Goal: Task Accomplishment & Management: Manage account settings

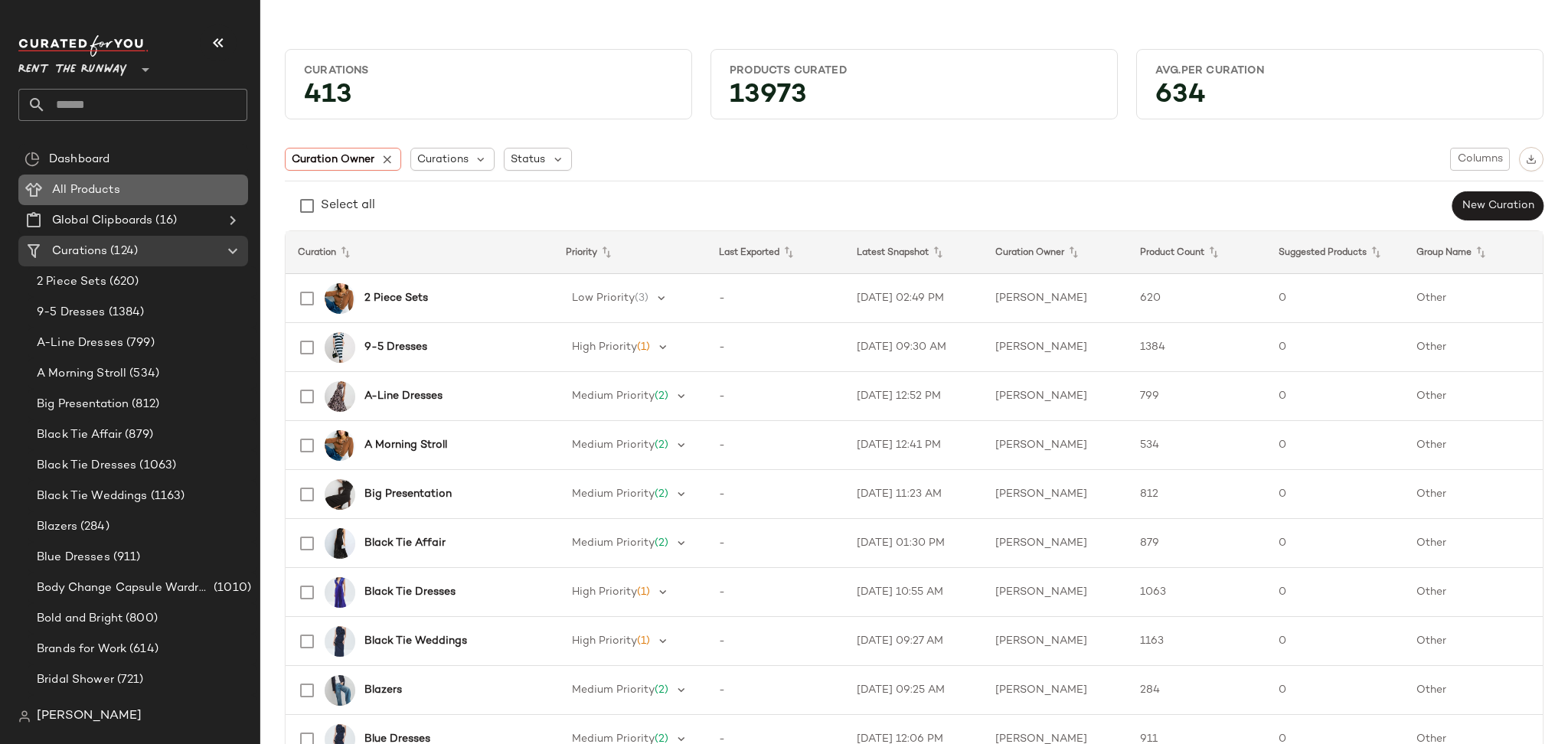
click at [169, 182] on div "All Products" at bounding box center [144, 190] width 194 height 18
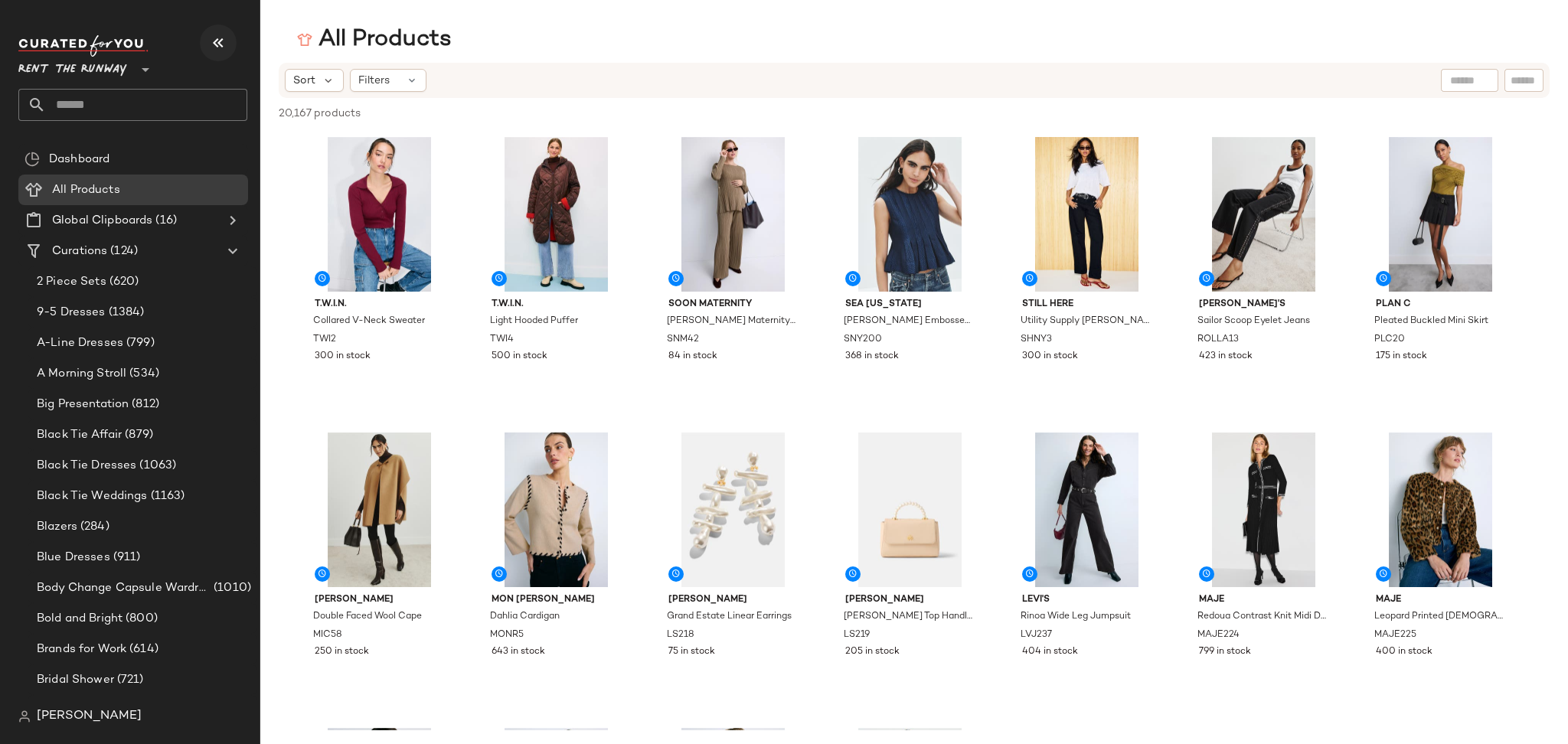
click at [224, 40] on icon "button" at bounding box center [218, 42] width 18 height 18
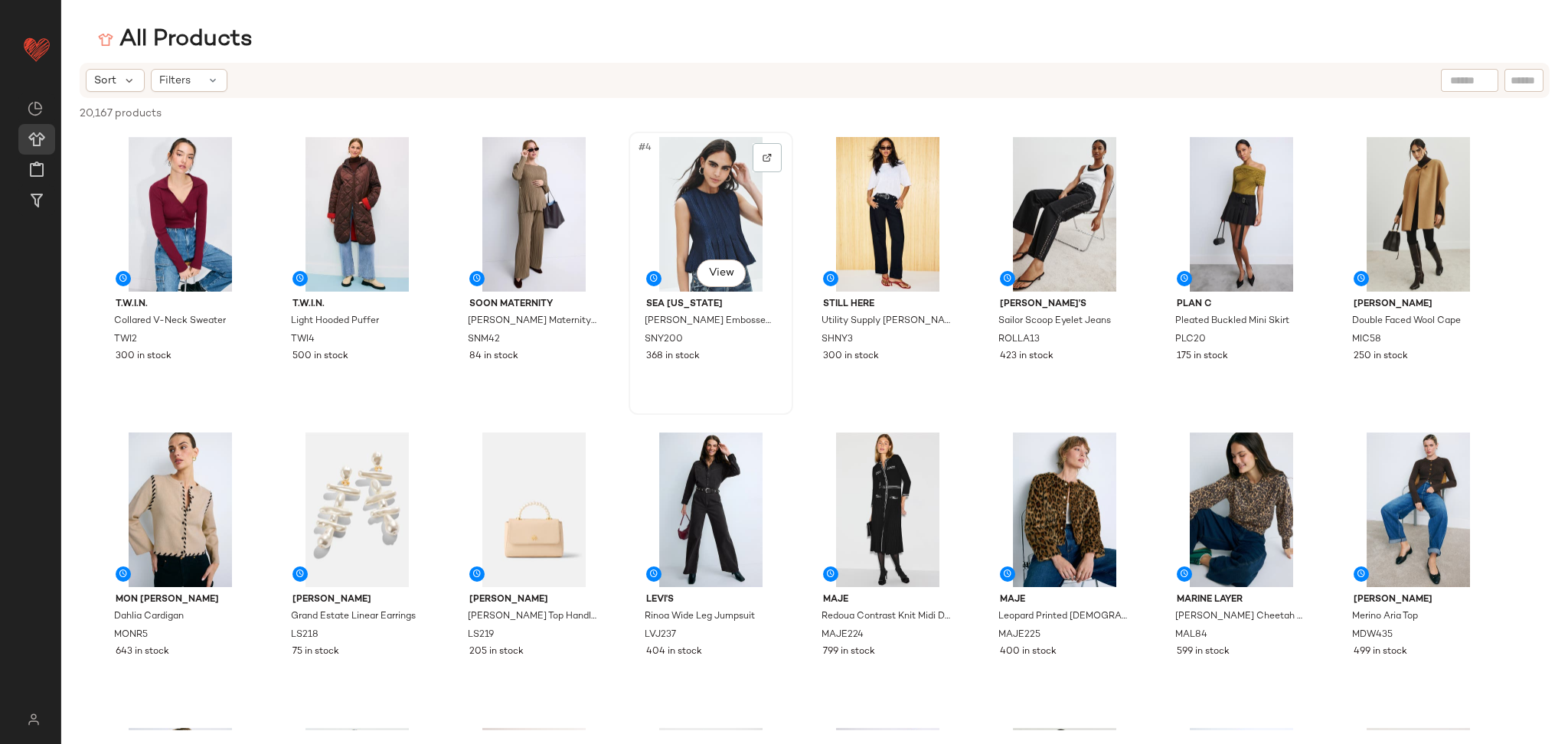
click at [708, 190] on div "#4 View" at bounding box center [710, 215] width 154 height 155
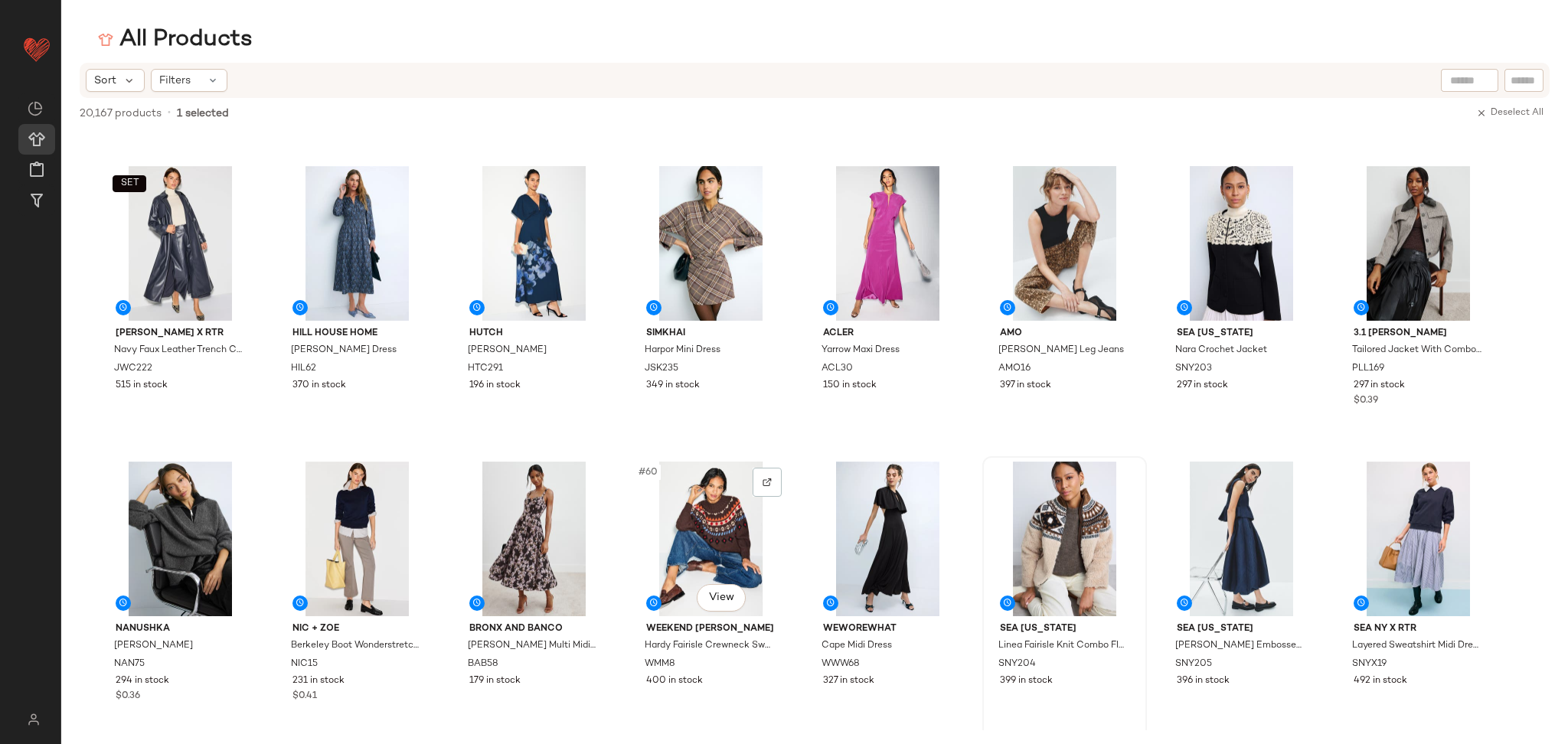
scroll to position [1746, 0]
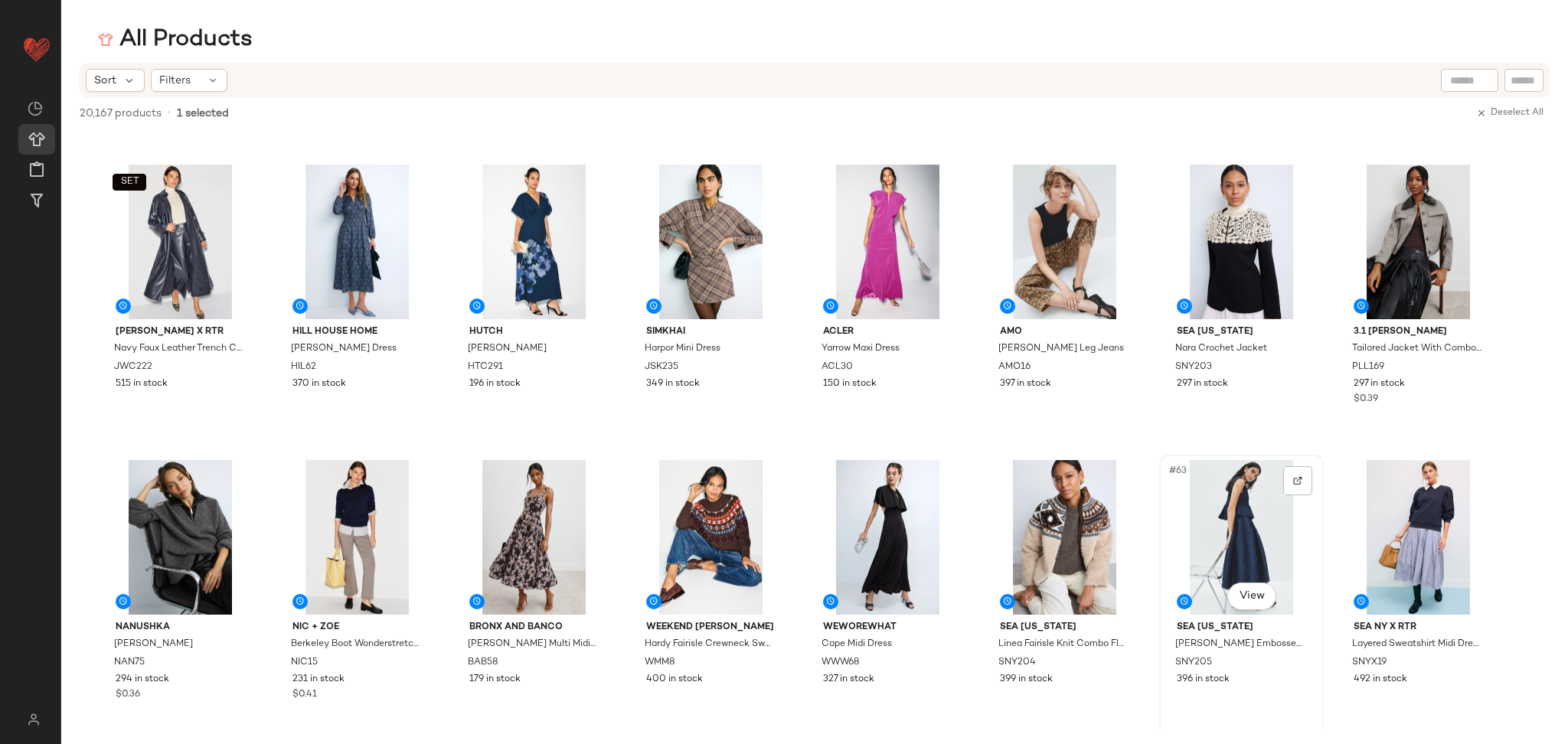
click at [1214, 515] on div "#63 View" at bounding box center [1241, 538] width 154 height 155
click at [1197, 478] on span "SET" at bounding box center [1191, 477] width 19 height 10
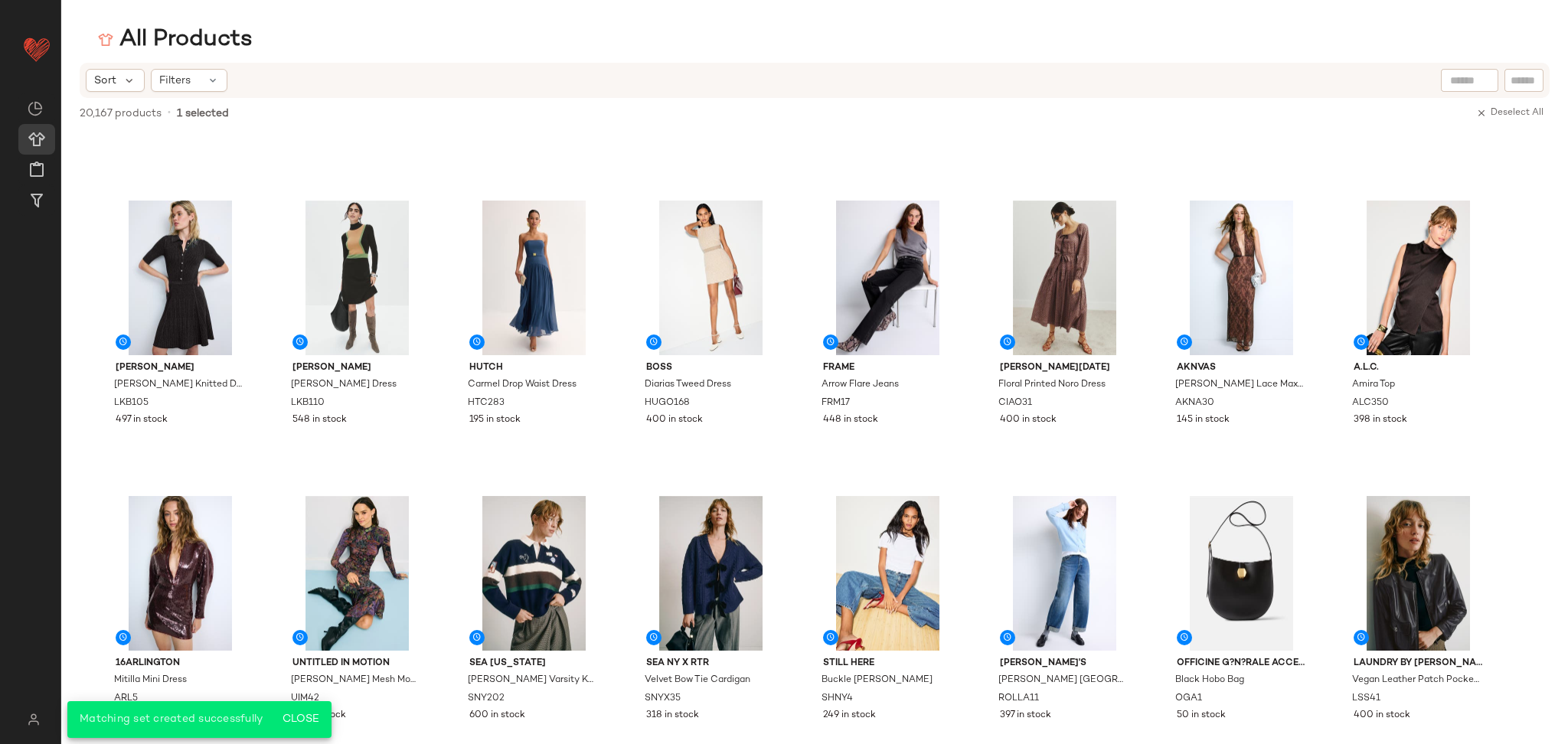
scroll to position [0, 0]
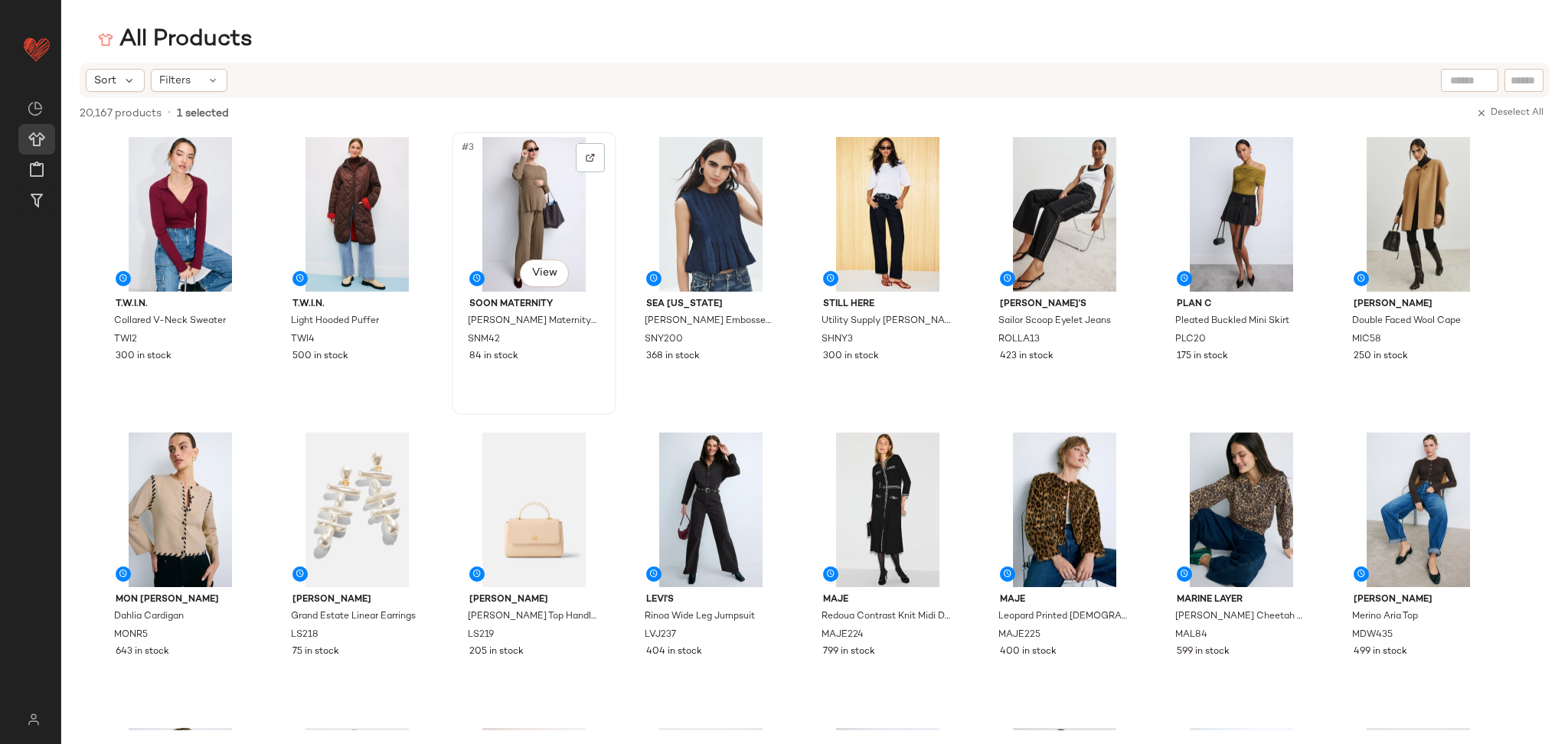
click at [547, 220] on div "#3 View" at bounding box center [534, 215] width 154 height 155
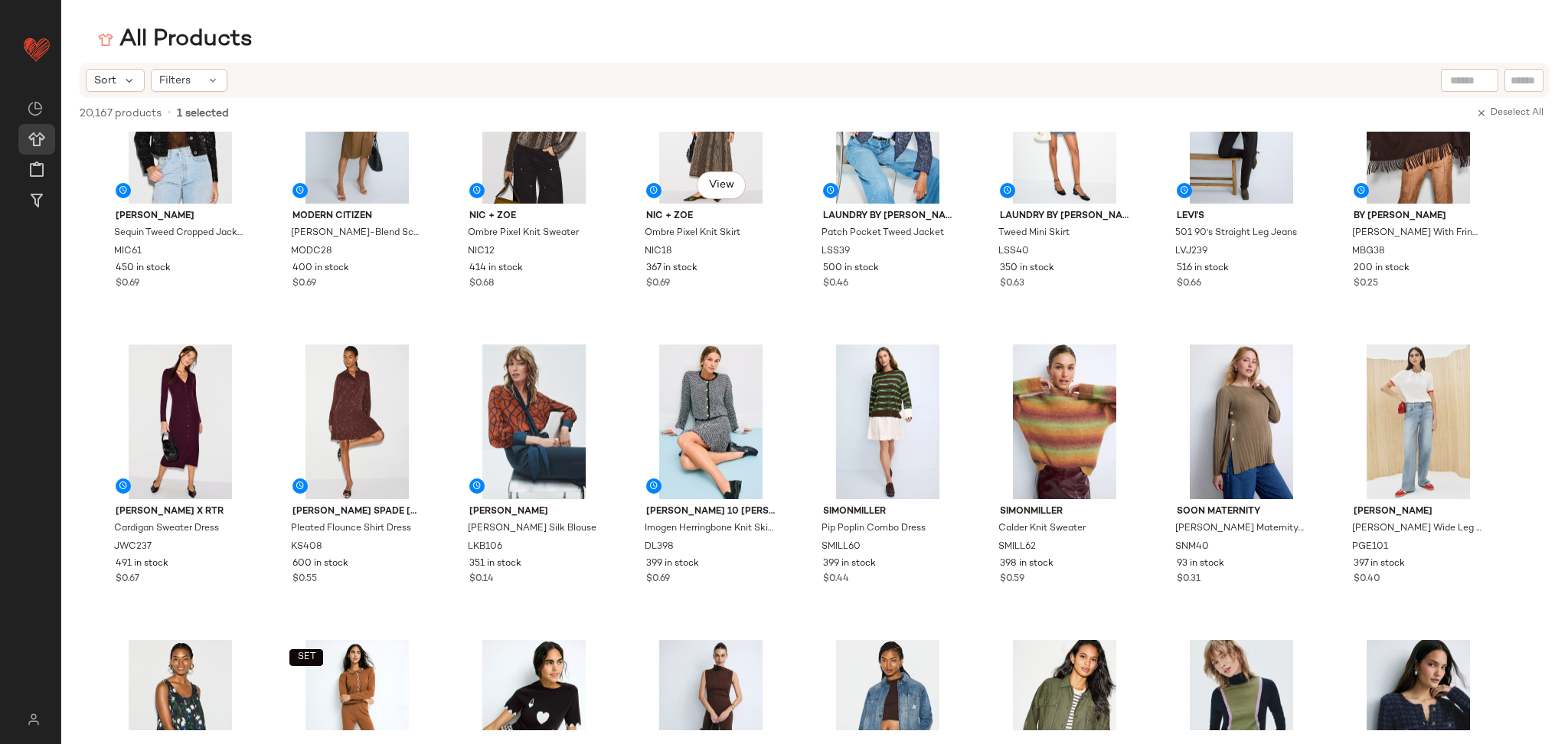
scroll to position [3940, 0]
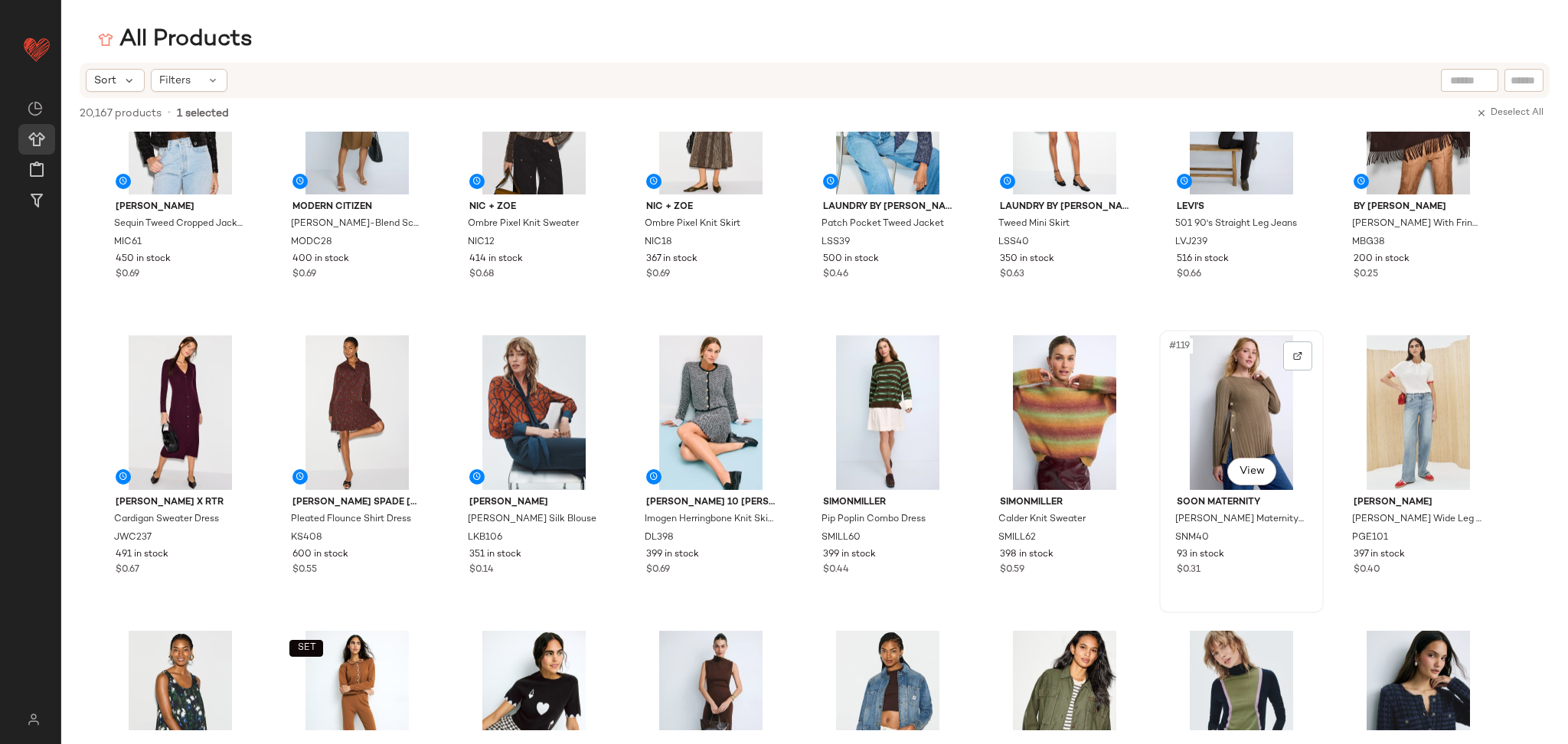
click at [1223, 391] on div "#119 View" at bounding box center [1241, 413] width 154 height 155
click at [1200, 356] on button "SET" at bounding box center [1191, 352] width 34 height 17
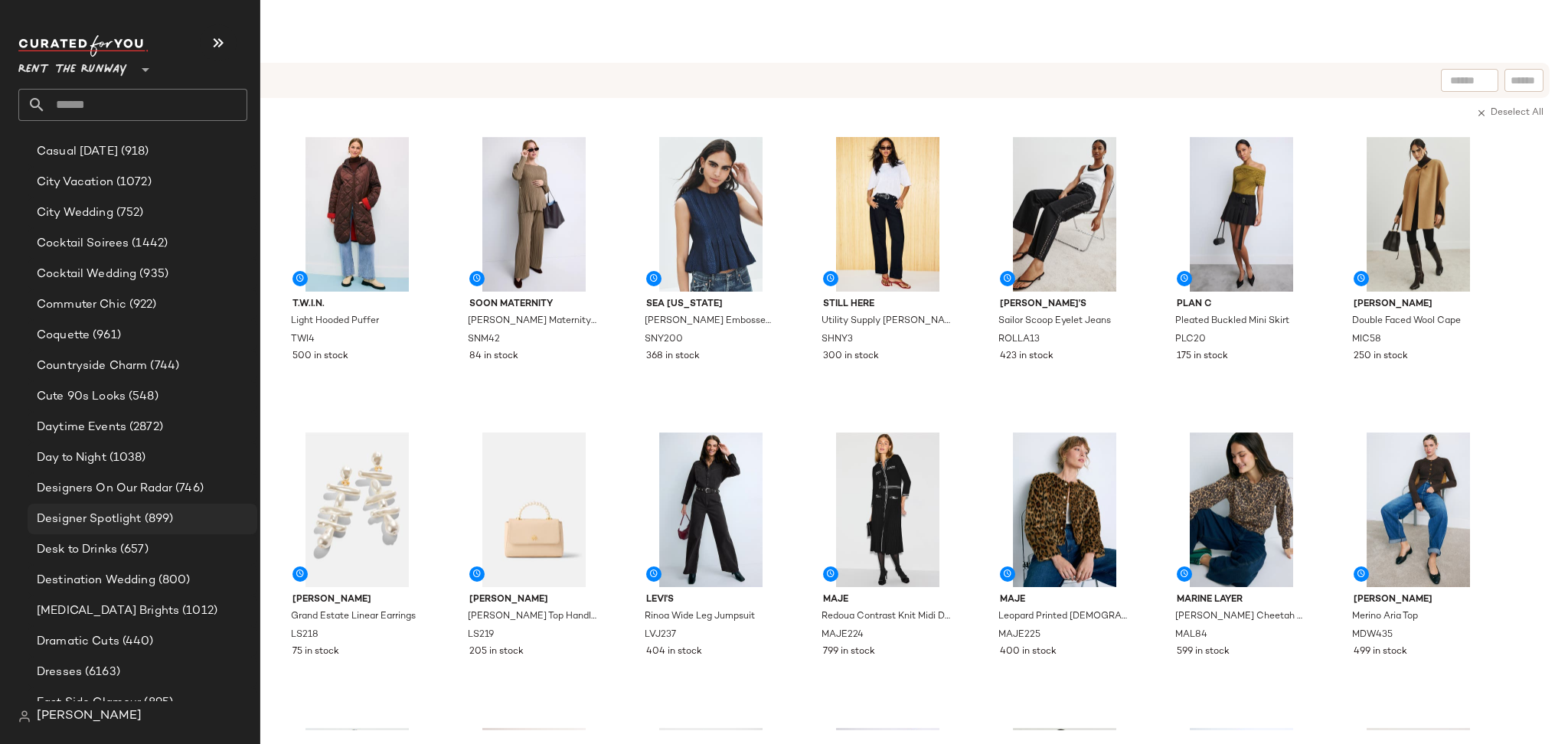
scroll to position [836, 0]
click at [125, 513] on span "Designer Spotlight" at bounding box center [89, 518] width 105 height 18
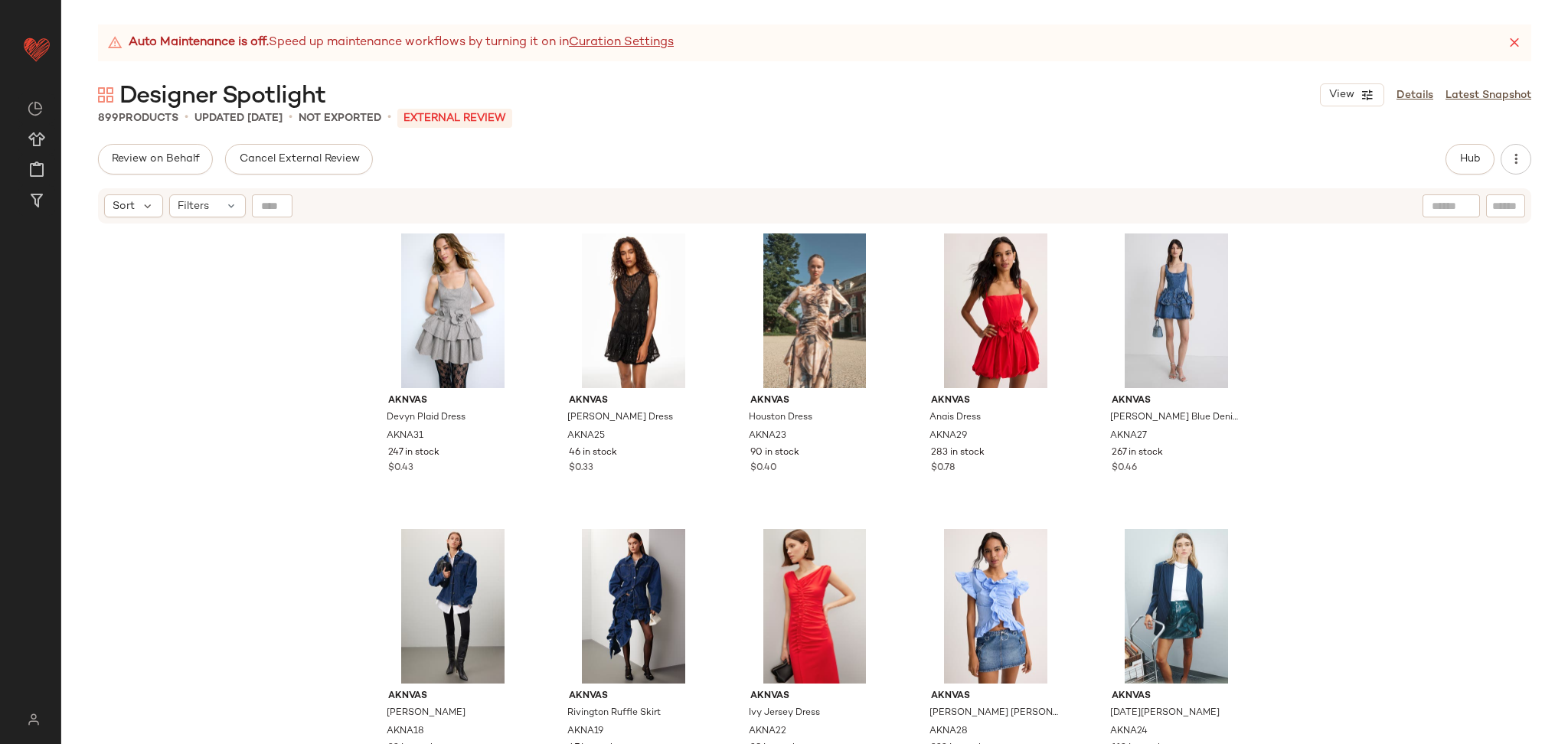
click at [1510, 38] on icon at bounding box center [1514, 42] width 15 height 15
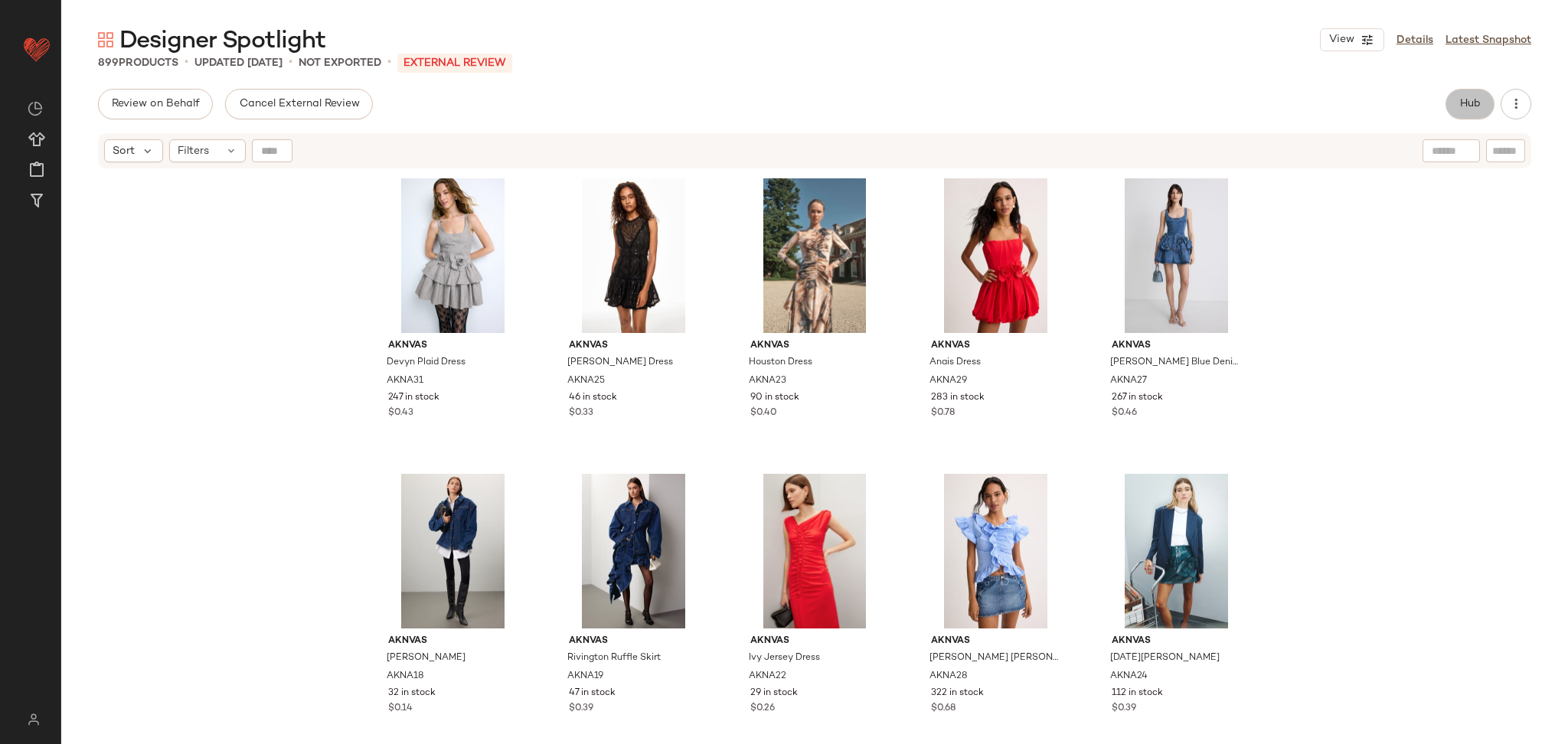
click at [1474, 101] on span "Hub" at bounding box center [1470, 104] width 22 height 12
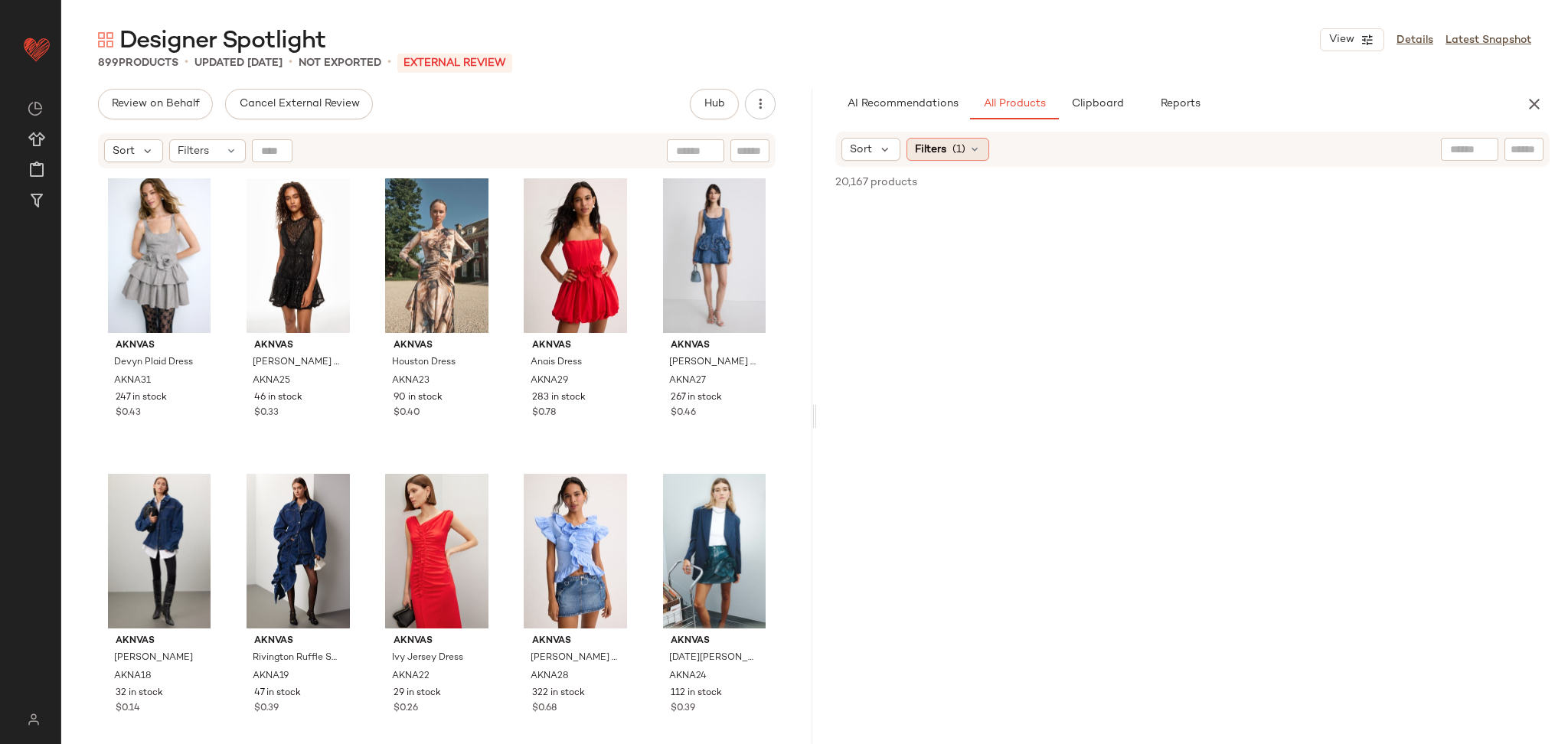
click at [916, 153] on span "Filters" at bounding box center [930, 149] width 31 height 16
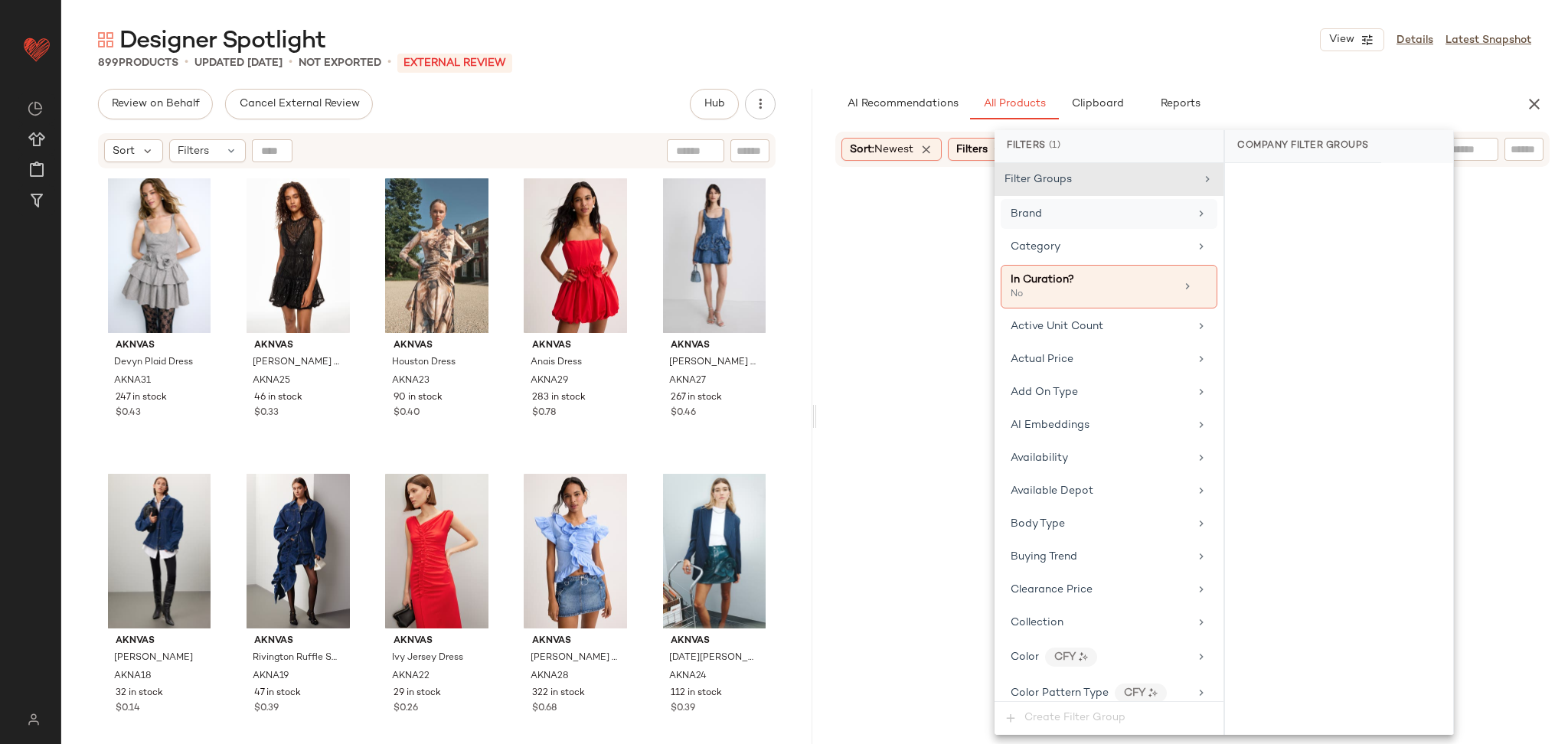
click at [1035, 209] on span "Brand" at bounding box center [1026, 214] width 31 height 11
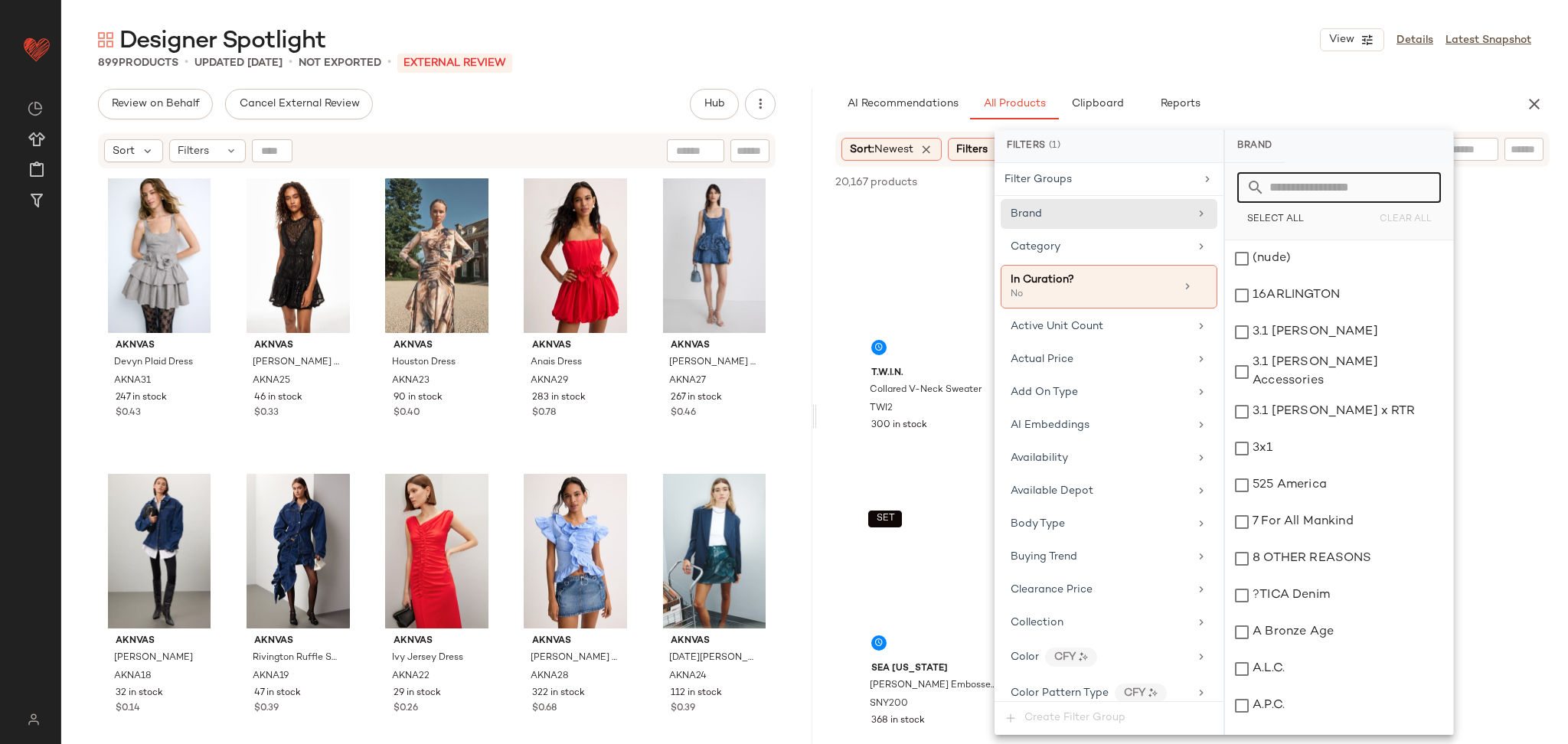
click at [1303, 177] on input "text" at bounding box center [1348, 188] width 167 height 30
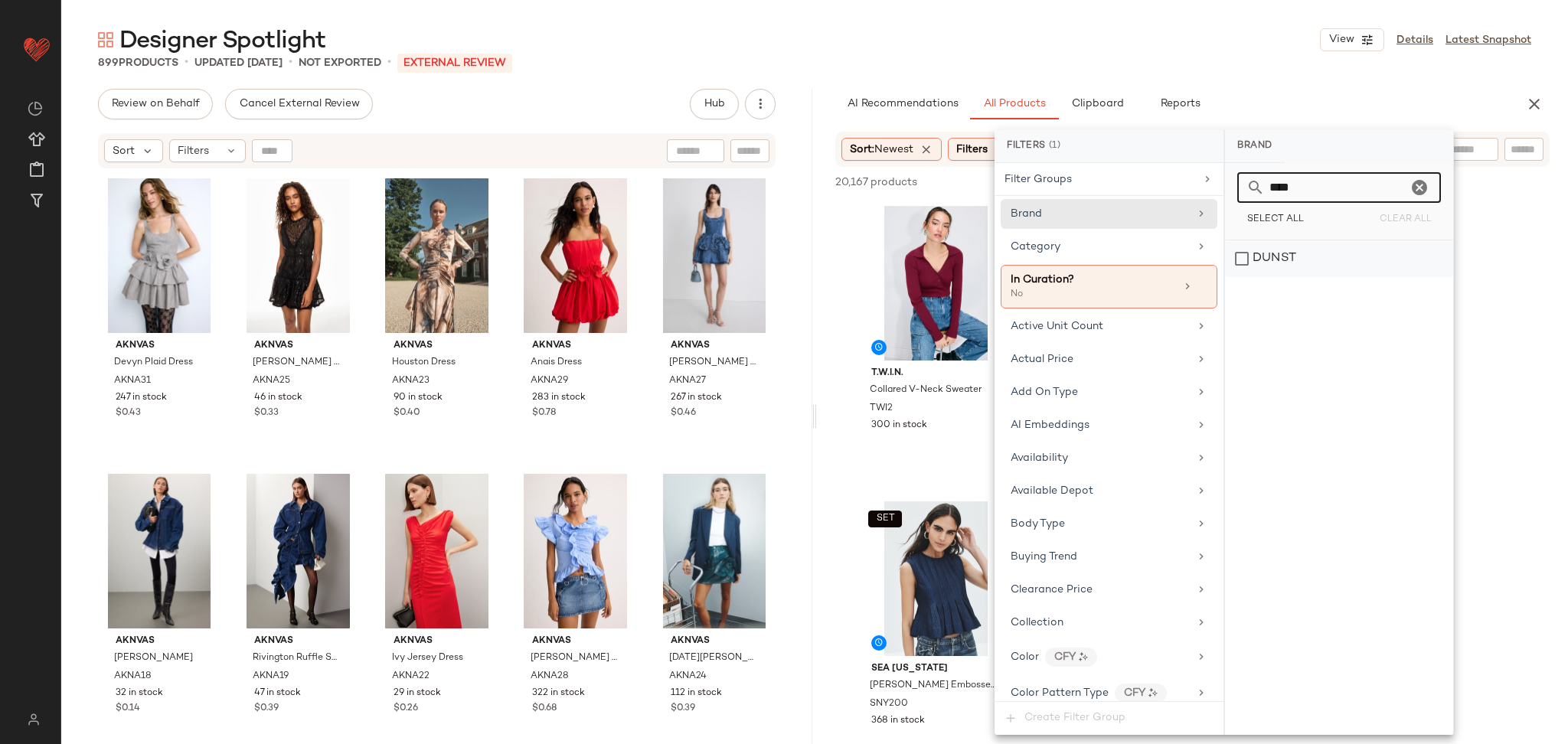
type input "****"
click at [1328, 252] on div "DUNST" at bounding box center [1339, 259] width 229 height 37
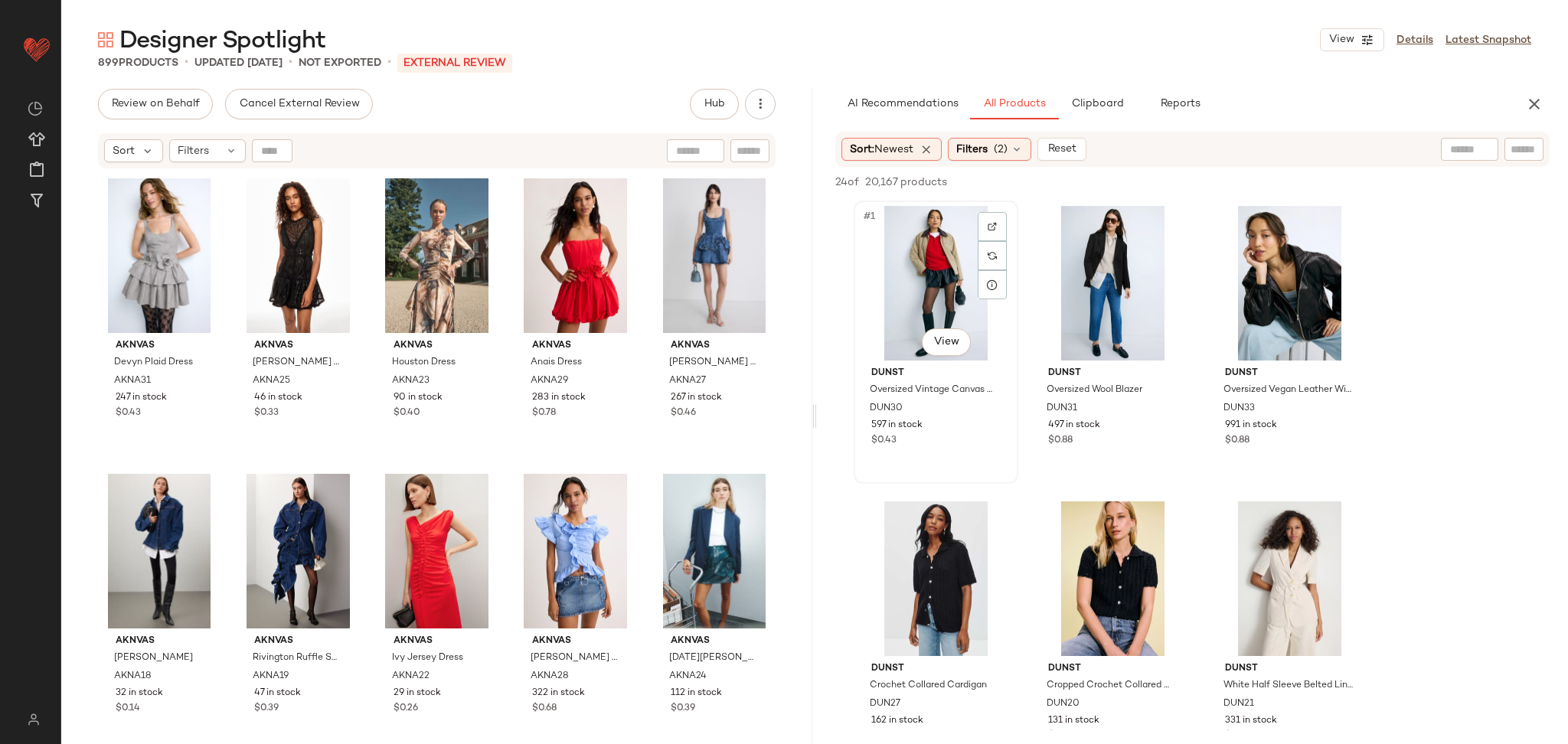
click at [944, 284] on div "#1 View" at bounding box center [936, 284] width 154 height 155
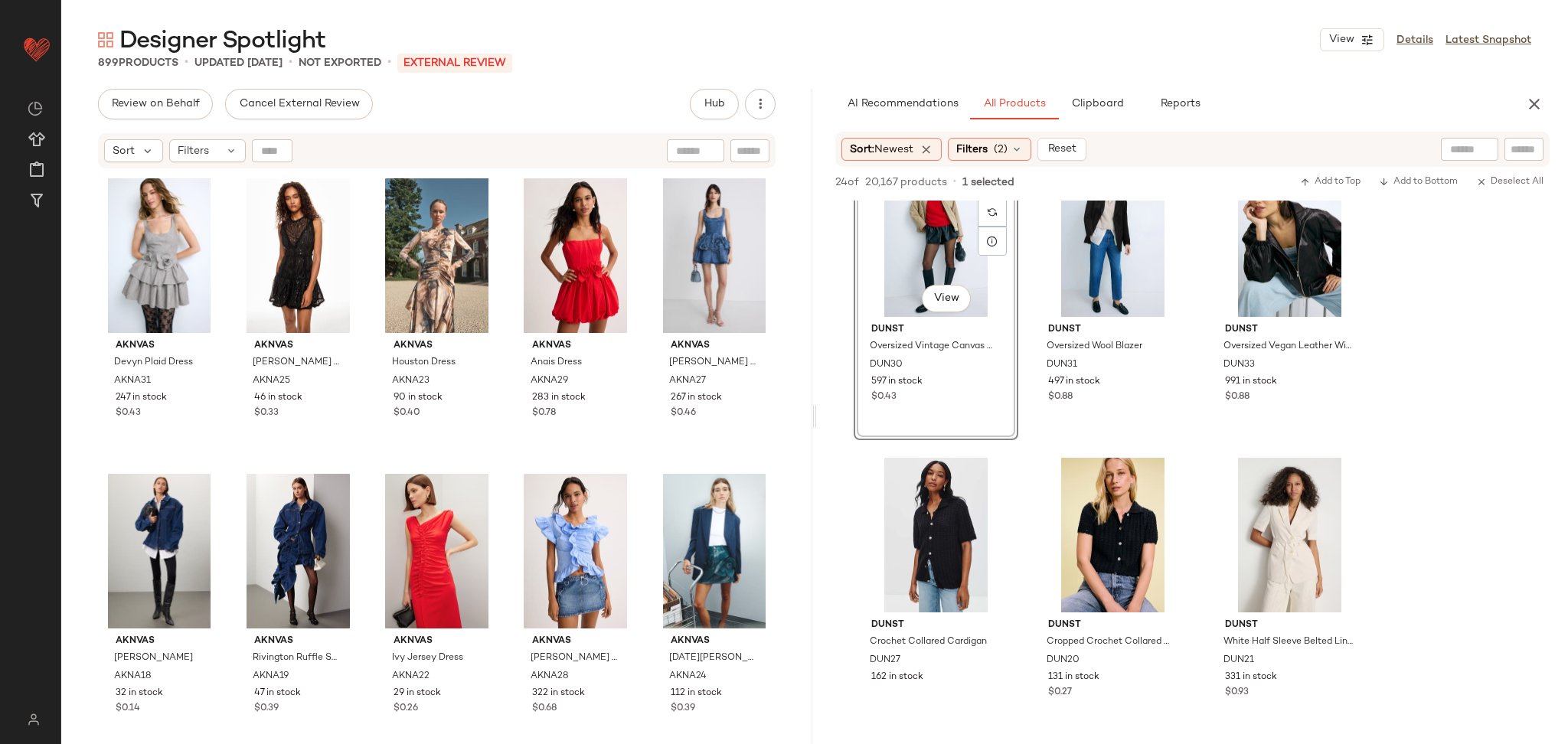
scroll to position [54, 0]
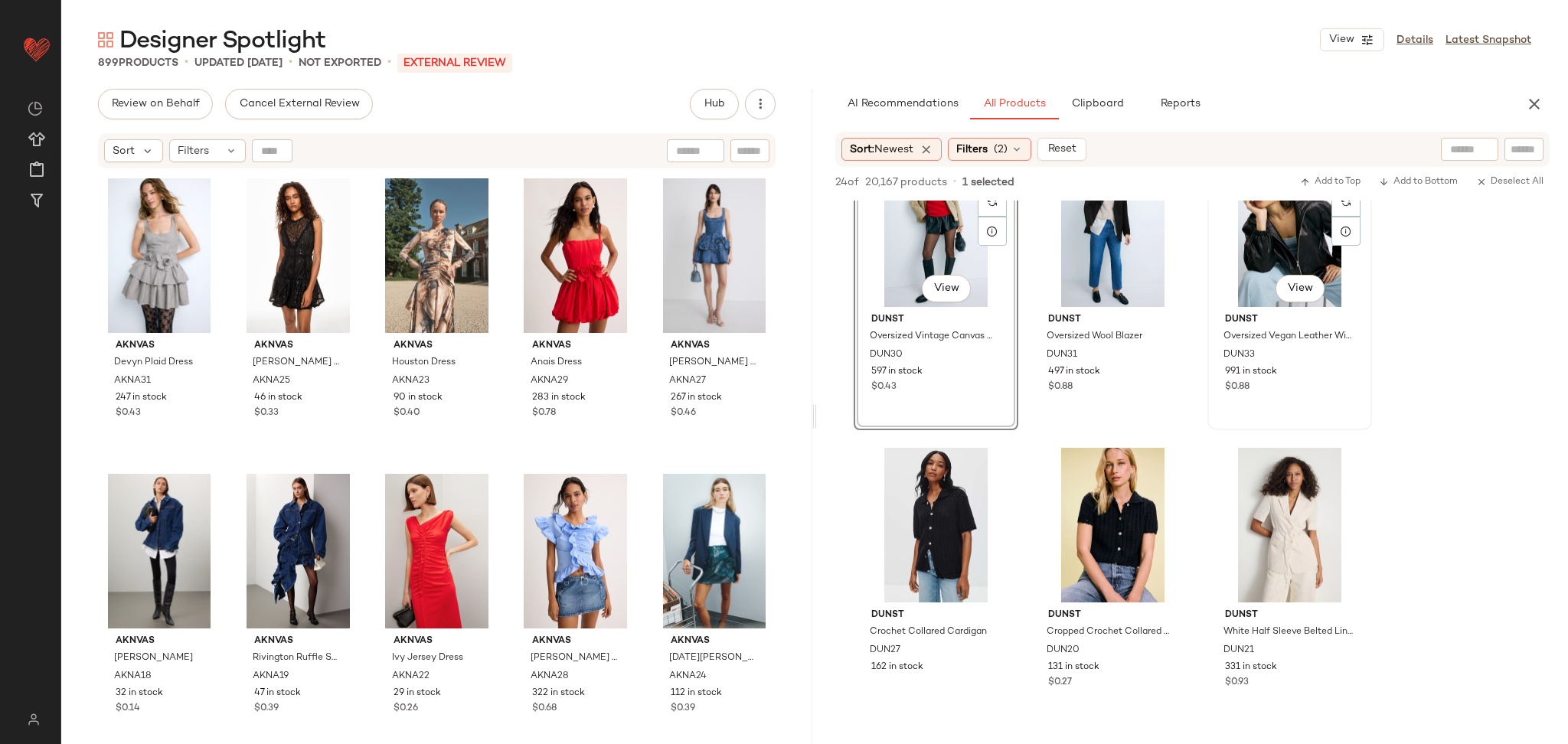
click at [1257, 241] on div "#3 View" at bounding box center [1290, 230] width 154 height 155
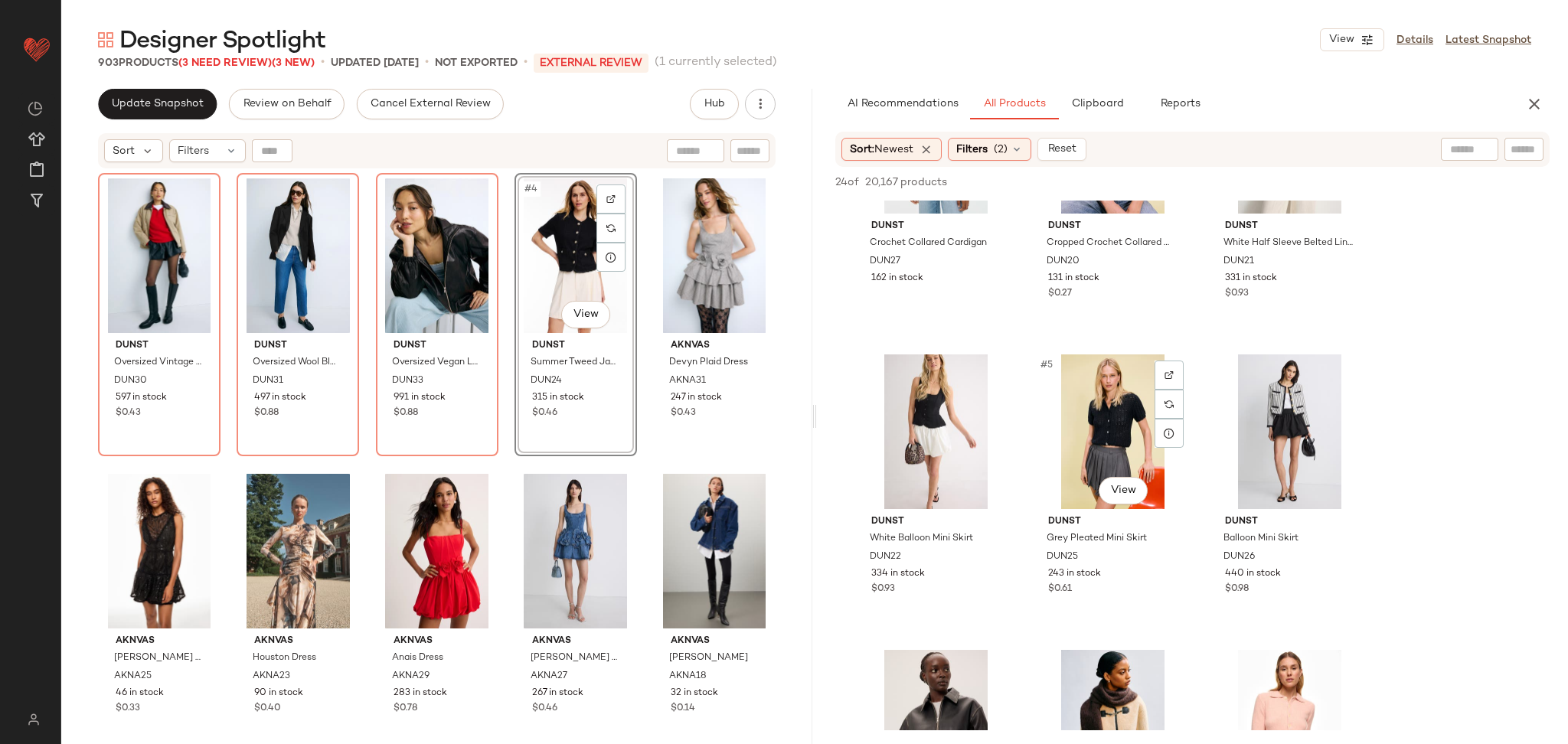
scroll to position [160, 0]
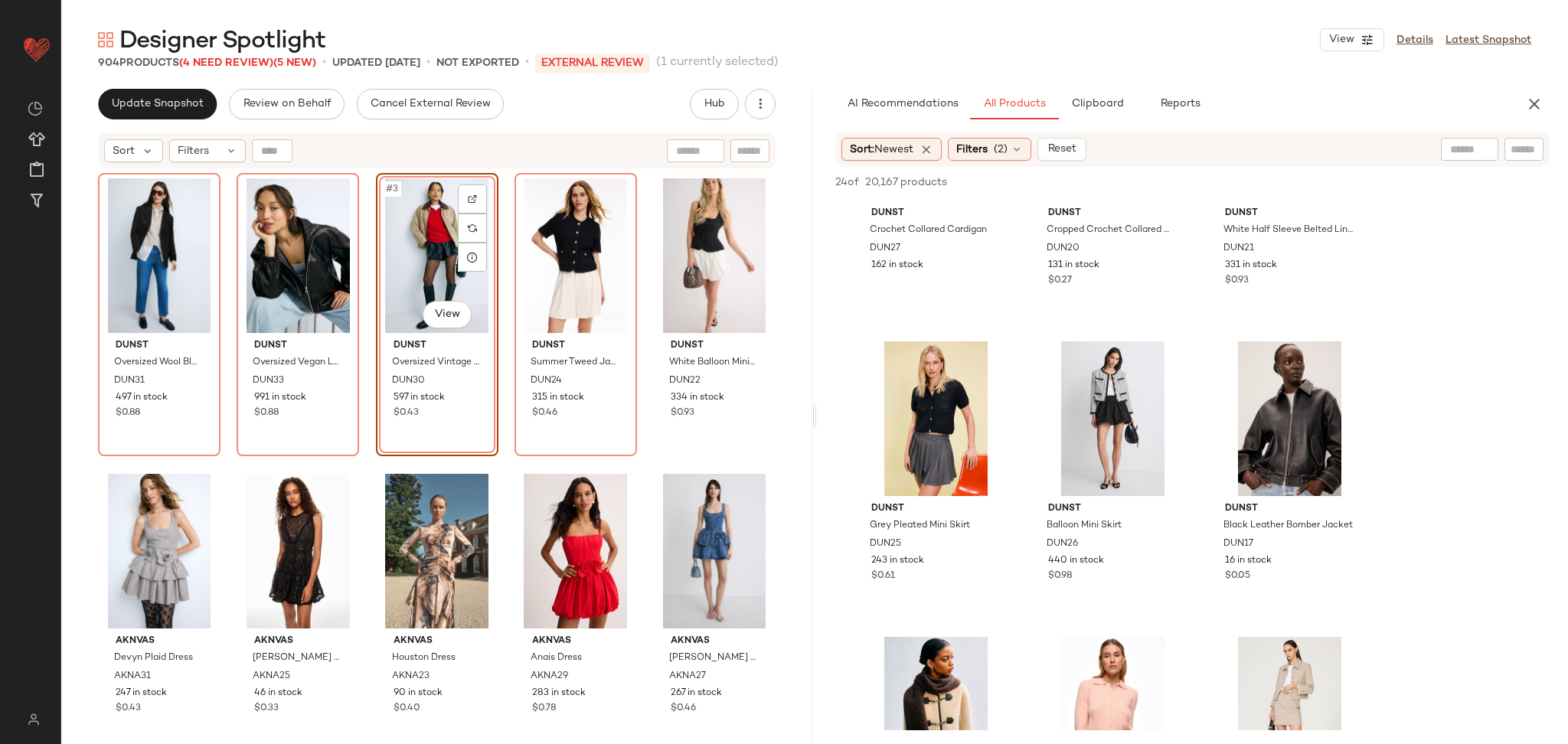
click at [503, 309] on div "DUNST Oversized Wool Blazer DUN31 497 in stock $0.88 DUNST Oversized Vegan Leat…" at bounding box center [437, 478] width 678 height 610
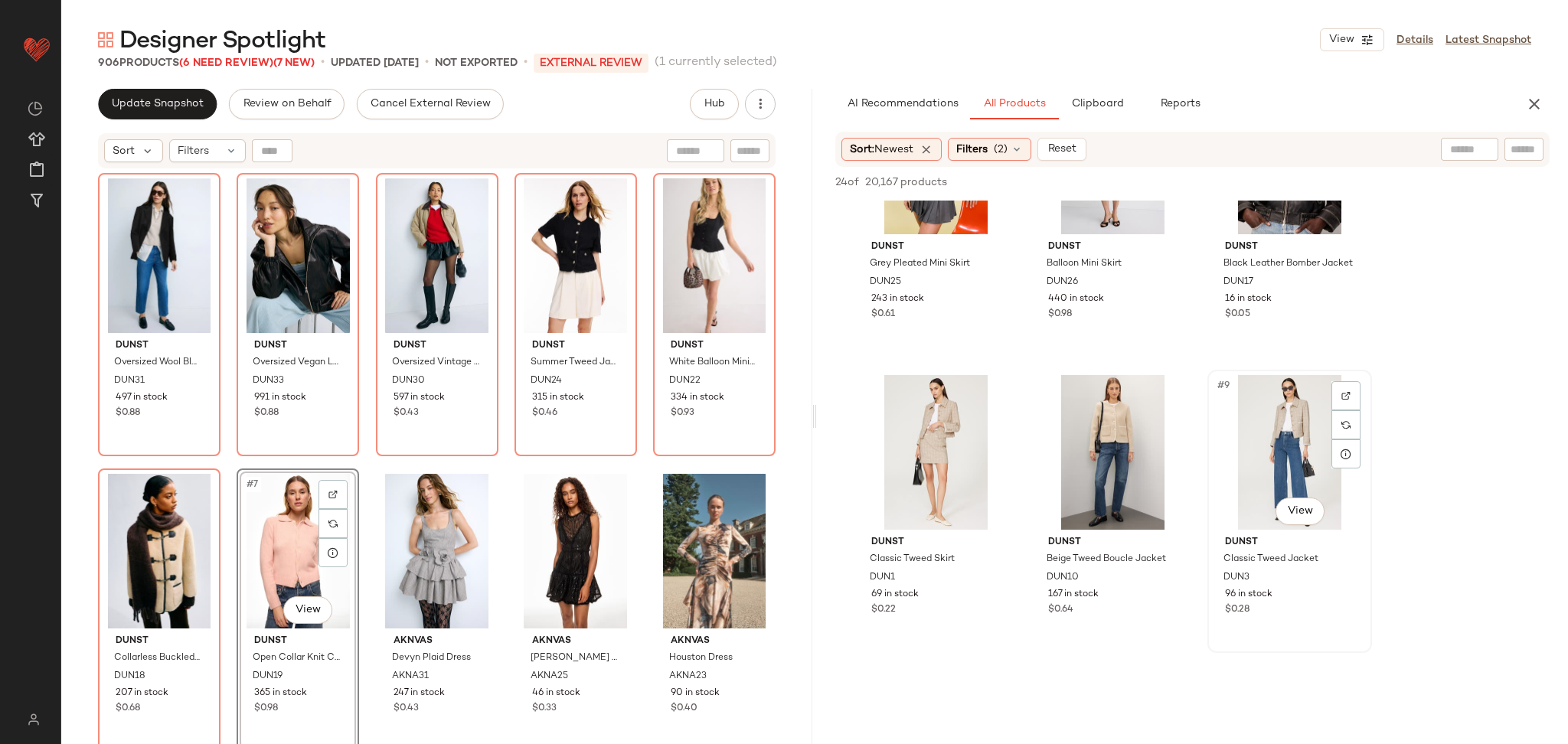
scroll to position [428, 0]
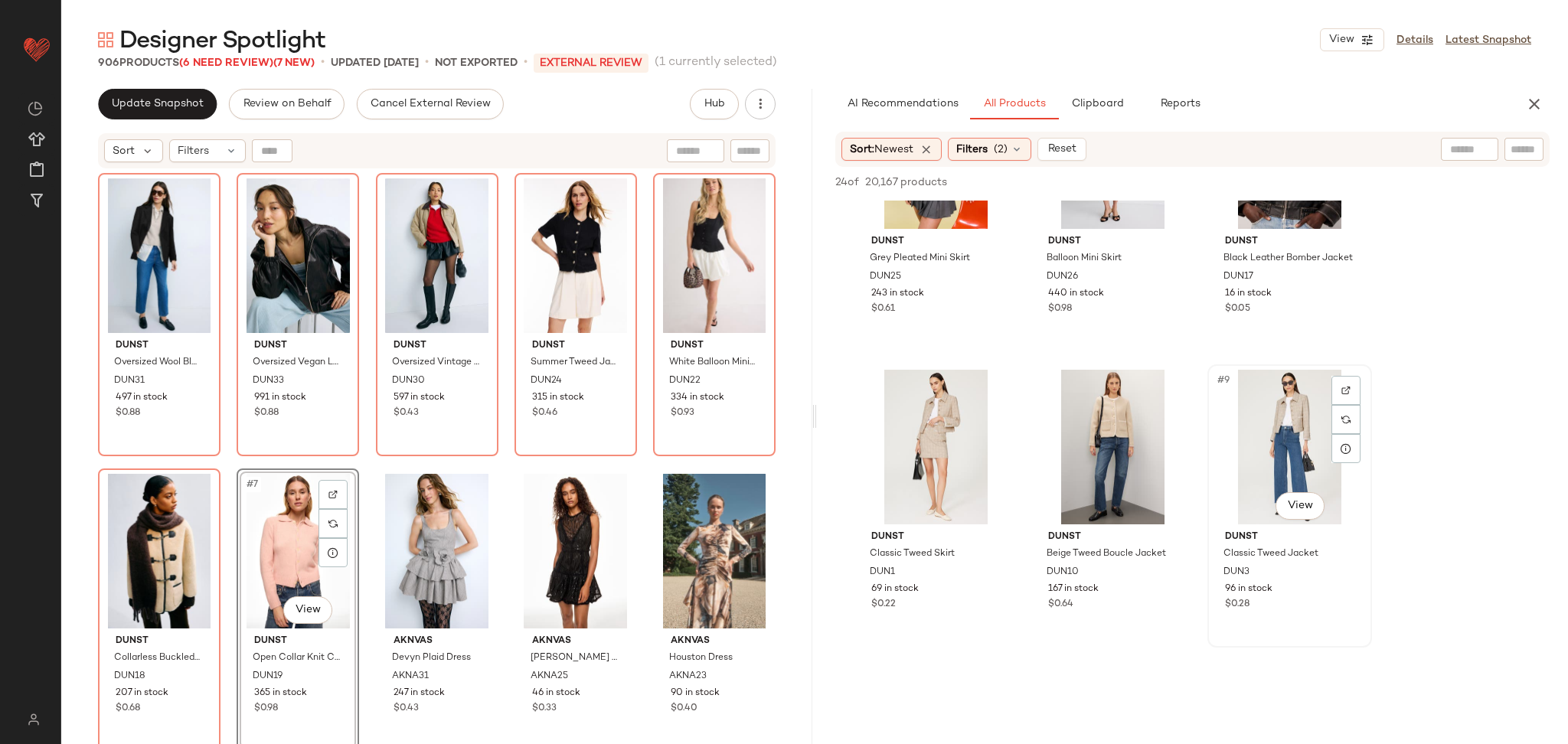
click at [1285, 460] on div "#9 View" at bounding box center [1290, 448] width 154 height 155
click at [941, 449] on div "#7 View" at bounding box center [936, 448] width 154 height 155
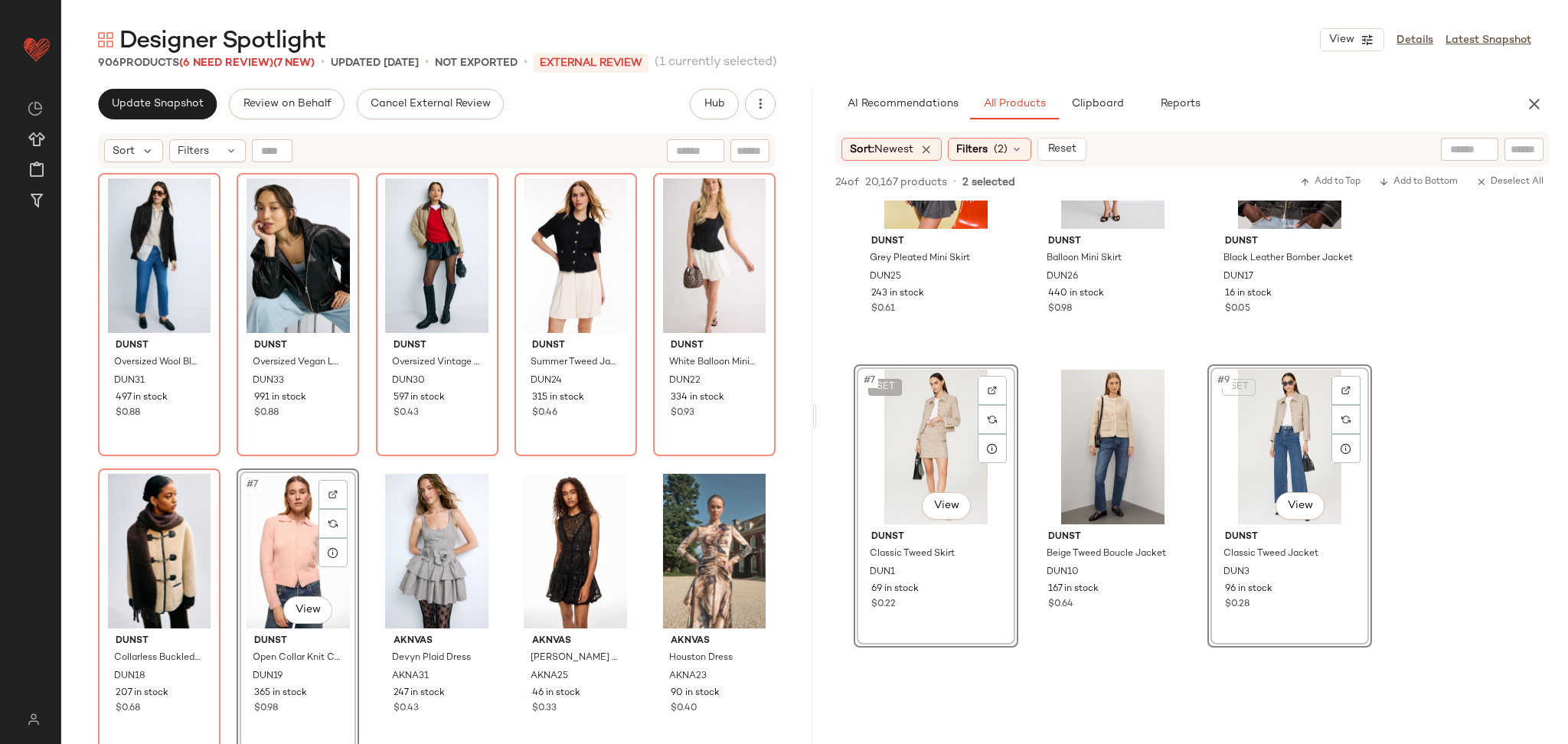
click at [880, 392] on span "SET" at bounding box center [885, 387] width 19 height 10
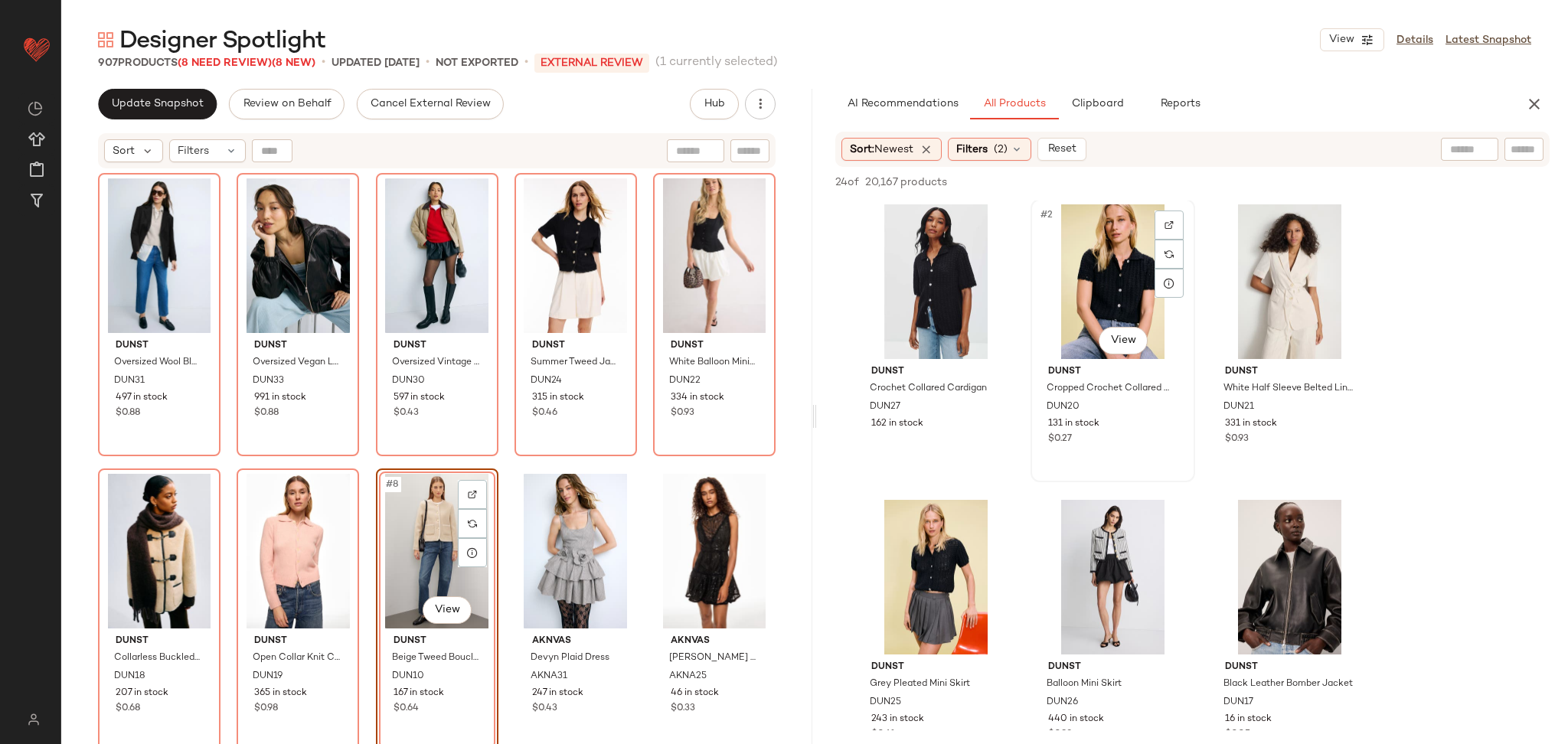
scroll to position [0, 0]
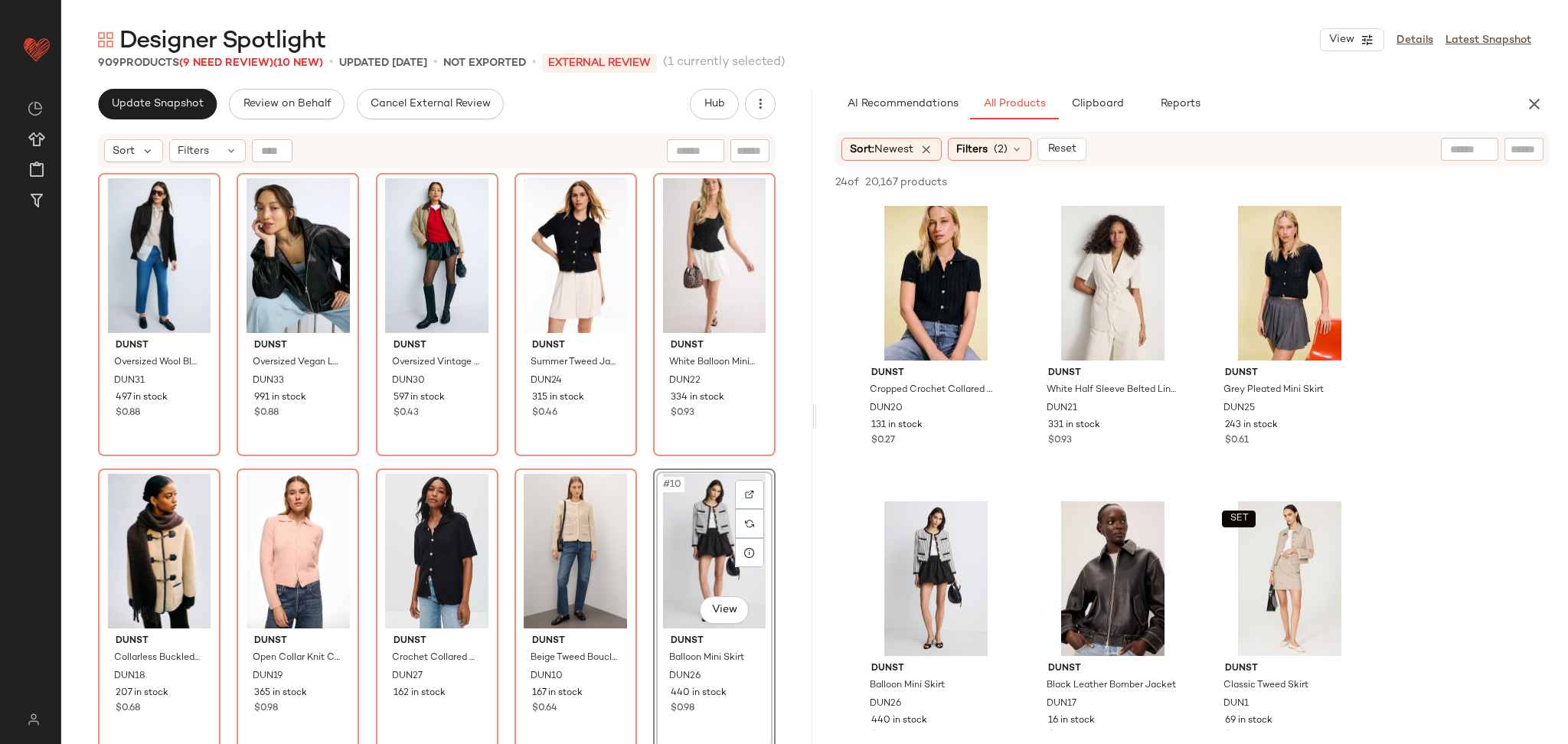
click at [638, 466] on div "DUNST Oversized Wool Blazer DUN31 497 in stock $0.88 DUNST Oversized Vegan Leat…" at bounding box center [437, 478] width 678 height 610
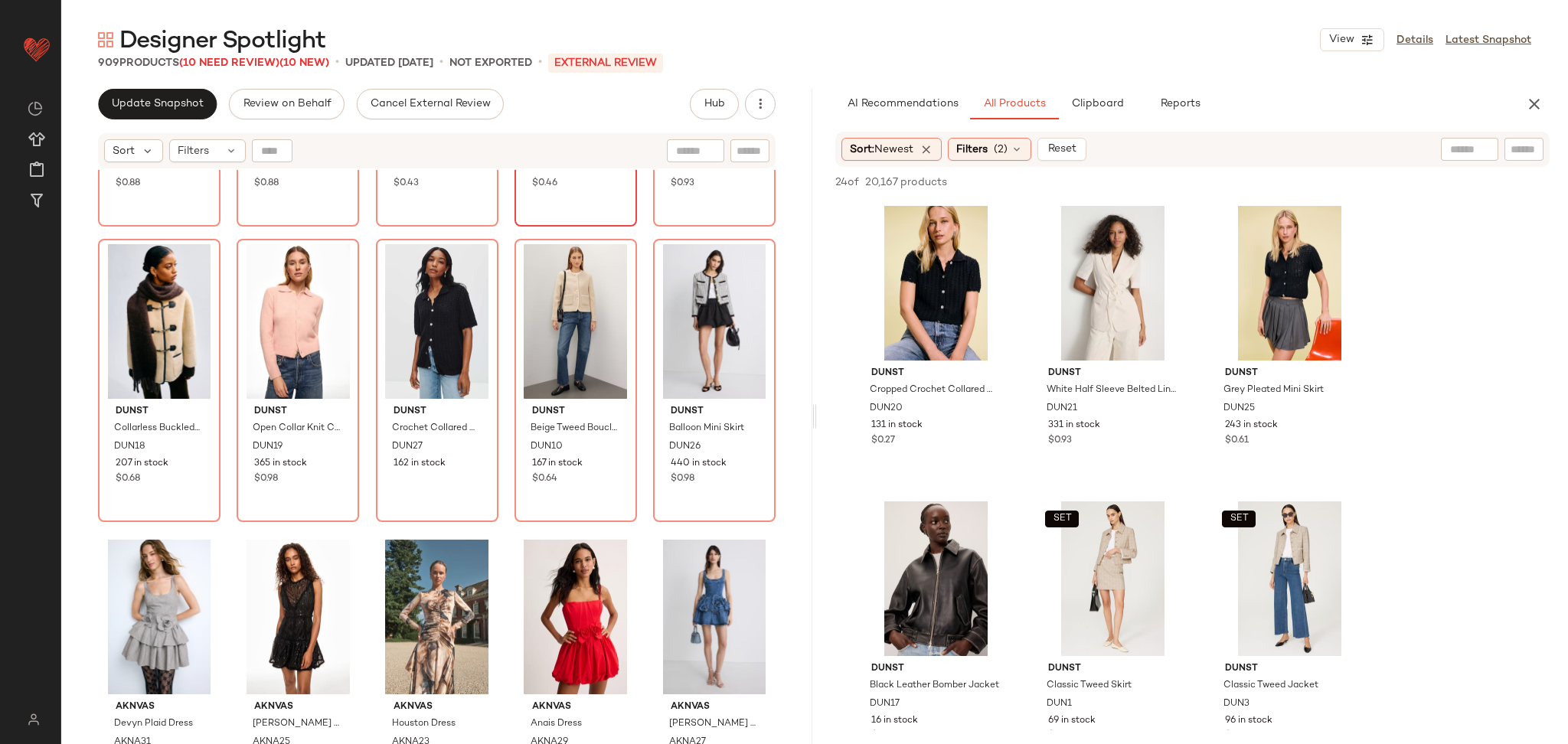
scroll to position [230, 0]
click at [1099, 567] on div "SET #5 View" at bounding box center [1112, 579] width 154 height 155
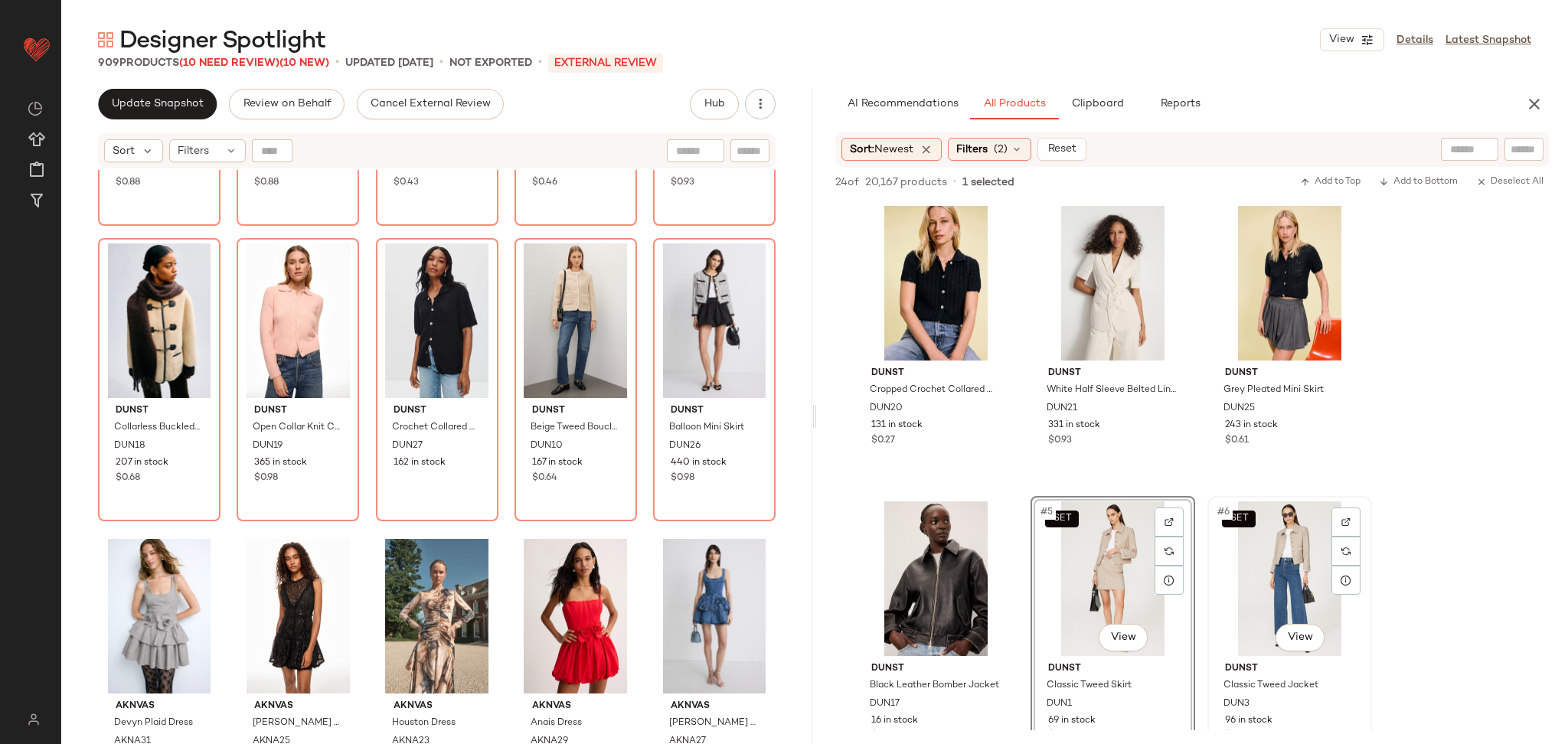
click at [1256, 582] on div "SET #6 View" at bounding box center [1290, 579] width 154 height 155
click at [1115, 292] on div "#2 View" at bounding box center [1112, 284] width 154 height 155
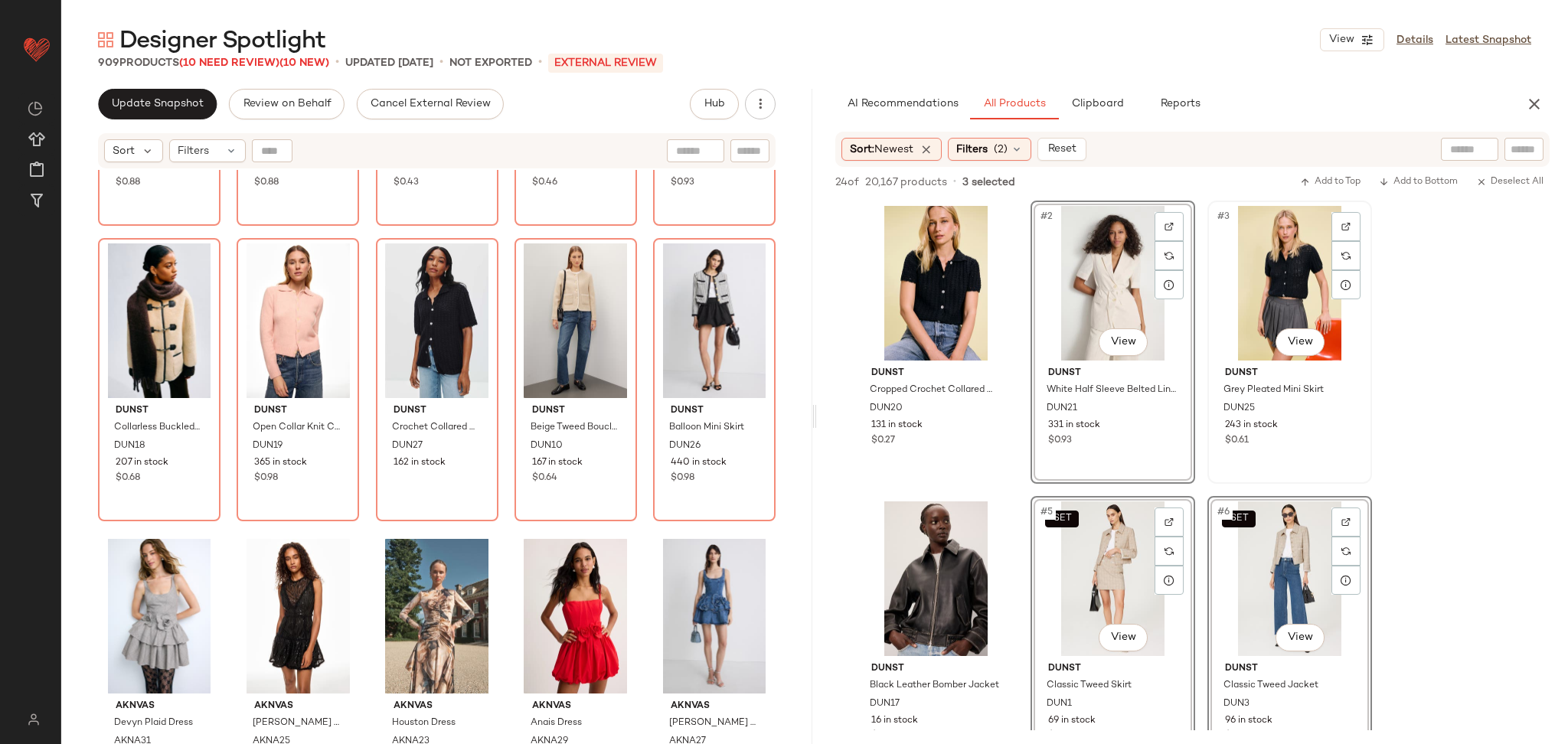
click at [1266, 295] on div "#3 View" at bounding box center [1290, 284] width 154 height 155
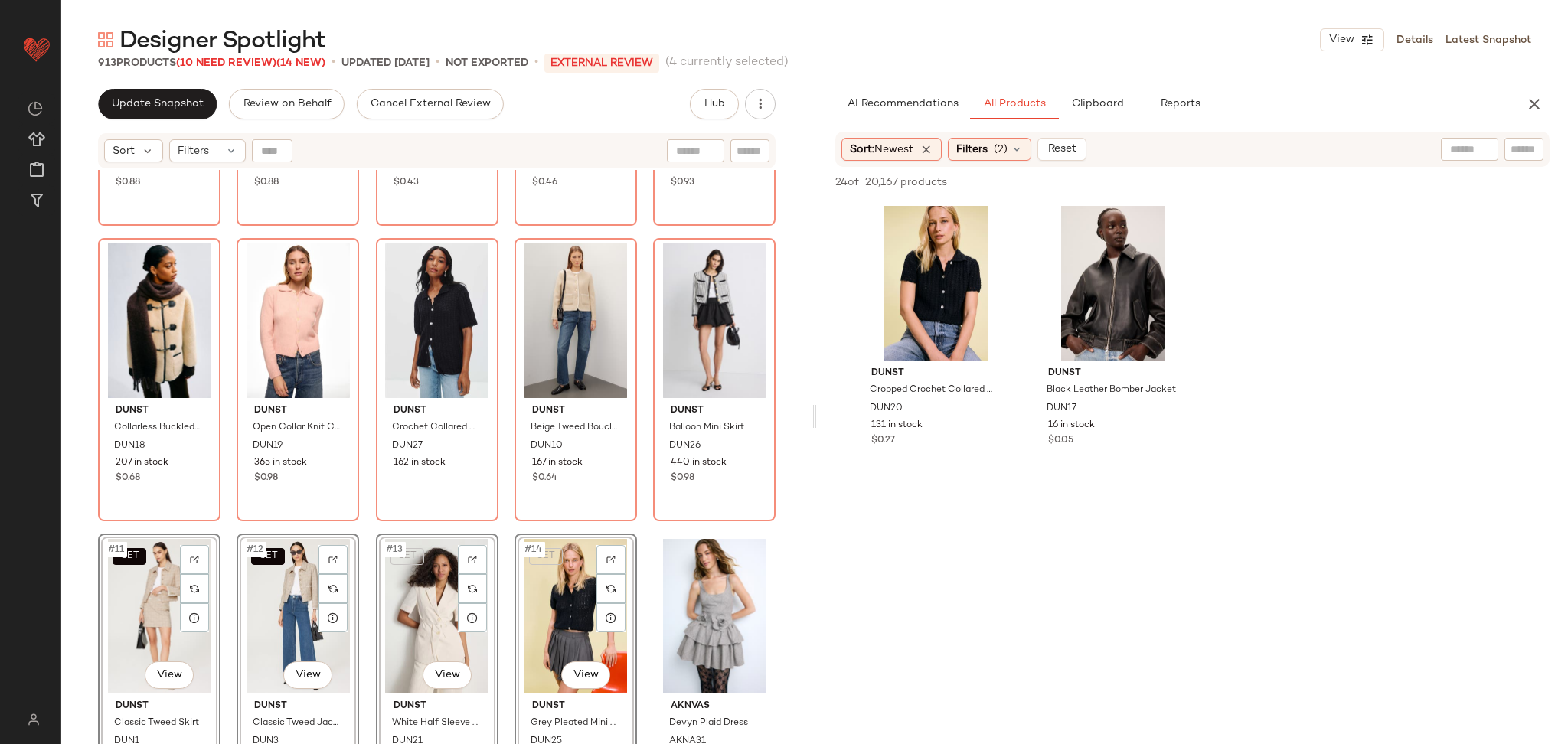
click at [237, 522] on div "DUNST Oversized Wool Blazer DUN31 497 in stock $0.88 DUNST Oversized Vegan Leat…" at bounding box center [437, 247] width 678 height 610
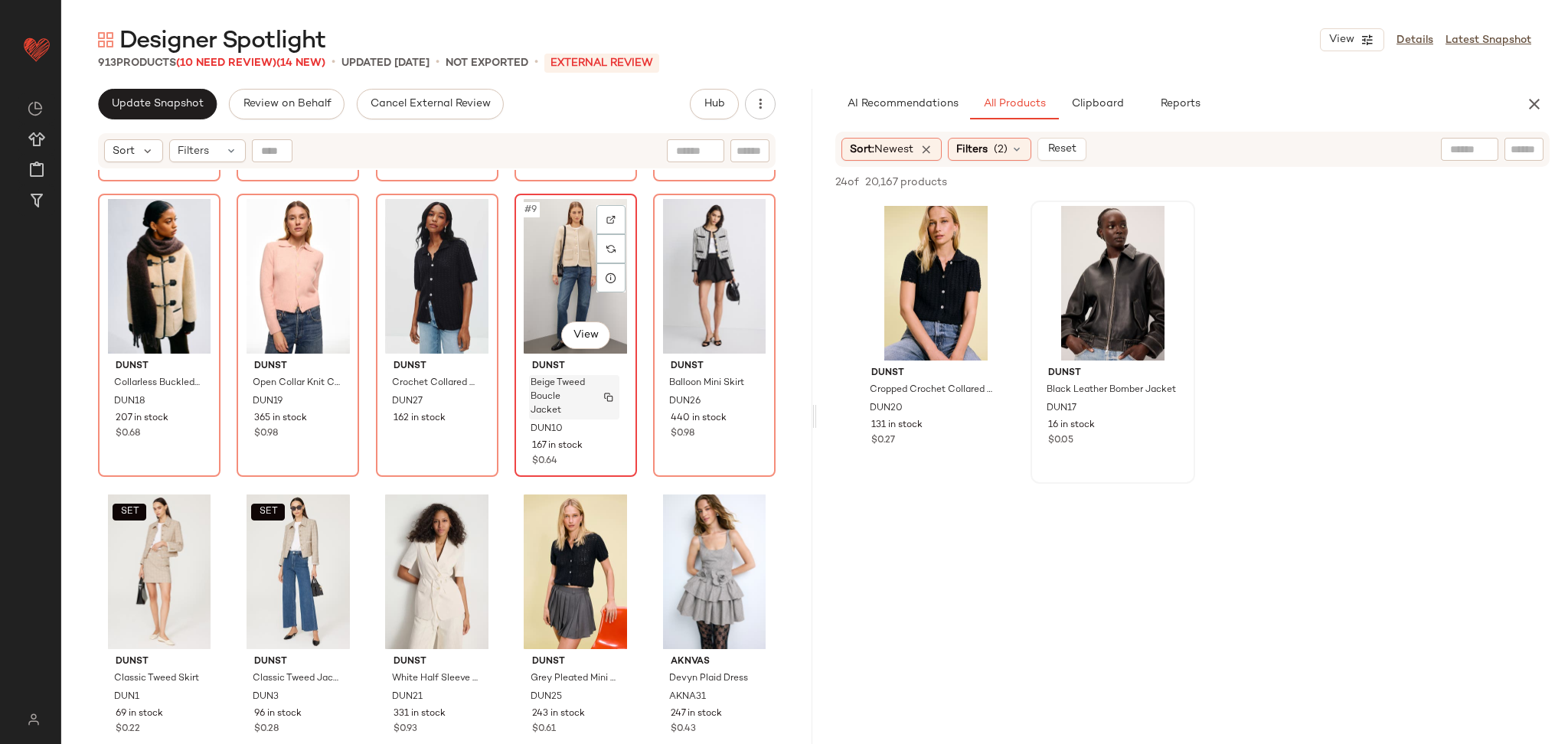
scroll to position [282, 0]
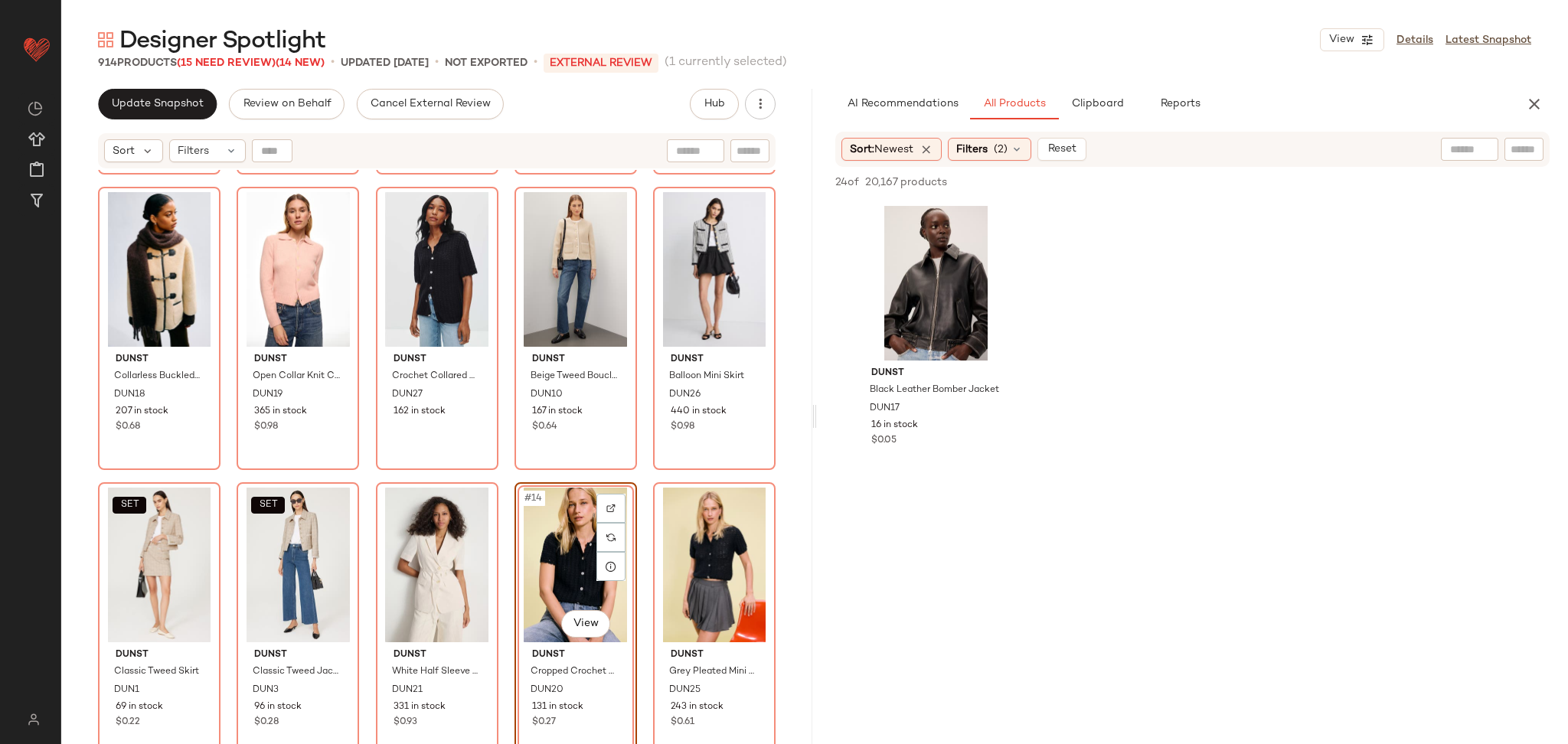
click at [503, 477] on div "DUNST Oversized Wool Blazer DUN31 497 in stock $0.88 DUNST Oversized Vegan Leat…" at bounding box center [437, 196] width 678 height 610
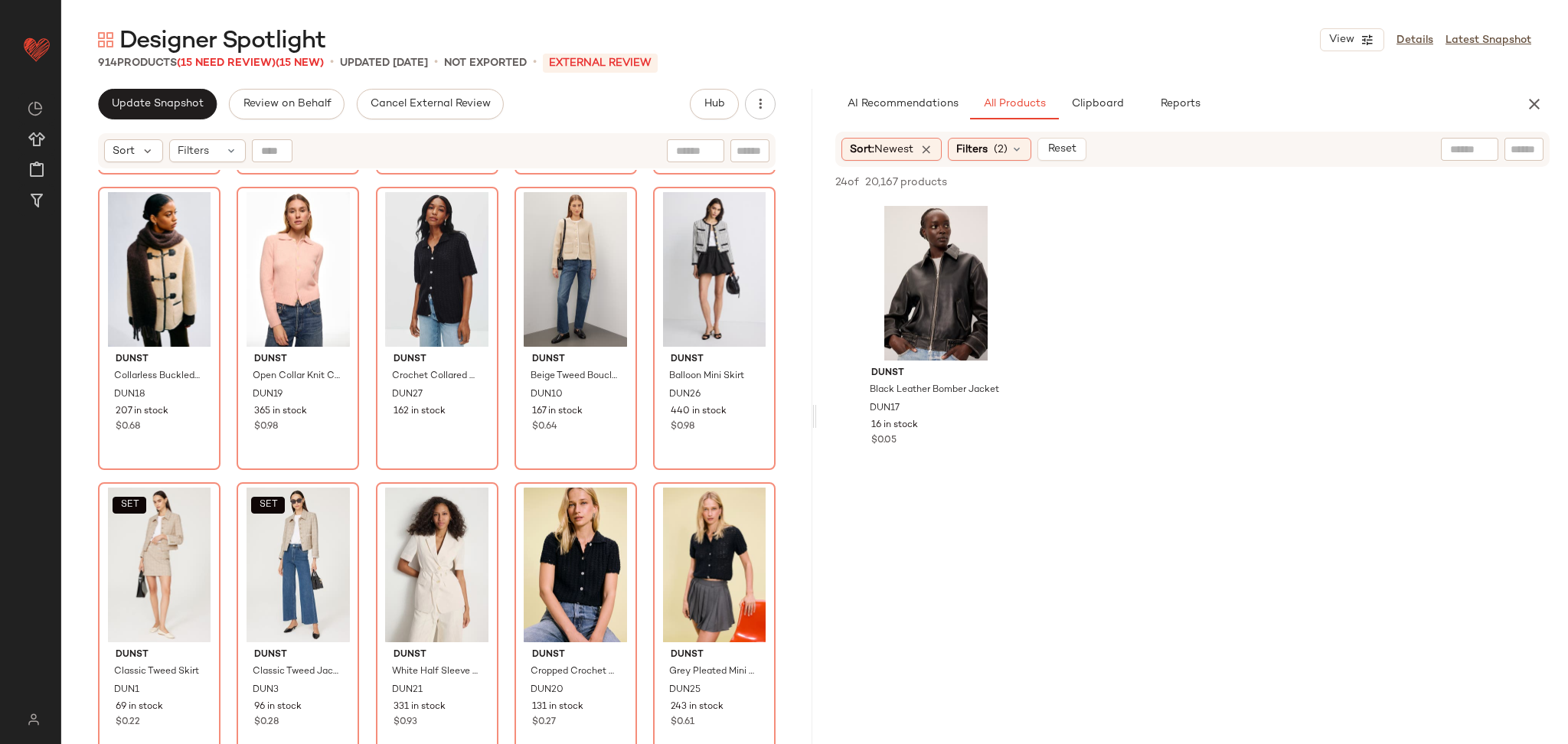
scroll to position [0, 0]
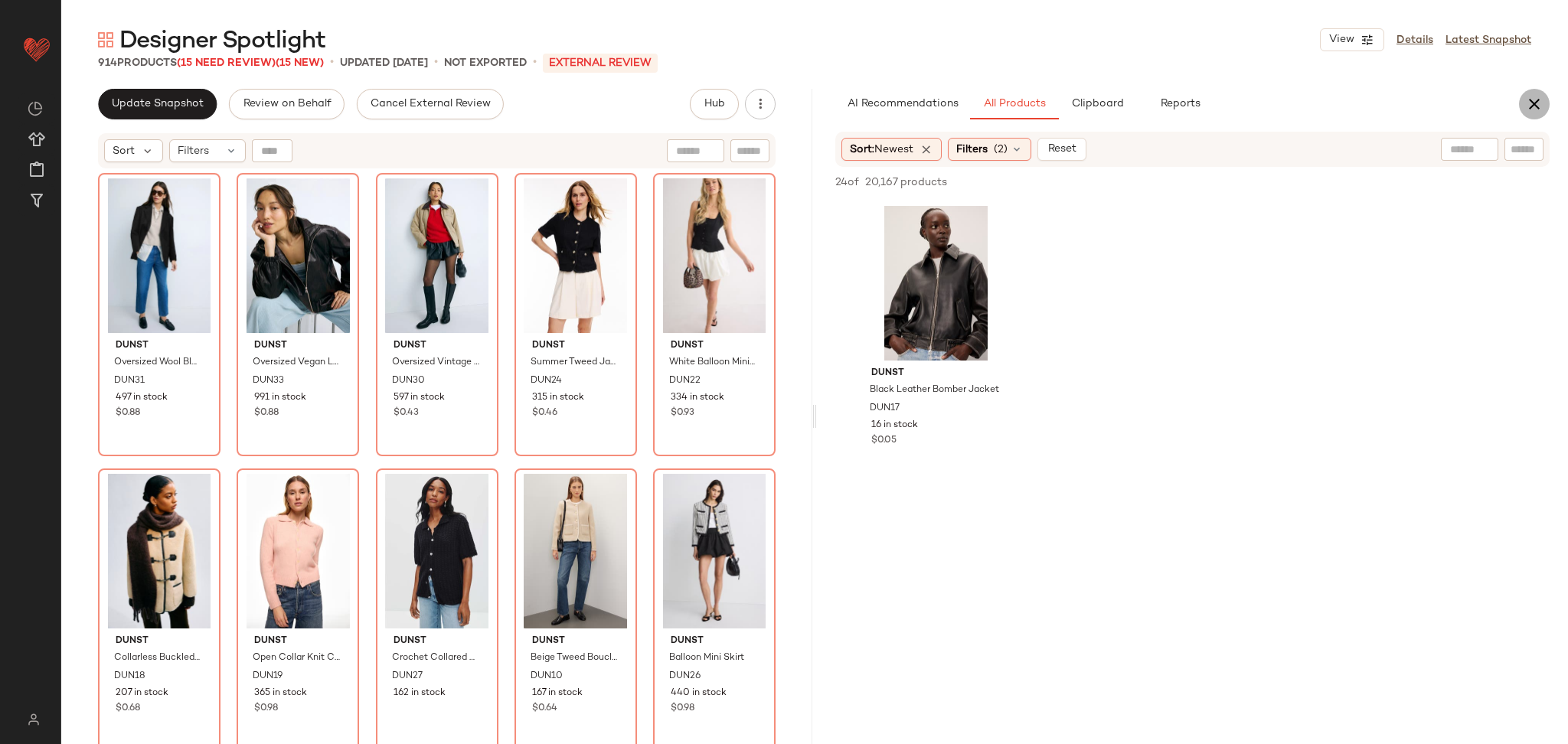
click at [1531, 104] on icon "button" at bounding box center [1534, 104] width 18 height 18
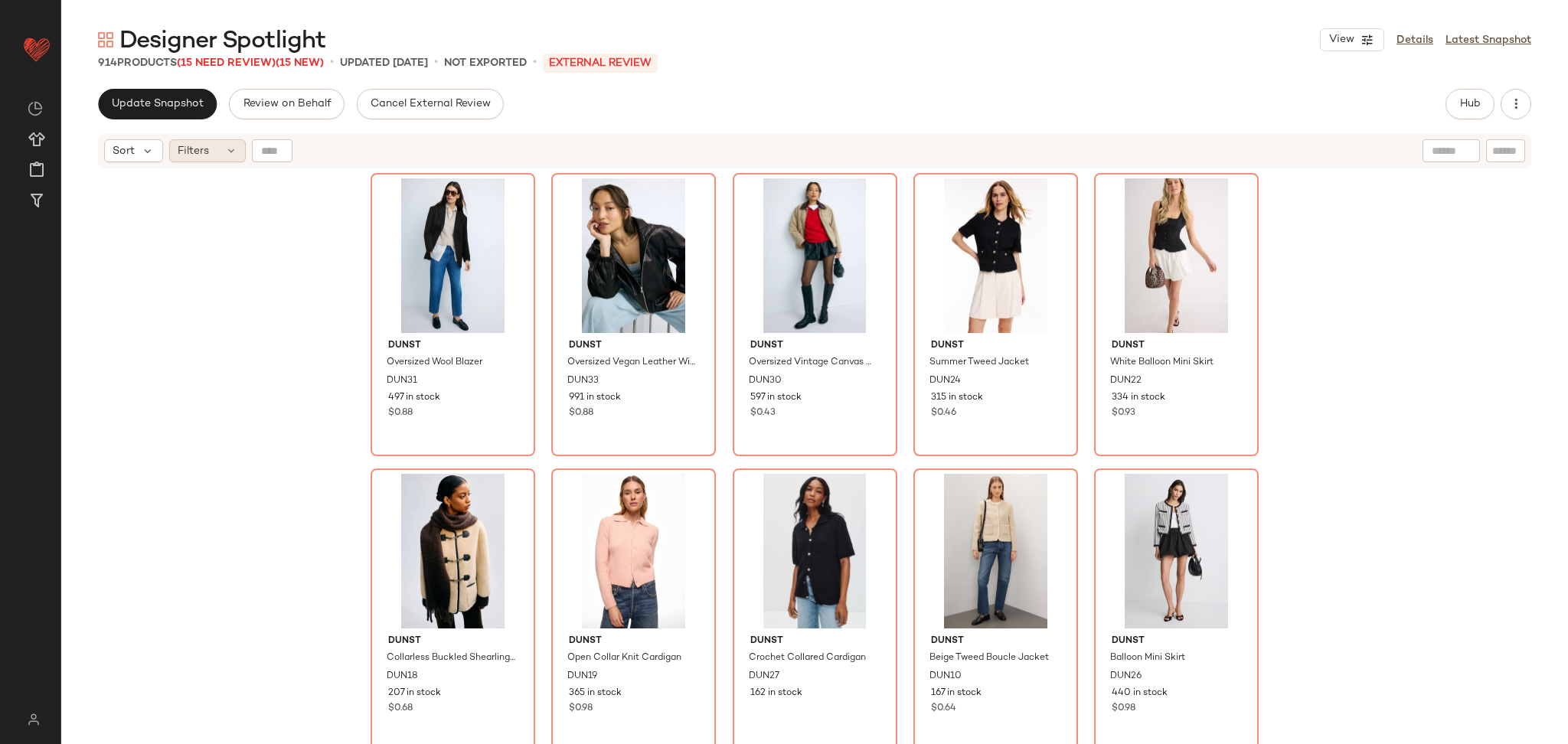
click at [216, 157] on div "Filters" at bounding box center [208, 150] width 77 height 23
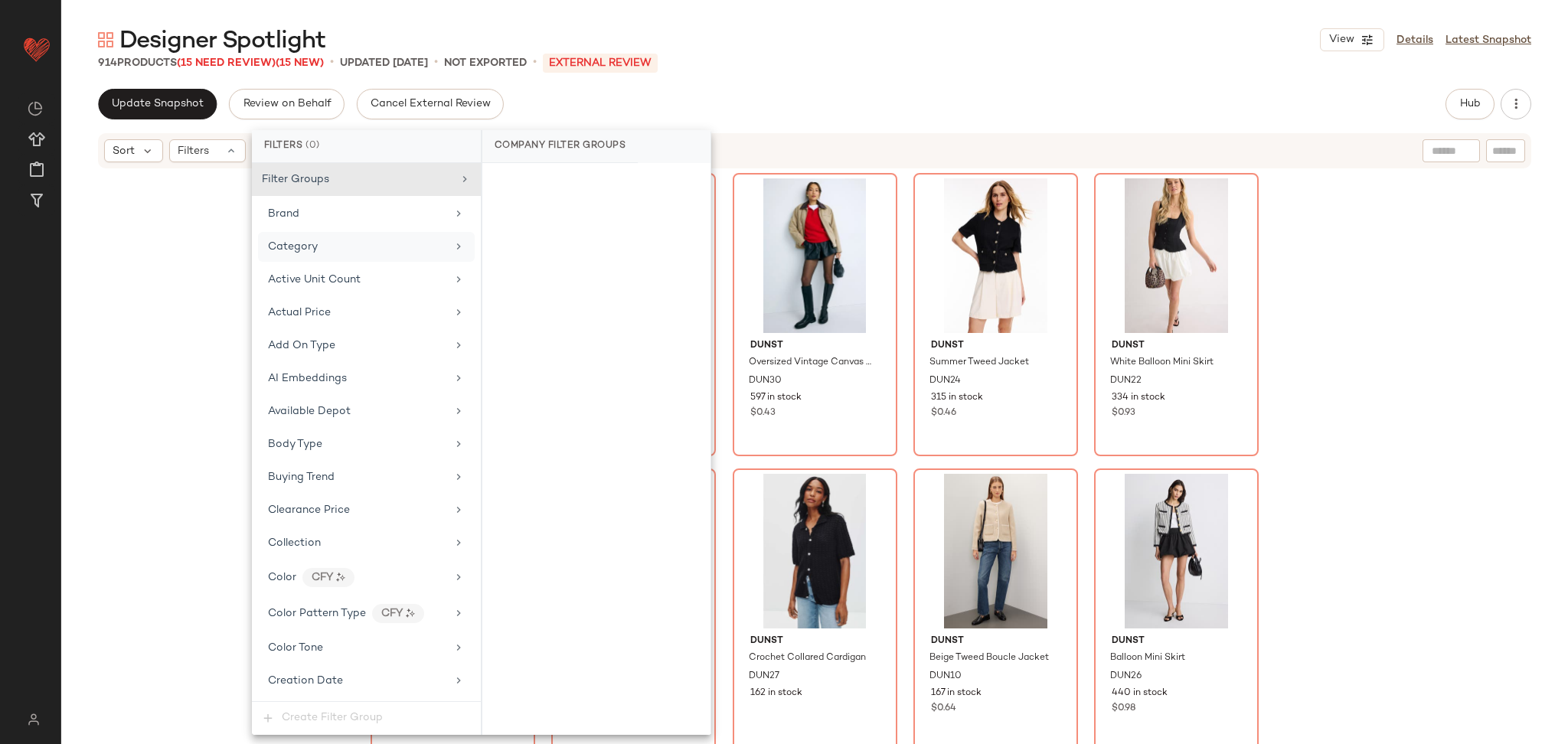
click at [339, 246] on div "Category" at bounding box center [356, 247] width 178 height 16
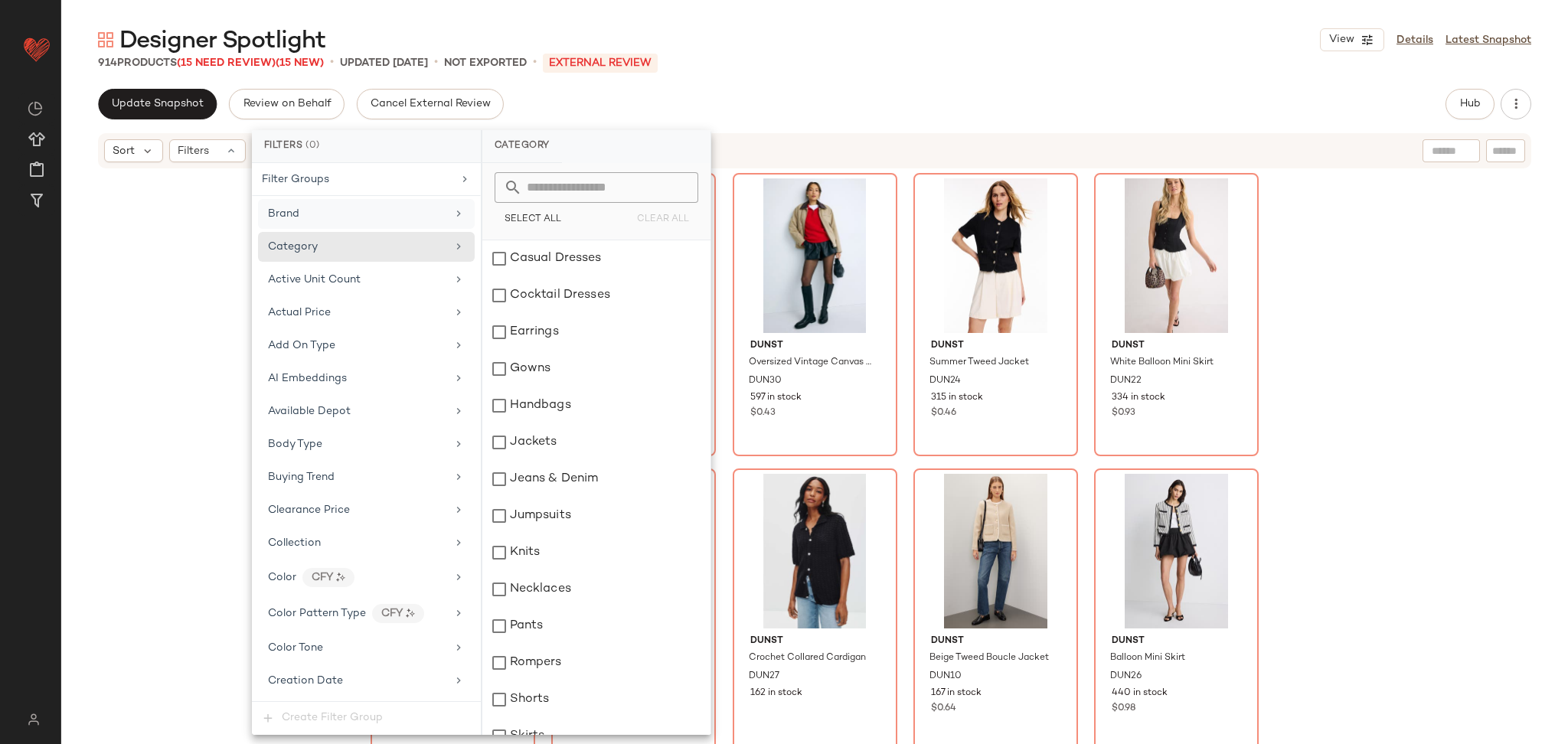
click at [340, 216] on div "Brand" at bounding box center [356, 214] width 178 height 16
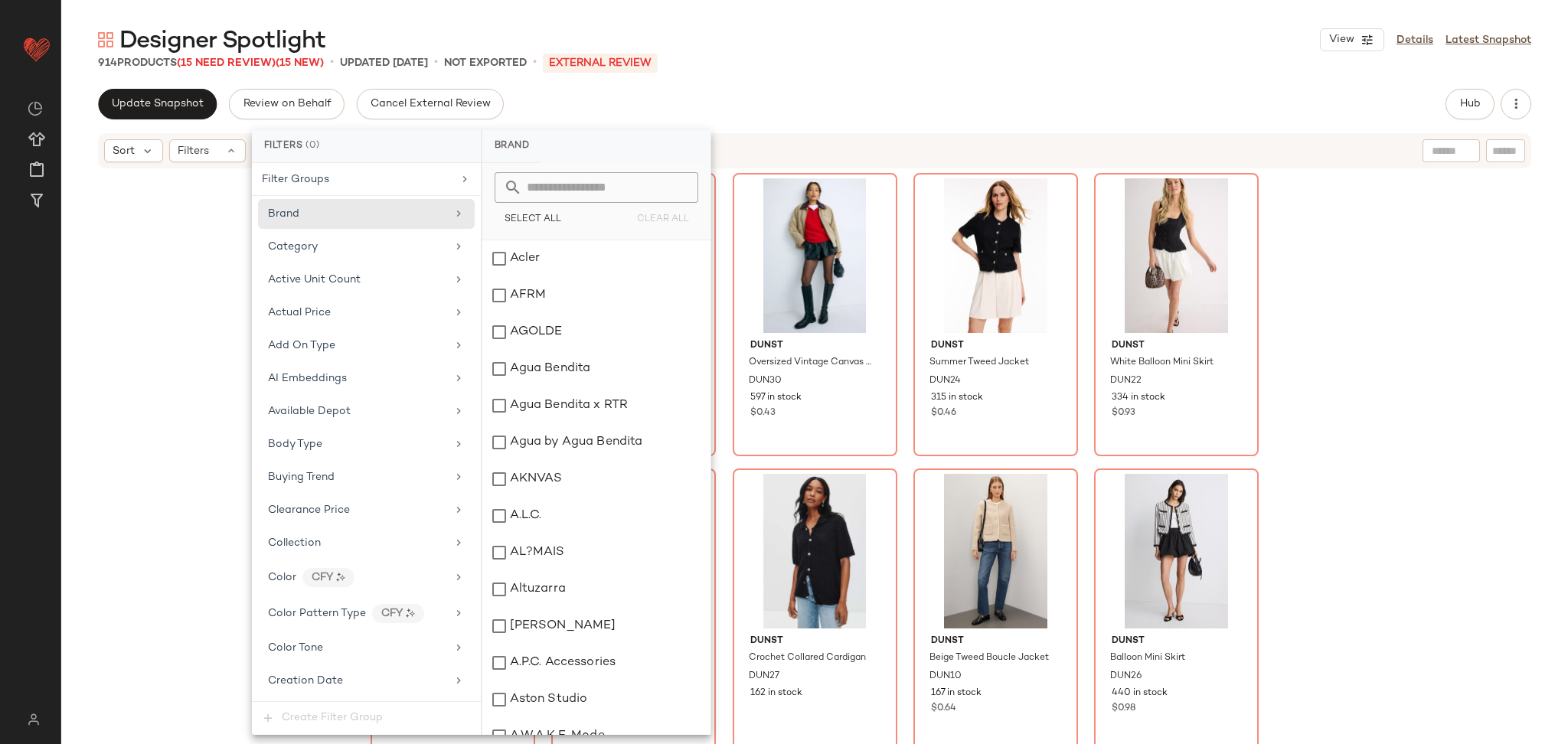
click at [559, 185] on input "text" at bounding box center [605, 188] width 167 height 30
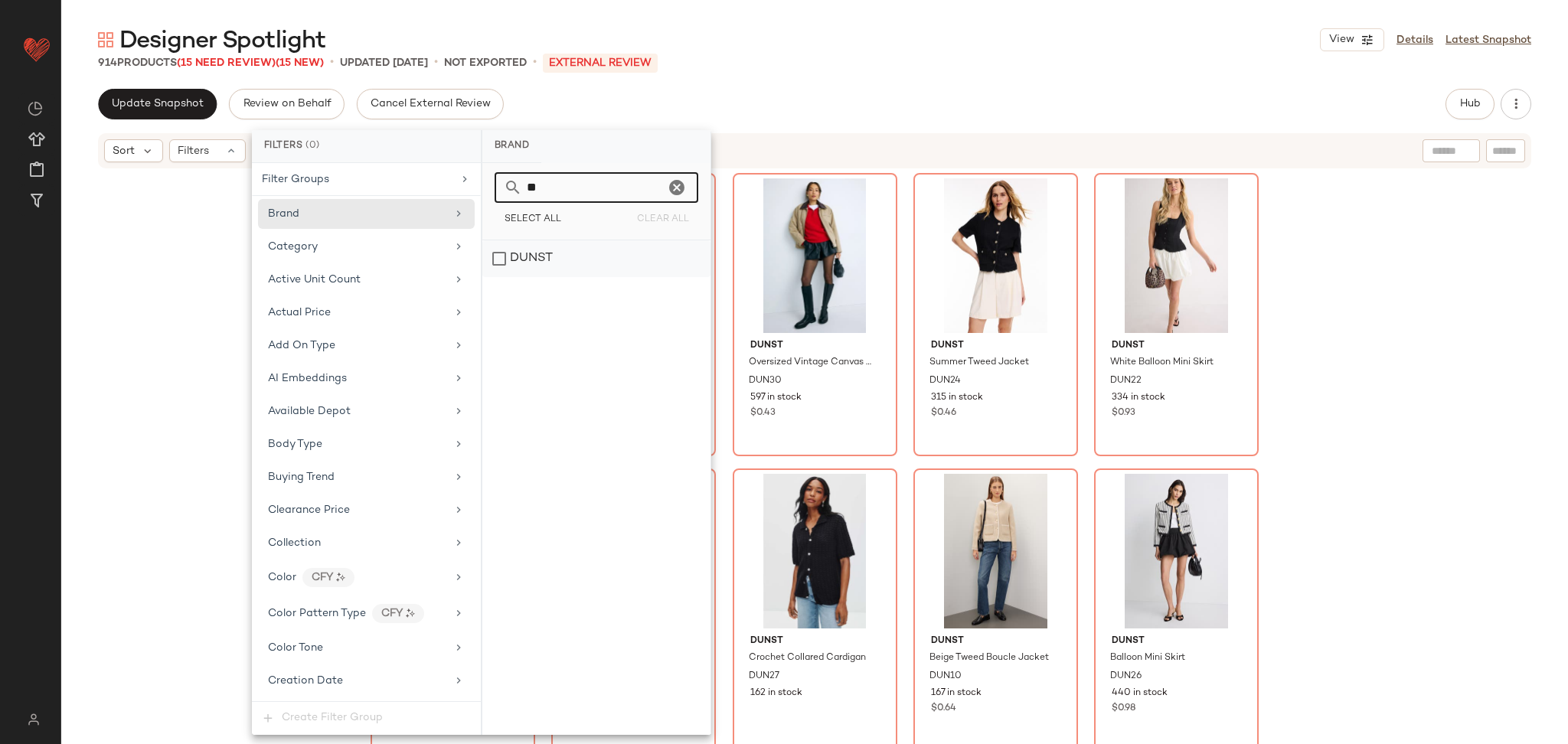
type input "**"
click at [561, 249] on div "DUNST" at bounding box center [597, 259] width 229 height 37
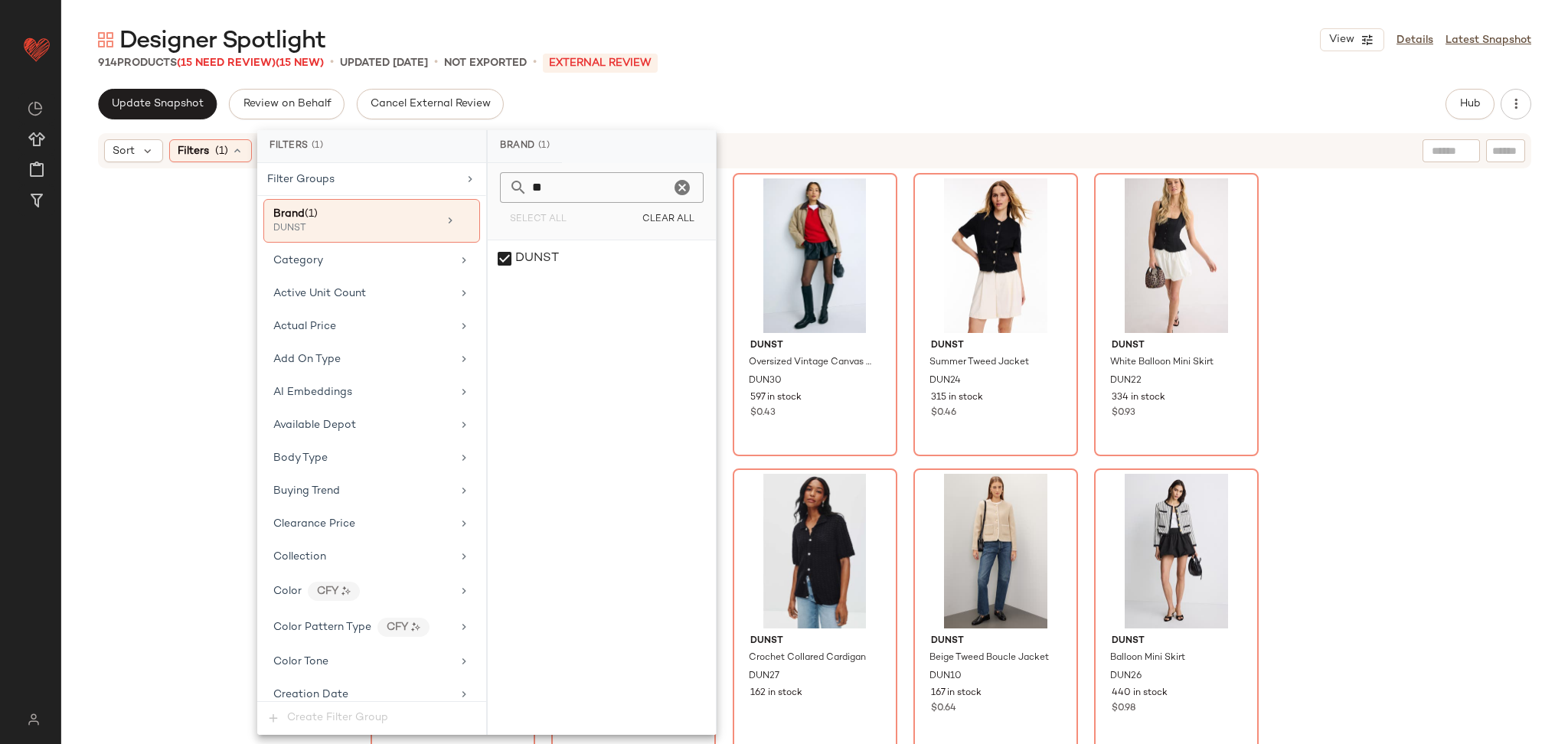
click at [1387, 282] on div "DUNST Oversized Wool Blazer DUN31 497 in stock $0.88 DUNST Oversized Vegan Leat…" at bounding box center [815, 476] width 1507 height 613
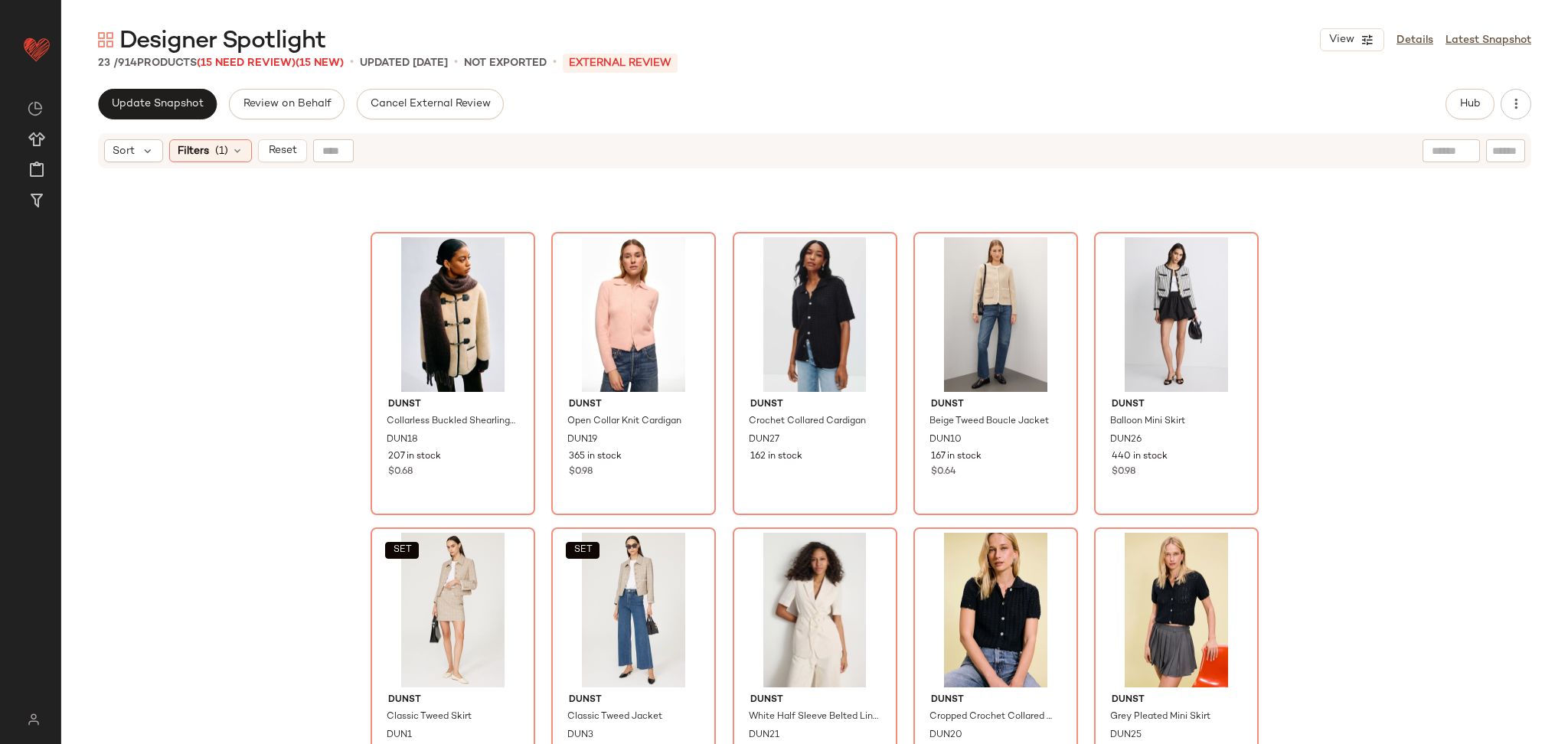
scroll to position [867, 0]
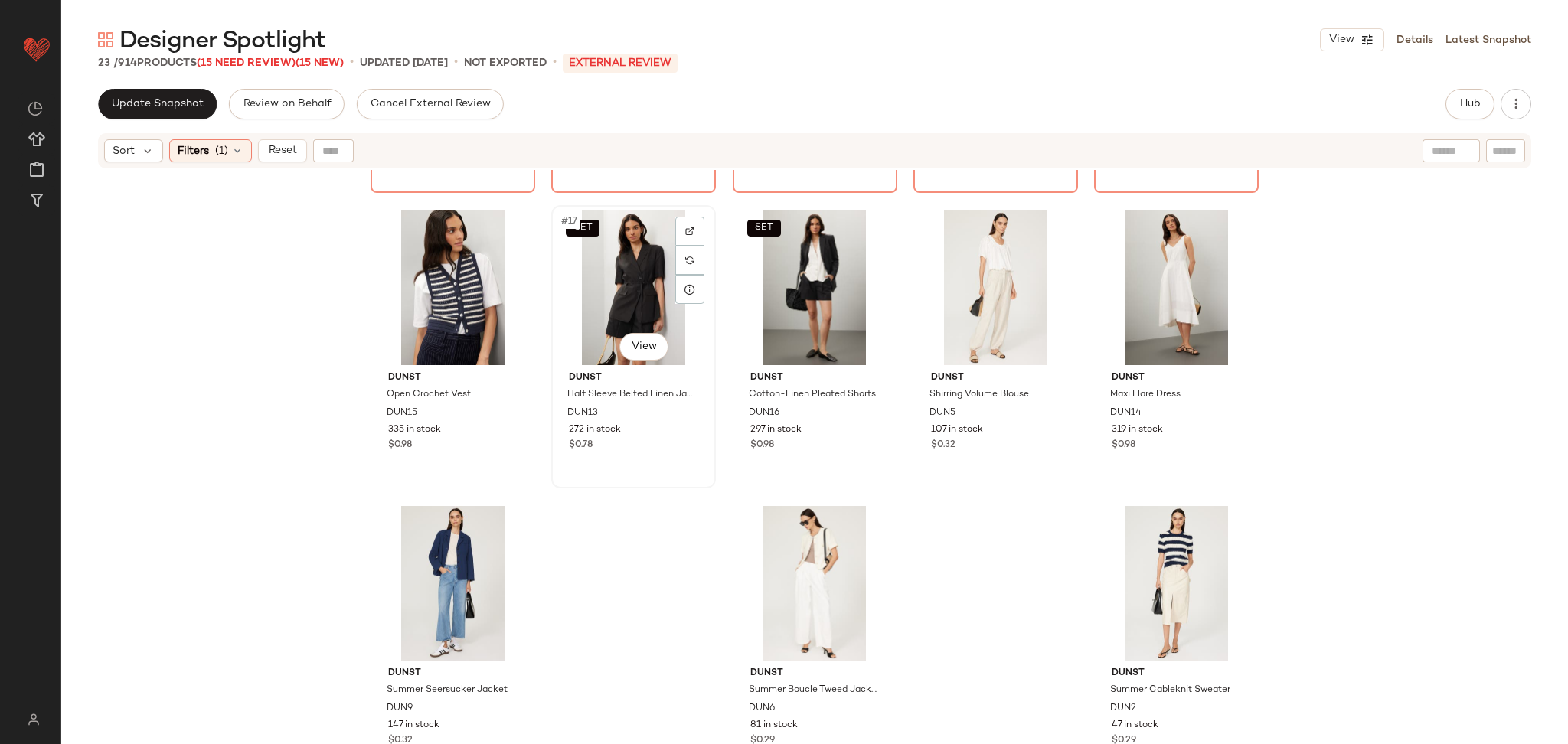
click at [591, 276] on div "SET #17 View" at bounding box center [634, 288] width 154 height 155
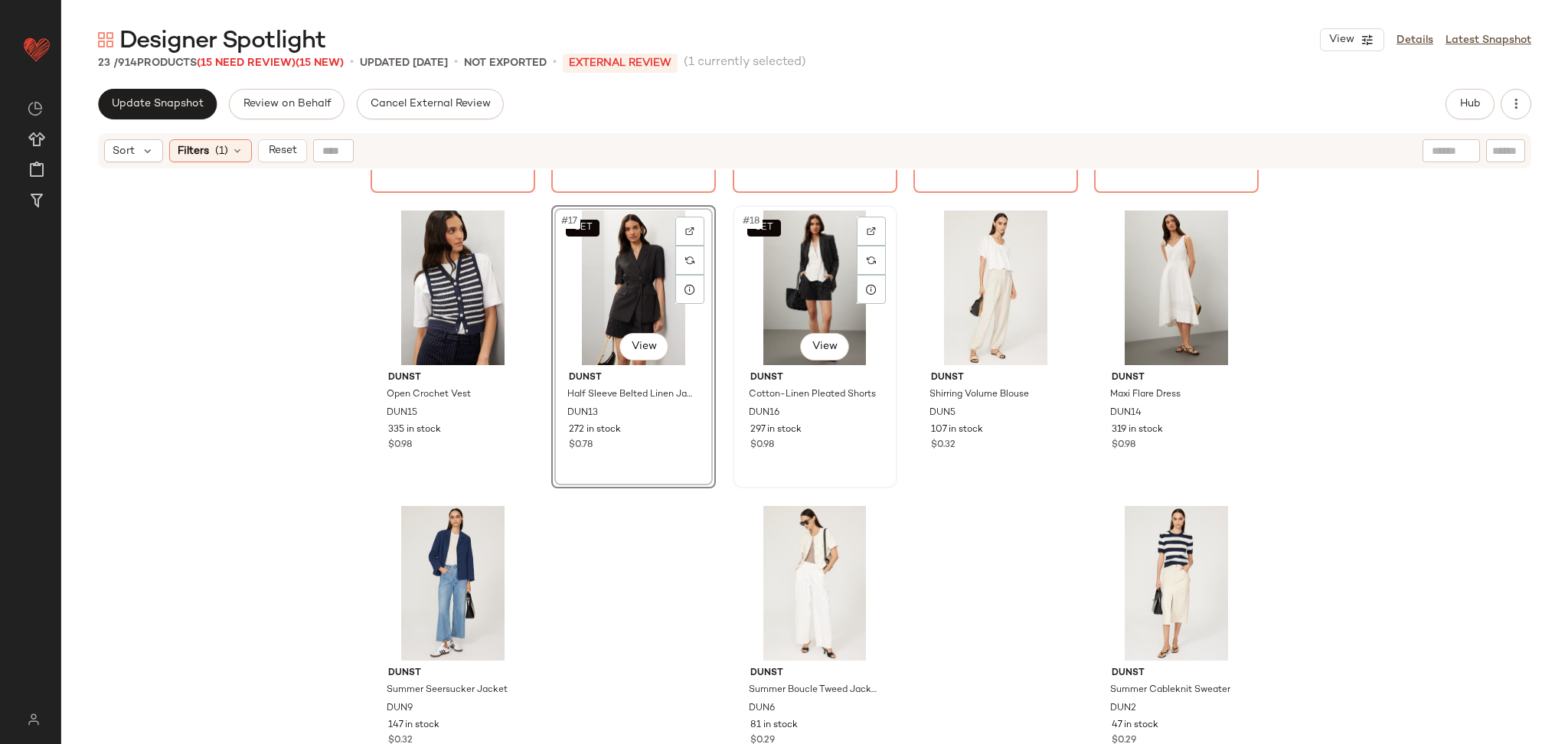
click at [743, 288] on div "SET #18 View" at bounding box center [815, 288] width 154 height 155
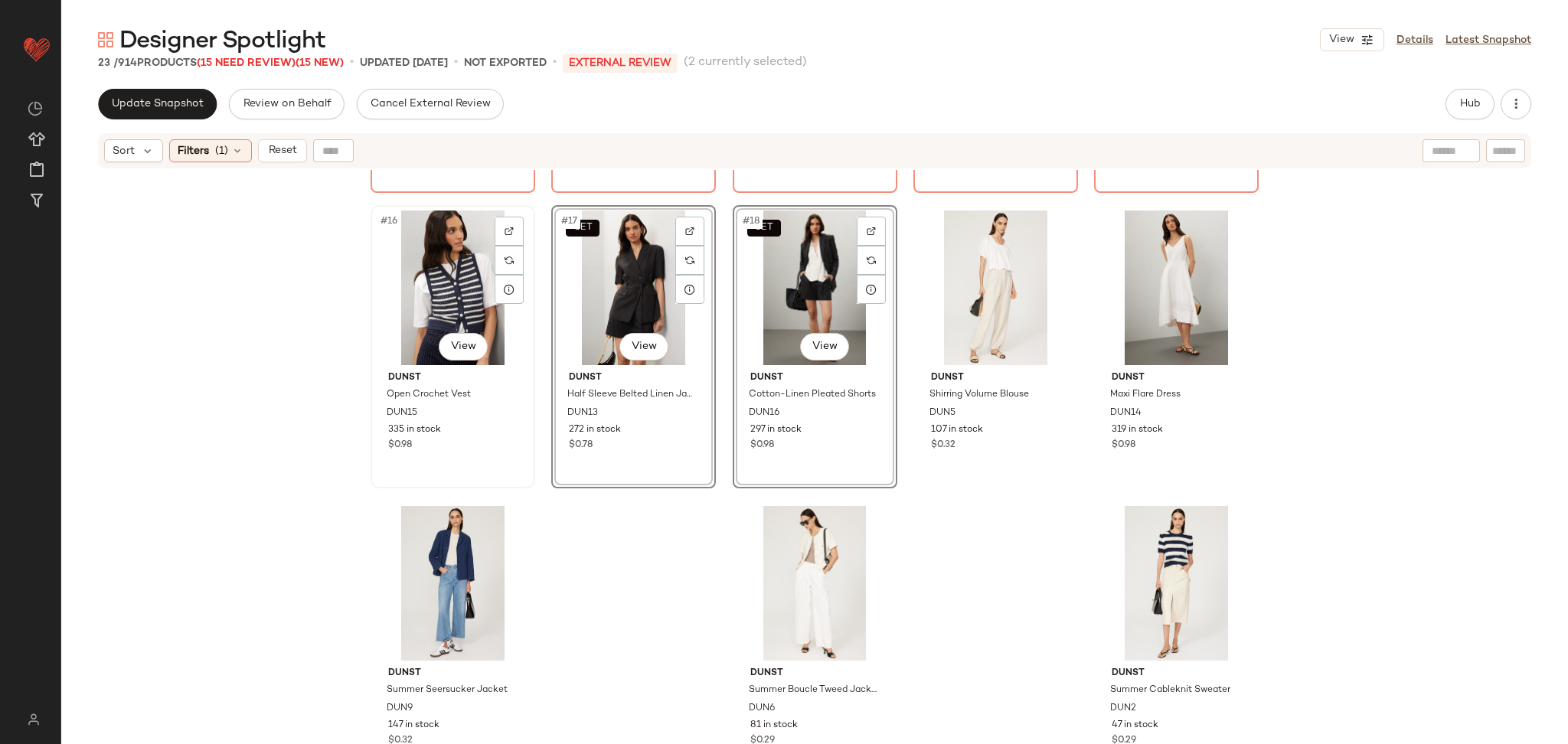
click at [457, 284] on div "#16 View" at bounding box center [452, 288] width 154 height 155
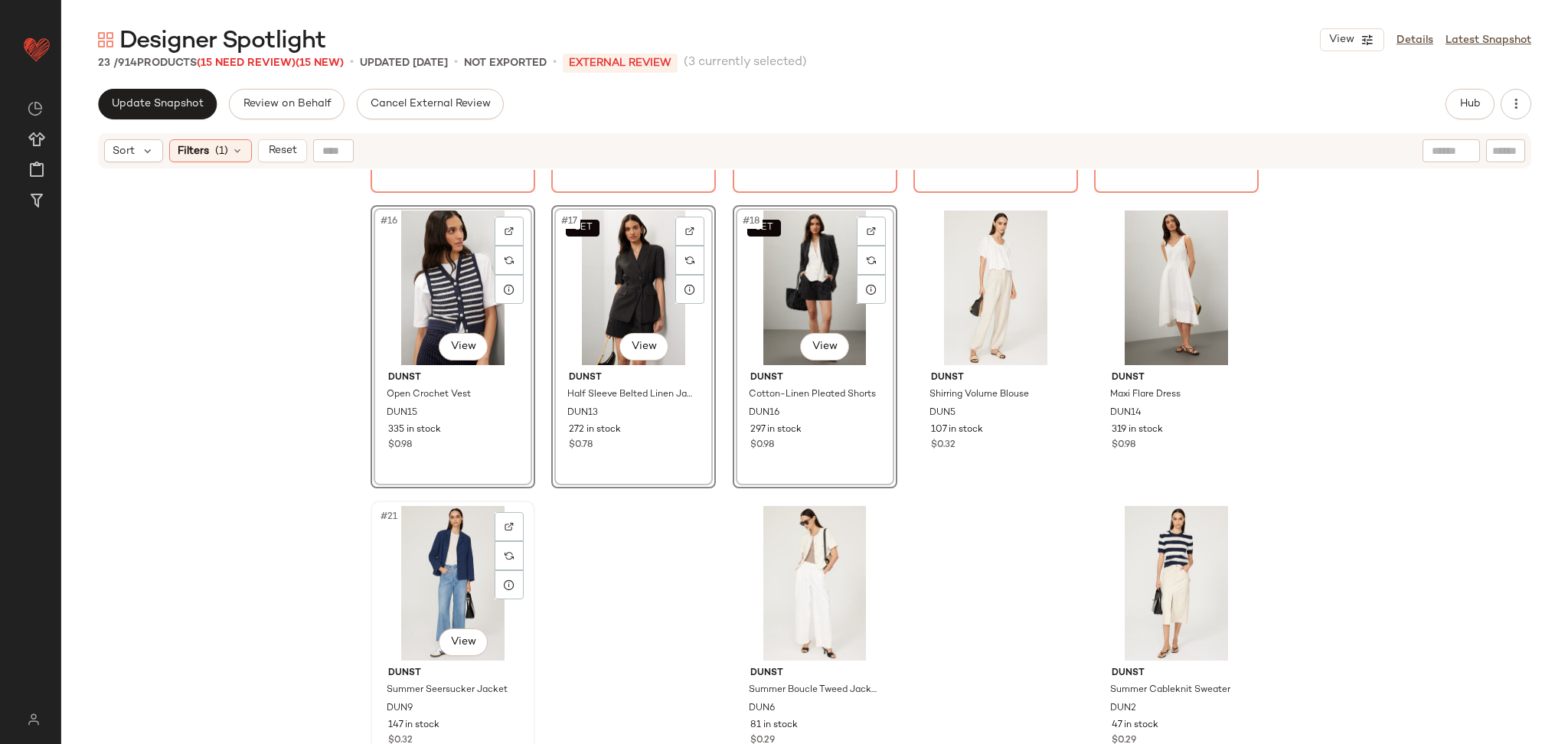
click at [456, 550] on div "#21 View" at bounding box center [452, 583] width 154 height 155
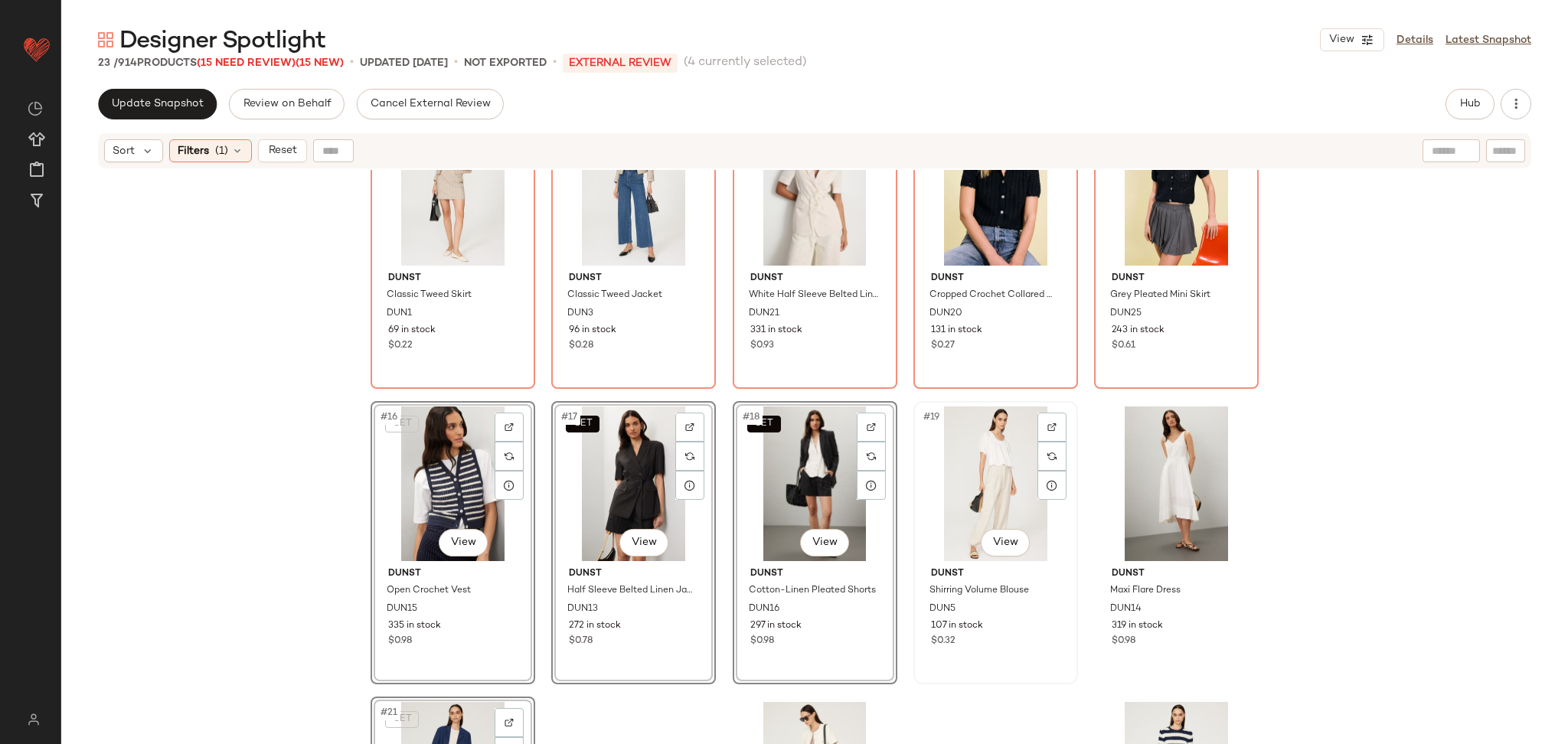
scroll to position [596, 0]
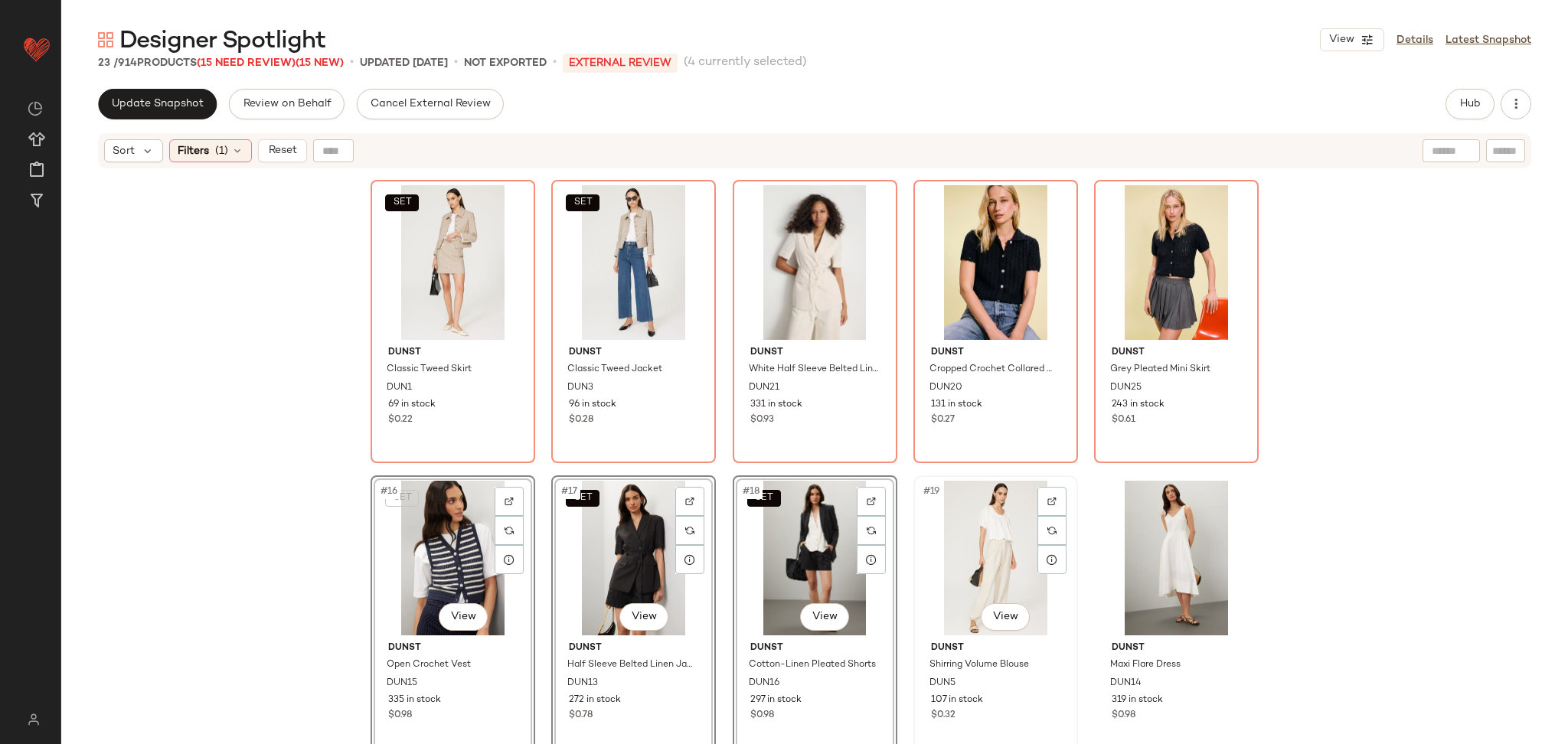
click at [967, 553] on div "#19 View" at bounding box center [996, 559] width 154 height 155
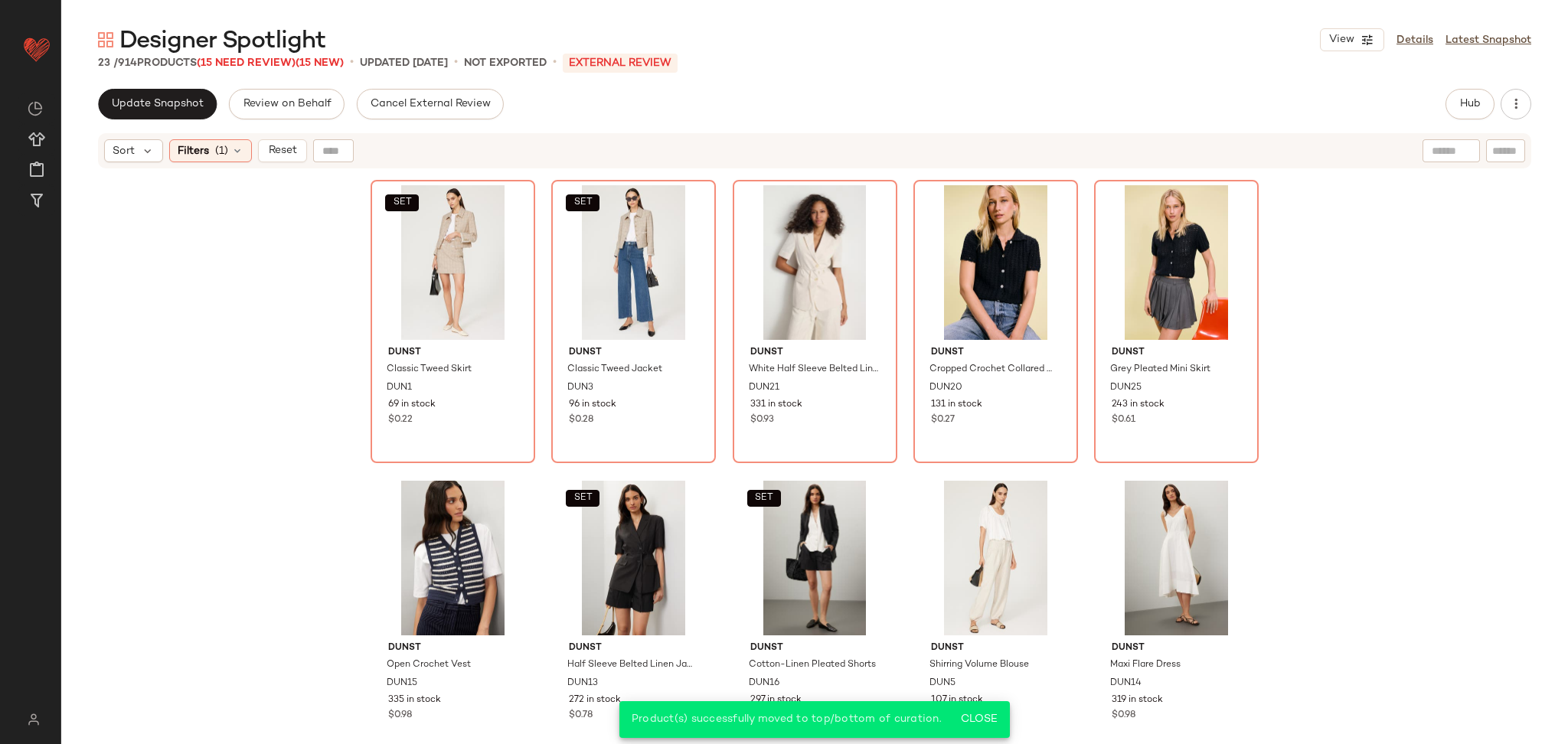
click at [286, 162] on div "Sort Filters (1) Reset" at bounding box center [815, 151] width 1434 height 35
click at [284, 156] on span "Reset" at bounding box center [281, 150] width 29 height 12
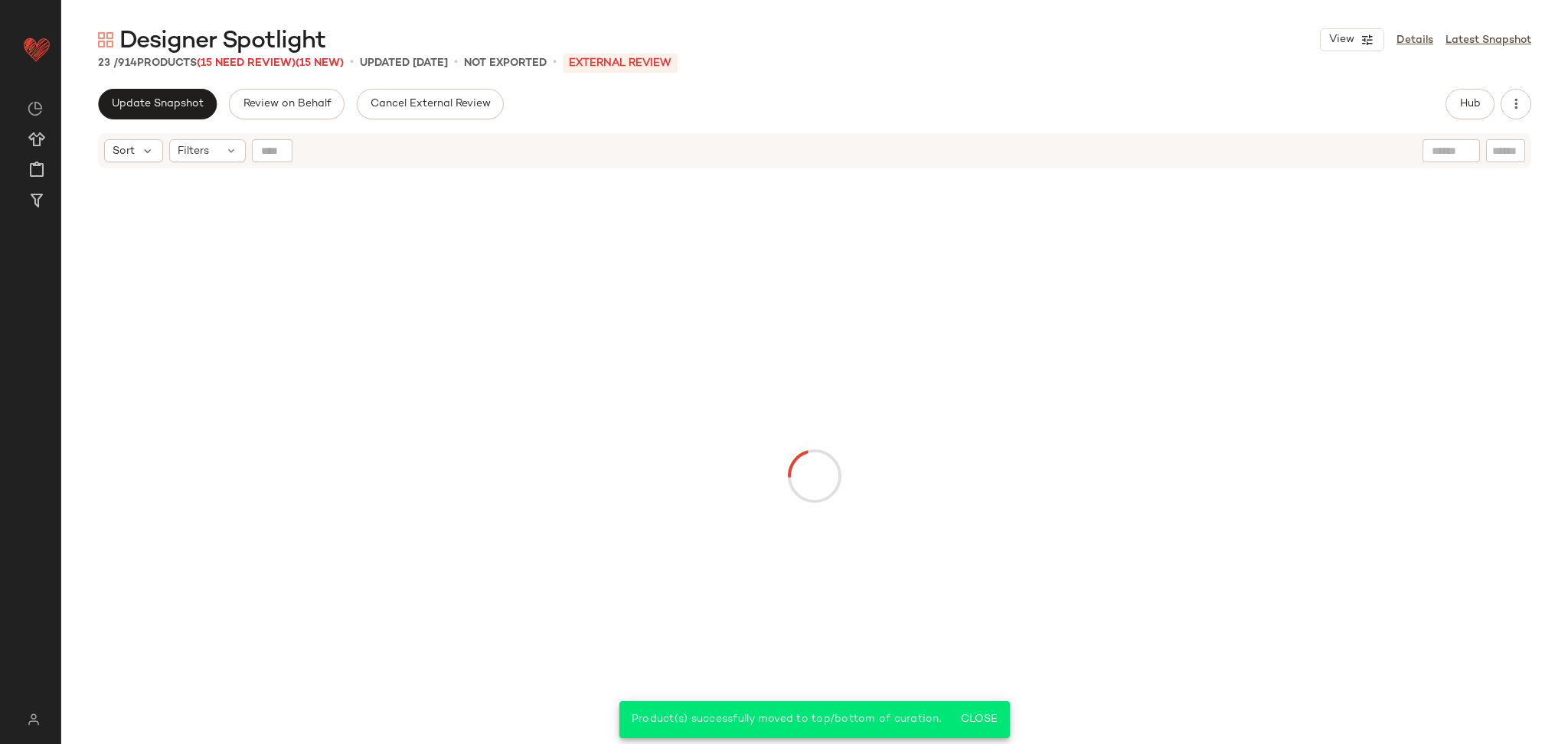
click at [295, 240] on div at bounding box center [814, 476] width 1372 height 607
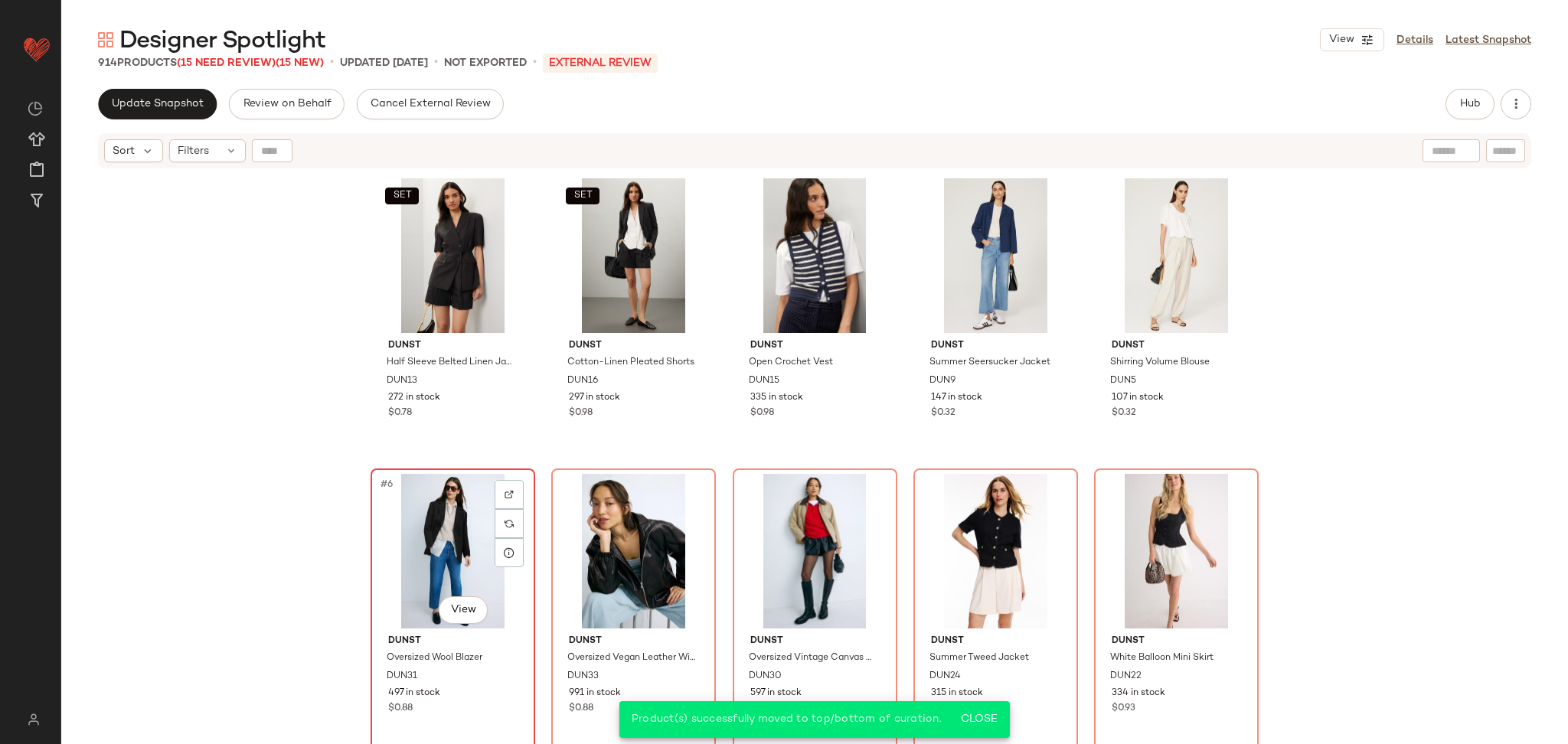
click at [436, 539] on div "#6 View" at bounding box center [452, 551] width 154 height 155
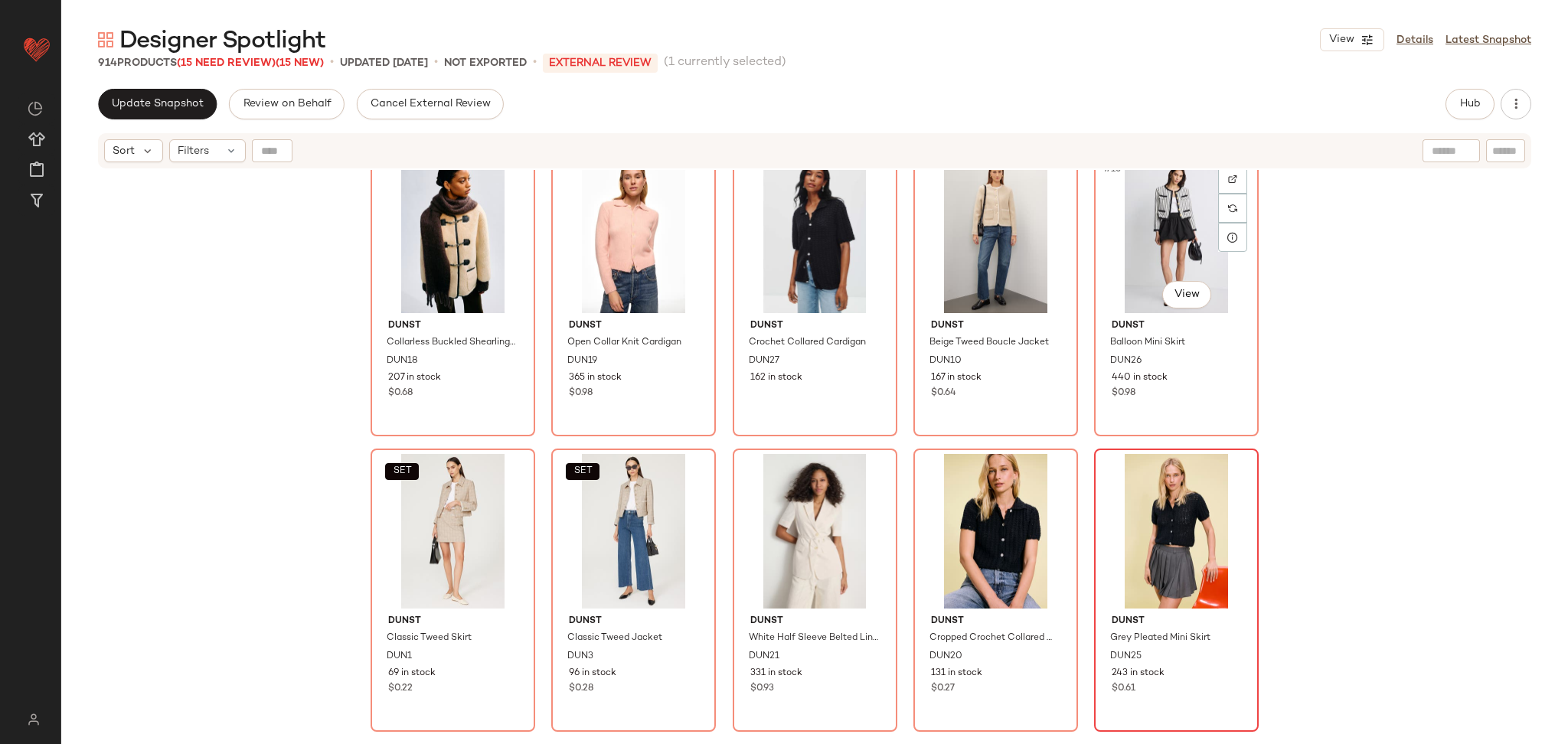
scroll to position [626, 0]
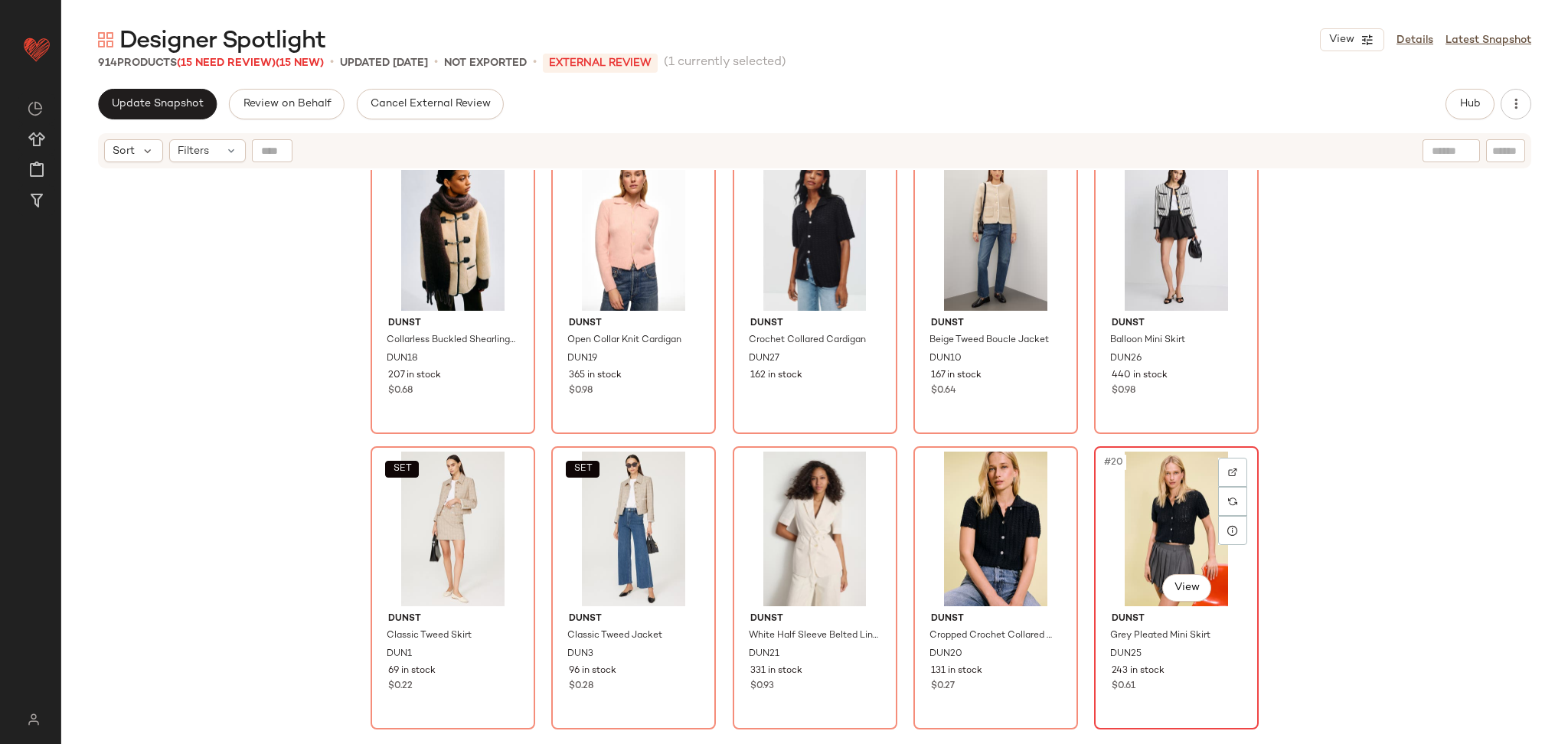
click at [1158, 475] on div "#20 View" at bounding box center [1176, 529] width 154 height 155
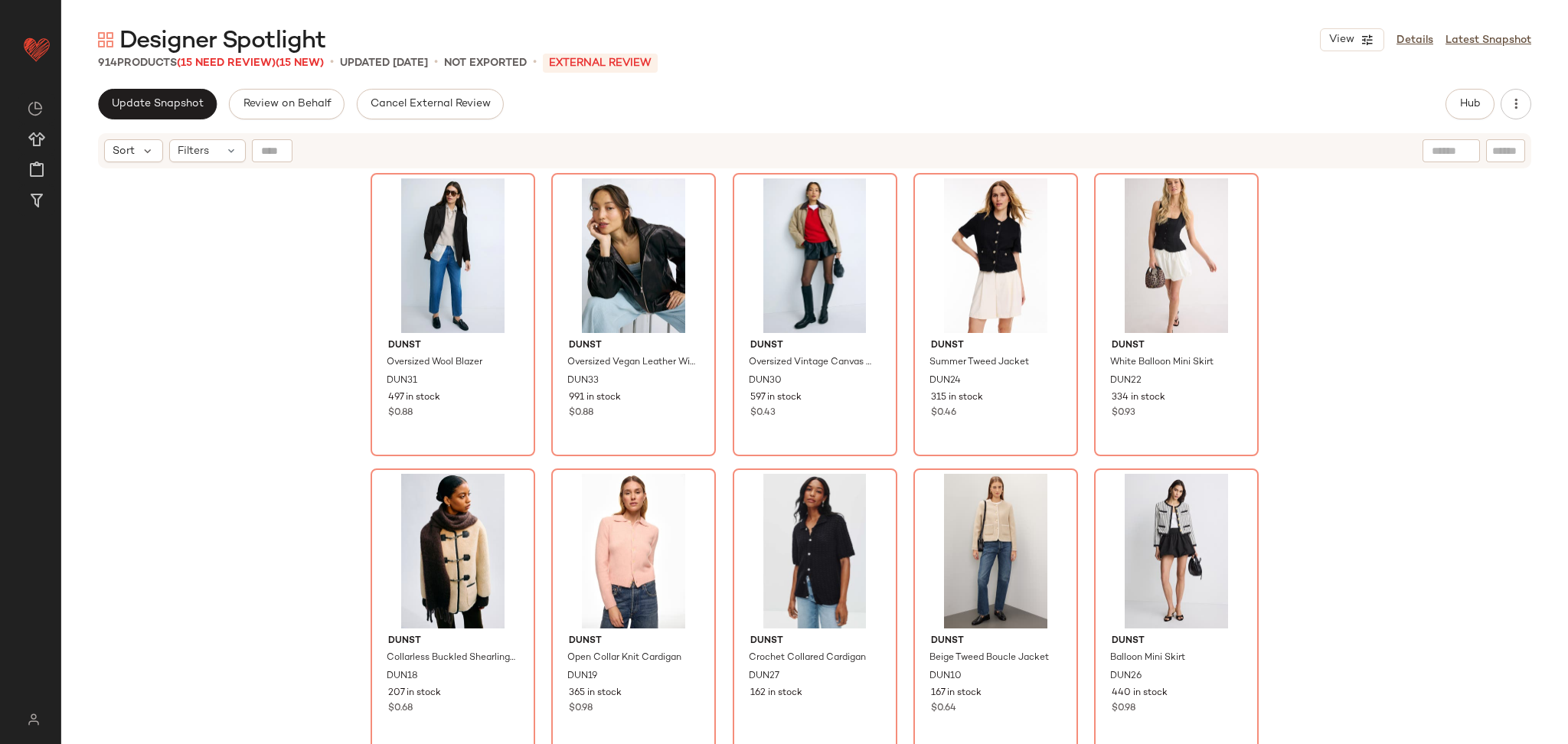
click at [1392, 394] on div "DUNST Oversized Wool Blazer DUN31 497 in stock $0.88 DUNST Oversized Vegan Leat…" at bounding box center [815, 476] width 1507 height 613
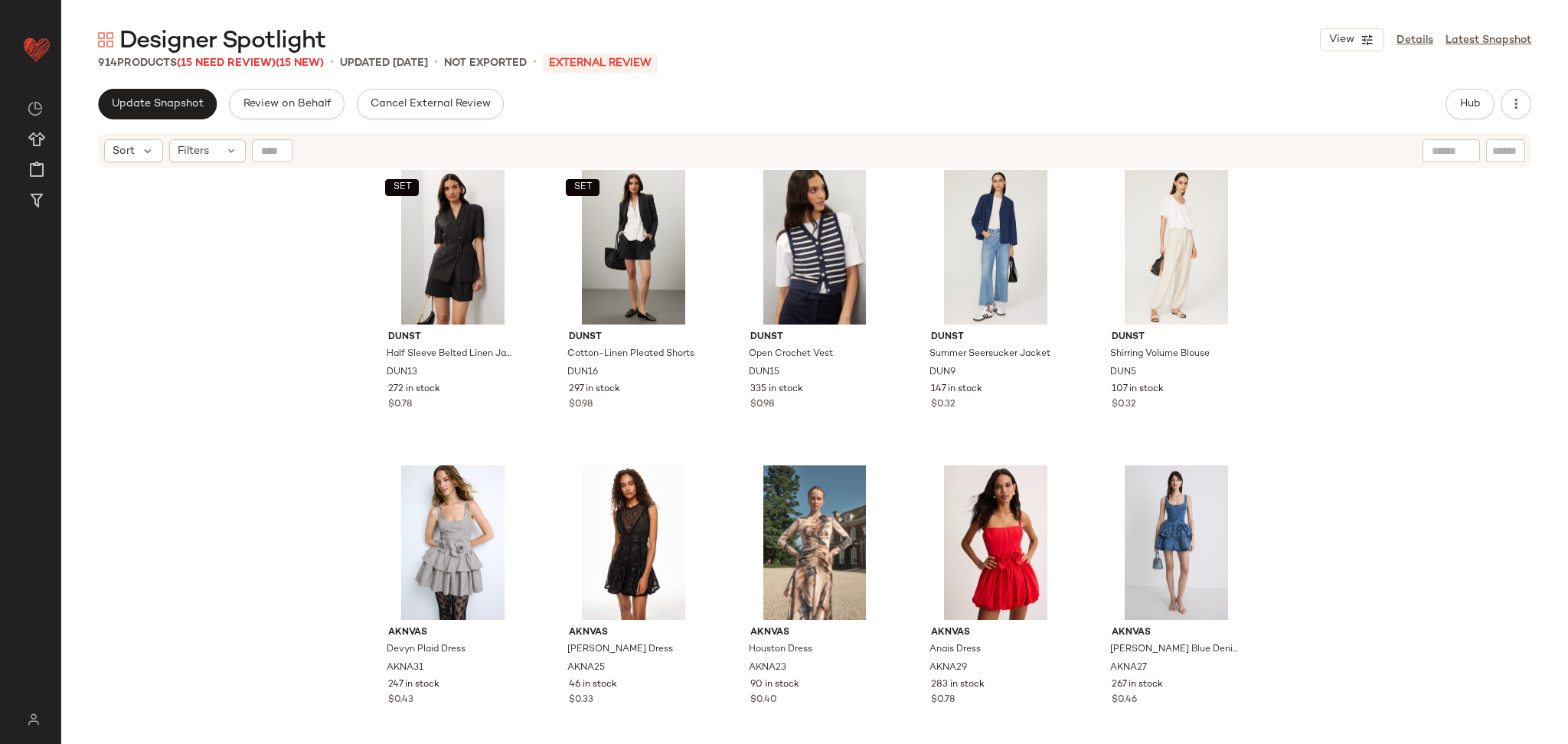
scroll to position [909, 0]
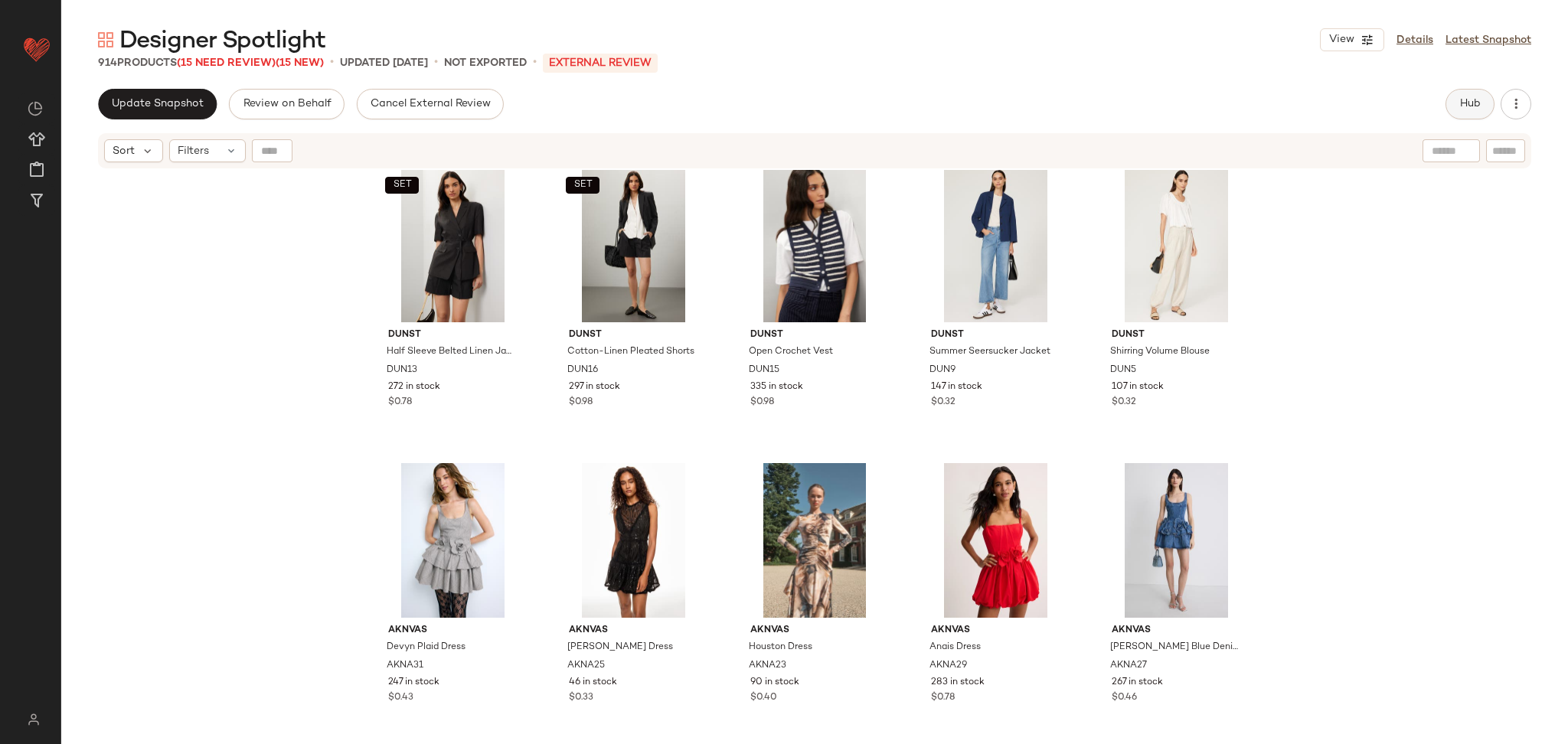
click at [1474, 112] on button "Hub" at bounding box center [1470, 104] width 49 height 30
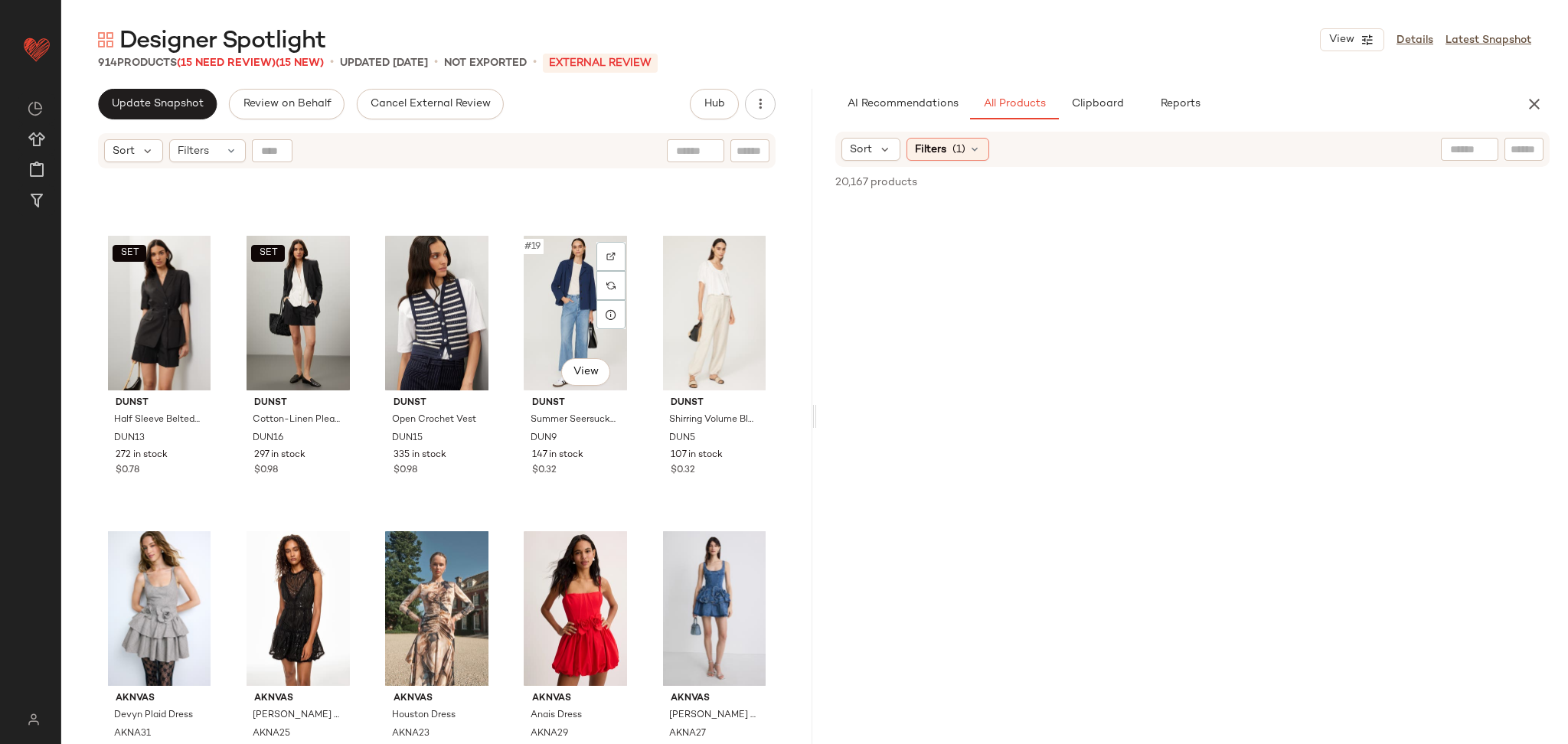
scroll to position [845, 0]
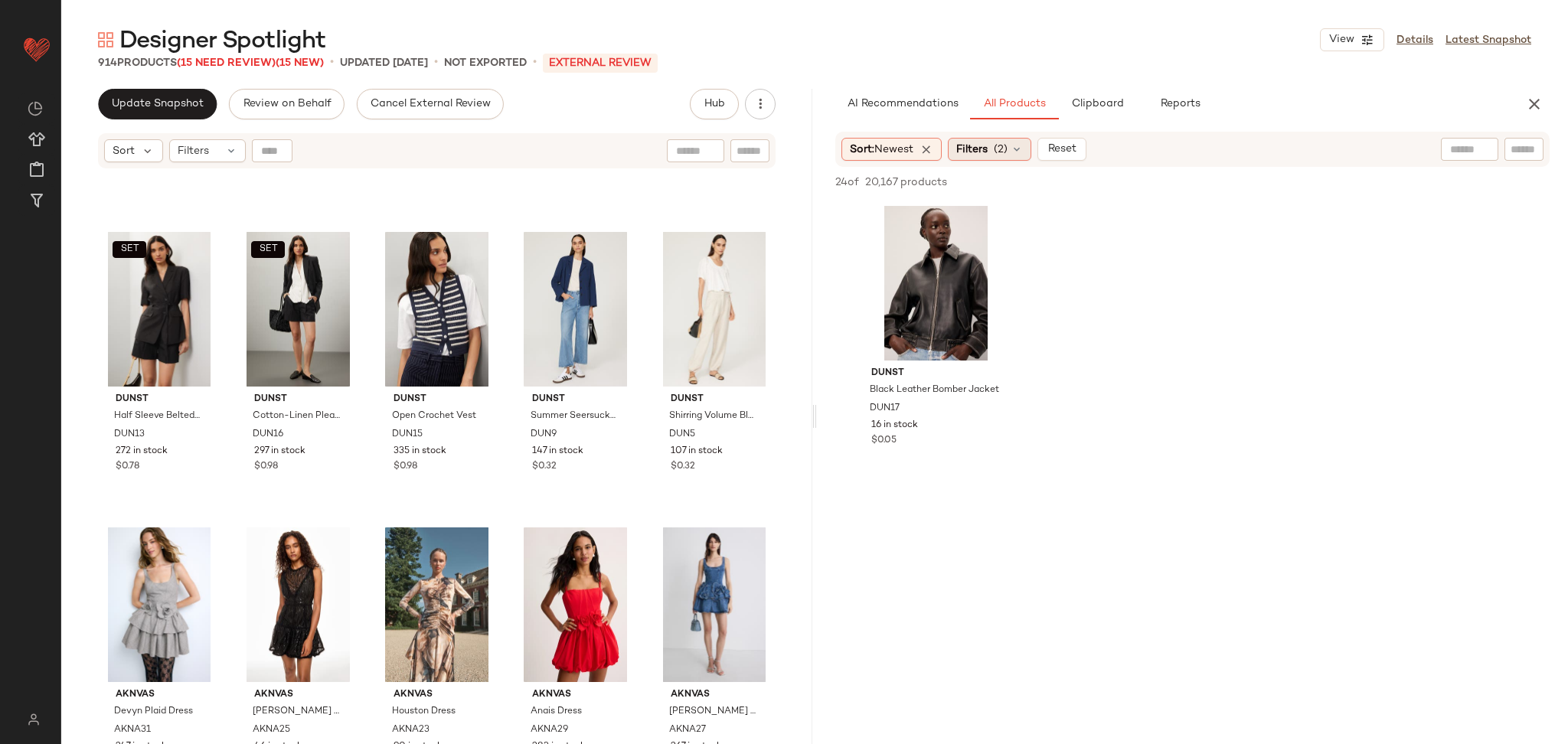
click at [969, 156] on span "Filters" at bounding box center [972, 149] width 31 height 16
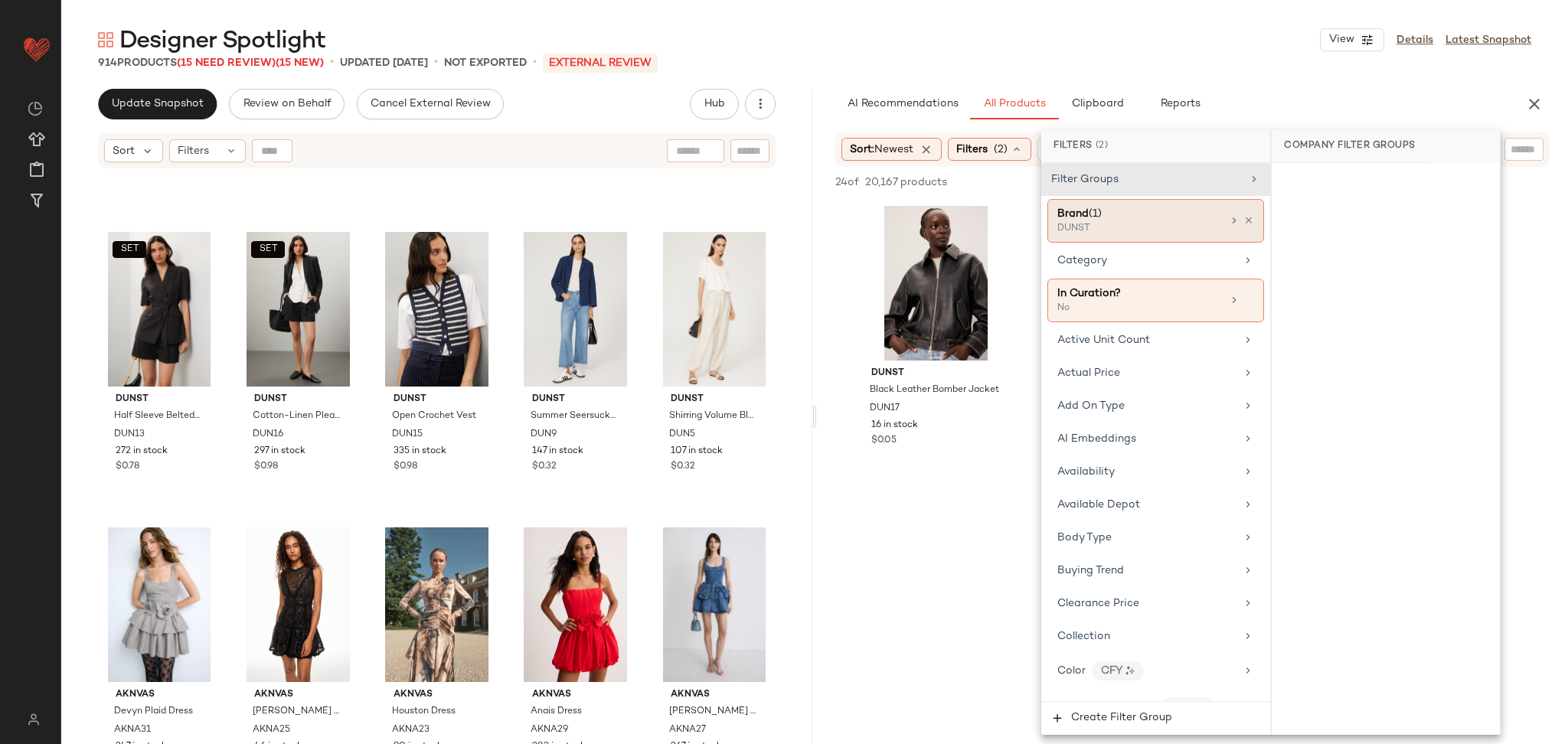
click at [1084, 222] on div "DUNST" at bounding box center [1134, 229] width 153 height 14
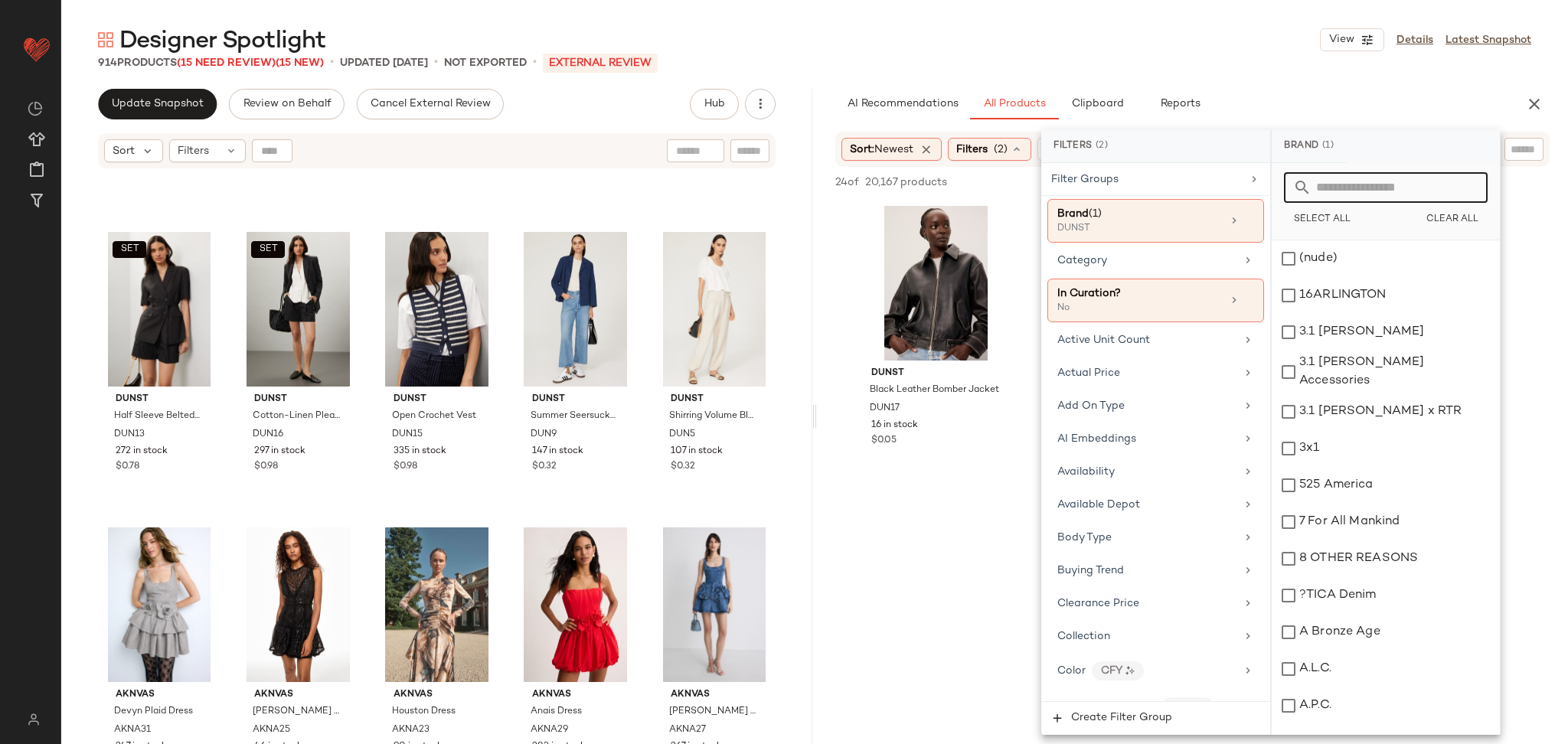
click at [1359, 194] on input "text" at bounding box center [1395, 188] width 167 height 30
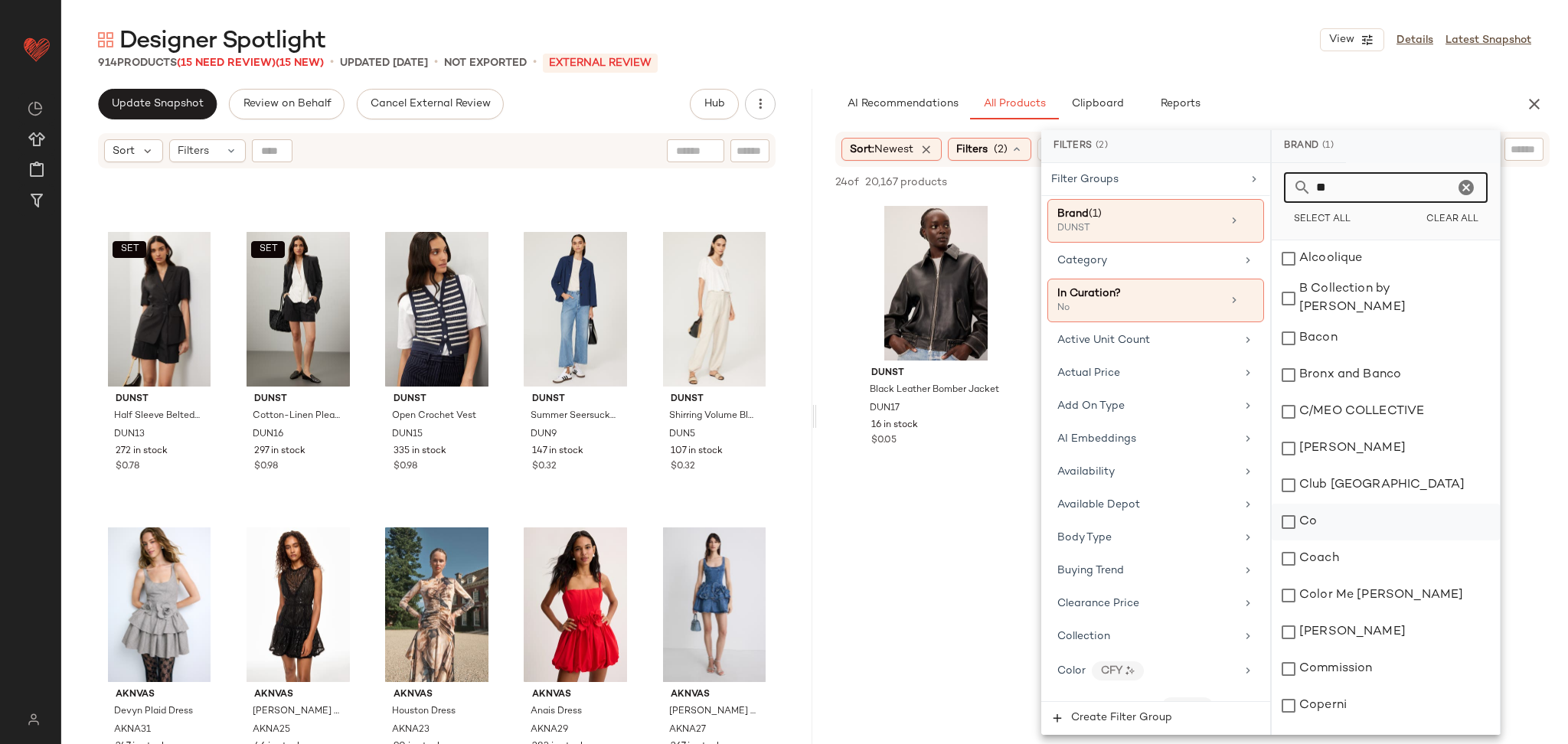
type input "**"
click at [1339, 512] on div "Co" at bounding box center [1387, 522] width 229 height 37
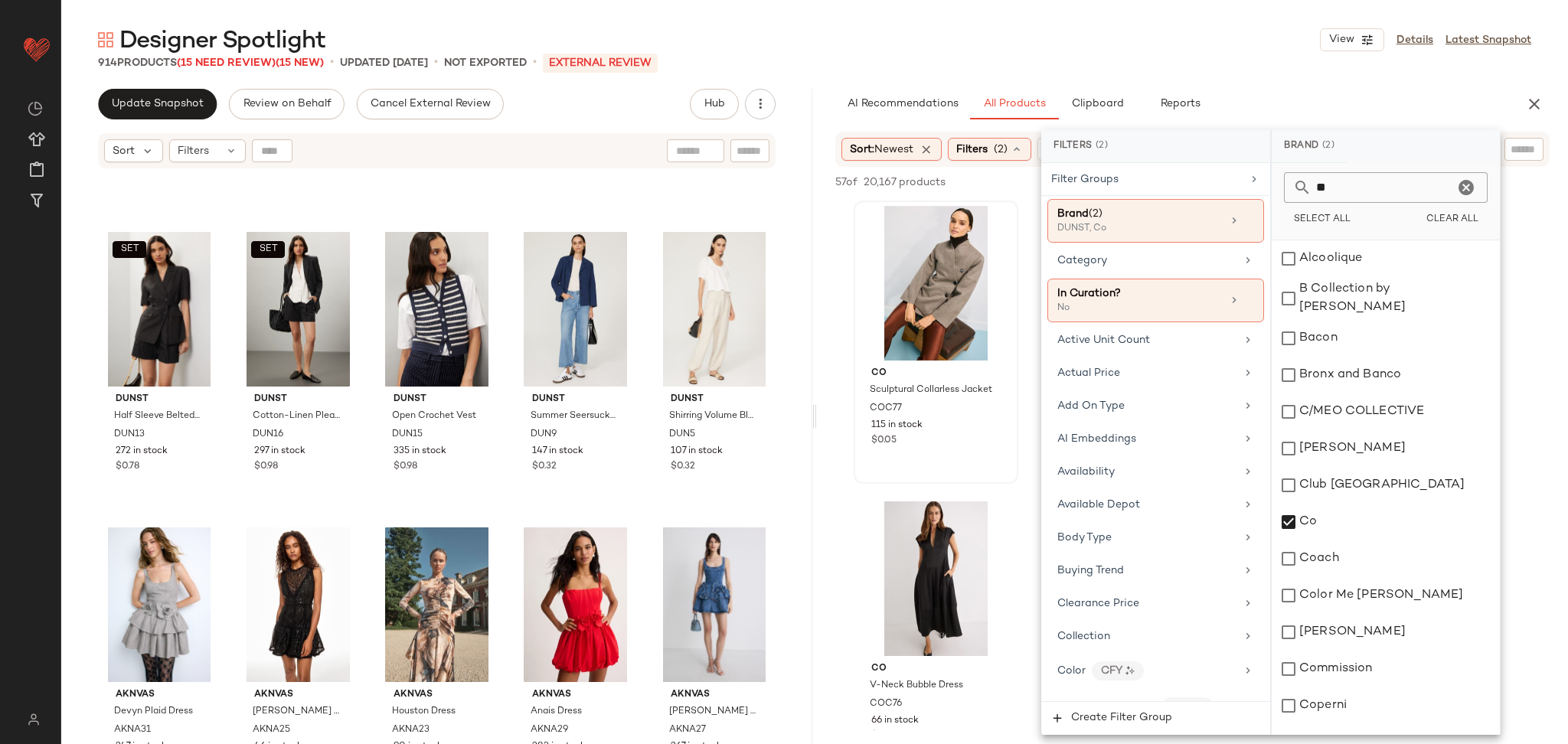
click at [989, 484] on div "Co Sculptural Collarless Jacket COC77 115 in stock $0.05" at bounding box center [936, 342] width 165 height 284
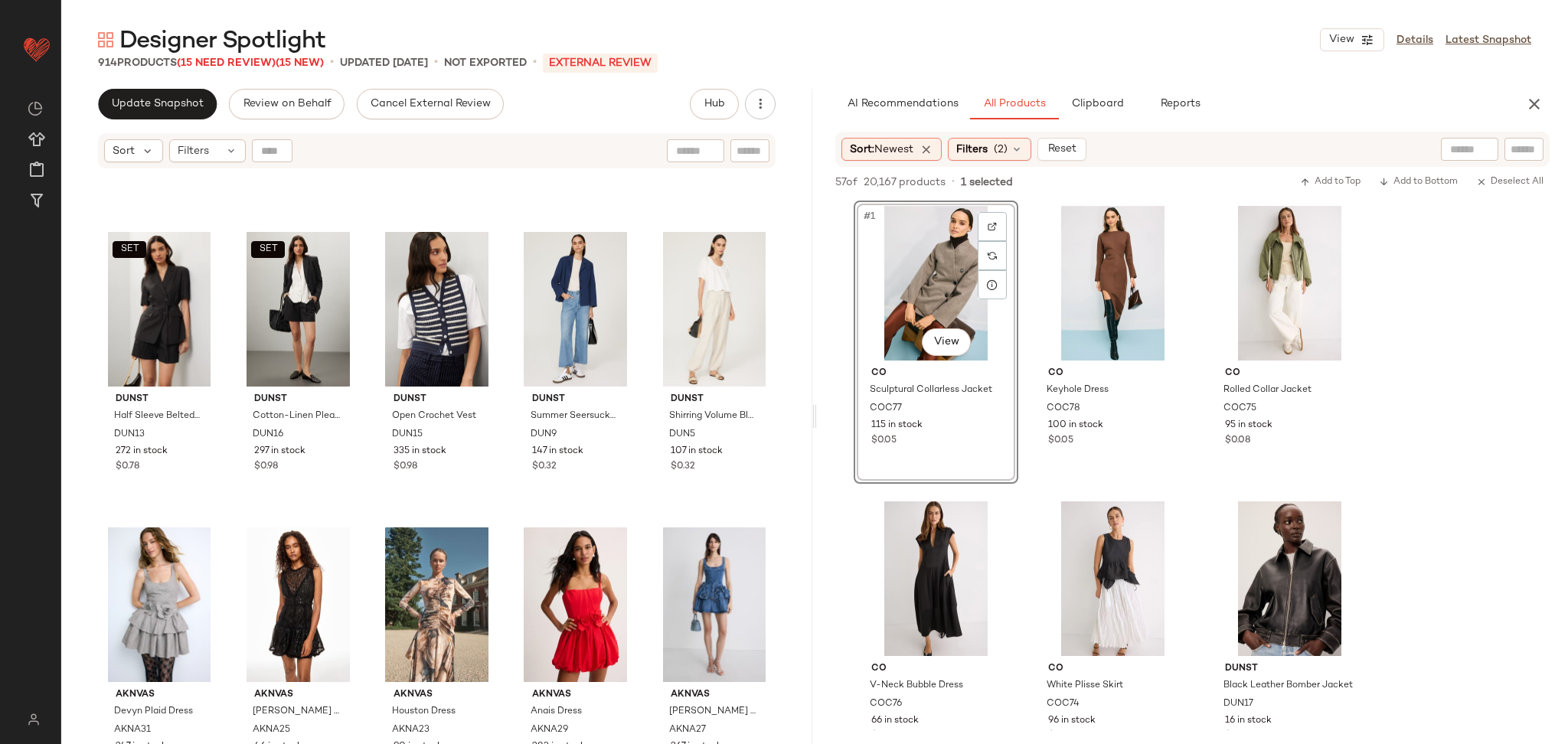
click at [931, 265] on div "#1 View" at bounding box center [936, 284] width 154 height 155
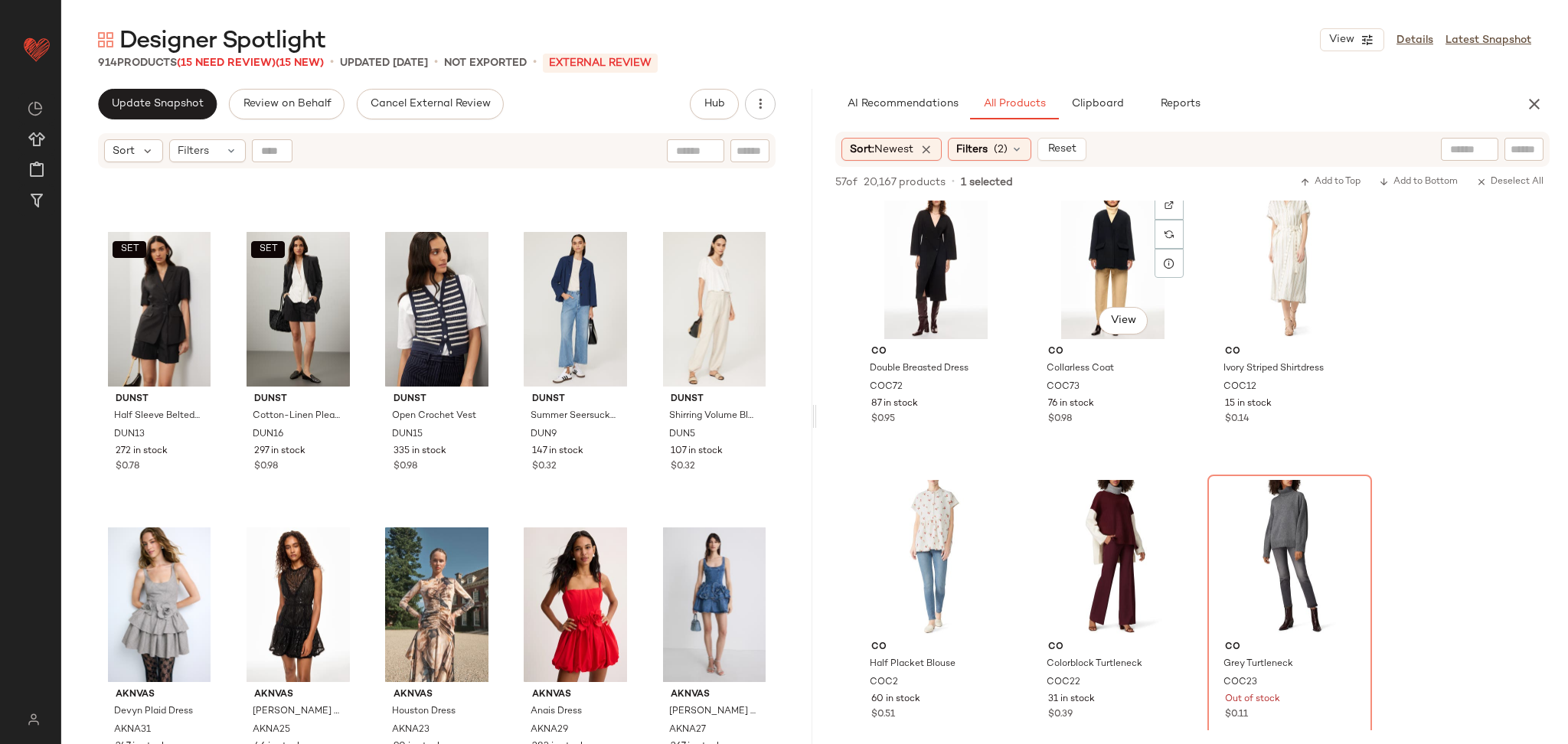
scroll to position [0, 0]
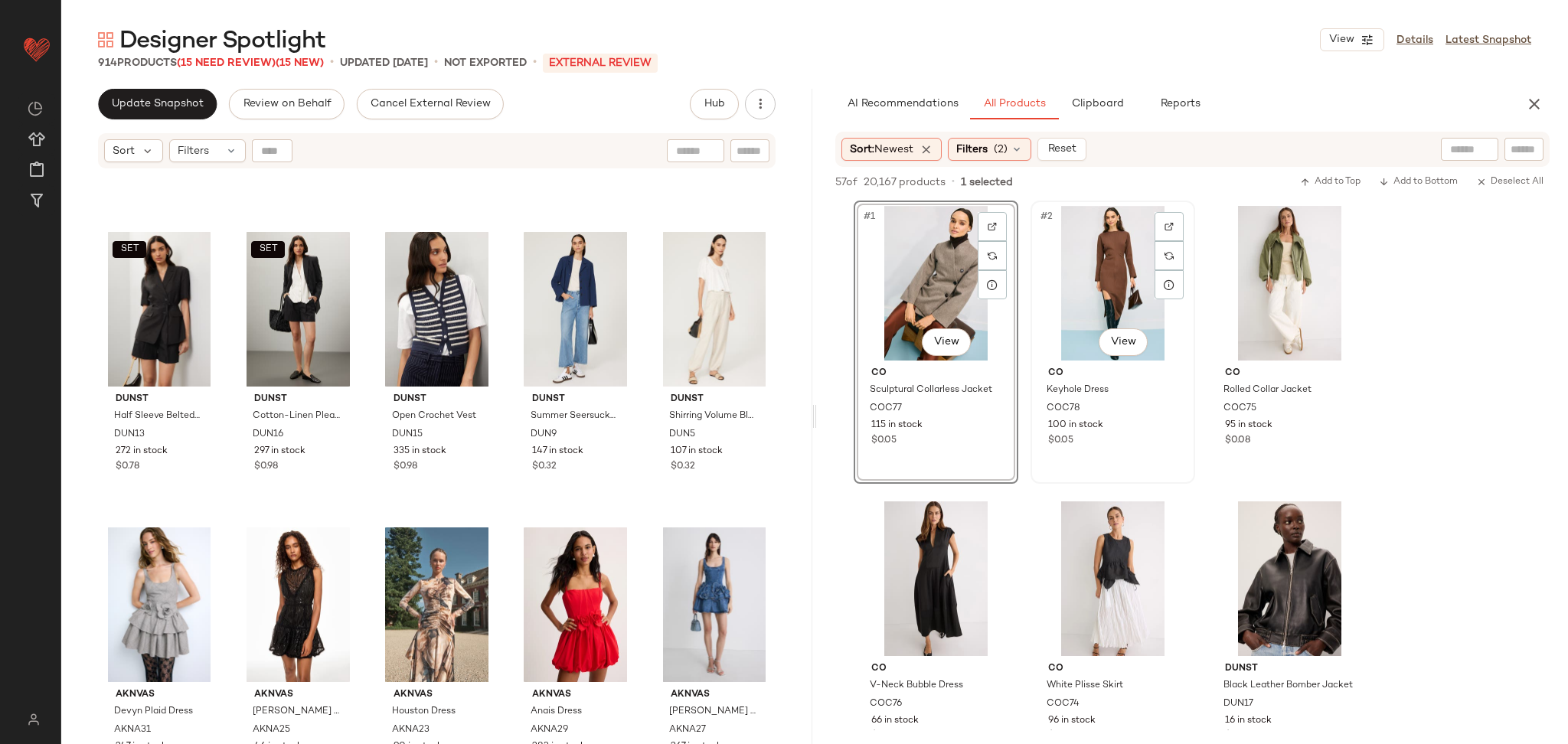
click at [1118, 287] on div "#2 View" at bounding box center [1112, 284] width 154 height 155
click at [1254, 296] on div "#3 View" at bounding box center [1290, 284] width 154 height 155
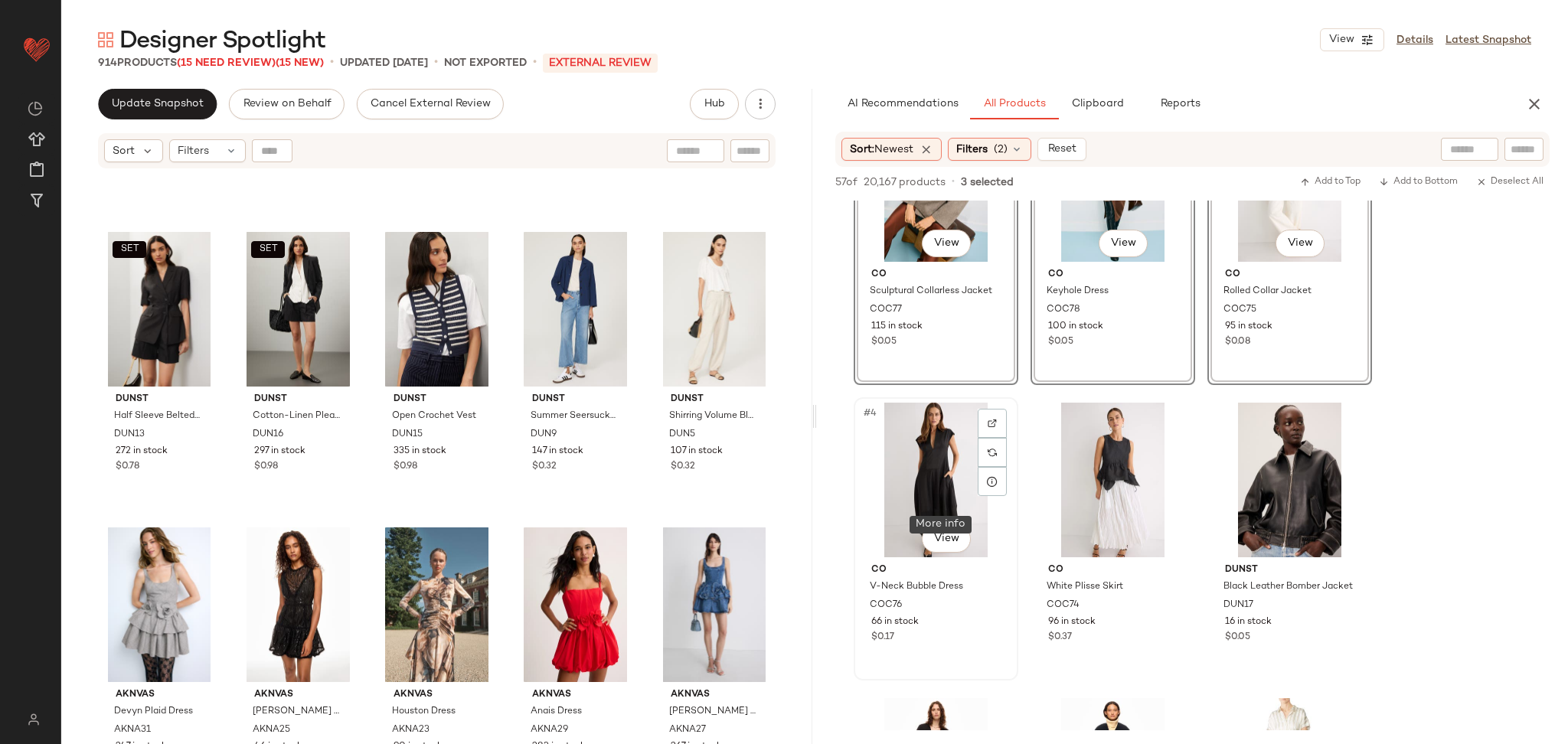
scroll to position [119, 0]
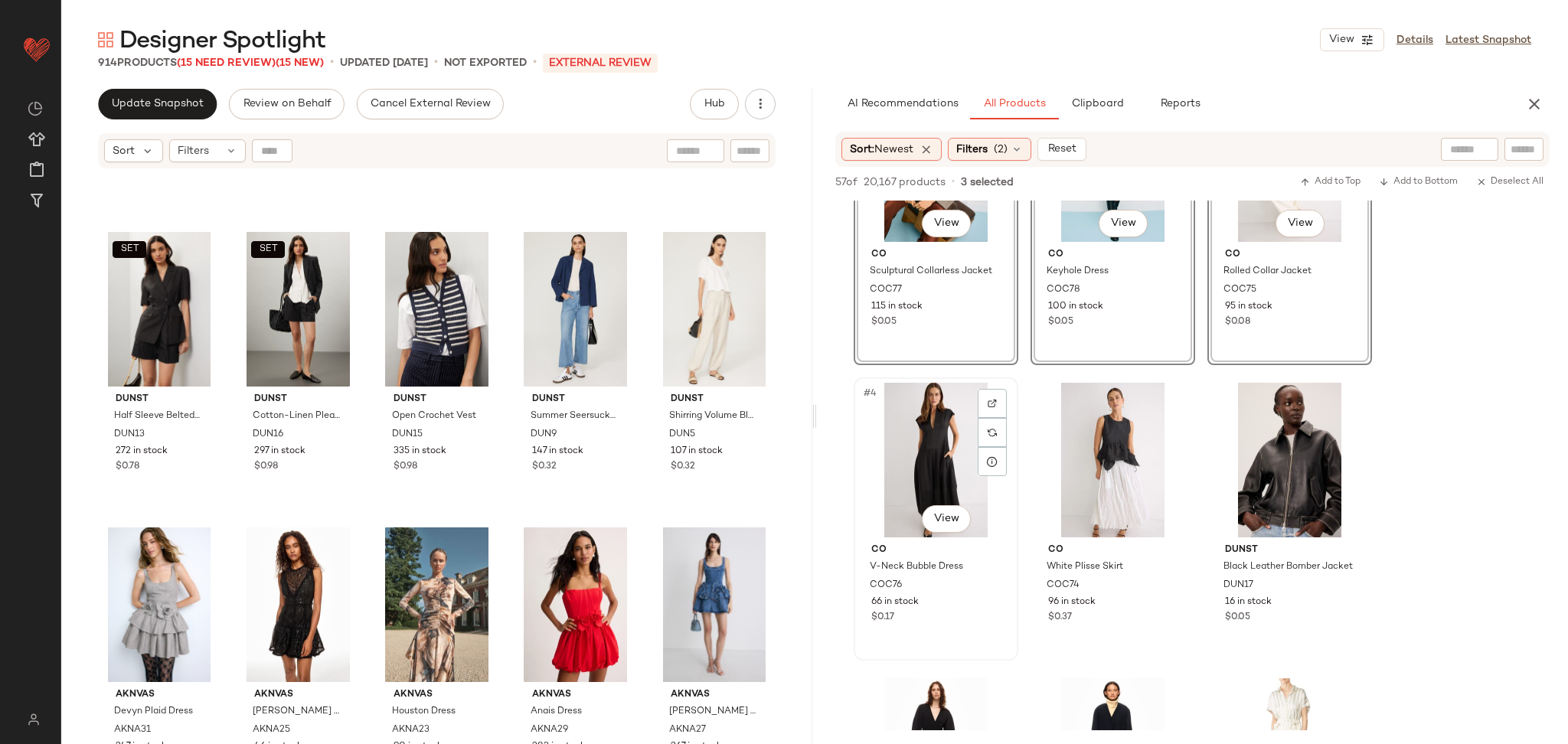
click at [917, 444] on div "#4 View" at bounding box center [936, 460] width 154 height 155
click at [1088, 449] on div "#5 View" at bounding box center [1112, 460] width 154 height 155
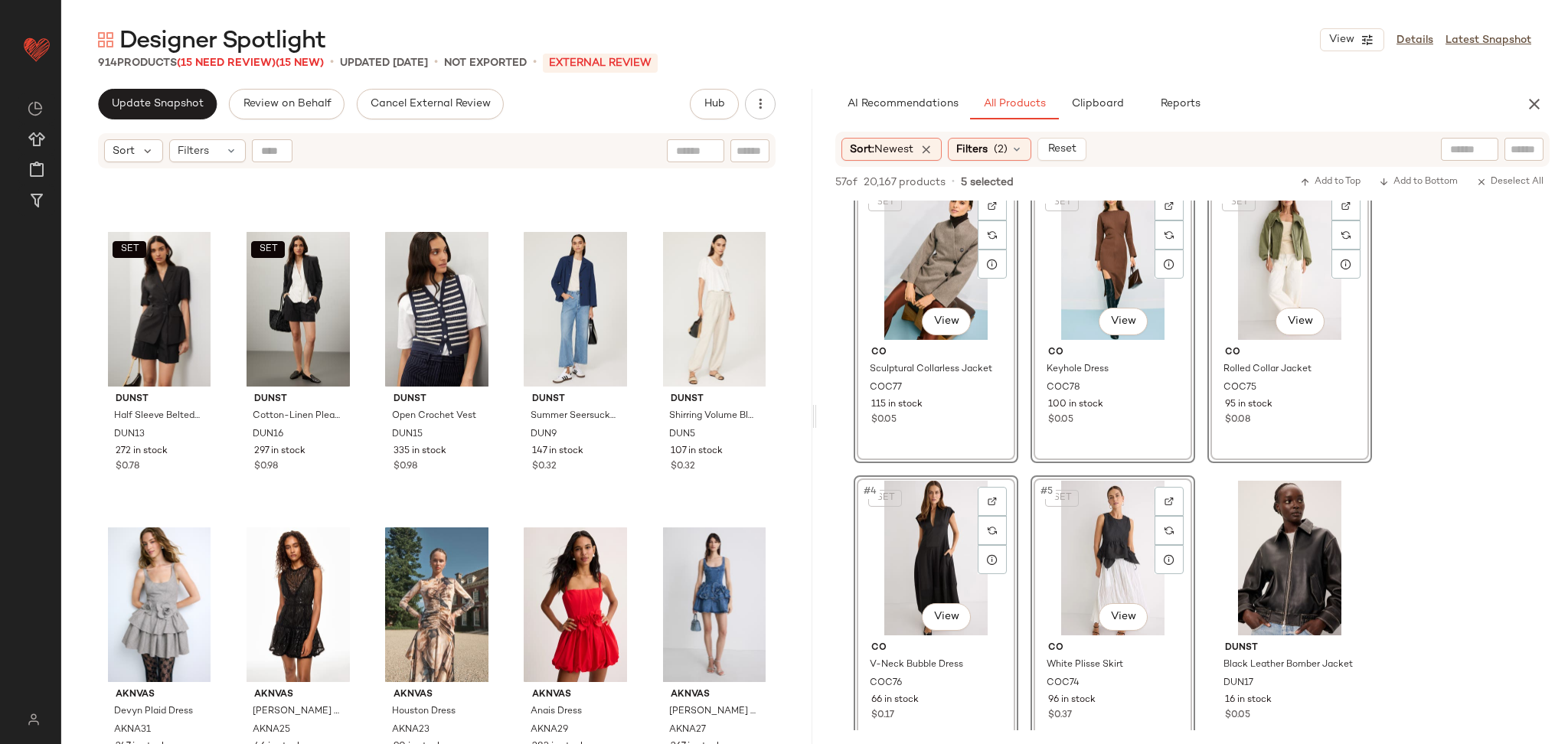
scroll to position [0, 0]
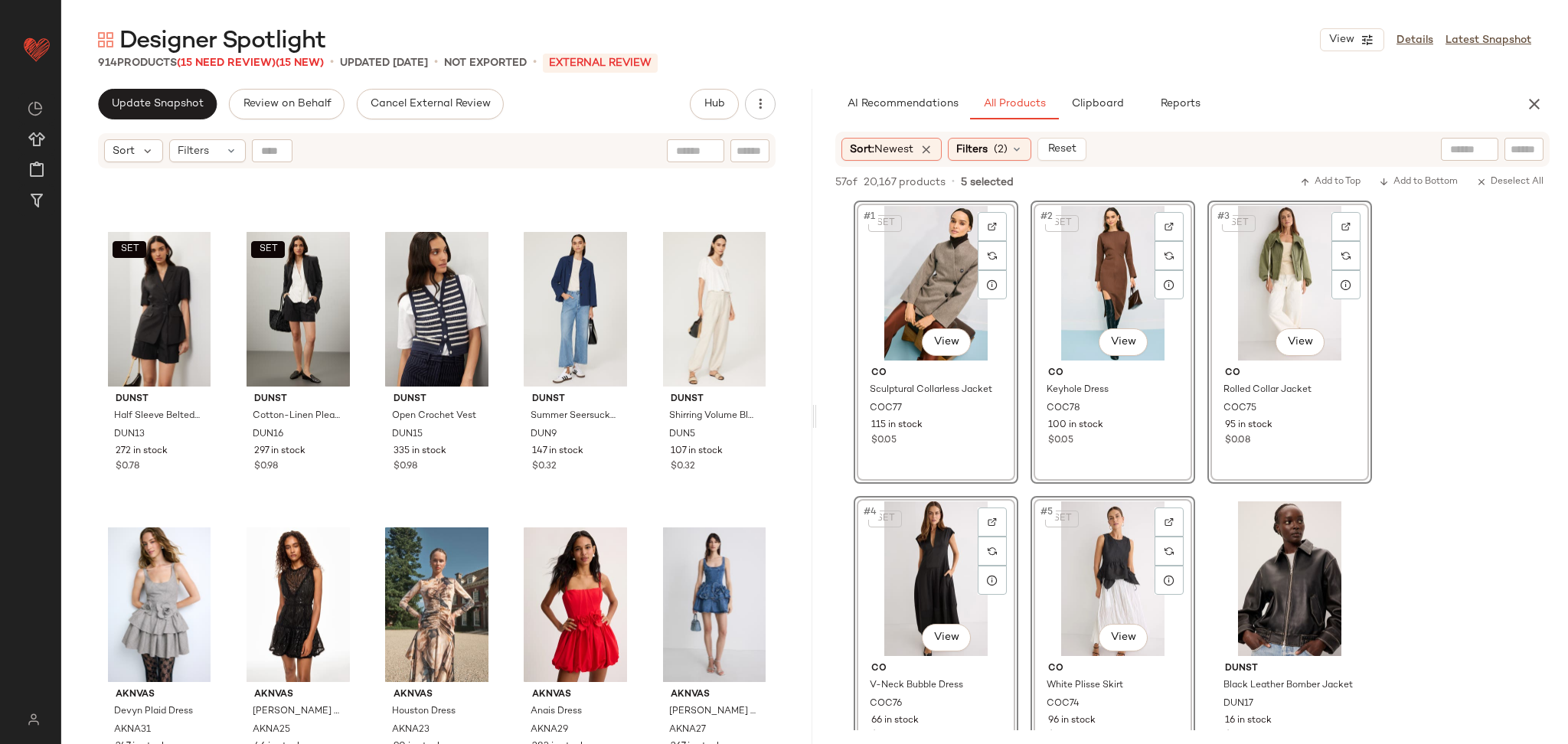
click at [1190, 458] on div "SET #2 View Co Keyhole Dress COC78 100 in stock $0.05" at bounding box center [1113, 342] width 165 height 284
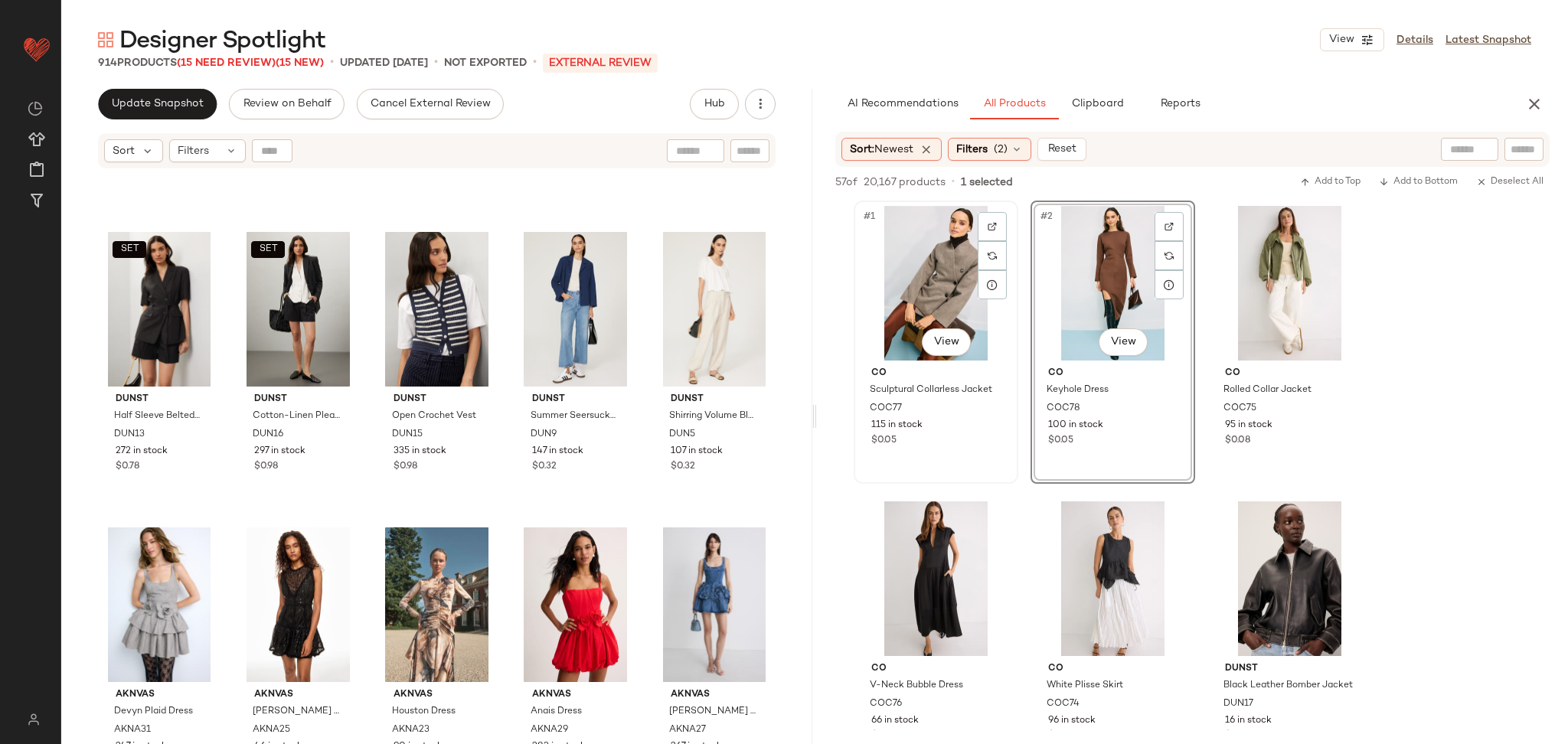
click at [897, 311] on div "#1 View" at bounding box center [936, 284] width 154 height 155
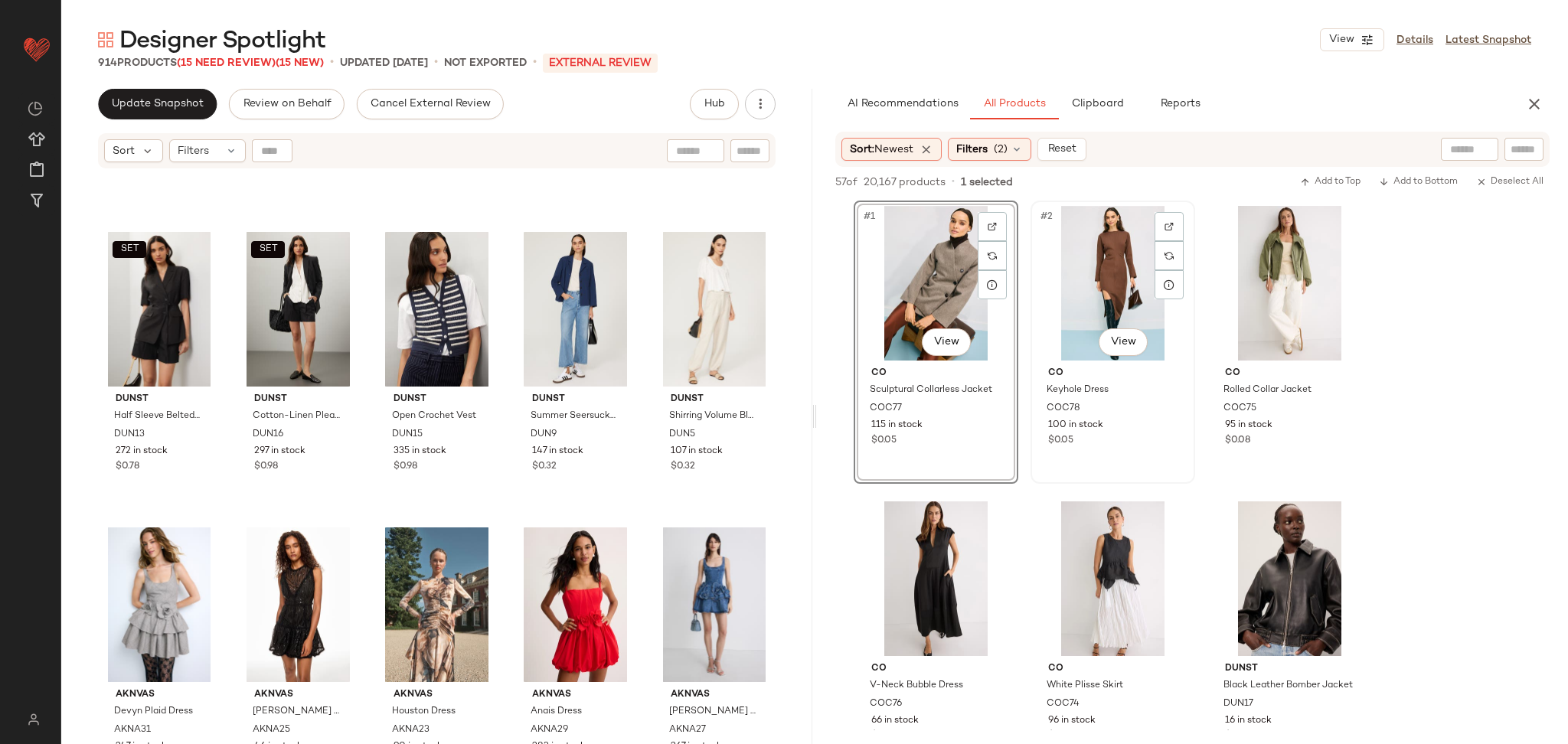
click at [1083, 300] on div "#2 View" at bounding box center [1112, 284] width 154 height 155
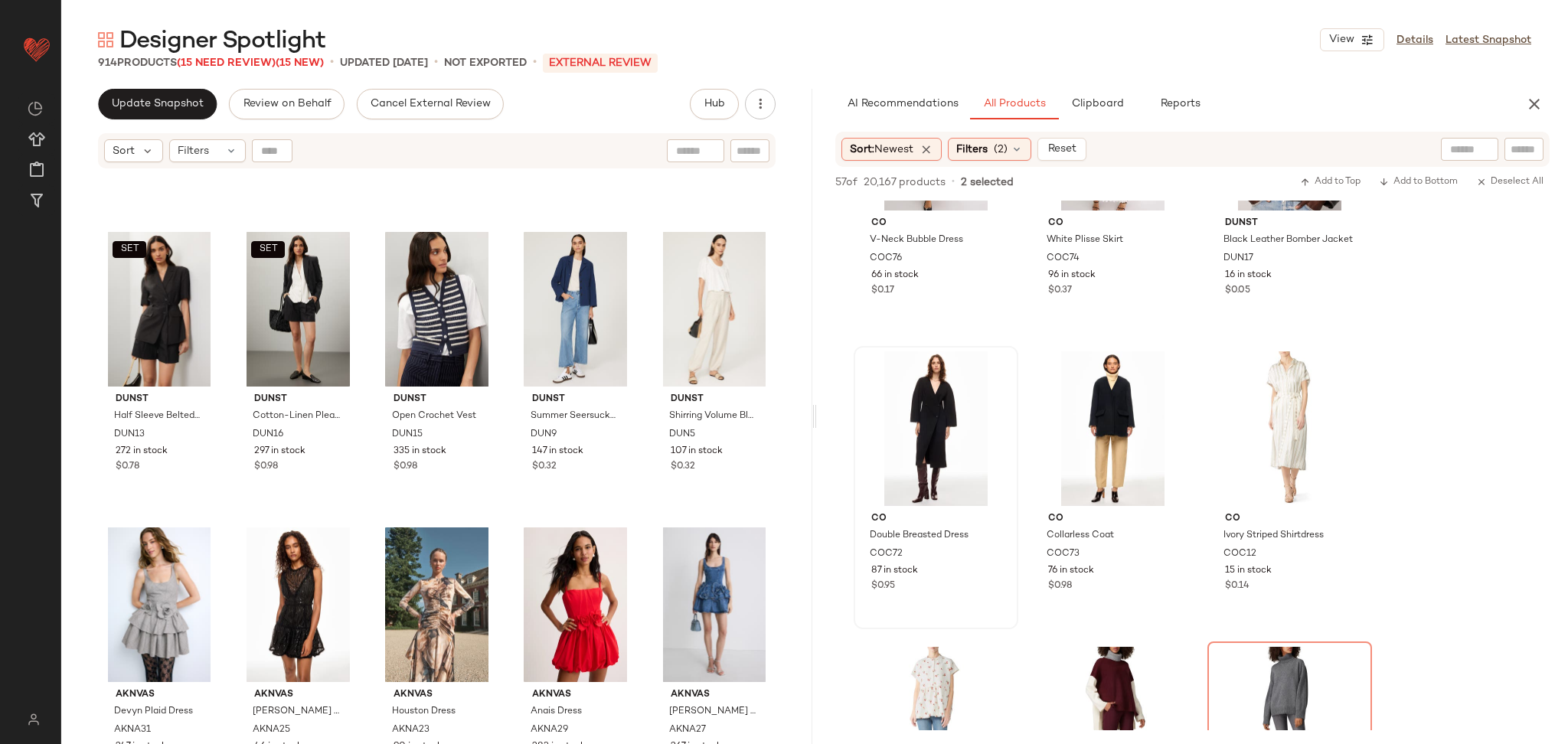
scroll to position [448, 0]
click at [905, 428] on div "#7 View" at bounding box center [936, 428] width 154 height 155
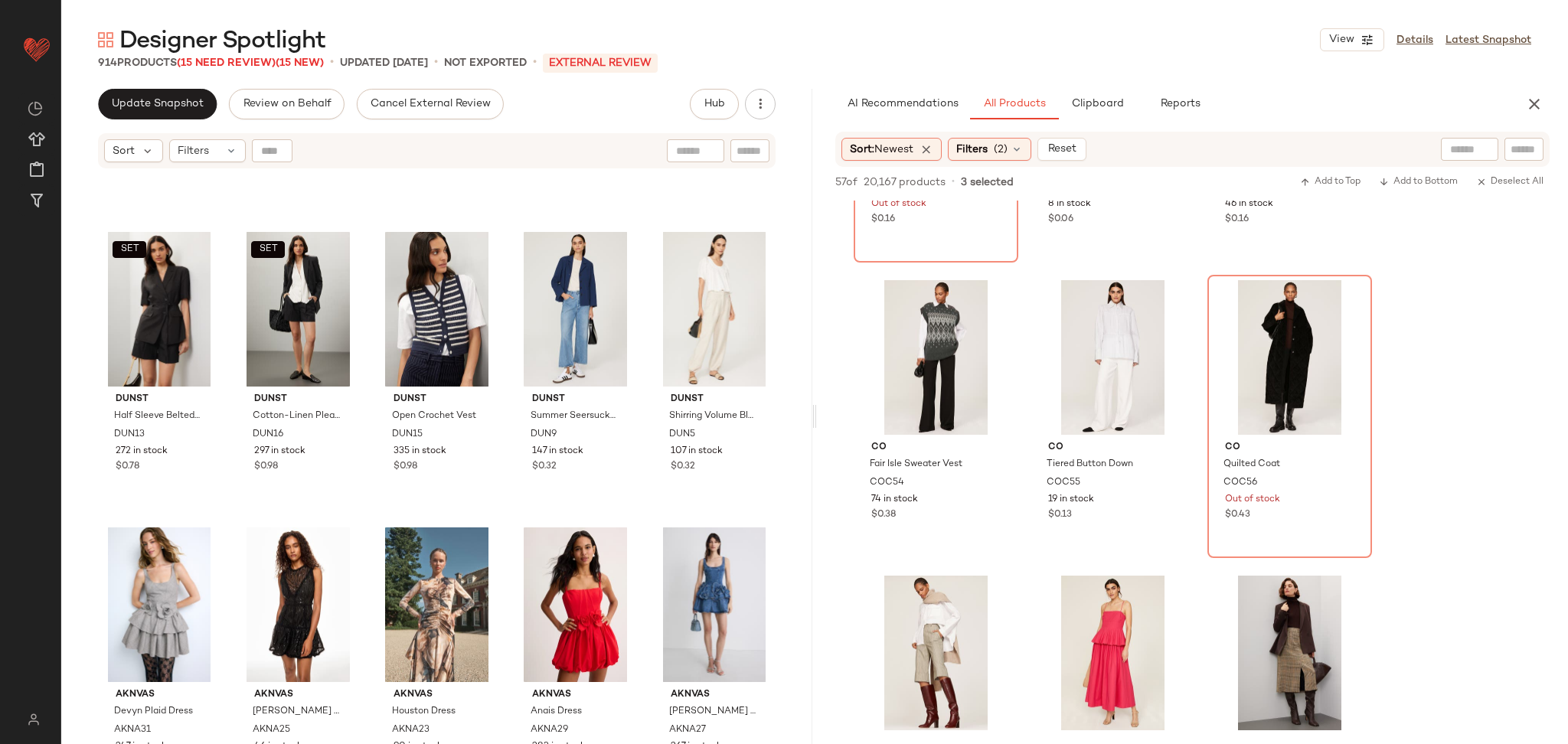
scroll to position [2040, 0]
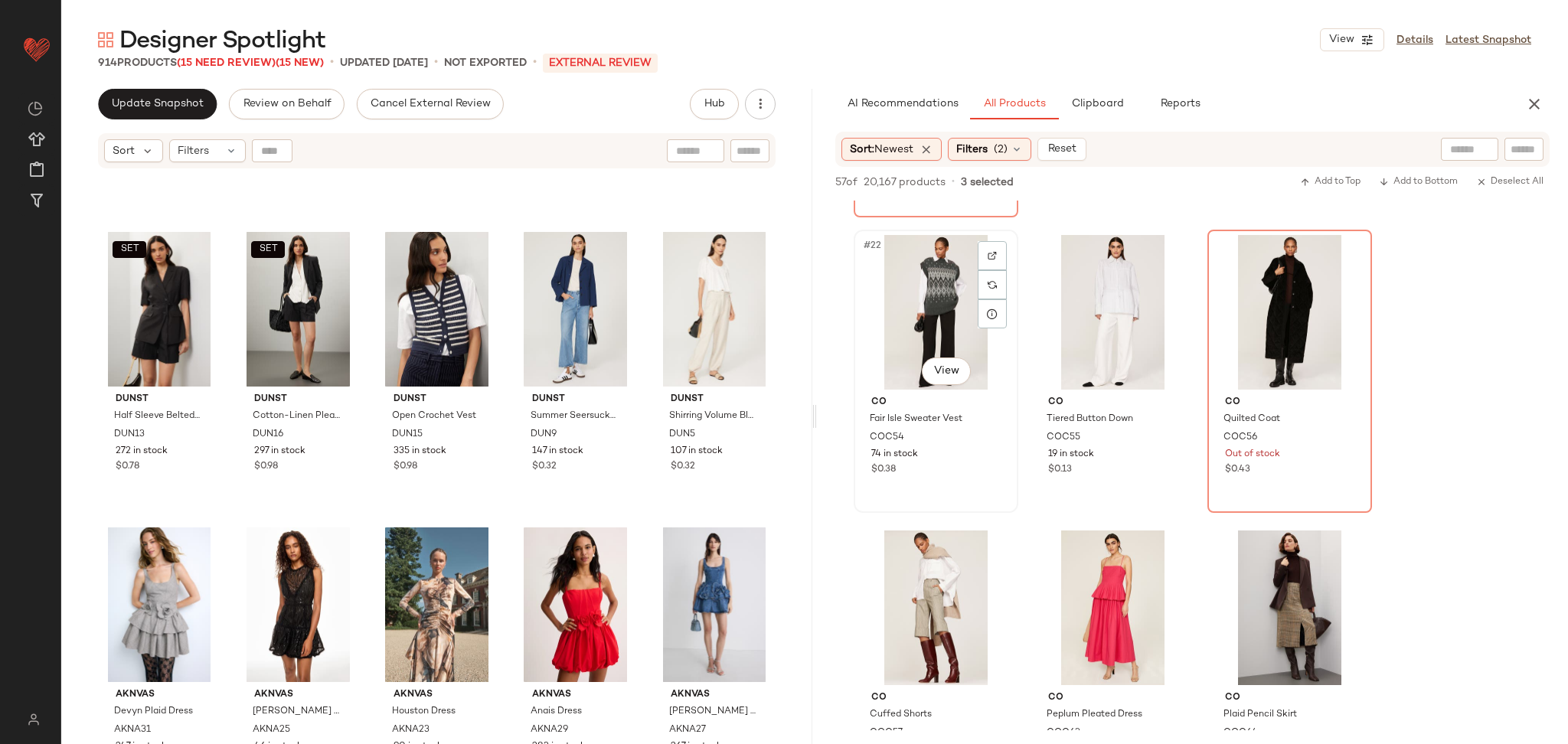
click at [939, 308] on div "#22 View" at bounding box center [936, 312] width 154 height 155
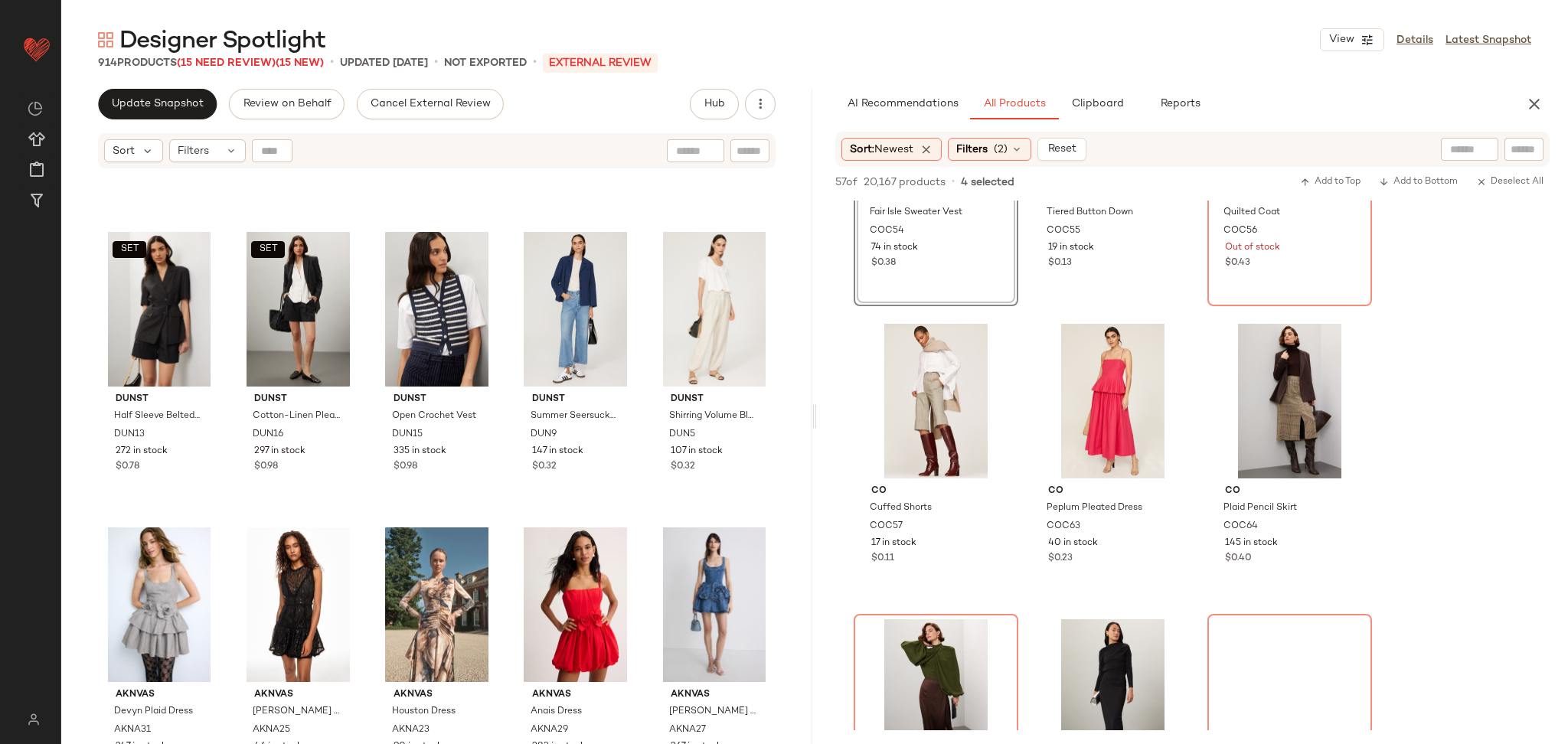
scroll to position [2286, 0]
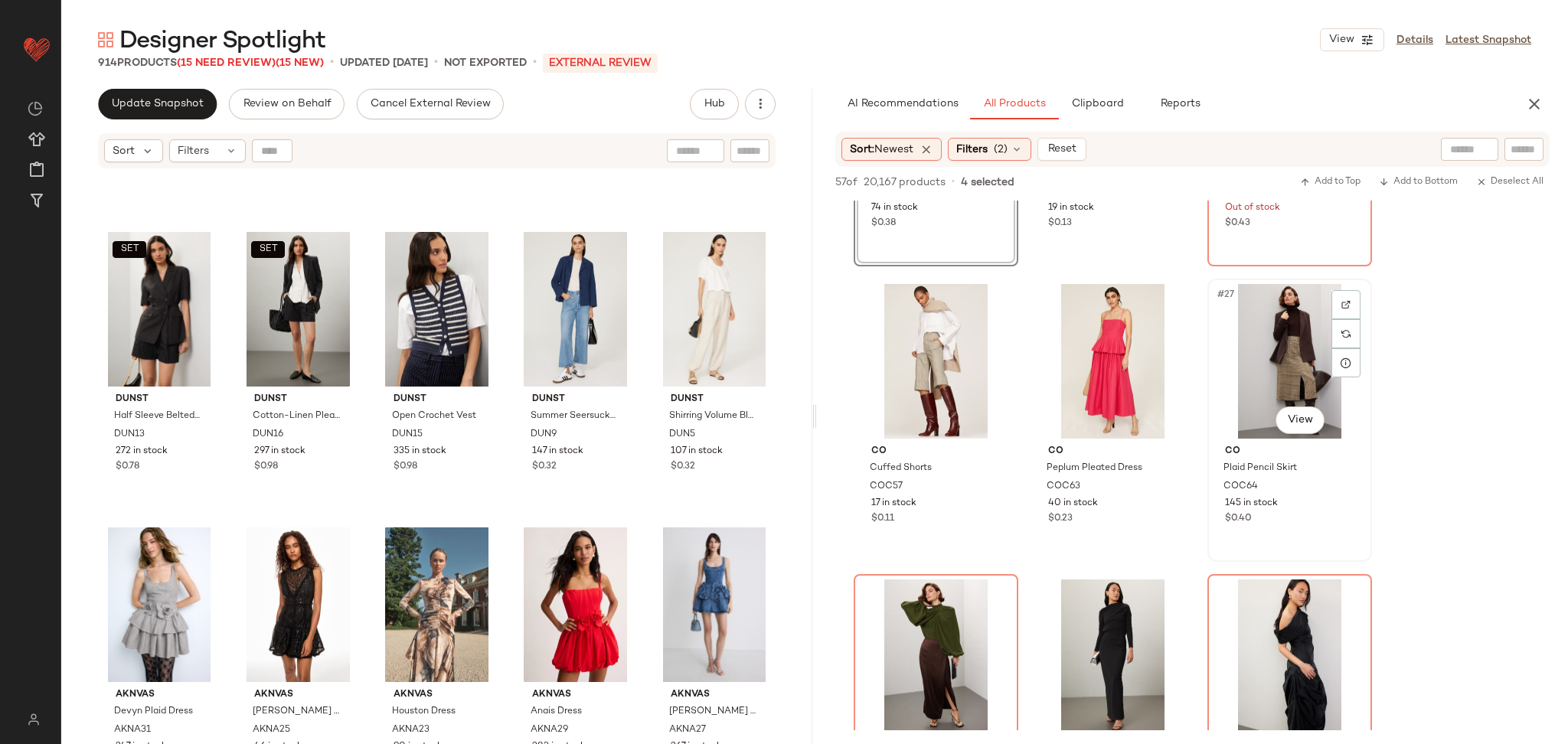
click at [1283, 368] on div "#27 View" at bounding box center [1290, 361] width 154 height 155
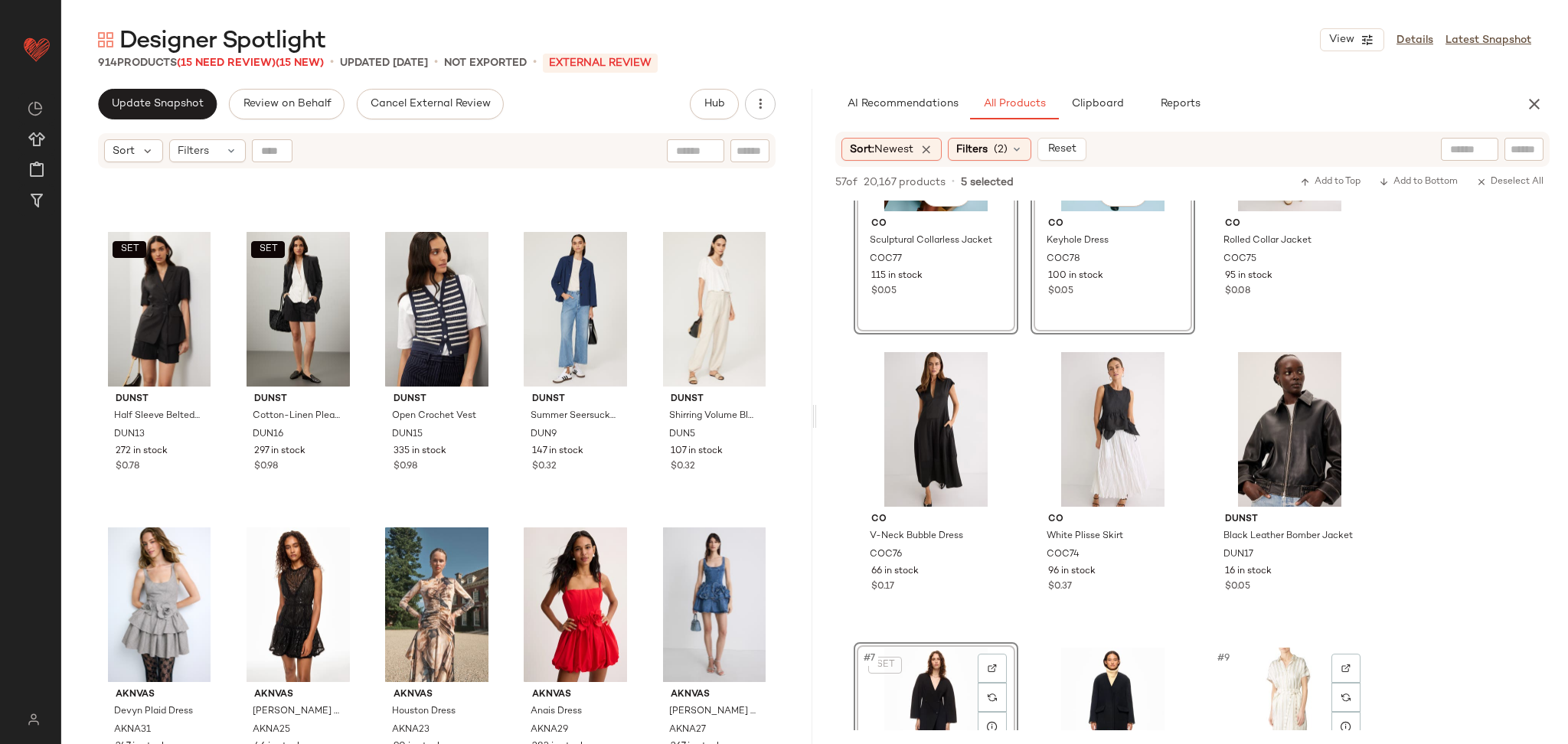
scroll to position [0, 0]
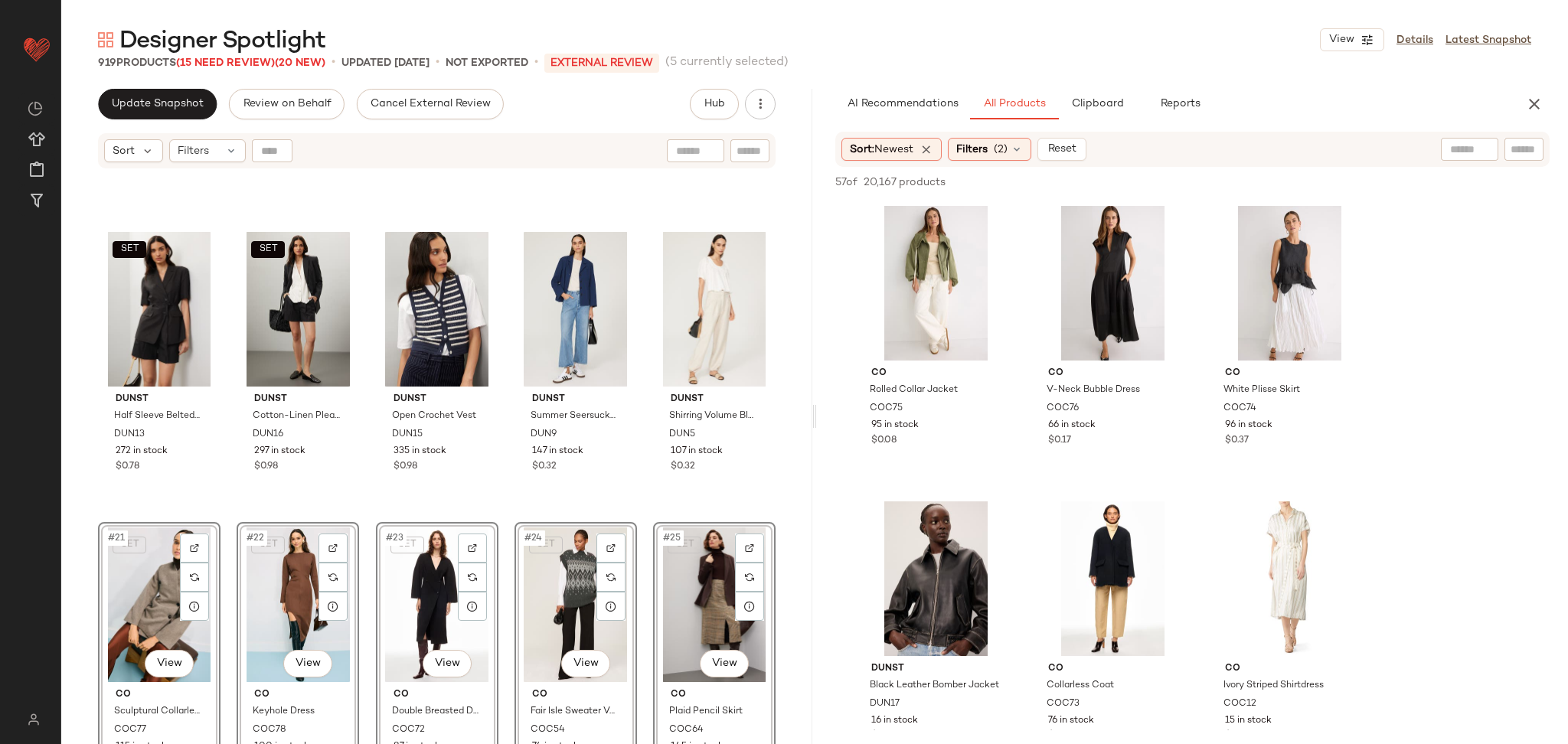
click at [232, 513] on div "SET DUNST Half Sleeve Belted Linen Jacket DUN13 272 in stock $0.78 SET DUNST Co…" at bounding box center [437, 476] width 751 height 613
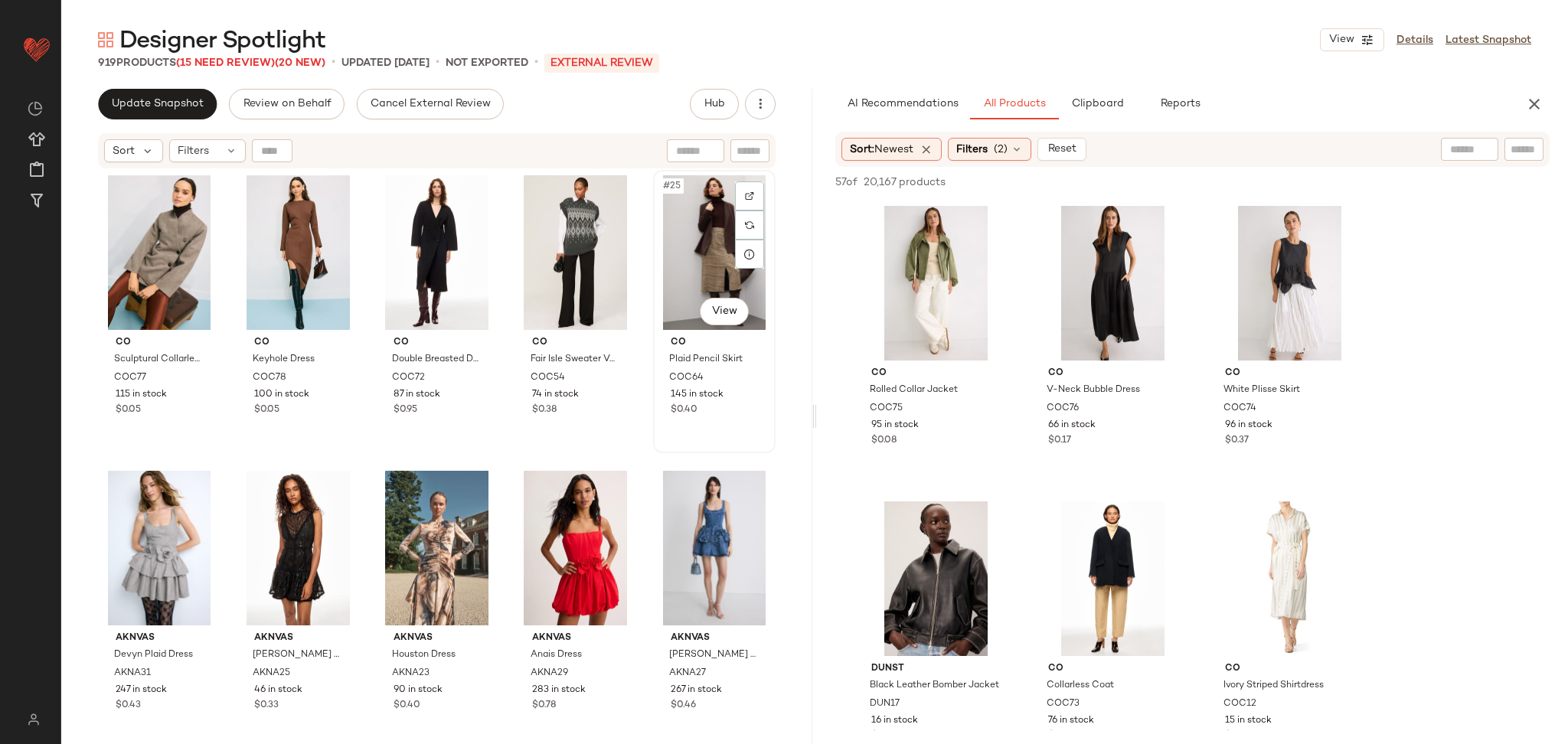
scroll to position [1200, 0]
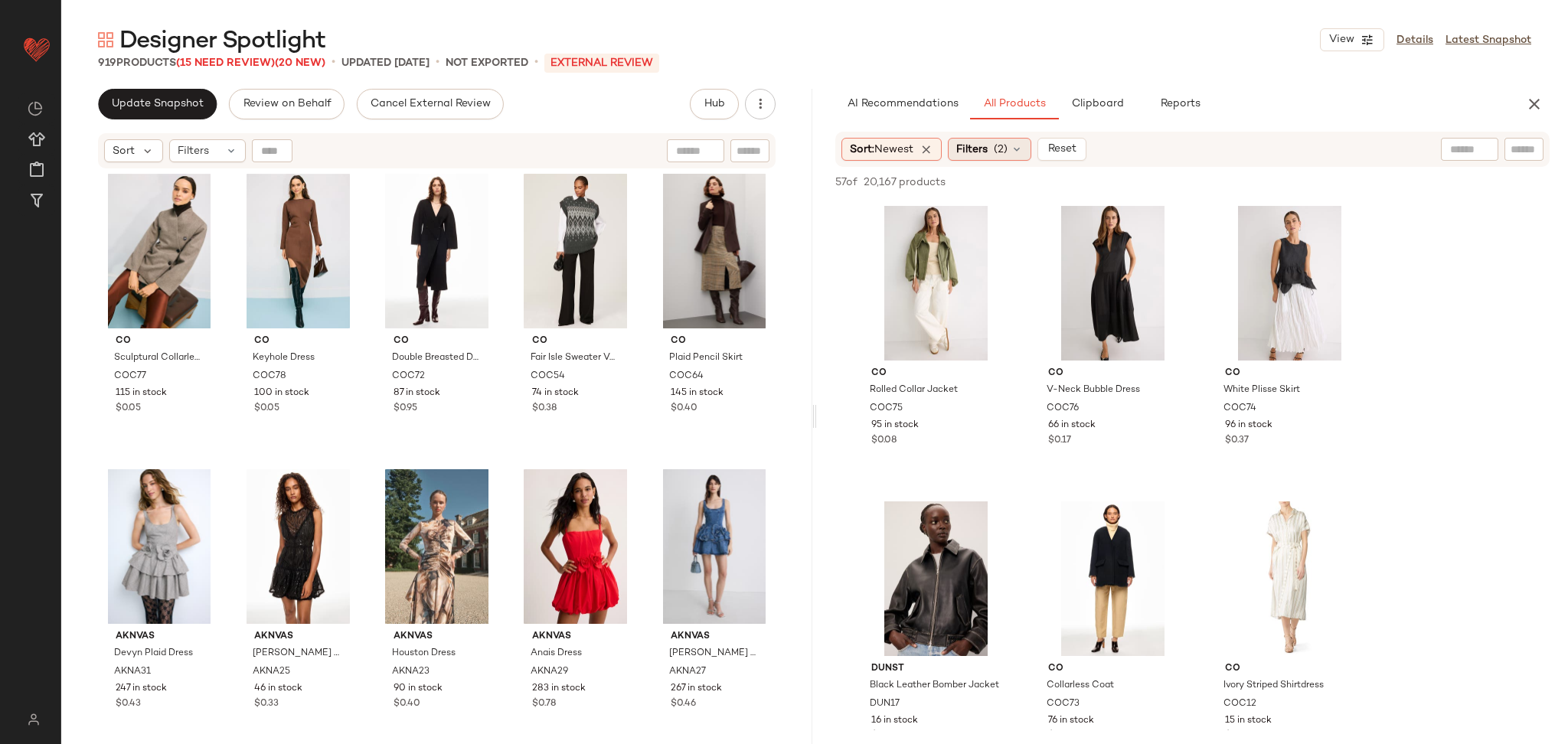
click at [988, 141] on span "Filters" at bounding box center [972, 149] width 31 height 16
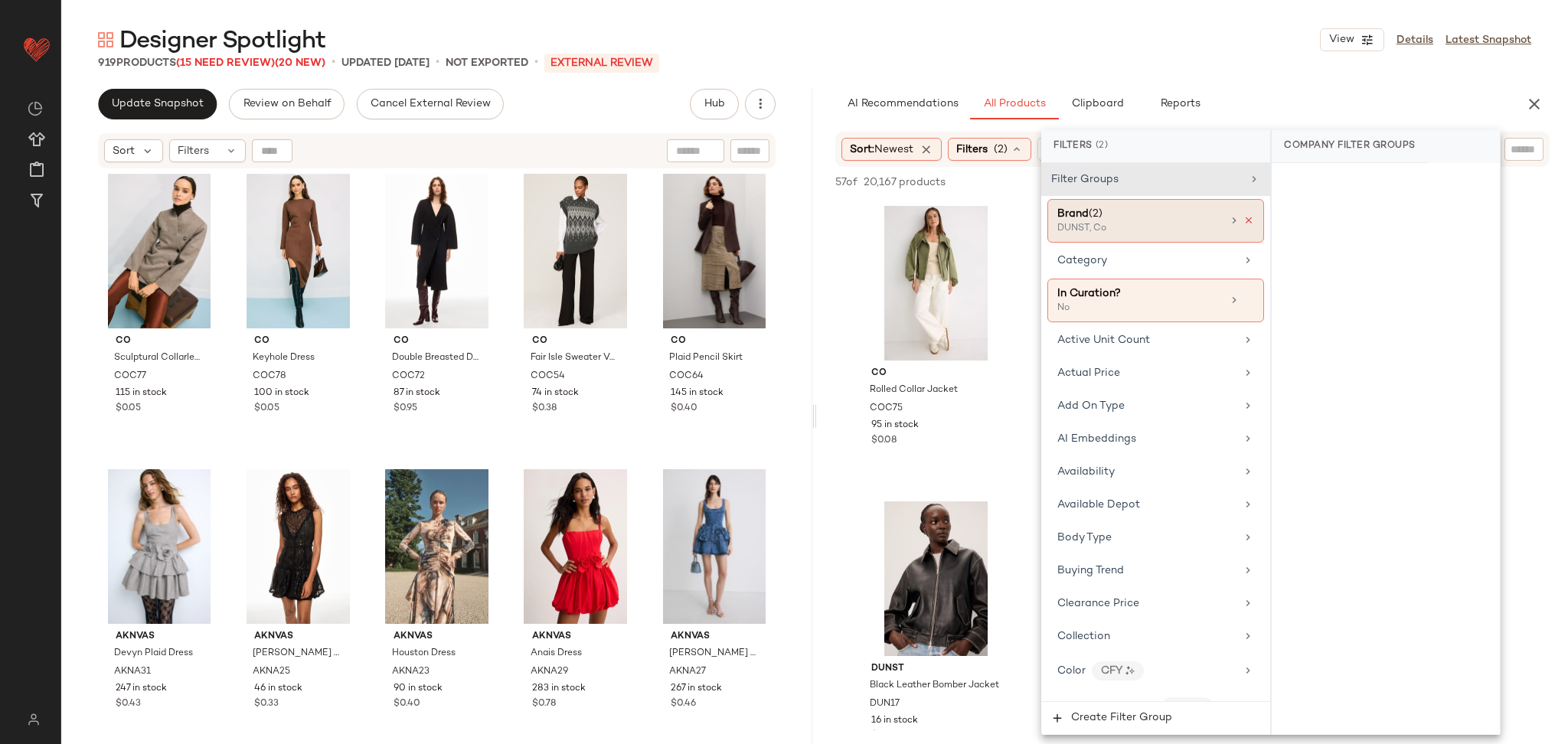
click at [1244, 217] on icon at bounding box center [1248, 220] width 10 height 10
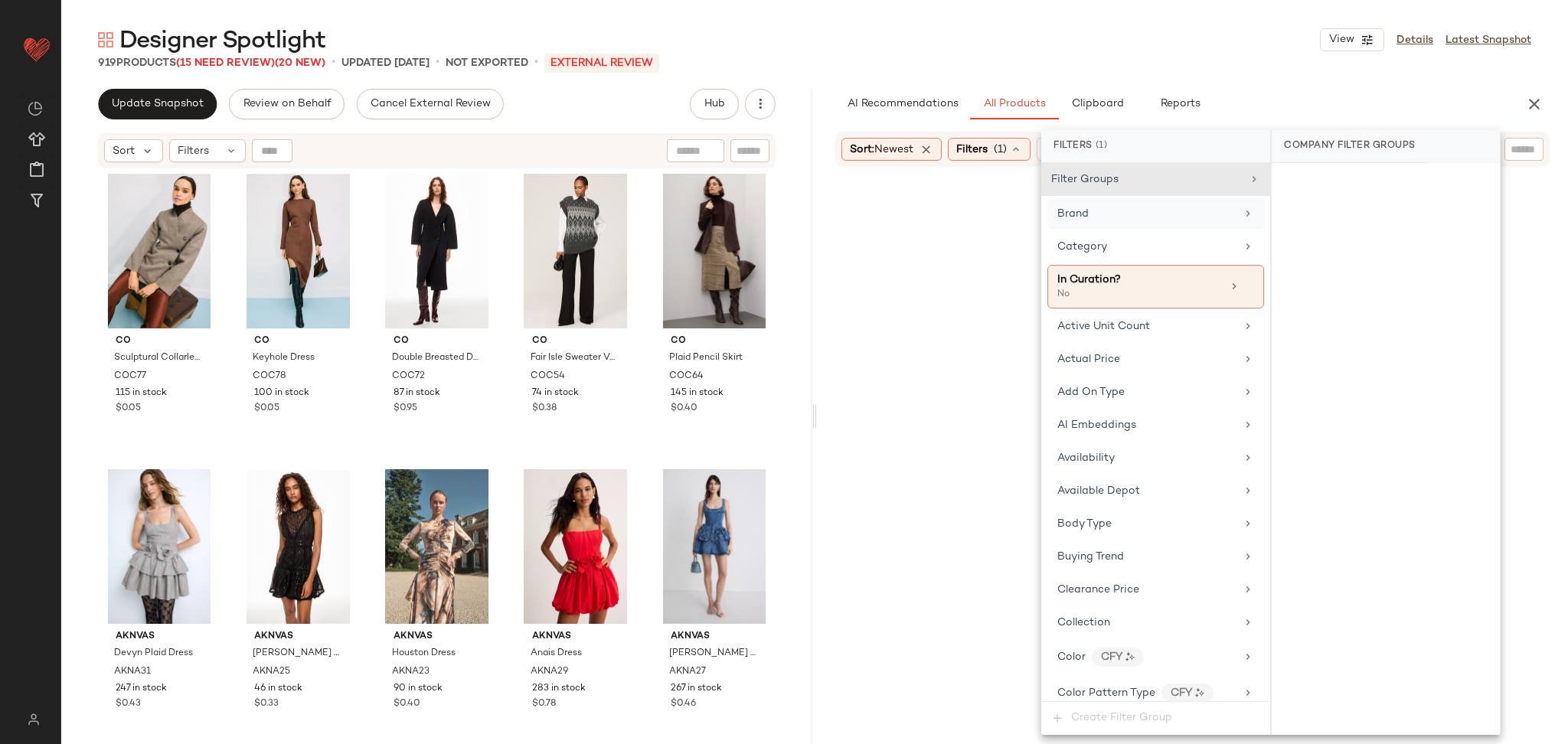
click at [1146, 223] on div "Brand" at bounding box center [1156, 213] width 217 height 30
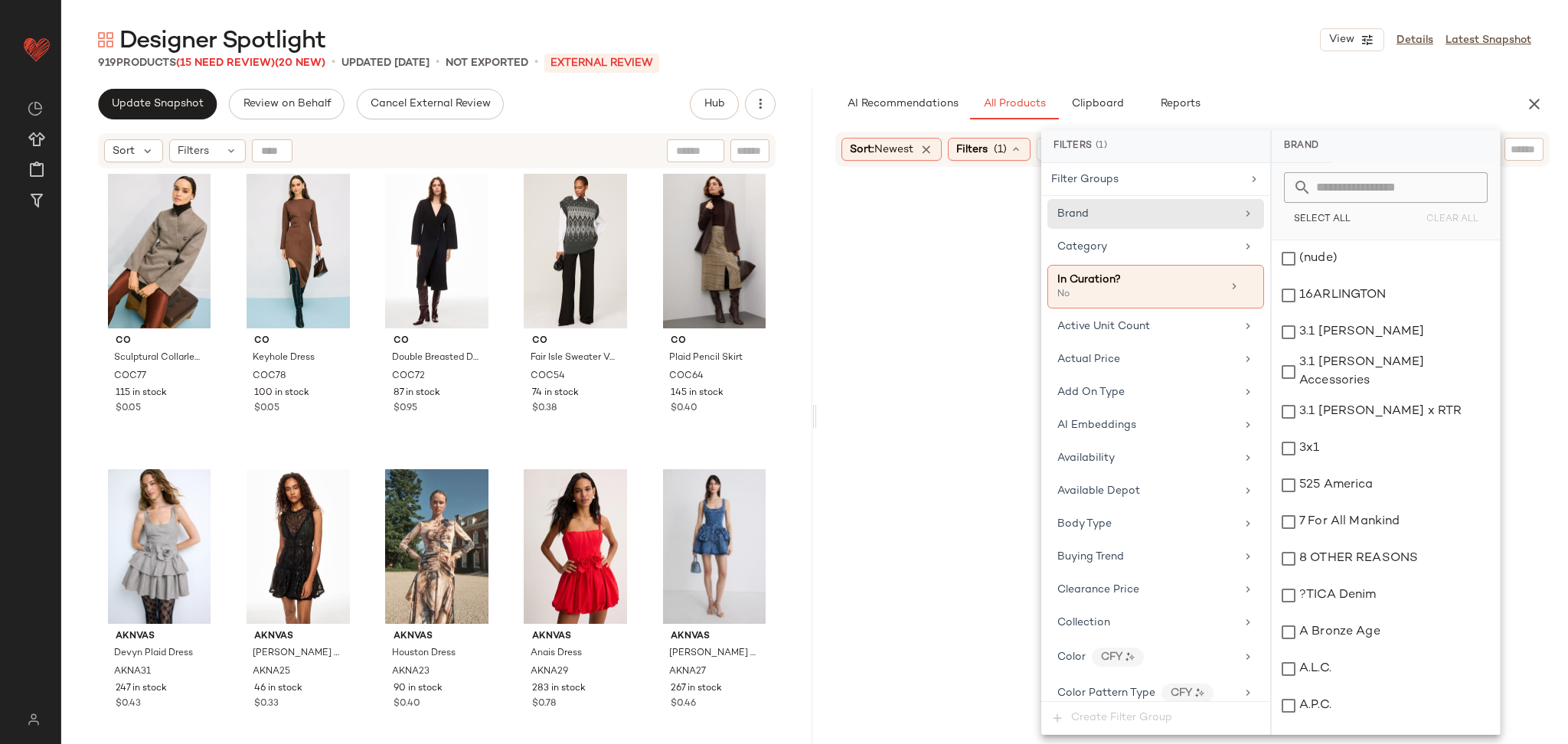
click at [1311, 207] on div "Select All Clear All" at bounding box center [1387, 201] width 229 height 78
click at [1323, 197] on input "text" at bounding box center [1395, 188] width 167 height 30
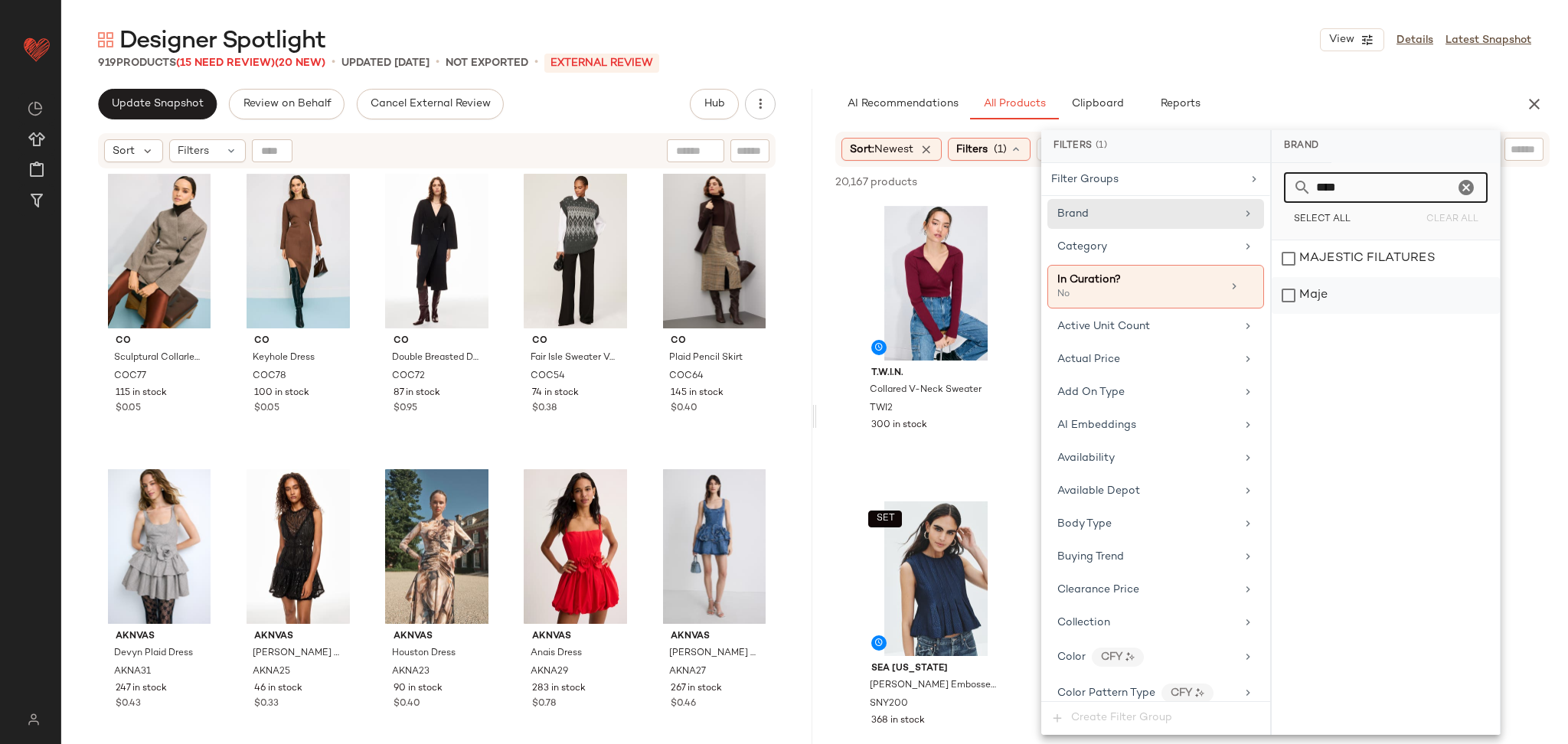
type input "****"
click at [1329, 304] on div "Maje" at bounding box center [1387, 296] width 229 height 37
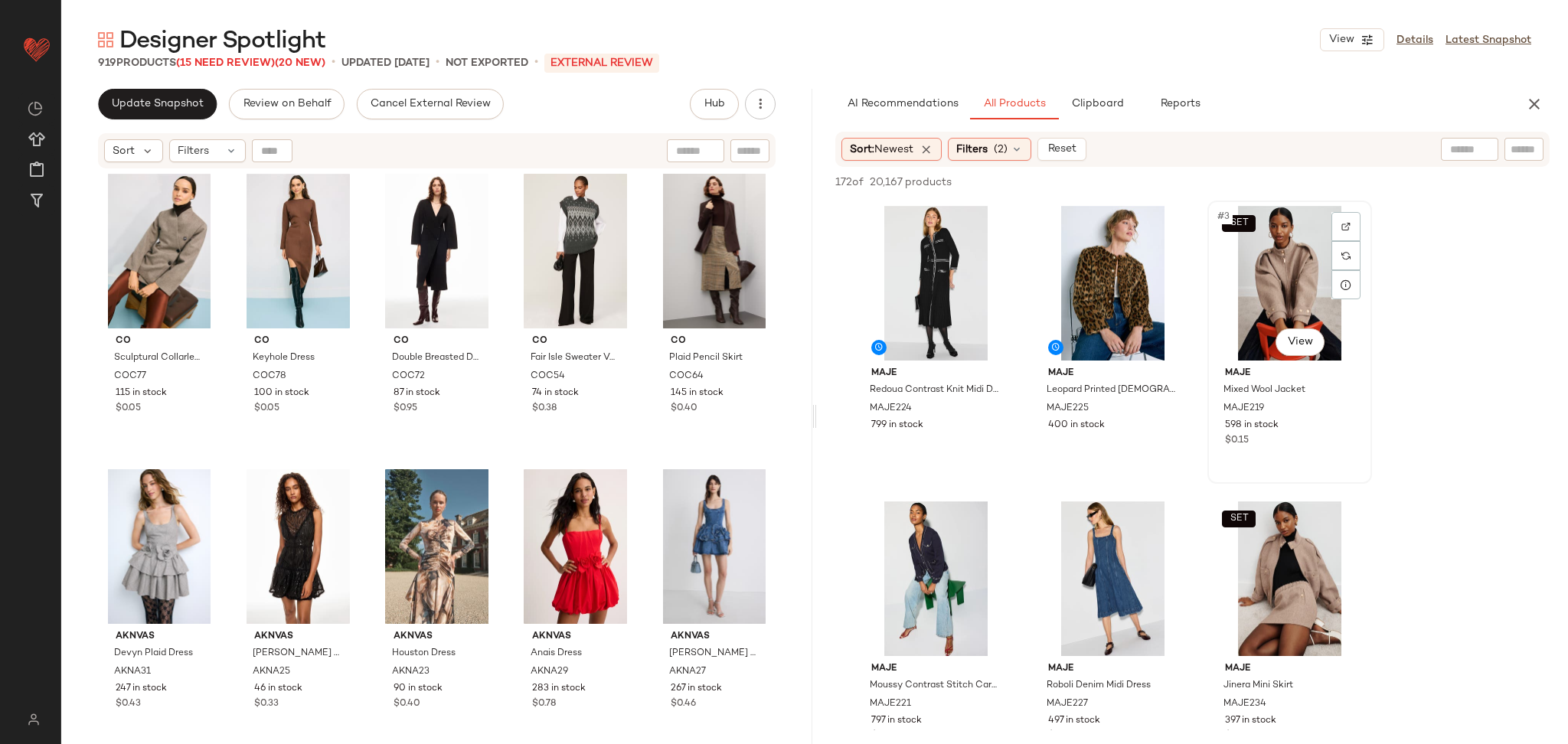
click at [1254, 284] on div "SET #3 View" at bounding box center [1290, 284] width 154 height 155
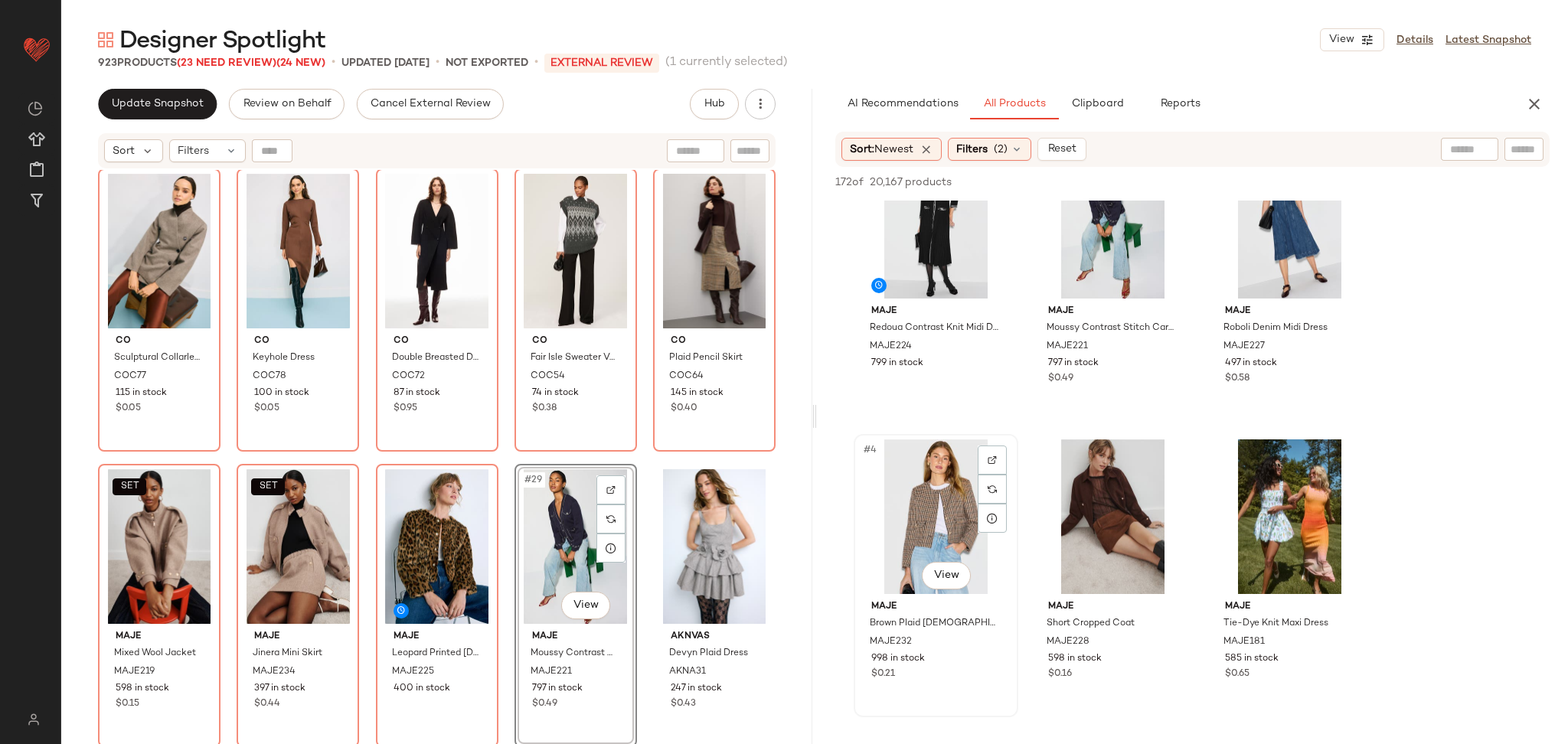
scroll to position [74, 0]
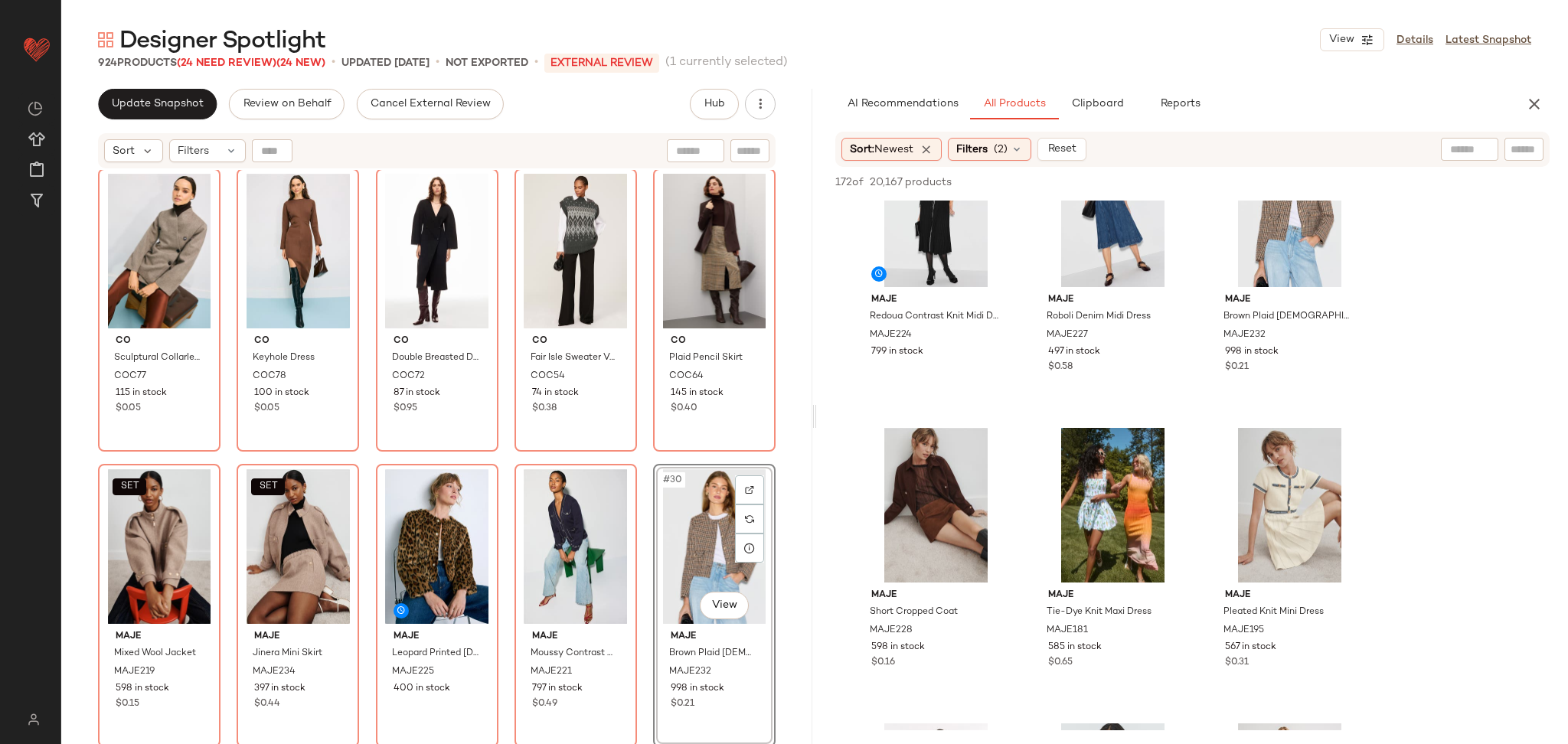
click at [631, 453] on div "SET DUNST Half Sleeve Belted Linen Jacket DUN13 272 in stock $0.78 SET DUNST Co…" at bounding box center [437, 476] width 751 height 613
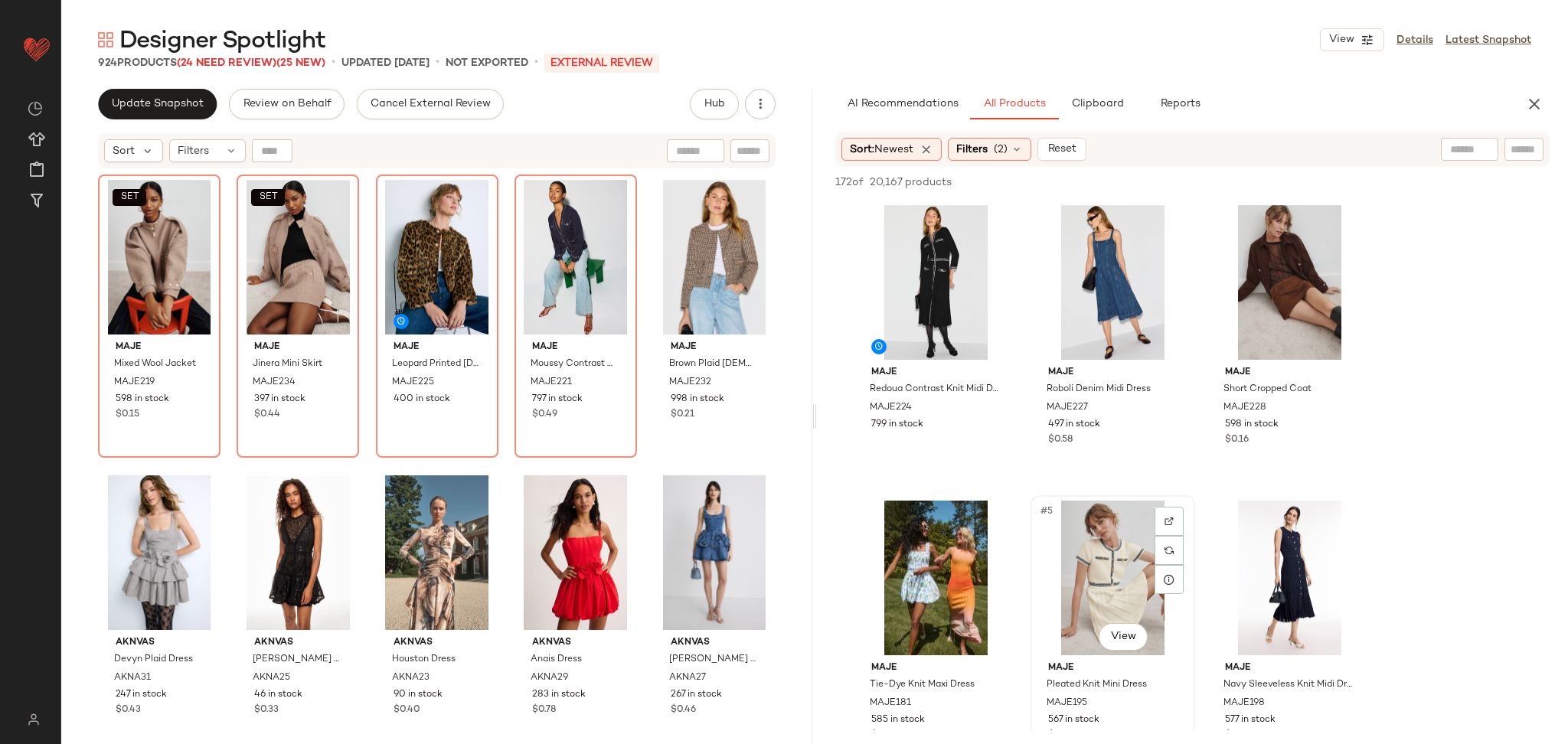
scroll to position [0, 0]
click at [1020, 151] on icon at bounding box center [1017, 149] width 12 height 12
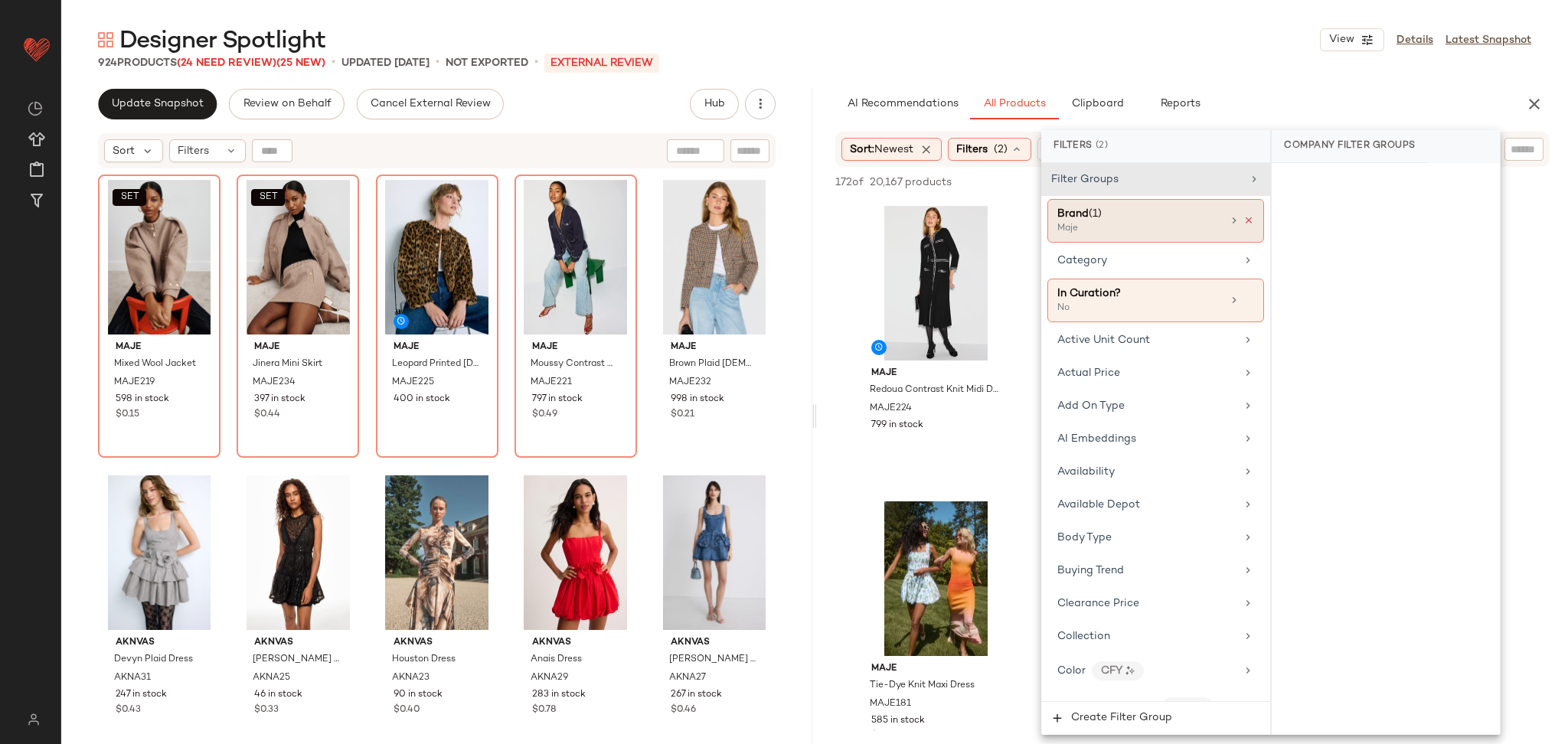
click at [1244, 222] on icon at bounding box center [1248, 220] width 10 height 10
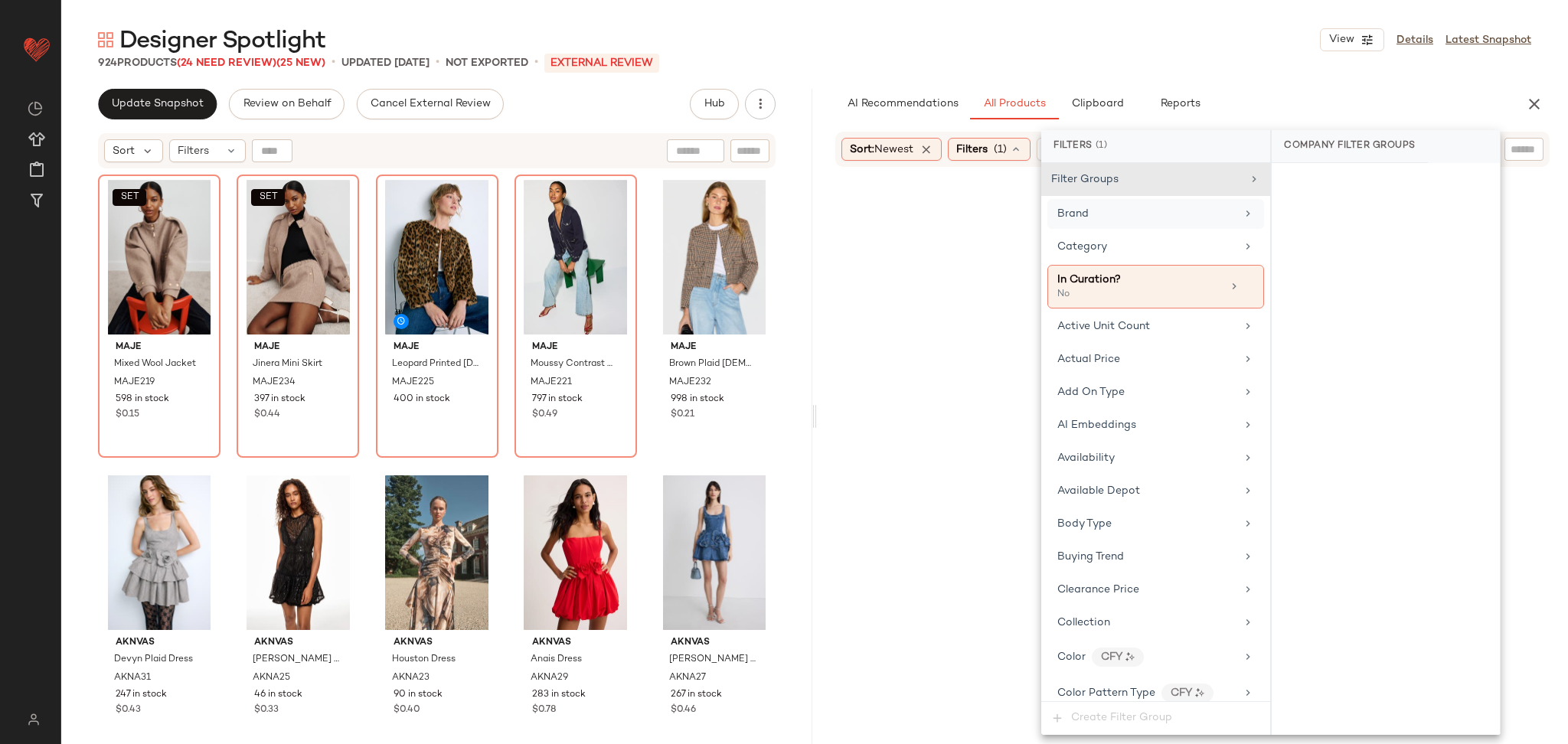
click at [1196, 218] on div "Brand" at bounding box center [1146, 214] width 178 height 16
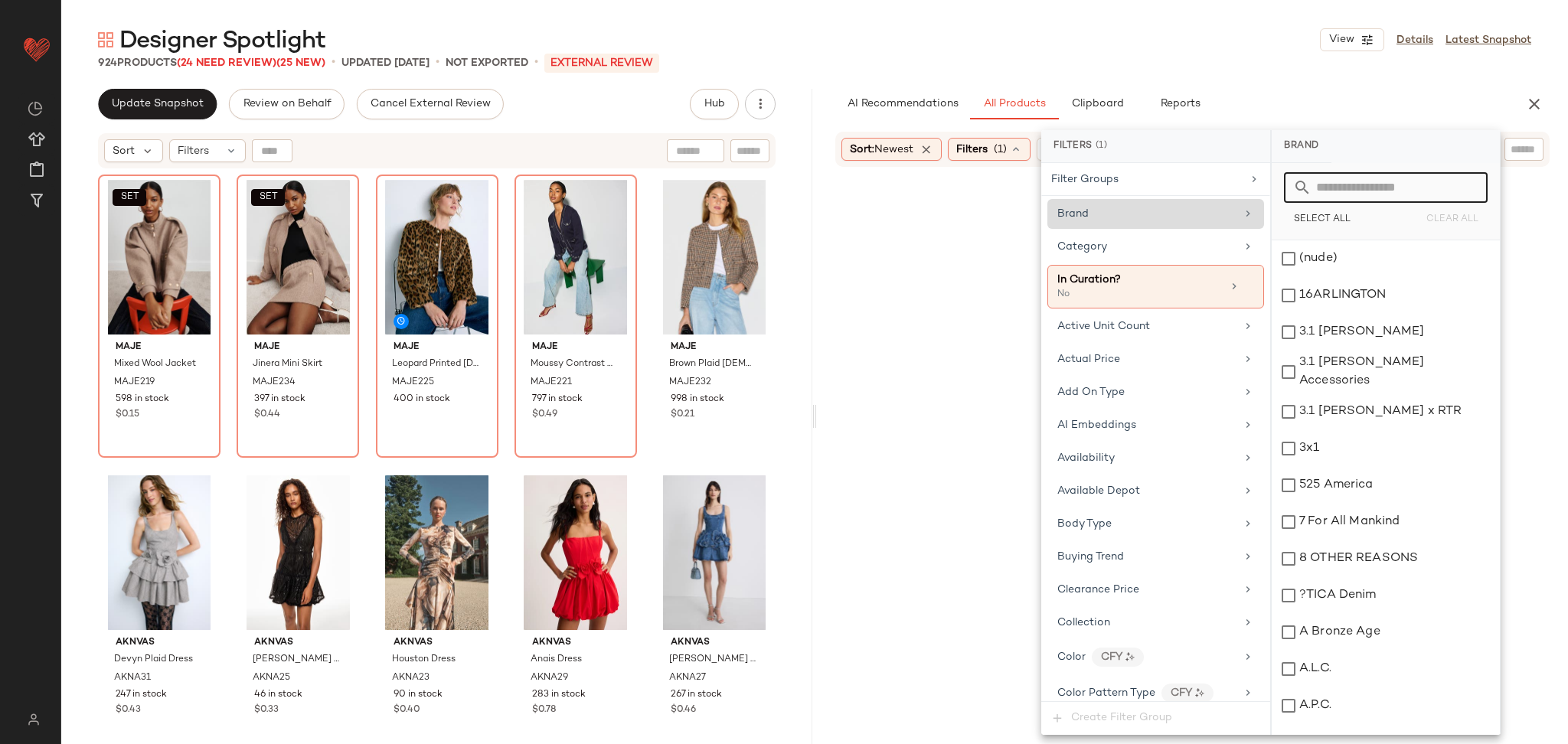
click at [1346, 200] on input "text" at bounding box center [1395, 188] width 167 height 30
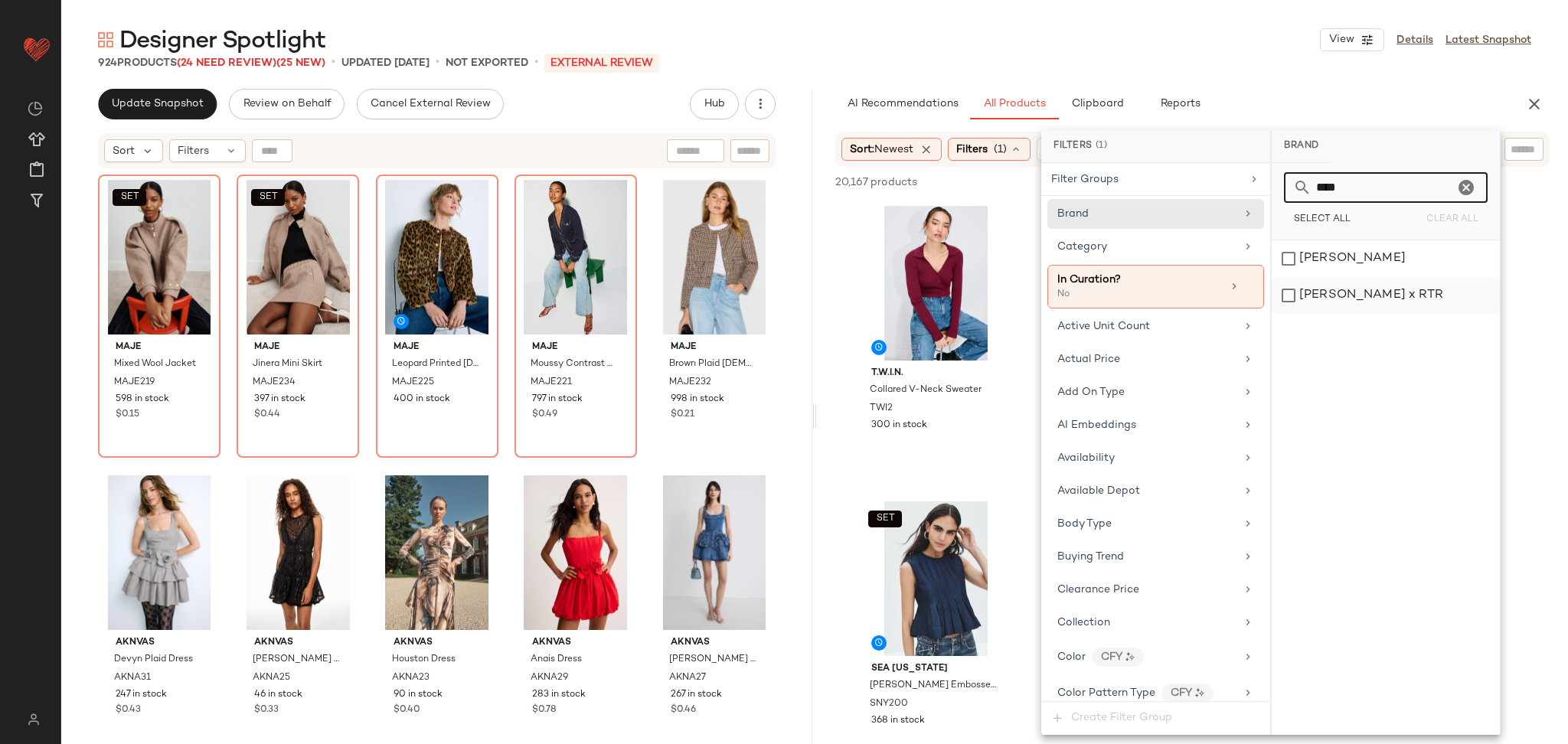
type input "****"
click at [1351, 306] on div "[PERSON_NAME] x RTR" at bounding box center [1387, 296] width 229 height 37
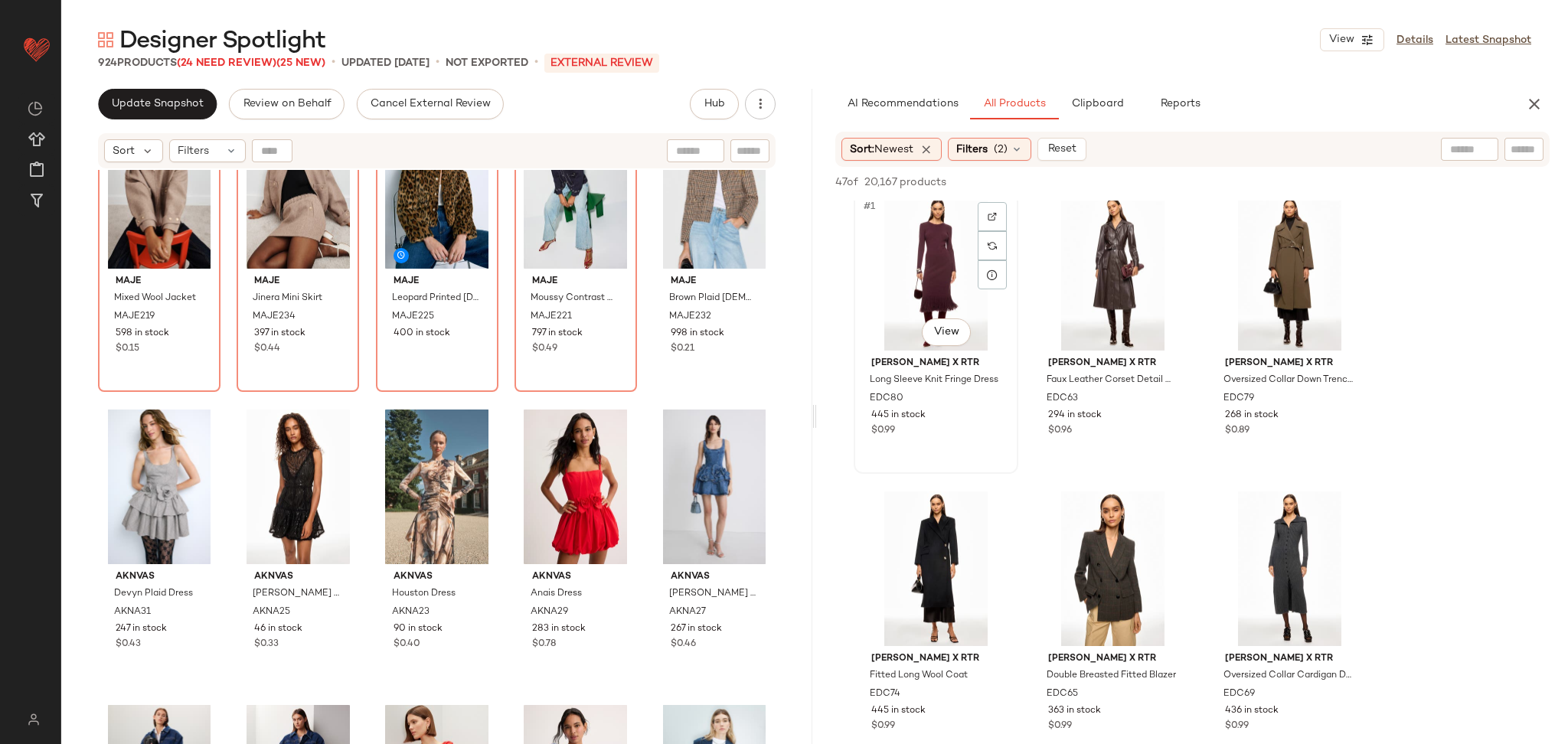
scroll to position [1565, 0]
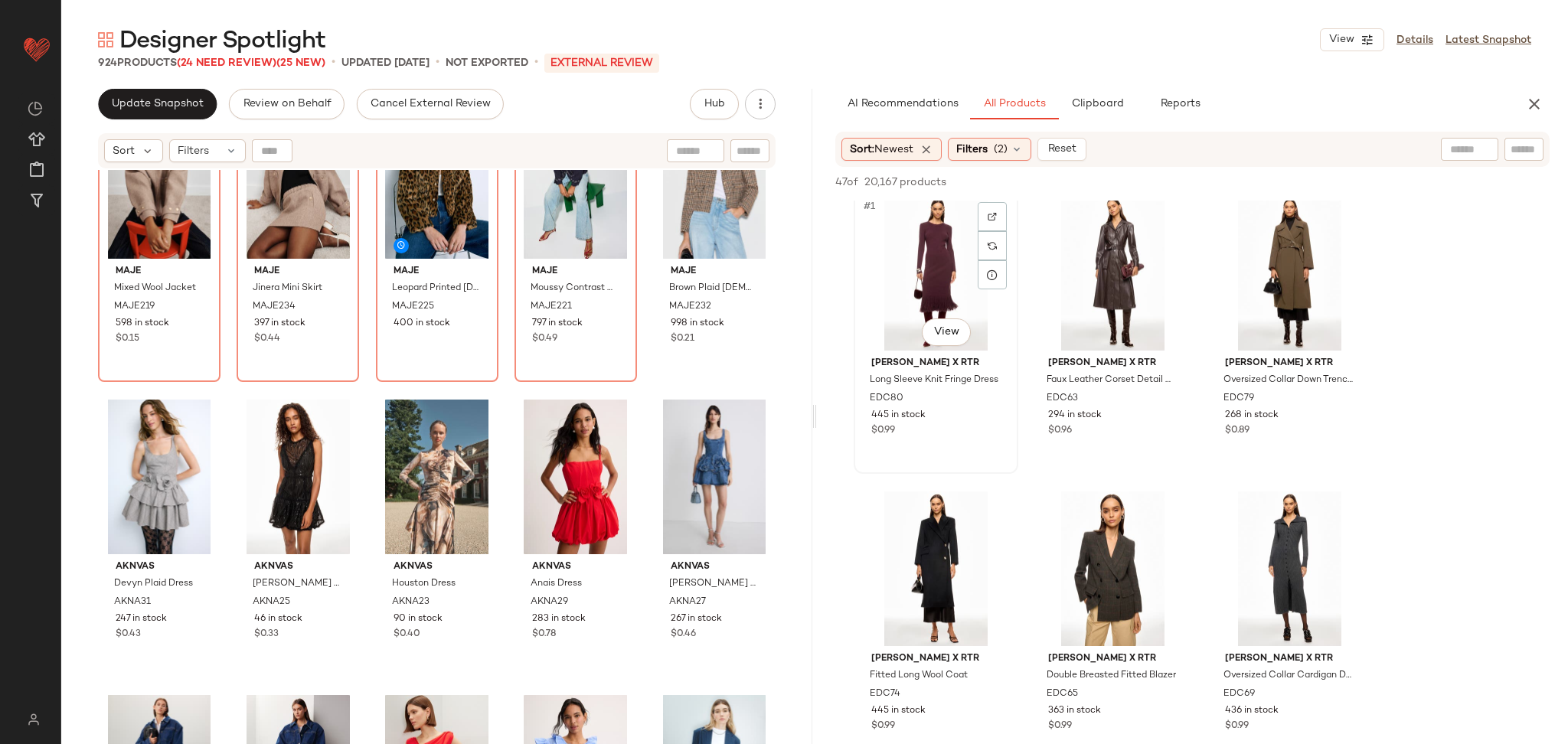
click at [897, 300] on div "#1 View" at bounding box center [936, 273] width 154 height 155
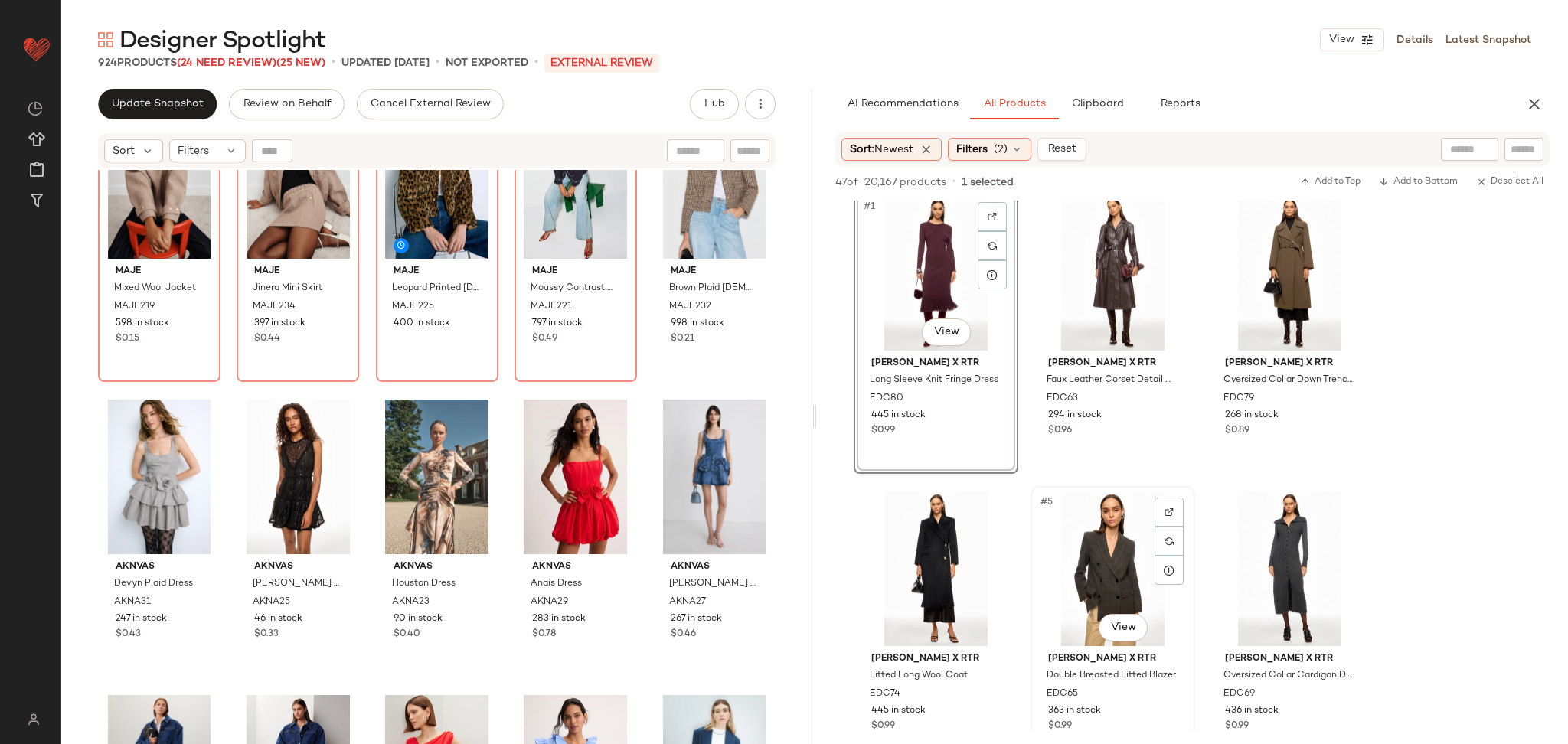
click at [1113, 523] on div "#5 View" at bounding box center [1112, 569] width 154 height 155
click at [1090, 298] on div "#2 View" at bounding box center [1112, 273] width 154 height 155
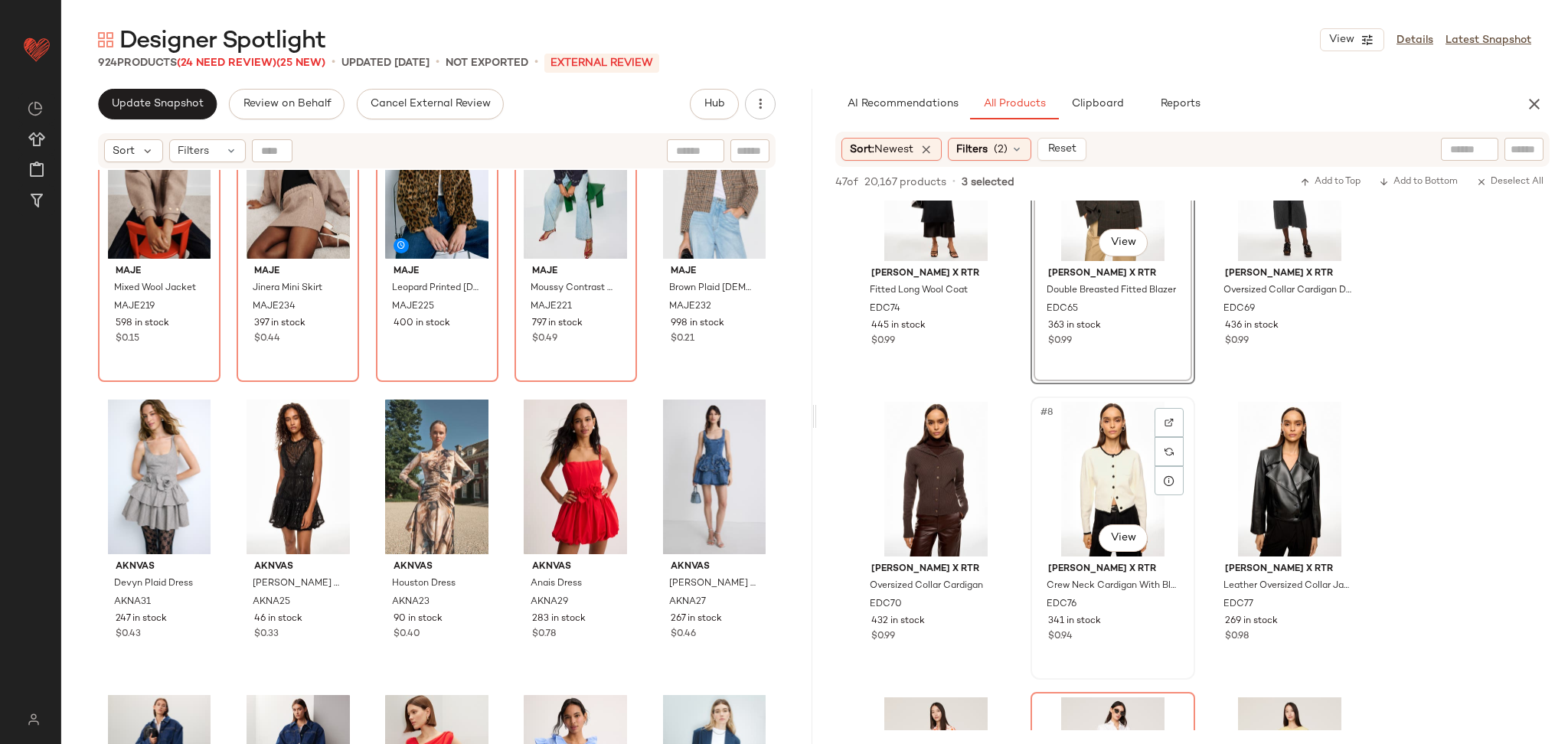
click at [1115, 447] on div "#8 View" at bounding box center [1112, 479] width 154 height 155
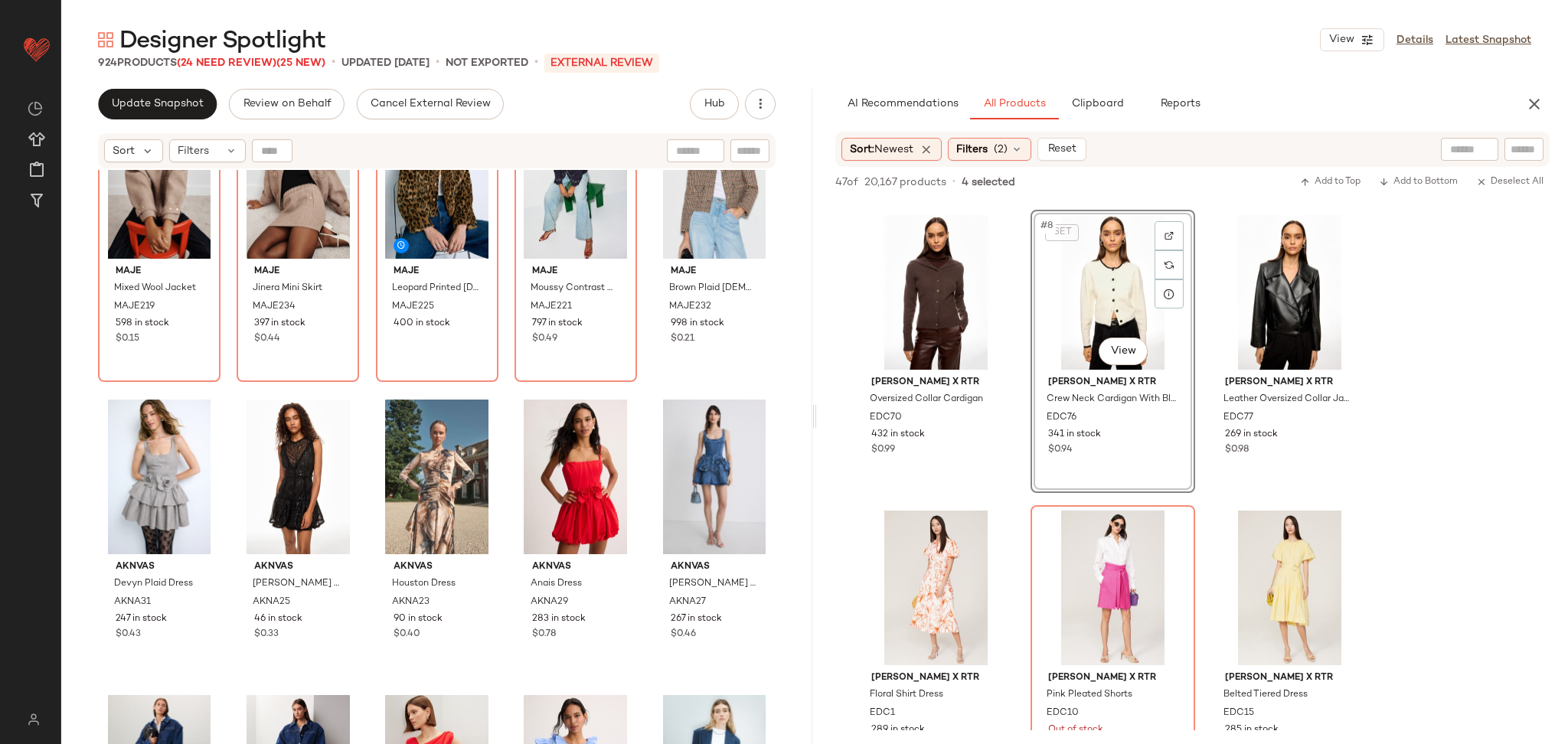
scroll to position [583, 0]
click at [1273, 288] on div "#9 View" at bounding box center [1290, 292] width 154 height 155
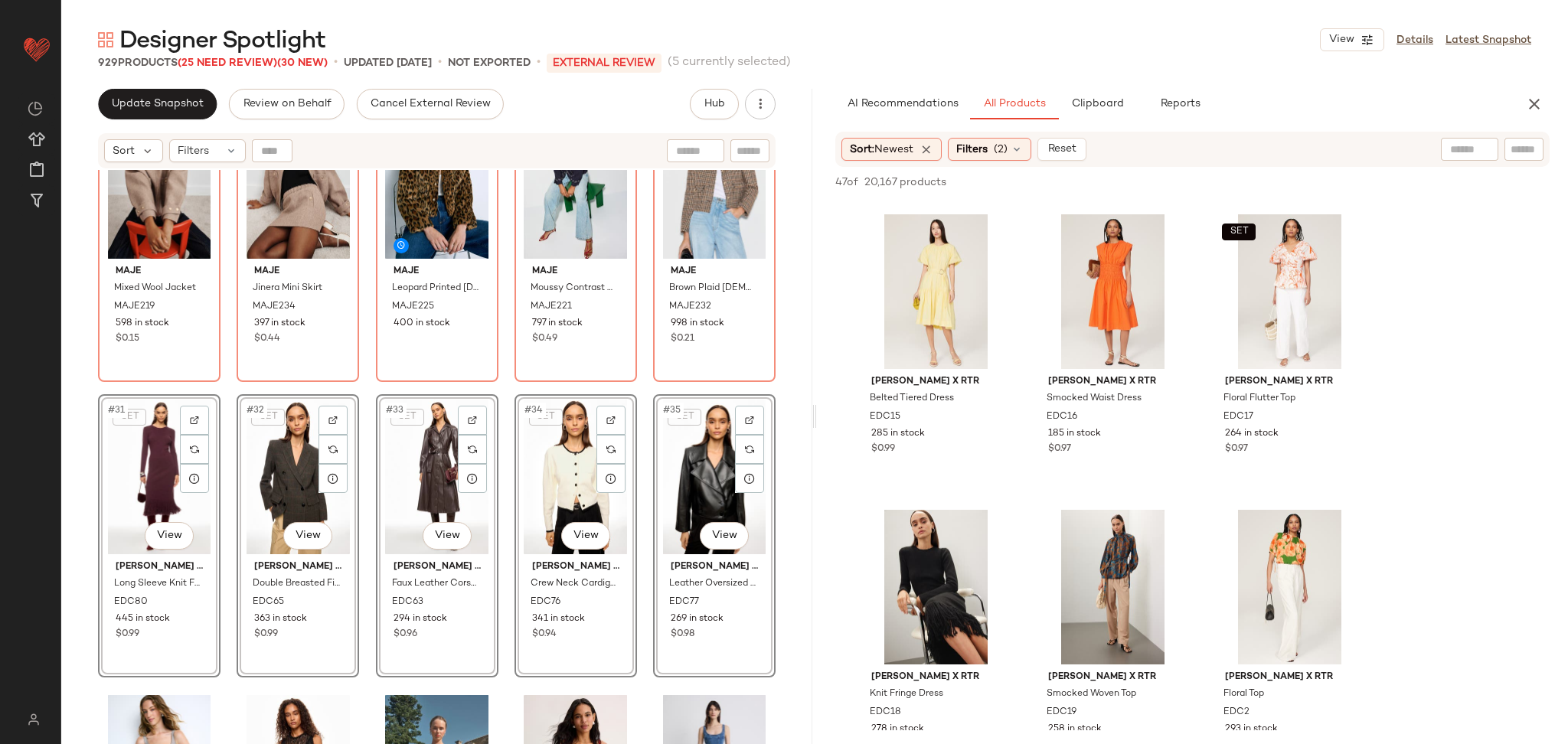
click at [228, 386] on div "SET Maje Mixed Wool Jacket MAJE219 598 in stock $0.15 SET Maje Jinera Mini Skir…" at bounding box center [437, 476] width 751 height 613
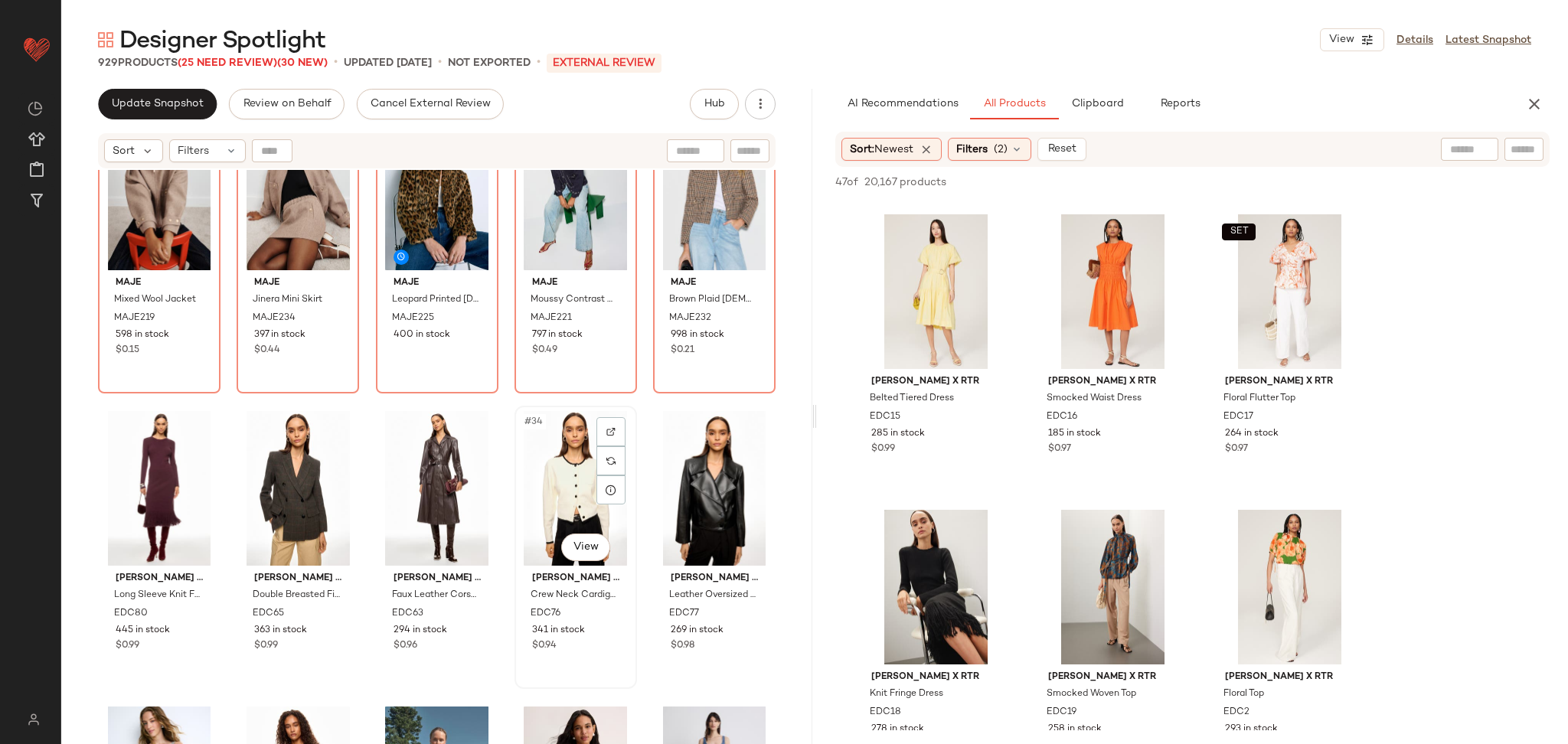
scroll to position [1545, 0]
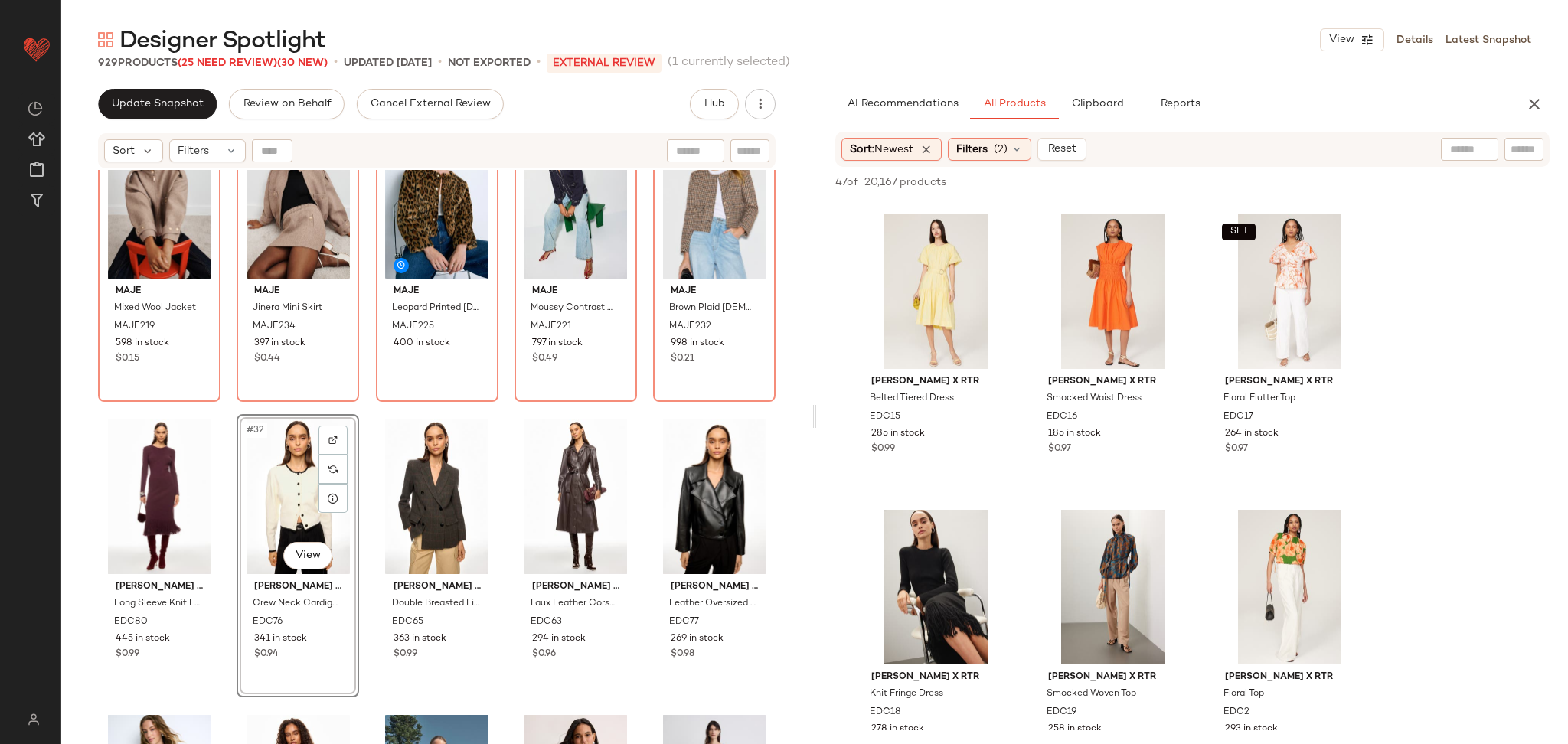
click at [367, 408] on div "SET Maje Mixed Wool Jacket MAJE219 598 in stock $0.15 SET Maje Jinera Mini Skir…" at bounding box center [437, 476] width 751 height 613
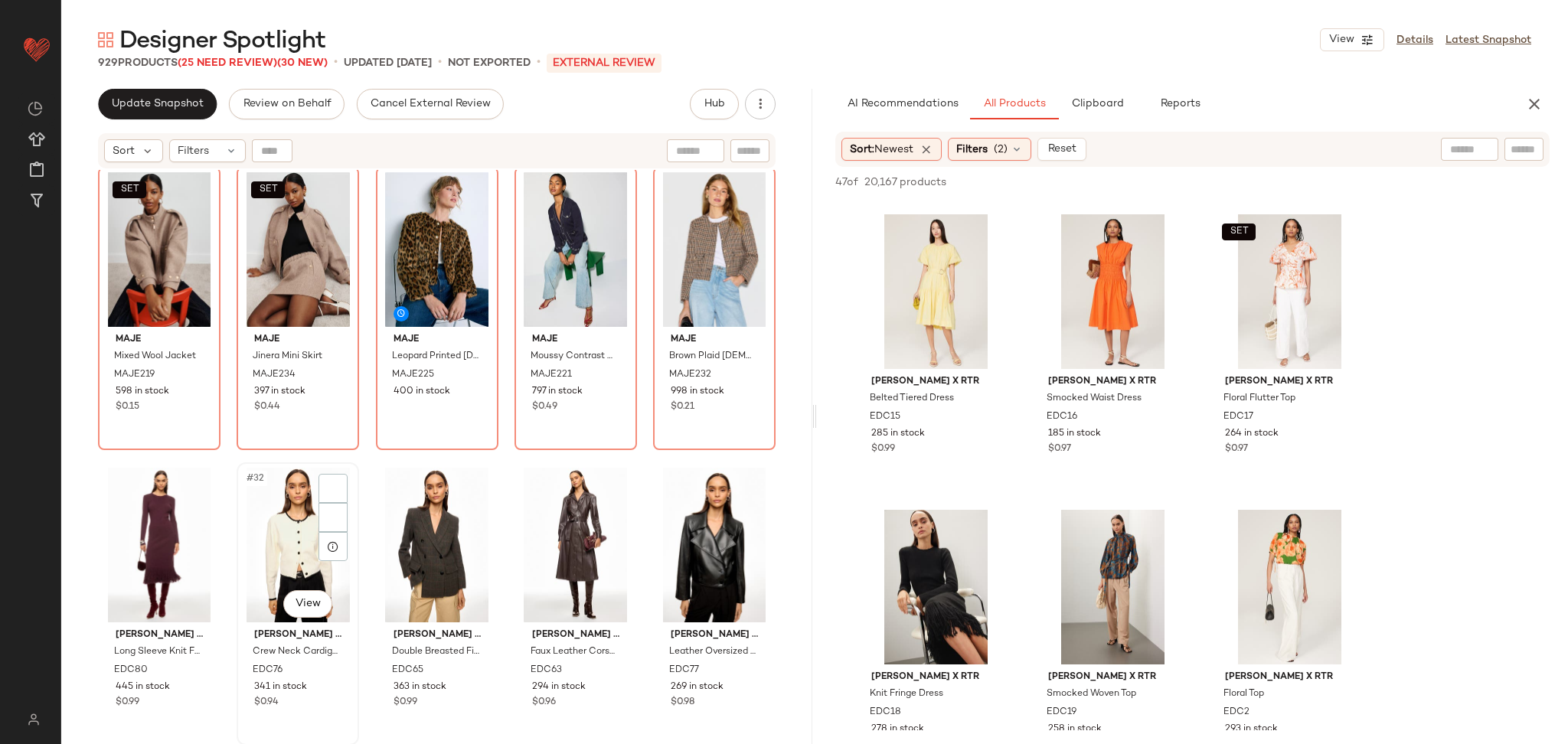
scroll to position [1483, 0]
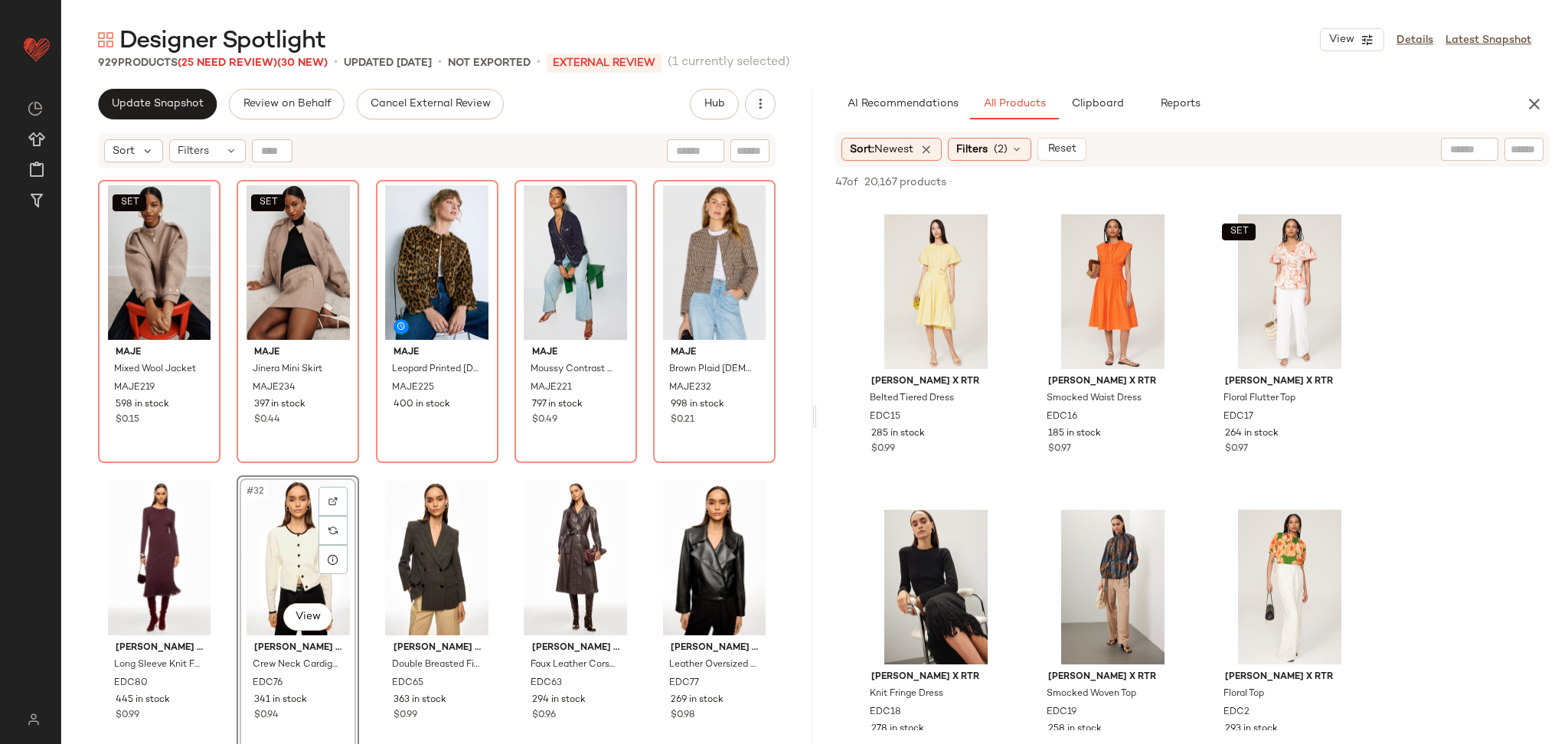
click at [635, 479] on div "SET Maje Mixed Wool Jacket MAJE219 598 in stock $0.15 SET Maje Jinera Mini Skir…" at bounding box center [437, 476] width 751 height 613
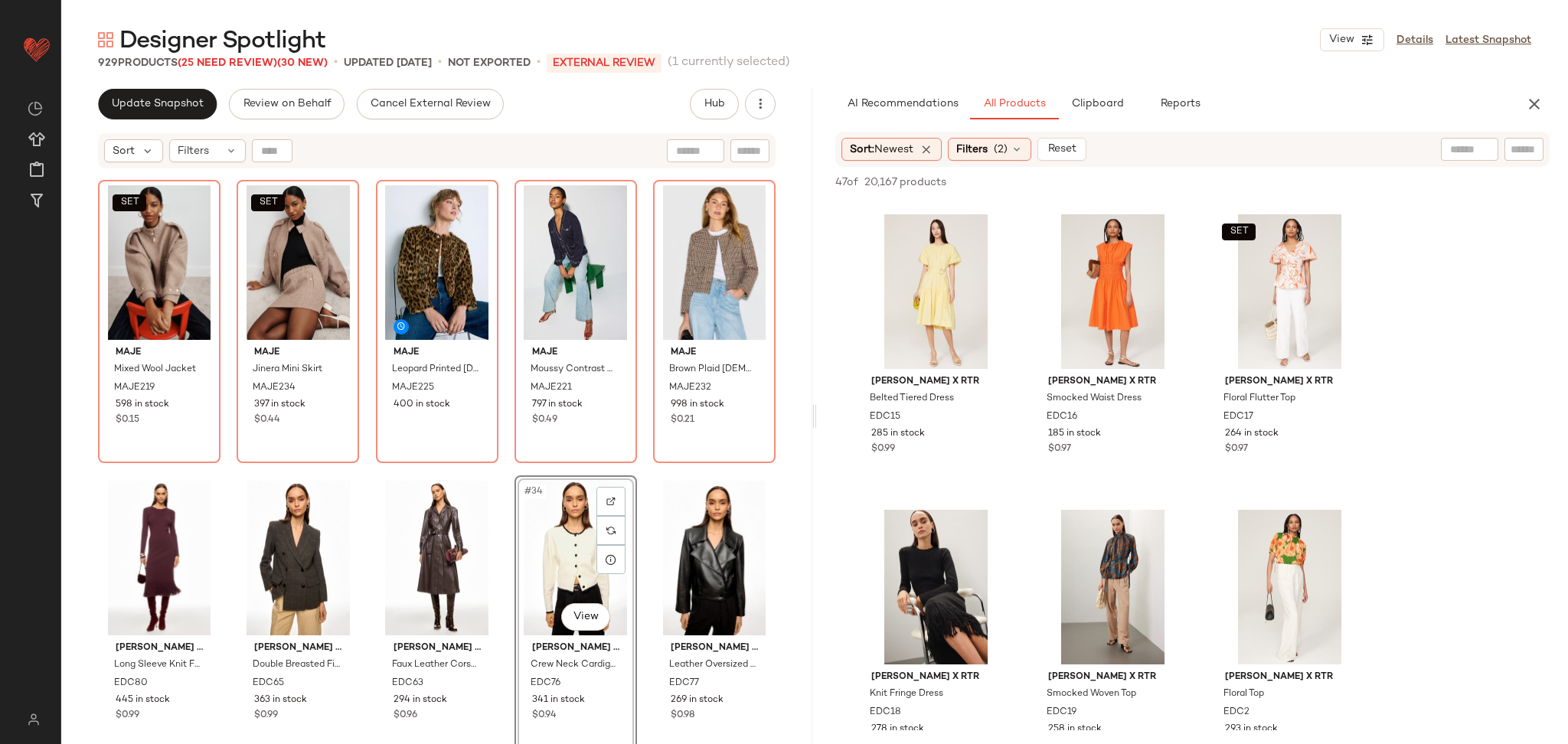
click at [636, 479] on div "SET Maje Mixed Wool Jacket MAJE219 598 in stock $0.15 SET Maje Jinera Mini Skir…" at bounding box center [437, 476] width 751 height 613
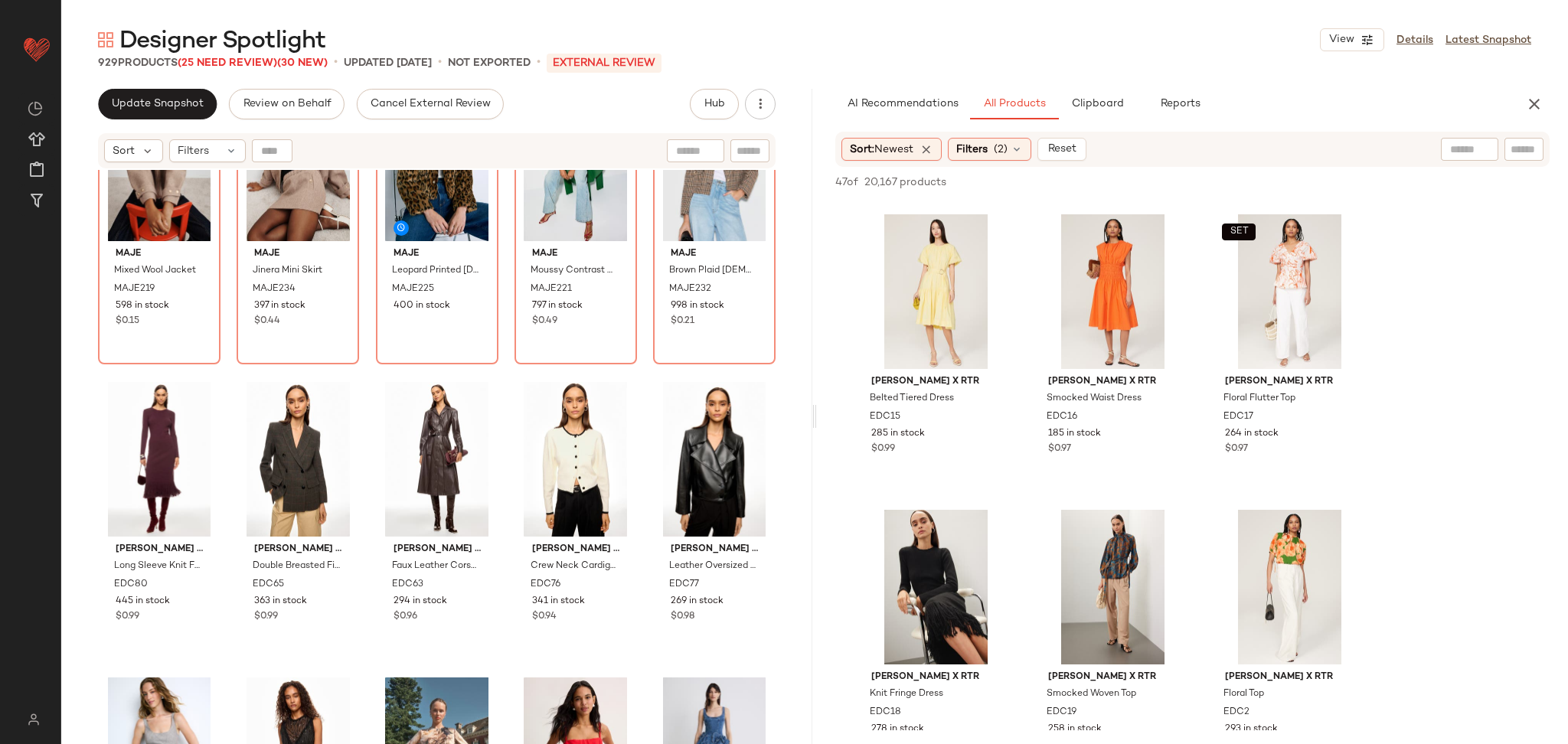
scroll to position [1671, 0]
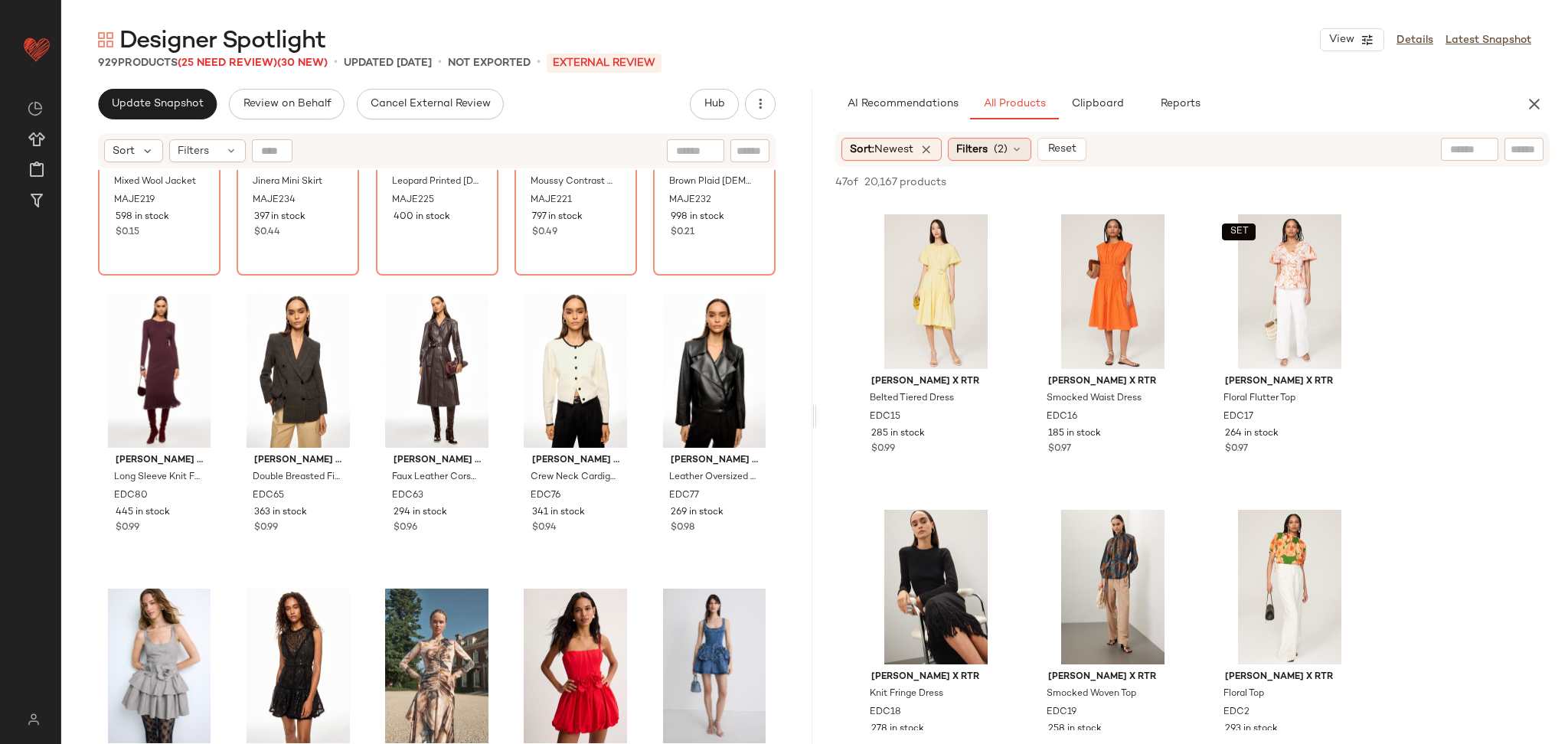
click at [993, 137] on div "Filters (2)" at bounding box center [989, 149] width 83 height 23
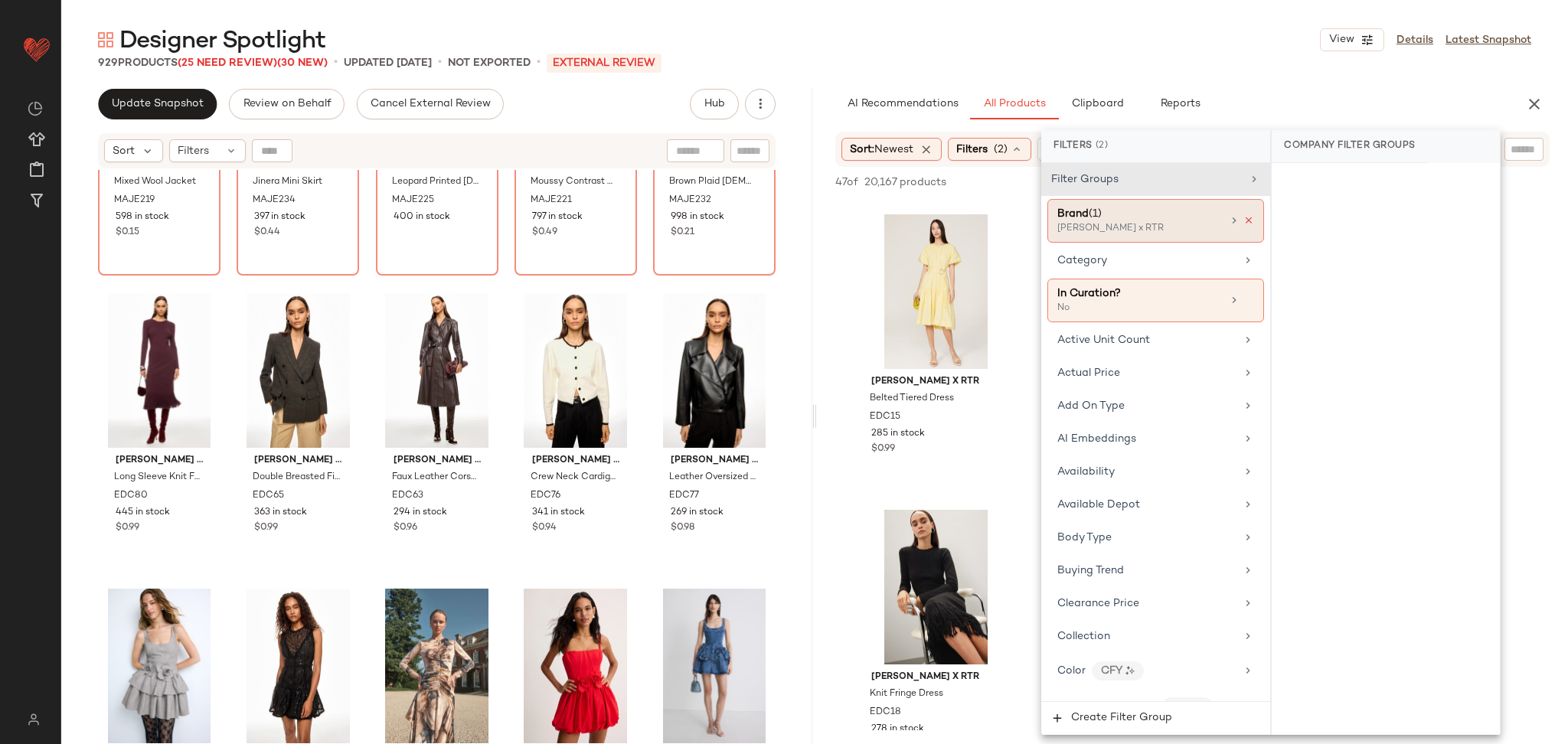
click at [1244, 221] on icon at bounding box center [1248, 220] width 10 height 10
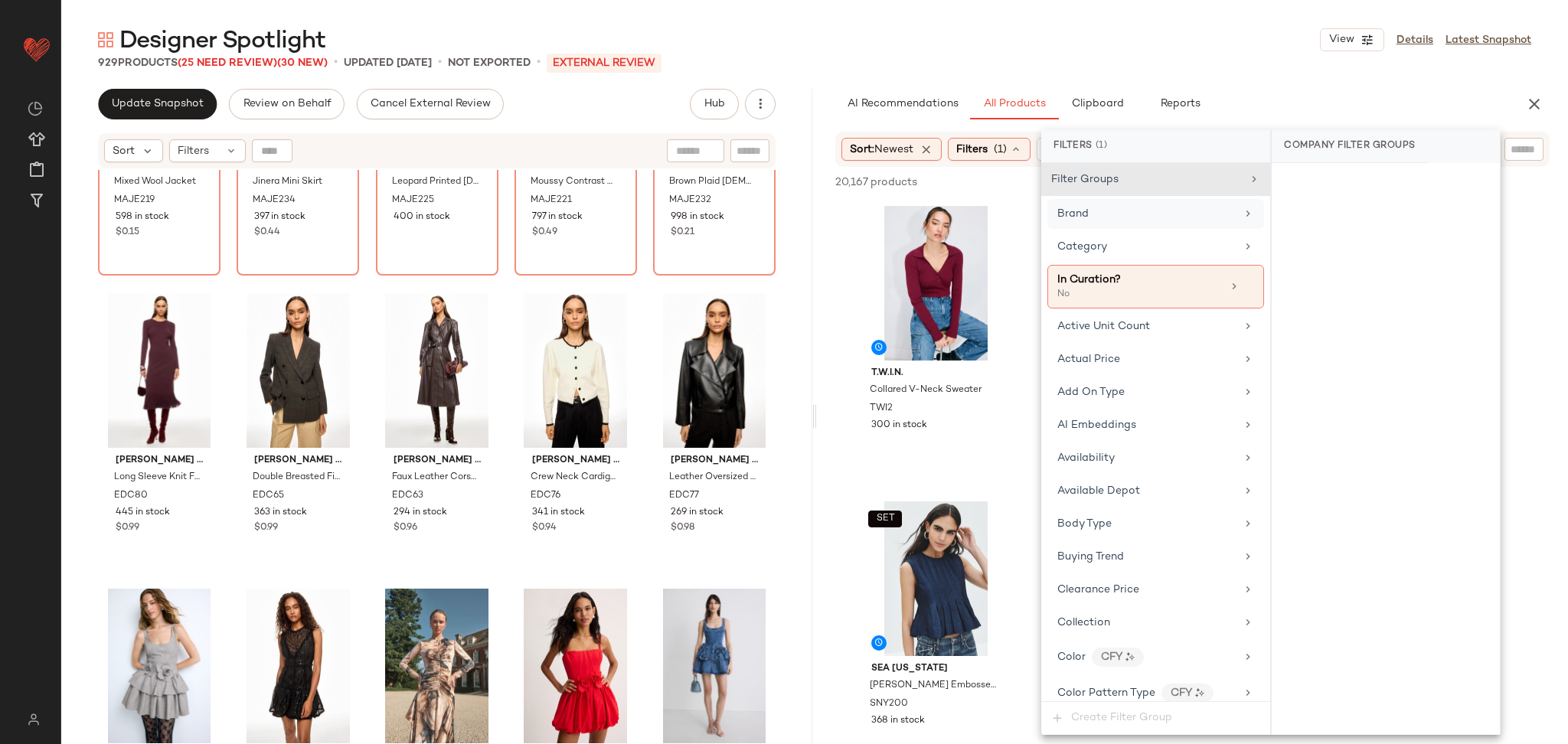
click at [1164, 220] on div "Brand" at bounding box center [1146, 214] width 178 height 16
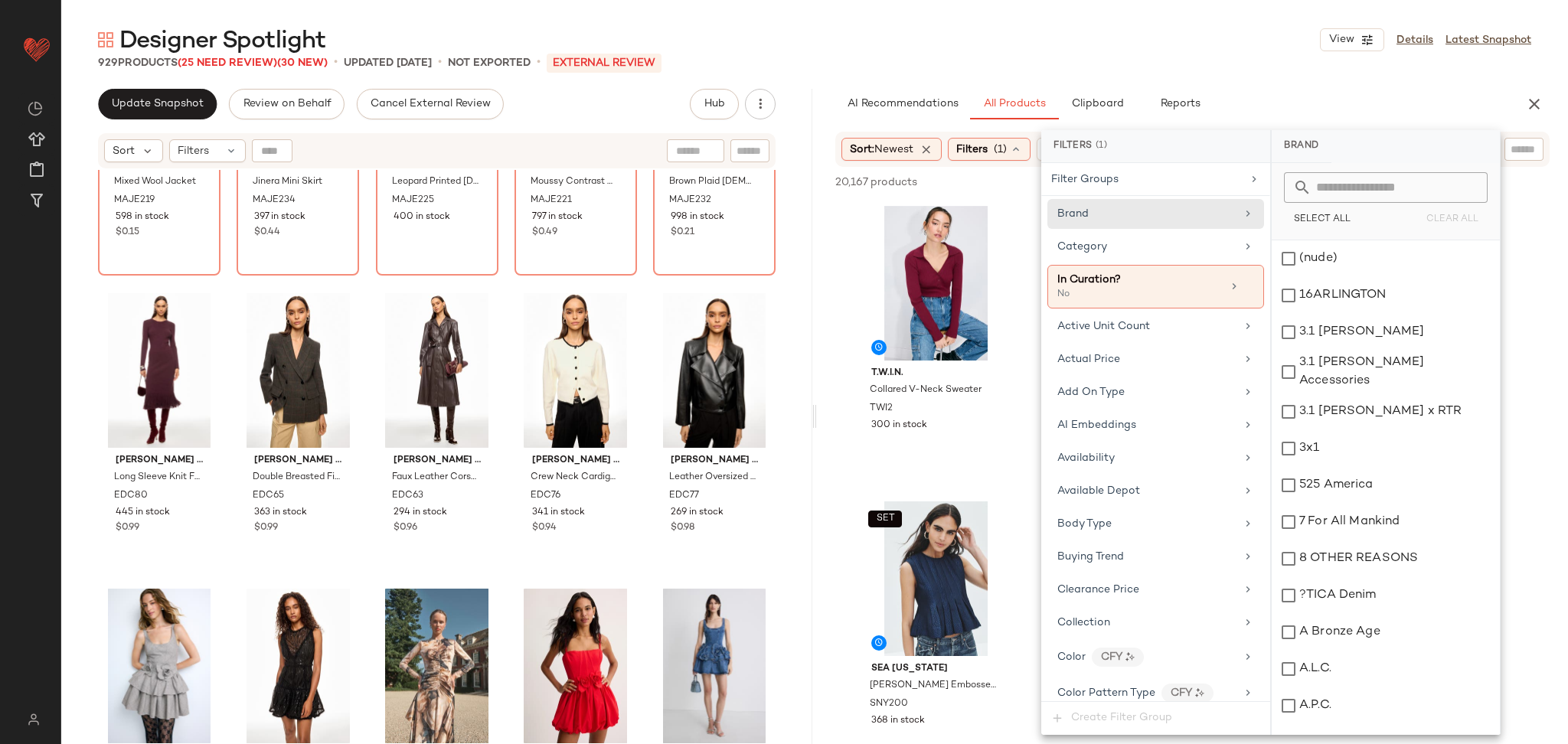
click at [1318, 195] on input "text" at bounding box center [1395, 188] width 167 height 30
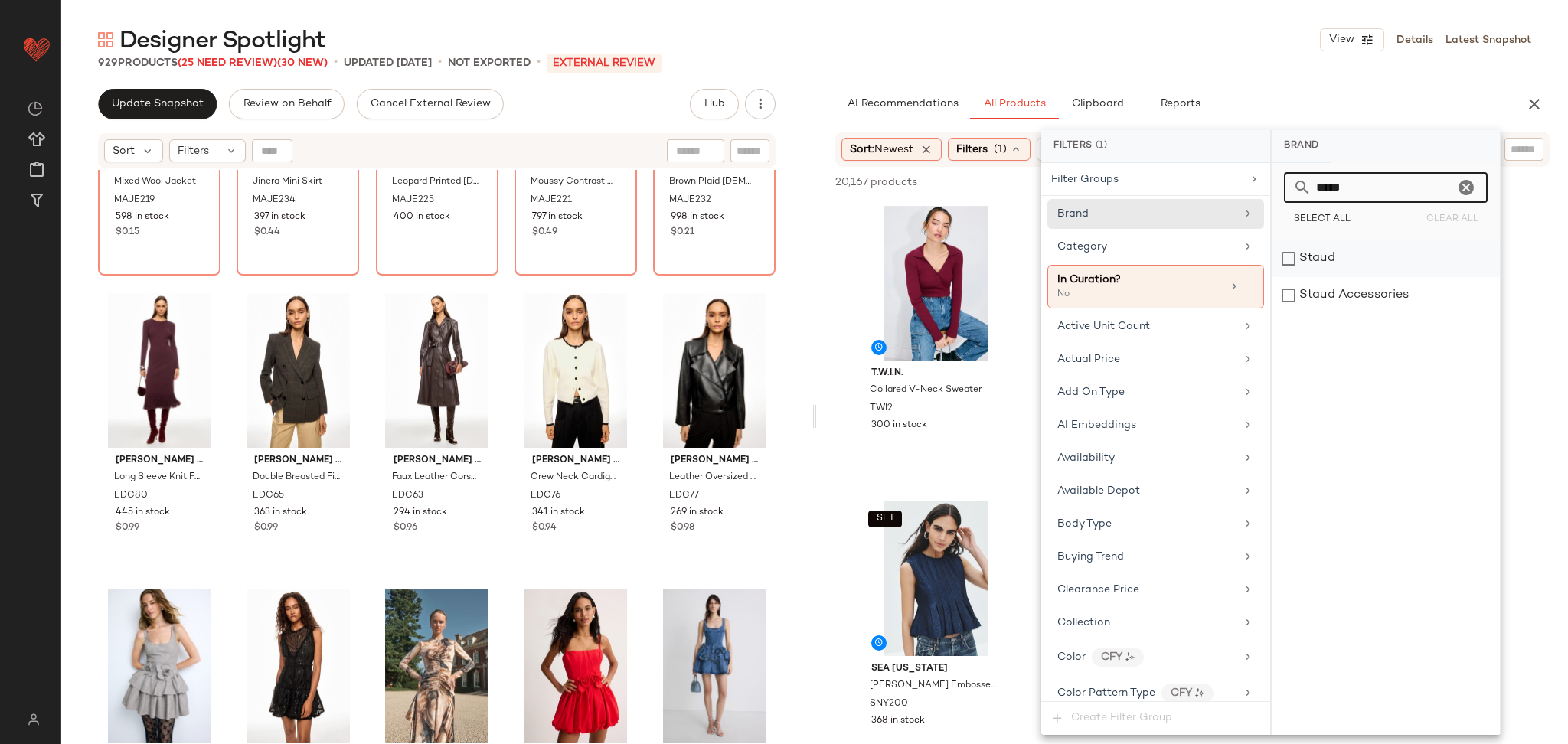
type input "*****"
click at [1466, 267] on div "Staud" at bounding box center [1387, 259] width 229 height 37
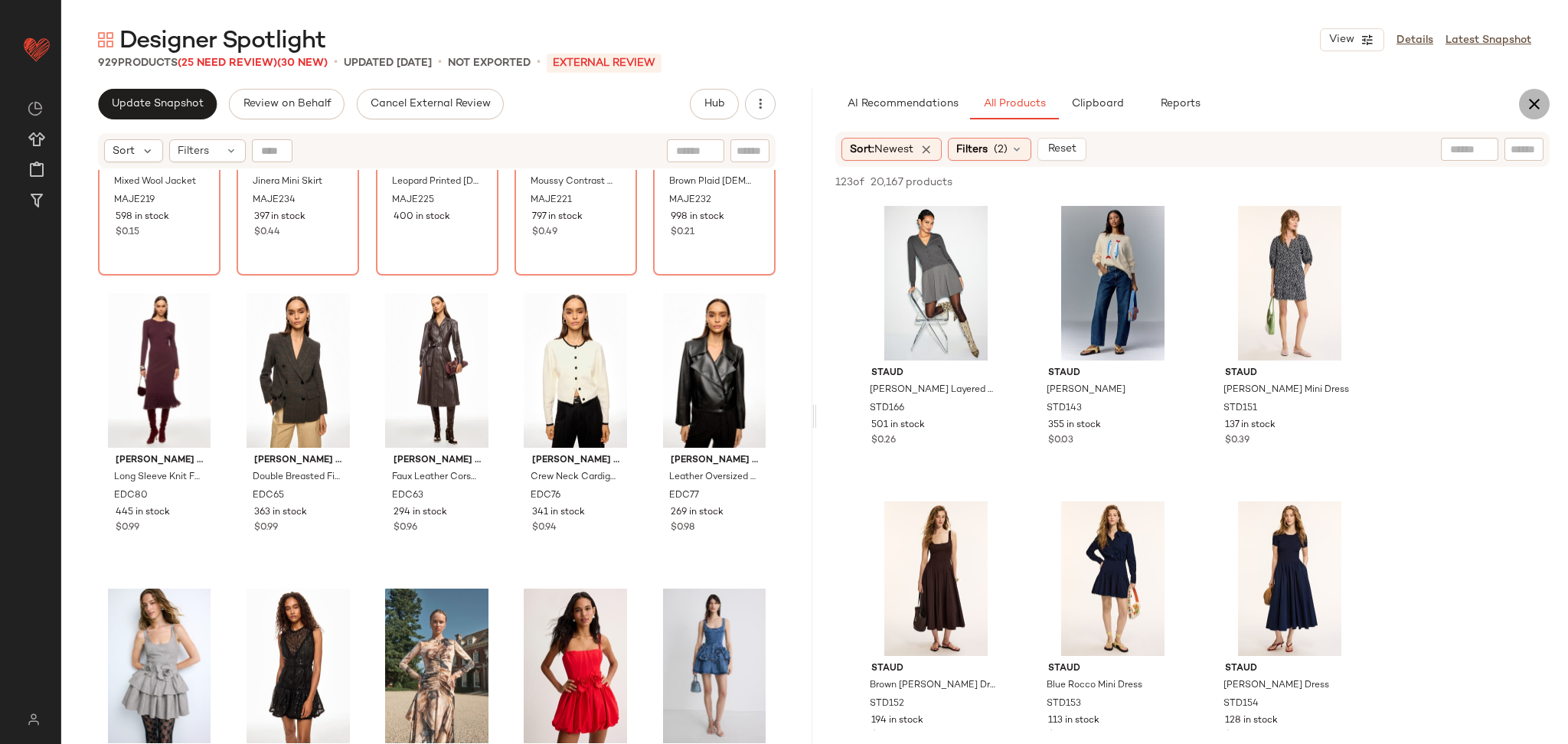
click at [1536, 109] on icon "button" at bounding box center [1534, 104] width 18 height 18
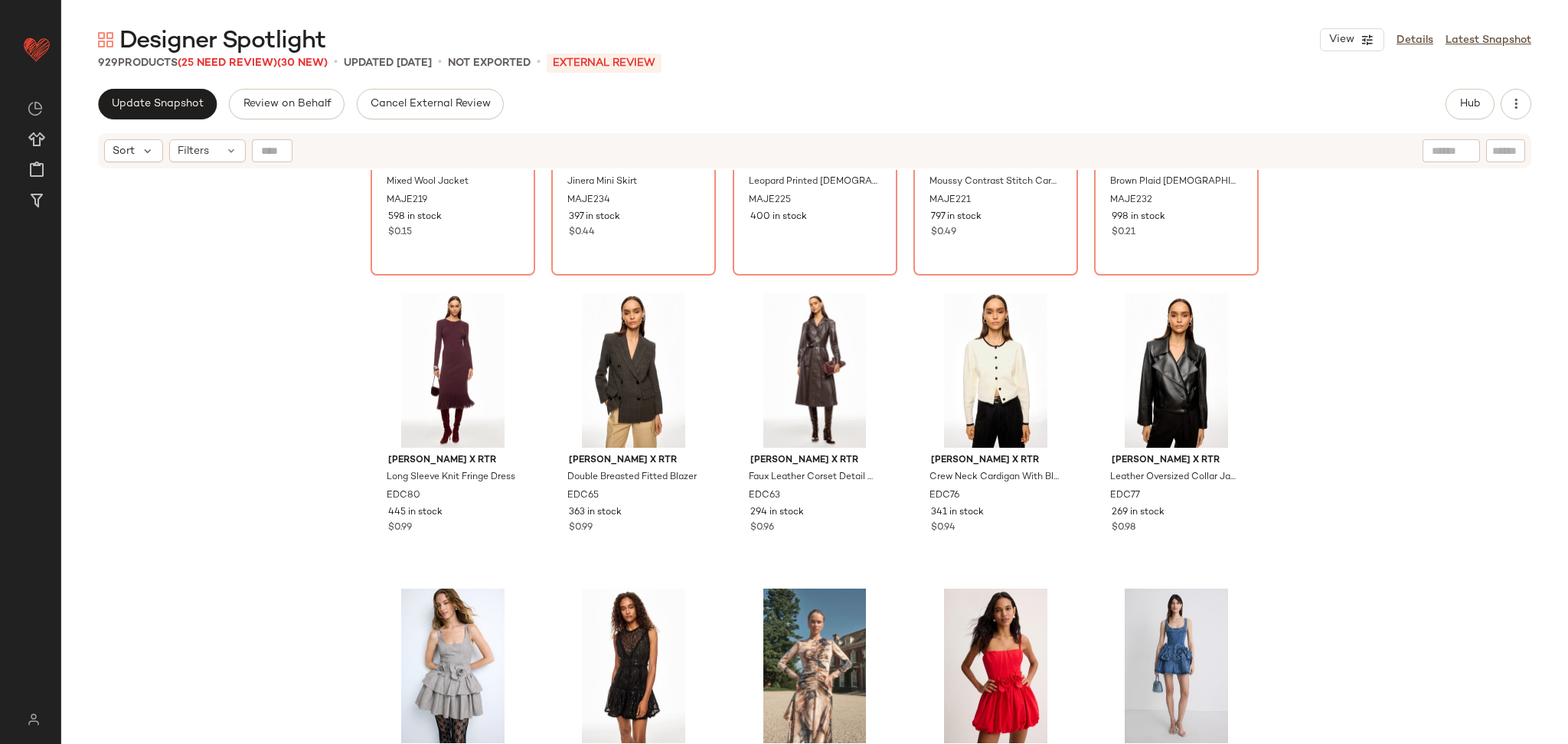
click at [1439, 388] on div "SET Maje Mixed Wool Jacket MAJE219 598 in stock $0.15 SET Maje Jinera Mini Skir…" at bounding box center [815, 476] width 1507 height 613
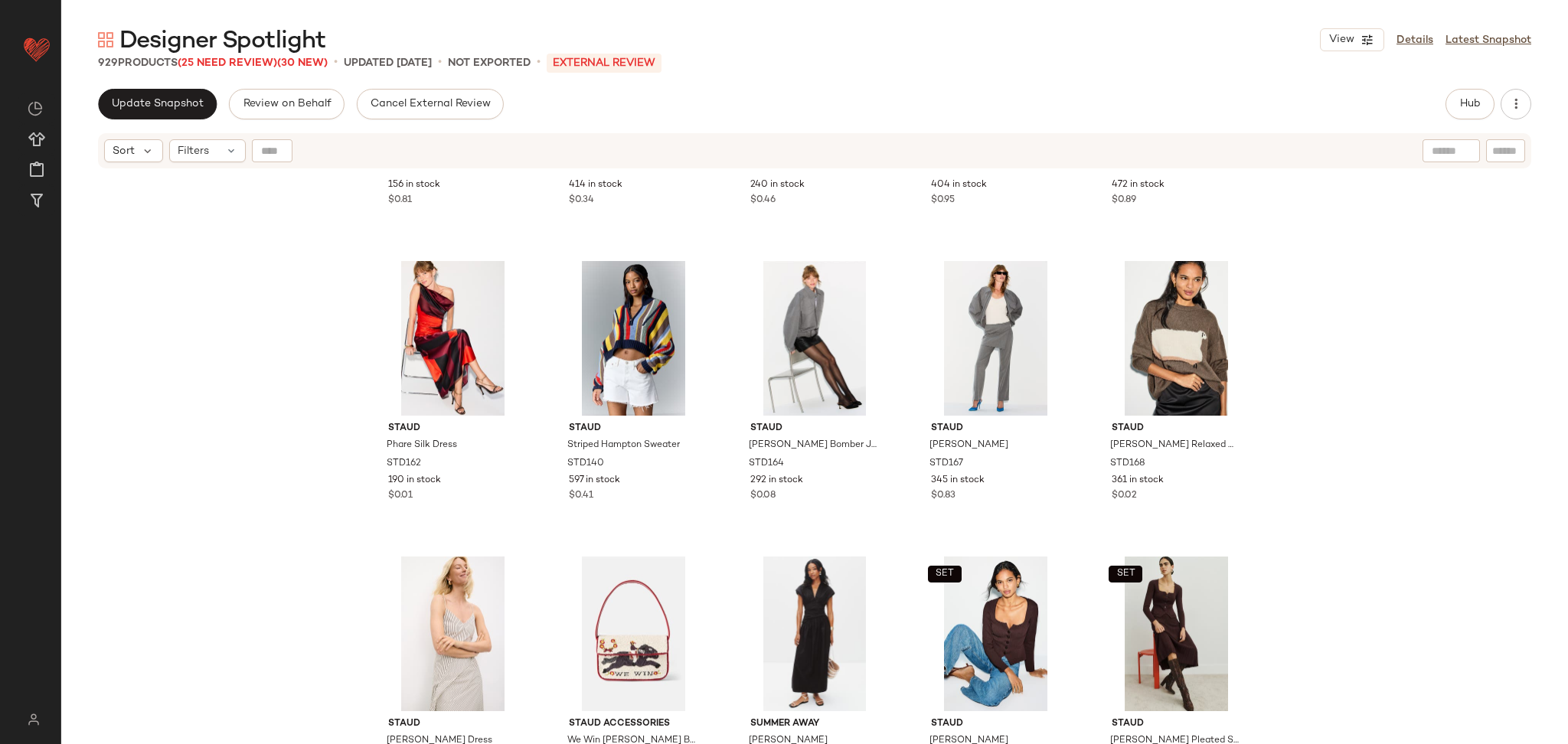
scroll to position [9094, 0]
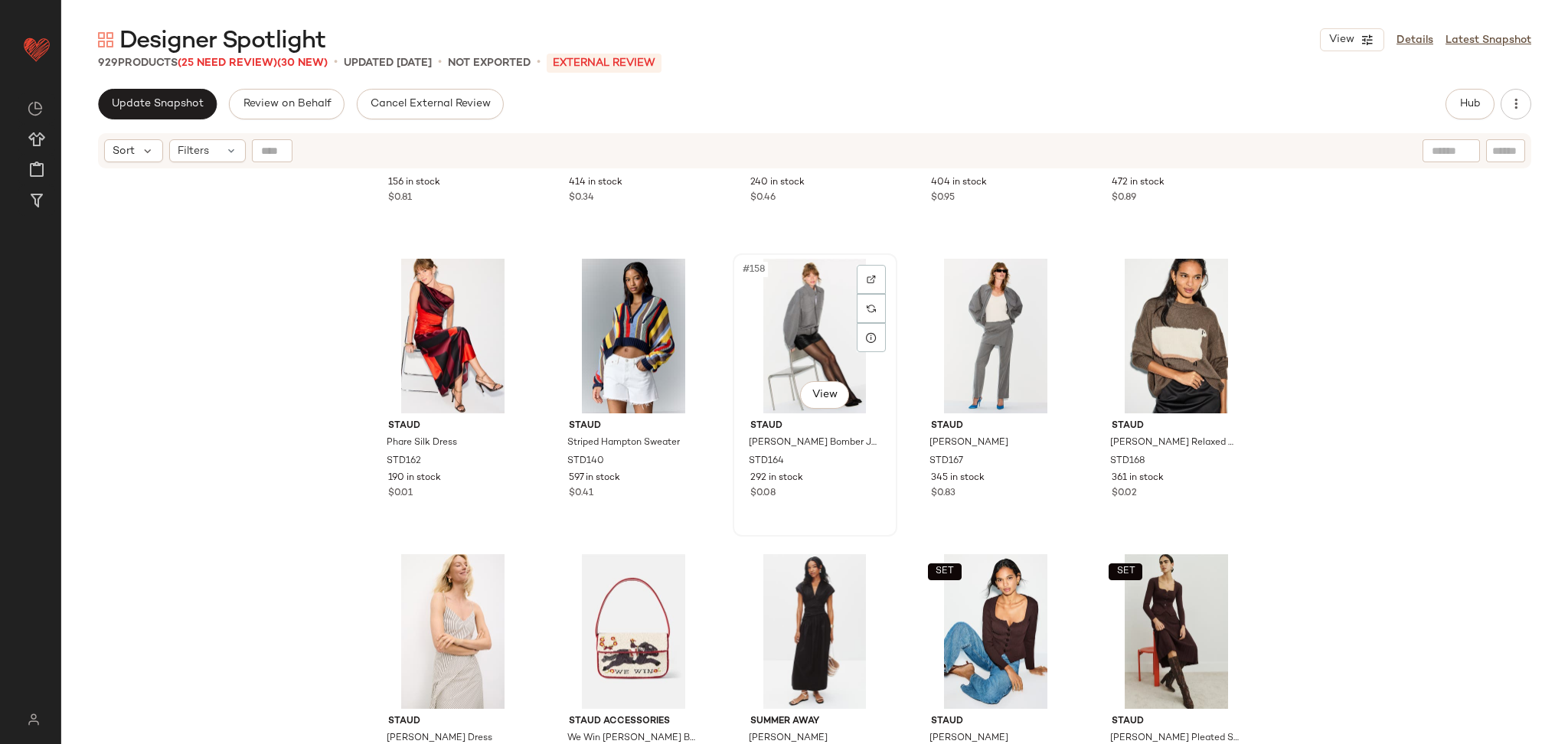
click at [801, 323] on div "#158 View" at bounding box center [815, 336] width 154 height 155
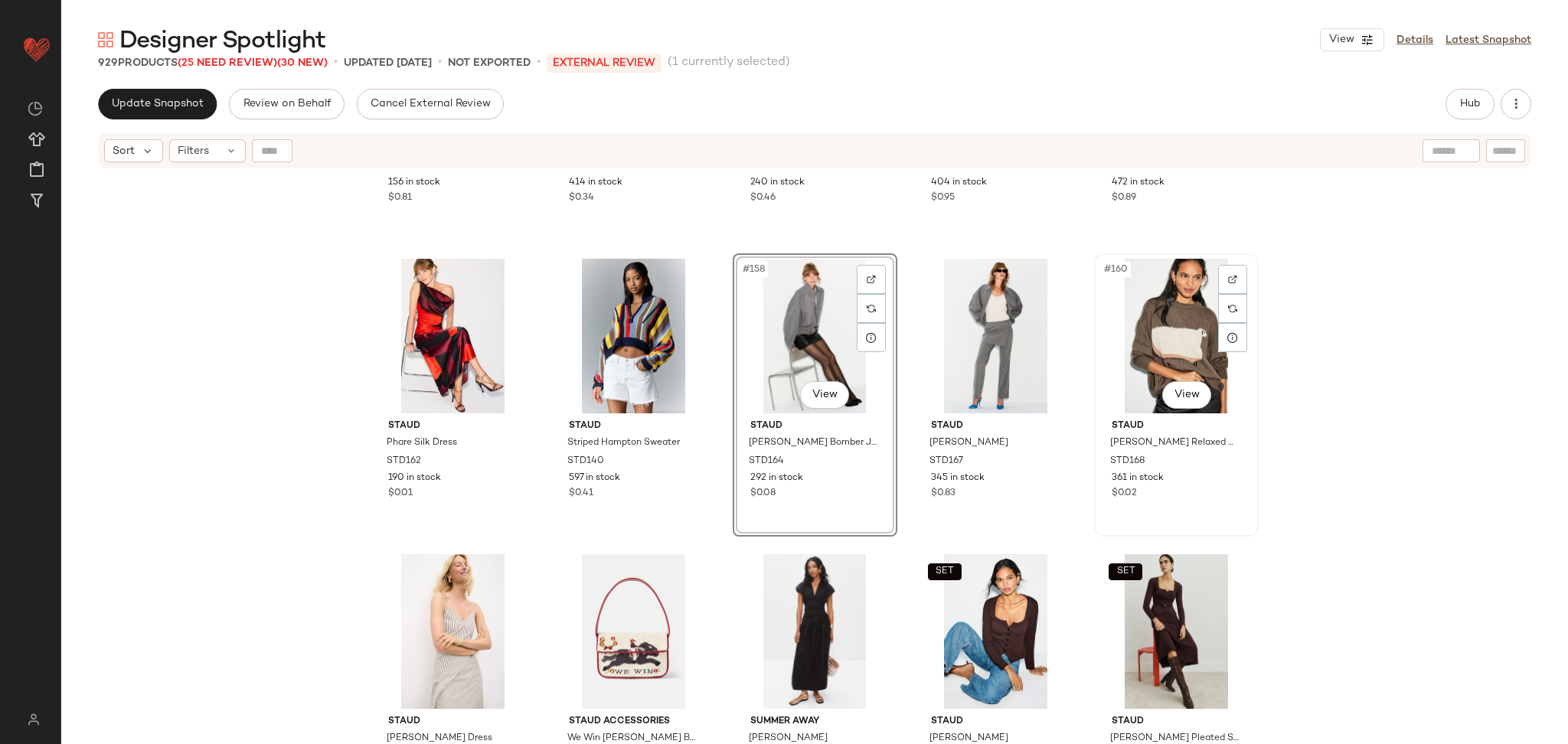
click at [1116, 319] on div "#160 View" at bounding box center [1176, 336] width 154 height 155
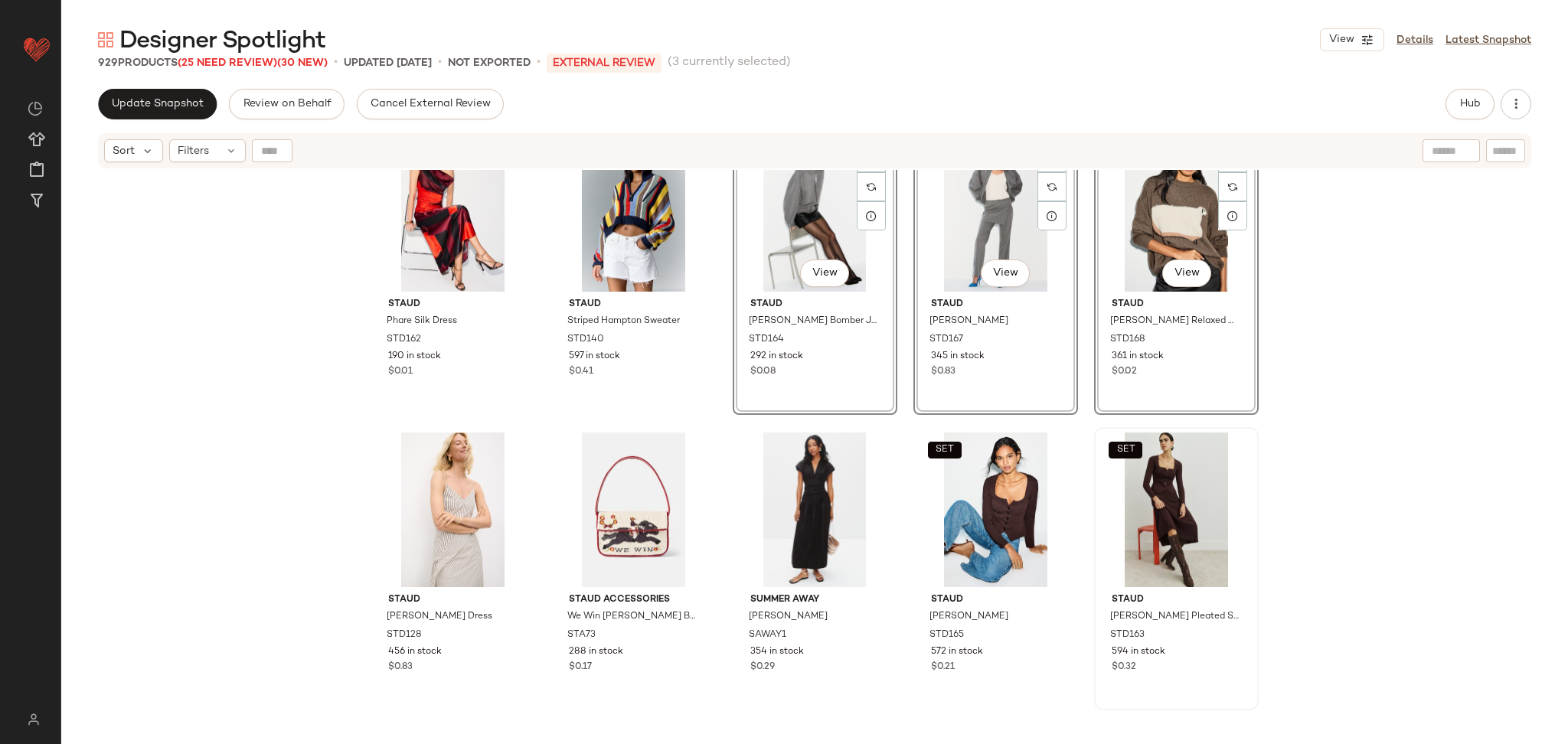
scroll to position [9217, 0]
click at [995, 491] on div "SET #164 View" at bounding box center [996, 509] width 154 height 155
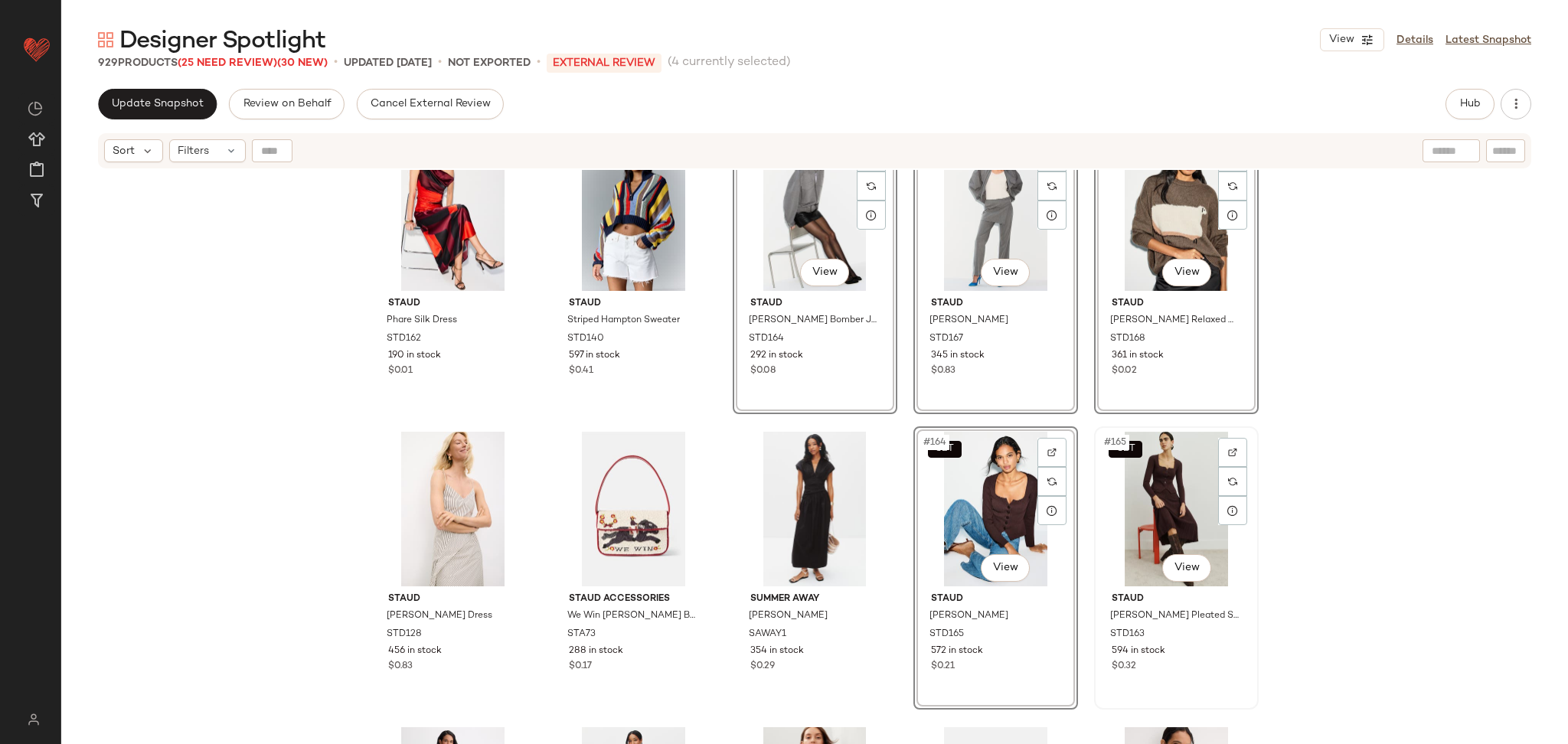
click at [1176, 505] on div "SET #165 View" at bounding box center [1176, 509] width 154 height 155
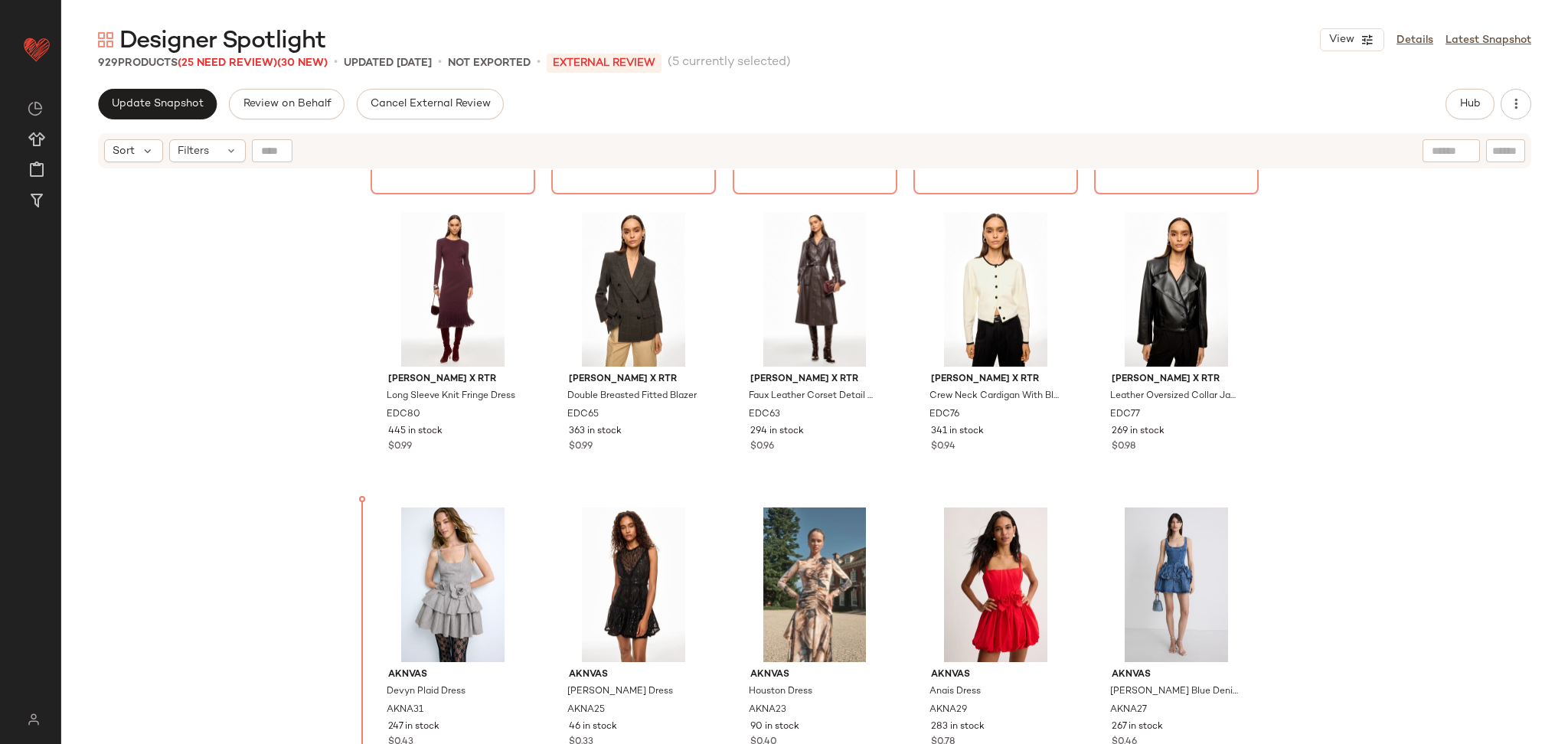
scroll to position [1753, 0]
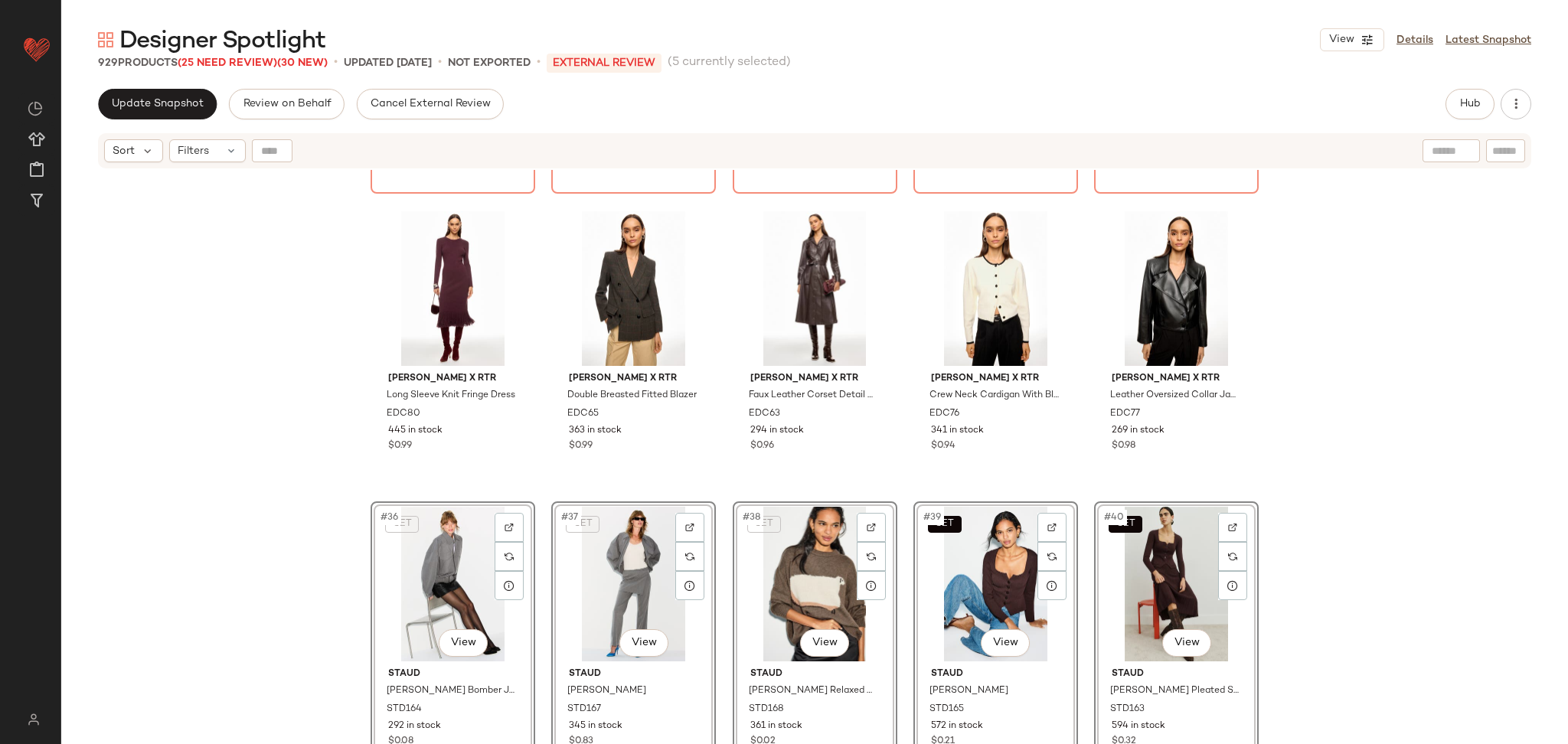
click at [1316, 507] on div "SET Maje Mixed Wool Jacket MAJE219 598 in stock $0.15 SET Maje Jinera Mini Skir…" at bounding box center [815, 476] width 1507 height 613
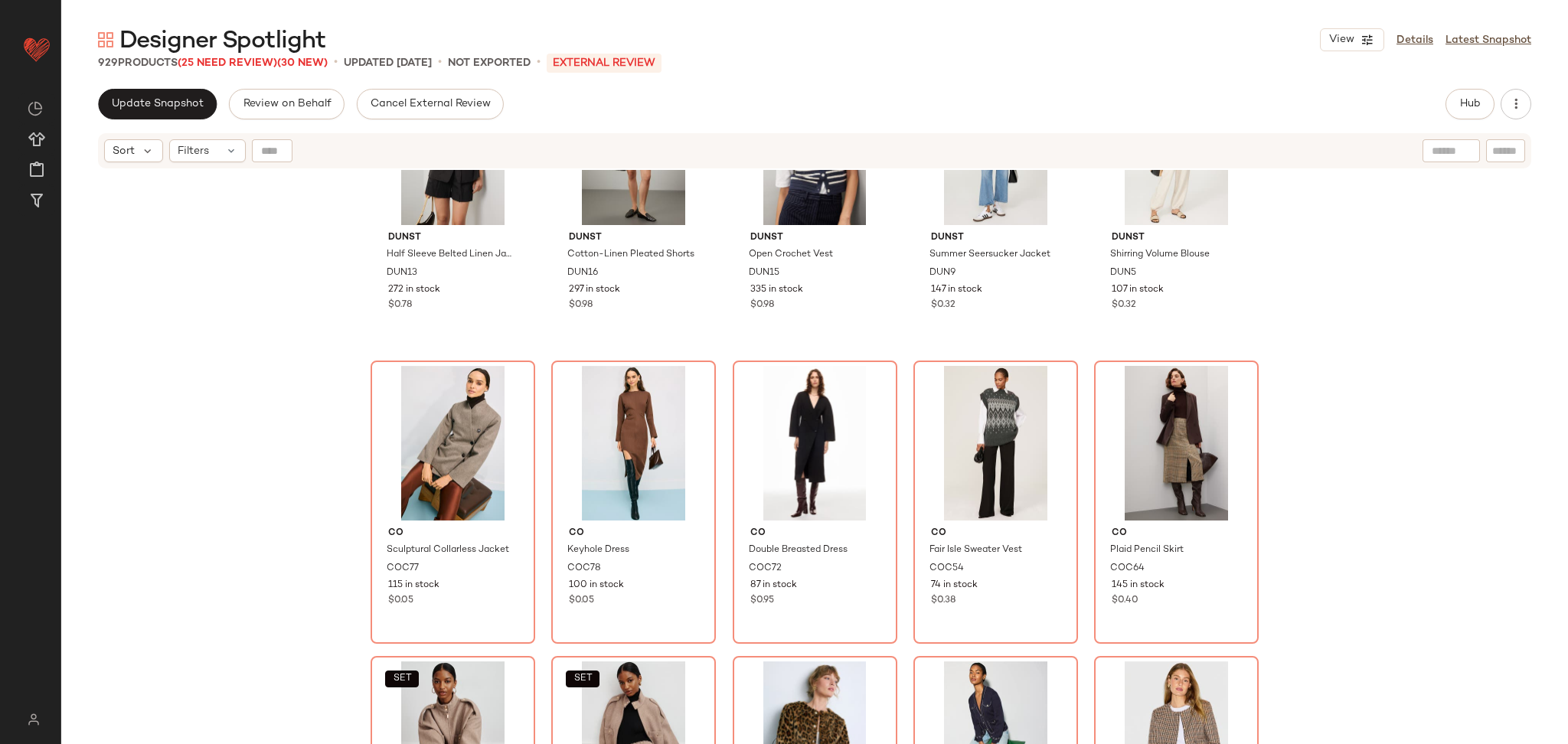
scroll to position [1526, 0]
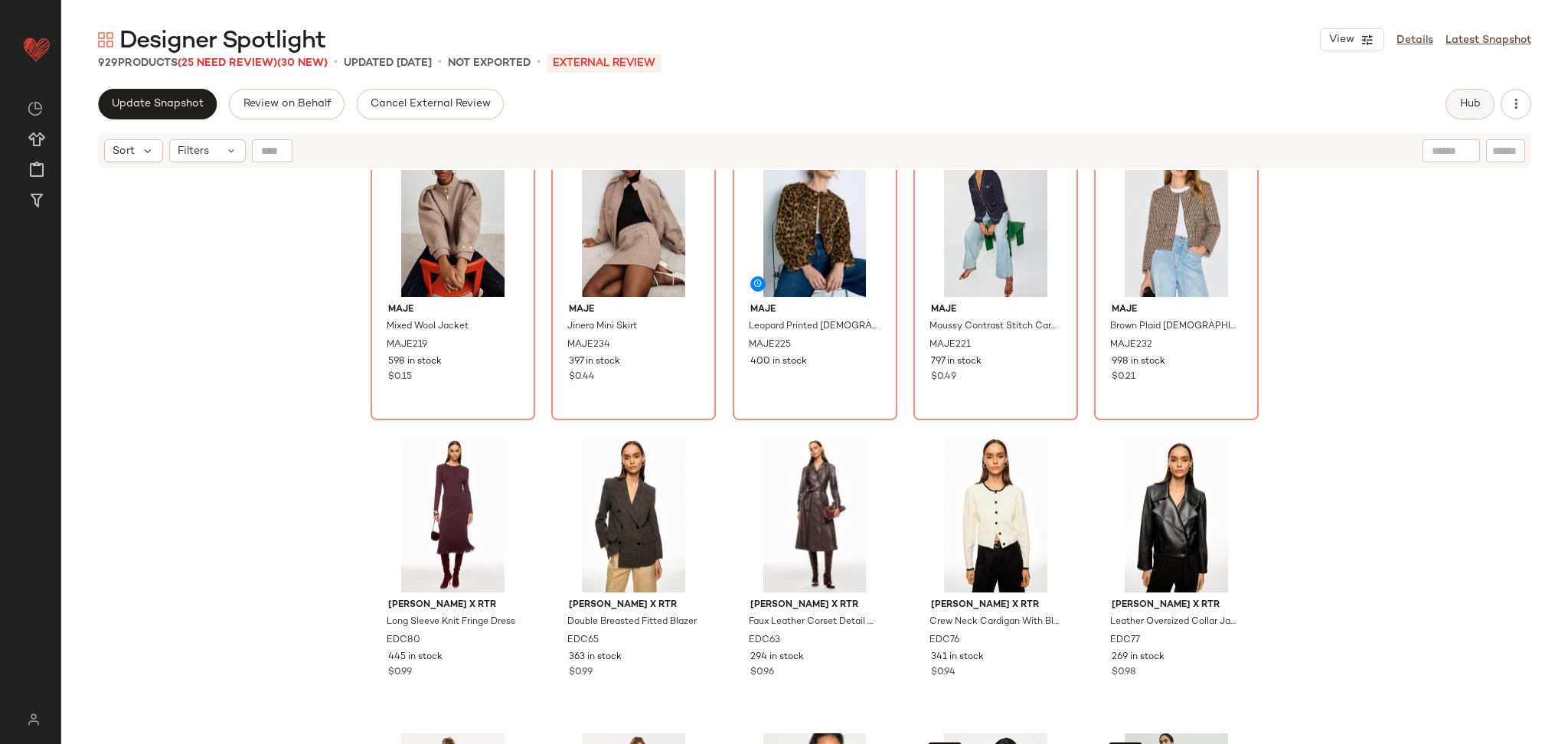
click at [1469, 112] on button "Hub" at bounding box center [1470, 104] width 49 height 30
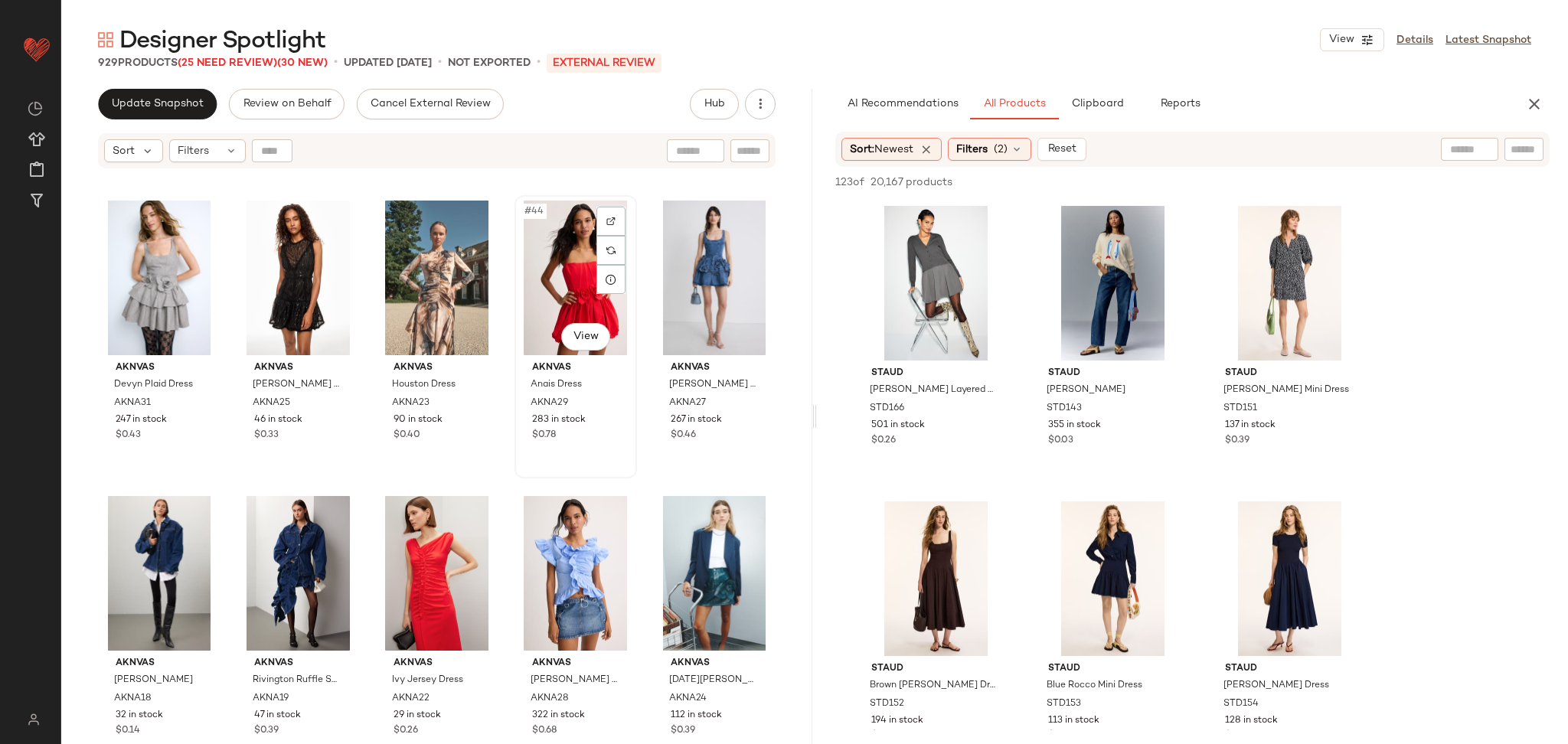
scroll to position [2360, 0]
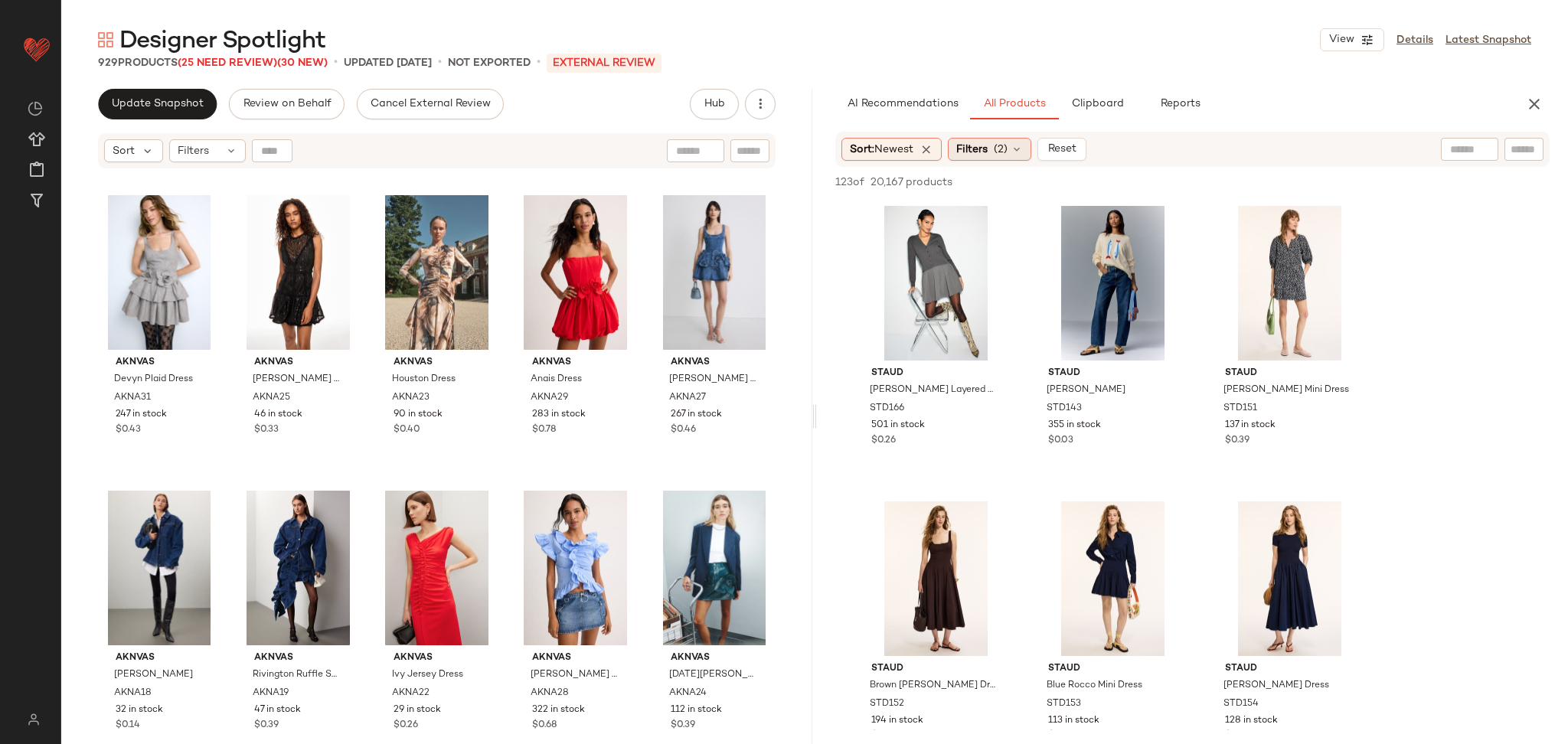
click at [988, 150] on span "Filters" at bounding box center [972, 149] width 31 height 16
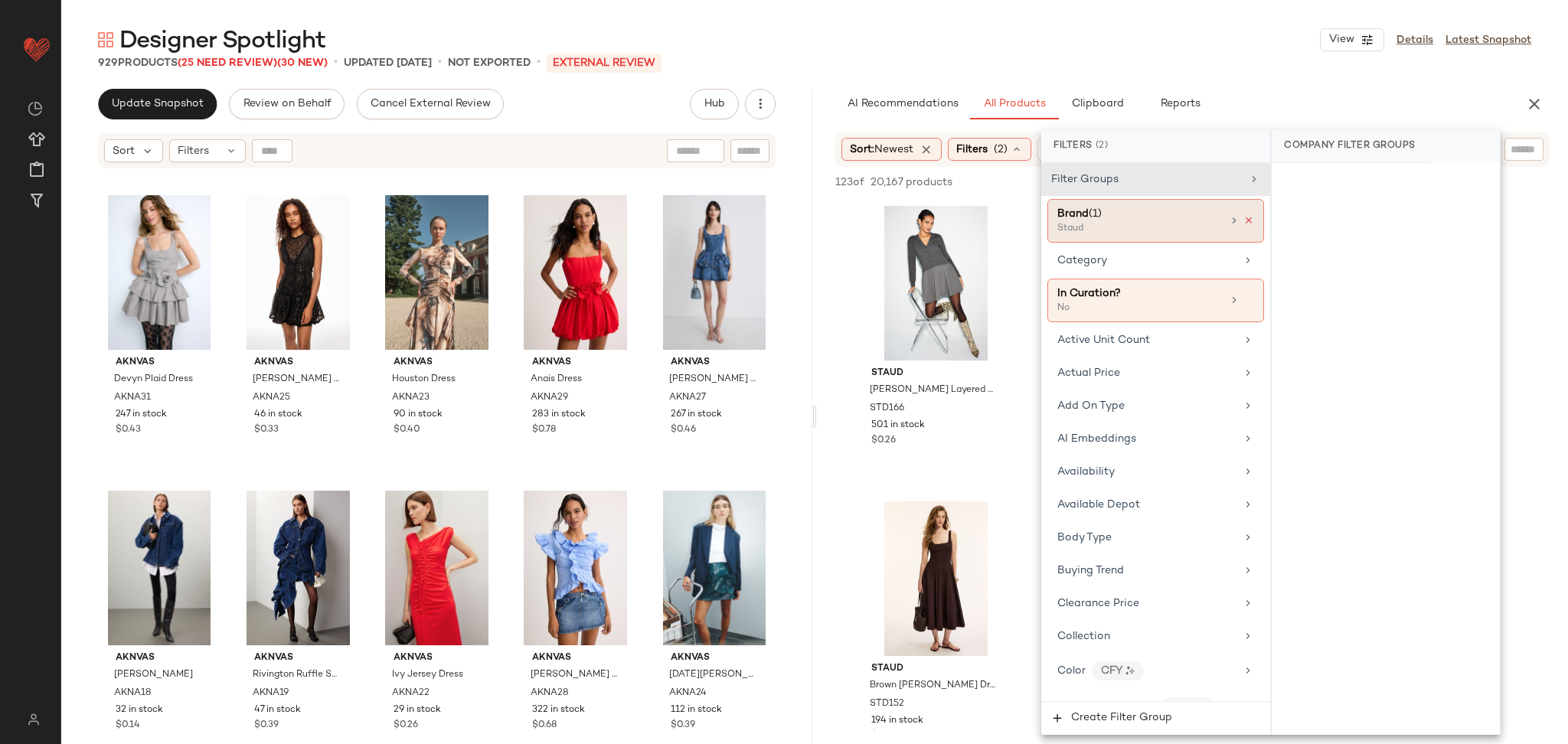
click at [1244, 219] on icon at bounding box center [1248, 220] width 10 height 10
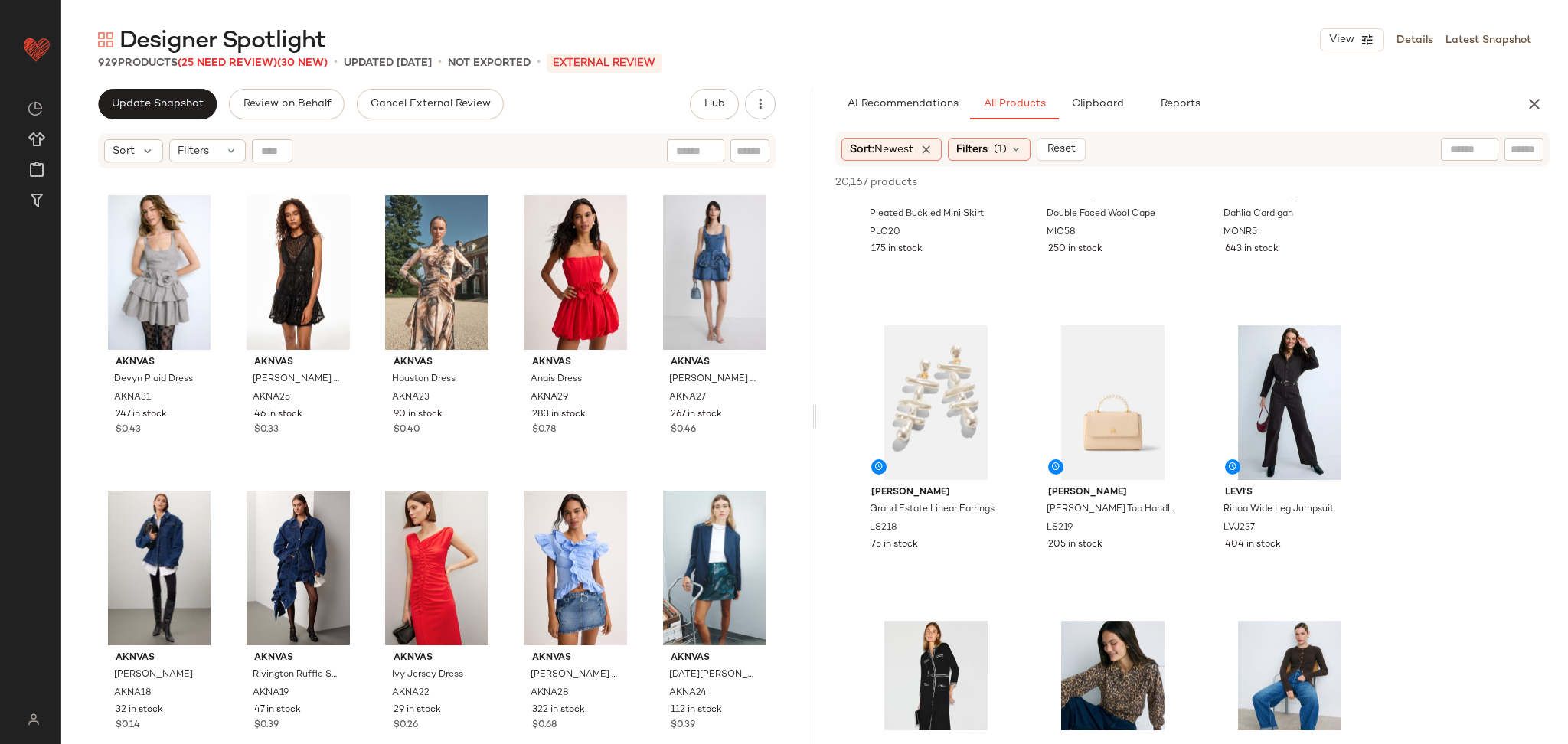
scroll to position [777, 0]
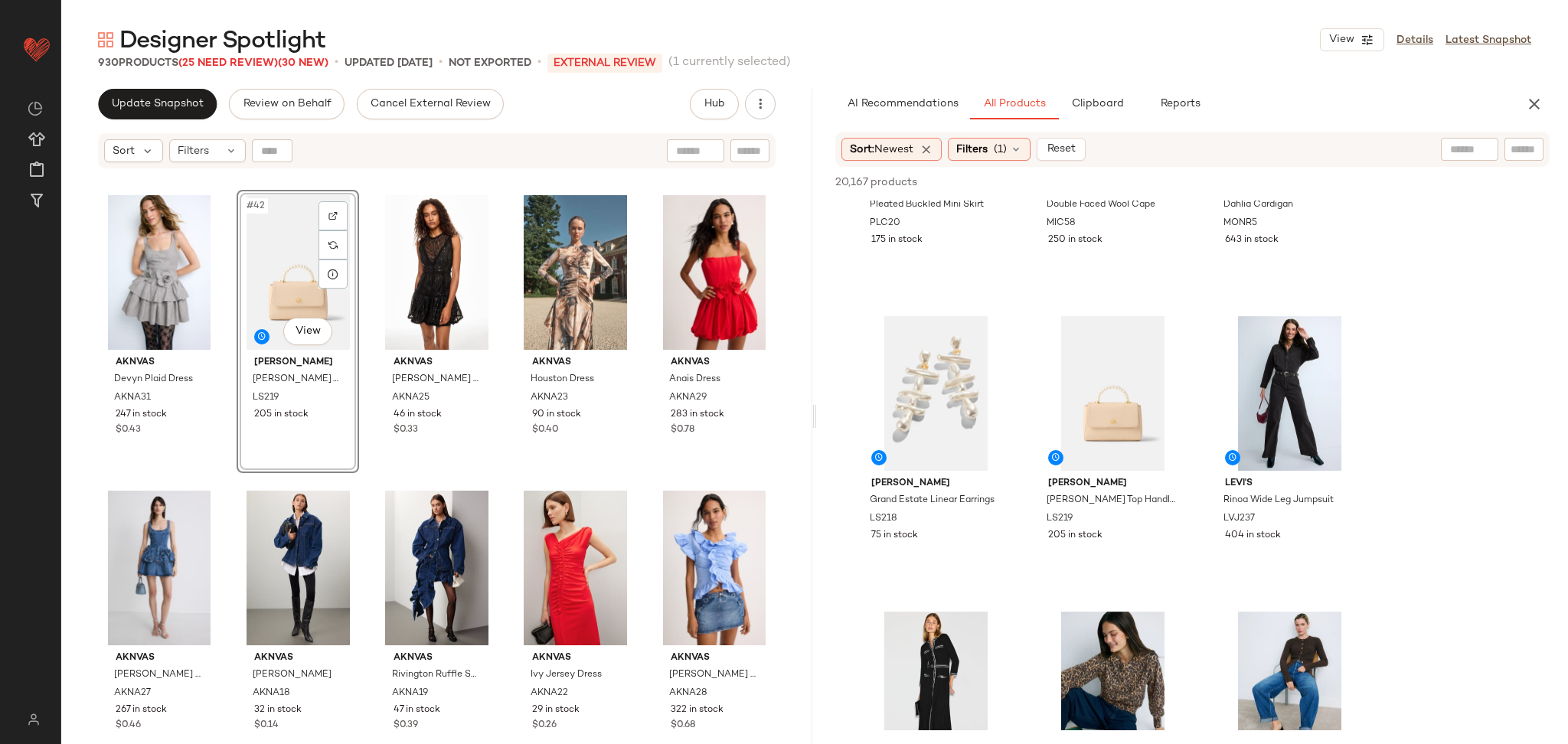
click at [361, 485] on div "AKNVAS Devyn Plaid Dress AKNA31 247 in stock $0.43 #42 View Lele Sadoughi Tabit…" at bounding box center [437, 476] width 751 height 613
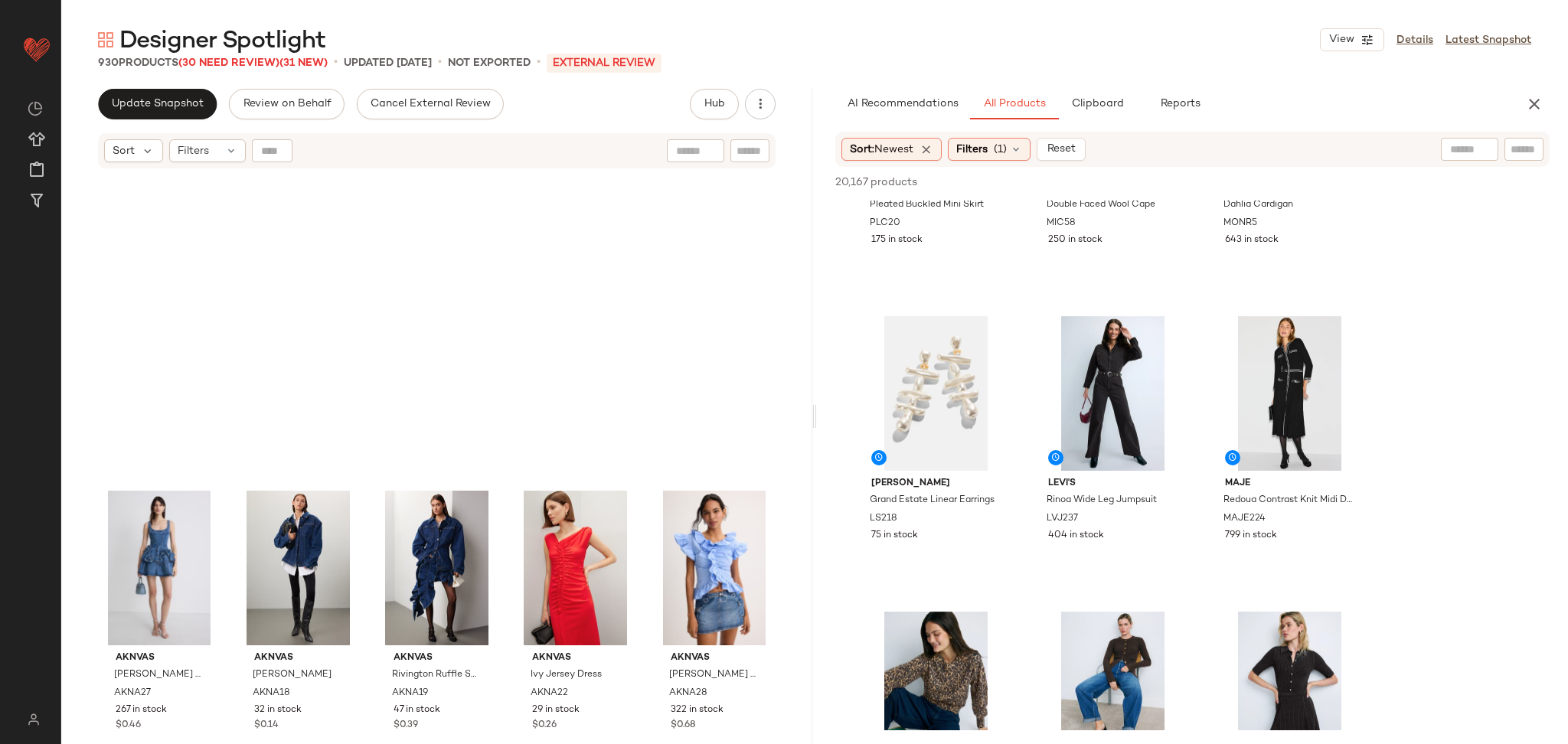
scroll to position [2812, 0]
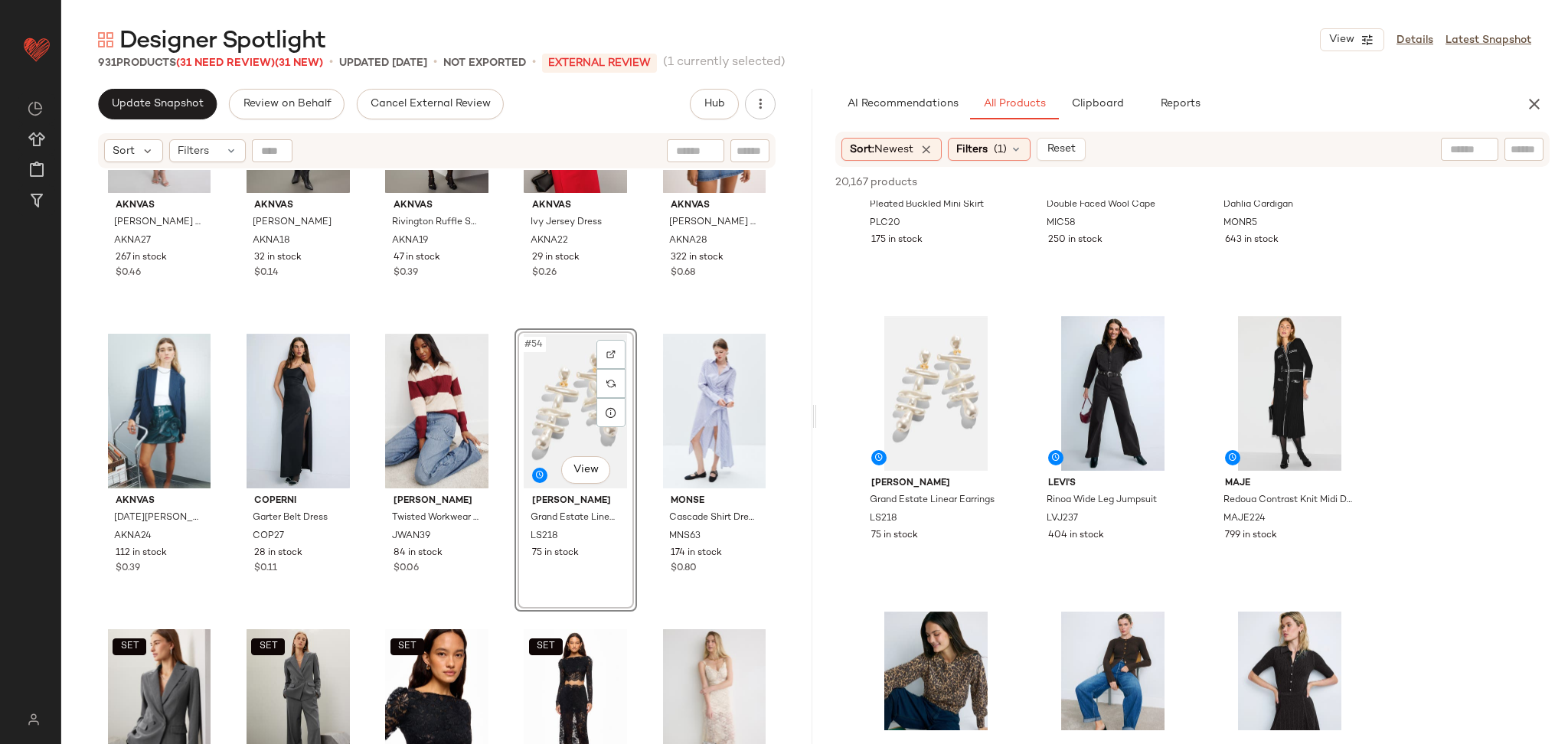
click at [515, 328] on div "#54 View Lele Sadoughi Grand Estate Linear Earrings LS218 75 in stock" at bounding box center [575, 470] width 122 height 284
click at [510, 324] on div "AKNVAS Devyn Saxe Blue Denim Ruffle Dress AKNA27 267 in stock $0.46 AKNVAS Merc…" at bounding box center [437, 476] width 751 height 613
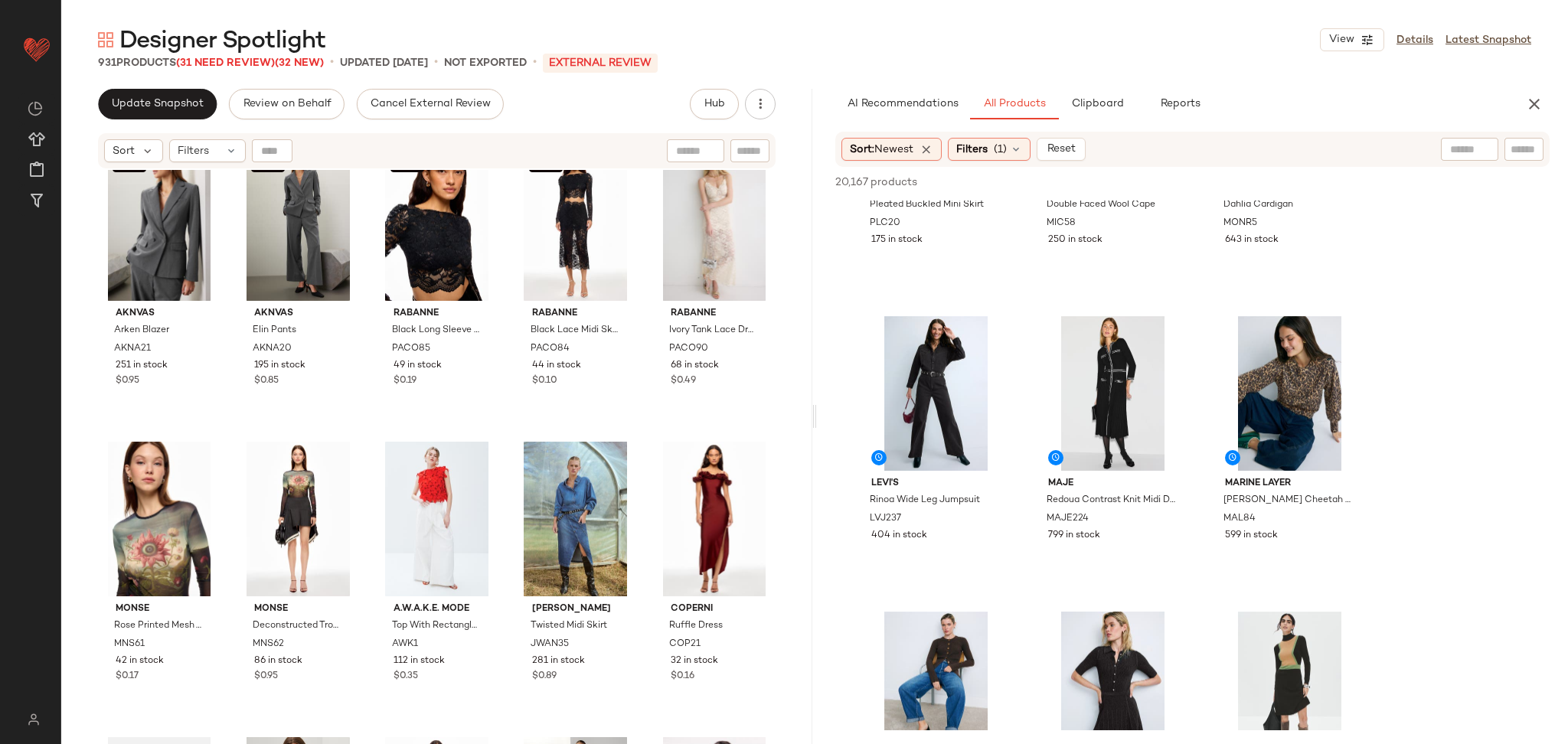
scroll to position [3310, 0]
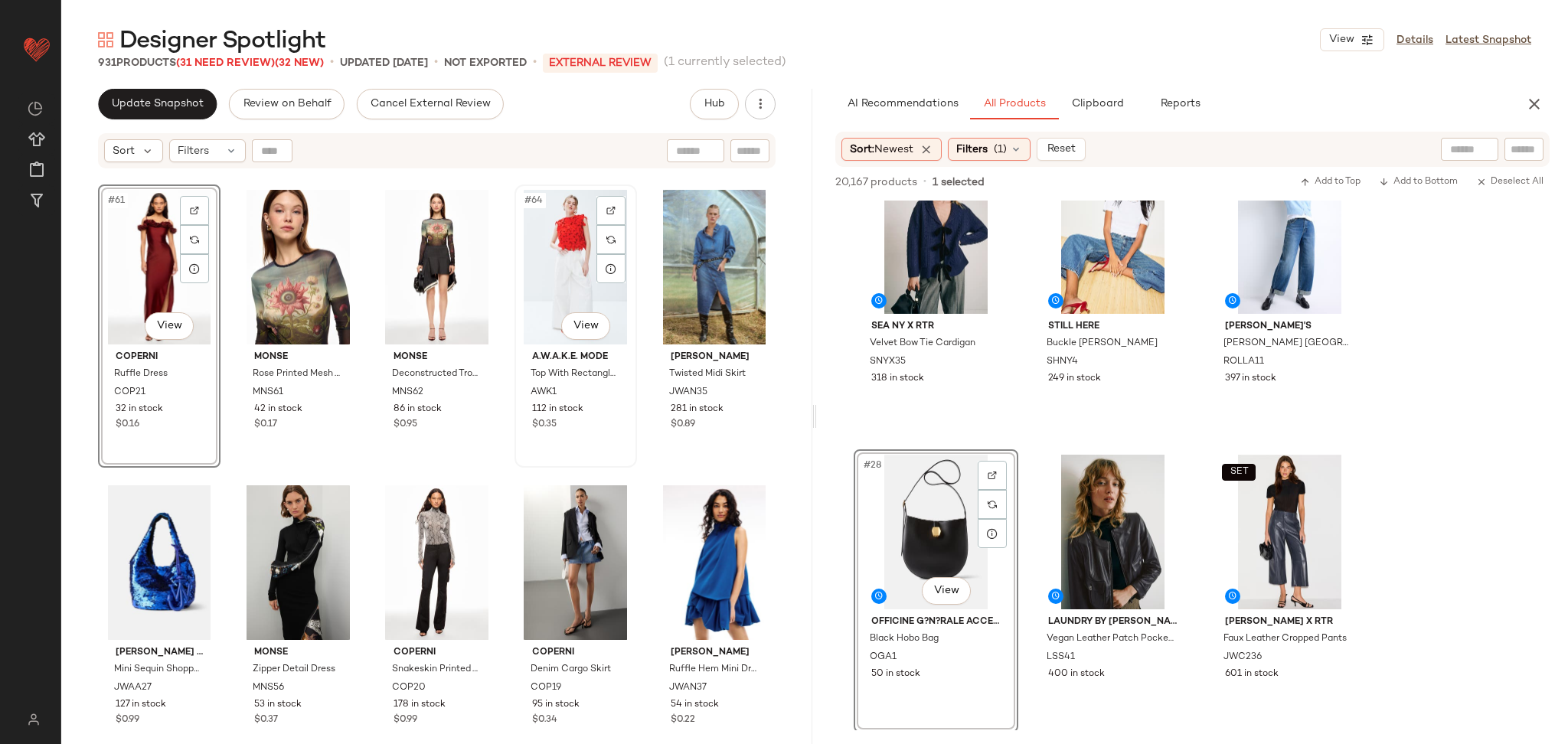
scroll to position [3555, 0]
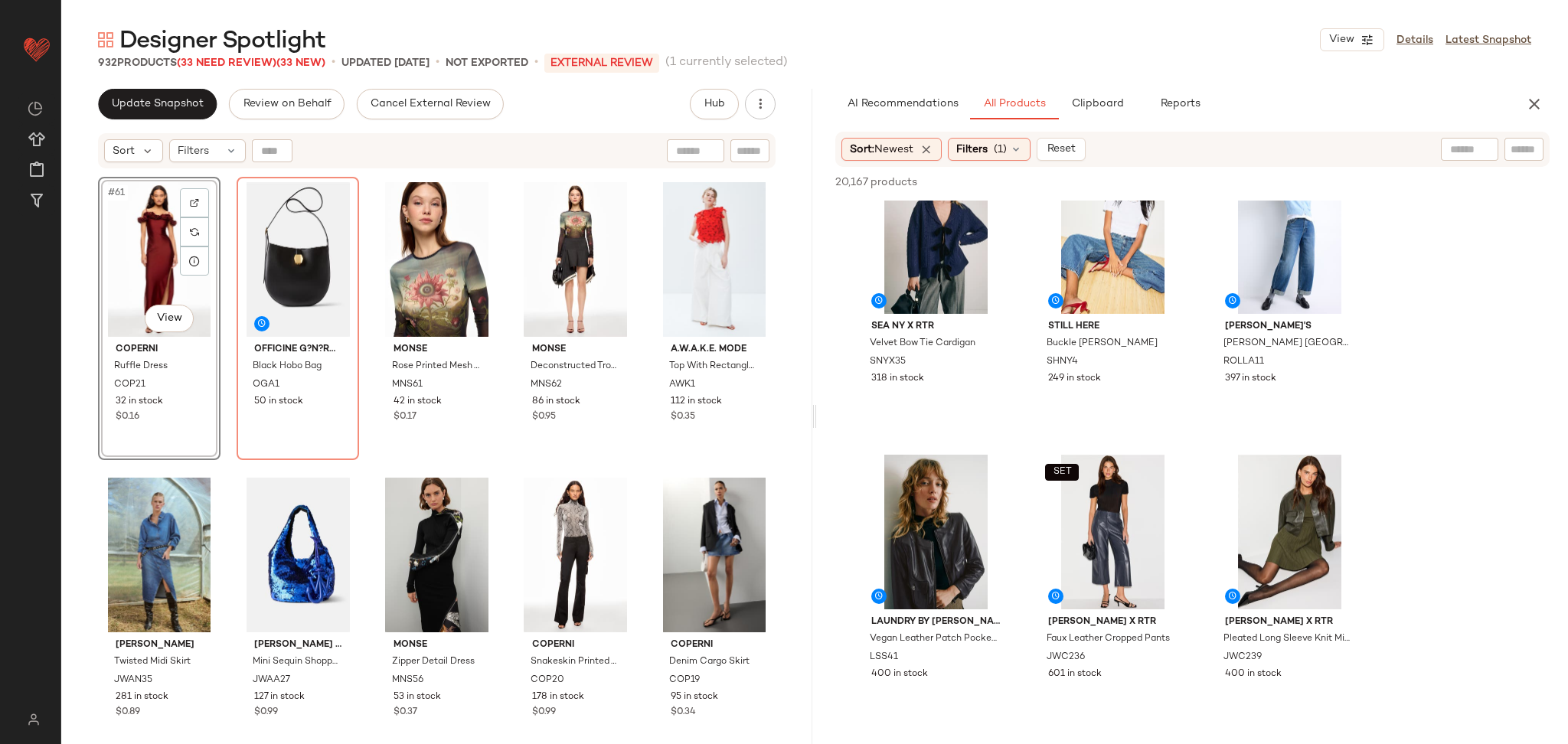
click at [358, 464] on div "SET AKNVAS Arken Blazer AKNA21 251 in stock $0.95 SET AKNVAS Elin Pants AKNA20 …" at bounding box center [437, 476] width 751 height 613
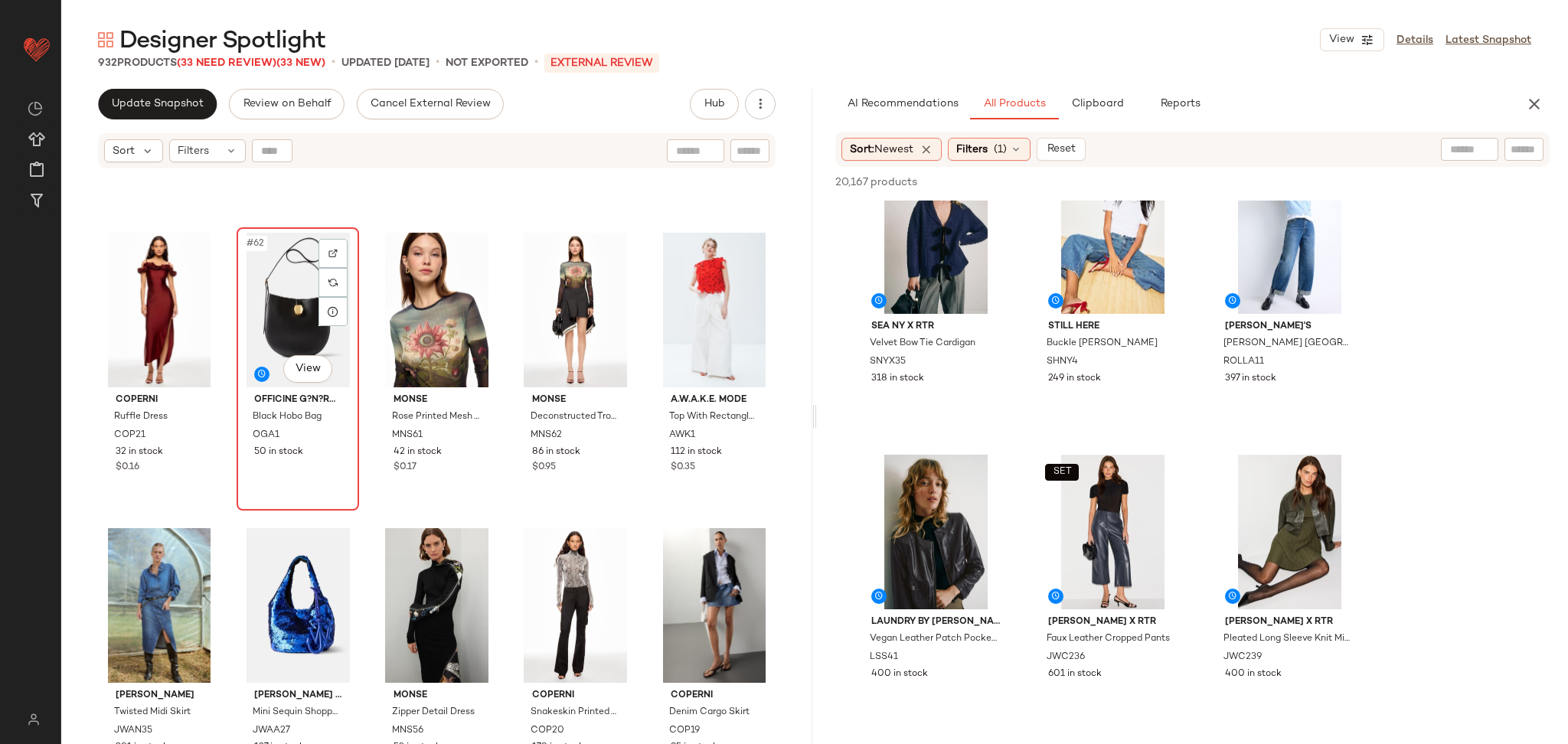
scroll to position [3504, 0]
click at [278, 314] on div "#62 View" at bounding box center [298, 311] width 112 height 155
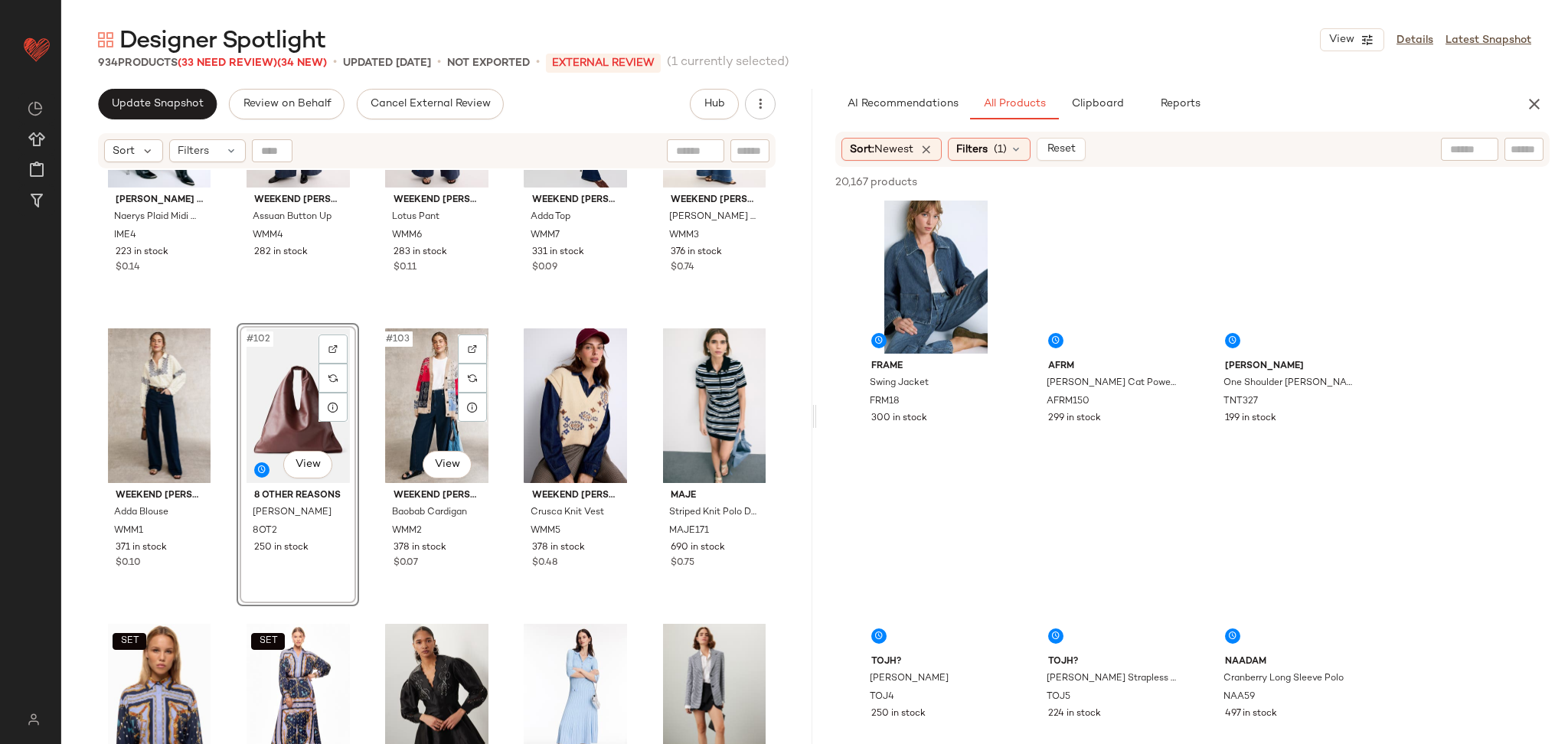
scroll to position [6138, 0]
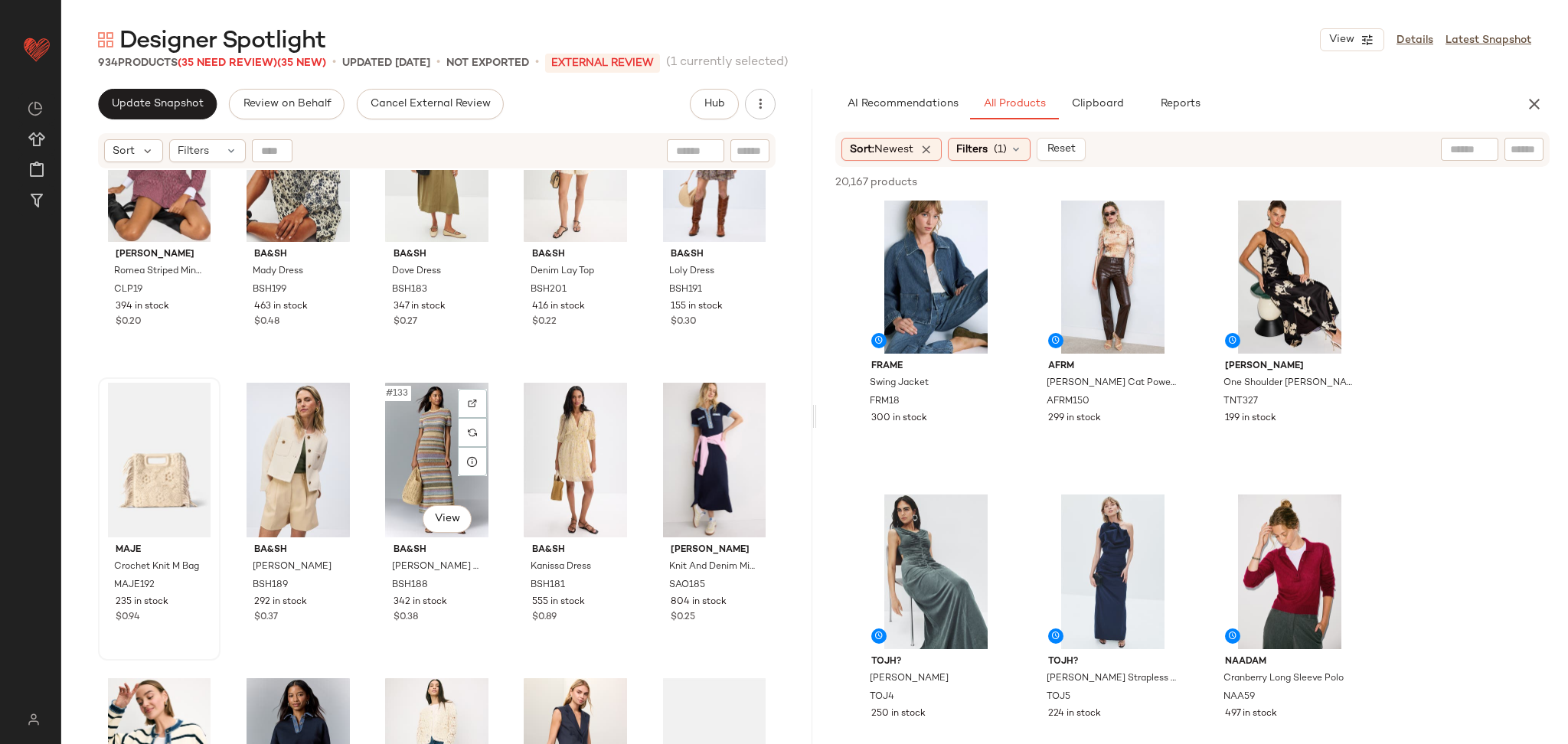
scroll to position [7500, 0]
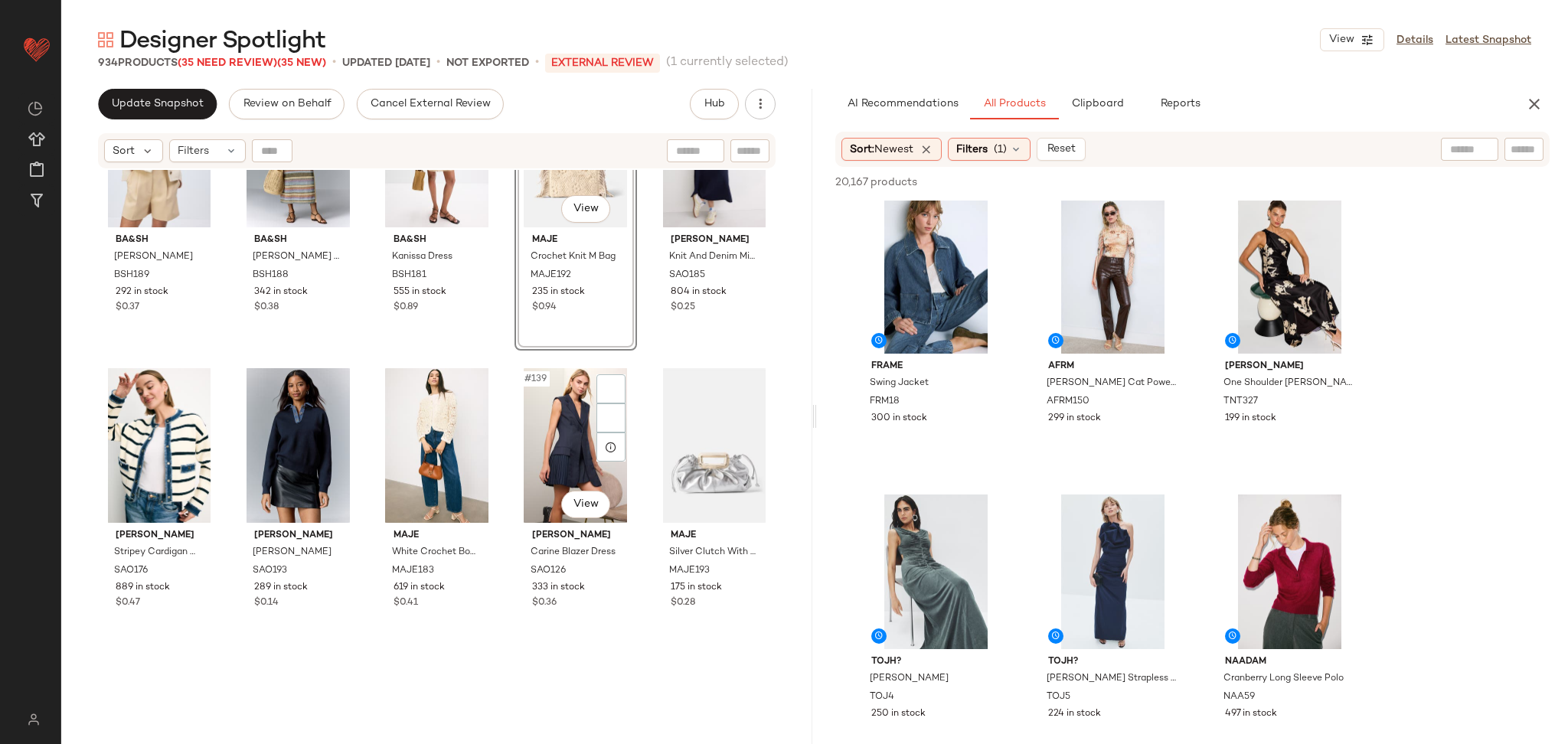
scroll to position [7862, 0]
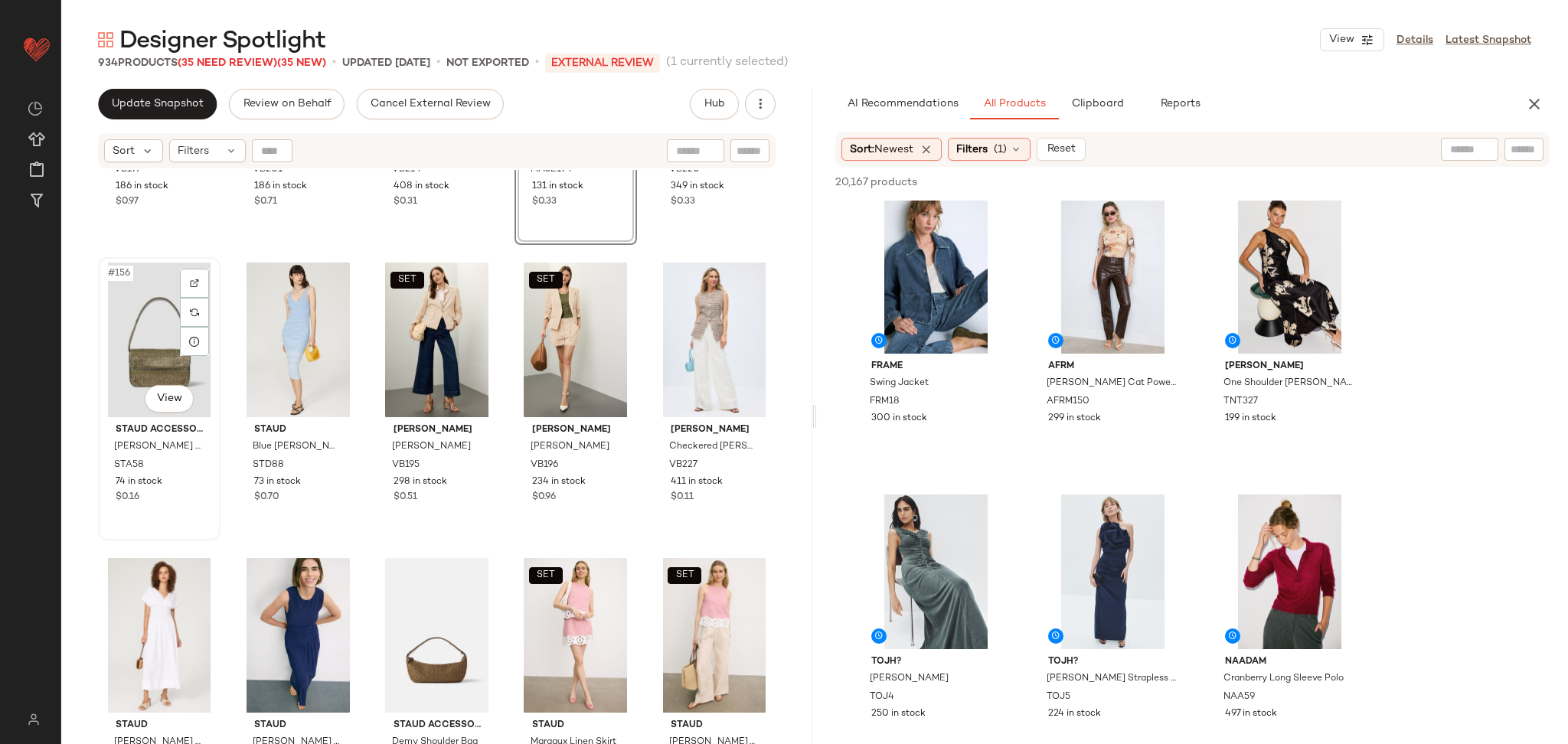
scroll to position [9109, 0]
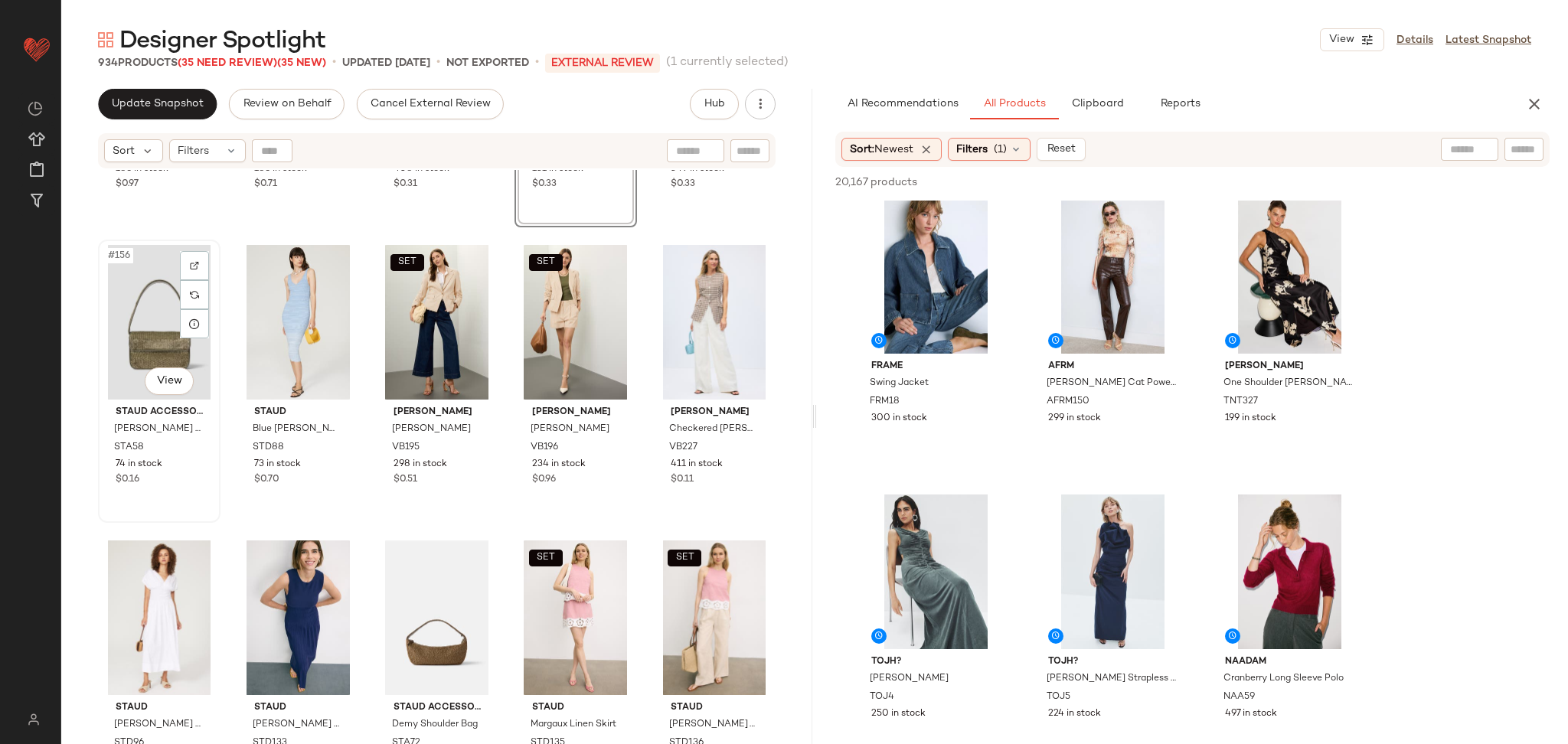
click at [158, 333] on div "#156 View" at bounding box center [159, 323] width 112 height 155
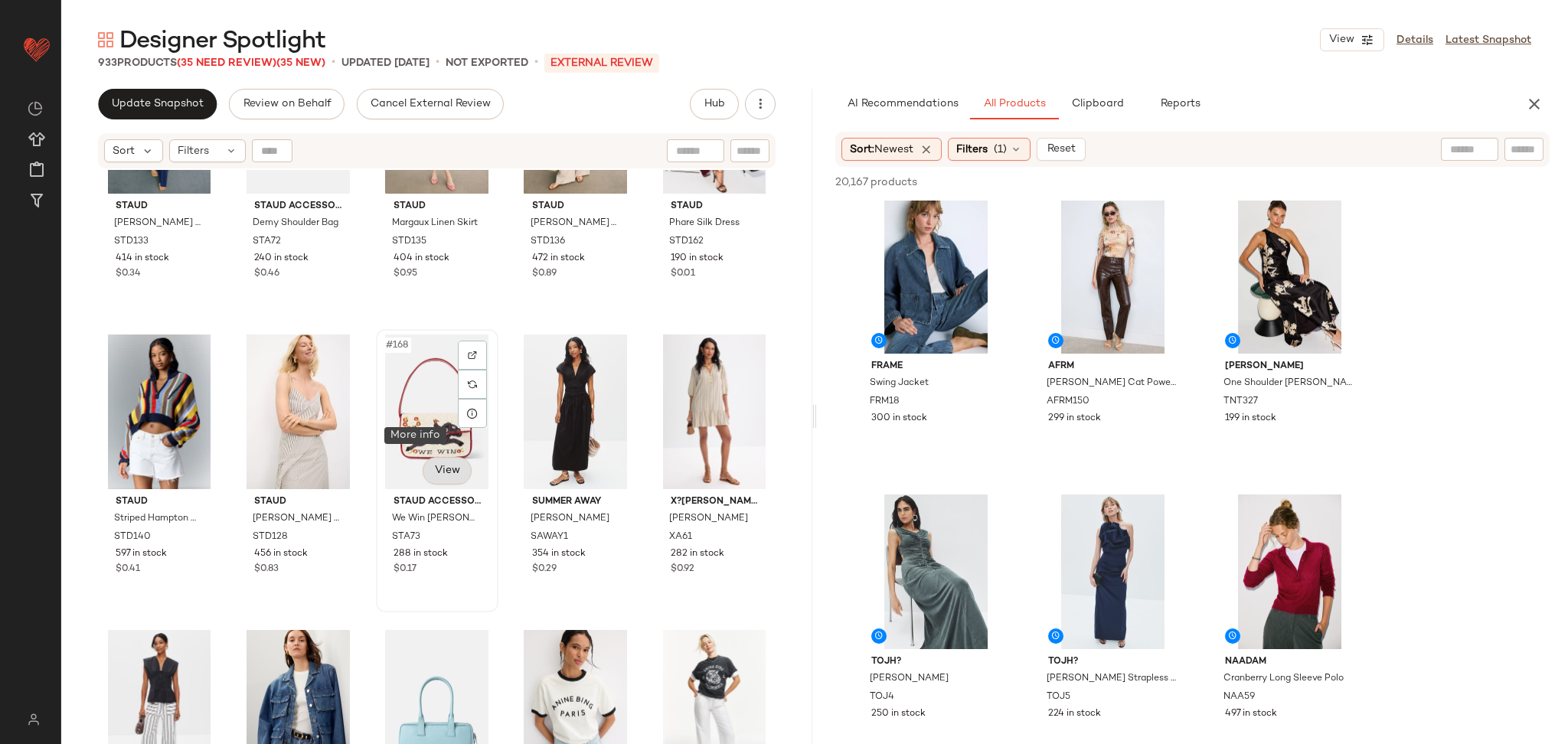
scroll to position [9642, 0]
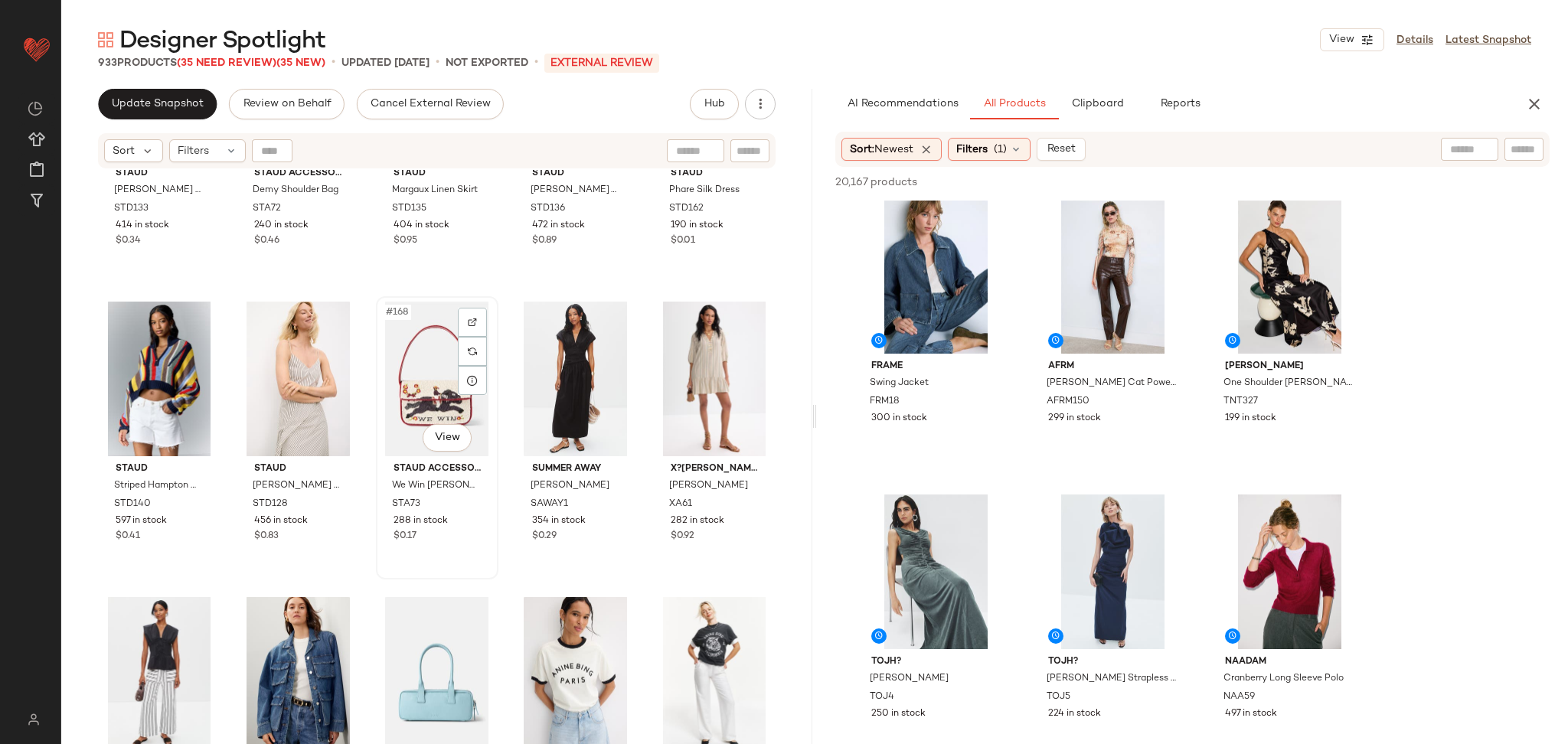
click at [419, 386] on div "#168 View" at bounding box center [437, 380] width 112 height 155
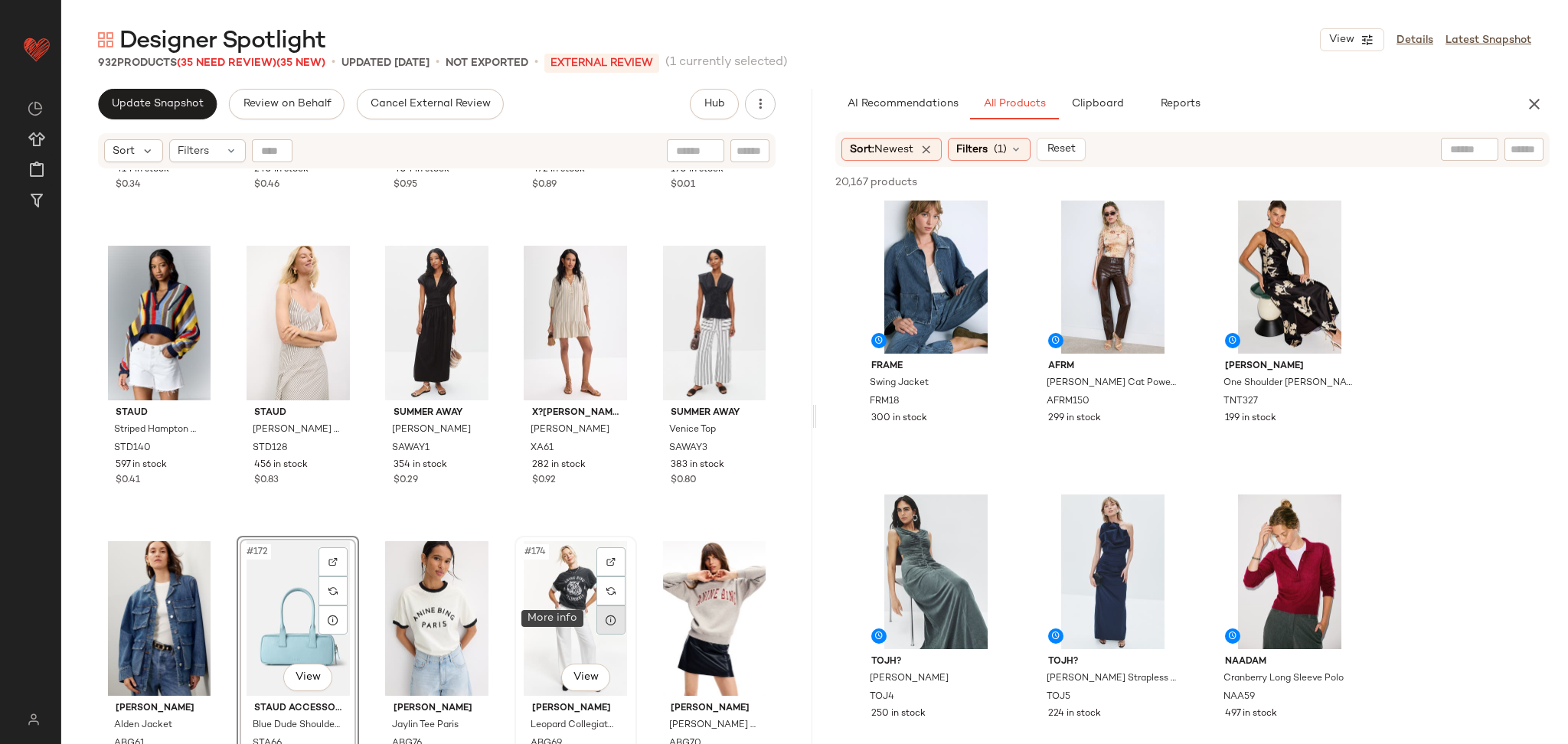
scroll to position [9714, 0]
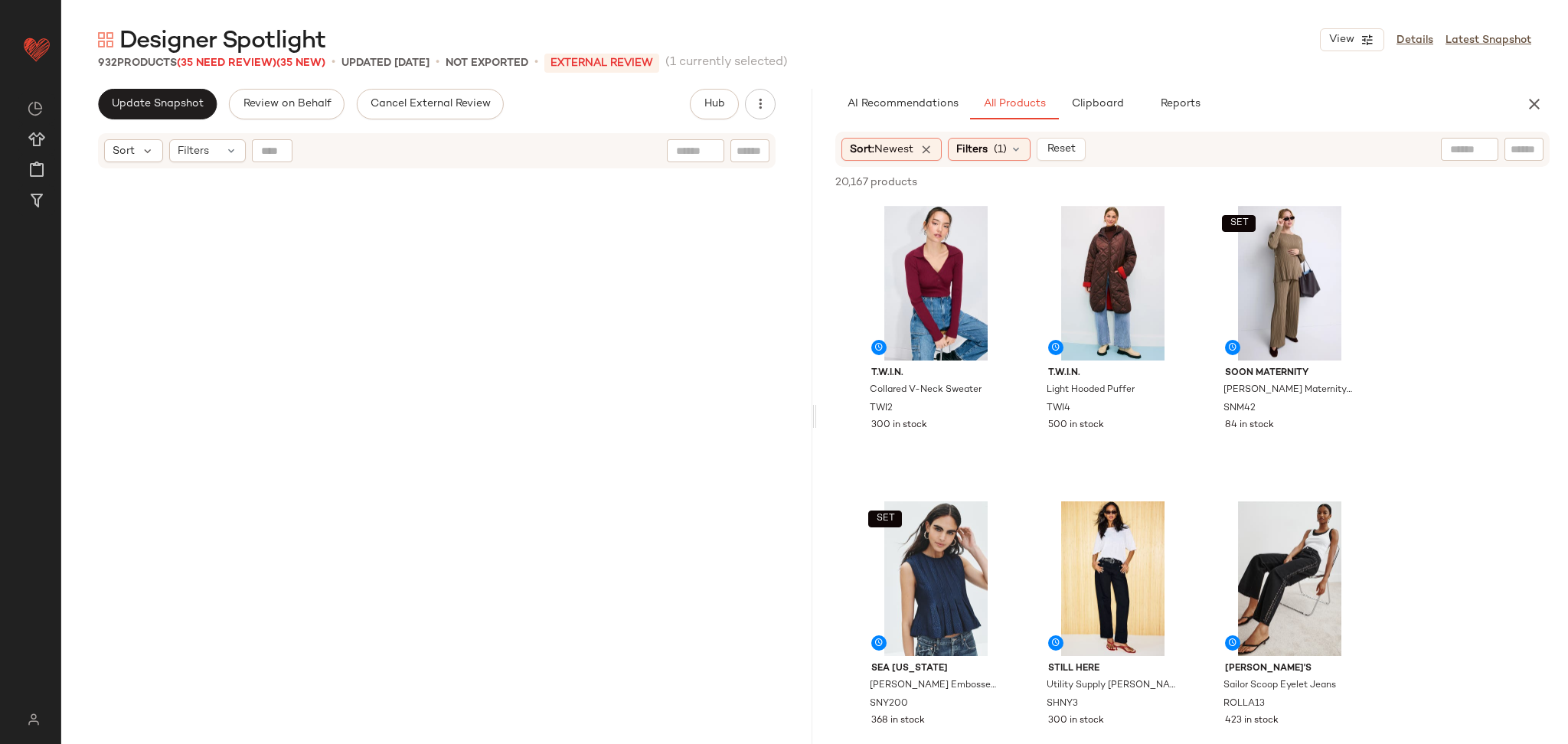
scroll to position [3554, 0]
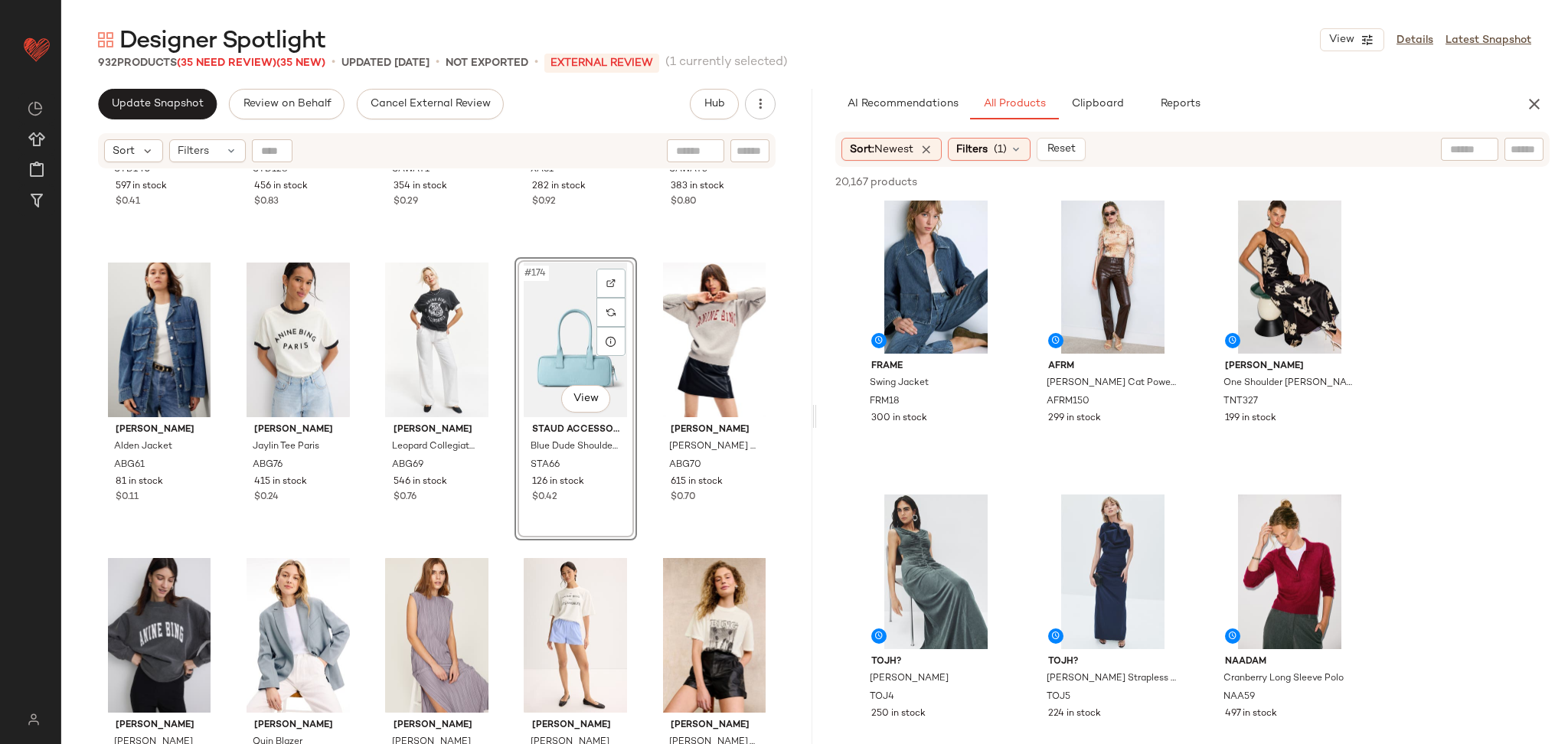
scroll to position [10032, 0]
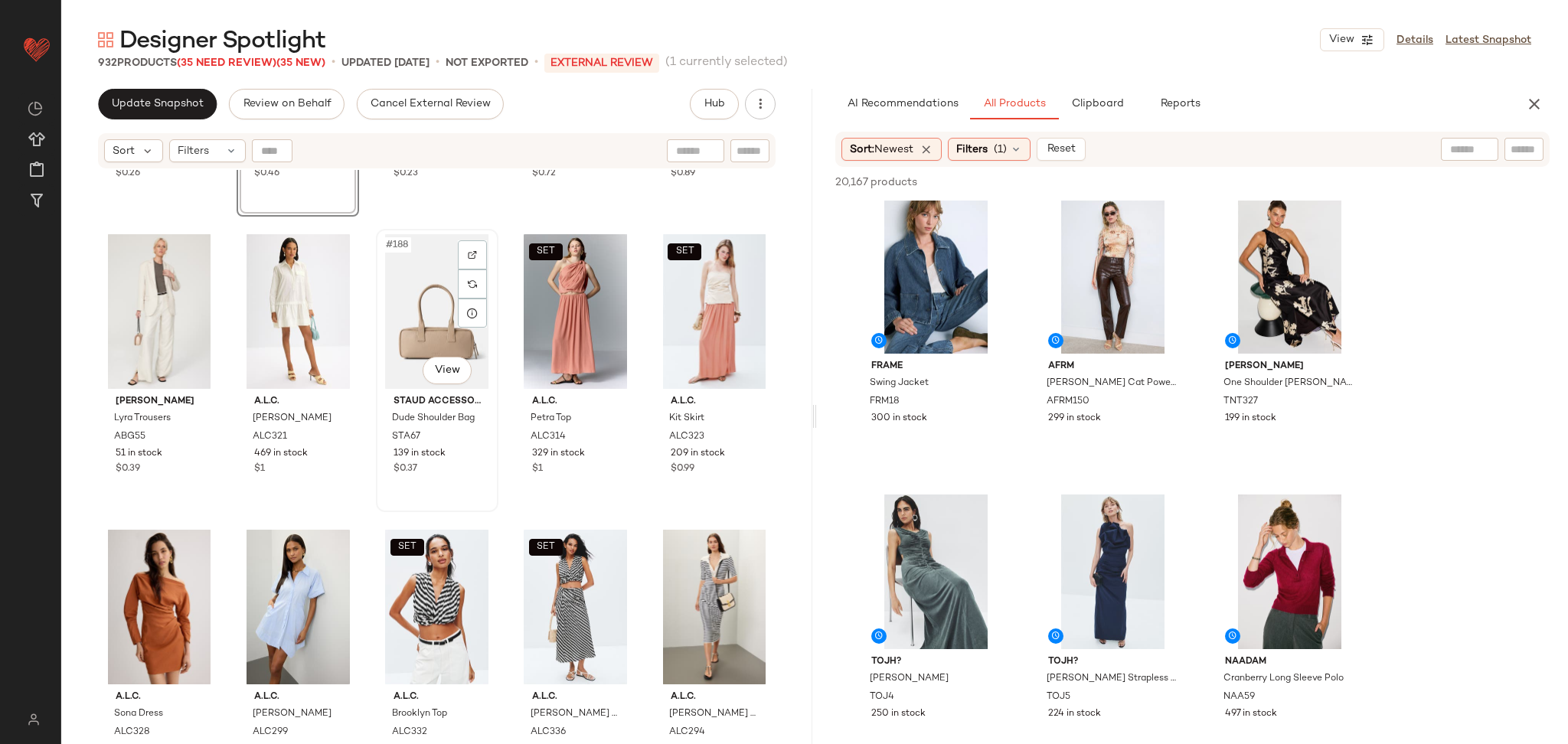
scroll to position [10893, 0]
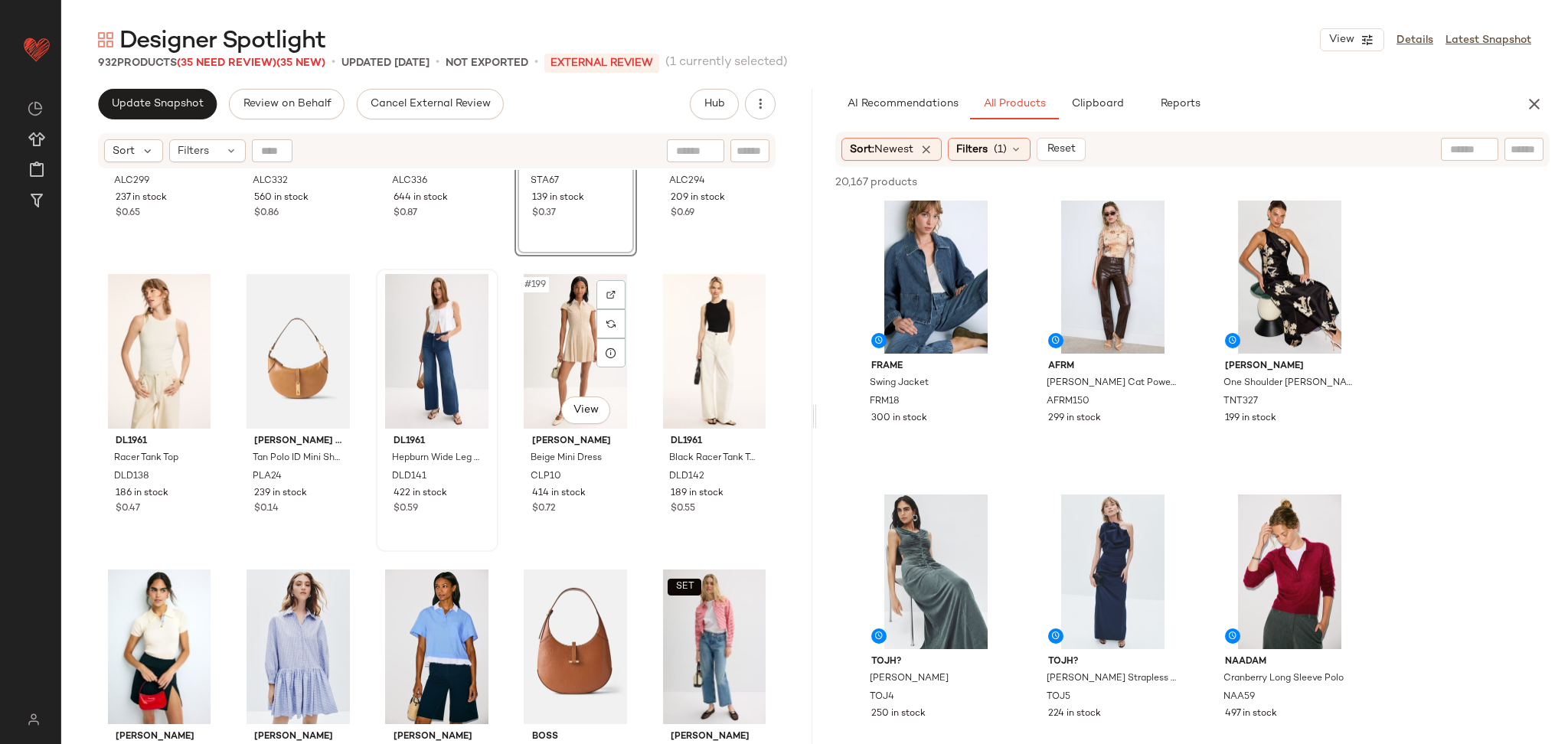
scroll to position [11464, 0]
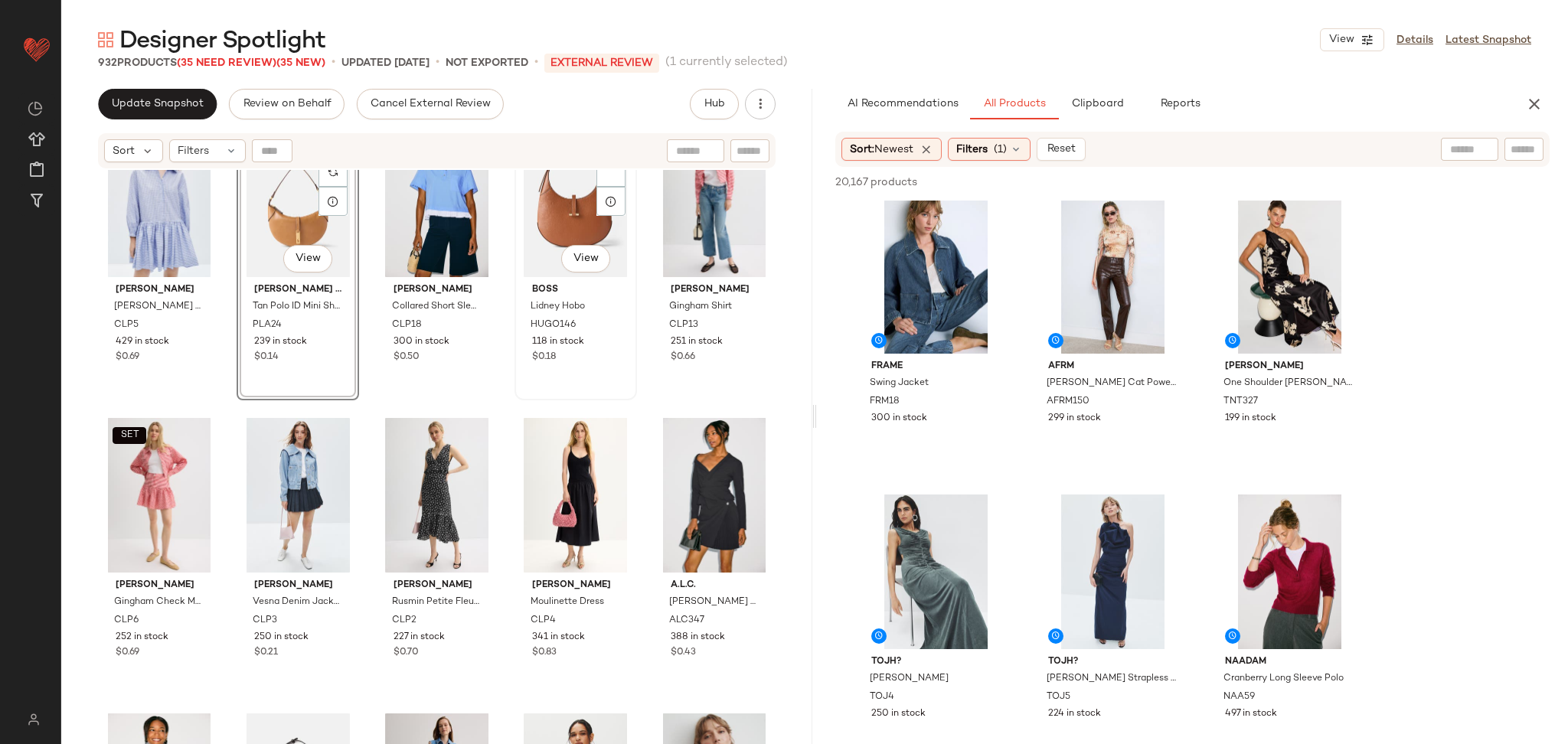
scroll to position [11872, 0]
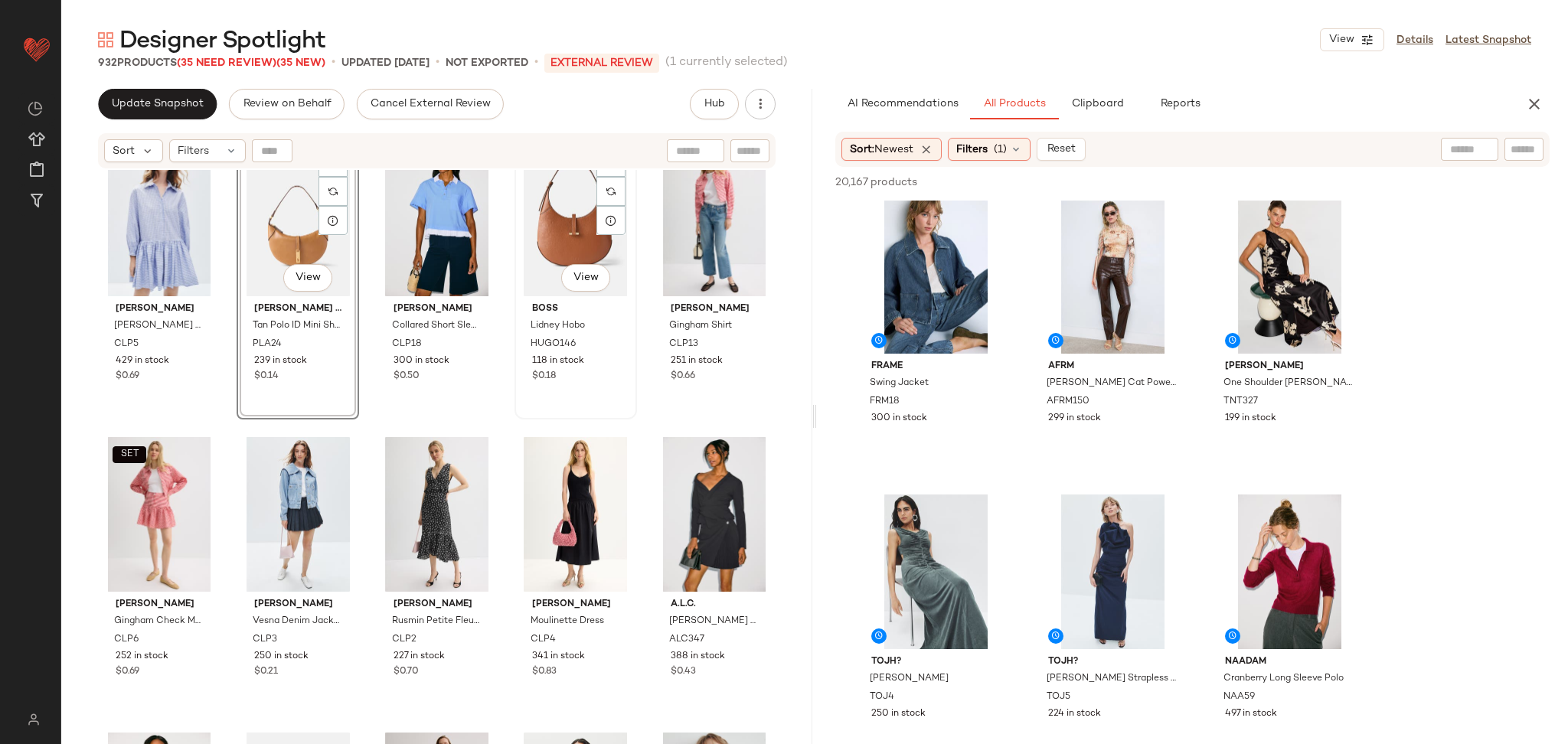
click at [536, 217] on div "#204 View" at bounding box center [576, 219] width 112 height 155
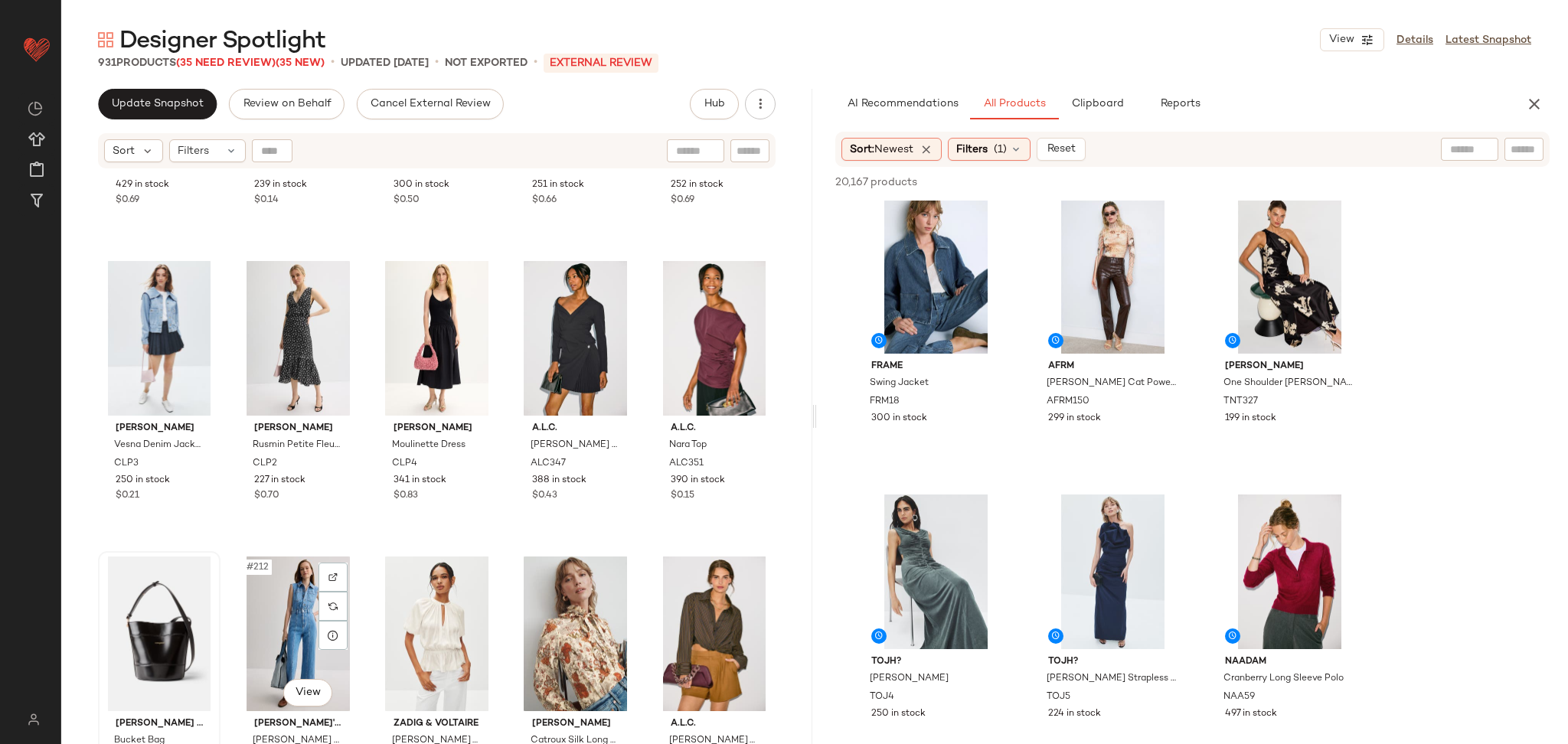
scroll to position [12054, 0]
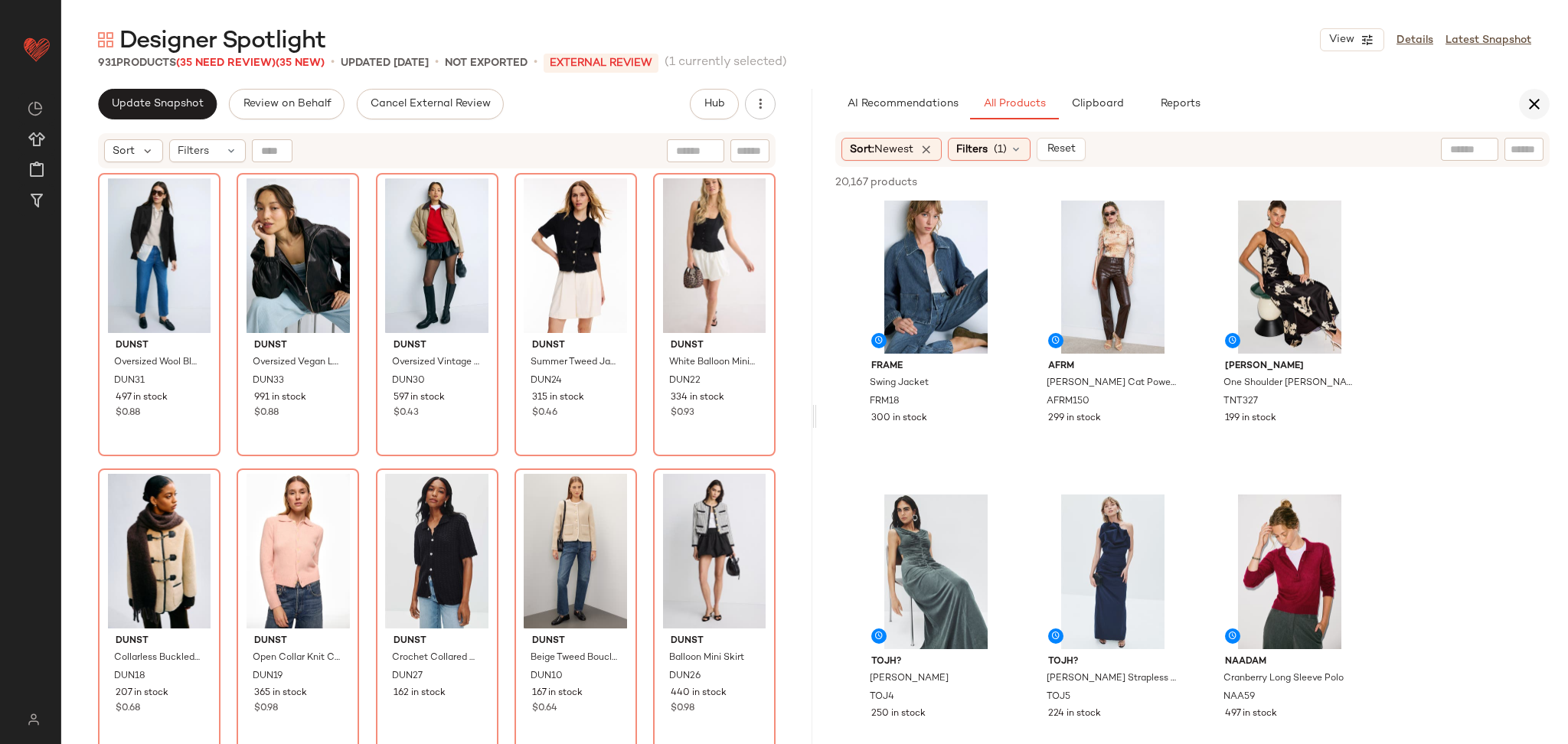
click at [1541, 98] on icon "button" at bounding box center [1534, 104] width 18 height 18
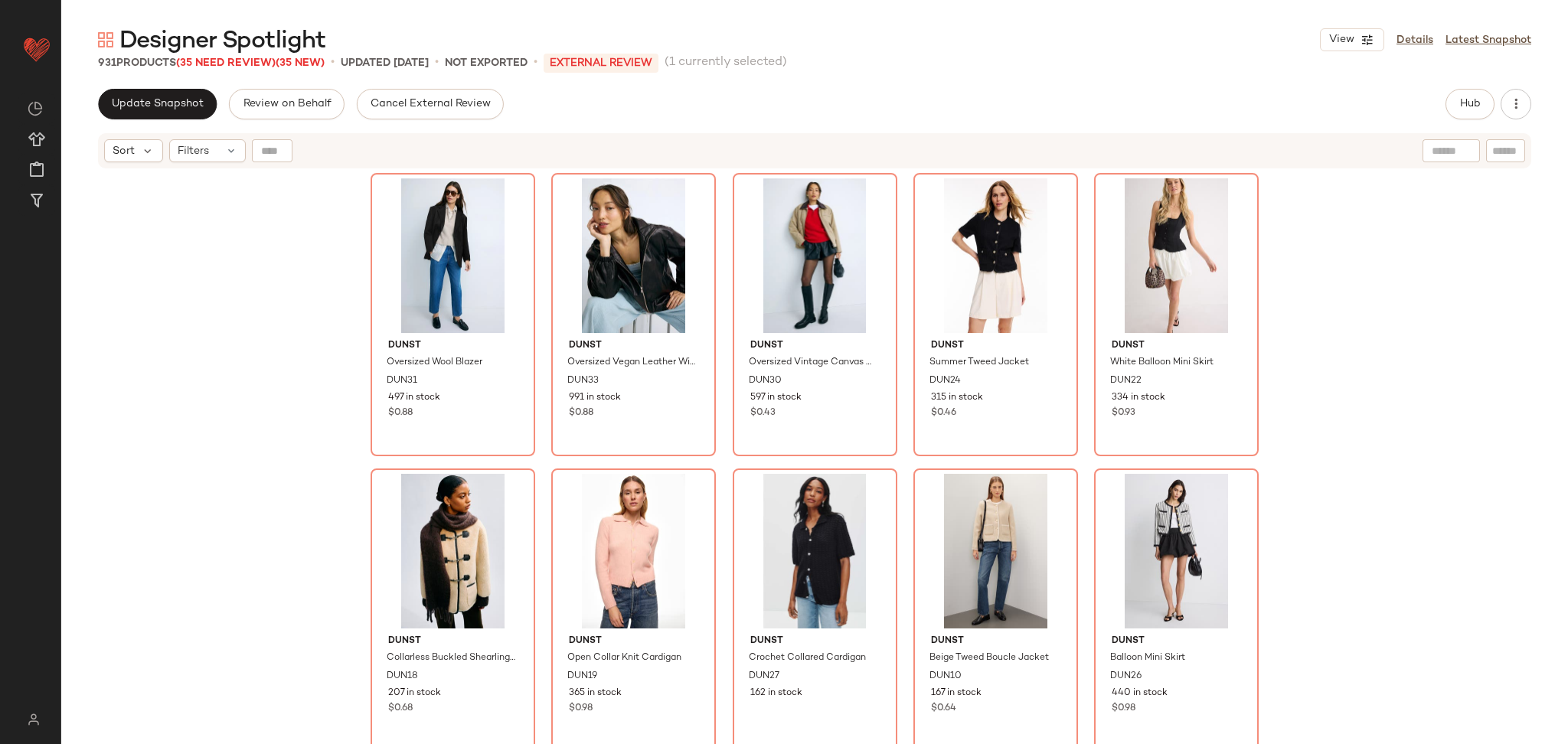
click at [1514, 283] on div "DUNST Oversized Wool Blazer DUN31 497 in stock $0.88 DUNST Oversized Vegan Leat…" at bounding box center [815, 476] width 1507 height 613
click at [1409, 43] on link "Details" at bounding box center [1415, 40] width 37 height 16
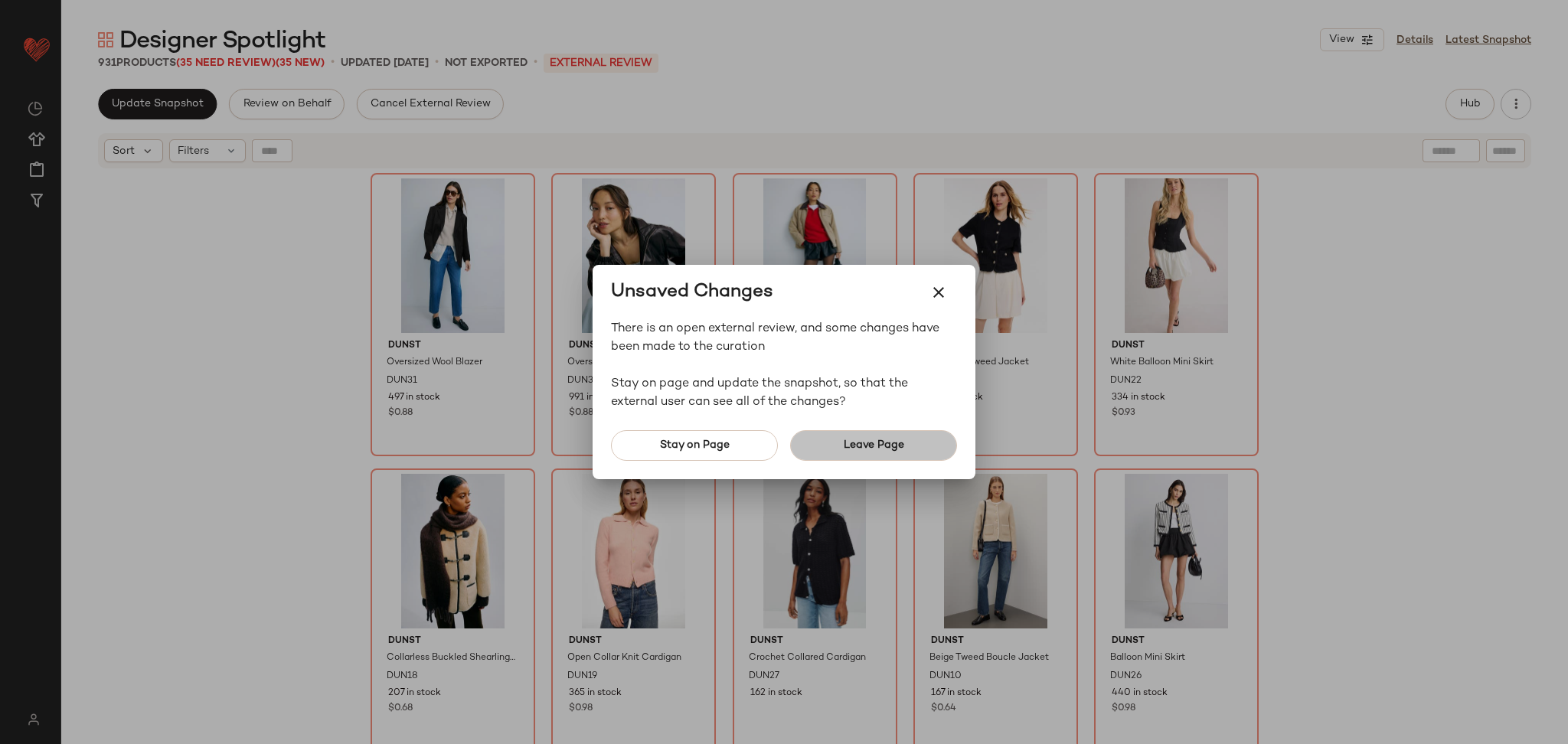
click at [867, 448] on span "Leave Page" at bounding box center [874, 445] width 62 height 12
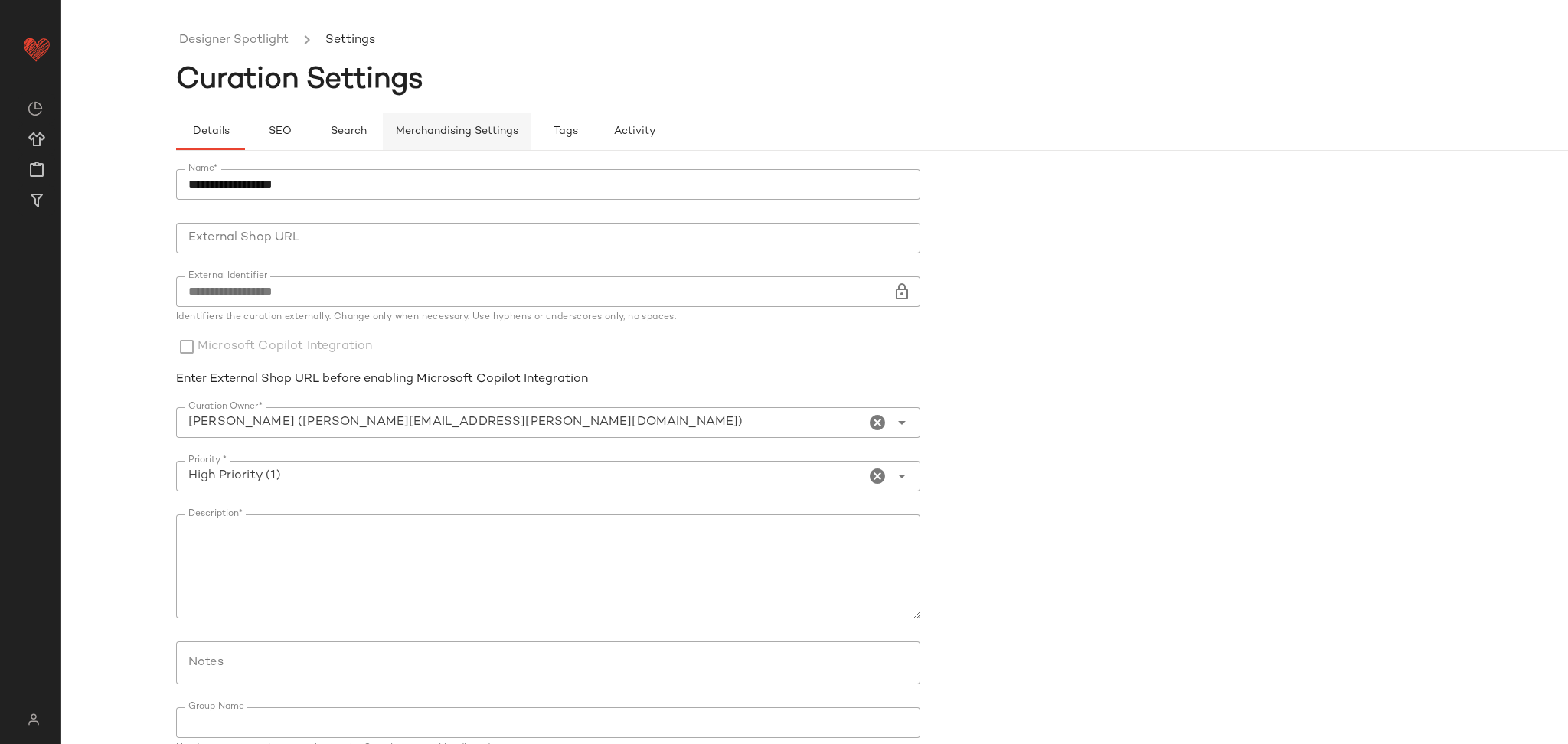
click at [467, 135] on span "Merchandising Settings" at bounding box center [456, 131] width 123 height 12
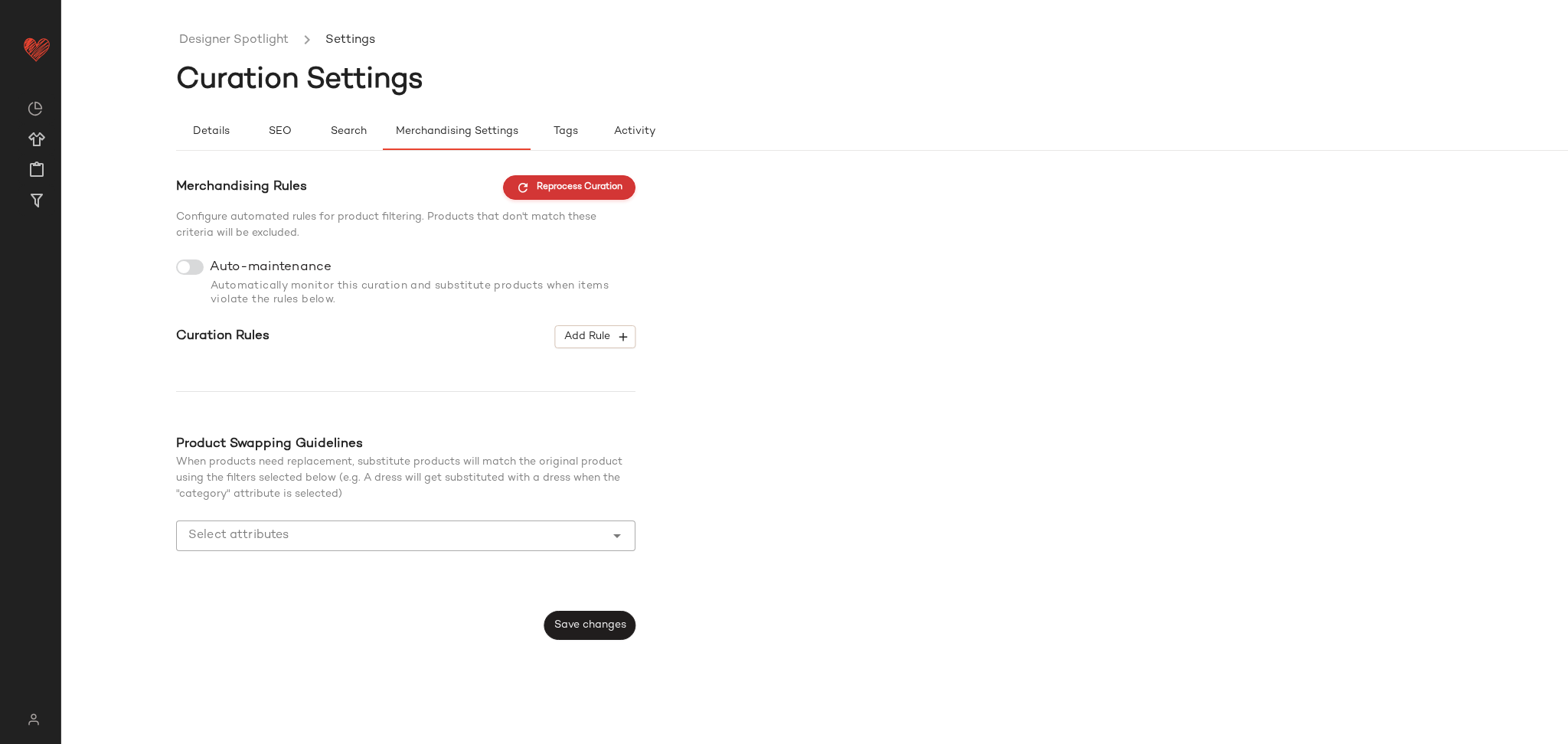
click at [600, 190] on span "Reprocess Curation" at bounding box center [569, 187] width 106 height 14
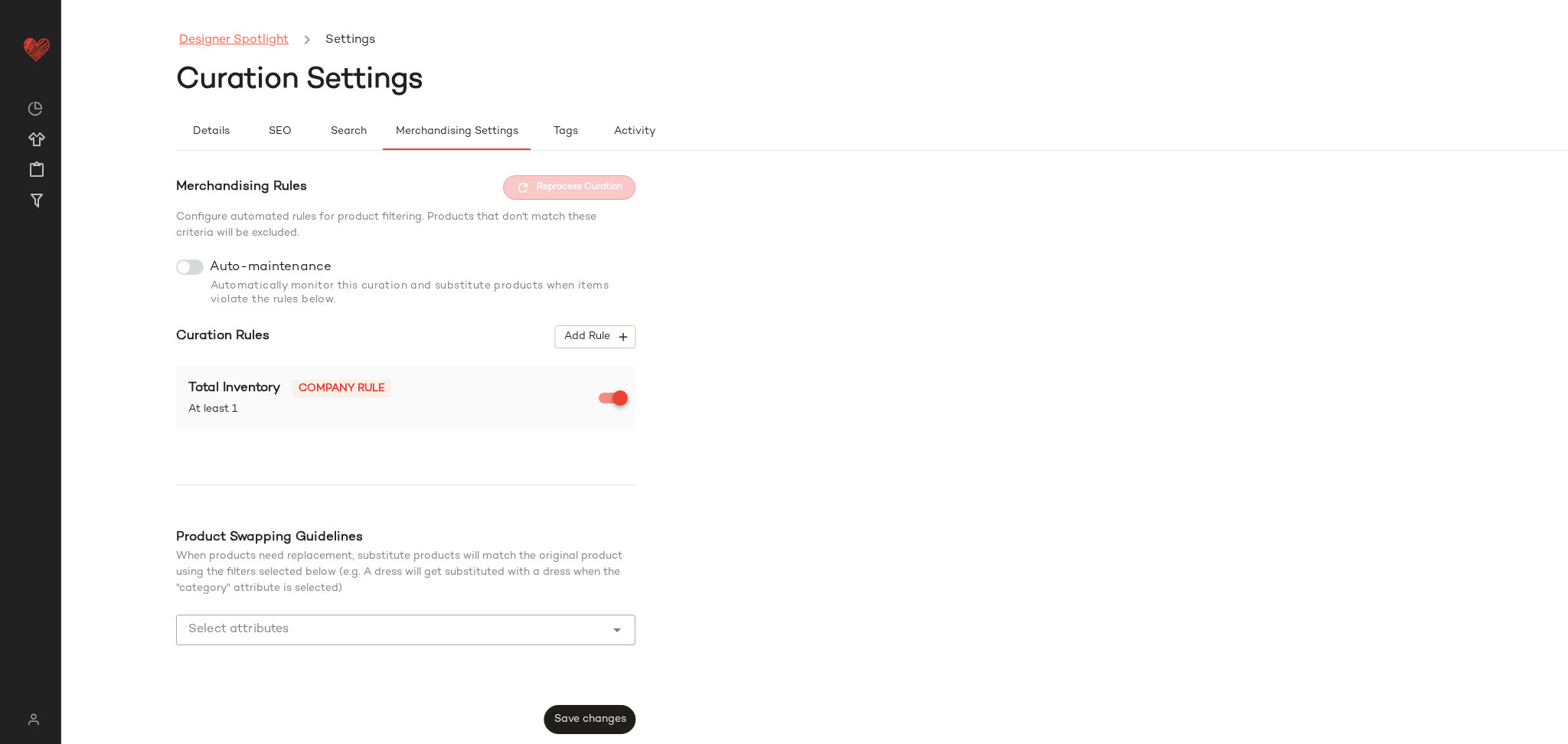
click at [226, 37] on link "Designer Spotlight" at bounding box center [233, 40] width 109 height 20
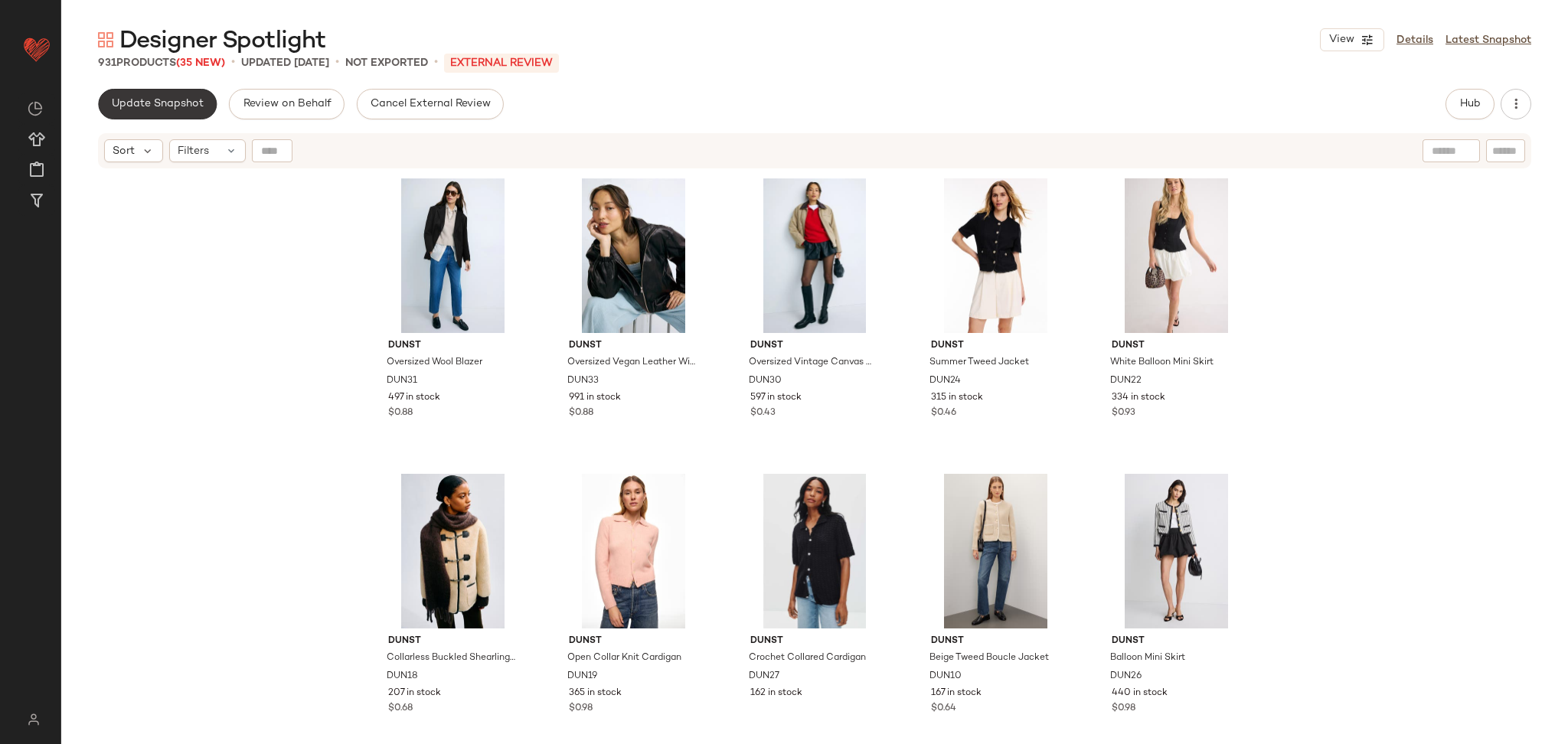
click at [153, 100] on span "Update Snapshot" at bounding box center [157, 104] width 93 height 12
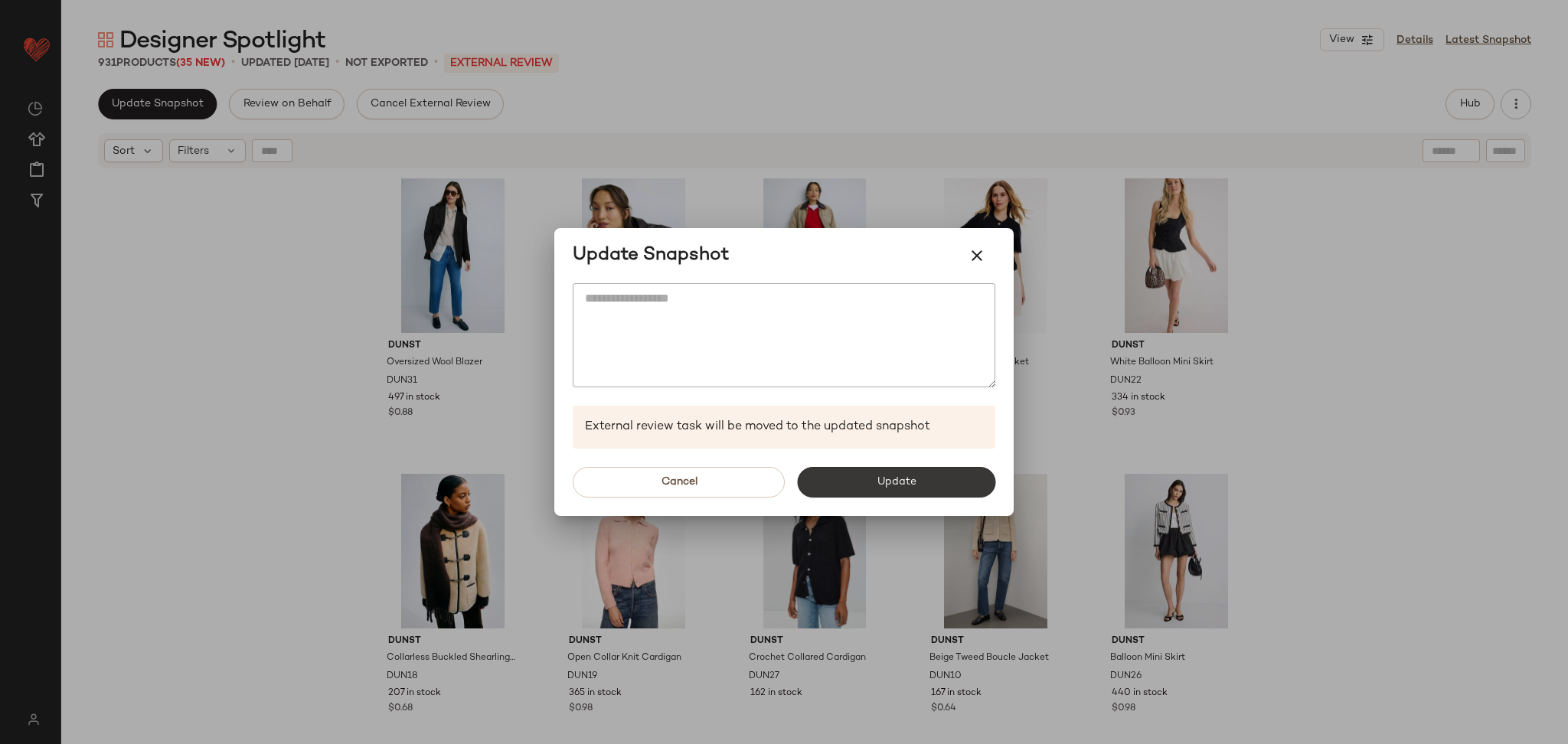
click at [896, 474] on button "Update" at bounding box center [896, 482] width 198 height 30
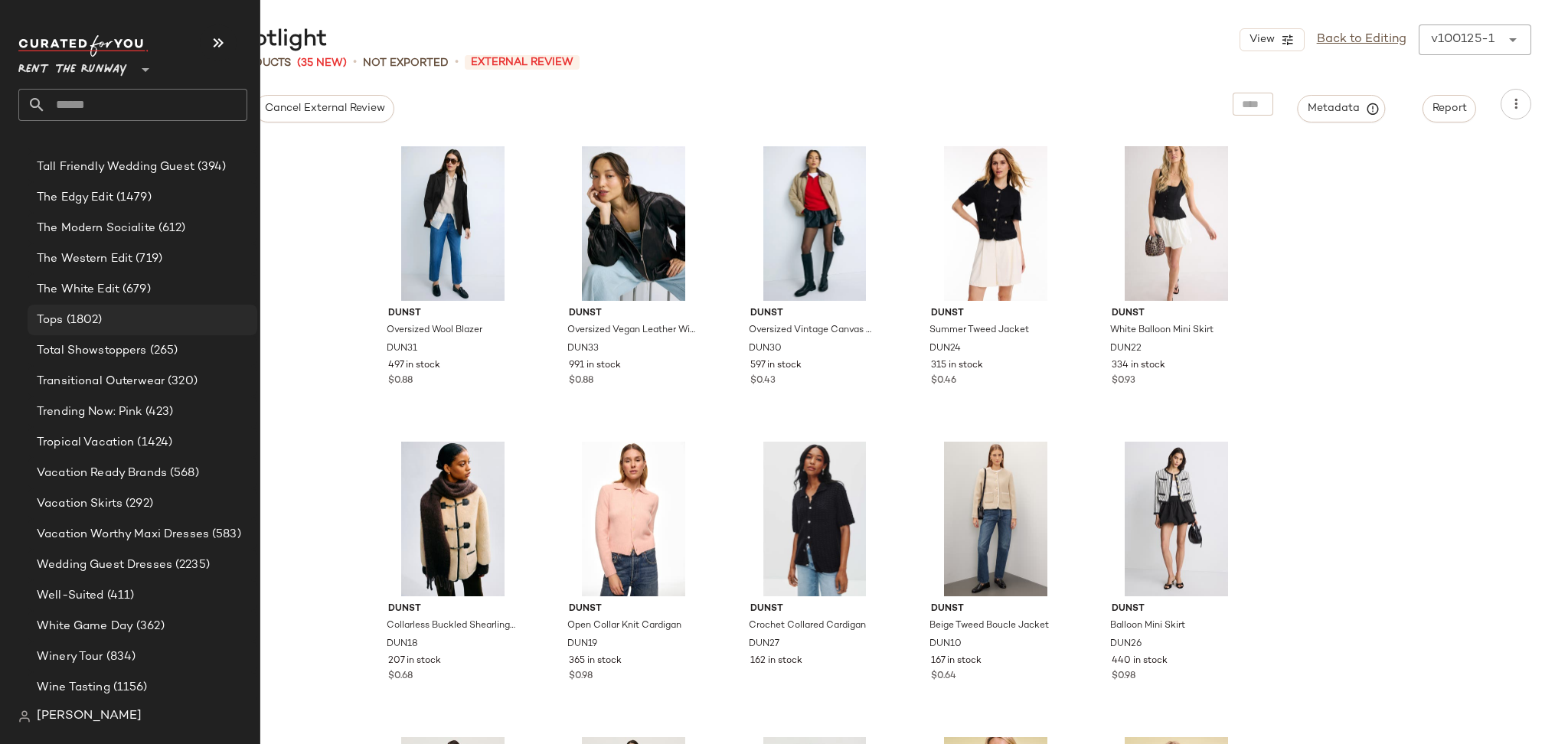
scroll to position [3138, 0]
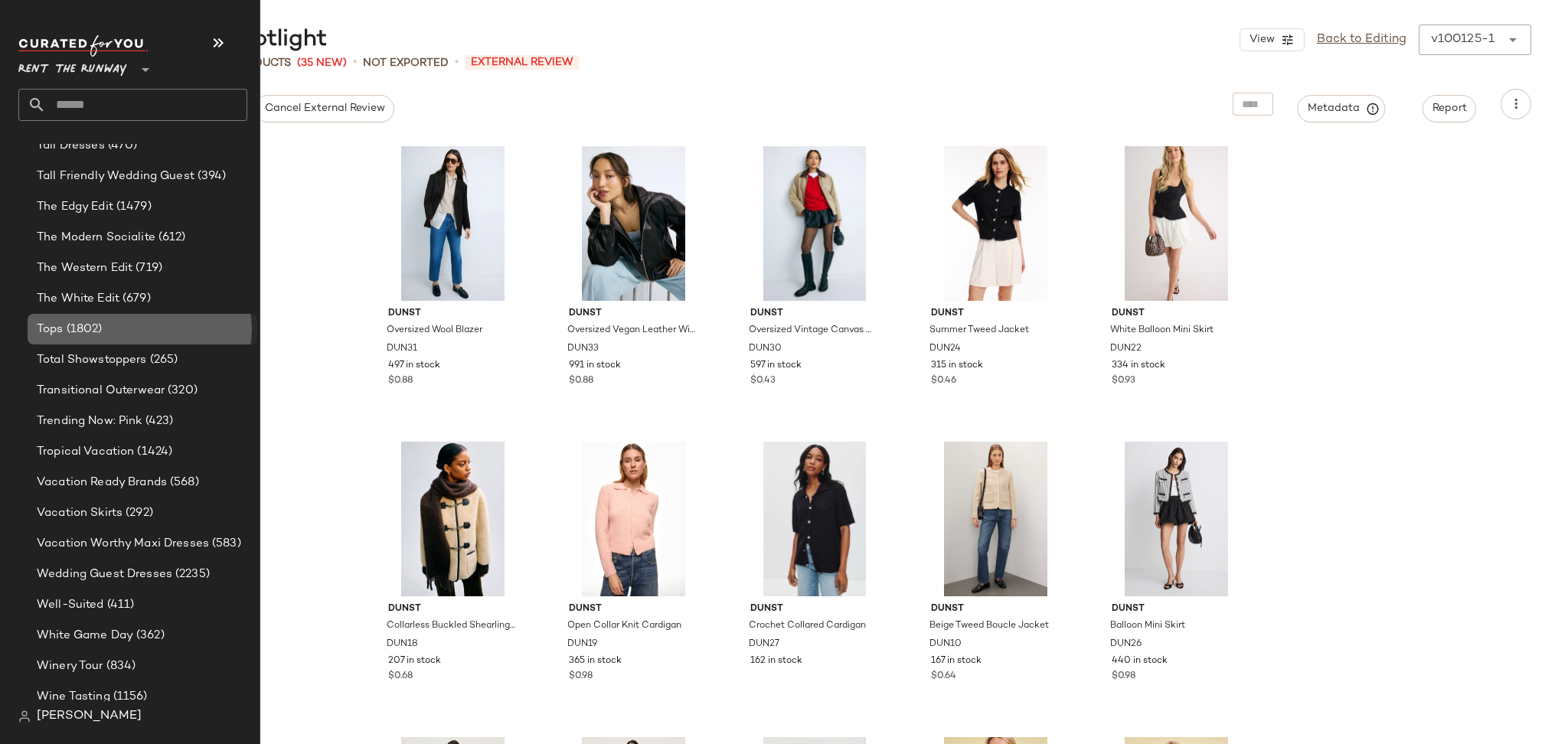
click at [128, 332] on div "Tops (1802)" at bounding box center [141, 329] width 219 height 18
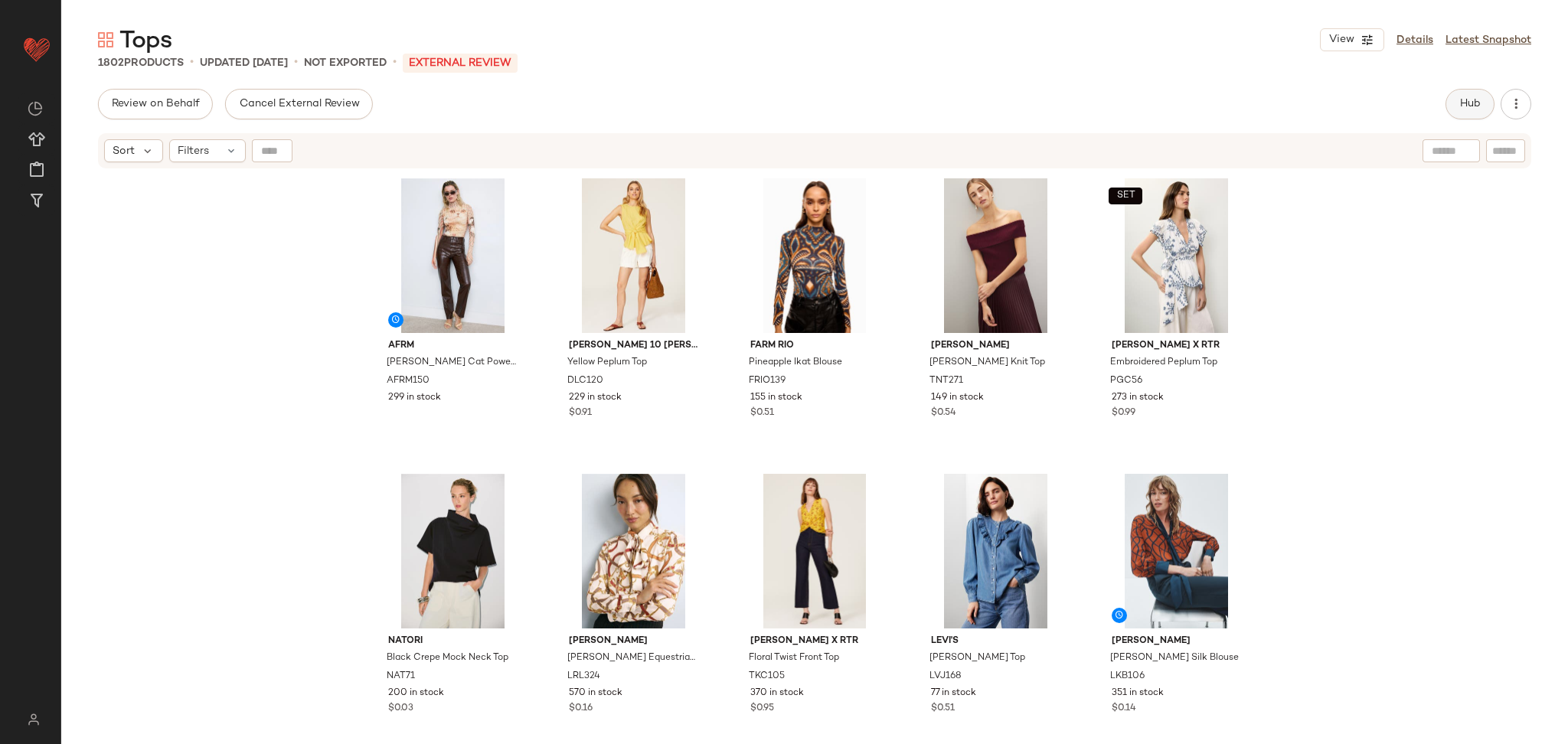
click at [1467, 105] on span "Hub" at bounding box center [1470, 104] width 22 height 12
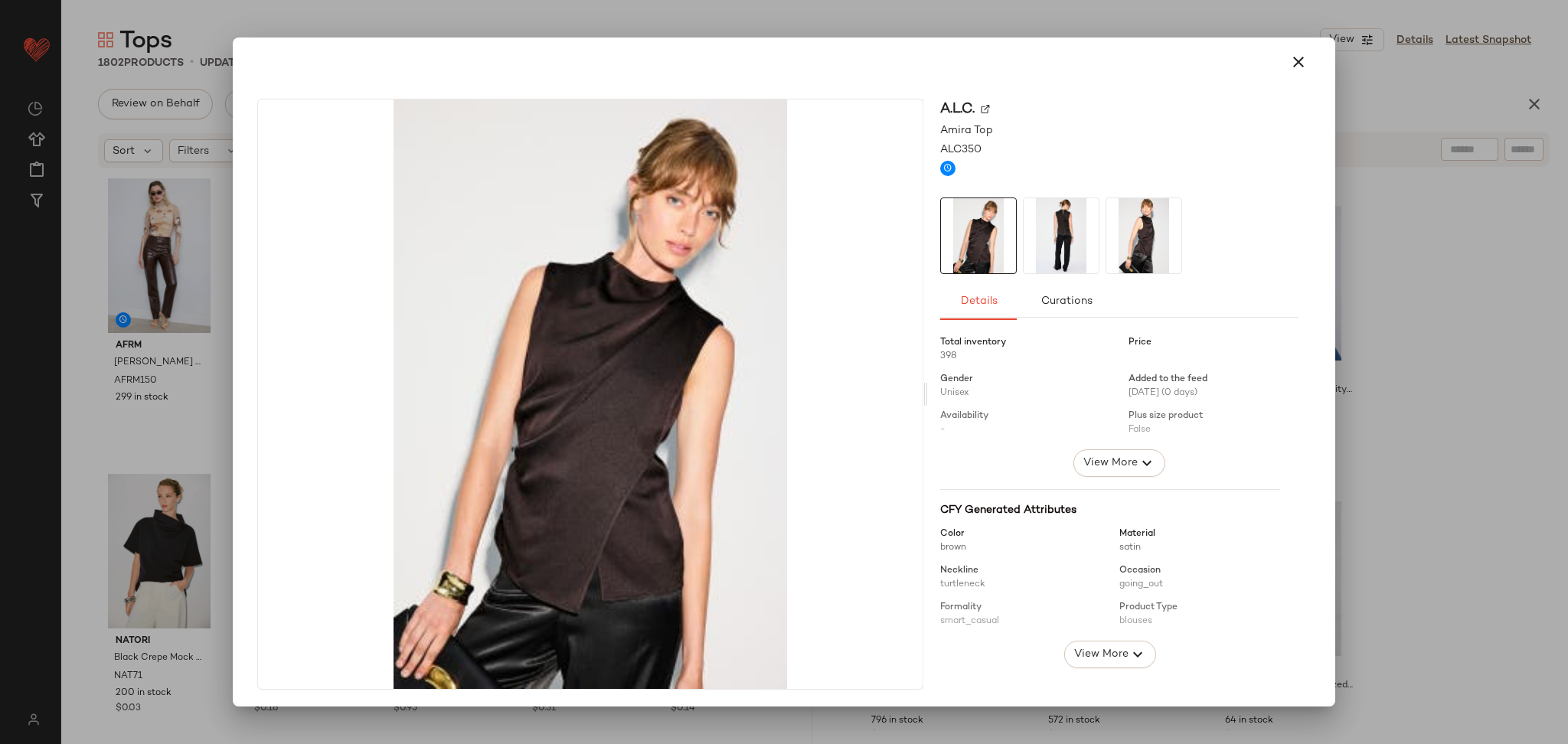
click at [1101, 444] on div at bounding box center [1120, 386] width 358 height 125
click at [1109, 473] on button "View More" at bounding box center [1119, 463] width 92 height 27
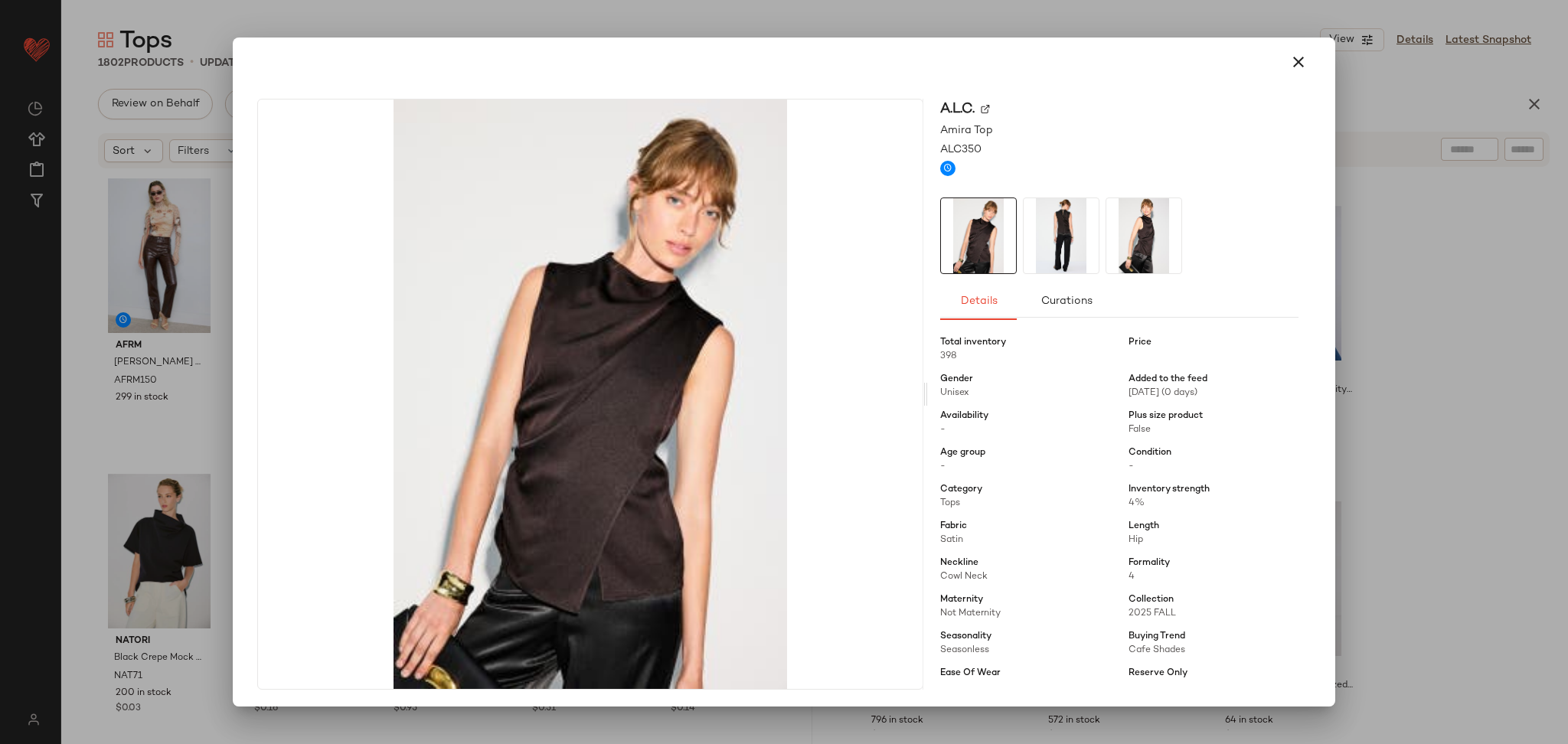
click at [1419, 361] on div at bounding box center [784, 372] width 1568 height 744
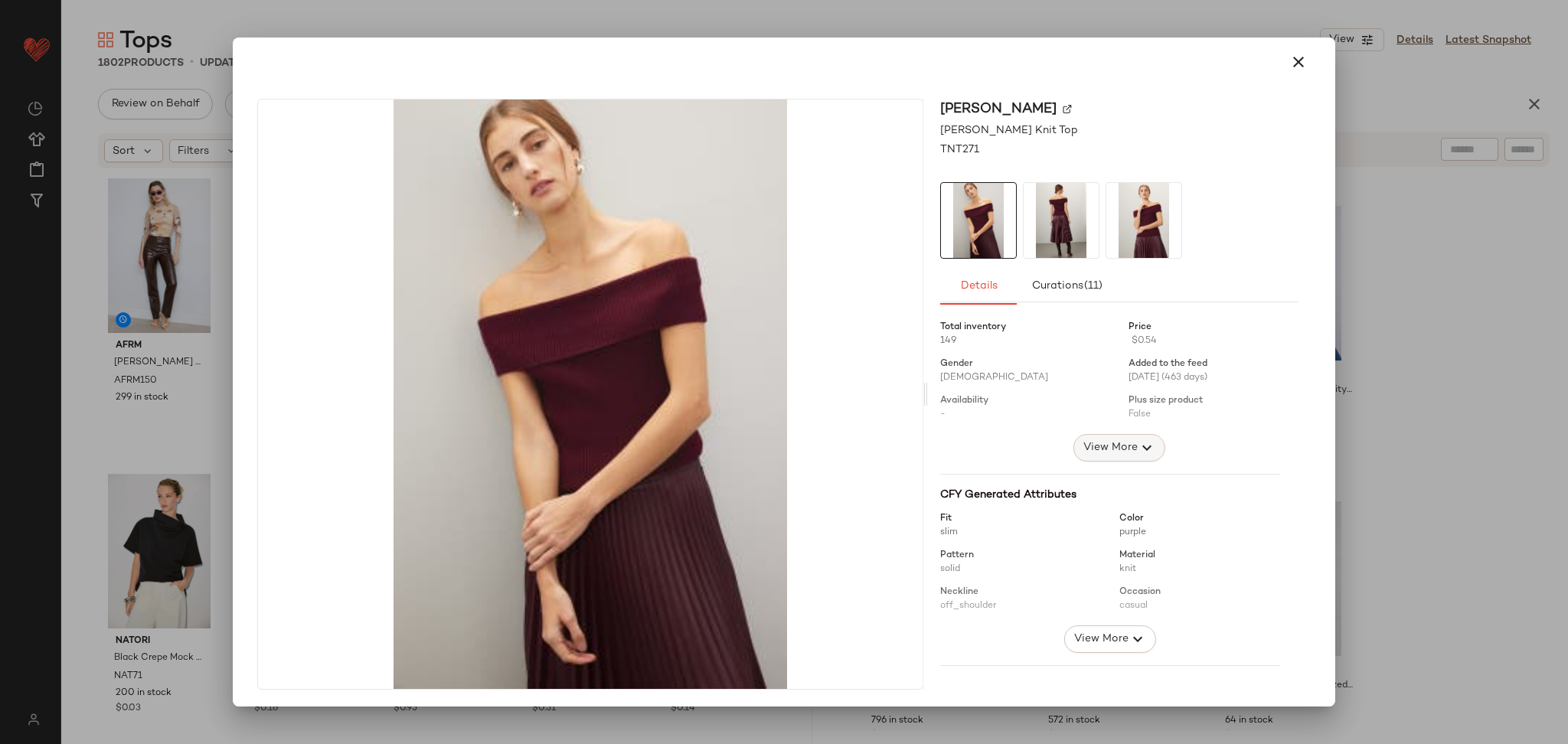
click at [1122, 440] on span "View More" at bounding box center [1110, 448] width 55 height 18
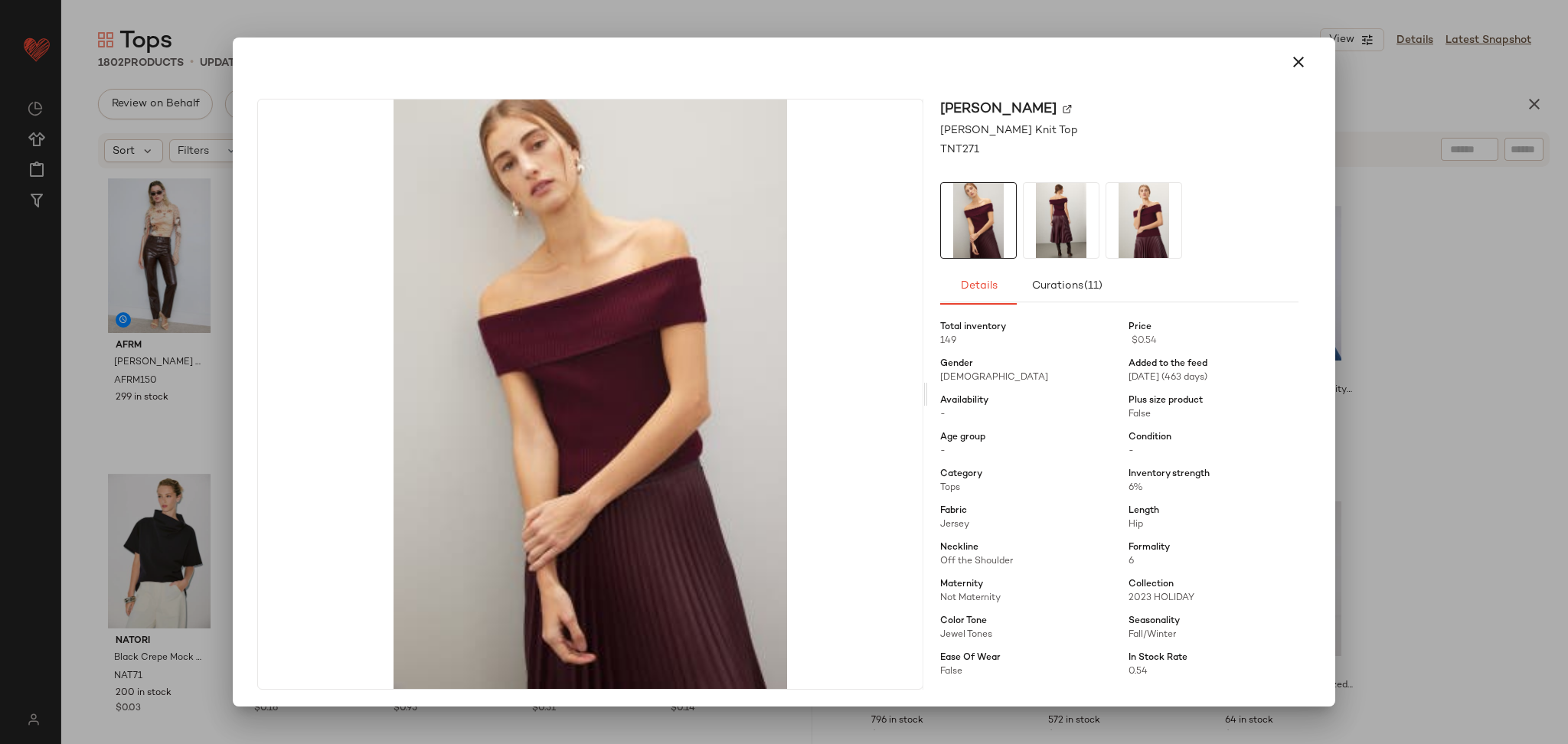
click at [1452, 356] on div at bounding box center [784, 372] width 1568 height 744
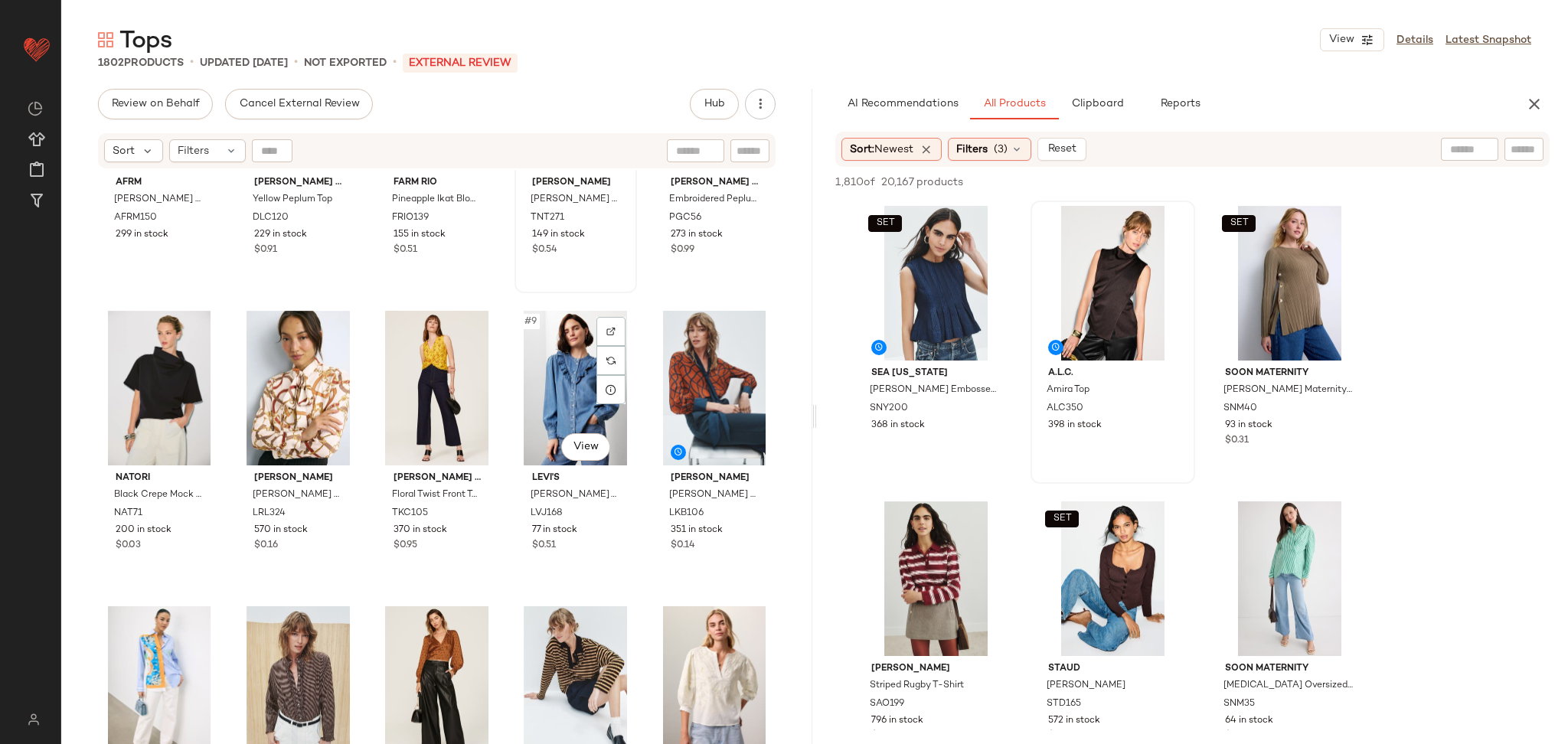
scroll to position [210, 0]
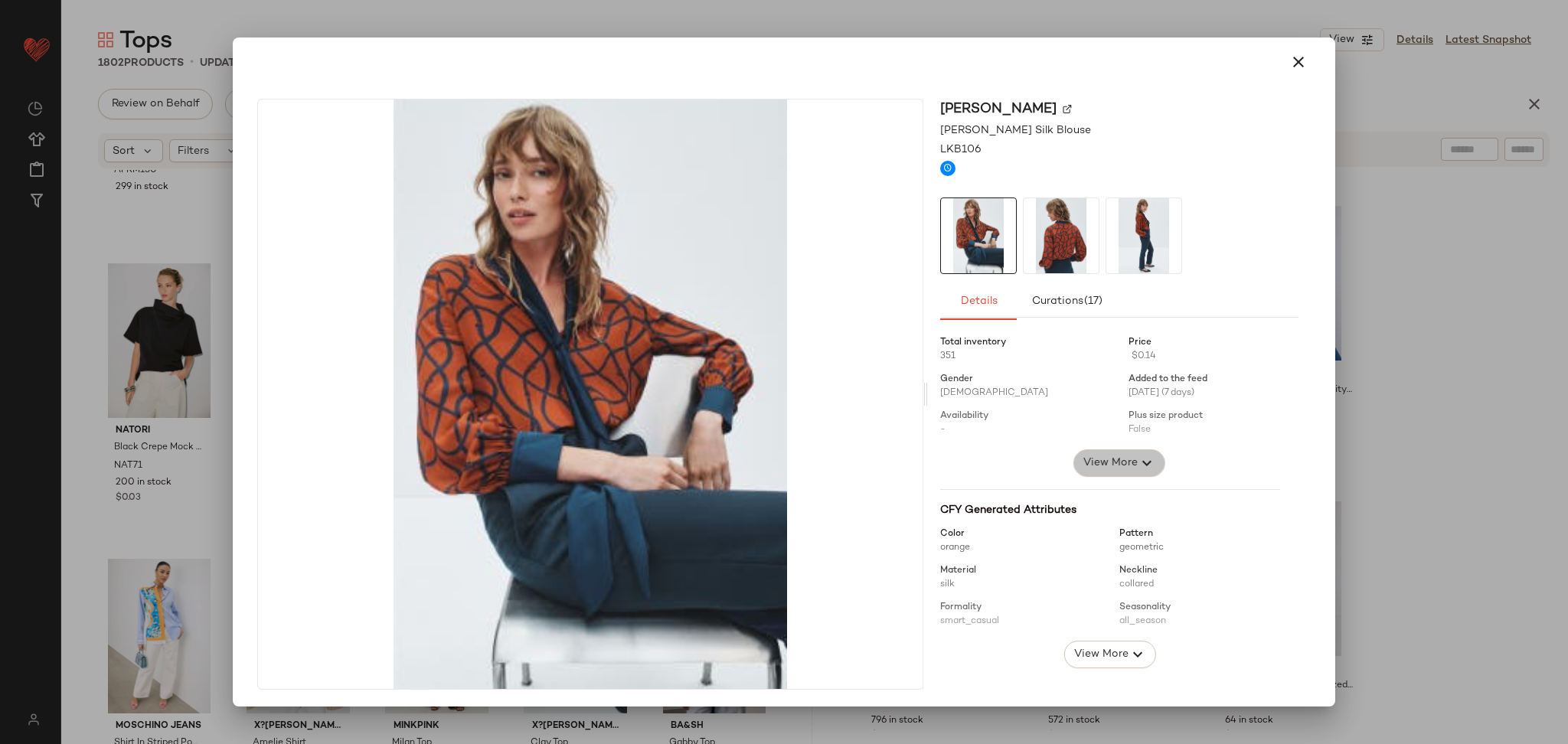
click at [1138, 459] on icon "button" at bounding box center [1147, 463] width 18 height 18
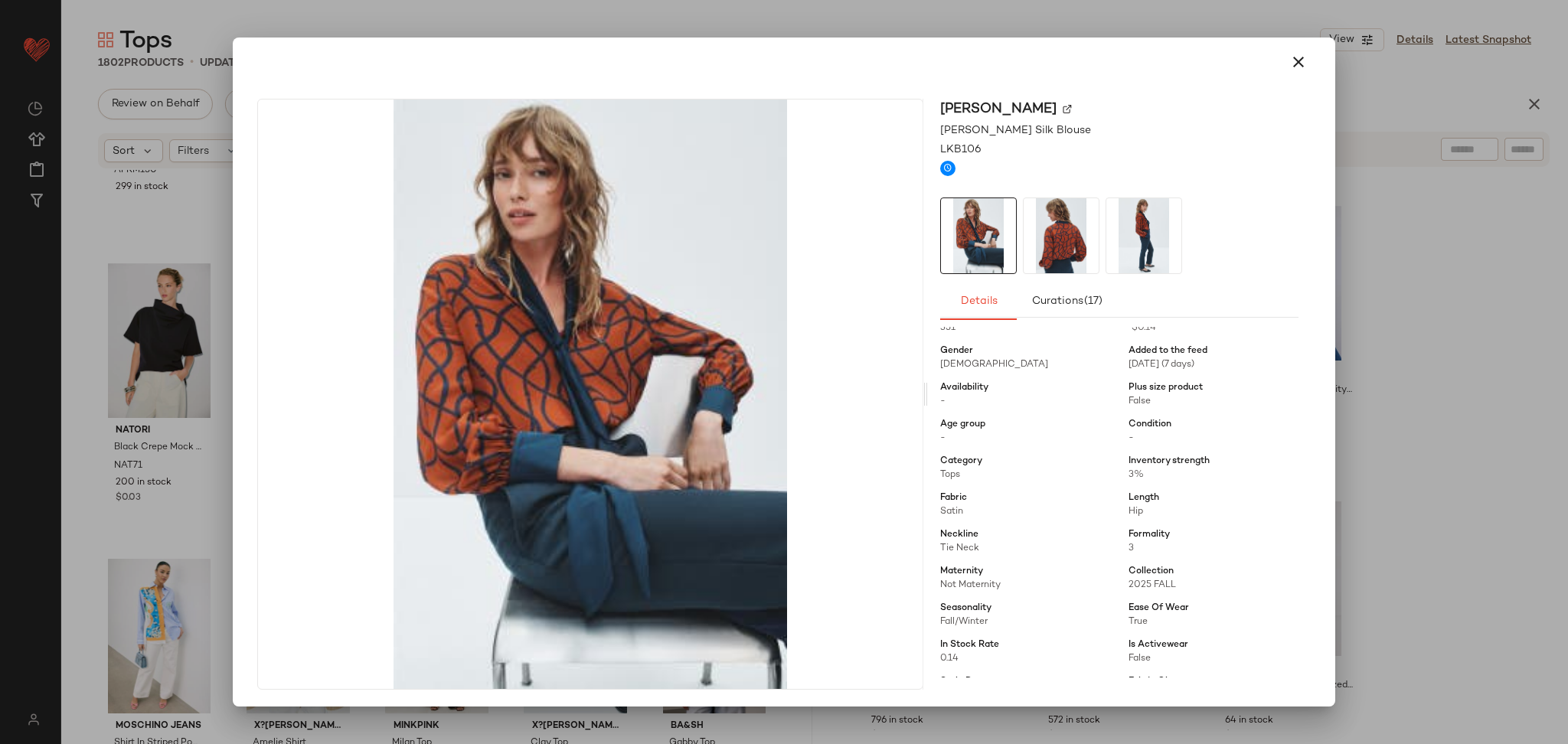
scroll to position [31, 0]
click at [1410, 430] on div at bounding box center [784, 372] width 1568 height 744
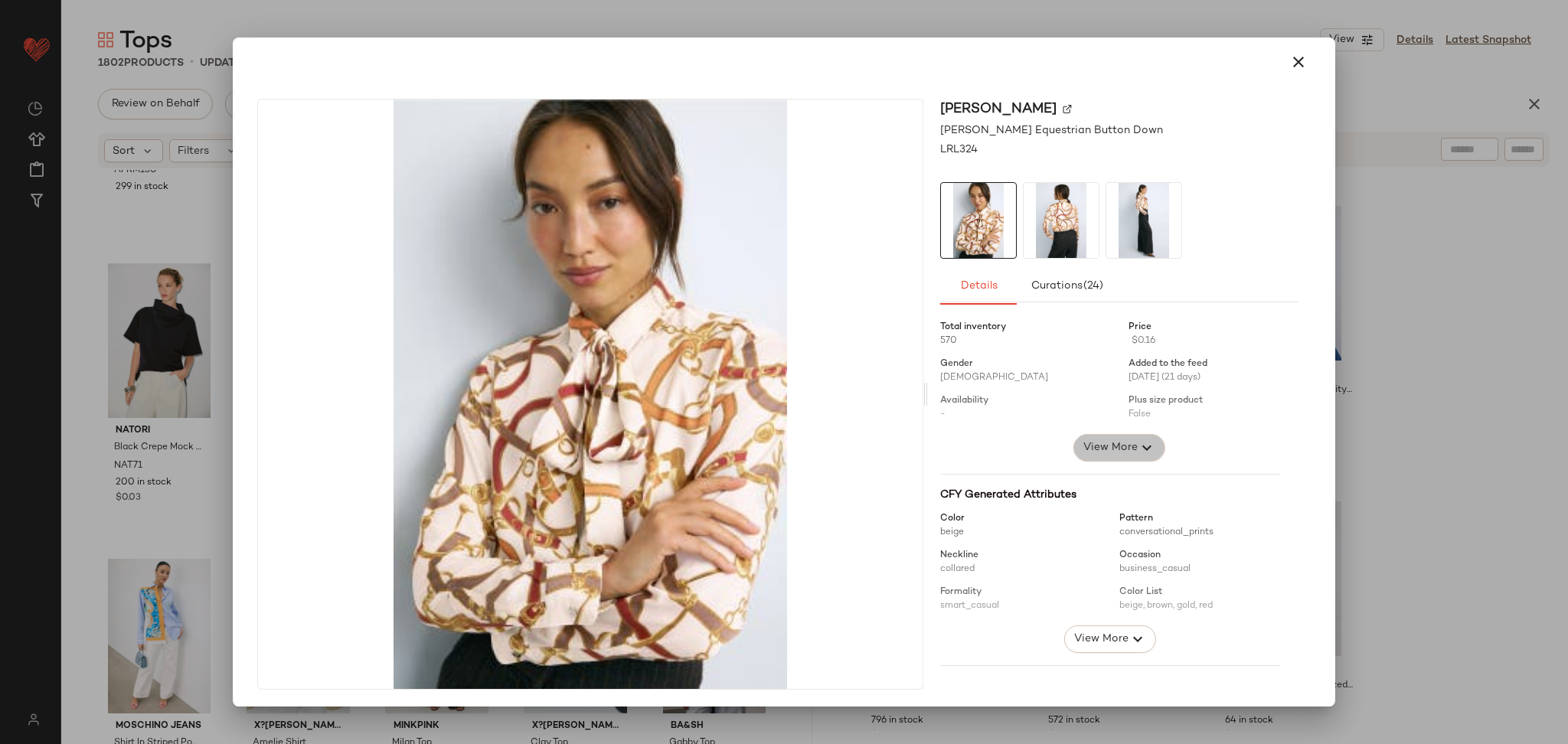
click at [1108, 439] on span "View More" at bounding box center [1110, 448] width 55 height 18
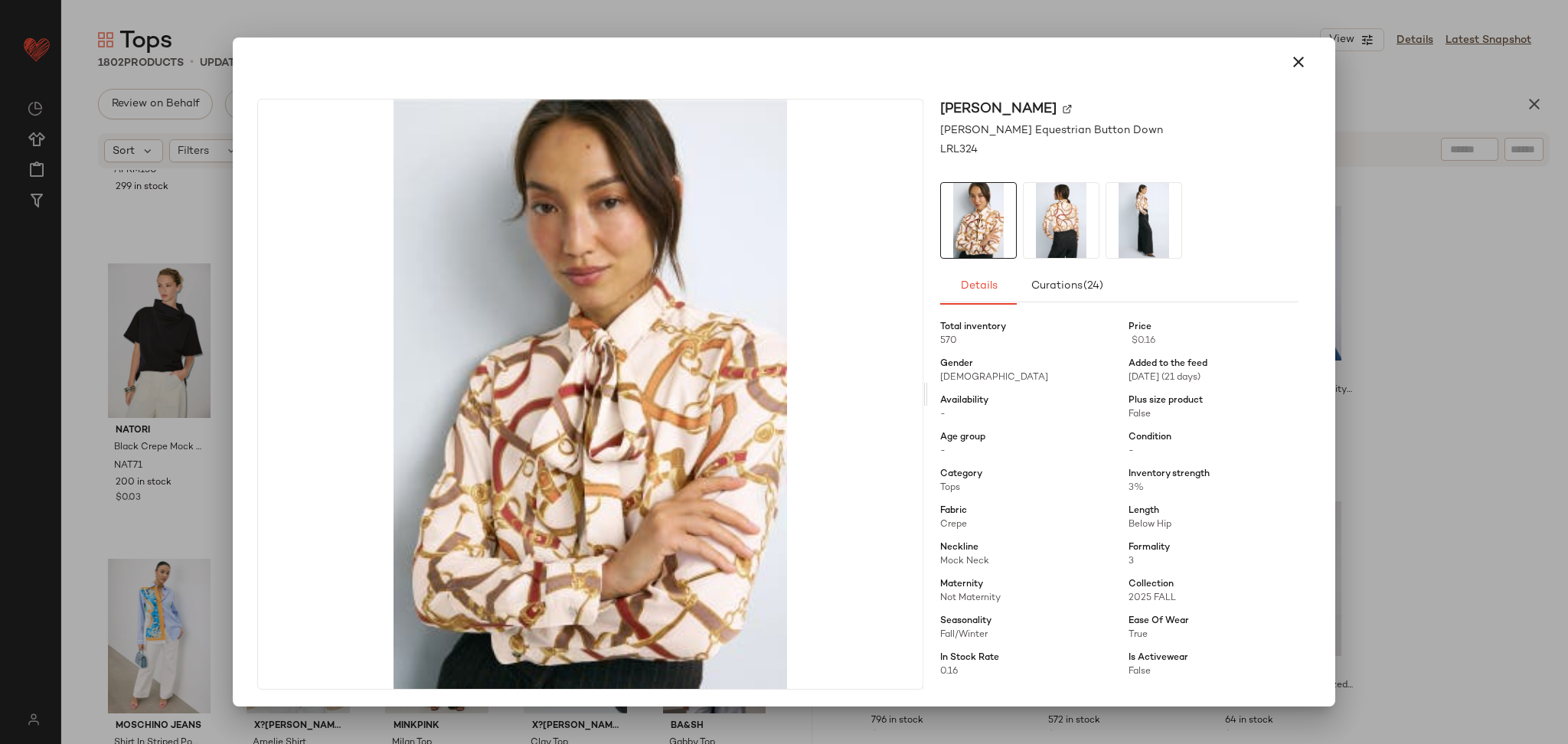
click at [1467, 428] on div at bounding box center [784, 372] width 1568 height 744
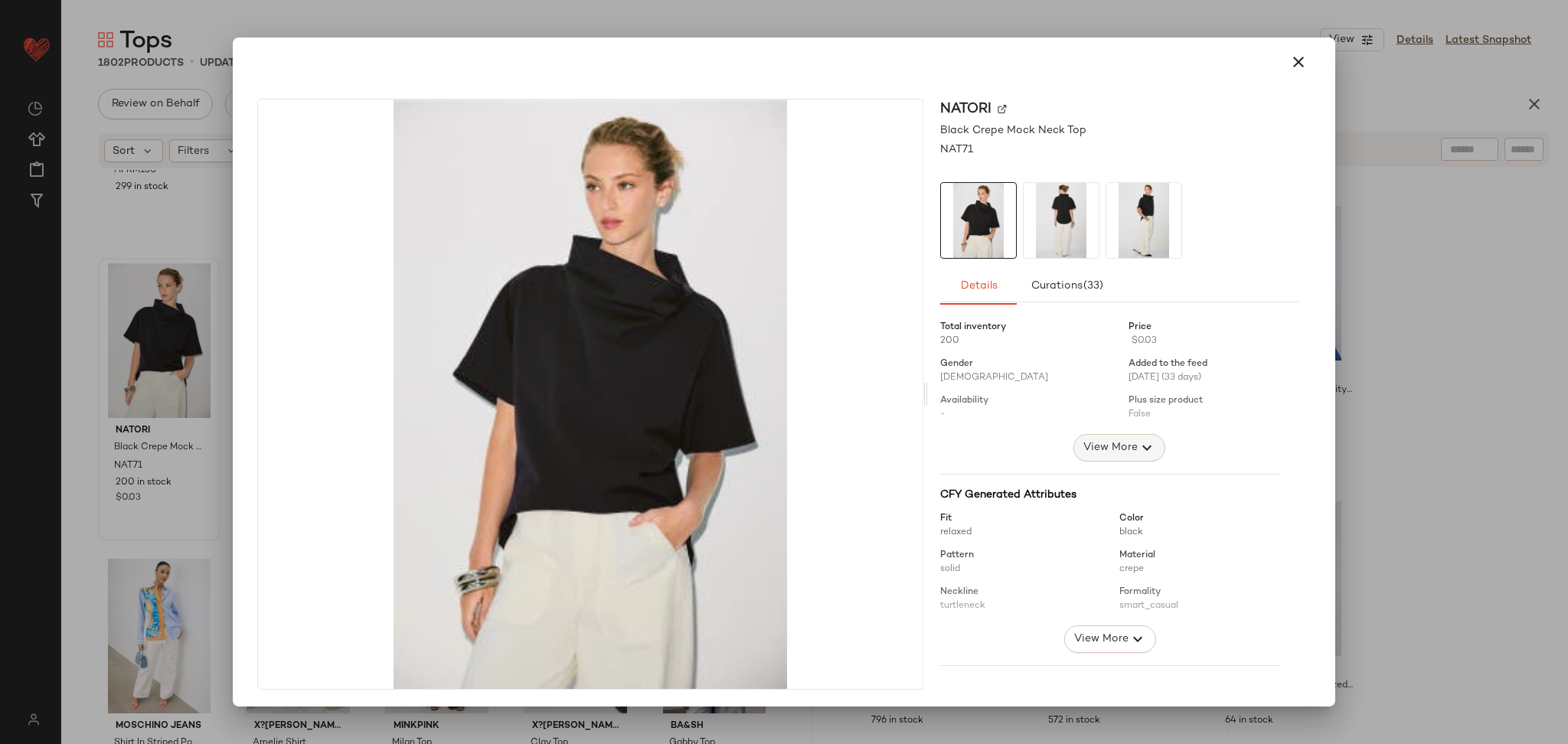
click at [1115, 448] on span "View More" at bounding box center [1110, 448] width 55 height 18
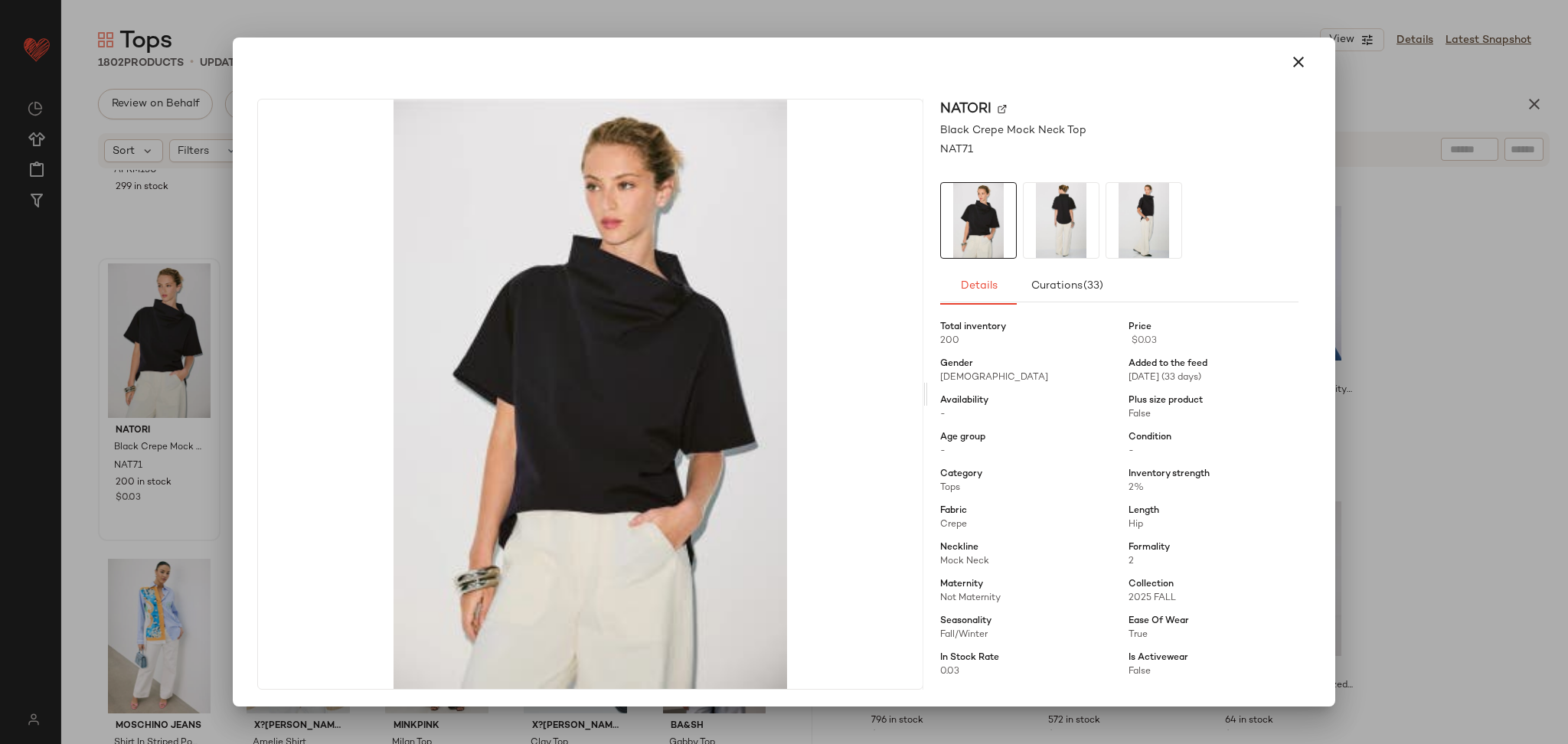
click at [1375, 408] on div at bounding box center [784, 372] width 1568 height 744
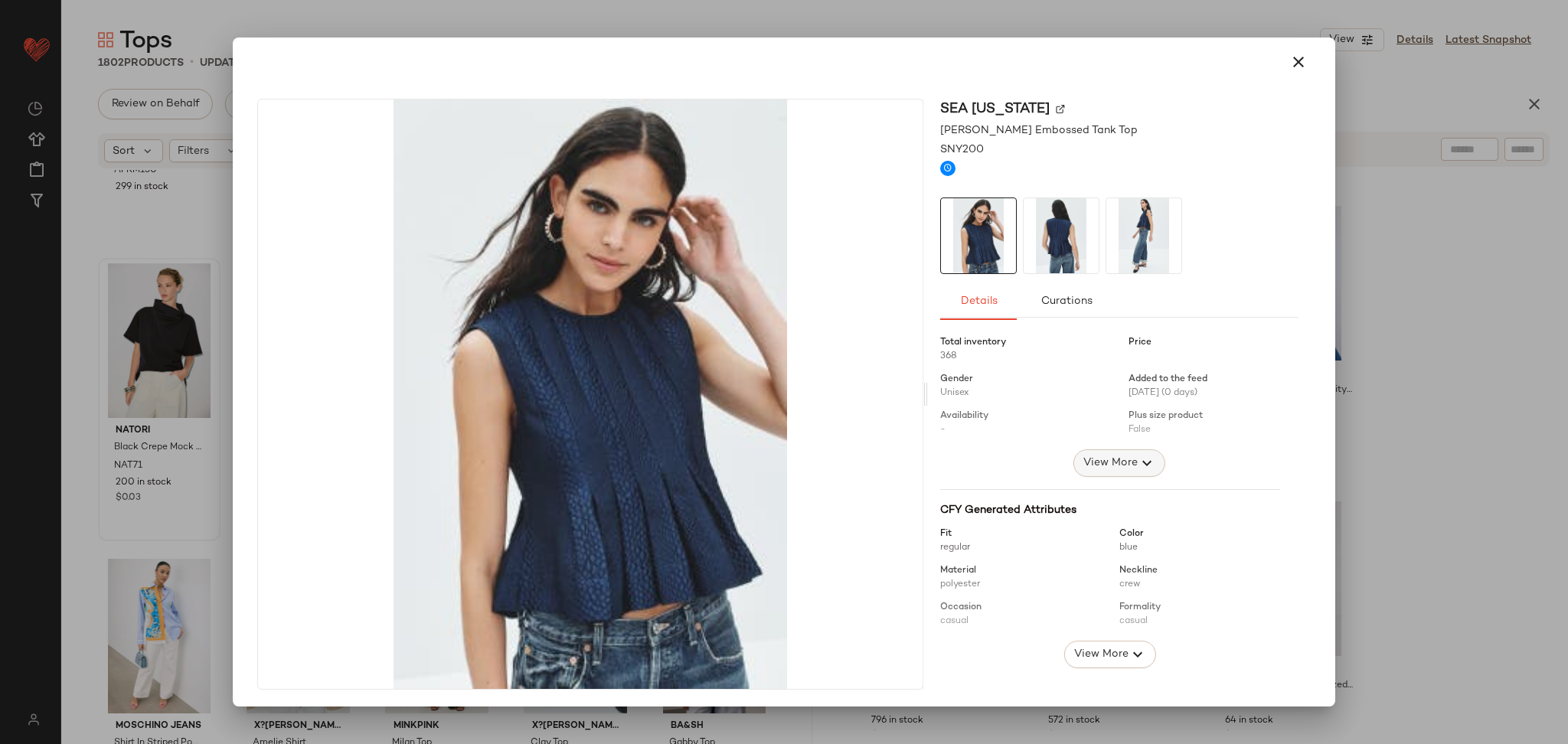
click at [1113, 455] on span "View More" at bounding box center [1110, 463] width 55 height 18
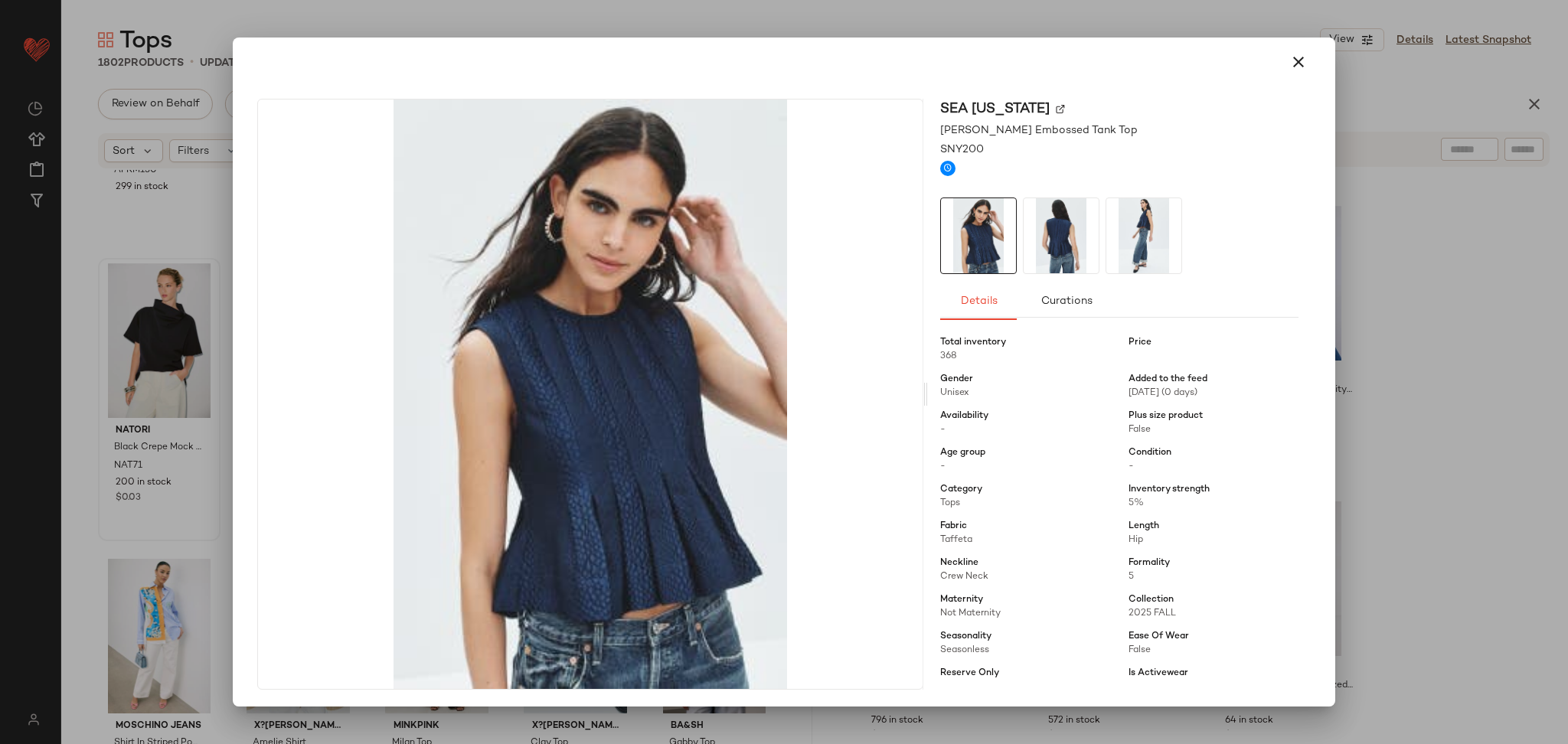
click at [1391, 450] on div at bounding box center [784, 372] width 1568 height 744
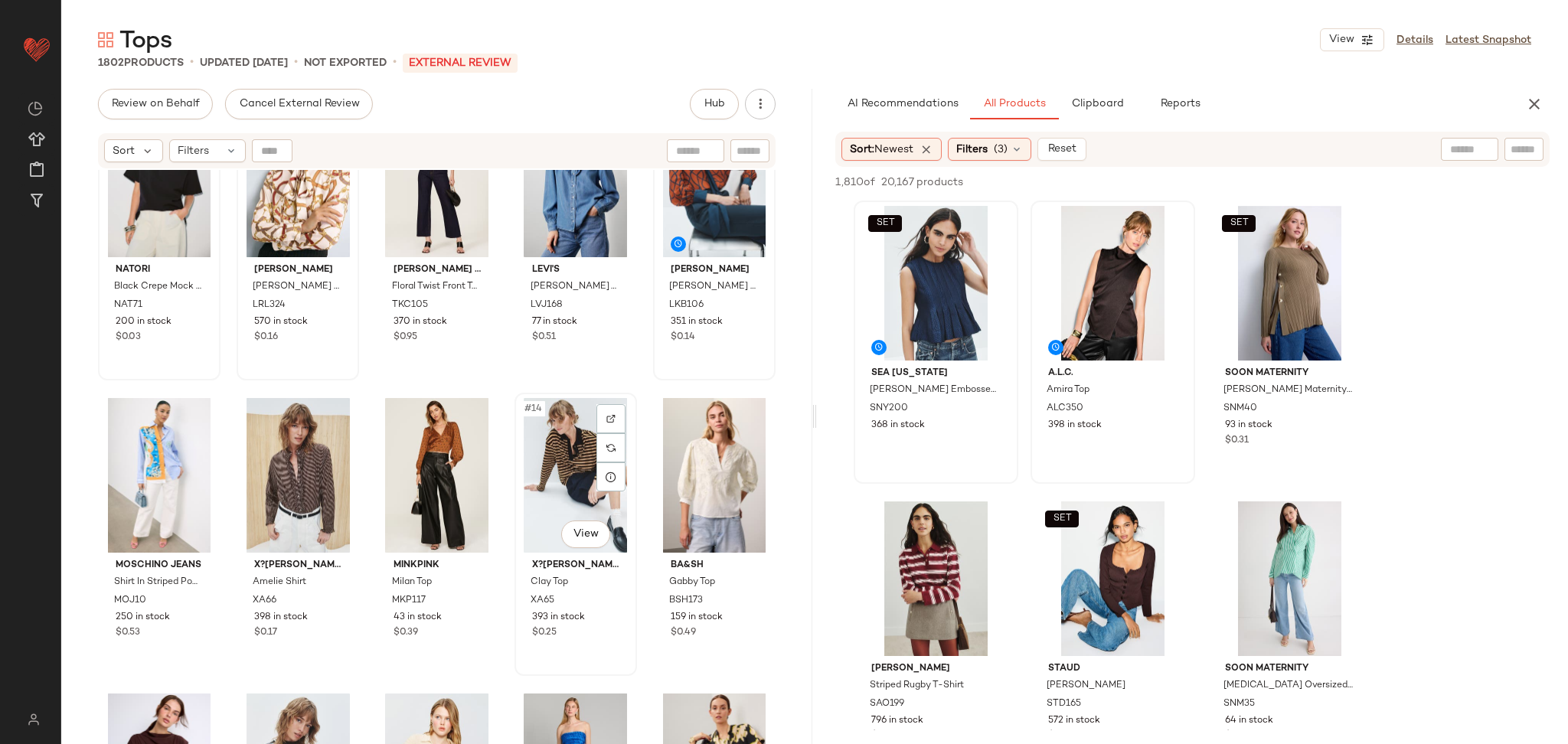
scroll to position [405, 0]
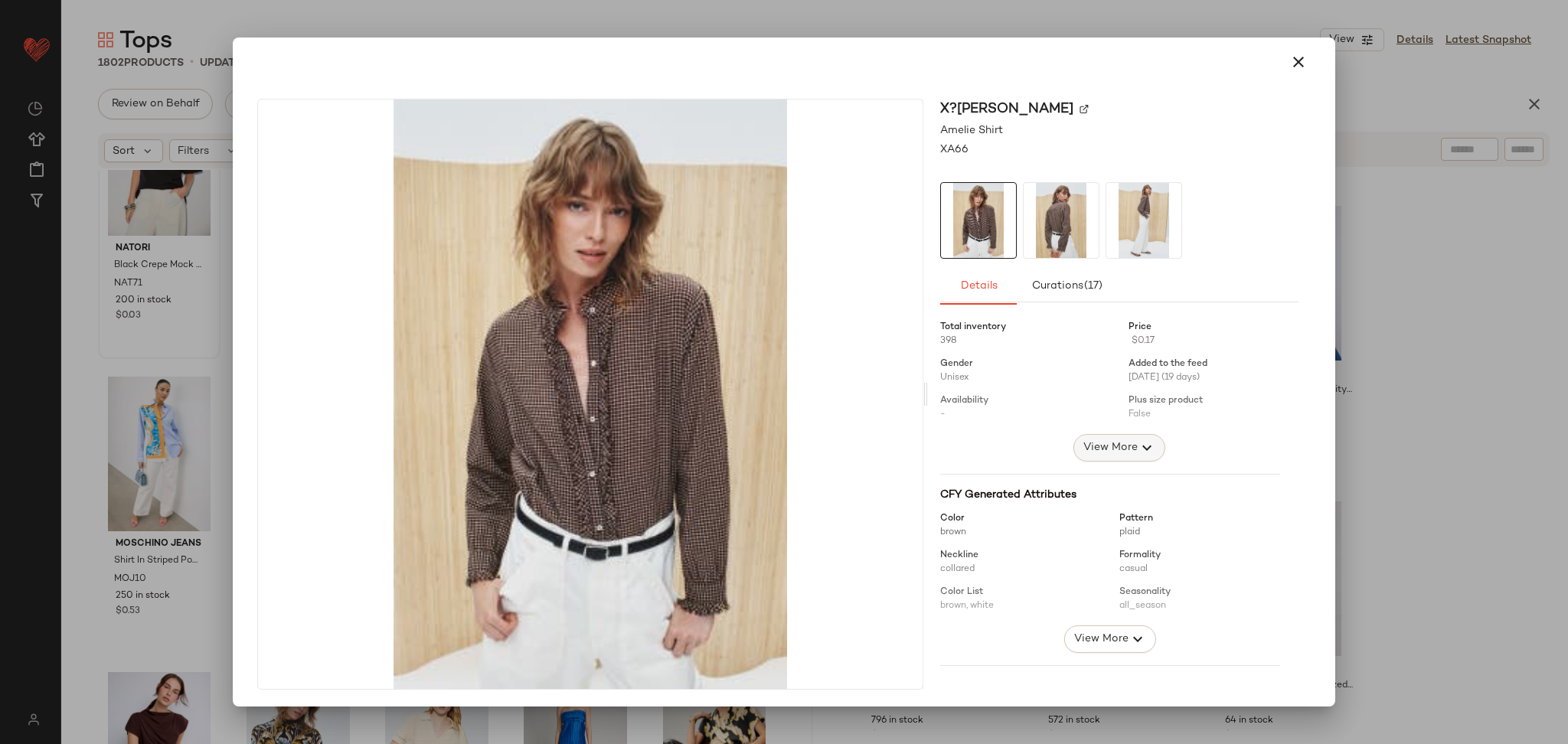
click at [1083, 444] on span "View More" at bounding box center [1110, 448] width 55 height 18
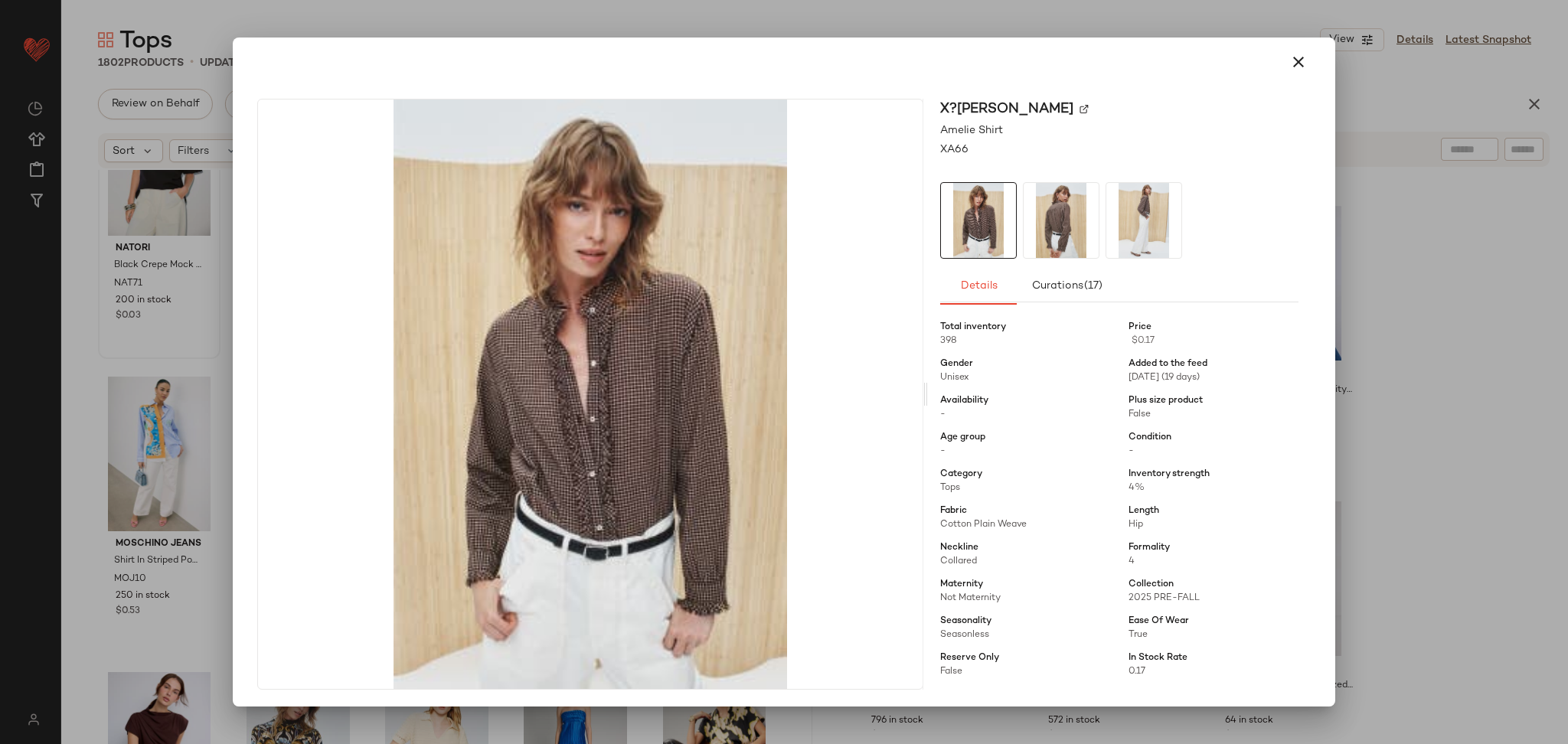
click at [1384, 375] on div at bounding box center [784, 372] width 1568 height 744
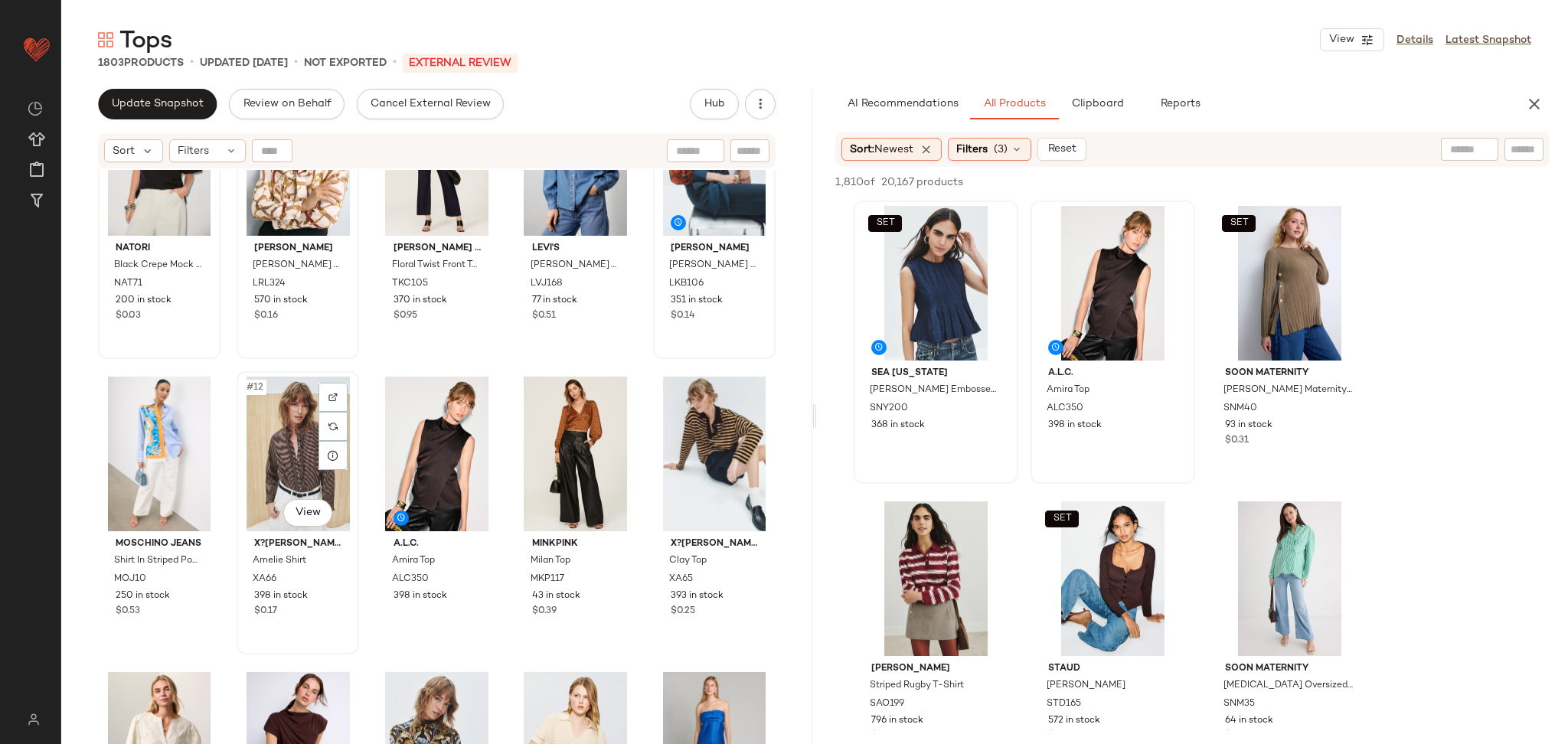
click at [312, 448] on div "#12 View" at bounding box center [298, 454] width 112 height 155
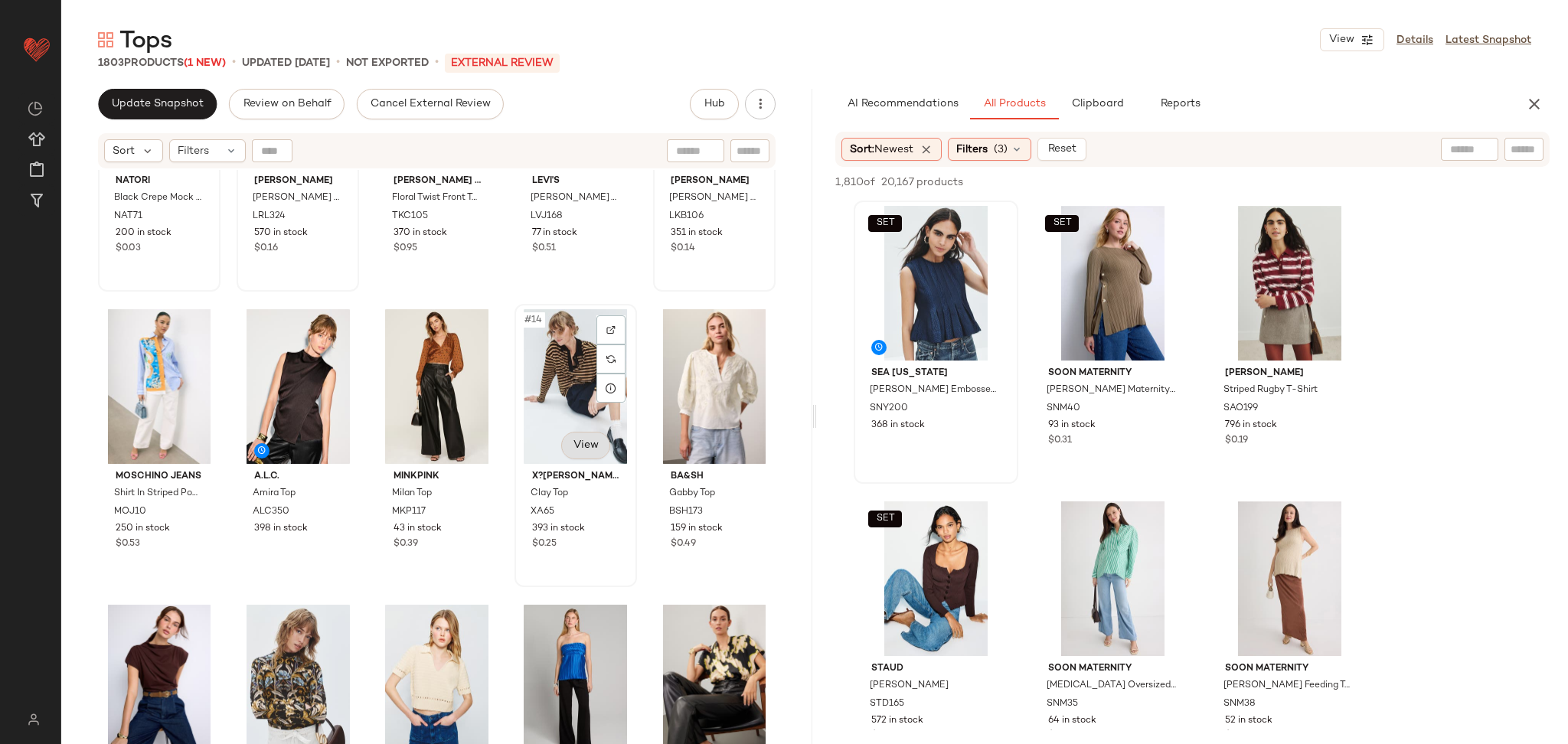
scroll to position [486, 0]
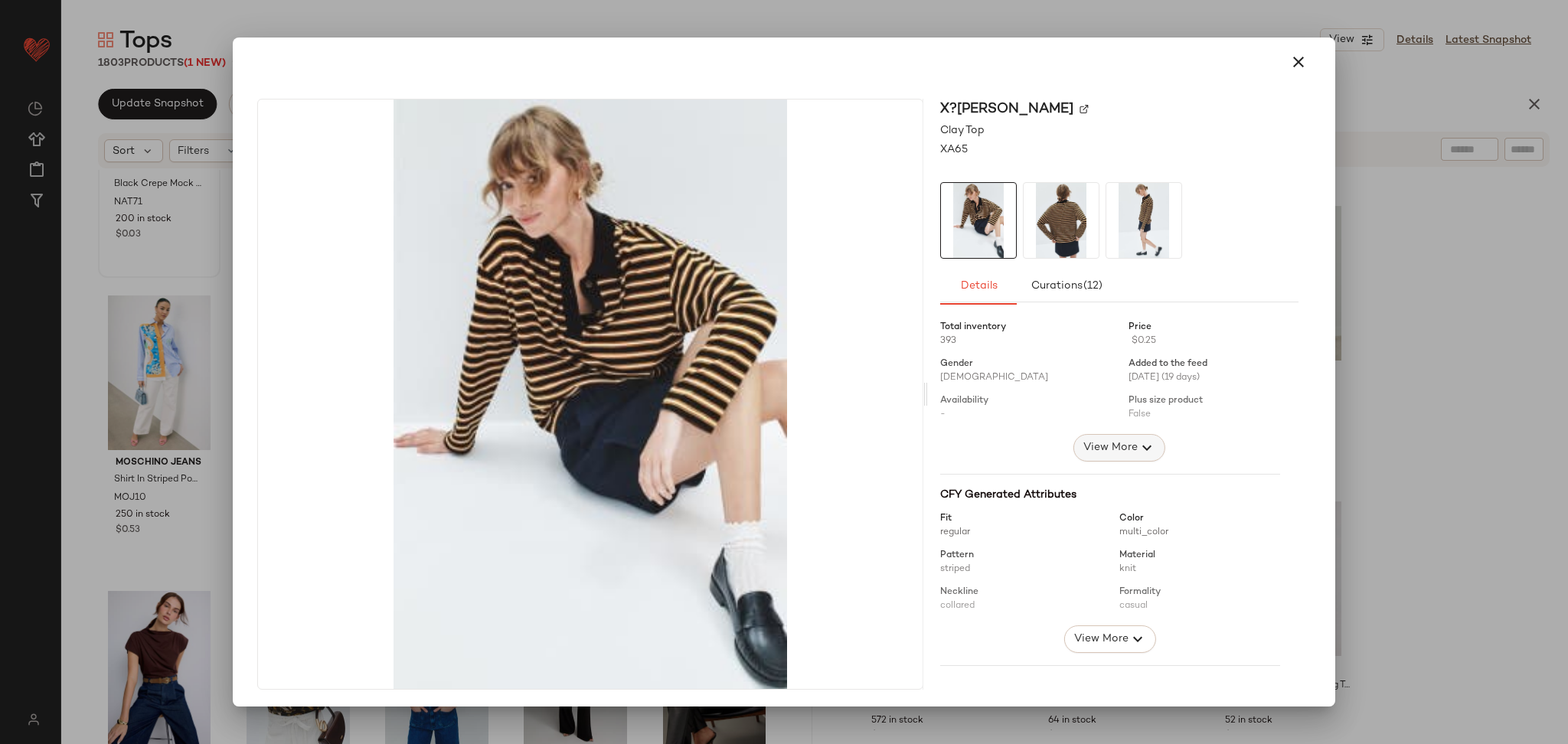
click at [1091, 446] on span "View More" at bounding box center [1110, 448] width 55 height 18
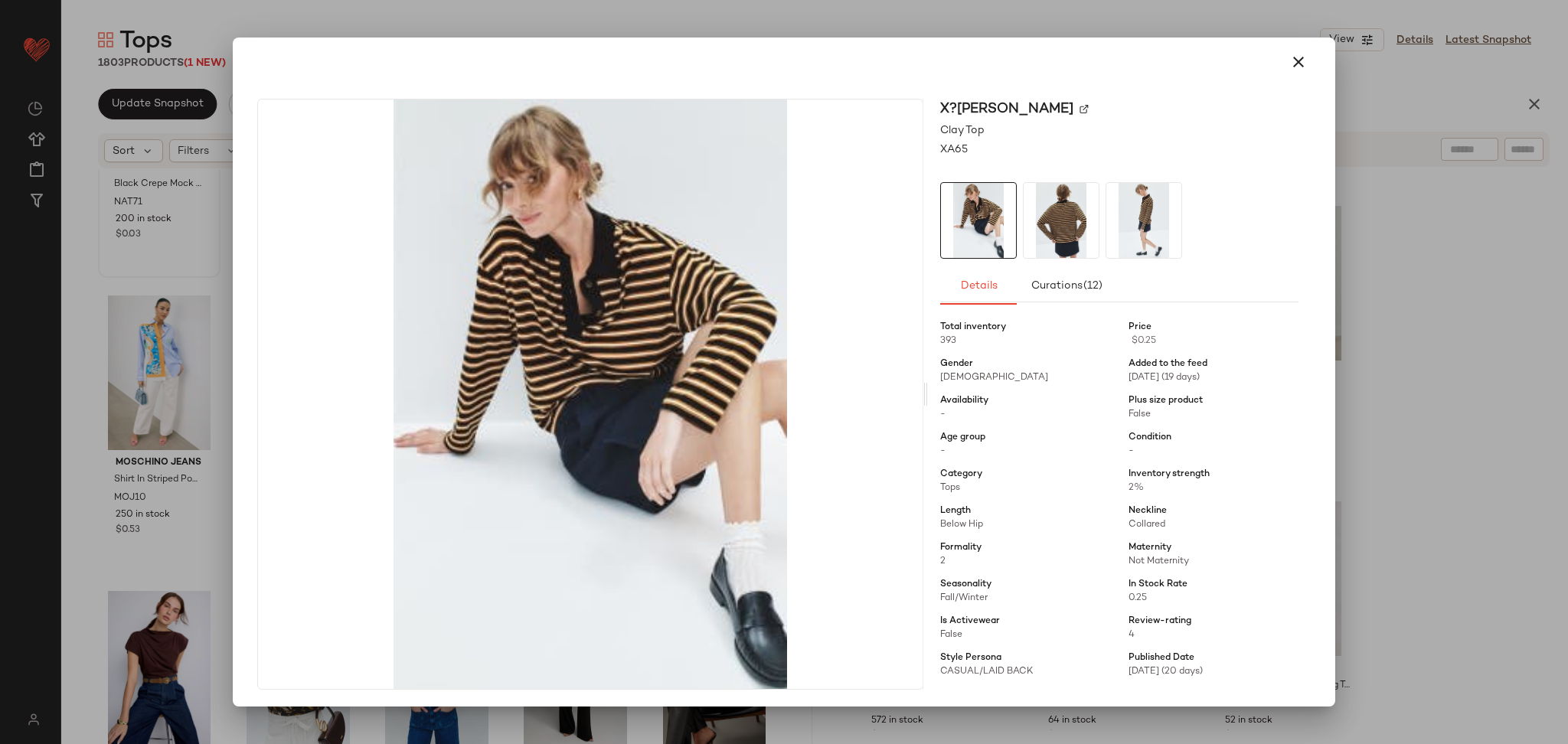
click at [1431, 394] on div at bounding box center [784, 372] width 1568 height 744
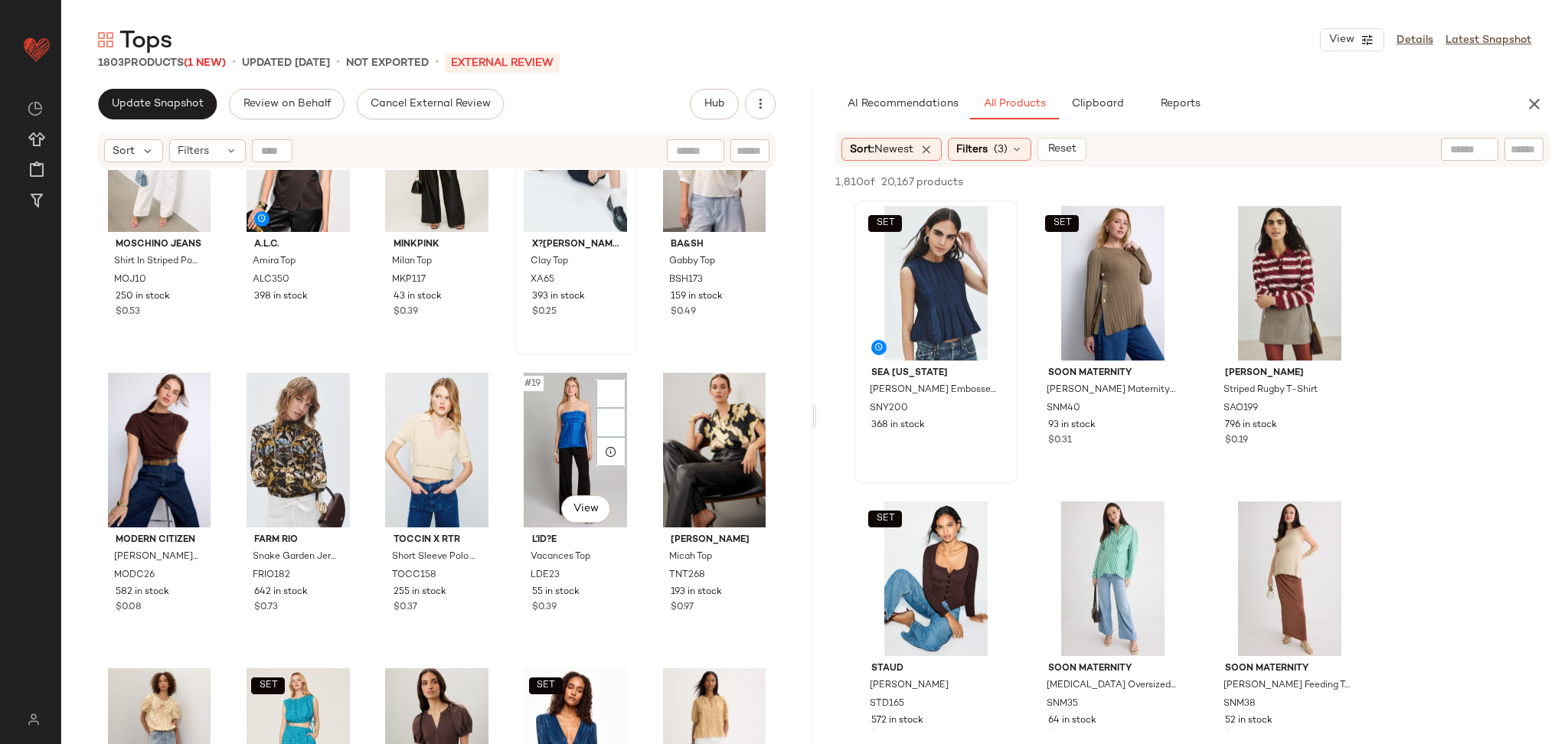
scroll to position [713, 0]
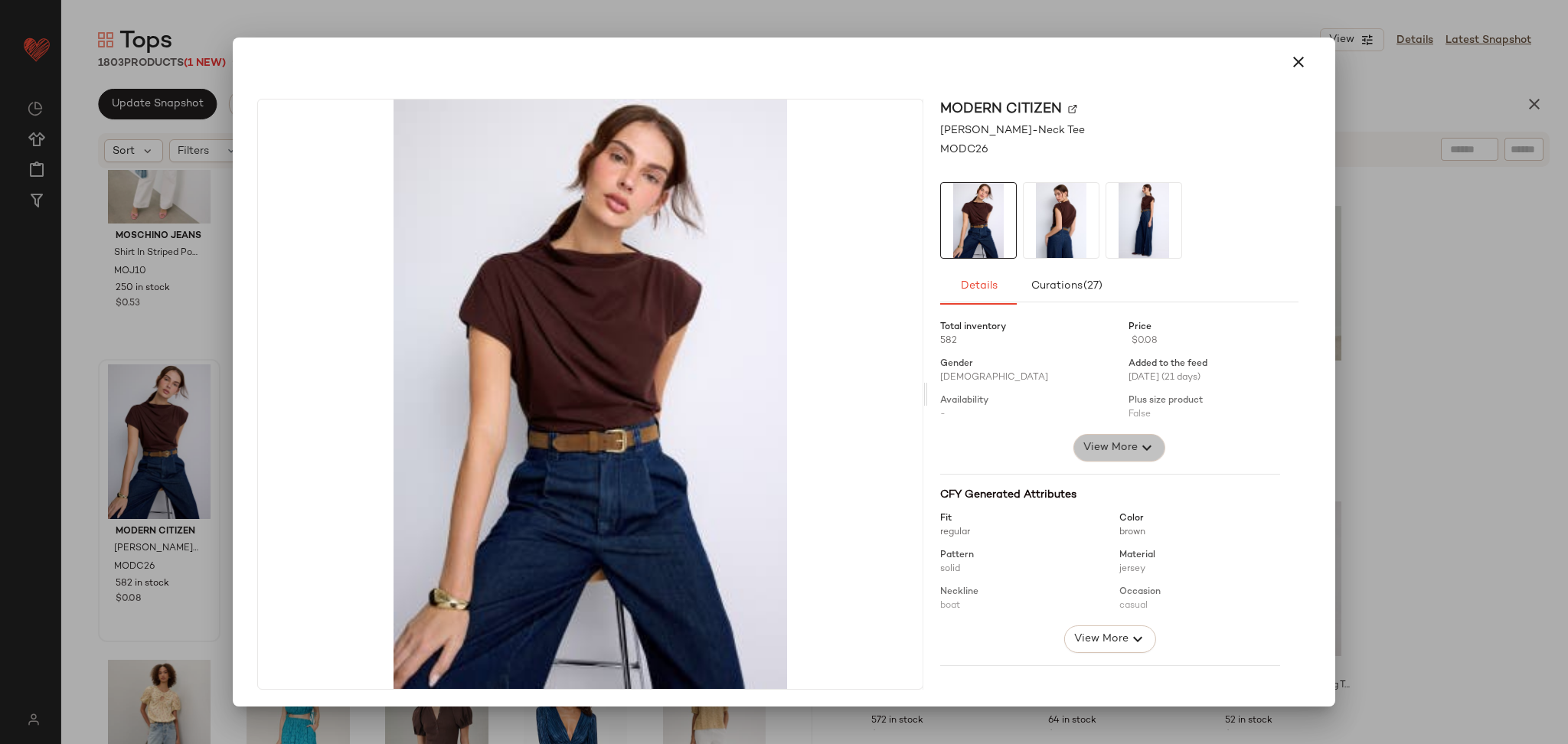
click at [1114, 439] on span "View More" at bounding box center [1110, 448] width 55 height 18
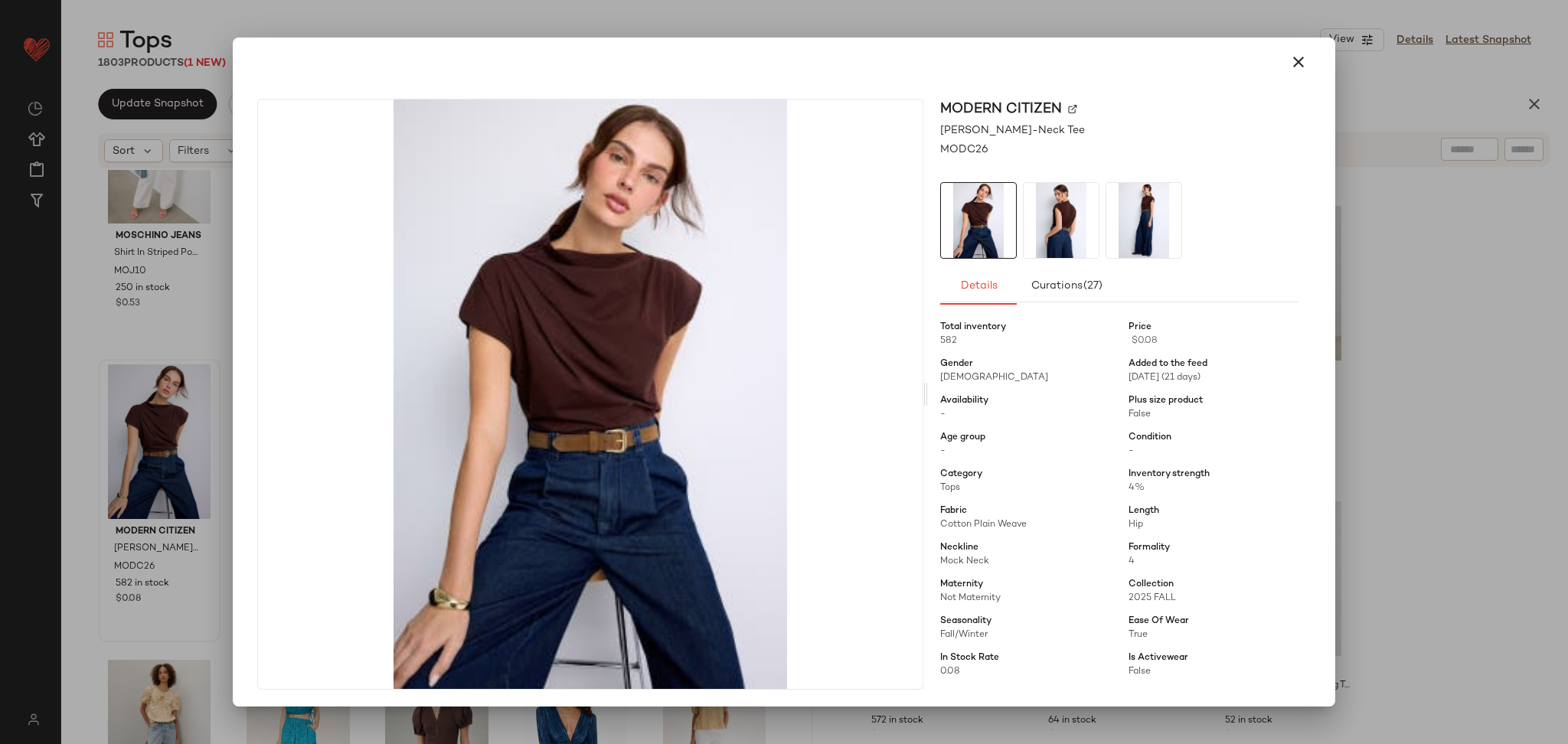
click at [1434, 442] on div at bounding box center [784, 372] width 1568 height 744
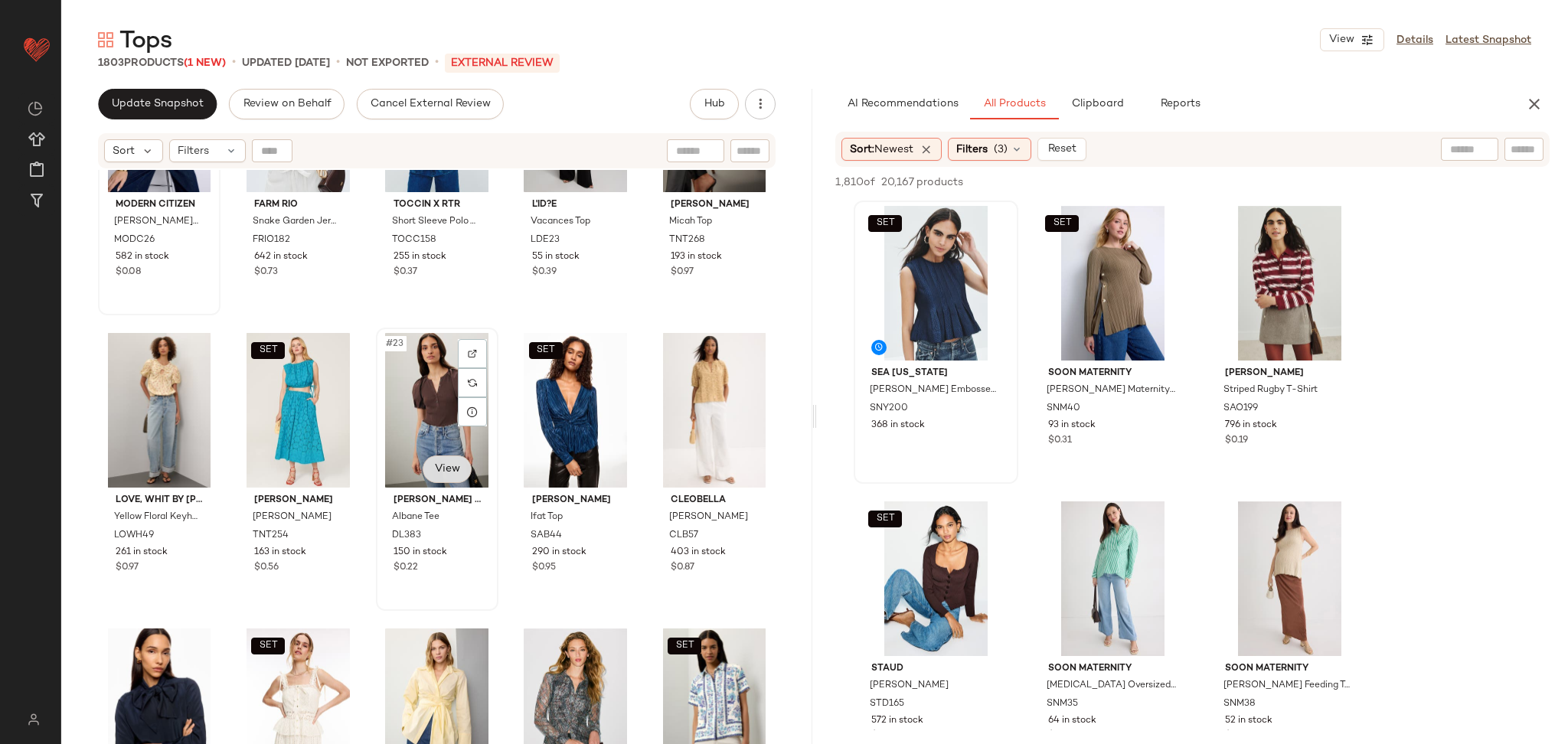
scroll to position [1044, 0]
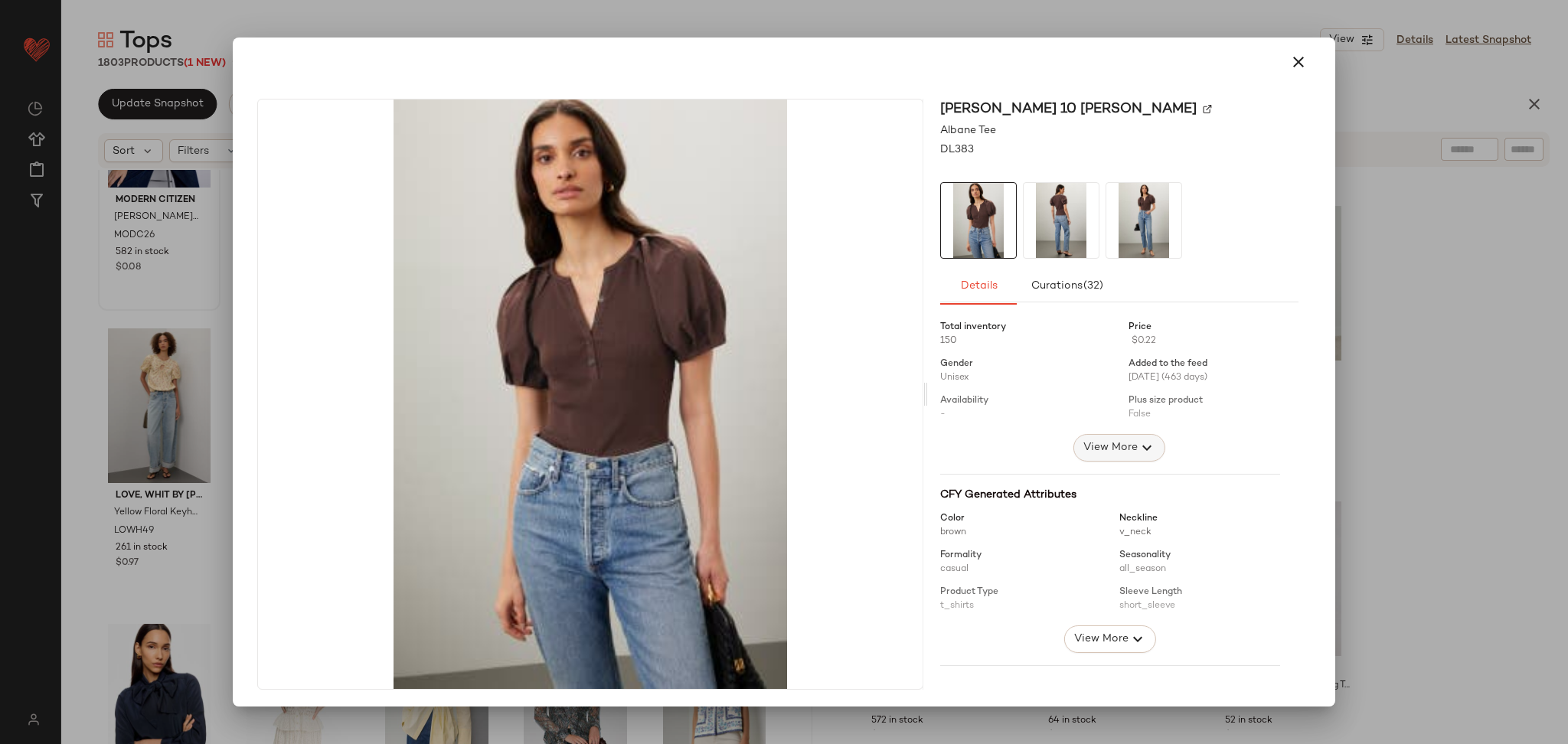
click at [1110, 444] on span "View More" at bounding box center [1110, 448] width 55 height 18
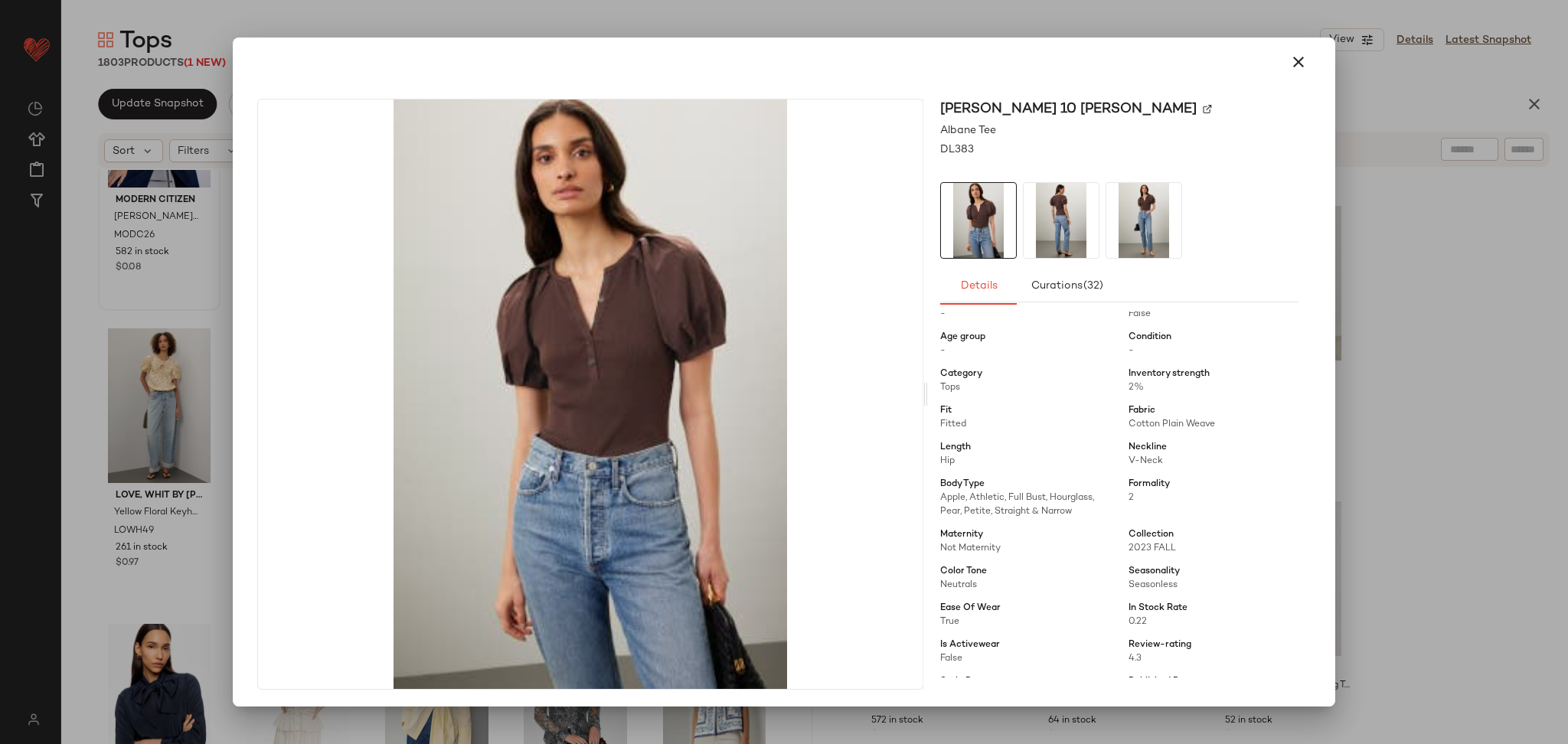
scroll to position [108, 0]
click at [1426, 379] on div at bounding box center [784, 372] width 1568 height 744
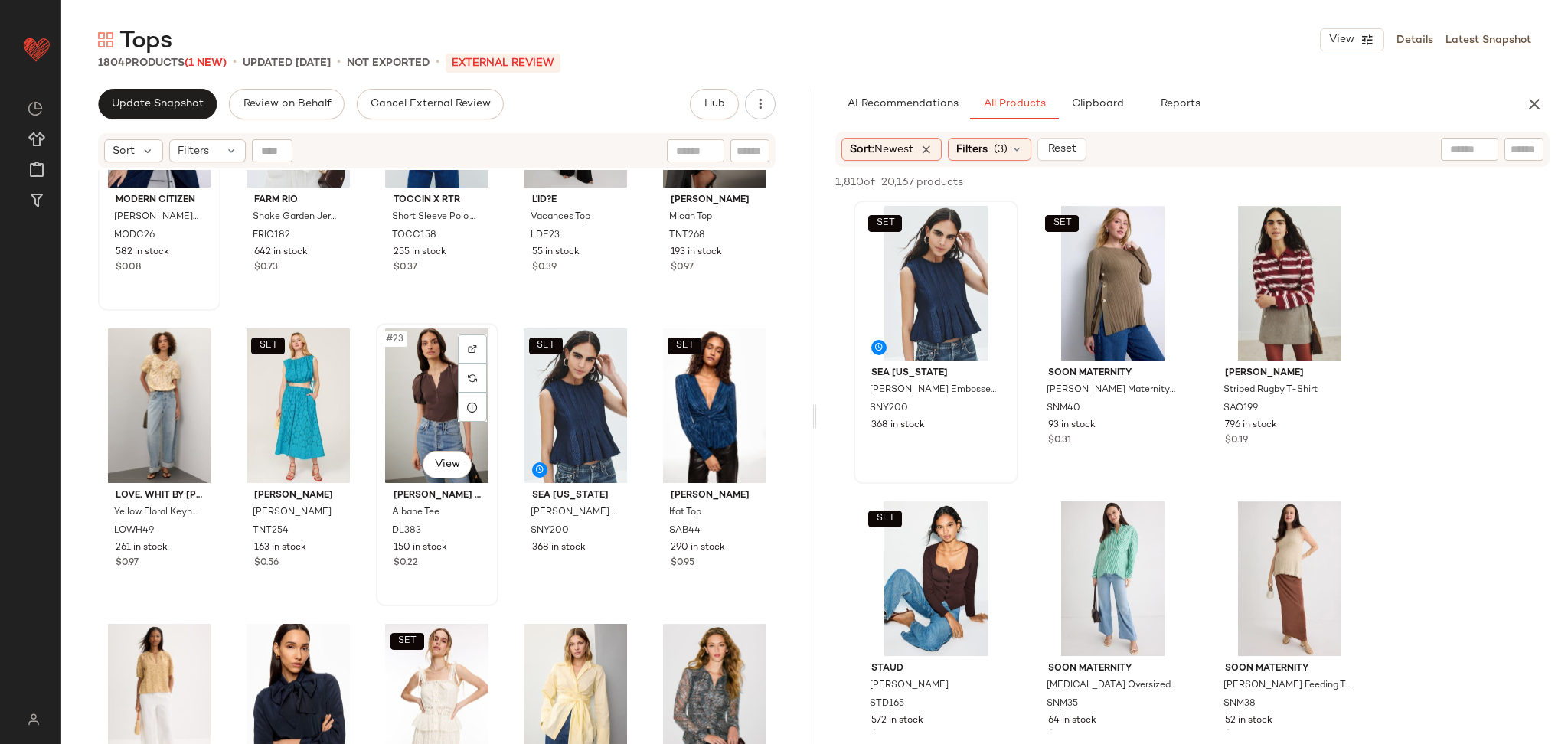
click at [432, 399] on div "#23 View" at bounding box center [437, 406] width 112 height 155
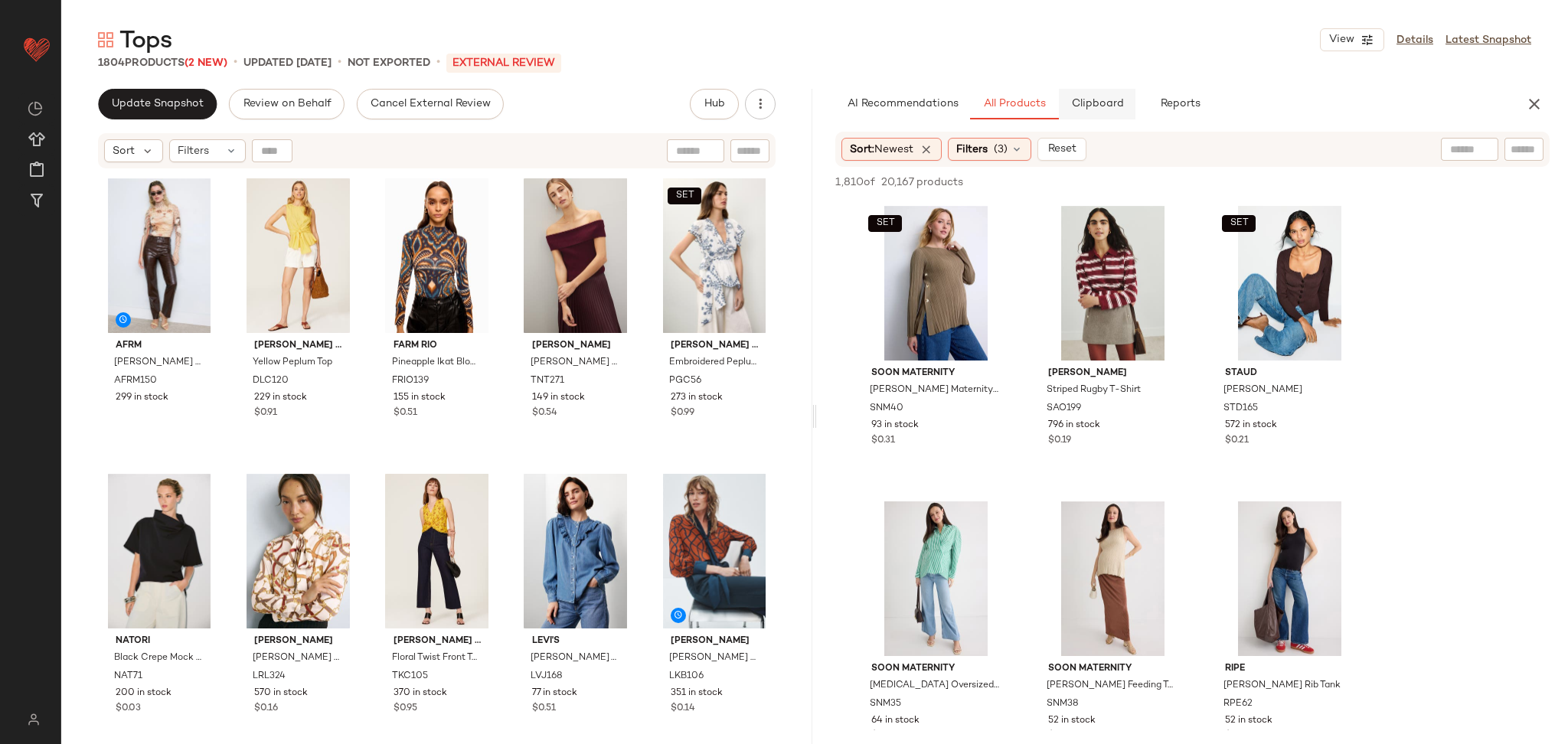
click at [1089, 105] on span "Clipboard" at bounding box center [1097, 104] width 53 height 12
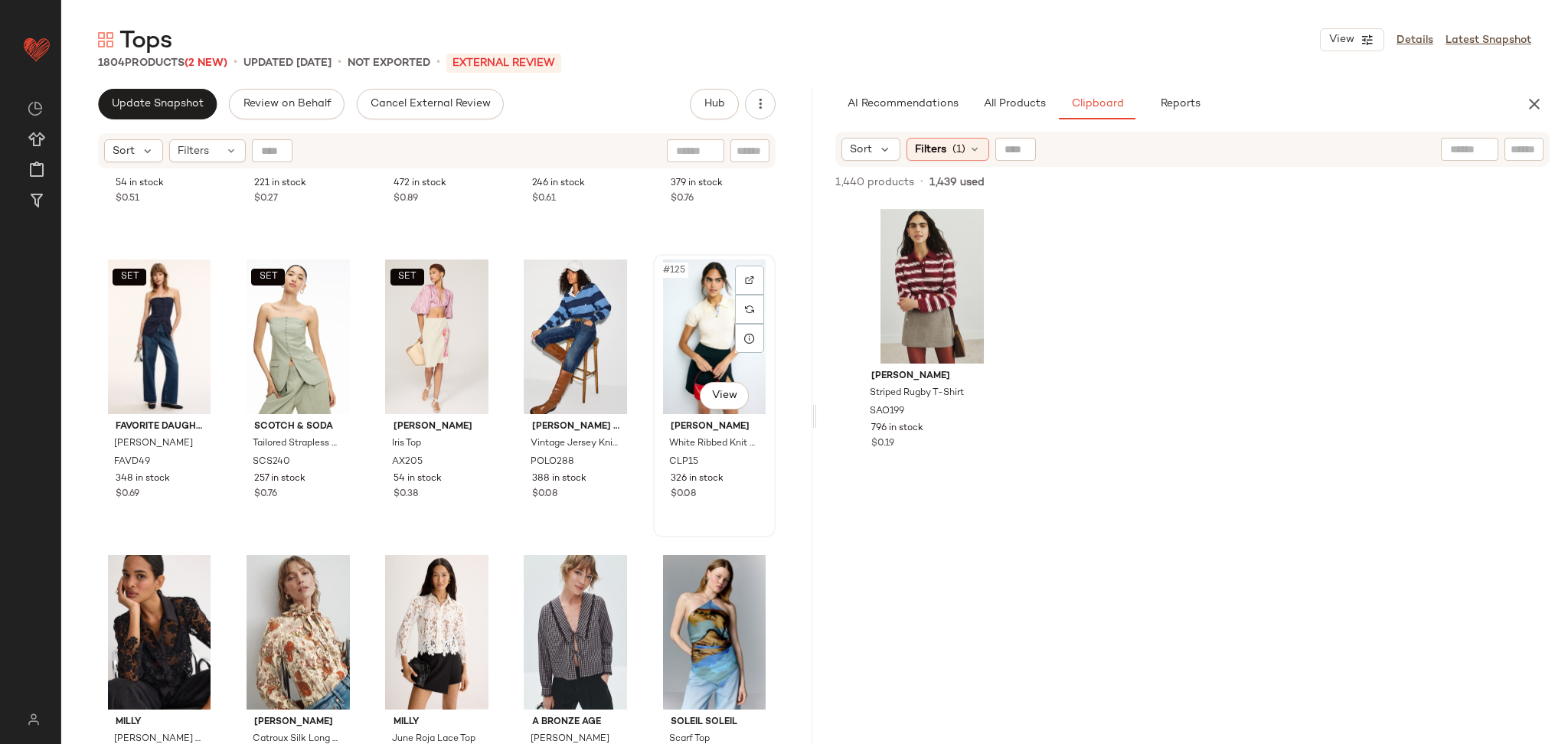
scroll to position [7033, 0]
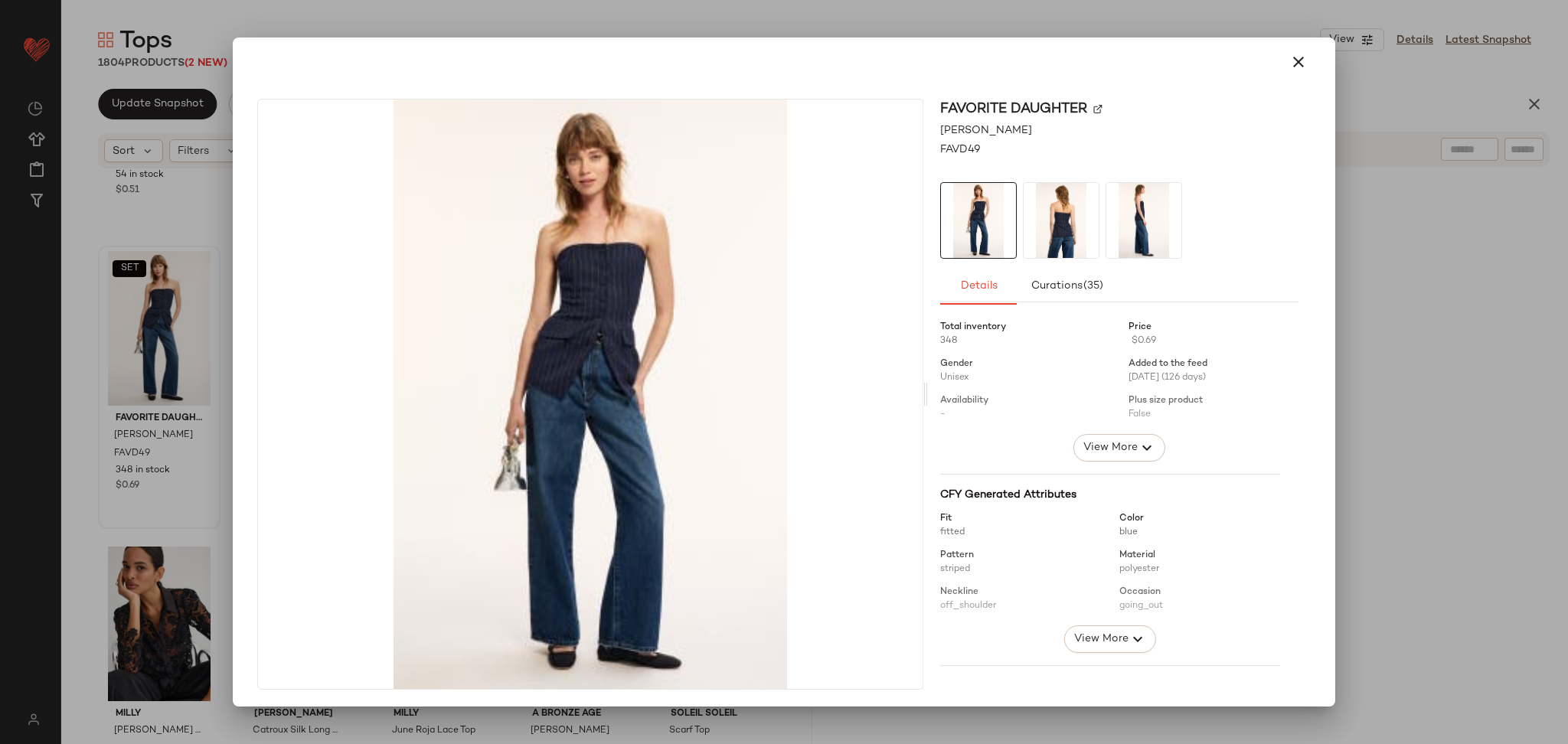
click at [1122, 460] on button "View More" at bounding box center [1119, 448] width 92 height 27
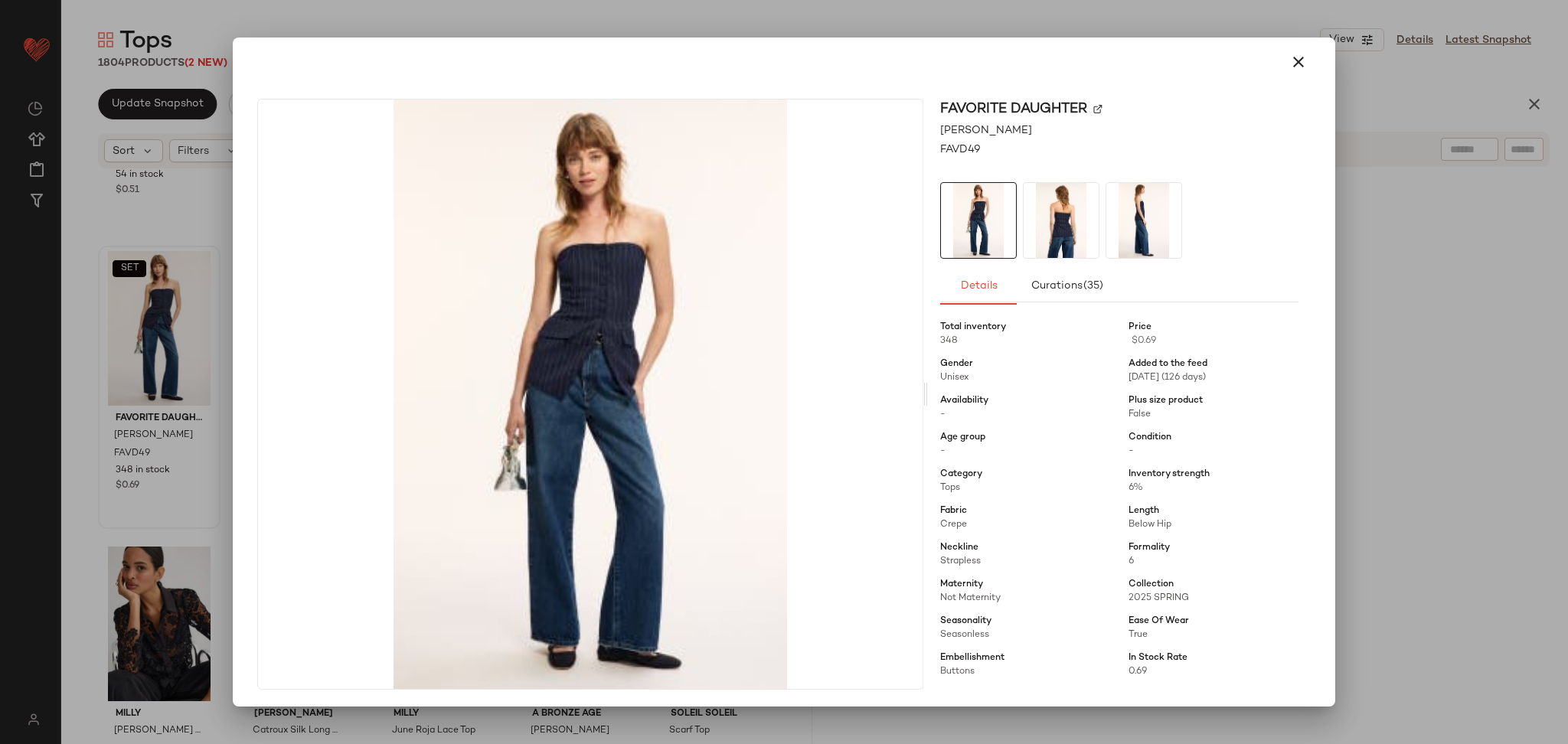
click at [1368, 432] on div at bounding box center [784, 372] width 1568 height 744
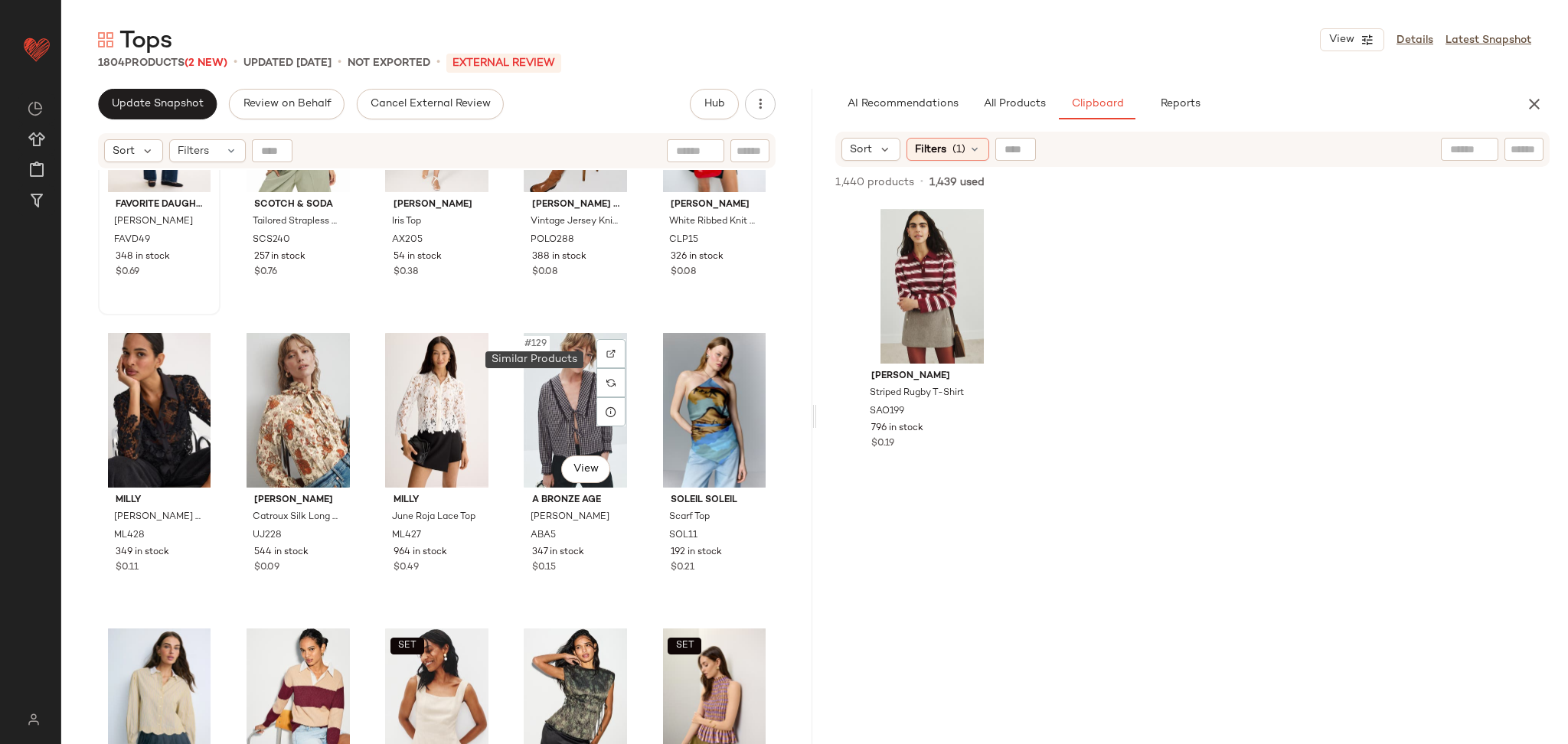
scroll to position [7287, 0]
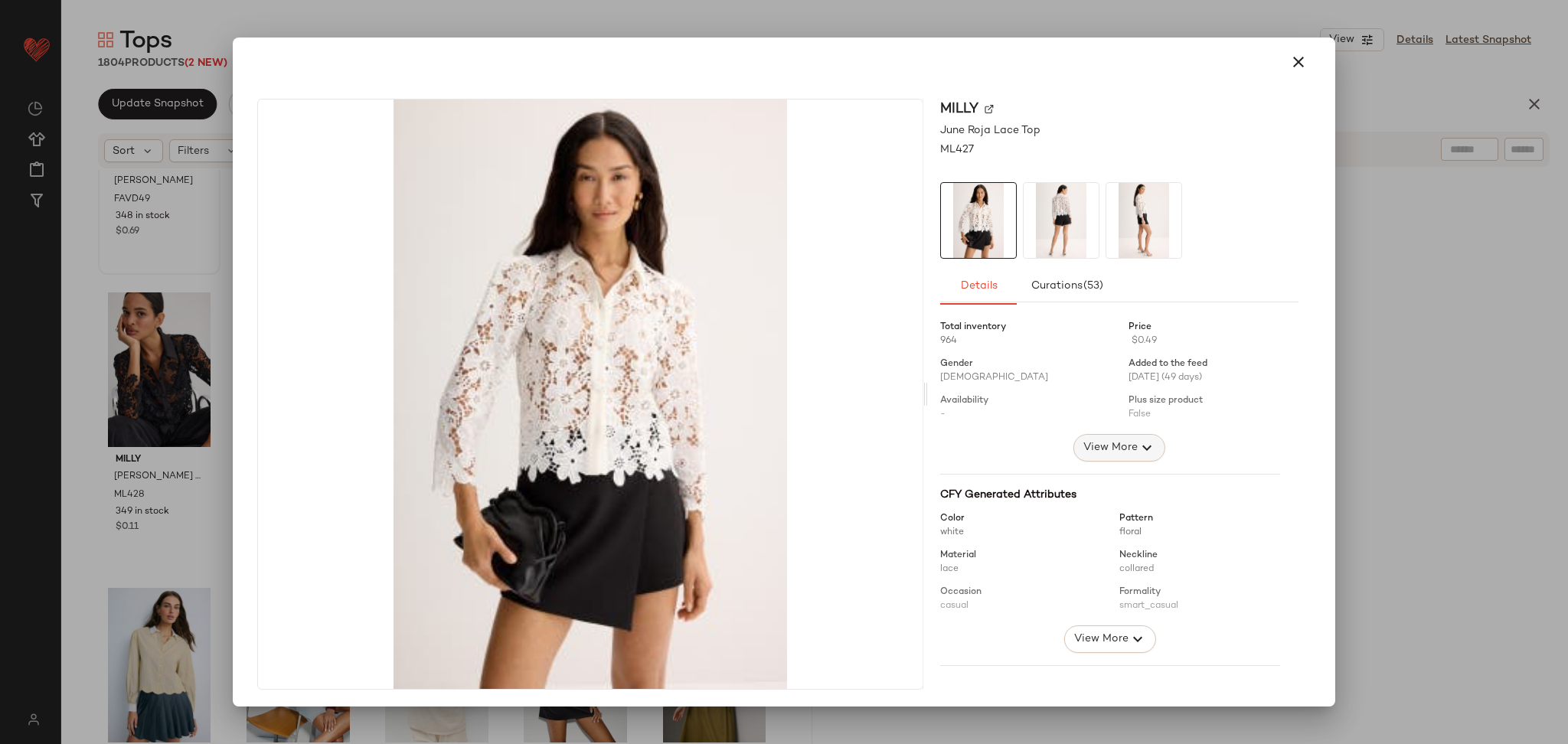
click at [1106, 455] on span "View More" at bounding box center [1110, 448] width 55 height 18
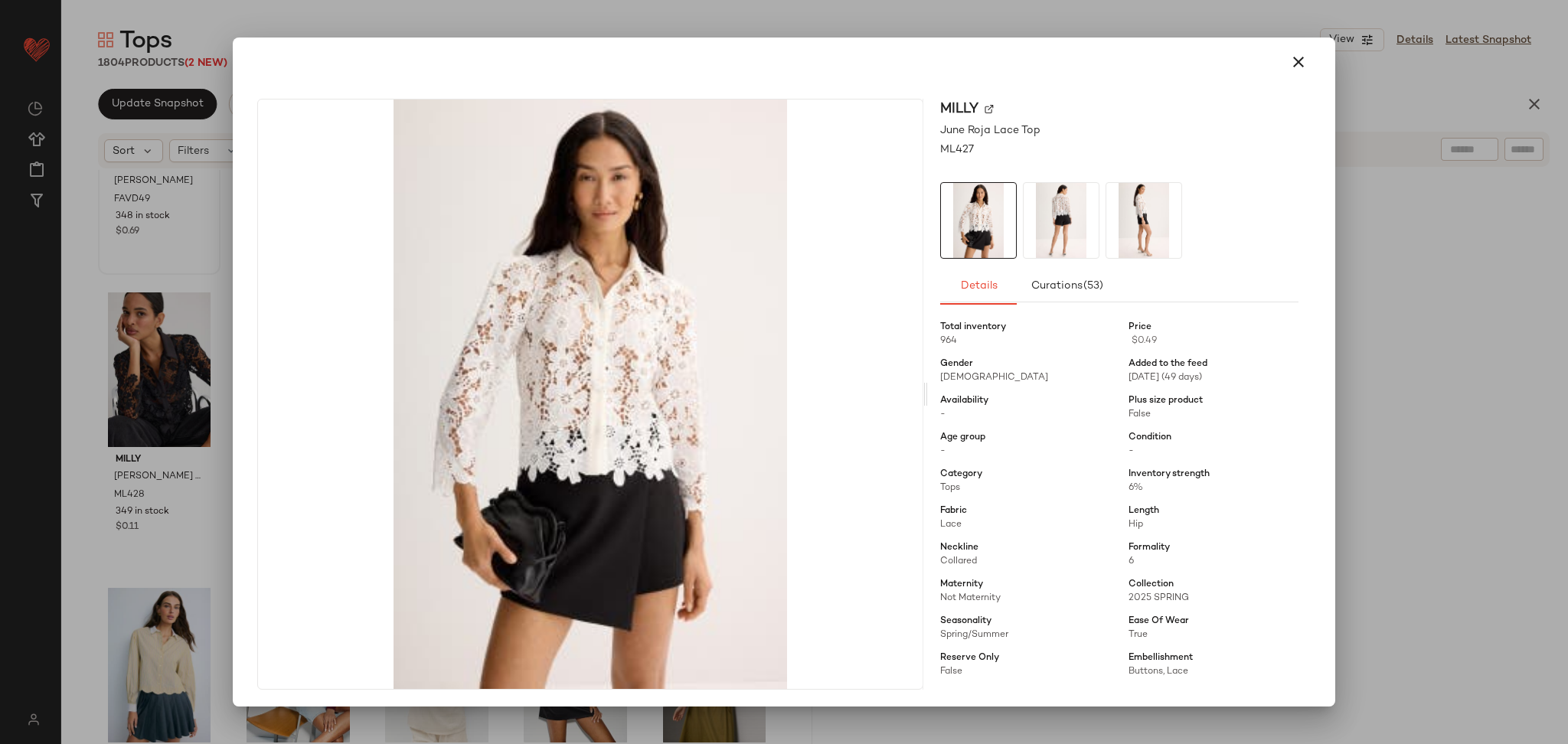
click at [1383, 428] on div at bounding box center [784, 372] width 1568 height 744
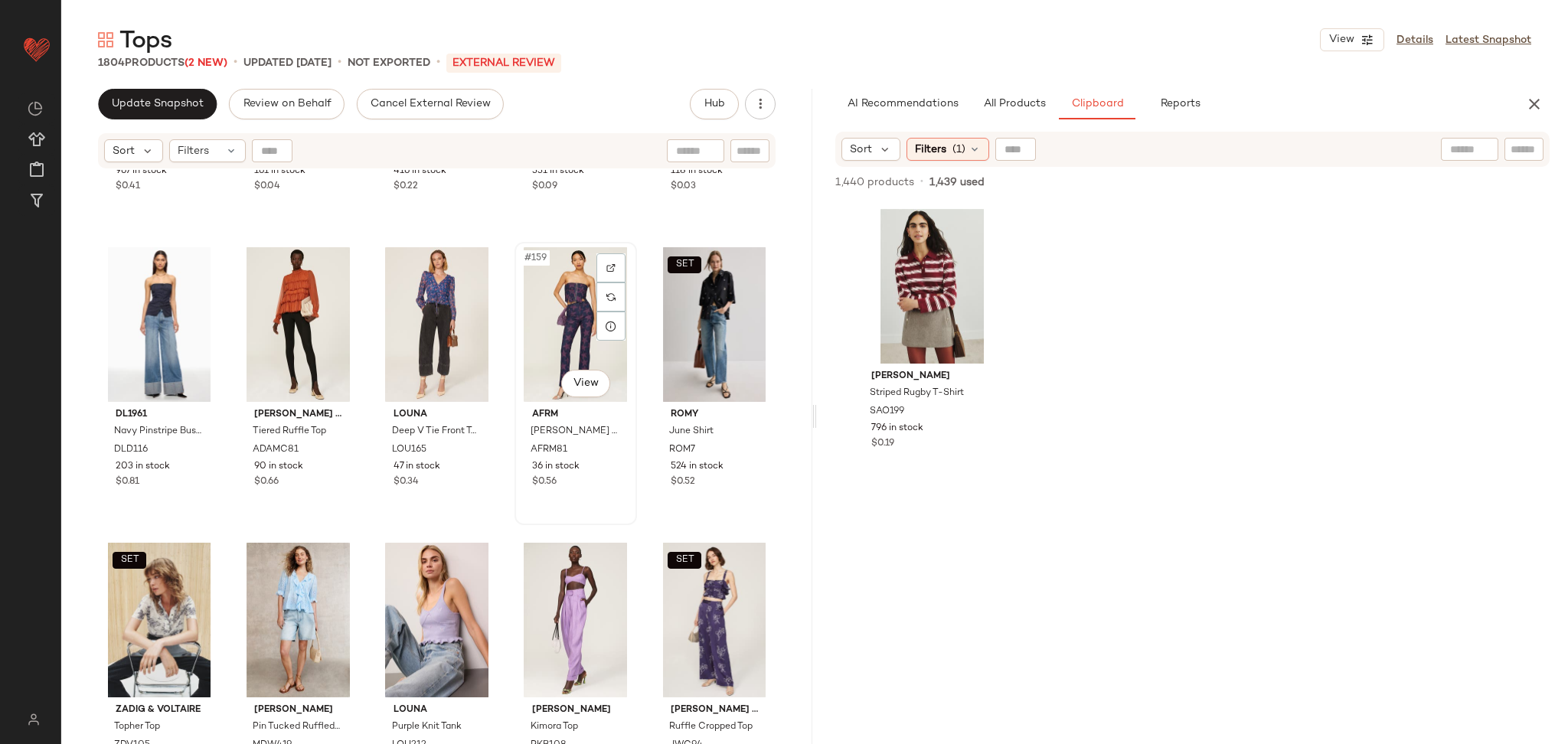
scroll to position [9153, 0]
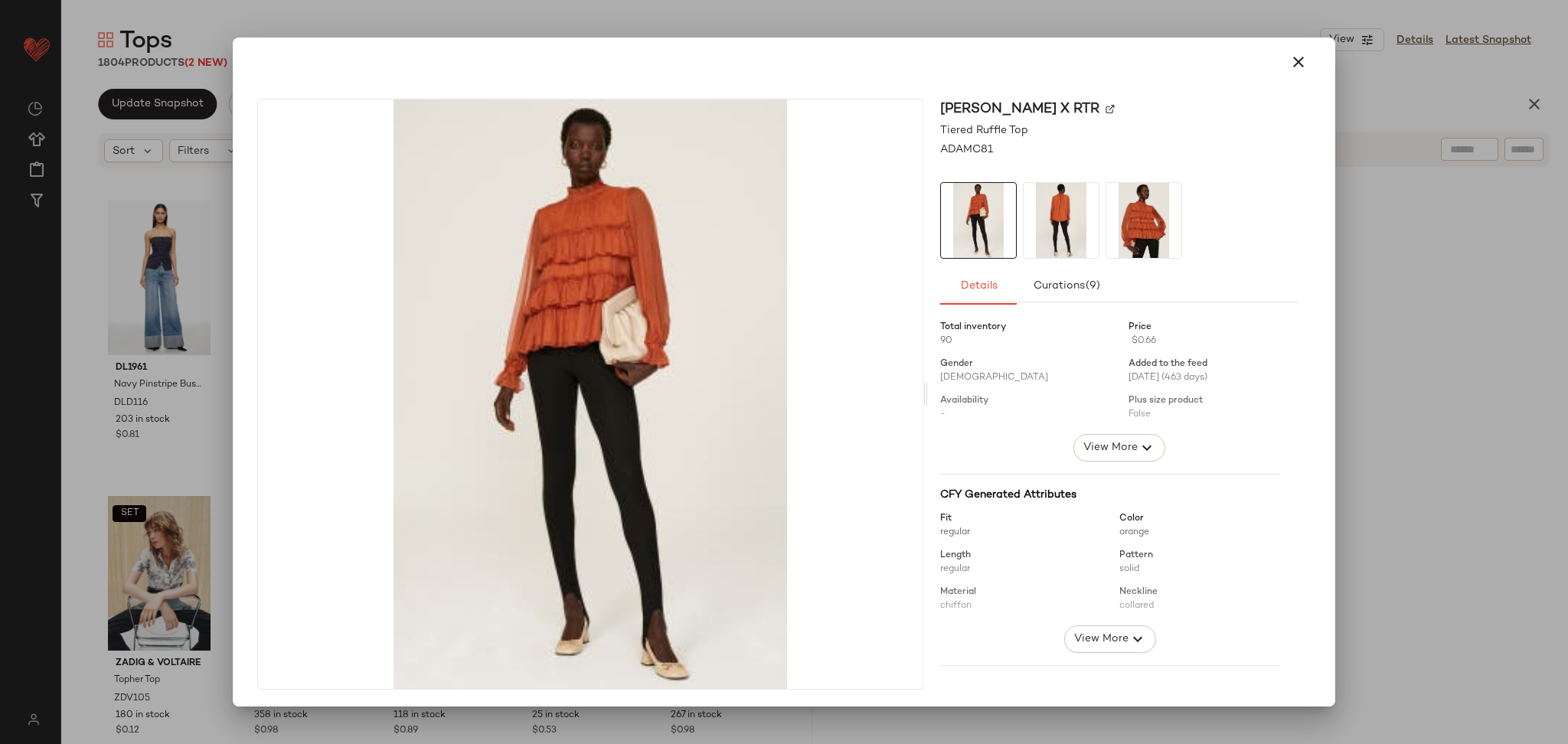
click at [1102, 430] on div at bounding box center [1120, 371] width 358 height 125
click at [1111, 461] on button "View More" at bounding box center [1119, 448] width 92 height 27
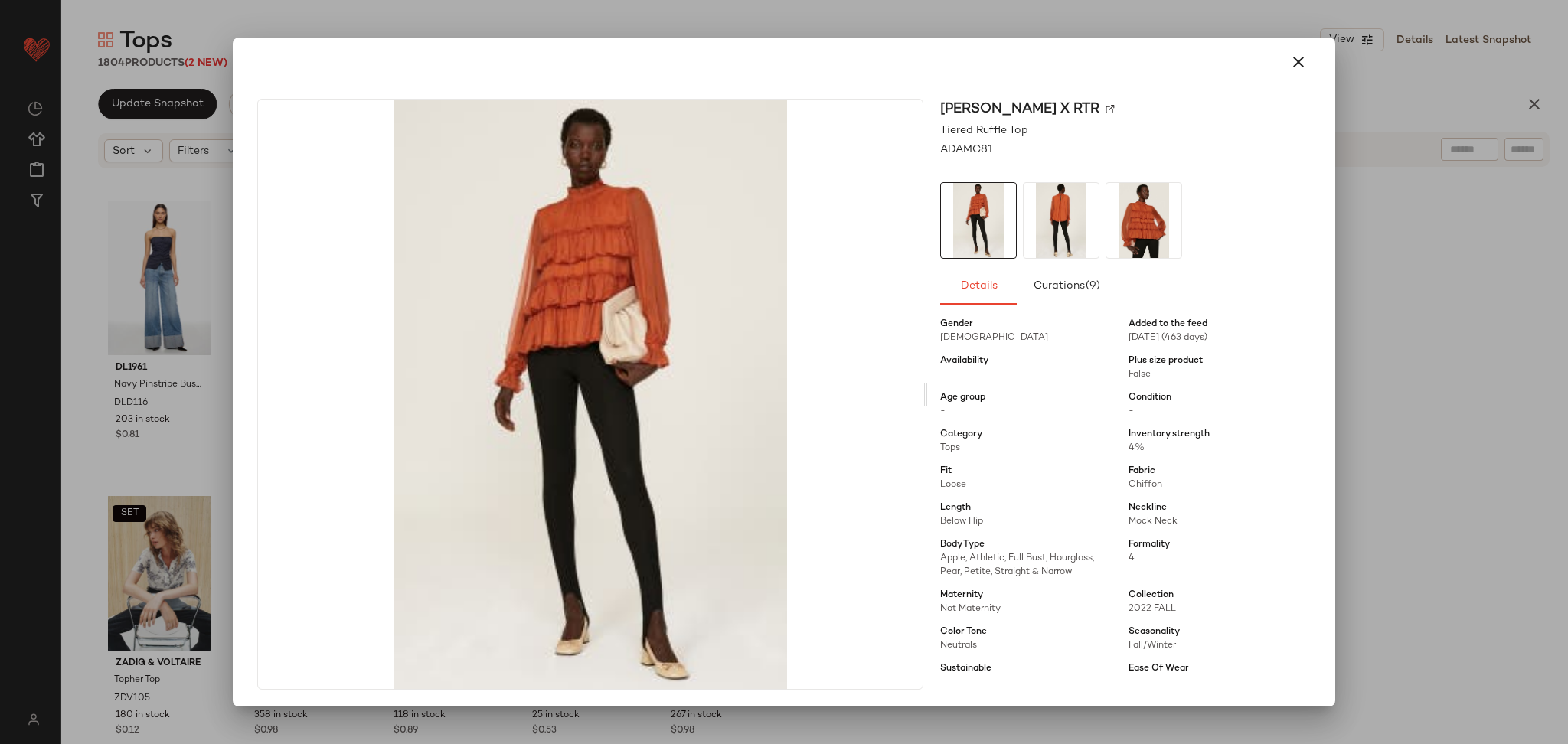
scroll to position [83, 0]
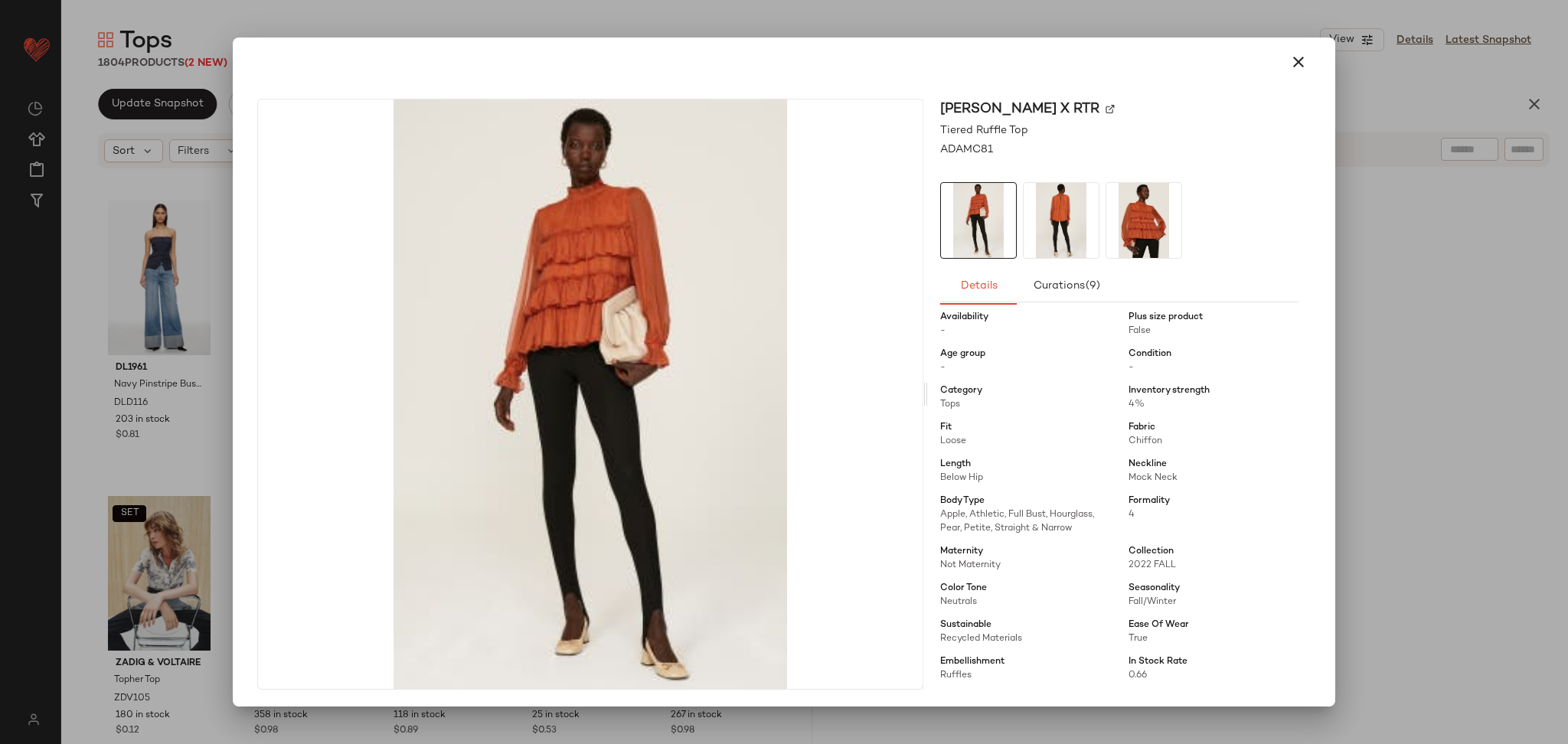
click at [1383, 392] on div at bounding box center [784, 372] width 1568 height 744
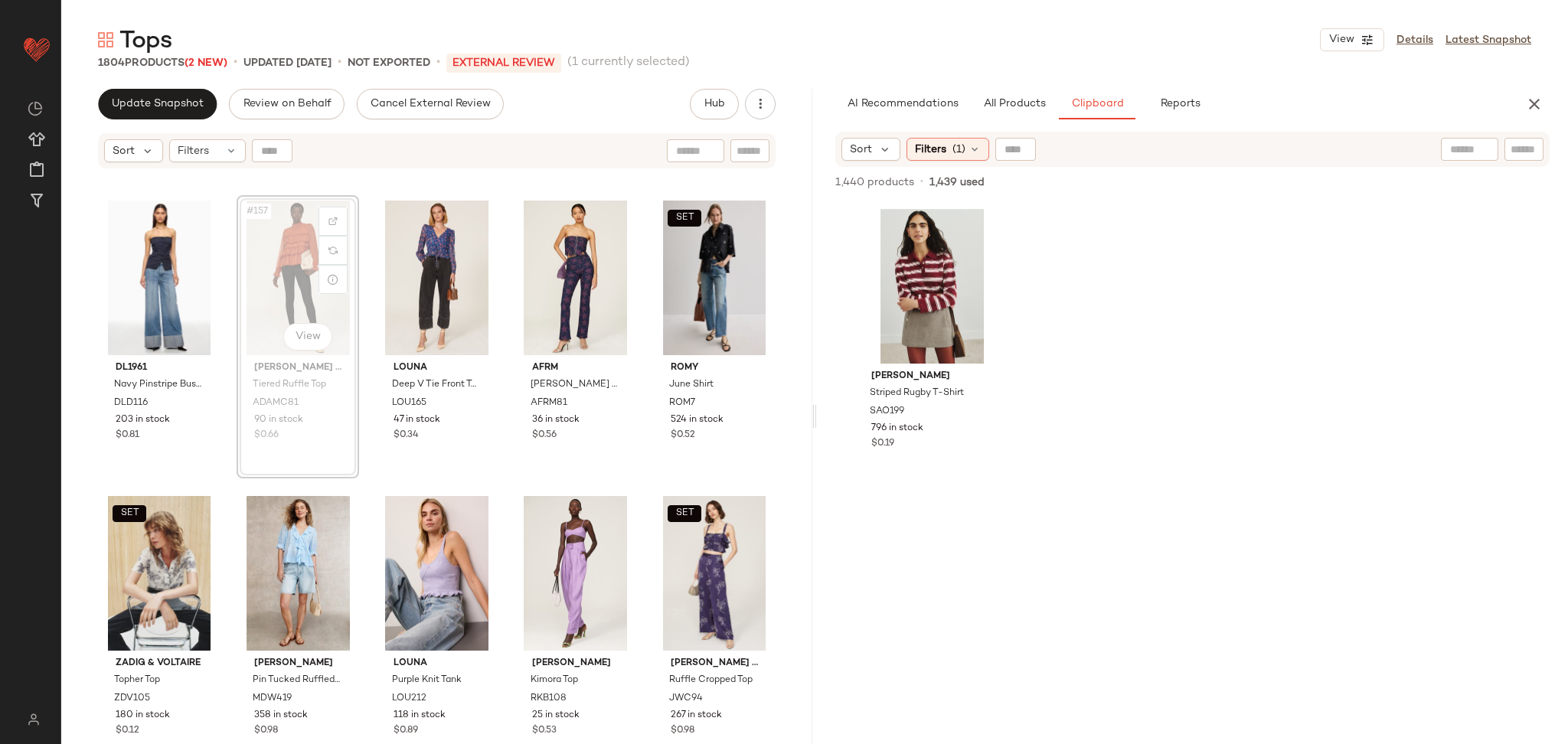
scroll to position [9145, 0]
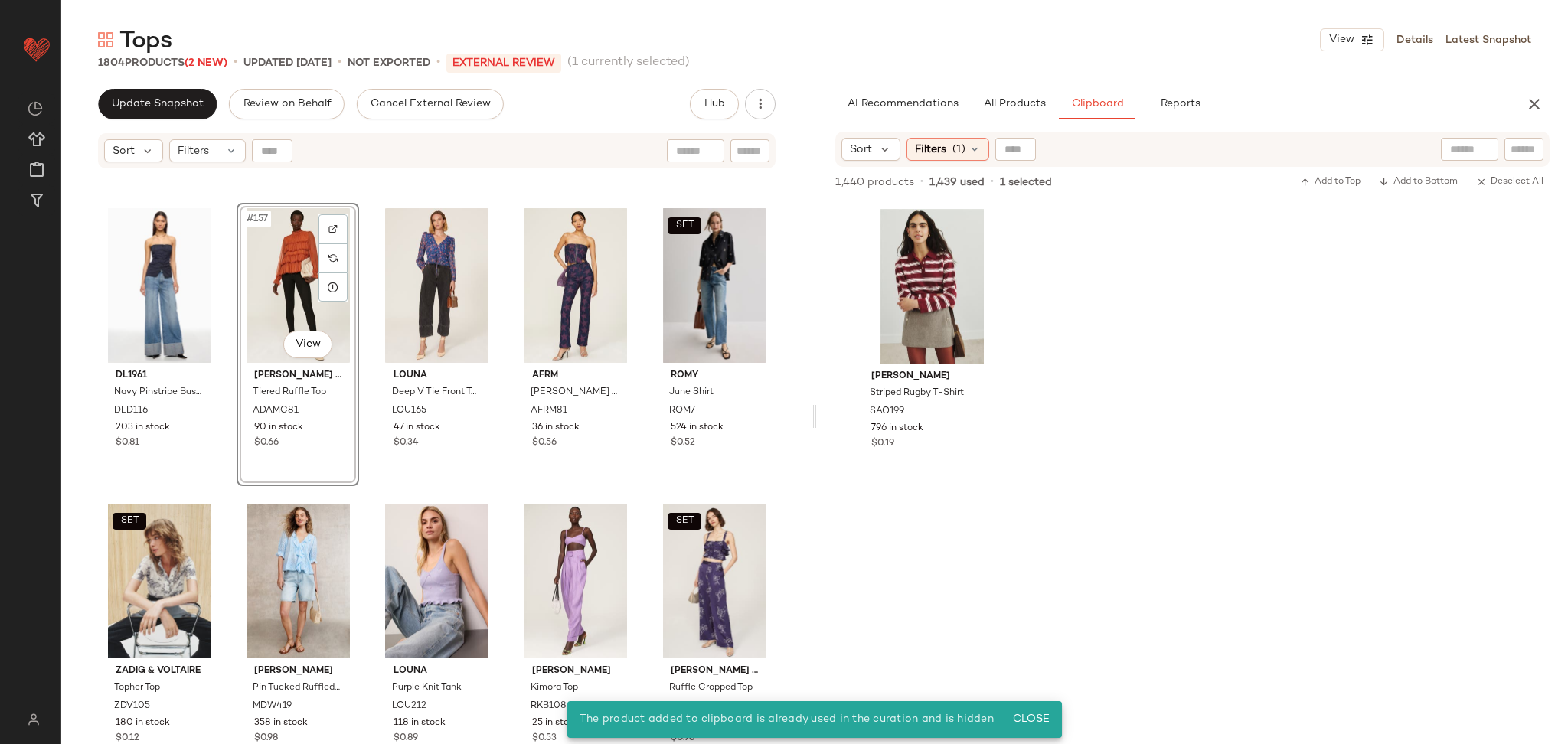
click at [285, 269] on div "#157 View" at bounding box center [298, 286] width 112 height 155
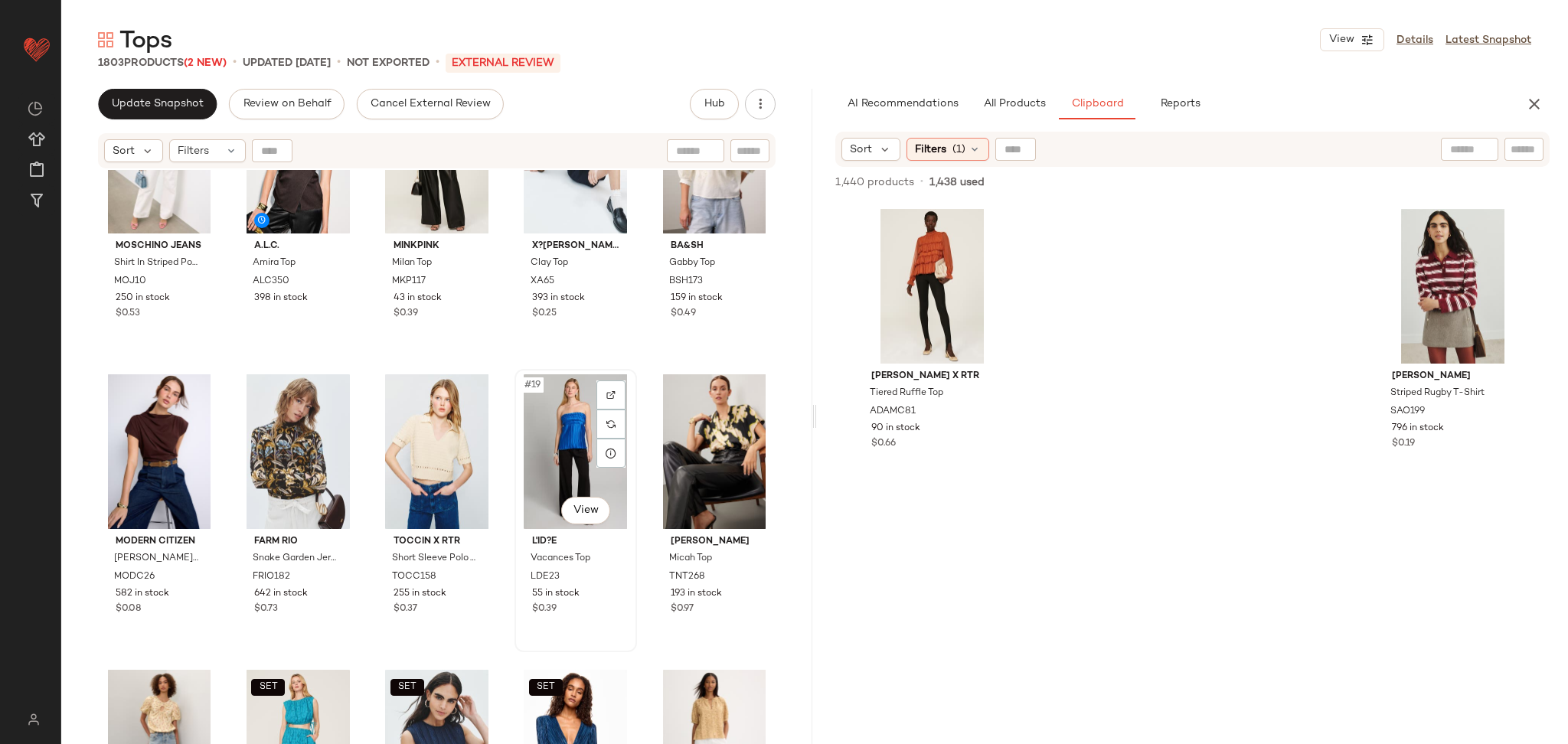
scroll to position [702, 0]
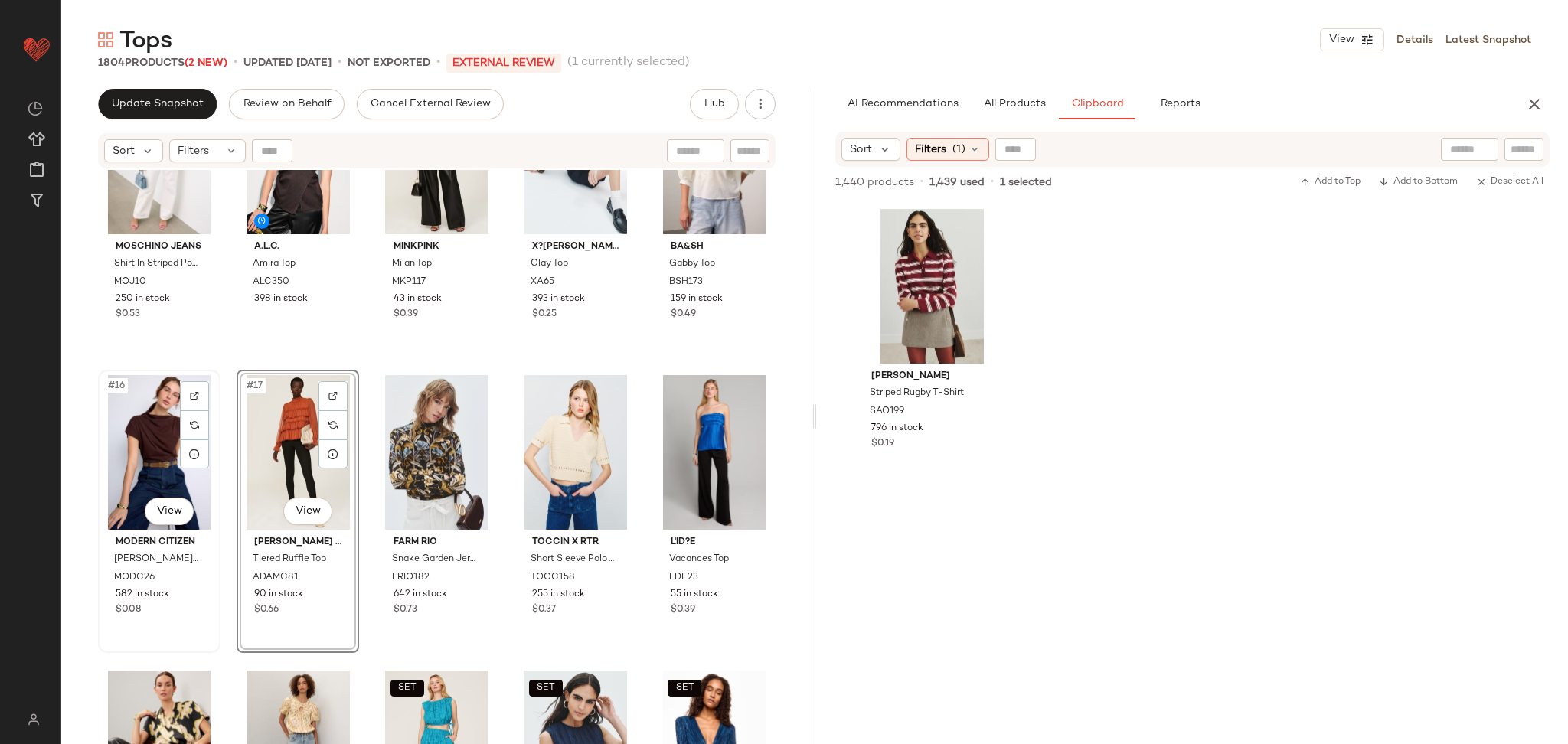
click at [156, 448] on div "#16 View" at bounding box center [159, 453] width 112 height 155
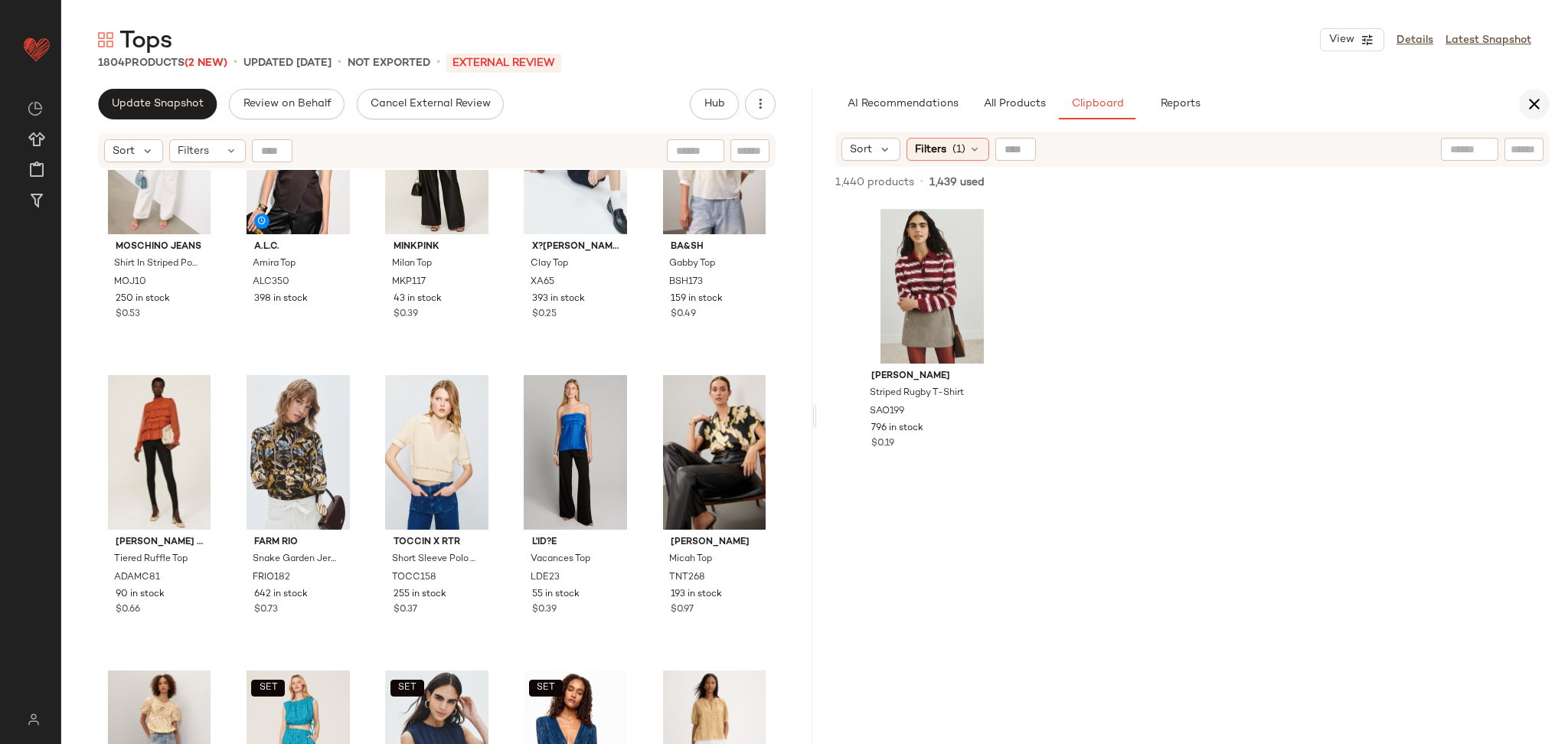
click at [1534, 100] on icon "button" at bounding box center [1534, 104] width 18 height 18
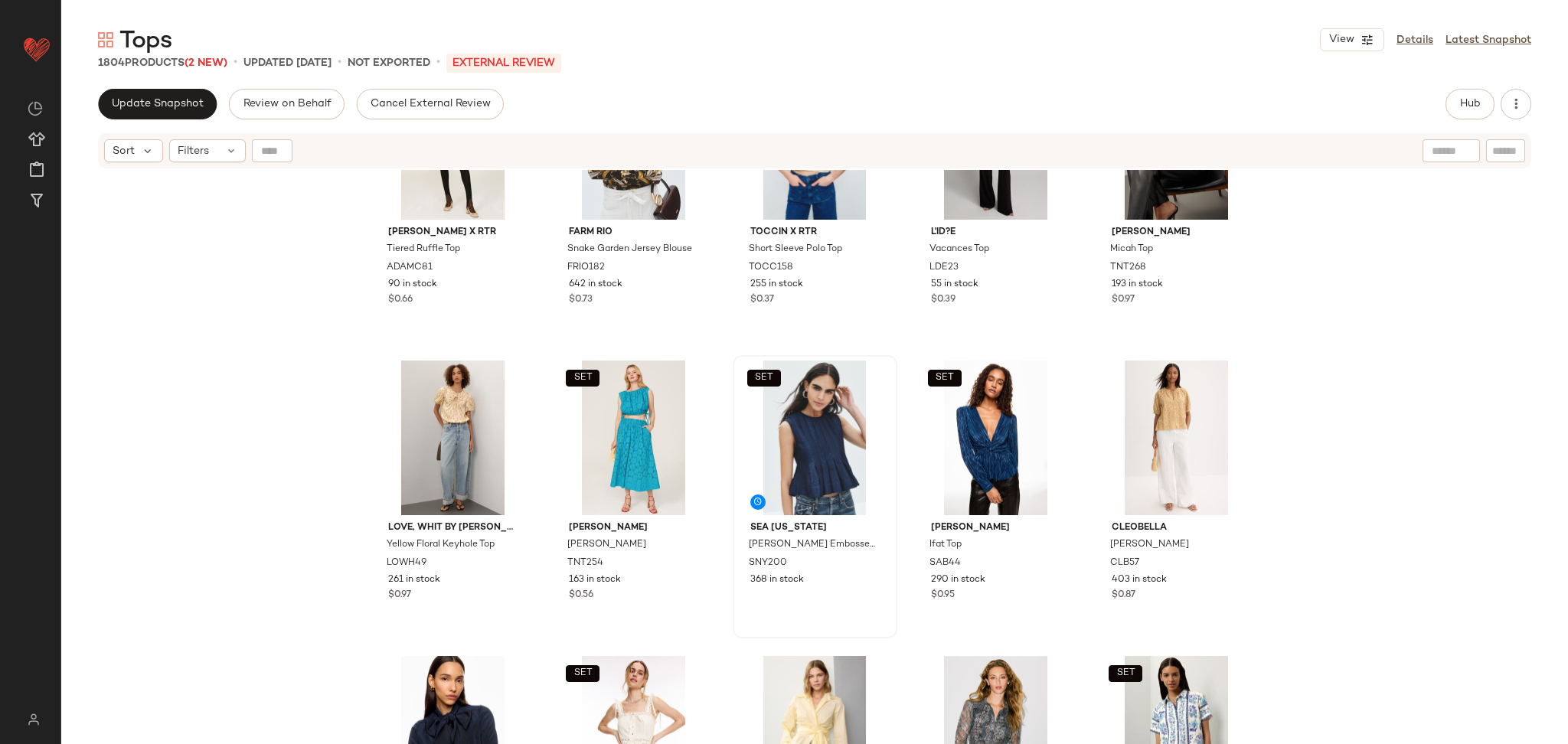
scroll to position [1016, 0]
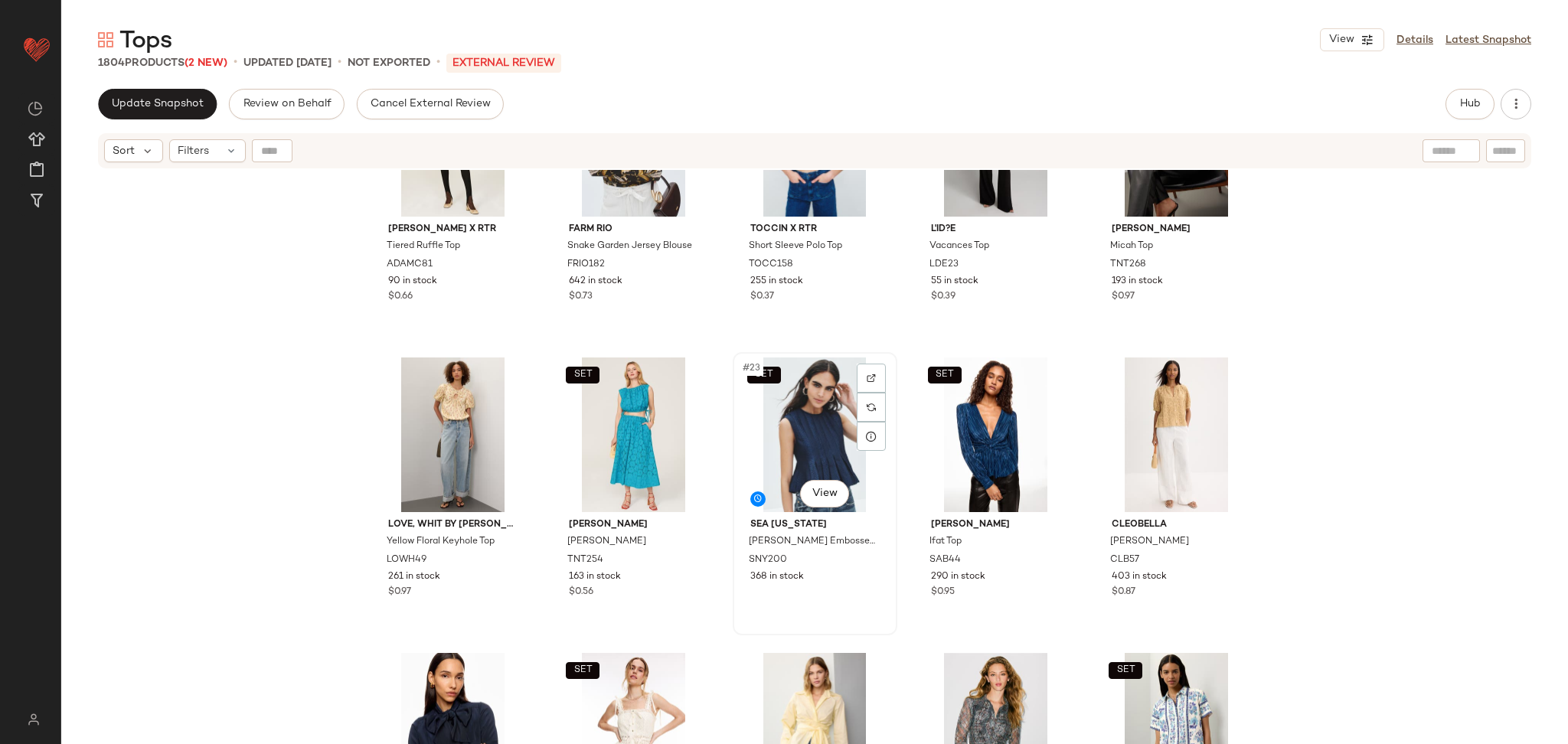
click at [790, 432] on div "SET #23 View" at bounding box center [815, 435] width 154 height 155
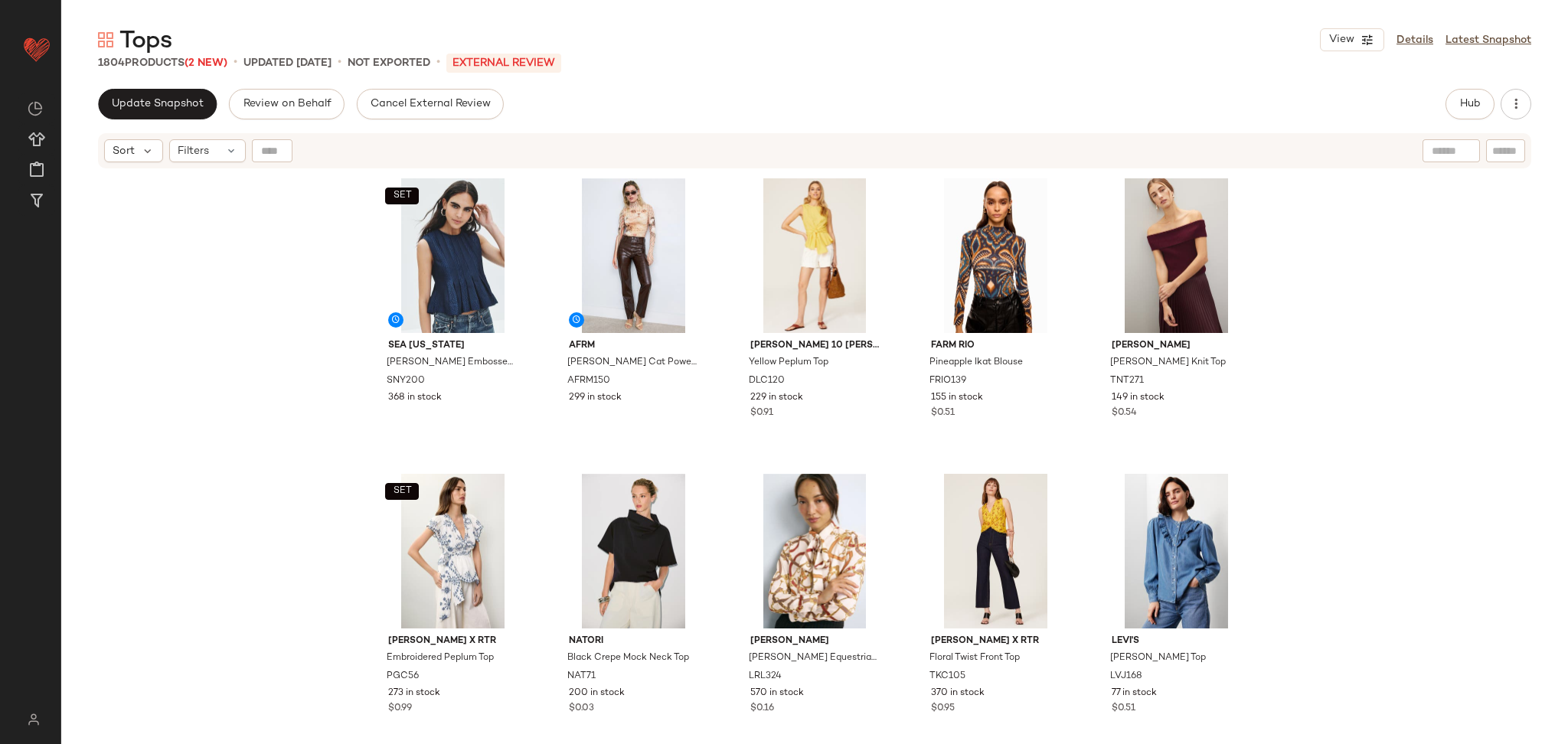
click at [1458, 119] on div "Update Snapshot Review on Behalf Cancel External Review Hub Send for Review Ext…" at bounding box center [815, 416] width 1507 height 655
click at [1461, 106] on span "Hub" at bounding box center [1470, 104] width 22 height 12
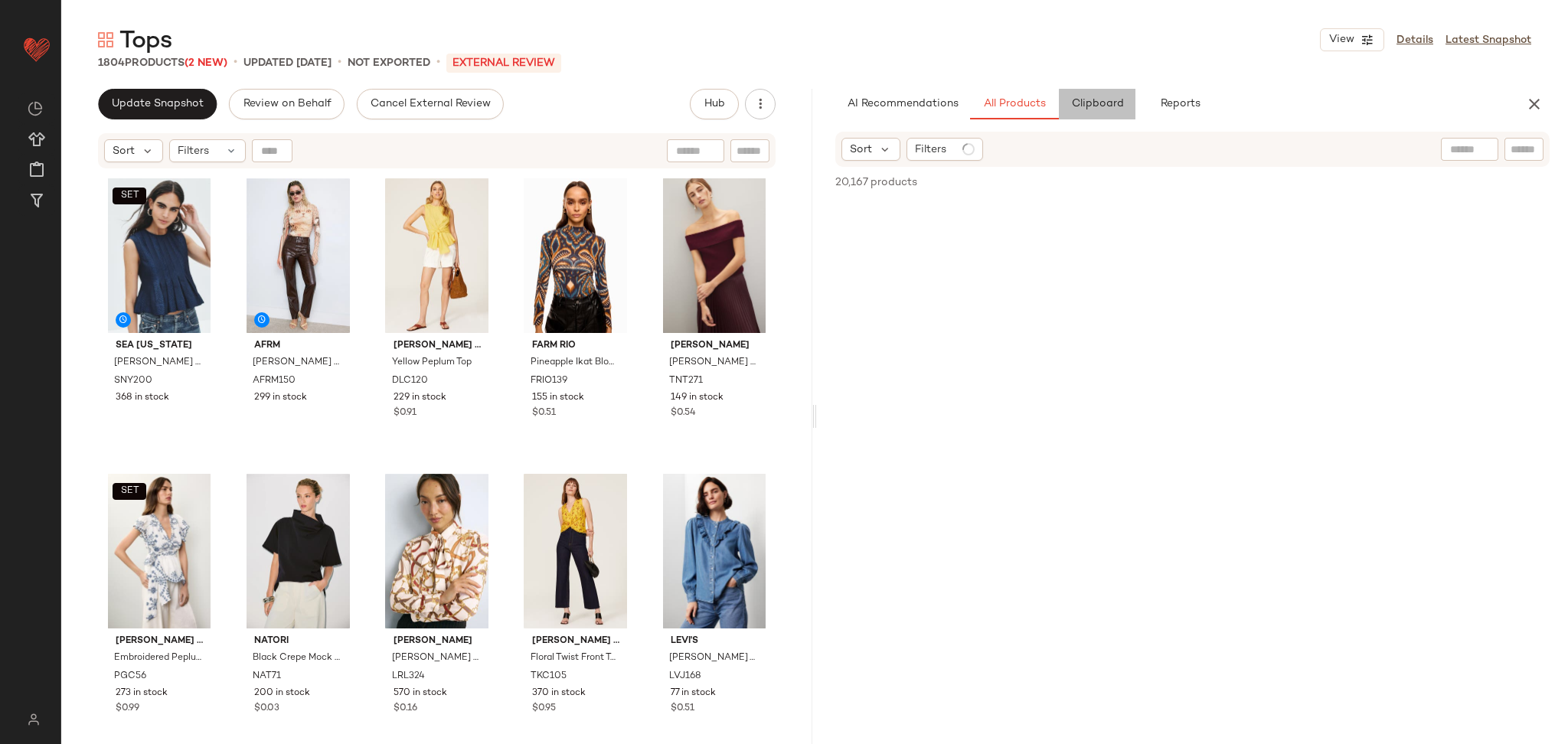
click at [1077, 101] on span "Clipboard" at bounding box center [1097, 104] width 53 height 12
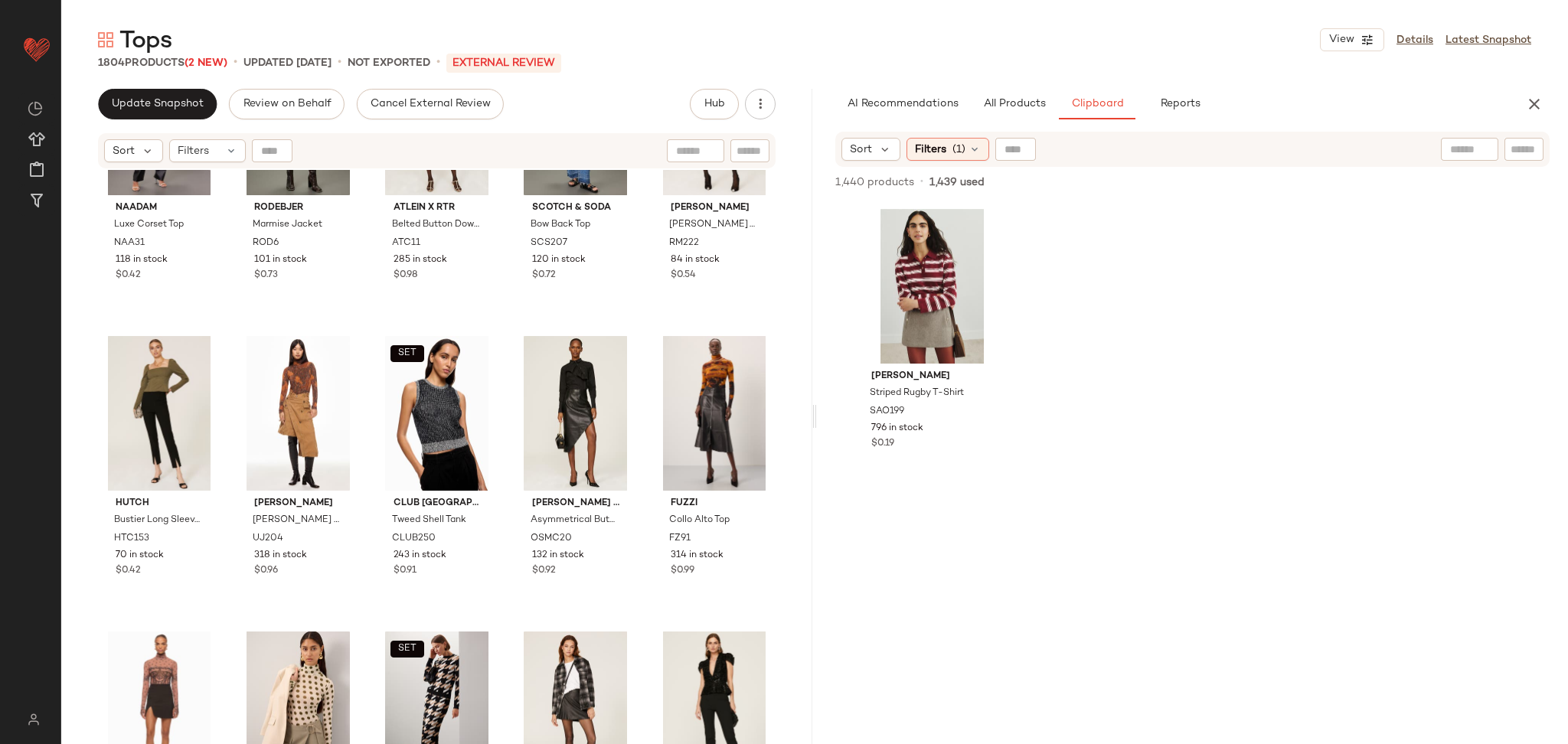
scroll to position [88219, 0]
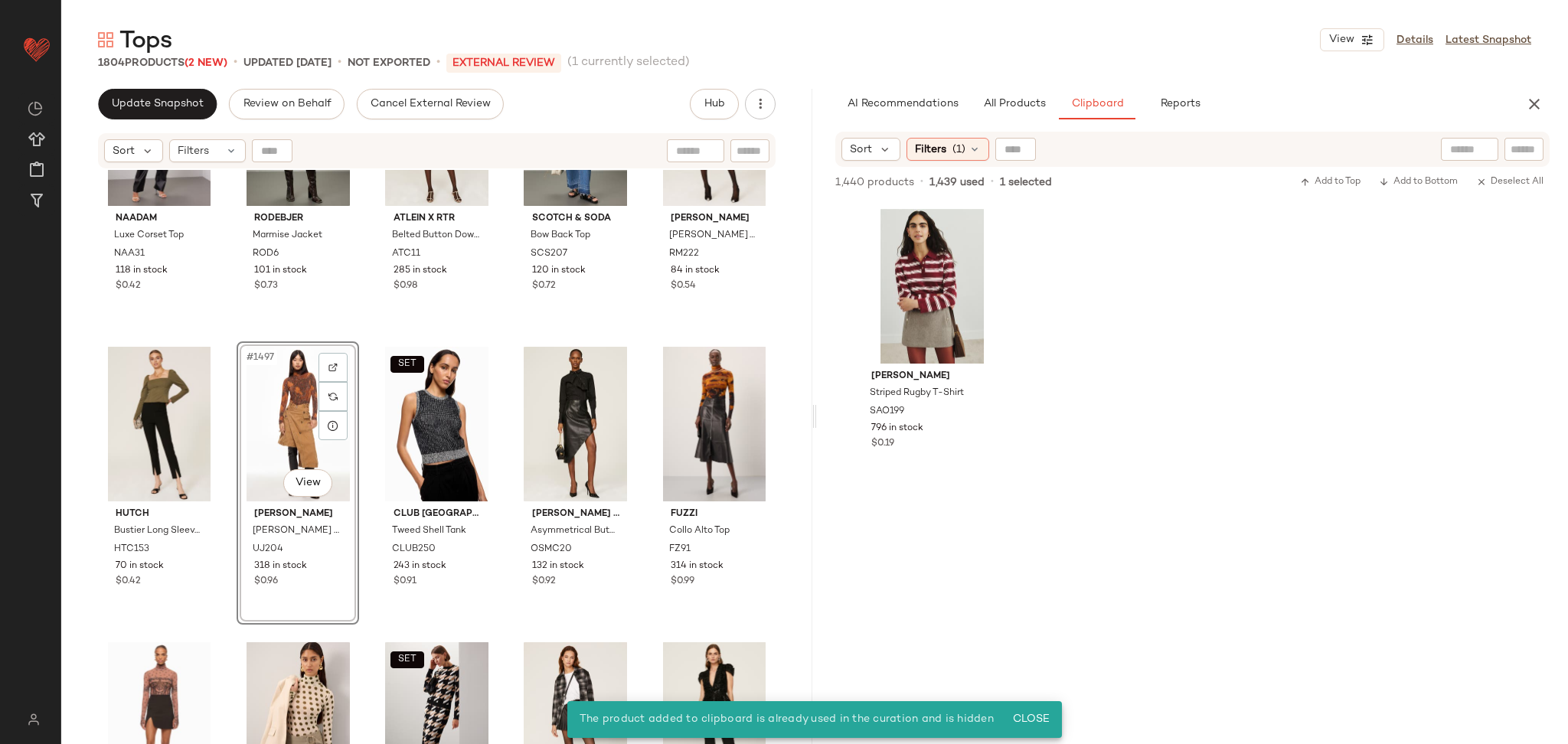
click at [285, 416] on div "#1497 View" at bounding box center [298, 424] width 112 height 155
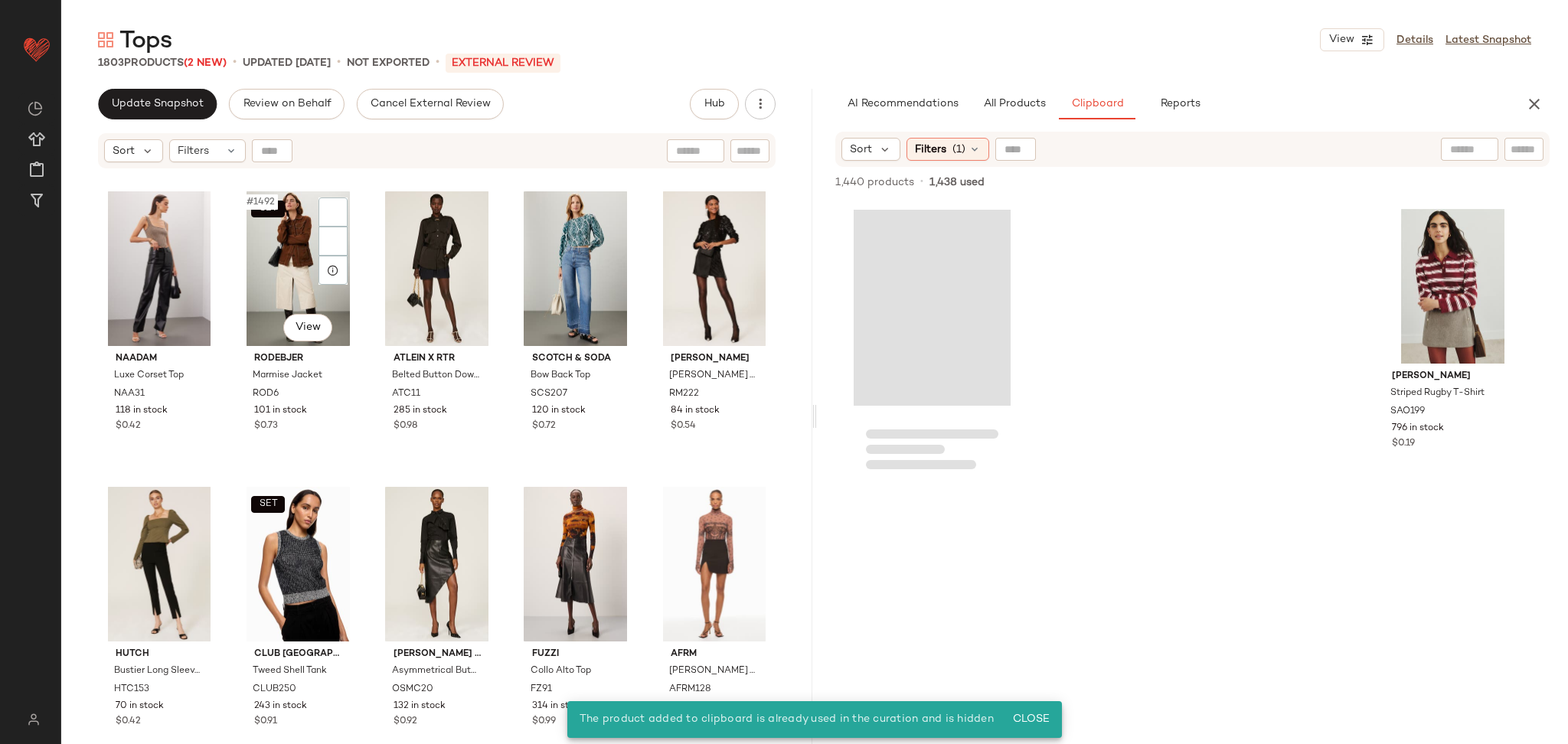
scroll to position [88067, 0]
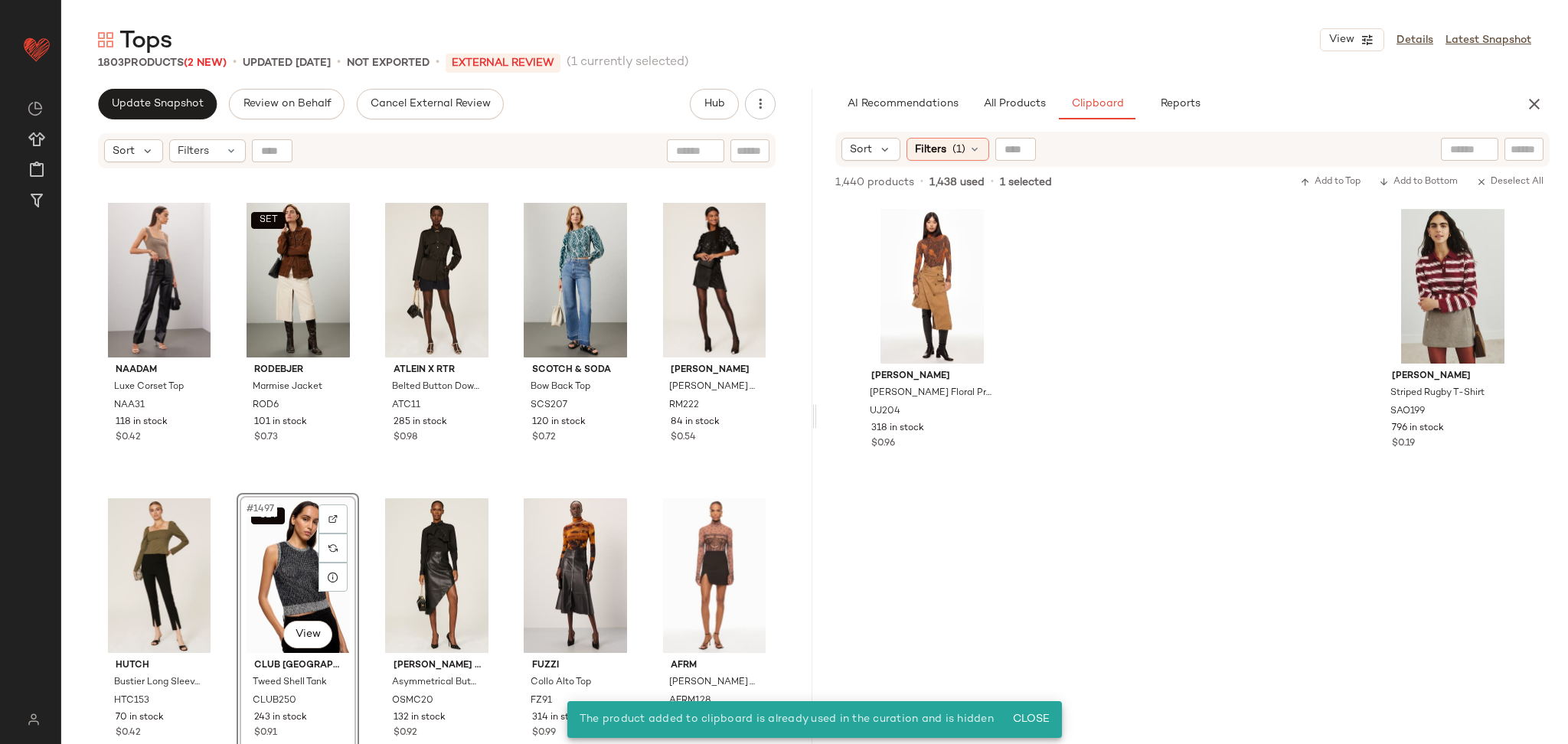
click at [284, 567] on div "SET #1497 View" at bounding box center [298, 576] width 112 height 155
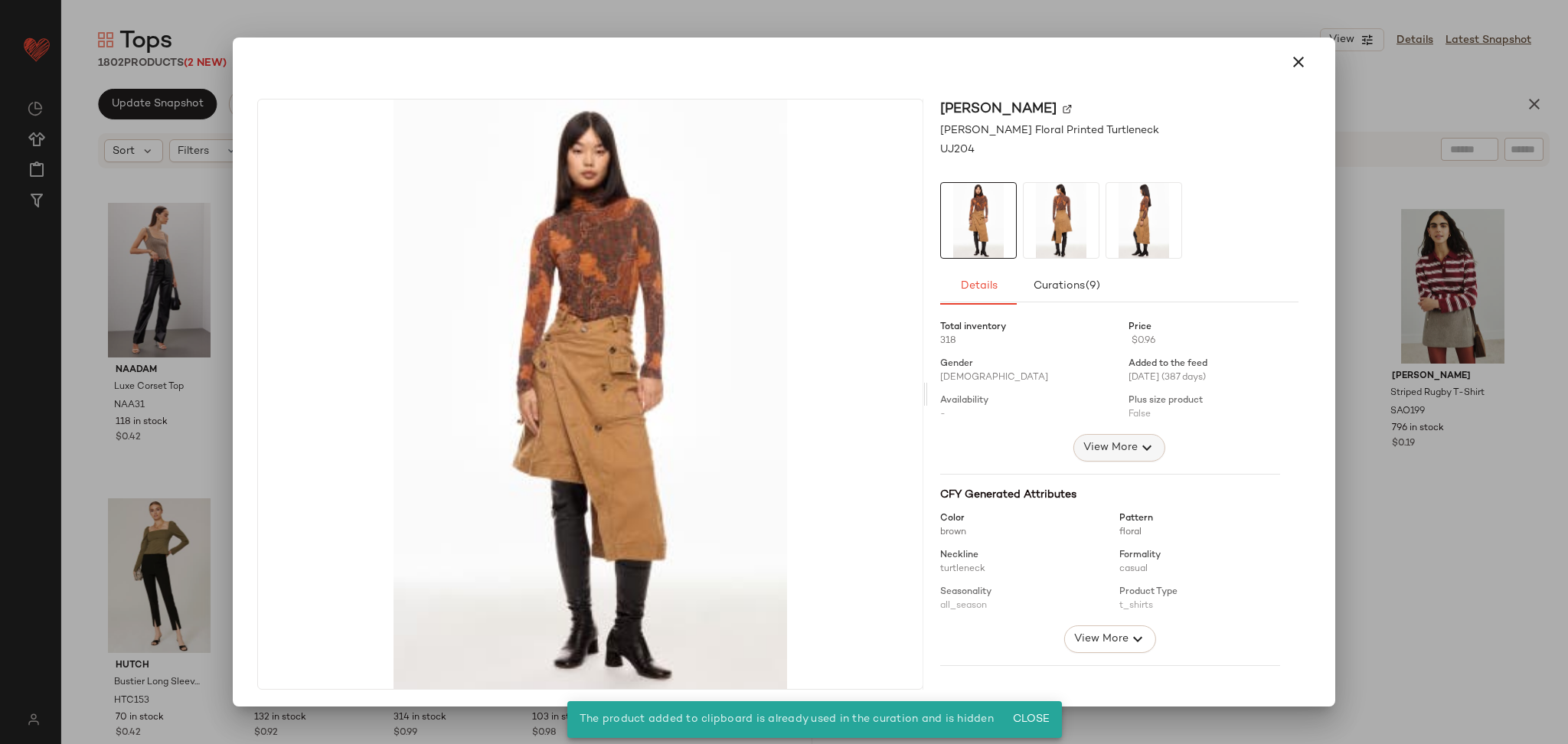
click at [1122, 436] on button "View More" at bounding box center [1119, 448] width 92 height 27
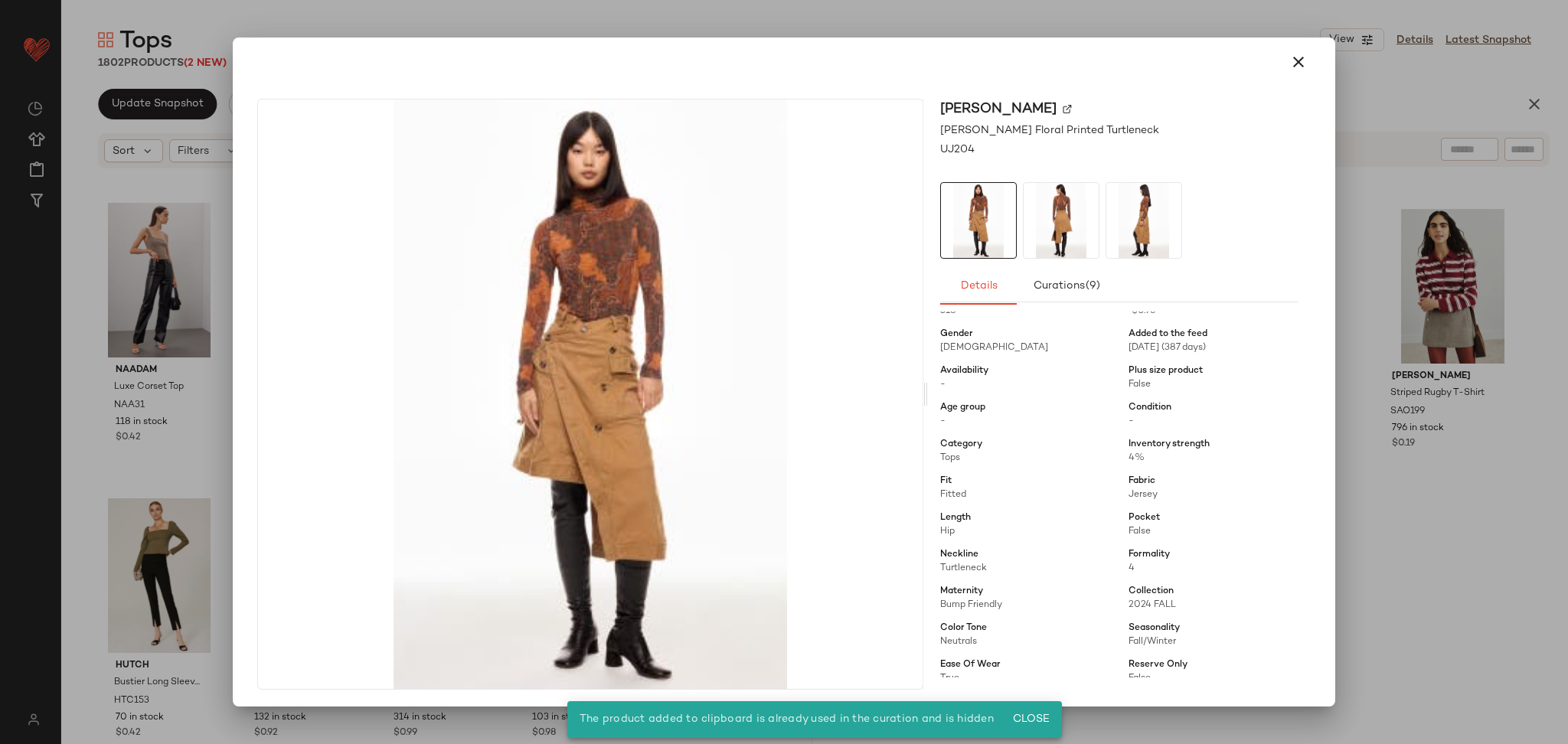
scroll to position [54, 0]
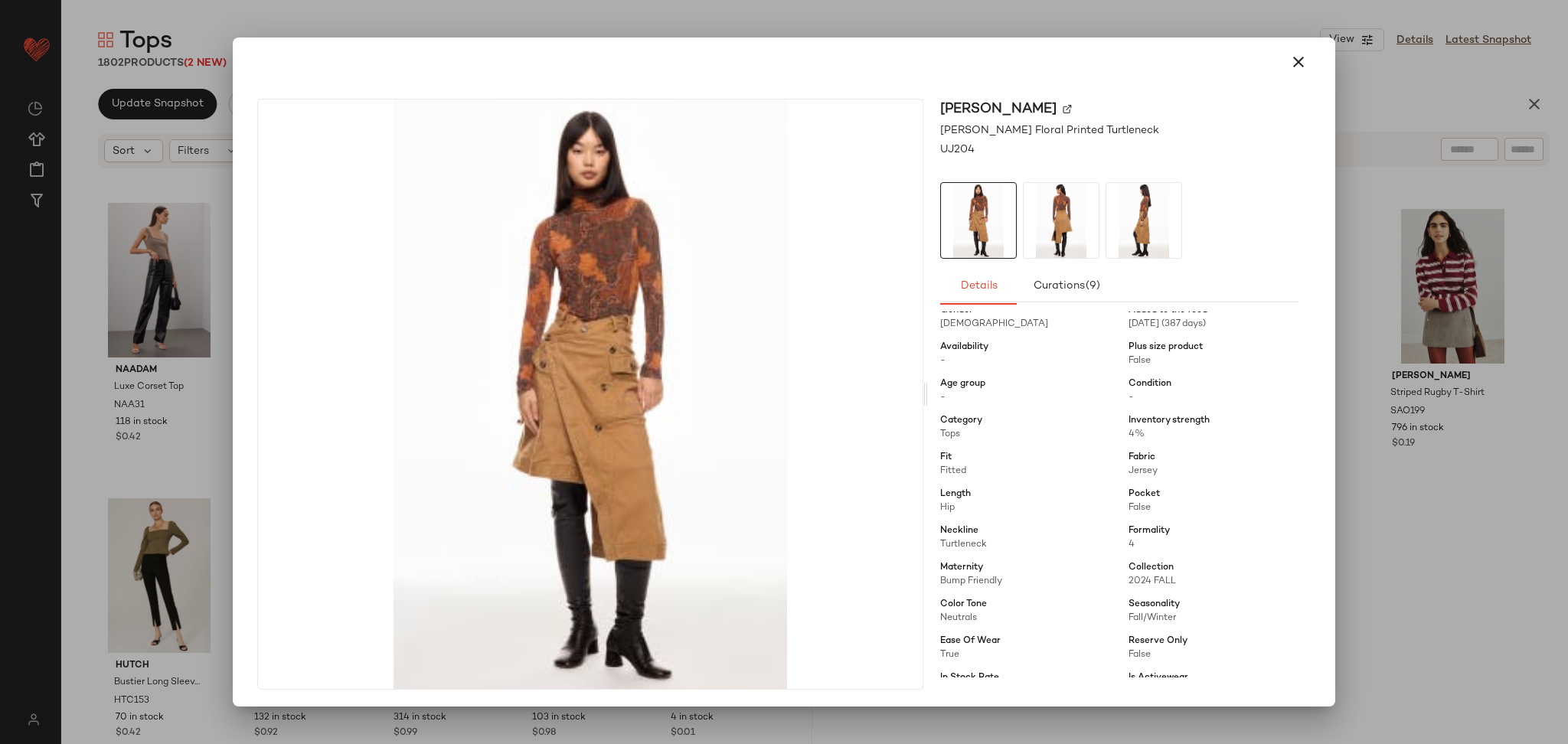
click at [1497, 467] on div at bounding box center [784, 372] width 1568 height 744
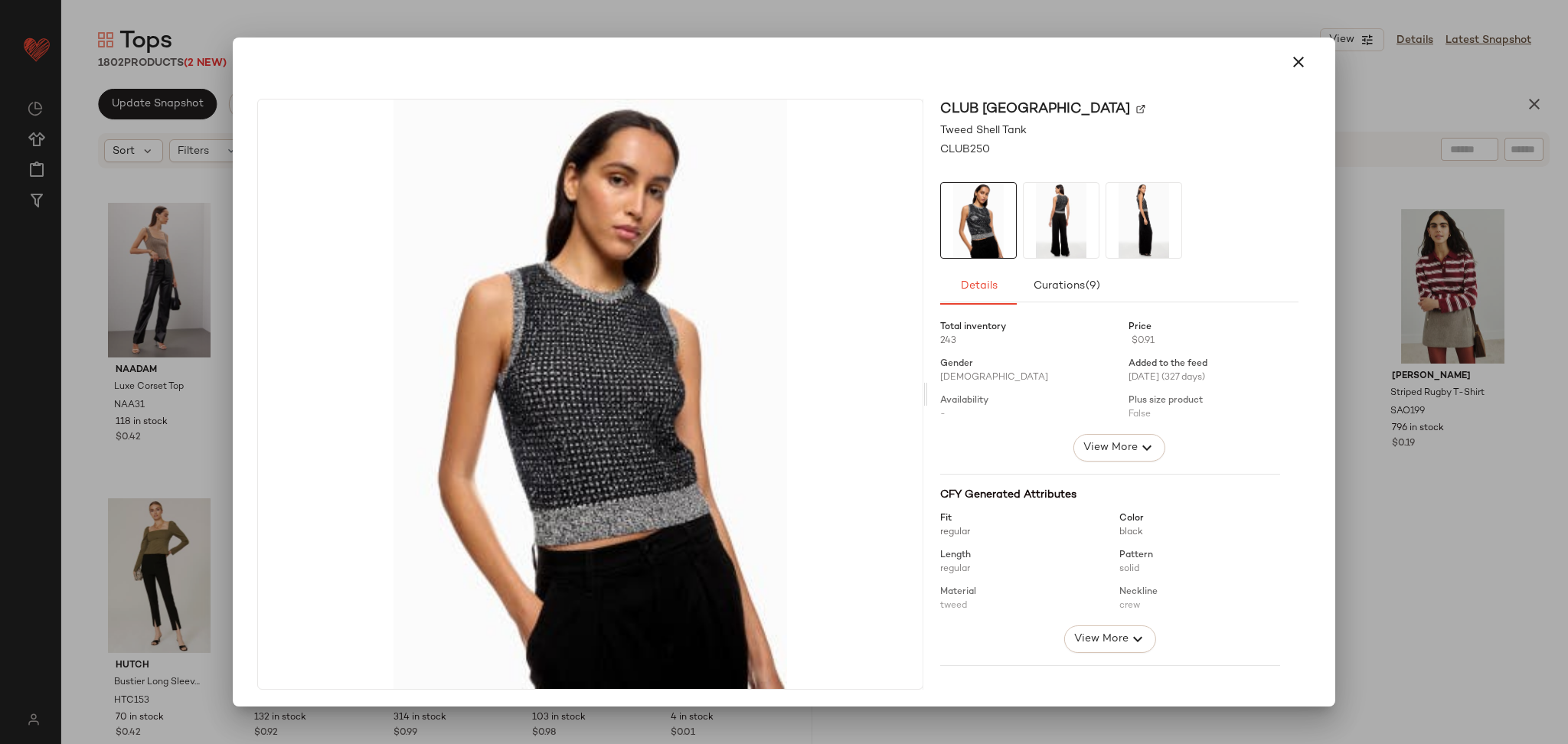
click at [1138, 448] on icon "button" at bounding box center [1147, 448] width 18 height 18
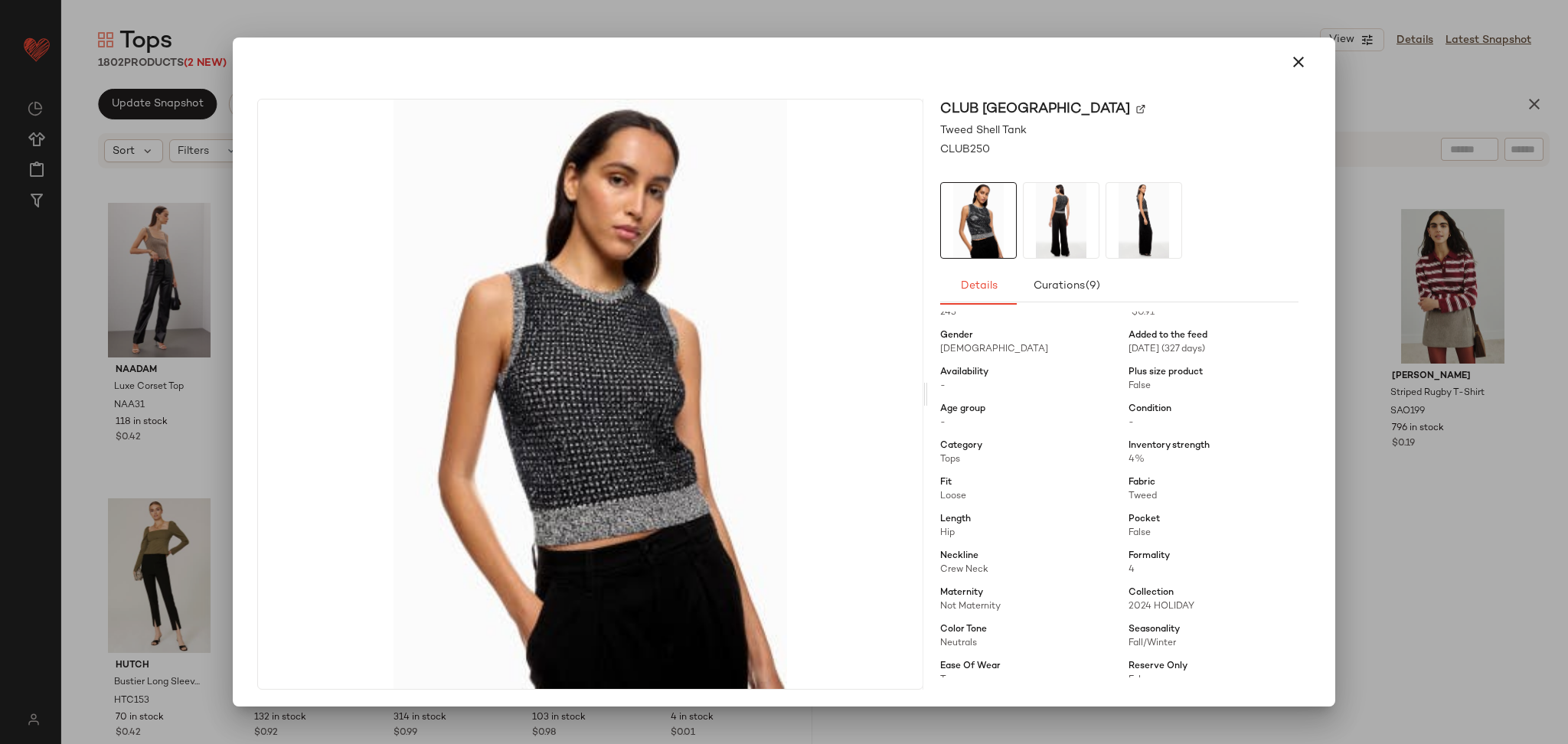
scroll to position [31, 0]
click at [1401, 510] on div at bounding box center [784, 372] width 1568 height 744
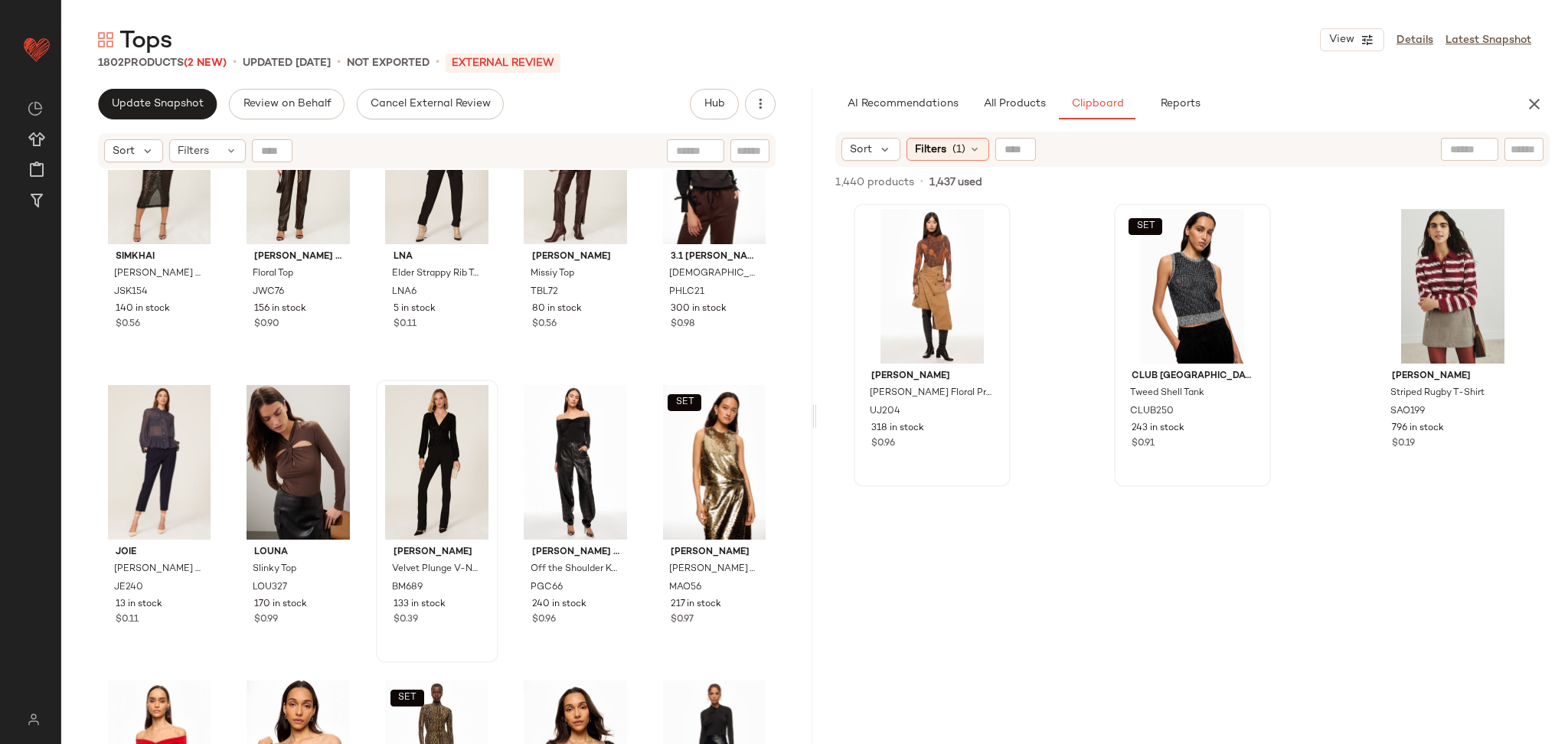
scroll to position [92612, 0]
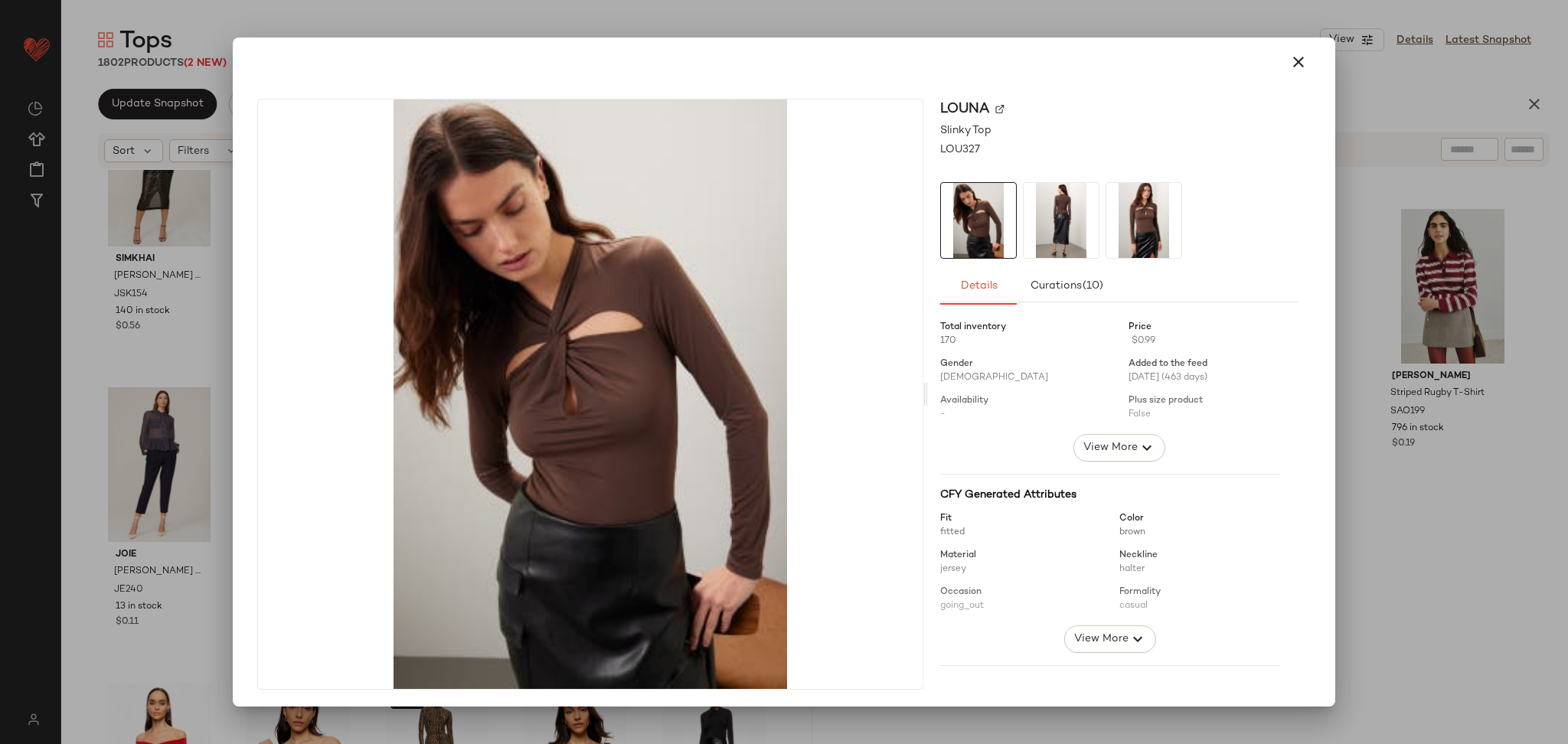
click at [1120, 466] on div "Total inventory 170 Price $0.99 Gender [DEMOGRAPHIC_DATA] Added to the feed [DA…" at bounding box center [1120, 600] width 358 height 578
click at [1112, 447] on span "View More" at bounding box center [1110, 448] width 55 height 18
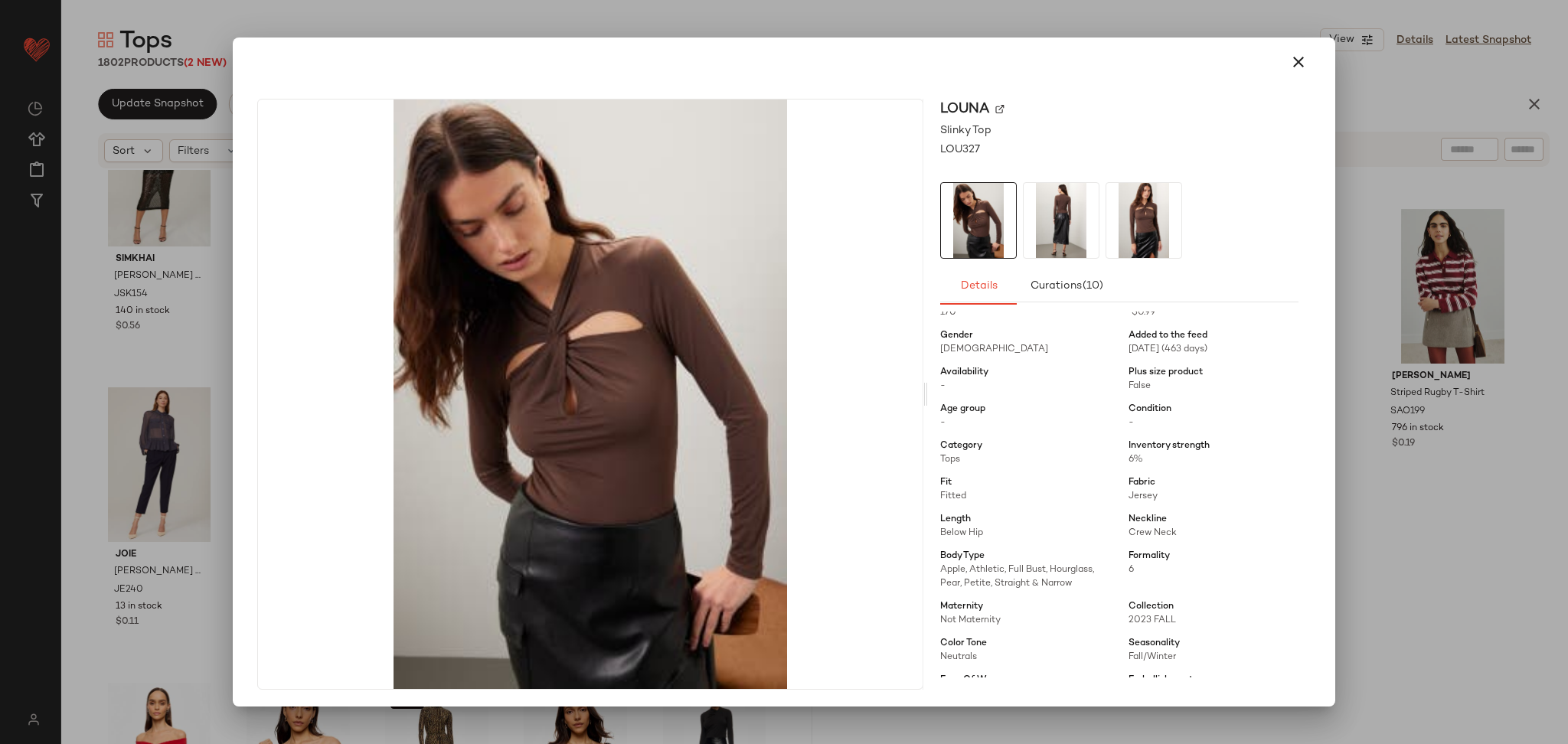
scroll to position [31, 0]
click at [1425, 541] on div at bounding box center [784, 372] width 1568 height 744
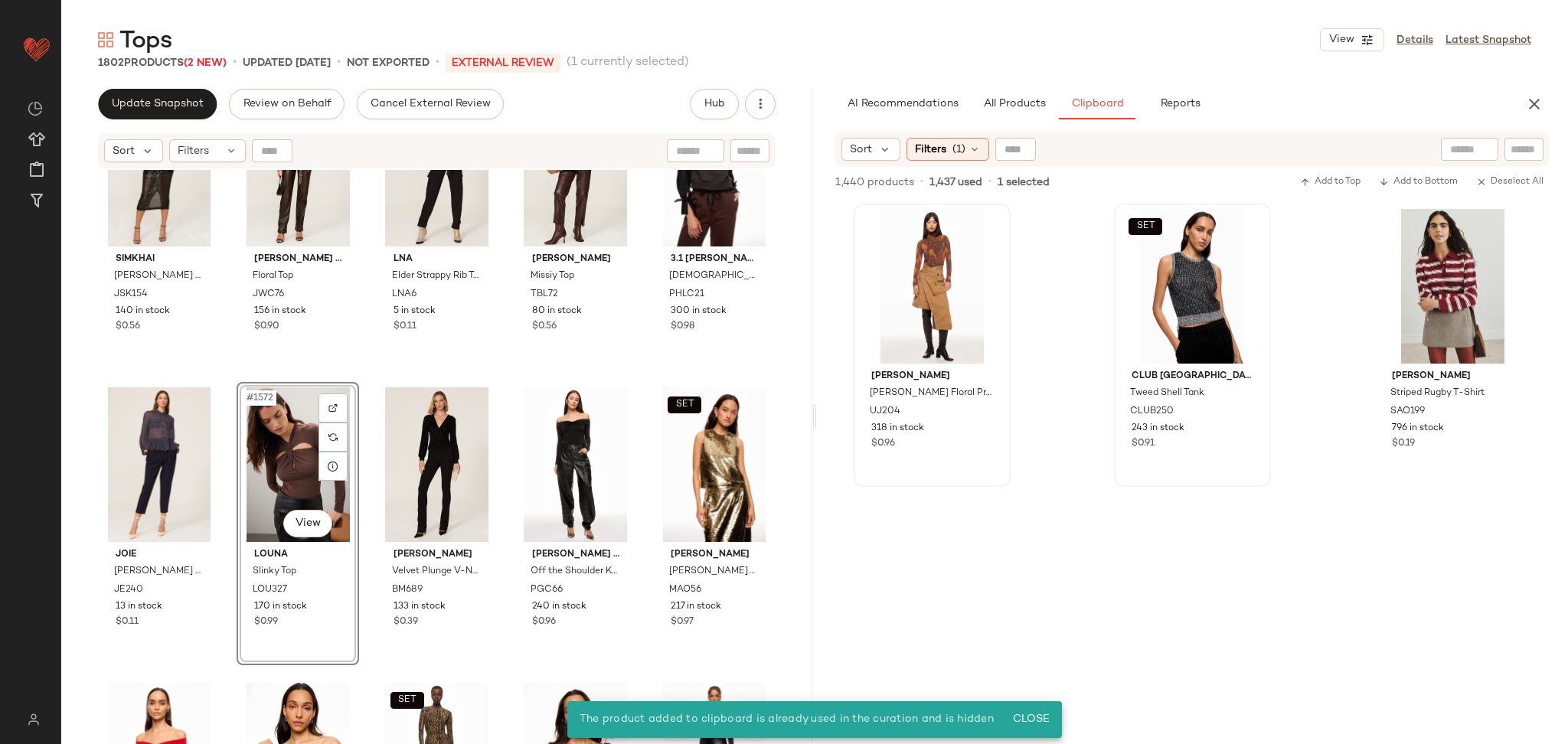
click at [273, 448] on div "#1572 View" at bounding box center [298, 465] width 112 height 155
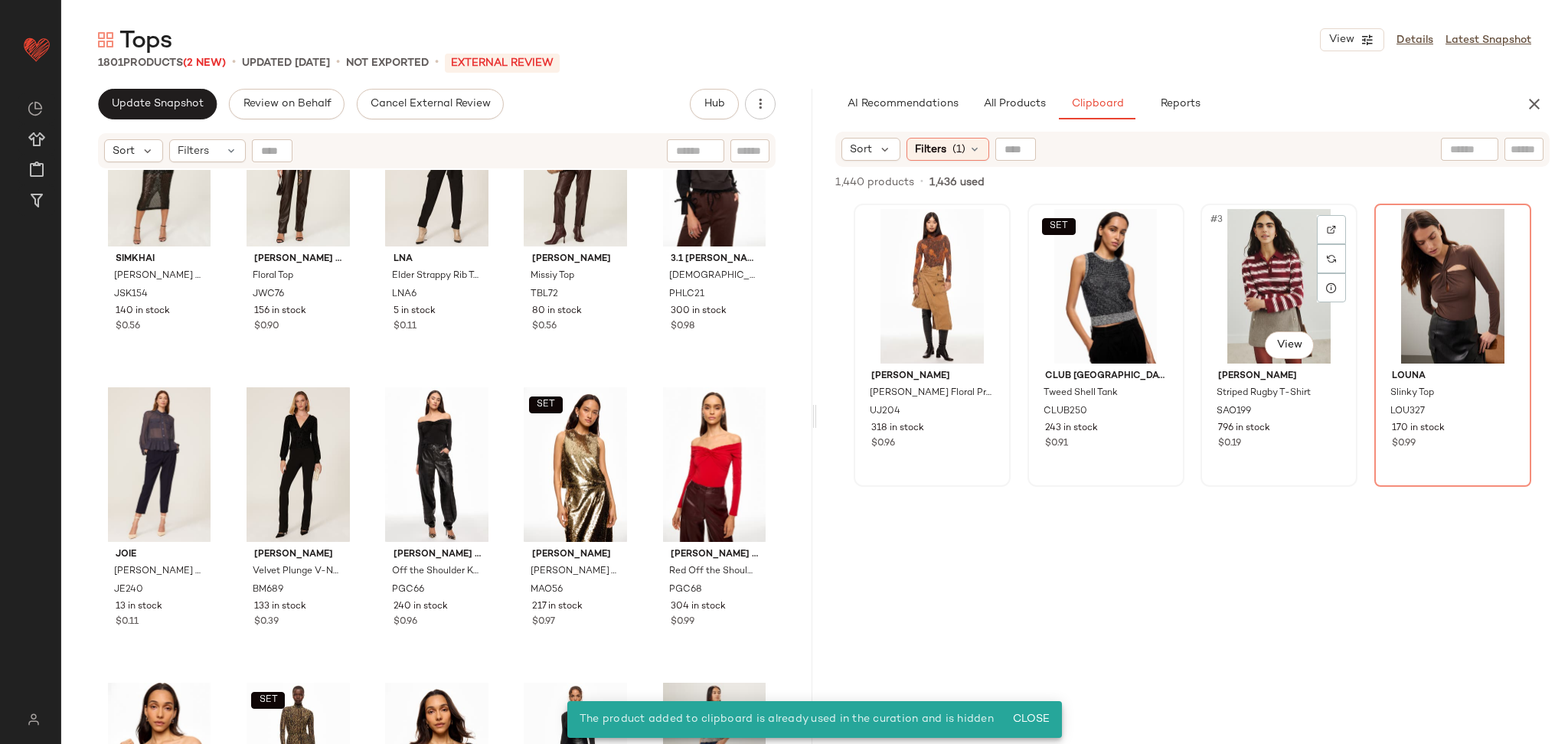
click at [1244, 286] on div "#3 View" at bounding box center [1279, 287] width 146 height 155
click at [1414, 182] on span "Add to Bottom" at bounding box center [1419, 181] width 79 height 10
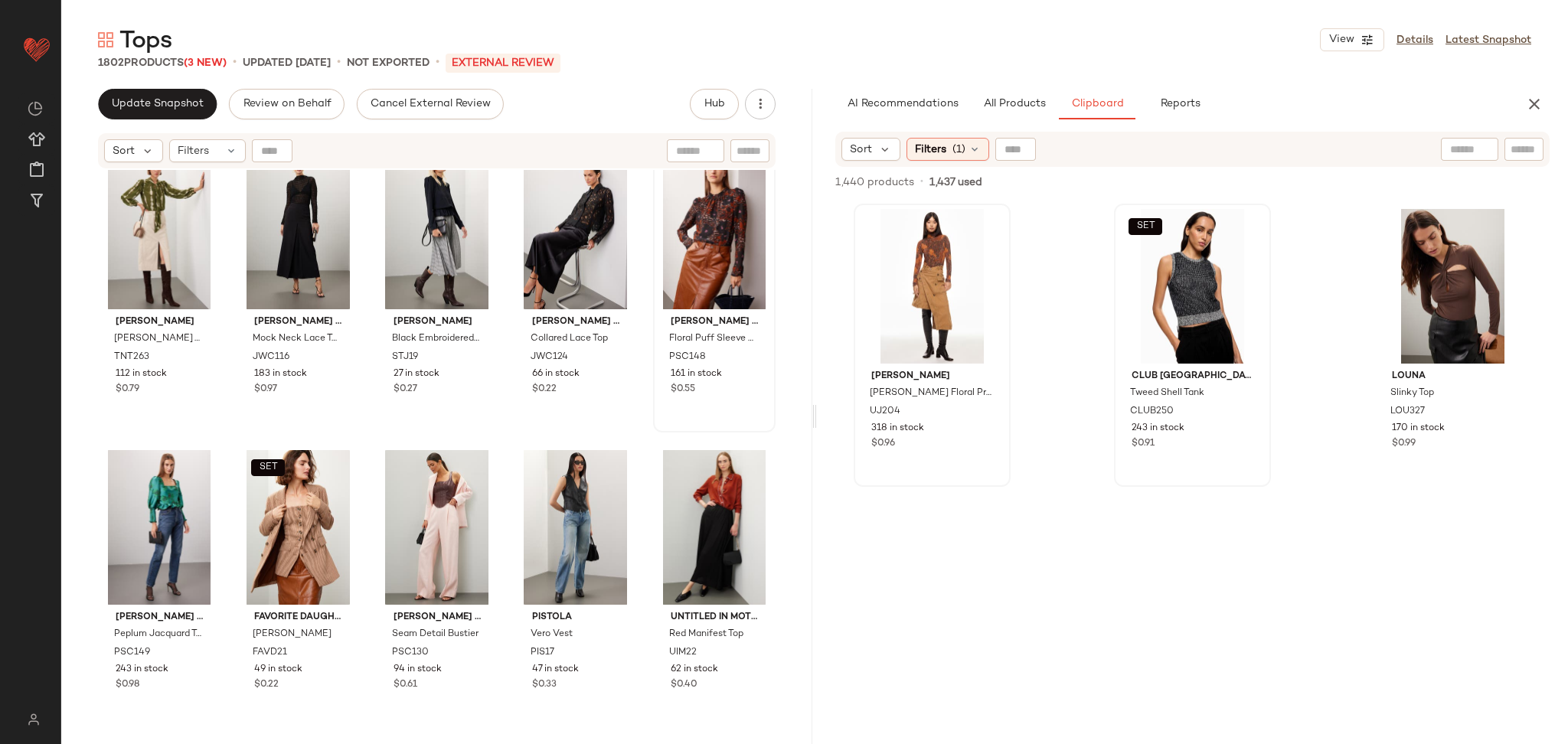
scroll to position [93722, 0]
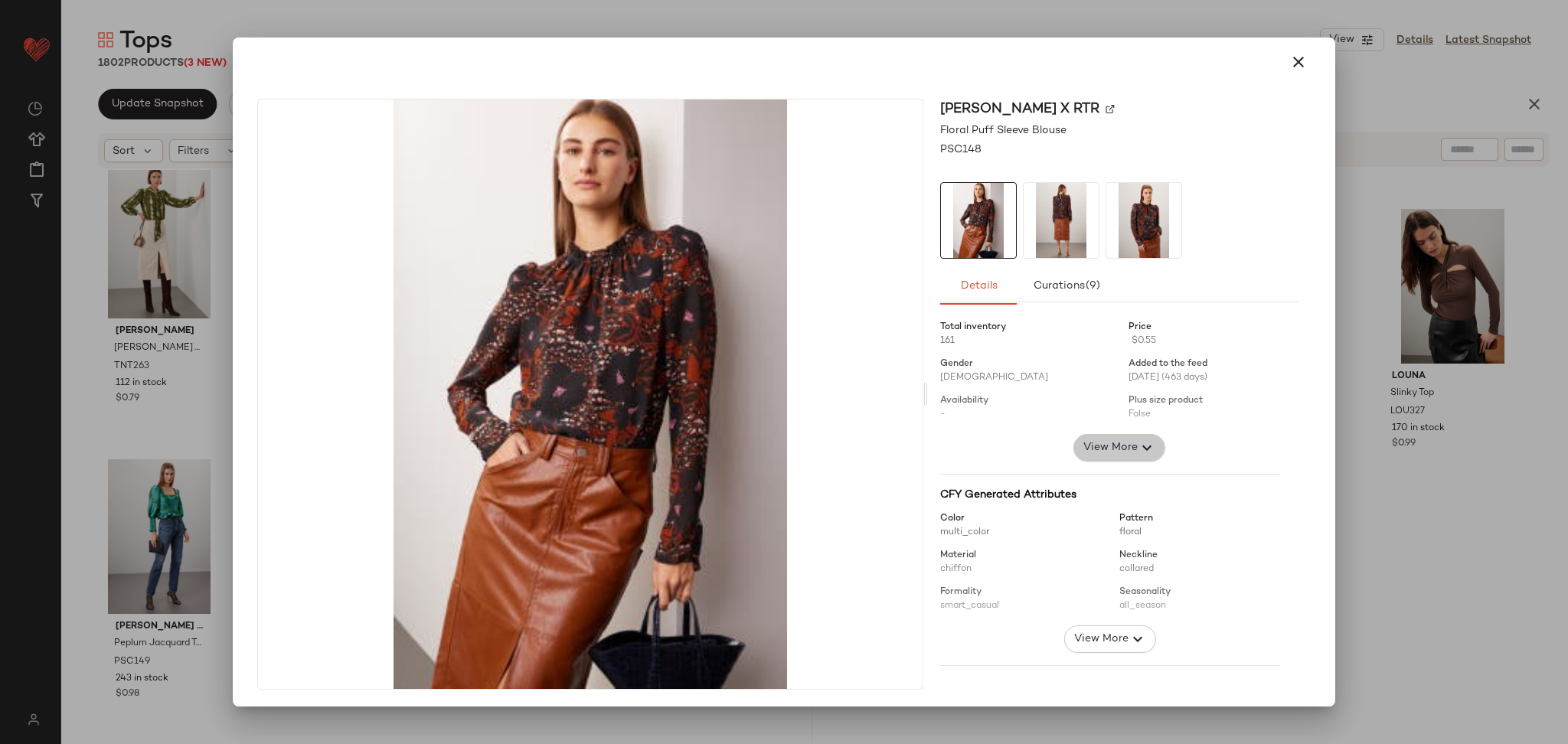
click at [1139, 446] on icon "button" at bounding box center [1147, 448] width 18 height 18
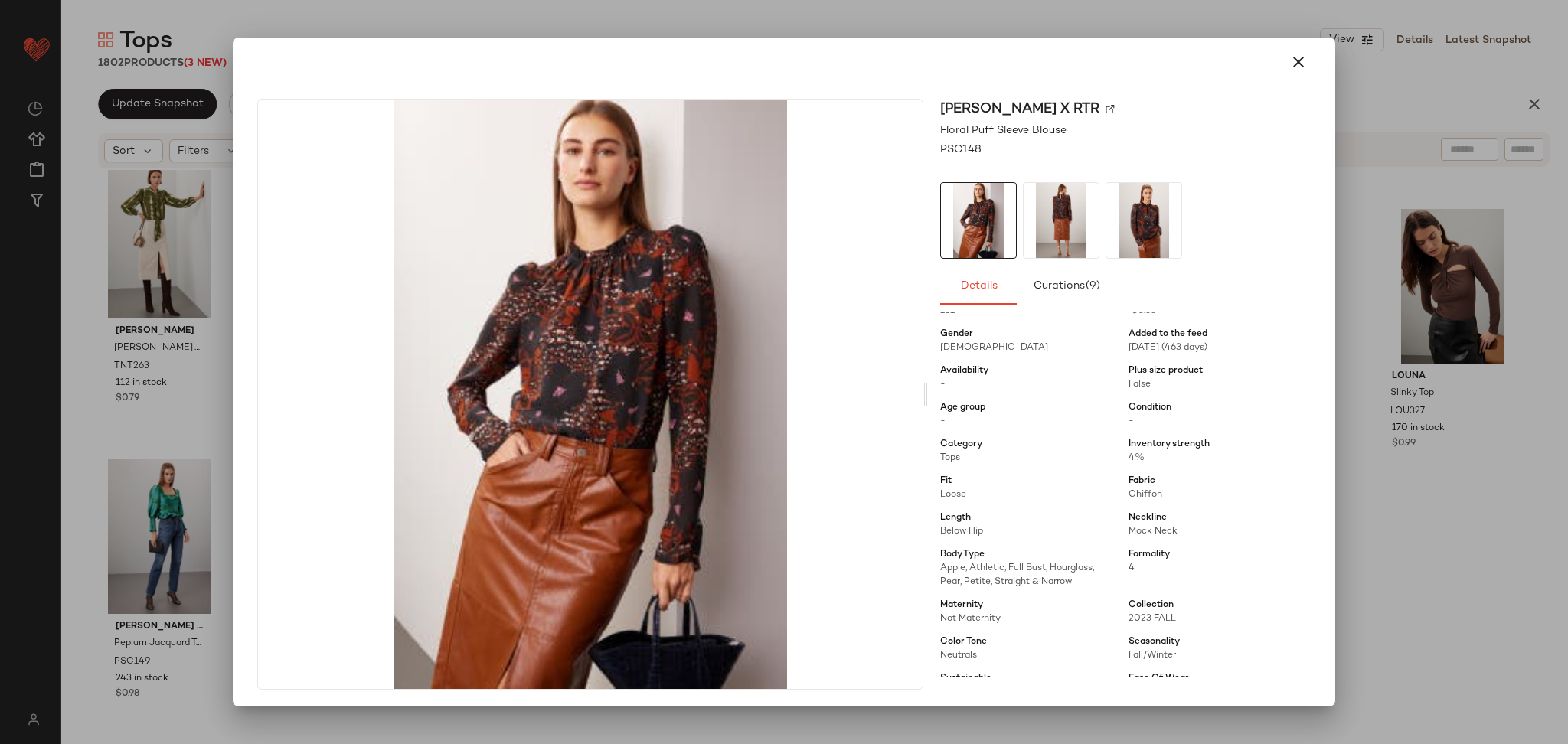
scroll to position [31, 0]
click at [1358, 464] on div at bounding box center [784, 372] width 1568 height 744
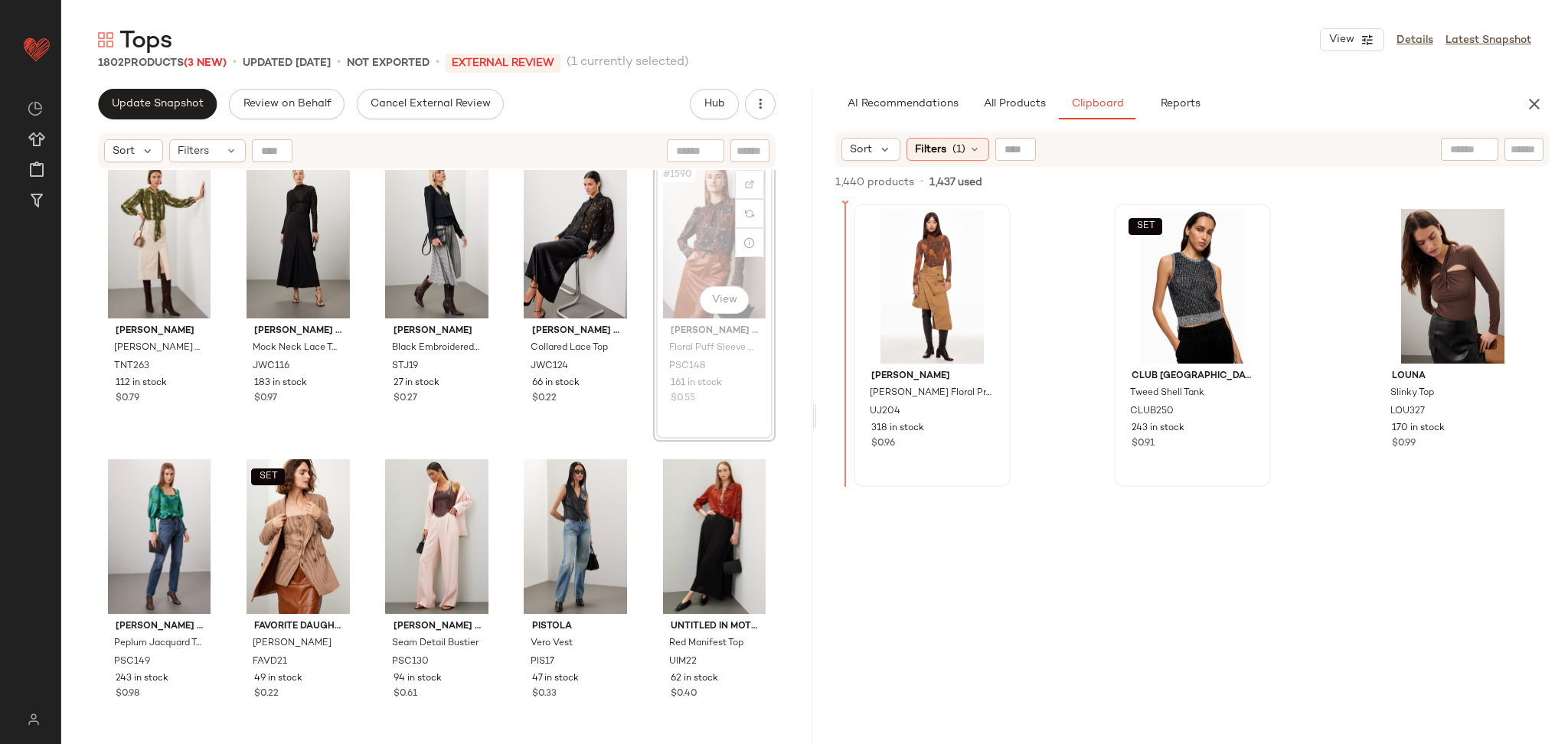
scroll to position [93718, 0]
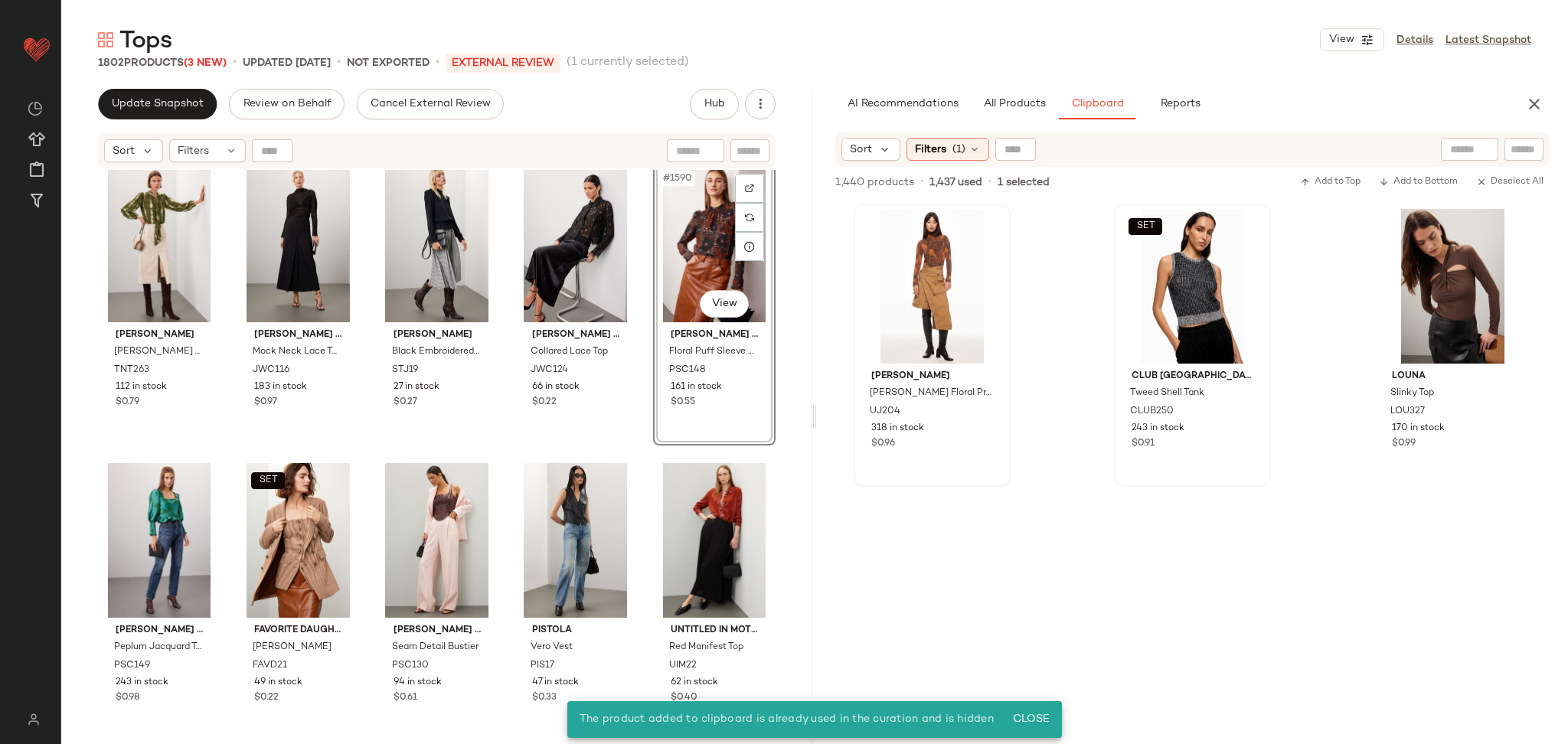
click at [680, 257] on div "#1590 View" at bounding box center [714, 245] width 112 height 155
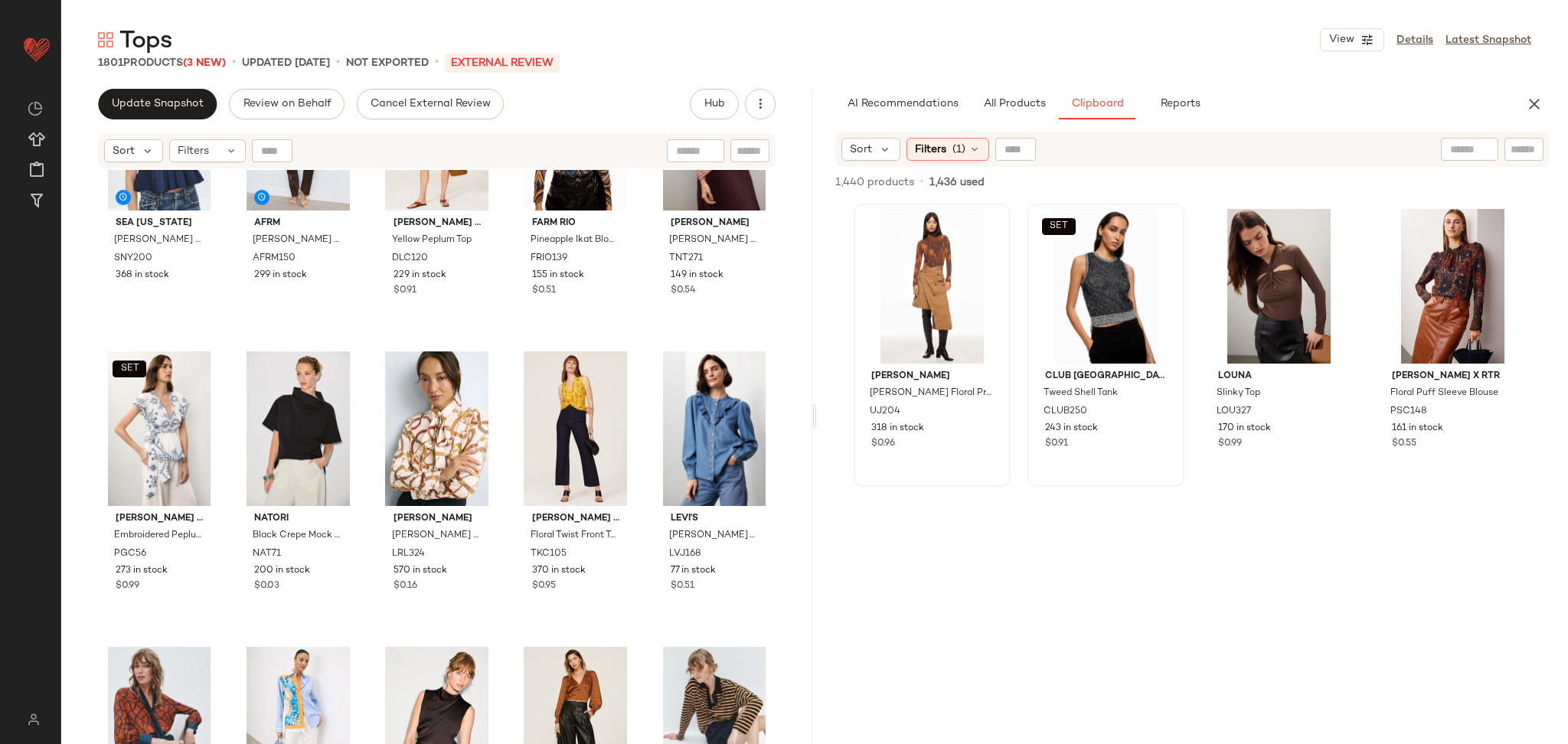
scroll to position [133, 0]
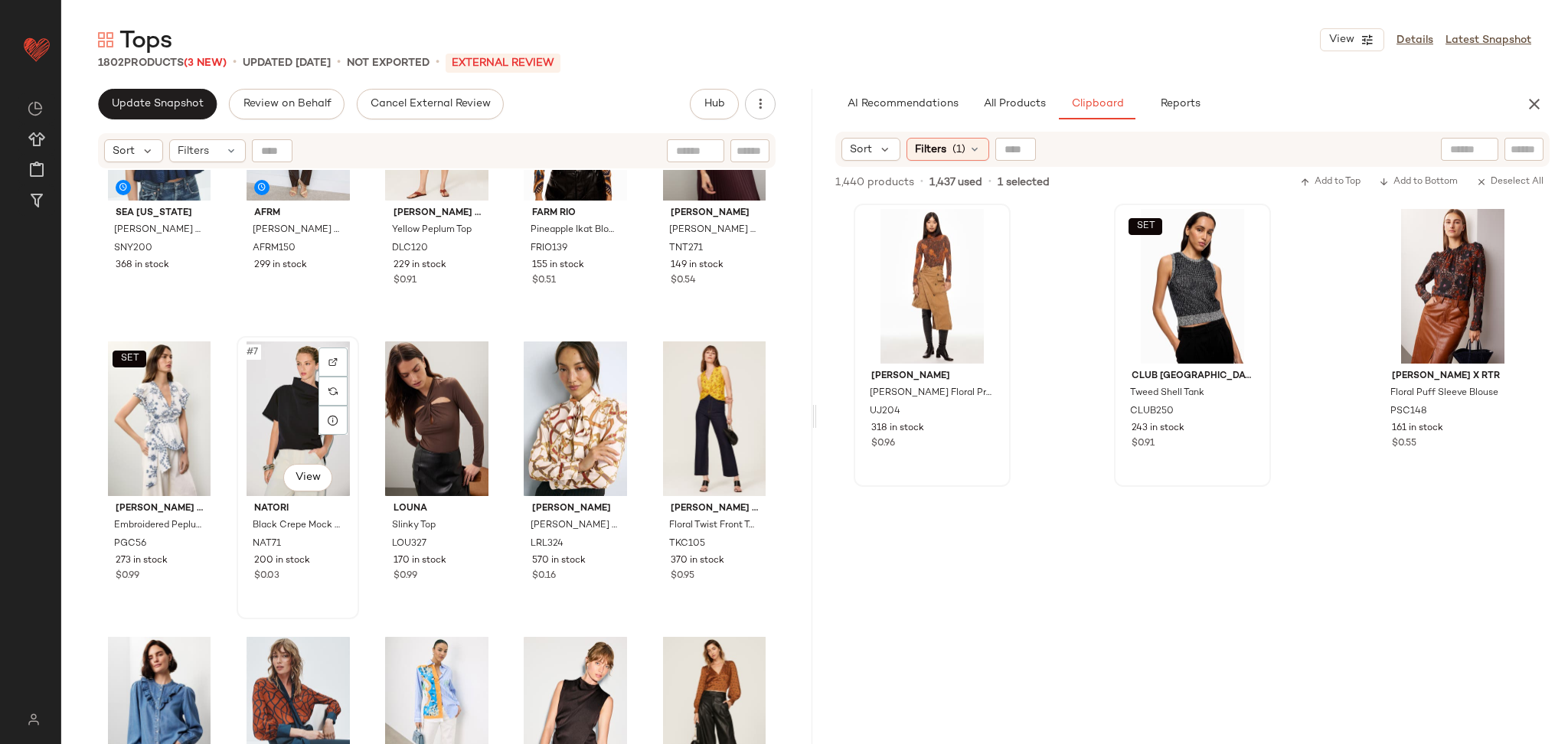
click at [296, 409] on div "#7 View" at bounding box center [298, 419] width 112 height 155
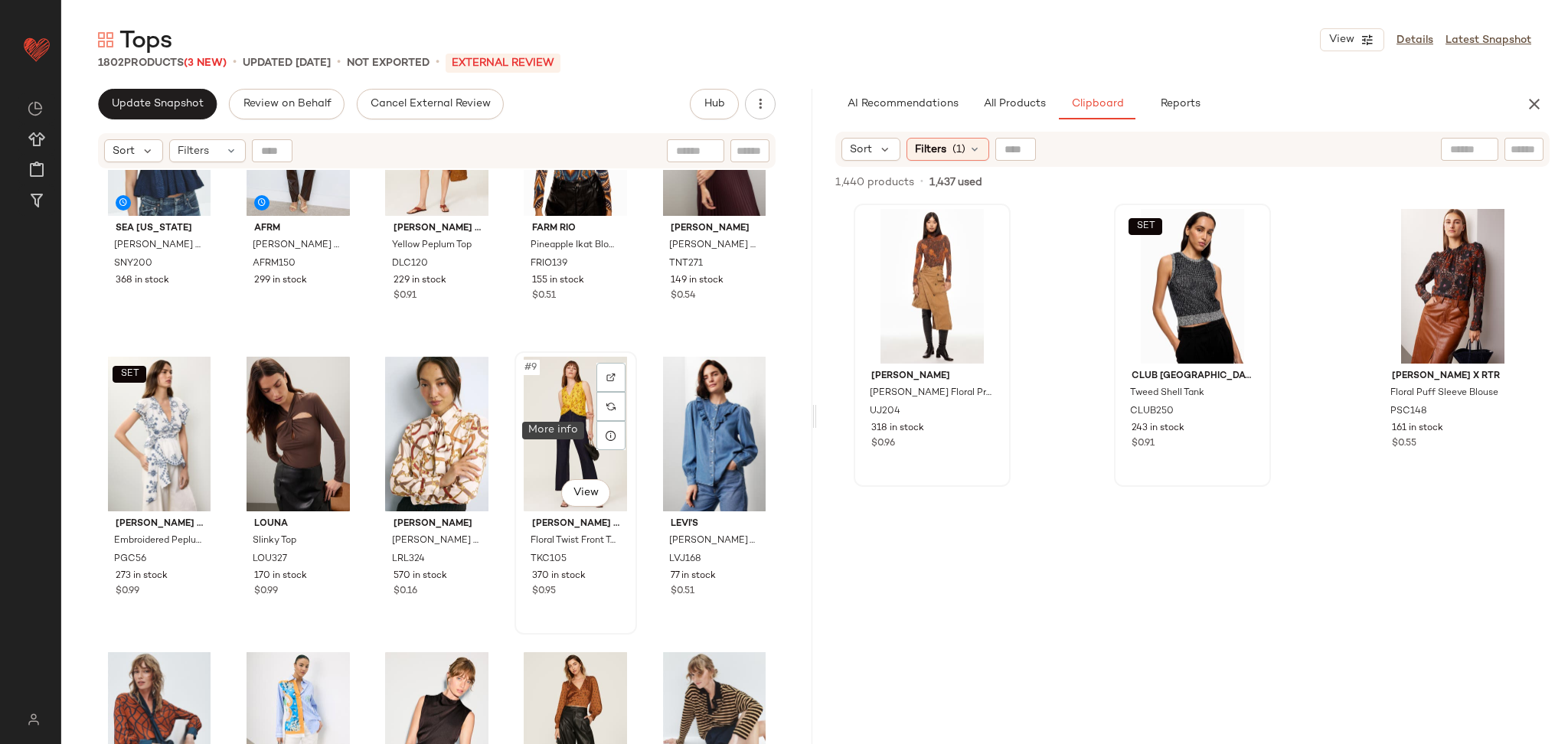
scroll to position [104, 0]
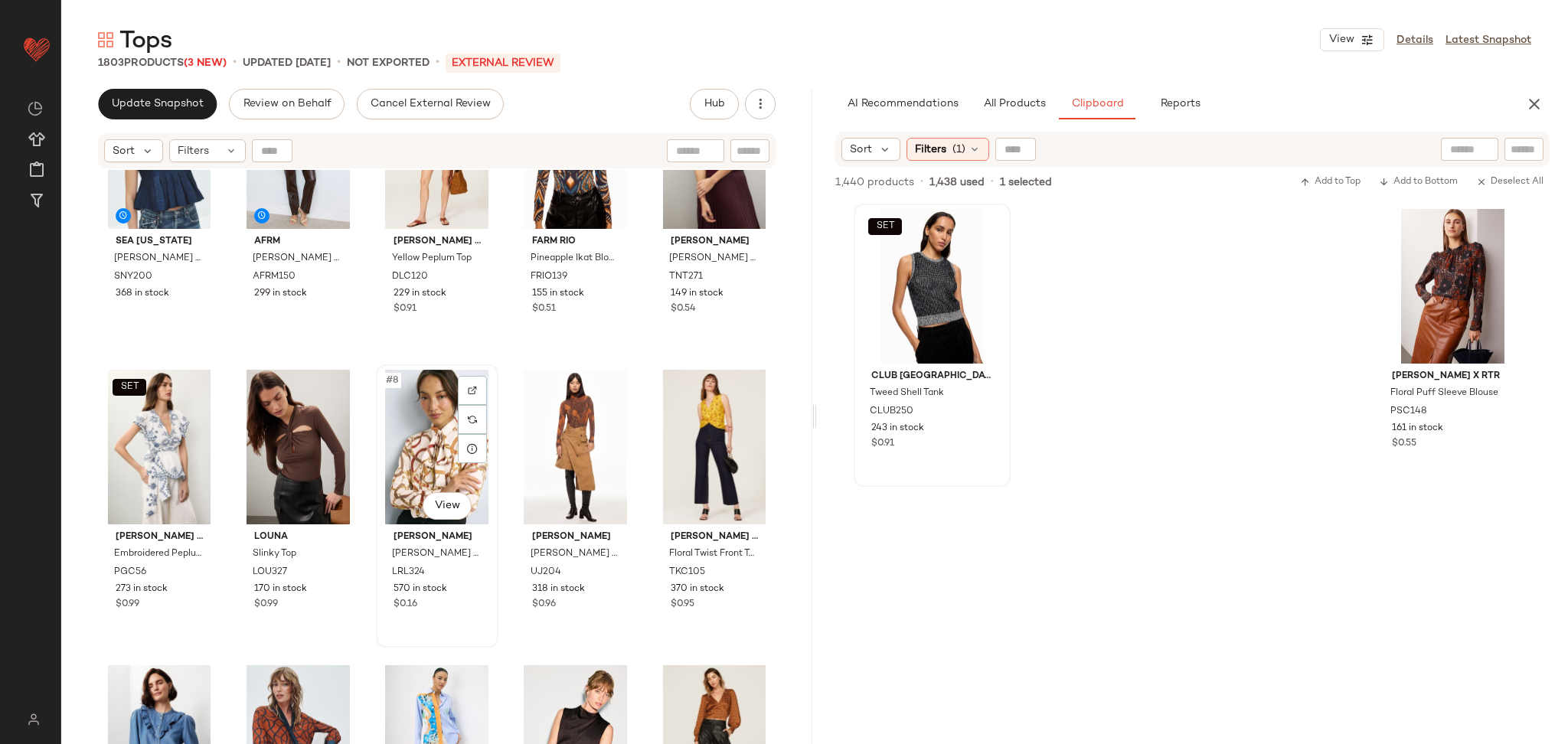
click at [429, 444] on div "#8 View" at bounding box center [437, 448] width 112 height 155
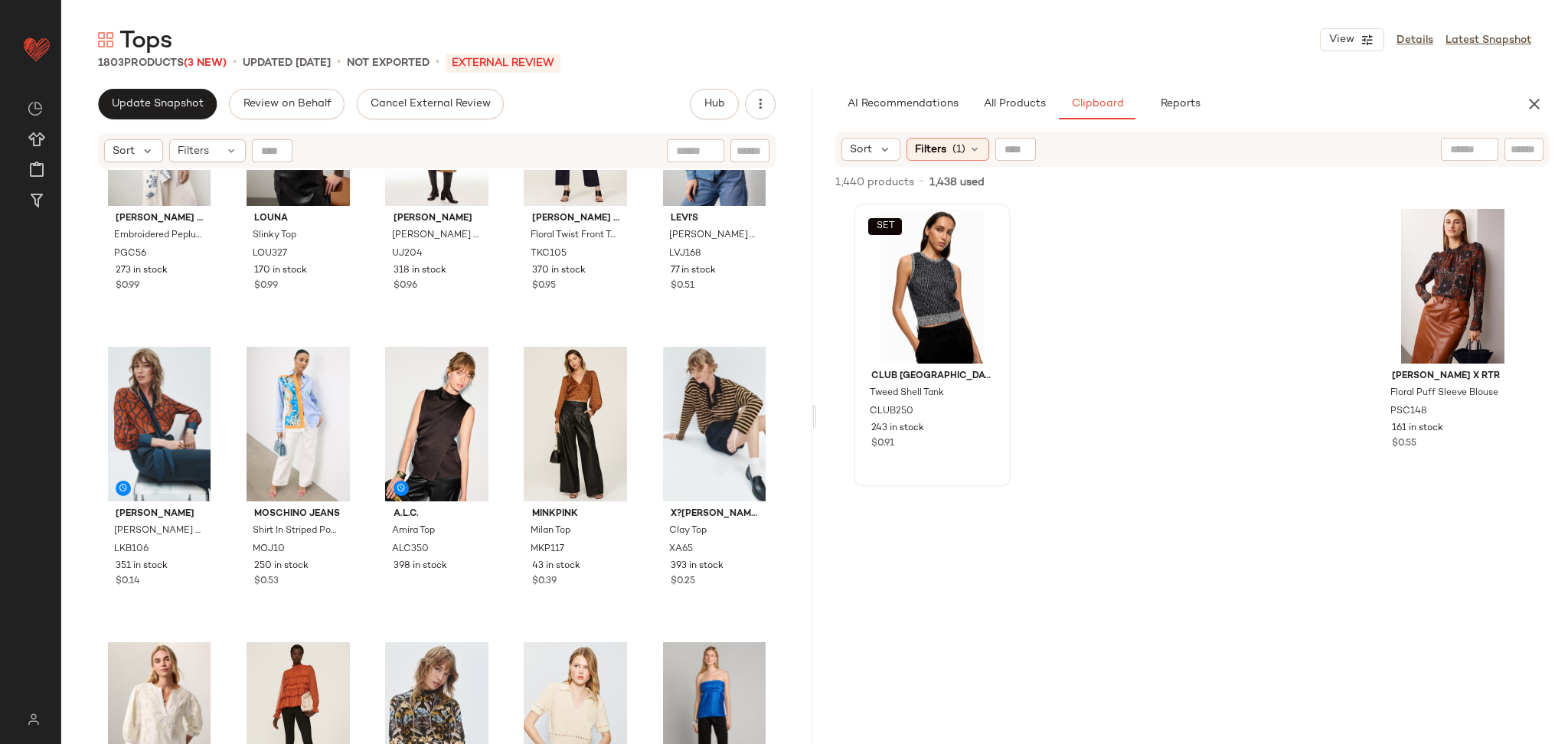
scroll to position [541, 0]
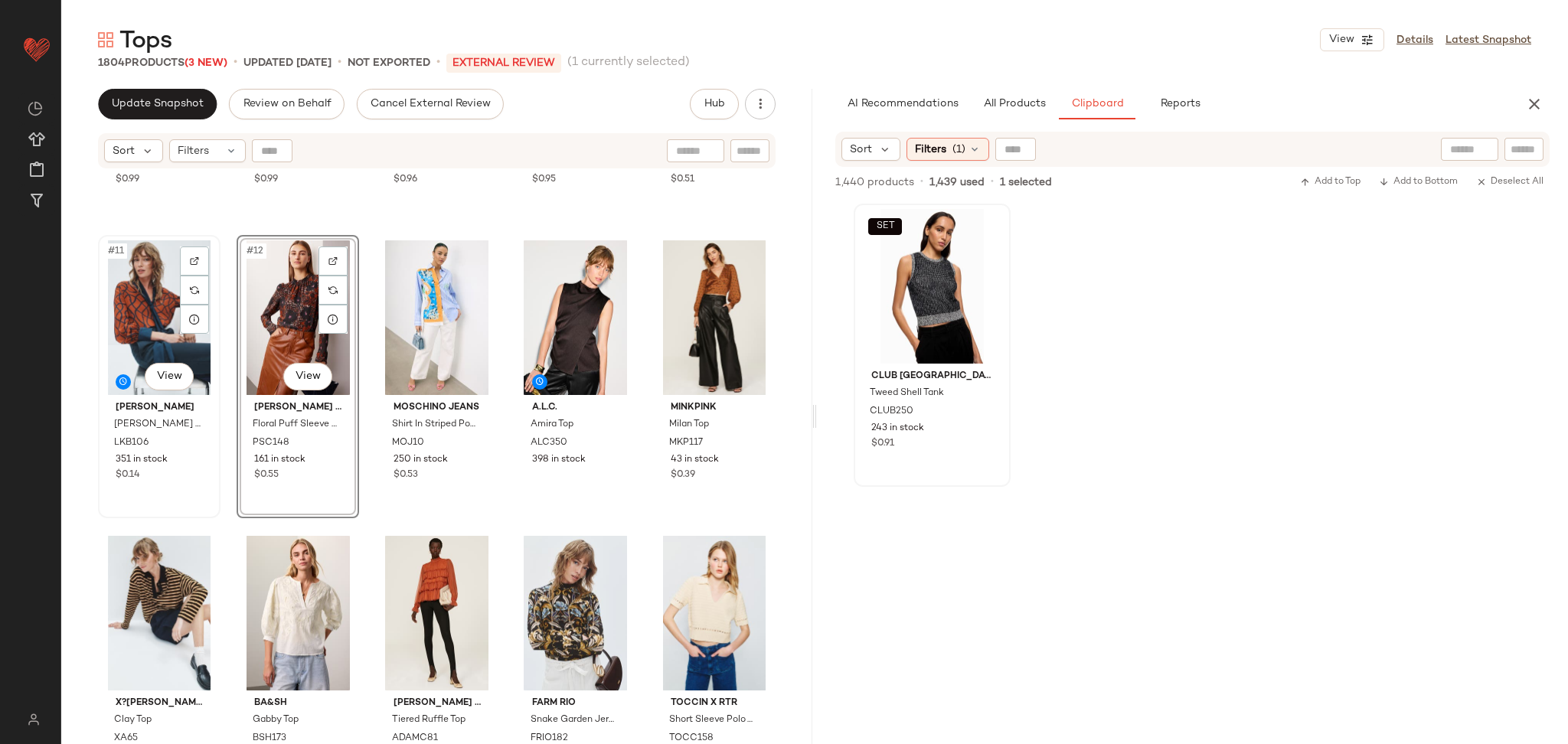
click at [125, 314] on div "#11 View" at bounding box center [159, 318] width 112 height 155
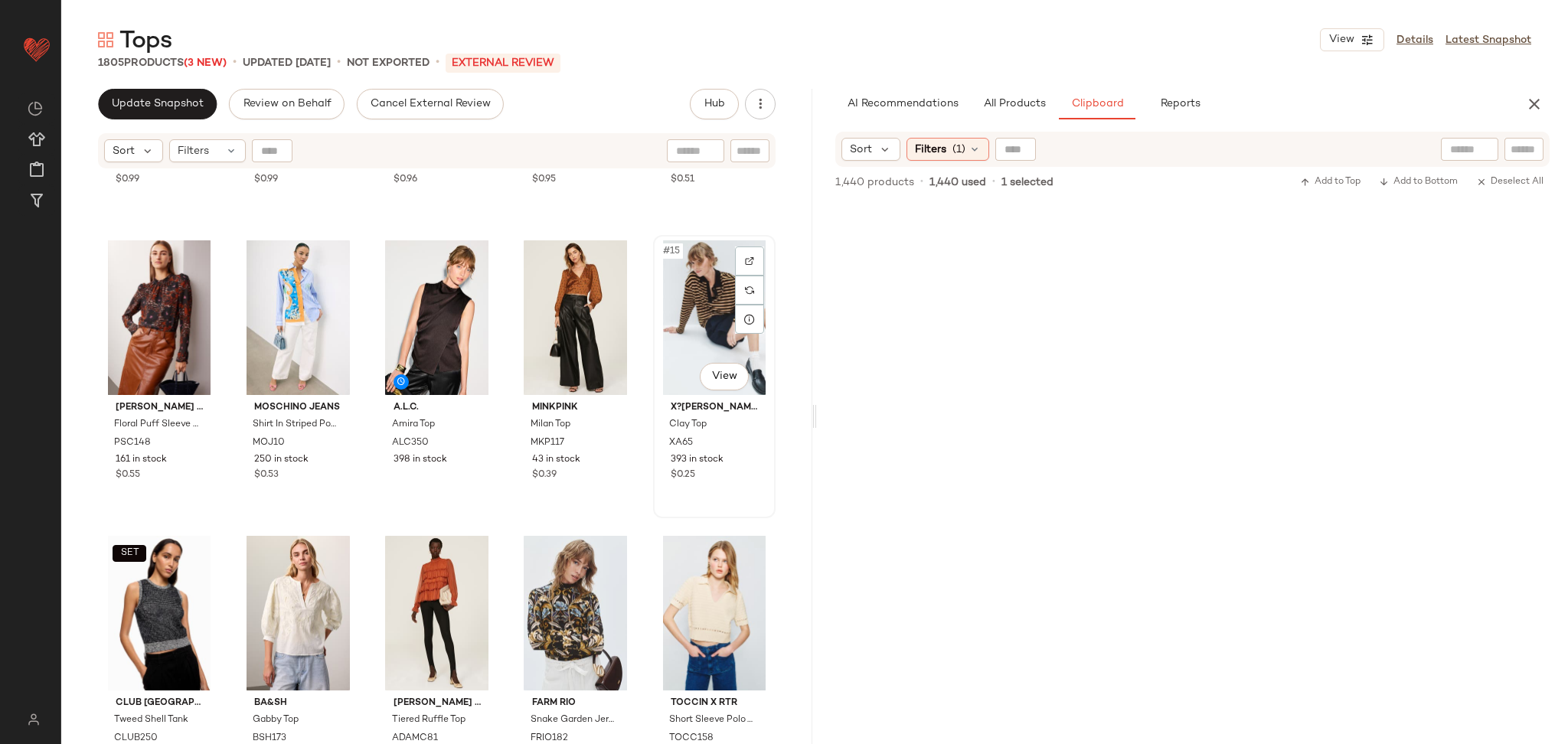
click at [680, 316] on div "#15 View" at bounding box center [714, 318] width 112 height 155
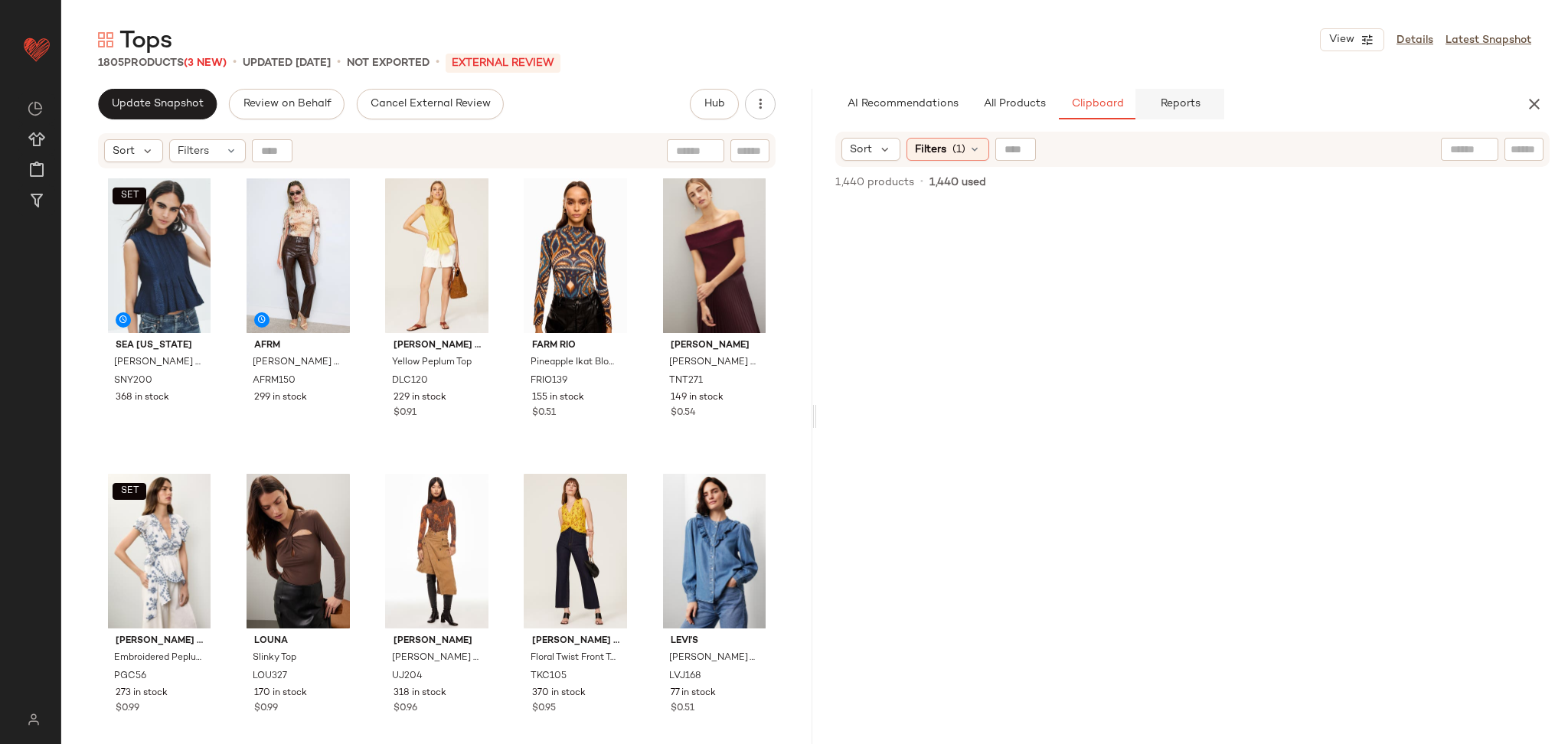
click at [1176, 102] on span "Reports" at bounding box center [1180, 104] width 41 height 12
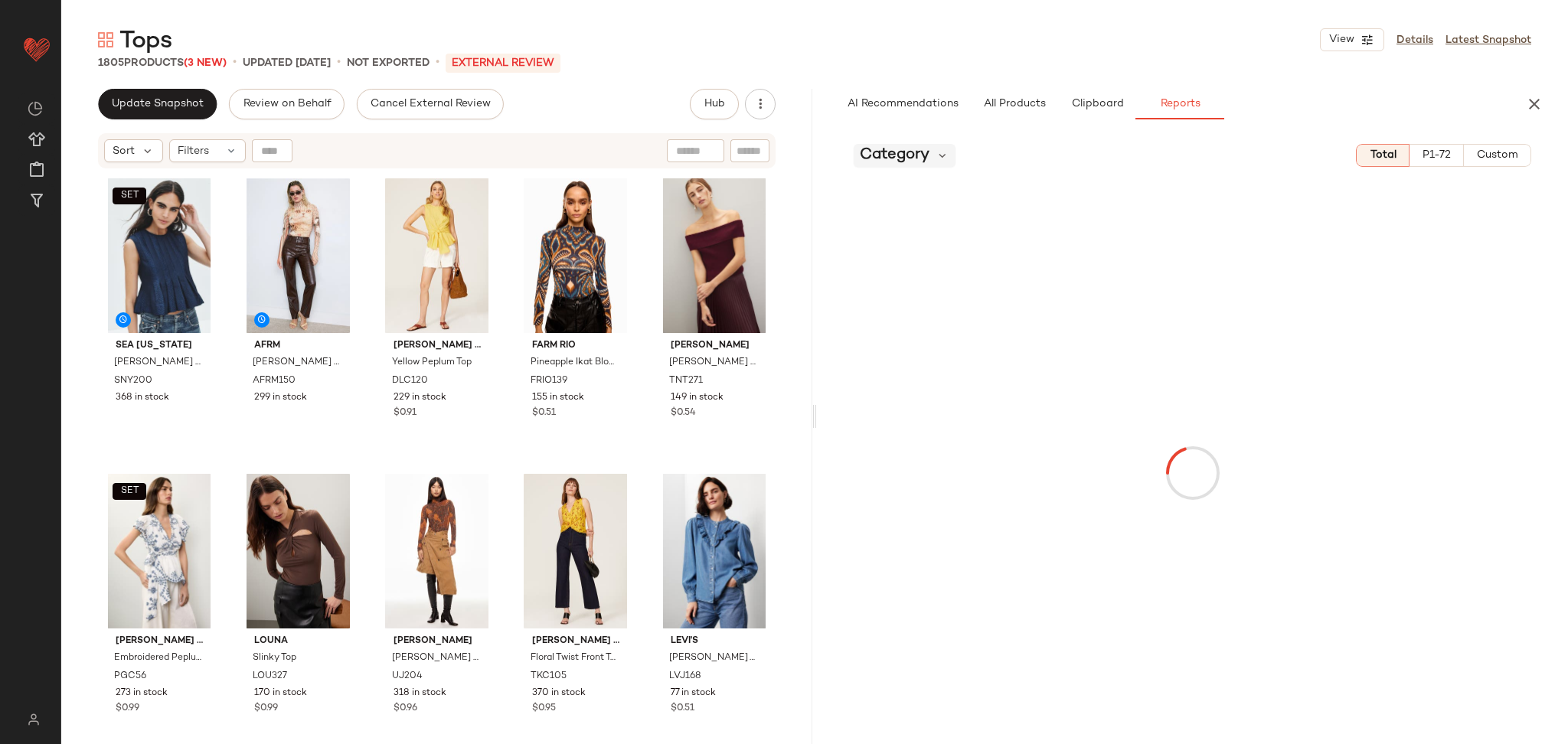
click at [919, 160] on span "Category" at bounding box center [894, 155] width 70 height 23
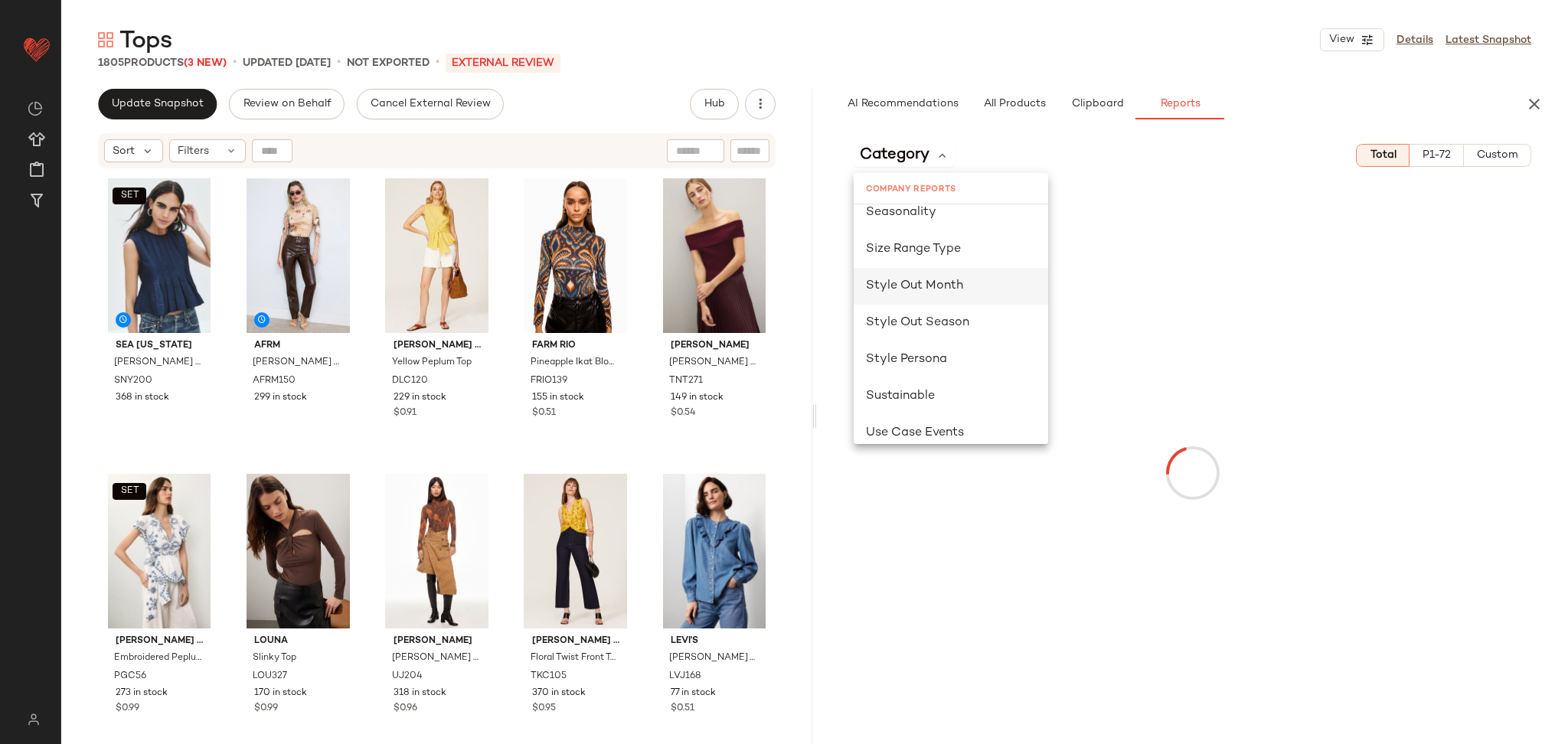
scroll to position [1013, 0]
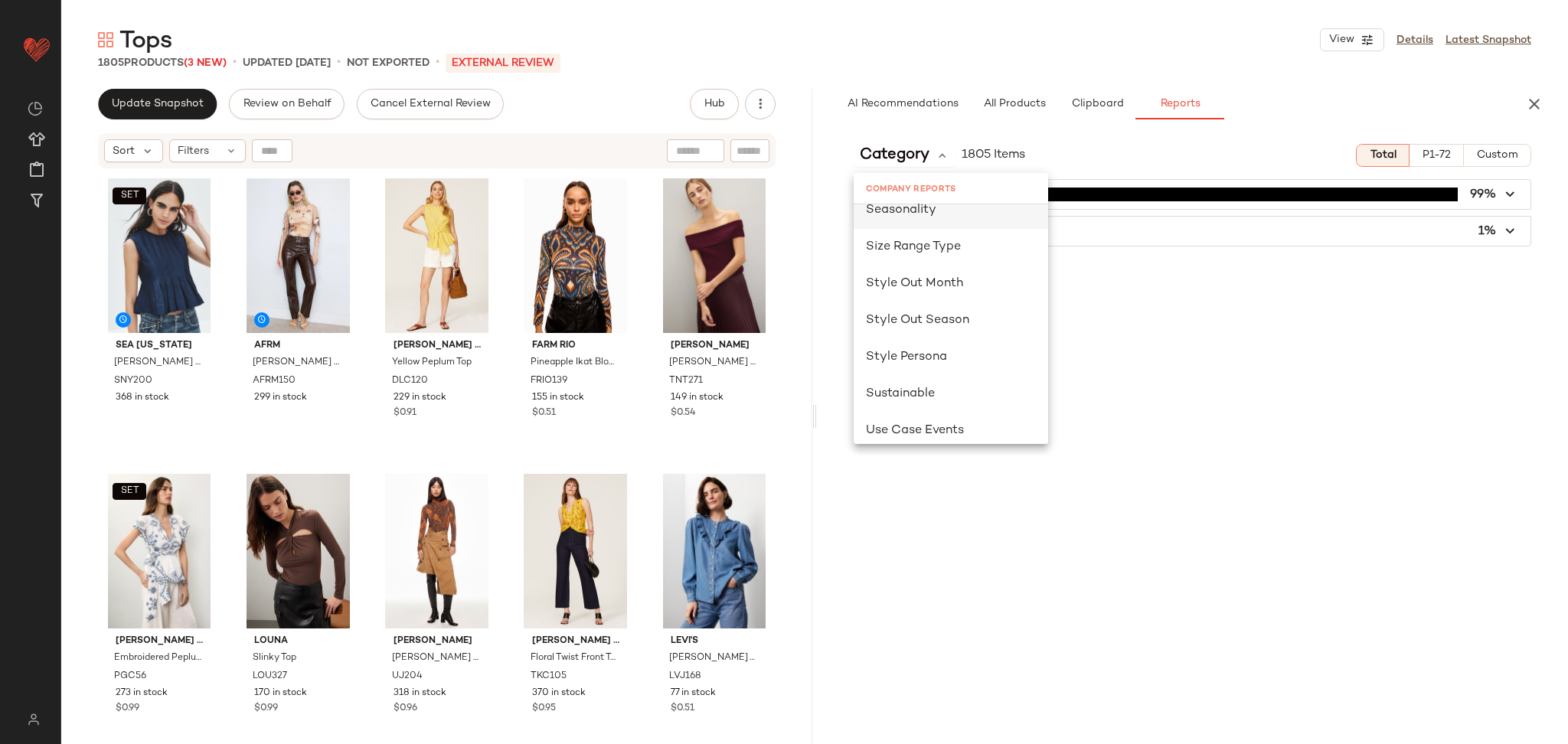
click at [893, 219] on div "Seasonality" at bounding box center [950, 211] width 194 height 37
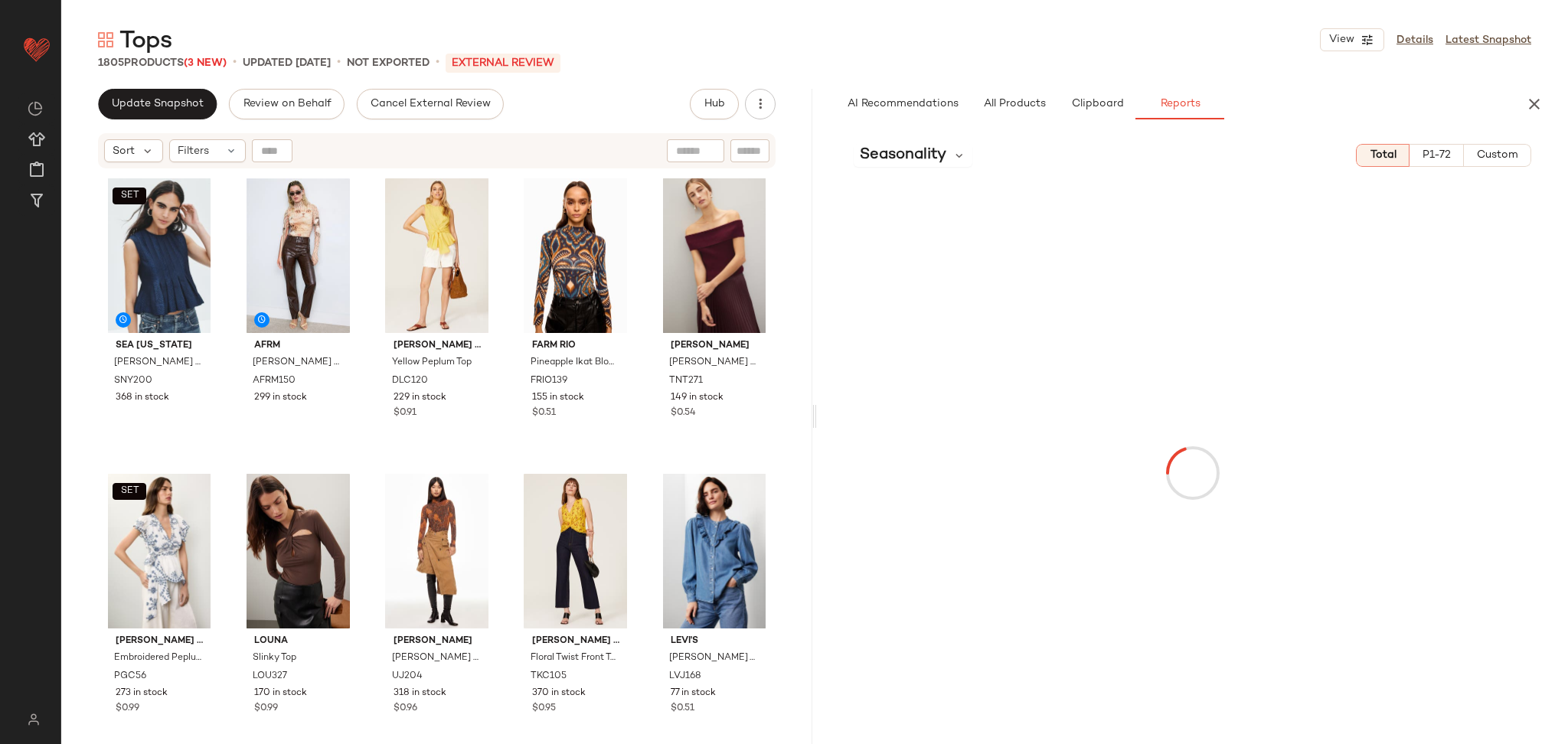
click at [1492, 160] on span "Custom" at bounding box center [1497, 155] width 42 height 12
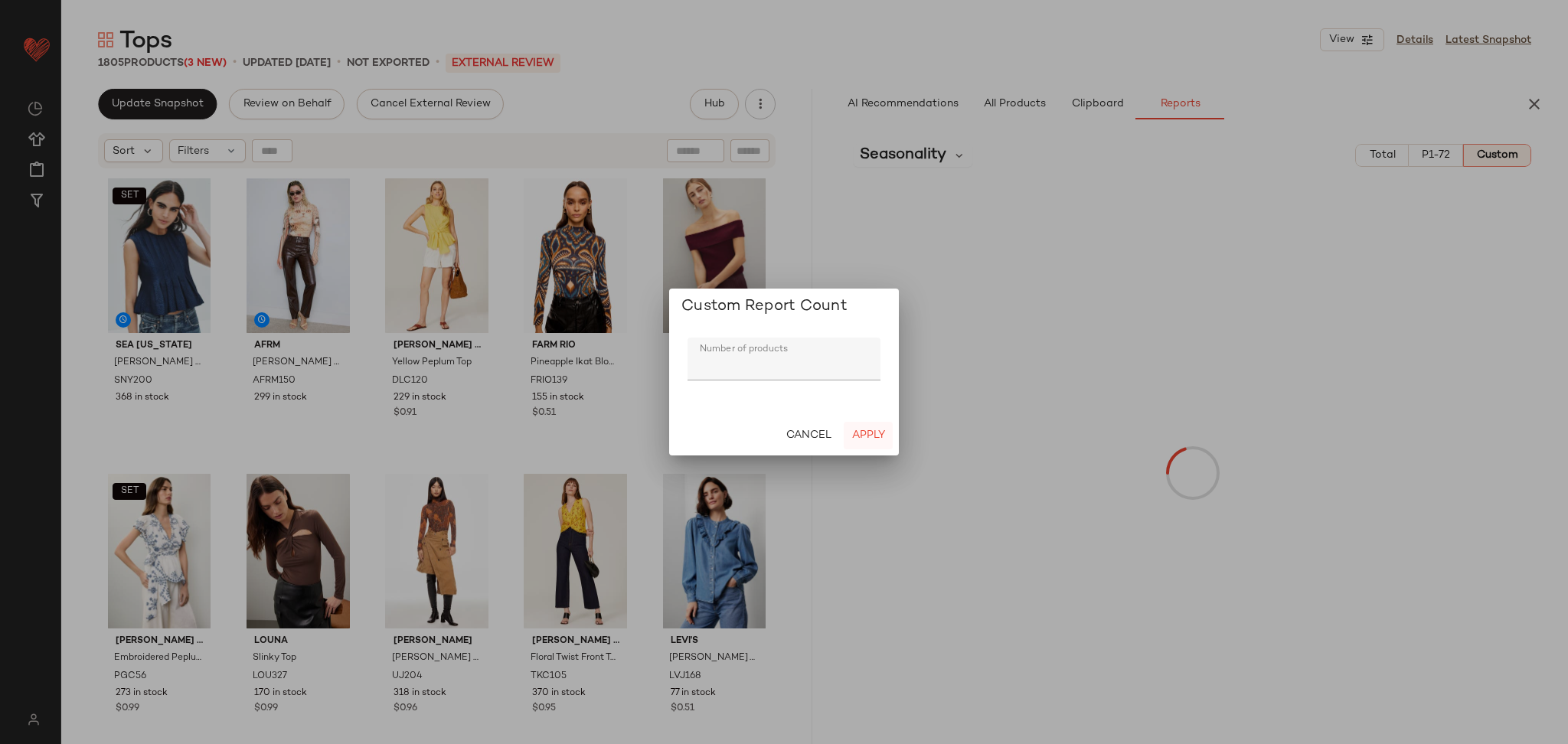
click at [873, 439] on span "Apply" at bounding box center [868, 436] width 34 height 12
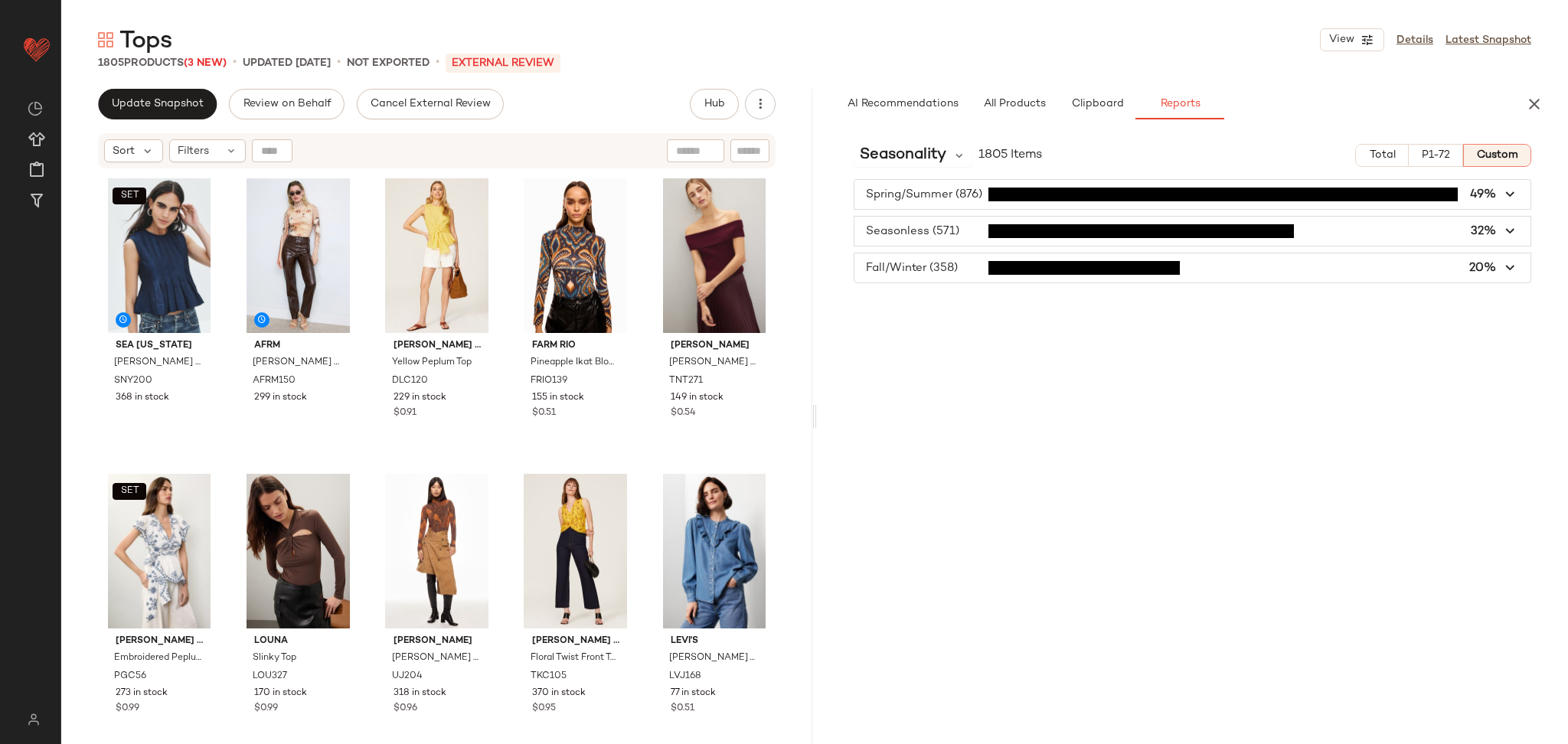
click at [1505, 144] on div at bounding box center [1501, 155] width 62 height 23
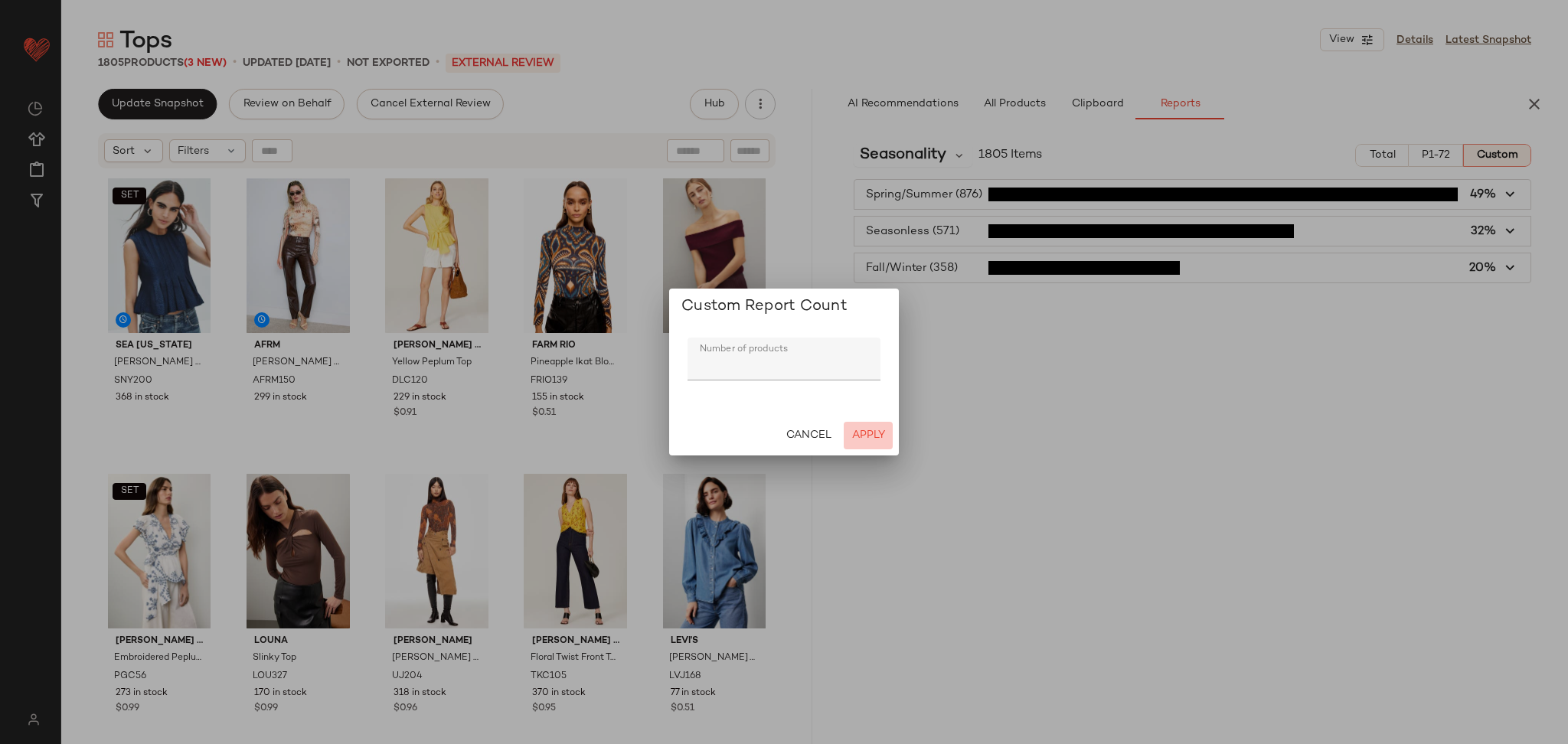
click at [854, 430] on span "Apply" at bounding box center [868, 436] width 34 height 12
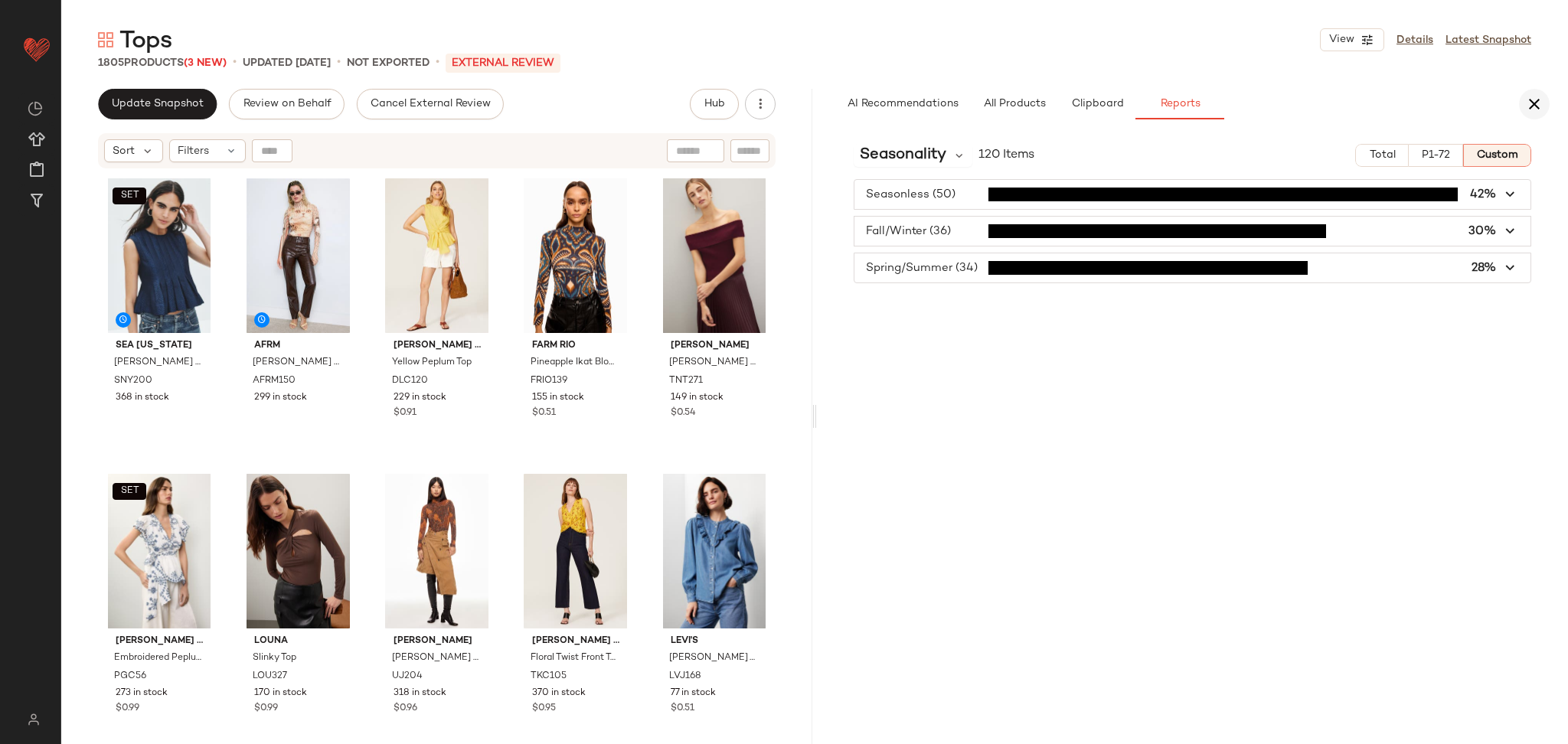
click at [1538, 103] on icon "button" at bounding box center [1534, 104] width 18 height 18
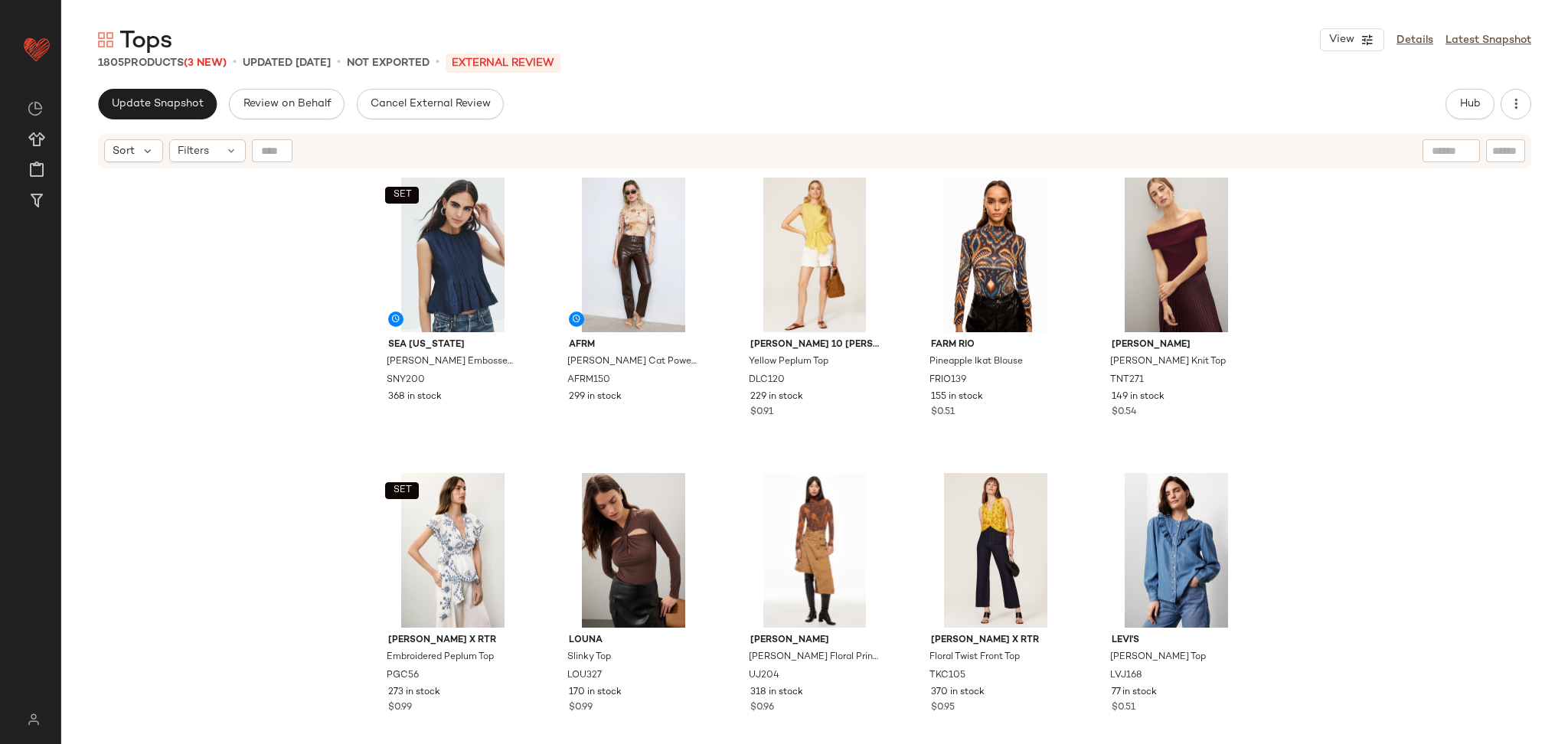
scroll to position [0, 0]
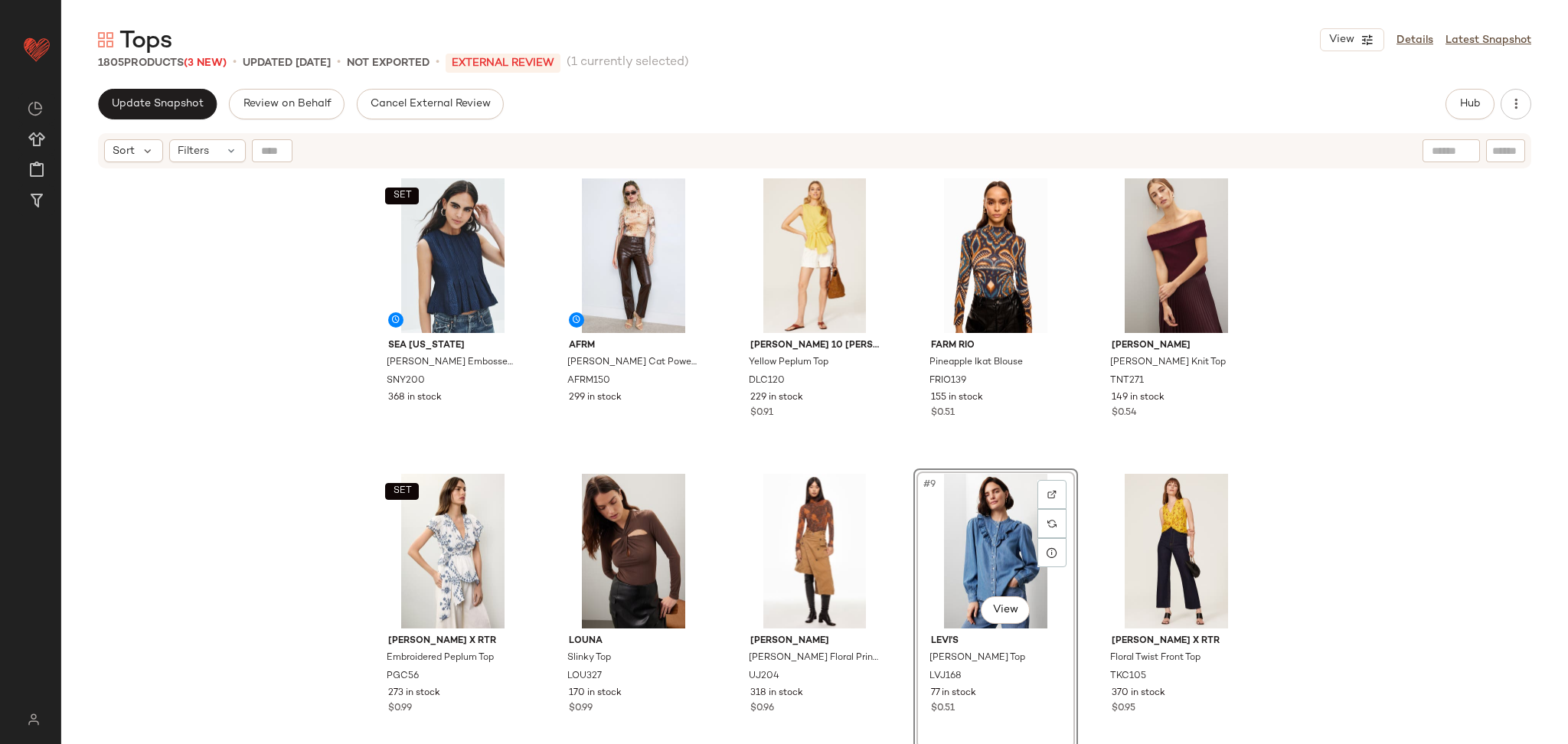
click at [1391, 448] on div "SET Sea [US_STATE] [PERSON_NAME] Embossed Tank Top SNY200 368 in stock AFRM [PE…" at bounding box center [815, 476] width 1507 height 613
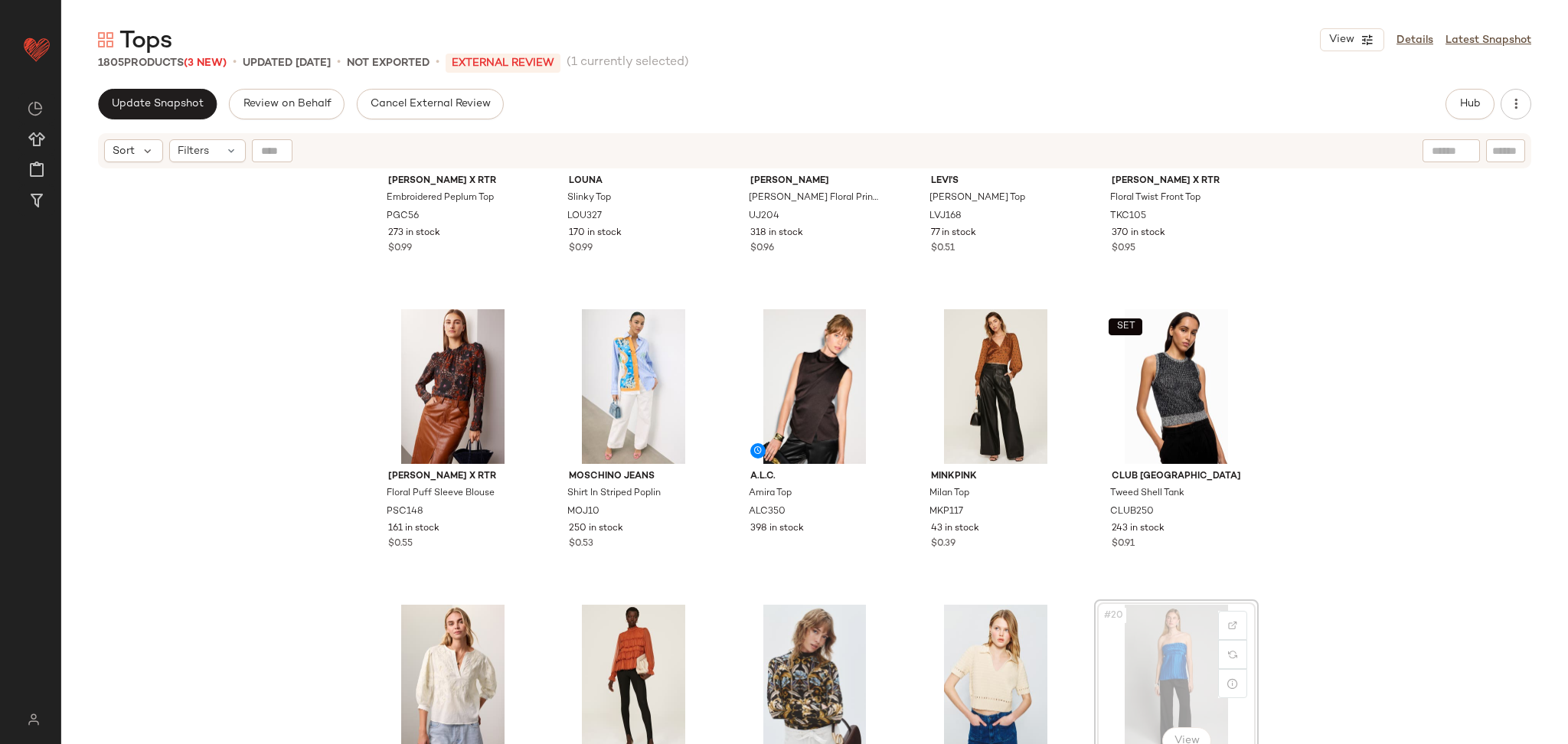
scroll to position [473, 0]
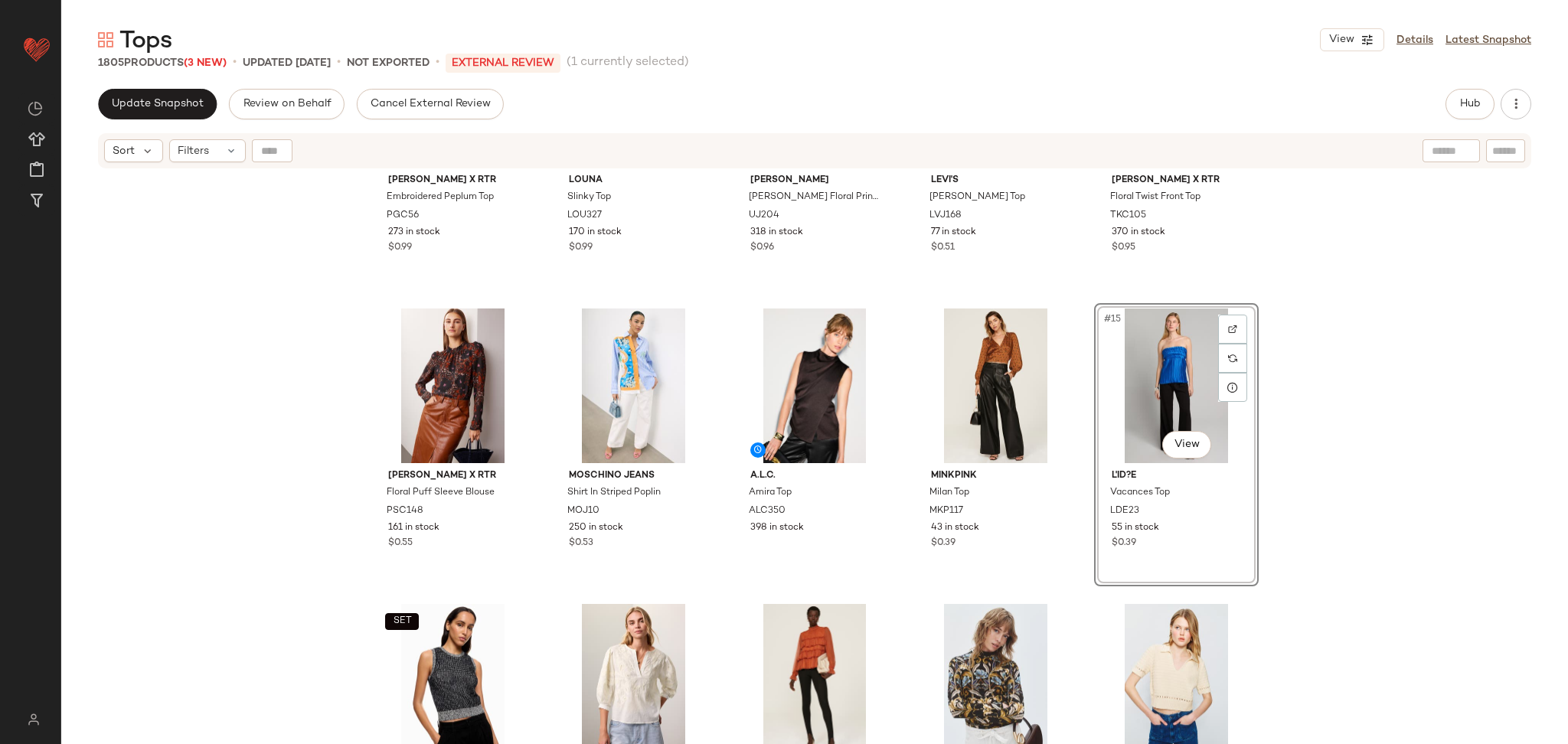
click at [1361, 401] on div "SET [PERSON_NAME] x RTR Embroidered Peplum Top PGC56 273 in stock $0.99 Louna S…" at bounding box center [815, 476] width 1507 height 613
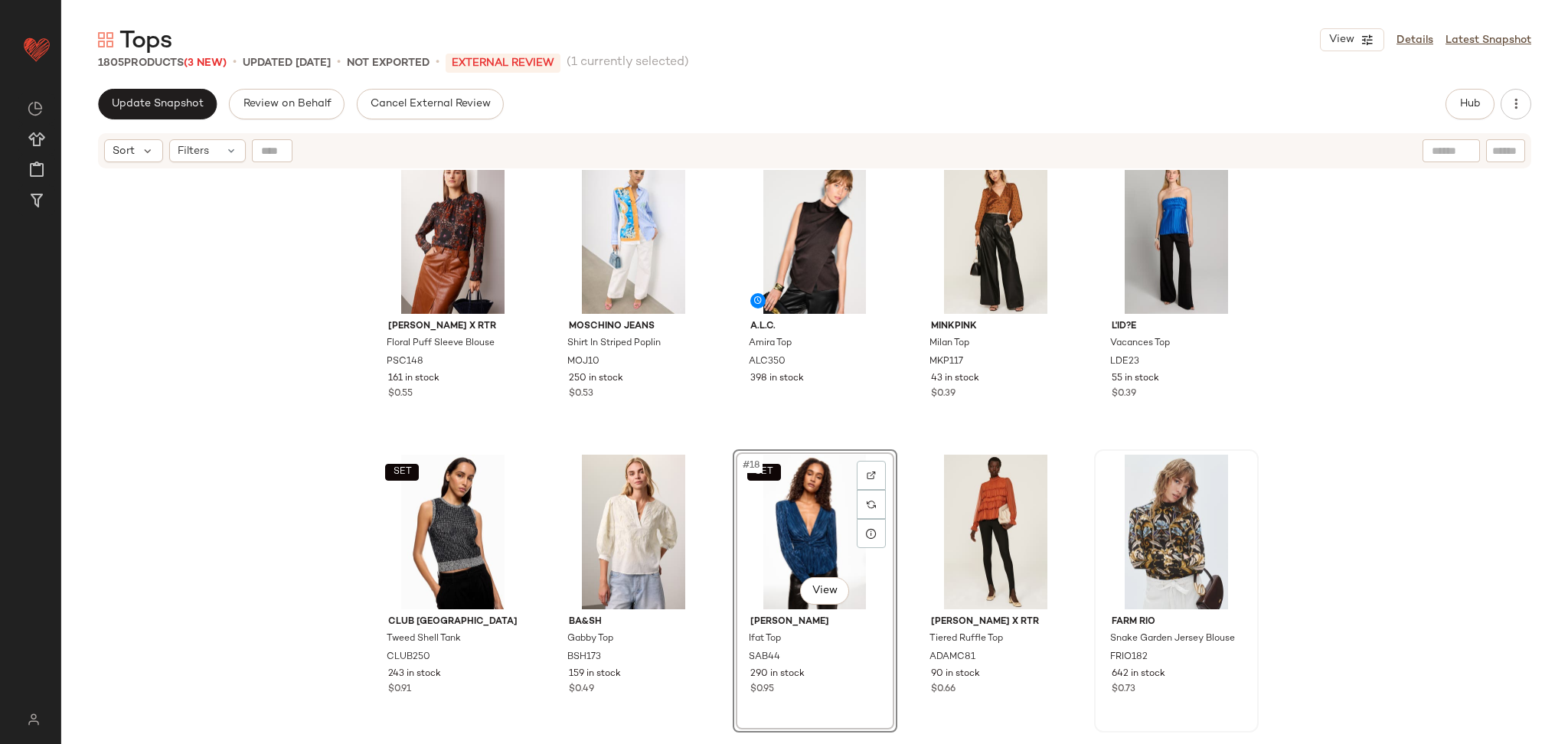
scroll to position [625, 0]
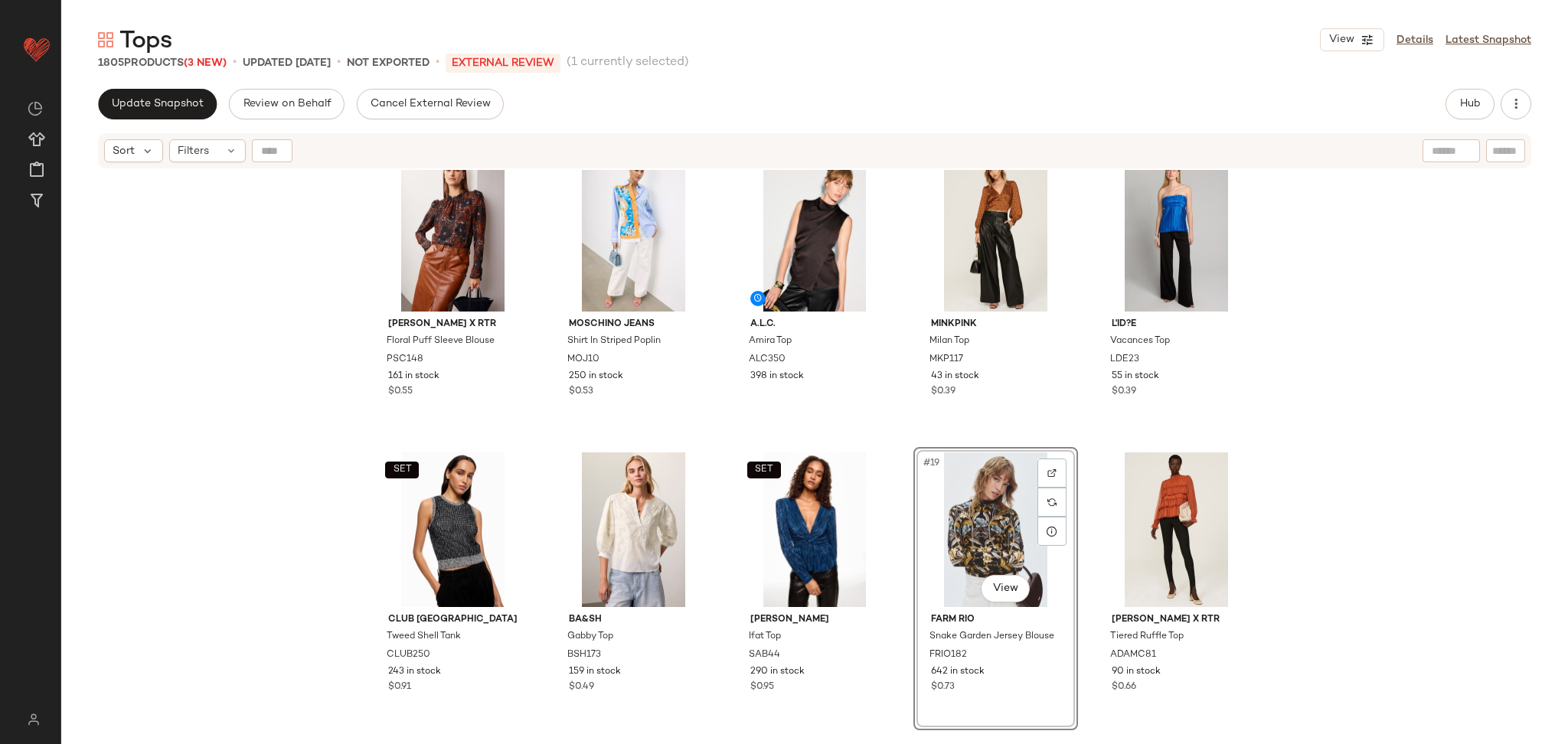
click at [1363, 477] on div "[PERSON_NAME] x RTR Floral Puff Sleeve Blouse PSC148 161 in stock $0.55 Moschin…" at bounding box center [815, 476] width 1507 height 613
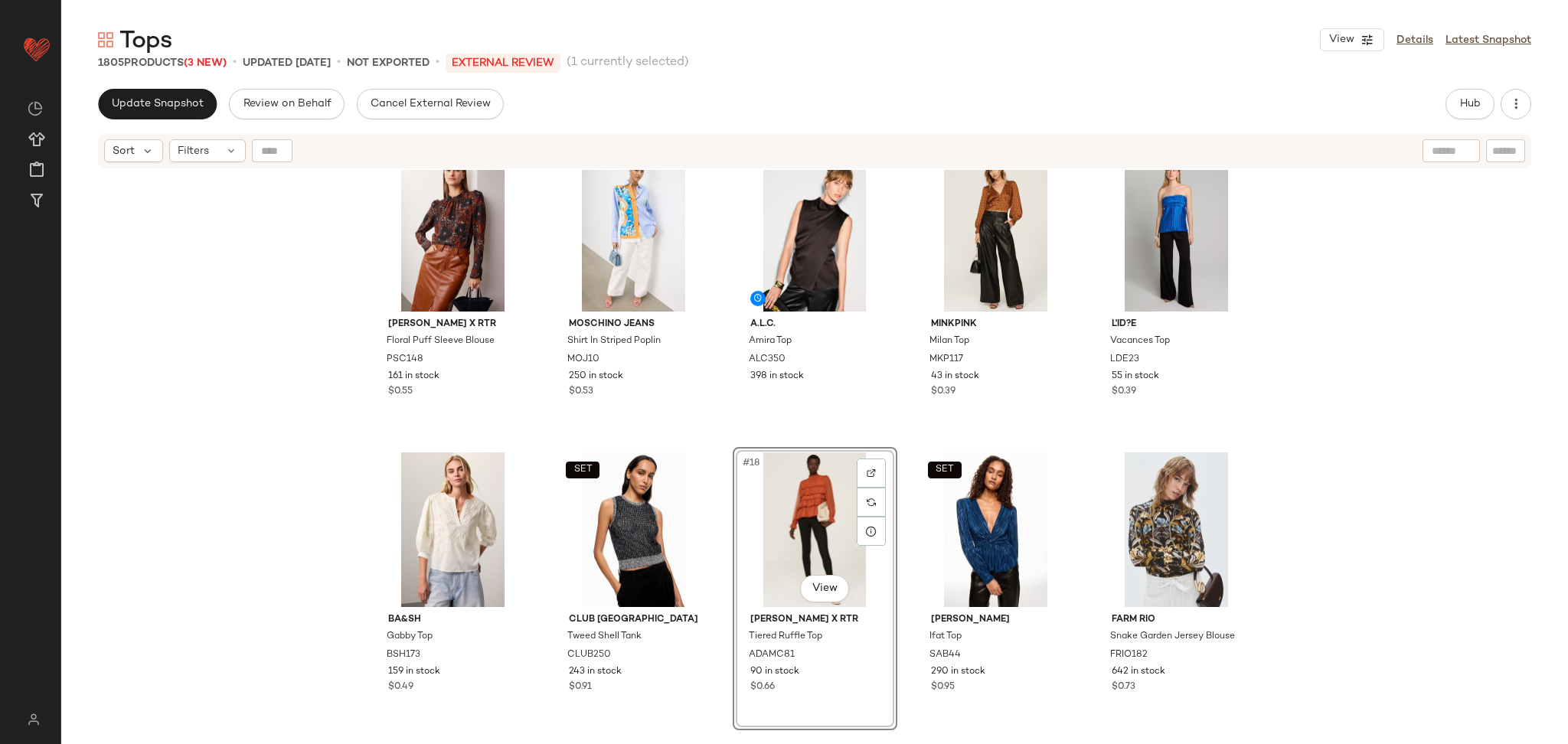
click at [1387, 478] on div "[PERSON_NAME] x RTR Floral Puff Sleeve Blouse PSC148 161 in stock $0.55 Moschin…" at bounding box center [815, 476] width 1507 height 613
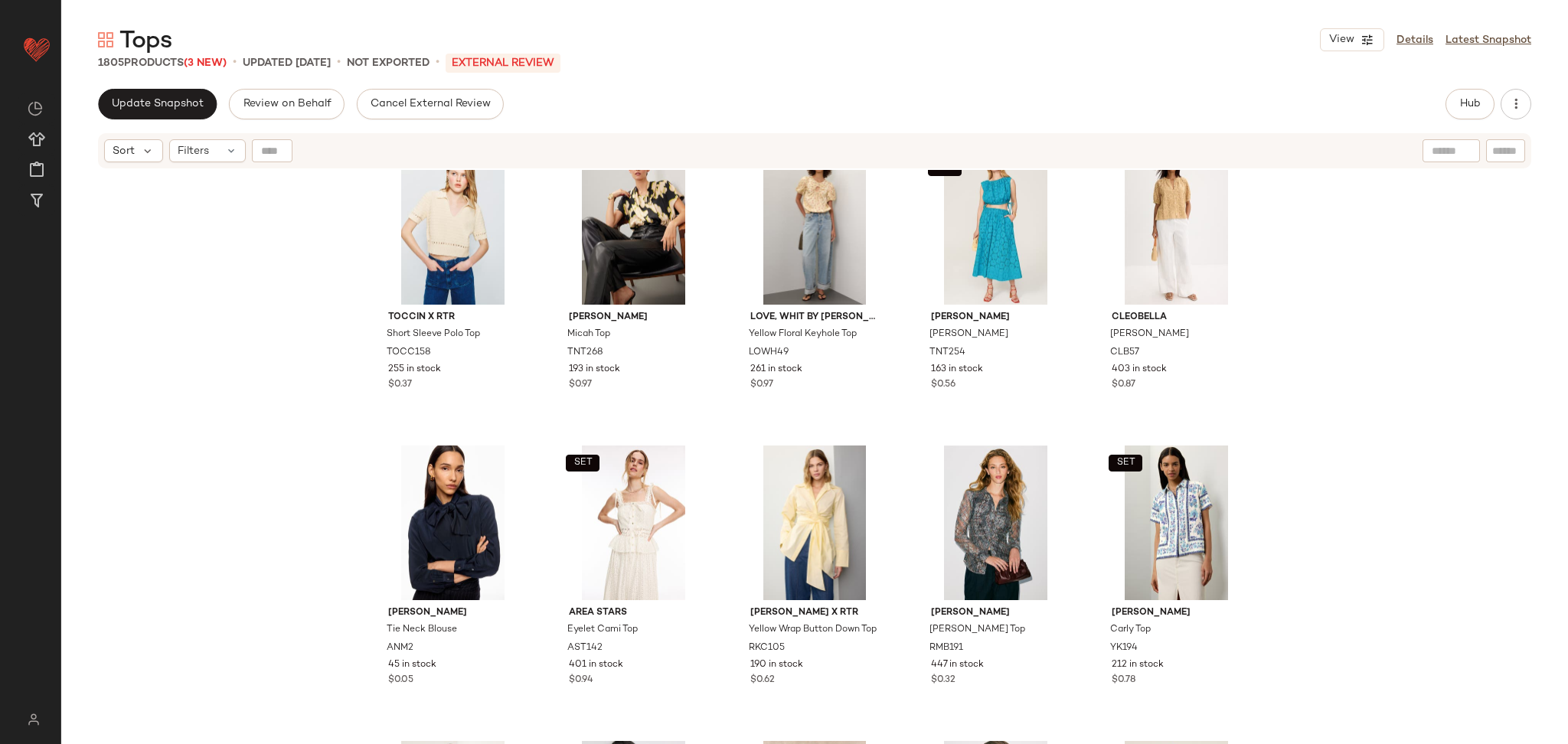
scroll to position [1219, 0]
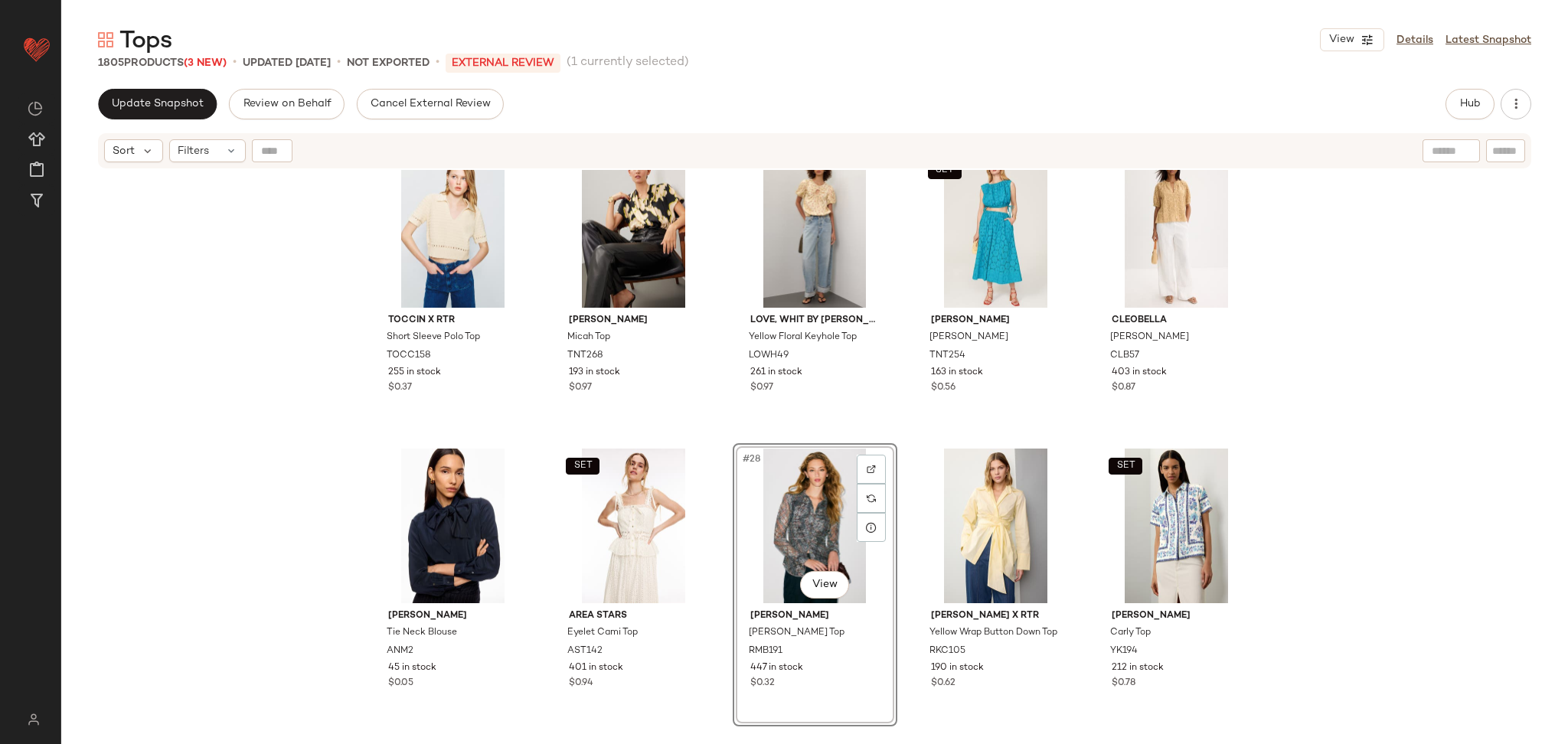
click at [1557, 434] on div "TOCCIN X RTR Short Sleeve Polo Top TOCC158 255 in stock $0.37 [PERSON_NAME] [PE…" at bounding box center [815, 476] width 1507 height 613
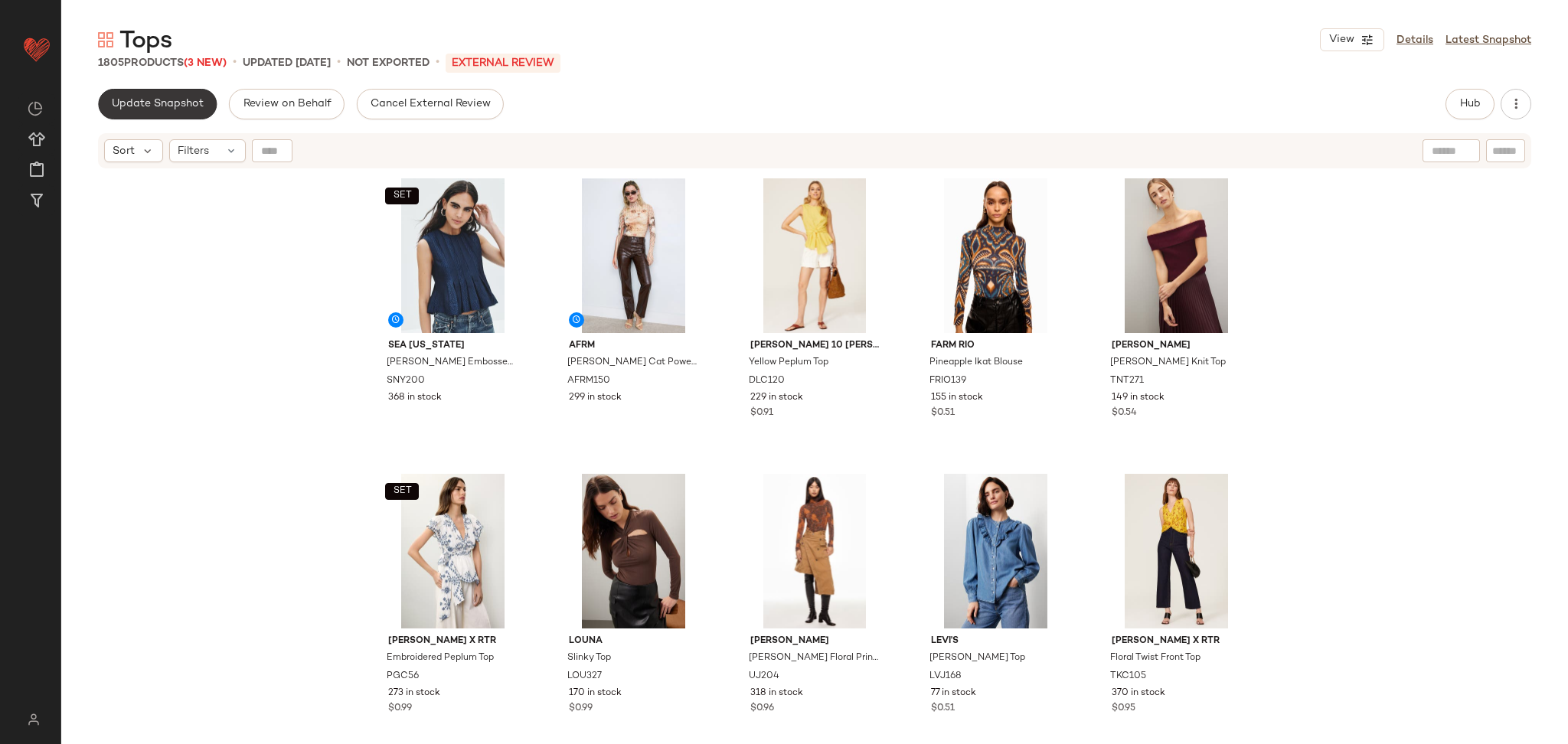
click at [169, 100] on span "Update Snapshot" at bounding box center [157, 104] width 93 height 12
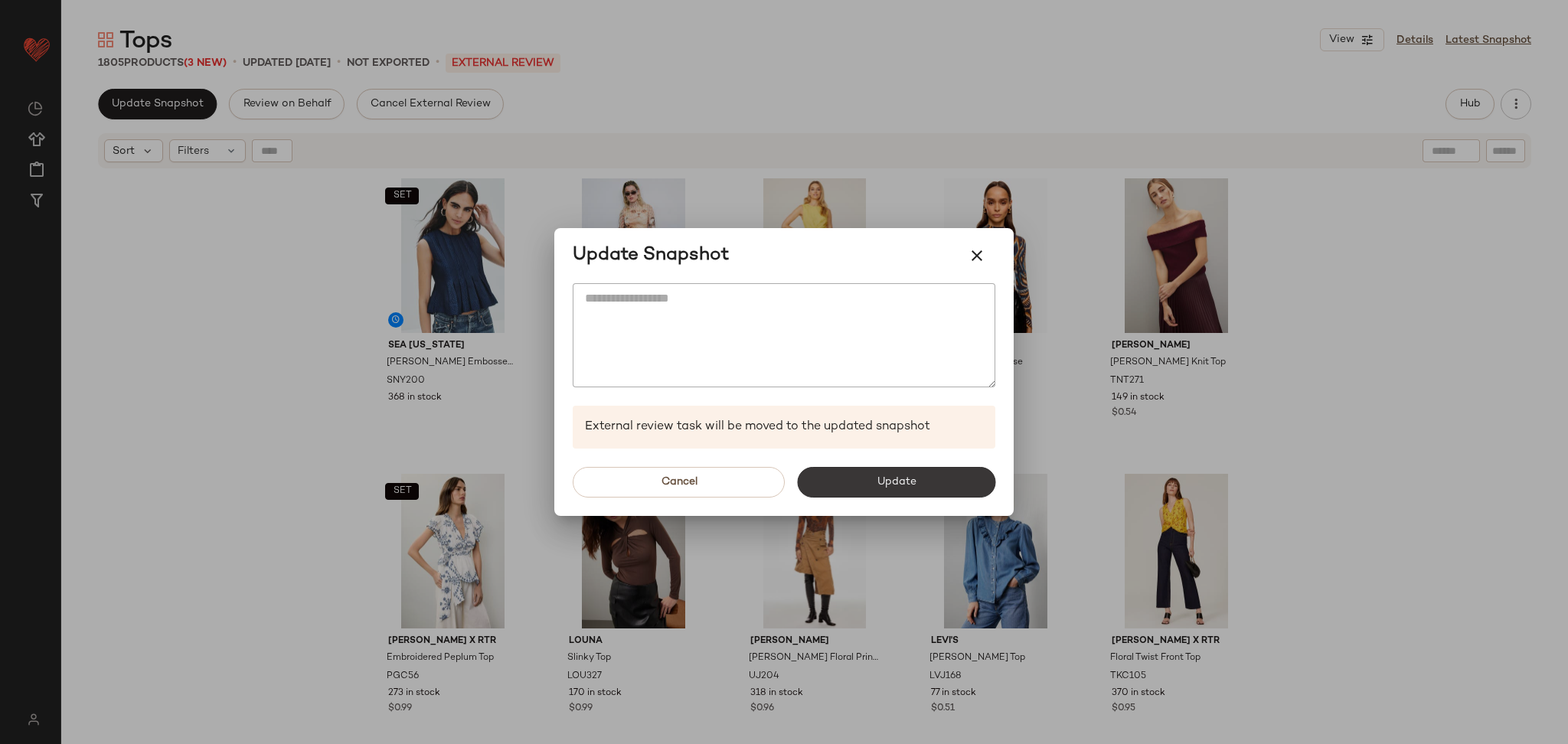
click at [909, 480] on span "Update" at bounding box center [896, 482] width 40 height 12
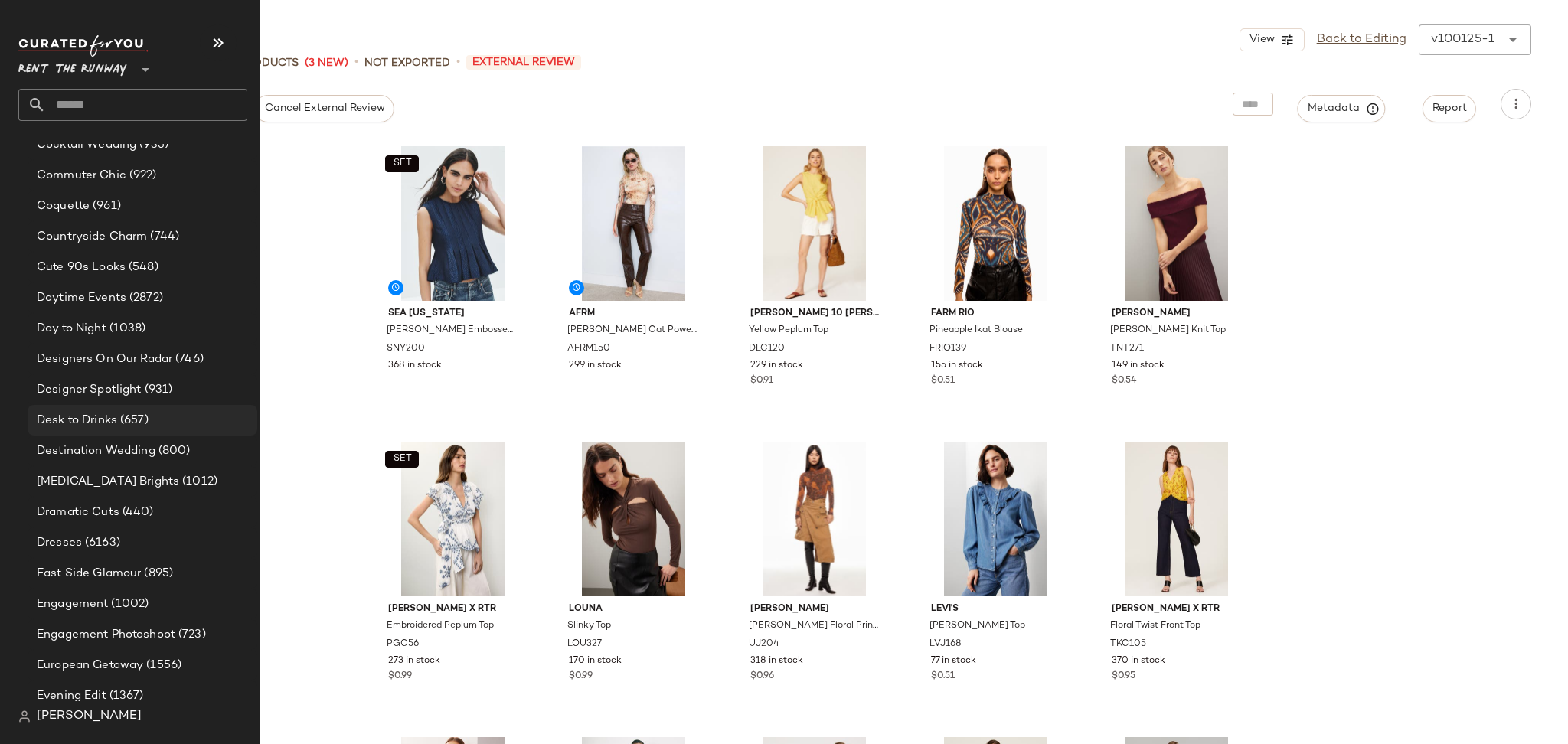
scroll to position [969, 0]
click at [113, 539] on span "(6163)" at bounding box center [101, 539] width 38 height 18
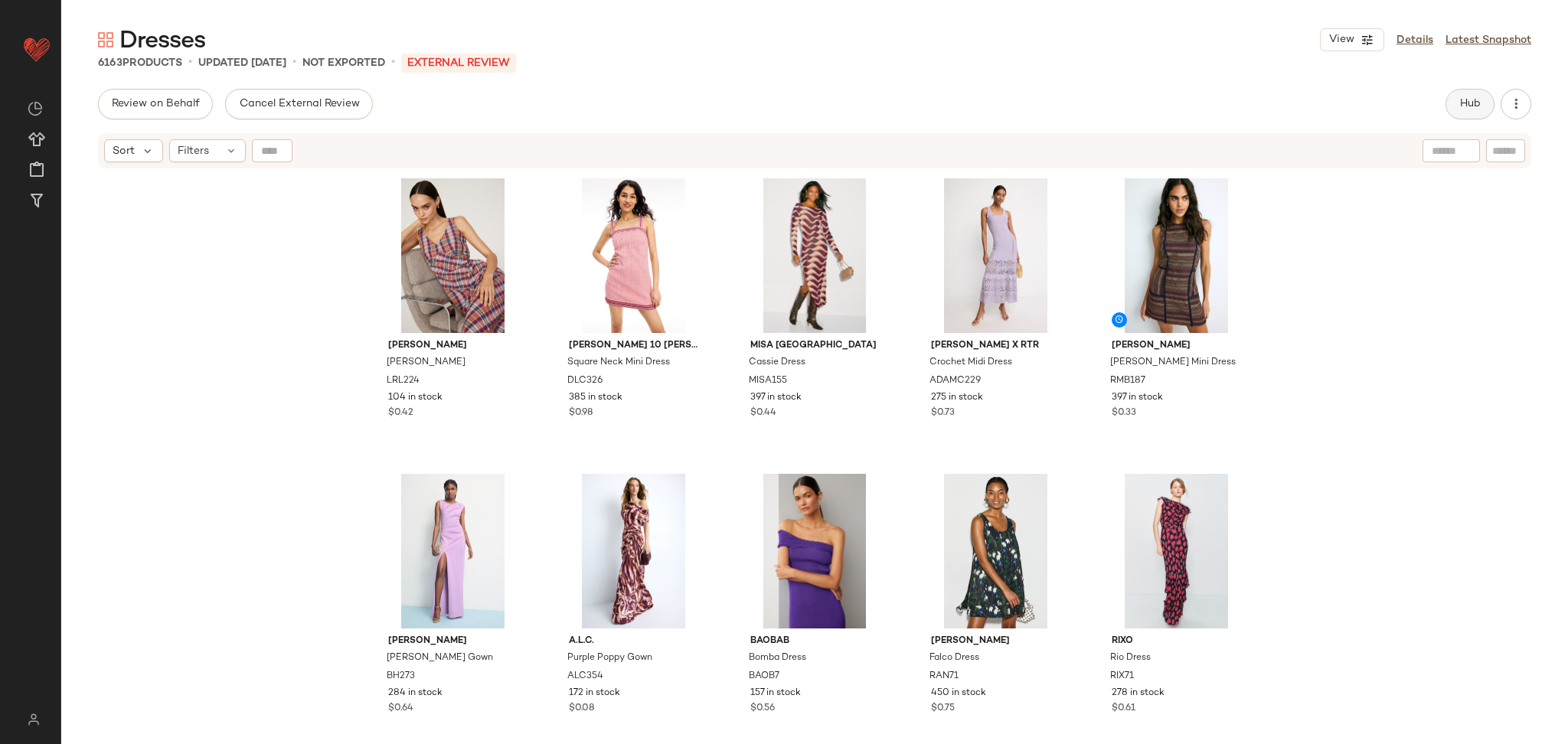
click at [1474, 116] on button "Hub" at bounding box center [1470, 104] width 49 height 30
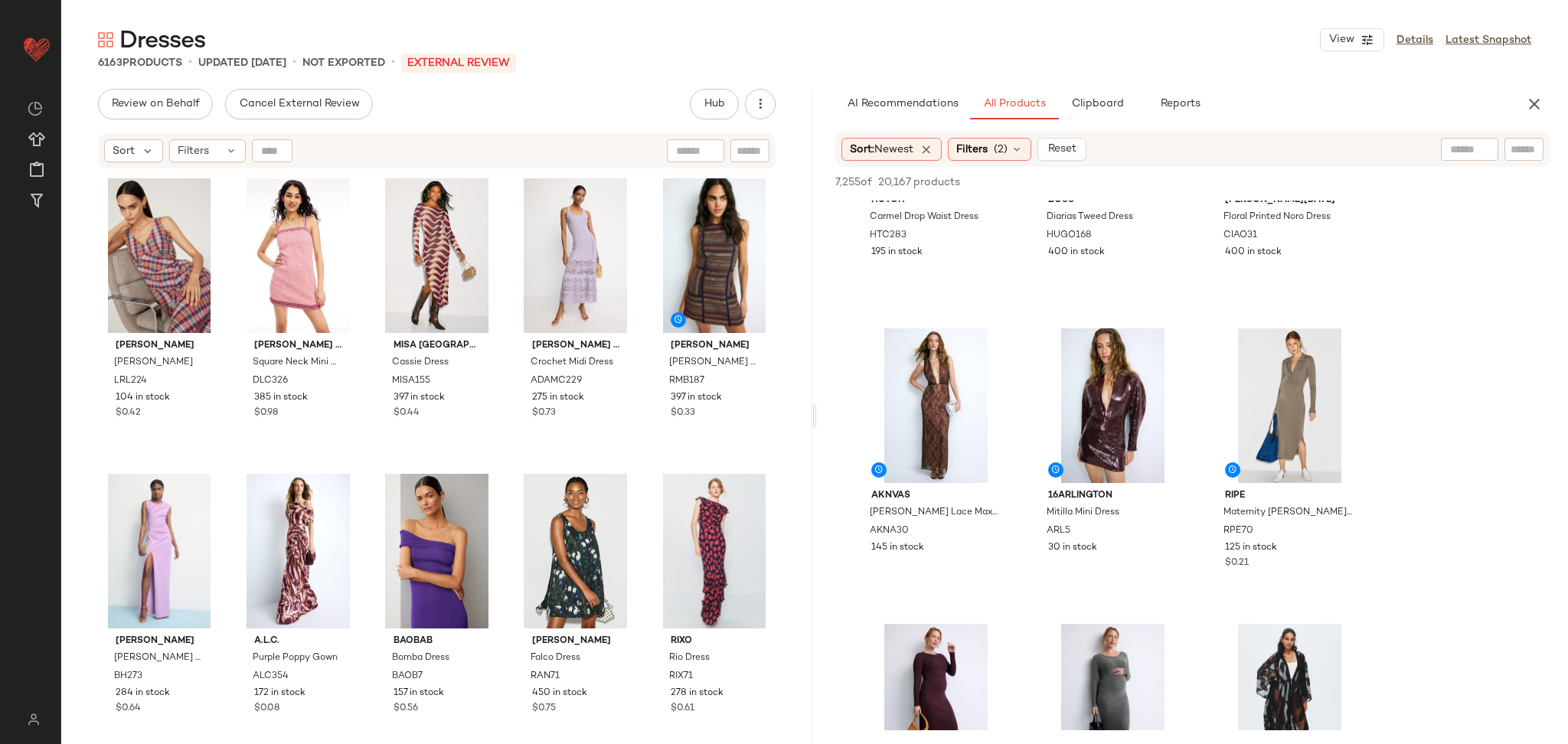
scroll to position [473, 0]
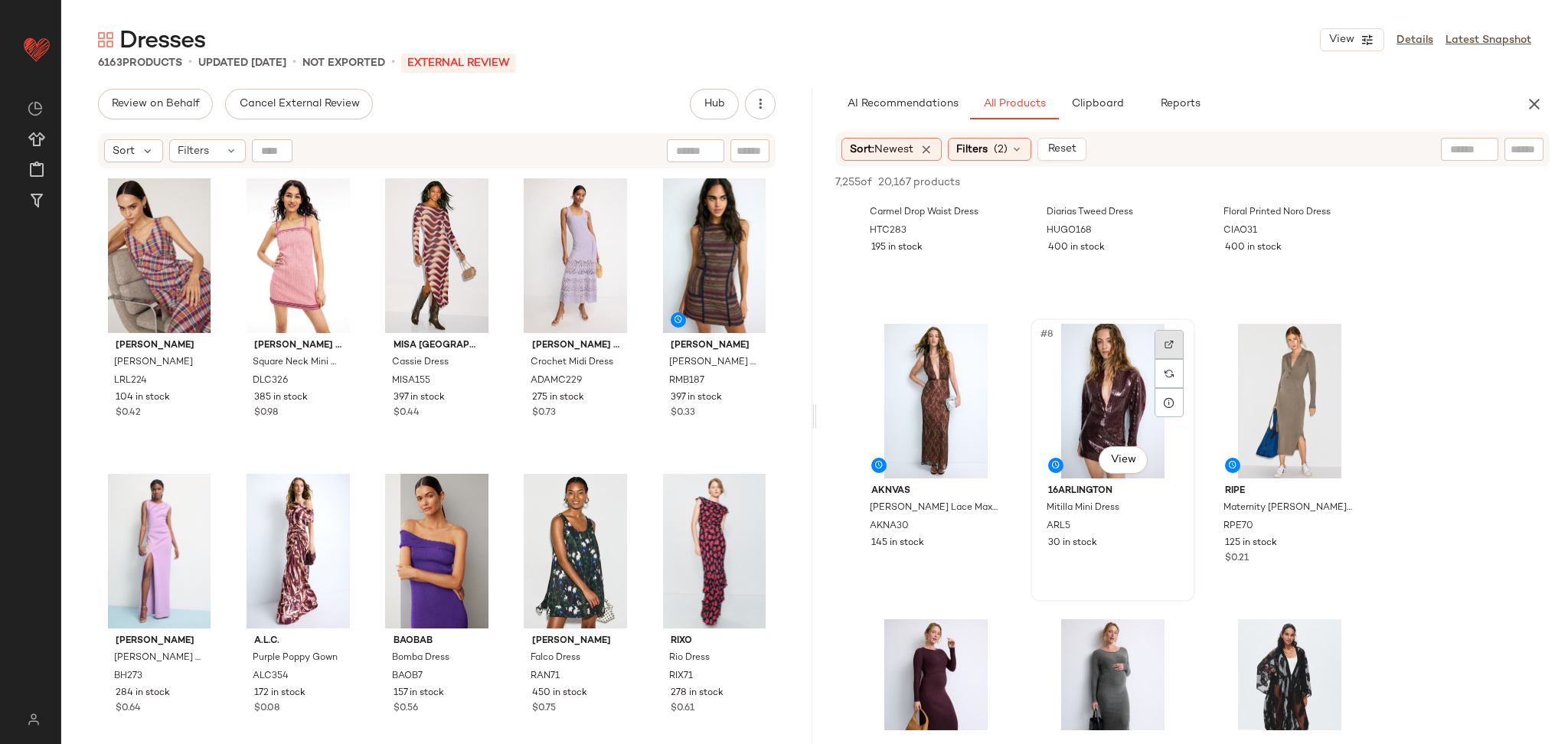
click at [1176, 346] on div at bounding box center [1169, 344] width 29 height 29
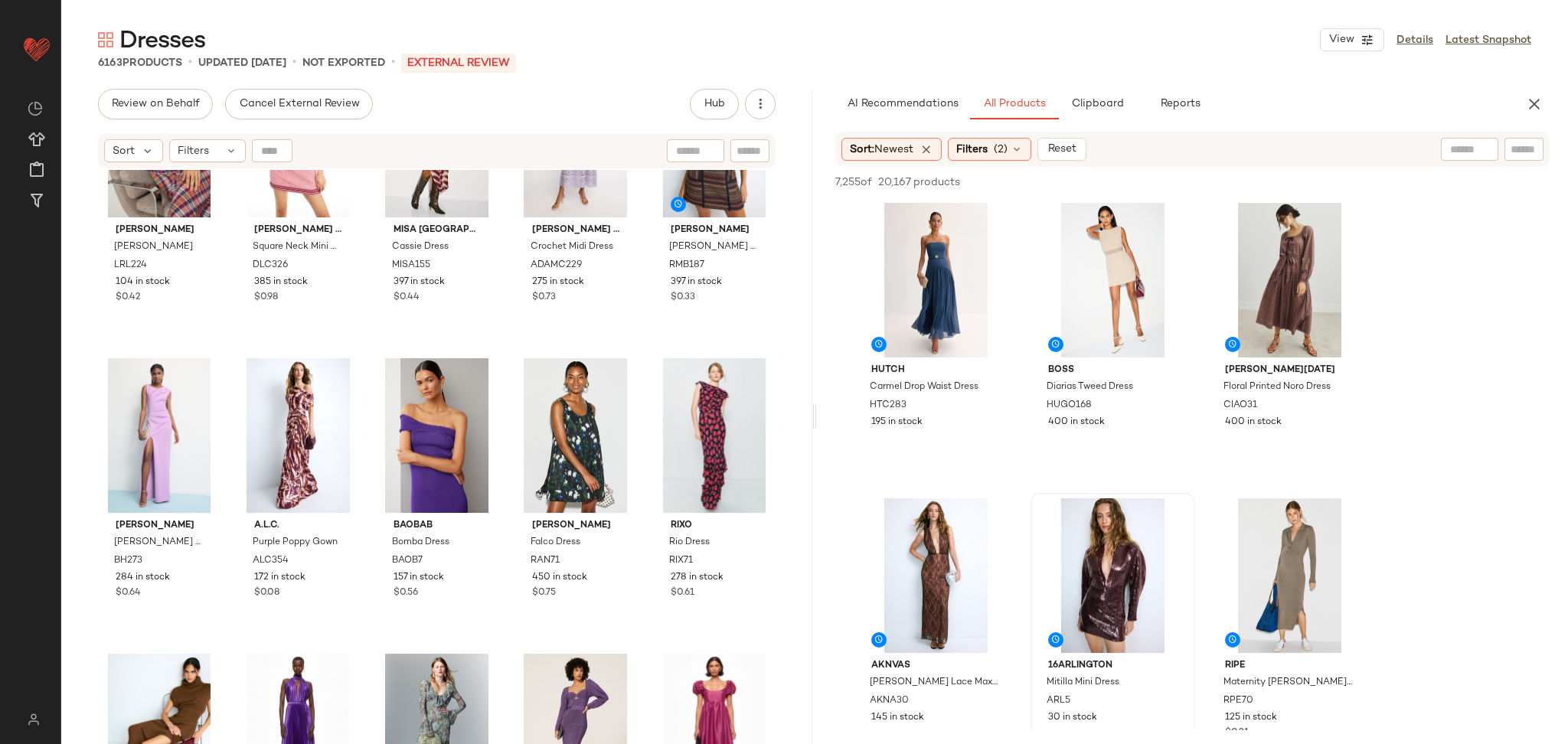
scroll to position [117, 0]
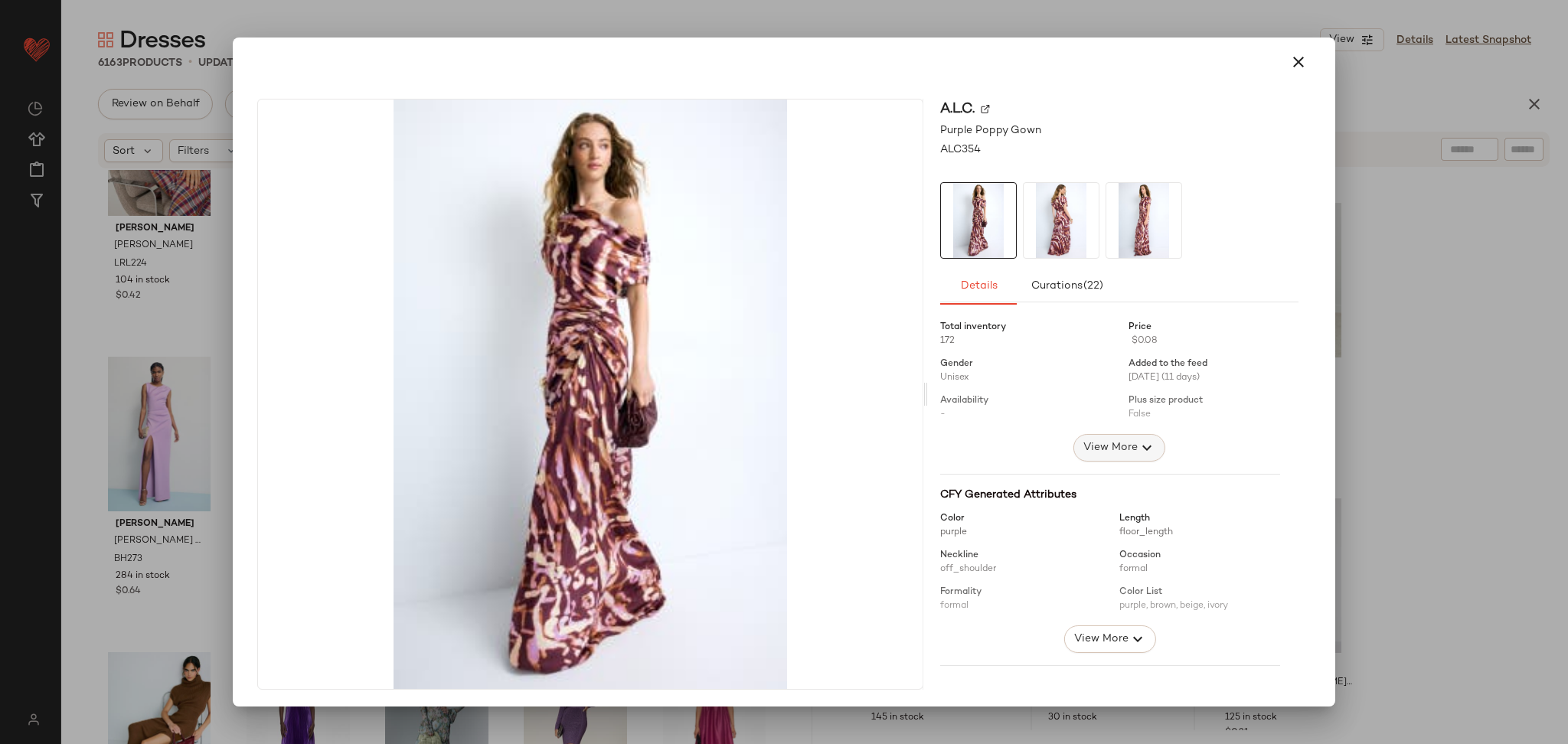
click at [1114, 441] on span "View More" at bounding box center [1110, 448] width 55 height 18
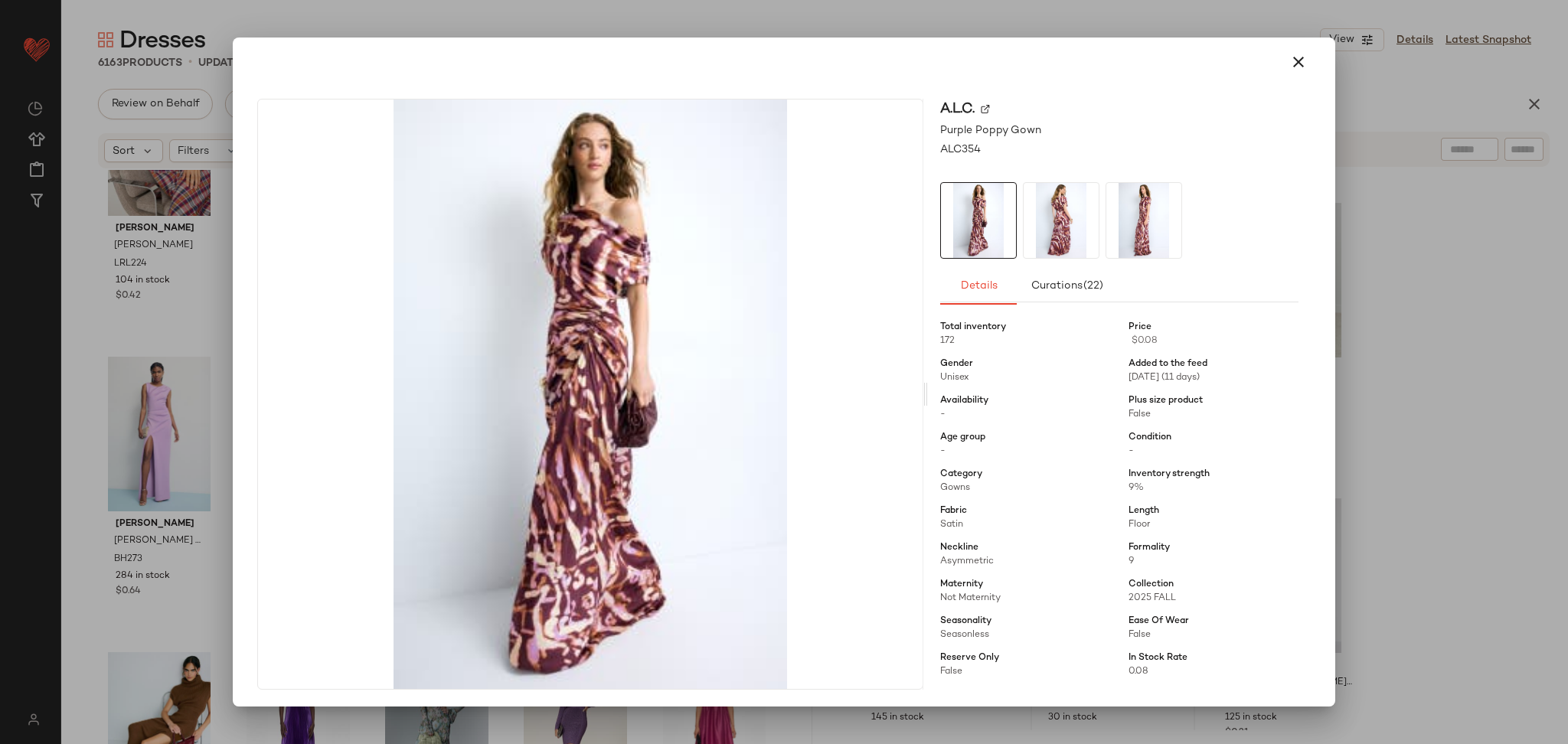
click at [1363, 380] on div at bounding box center [784, 372] width 1568 height 744
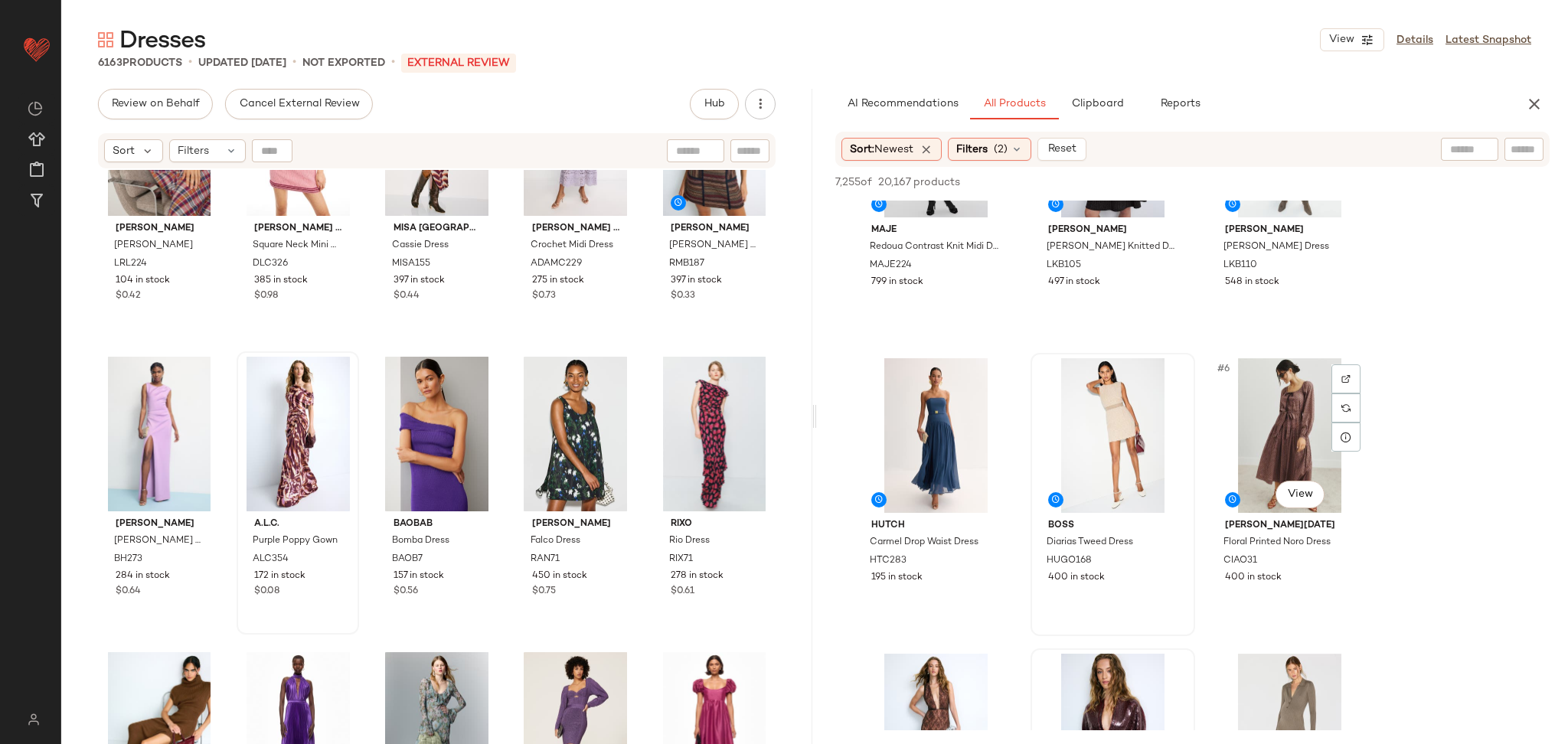
scroll to position [145, 0]
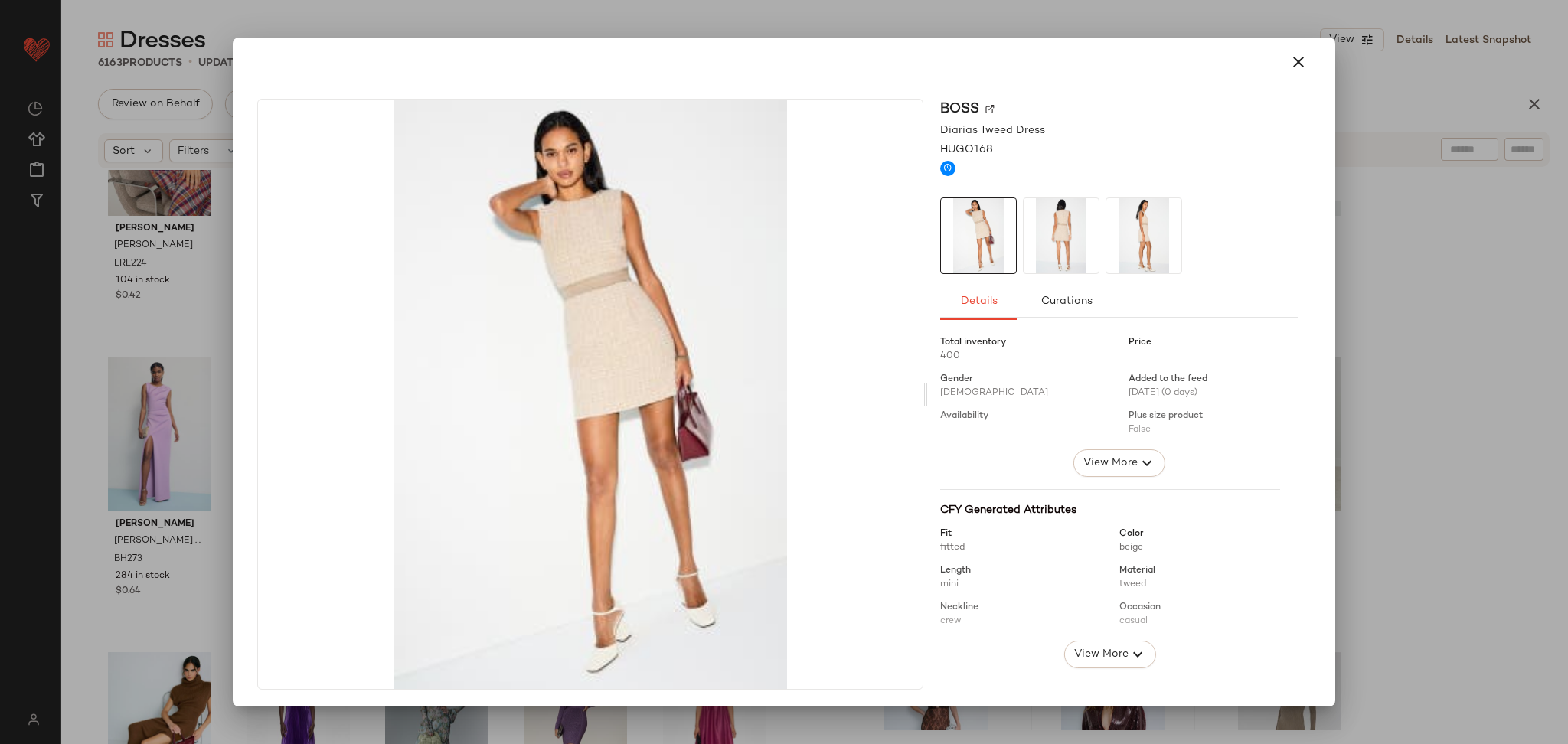
click at [1092, 479] on div "Total inventory 400 Price Gender [DEMOGRAPHIC_DATA] Added to the feed [DATE] (0…" at bounding box center [1120, 615] width 358 height 578
click at [1091, 475] on button "View More" at bounding box center [1119, 463] width 92 height 27
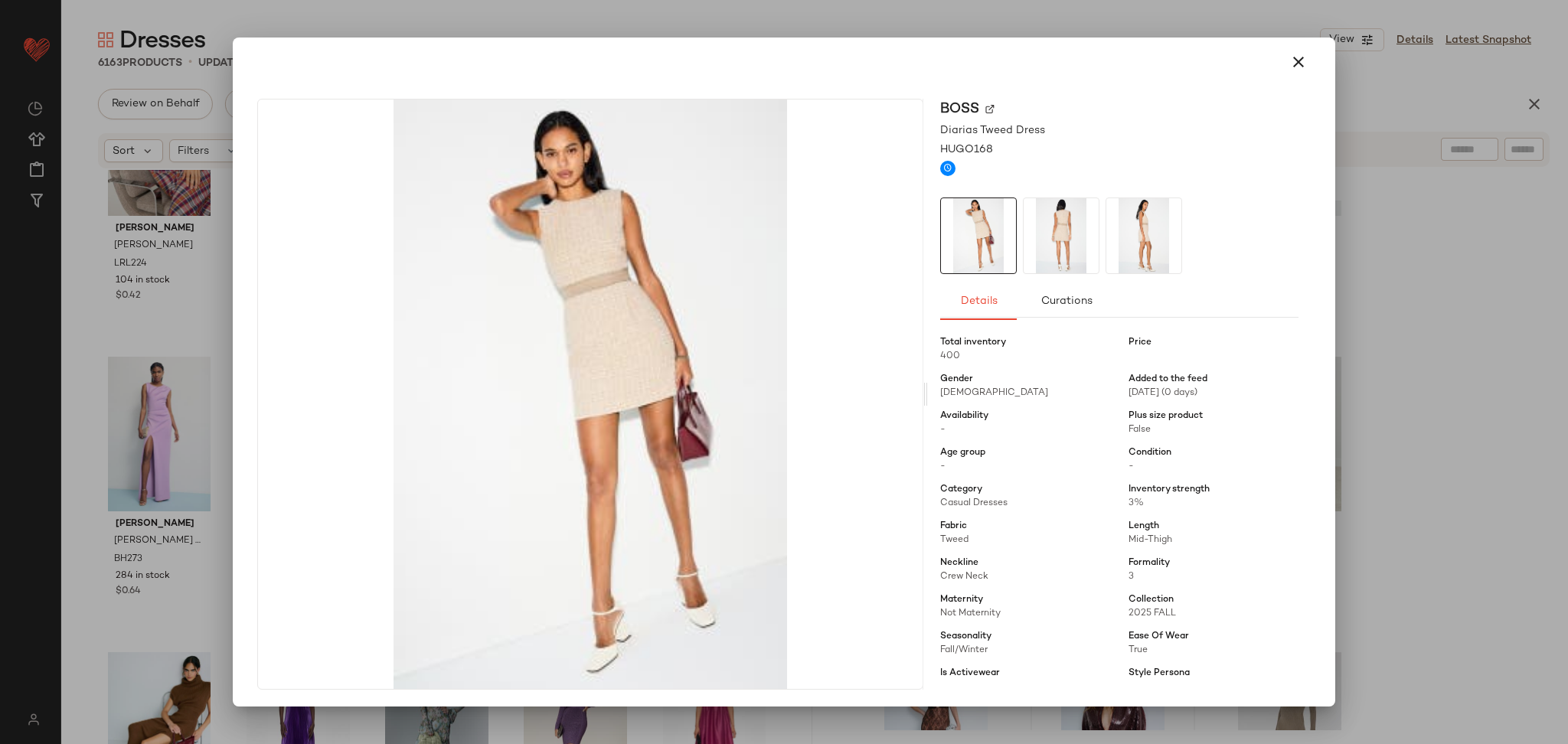
click at [1451, 464] on div at bounding box center [784, 372] width 1568 height 744
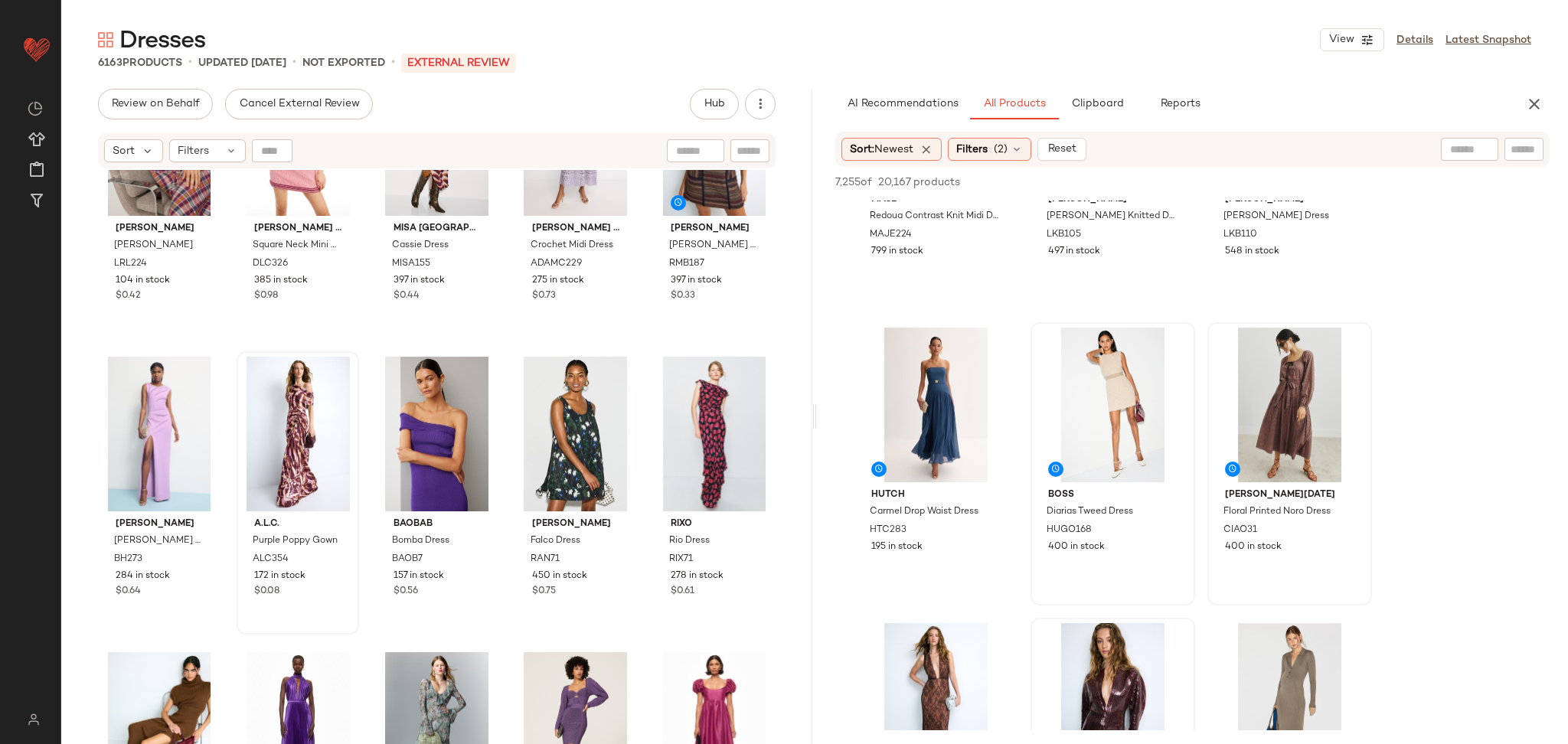
scroll to position [176, 0]
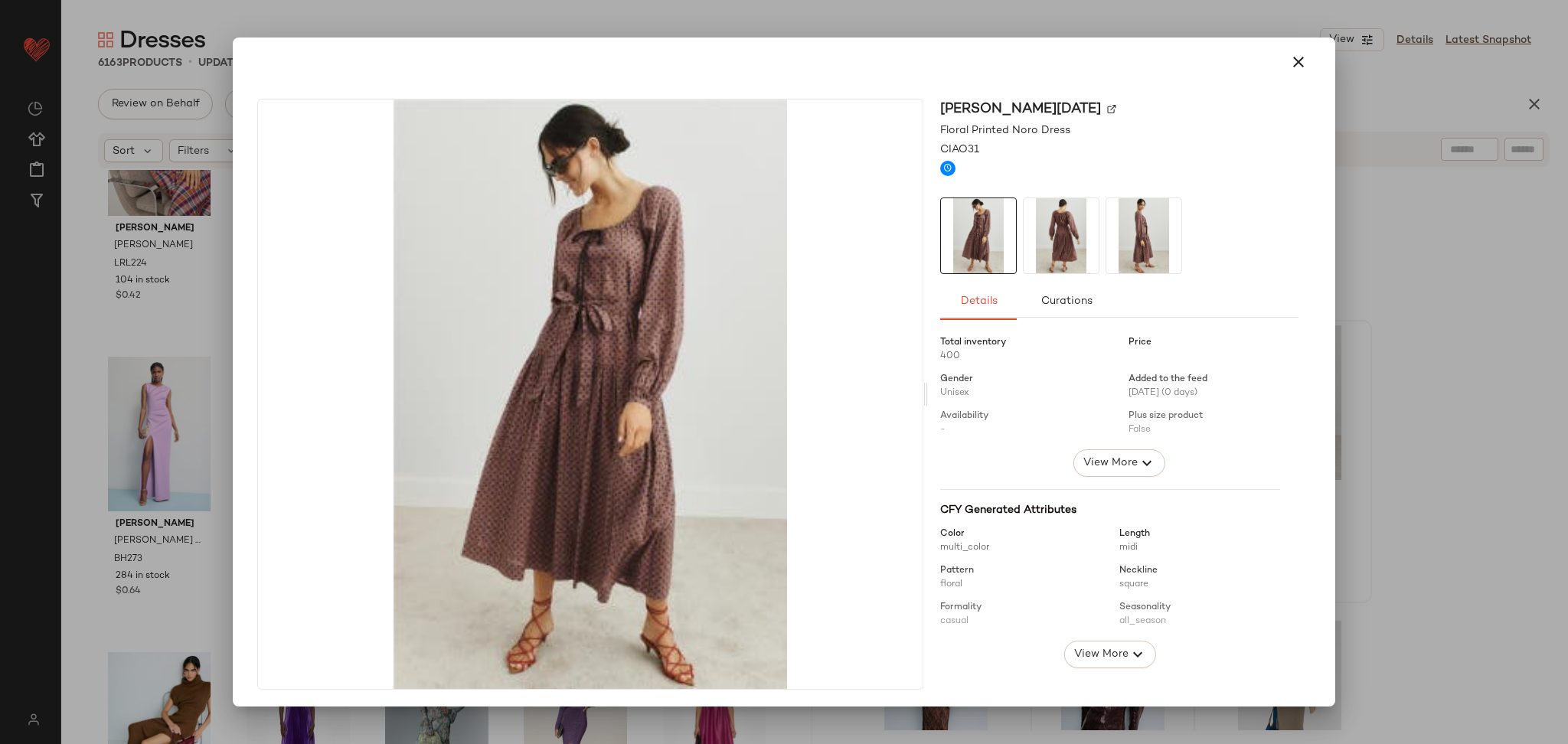
click at [1110, 447] on div at bounding box center [1120, 386] width 358 height 125
click at [1108, 454] on span "View More" at bounding box center [1110, 463] width 55 height 18
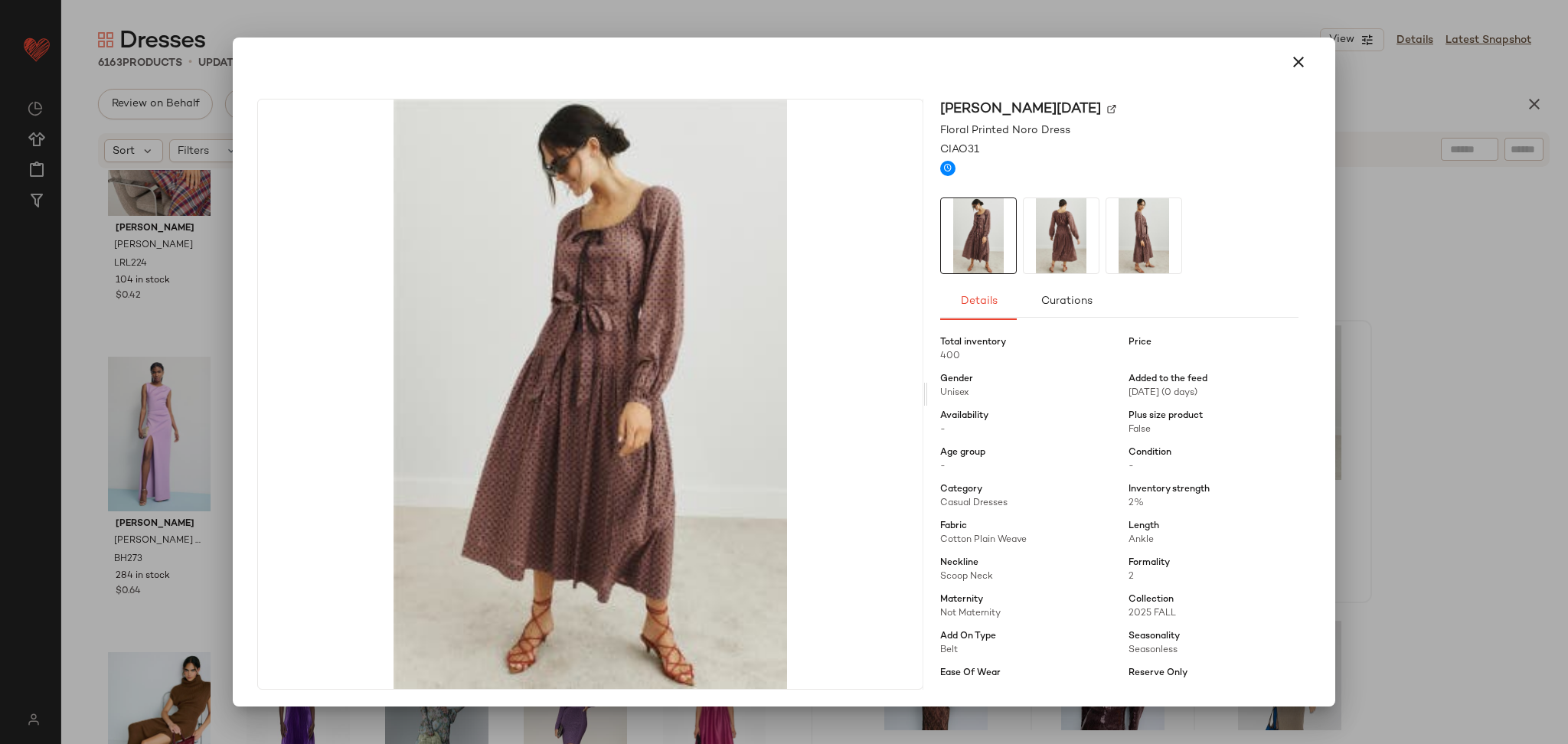
click at [1488, 436] on div at bounding box center [784, 372] width 1568 height 744
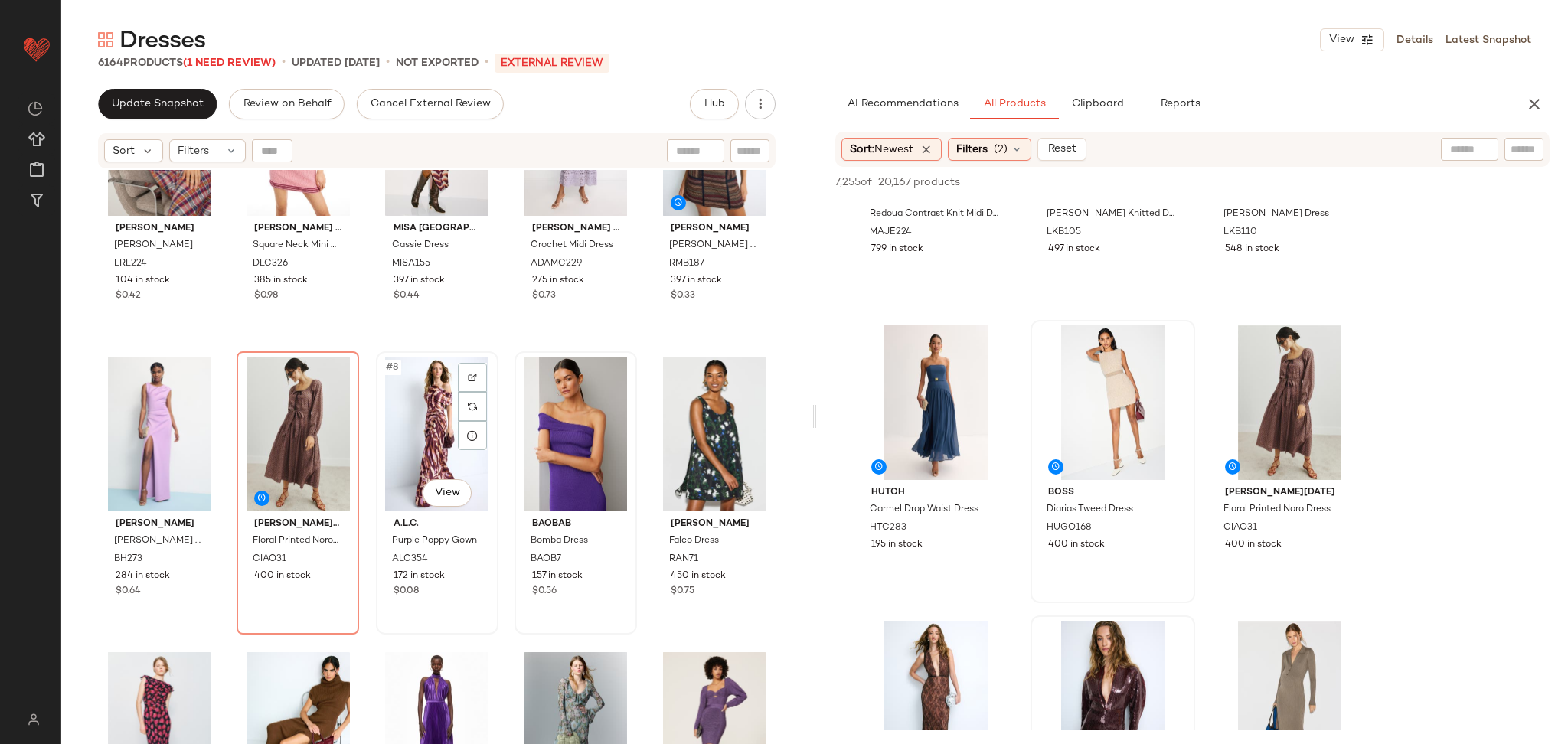
click at [400, 428] on div "#8 View" at bounding box center [437, 435] width 112 height 155
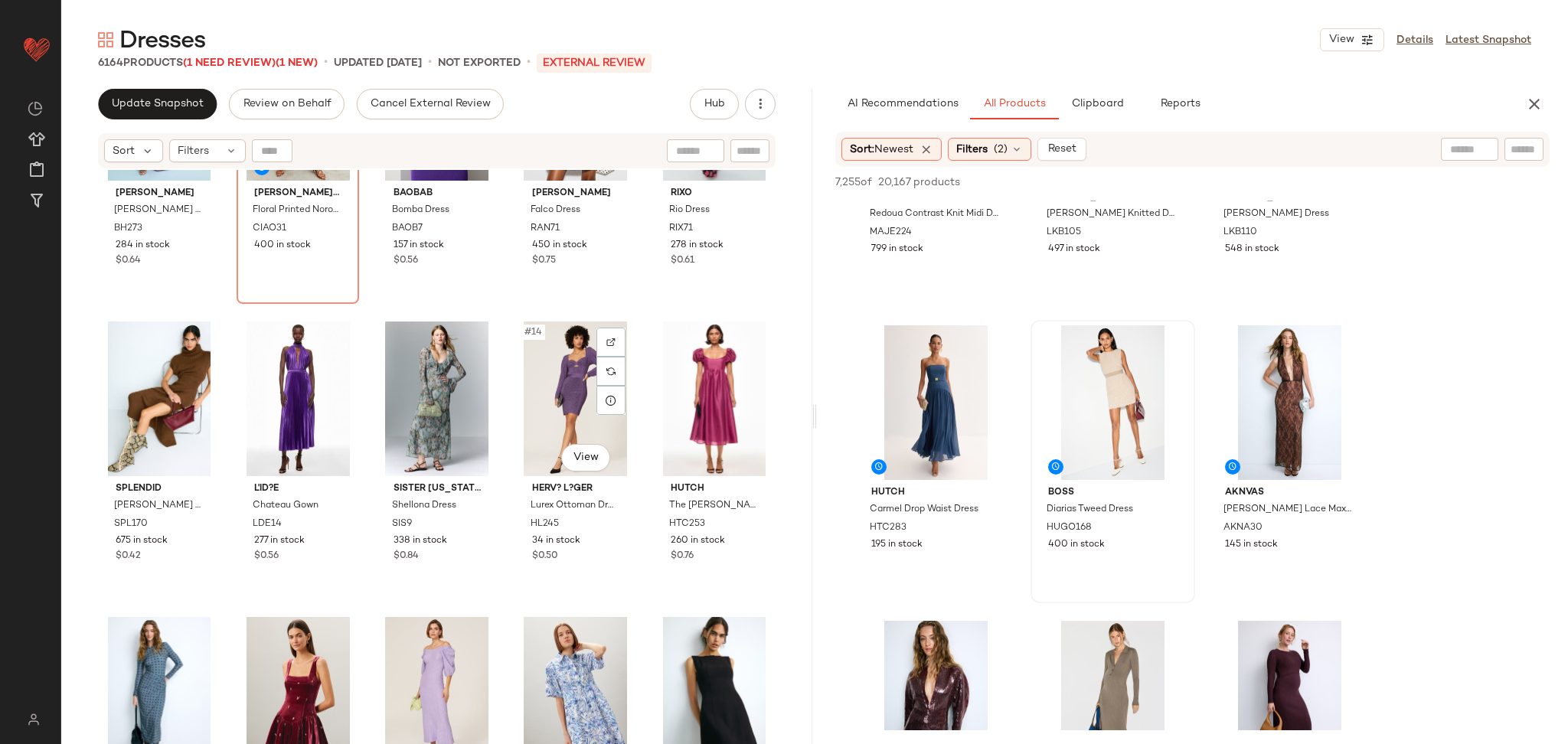
scroll to position [267, 0]
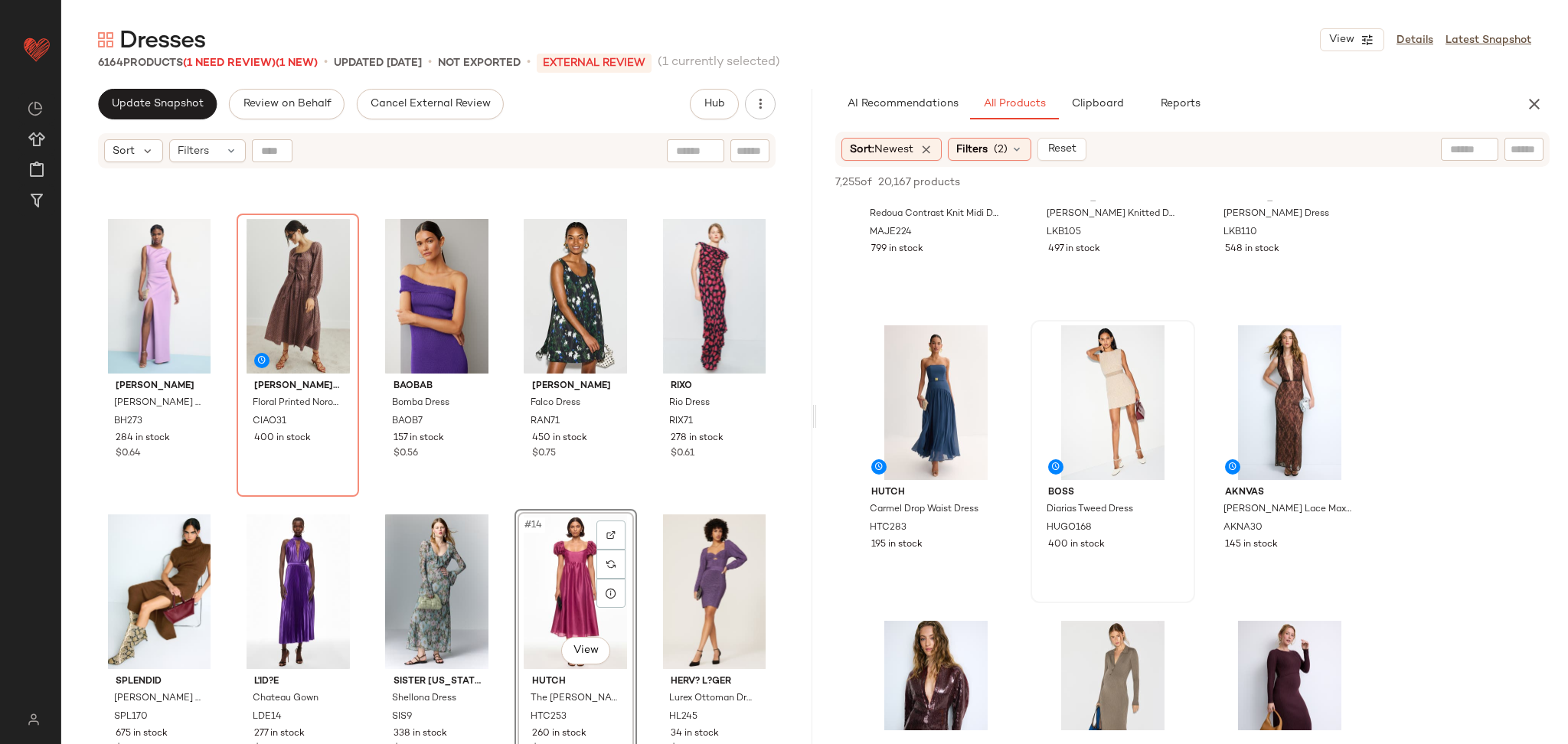
click at [493, 513] on div "[PERSON_NAME] [PERSON_NAME] Gown BH273 284 in stock $0.64 Ciao [DATE] Floral Pr…" at bounding box center [437, 210] width 678 height 610
click at [500, 503] on div "[PERSON_NAME] [PERSON_NAME] Gown BH273 284 in stock $0.64 Ciao [DATE] Floral Pr…" at bounding box center [437, 210] width 678 height 610
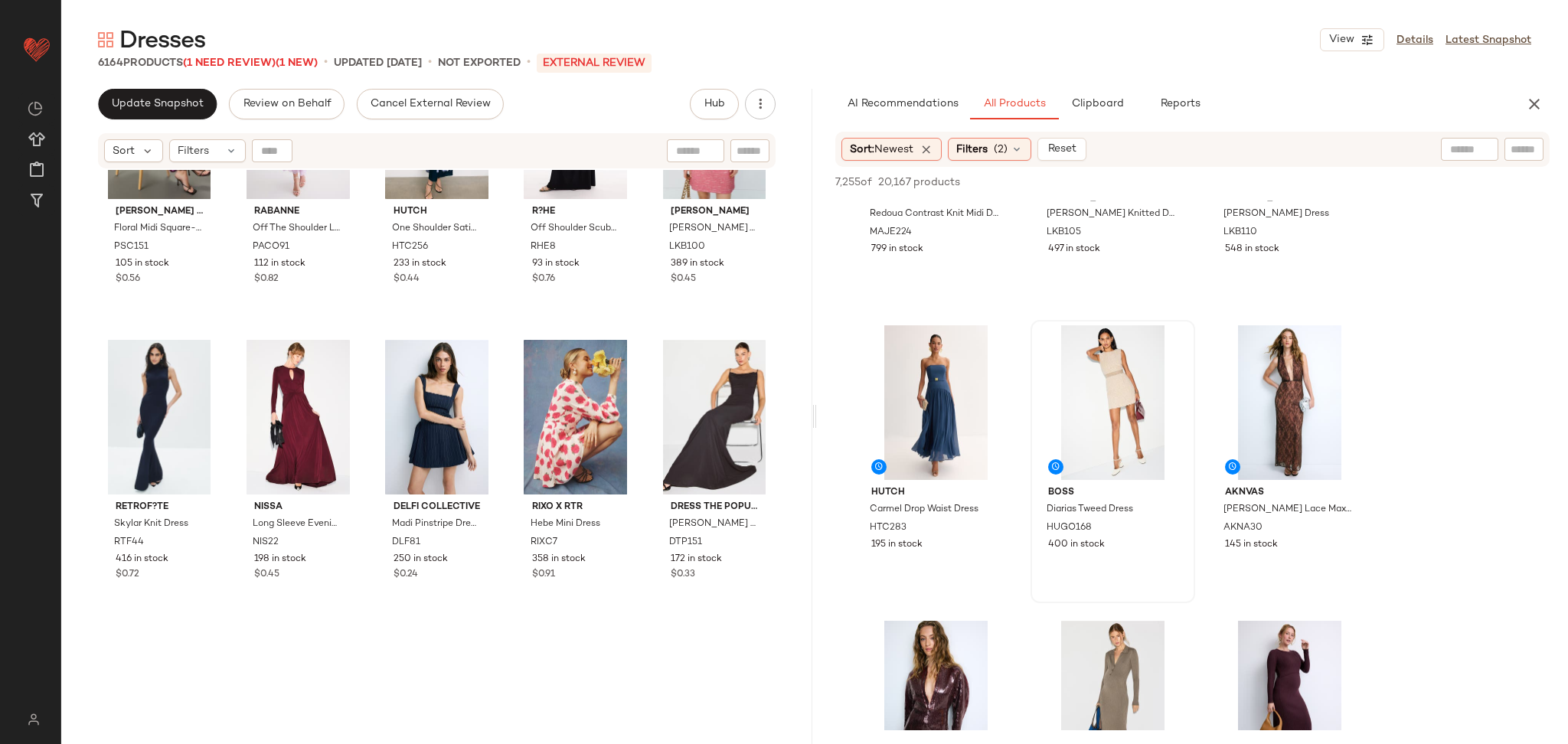
scroll to position [1343, 0]
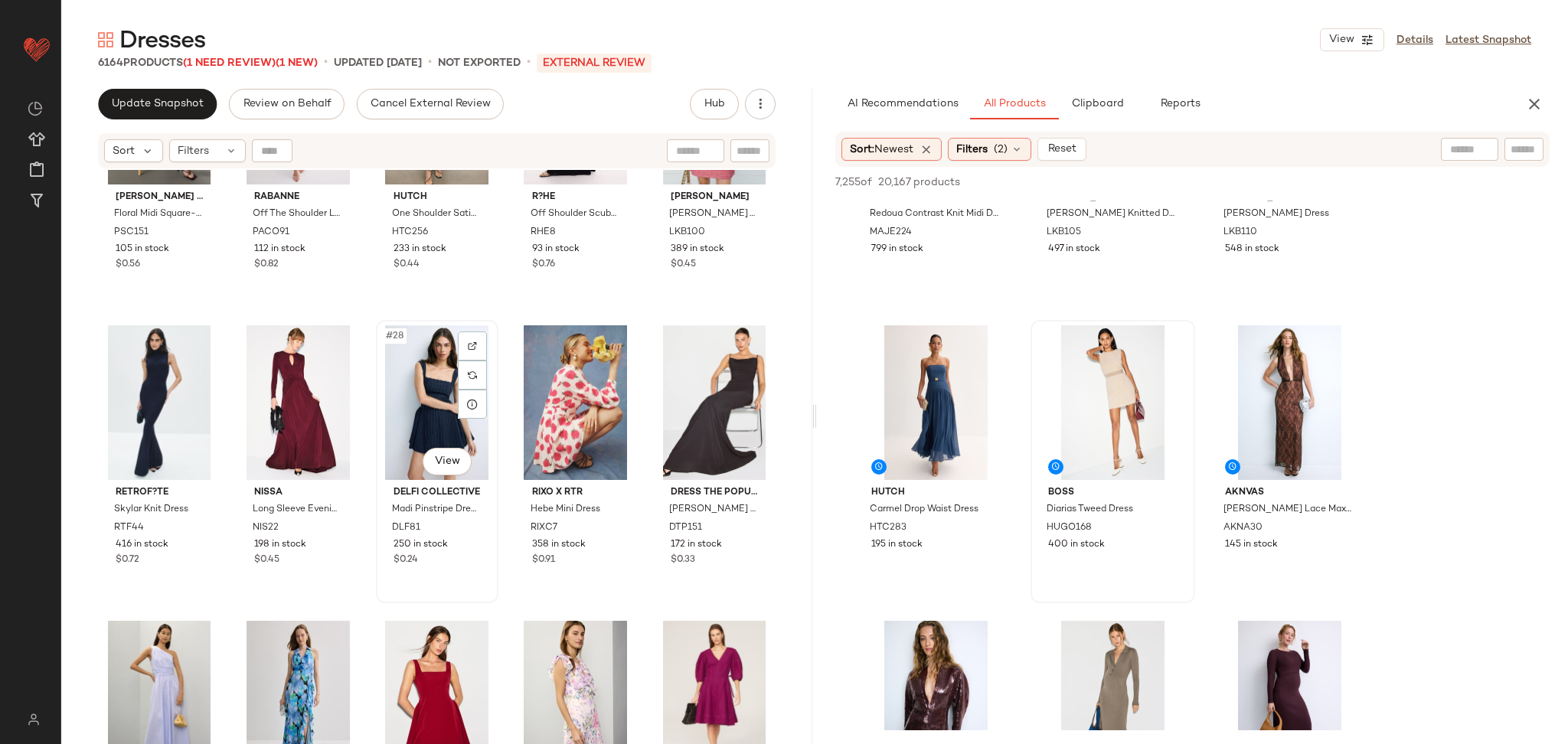
click at [452, 475] on div "#28 View" at bounding box center [437, 403] width 112 height 155
click at [448, 464] on body "Rent the Runway ** Dashboard All Products Global Clipboards (16) Curations (124…" at bounding box center [784, 372] width 1568 height 744
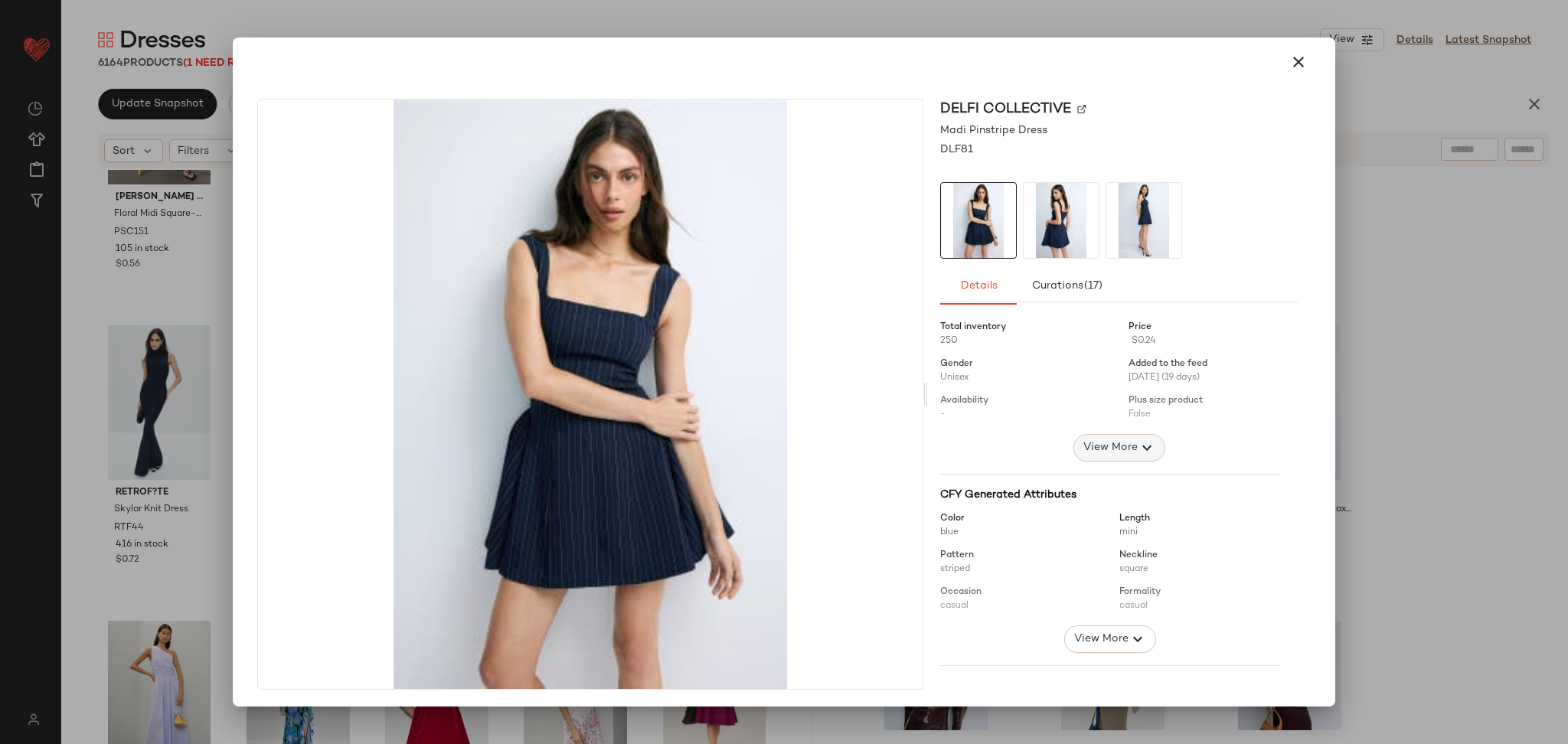
click at [1121, 444] on span "View More" at bounding box center [1110, 448] width 55 height 18
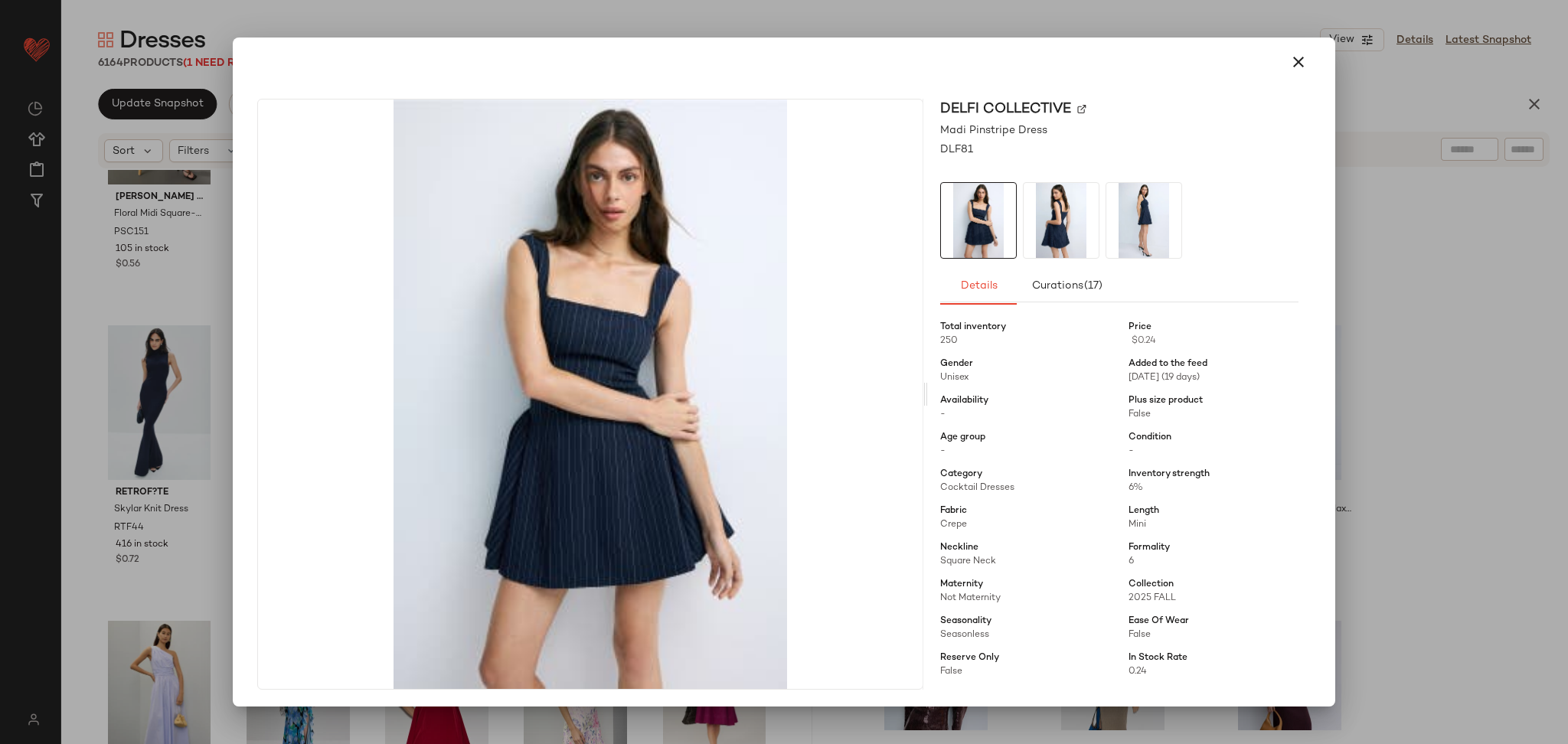
click at [1420, 429] on div at bounding box center [784, 372] width 1568 height 744
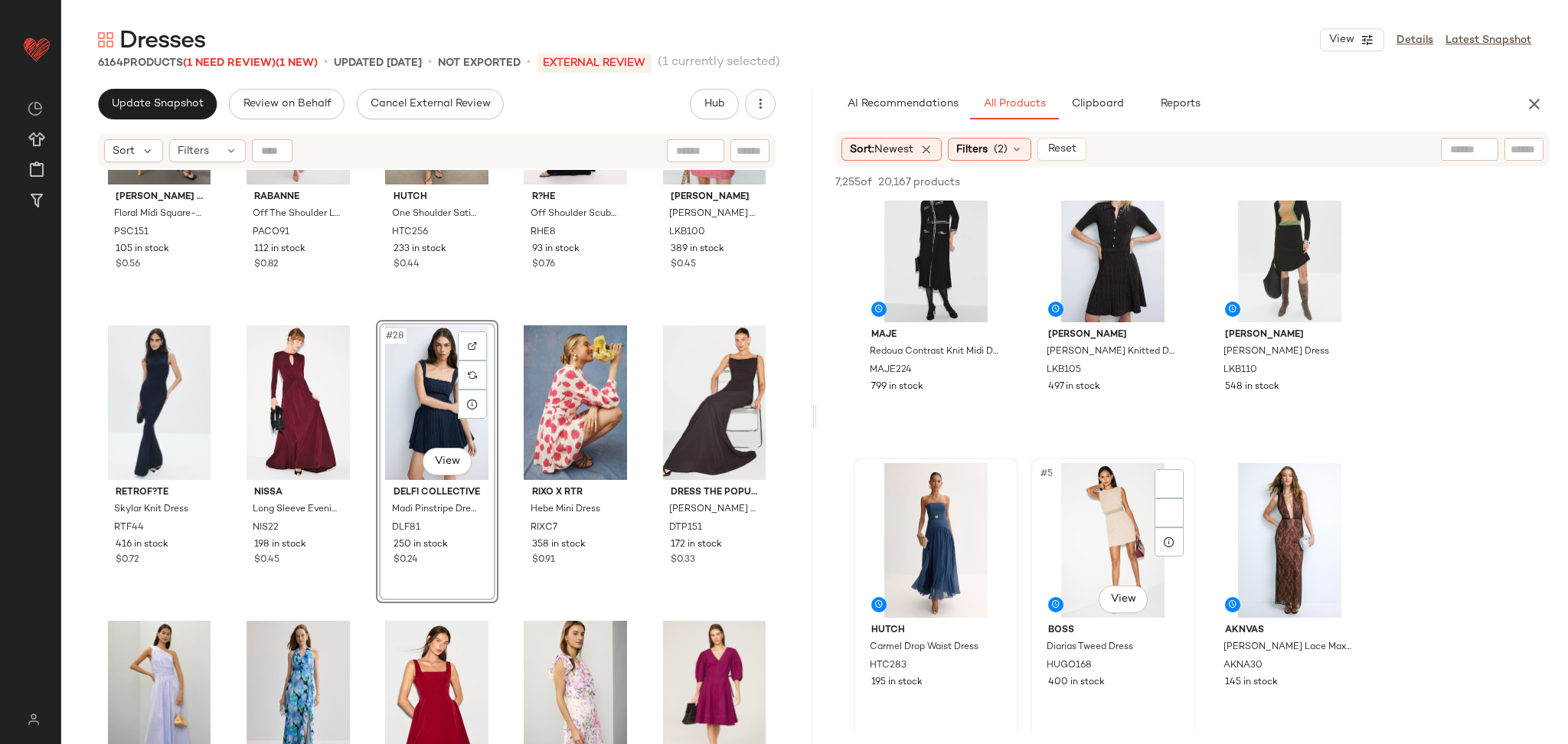
scroll to position [69, 0]
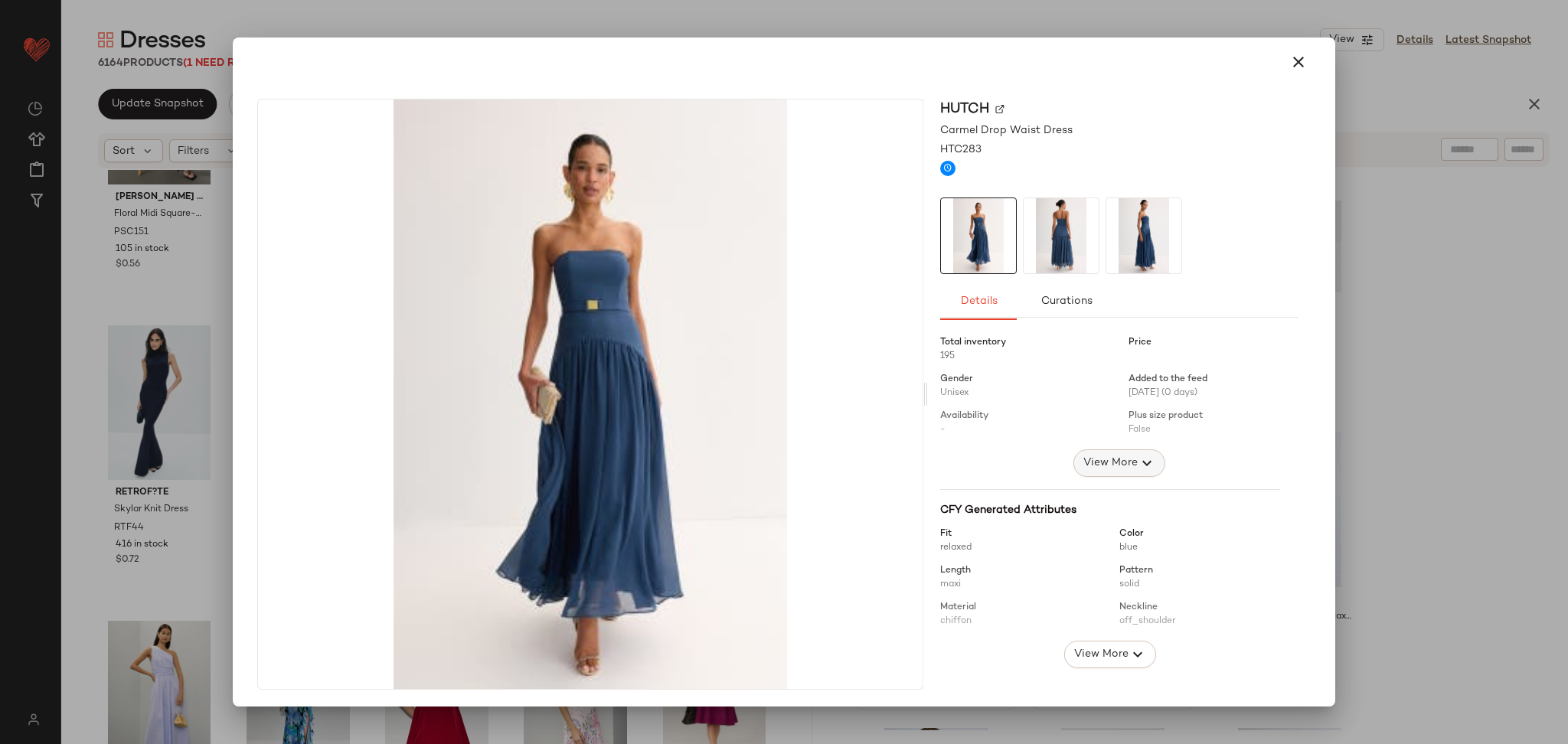
click at [1108, 452] on button "View More" at bounding box center [1119, 463] width 92 height 27
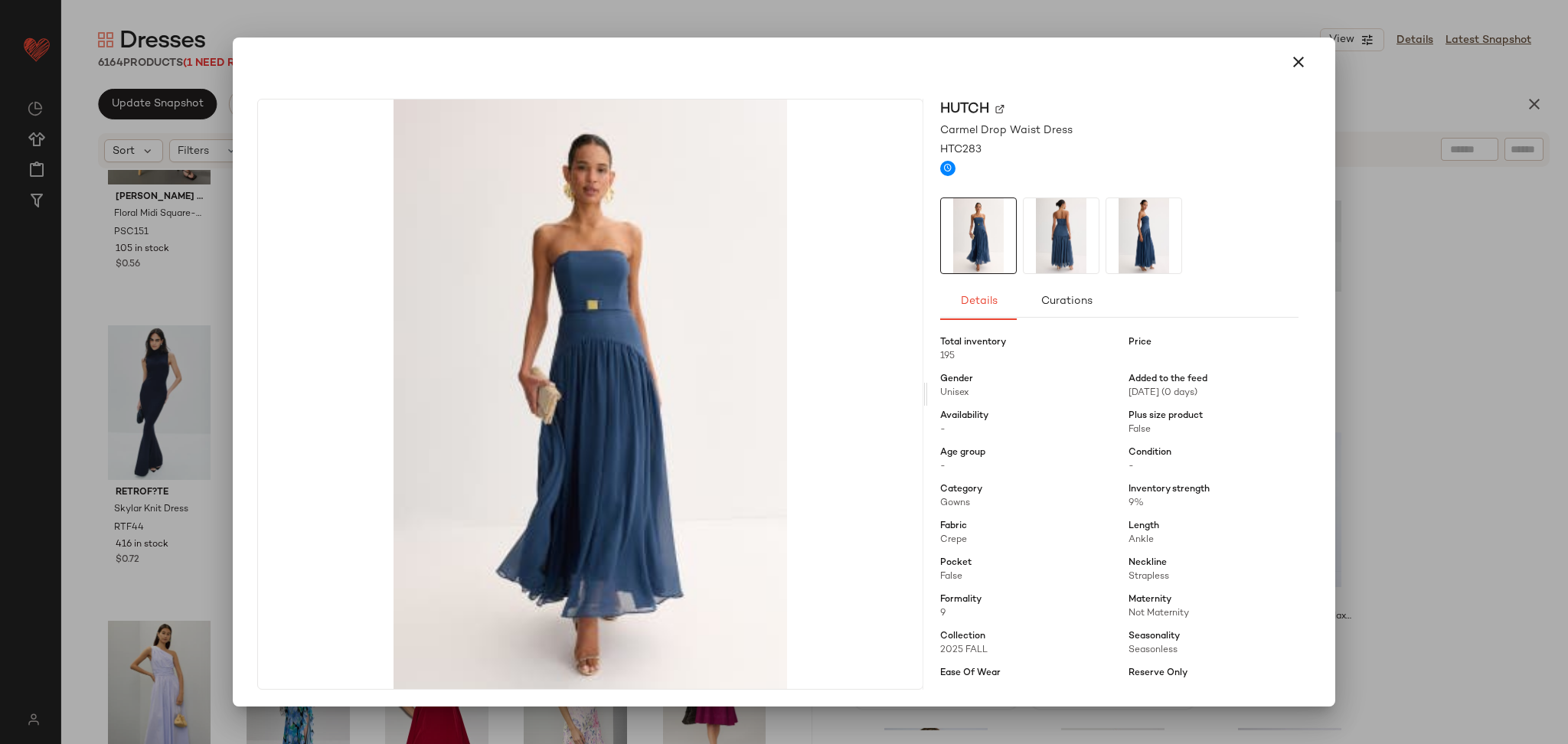
click at [1388, 428] on div at bounding box center [784, 372] width 1568 height 744
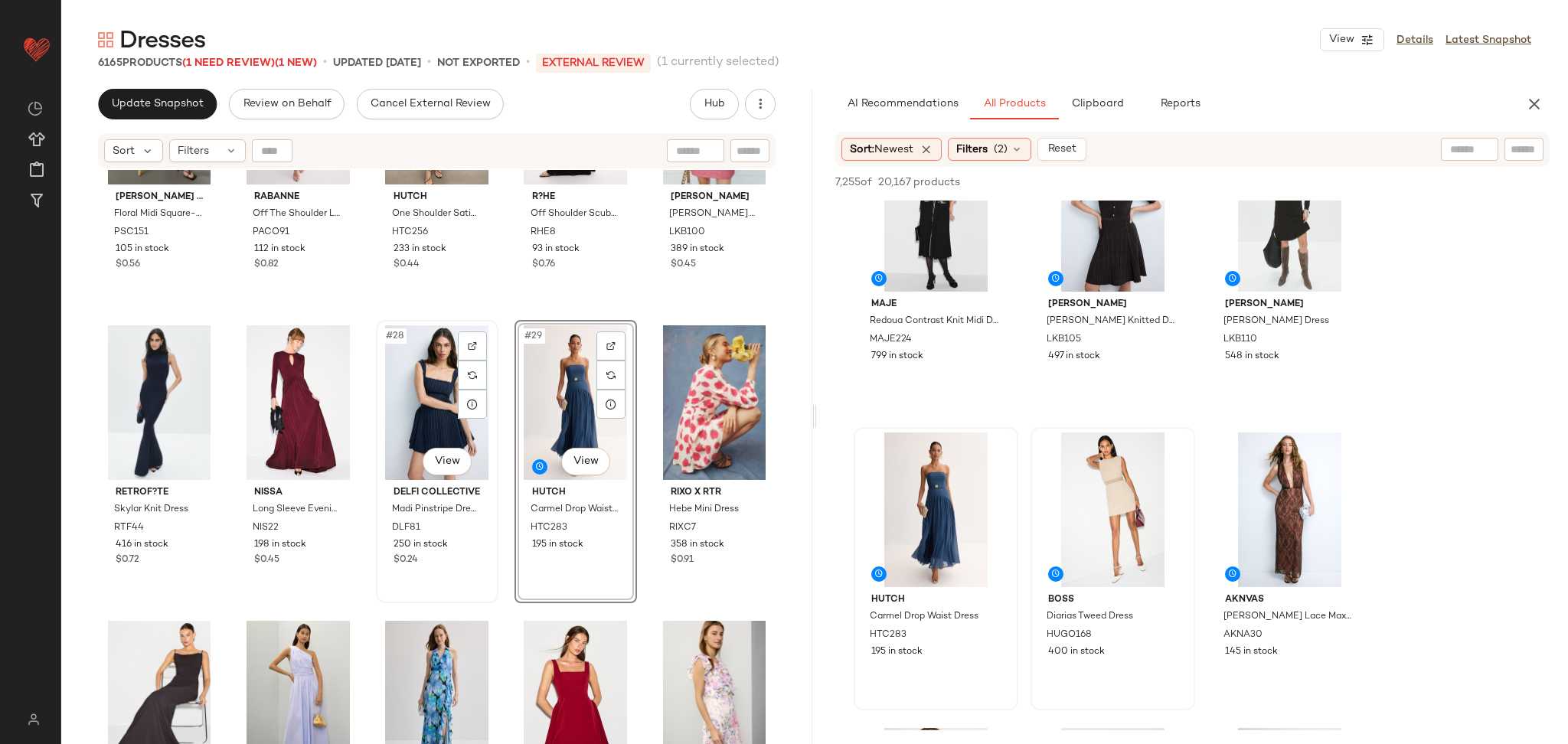
click at [428, 376] on div "#28 View" at bounding box center [437, 403] width 112 height 155
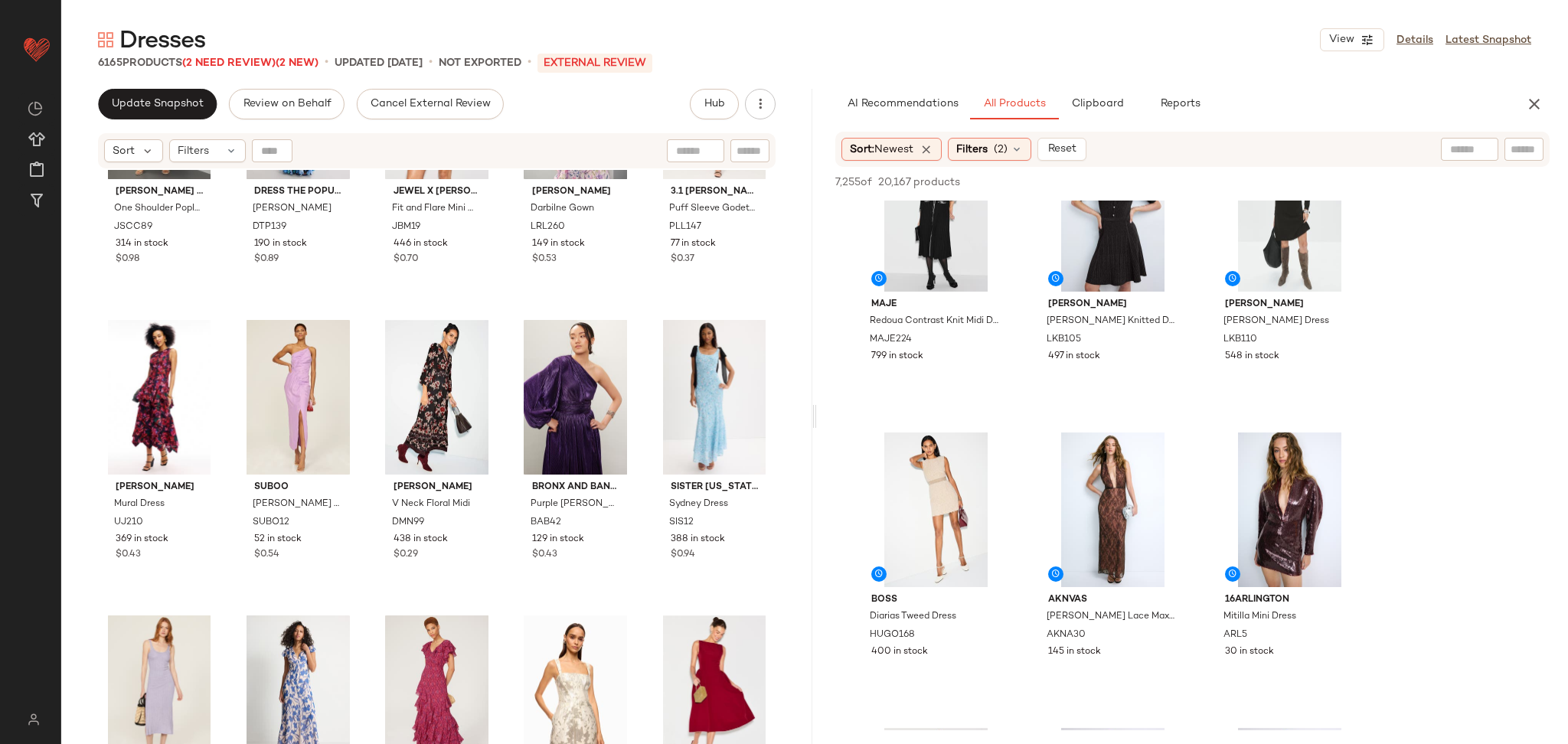
scroll to position [1940, 0]
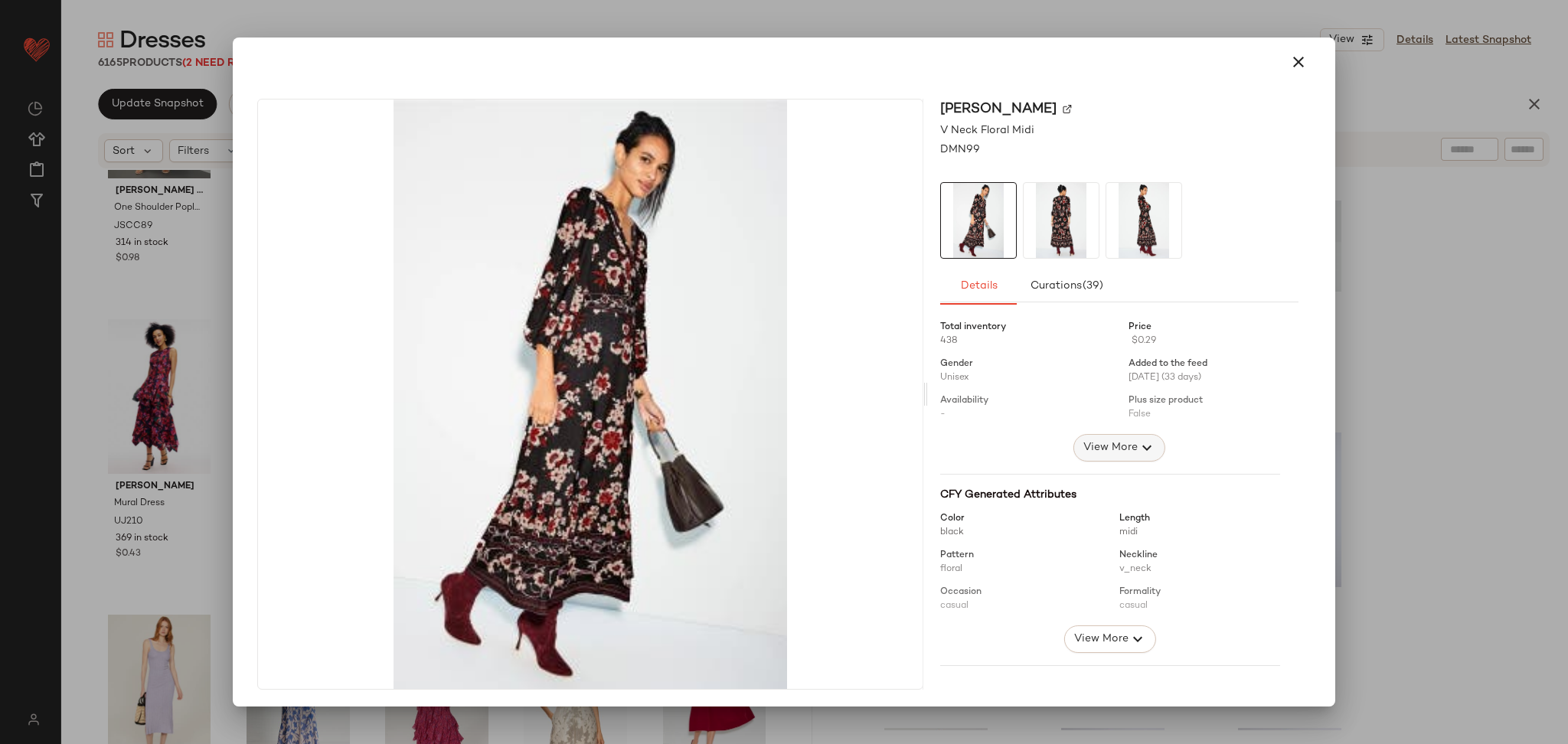
click at [1117, 443] on span "View More" at bounding box center [1110, 448] width 55 height 18
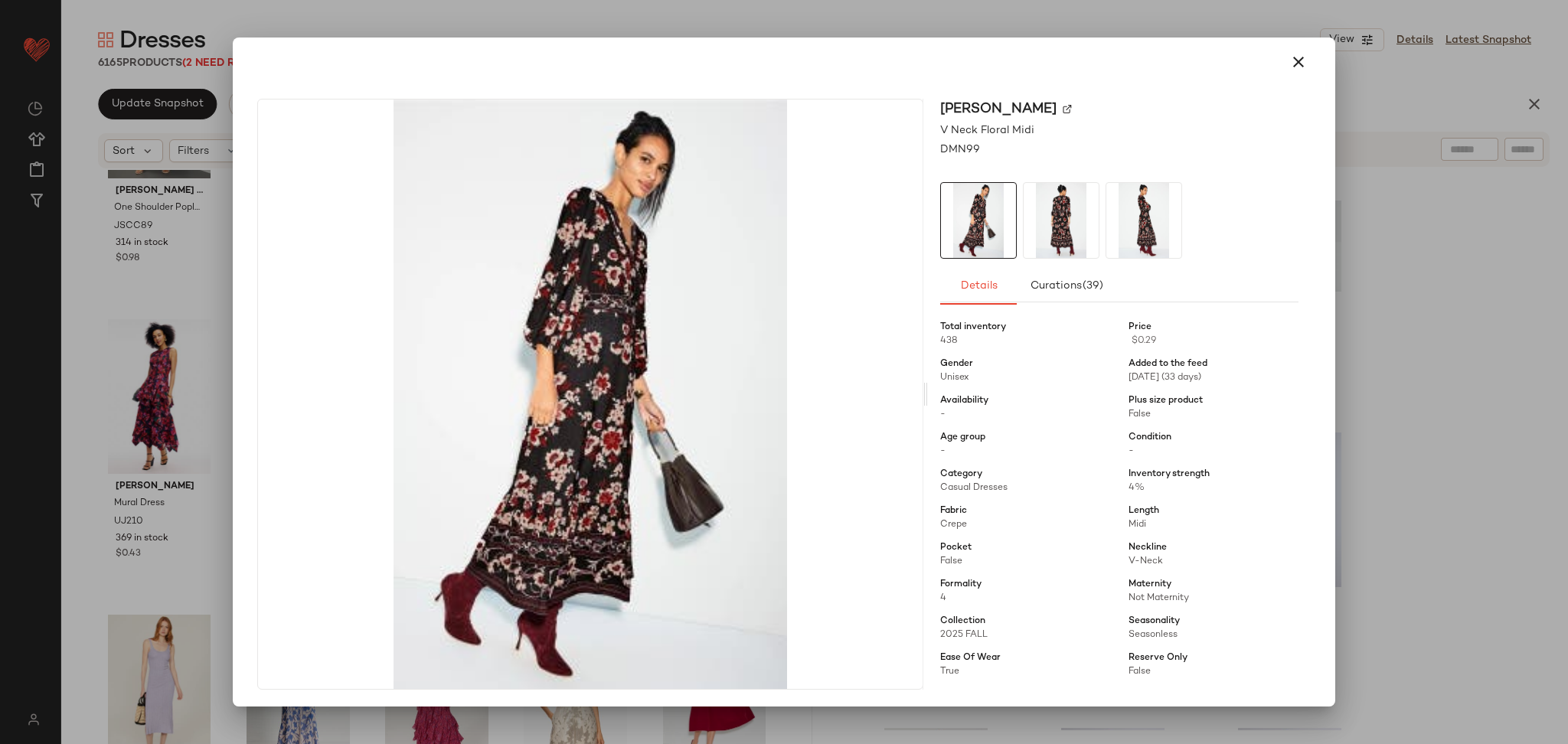
click at [1356, 442] on div at bounding box center [784, 372] width 1568 height 744
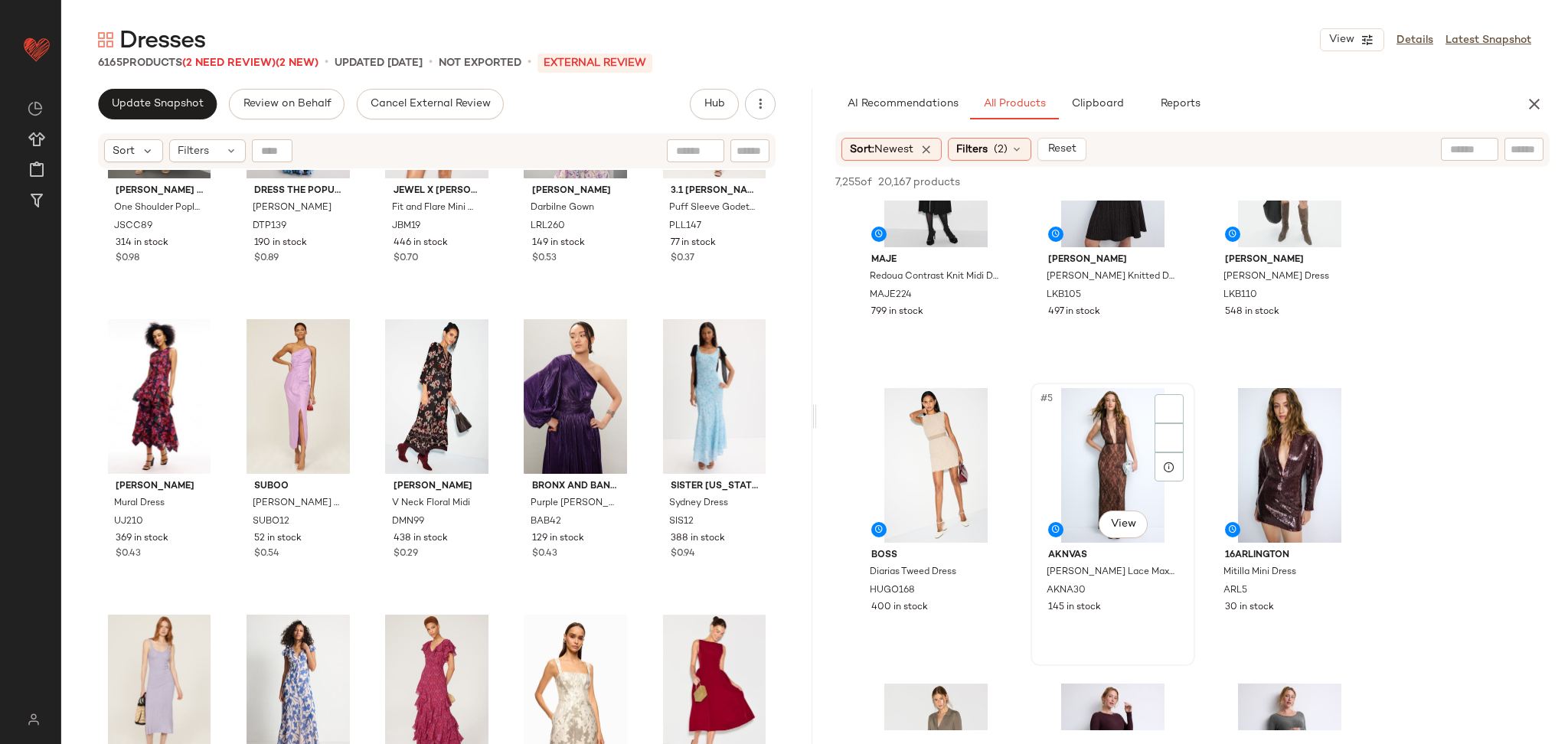
scroll to position [142, 0]
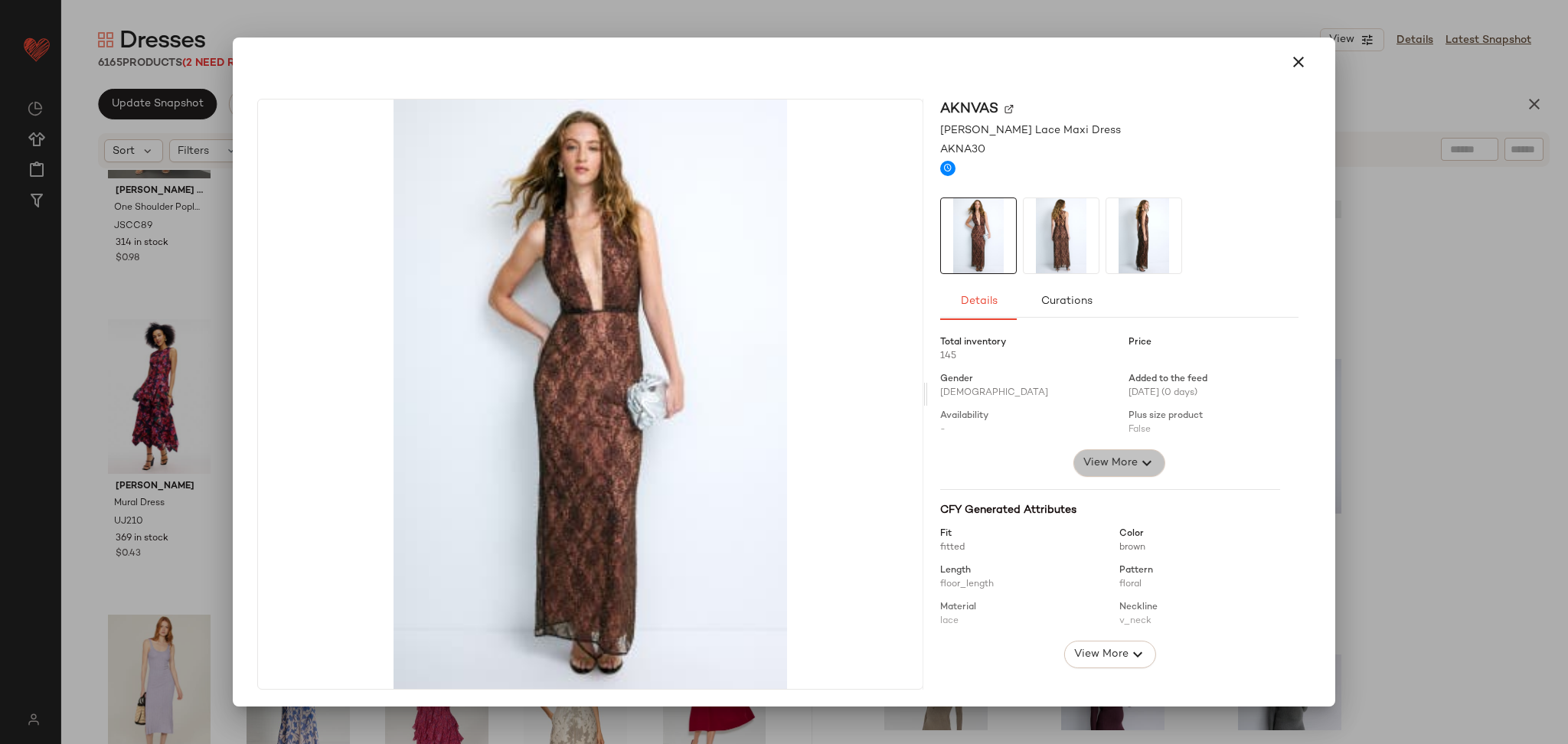
click at [1108, 460] on span "View More" at bounding box center [1110, 463] width 55 height 18
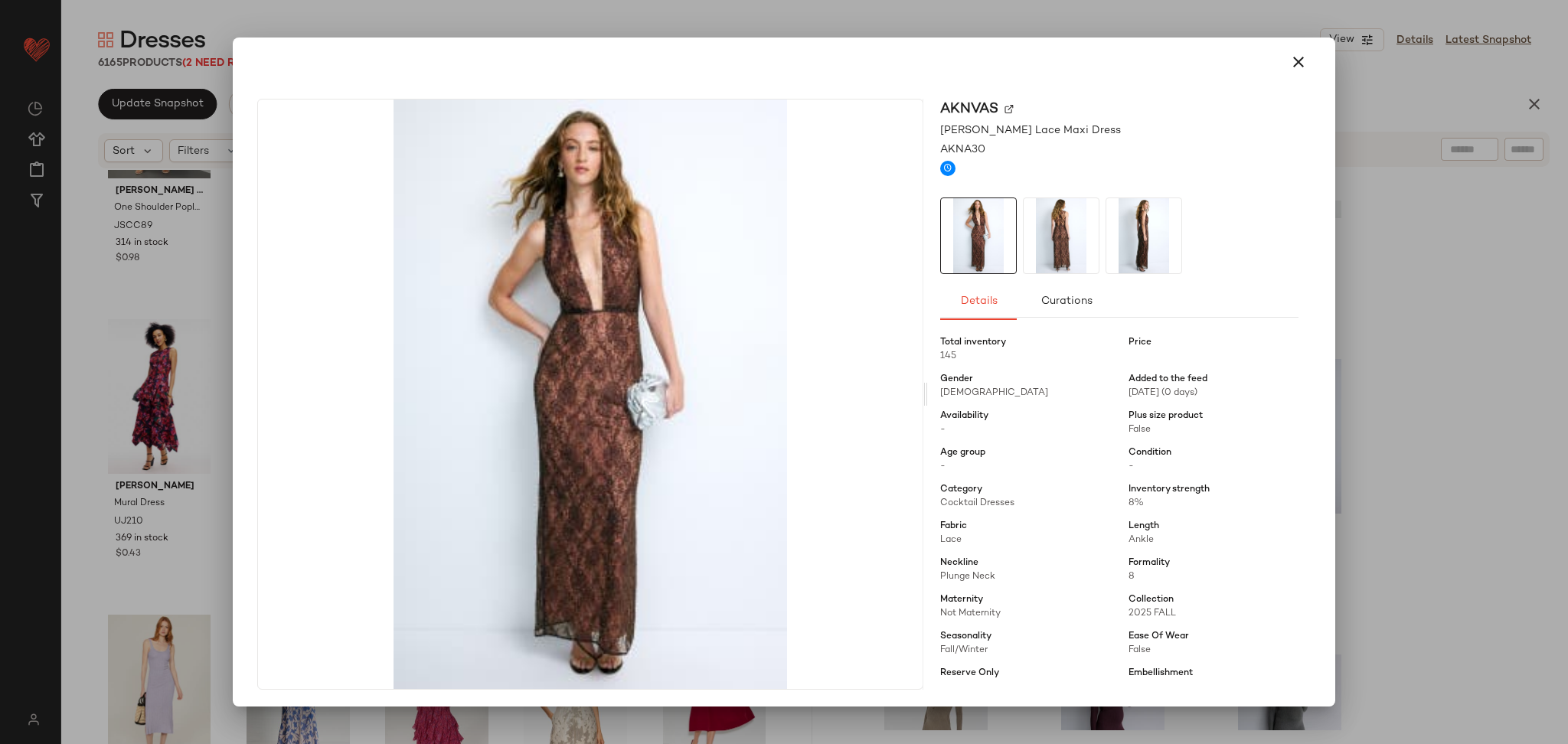
click at [1512, 404] on div at bounding box center [784, 372] width 1568 height 744
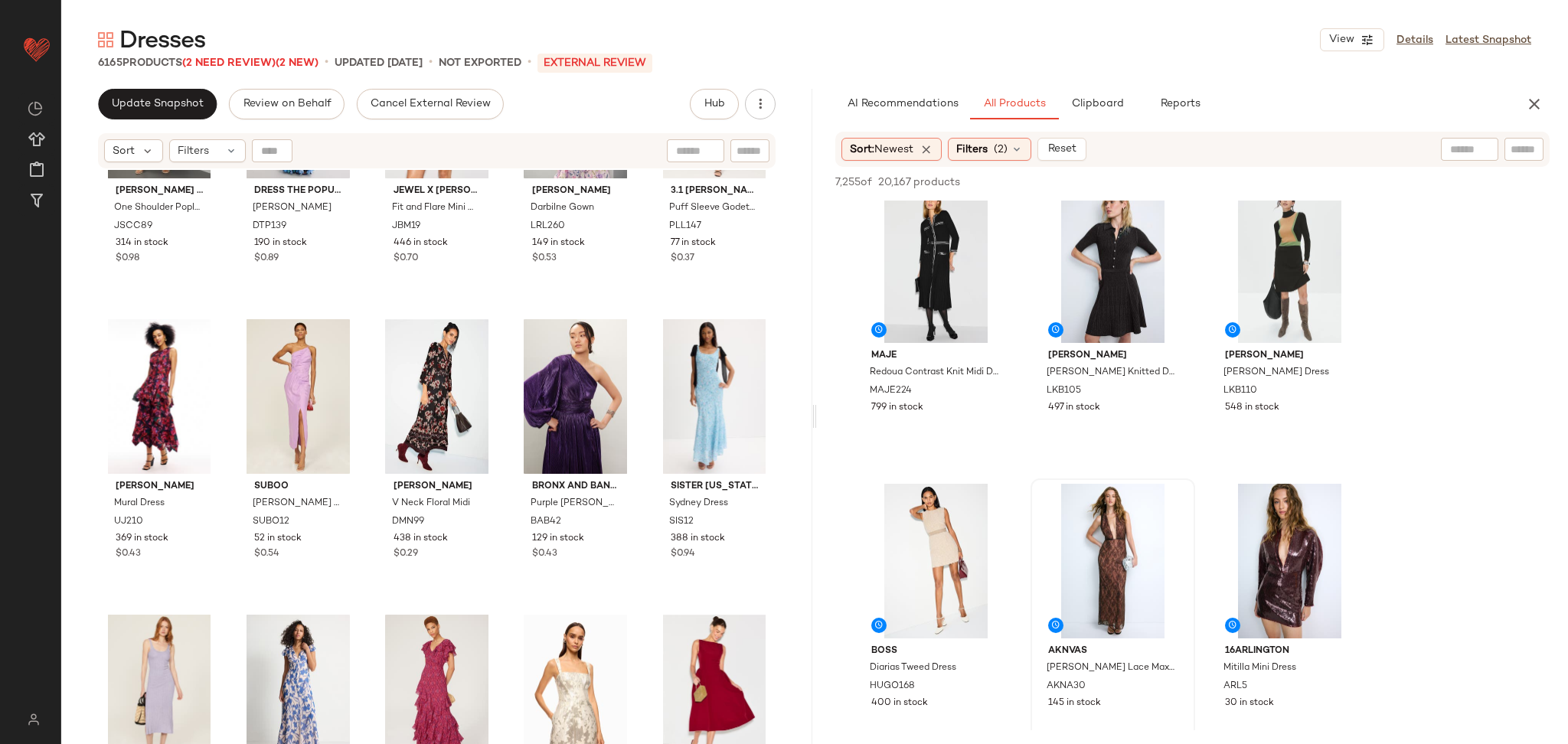
scroll to position [0, 0]
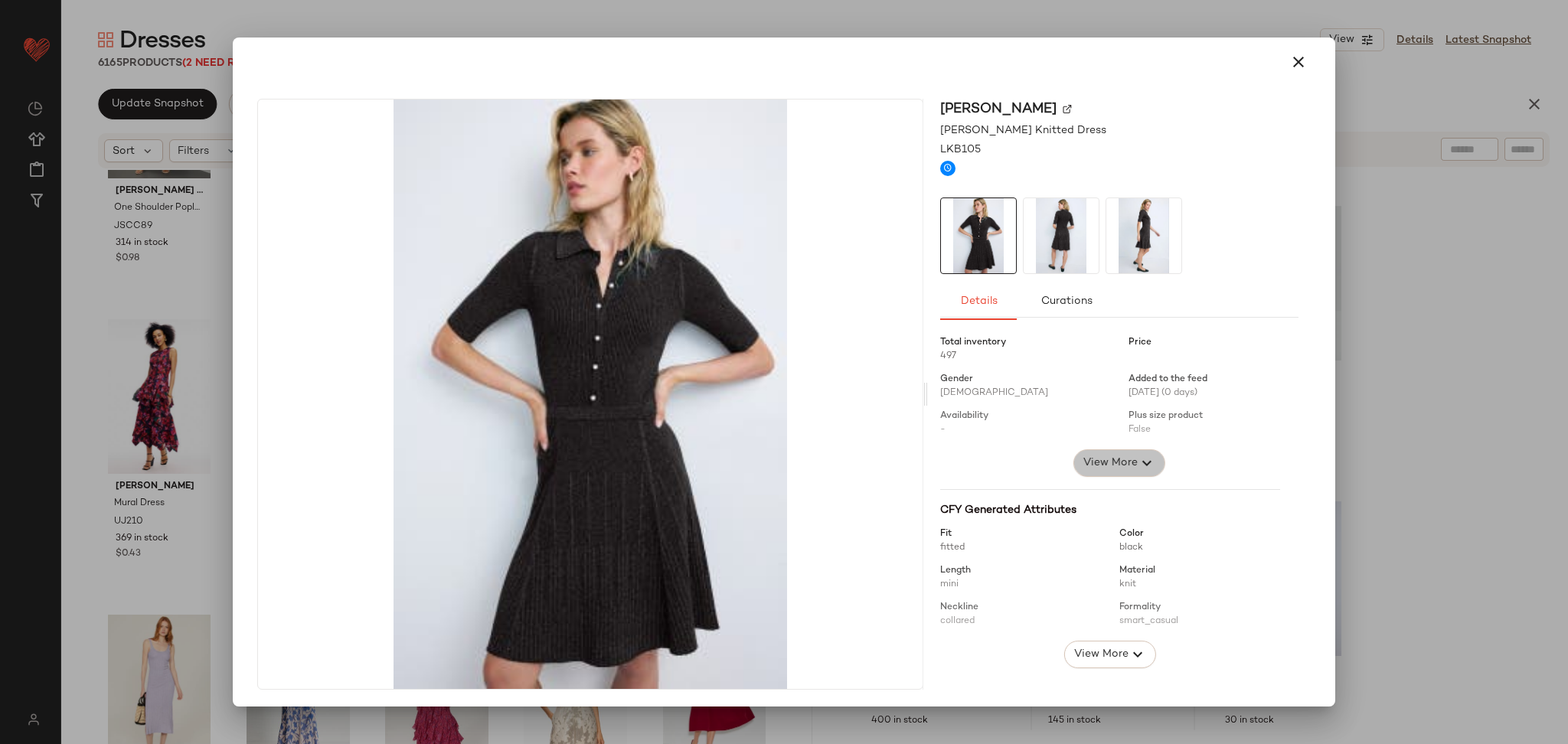
click at [1115, 460] on span "View More" at bounding box center [1110, 463] width 55 height 18
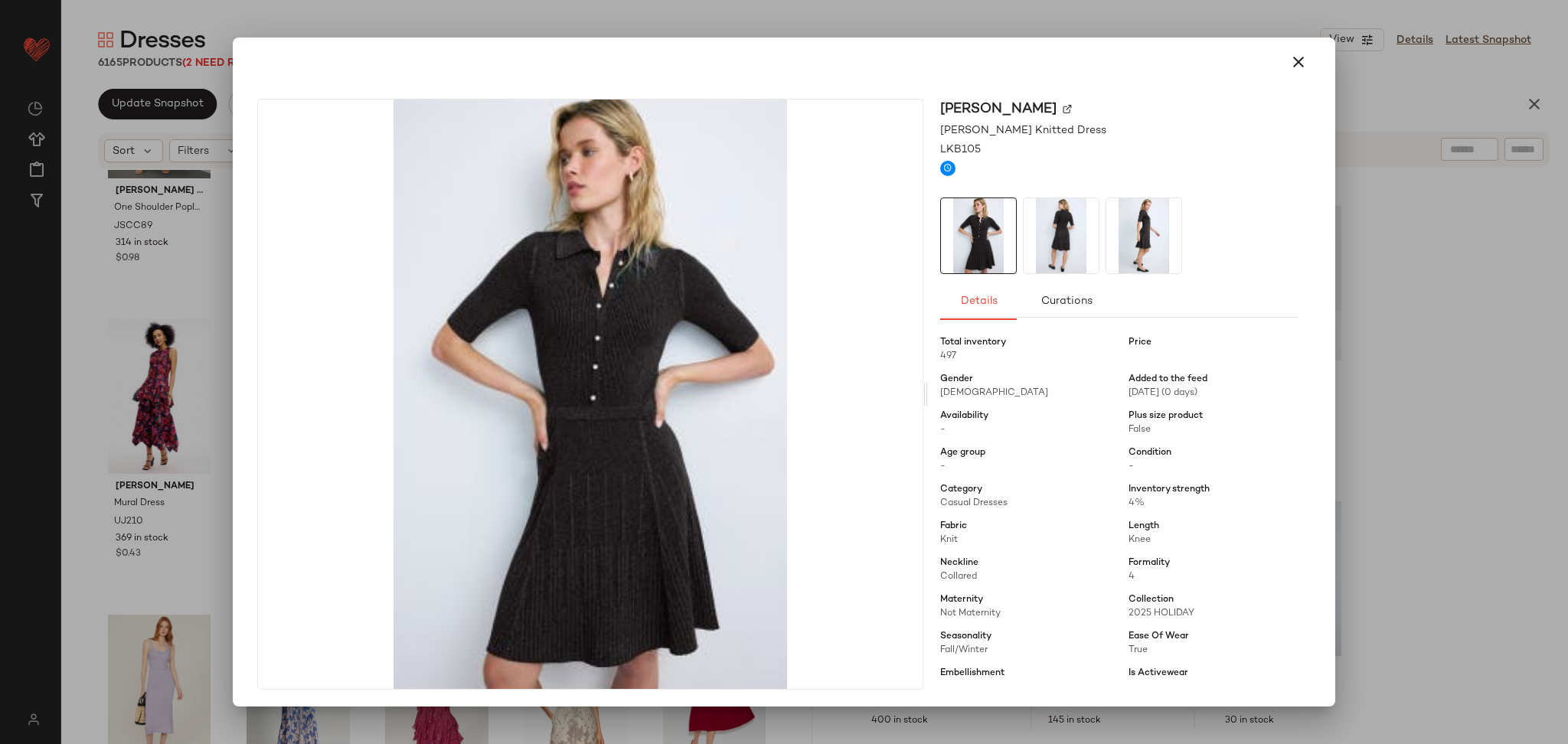
click at [1439, 400] on div at bounding box center [784, 372] width 1568 height 744
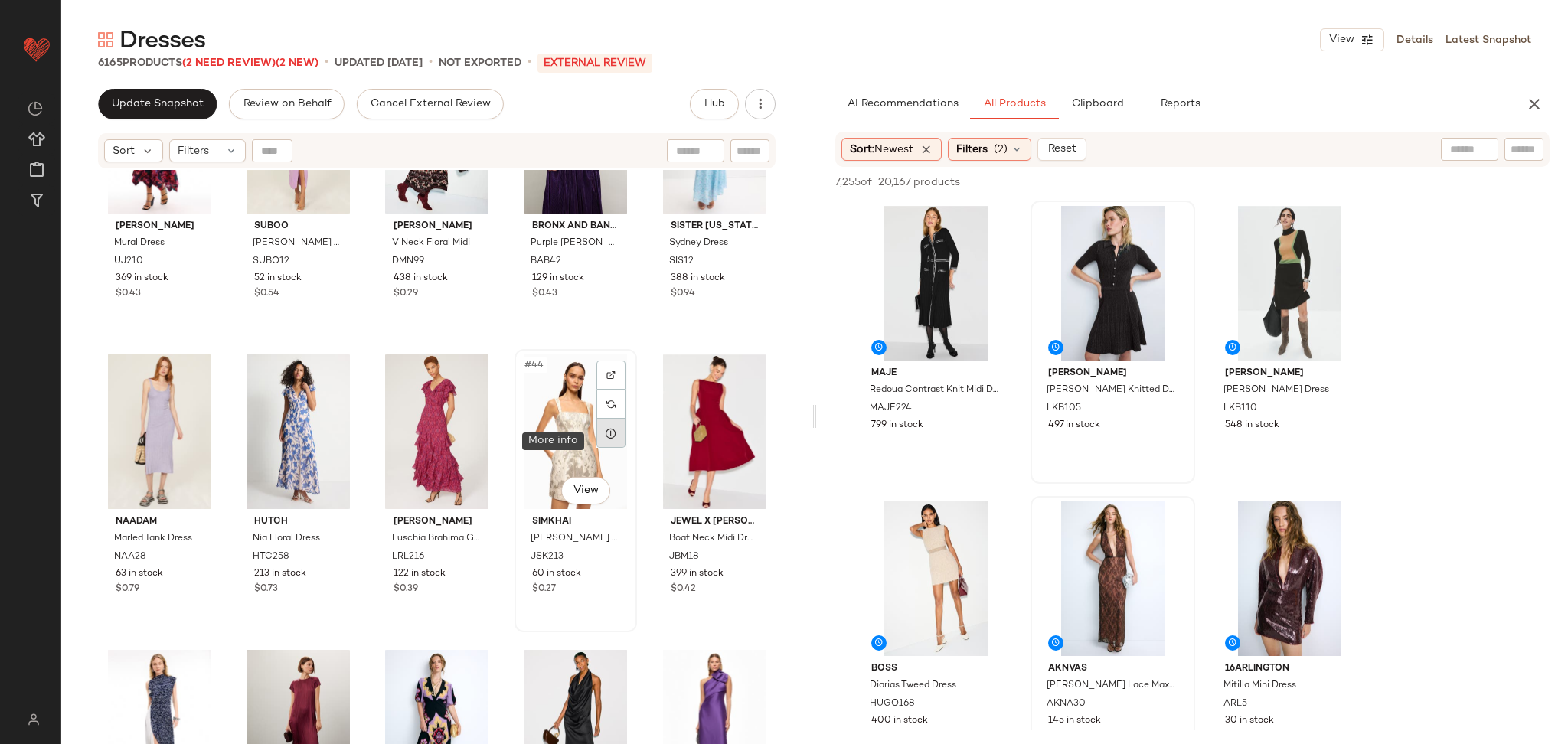
scroll to position [2208, 0]
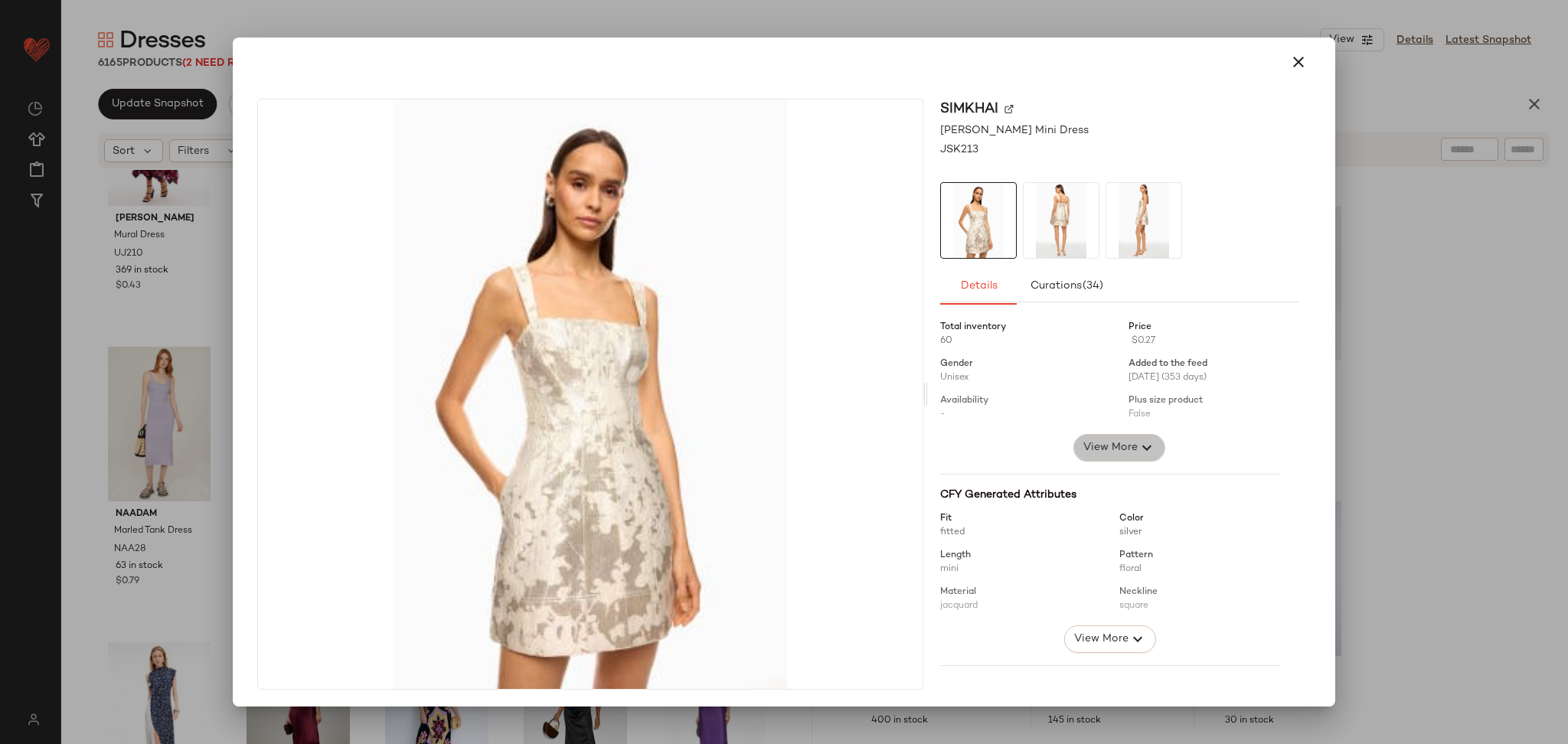
click at [1138, 448] on icon "button" at bounding box center [1147, 448] width 18 height 18
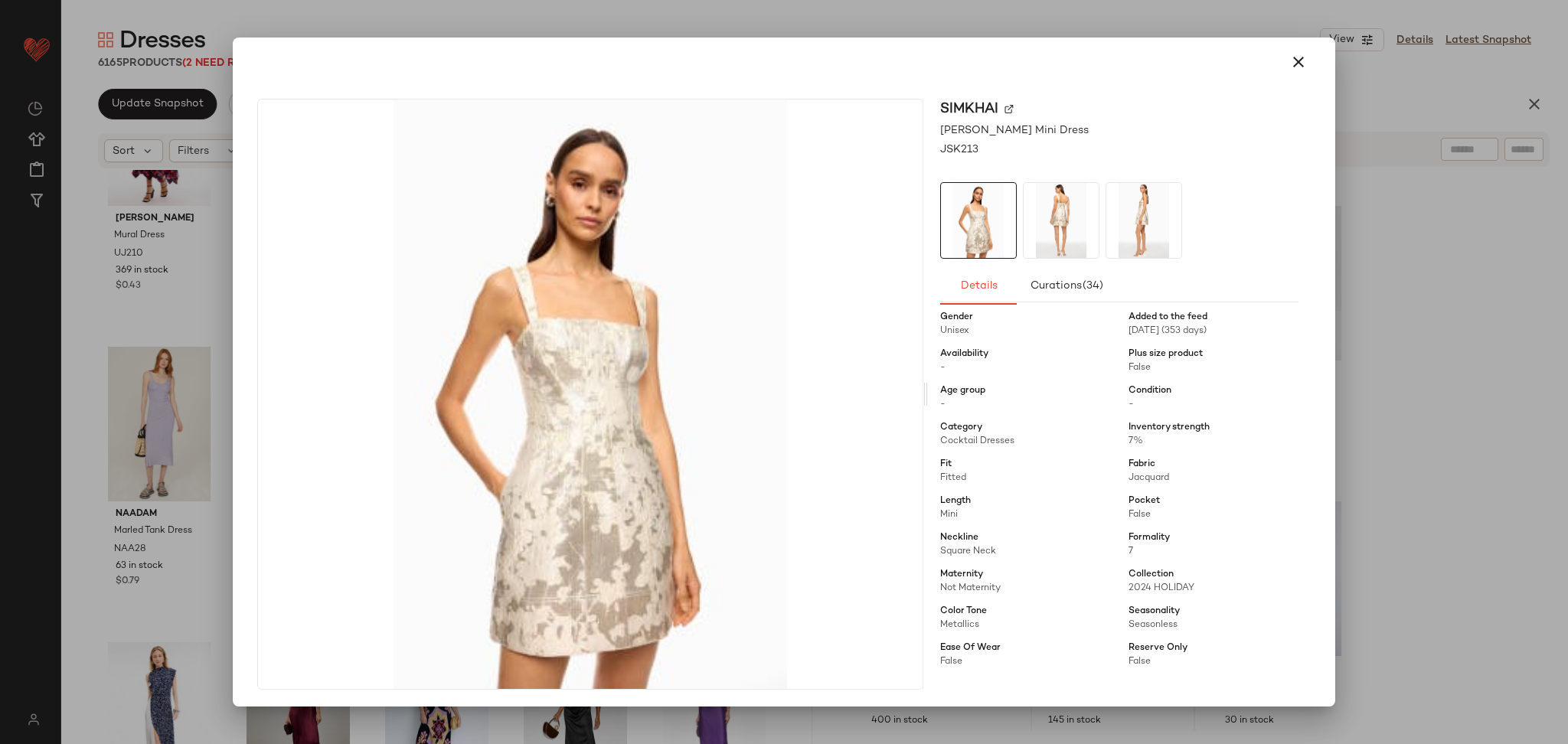
scroll to position [47, 0]
click at [1509, 442] on div at bounding box center [784, 372] width 1568 height 744
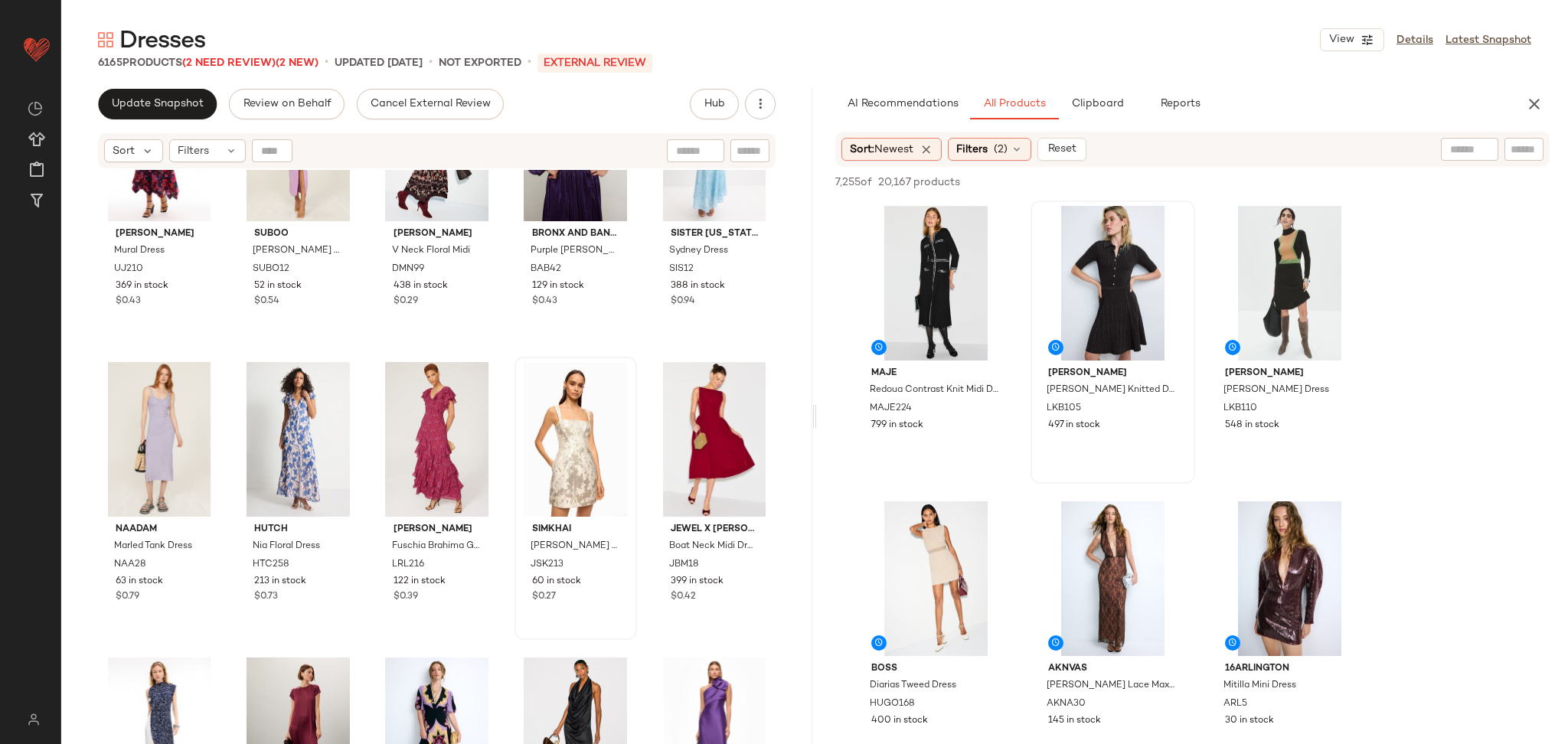
scroll to position [2201, 0]
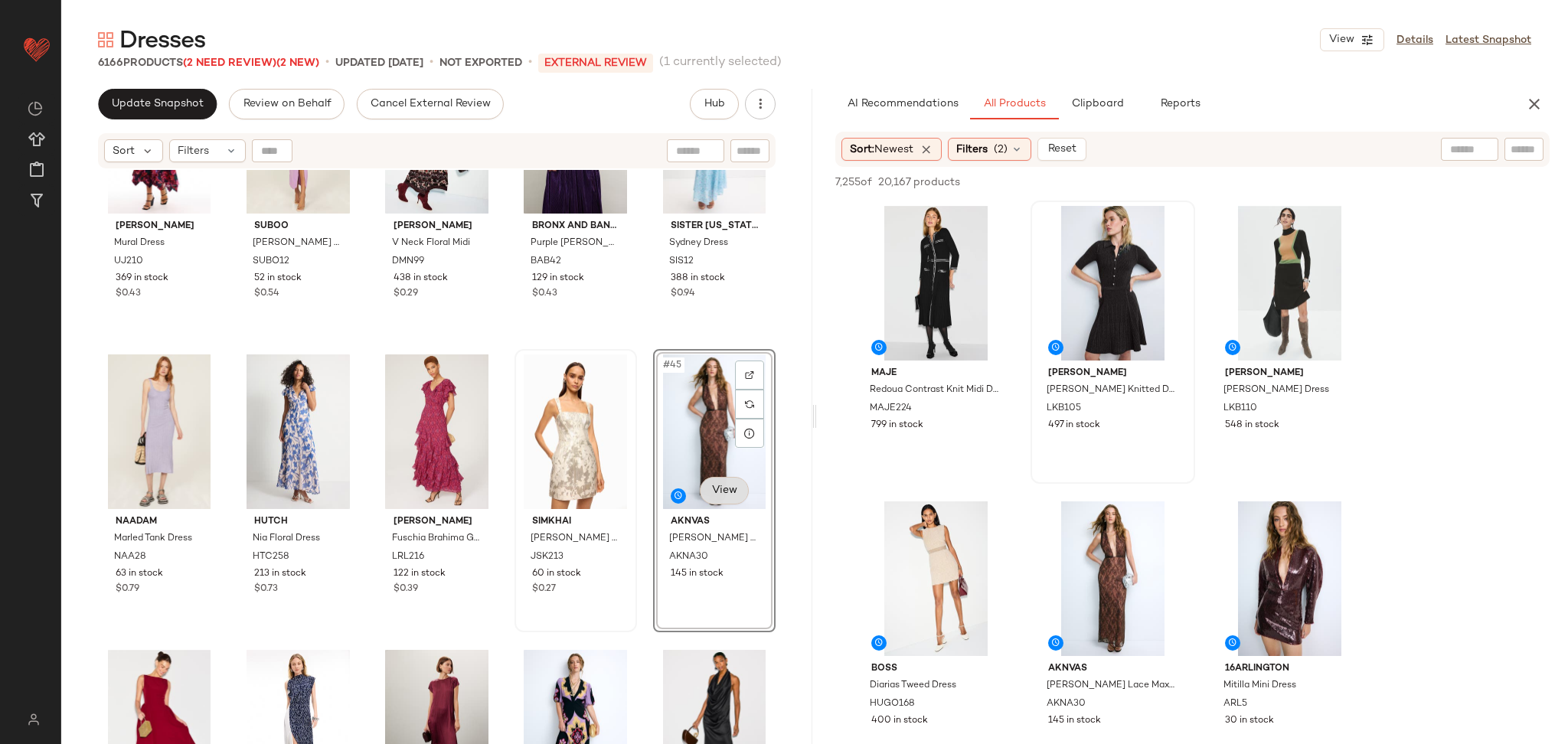
click at [699, 500] on body "Rent the Runway ** Dashboard All Products Global Clipboards (16) Curations [PER…" at bounding box center [784, 372] width 1568 height 744
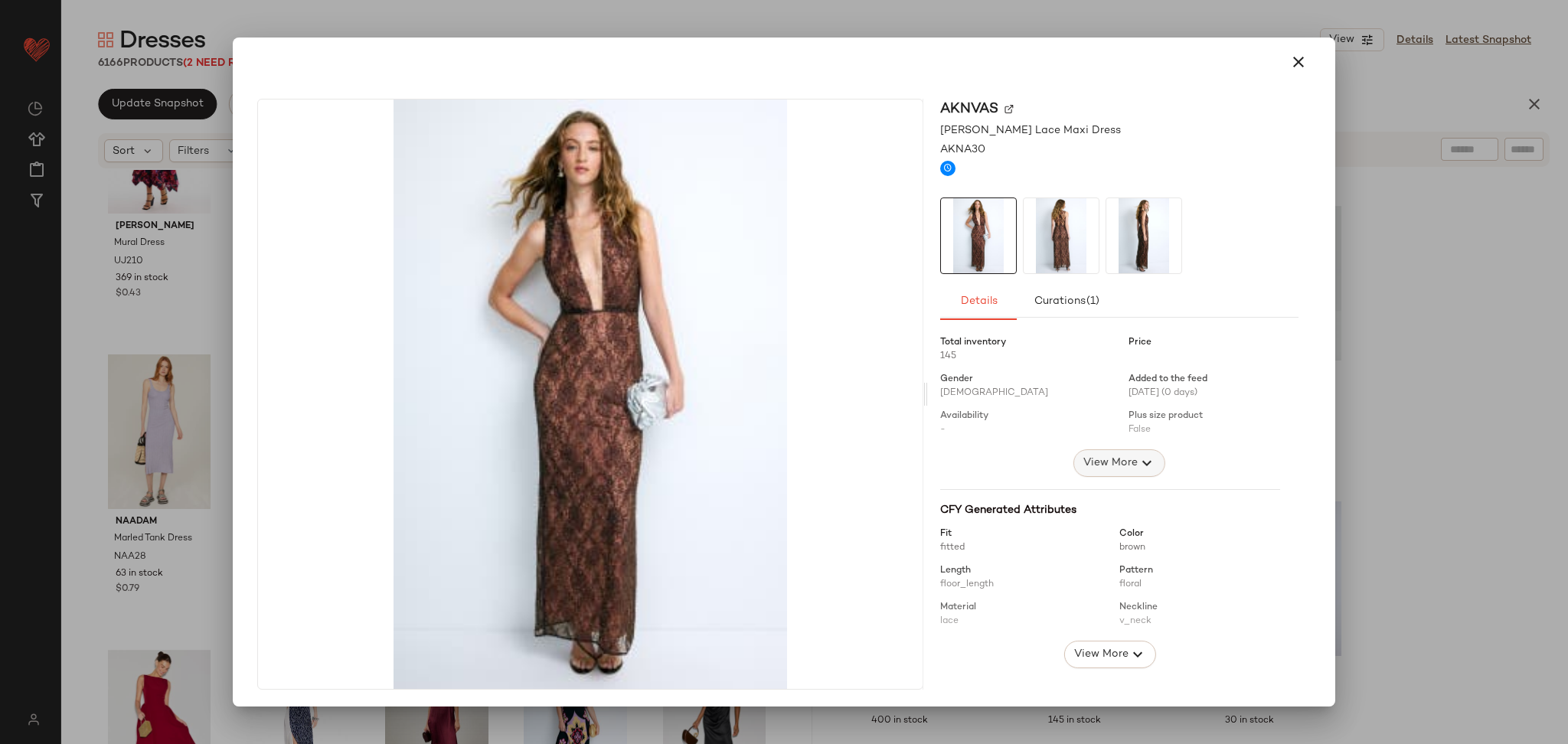
click at [1096, 457] on span "View More" at bounding box center [1110, 463] width 55 height 18
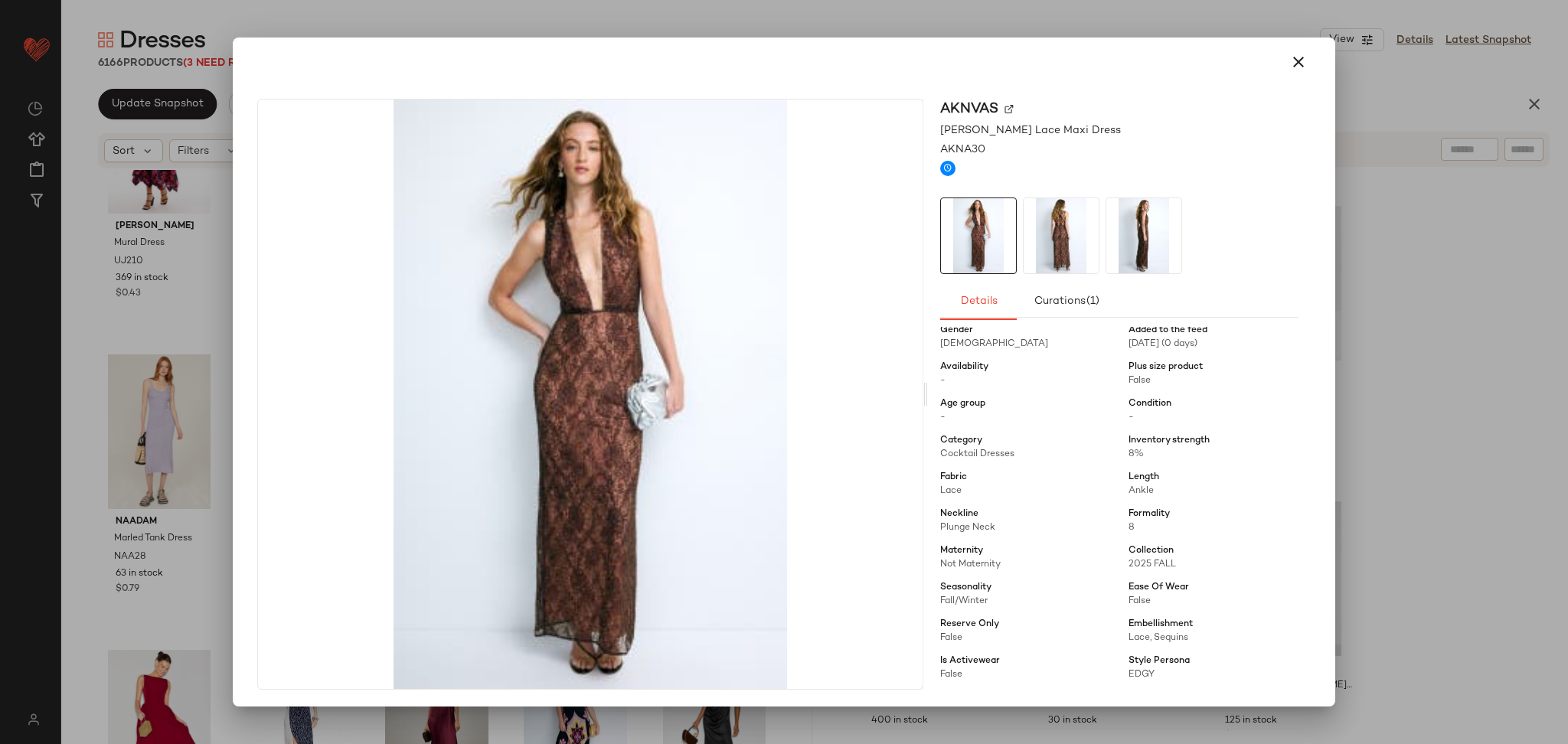
scroll to position [50, 0]
click at [1473, 424] on div at bounding box center [784, 372] width 1568 height 744
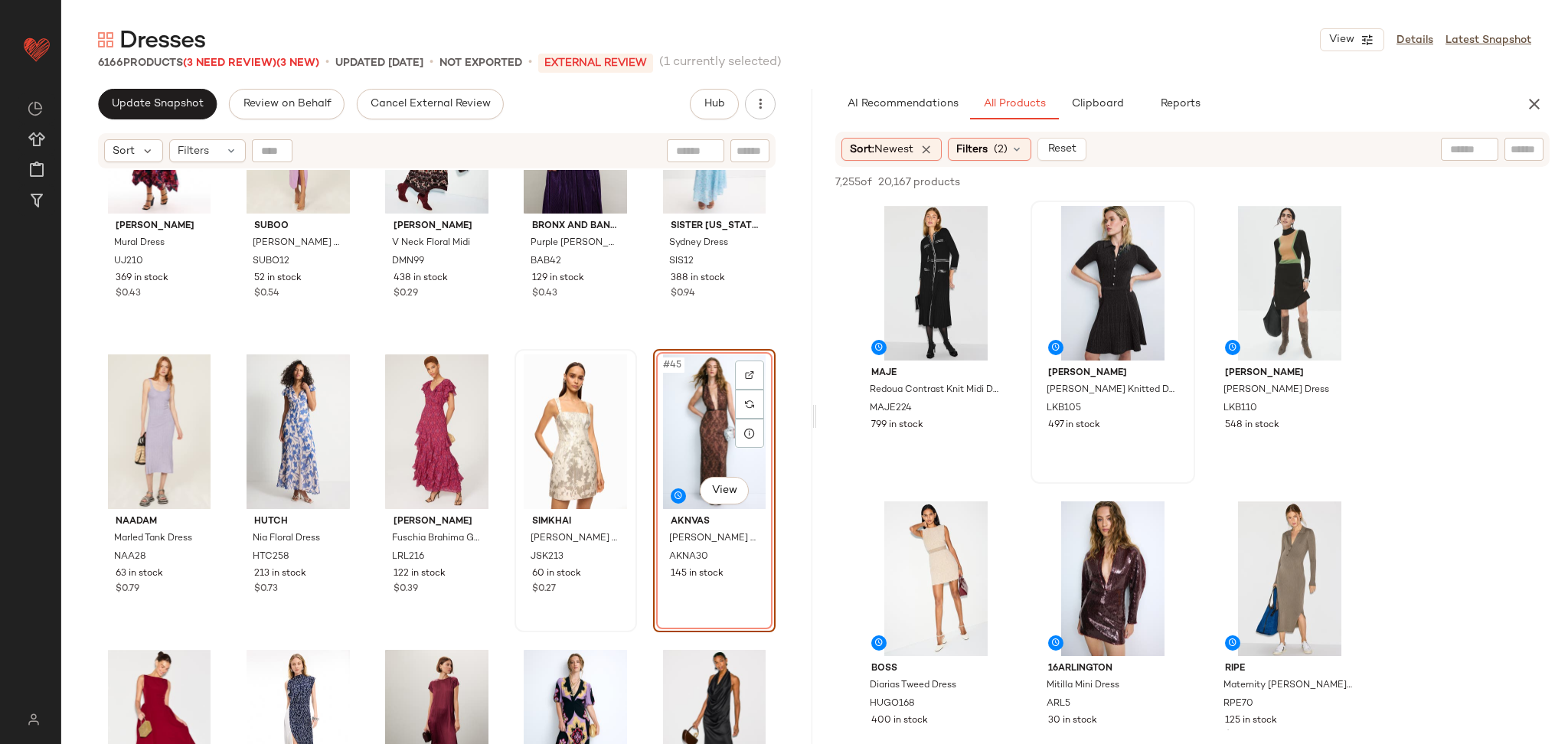
click at [712, 436] on div "#45 View" at bounding box center [714, 432] width 112 height 155
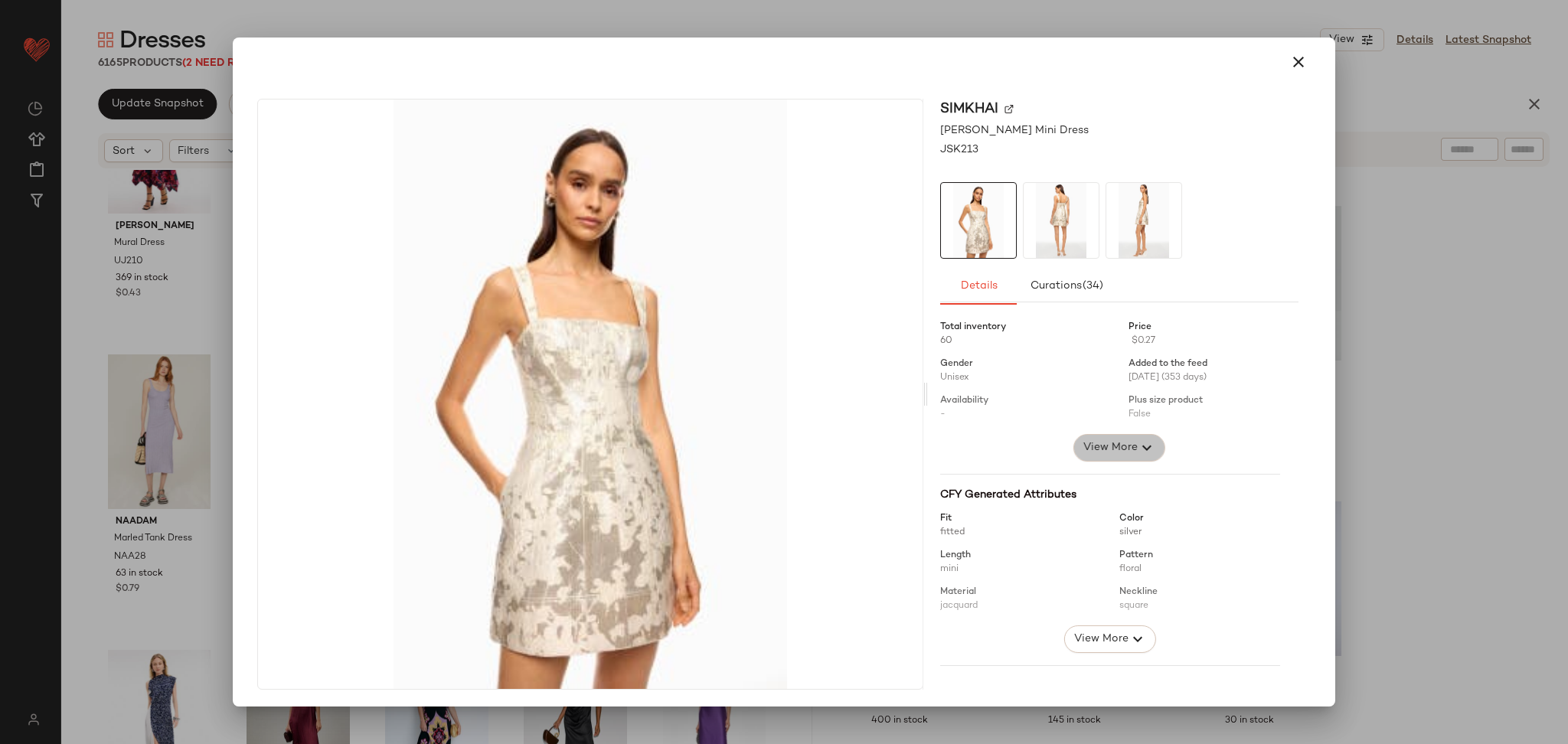
click at [1138, 443] on icon "button" at bounding box center [1147, 448] width 18 height 18
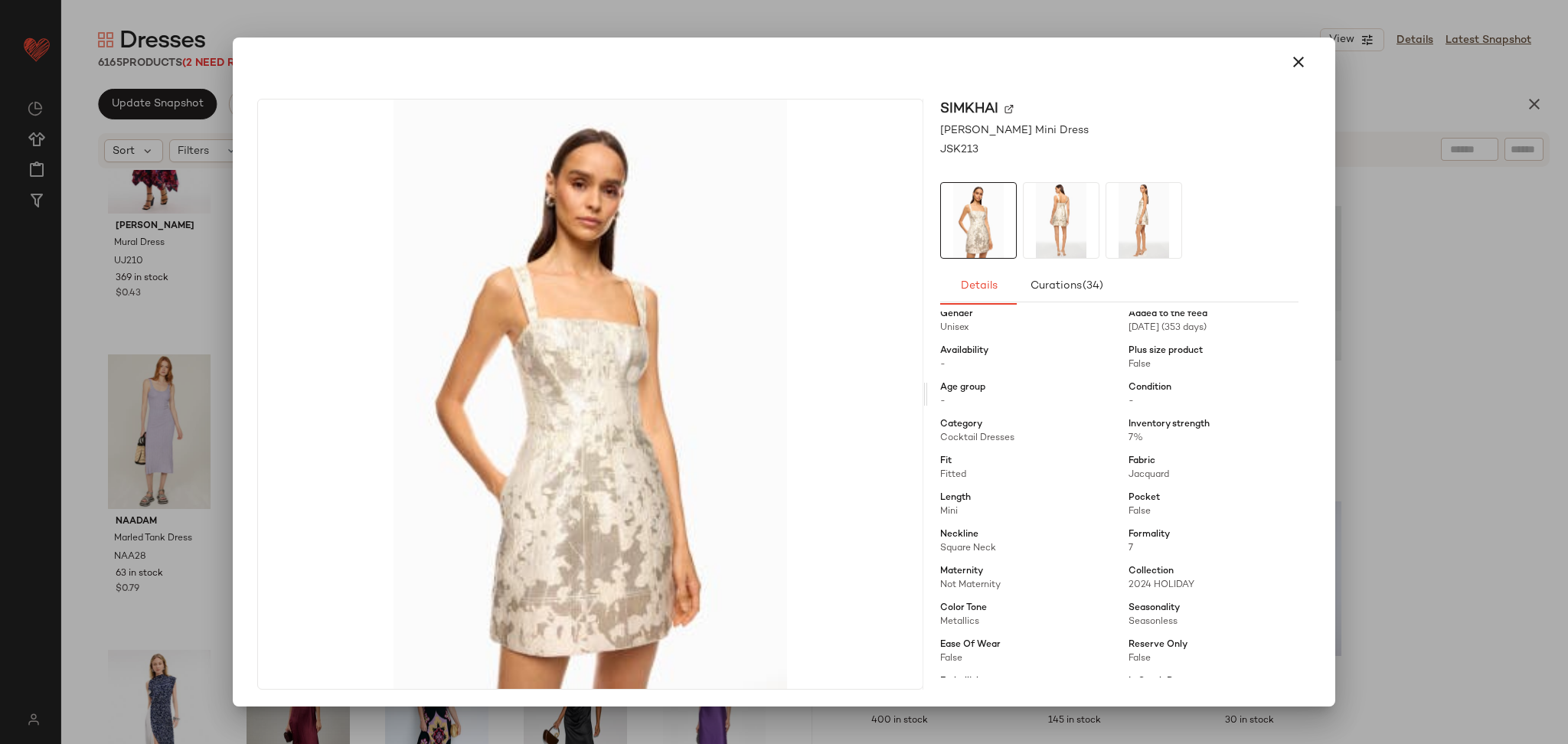
scroll to position [53, 0]
click at [1417, 440] on div at bounding box center [784, 372] width 1568 height 744
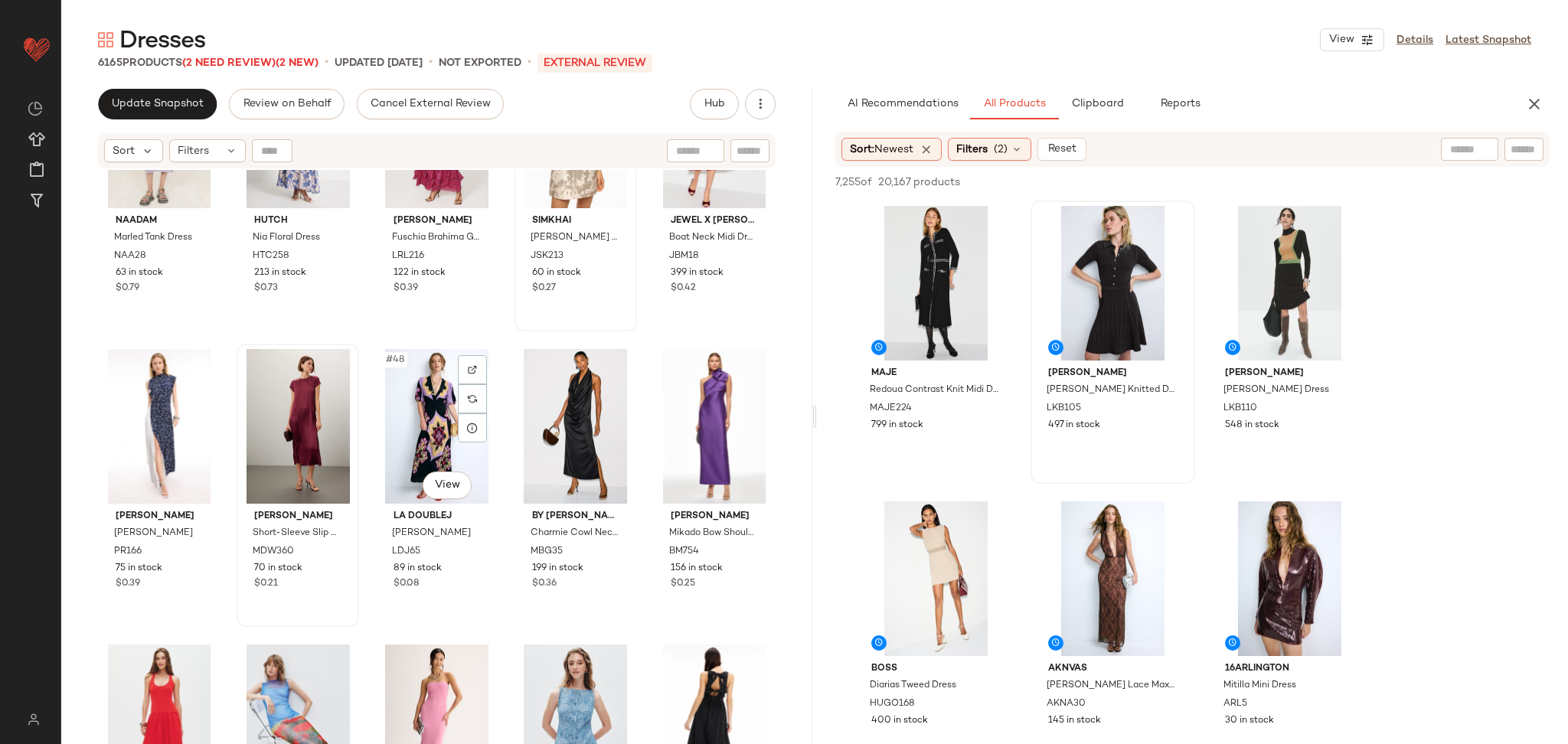
scroll to position [2516, 0]
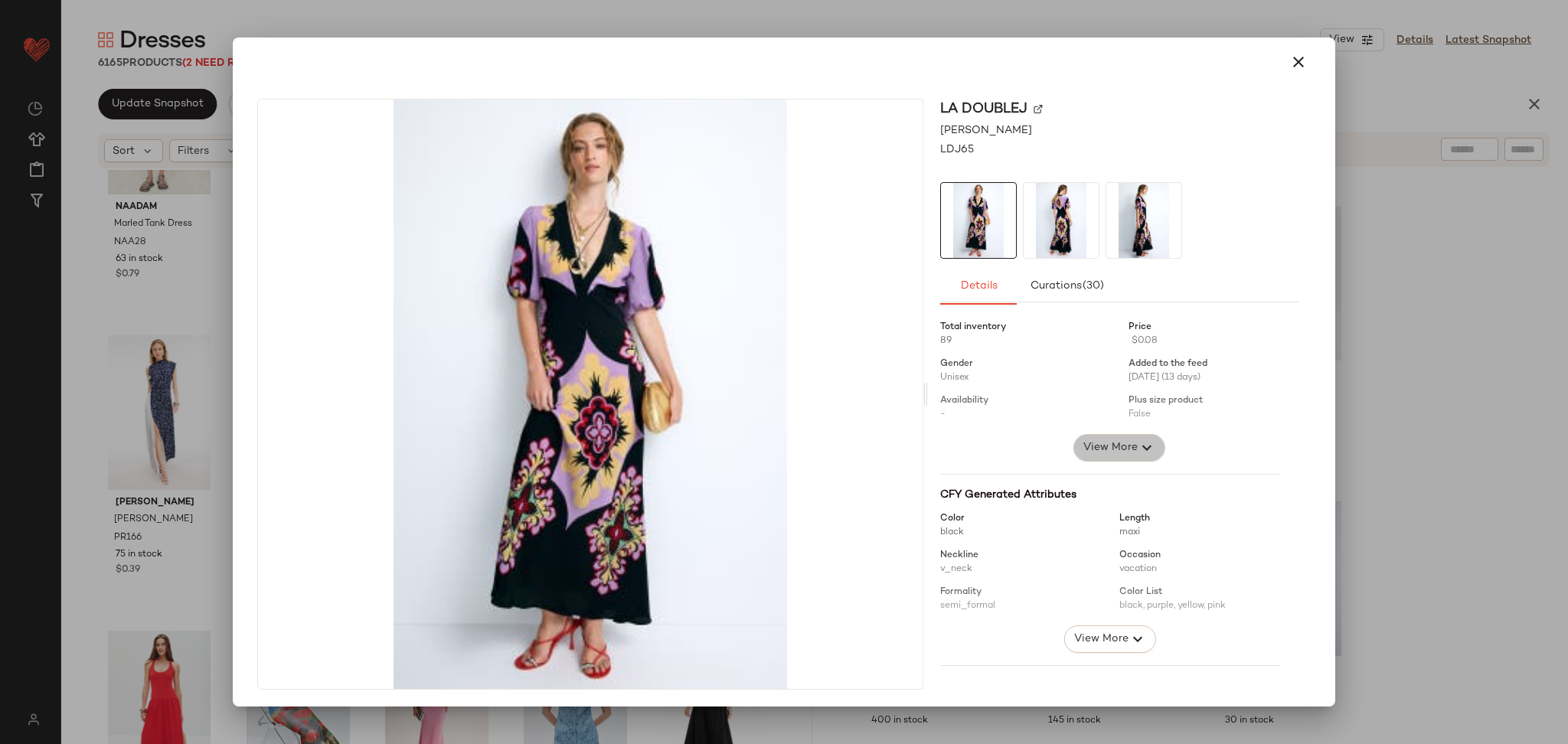
click at [1104, 439] on span "View More" at bounding box center [1110, 448] width 55 height 18
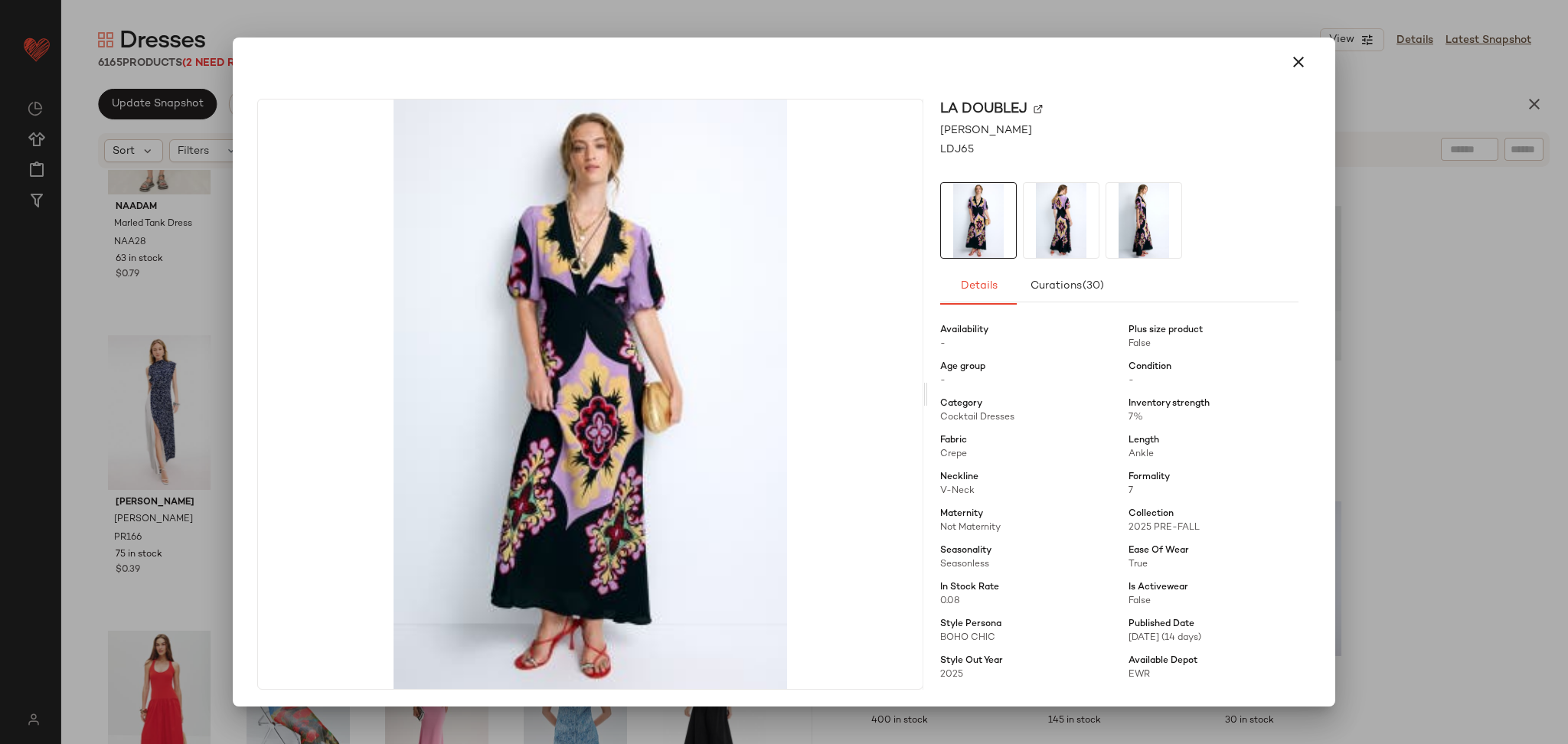
scroll to position [108, 0]
click at [1409, 411] on div at bounding box center [784, 372] width 1568 height 744
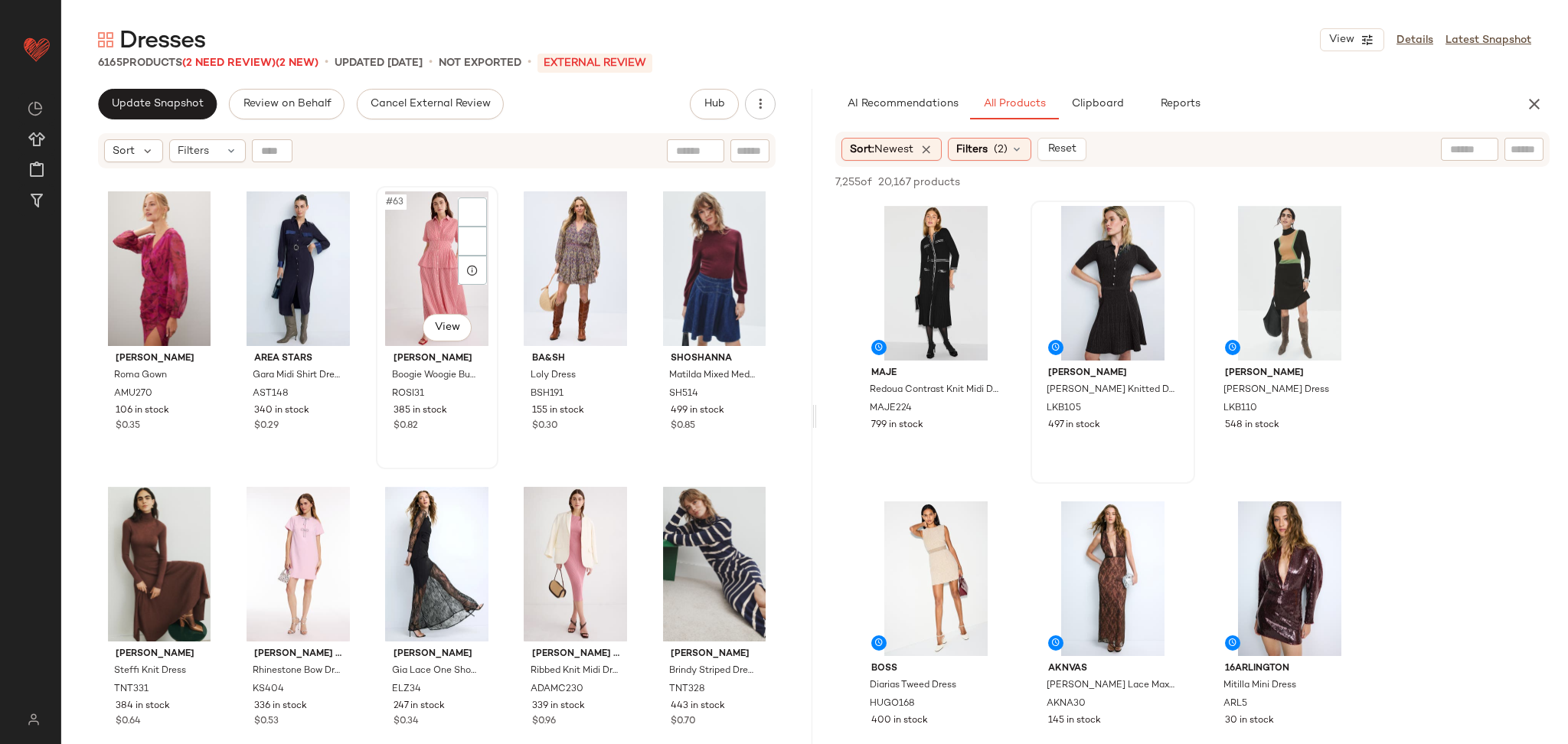
scroll to position [3536, 0]
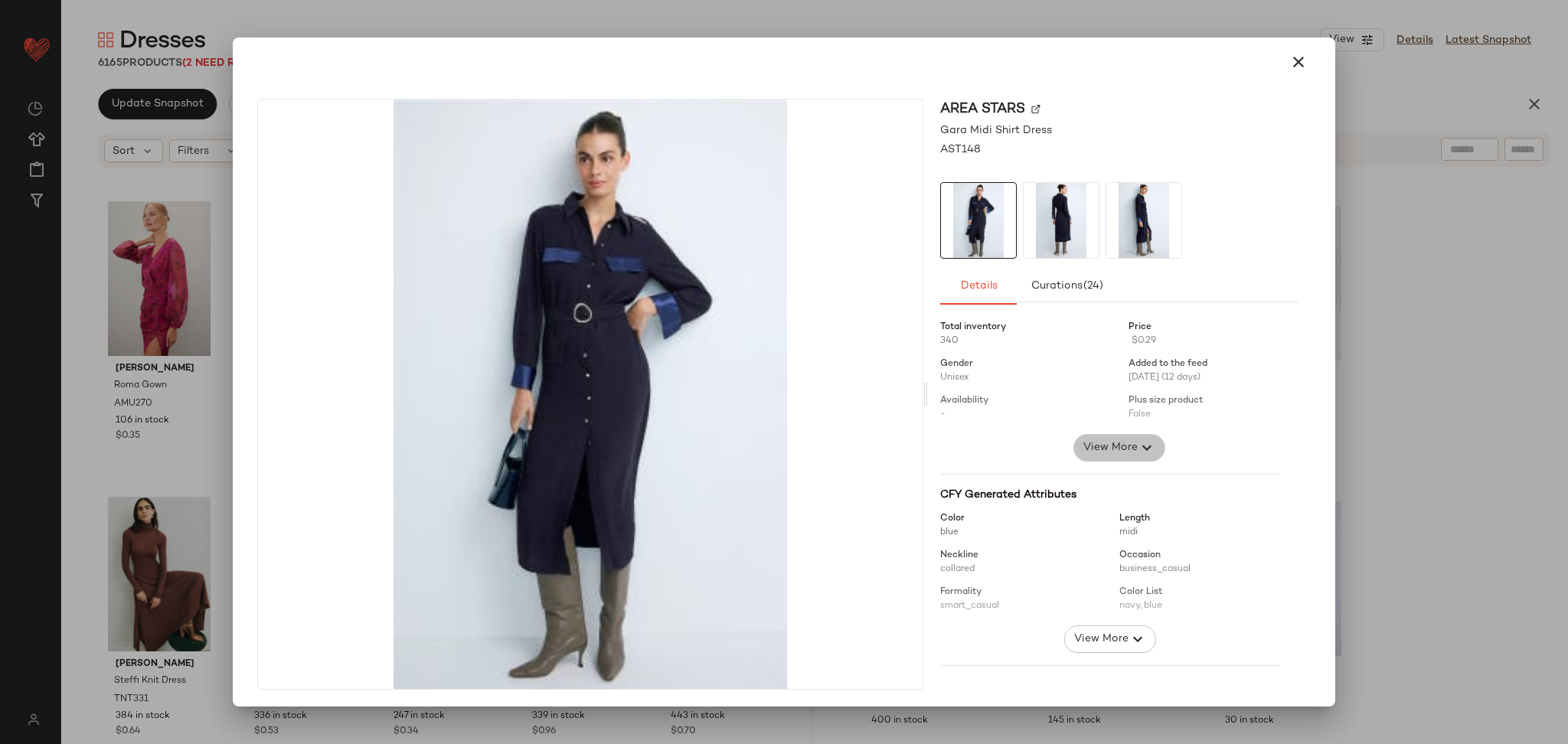
click at [1083, 448] on span "View More" at bounding box center [1110, 448] width 55 height 18
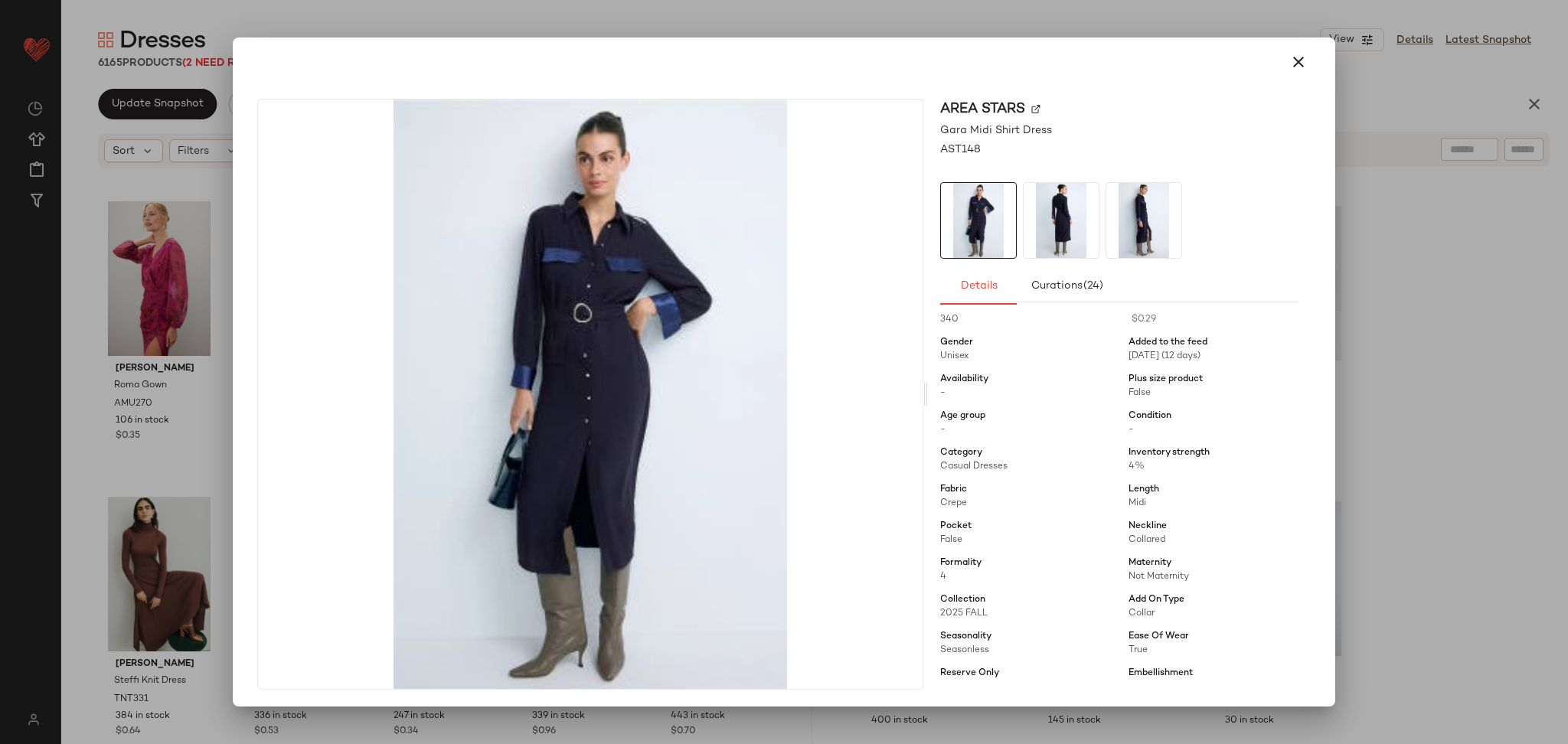
scroll to position [51, 0]
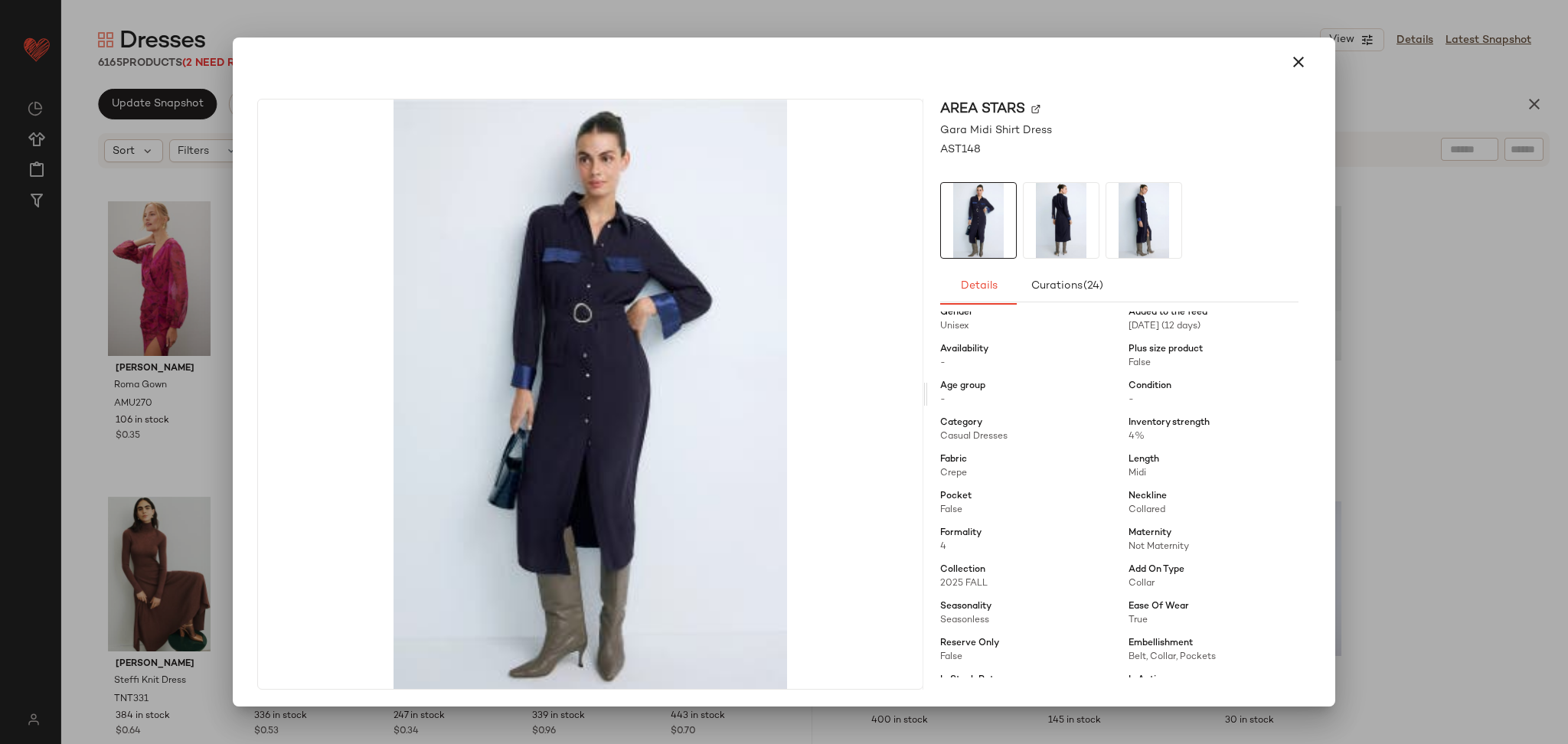
click at [1443, 440] on div at bounding box center [784, 372] width 1568 height 744
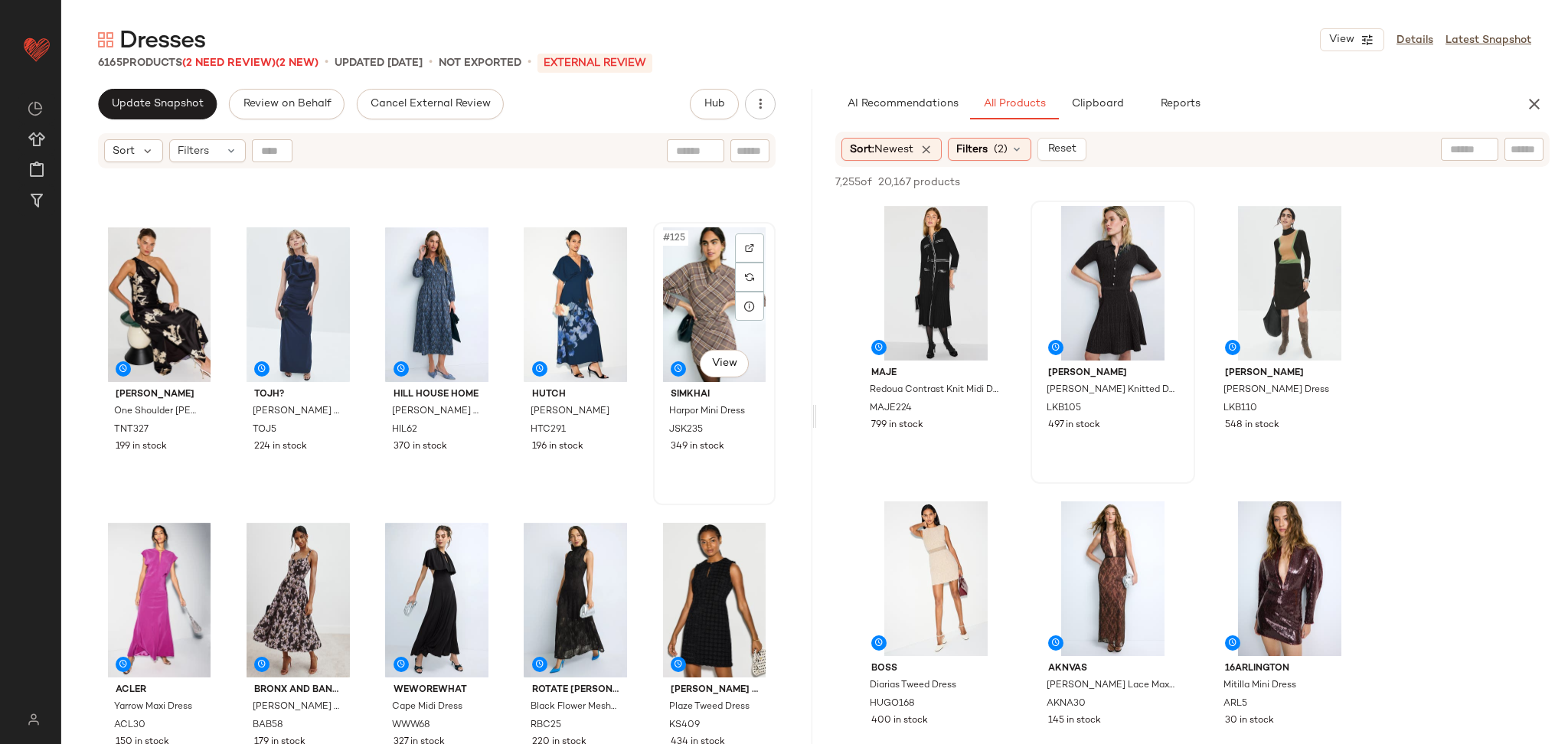
scroll to position [7060, 0]
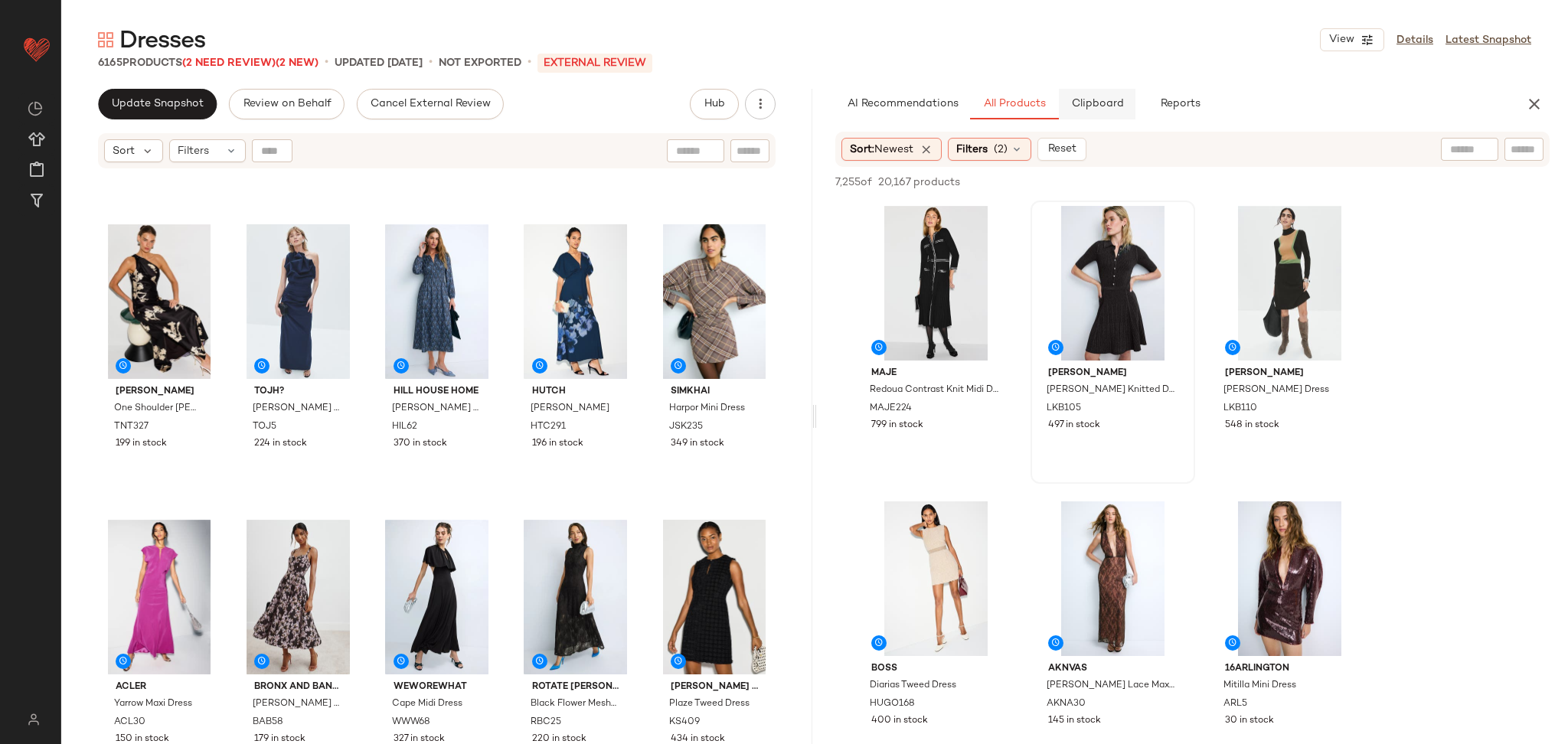
click at [1085, 112] on button "Clipboard" at bounding box center [1097, 104] width 77 height 30
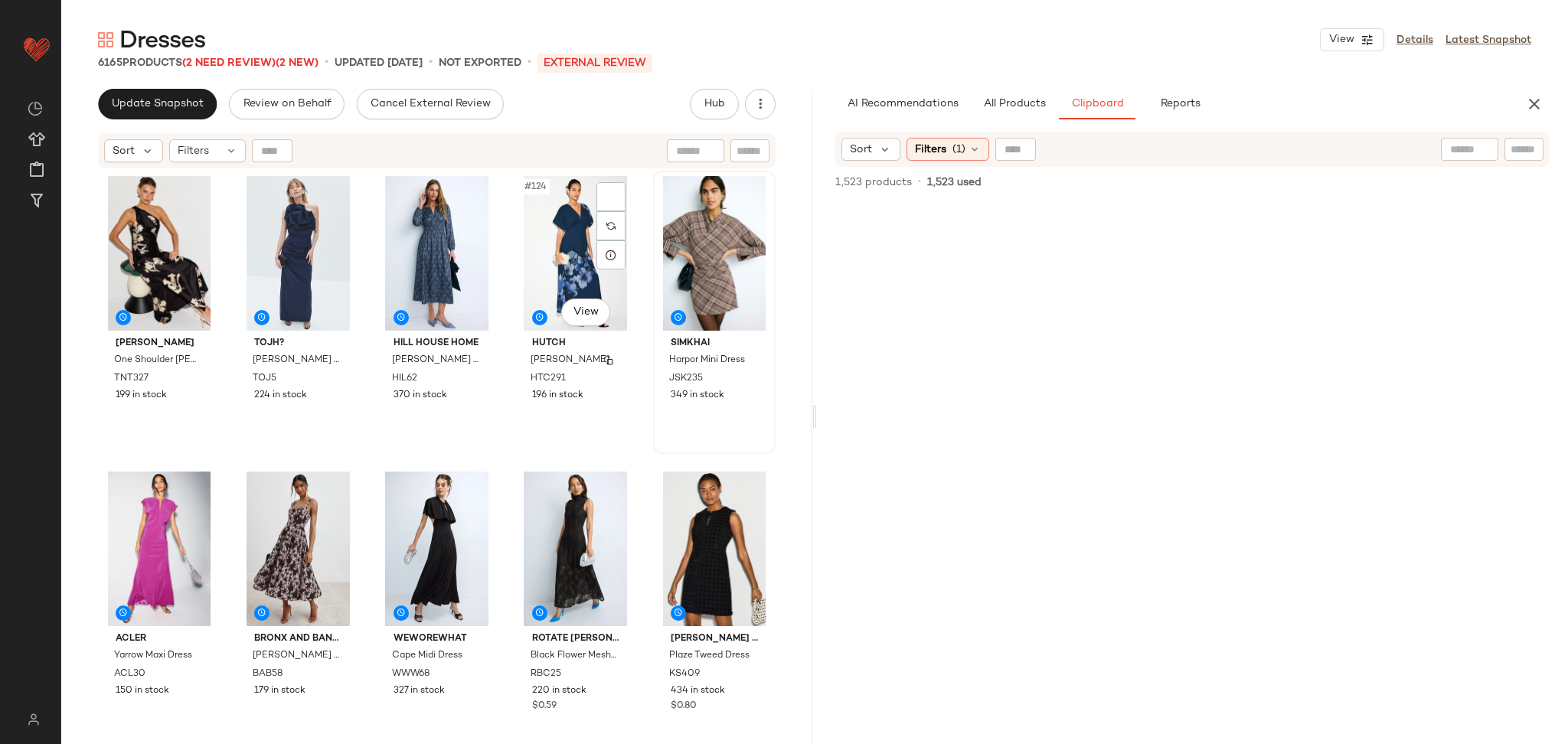
scroll to position [7089, 0]
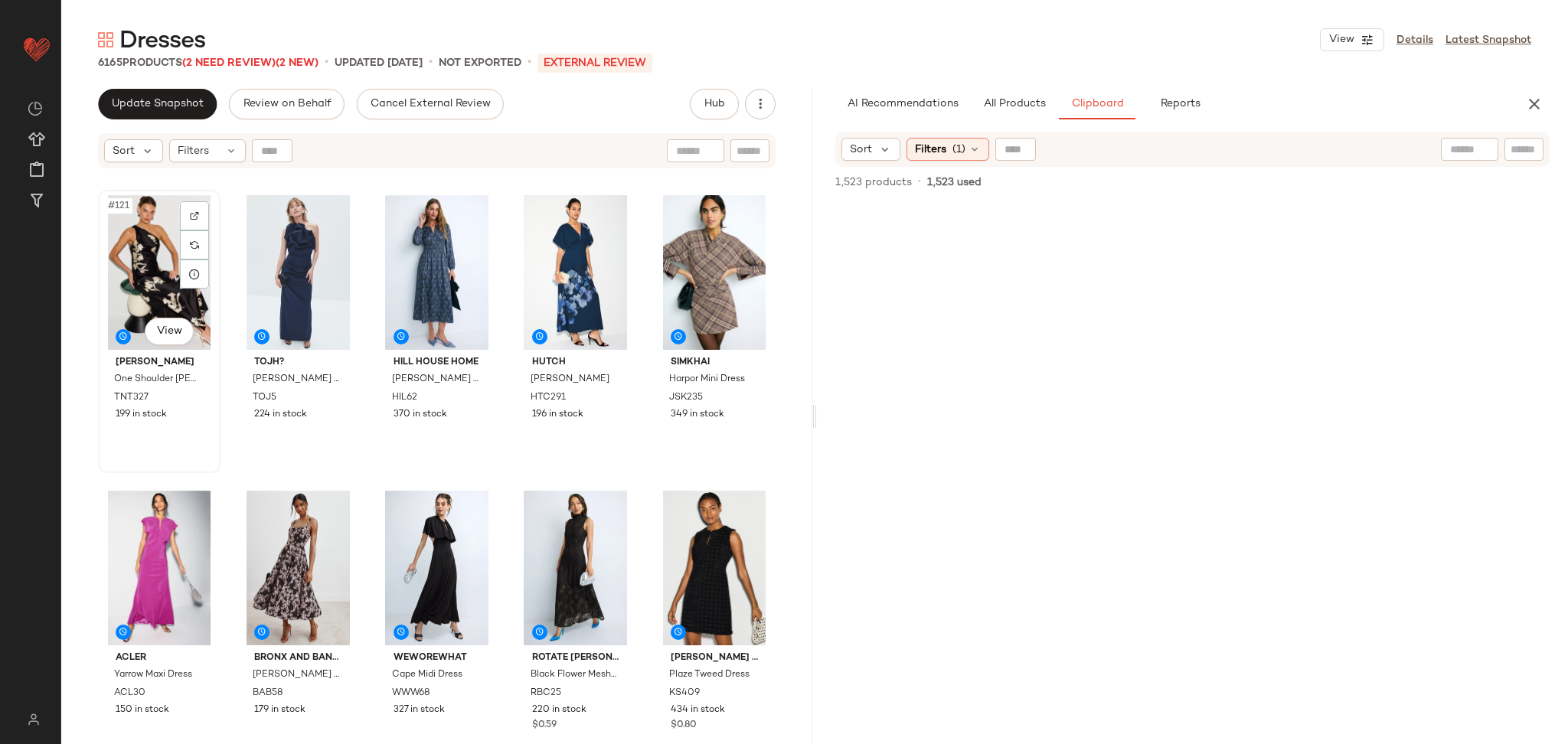
click at [182, 346] on div "#121 View" at bounding box center [159, 273] width 112 height 155
click at [178, 335] on body "Rent the Runway ** Dashboard All Products Global Clipboards (16) Curations (124…" at bounding box center [784, 372] width 1568 height 744
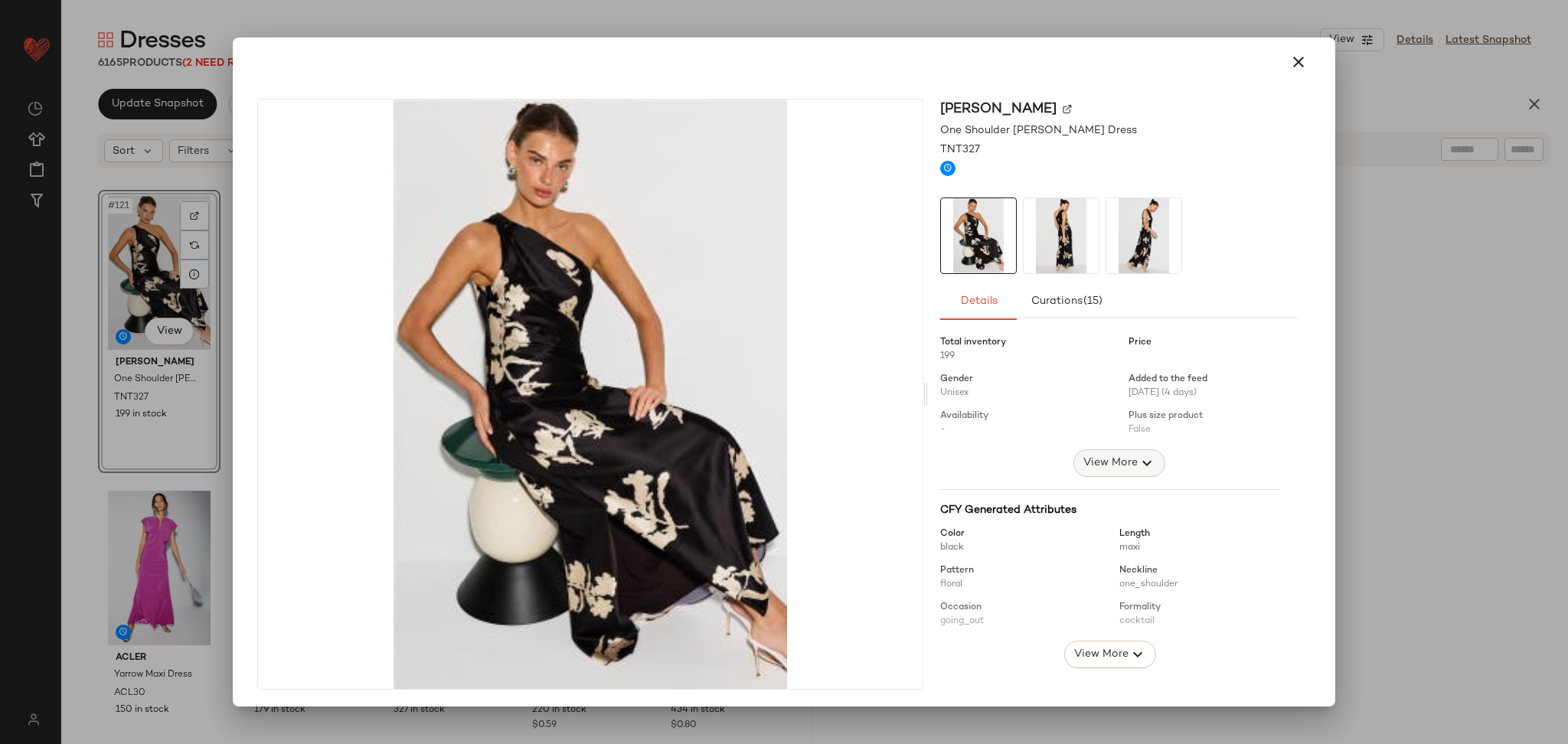
click at [1108, 466] on span "View More" at bounding box center [1110, 463] width 55 height 18
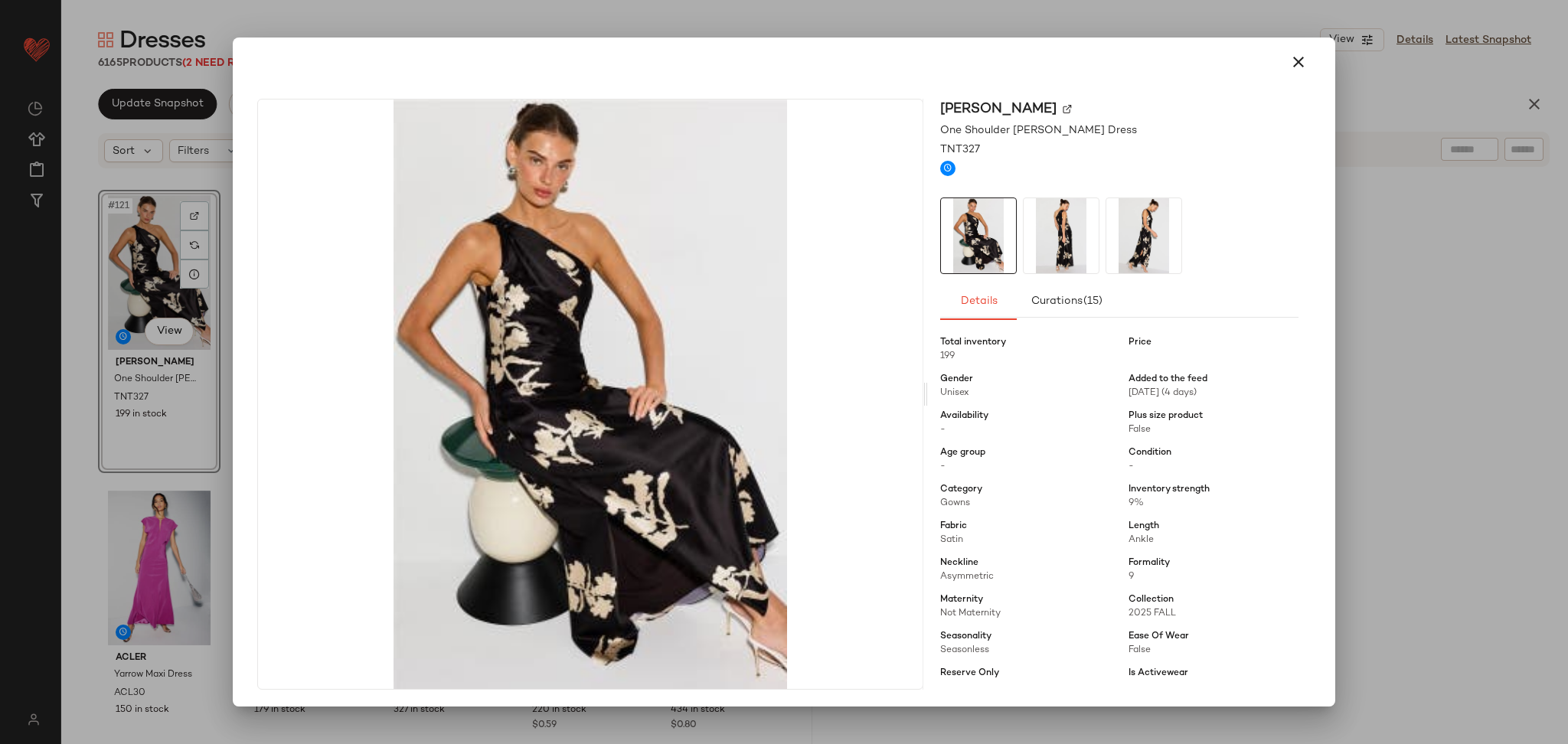
click at [1376, 400] on div at bounding box center [784, 372] width 1568 height 744
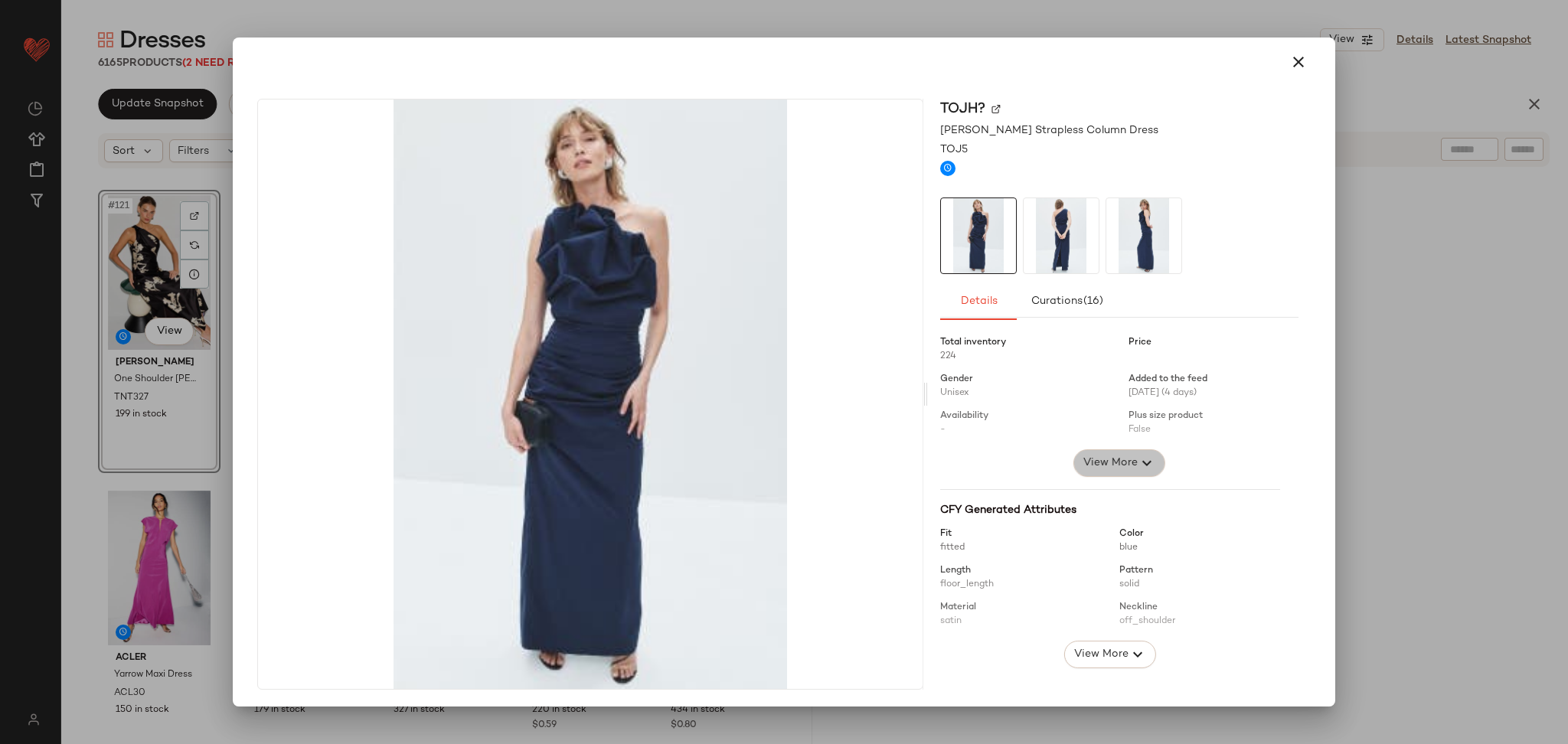
click at [1138, 454] on icon "button" at bounding box center [1147, 463] width 18 height 18
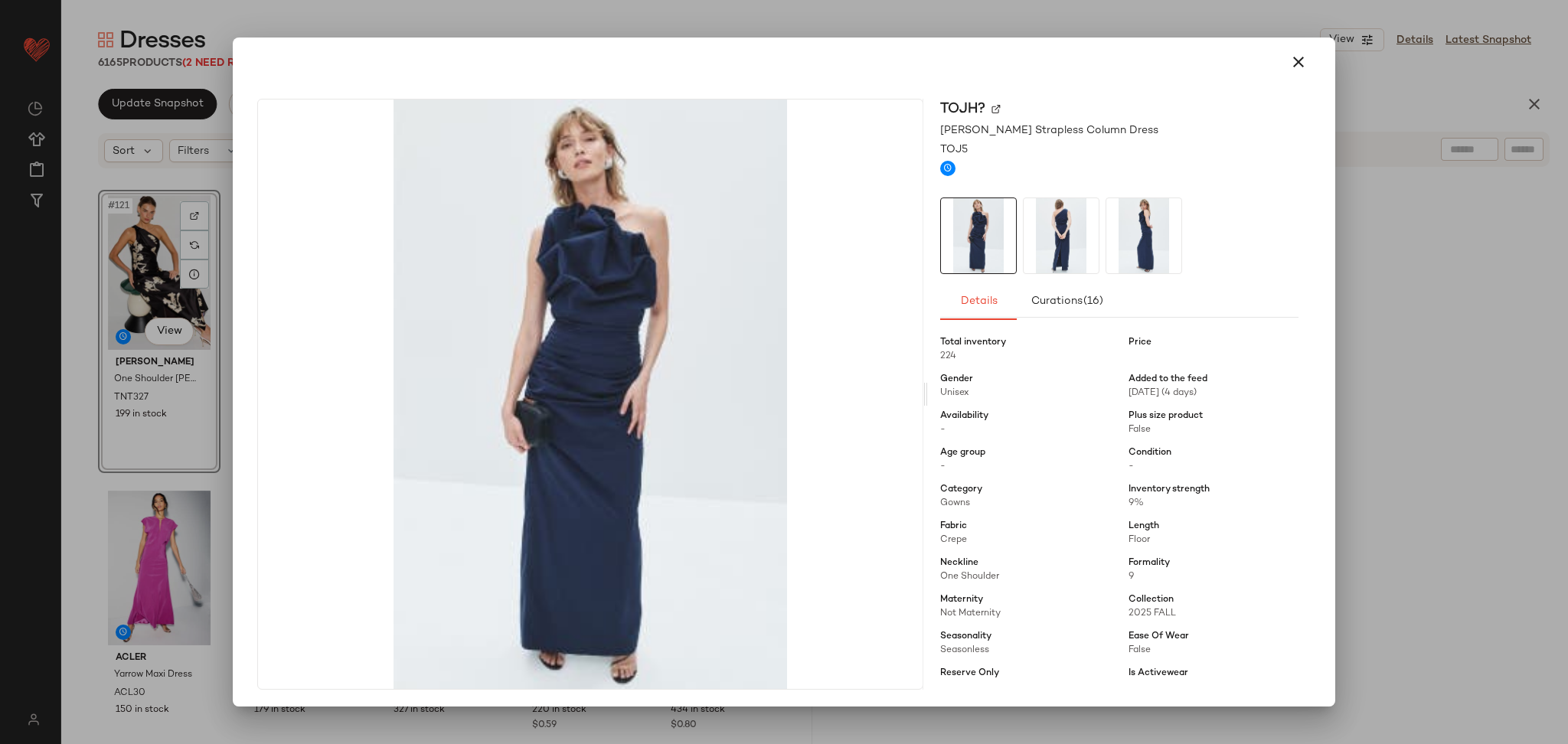
click at [1408, 450] on div at bounding box center [784, 372] width 1568 height 744
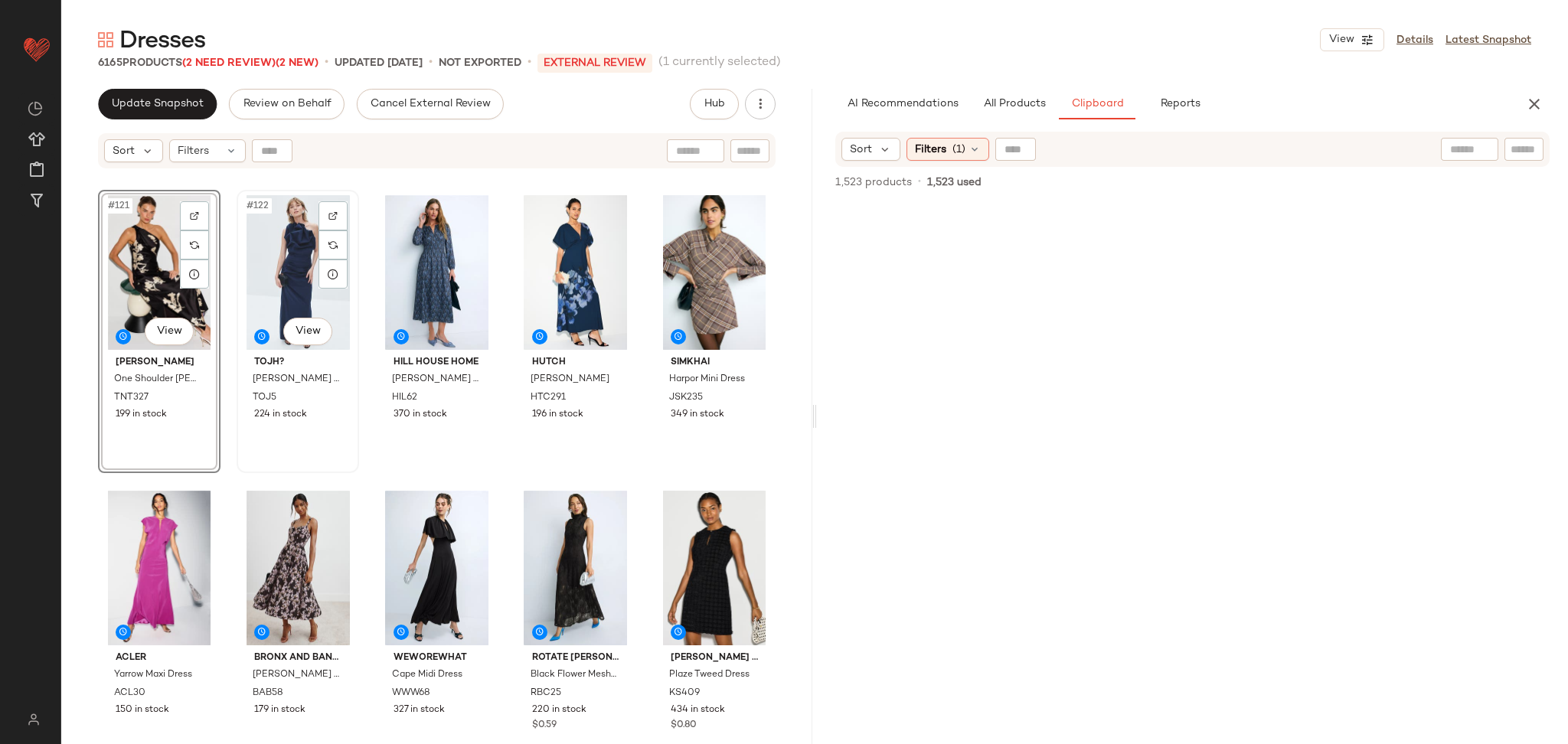
click at [301, 282] on div "#122 View" at bounding box center [298, 273] width 112 height 155
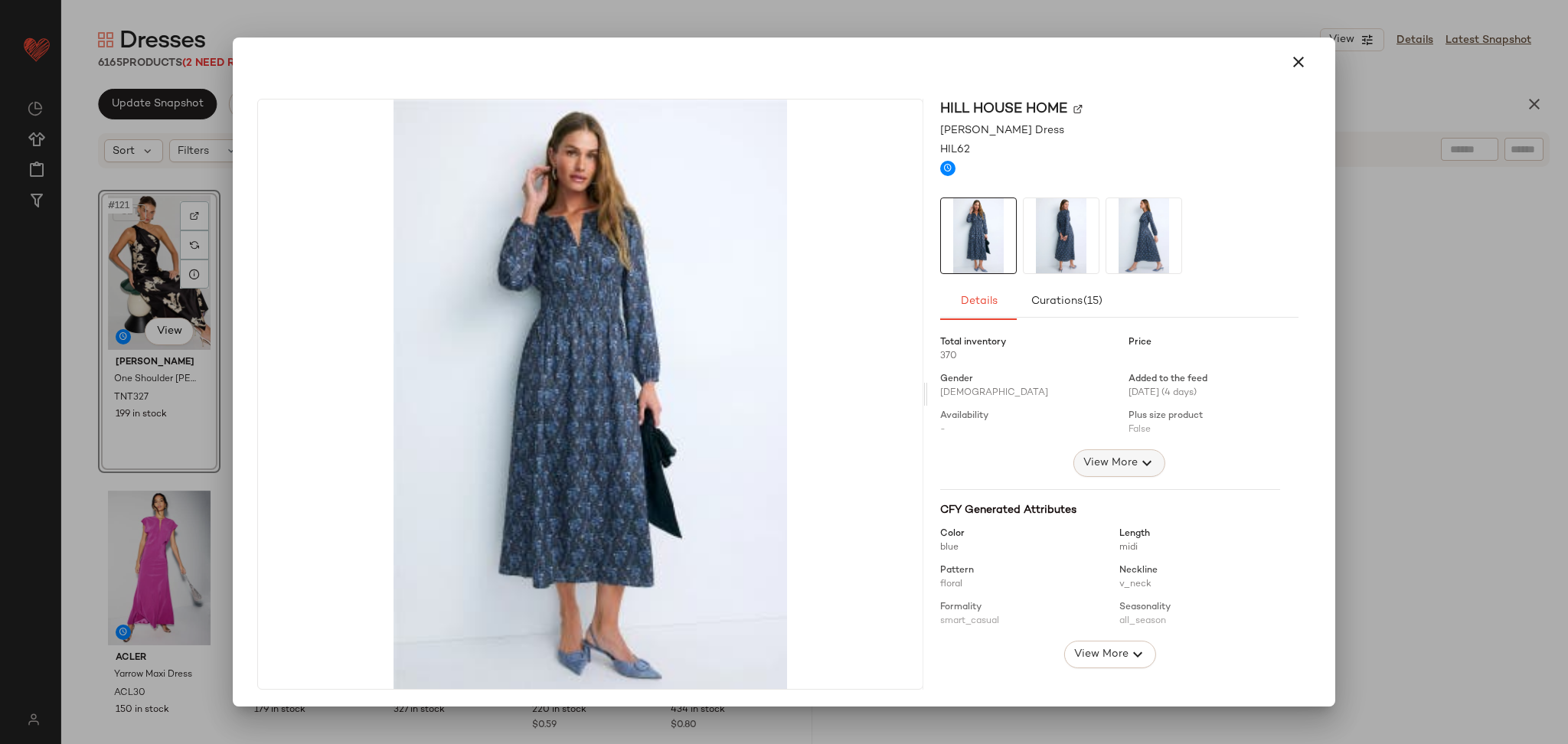
click at [1098, 462] on span "View More" at bounding box center [1110, 463] width 55 height 18
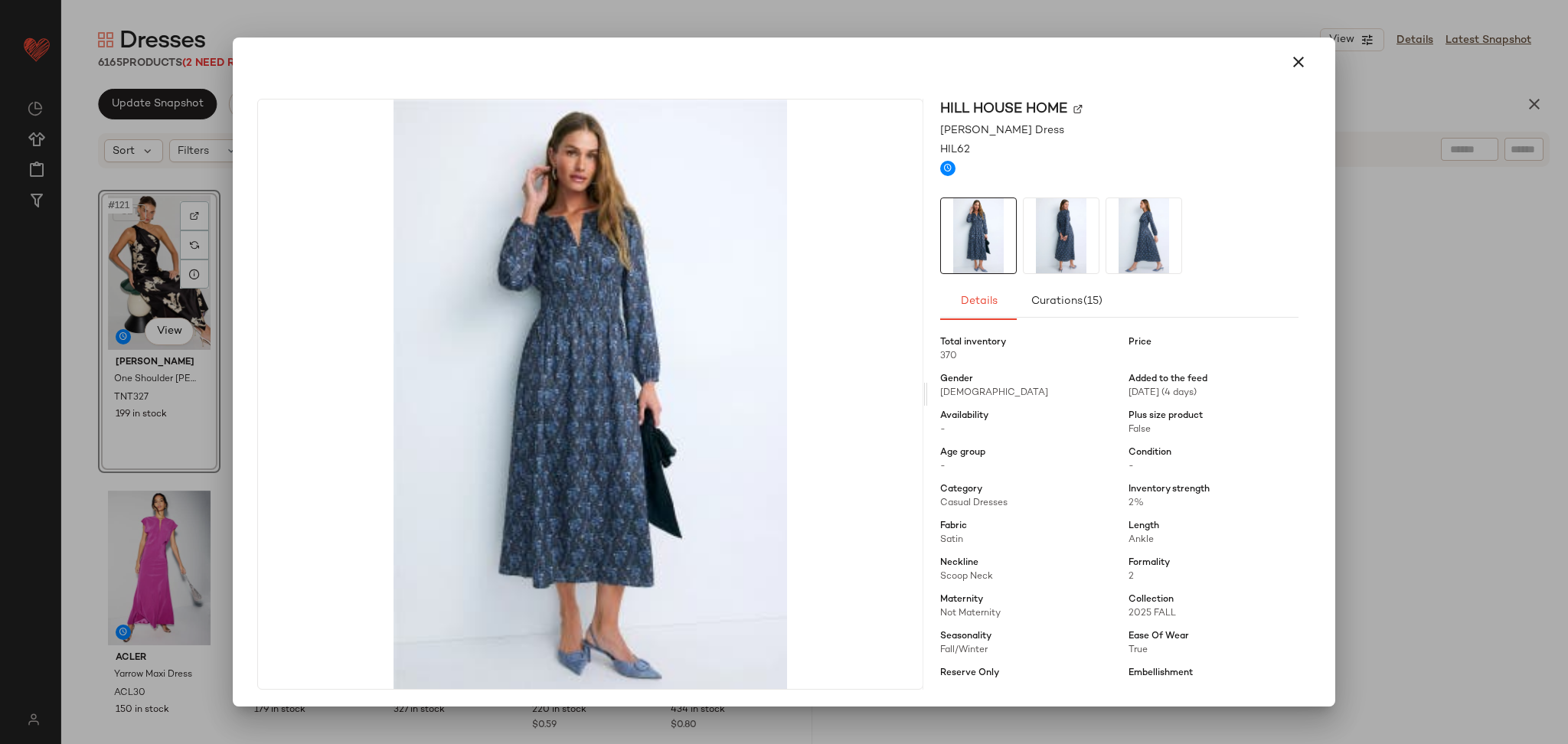
click at [1380, 440] on div at bounding box center [784, 372] width 1568 height 744
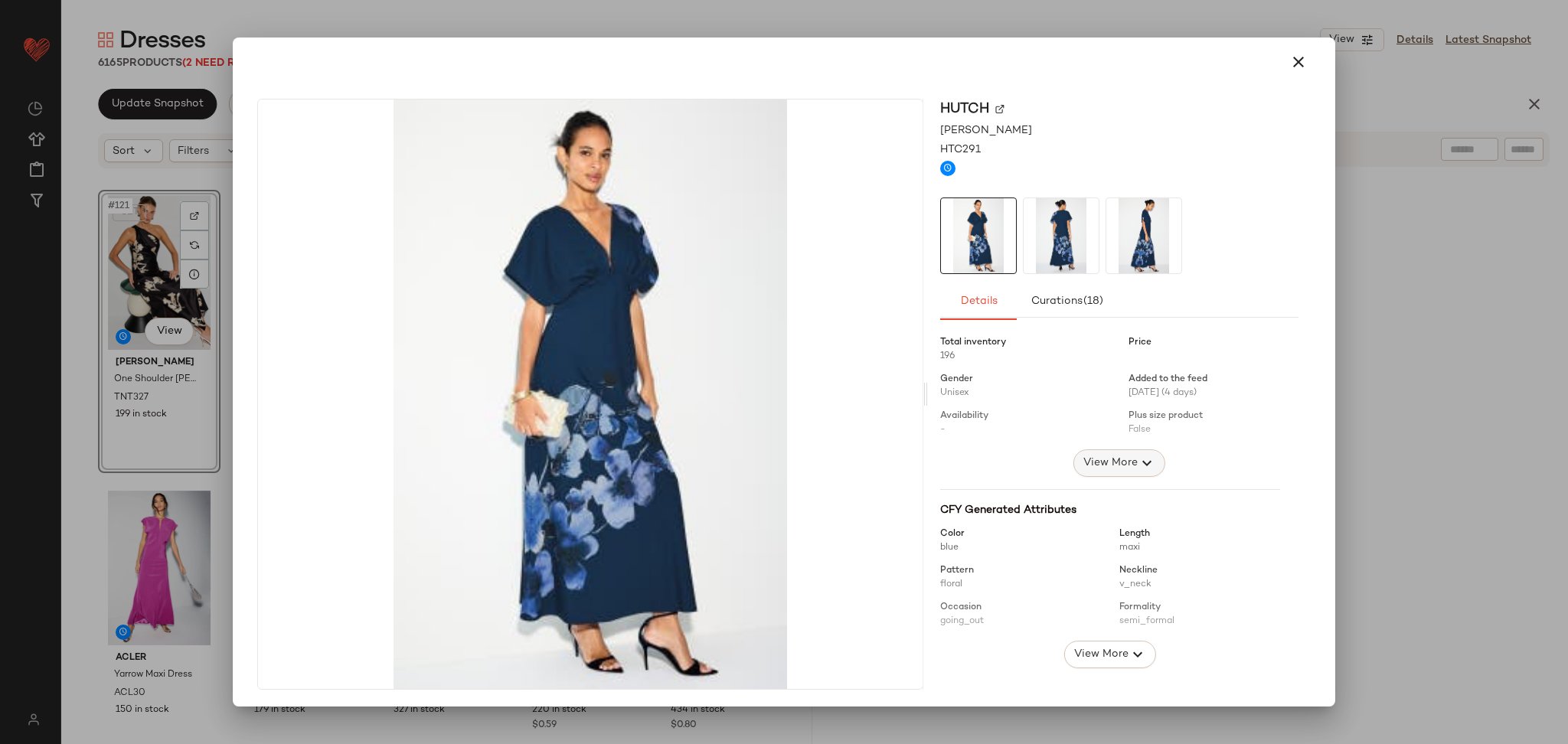
click at [1112, 472] on button "View More" at bounding box center [1119, 463] width 92 height 27
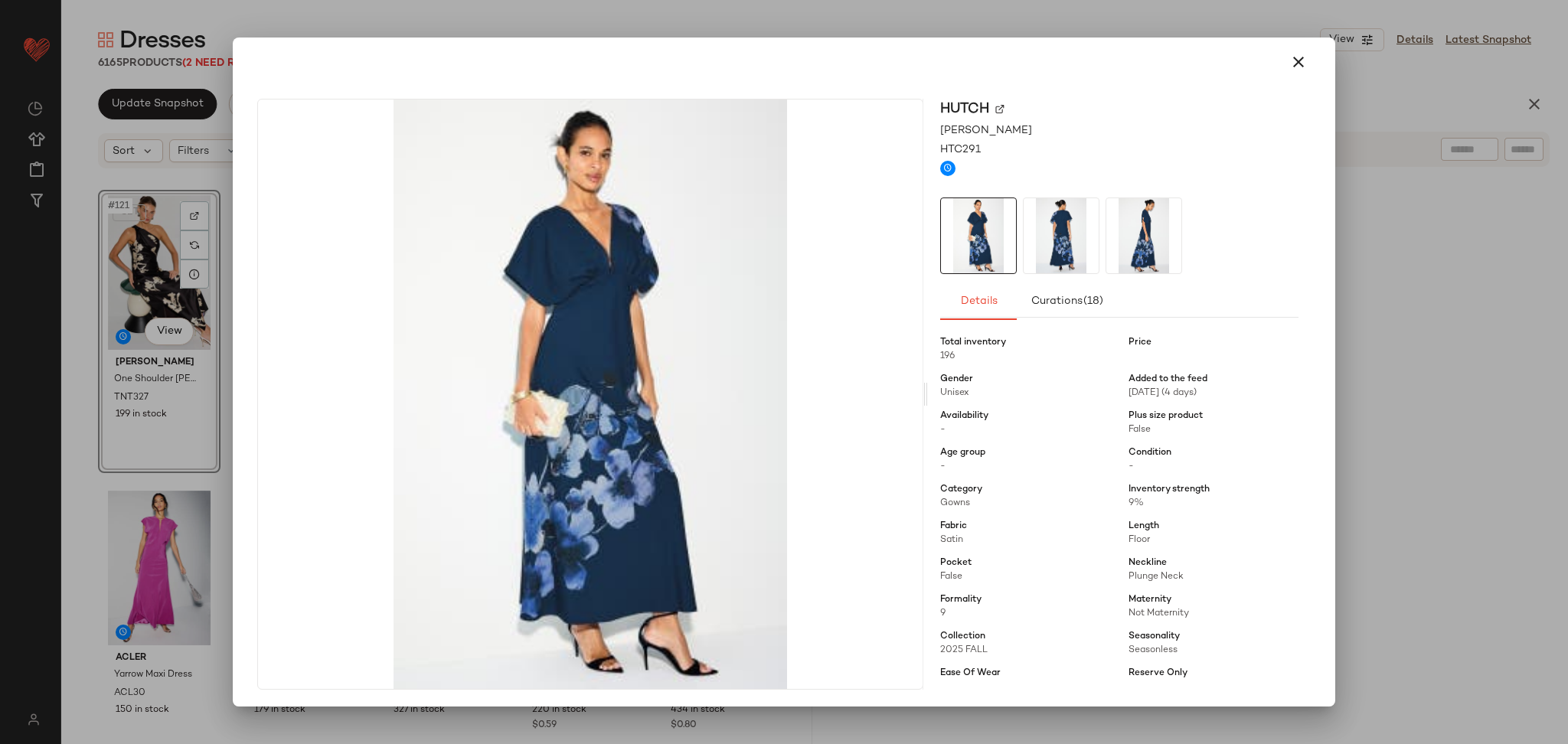
click at [1447, 472] on div at bounding box center [784, 372] width 1568 height 744
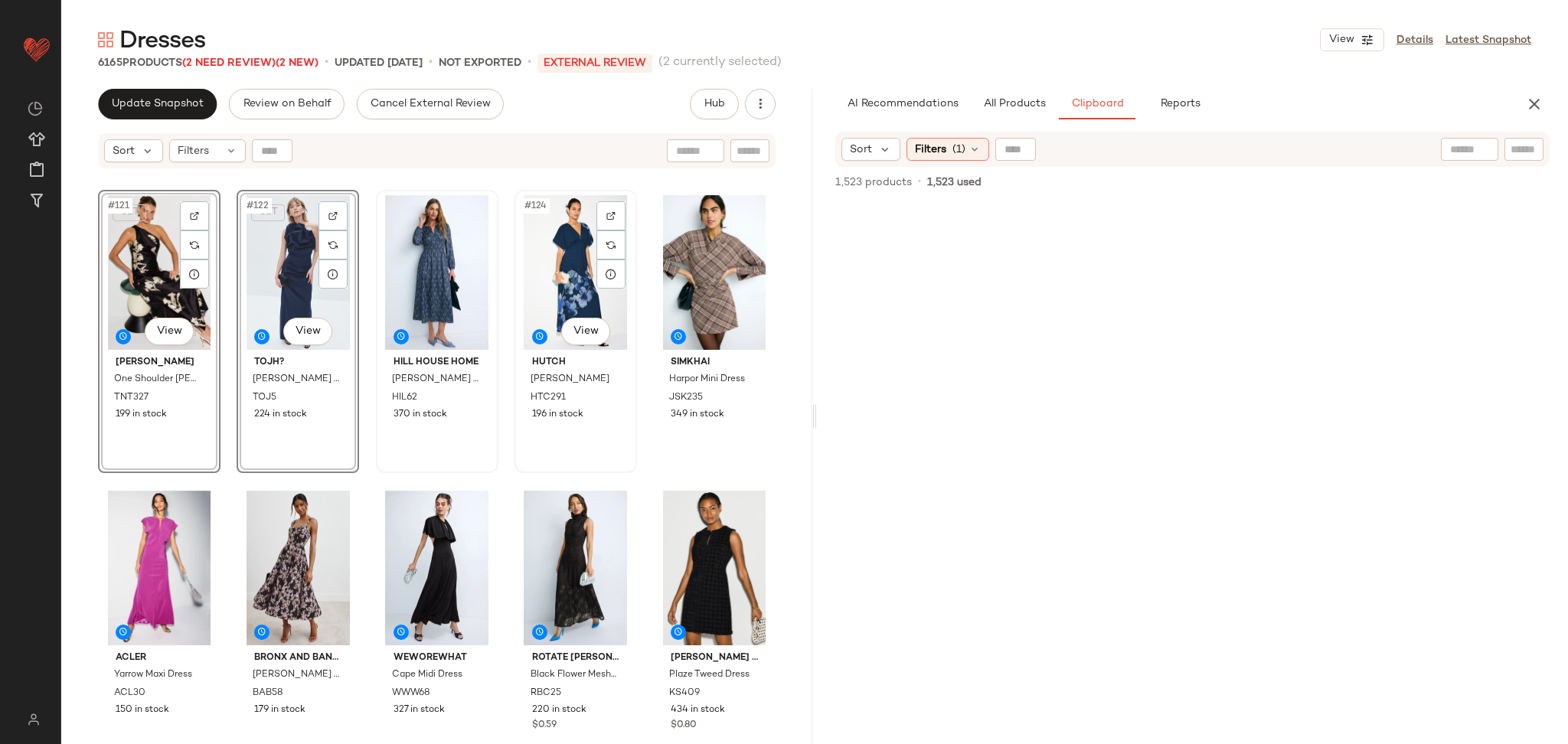
click at [564, 278] on div "#124 View" at bounding box center [576, 273] width 112 height 155
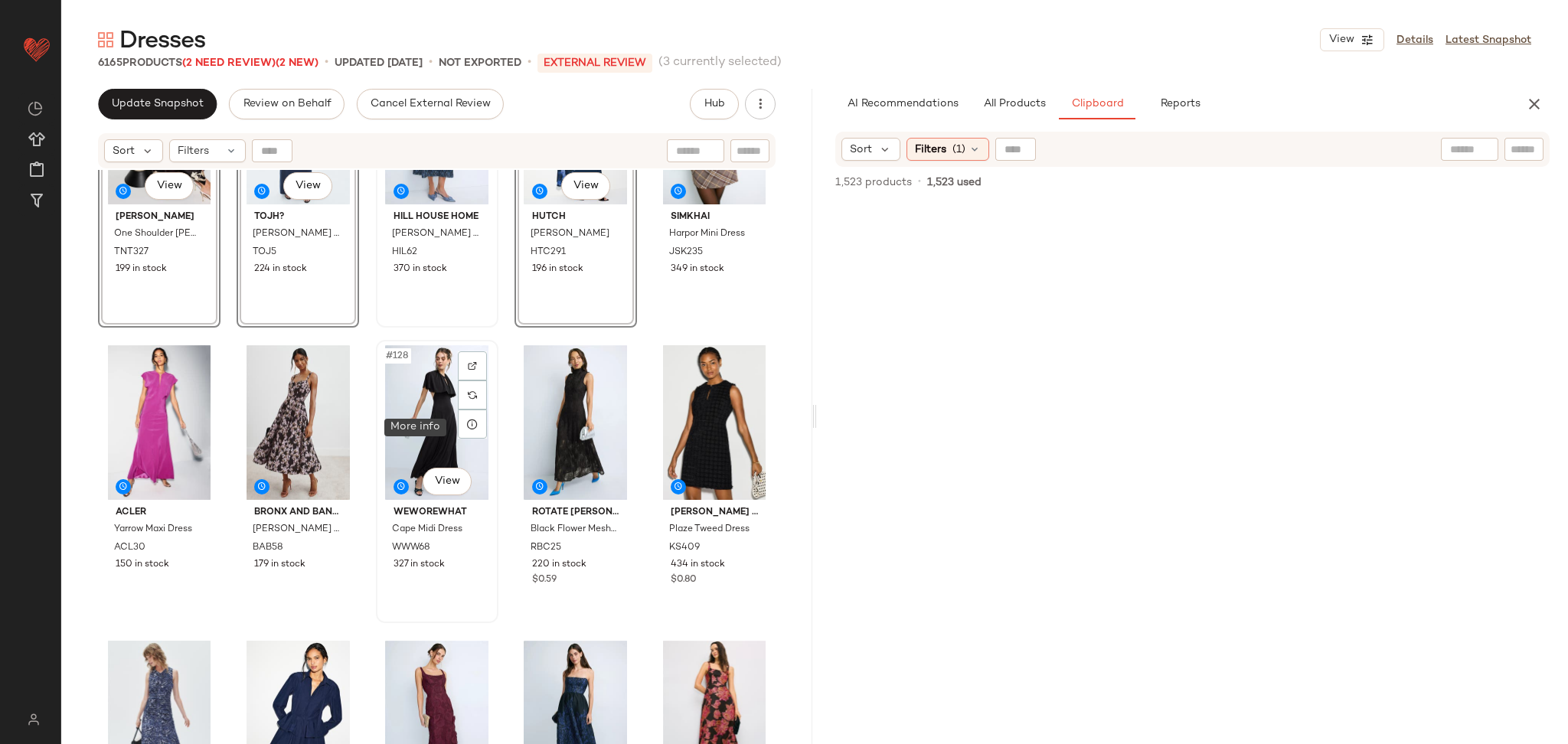
scroll to position [7239, 0]
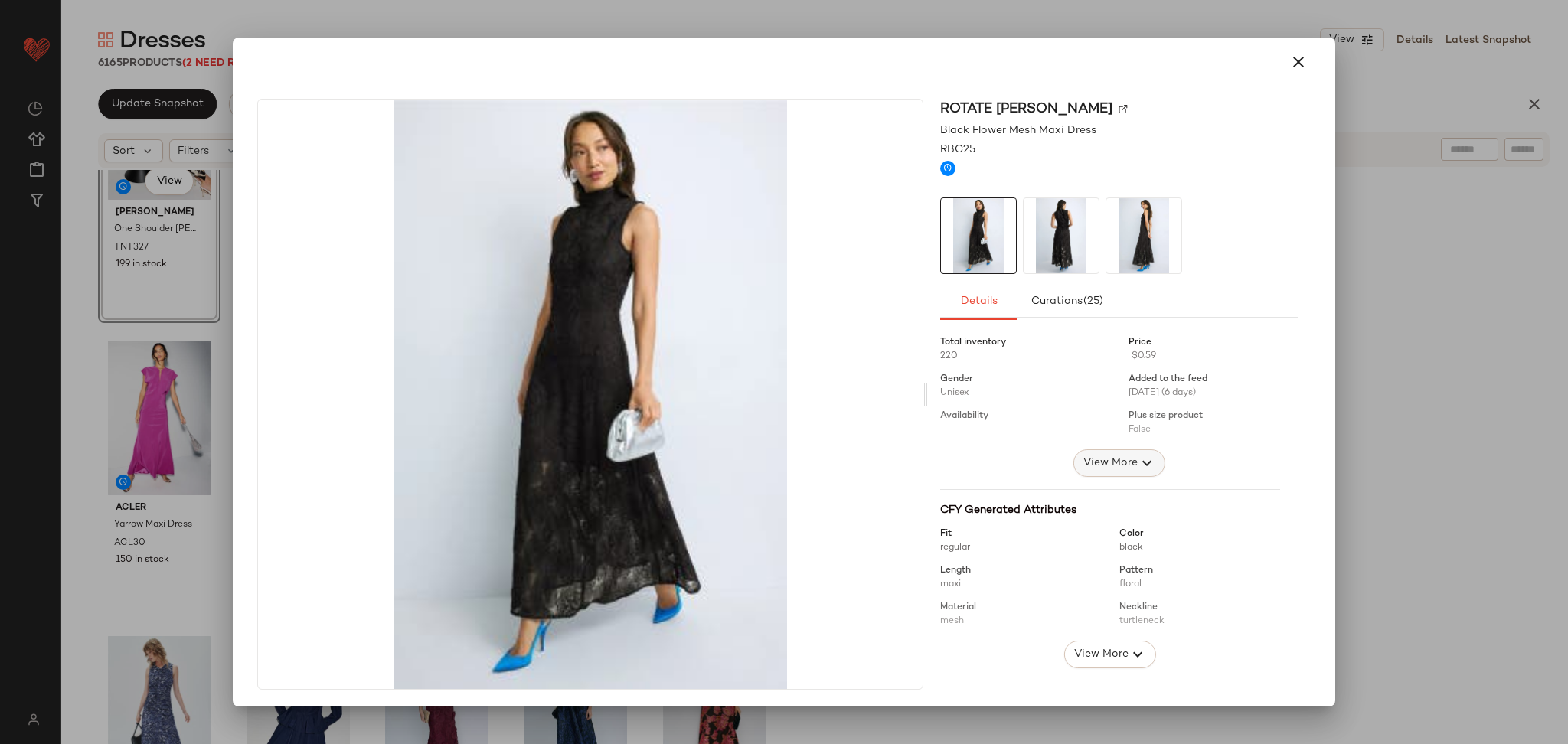
drag, startPoint x: 1092, startPoint y: 445, endPoint x: 1105, endPoint y: 463, distance: 22.2
click at [1089, 450] on div "Total inventory 220 Price $0.59 Gender Unisex Added to the feed [DATE] (6 days)…" at bounding box center [1120, 402] width 358 height 150
click at [1105, 463] on span "View More" at bounding box center [1110, 463] width 55 height 18
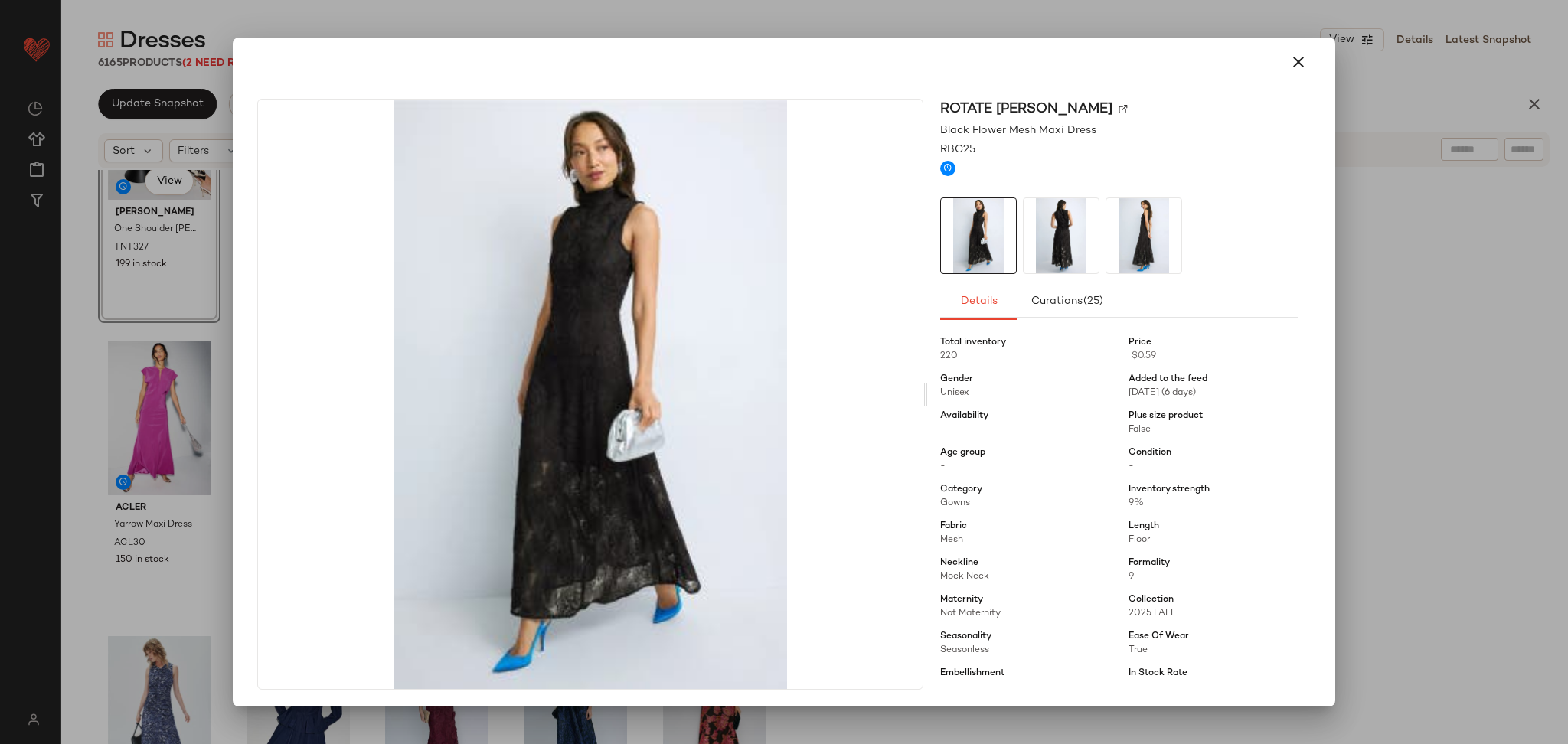
click at [1387, 440] on div at bounding box center [784, 372] width 1568 height 744
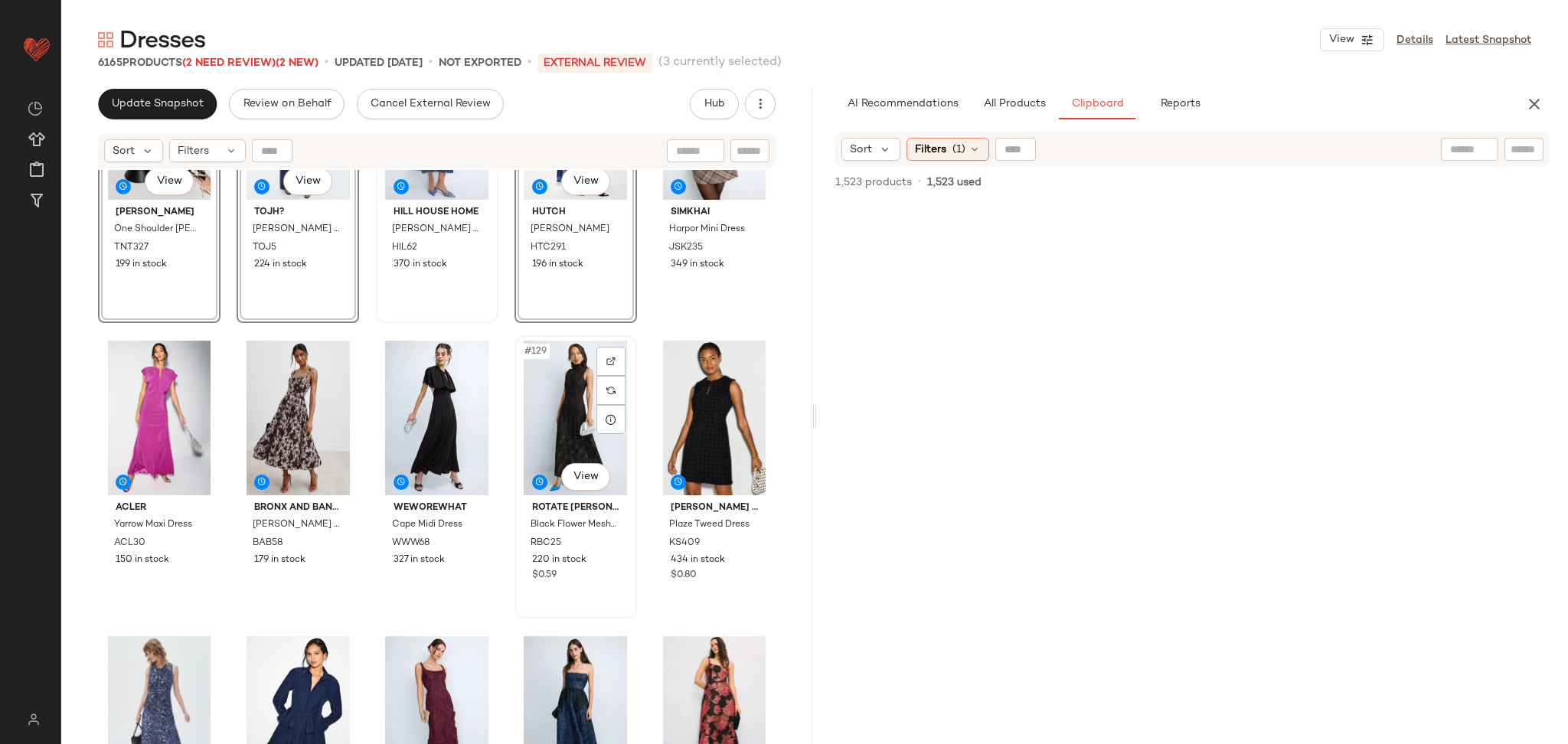
click at [559, 422] on div "#129 View" at bounding box center [576, 418] width 112 height 155
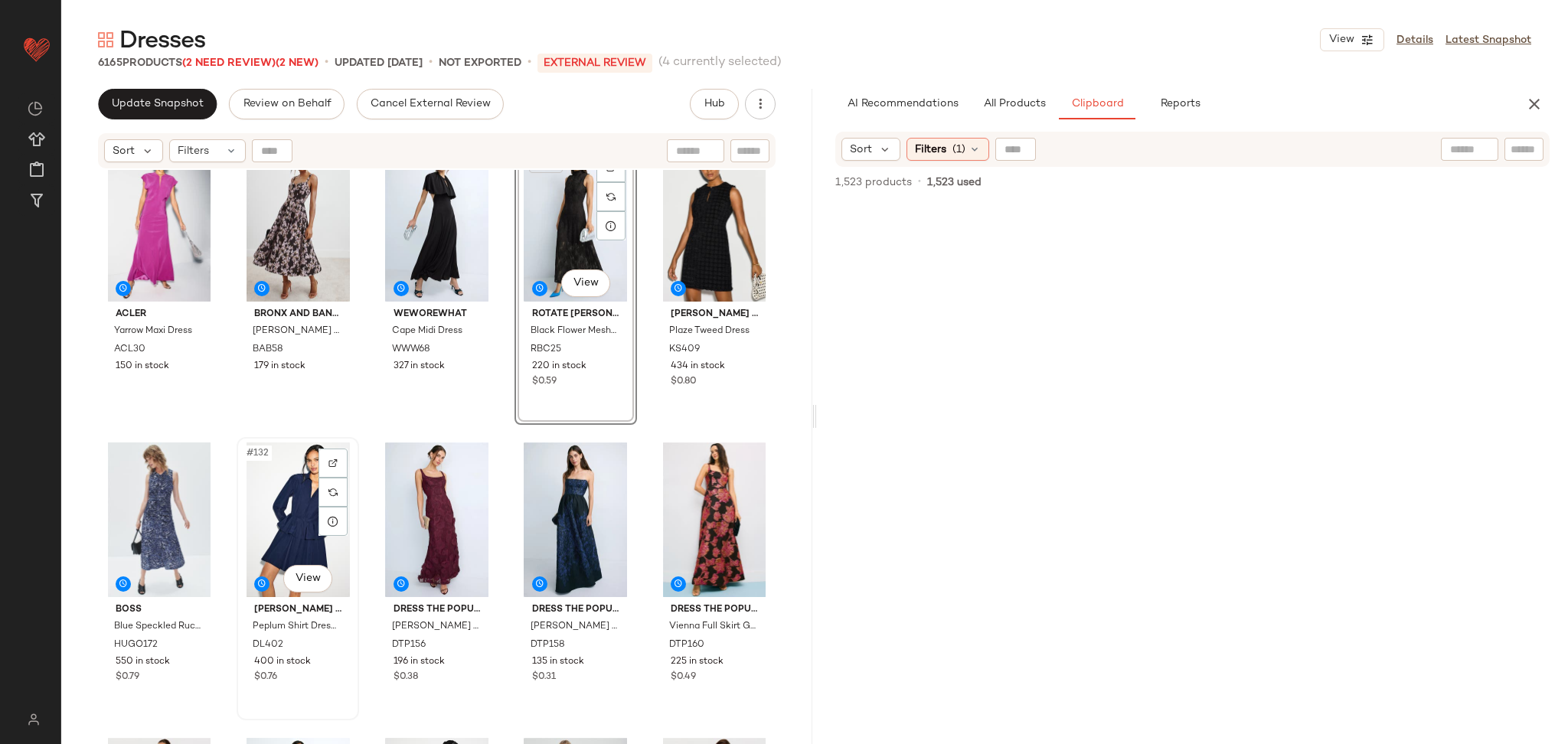
scroll to position [7464, 0]
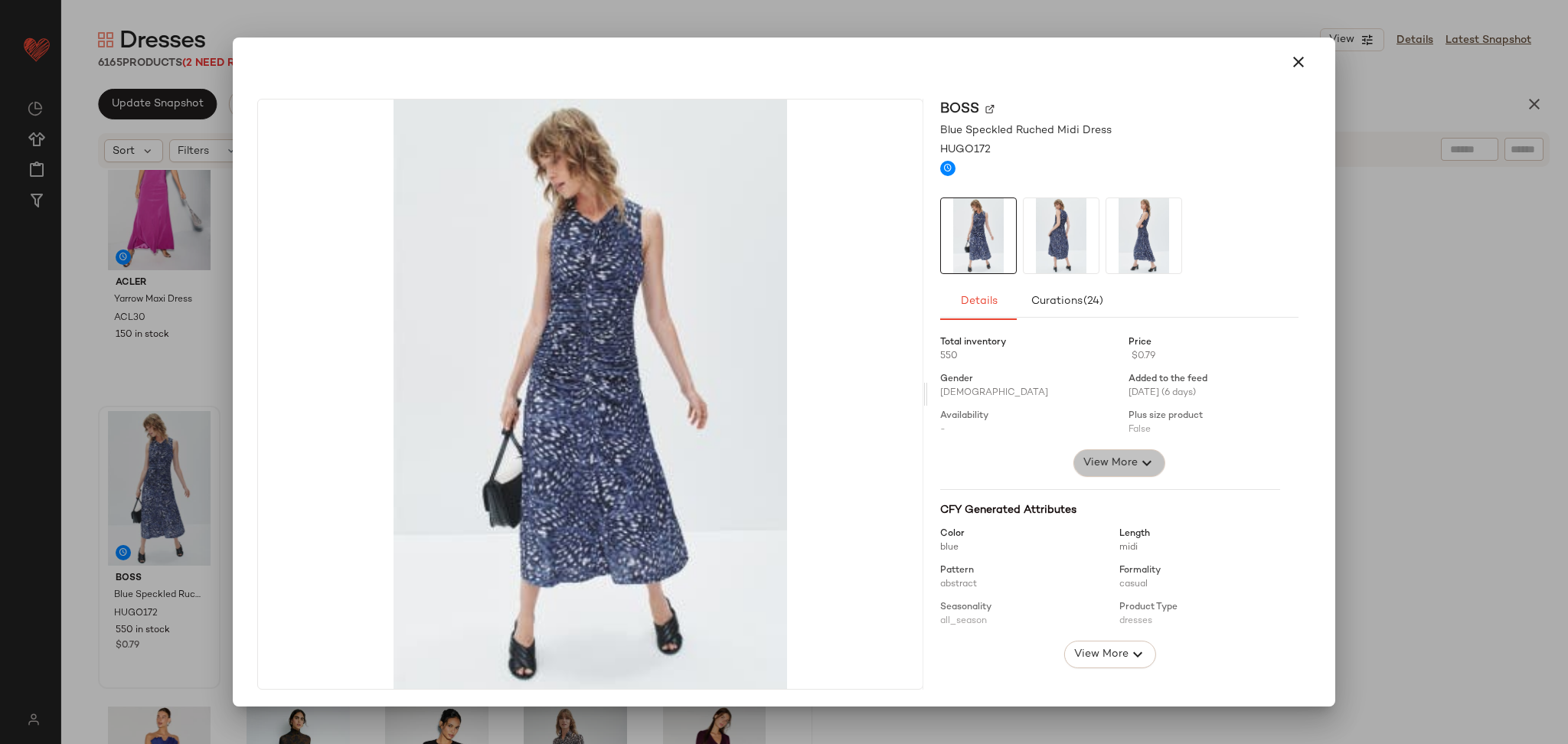
click at [1123, 459] on span "View More" at bounding box center [1110, 463] width 55 height 18
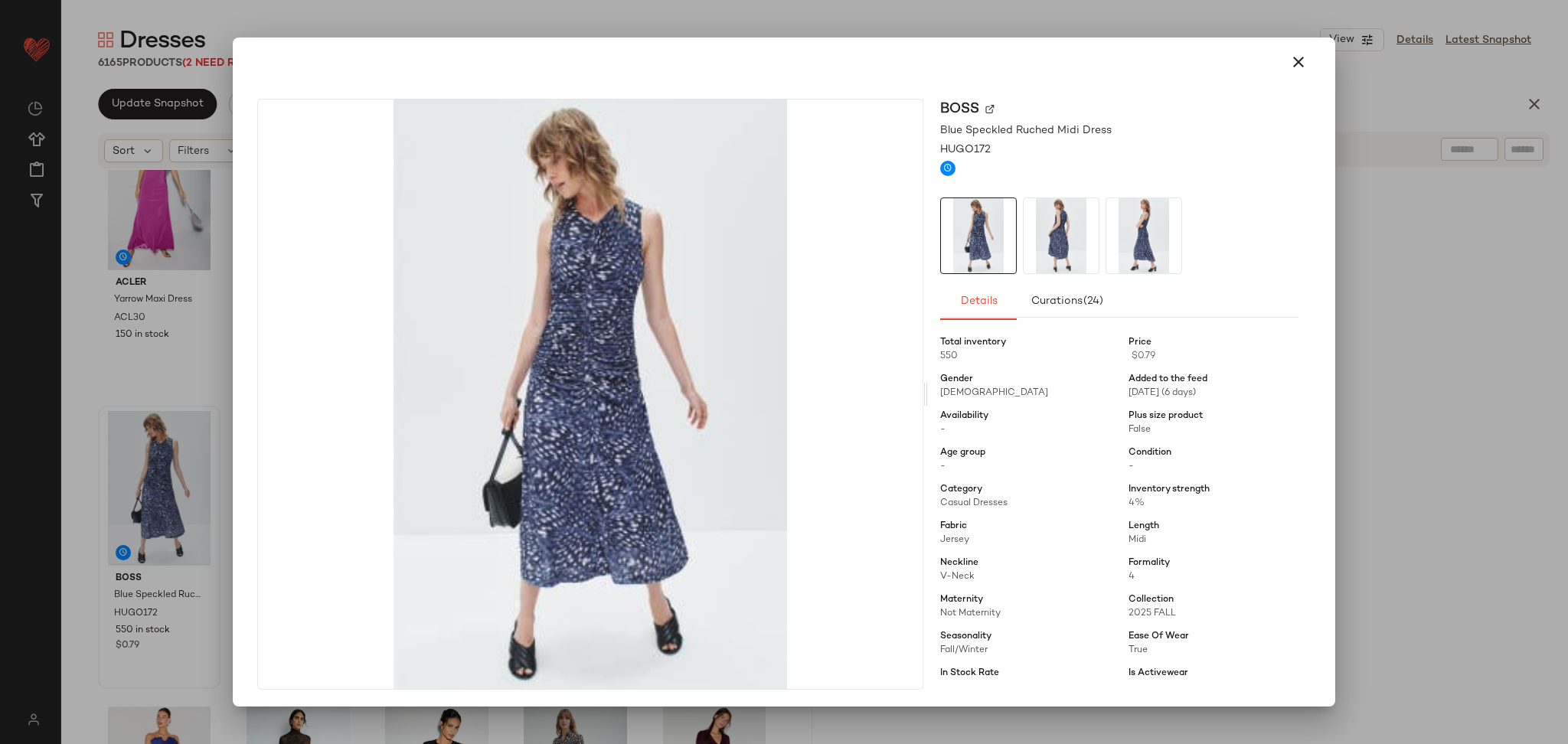
click at [1450, 452] on div at bounding box center [784, 372] width 1568 height 744
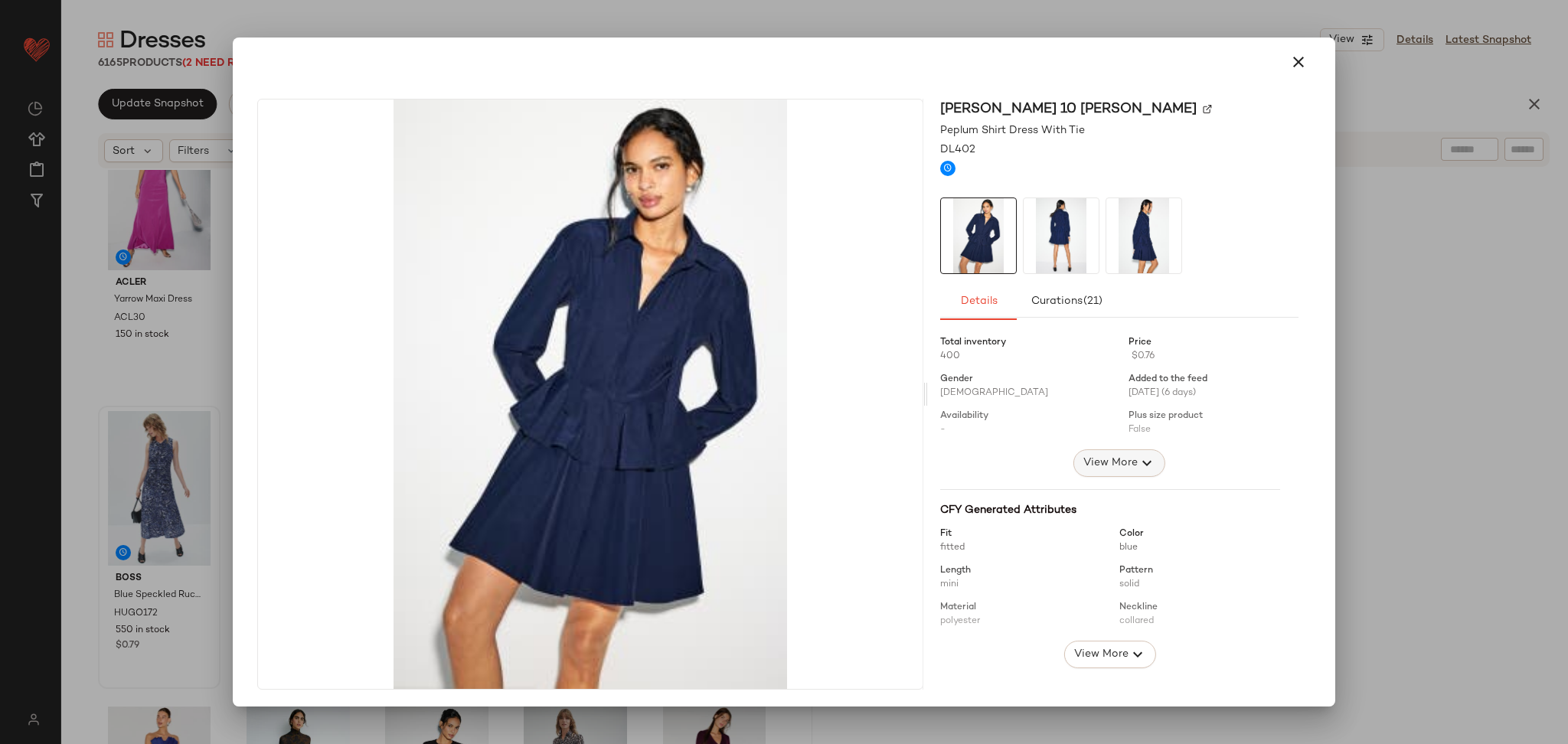
click at [1119, 462] on span "View More" at bounding box center [1110, 463] width 55 height 18
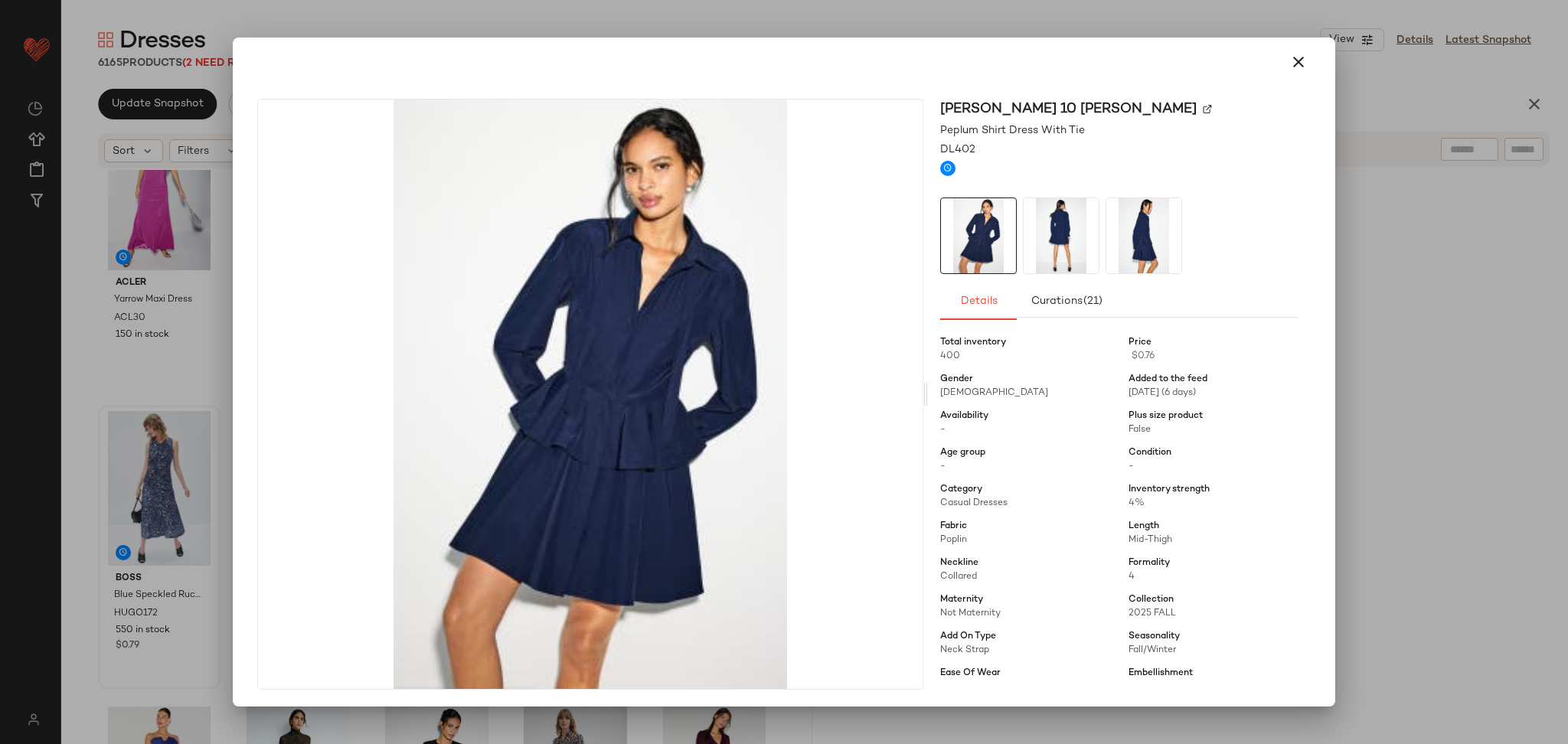
click at [1433, 453] on div at bounding box center [784, 372] width 1568 height 744
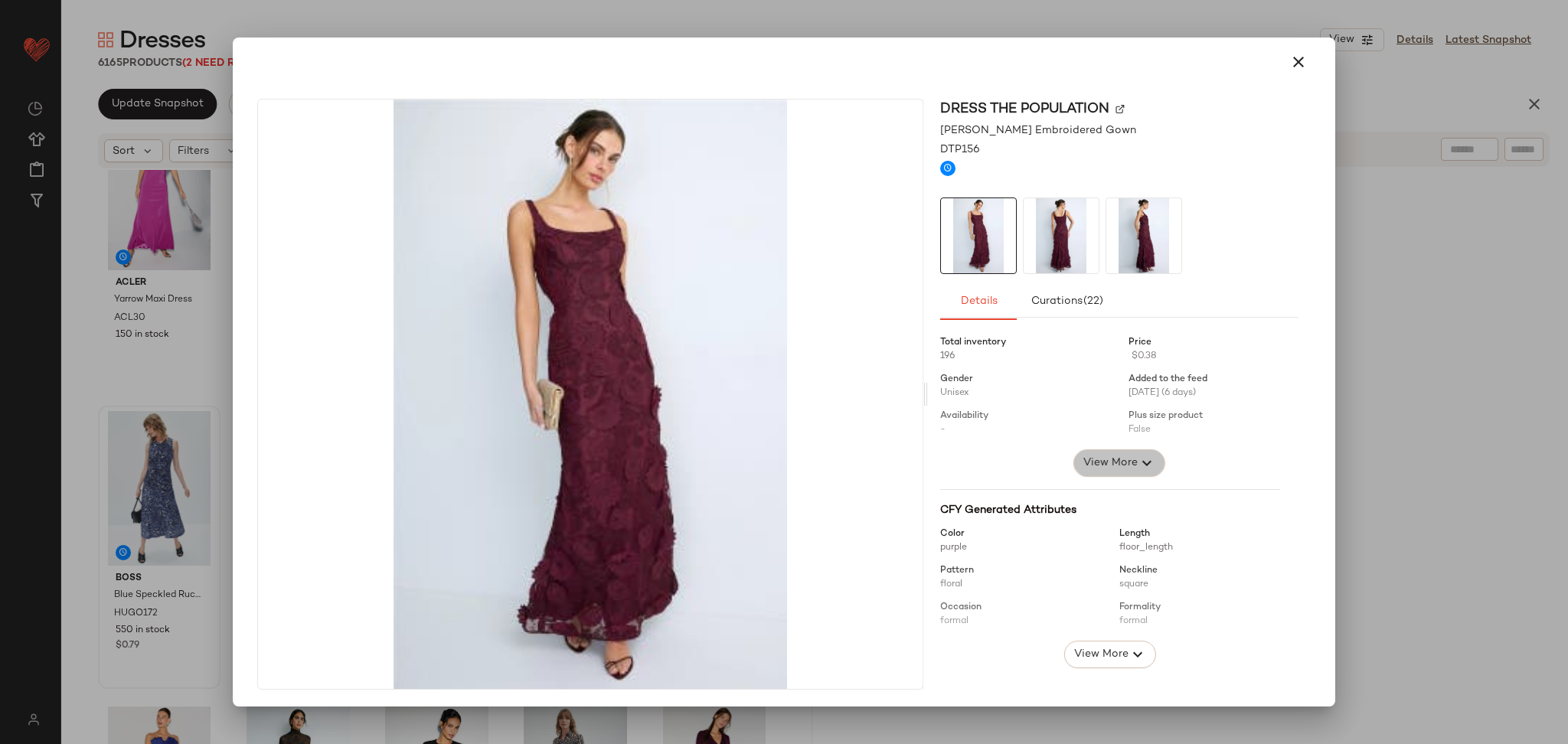
click at [1120, 451] on button "View More" at bounding box center [1119, 463] width 92 height 27
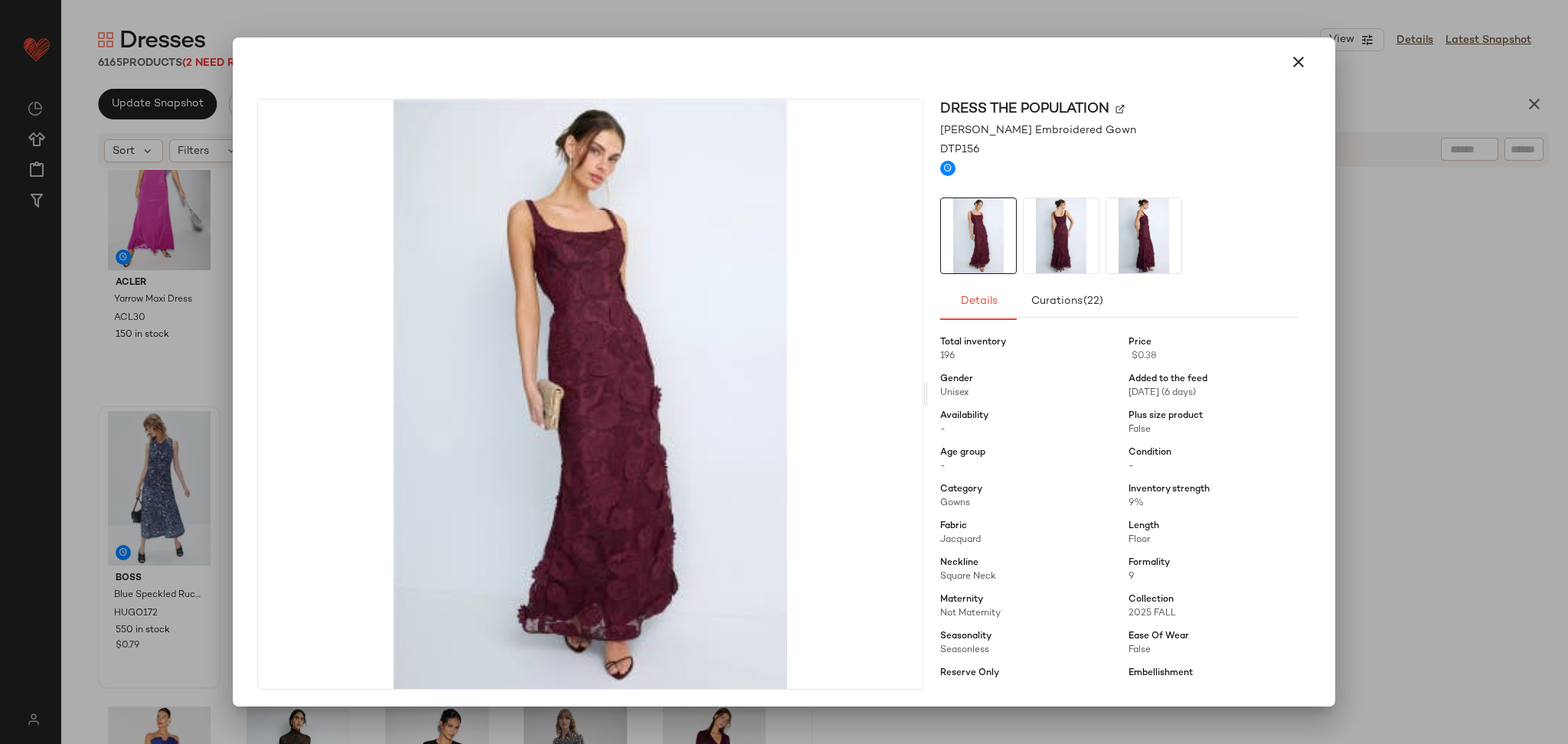
click at [1366, 449] on div at bounding box center [784, 372] width 1568 height 744
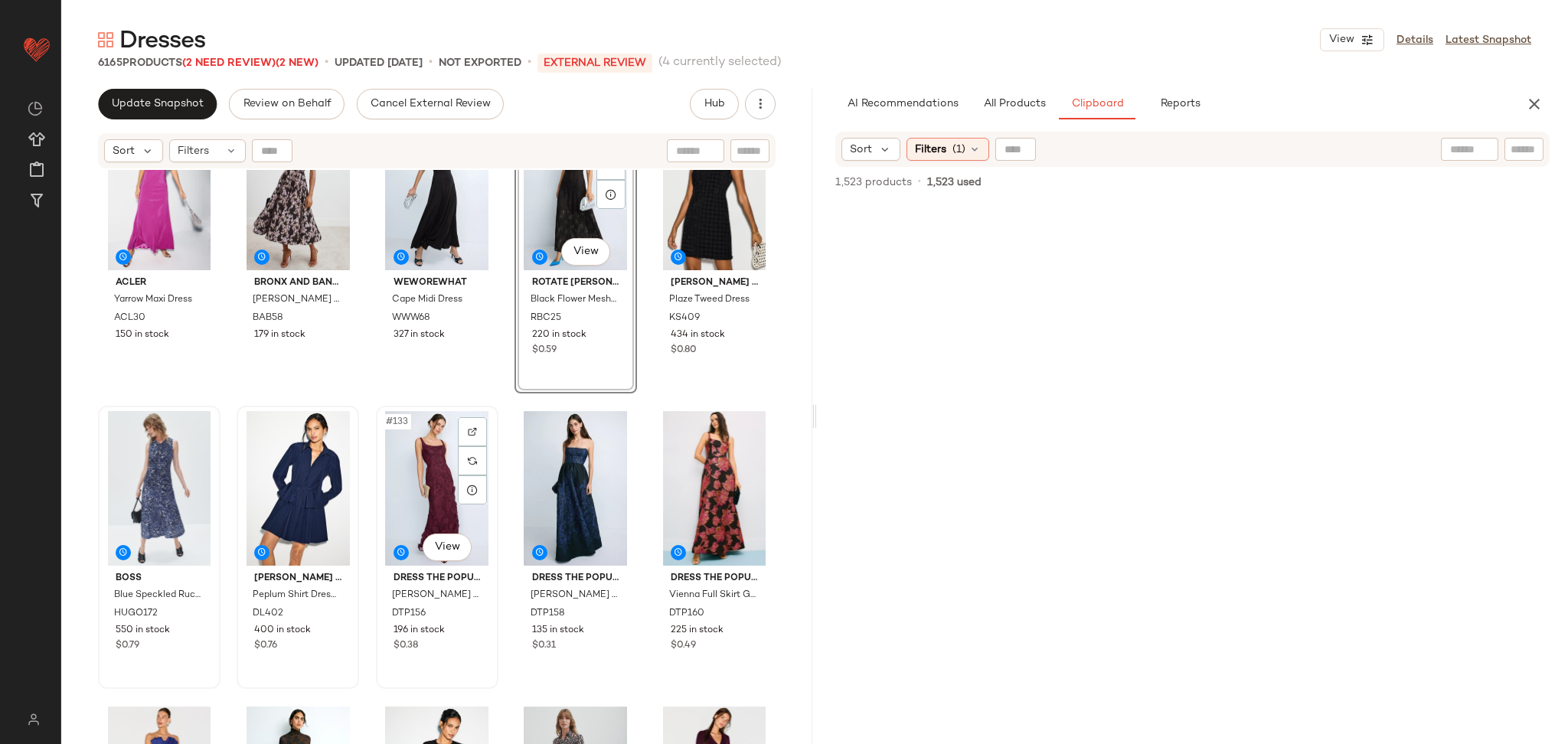
click at [438, 456] on div "#133 View" at bounding box center [437, 489] width 112 height 155
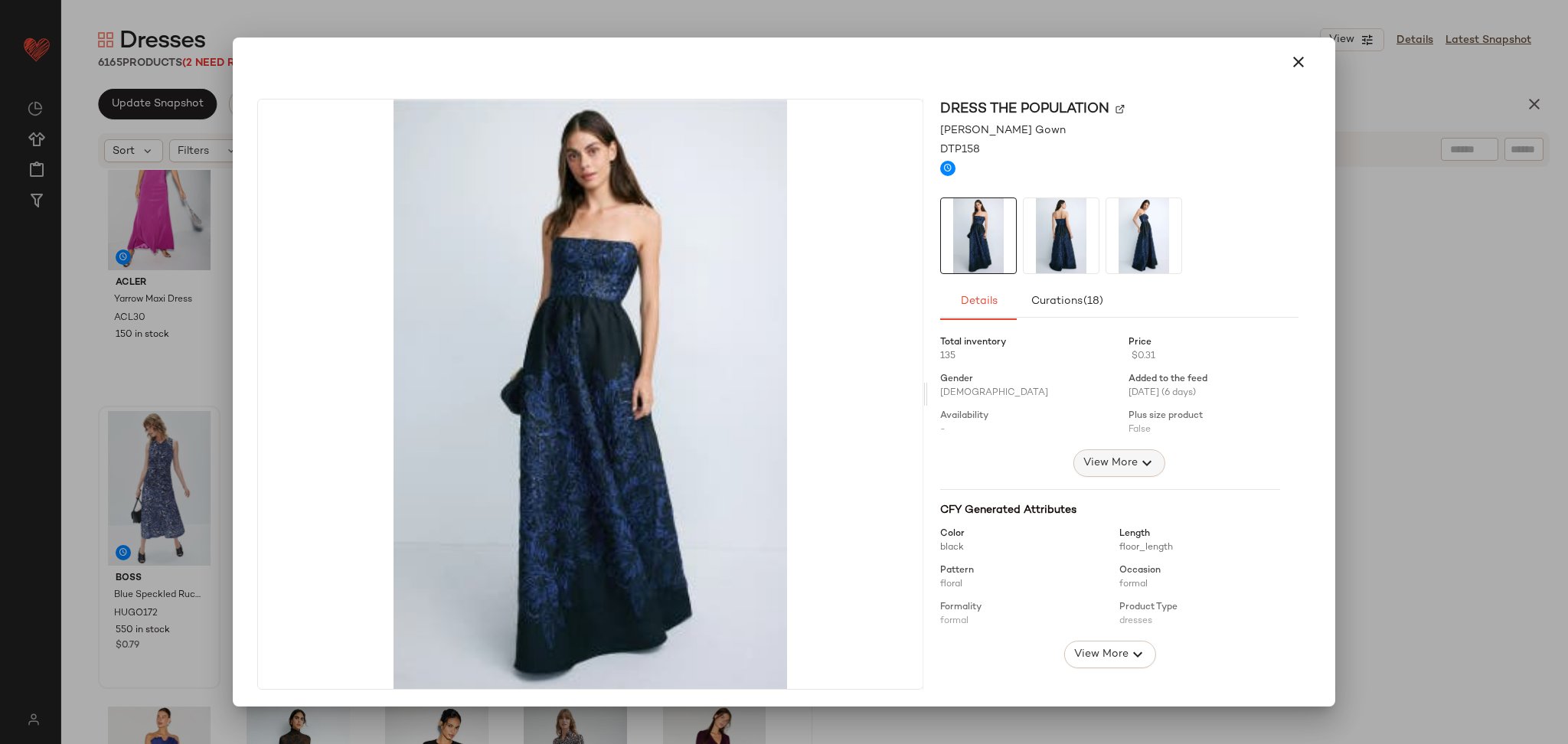
click at [1138, 464] on icon "button" at bounding box center [1147, 463] width 18 height 18
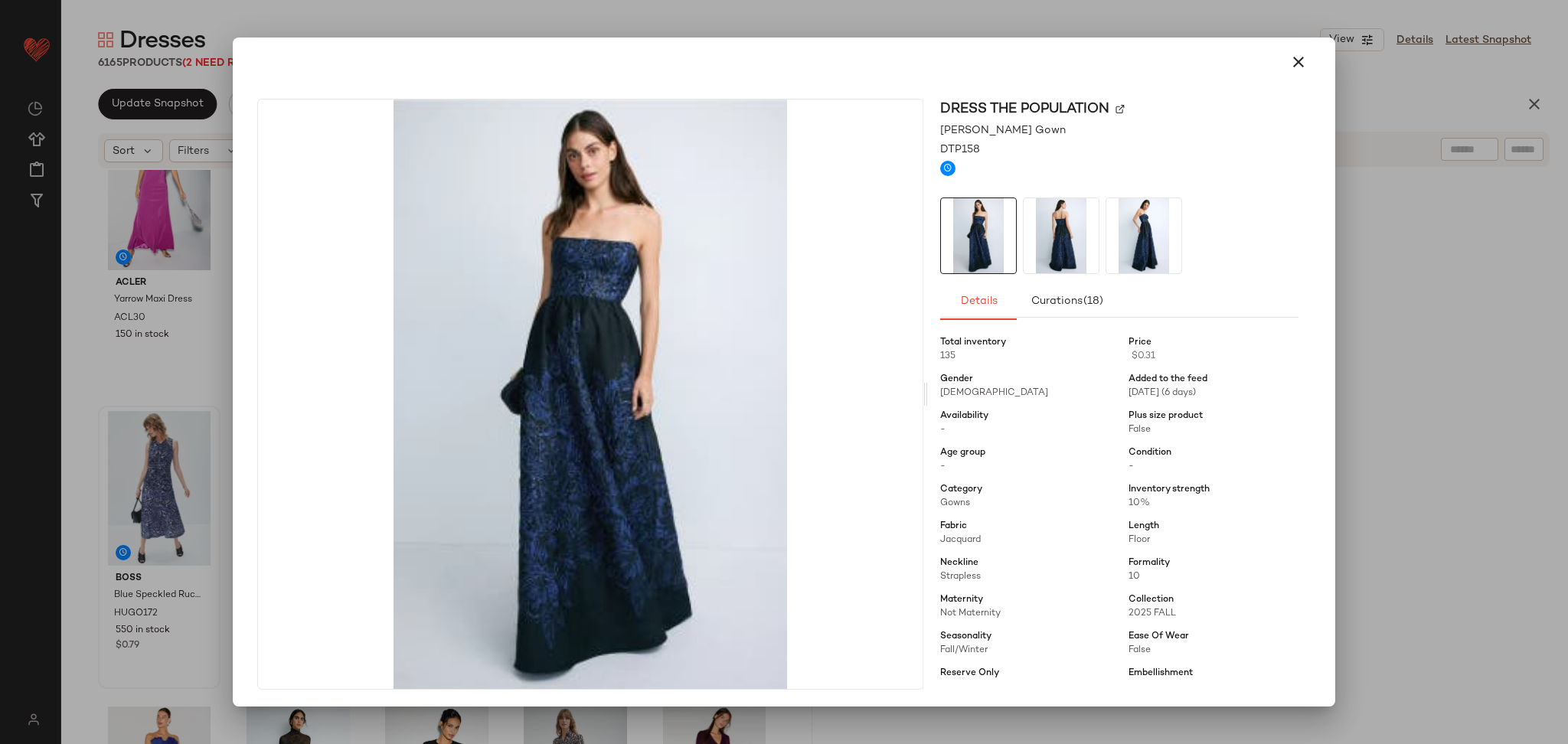
click at [1371, 463] on div at bounding box center [784, 372] width 1568 height 744
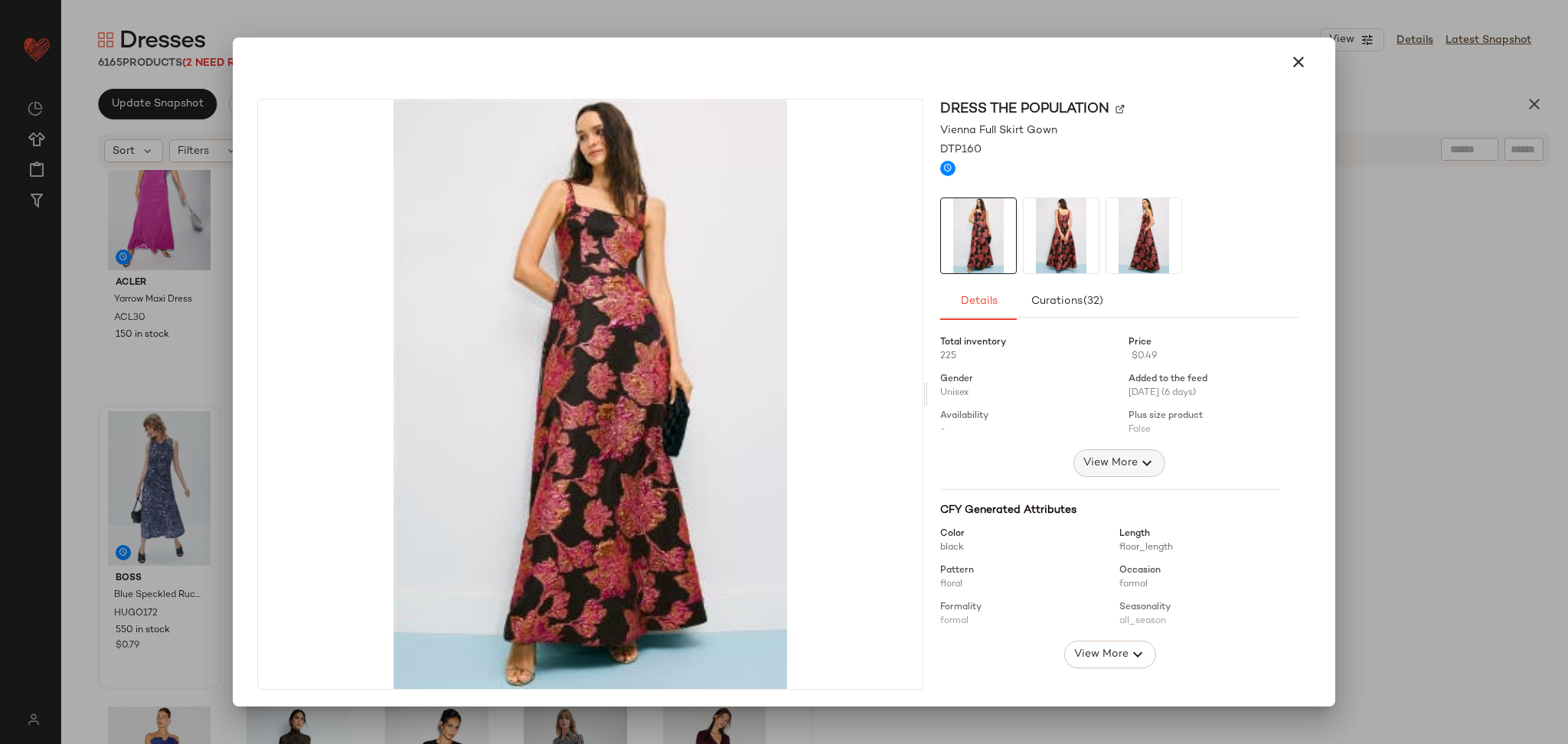
click at [1106, 454] on span "View More" at bounding box center [1110, 463] width 55 height 18
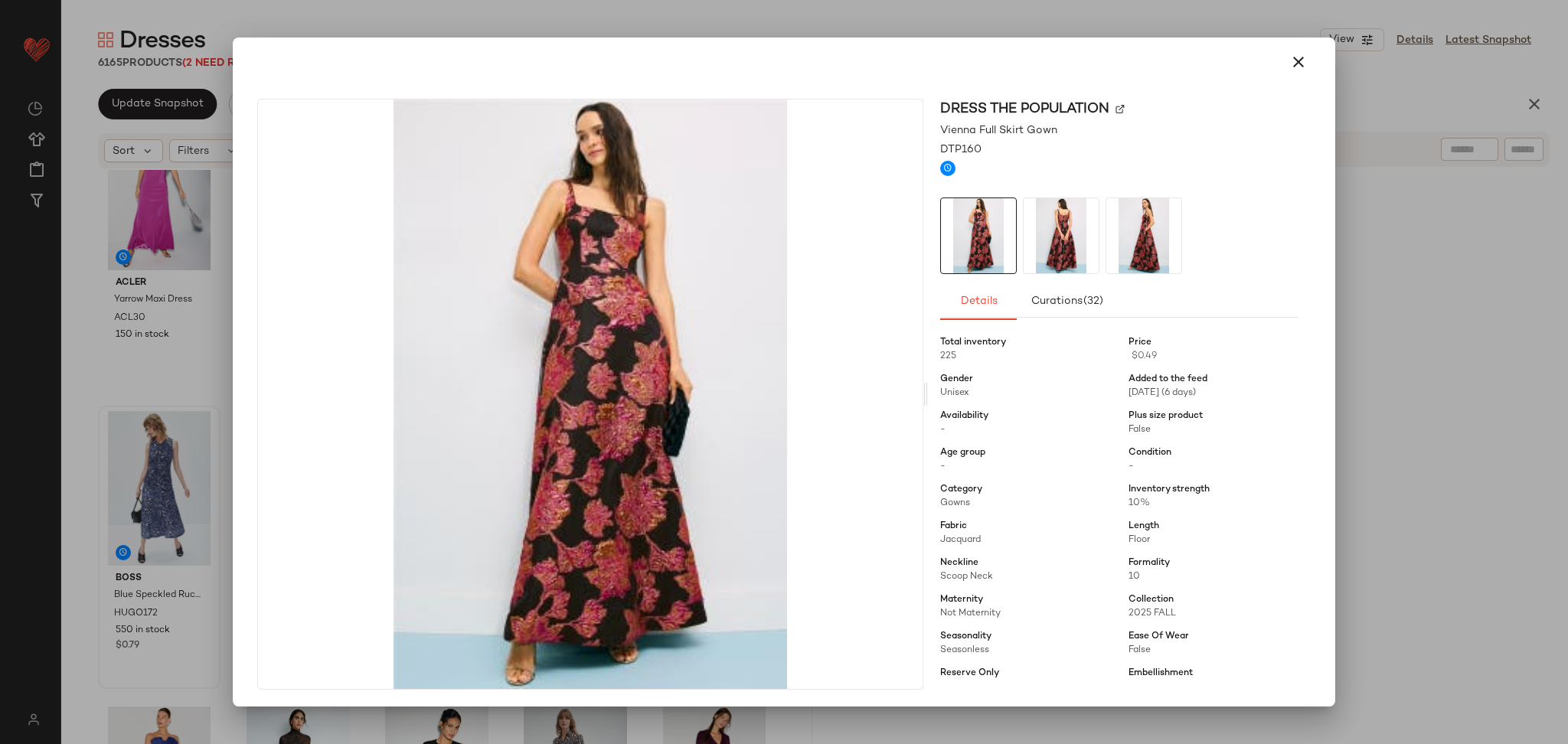
click at [1394, 428] on div at bounding box center [784, 372] width 1568 height 744
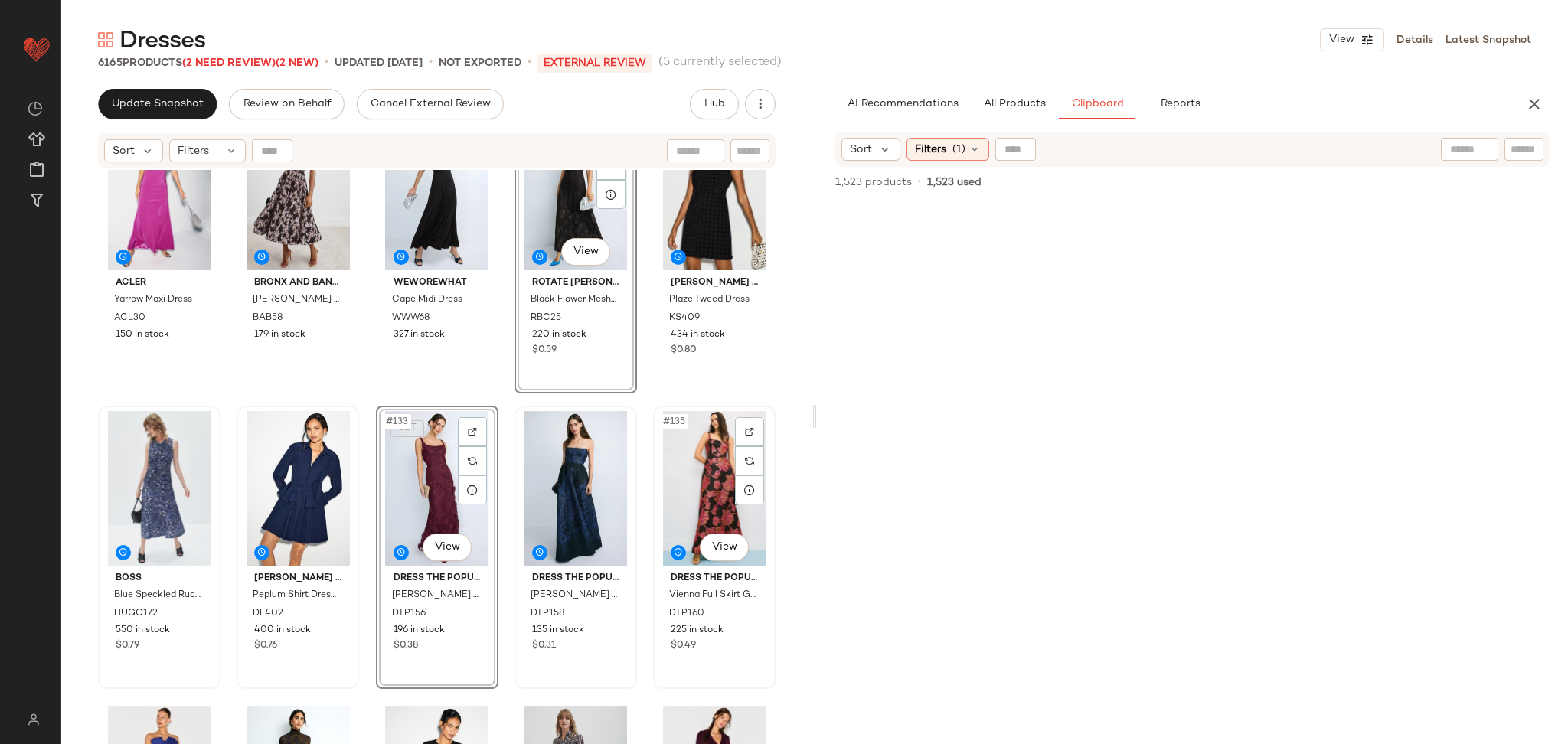
click at [682, 457] on div "#135 View" at bounding box center [714, 489] width 112 height 155
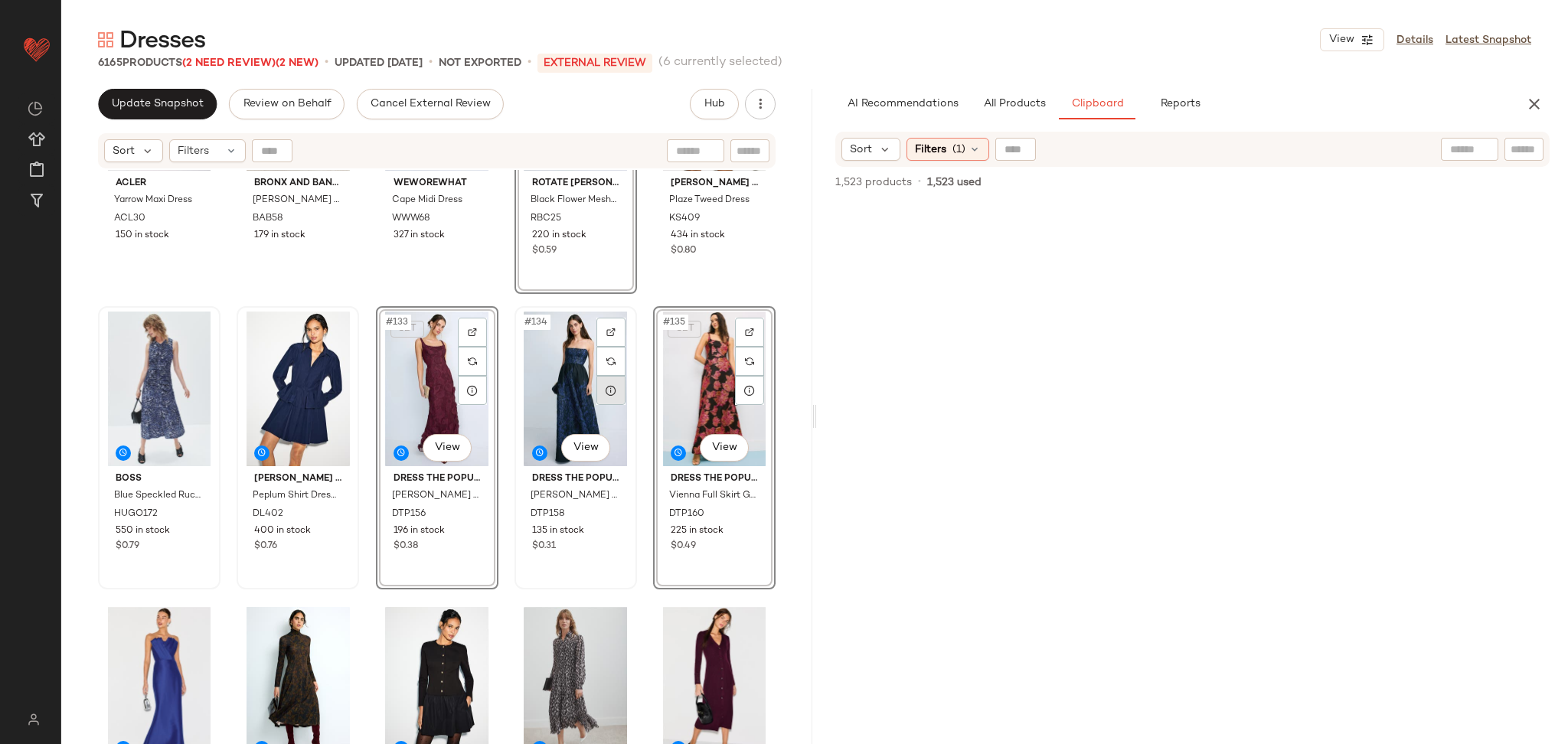
scroll to position [7520, 0]
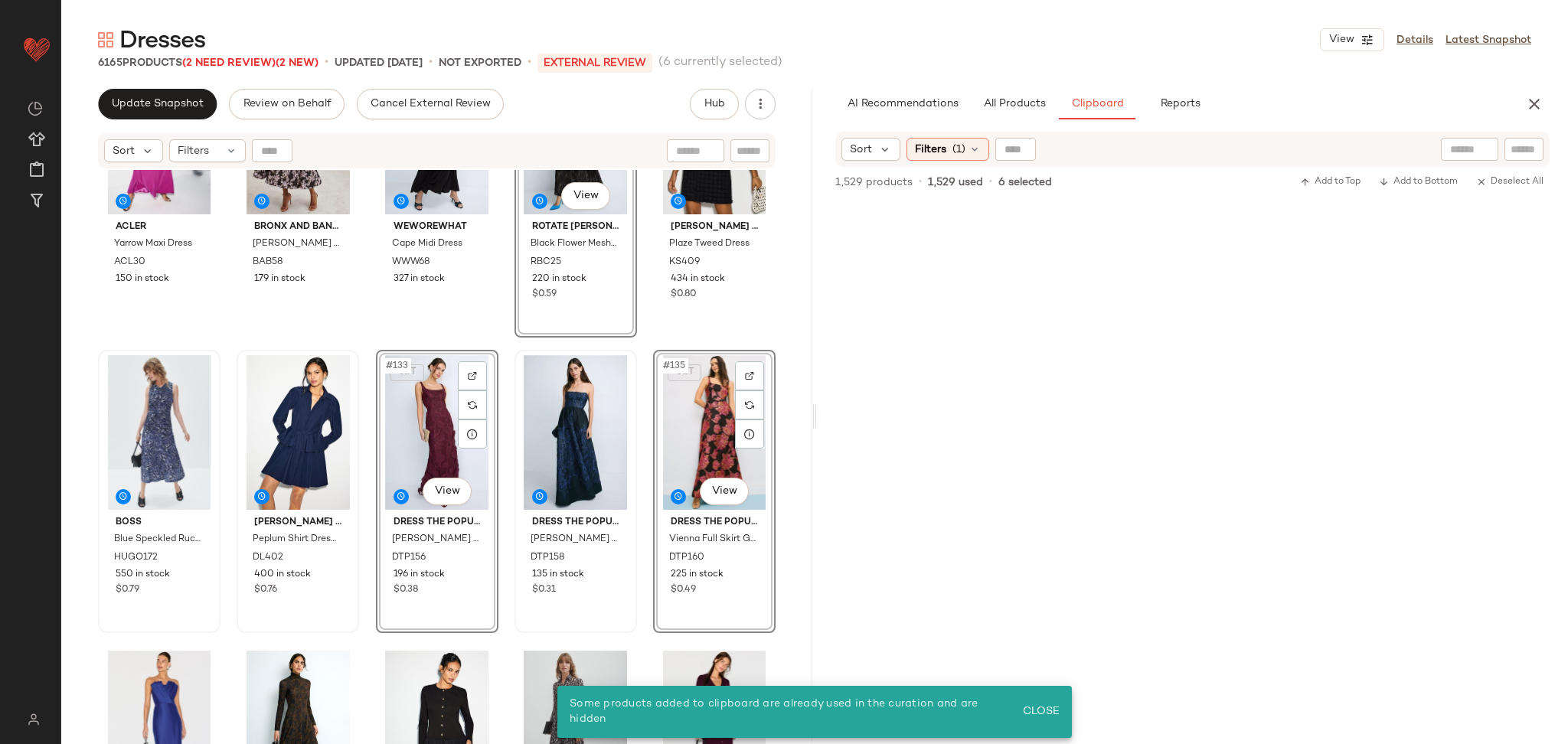
click at [694, 400] on div "SET #135 View" at bounding box center [714, 433] width 112 height 155
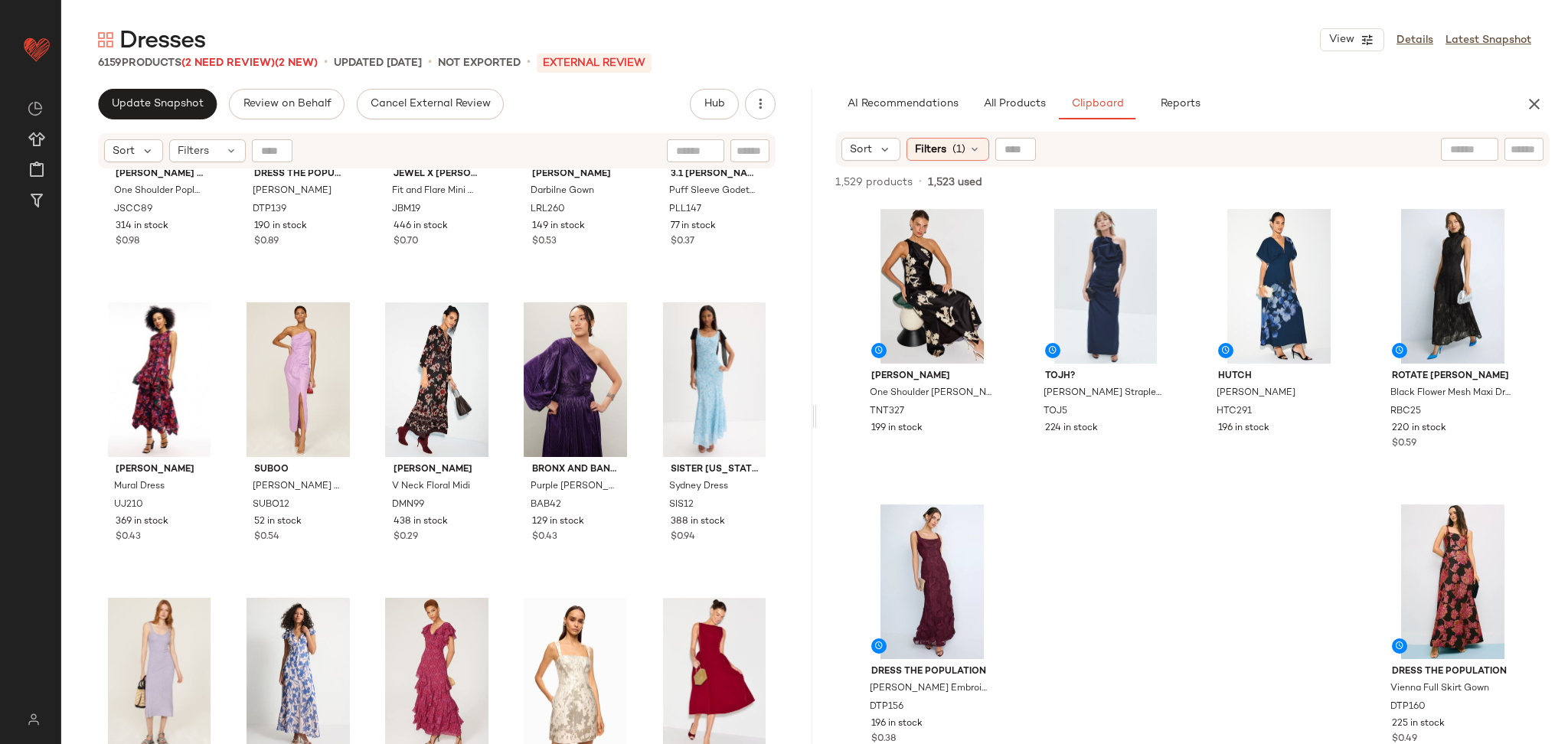
scroll to position [1948, 0]
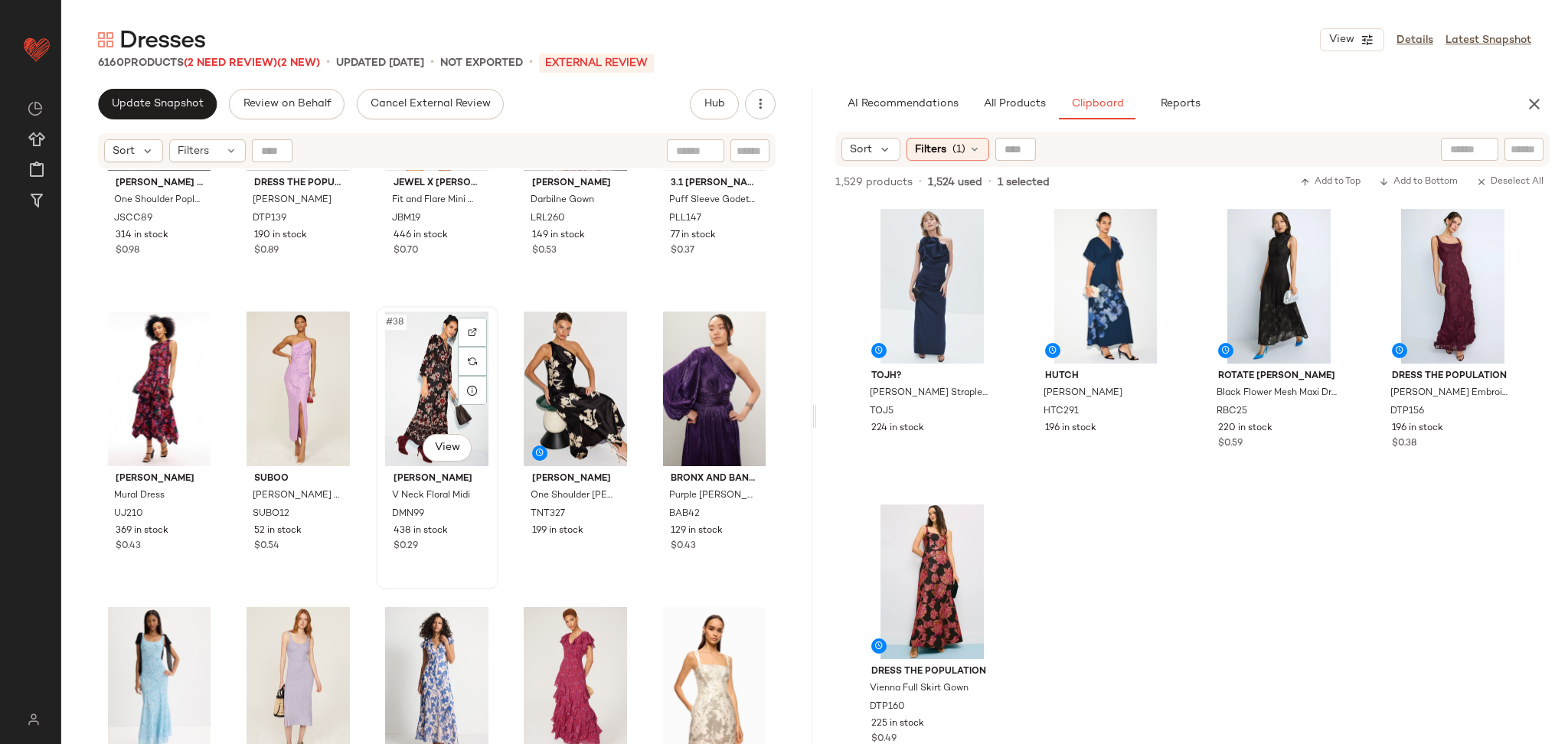
click at [428, 368] on div "#38 View" at bounding box center [437, 389] width 112 height 155
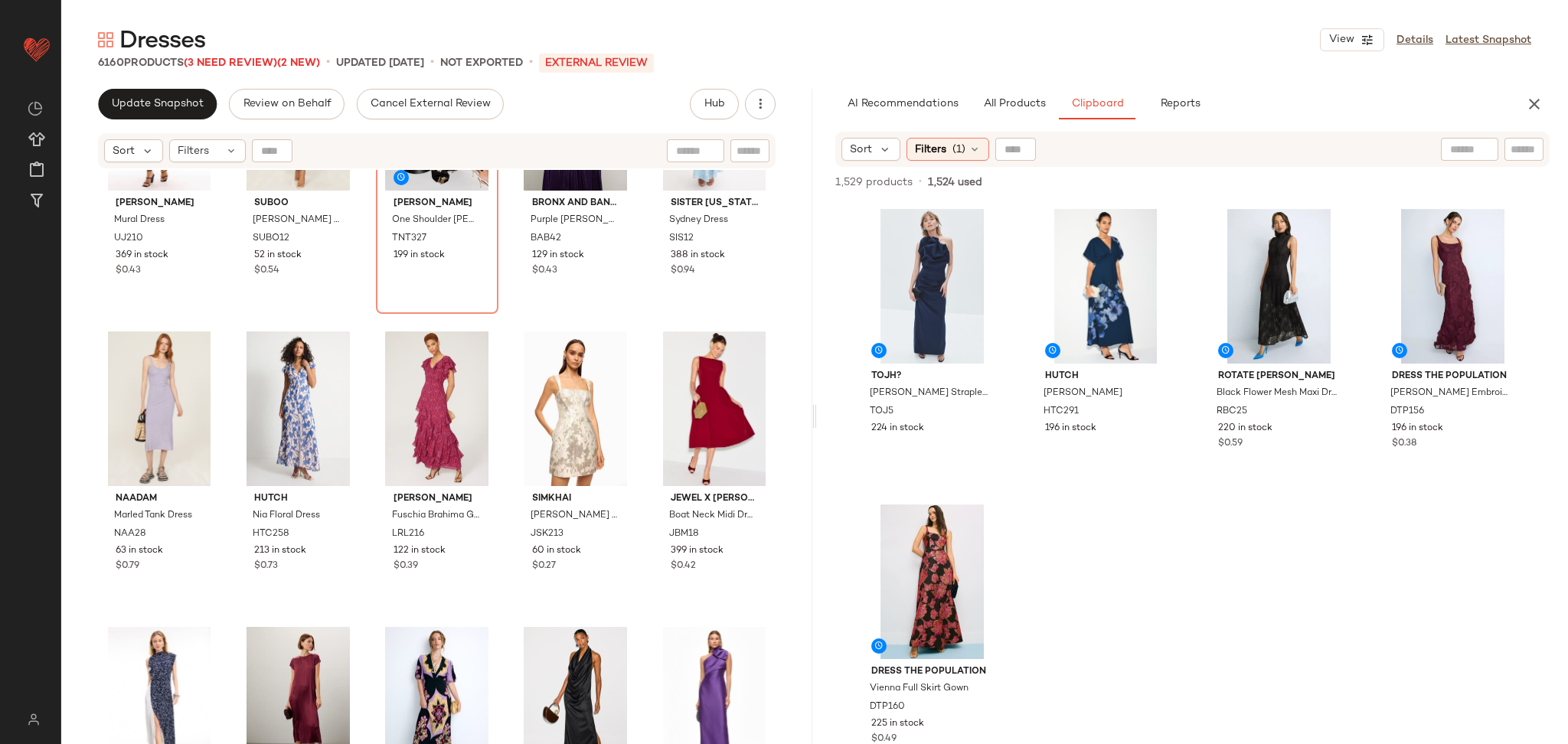
scroll to position [2228, 0]
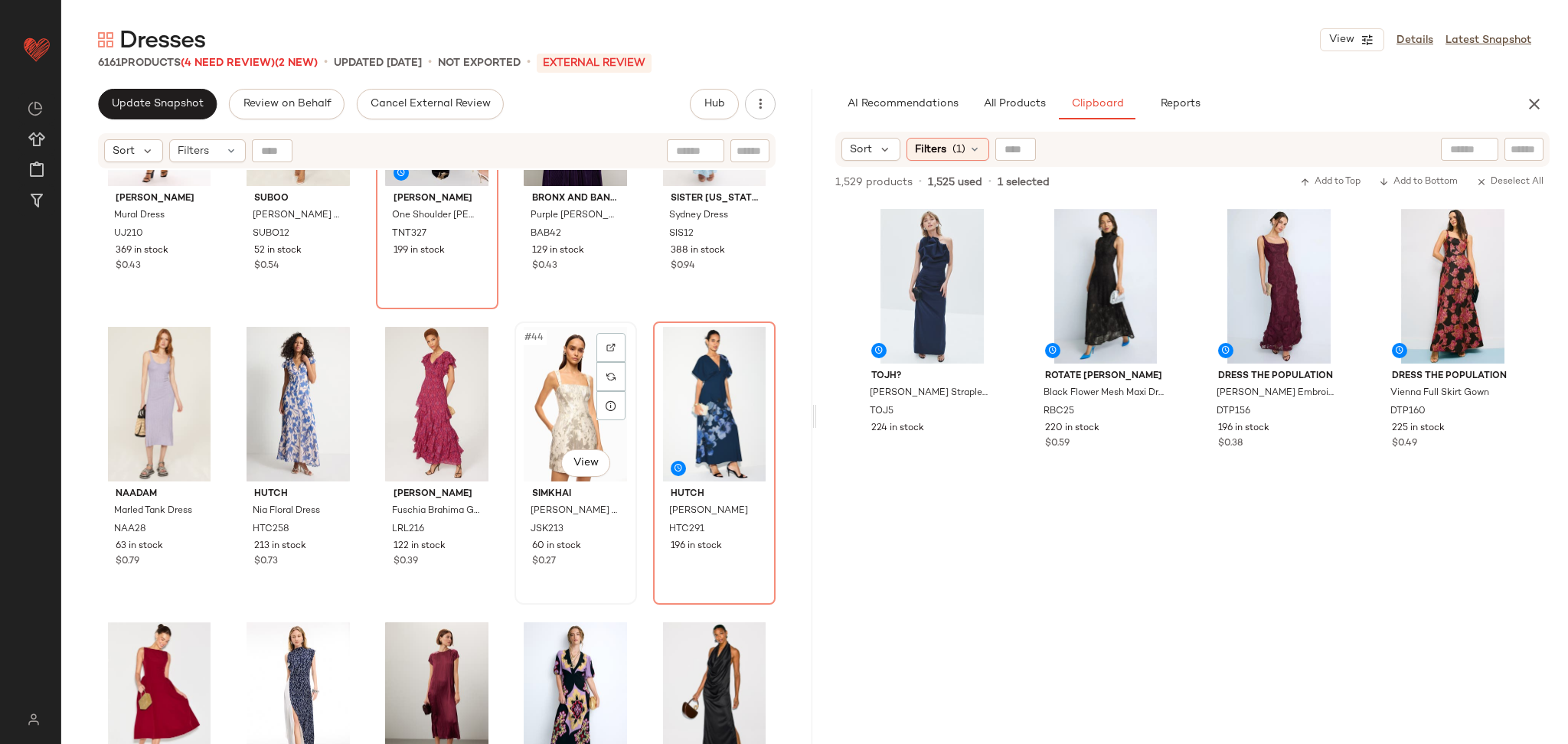
click at [537, 405] on div "#44 View" at bounding box center [576, 404] width 112 height 155
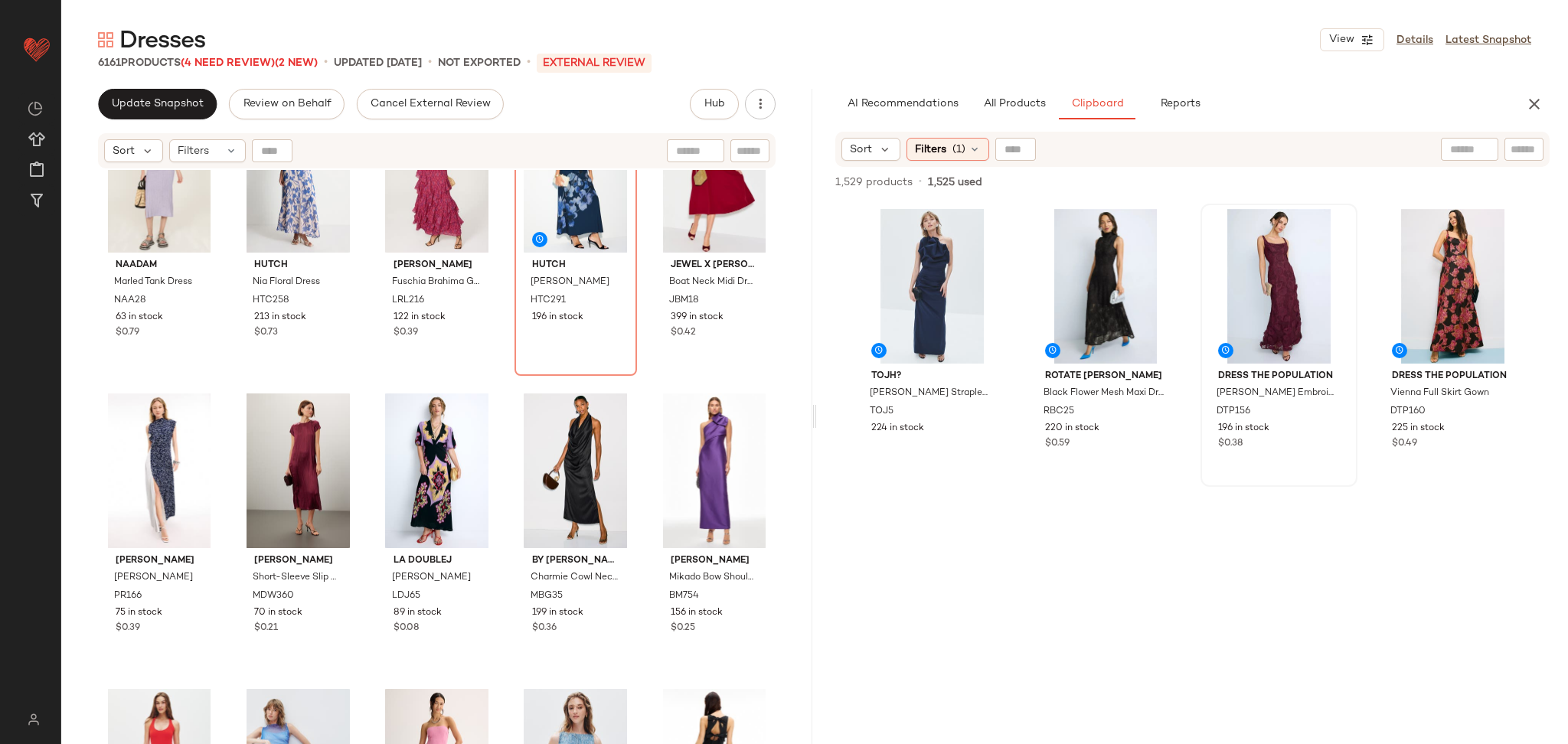
scroll to position [2467, 0]
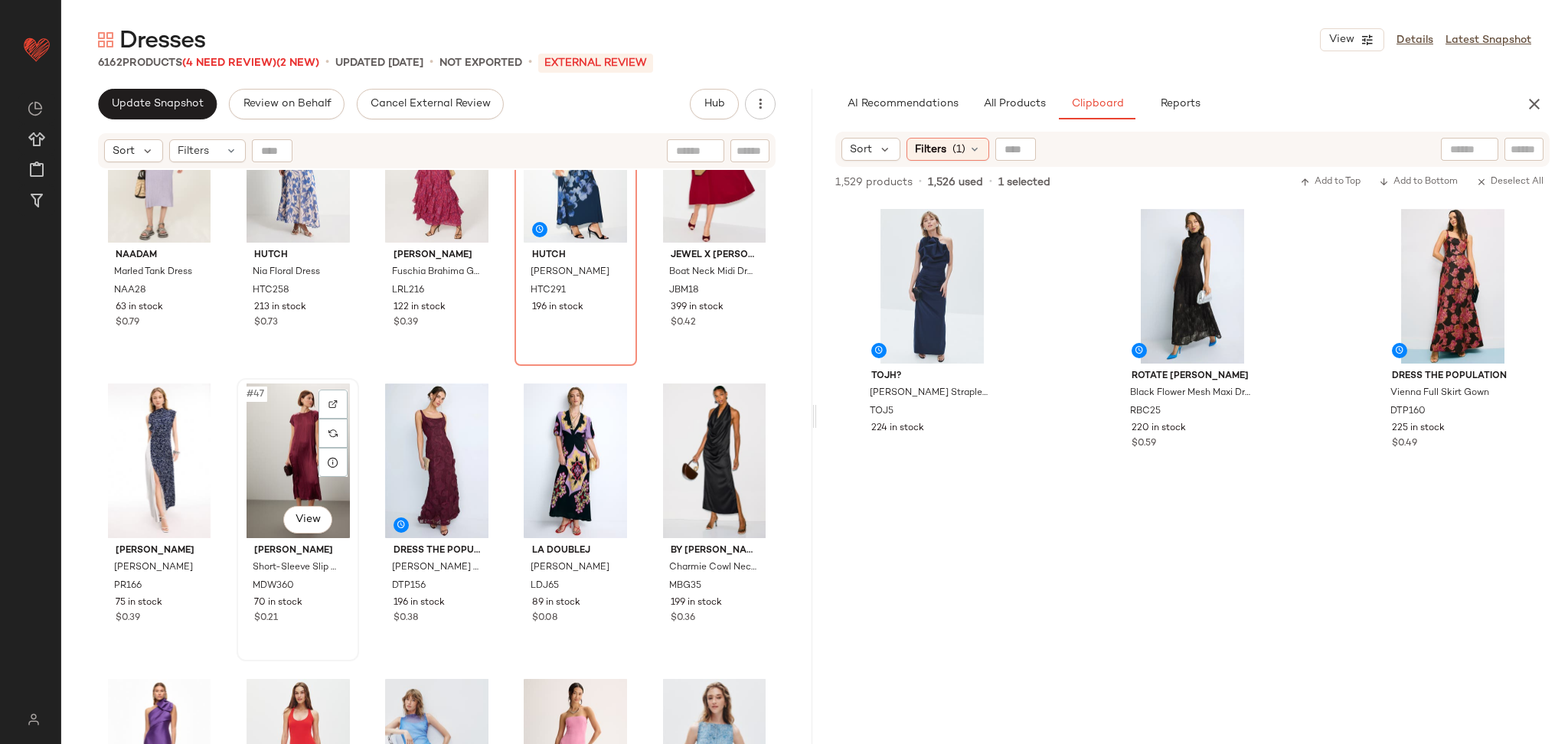
click at [293, 461] on div "#47 View" at bounding box center [298, 461] width 112 height 155
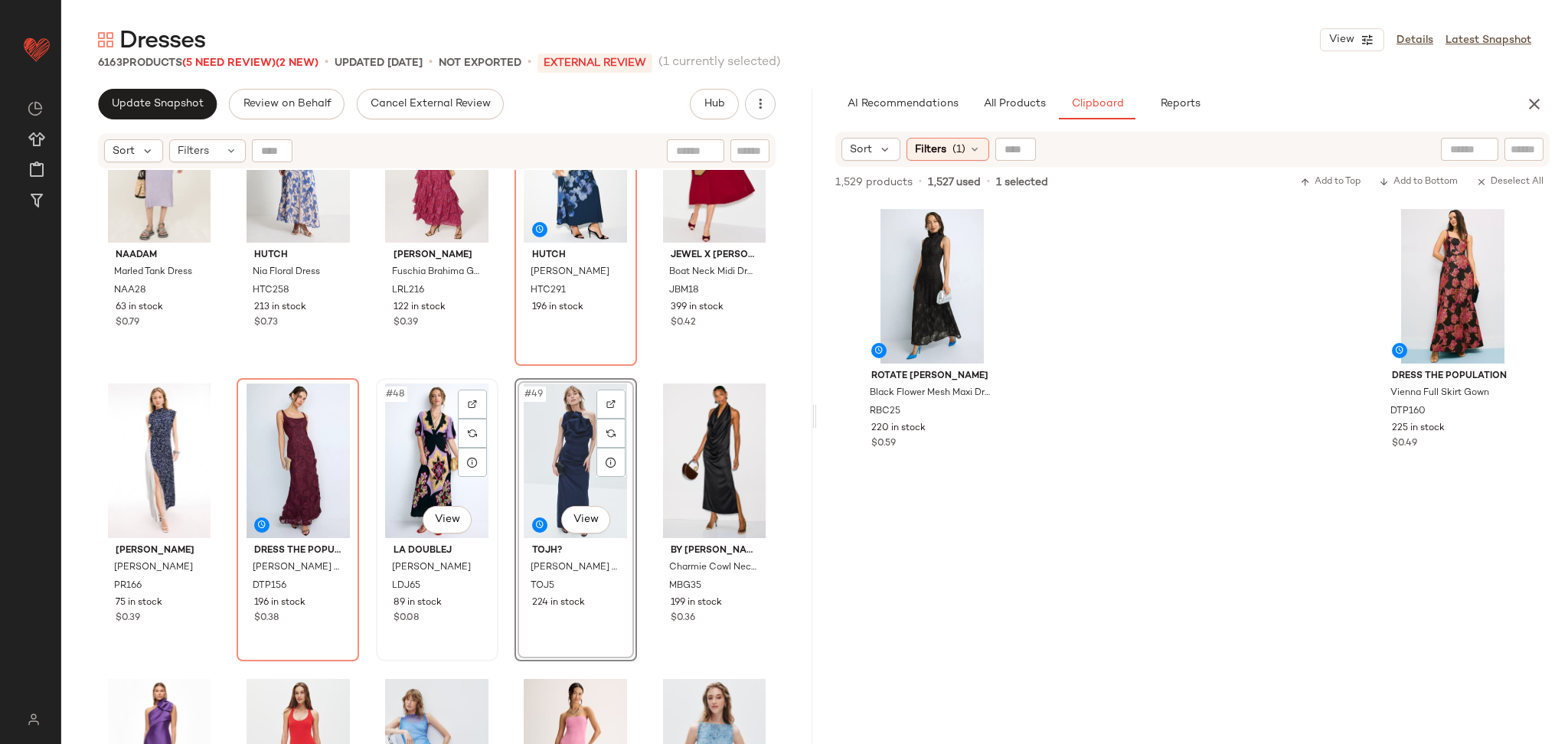
click at [417, 440] on div "#48 View" at bounding box center [437, 461] width 112 height 155
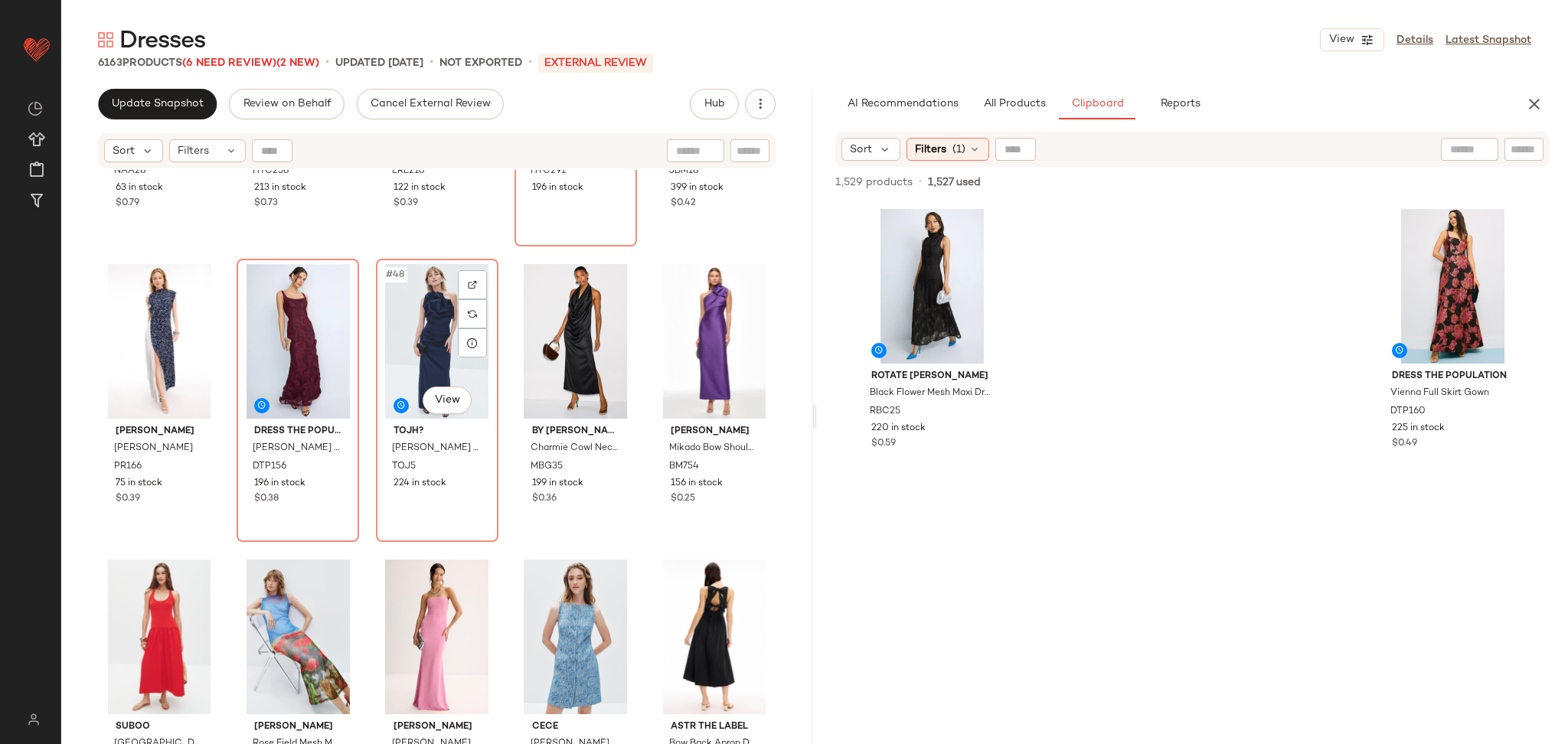
scroll to position [2590, 0]
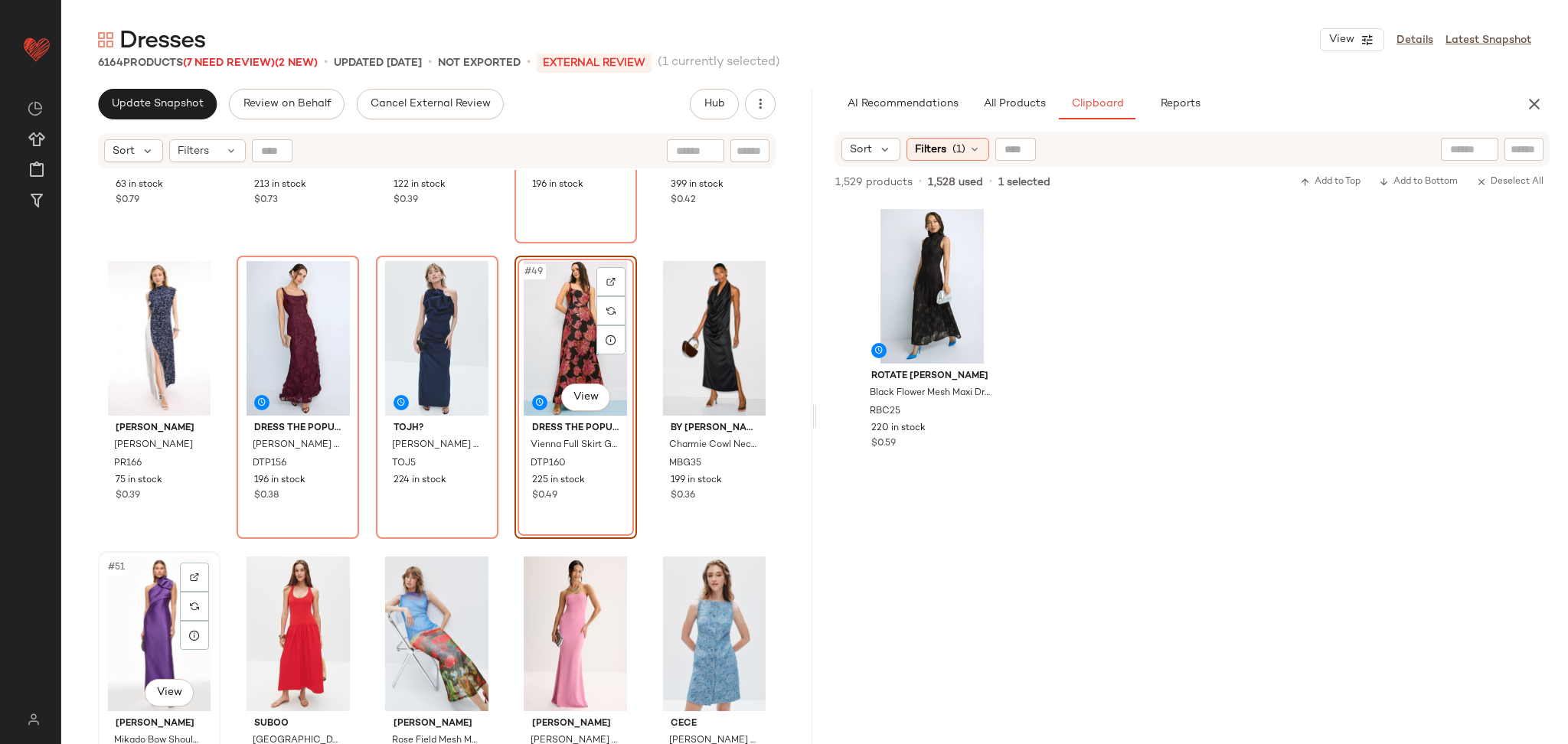
click at [135, 627] on div "#51 View" at bounding box center [159, 635] width 112 height 155
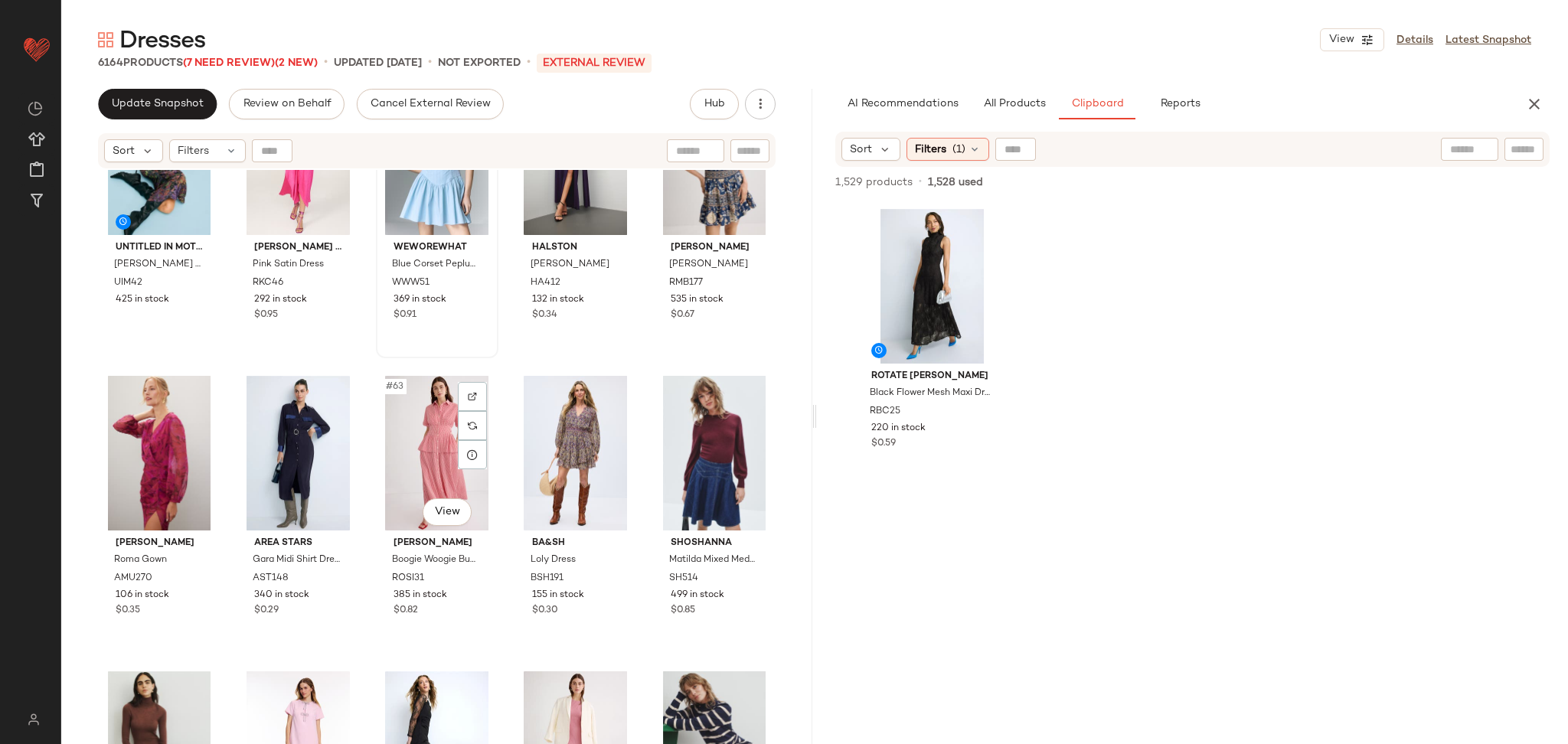
scroll to position [3373, 0]
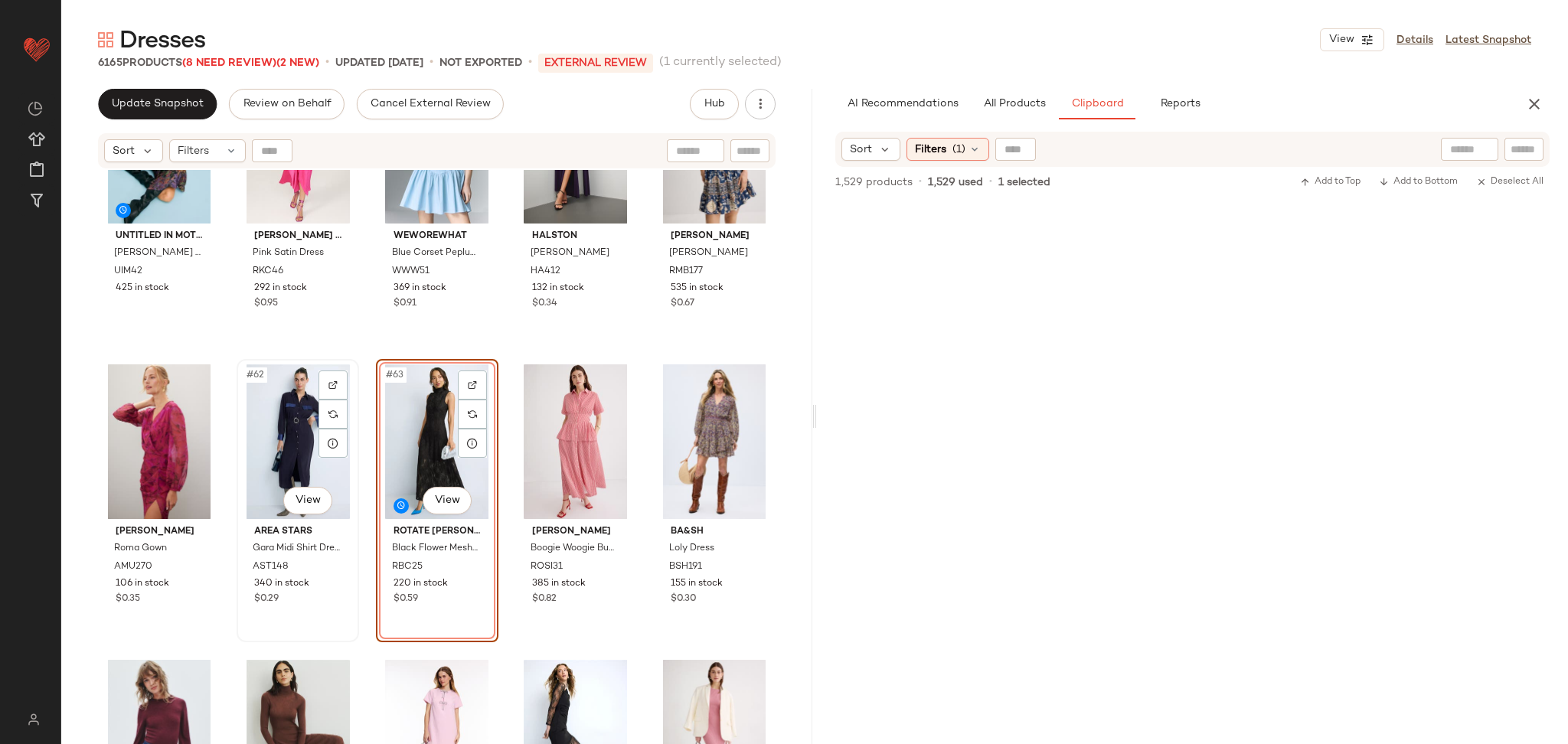
click at [293, 441] on div "#62 View" at bounding box center [298, 442] width 112 height 155
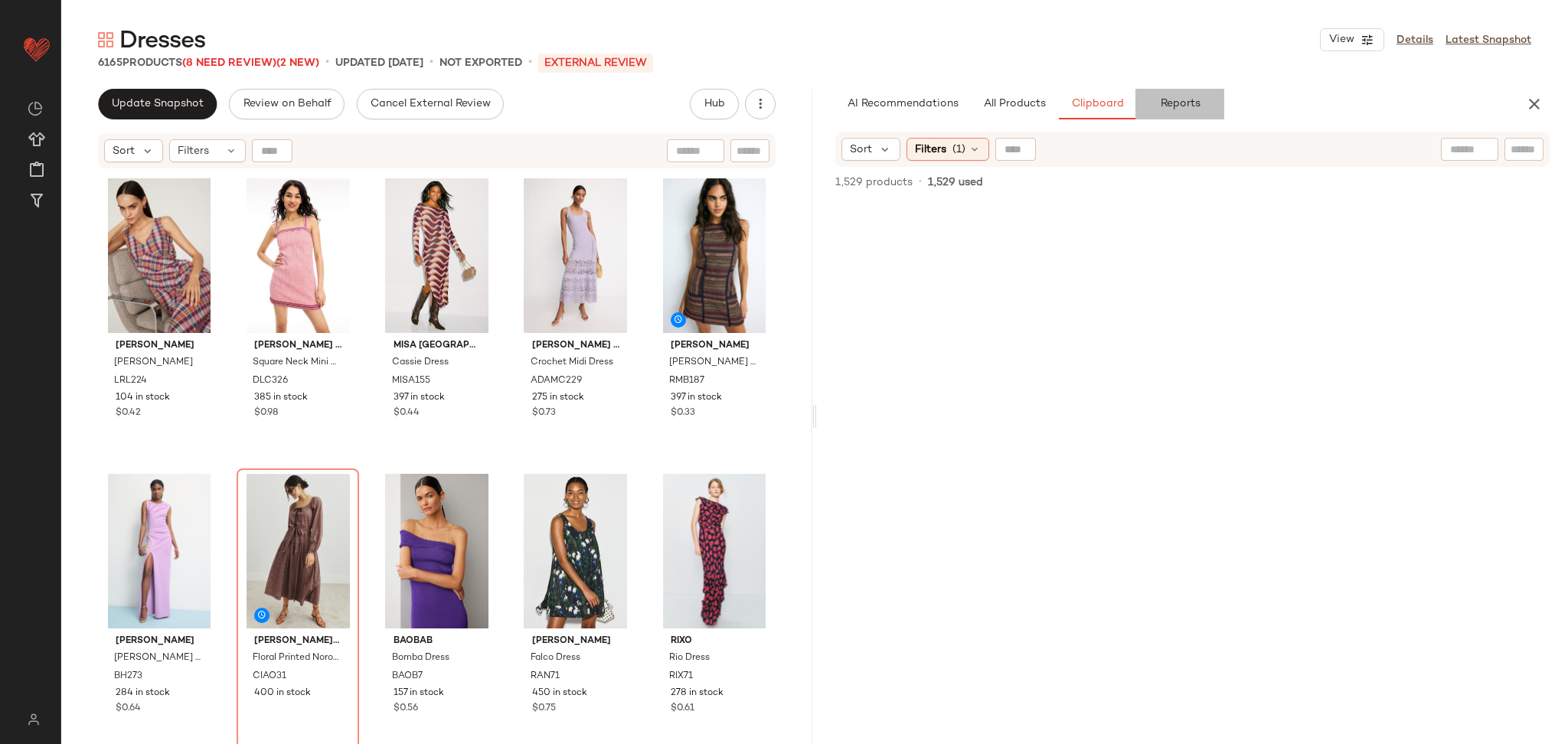
click at [1165, 102] on span "Reports" at bounding box center [1180, 104] width 41 height 12
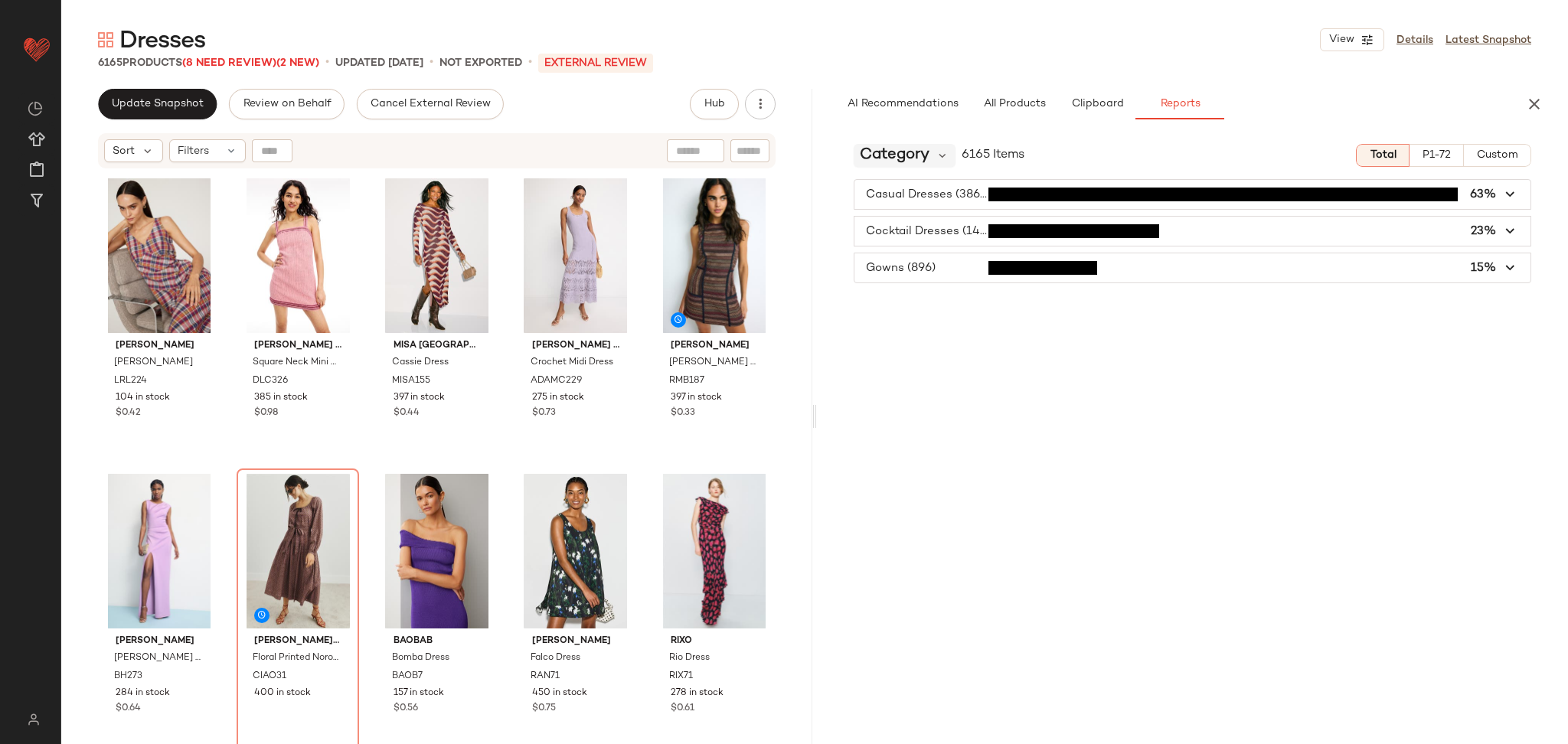
click at [888, 156] on span "Category" at bounding box center [894, 155] width 70 height 23
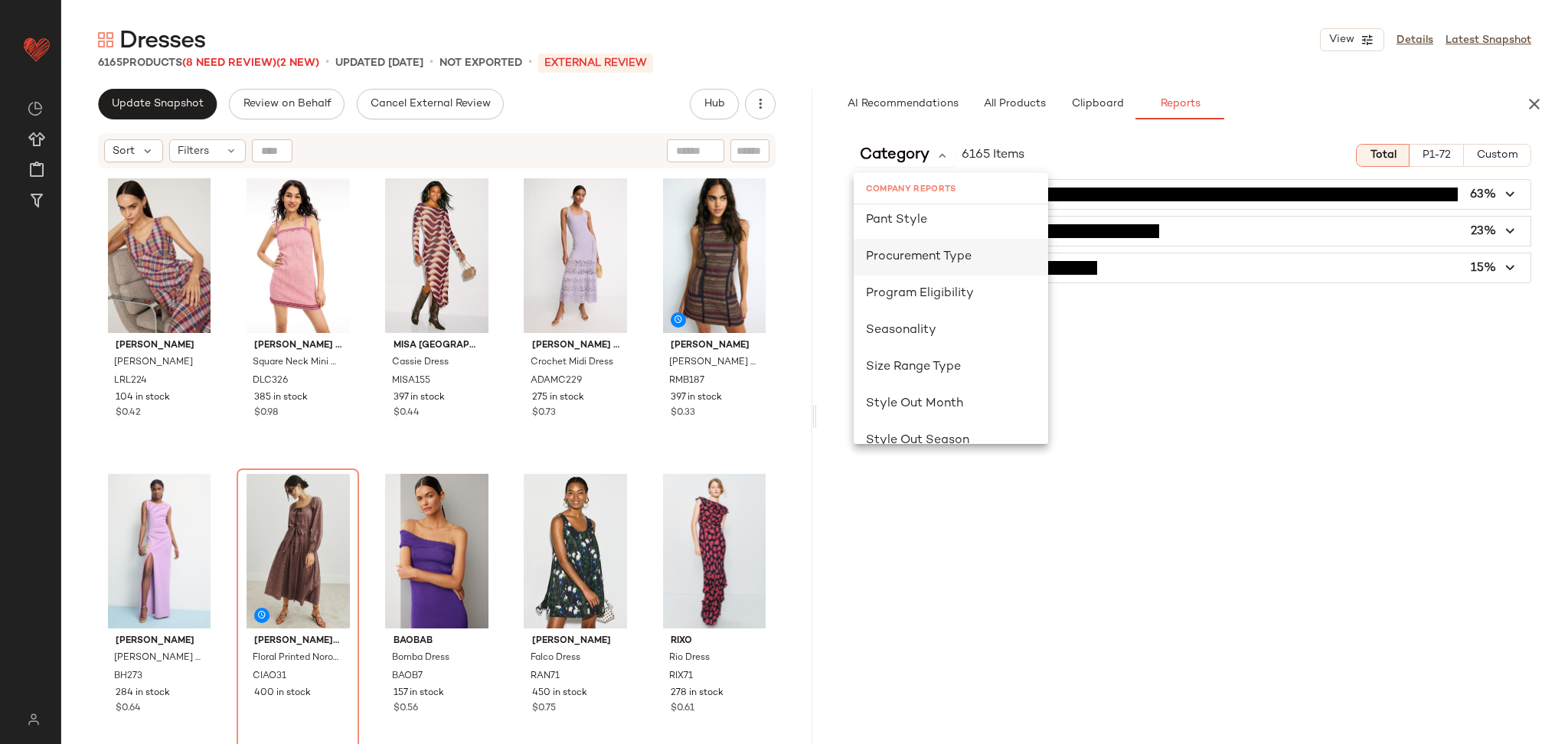
scroll to position [941, 0]
click at [921, 276] on span "Seasonality" at bounding box center [901, 282] width 70 height 13
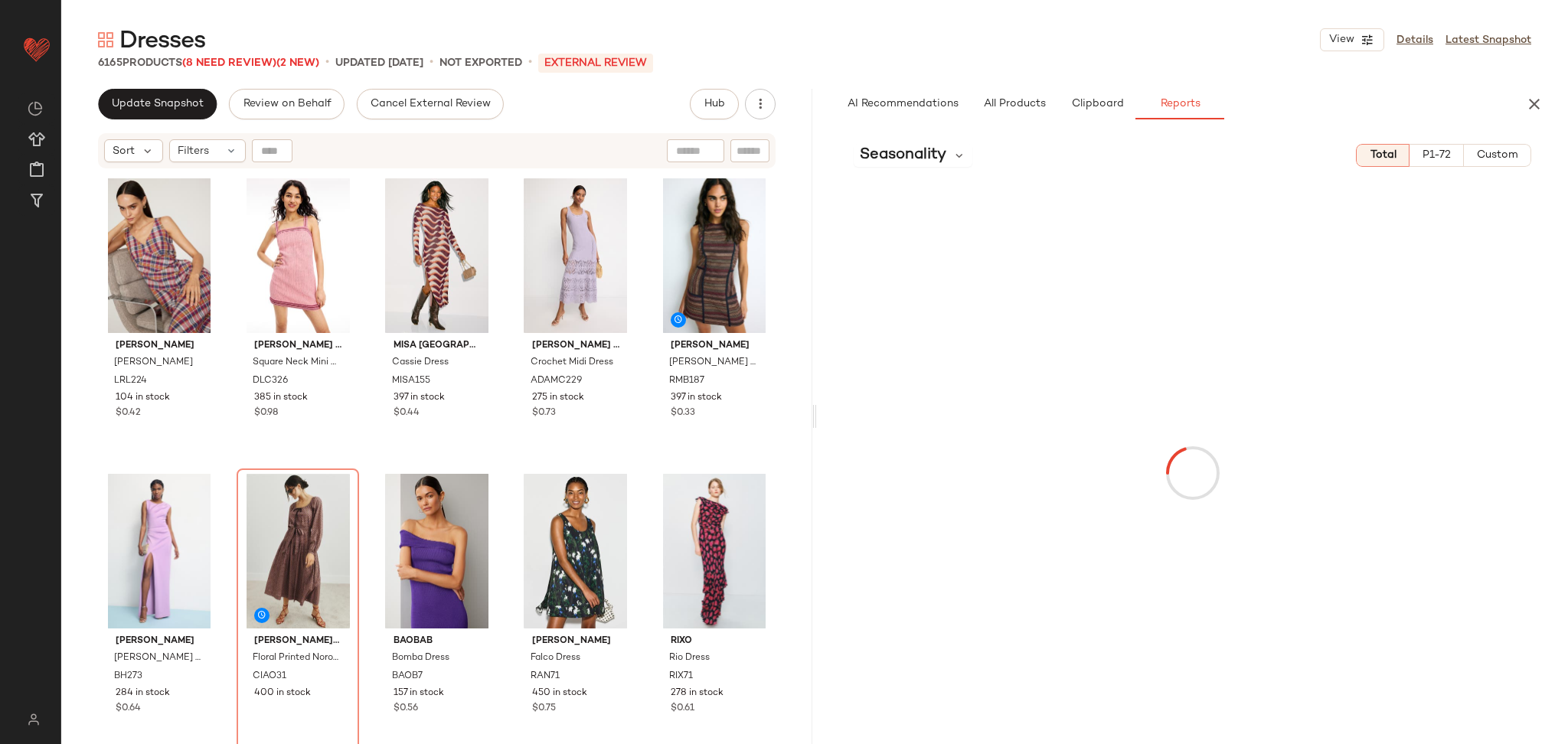
click at [1487, 156] on span "Custom" at bounding box center [1497, 155] width 42 height 12
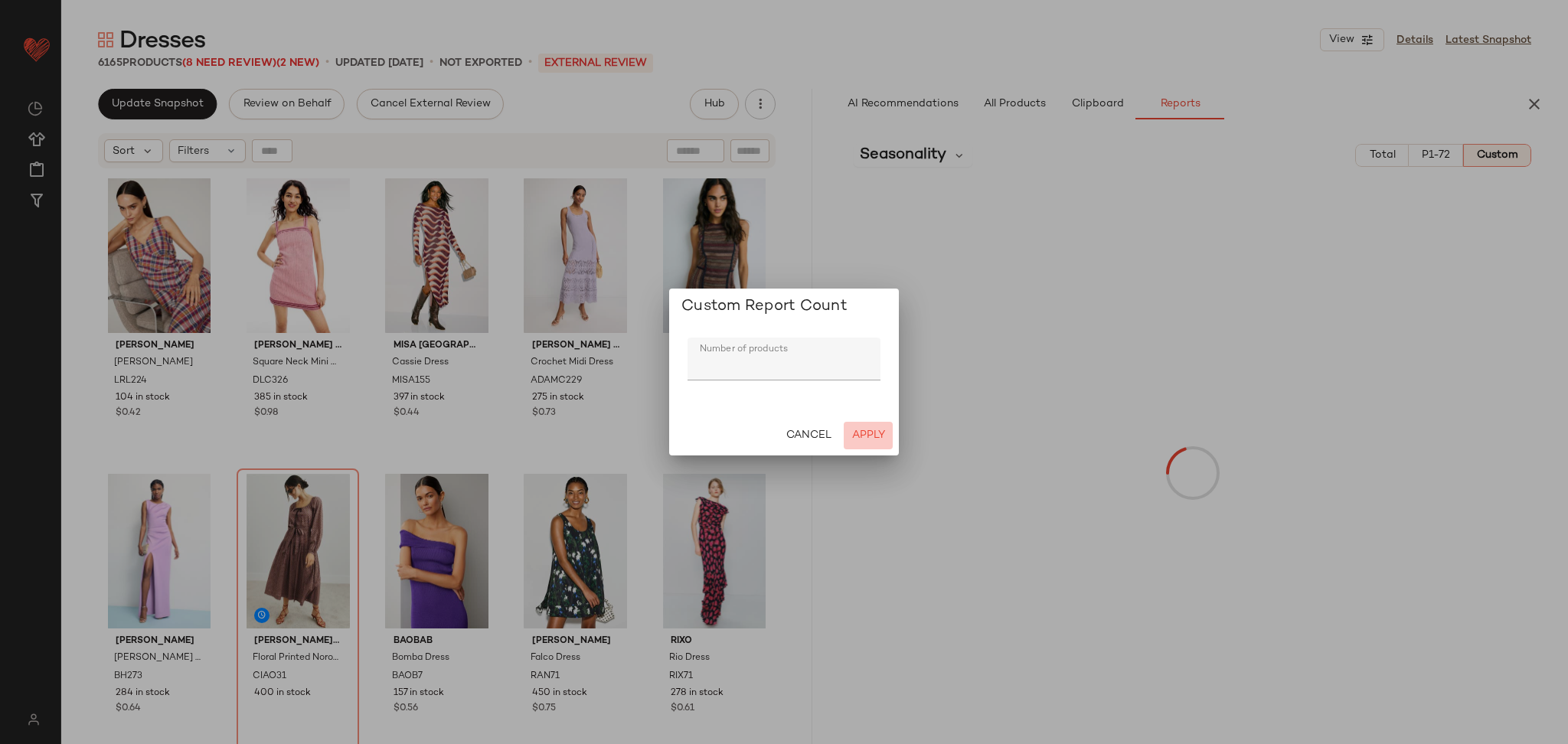
click at [882, 440] on span "Apply" at bounding box center [868, 436] width 34 height 12
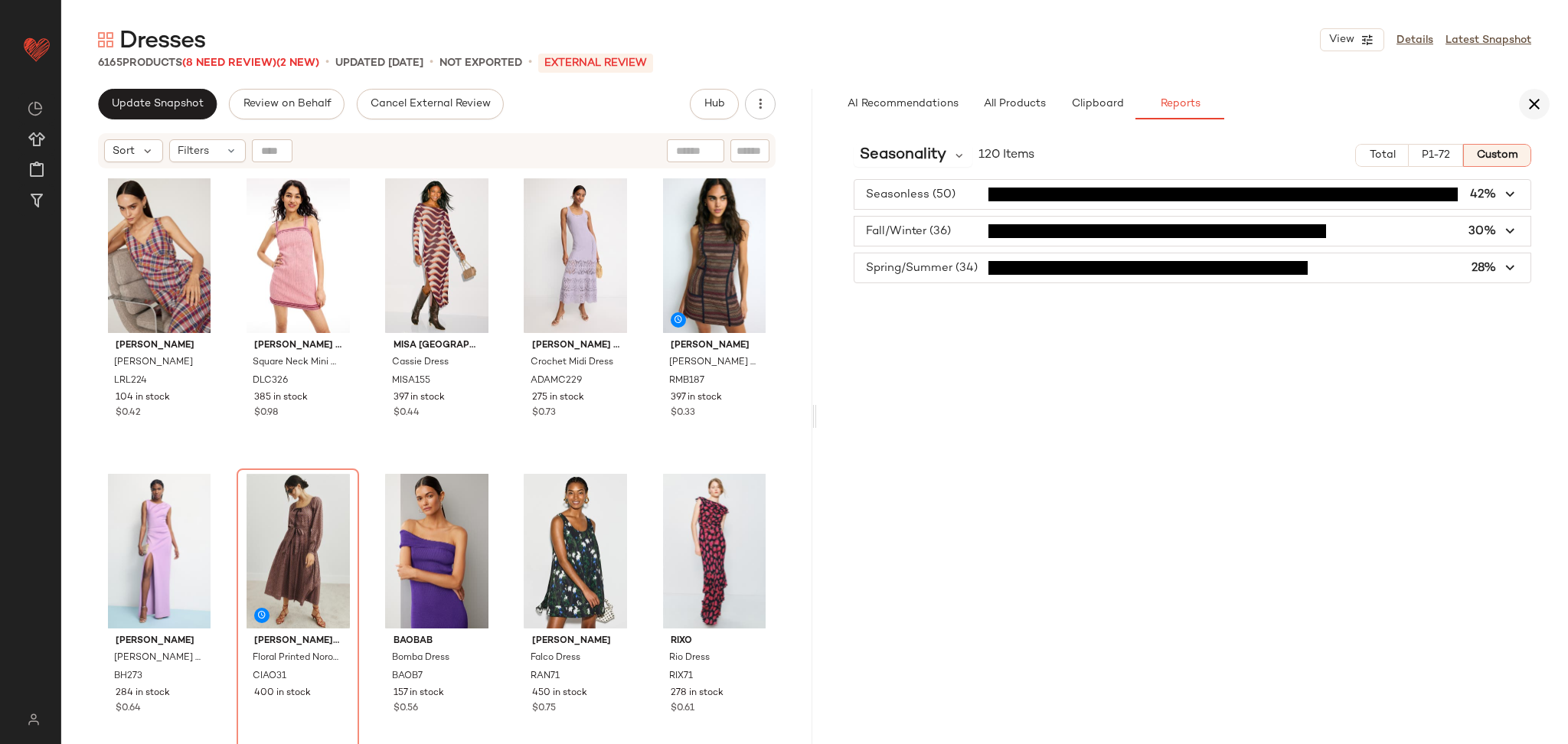
click at [1541, 108] on icon "button" at bounding box center [1534, 104] width 18 height 18
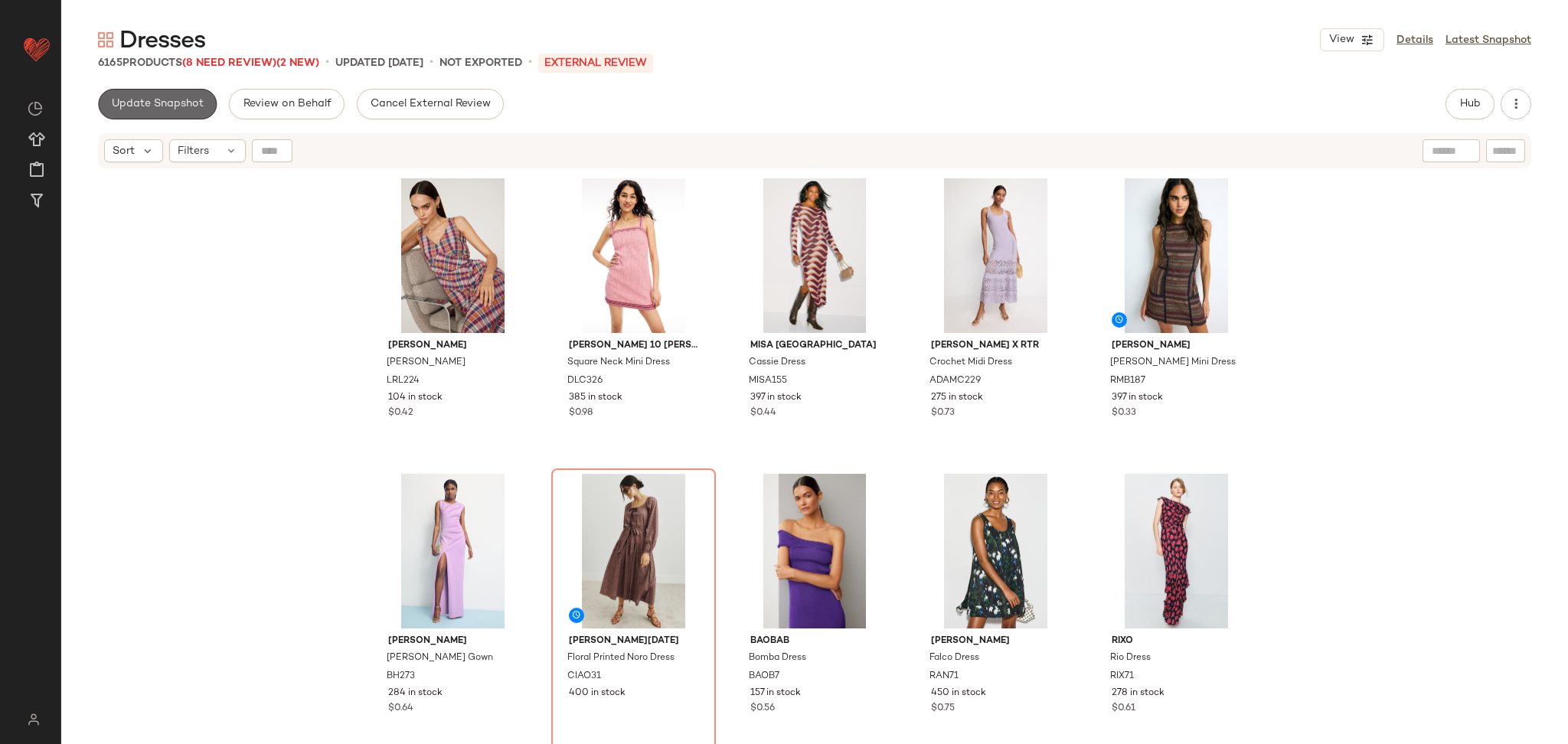
click at [173, 105] on span "Update Snapshot" at bounding box center [157, 104] width 93 height 12
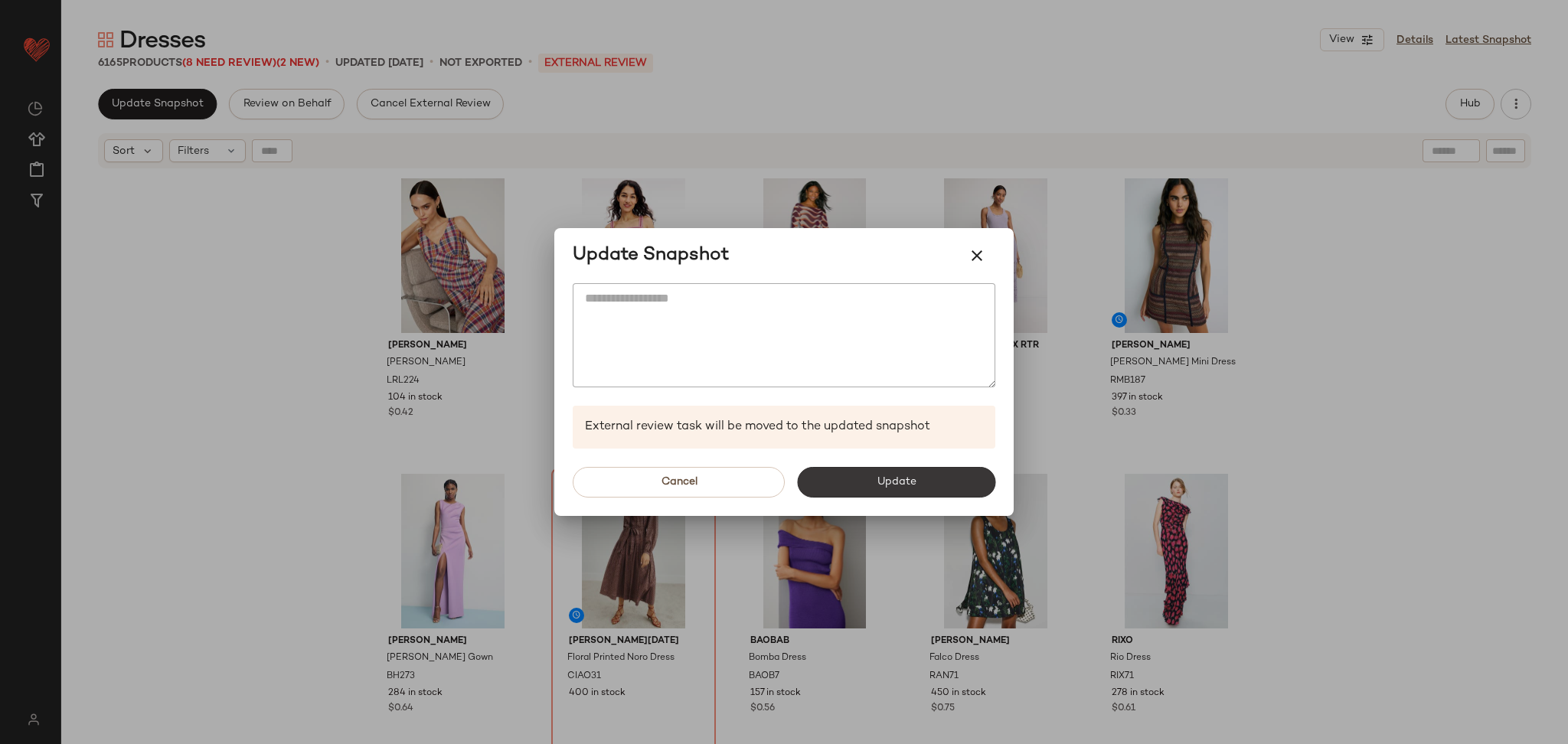
click at [901, 492] on button "Update" at bounding box center [896, 482] width 198 height 30
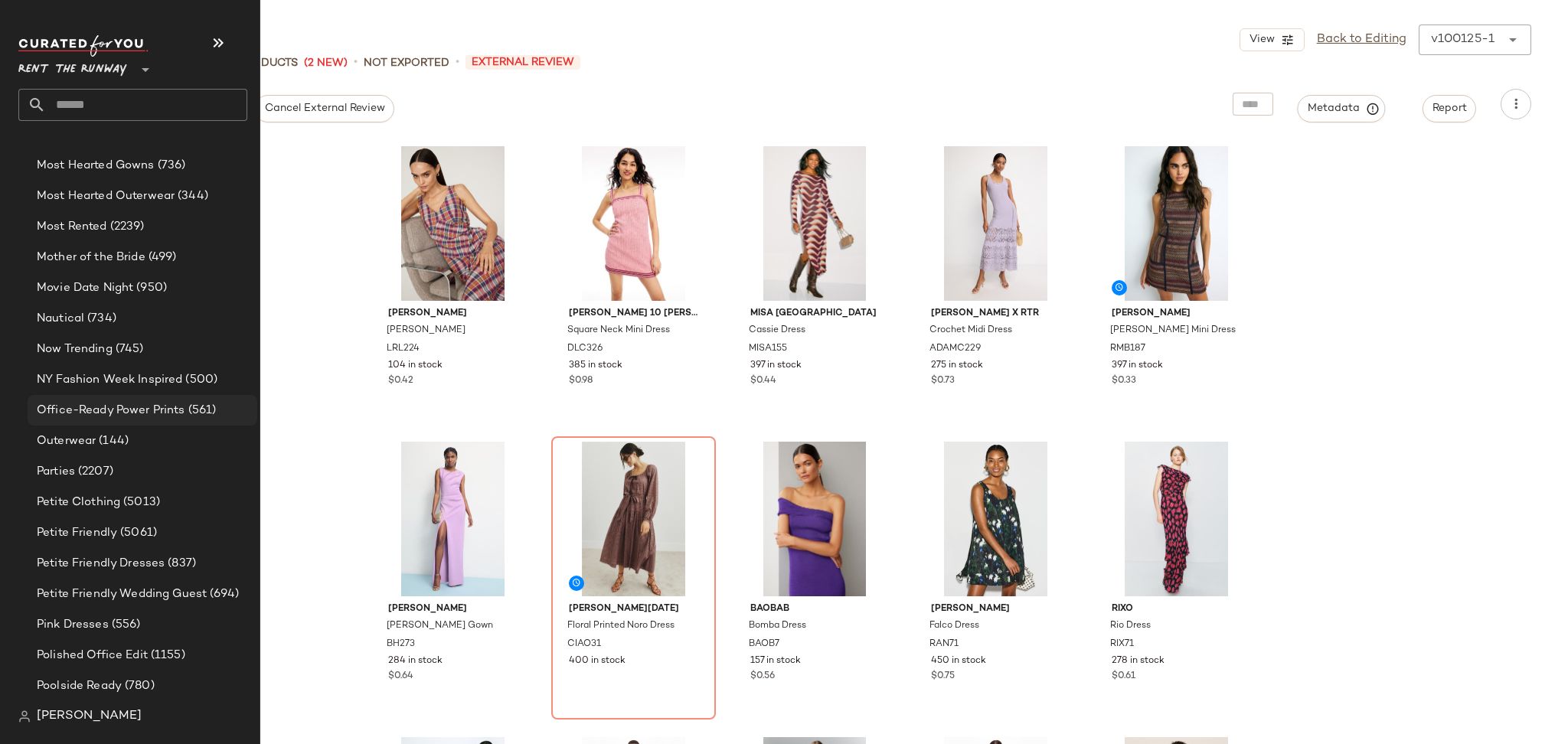
scroll to position [2241, 0]
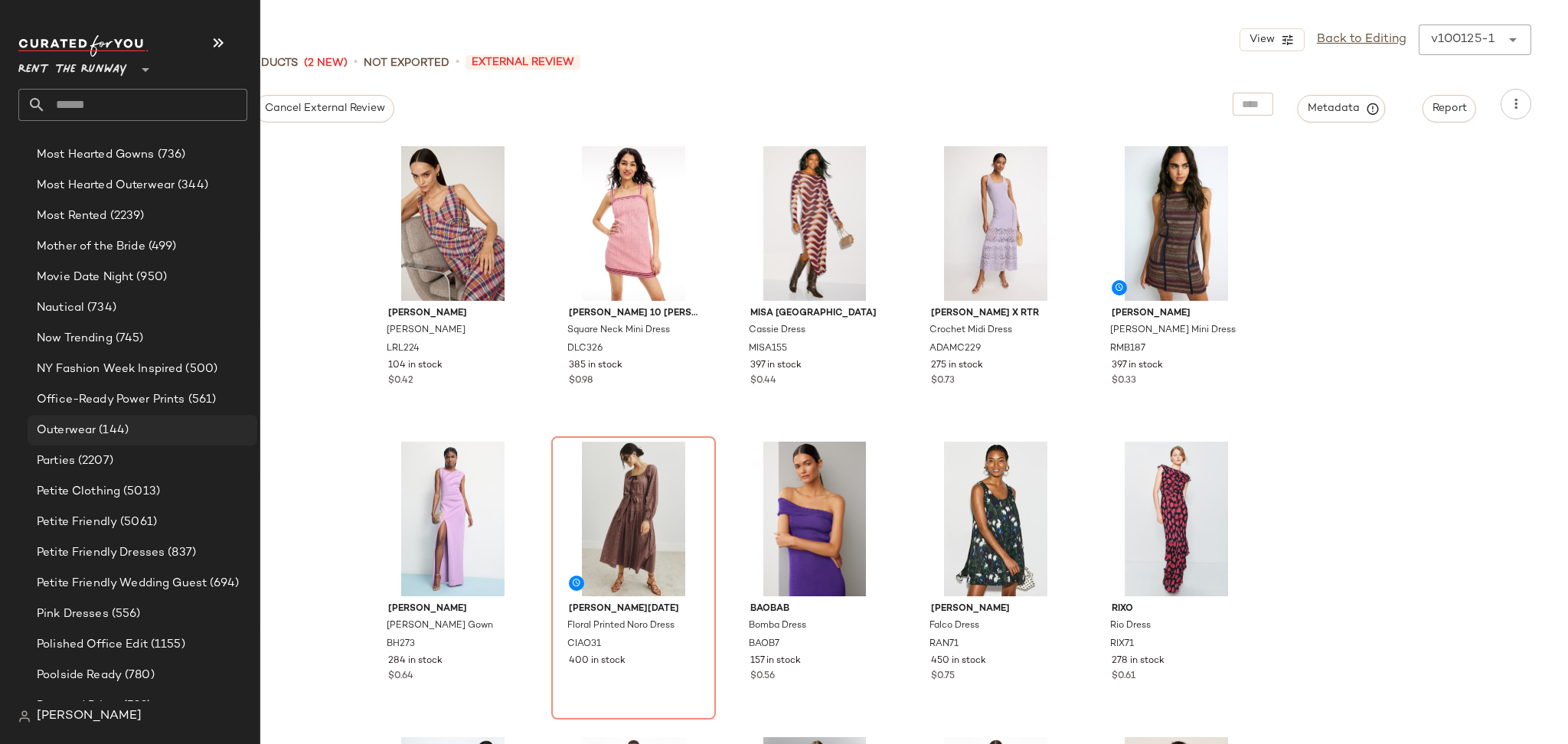
click at [117, 427] on span "(144)" at bounding box center [112, 431] width 33 height 18
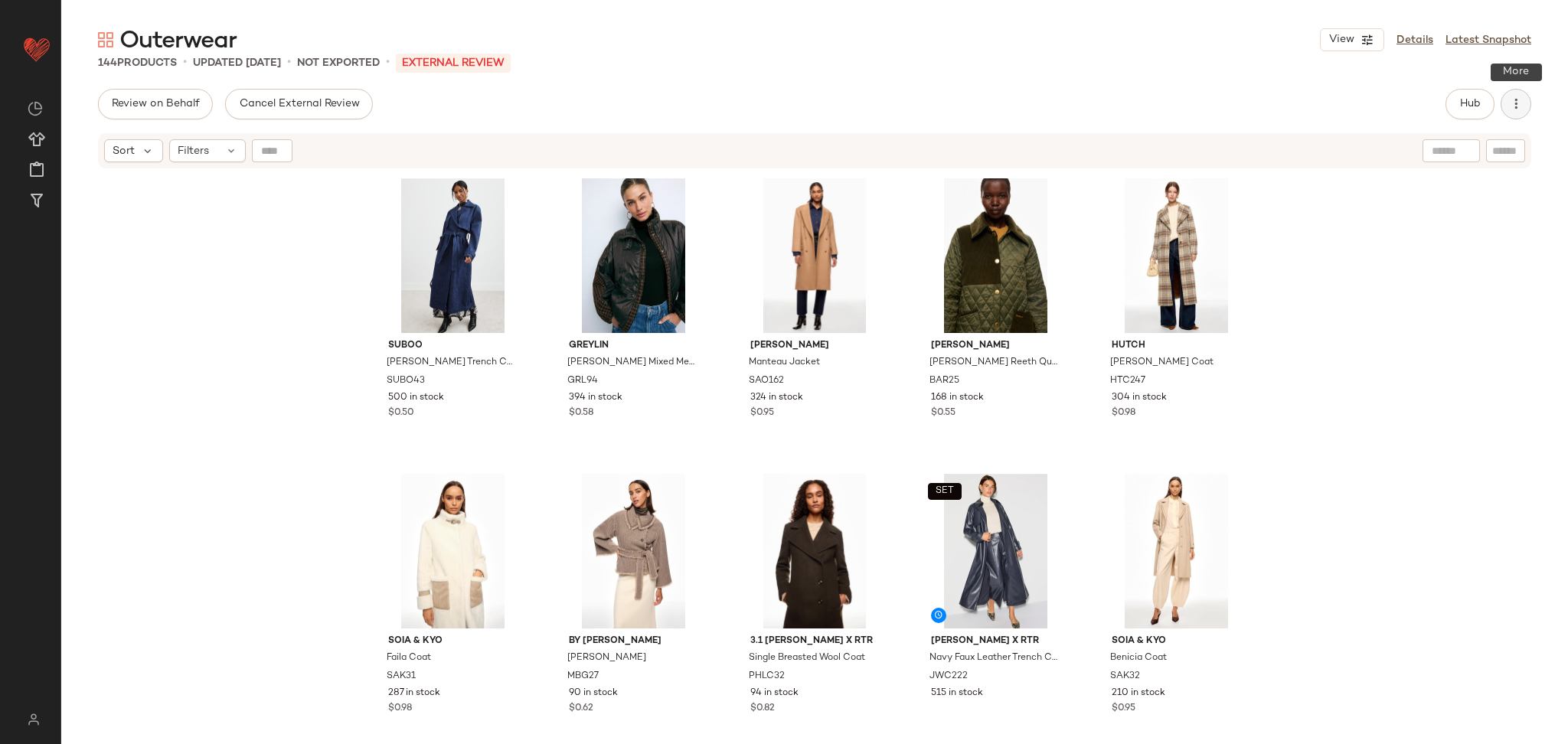
click at [1512, 113] on button "button" at bounding box center [1516, 104] width 30 height 30
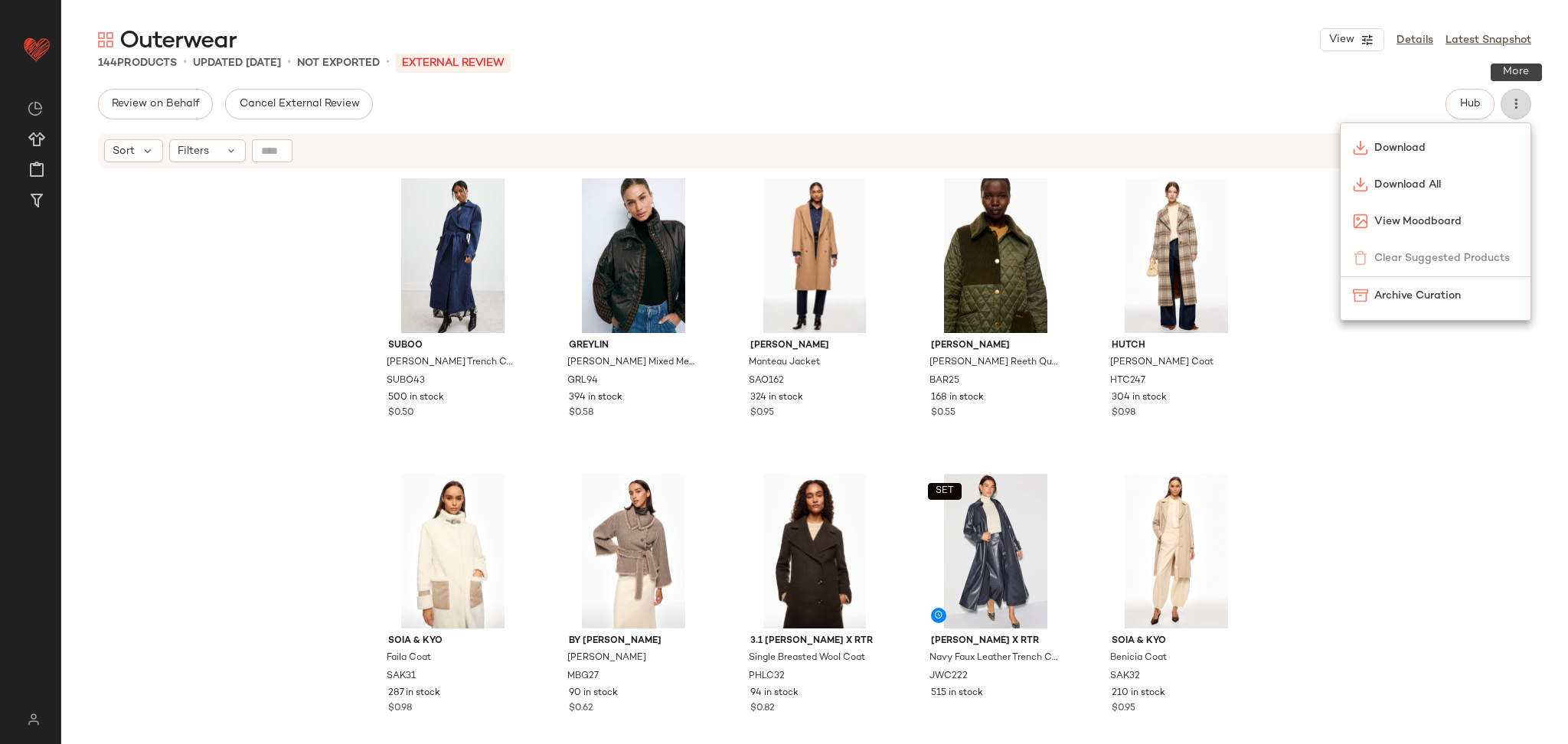
click at [1517, 110] on icon "button" at bounding box center [1516, 104] width 15 height 15
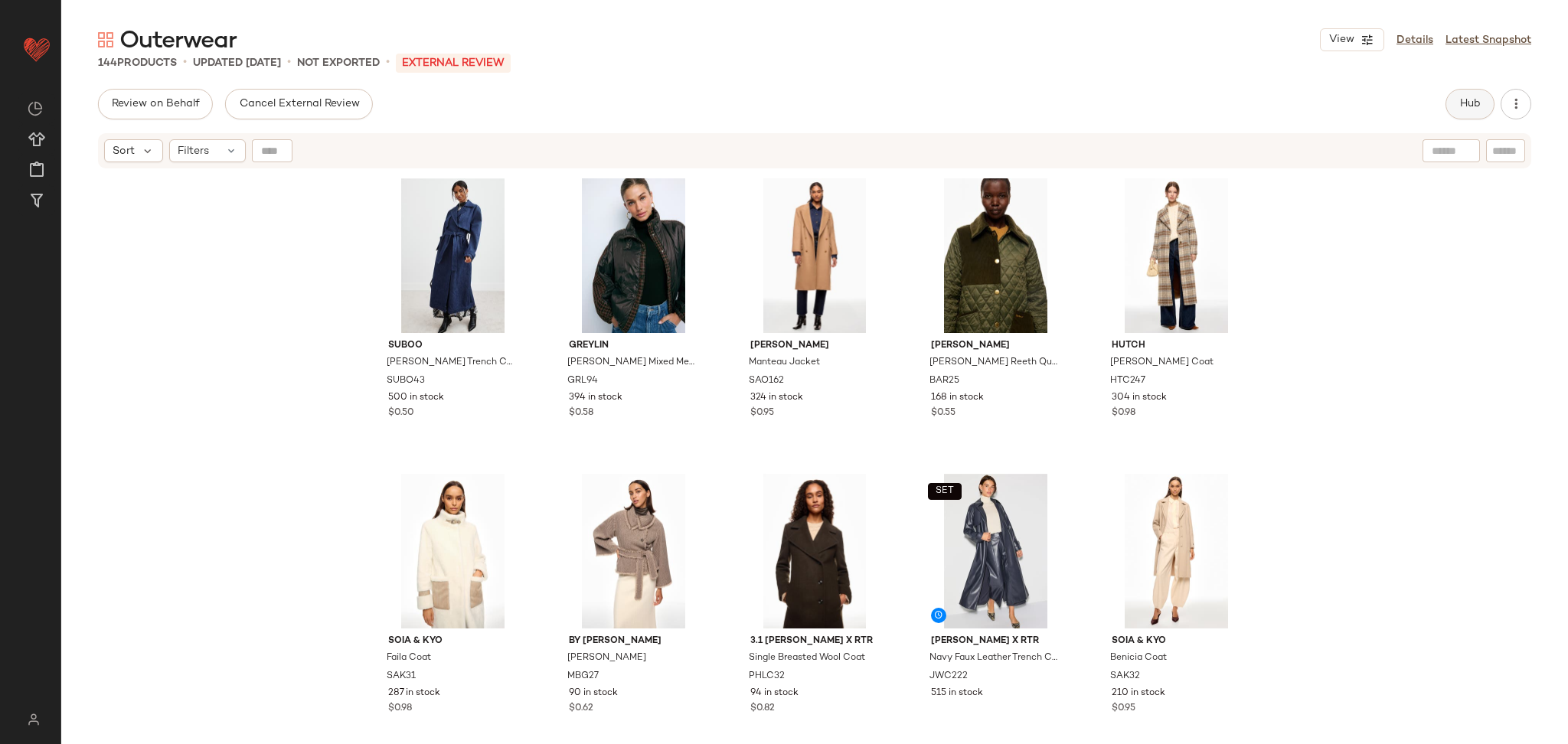
click at [1461, 102] on span "Hub" at bounding box center [1470, 104] width 22 height 12
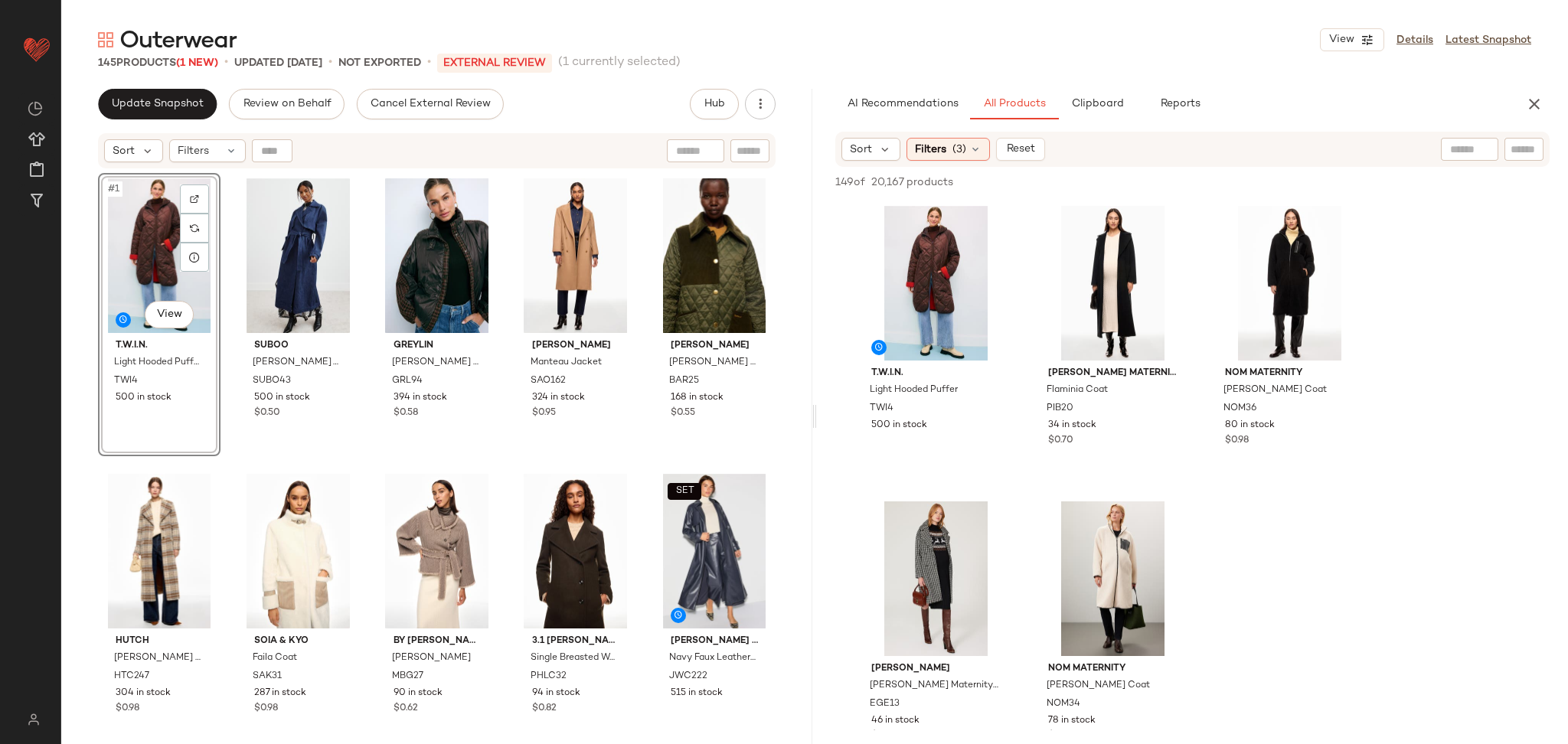
click at [225, 460] on div "#1 View T.W.I.N. Light Hooded Puffer TWI4 500 in stock Suboo [PERSON_NAME] Deni…" at bounding box center [437, 478] width 678 height 610
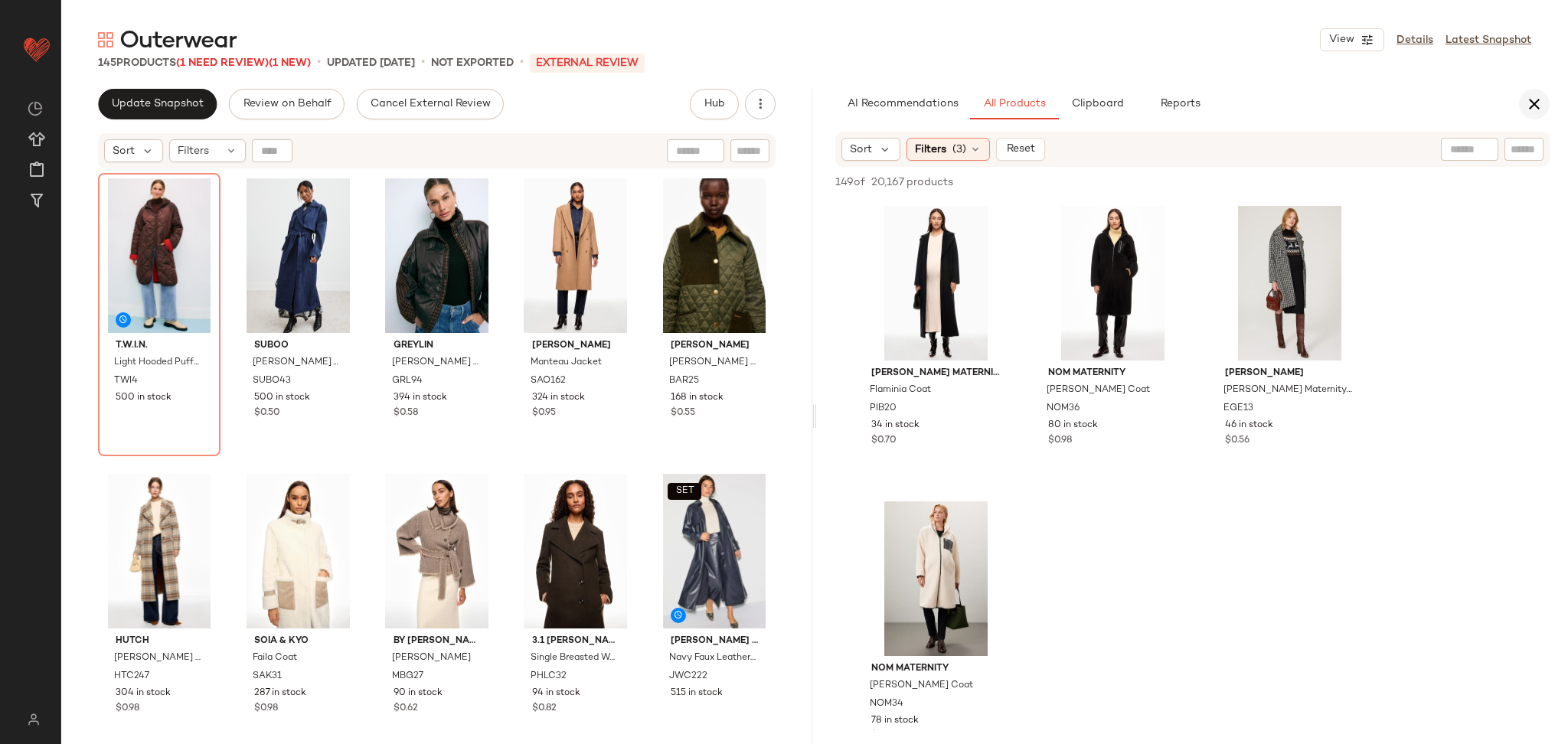
click at [1533, 103] on icon "button" at bounding box center [1534, 104] width 18 height 18
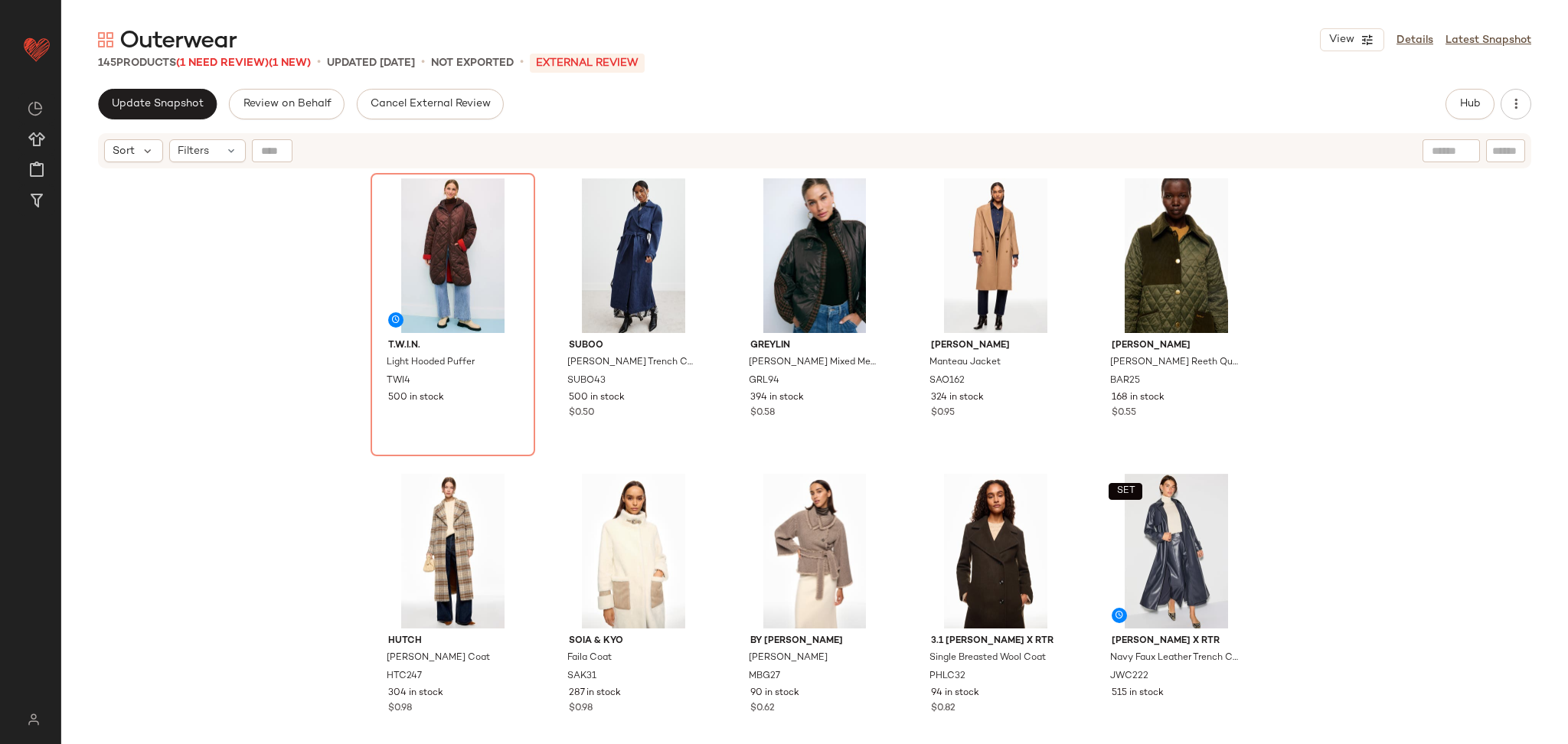
click at [1458, 312] on div "T.W.I.N. Light Hooded Puffer TWI4 500 in stock Suboo [PERSON_NAME] Denim Trench…" at bounding box center [815, 476] width 1507 height 613
click at [125, 90] on button "Update Snapshot" at bounding box center [157, 104] width 119 height 30
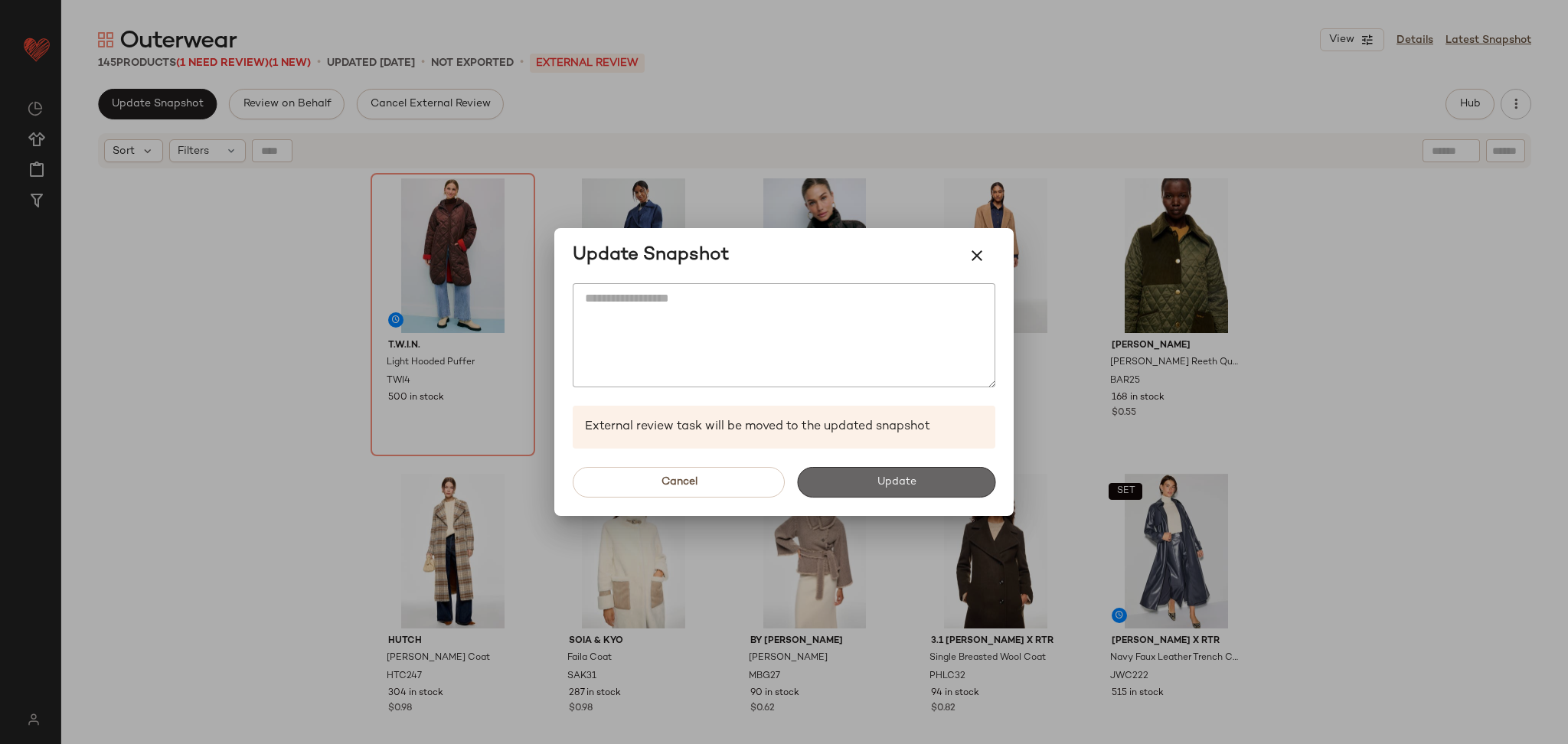
click at [892, 475] on button "Update" at bounding box center [896, 482] width 198 height 30
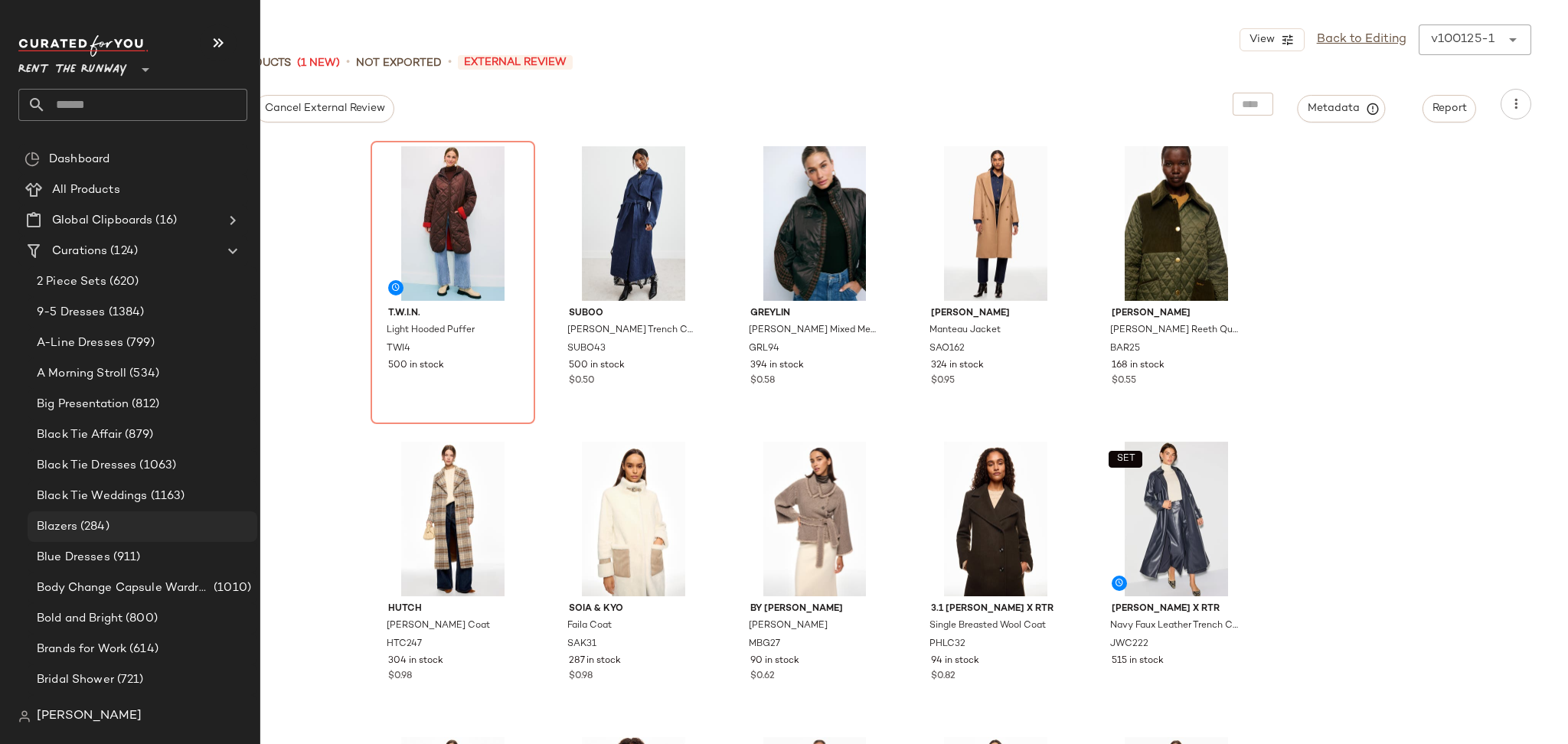
click at [109, 524] on div "Blazers (284)" at bounding box center [141, 527] width 219 height 18
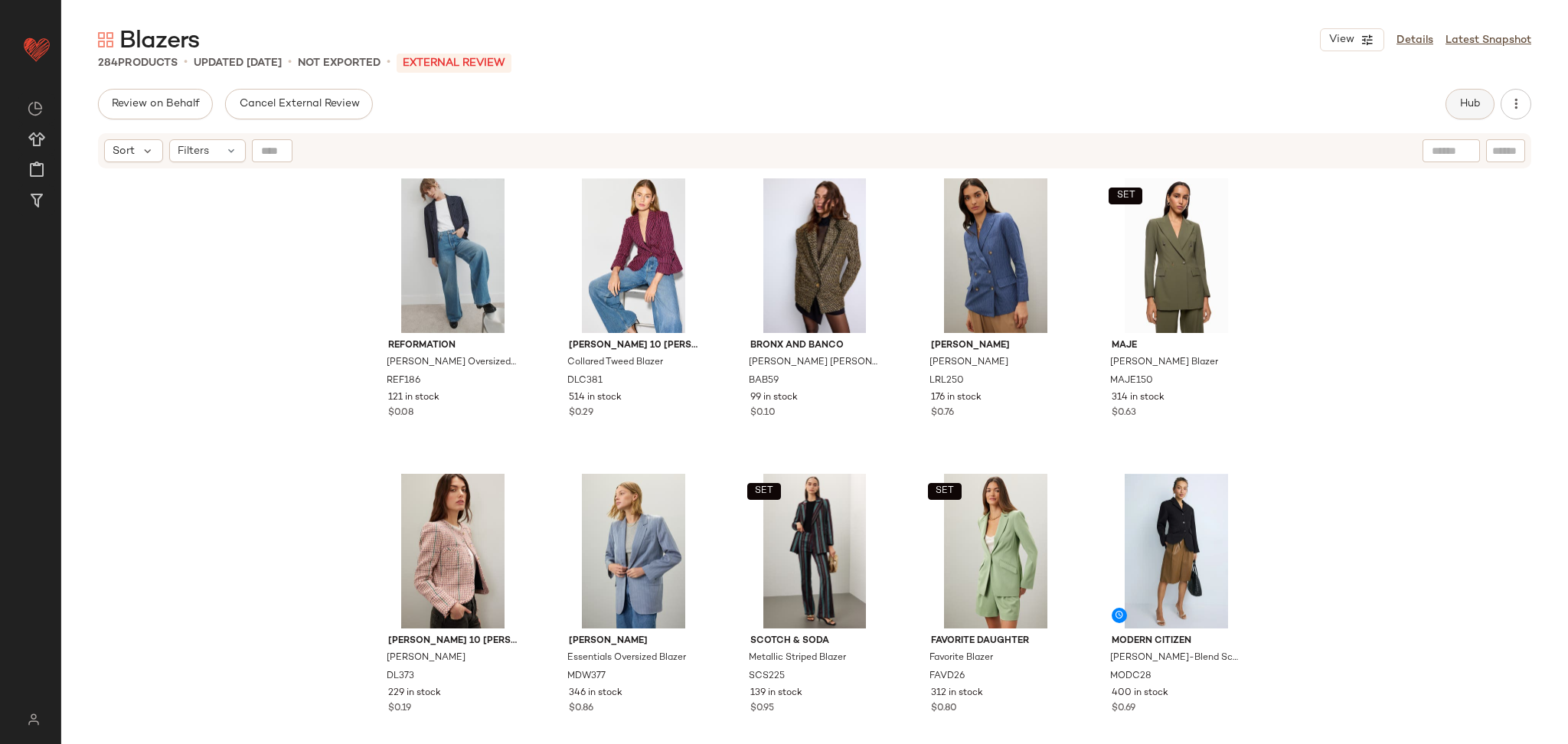
click at [1470, 104] on span "Hub" at bounding box center [1470, 104] width 22 height 12
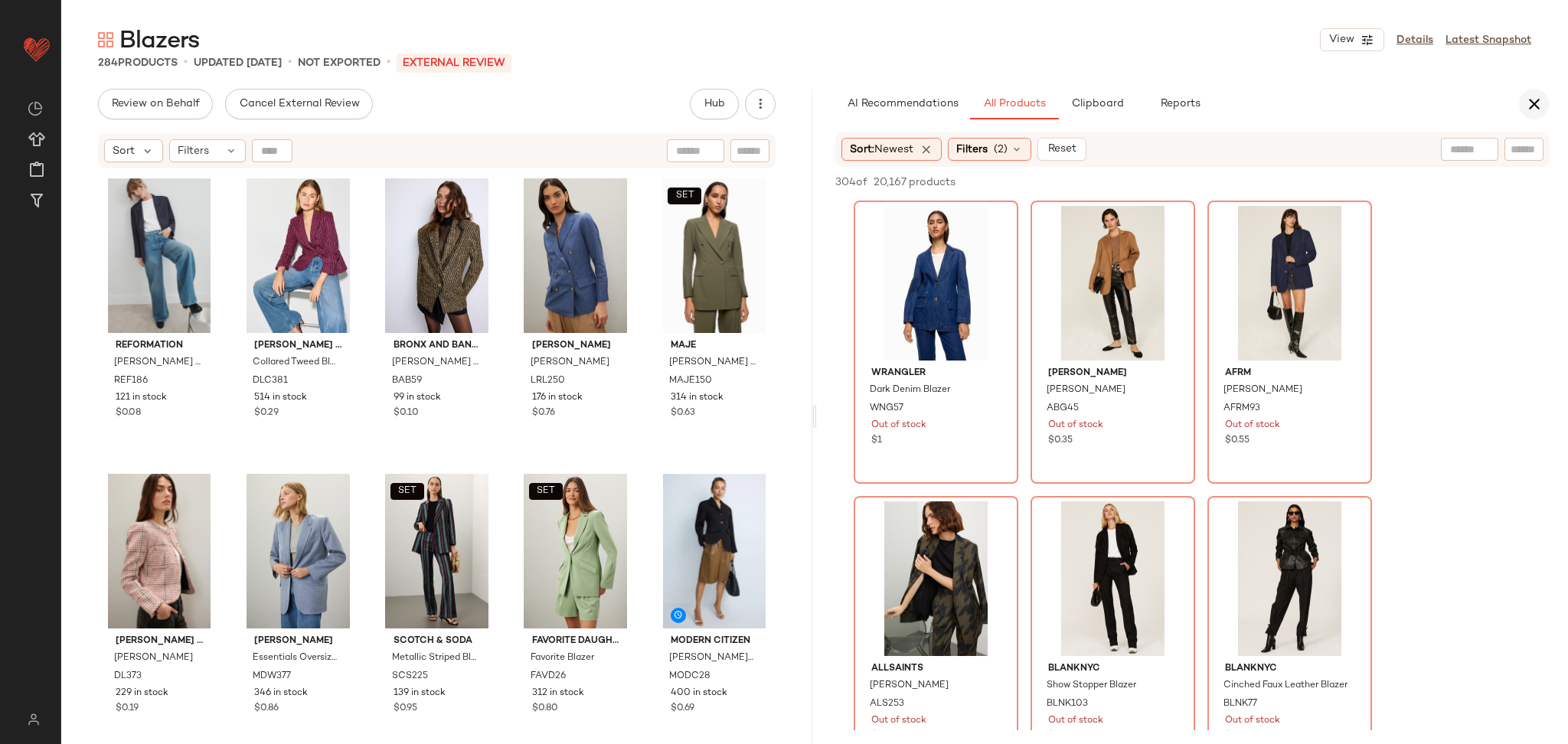
click at [1529, 105] on icon "button" at bounding box center [1534, 104] width 18 height 18
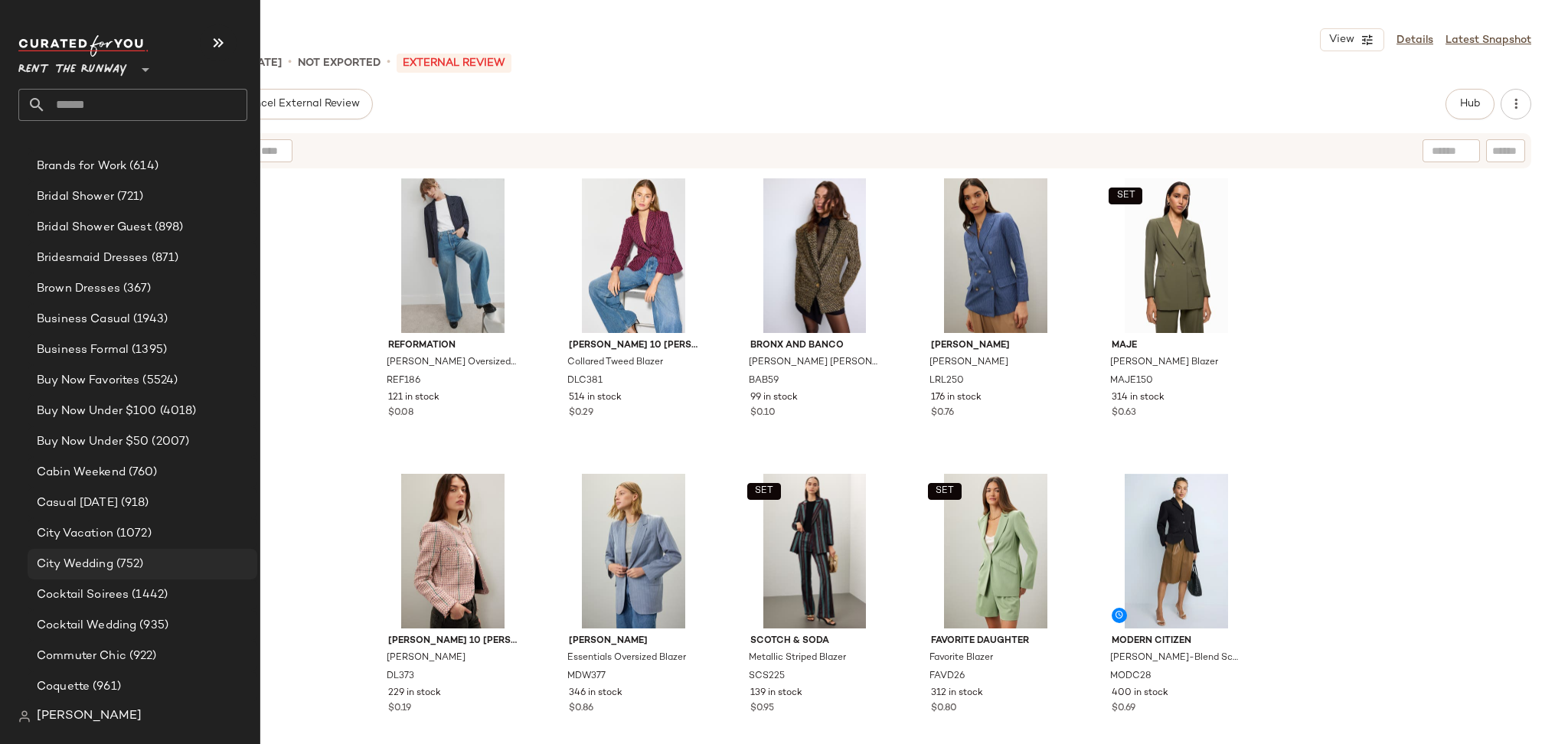
scroll to position [522, 0]
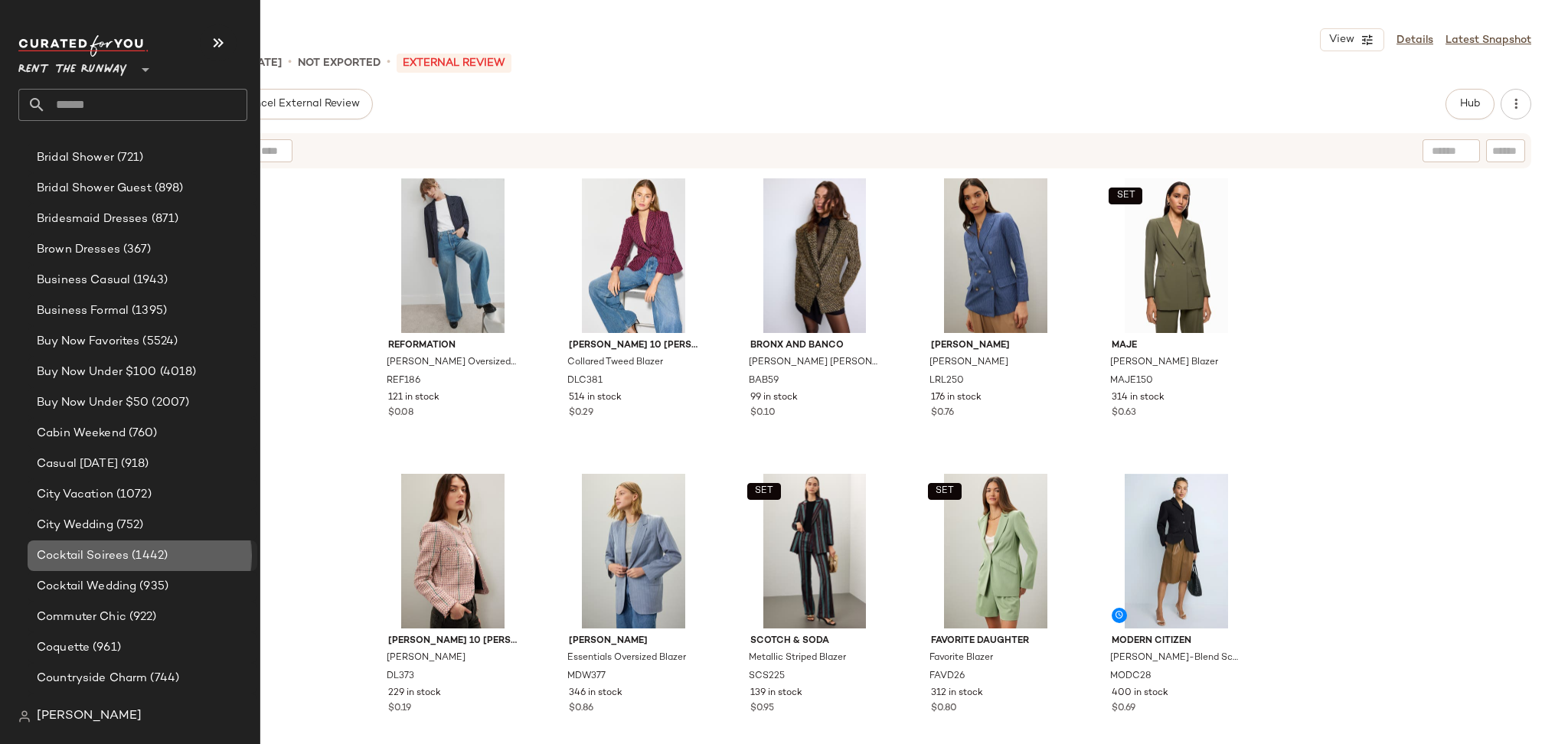
click at [113, 557] on span "Cocktail Soirees" at bounding box center [82, 556] width 92 height 18
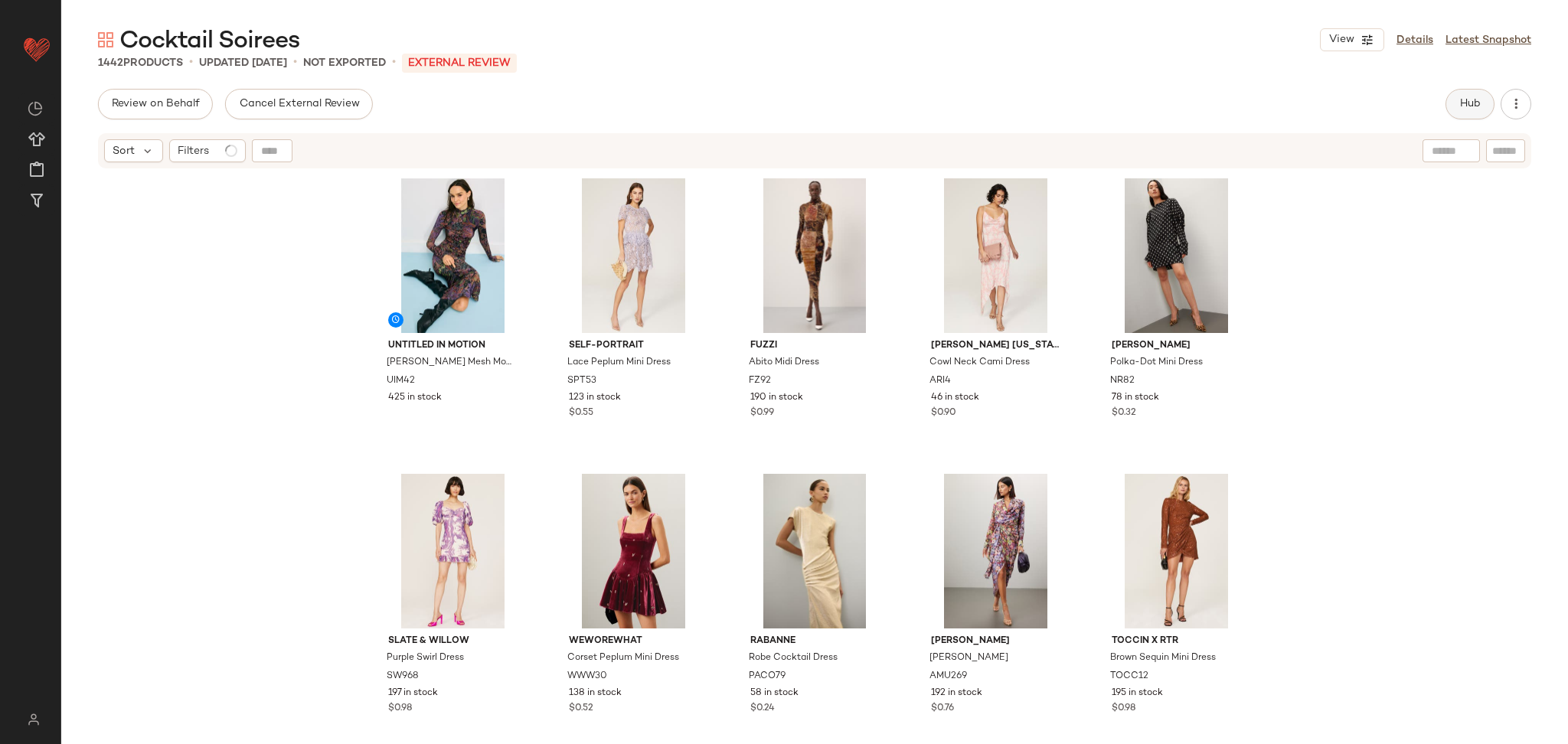
click at [1461, 92] on button "Hub" at bounding box center [1470, 104] width 49 height 30
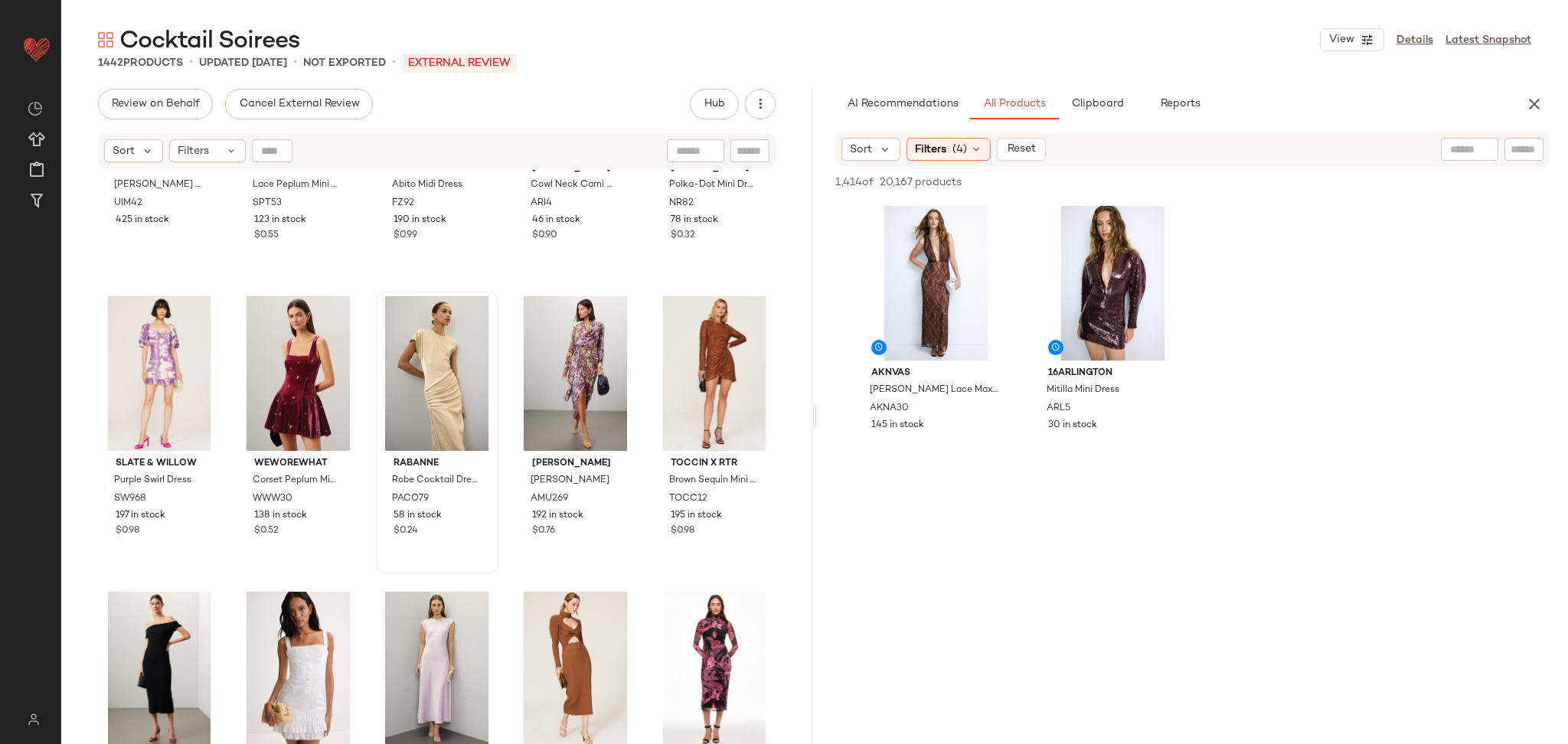
scroll to position [169, 0]
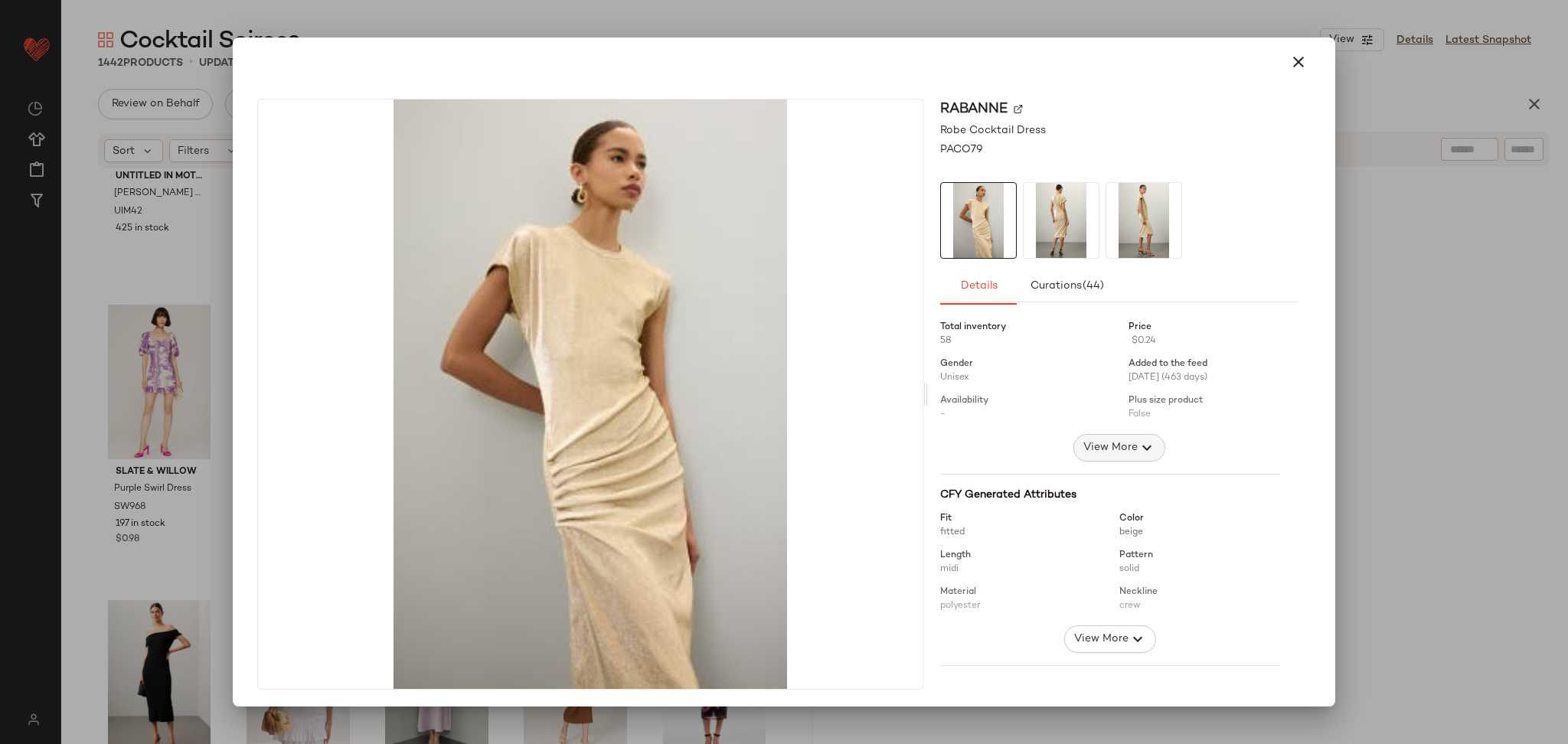
click at [1120, 442] on span "View More" at bounding box center [1110, 448] width 55 height 18
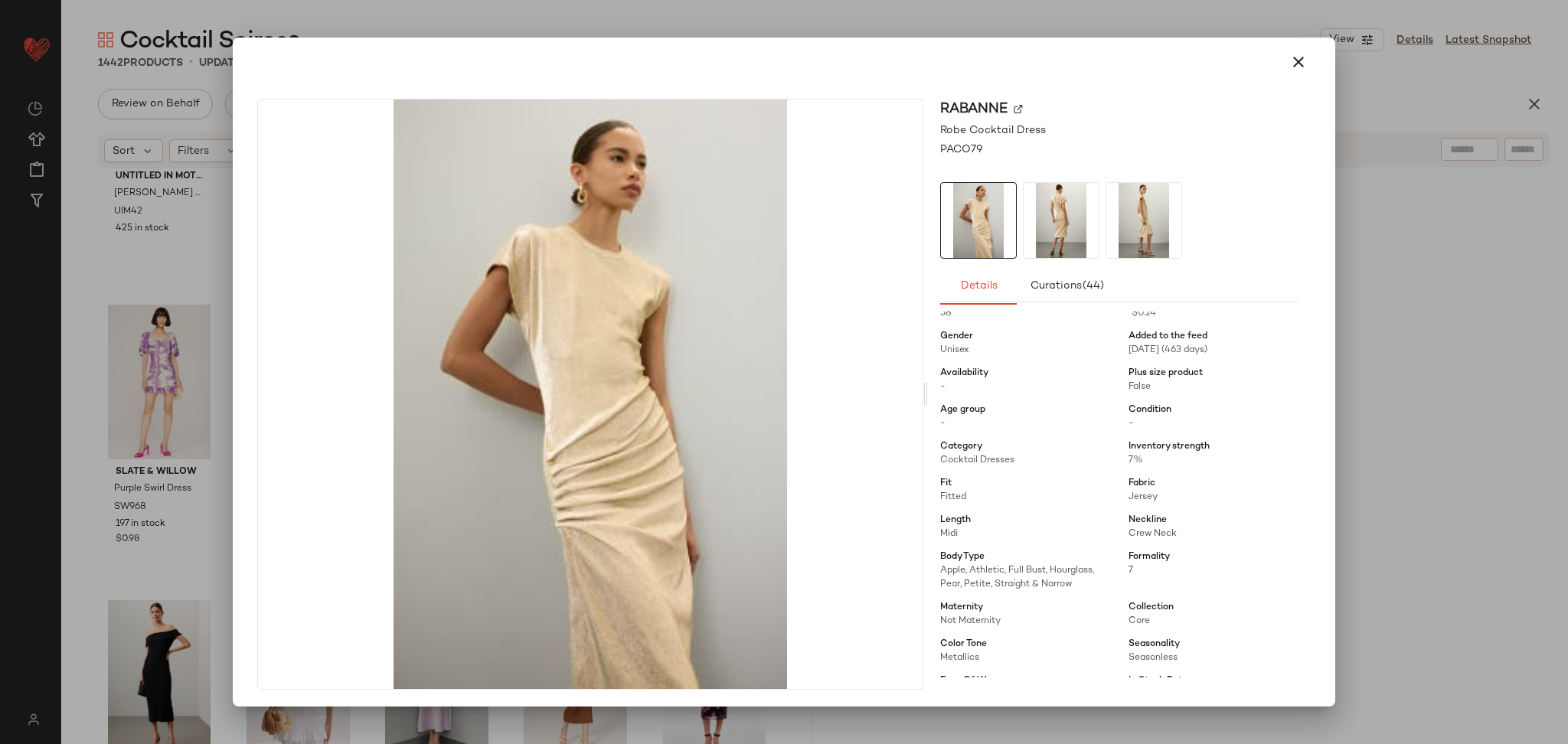
scroll to position [31, 0]
click at [1410, 385] on div at bounding box center [784, 372] width 1568 height 744
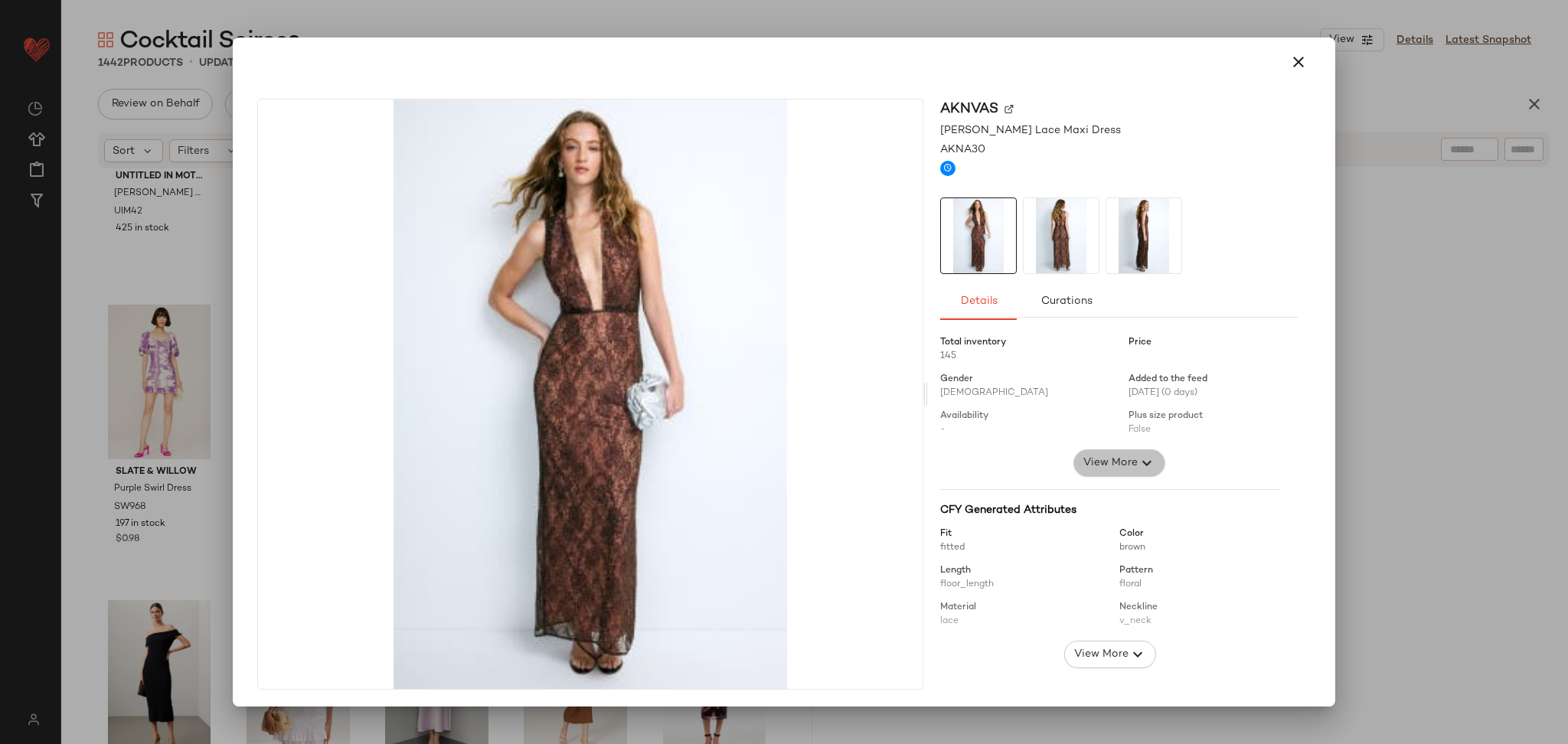
click at [1138, 464] on icon "button" at bounding box center [1147, 463] width 18 height 18
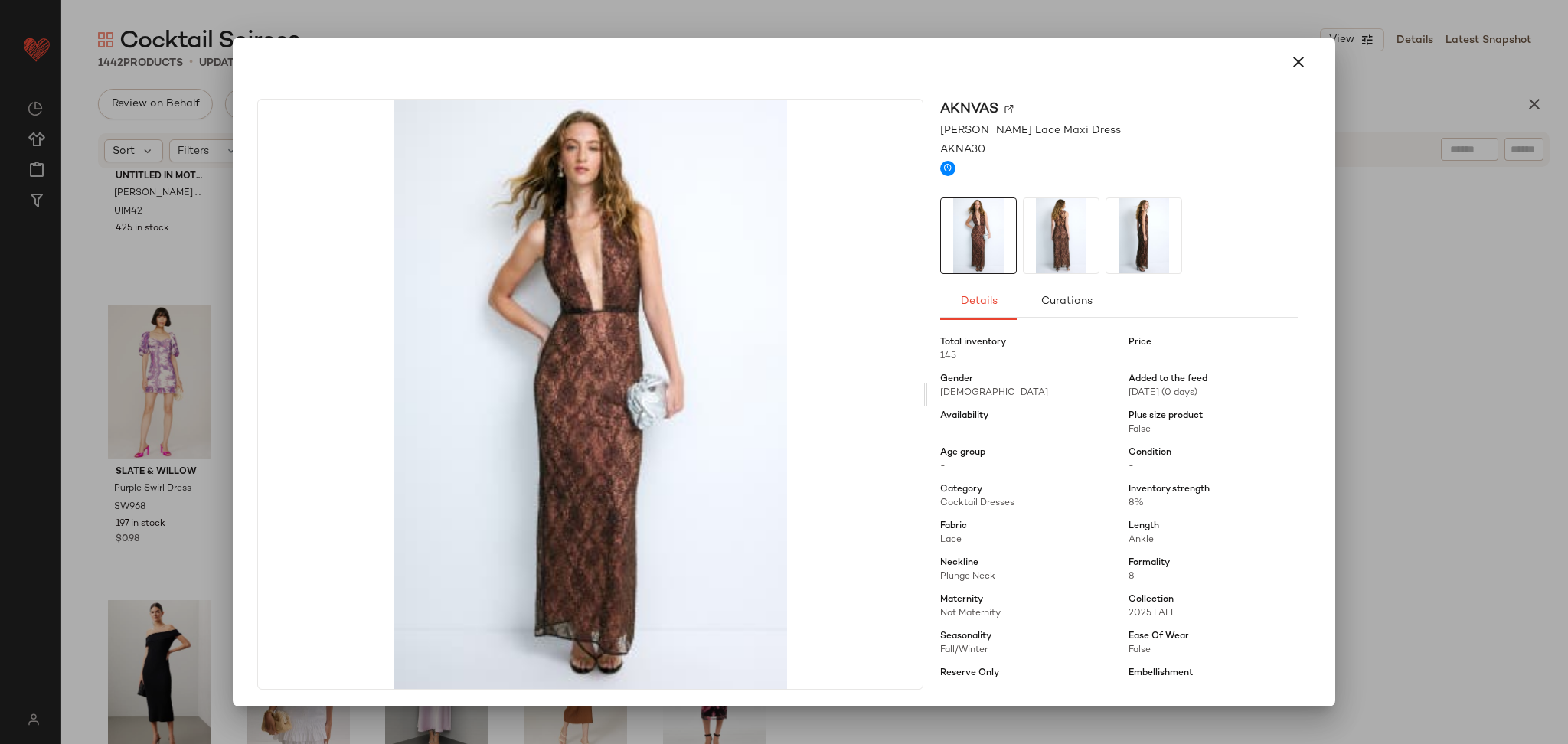
click at [1474, 408] on div at bounding box center [784, 372] width 1568 height 744
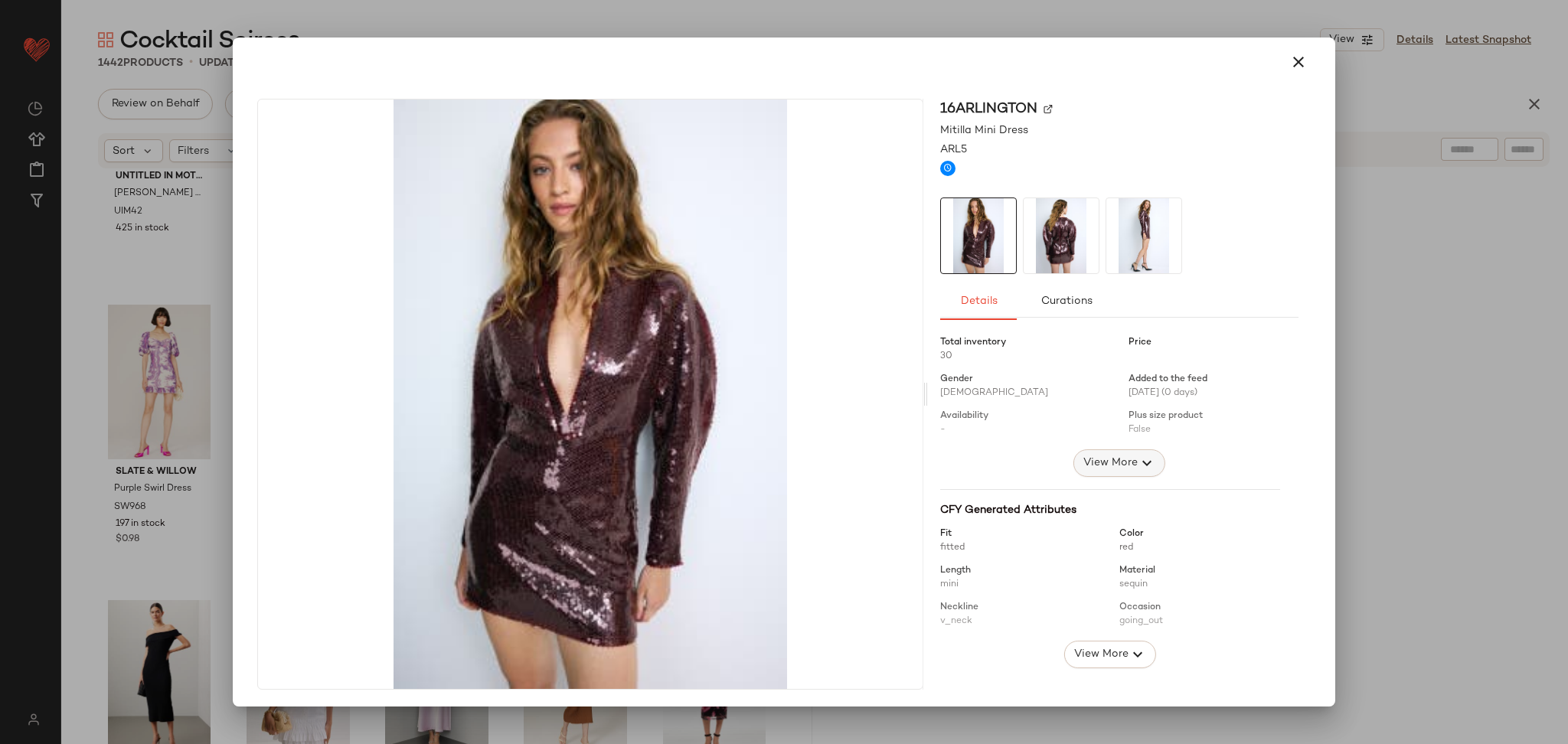
click at [1138, 458] on icon "button" at bounding box center [1147, 463] width 18 height 18
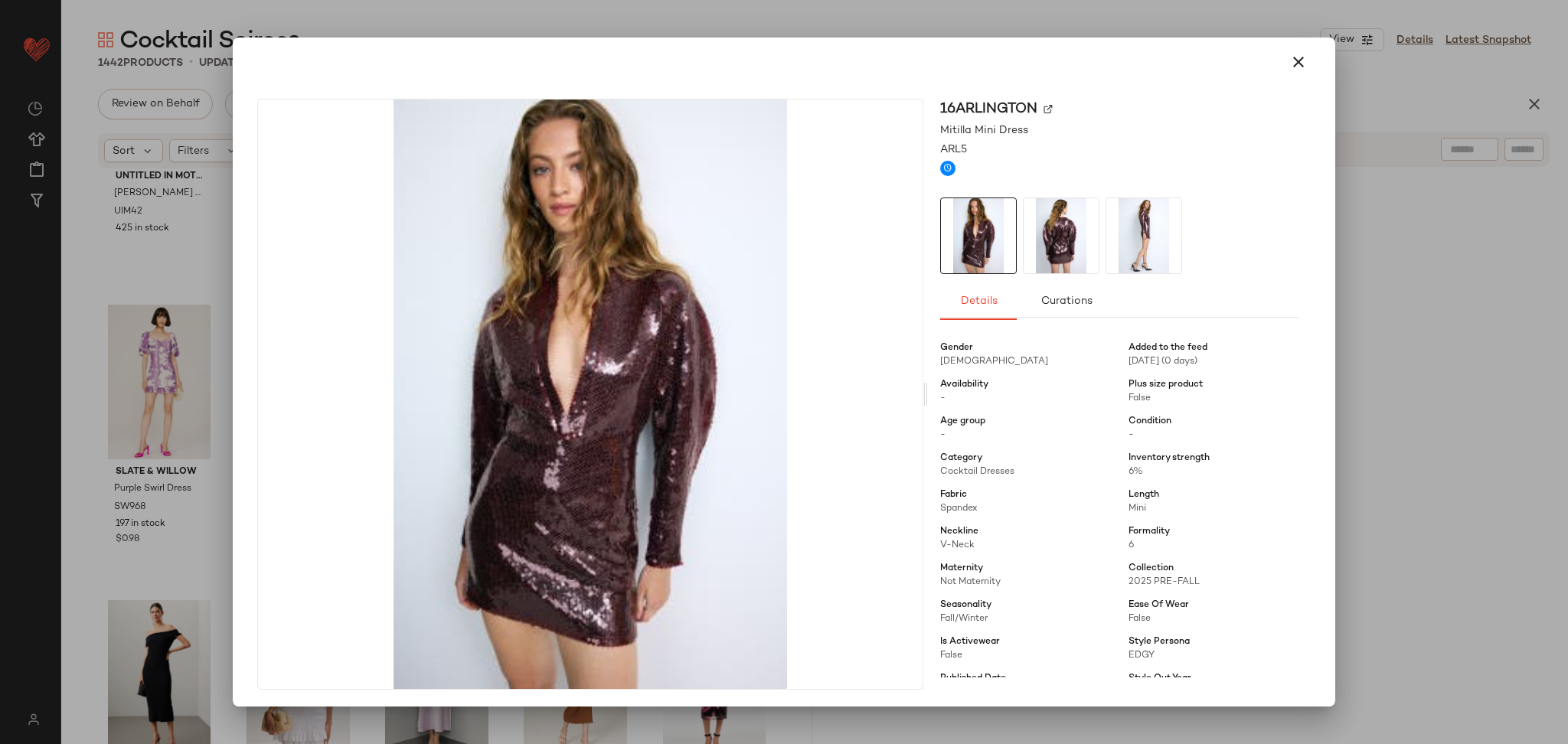
click at [1429, 417] on div at bounding box center [784, 372] width 1568 height 744
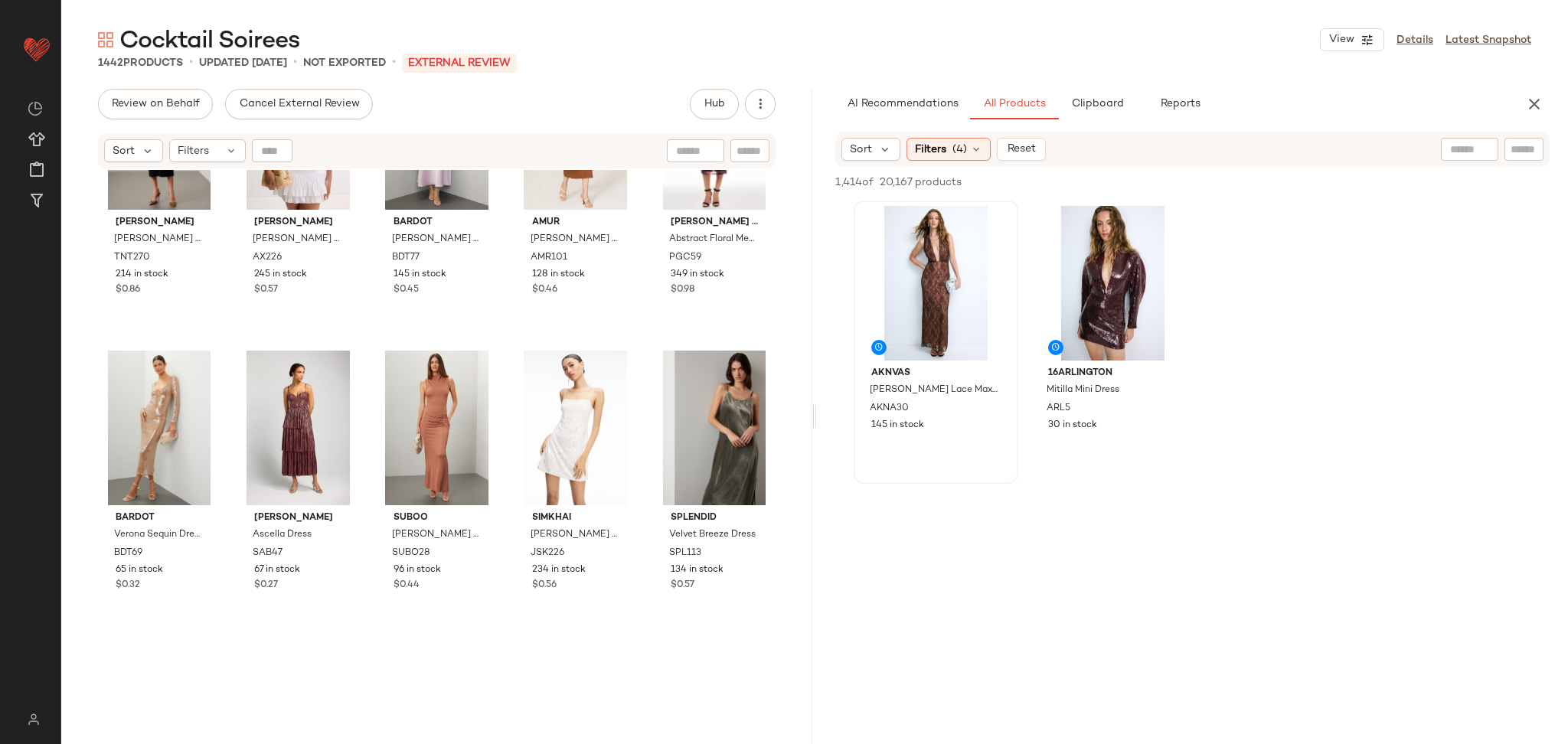
scroll to position [730, 0]
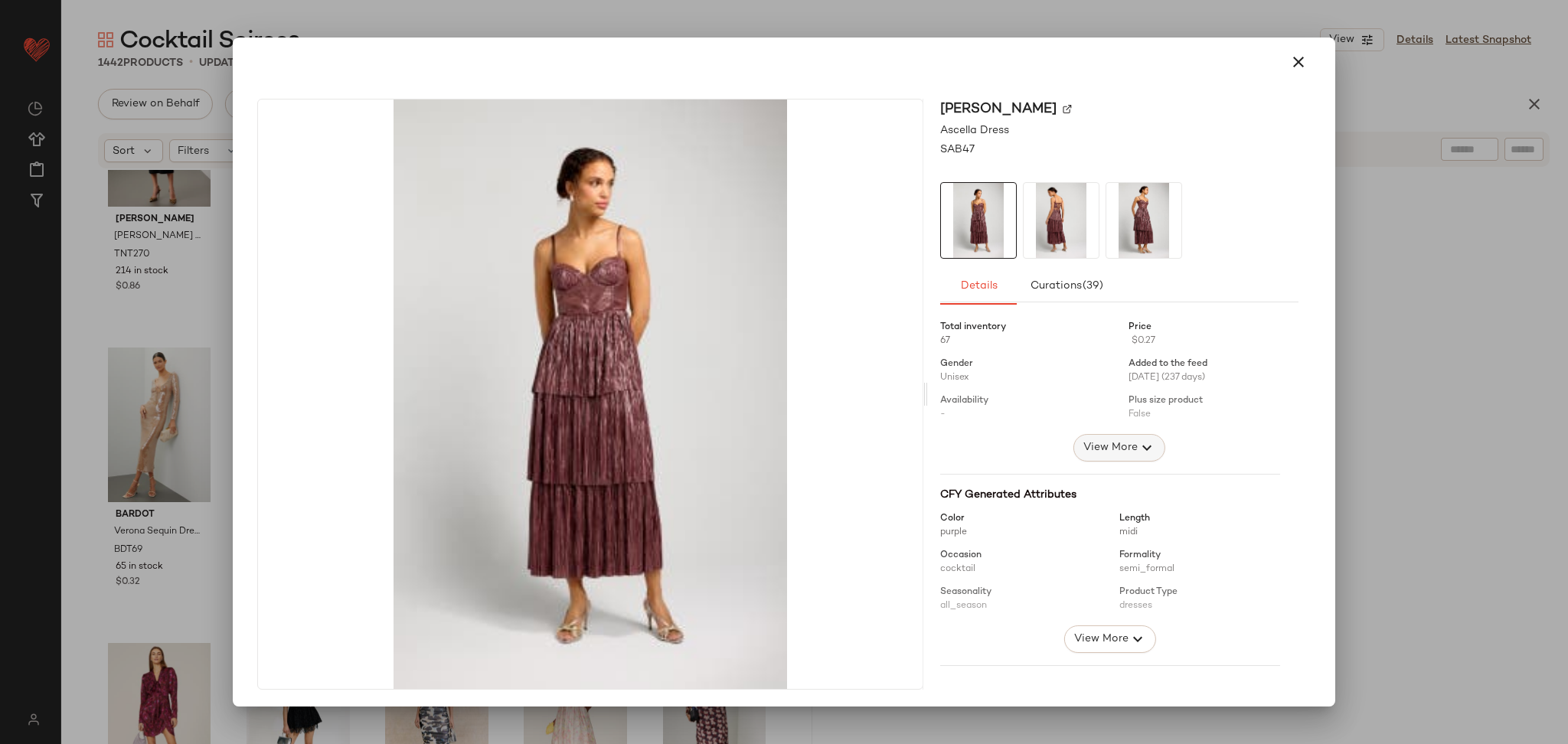
click at [1090, 448] on span "View More" at bounding box center [1110, 448] width 55 height 18
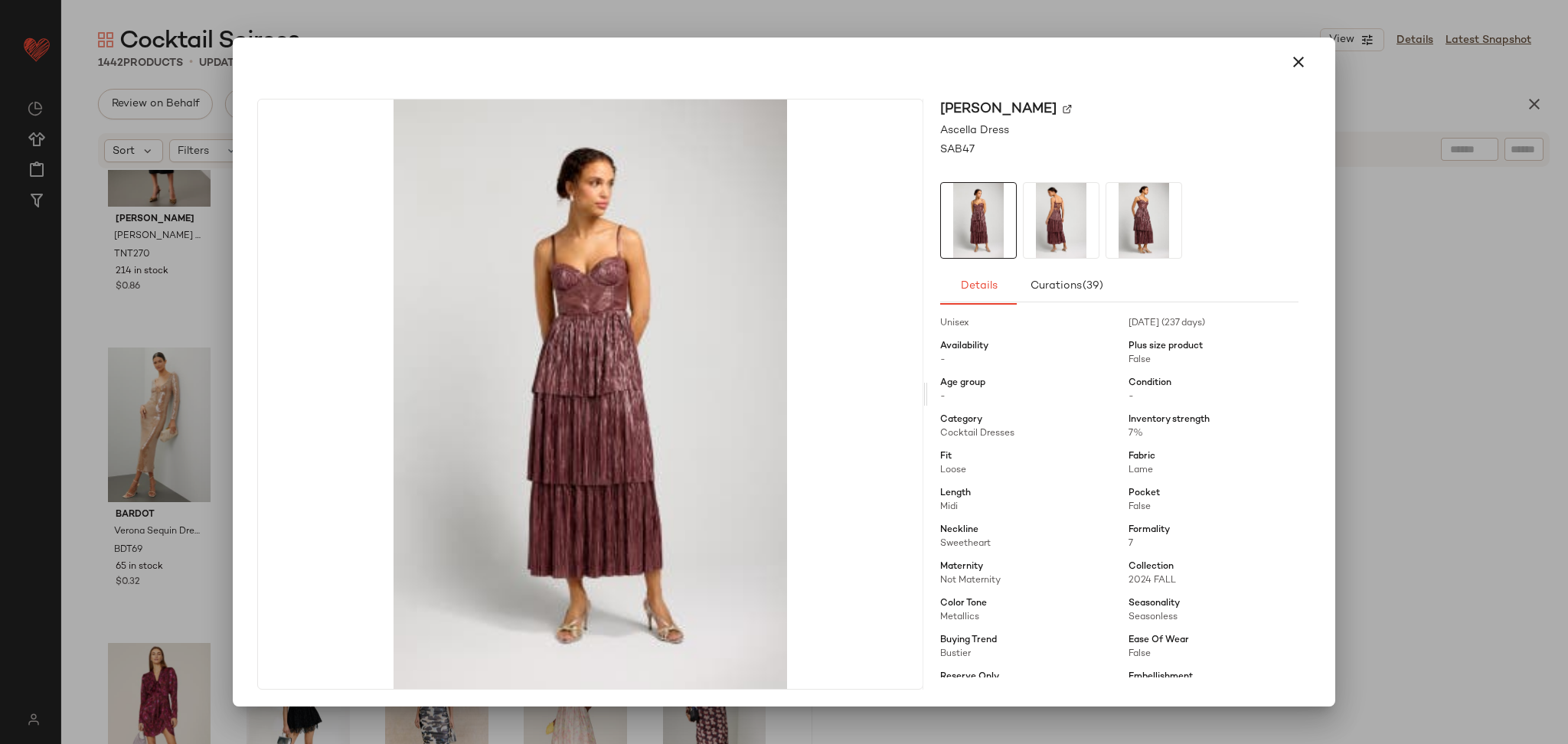
scroll to position [74, 0]
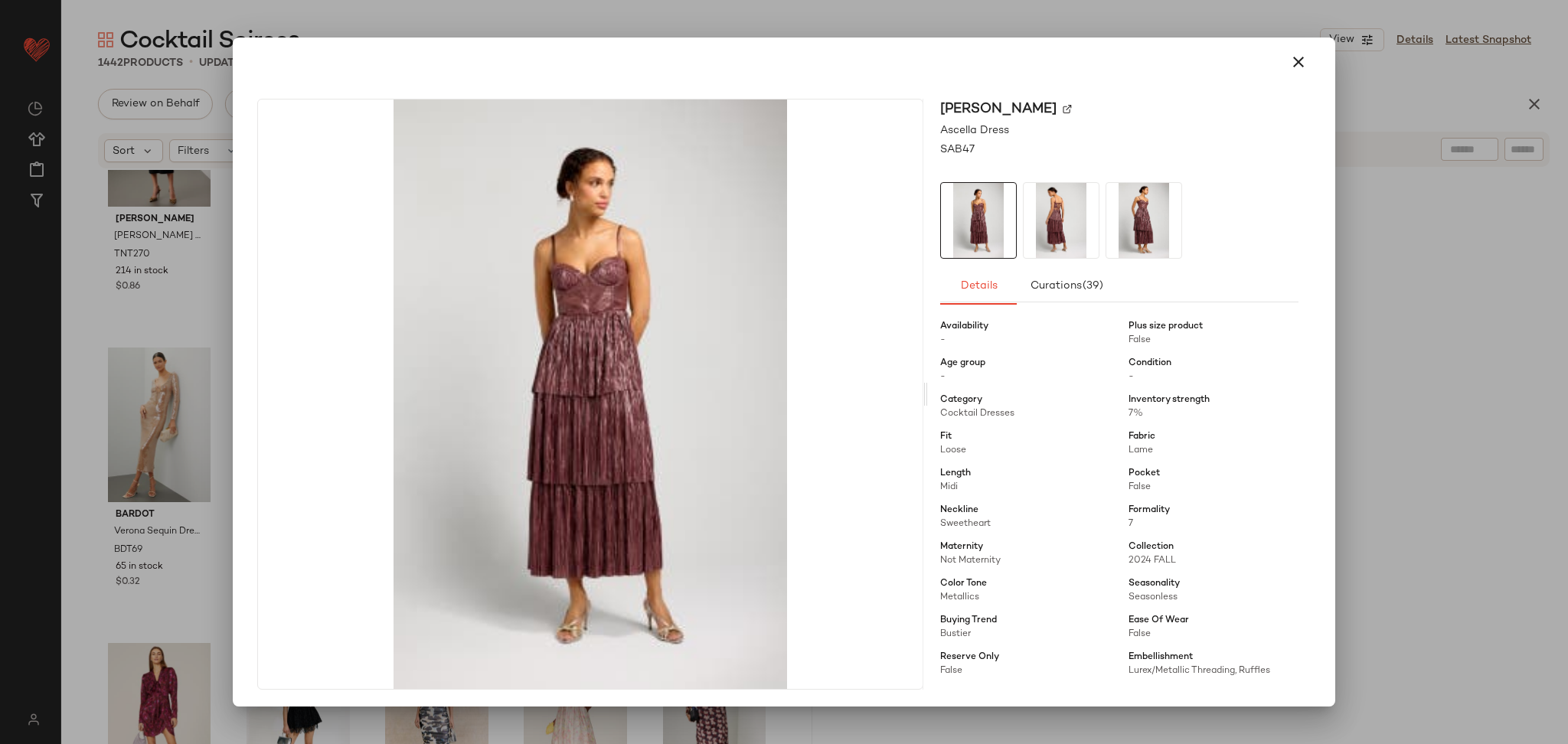
click at [1518, 436] on div at bounding box center [784, 372] width 1568 height 744
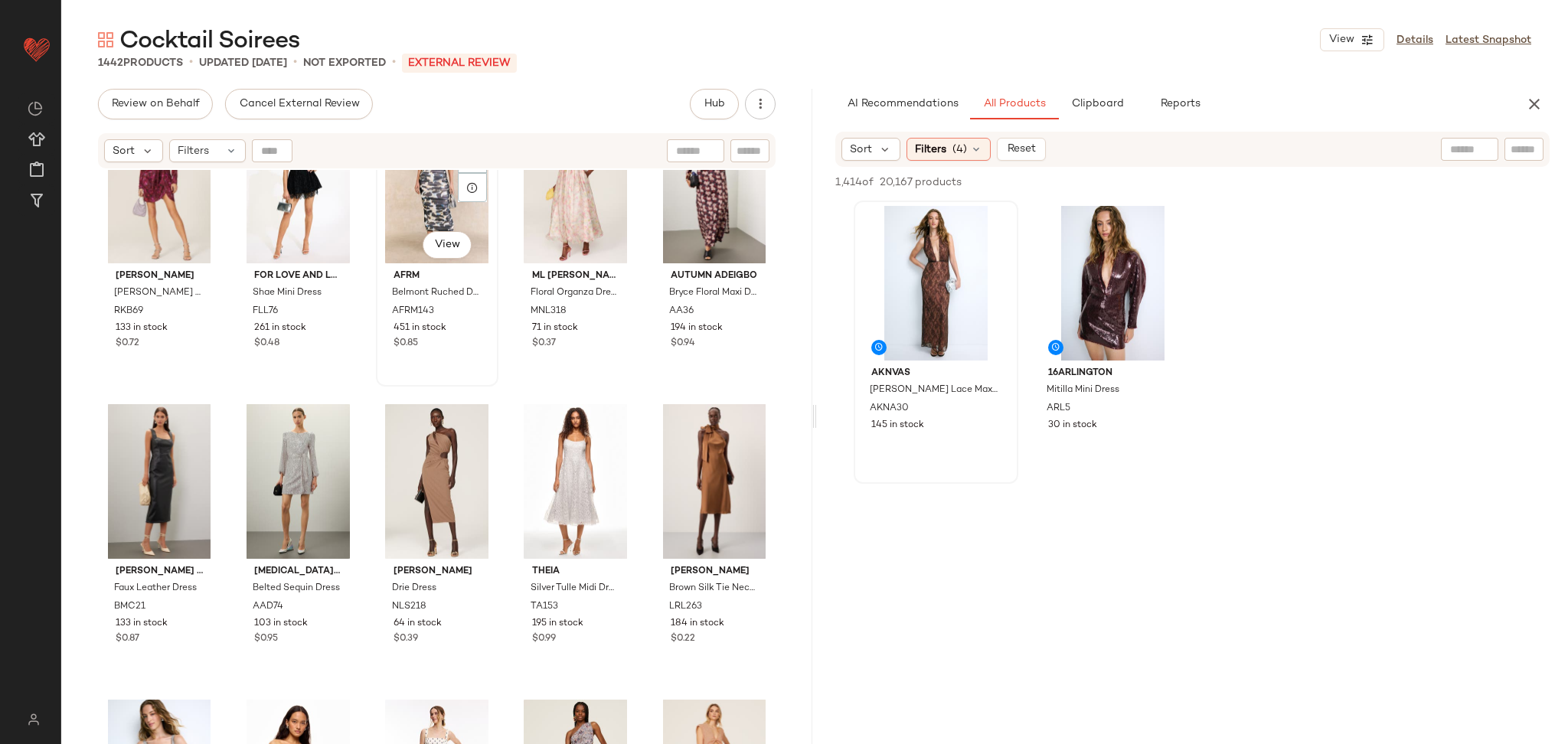
scroll to position [1265, 0]
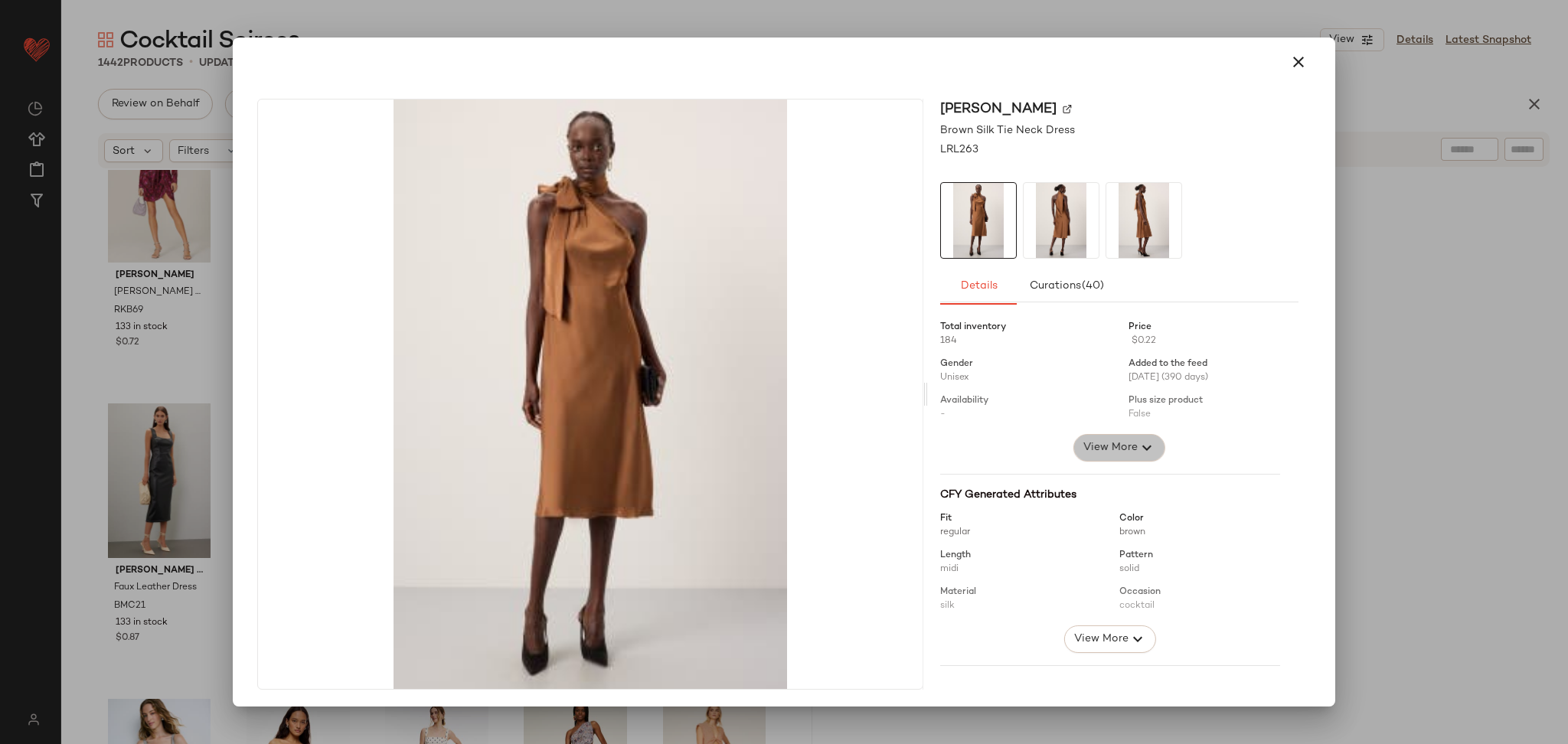
click at [1138, 449] on icon "button" at bounding box center [1147, 448] width 18 height 18
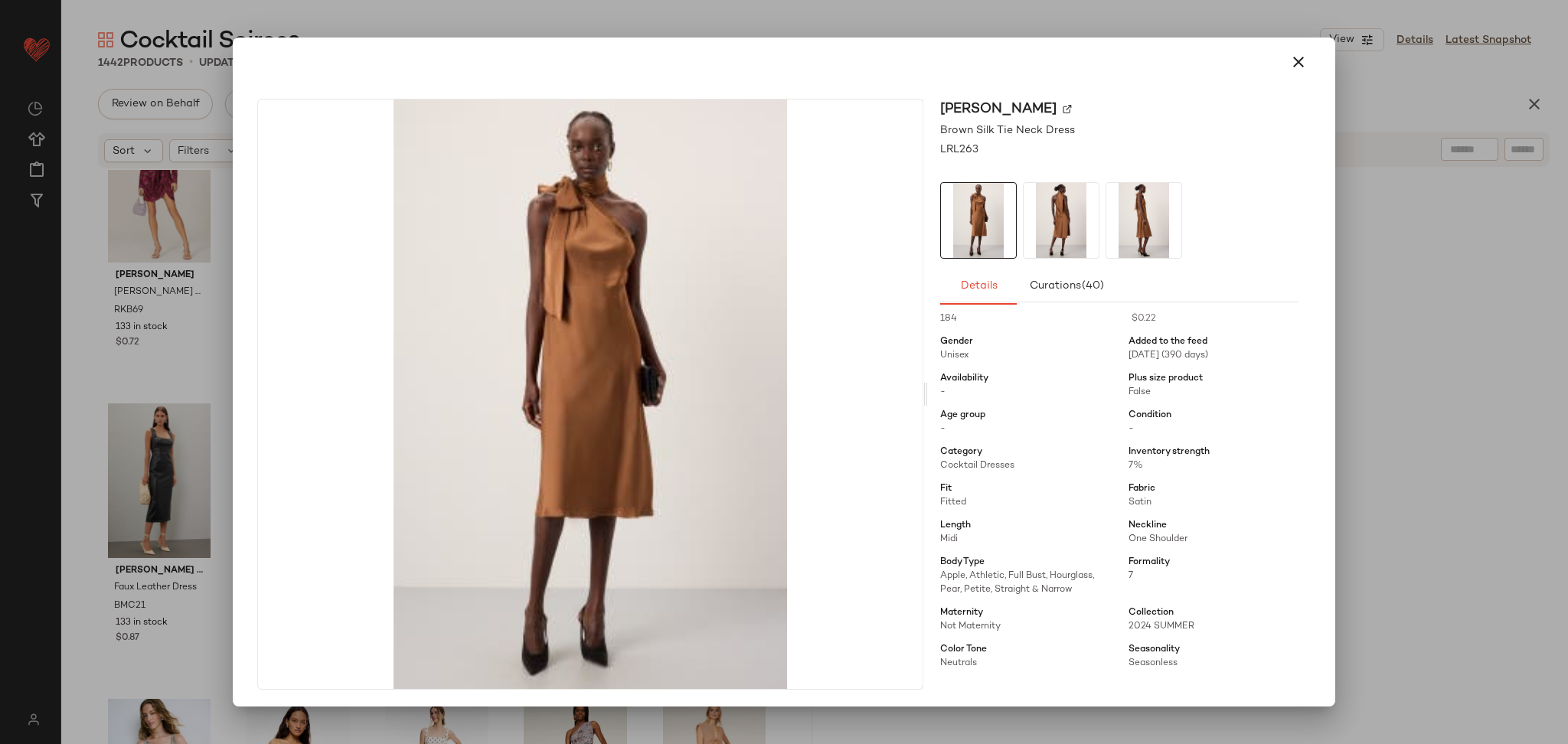
scroll to position [31, 0]
click at [1407, 428] on div at bounding box center [784, 372] width 1568 height 744
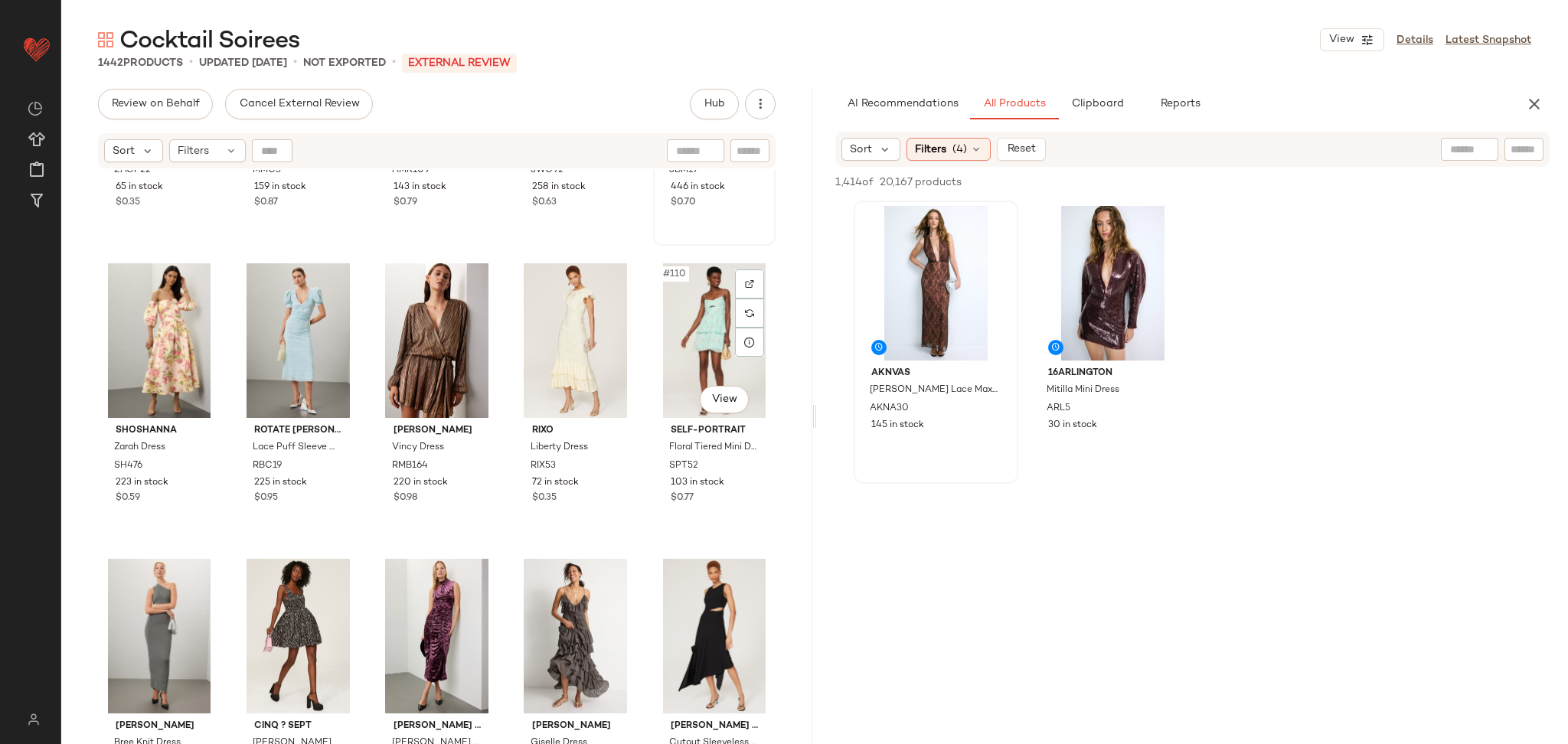
scroll to position [6143, 0]
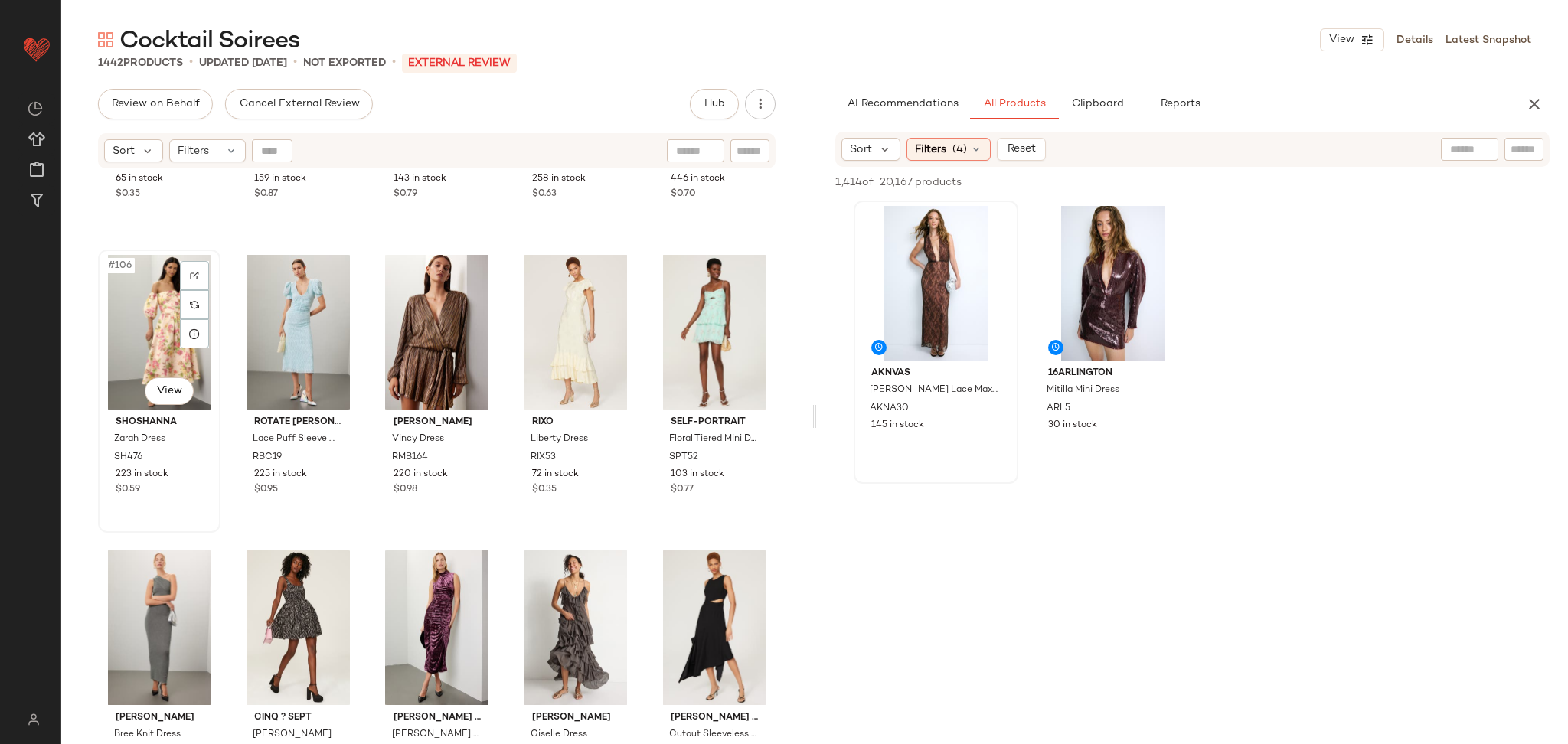
click at [150, 330] on div "#106 View" at bounding box center [159, 332] width 112 height 155
click at [680, 330] on div "#110 View" at bounding box center [714, 332] width 112 height 155
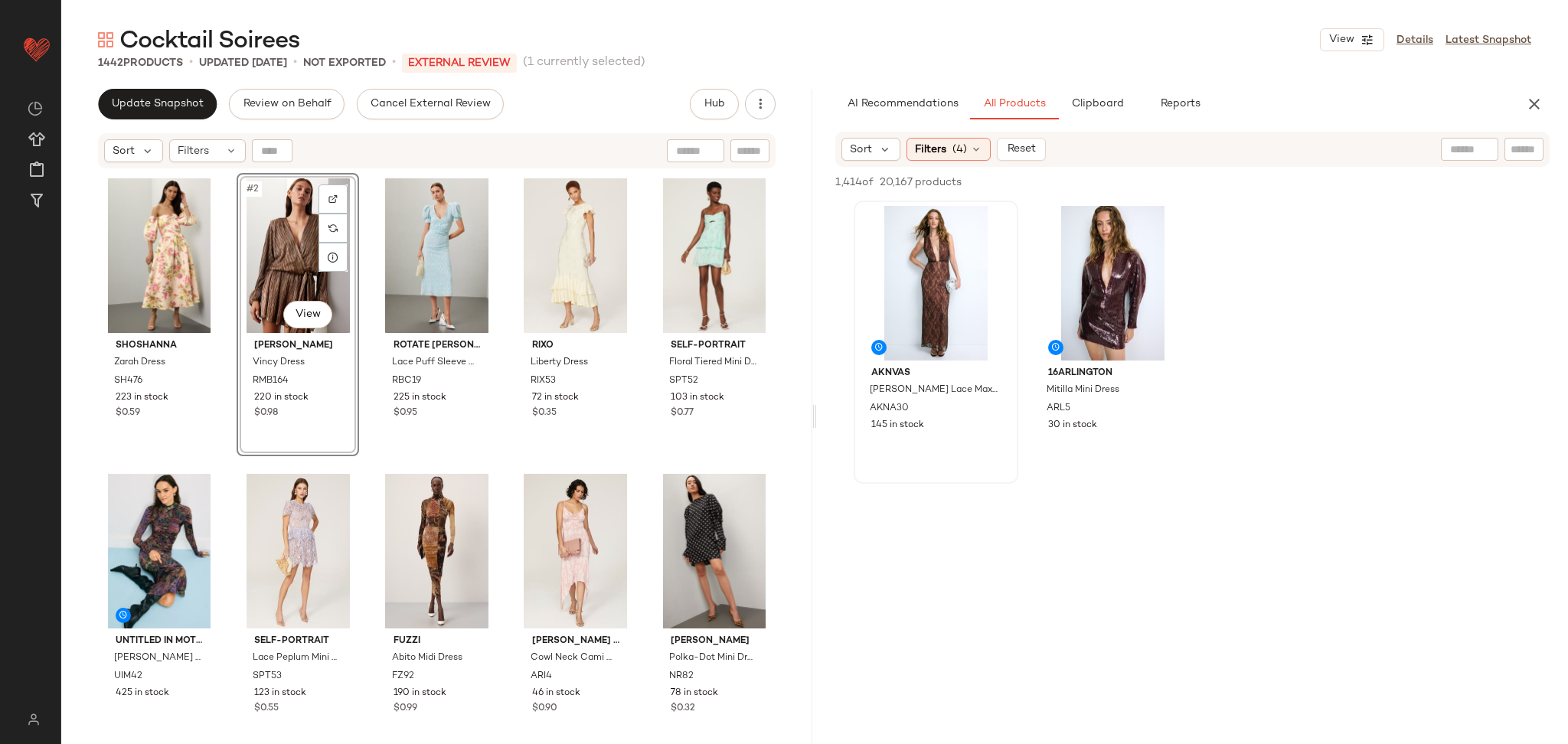
click at [515, 468] on div "ARIAS NEW YORK Cowl Neck Cami Dress ARI4 46 in stock $0.90" at bounding box center [575, 610] width 122 height 284
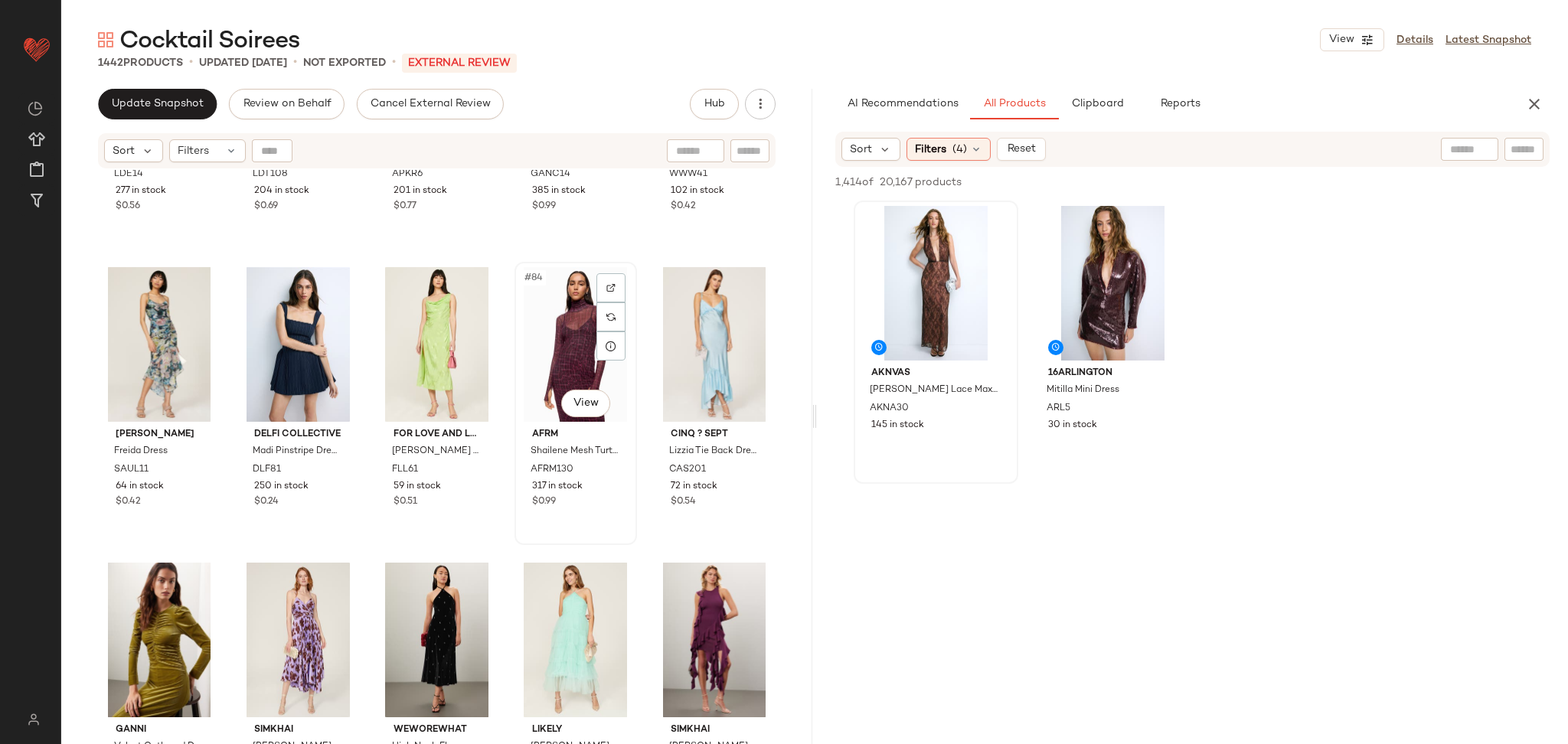
scroll to position [4674, 0]
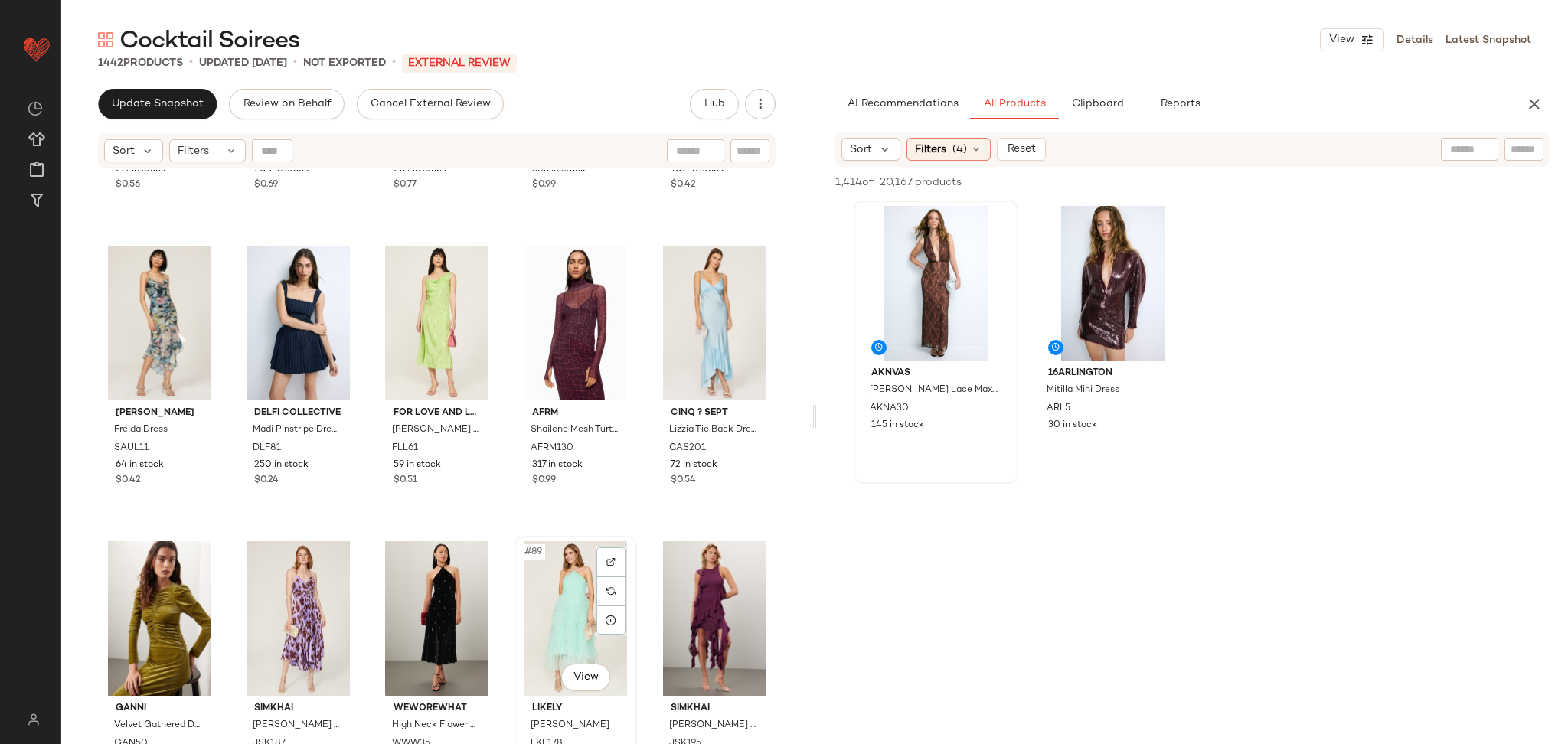
click at [553, 589] on div "#89 View" at bounding box center [576, 619] width 112 height 155
click at [686, 341] on div "#85 View" at bounding box center [714, 324] width 112 height 155
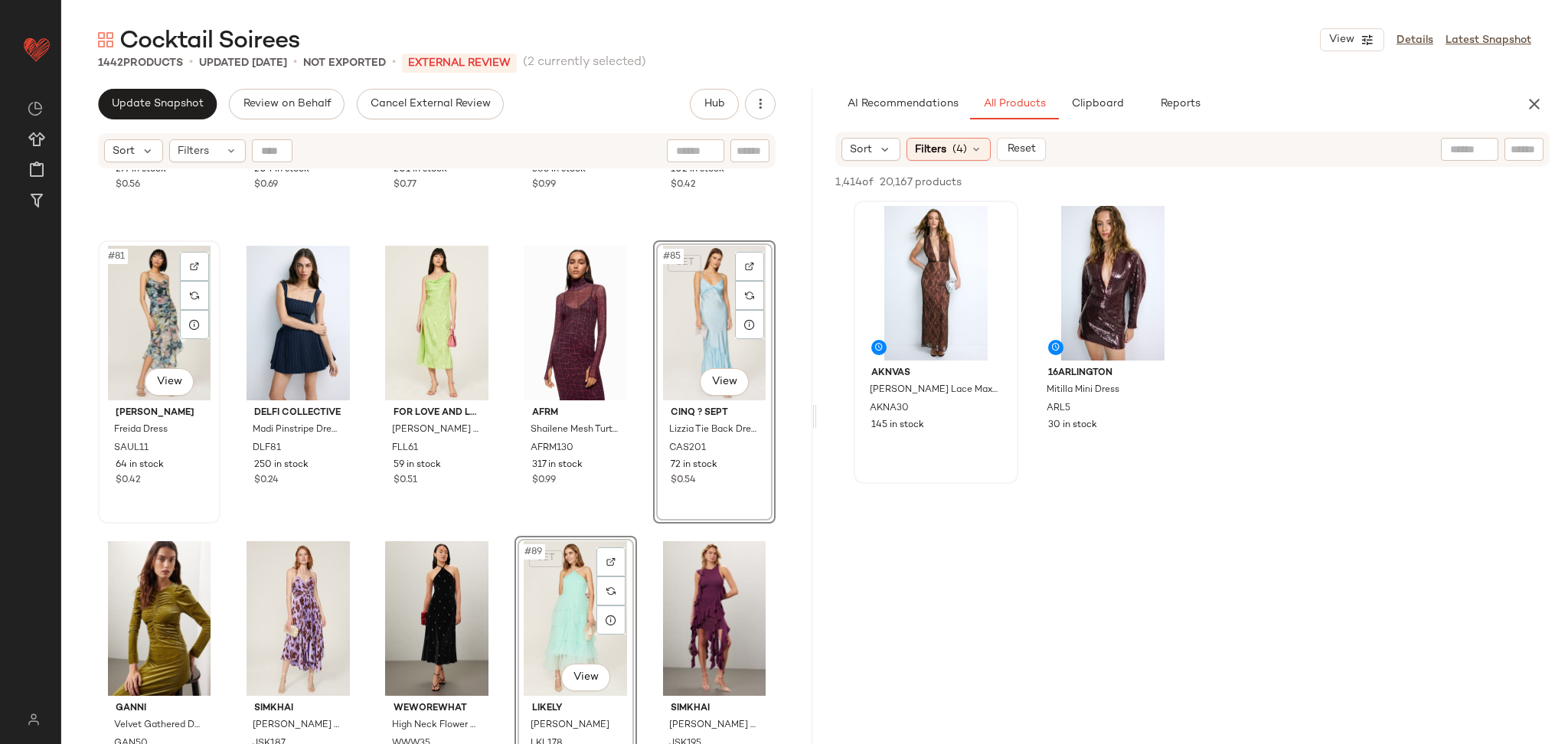
click at [143, 320] on div "#81 View" at bounding box center [159, 324] width 112 height 155
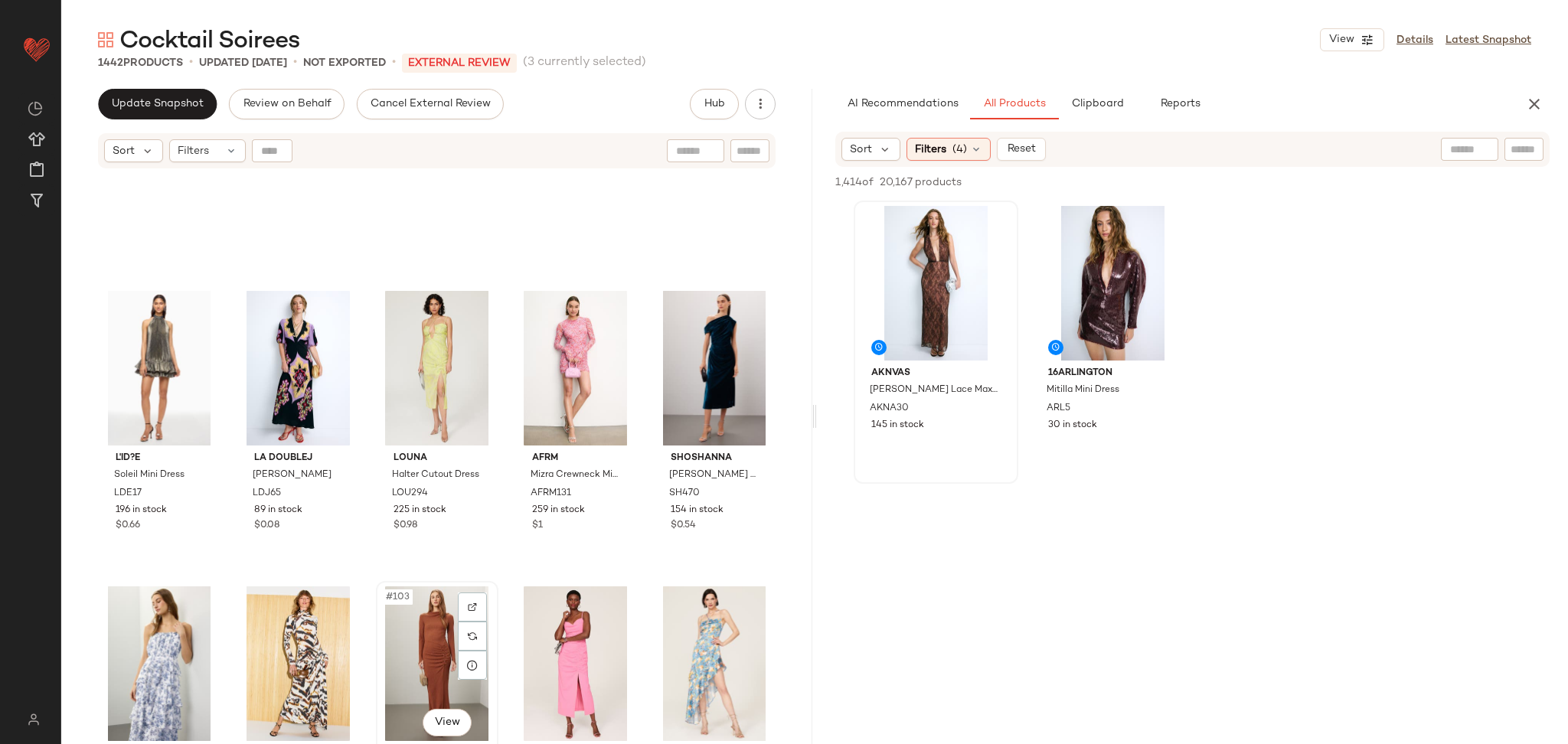
scroll to position [5703, 0]
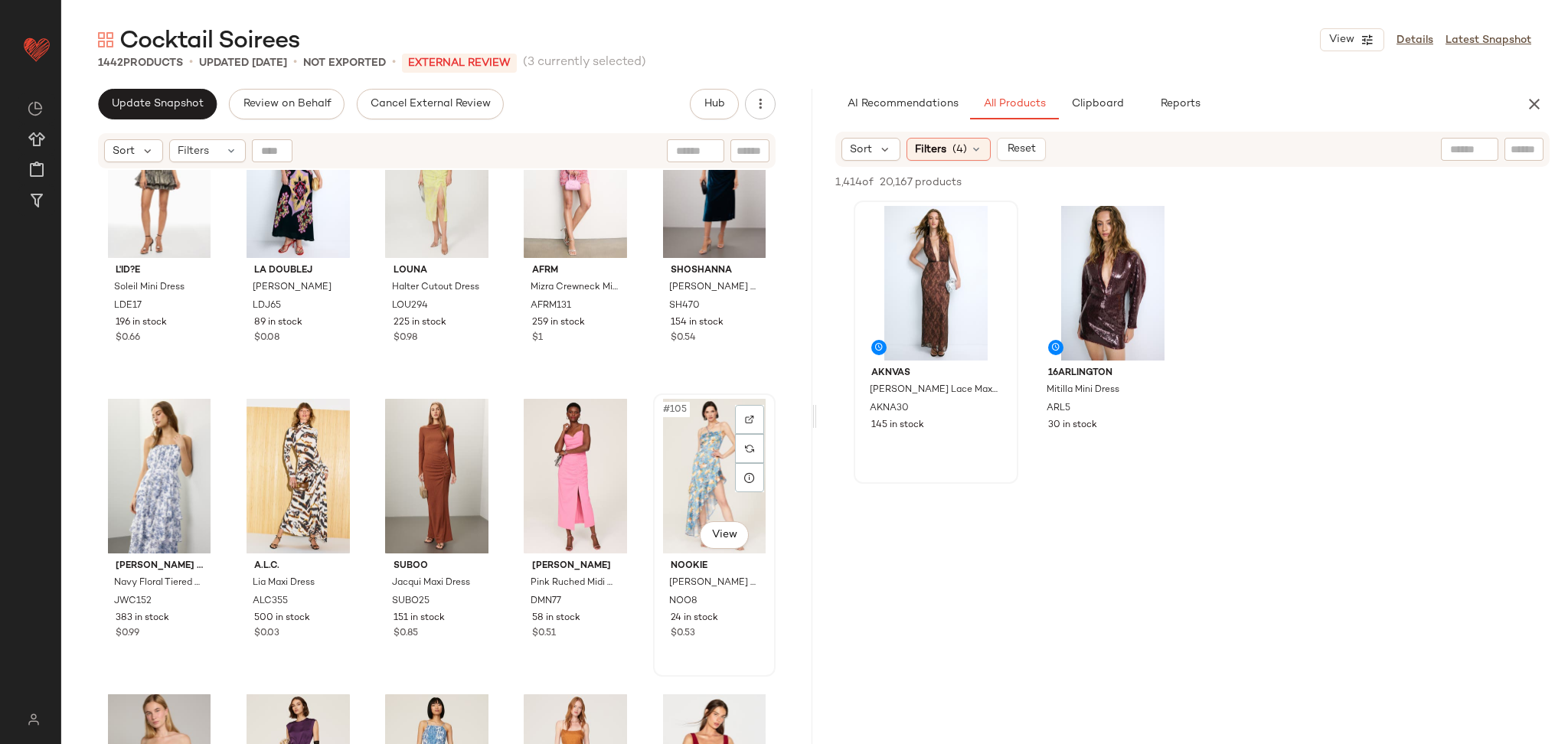
click at [698, 453] on div "#105 View" at bounding box center [714, 476] width 112 height 155
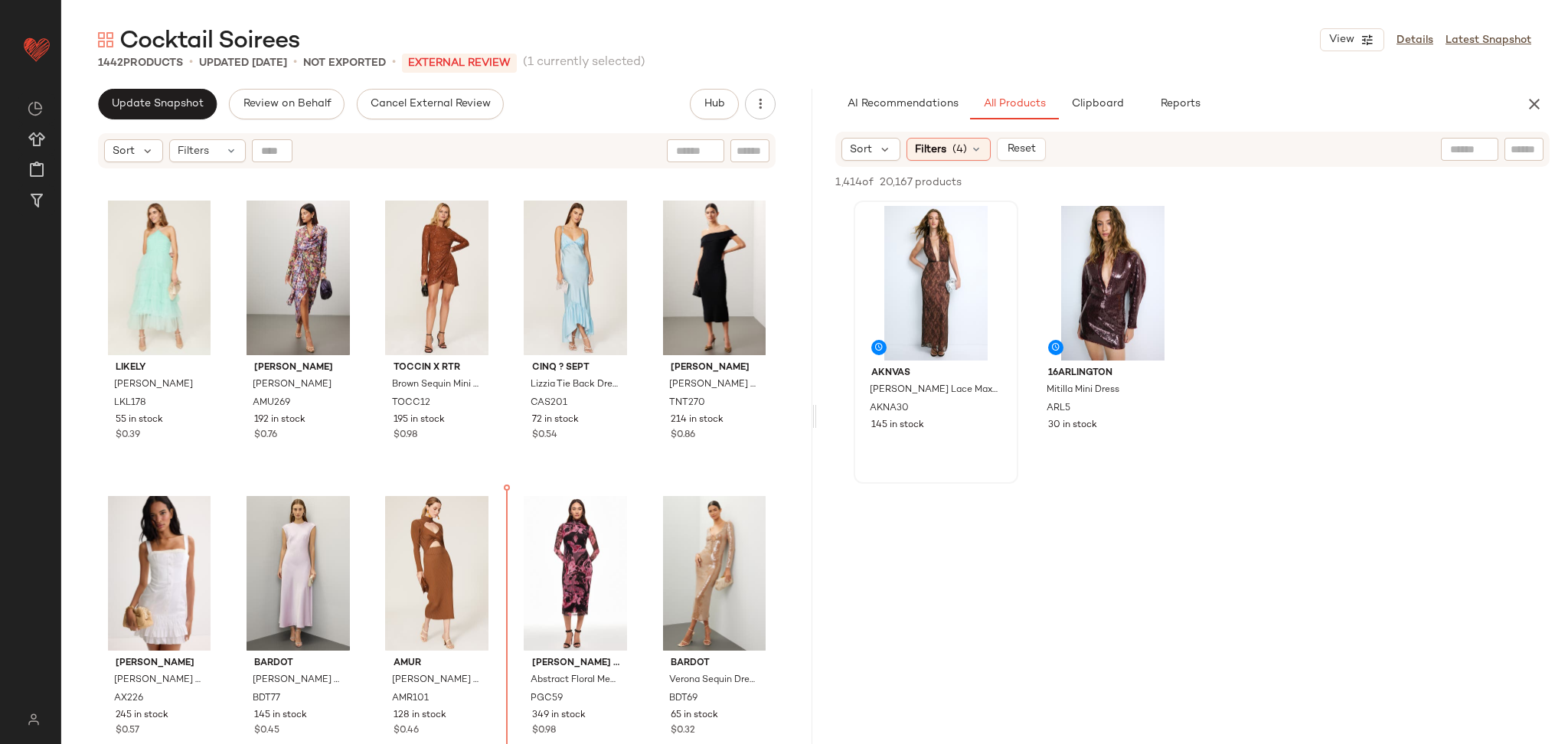
scroll to position [884, 0]
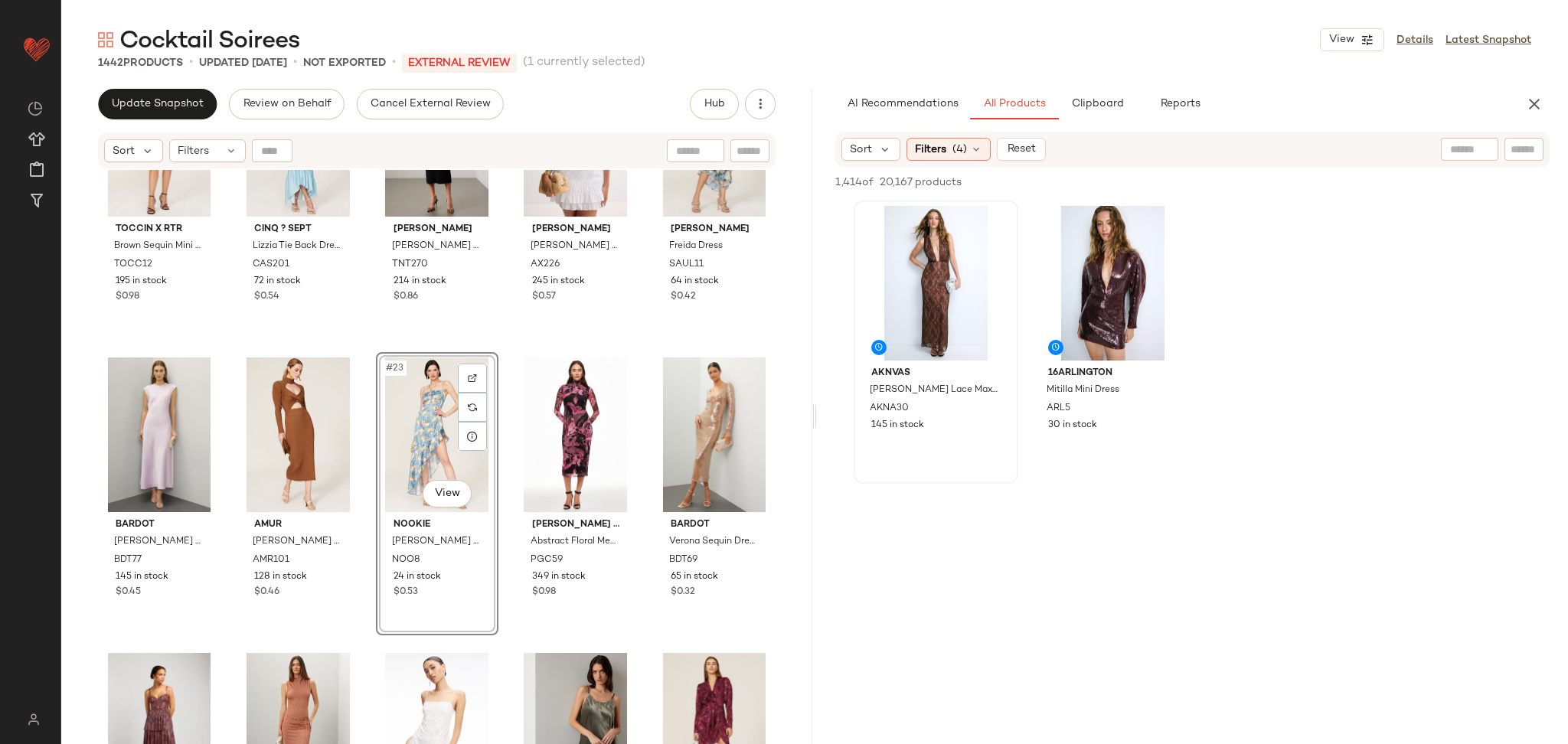
scroll to position [720, 0]
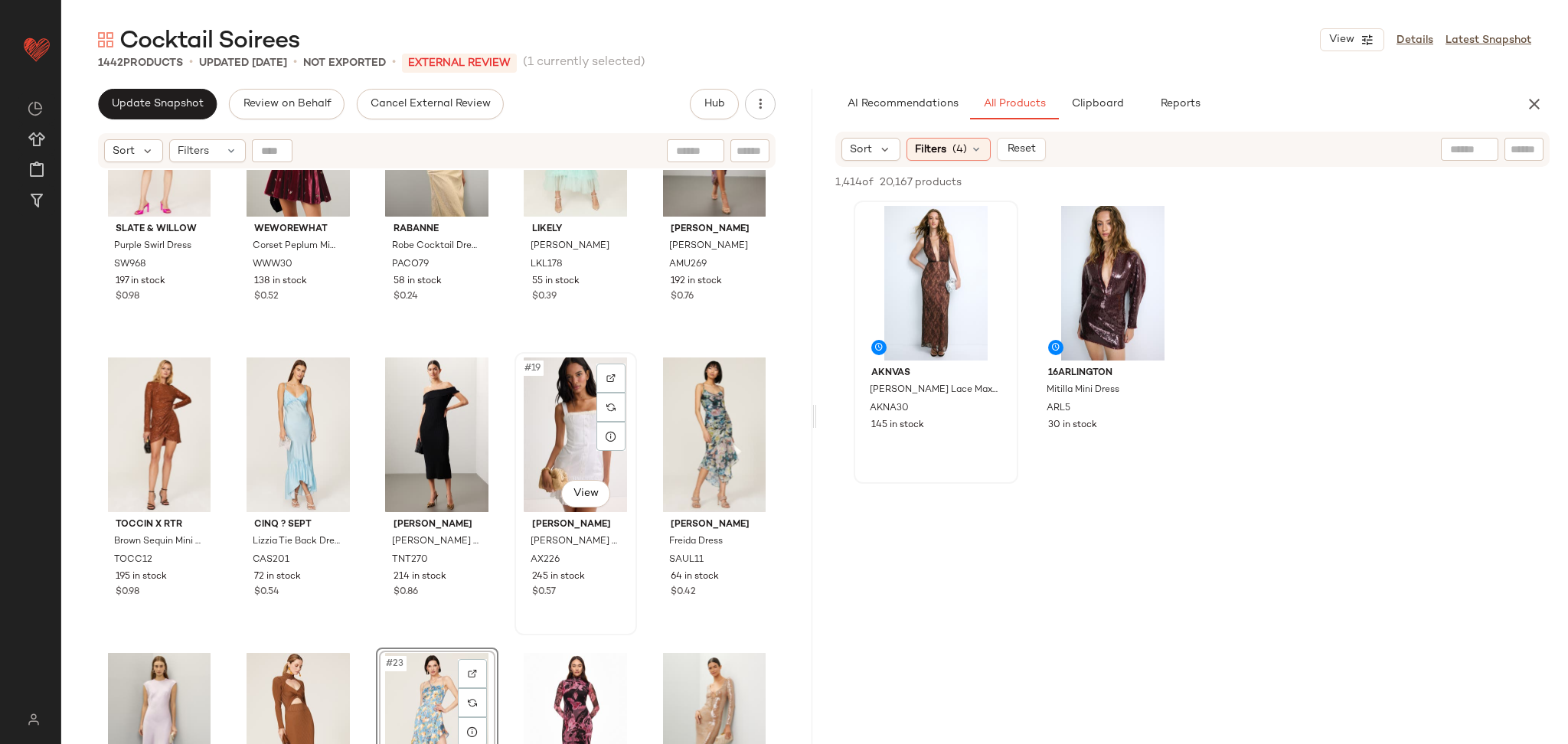
click at [520, 482] on div "#19 View" at bounding box center [576, 435] width 112 height 155
click at [503, 460] on div "Slate & Willow Purple Swirl Dress SW968 197 in stock $0.98 WEWOREWHAT Corset Pe…" at bounding box center [437, 476] width 751 height 613
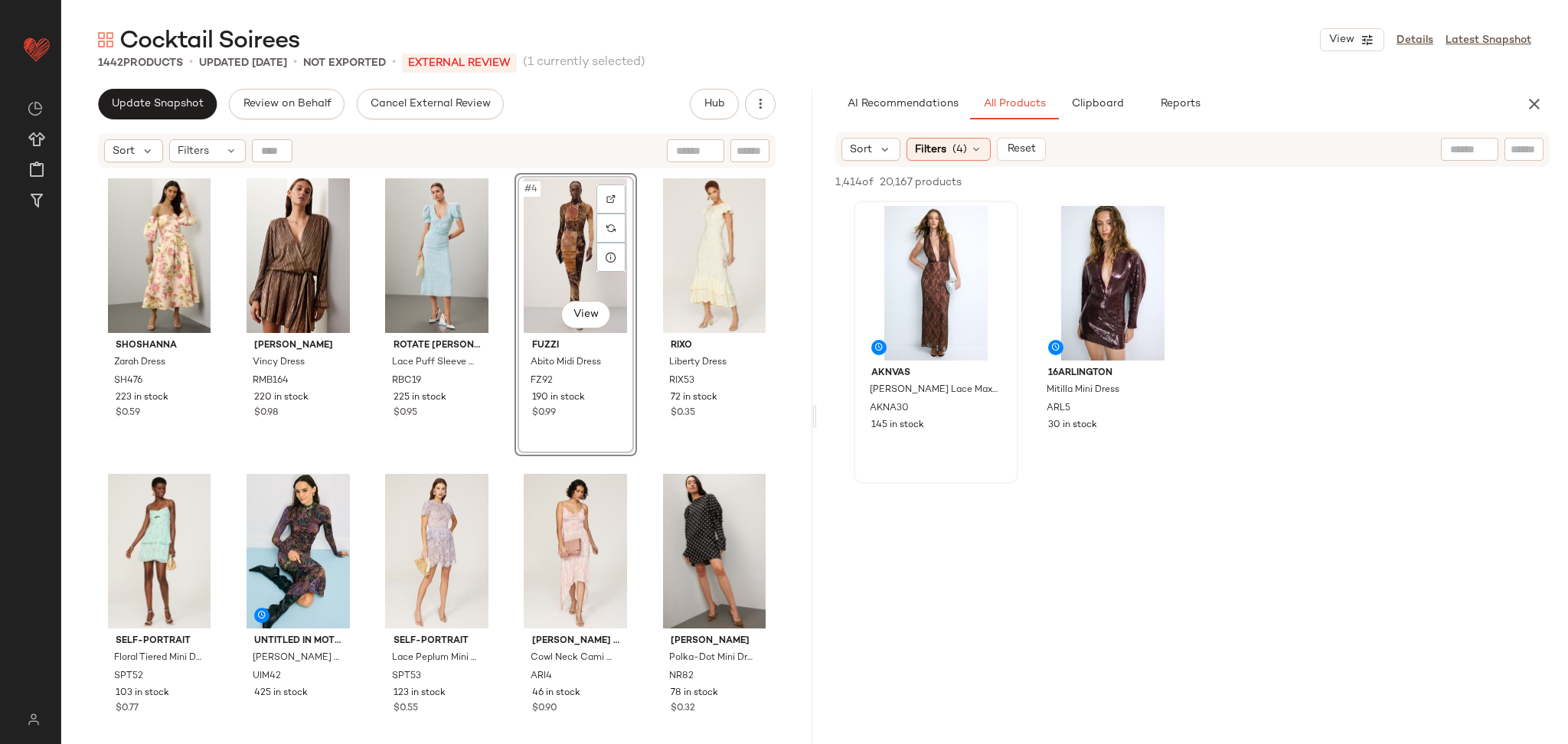
click at [639, 464] on div "Shoshanna Zarah Dress SH476 223 in stock $0.59 Ramy Brook Vincy Dress RMB164 22…" at bounding box center [437, 478] width 678 height 610
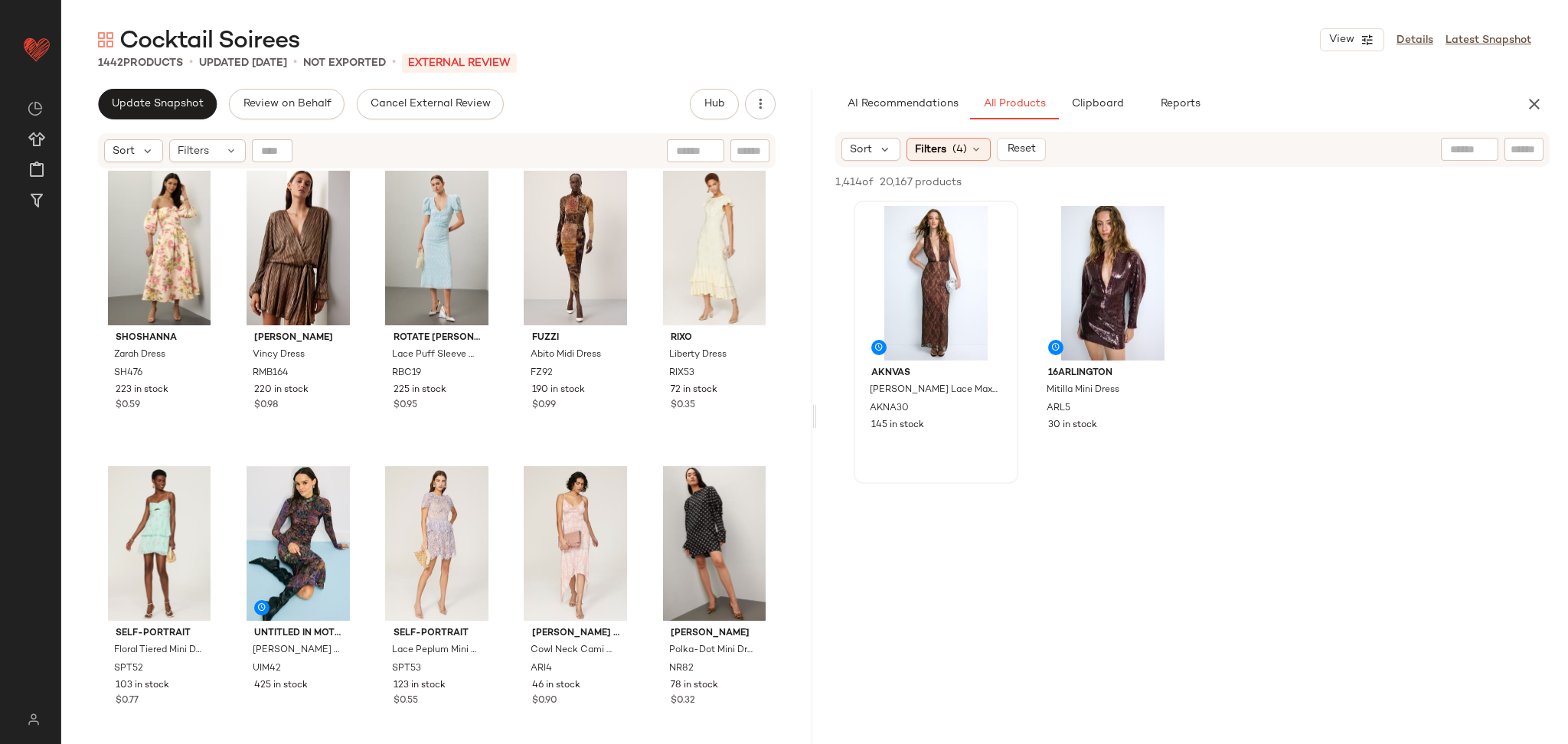
scroll to position [10, 0]
click at [1554, 103] on div "AI Recommendations All Products Clipboard Reports" at bounding box center [1192, 104] width 751 height 30
click at [1547, 103] on button "button" at bounding box center [1534, 104] width 30 height 30
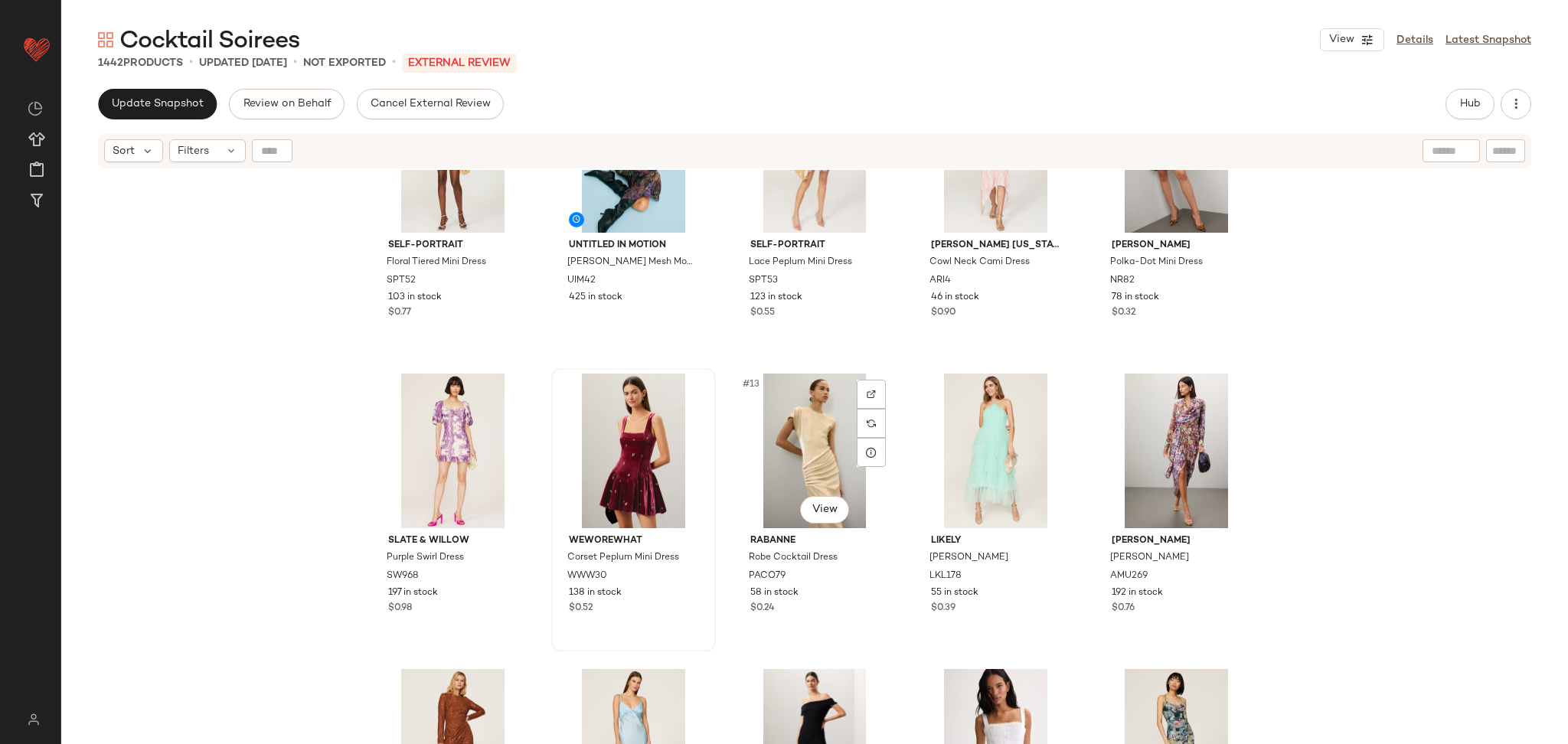
scroll to position [396, 0]
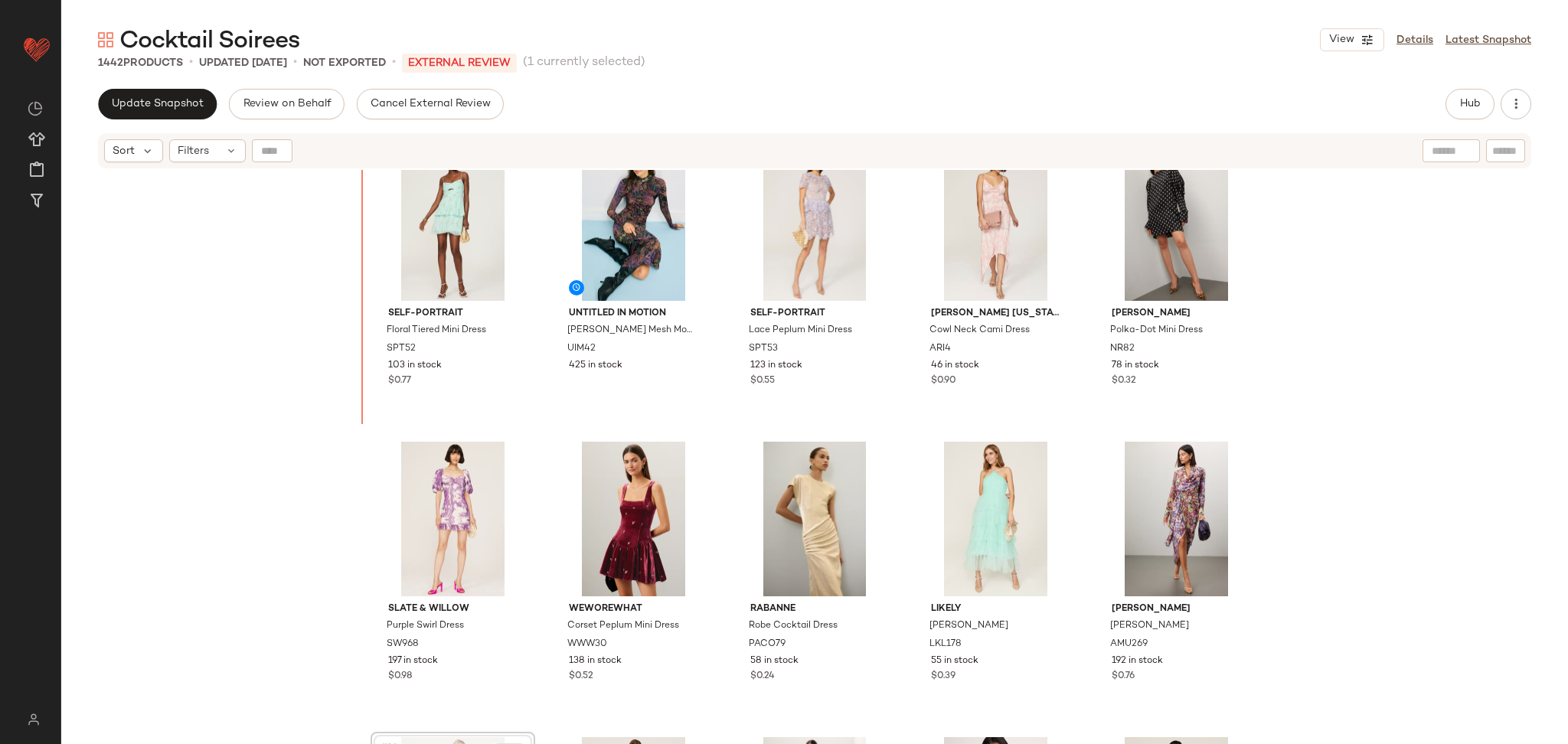
scroll to position [287, 0]
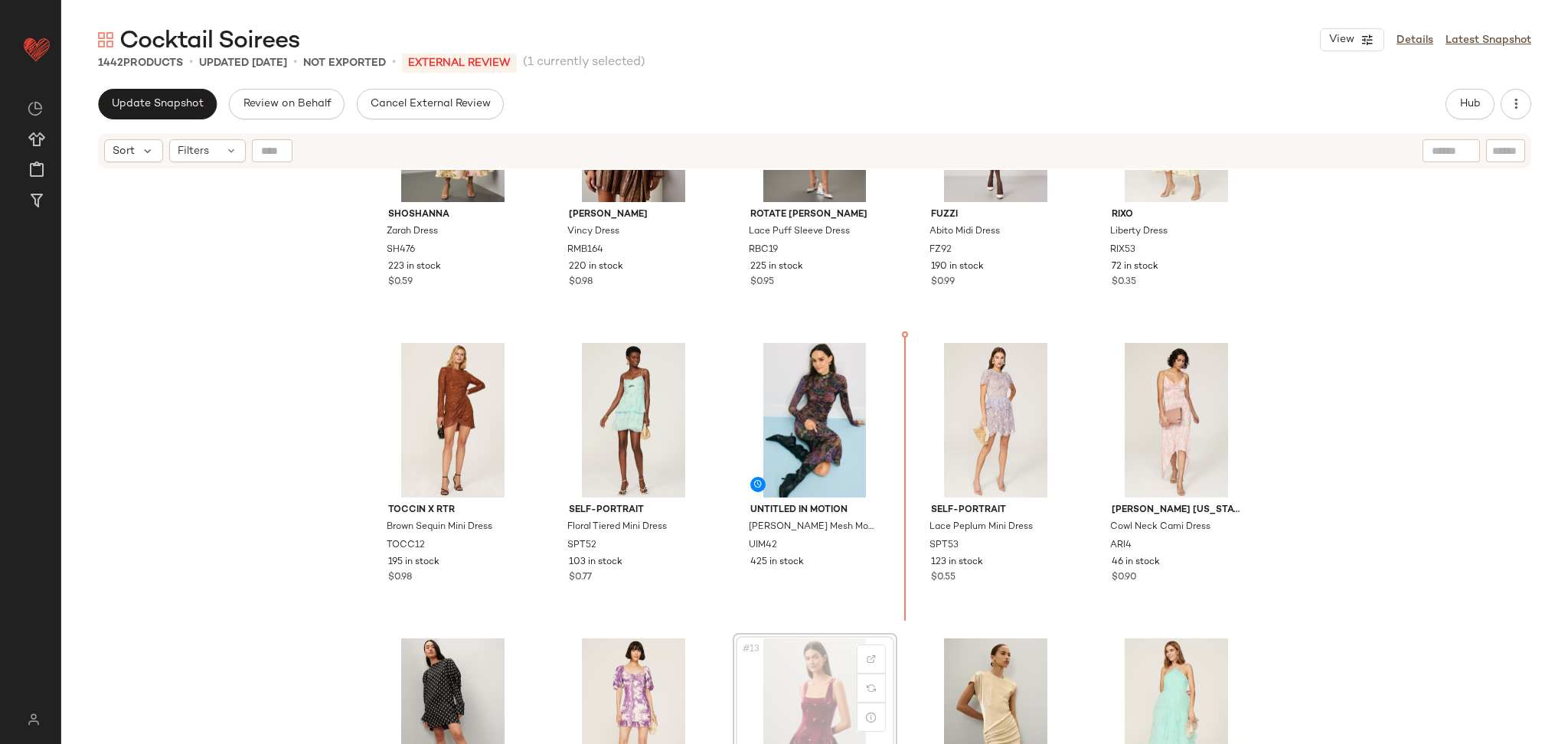
scroll to position [132, 0]
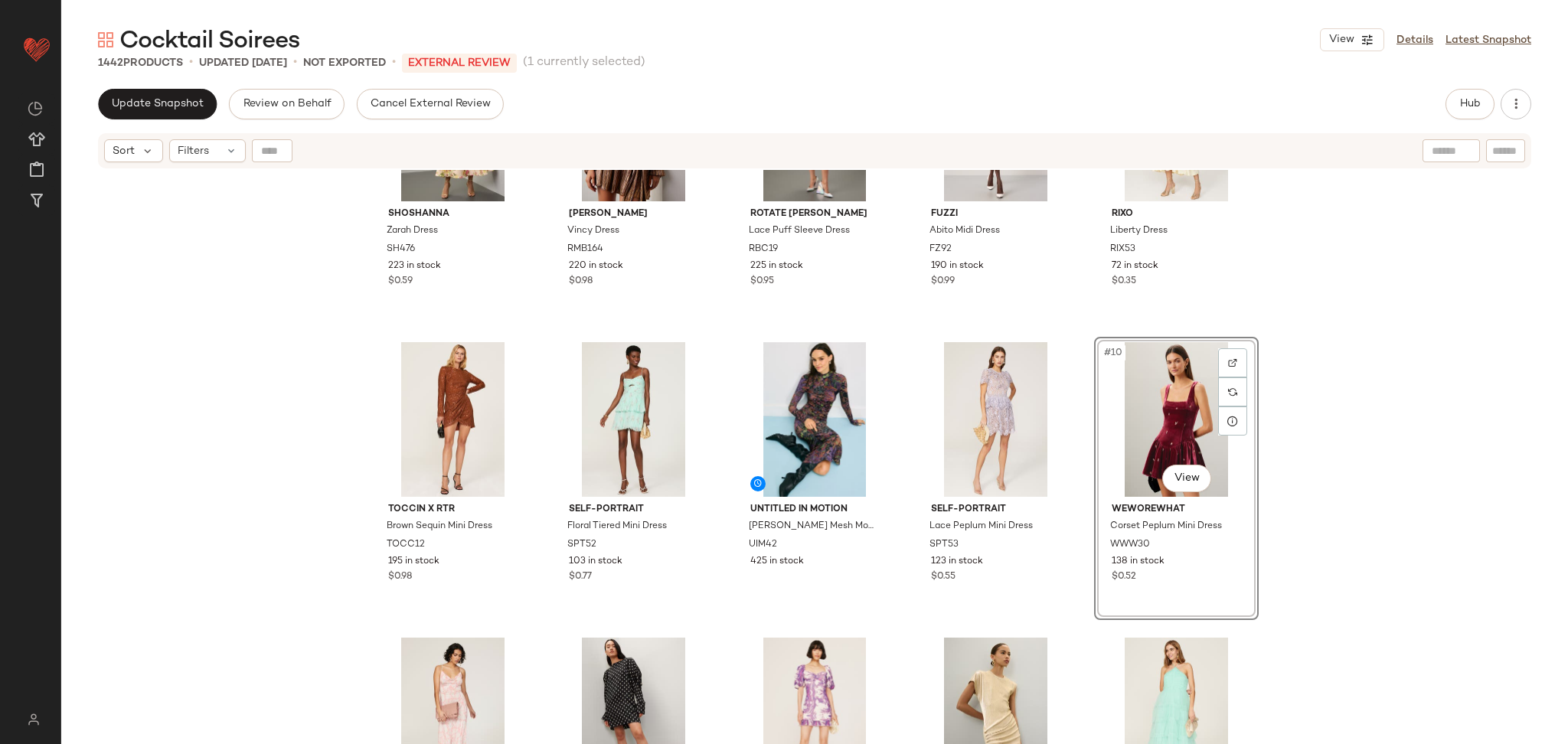
click at [1425, 418] on div "Shoshanna Zarah Dress SH476 223 in stock $0.59 Ramy Brook Vincy Dress RMB164 22…" at bounding box center [815, 476] width 1507 height 613
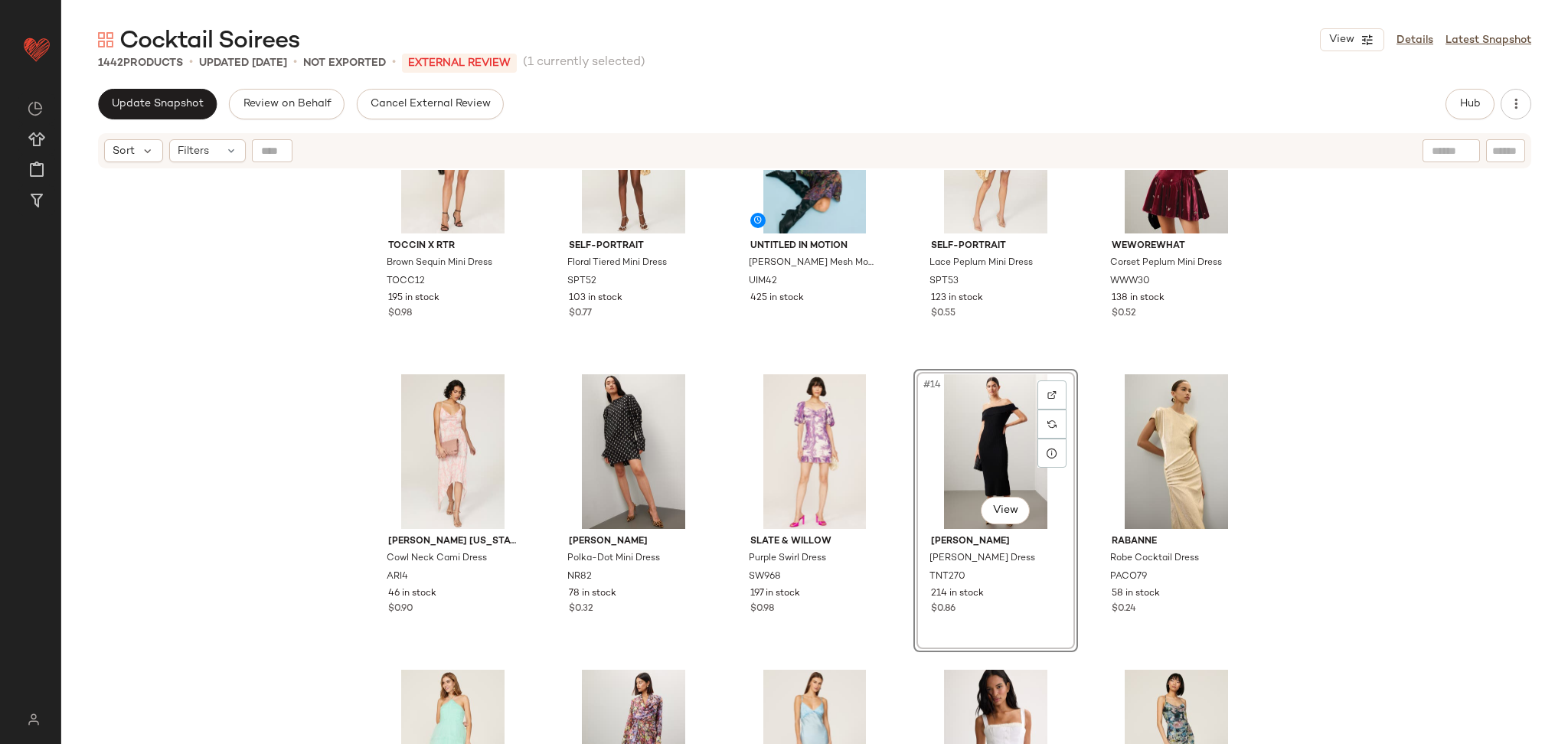
click at [1332, 475] on div "TOCCIN X RTR Brown Sequin Mini Dress TOCC12 195 in stock $0.98 Self-Portrait Fl…" at bounding box center [815, 476] width 1507 height 613
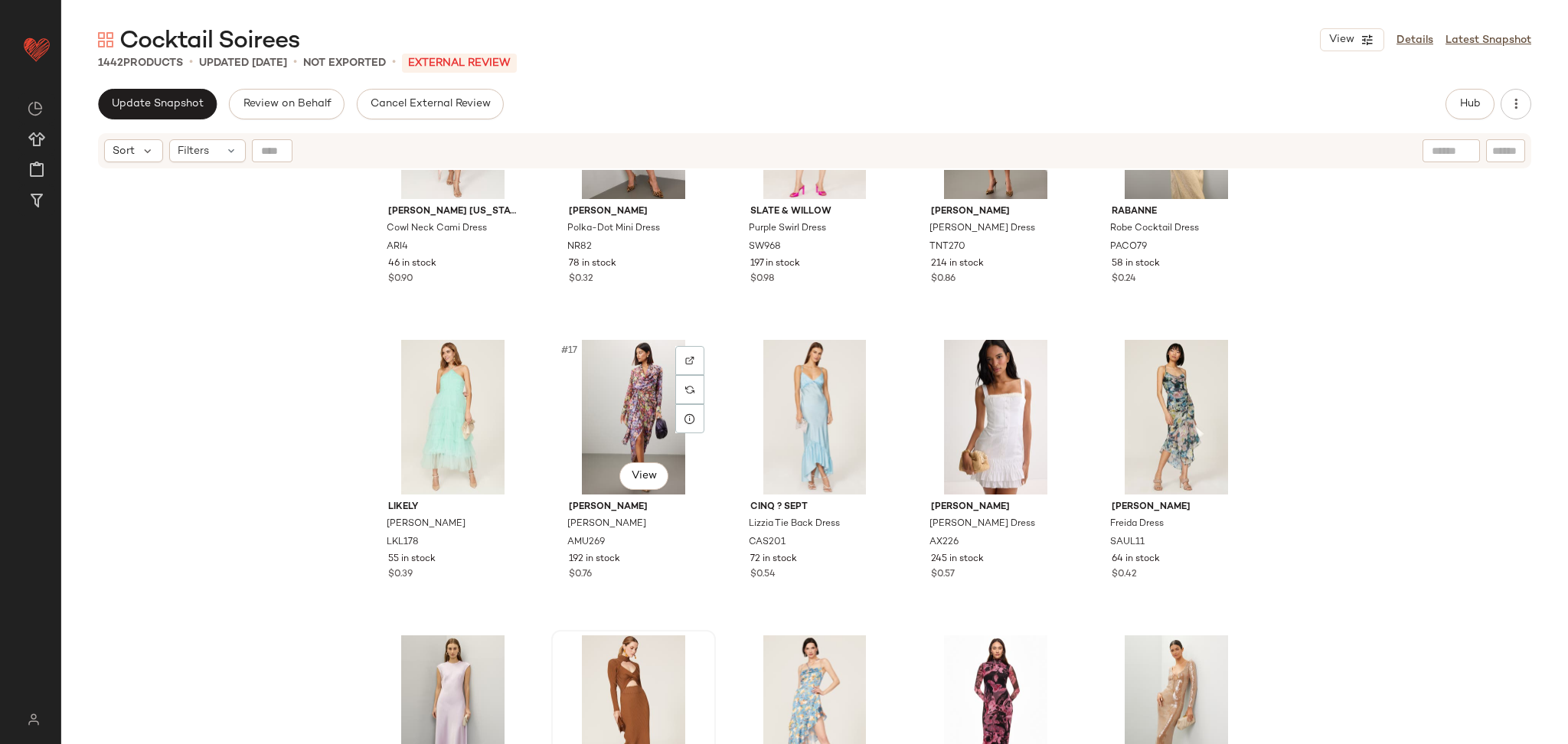
scroll to position [939, 0]
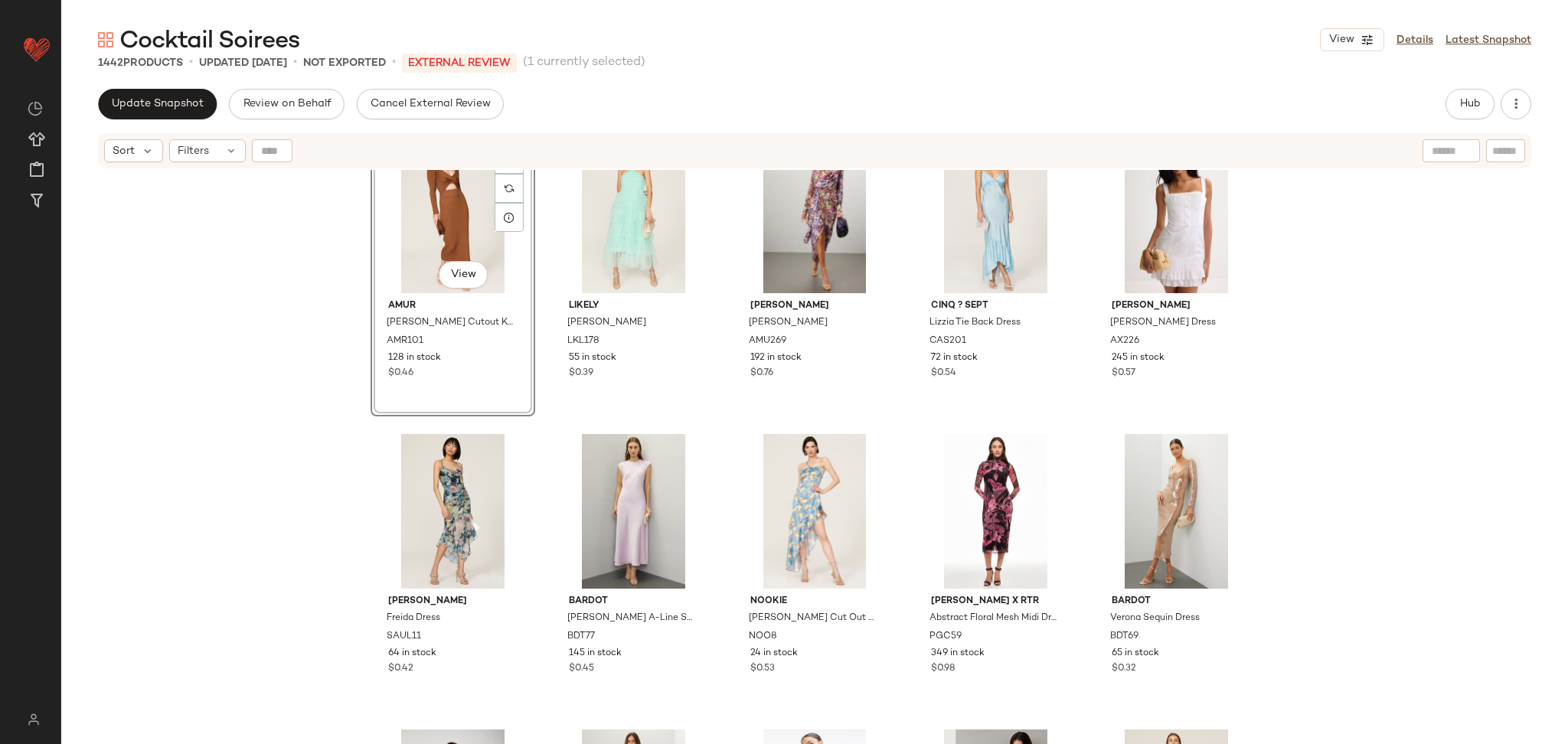
click at [1364, 417] on div "ARIAS NEW YORK Cowl Neck Cami Dress ARI4 46 in stock $0.90 Nina Ricci Polka-Dot…" at bounding box center [815, 476] width 1507 height 613
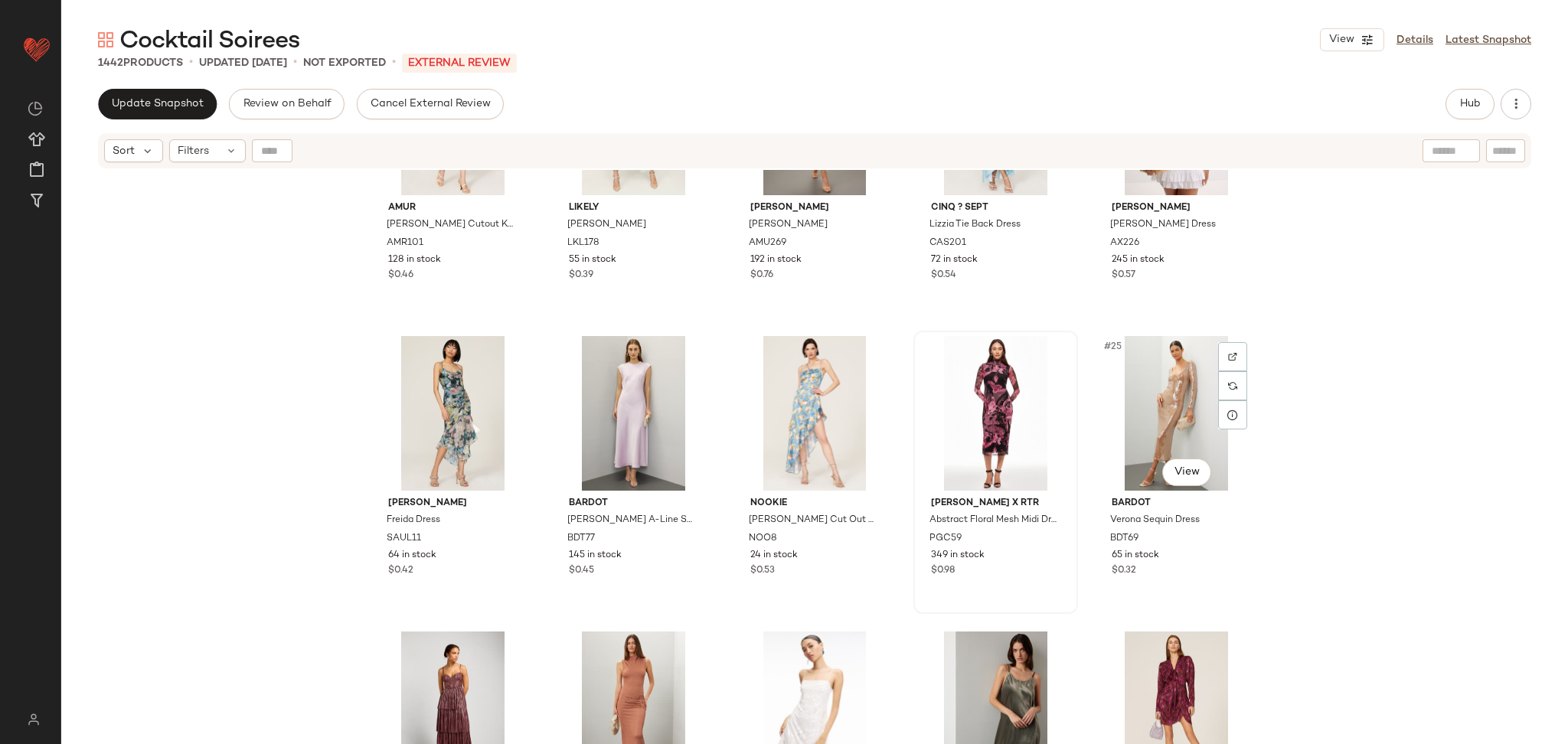
scroll to position [1050, 0]
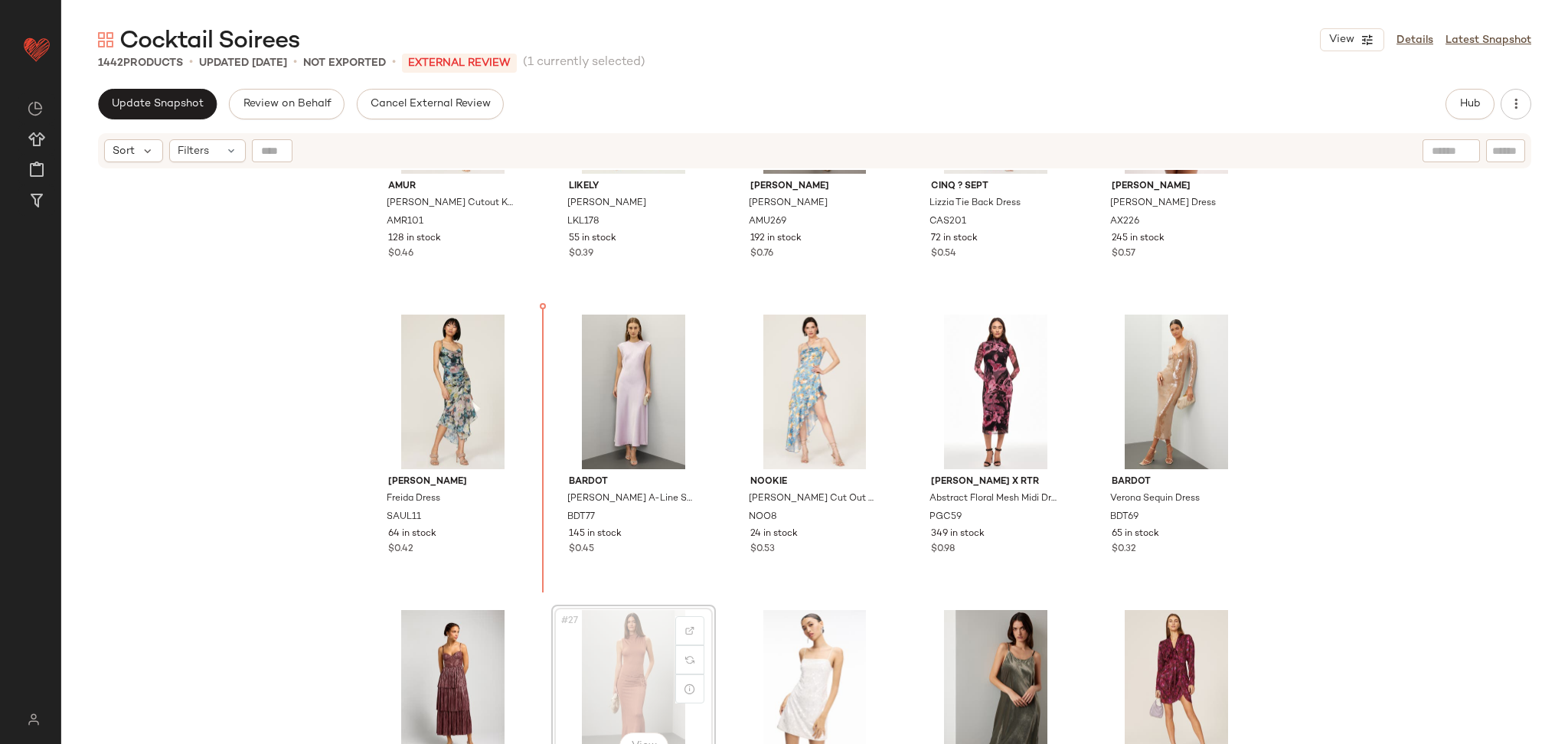
scroll to position [1060, 0]
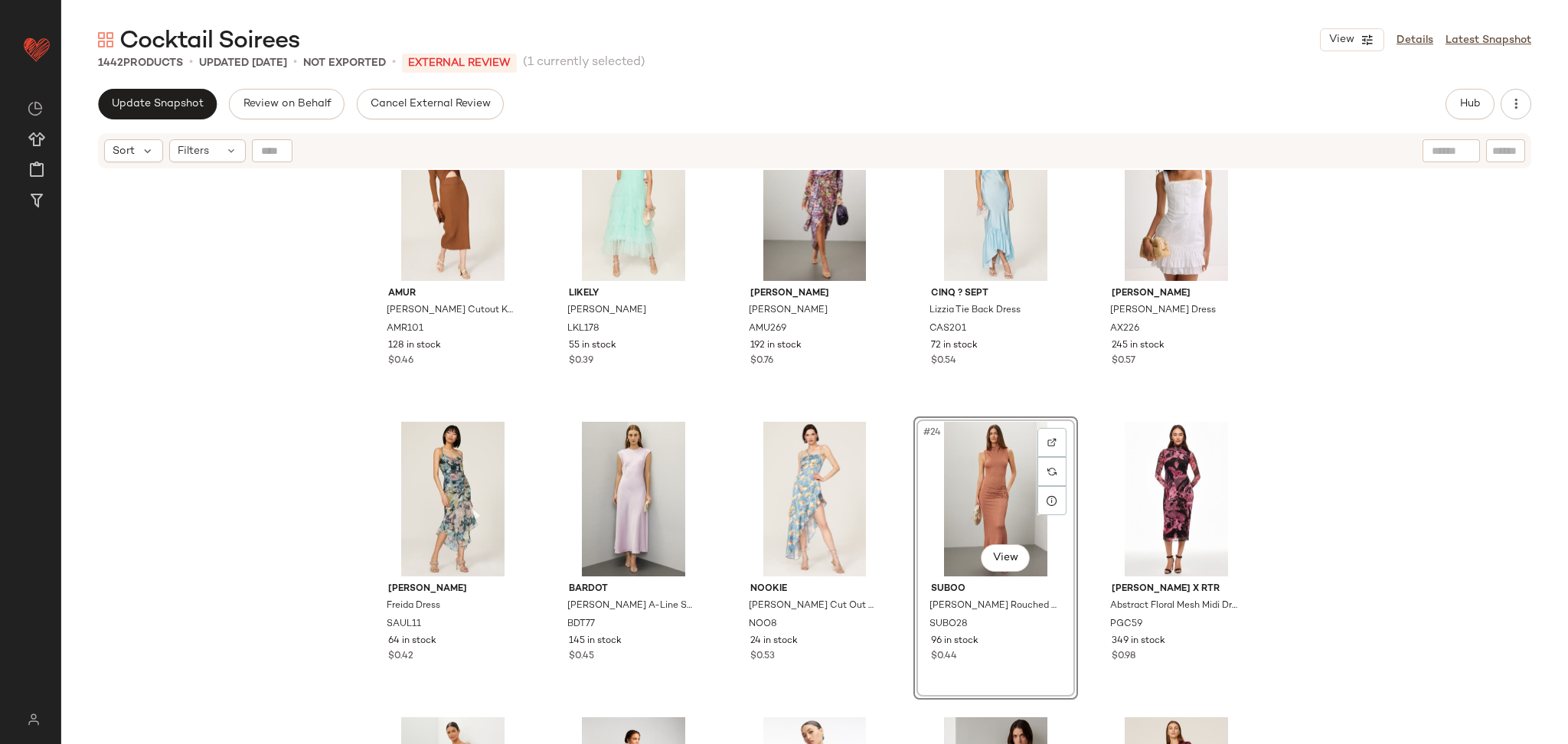
scroll to position [933, 0]
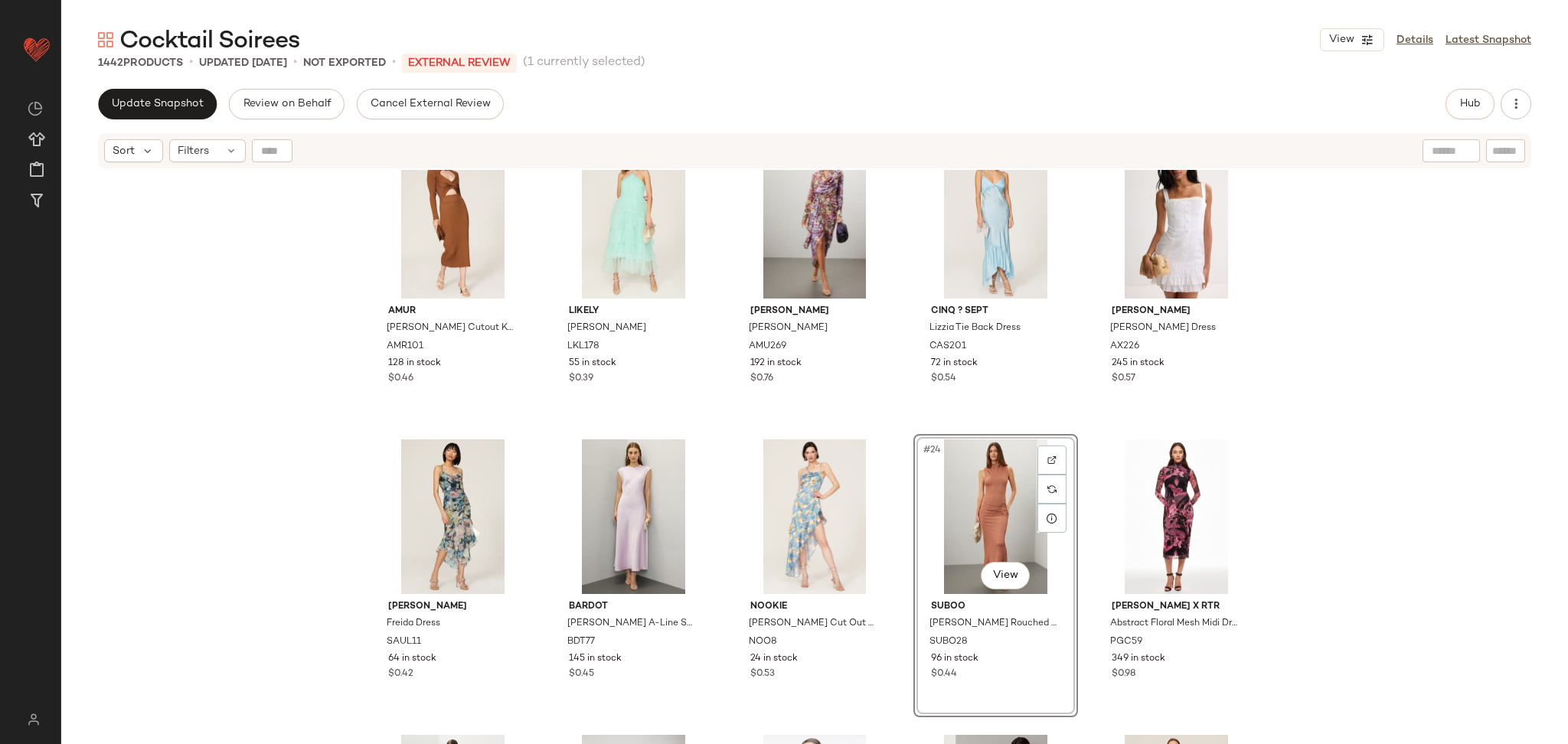
click at [1485, 462] on div "AMUR Guadalupe Cutout Knit Dress AMR101 128 in stock $0.46 LIKELY Shane Dress L…" at bounding box center [815, 476] width 1507 height 613
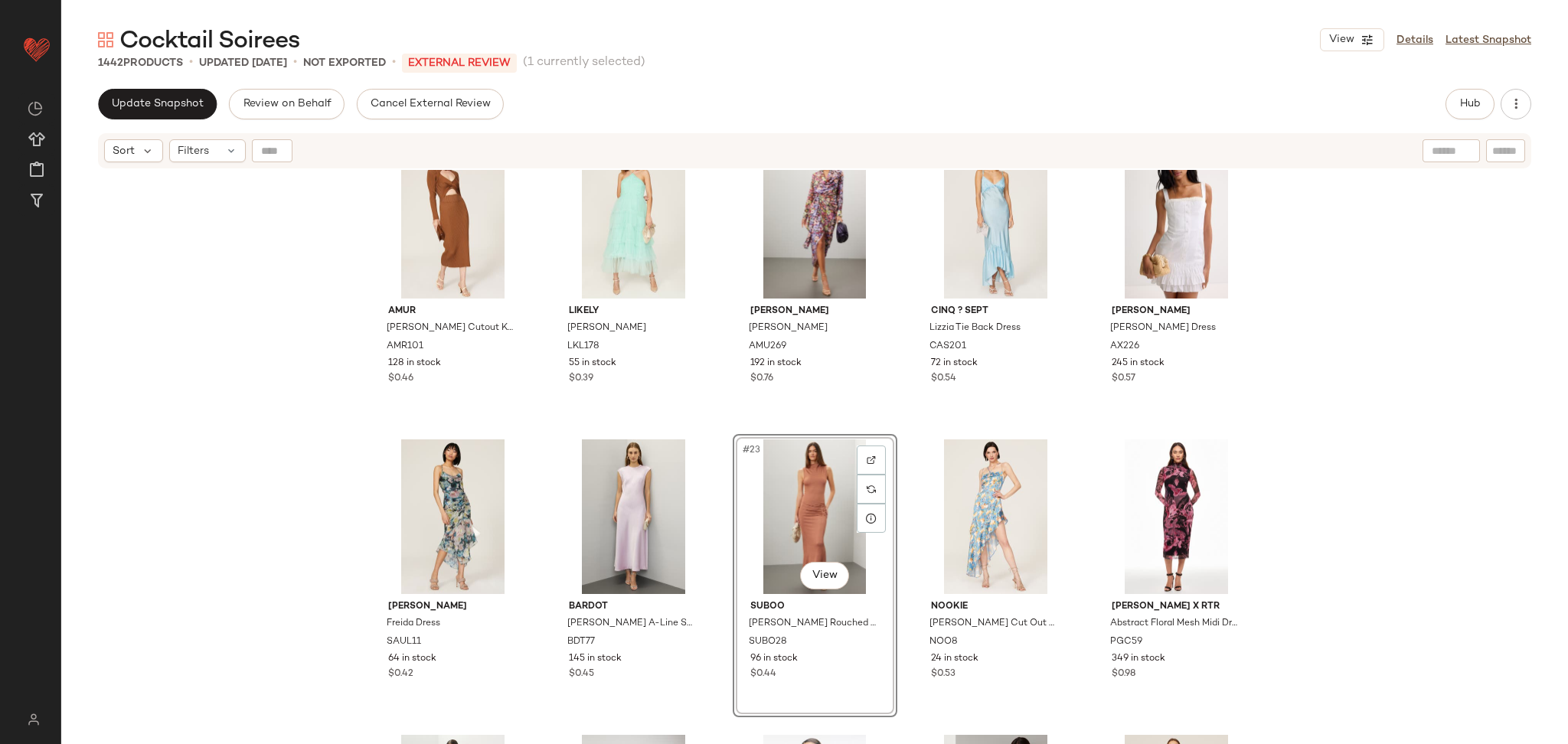
click at [1346, 502] on div "AMUR Guadalupe Cutout Knit Dress AMR101 128 in stock $0.46 LIKELY Shane Dress L…" at bounding box center [815, 476] width 1507 height 613
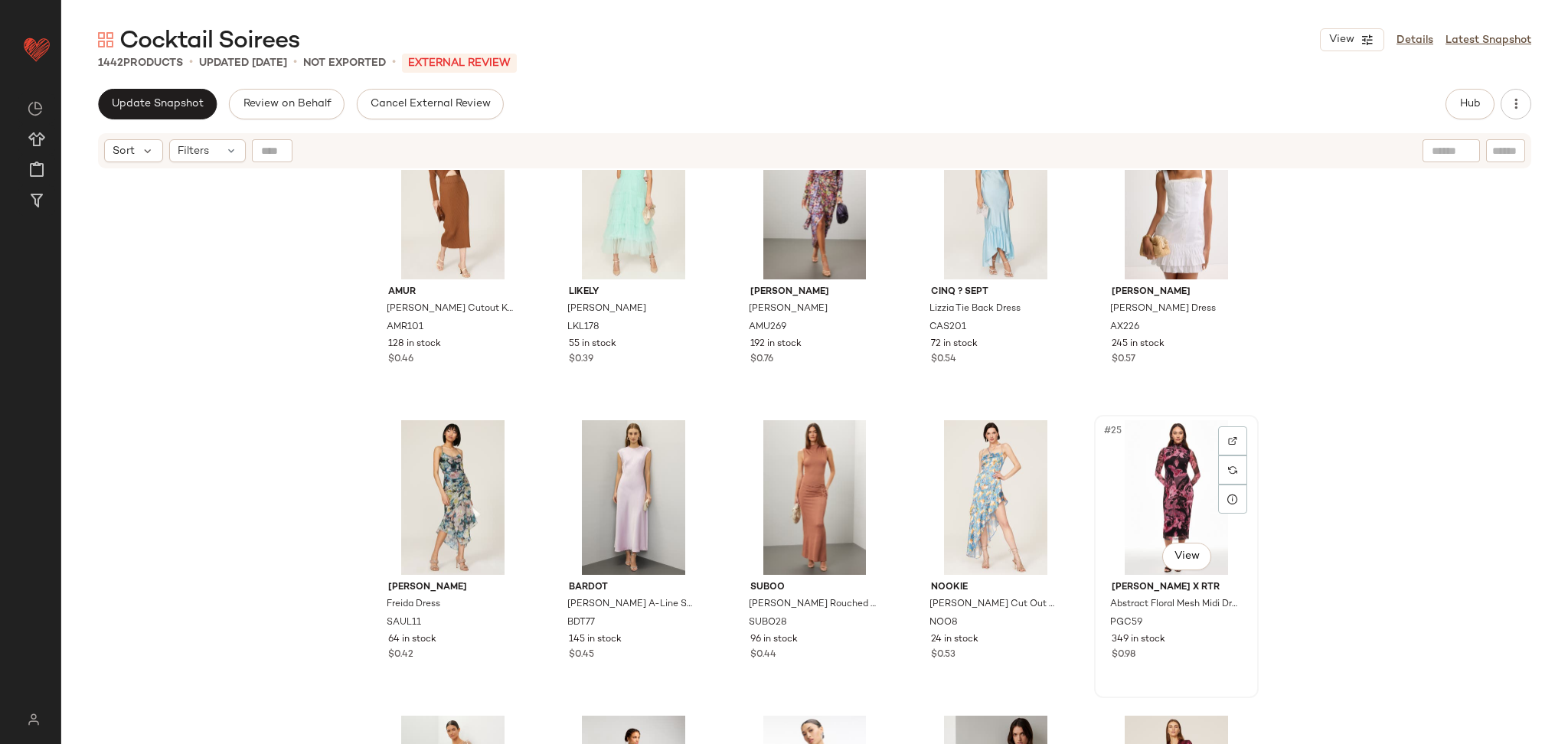
scroll to position [953, 0]
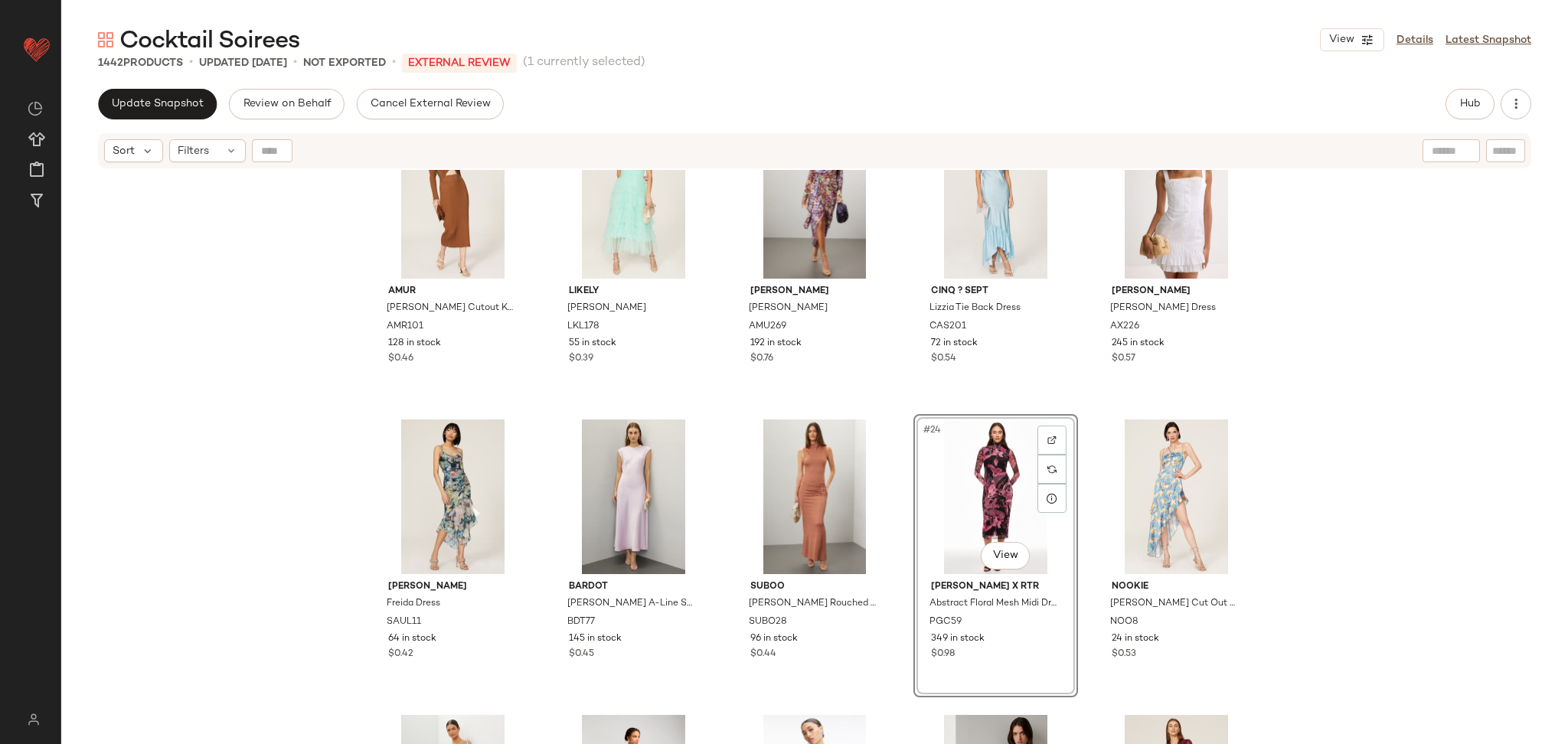
click at [1371, 456] on div "AMUR Guadalupe Cutout Knit Dress AMR101 128 in stock $0.46 LIKELY Shane Dress L…" at bounding box center [815, 476] width 1507 height 613
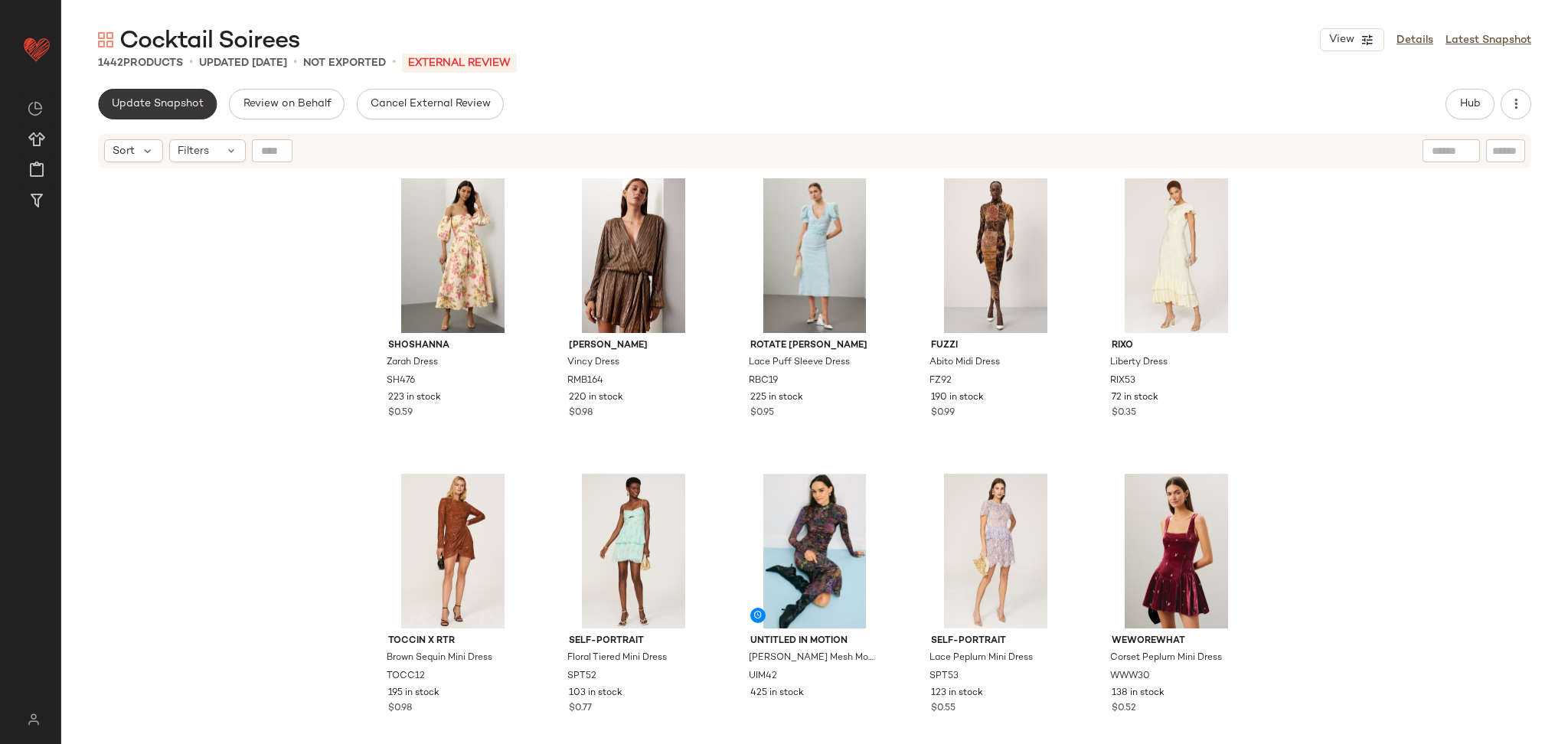
click at [173, 113] on button "Update Snapshot" at bounding box center [157, 104] width 119 height 30
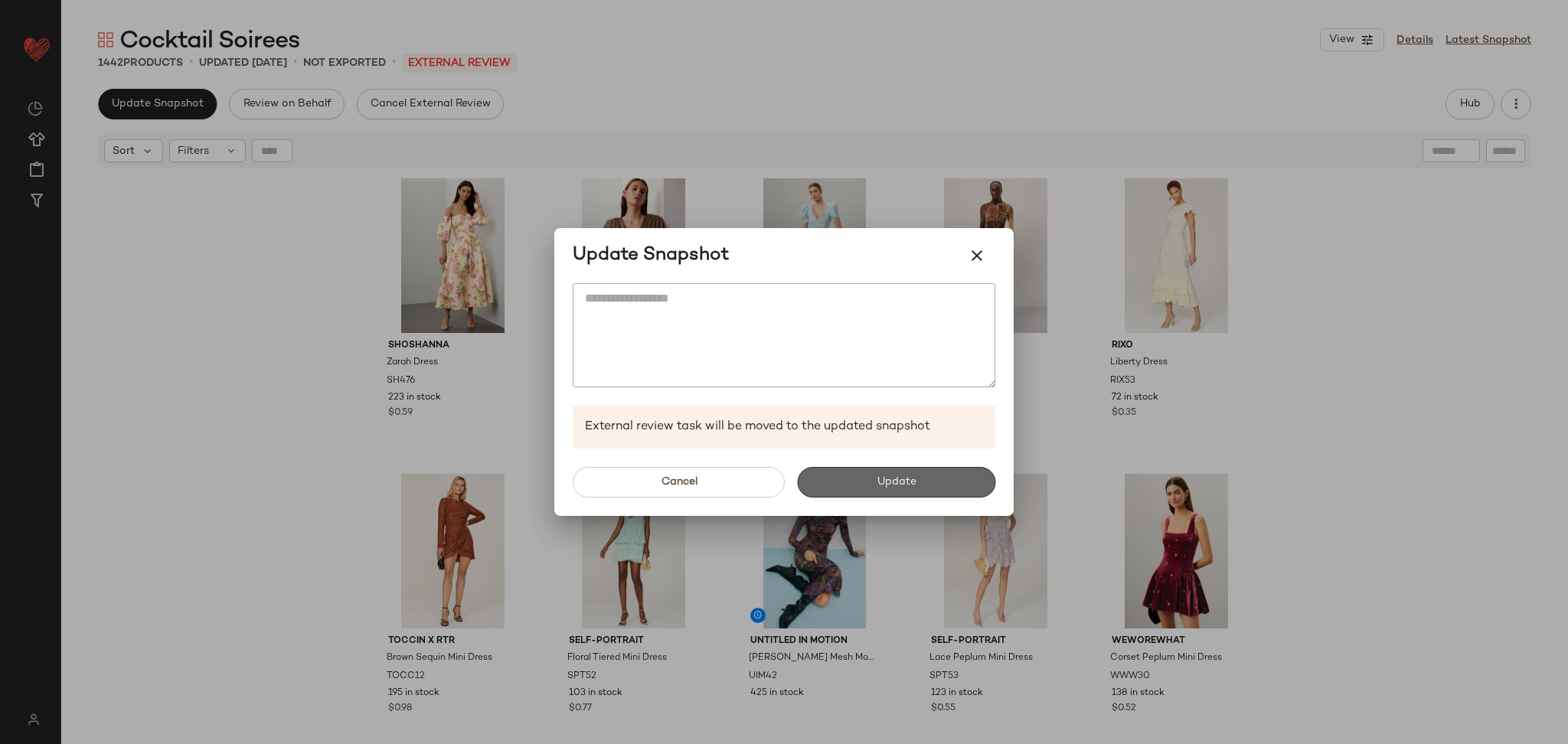
click at [881, 479] on span "Update" at bounding box center [896, 482] width 40 height 12
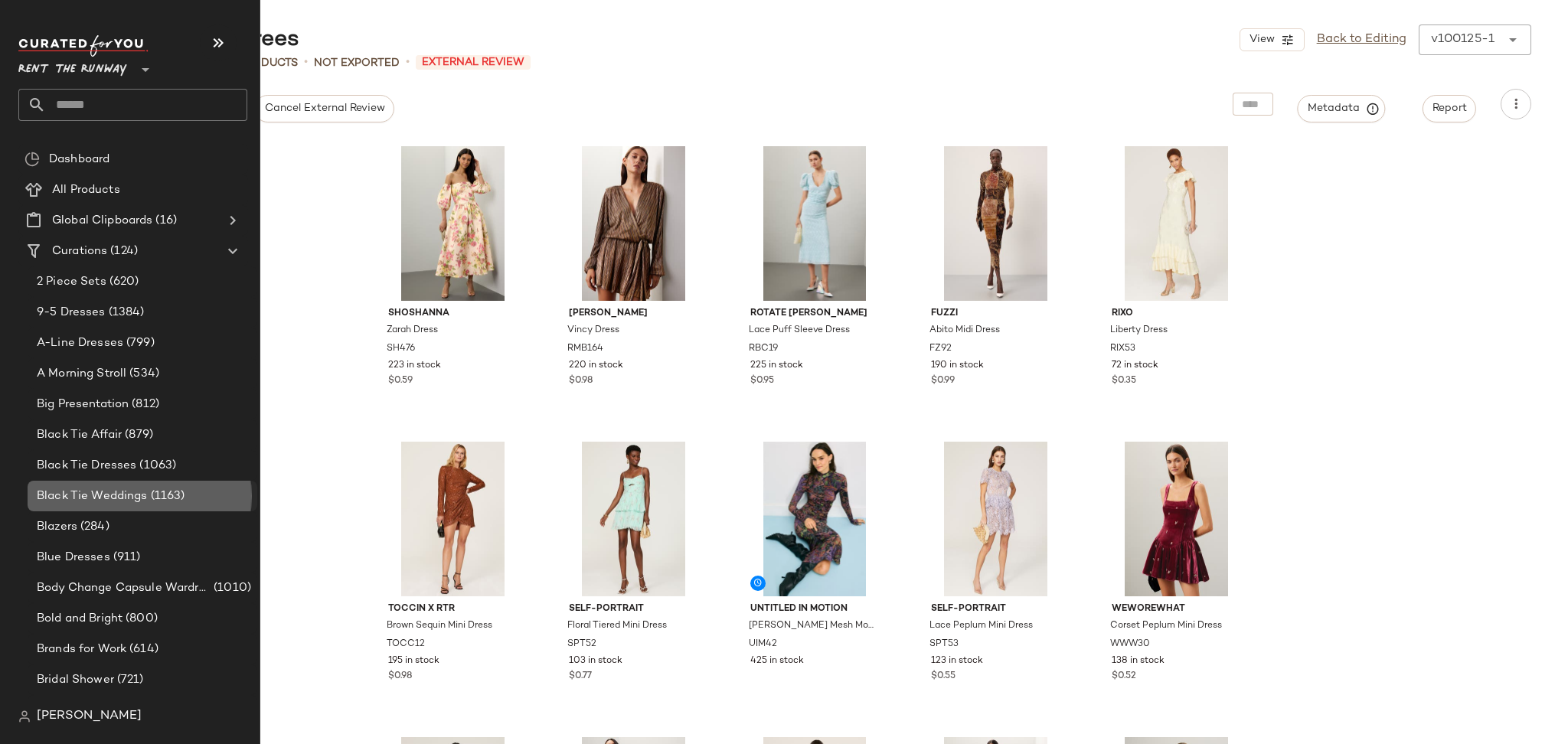
click at [168, 496] on span "(1163)" at bounding box center [166, 496] width 38 height 18
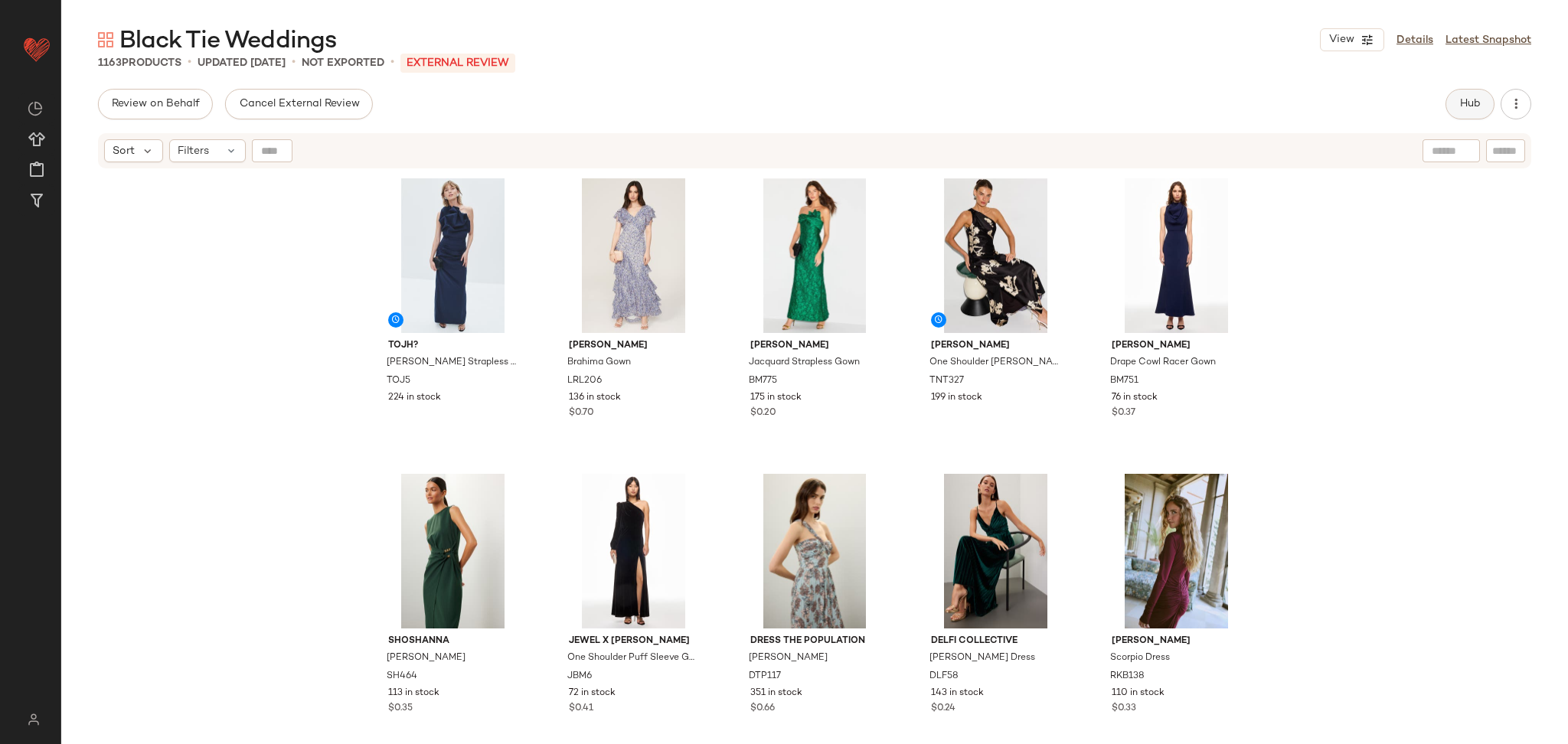
click at [1458, 115] on button "Hub" at bounding box center [1470, 104] width 49 height 30
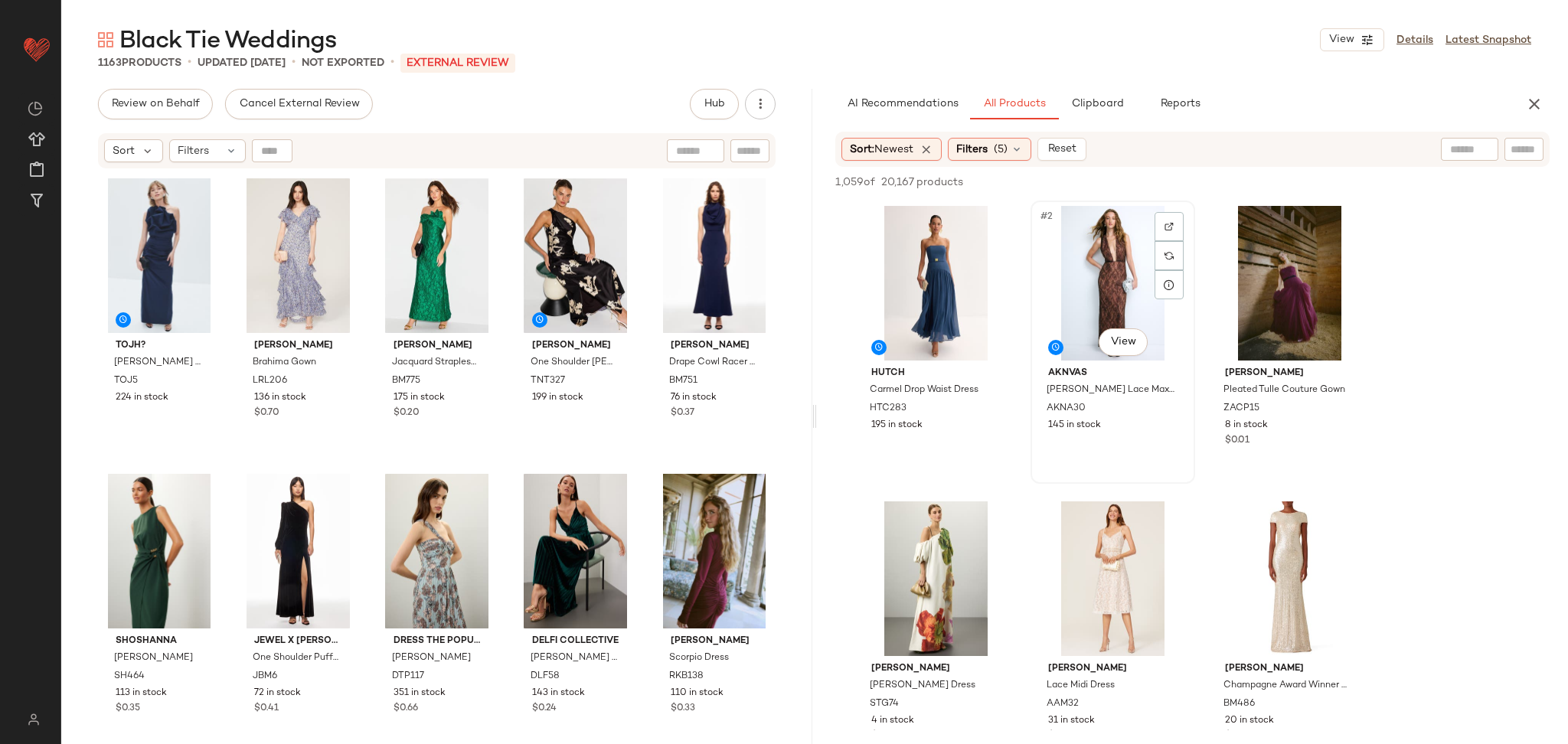
click at [1110, 274] on div "#2 View" at bounding box center [1112, 284] width 154 height 155
click at [1107, 339] on body "Rent the Runway ** Dashboard All Products Global Clipboards (16) Curations (124…" at bounding box center [784, 372] width 1568 height 744
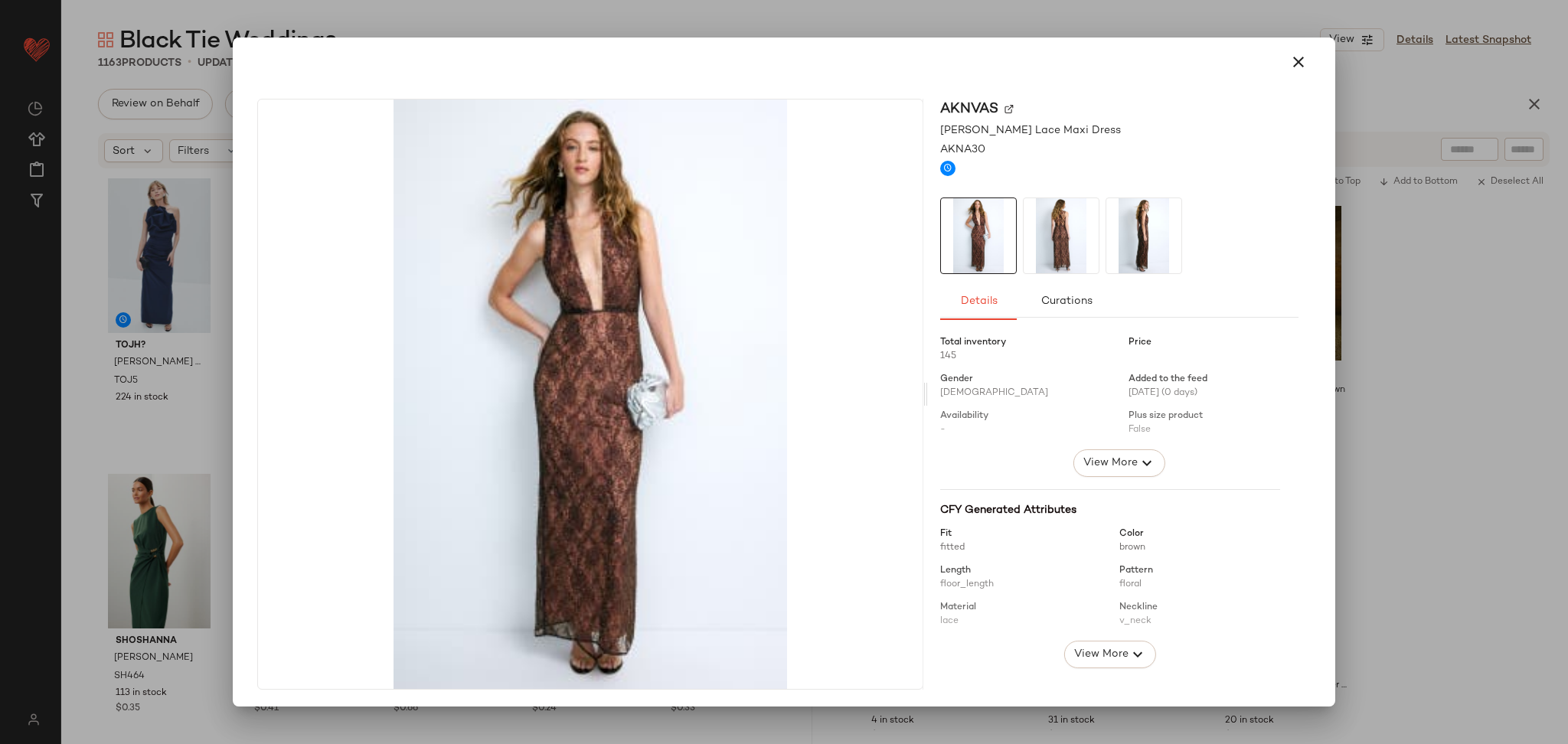
click at [1487, 295] on div at bounding box center [784, 372] width 1568 height 744
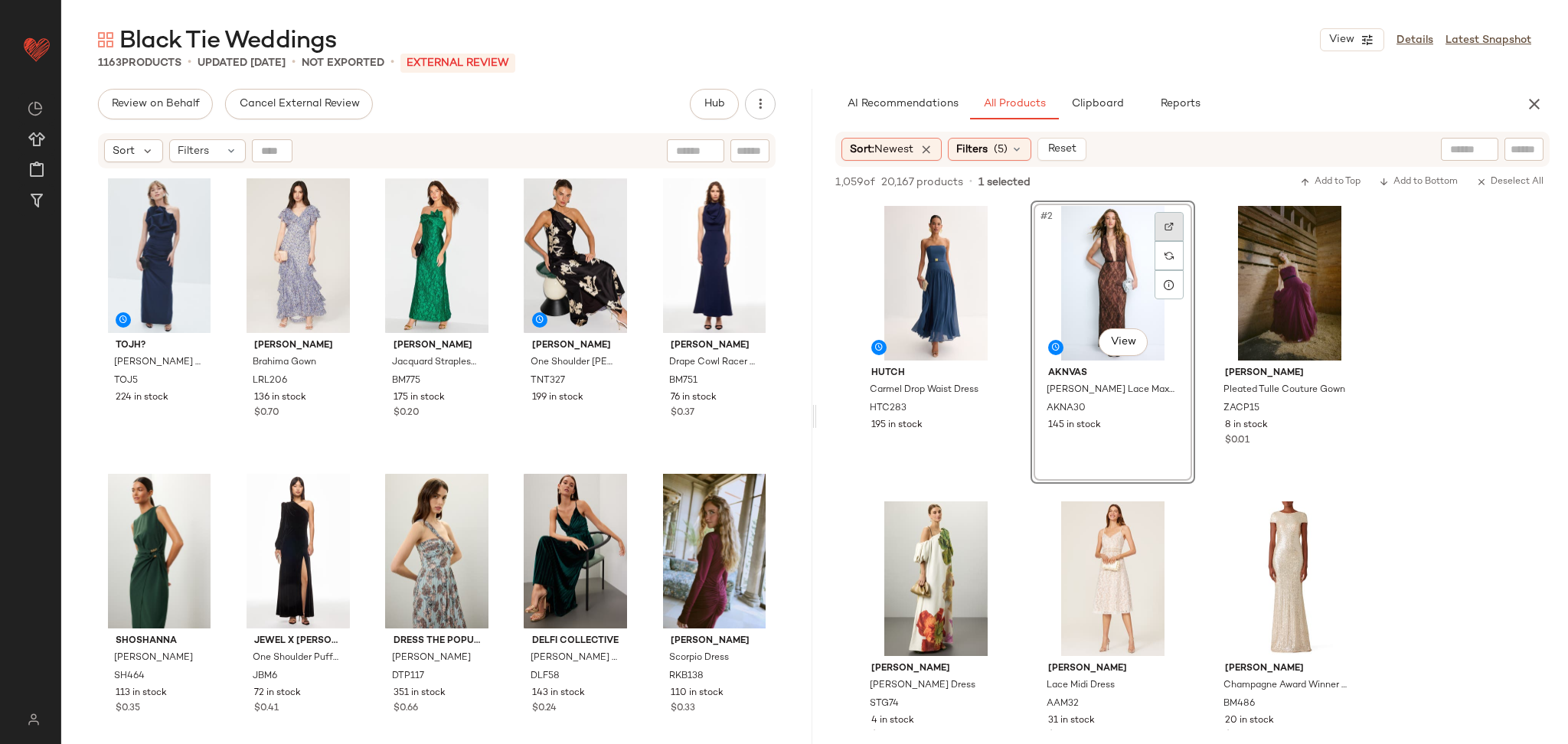
click at [1175, 229] on div at bounding box center [1169, 226] width 29 height 29
click at [1436, 330] on div "Hutch Carmel Drop Waist Dress HTC283 195 in stock #2 View AKNVAS Leo Lace Maxi …" at bounding box center [1192, 490] width 751 height 579
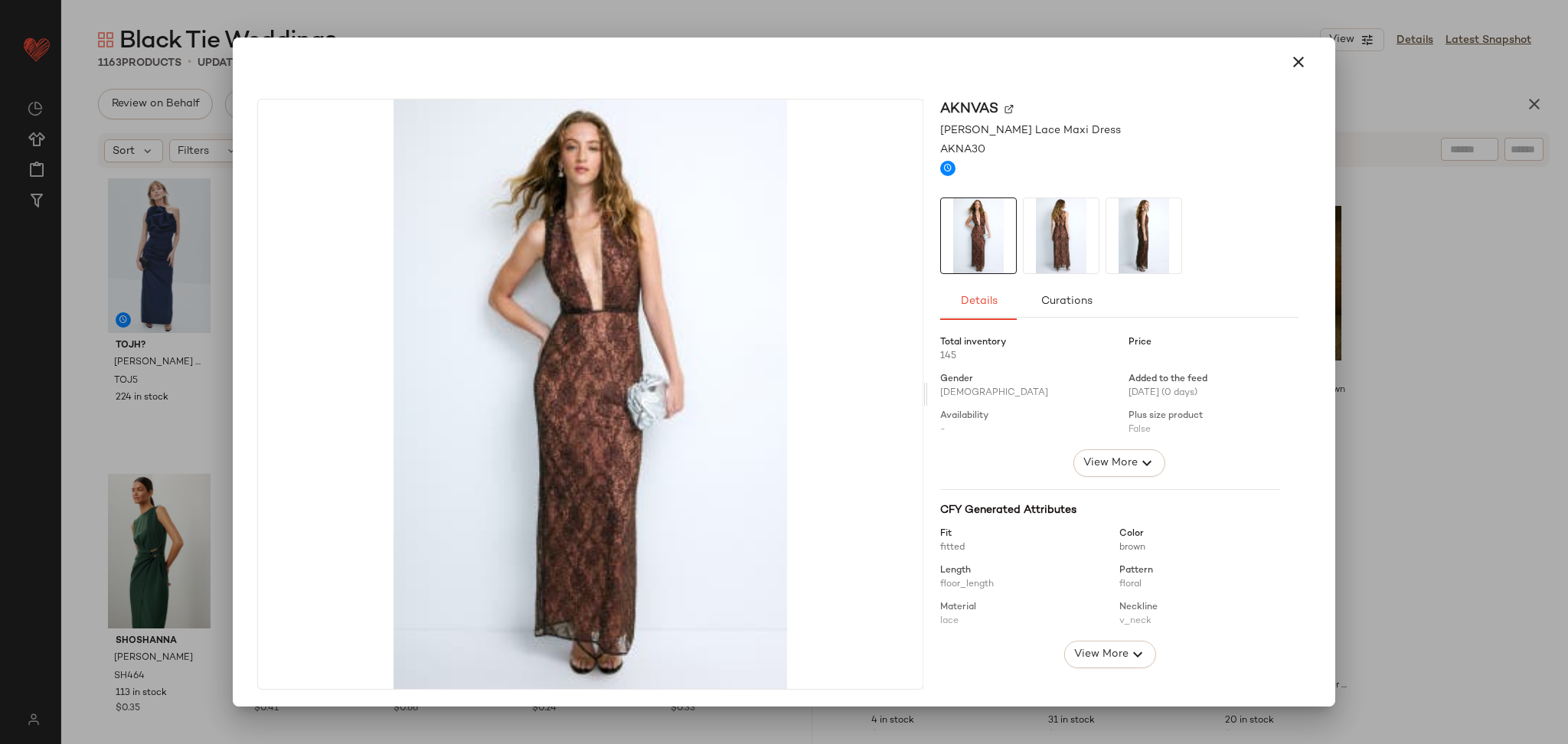
click at [1095, 478] on div "Total inventory 145 Price Gender Female Added to the feed 10/01/2025 (0 days) A…" at bounding box center [1120, 615] width 358 height 578
click at [1090, 468] on span "View More" at bounding box center [1110, 463] width 55 height 18
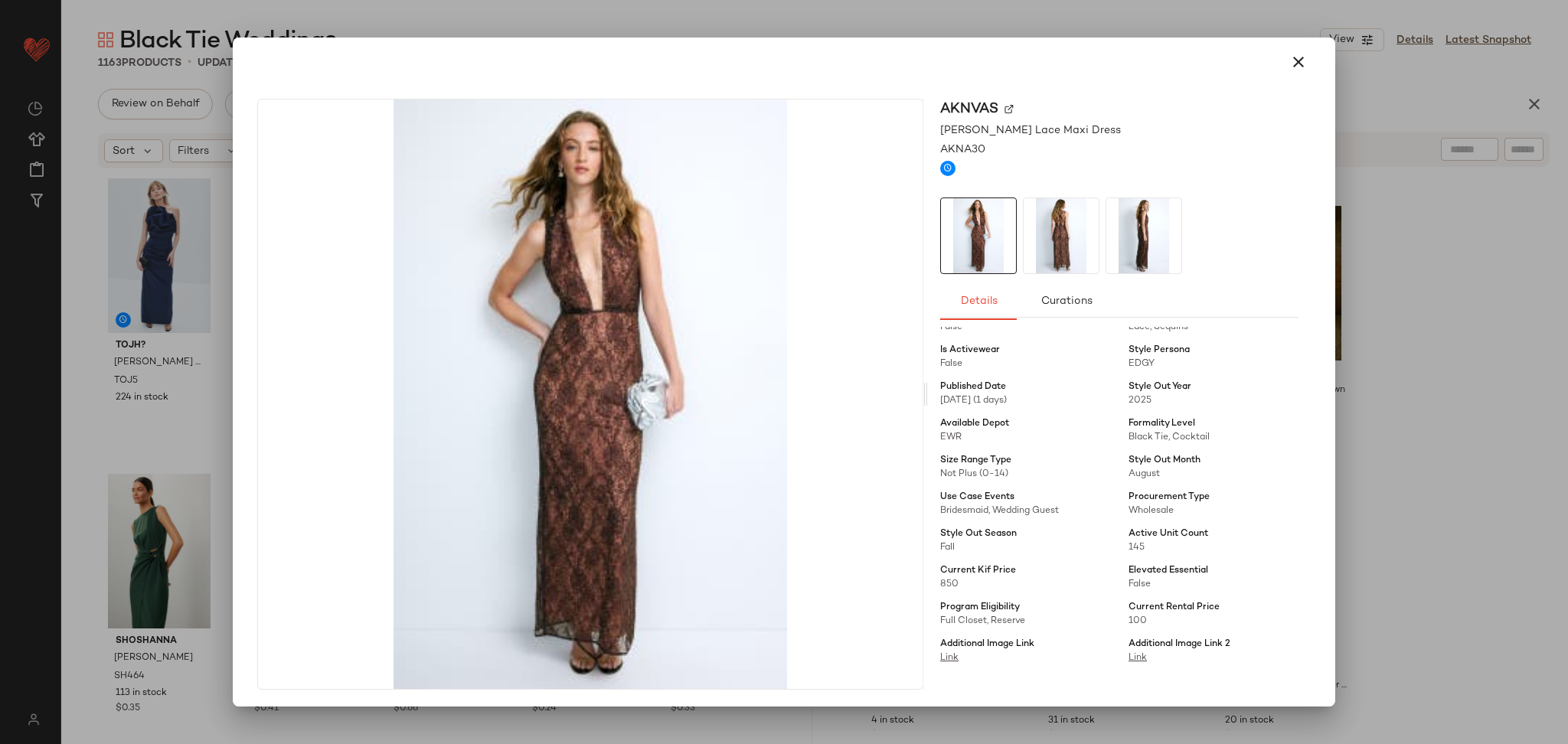
scroll to position [362, 0]
click at [1415, 423] on div at bounding box center [784, 372] width 1568 height 744
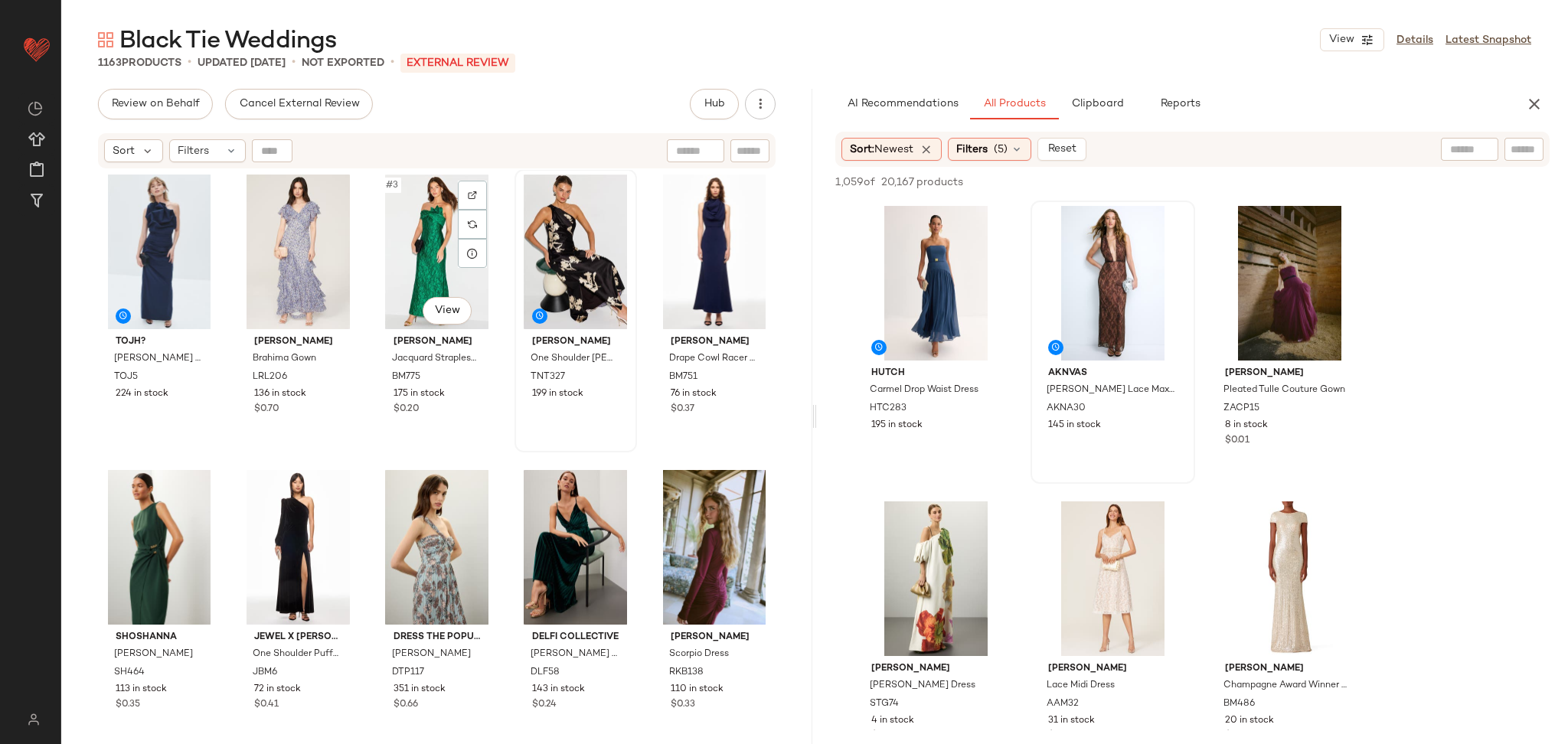
scroll to position [0, 0]
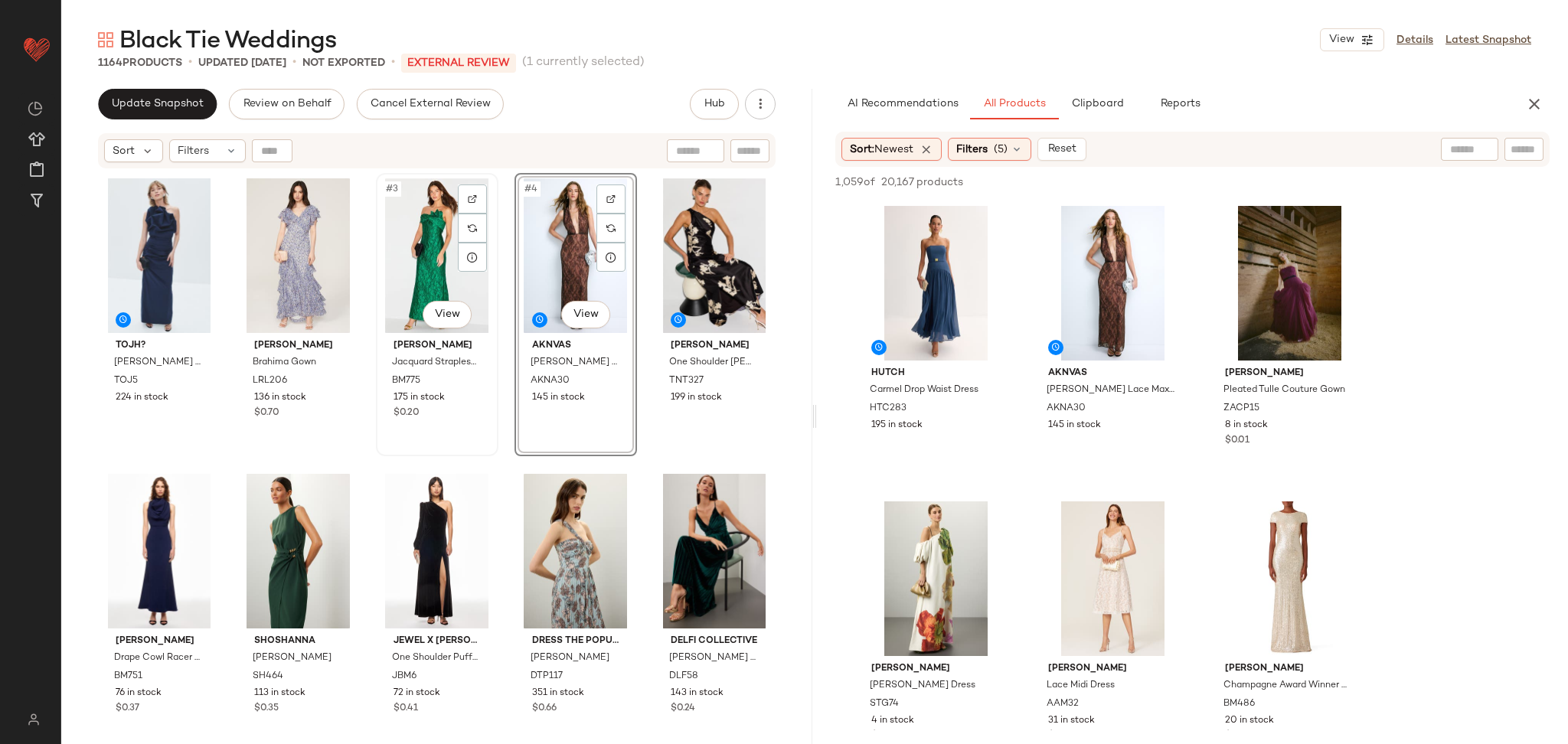
click at [420, 244] on div "#3 View" at bounding box center [437, 256] width 112 height 155
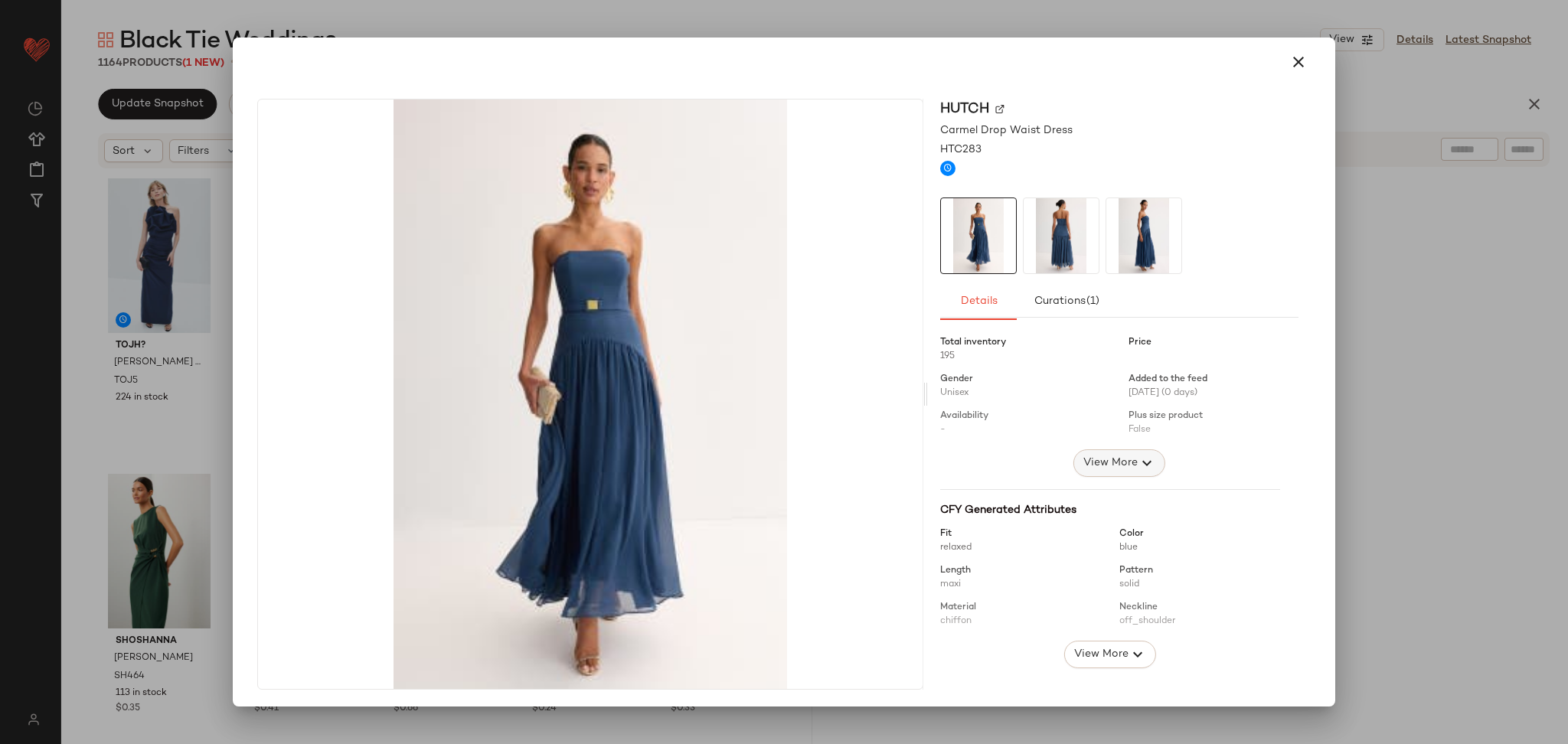
click at [1100, 463] on span "View More" at bounding box center [1110, 463] width 55 height 18
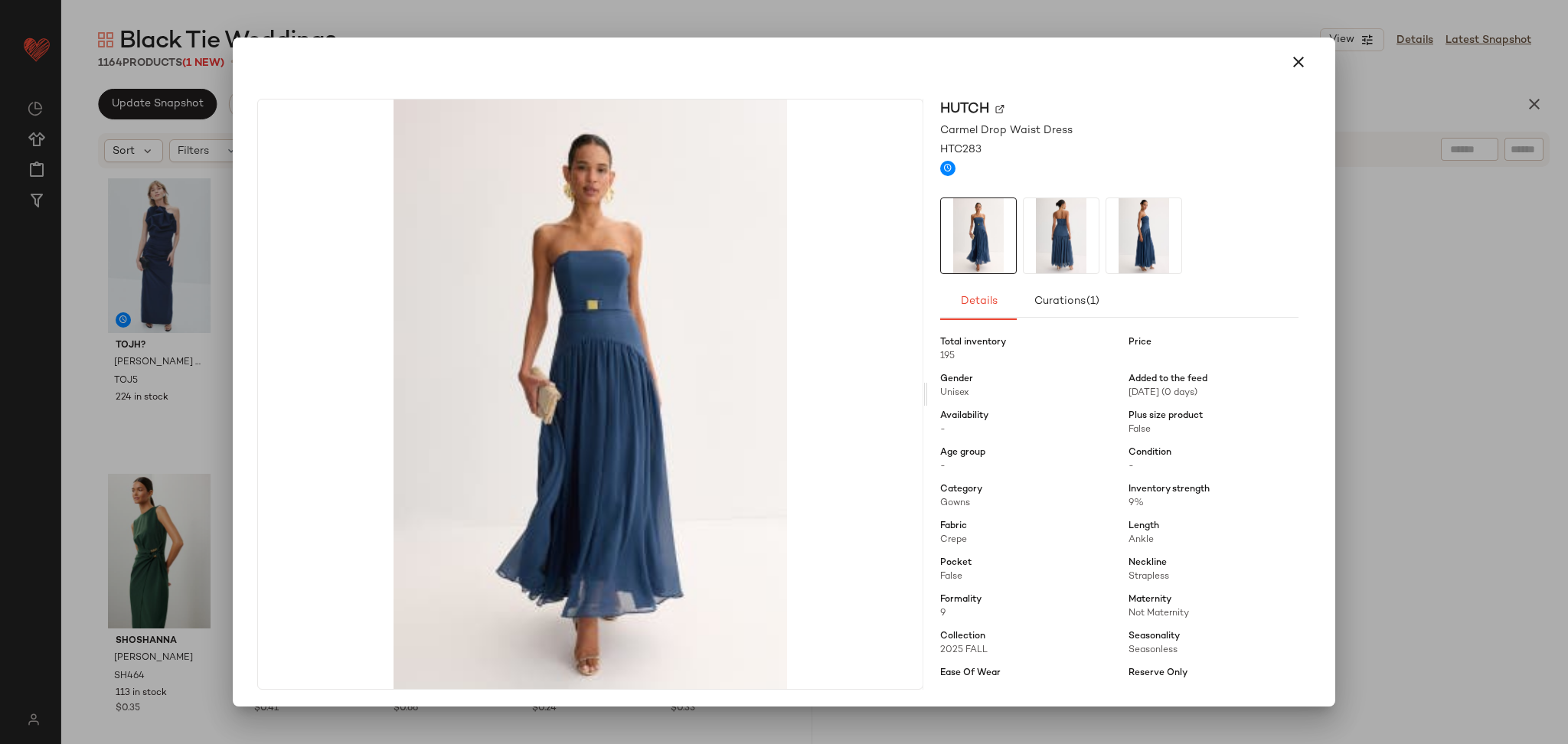
click at [1490, 328] on div at bounding box center [784, 372] width 1568 height 744
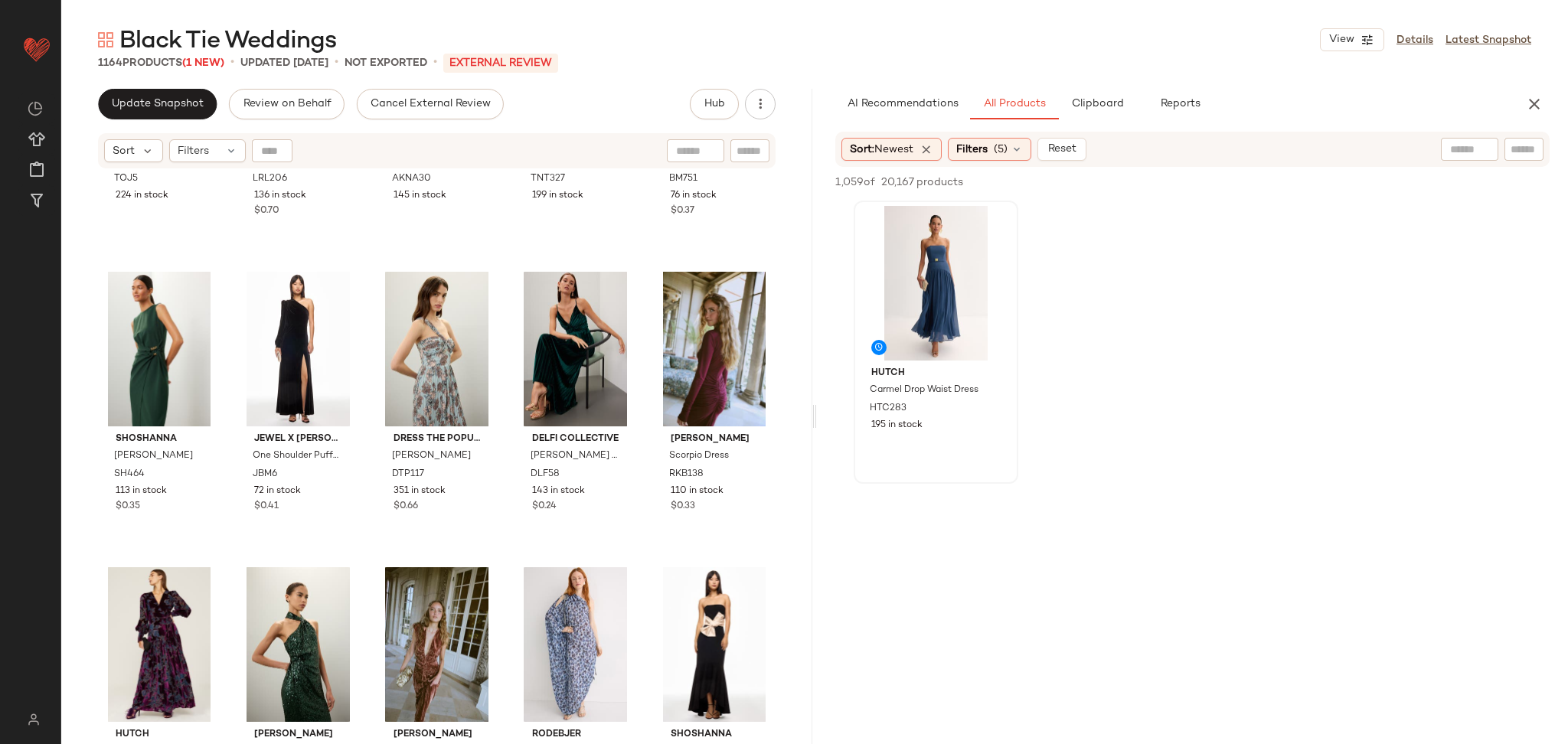
scroll to position [207, 0]
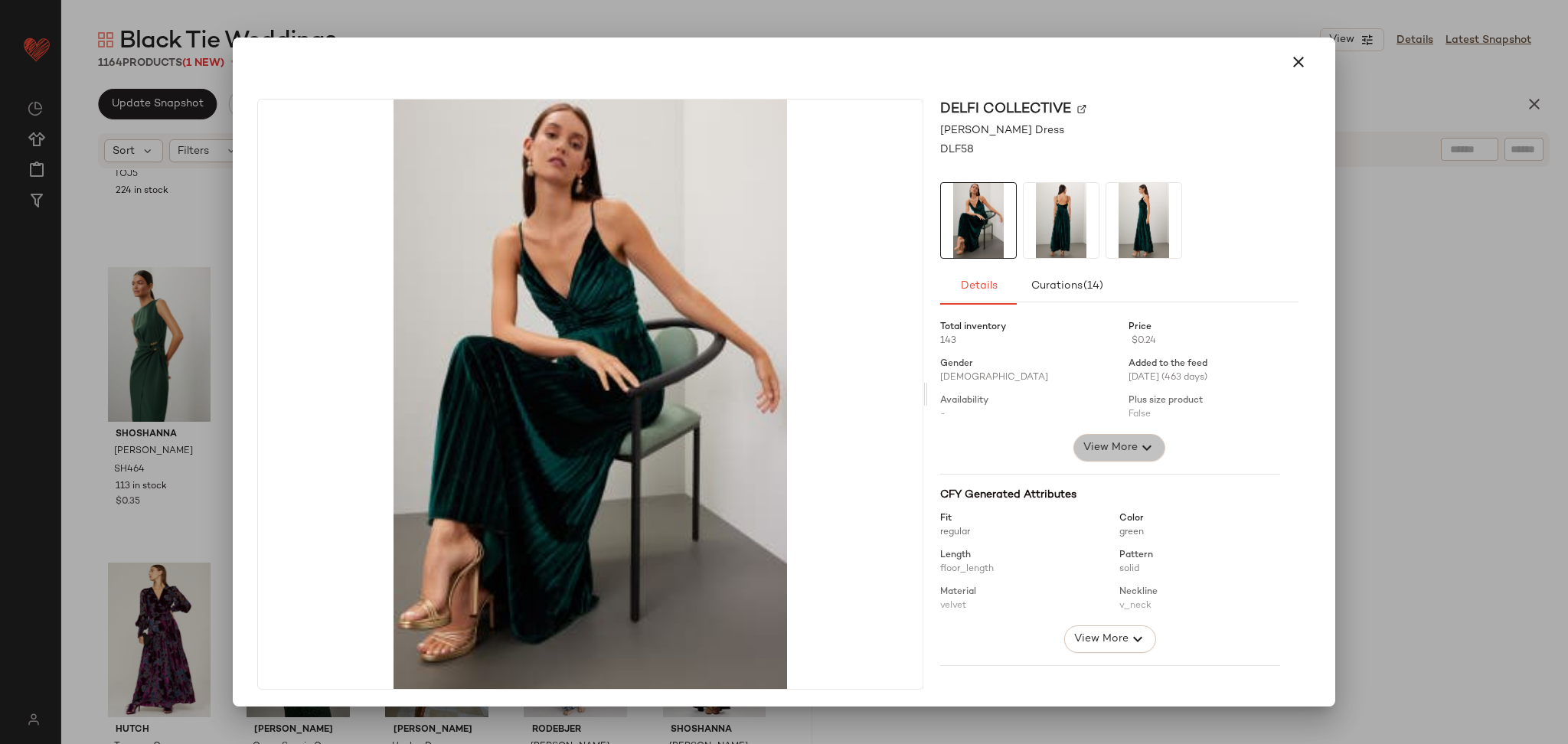
click at [1094, 456] on span "View More" at bounding box center [1110, 448] width 55 height 18
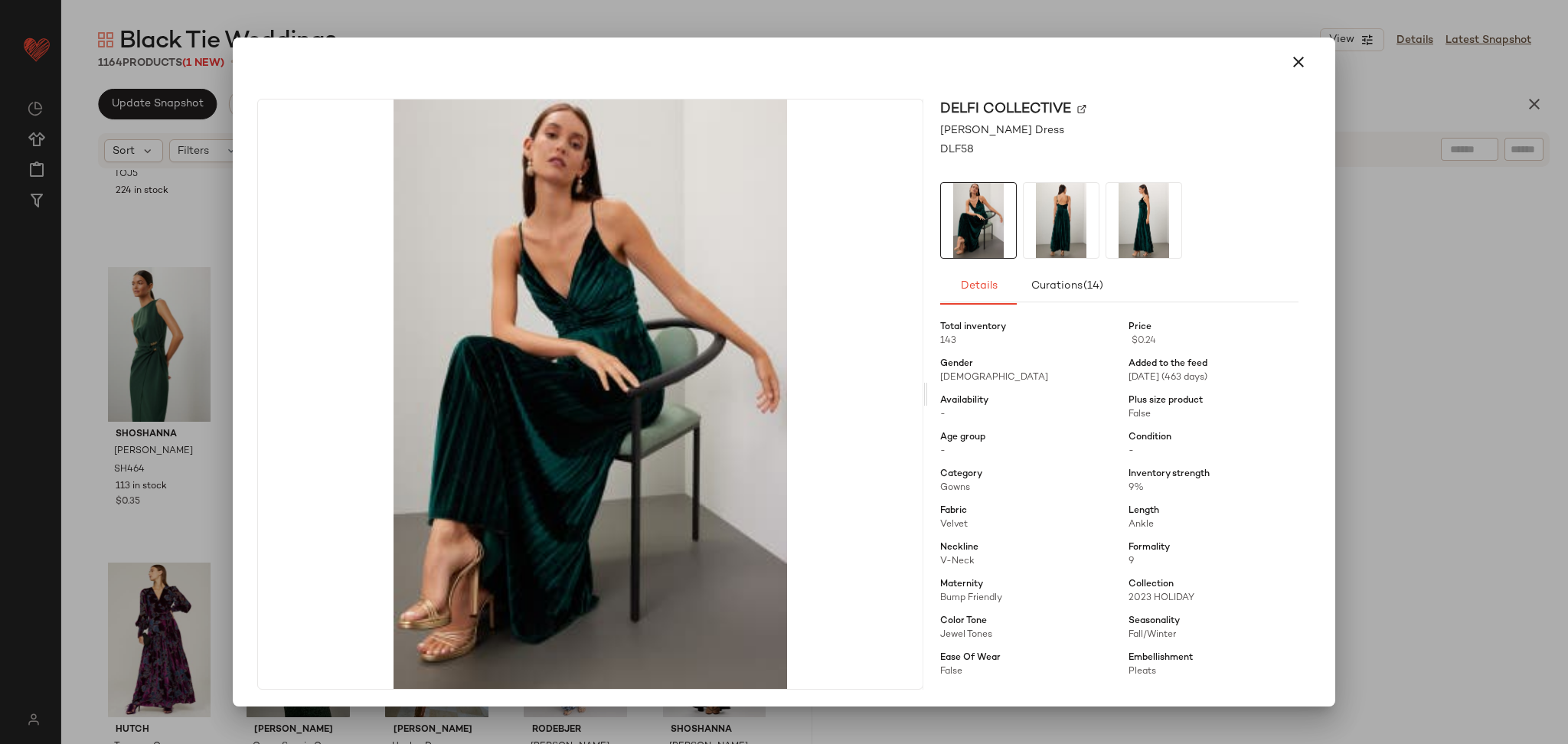
click at [1486, 407] on div at bounding box center [784, 372] width 1568 height 744
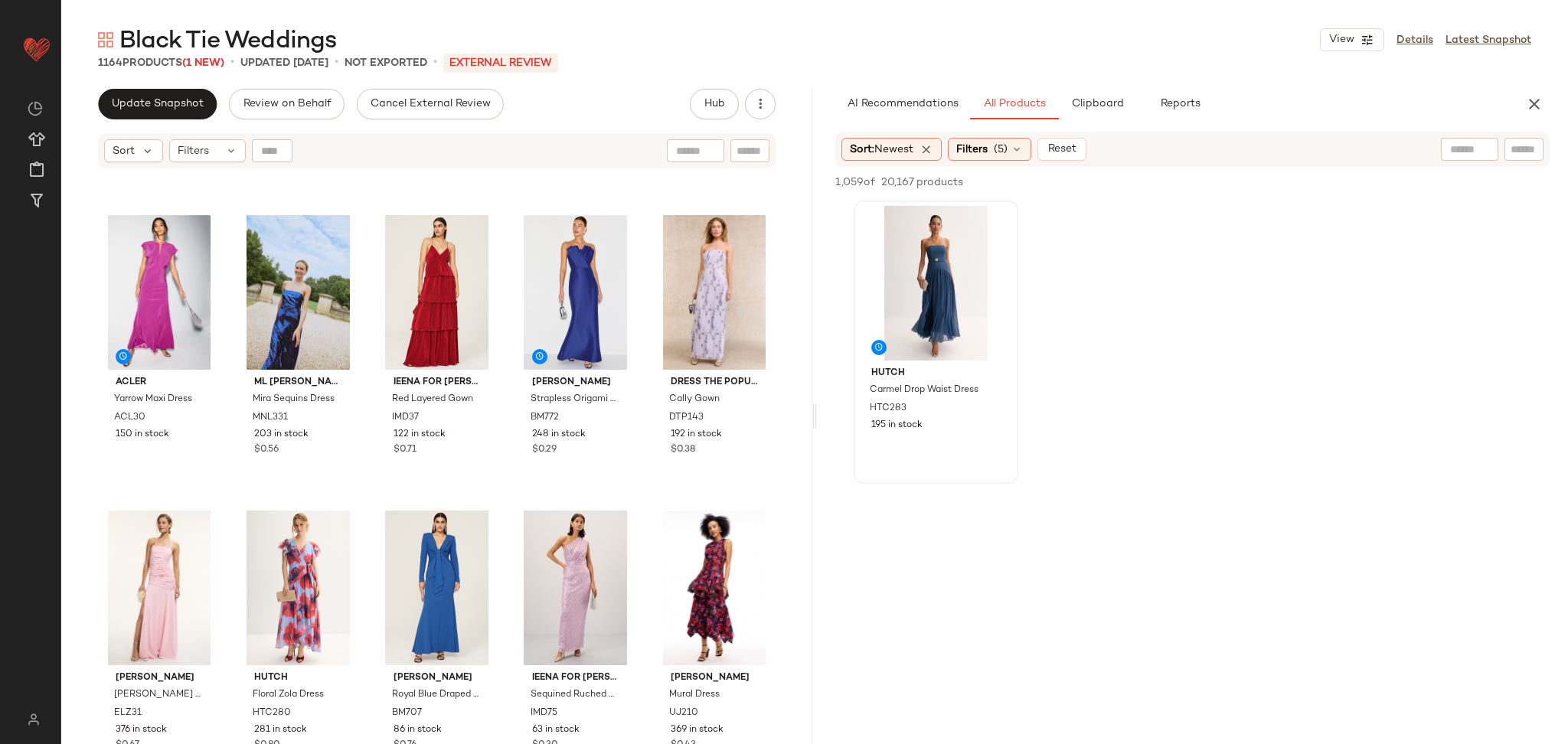
scroll to position [1761, 0]
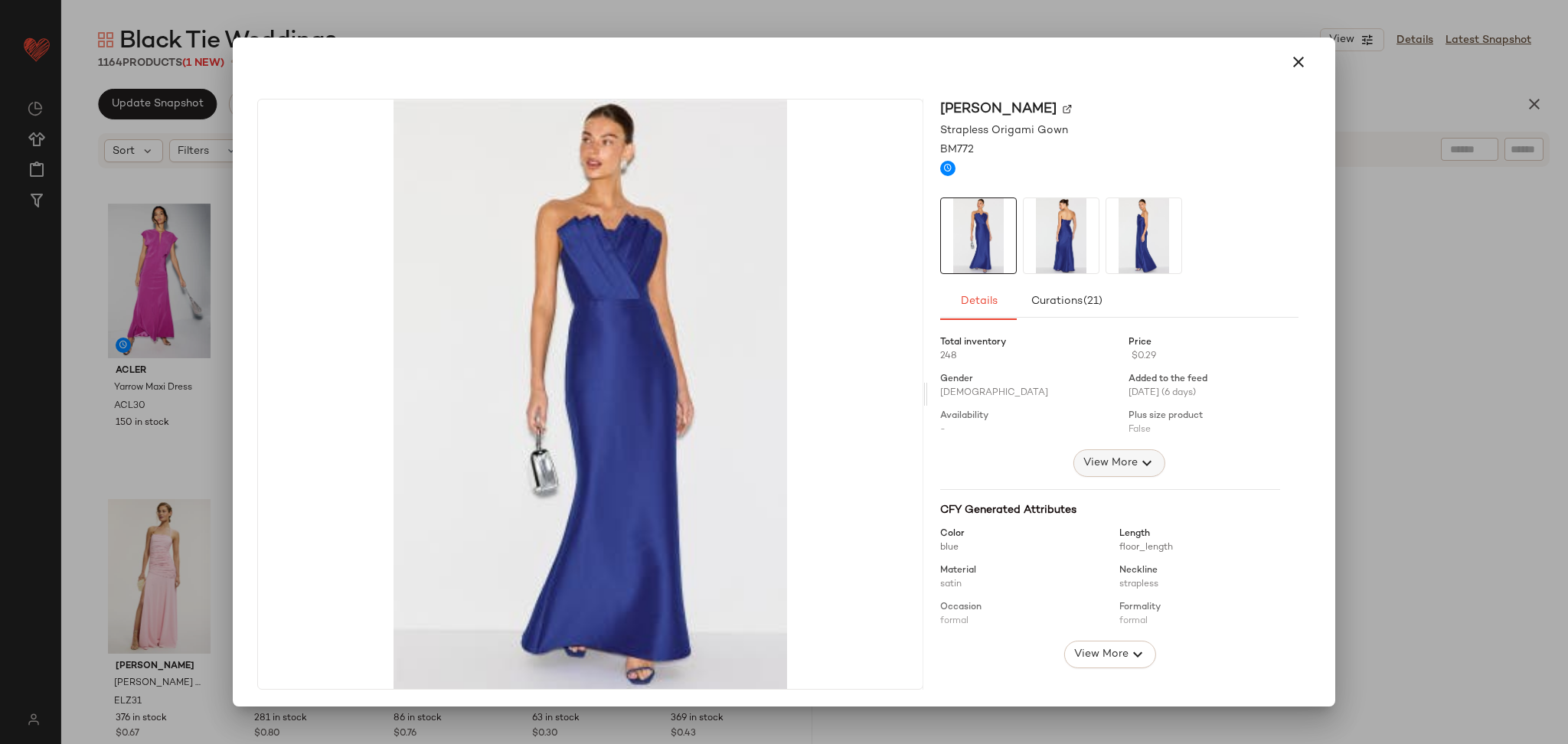
click at [1104, 462] on span "View More" at bounding box center [1110, 463] width 55 height 18
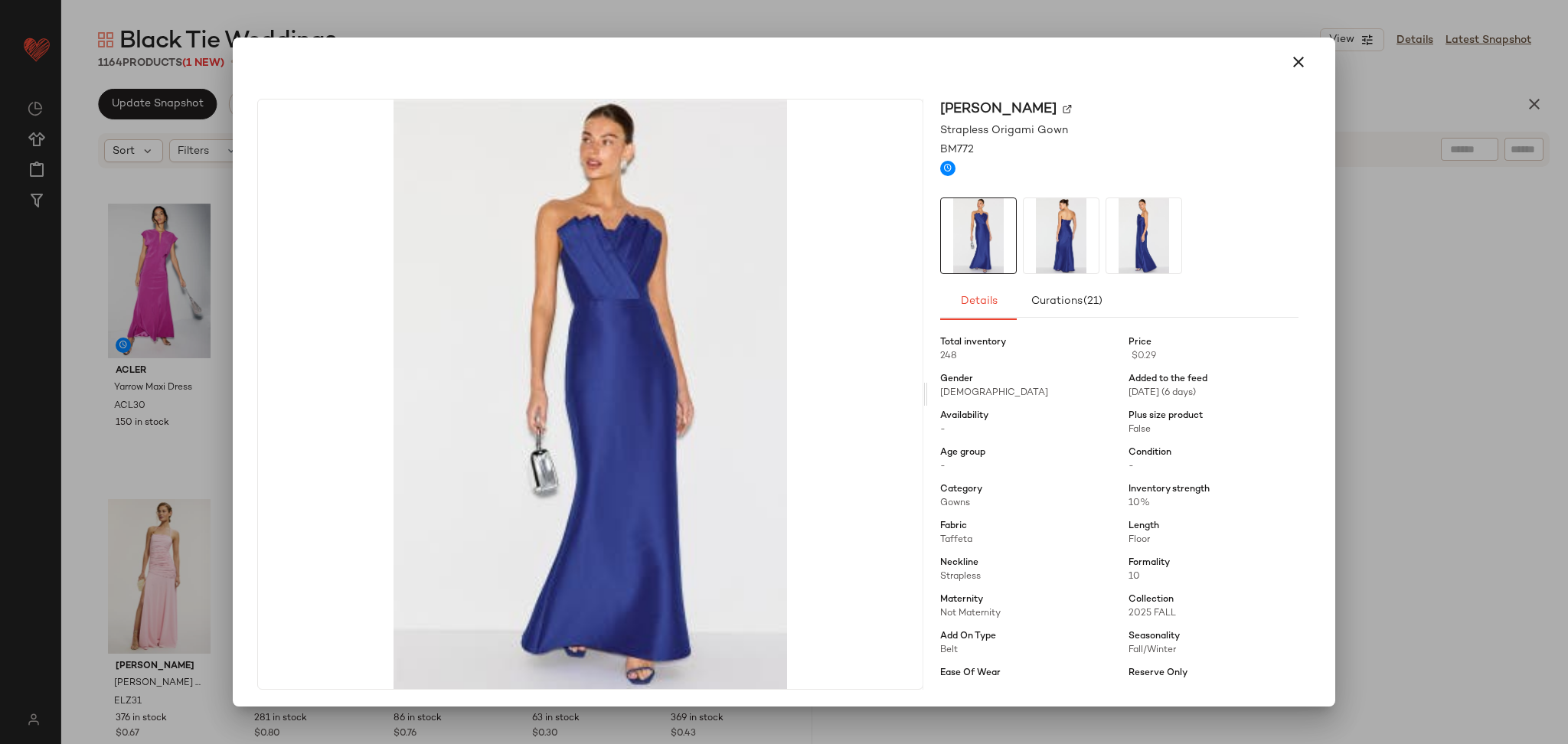
click at [1371, 413] on div at bounding box center [784, 372] width 1568 height 744
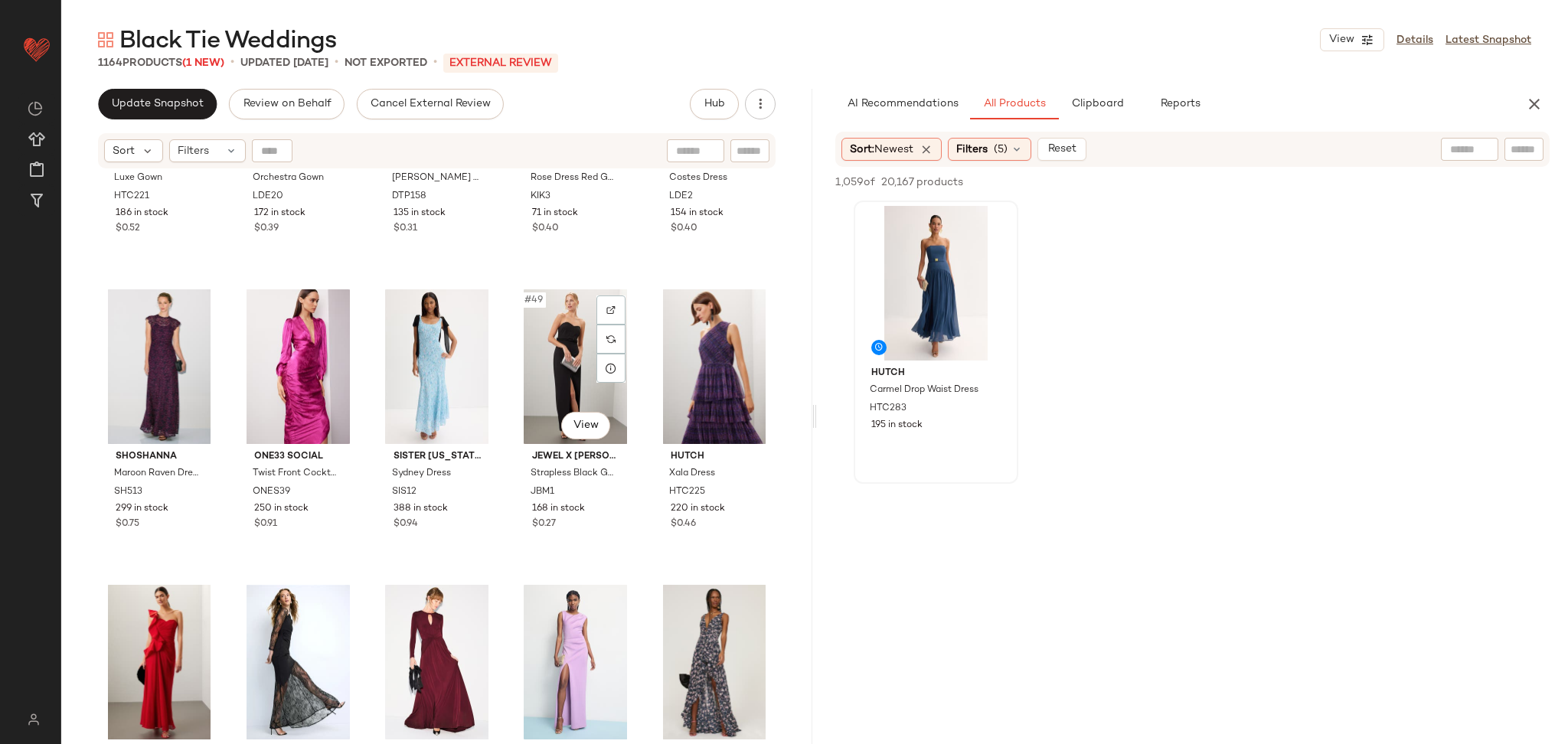
scroll to position [2572, 0]
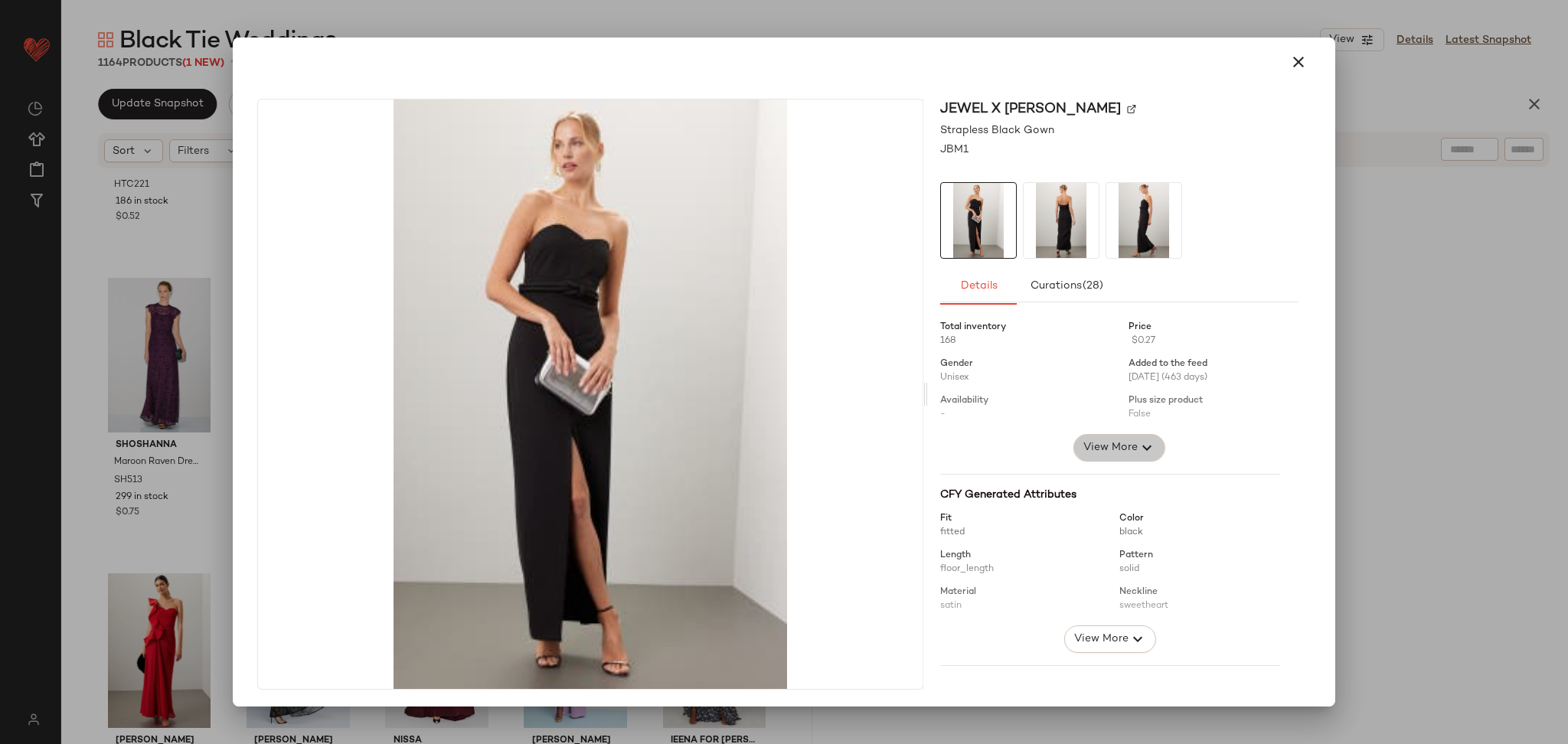
click at [1100, 435] on button "View More" at bounding box center [1119, 448] width 92 height 27
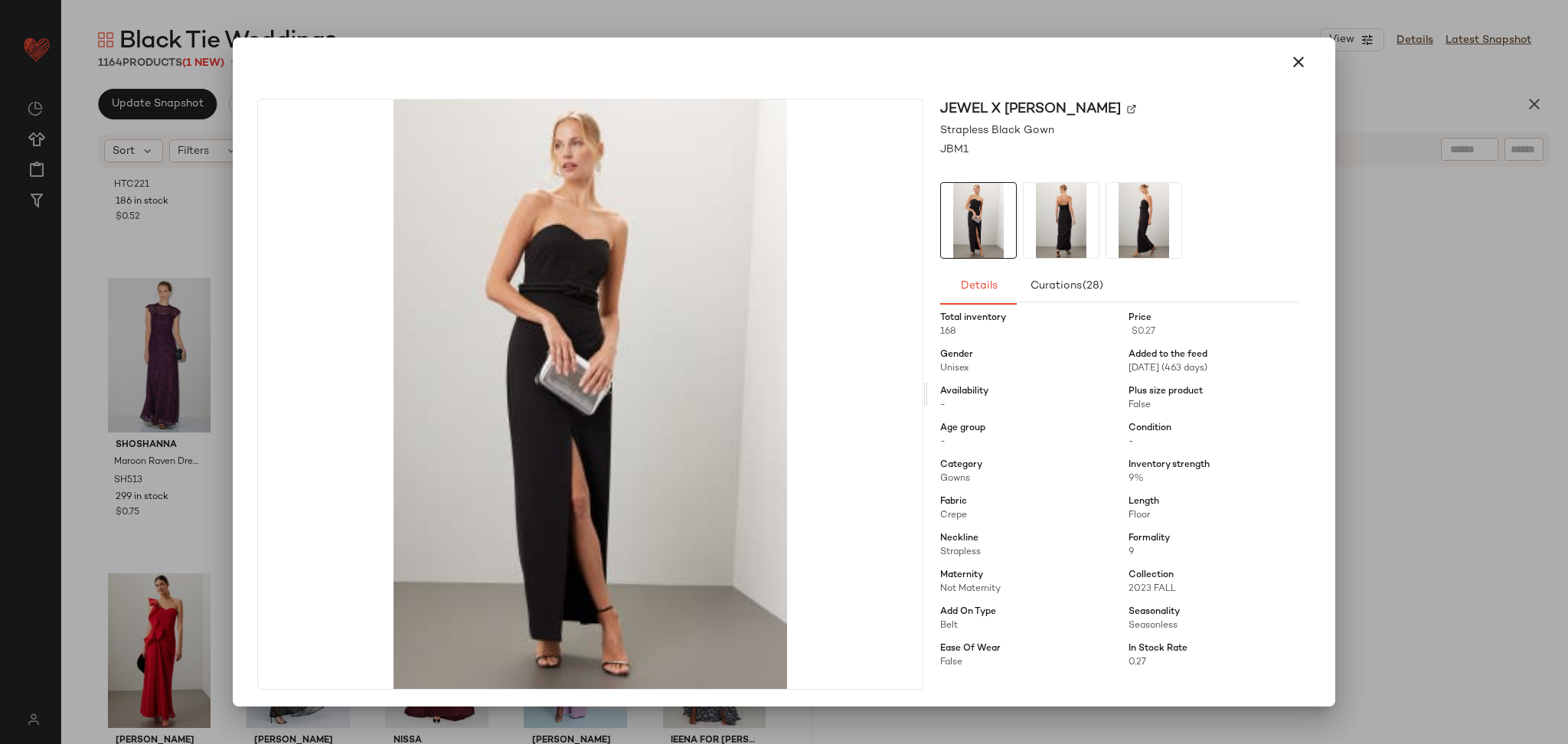
scroll to position [21, 0]
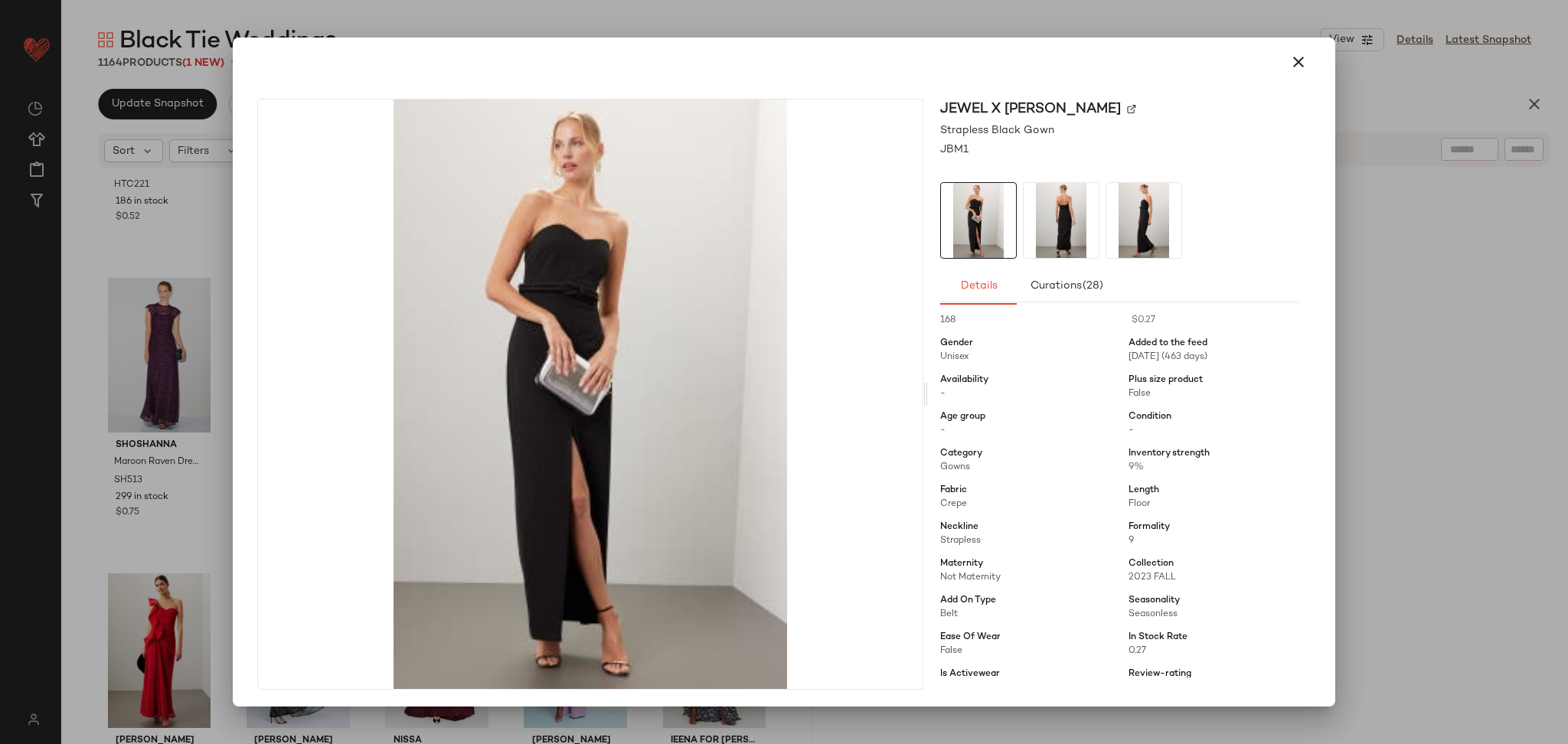
drag, startPoint x: 1339, startPoint y: 423, endPoint x: 1363, endPoint y: 417, distance: 24.7
click at [1343, 422] on div at bounding box center [784, 372] width 1568 height 744
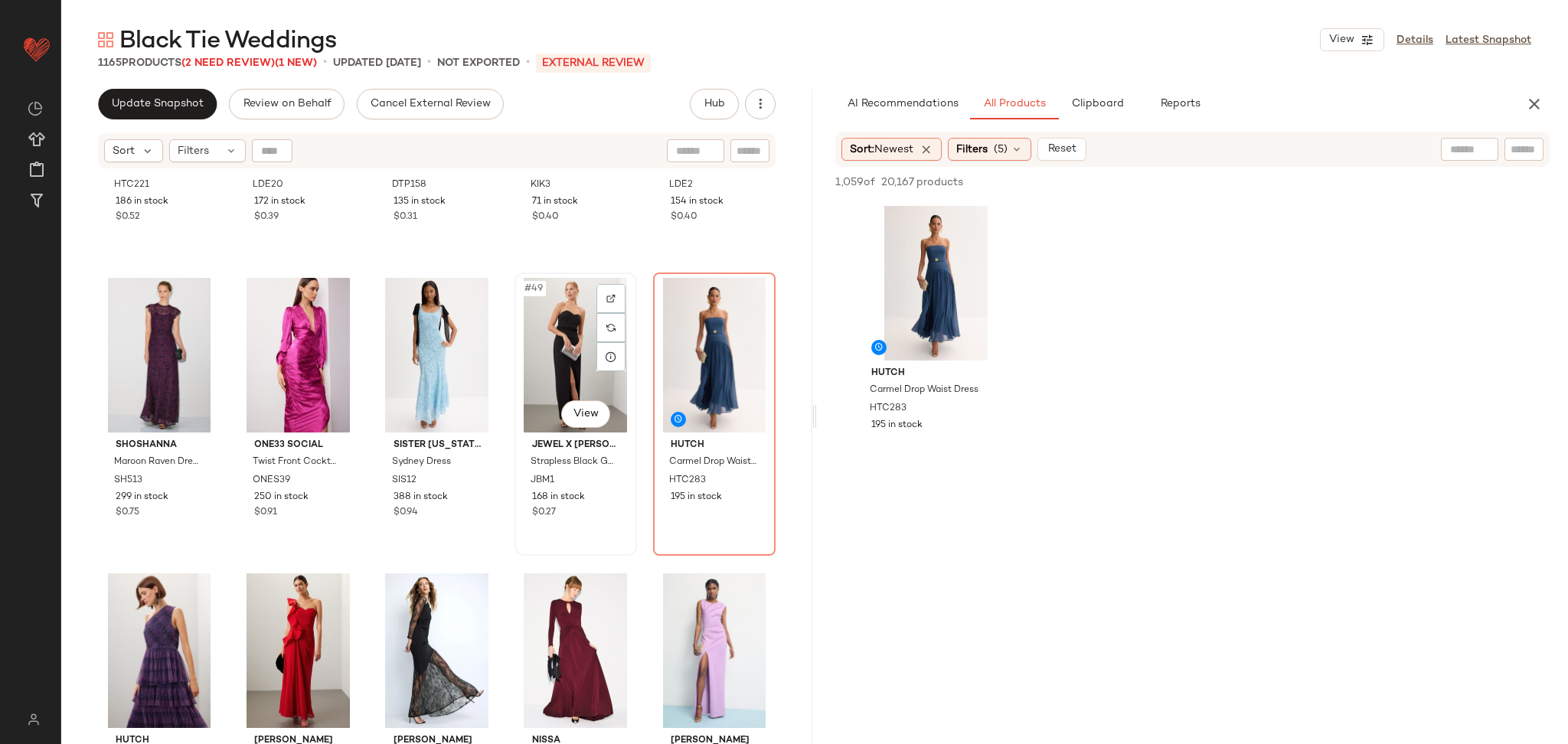
click at [564, 331] on div "#49 View" at bounding box center [576, 356] width 112 height 155
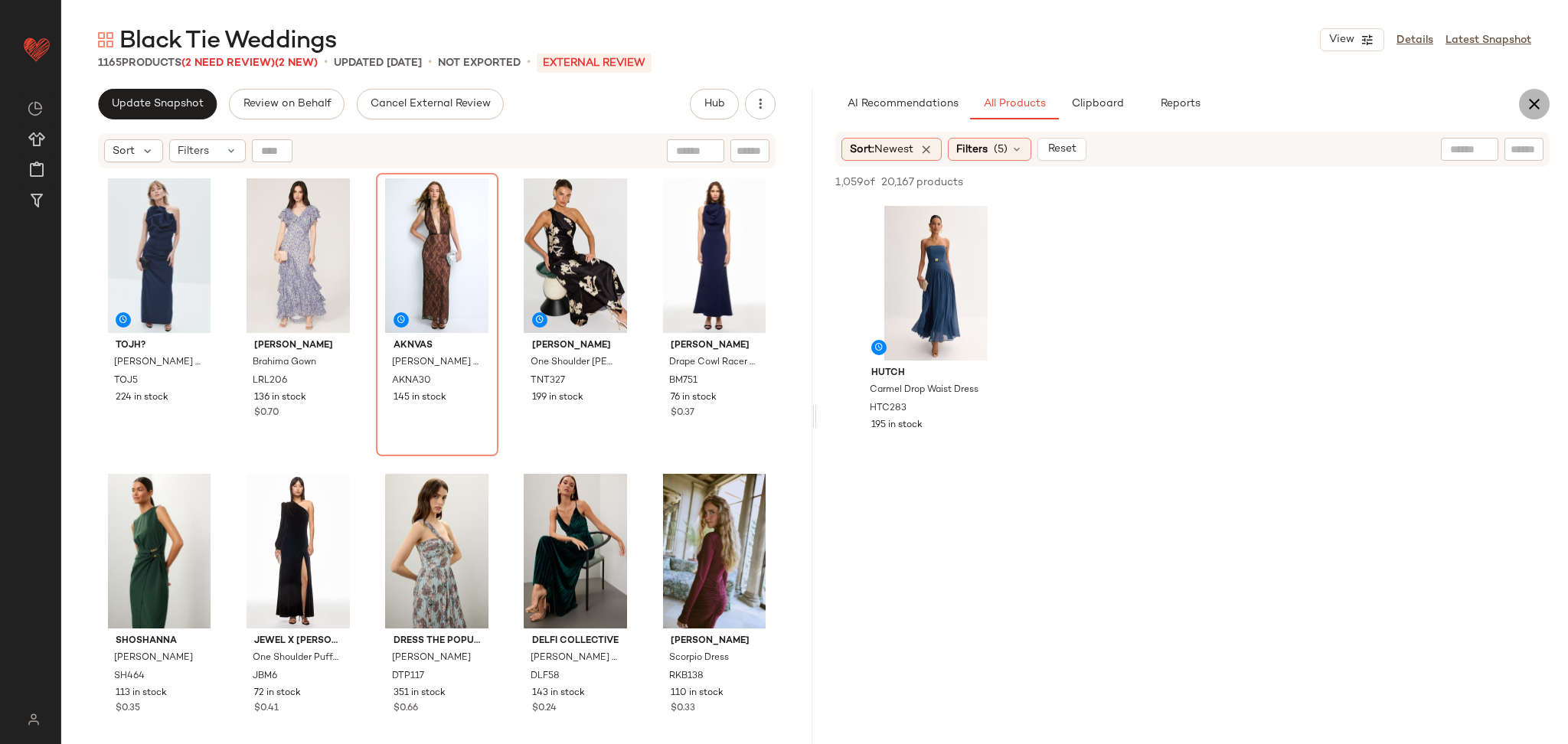
click at [1529, 100] on icon "button" at bounding box center [1534, 104] width 18 height 18
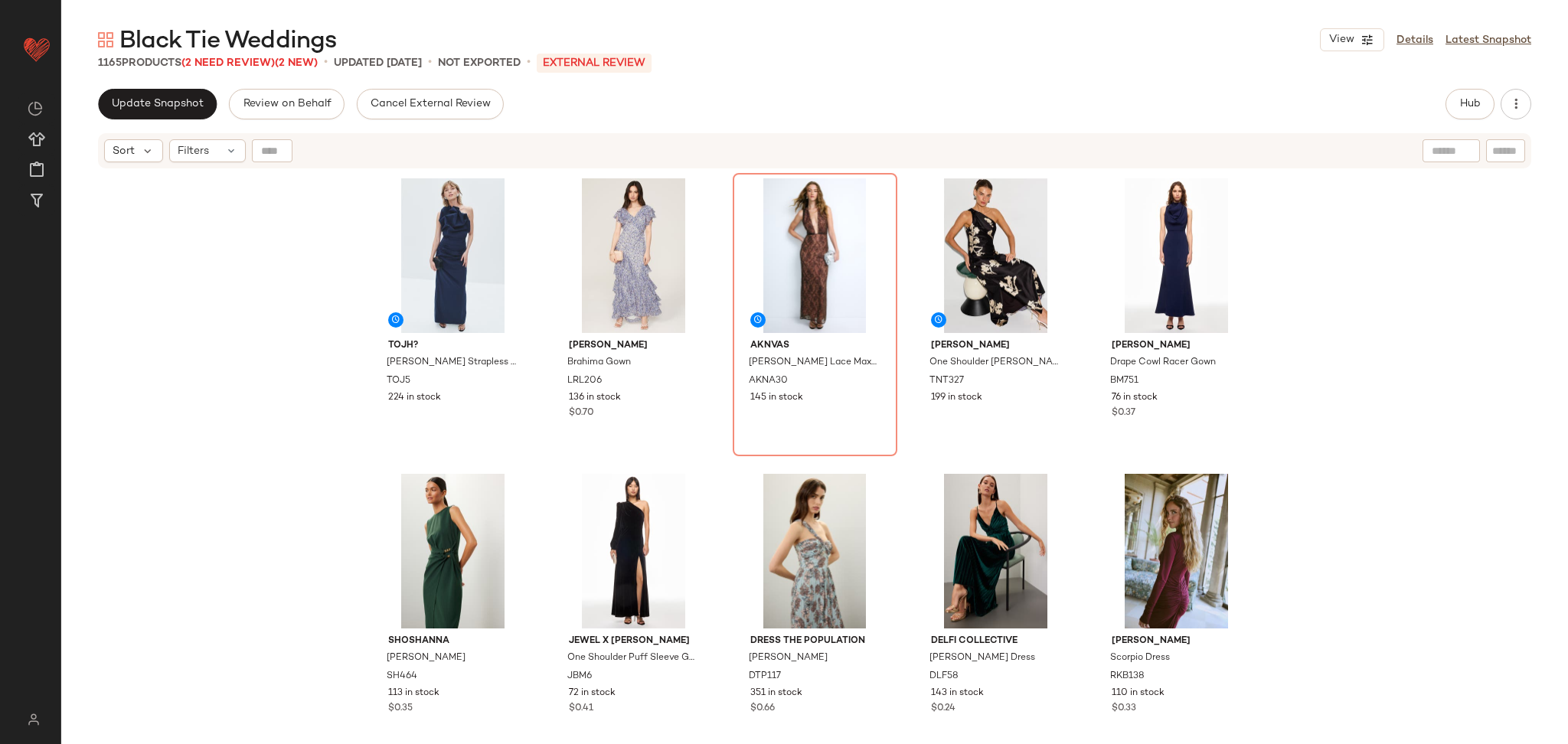
click at [1395, 352] on div "TOJH? Coburn Strapless Column Dress TOJ5 224 in stock Lauren Ralph Lauren Brahi…" at bounding box center [815, 476] width 1507 height 613
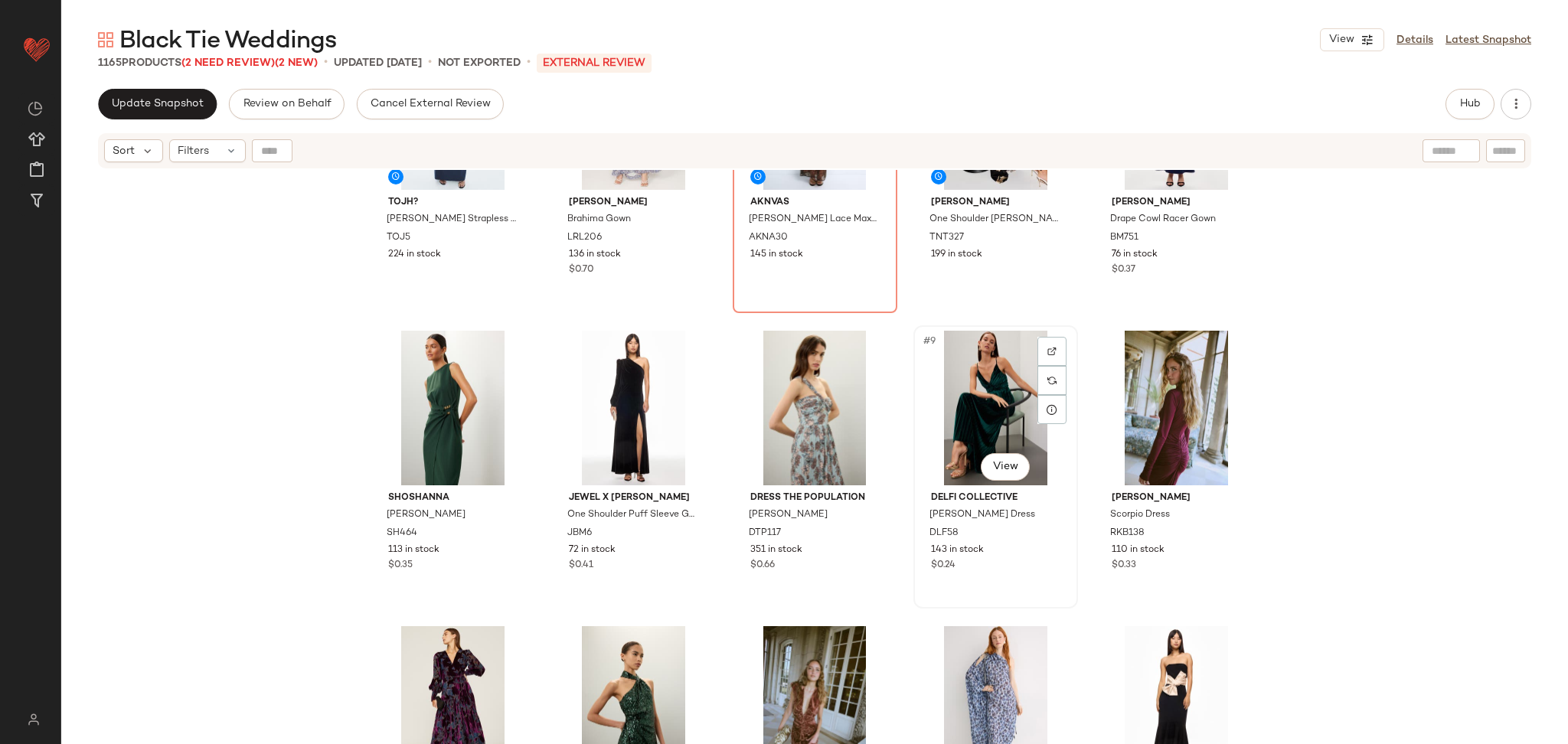
scroll to position [201, 0]
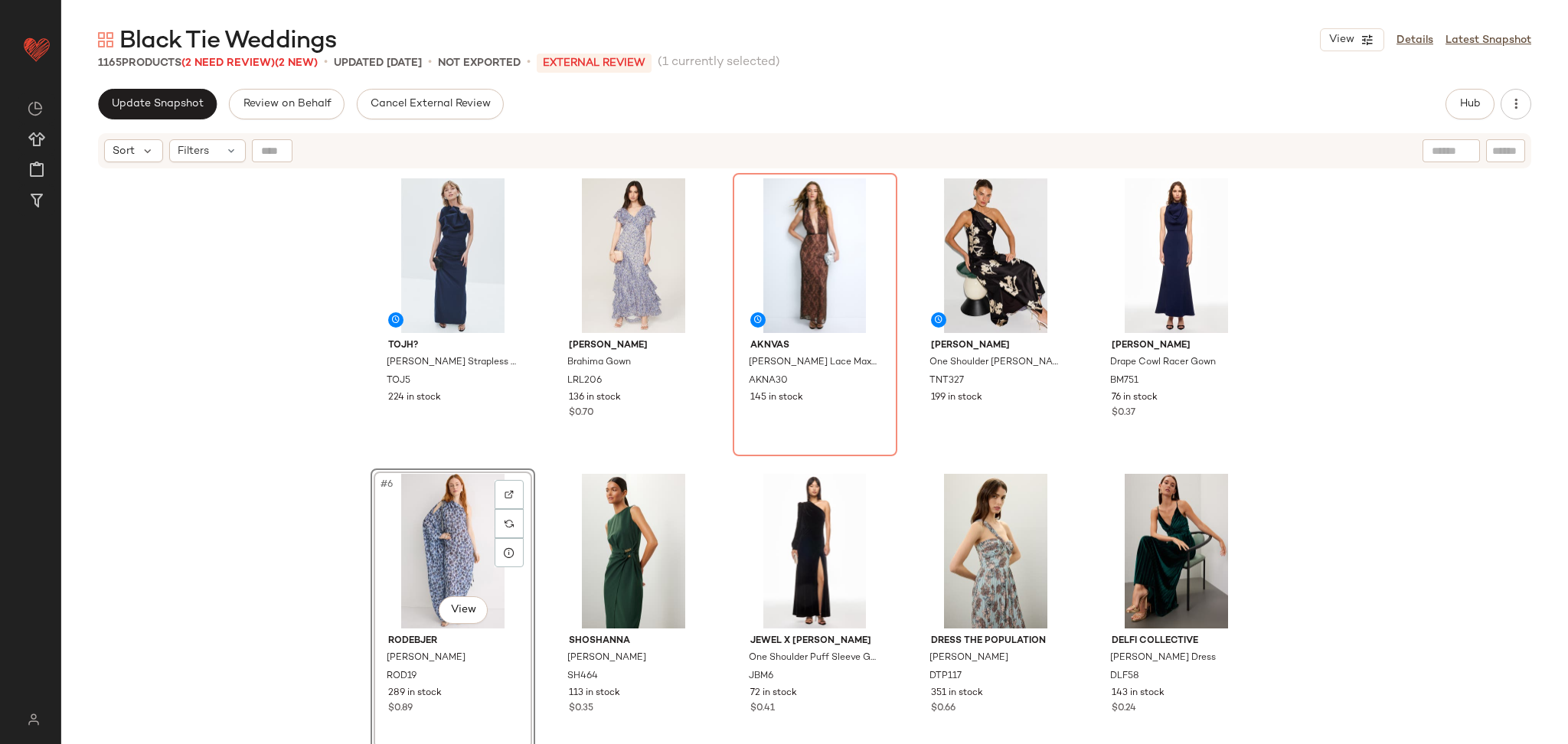
click at [298, 487] on div "TOJH? Coburn Strapless Column Dress TOJ5 224 in stock Lauren Ralph Lauren Brahi…" at bounding box center [815, 476] width 1507 height 613
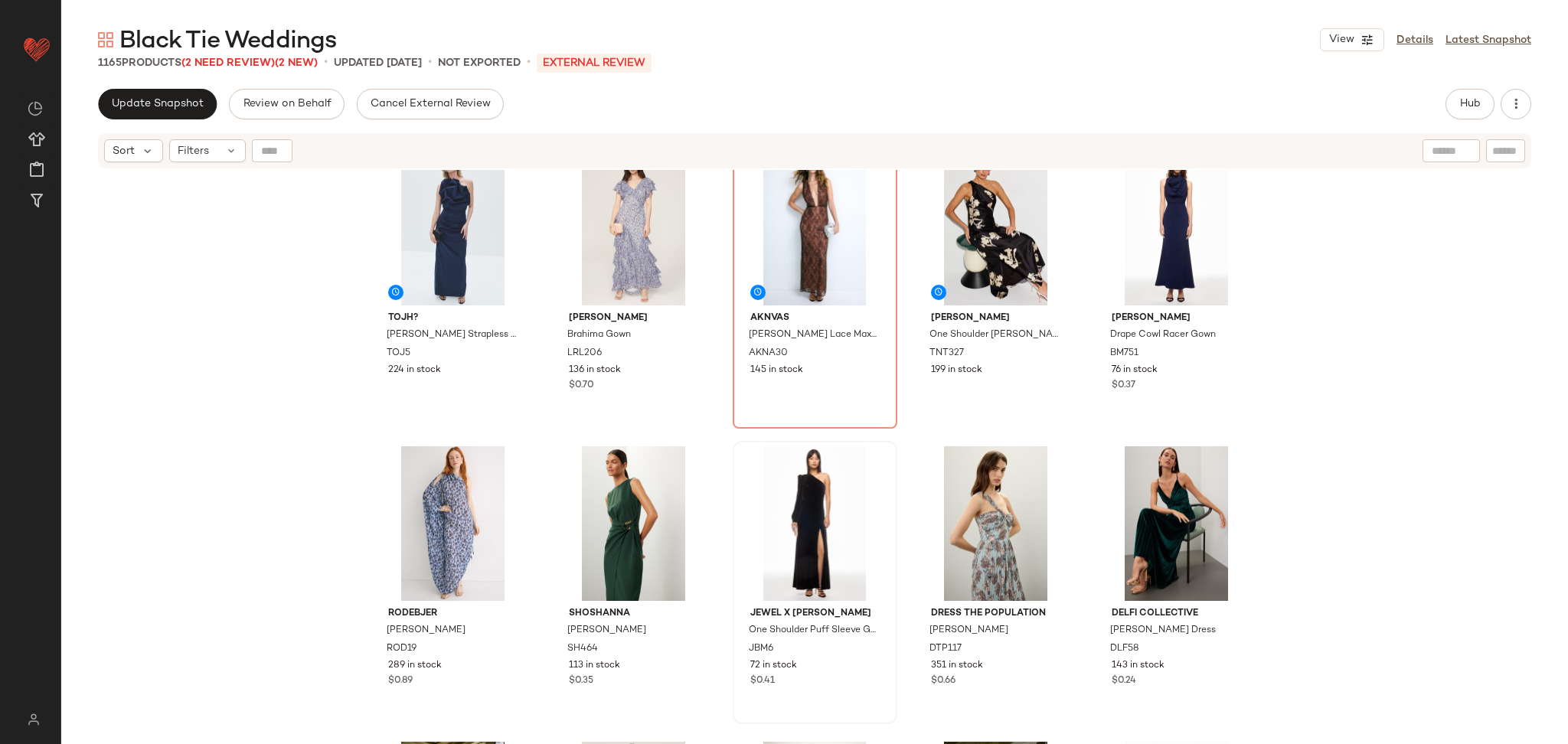
scroll to position [31, 0]
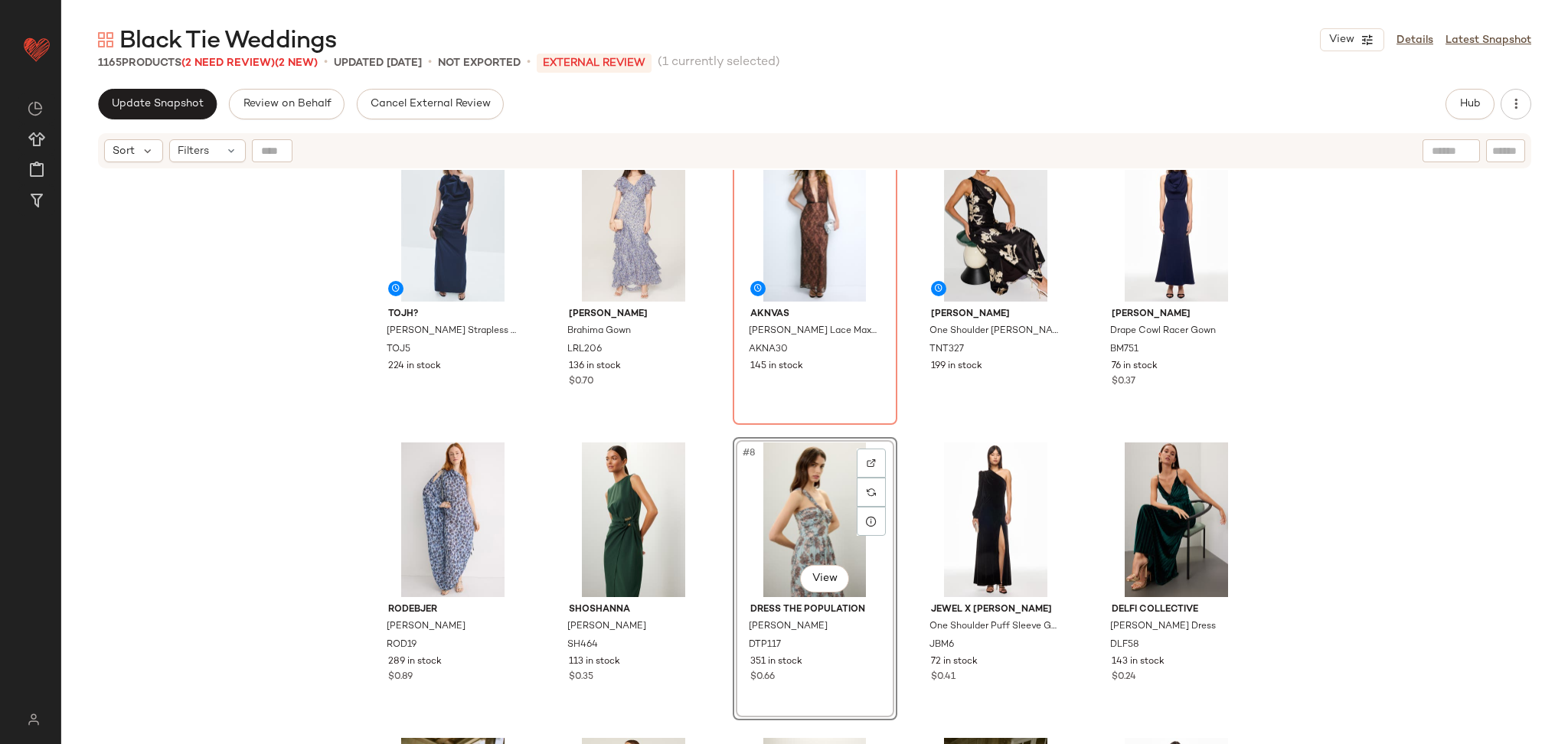
click at [1350, 489] on div "TOJH? Coburn Strapless Column Dress TOJ5 224 in stock Lauren Ralph Lauren Brahi…" at bounding box center [815, 476] width 1507 height 613
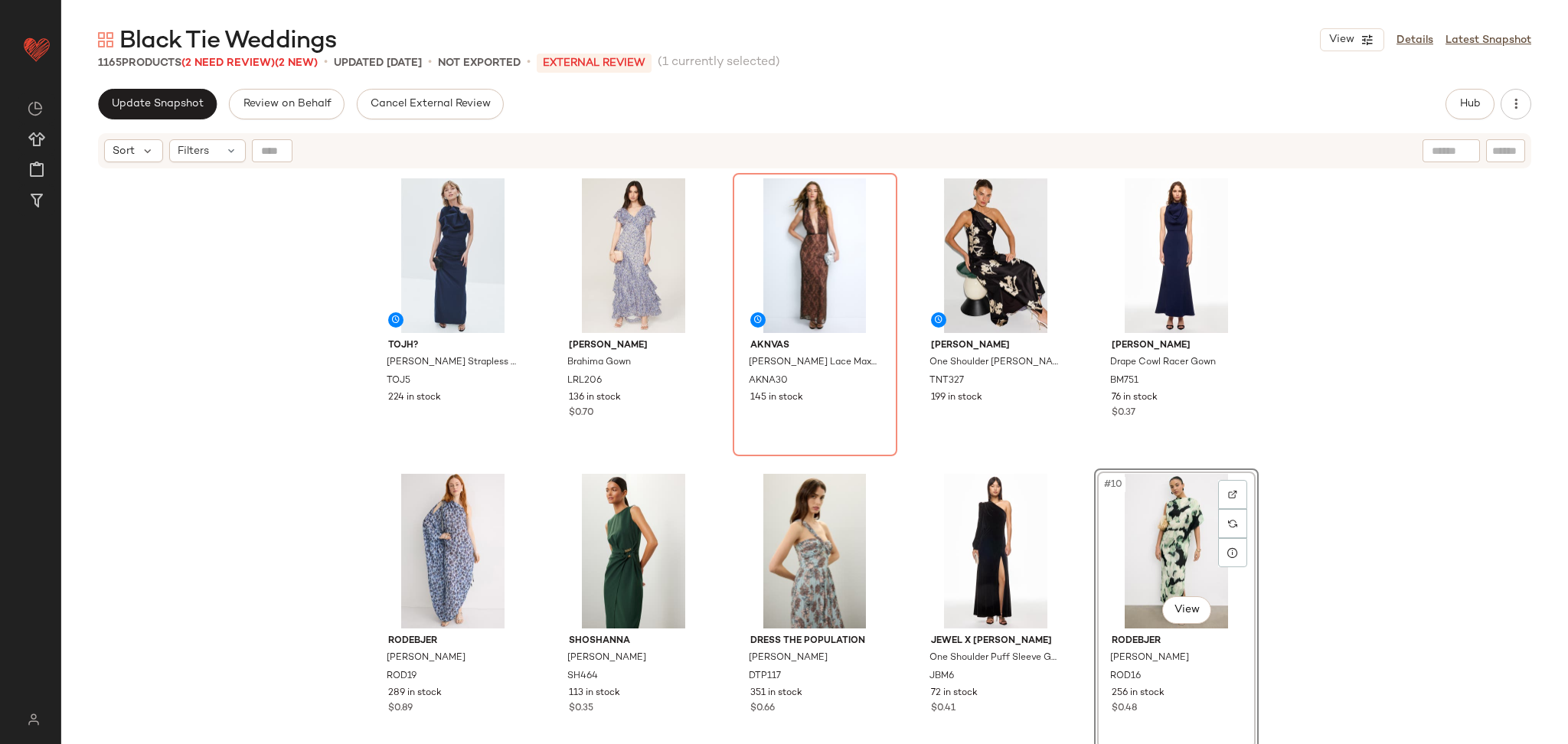
click at [1355, 489] on div "TOJH? Coburn Strapless Column Dress TOJ5 224 in stock Lauren Ralph Lauren Brahi…" at bounding box center [815, 476] width 1507 height 613
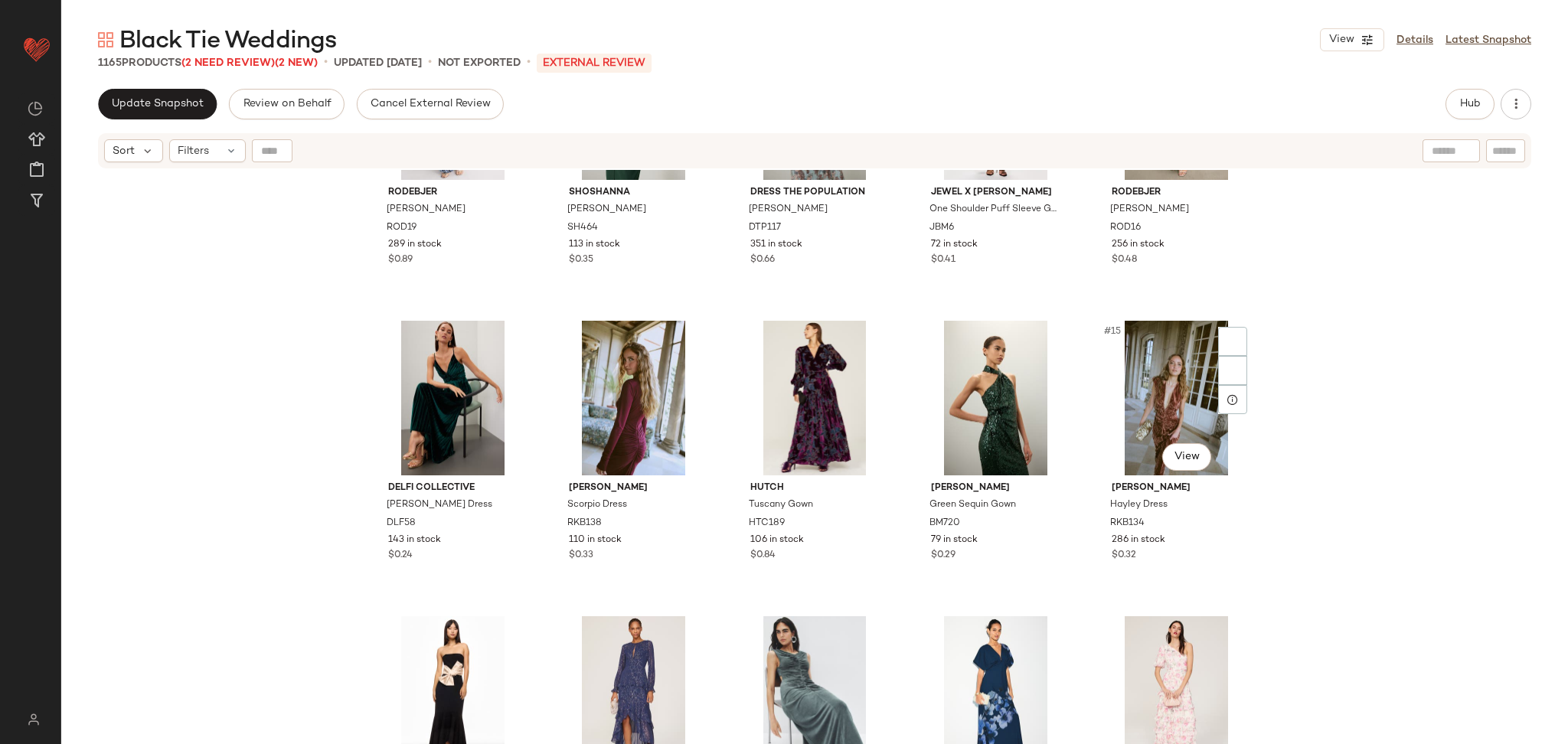
scroll to position [478, 0]
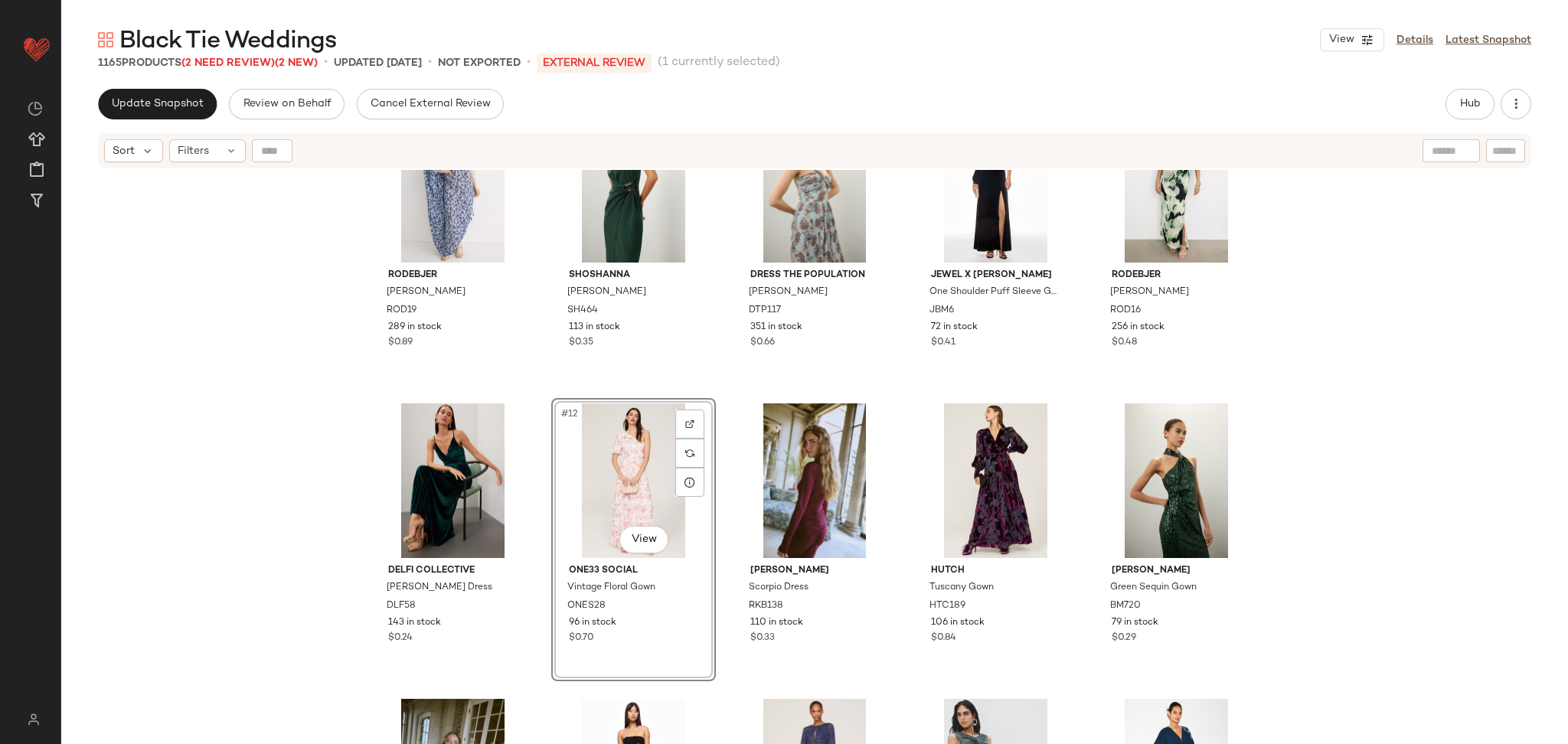
click at [718, 388] on div "Rodebjer Shirley Ditsy Gown ROD19 289 in stock $0.89 Shoshanna Dani Dress SH464…" at bounding box center [814, 99] width 888 height 610
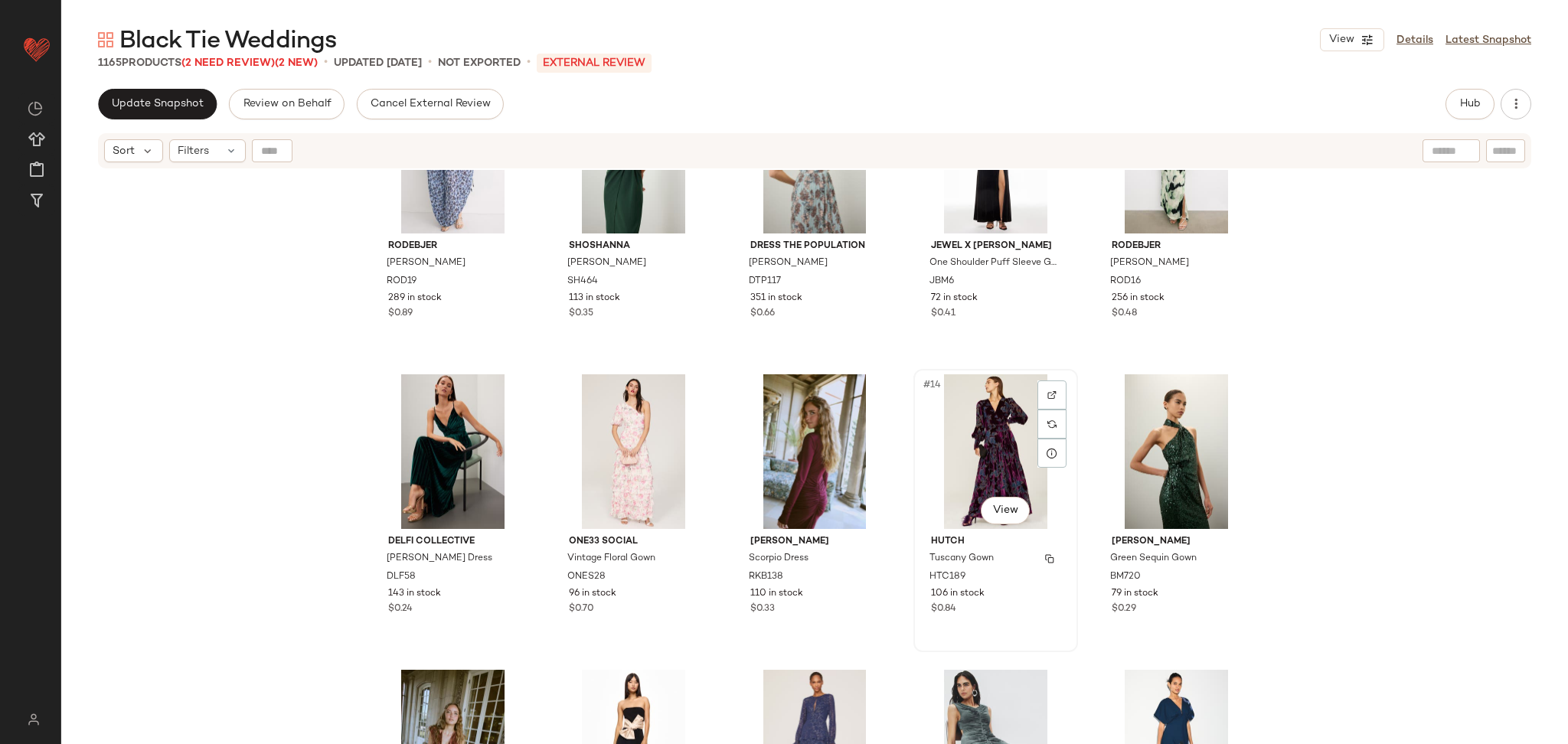
scroll to position [416, 0]
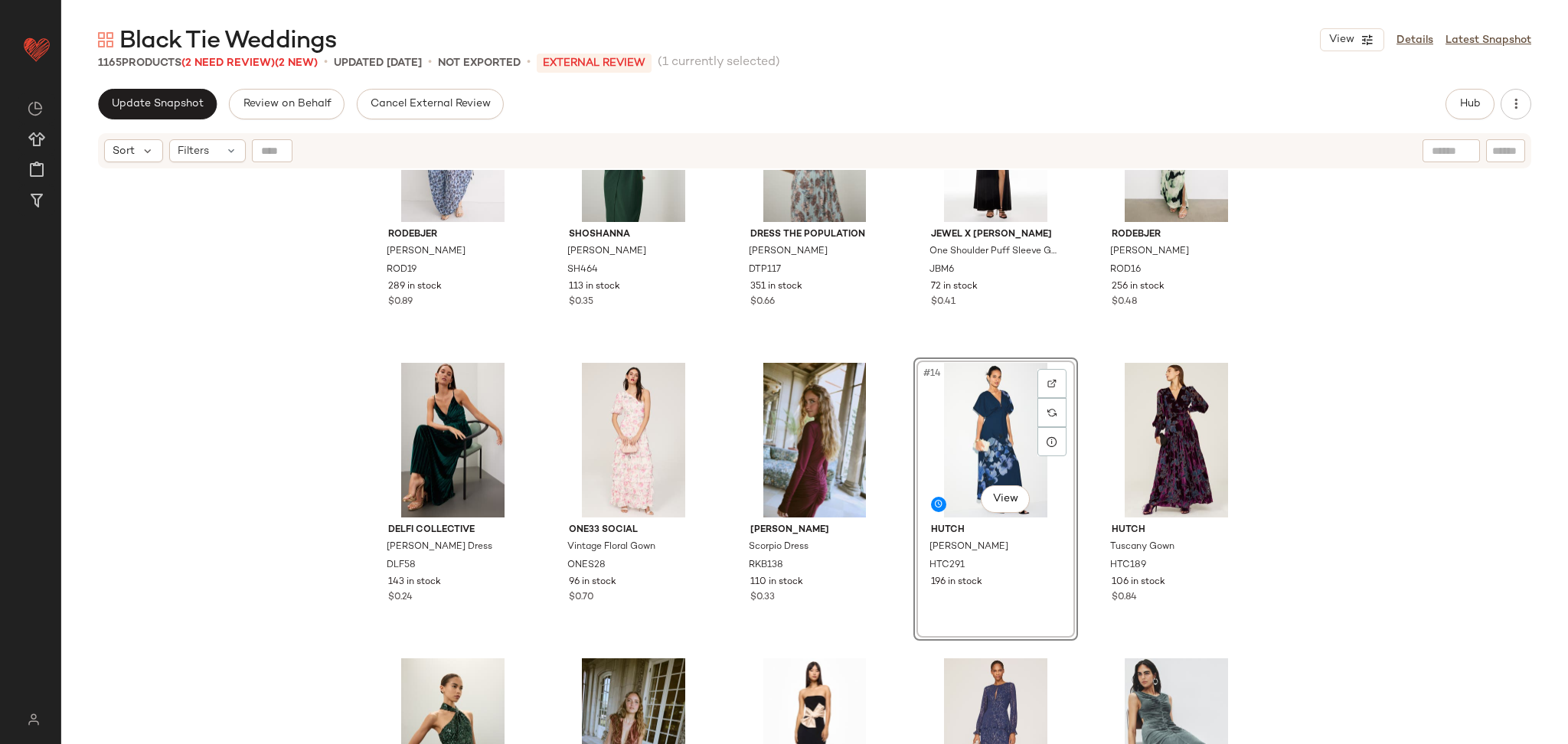
click at [1494, 460] on div "Rodebjer Shirley Ditsy Gown ROD19 289 in stock $0.89 Shoshanna Dani Dress SH464…" at bounding box center [815, 476] width 1507 height 613
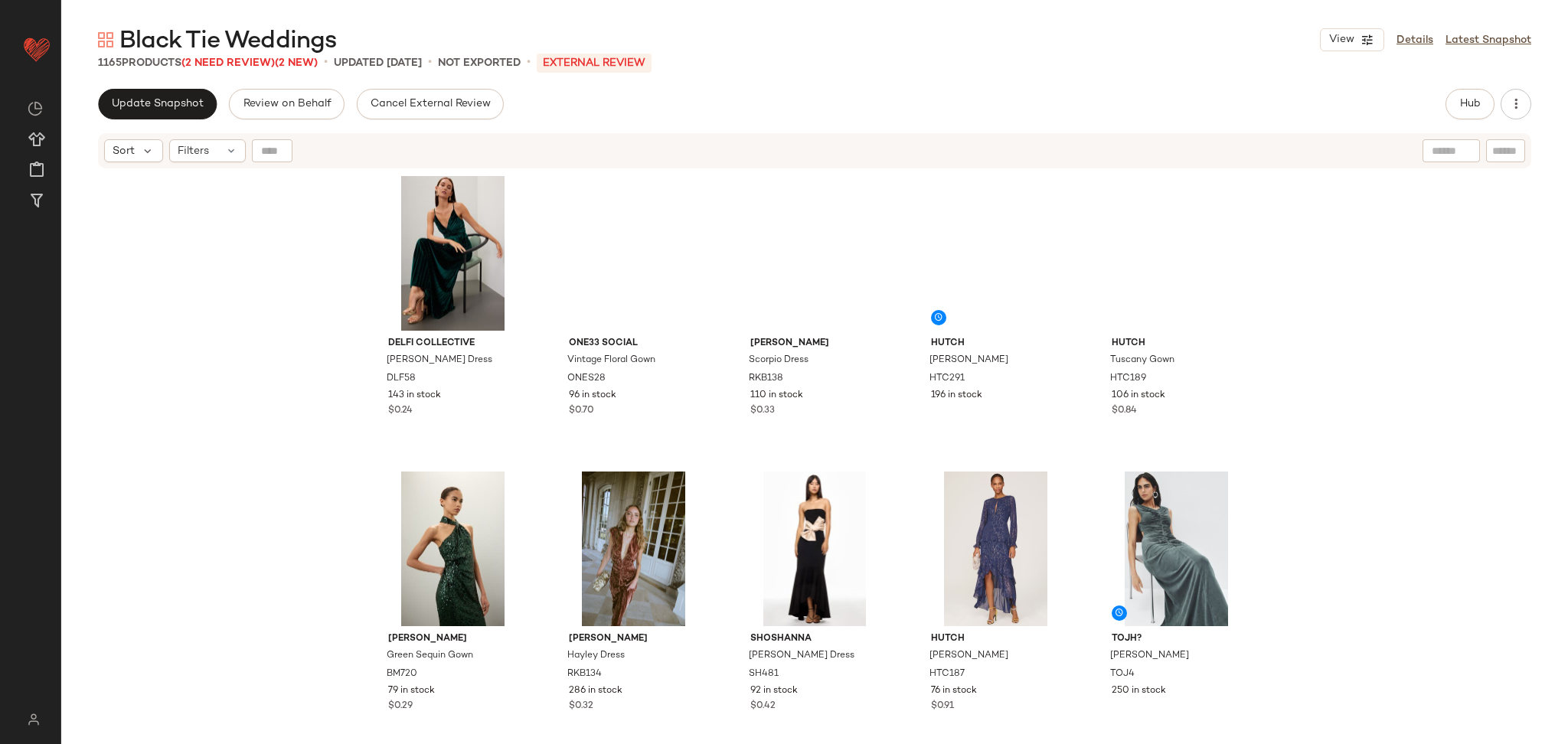
scroll to position [601, 0]
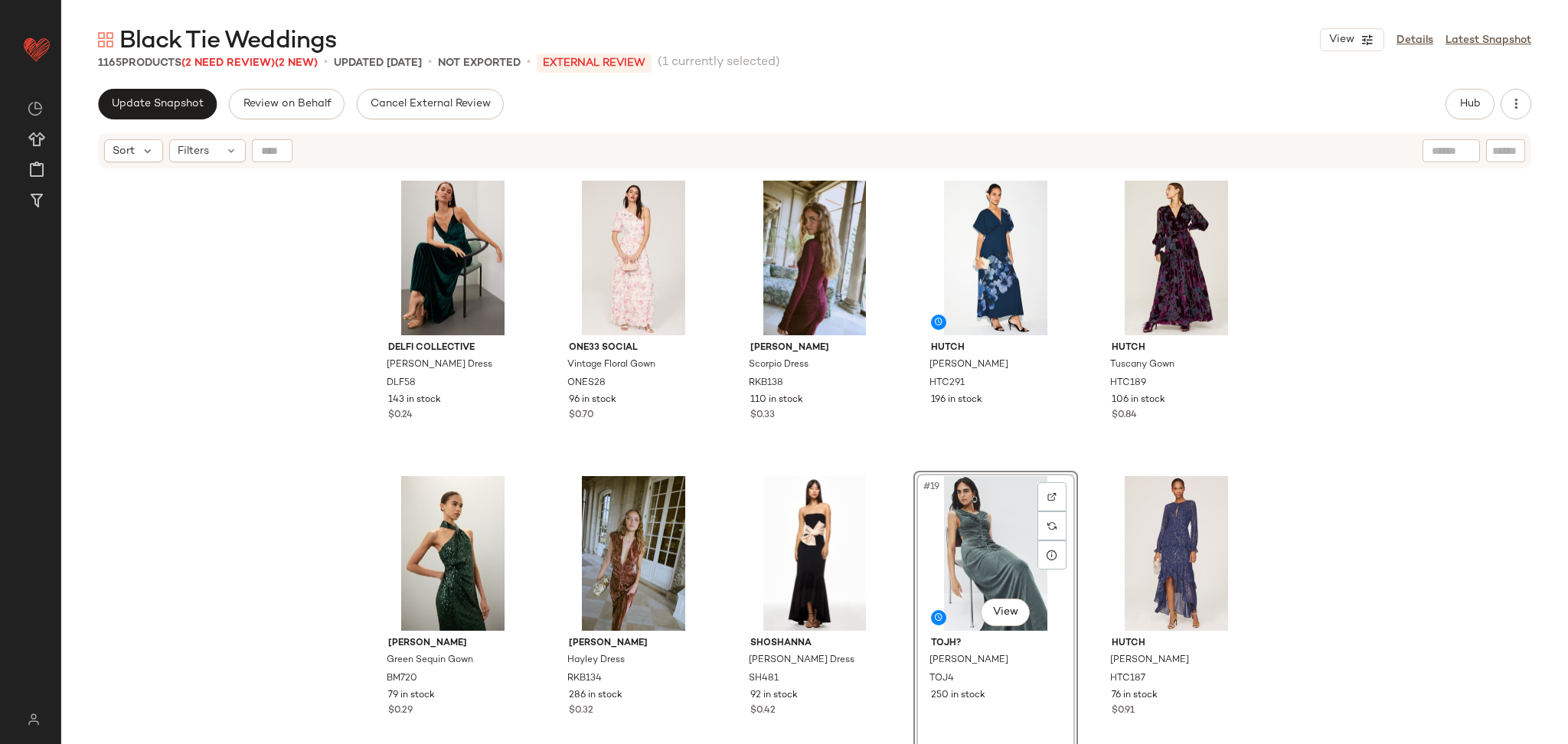
click at [1311, 476] on div "DELFI Collective Helina Dress DLF58 143 in stock $0.24 One33 Social Vintage Flo…" at bounding box center [815, 476] width 1507 height 613
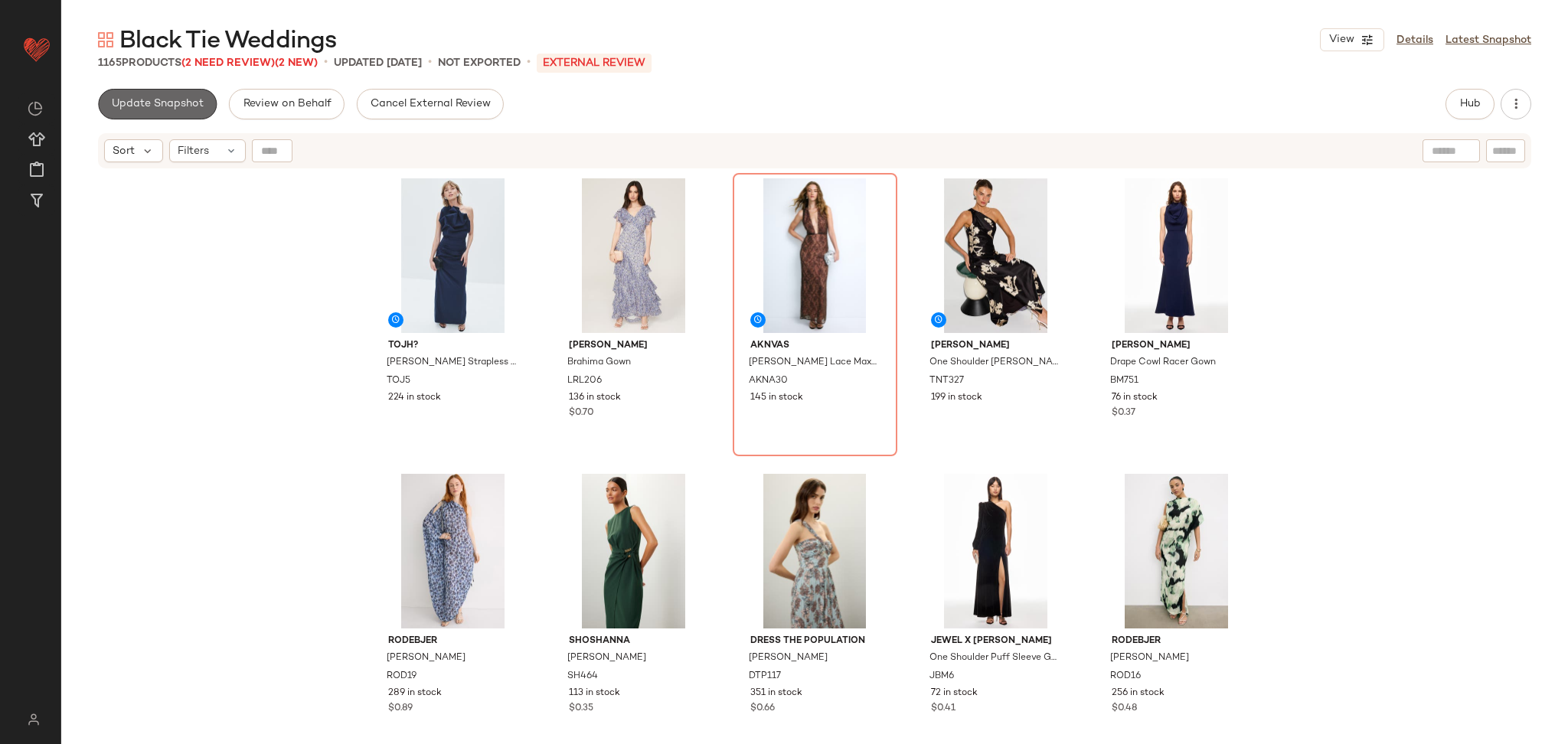
click at [180, 101] on span "Update Snapshot" at bounding box center [157, 104] width 93 height 12
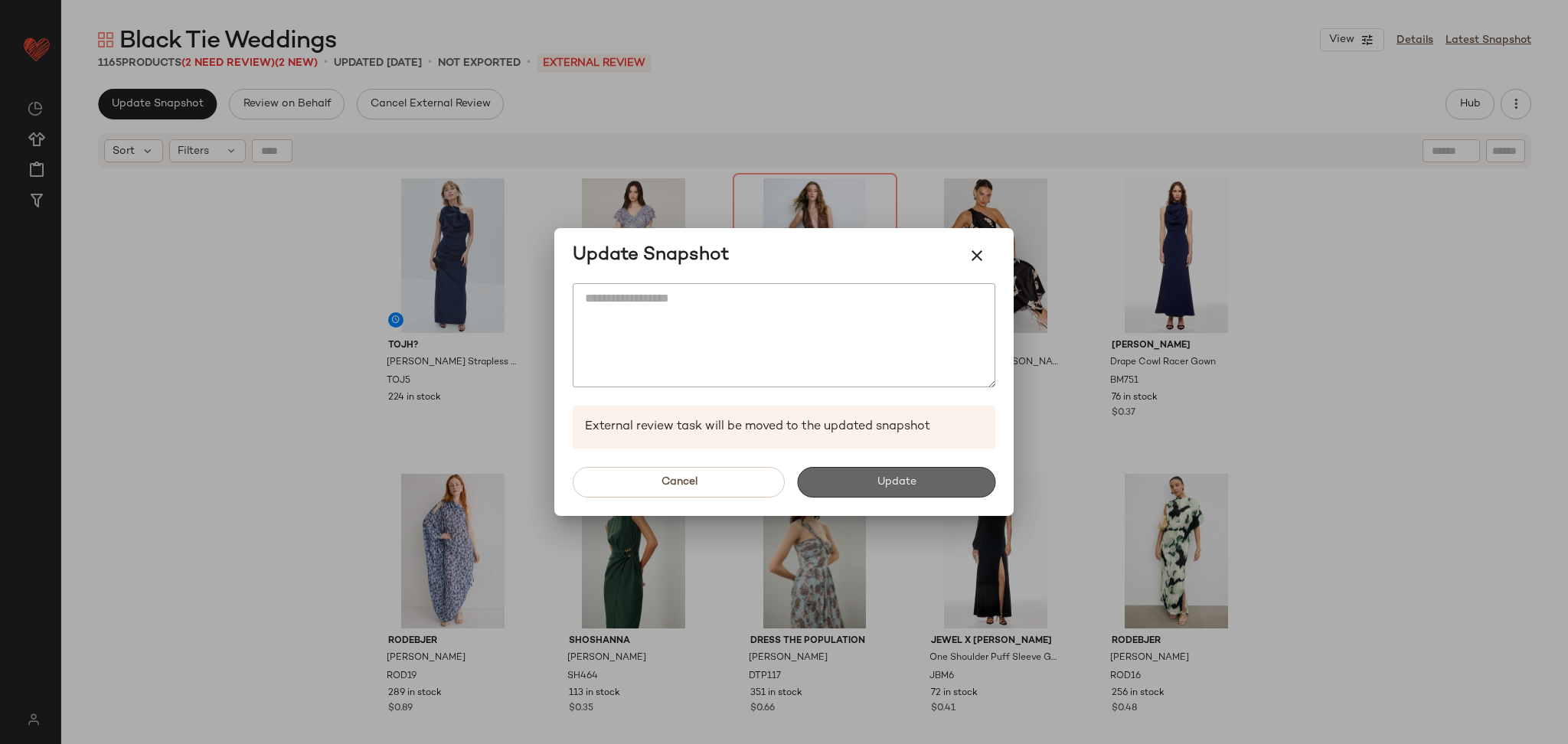
click at [898, 476] on span "Update" at bounding box center [896, 482] width 40 height 12
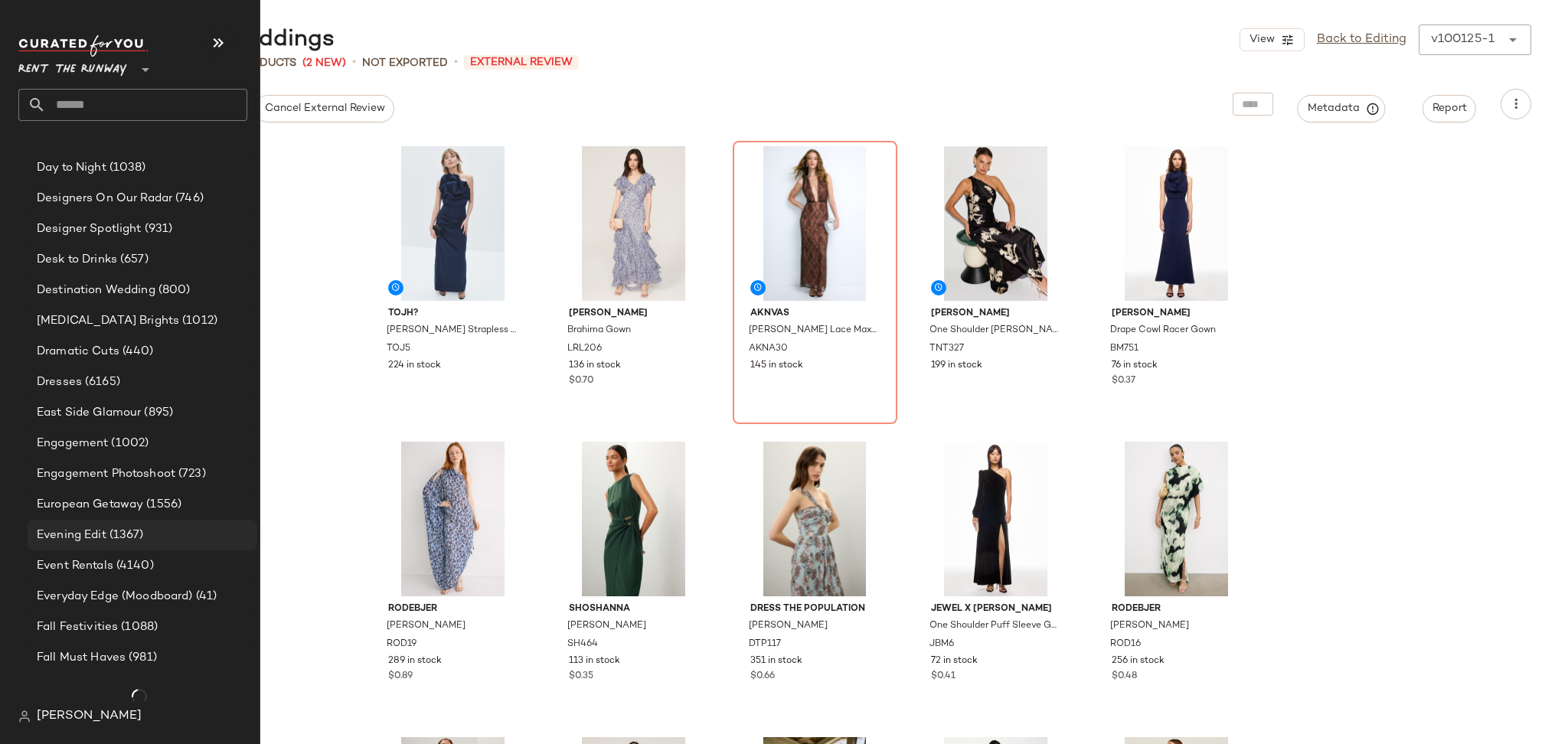
scroll to position [1176, 0]
click at [140, 559] on span "(4140)" at bounding box center [133, 564] width 41 height 18
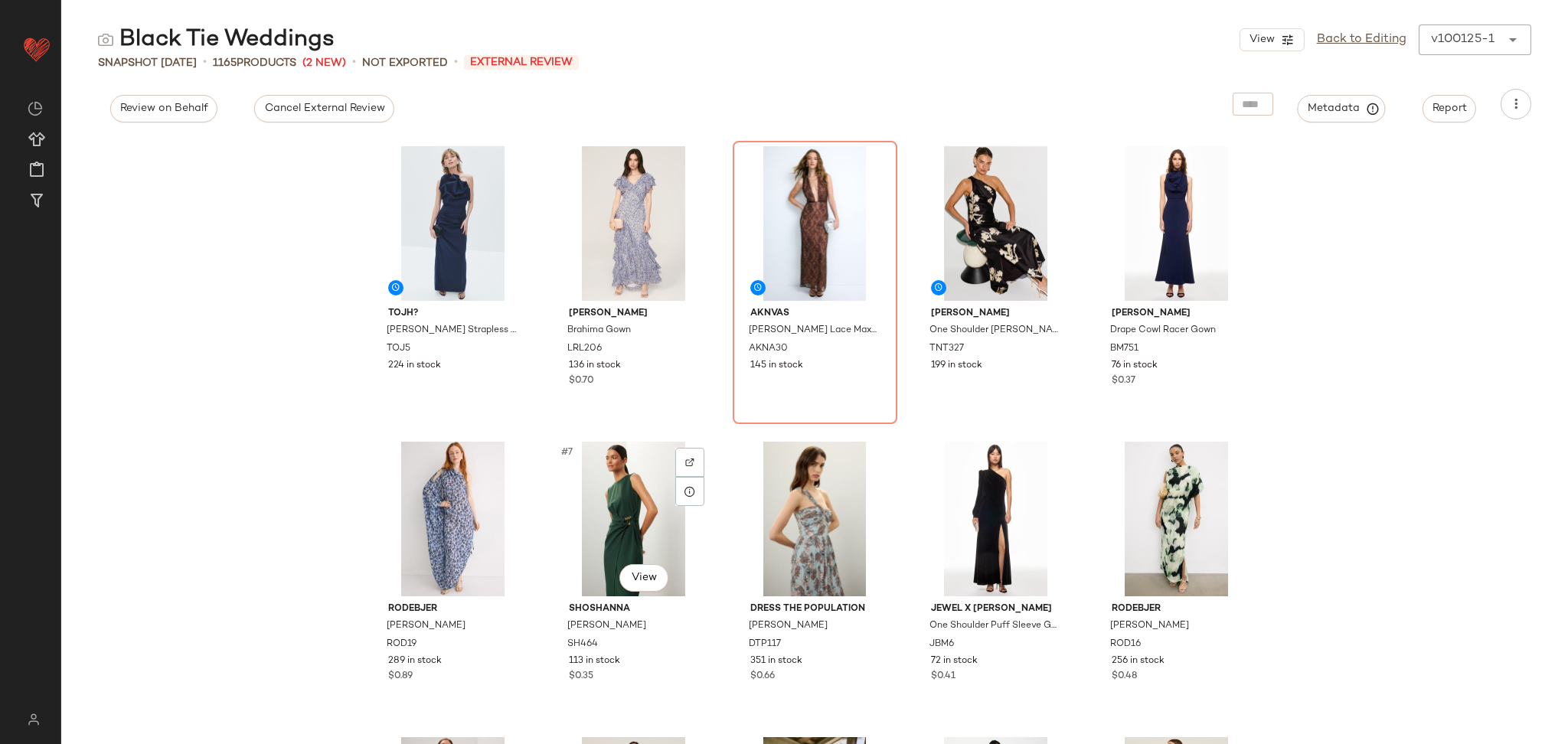
scroll to position [0, 0]
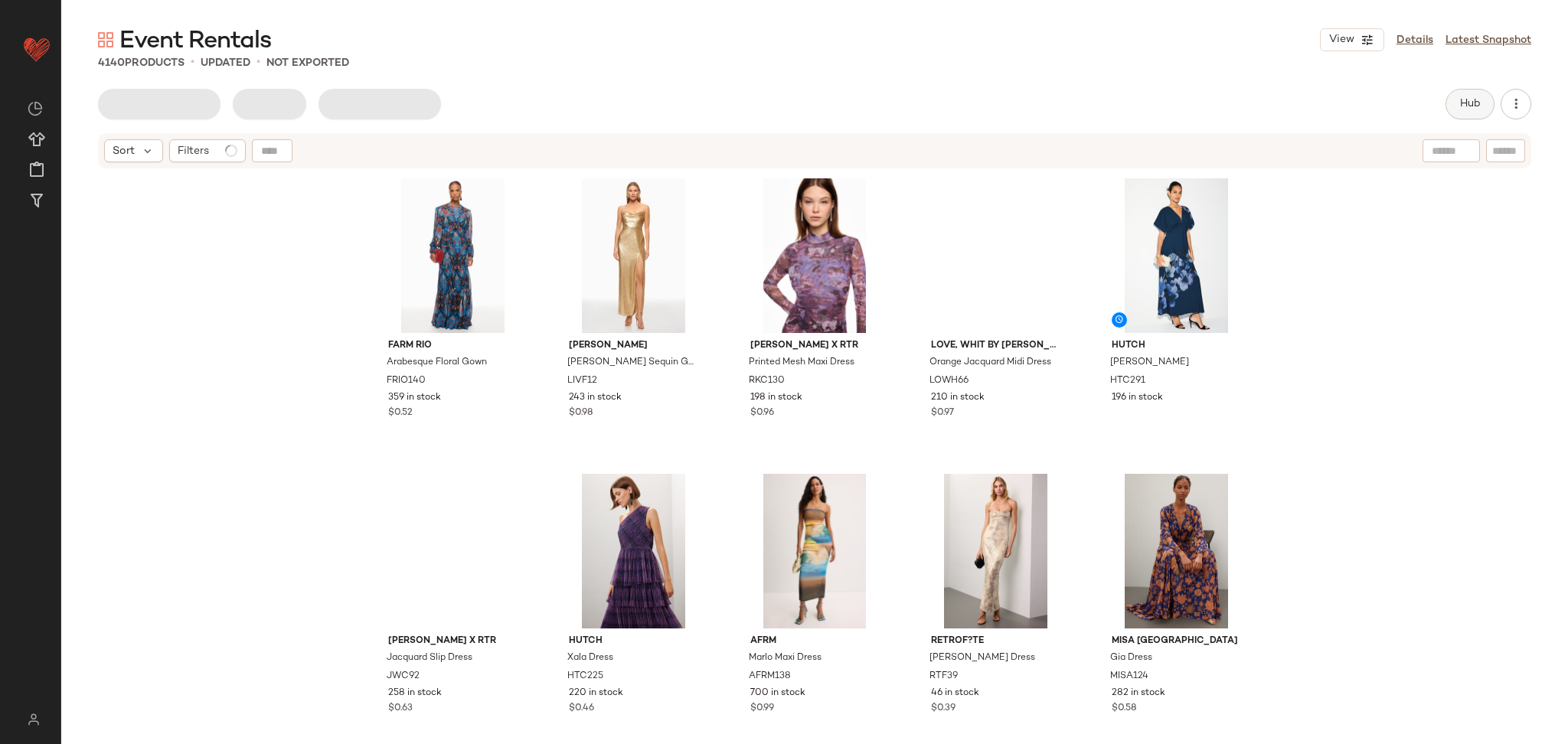
click at [1454, 100] on button "Hub" at bounding box center [1470, 104] width 49 height 30
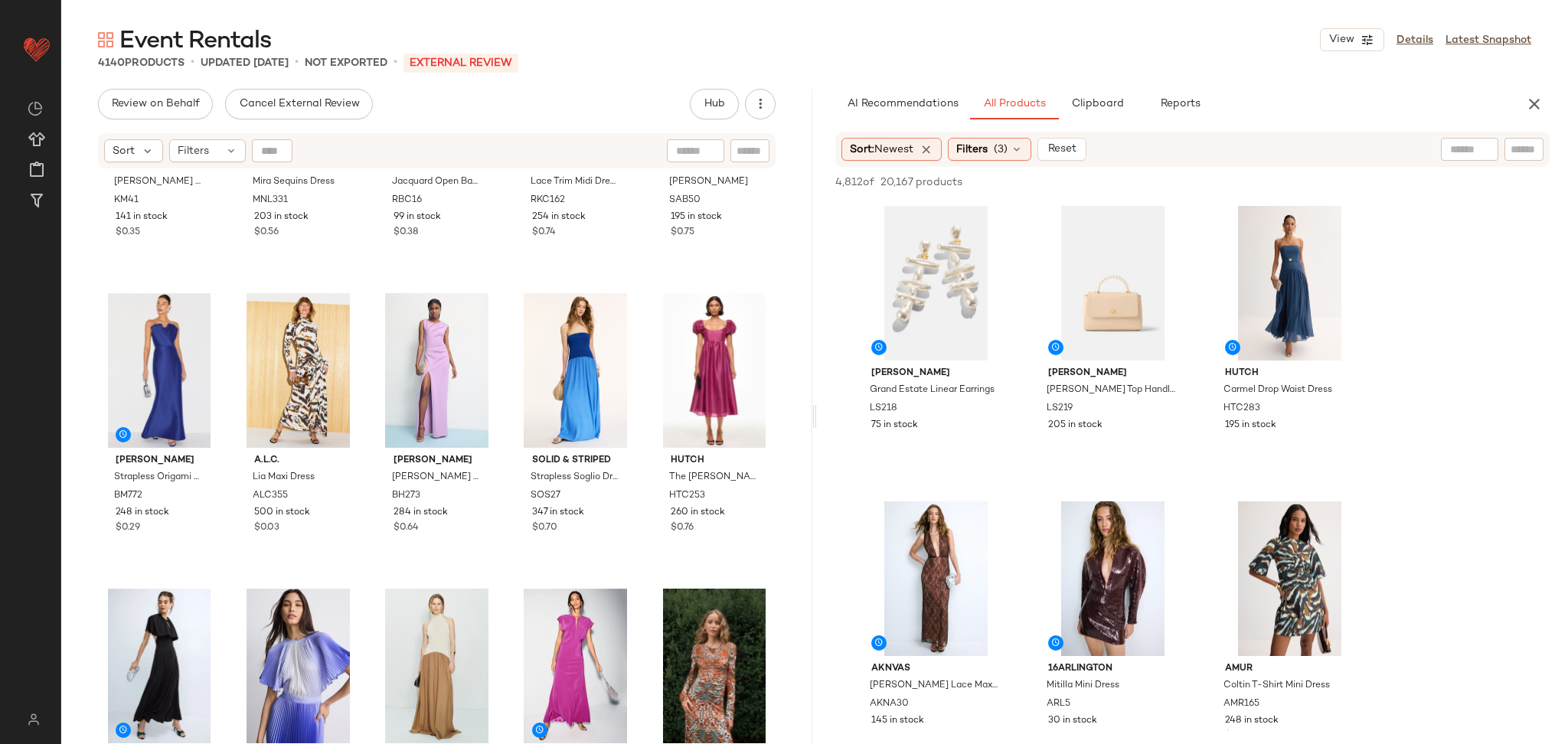
scroll to position [1708, 0]
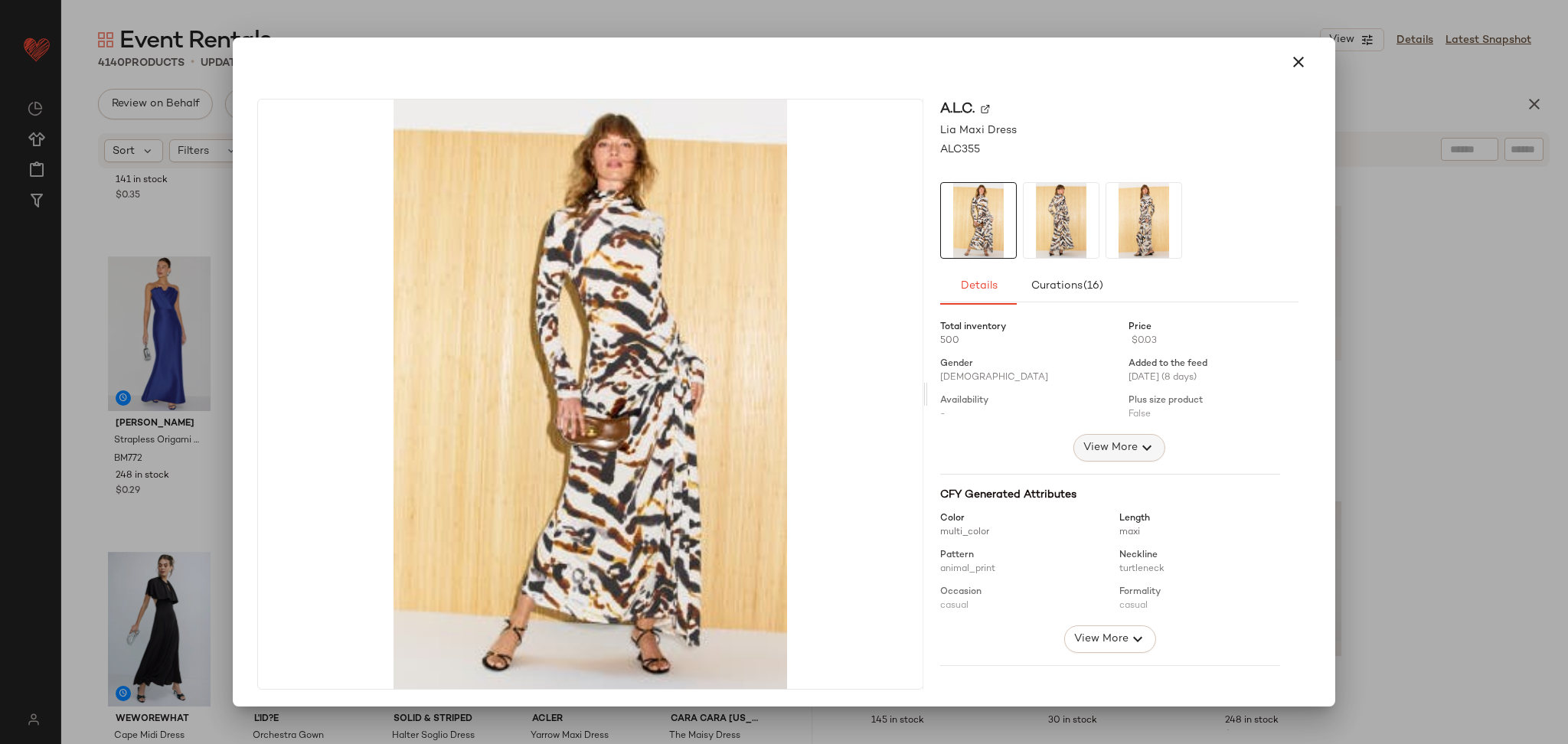
click at [1107, 452] on span "View More" at bounding box center [1110, 448] width 55 height 18
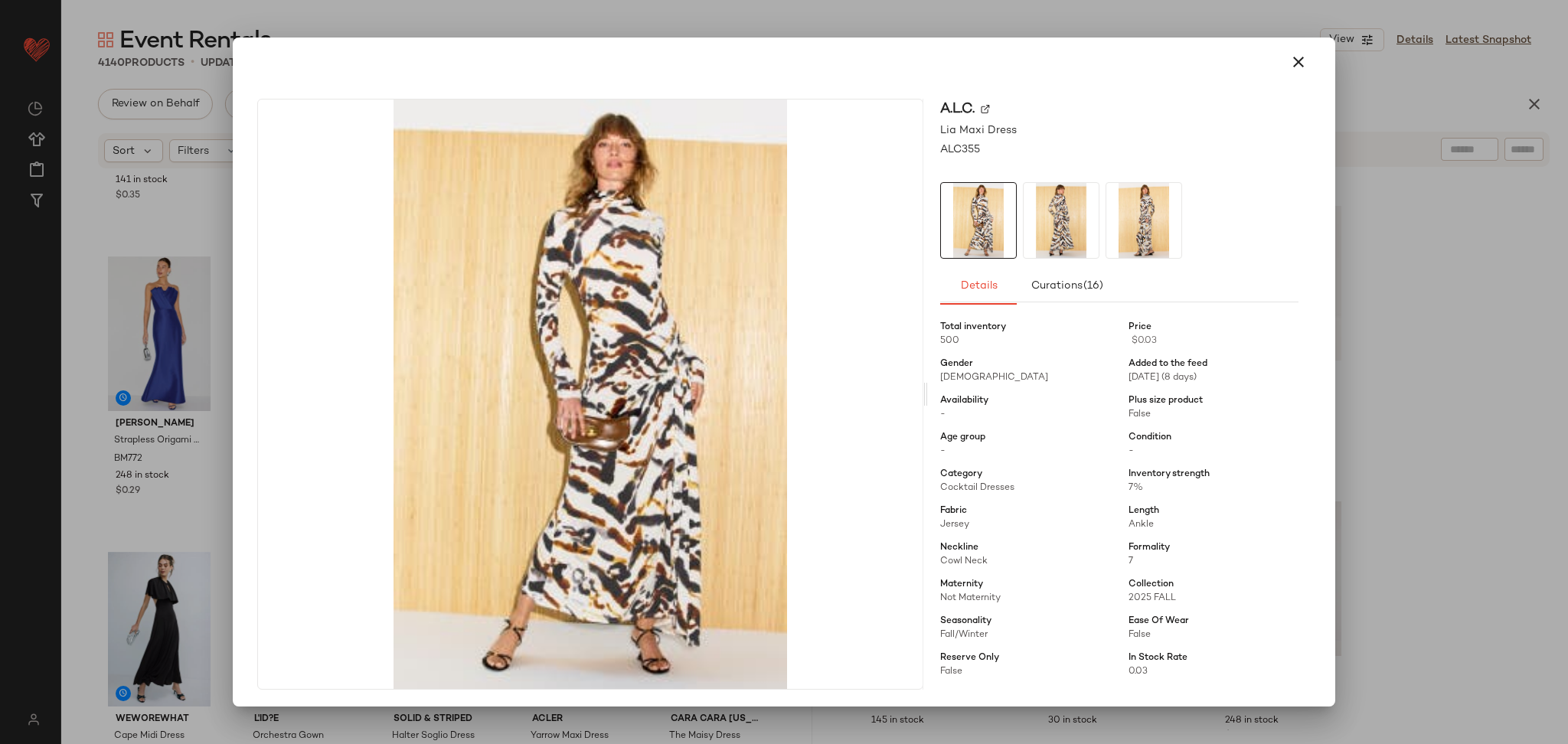
click at [1445, 407] on div at bounding box center [784, 372] width 1568 height 744
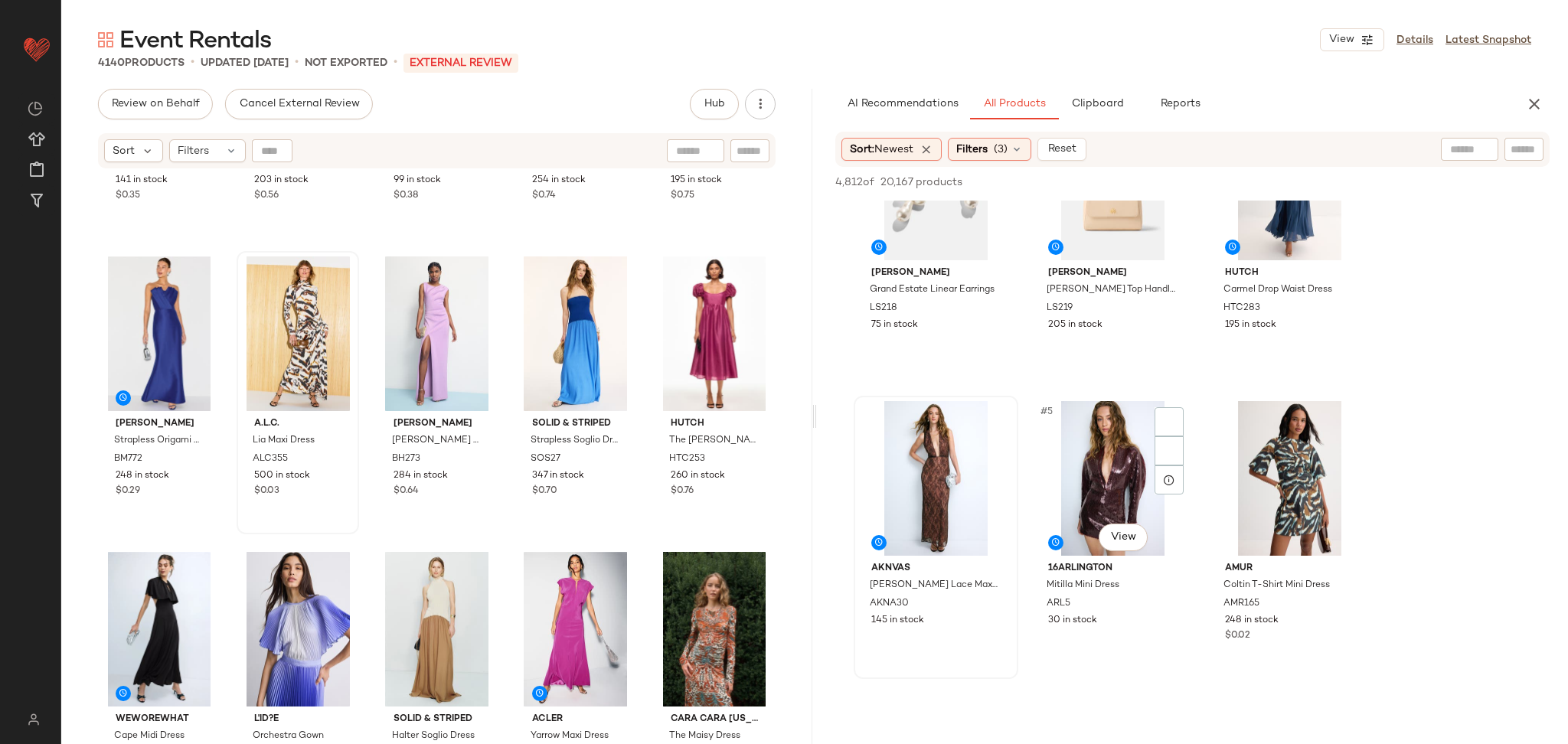
scroll to position [117, 0]
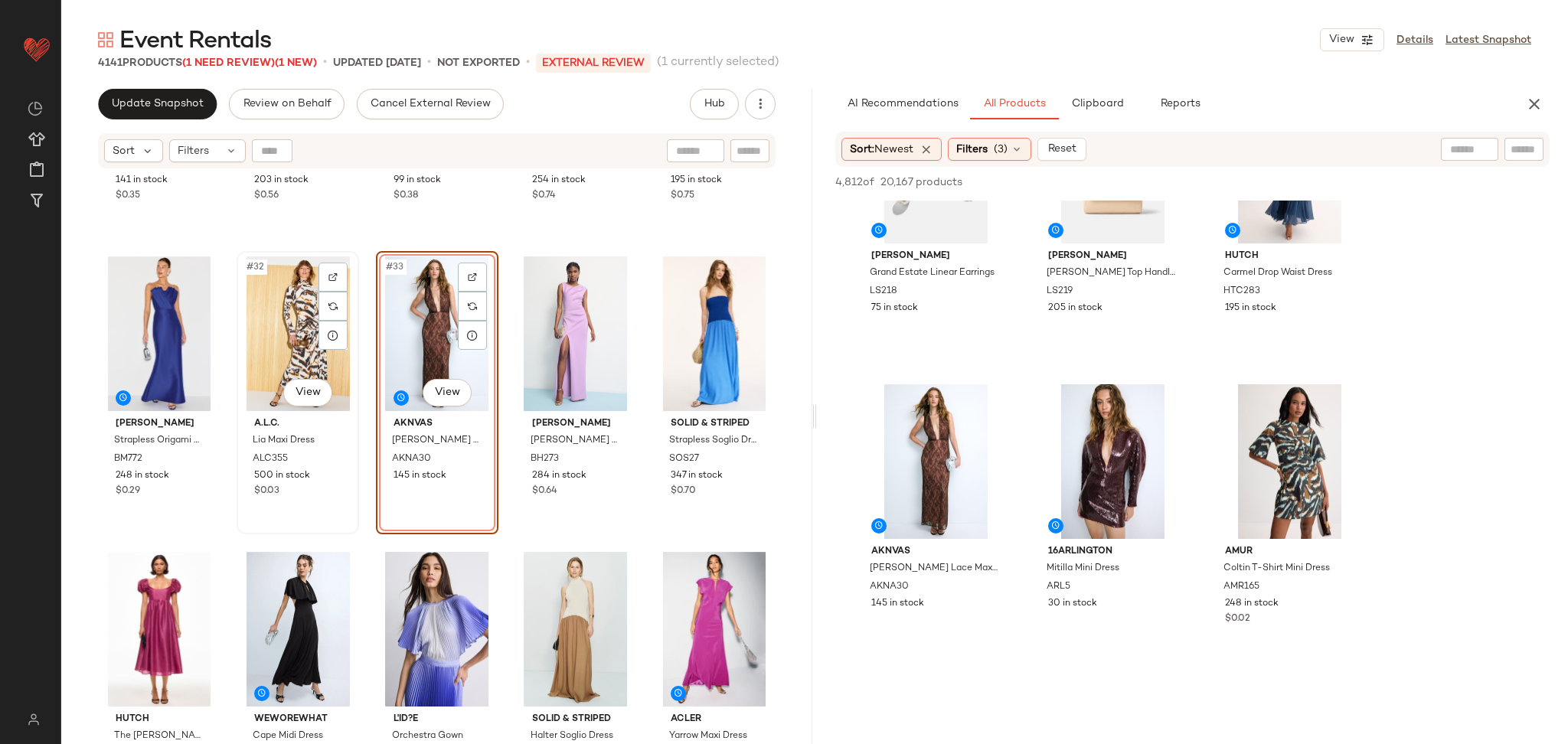
click at [280, 330] on div "#32 View" at bounding box center [298, 334] width 112 height 155
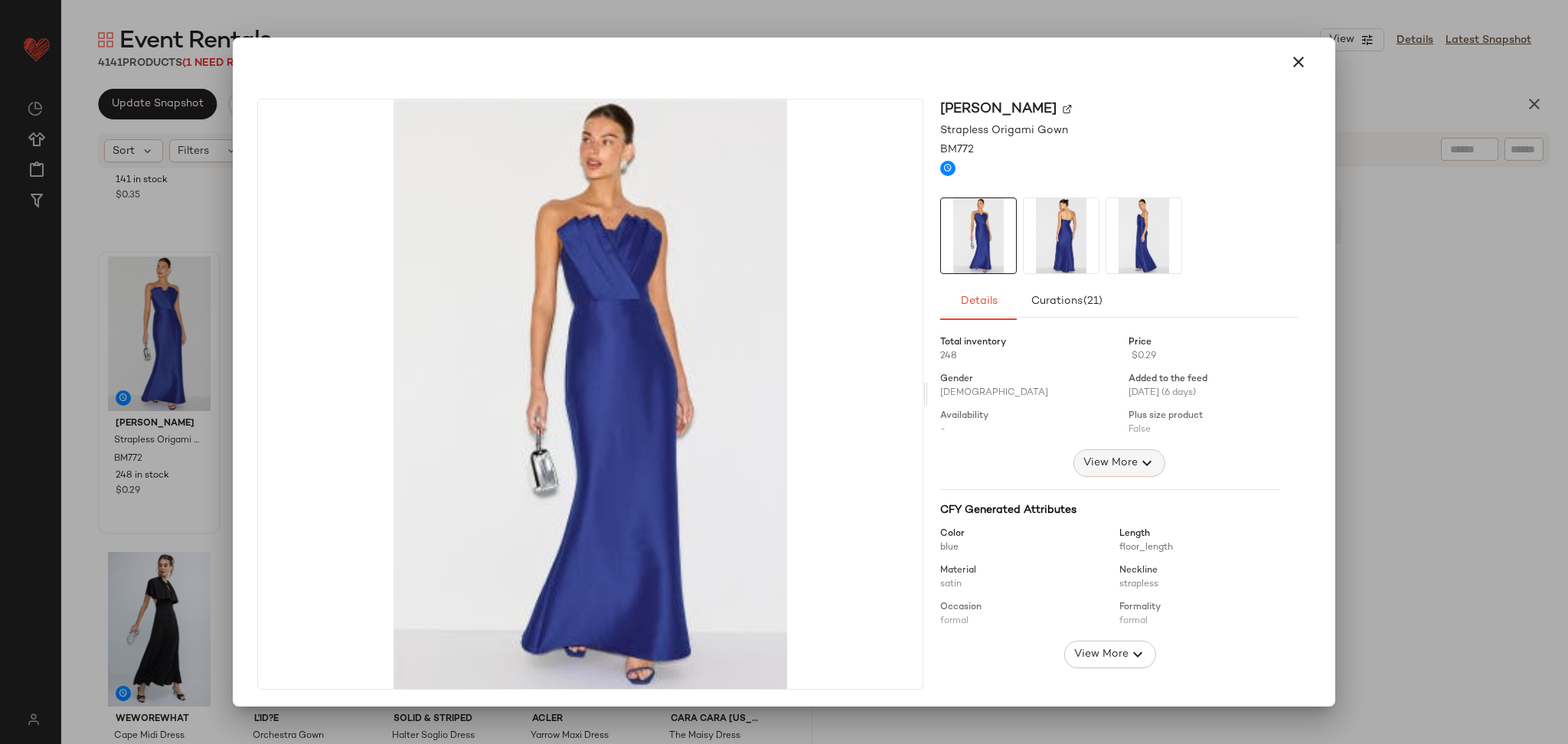
click at [1138, 463] on icon "button" at bounding box center [1147, 463] width 18 height 18
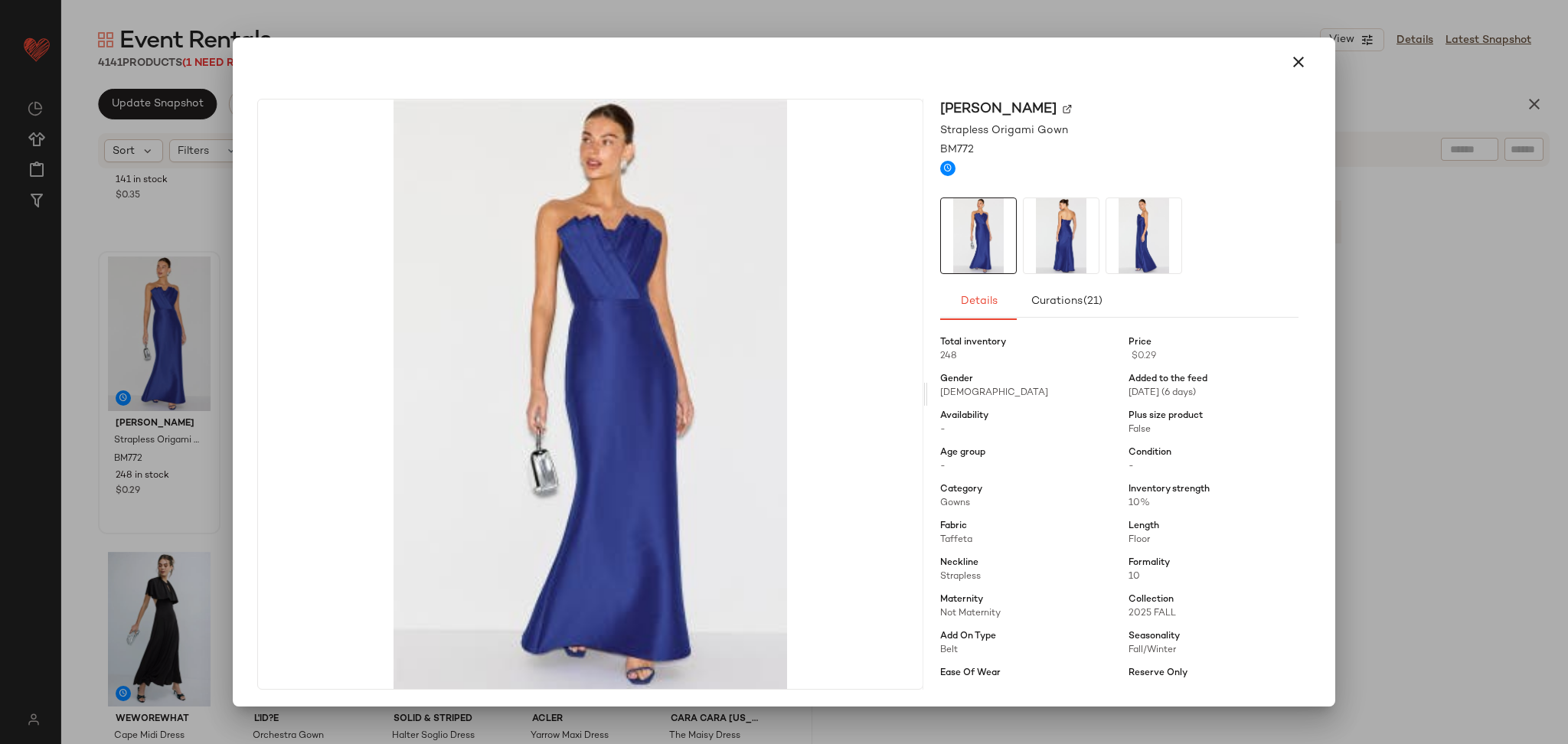
click at [1430, 414] on div at bounding box center [784, 372] width 1568 height 744
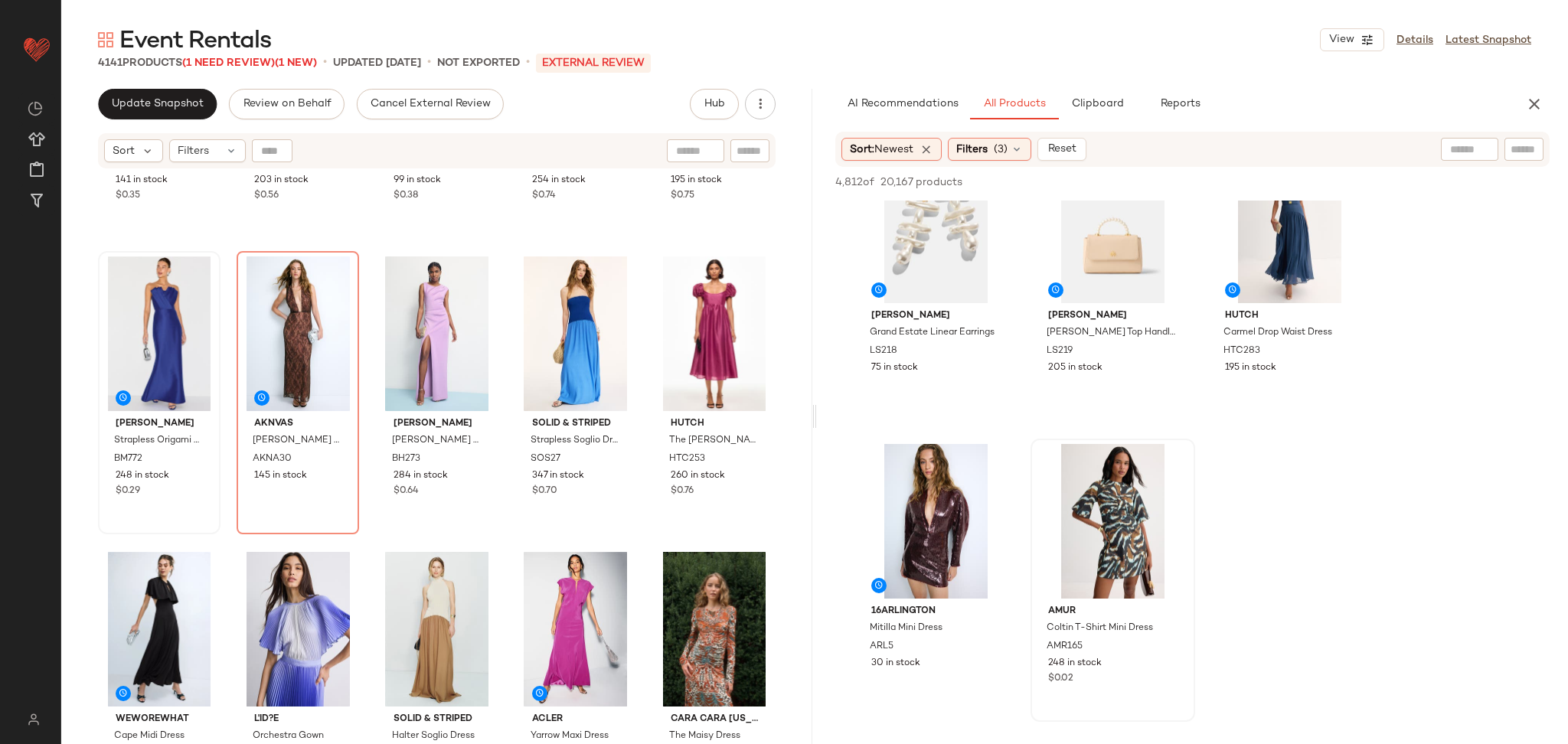
scroll to position [44, 0]
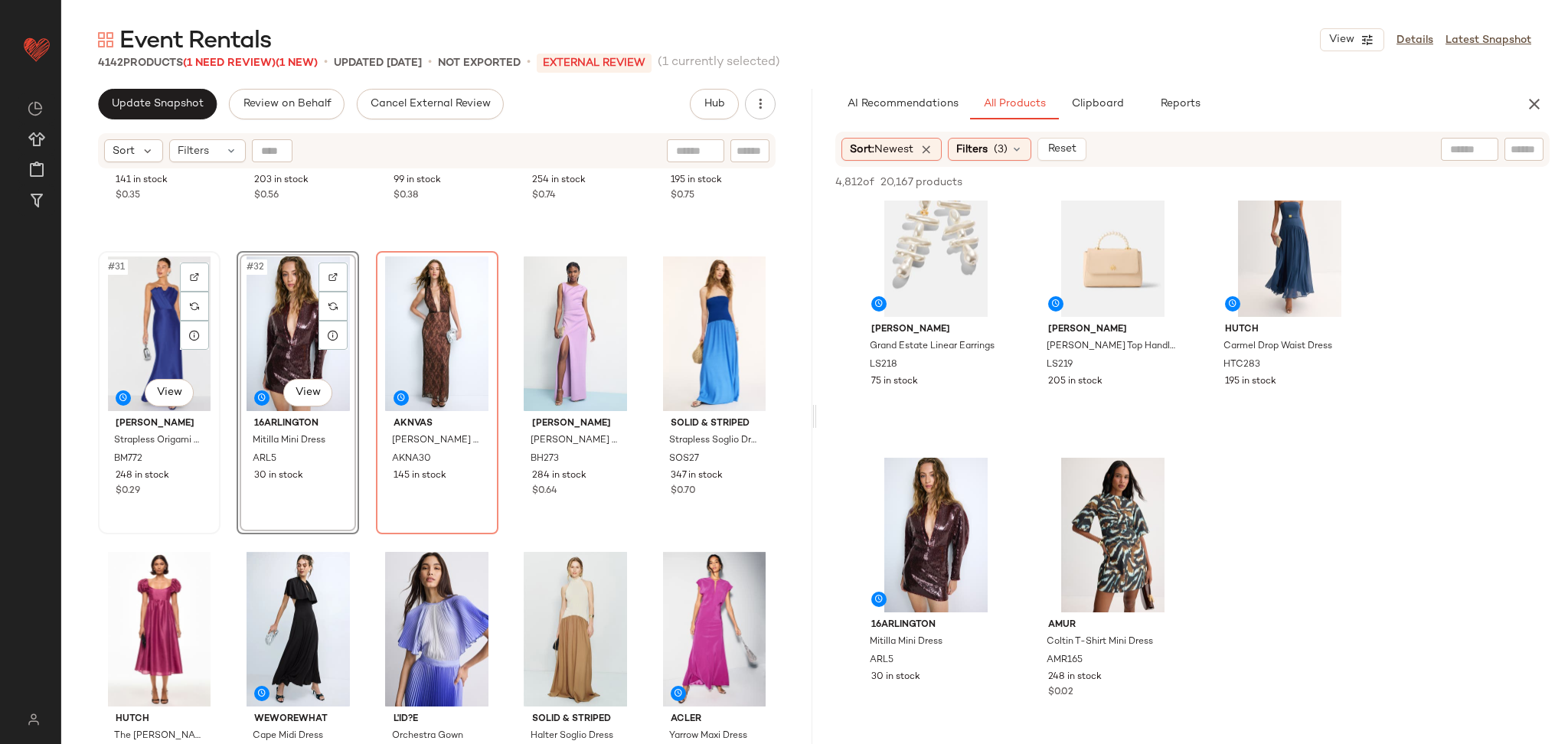
click at [155, 324] on div "#31 View" at bounding box center [159, 334] width 112 height 155
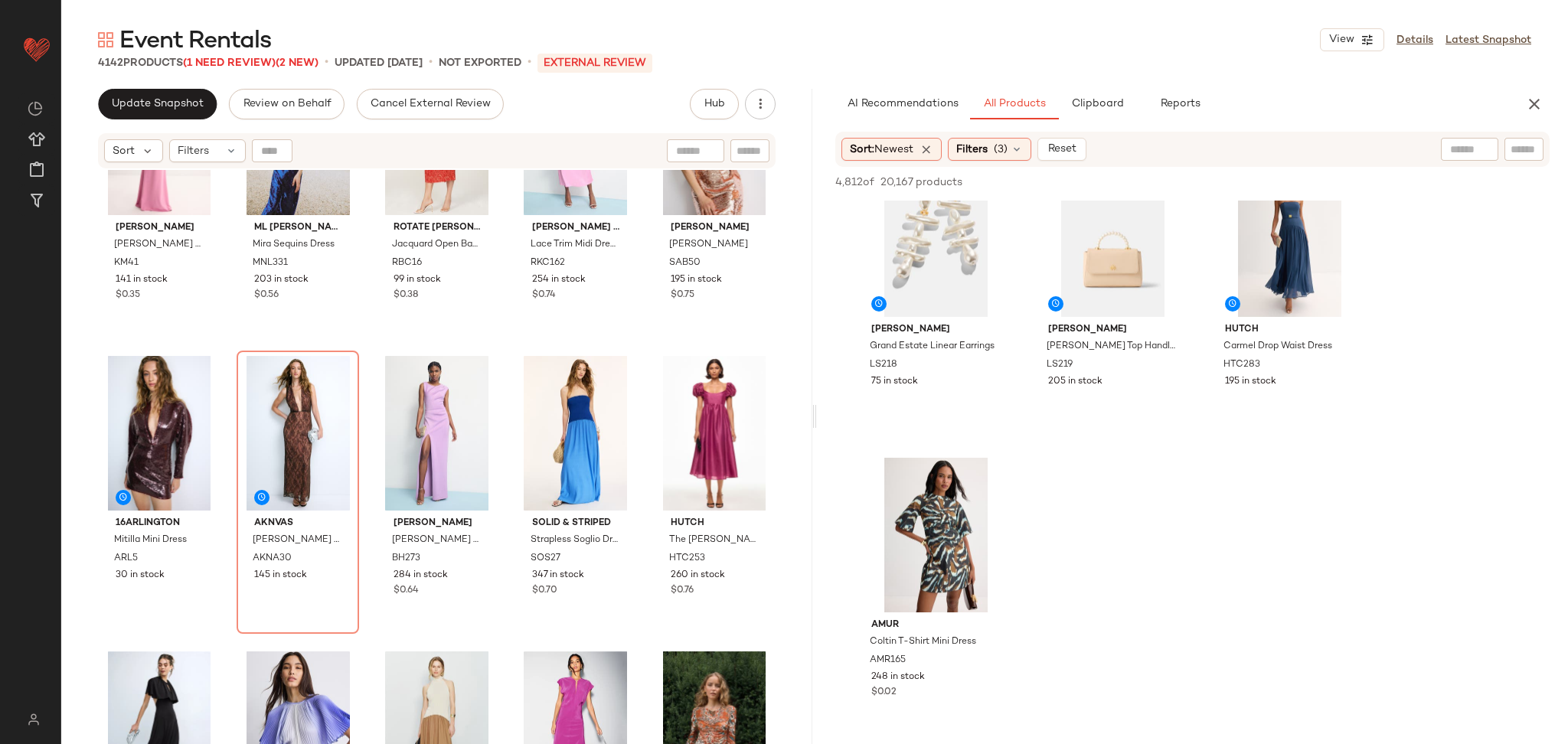
scroll to position [1595, 0]
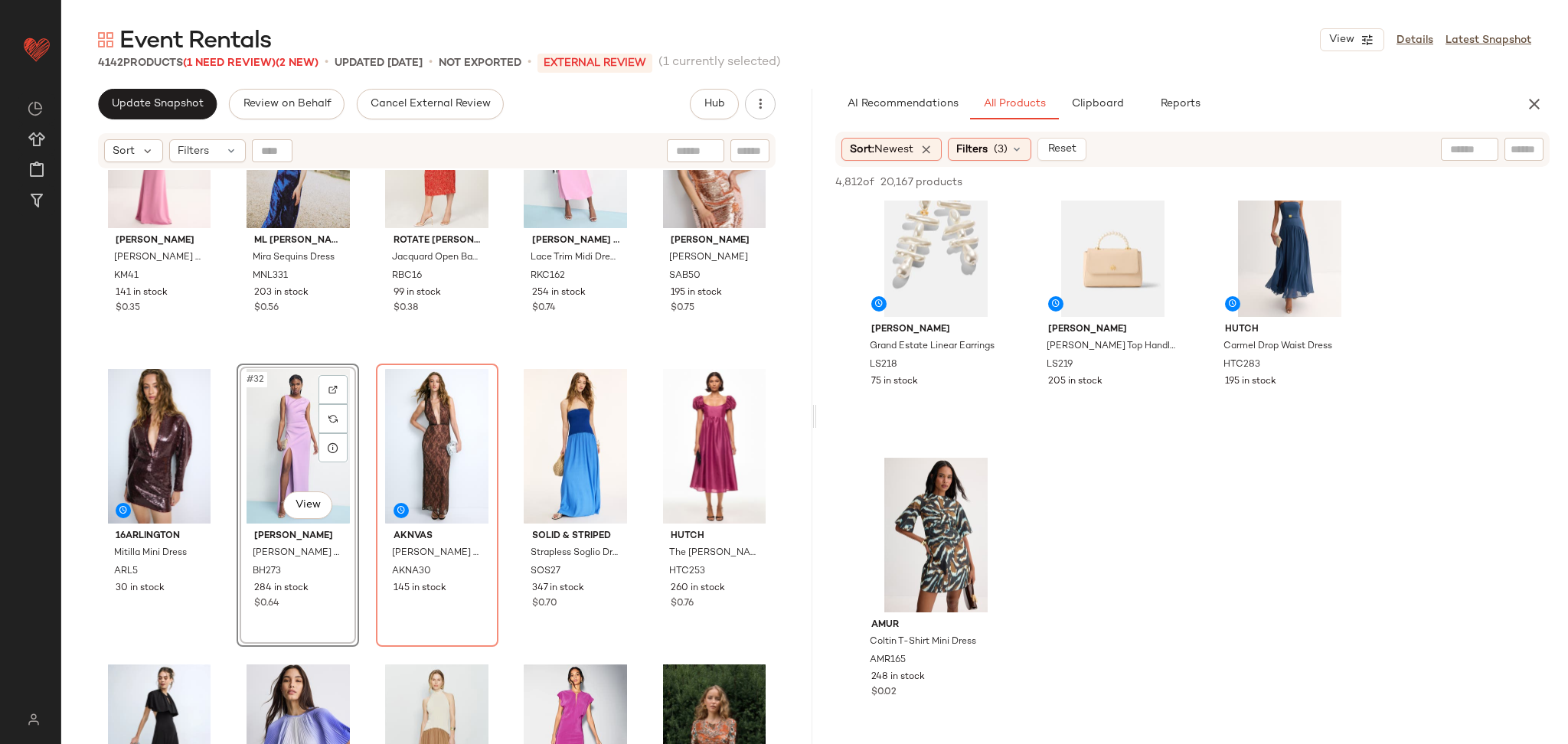
click at [357, 352] on div "Katie May Mary Kate Gown KM41 141 in stock $0.35 ML Monique Lhuillier Mira Sequ…" at bounding box center [437, 476] width 751 height 613
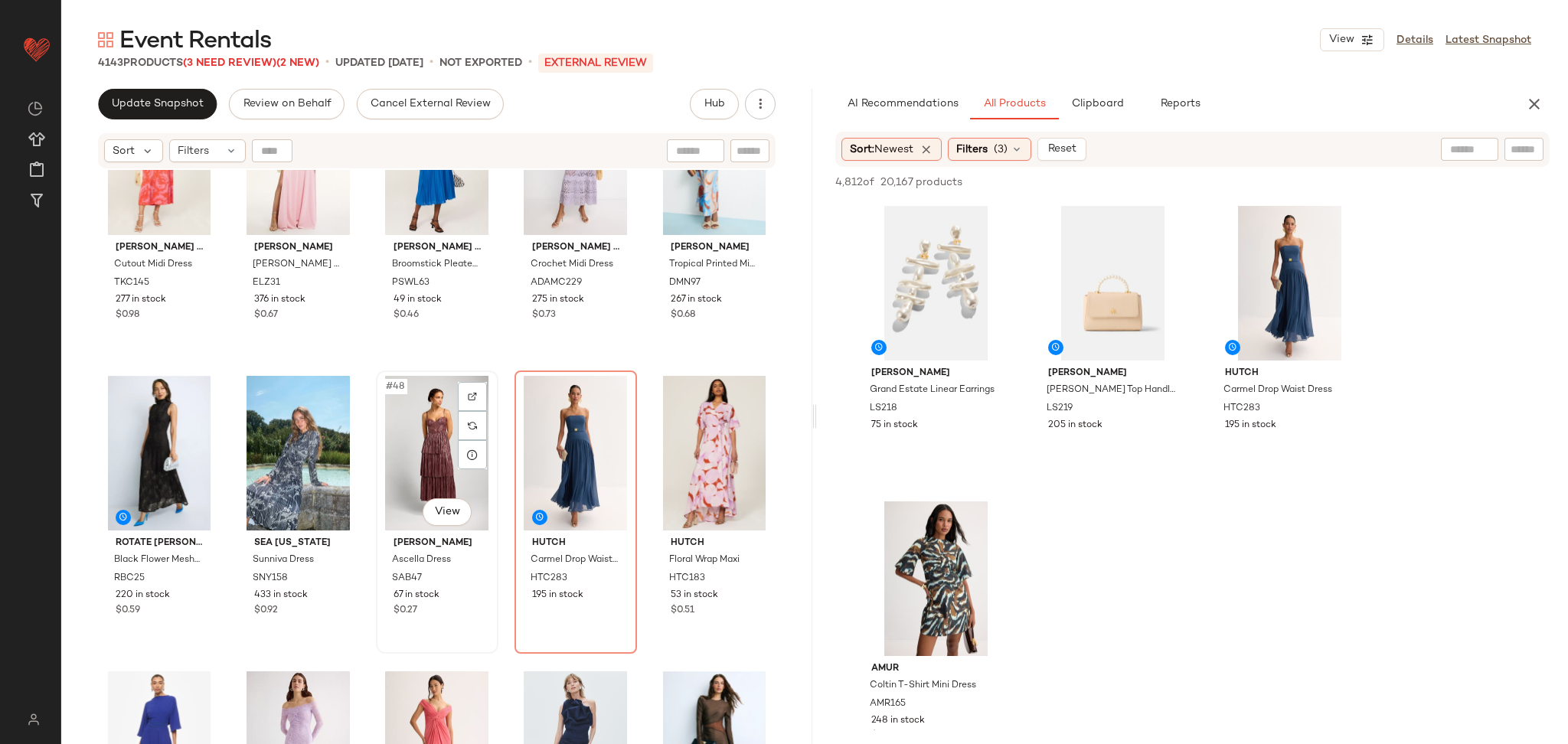
click at [403, 440] on div "#48 View" at bounding box center [437, 453] width 112 height 155
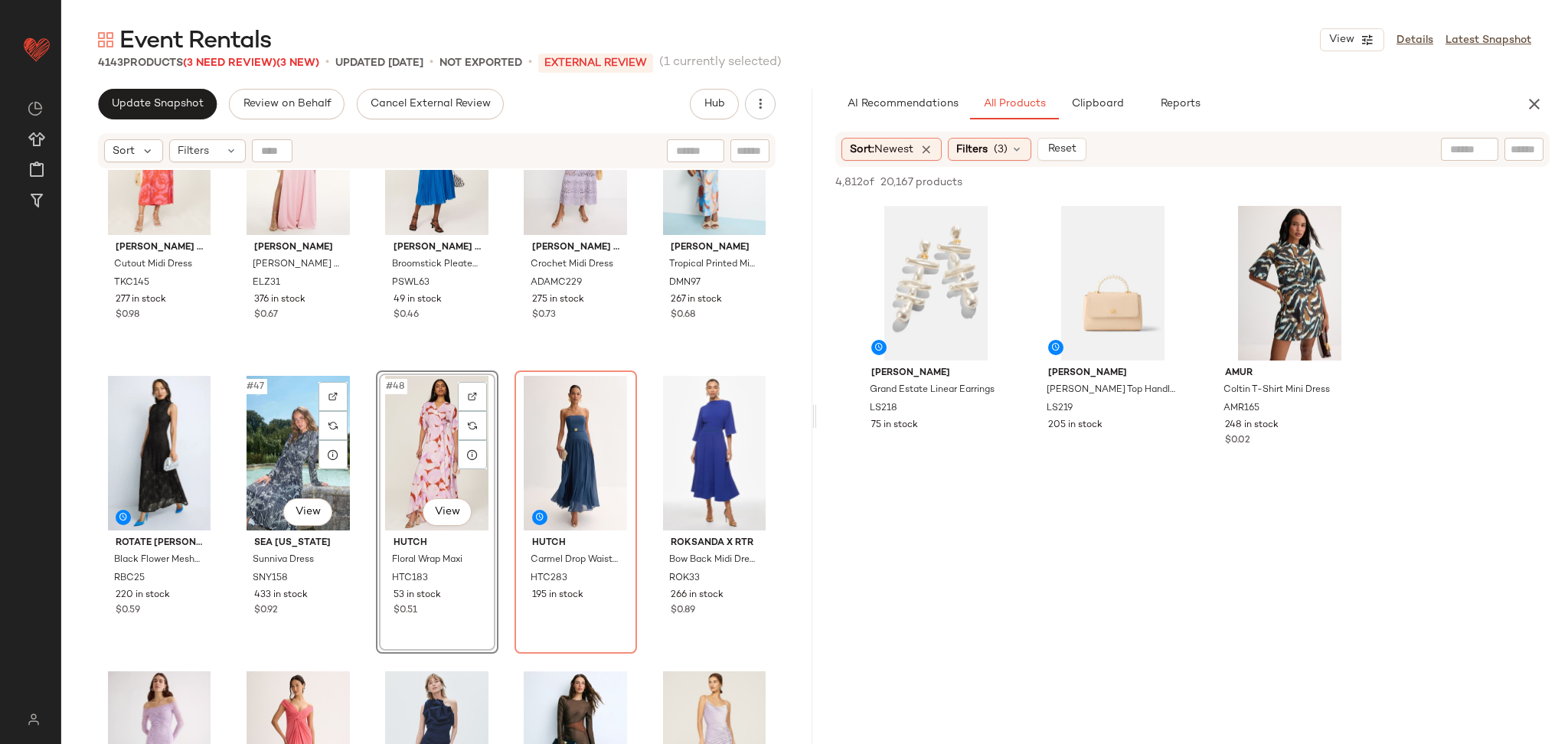
click at [364, 372] on div "Thakoon x RTR Cutout Midi Dress TKC145 277 in stock $0.98 elle zeitoune Cole Go…" at bounding box center [437, 476] width 751 height 613
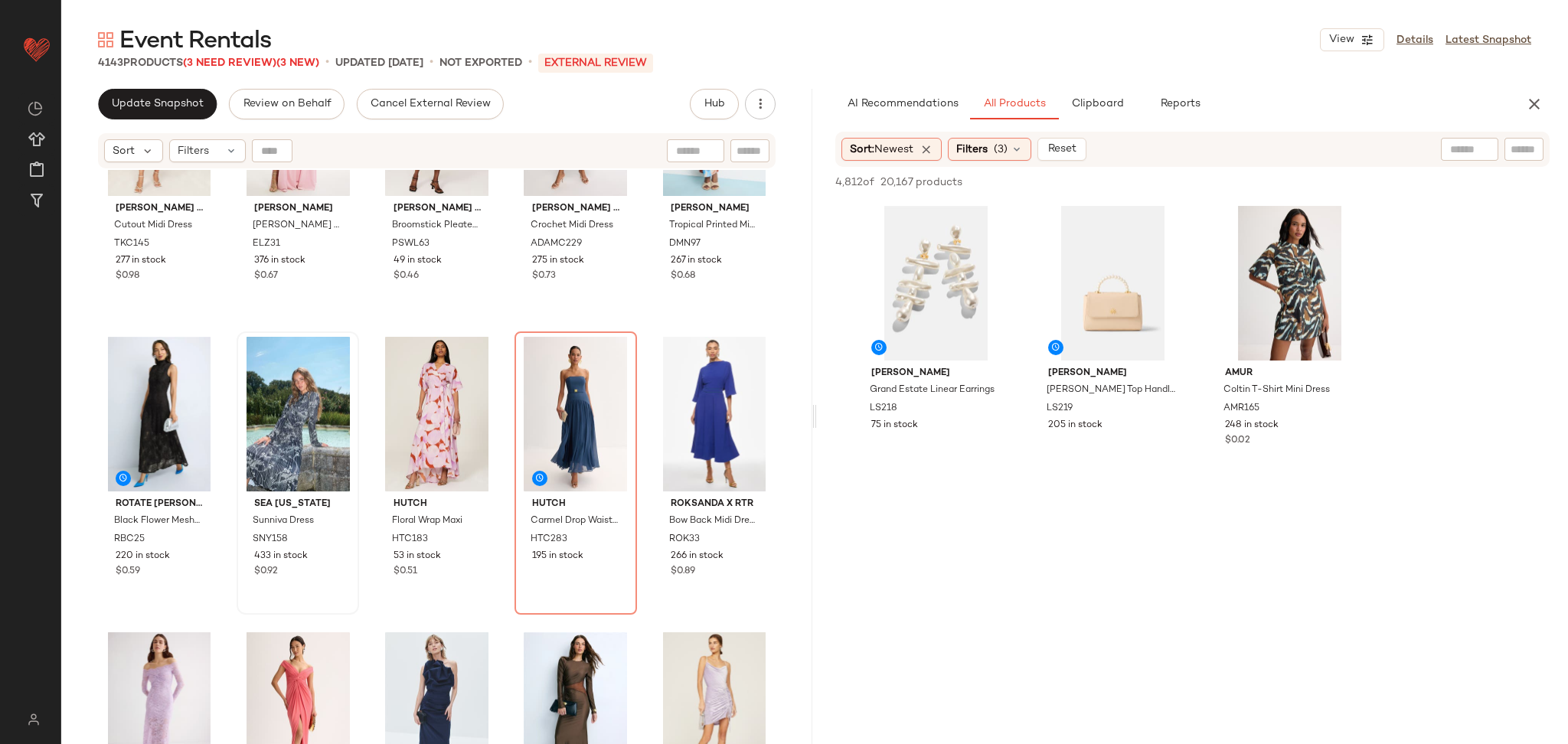
scroll to position [2544, 0]
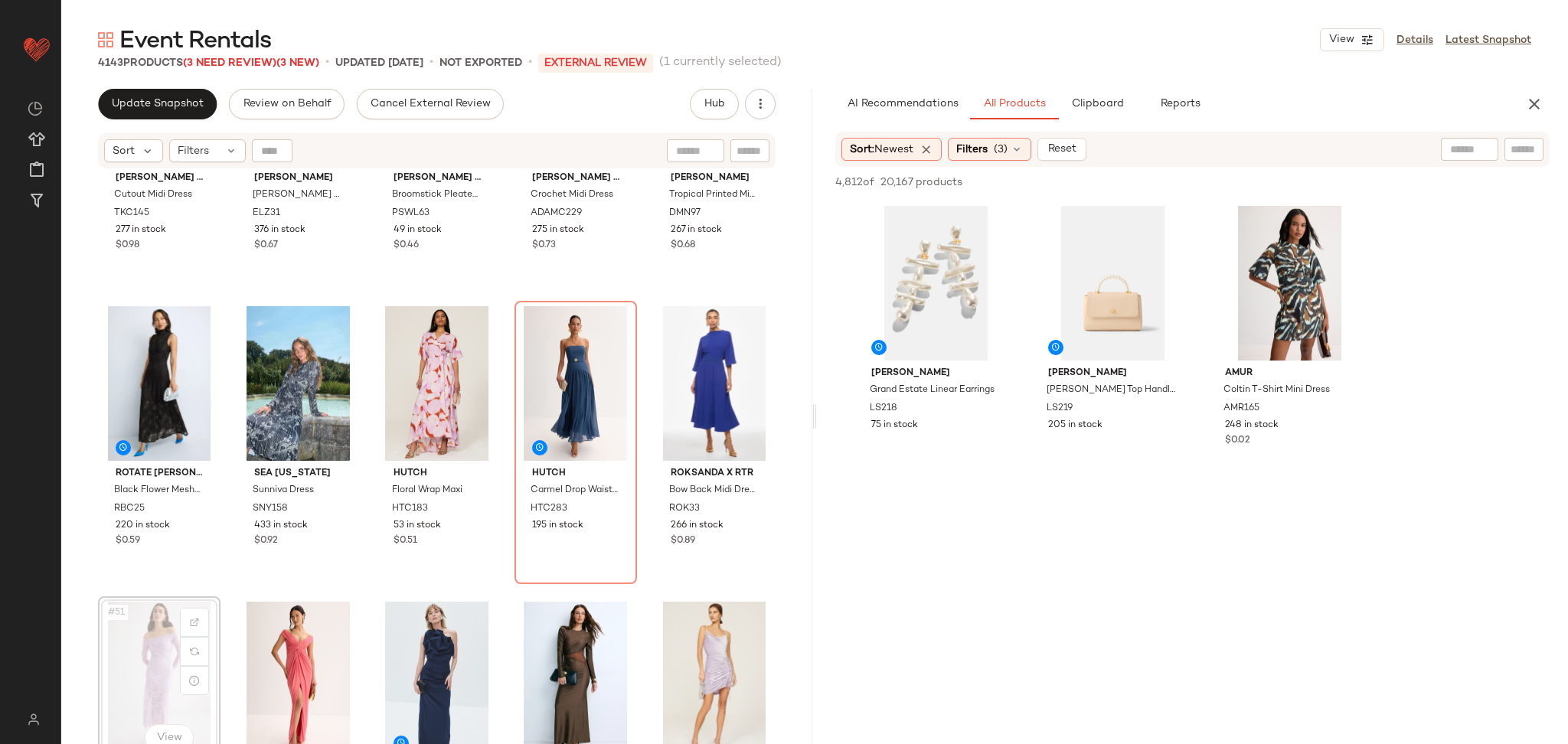
scroll to position [2545, 0]
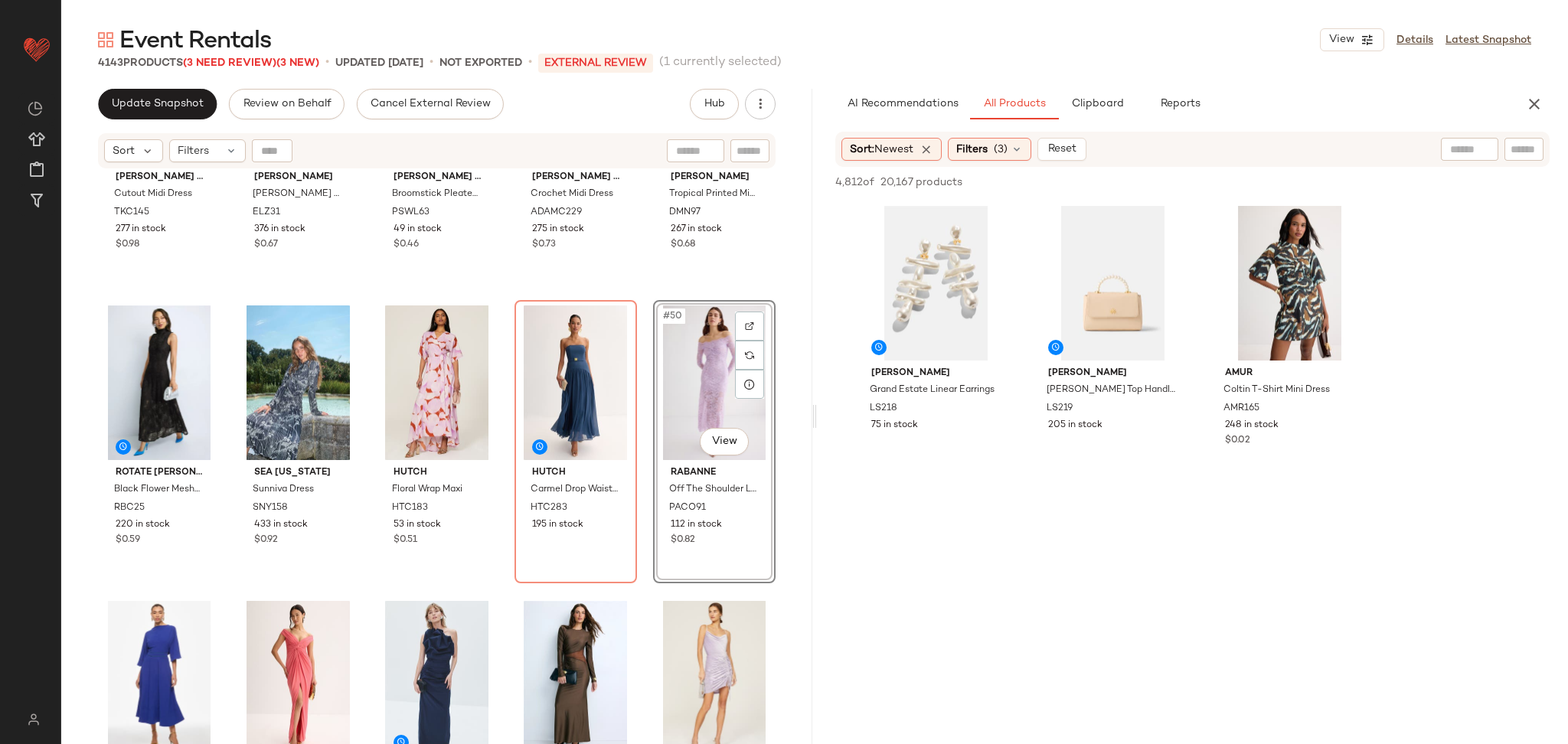
click at [636, 284] on div "Thakoon x RTR Cutout Midi Dress TKC145 277 in stock $0.98 elle zeitoune Cole Go…" at bounding box center [437, 476] width 751 height 613
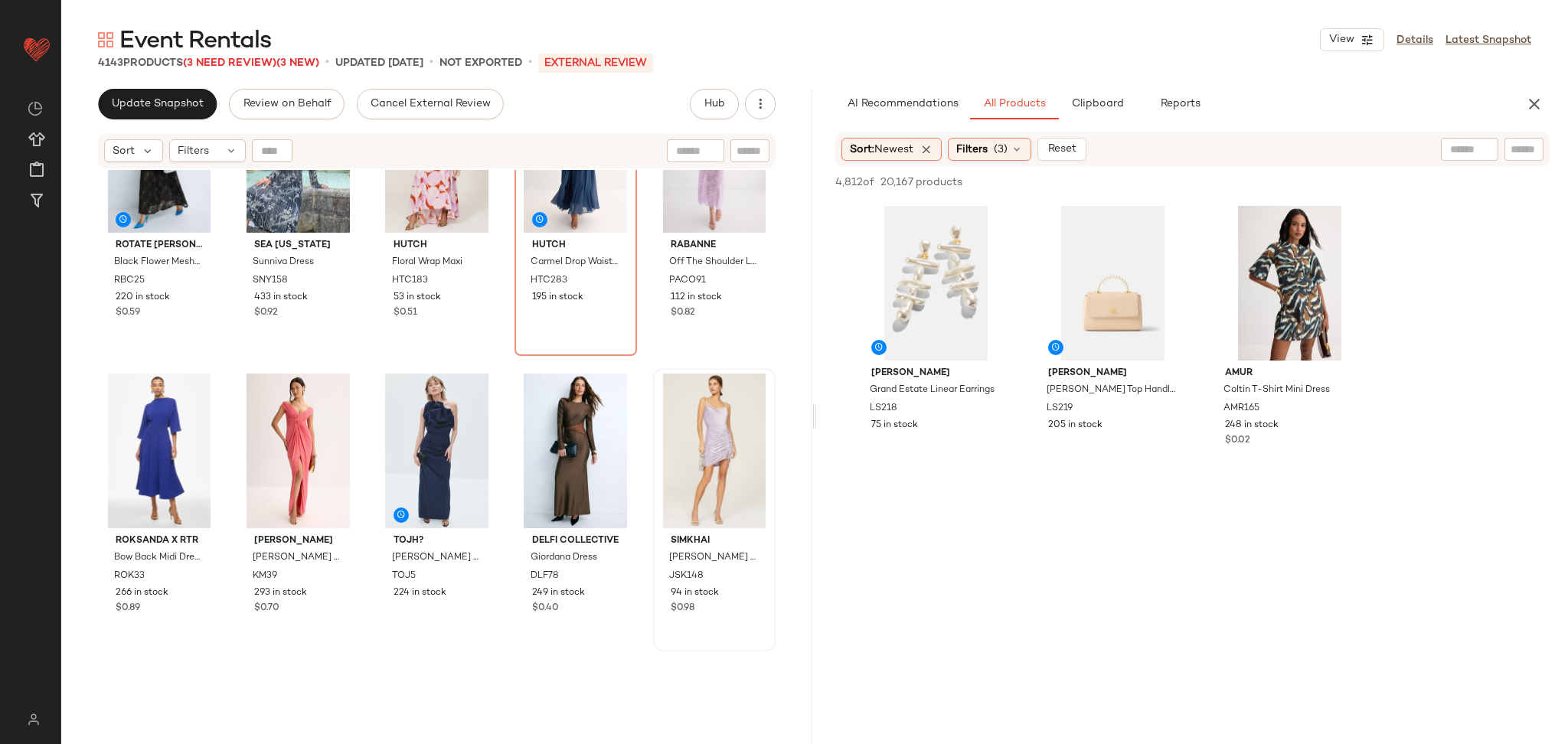
scroll to position [2847, 0]
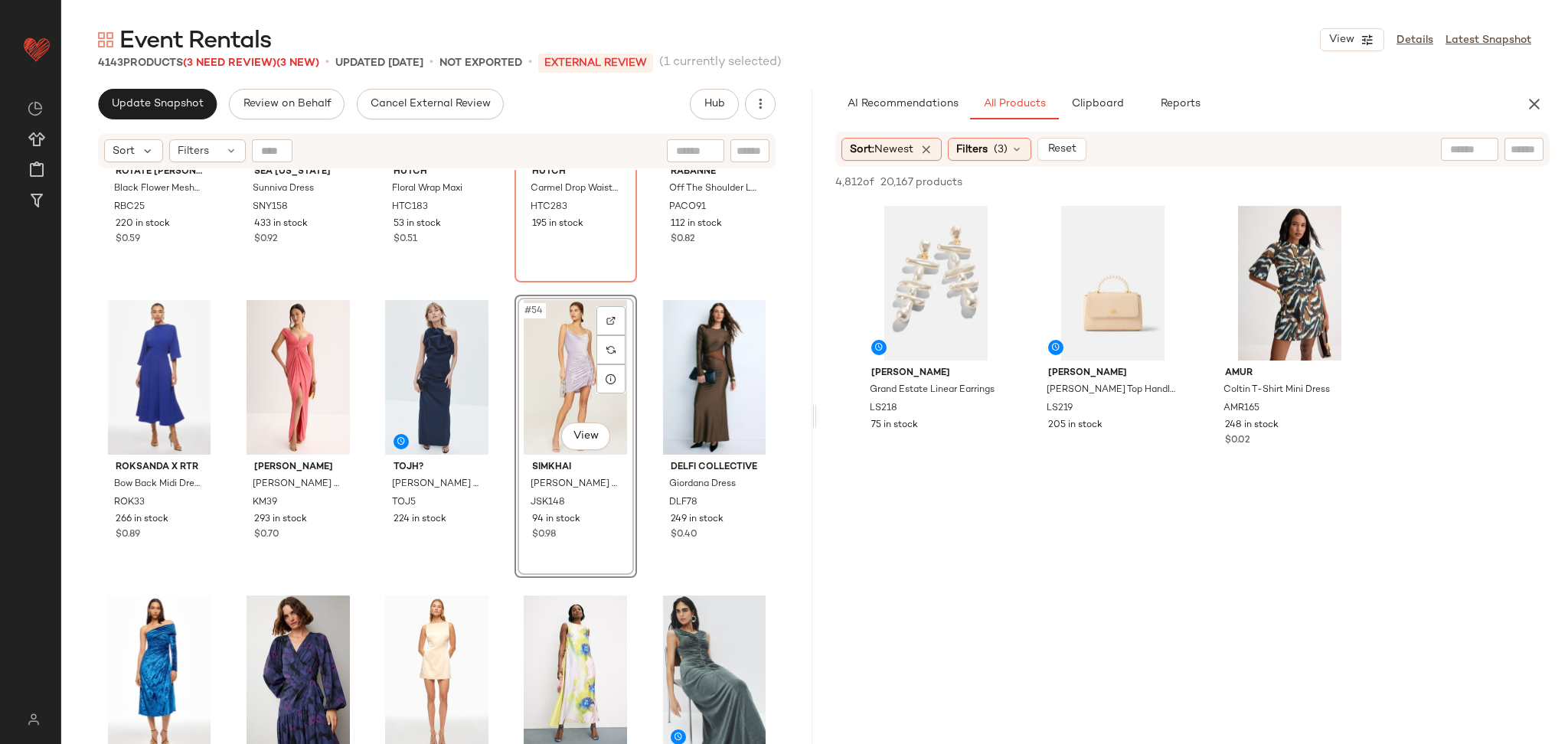
click at [490, 289] on div "ROTATE Birger Christensen Black Flower Mesh Maxi Dress RBC25 220 in stock $0.59…" at bounding box center [437, 476] width 751 height 613
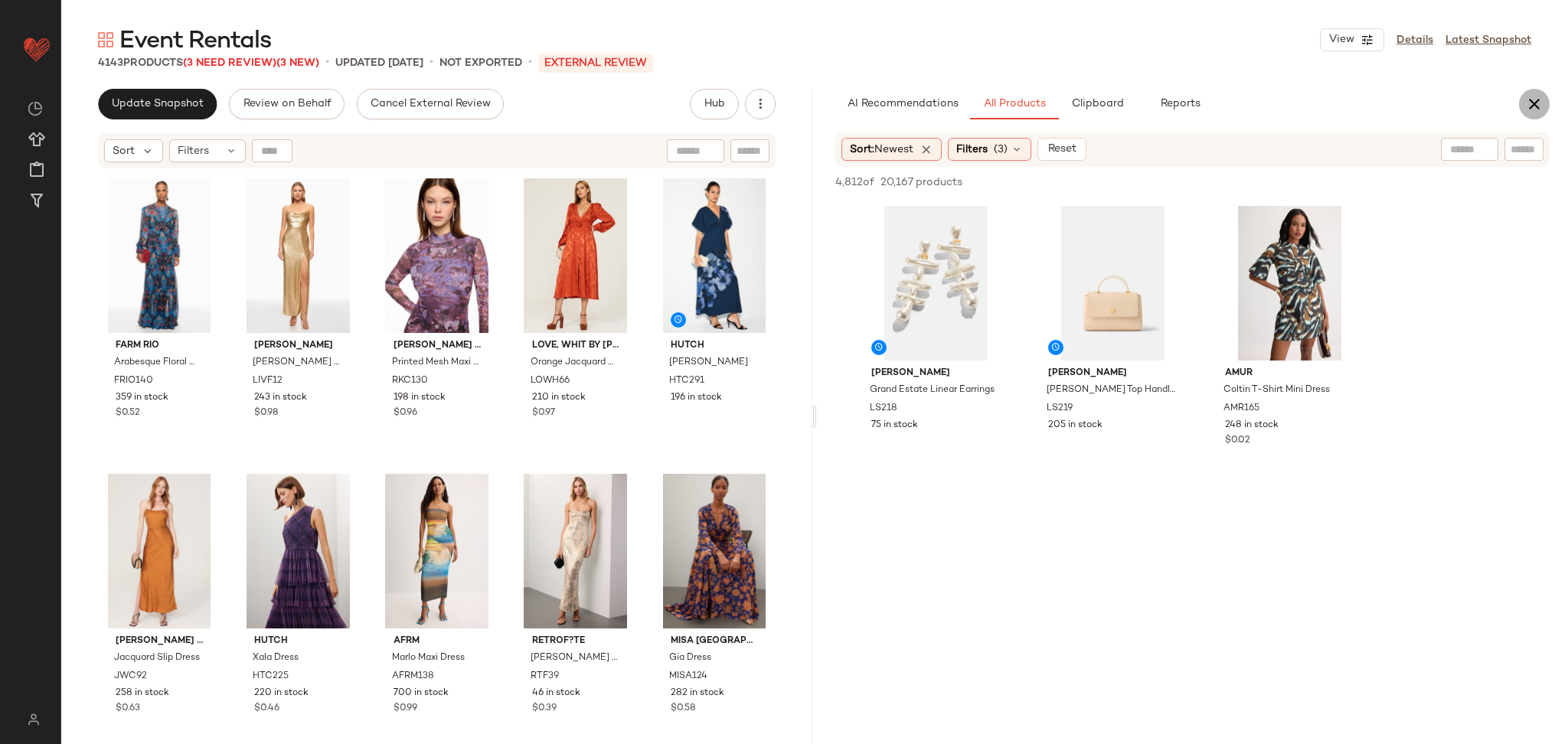
click at [1530, 107] on icon "button" at bounding box center [1534, 104] width 18 height 18
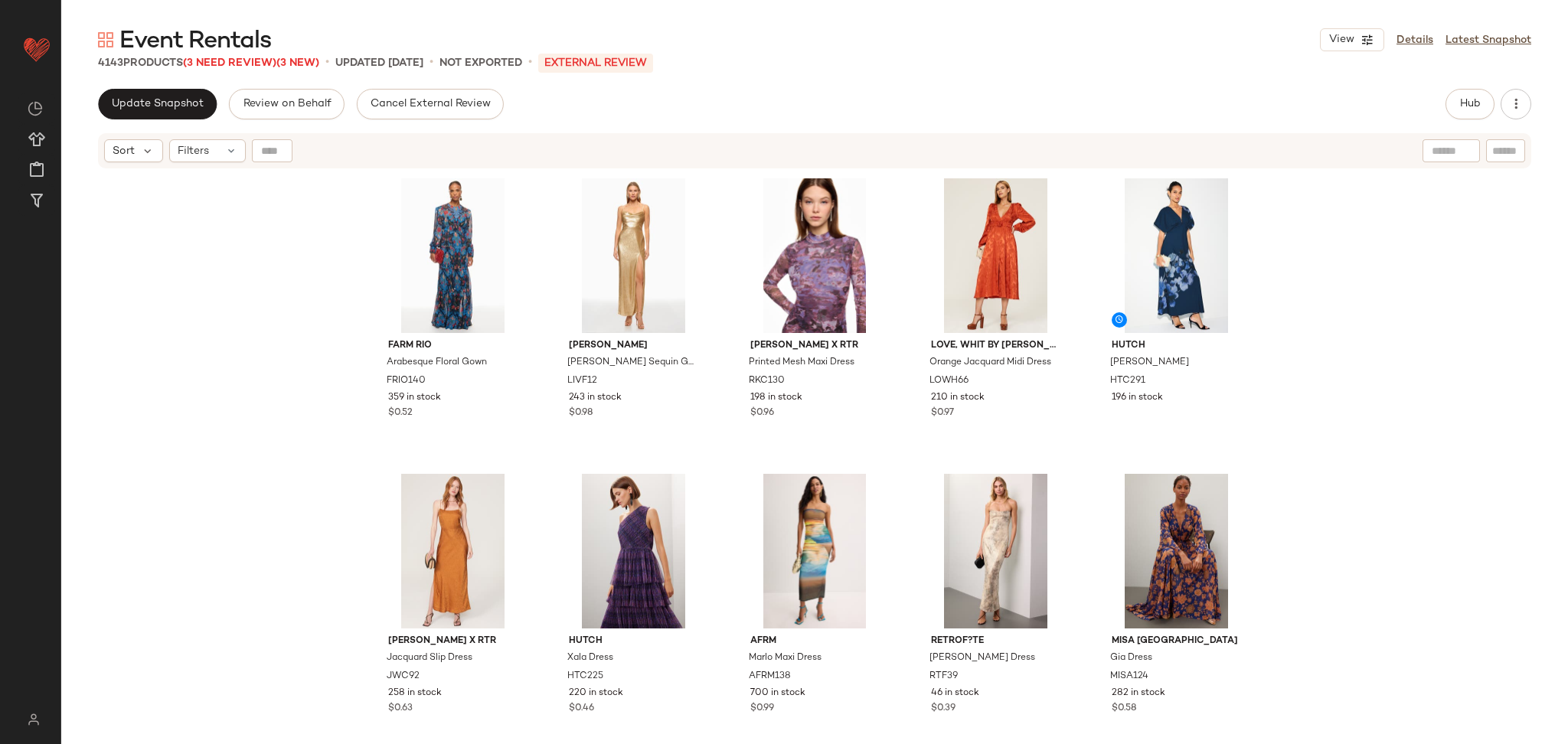
click at [1475, 404] on div "FARM Rio Arabesque Floral Gown FRIO140 359 in stock $0.52 Liv Foster Ciara Sequ…" at bounding box center [815, 476] width 1507 height 613
click at [157, 107] on span "Update Snapshot" at bounding box center [157, 104] width 93 height 12
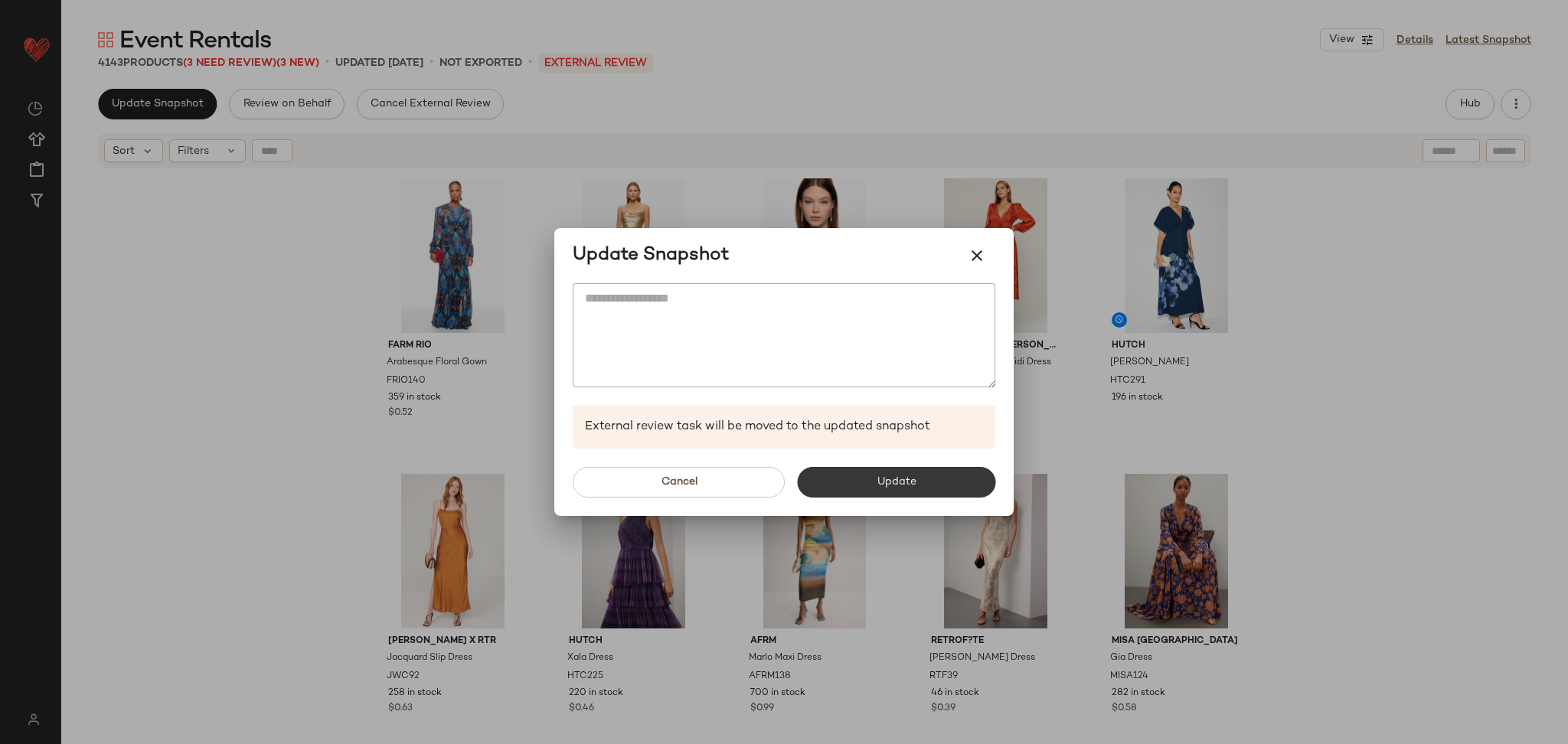
click at [894, 471] on button "Update" at bounding box center [896, 482] width 198 height 30
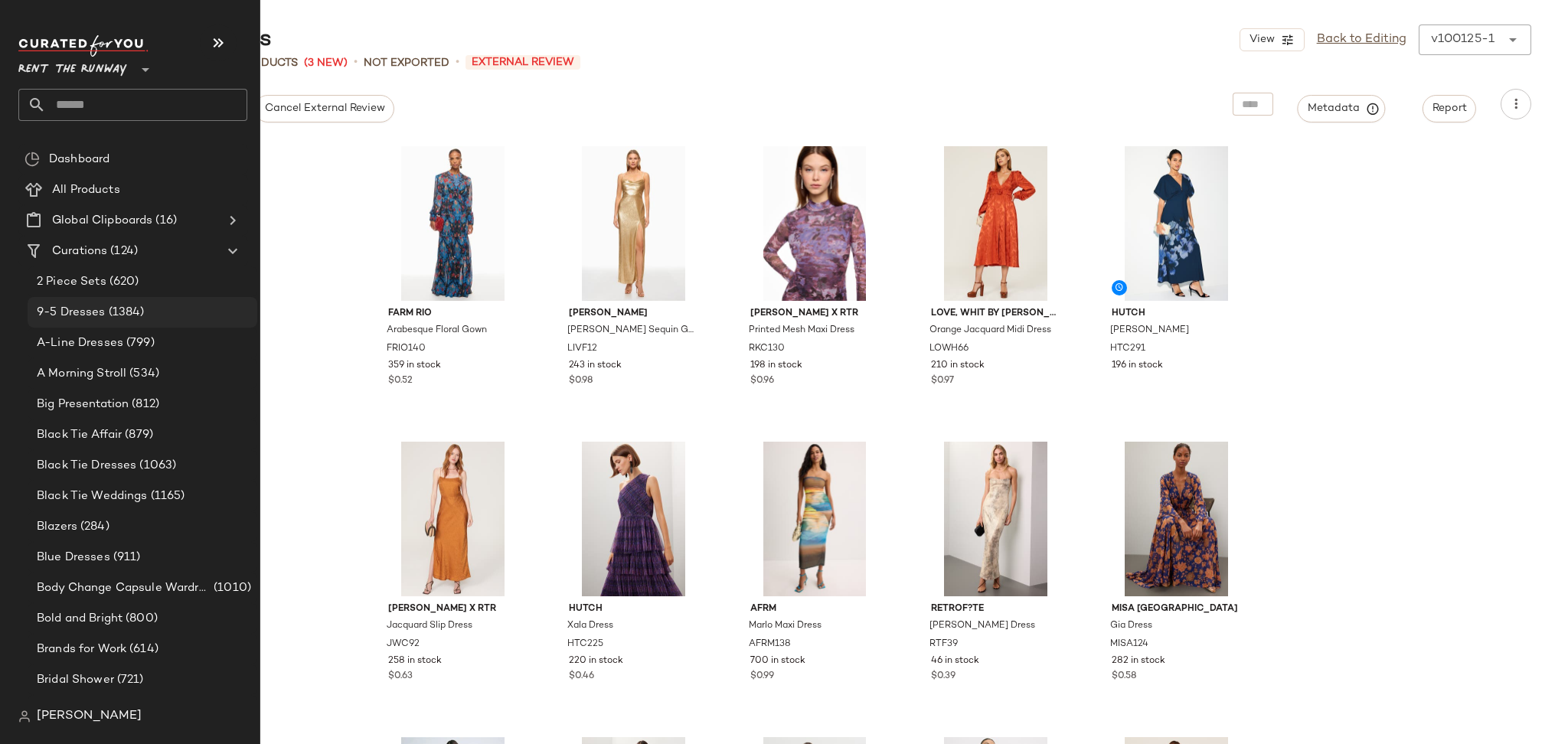
click at [75, 314] on span "9-5 Dresses" at bounding box center [71, 312] width 69 height 18
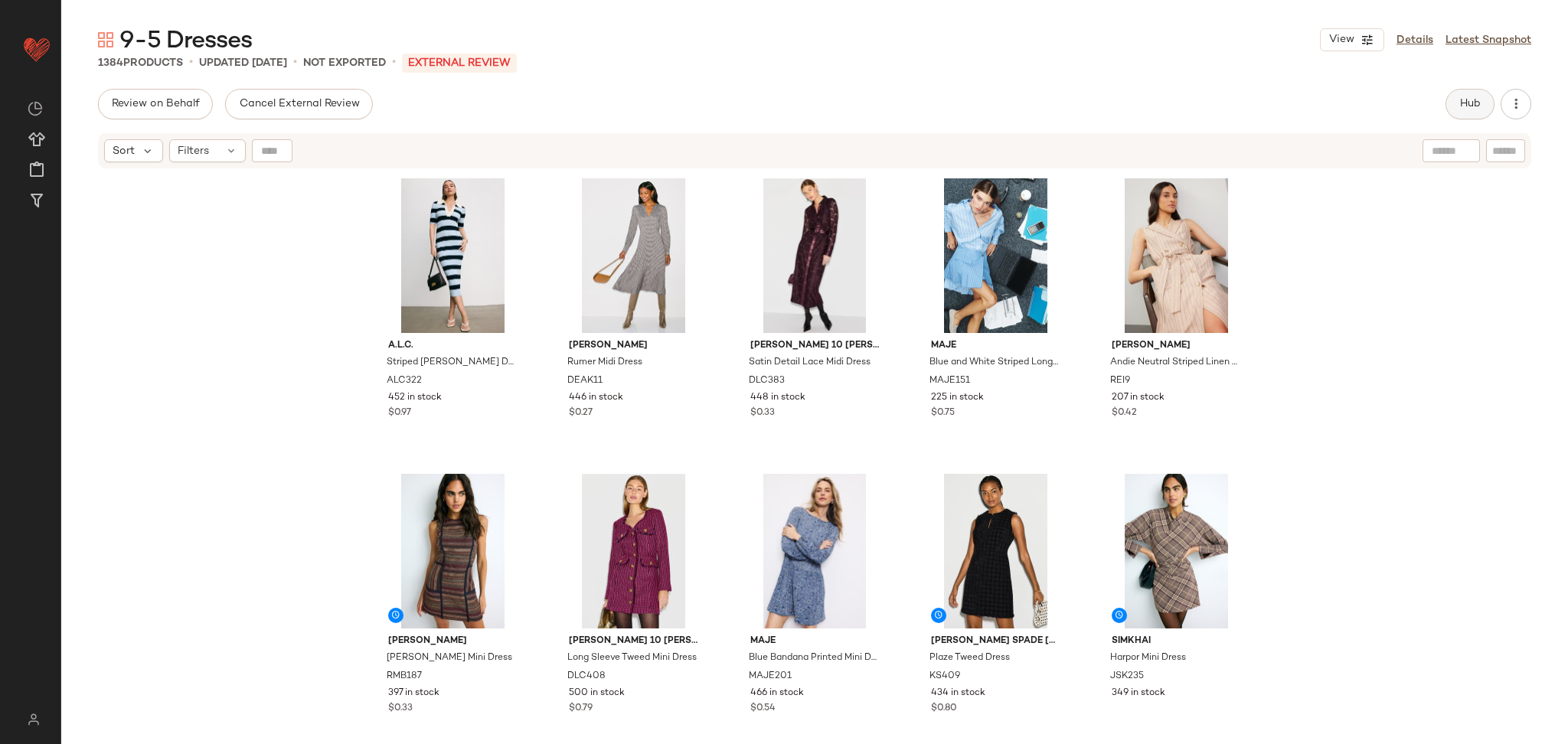
click at [1478, 117] on button "Hub" at bounding box center [1470, 104] width 49 height 30
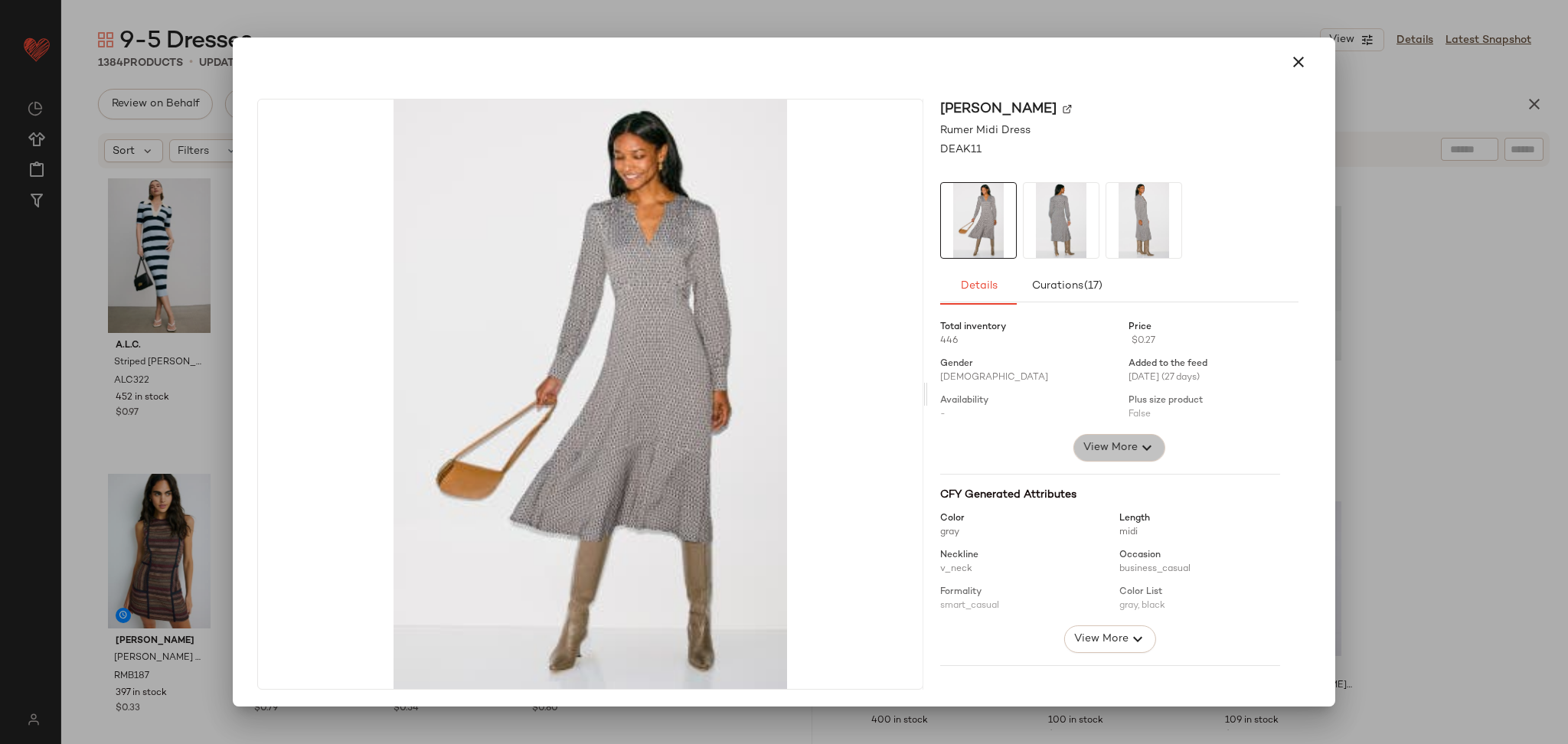
click at [1109, 440] on span "View More" at bounding box center [1110, 448] width 55 height 18
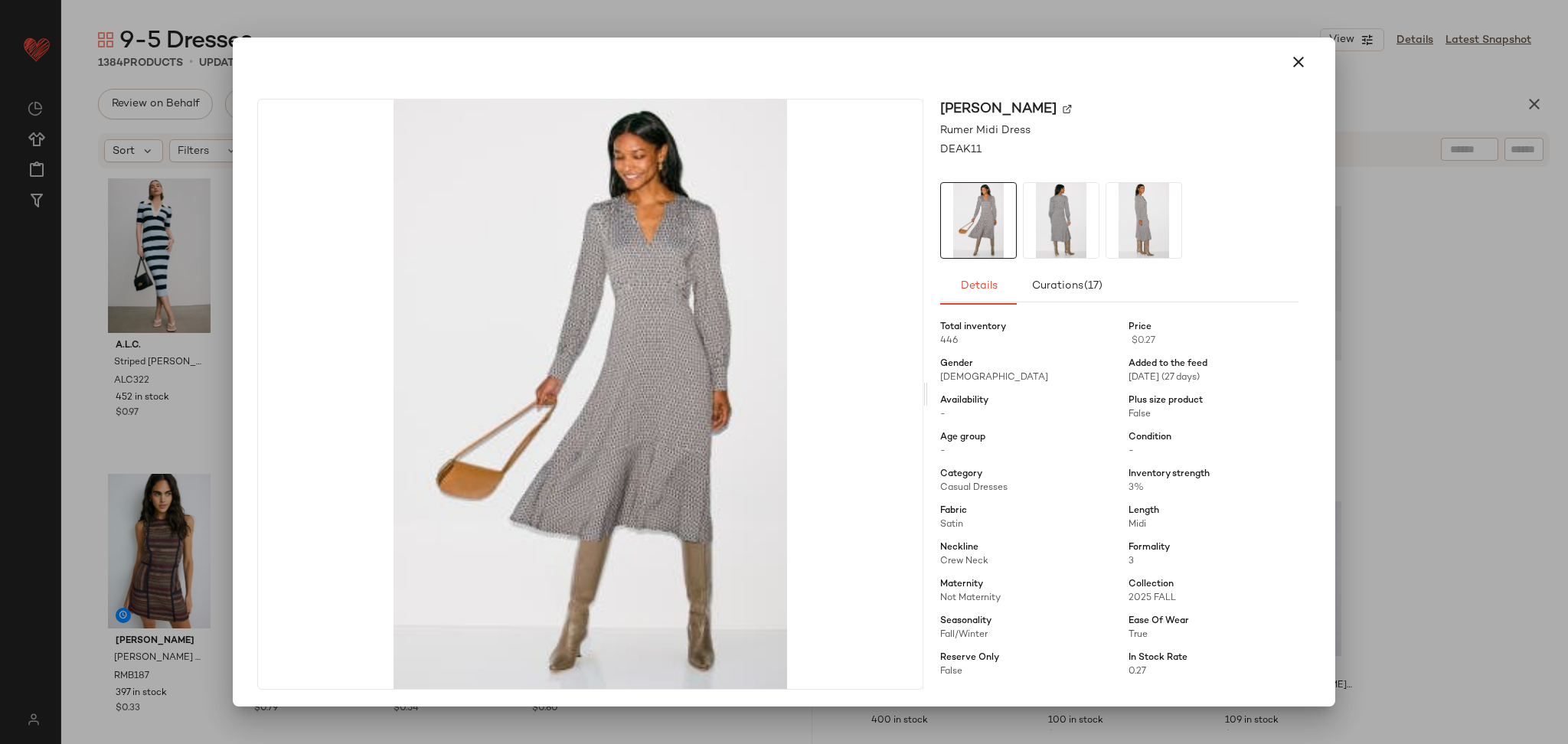
click at [1404, 402] on div at bounding box center [784, 372] width 1568 height 744
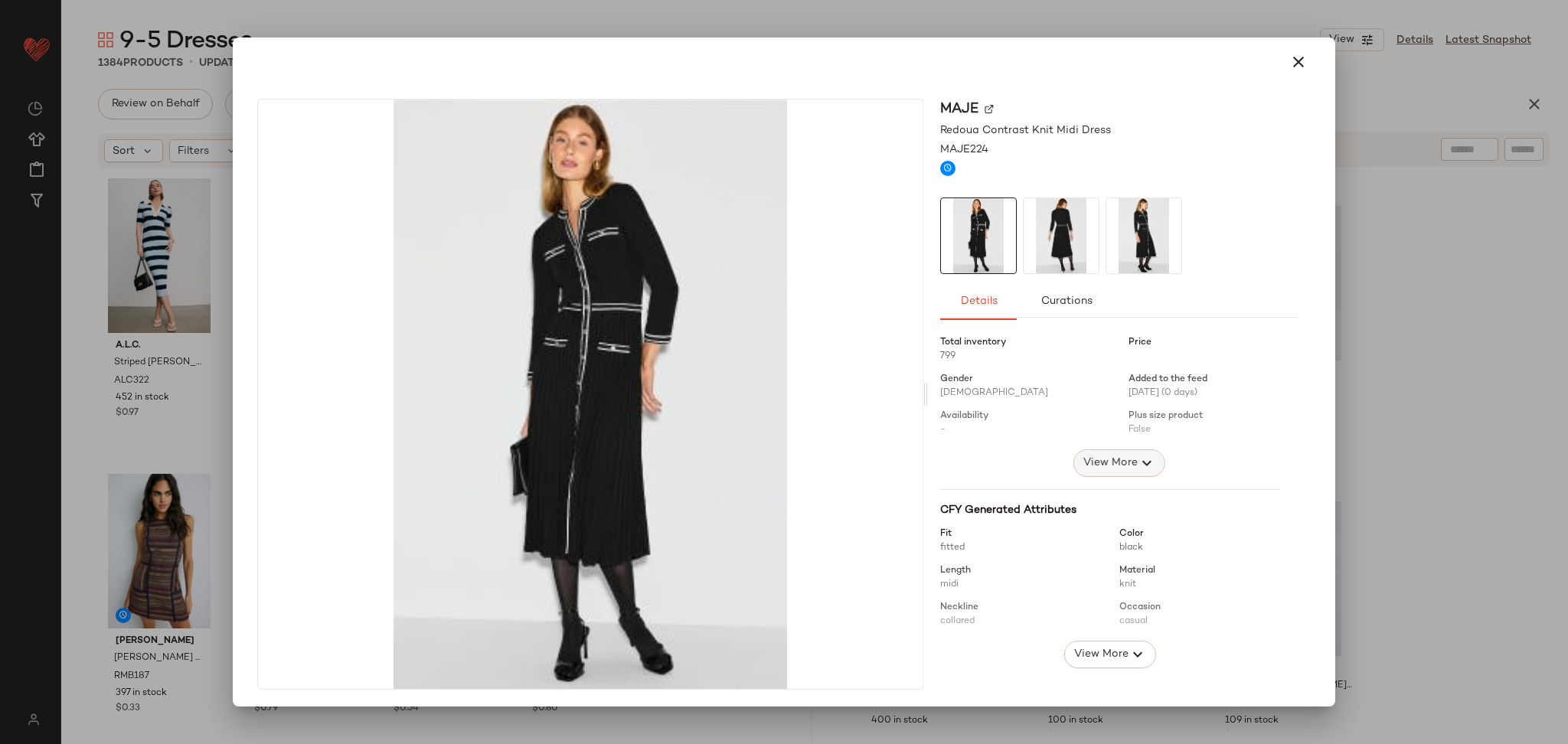
click at [1091, 461] on span "View More" at bounding box center [1110, 463] width 55 height 18
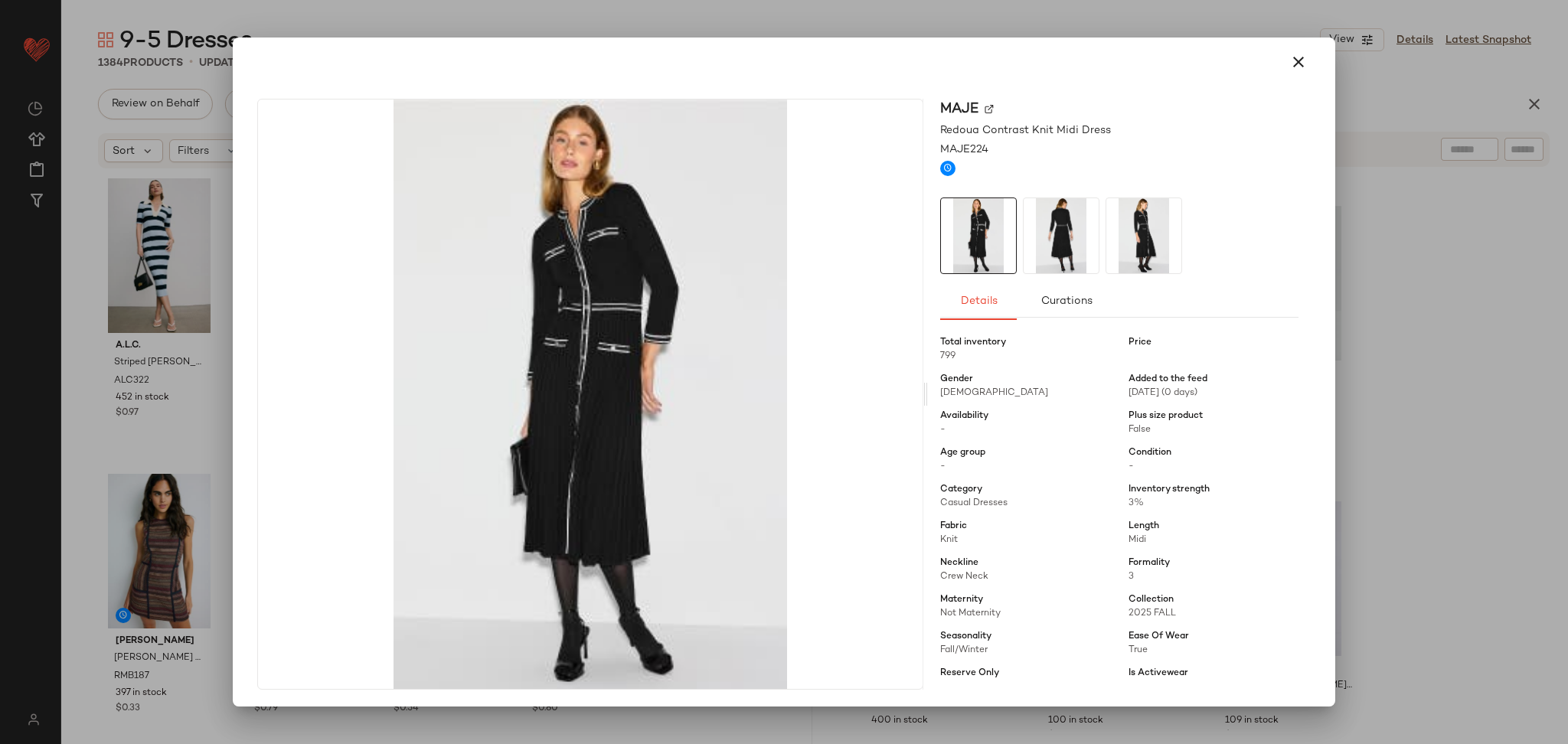
click at [1439, 380] on div at bounding box center [784, 372] width 1568 height 744
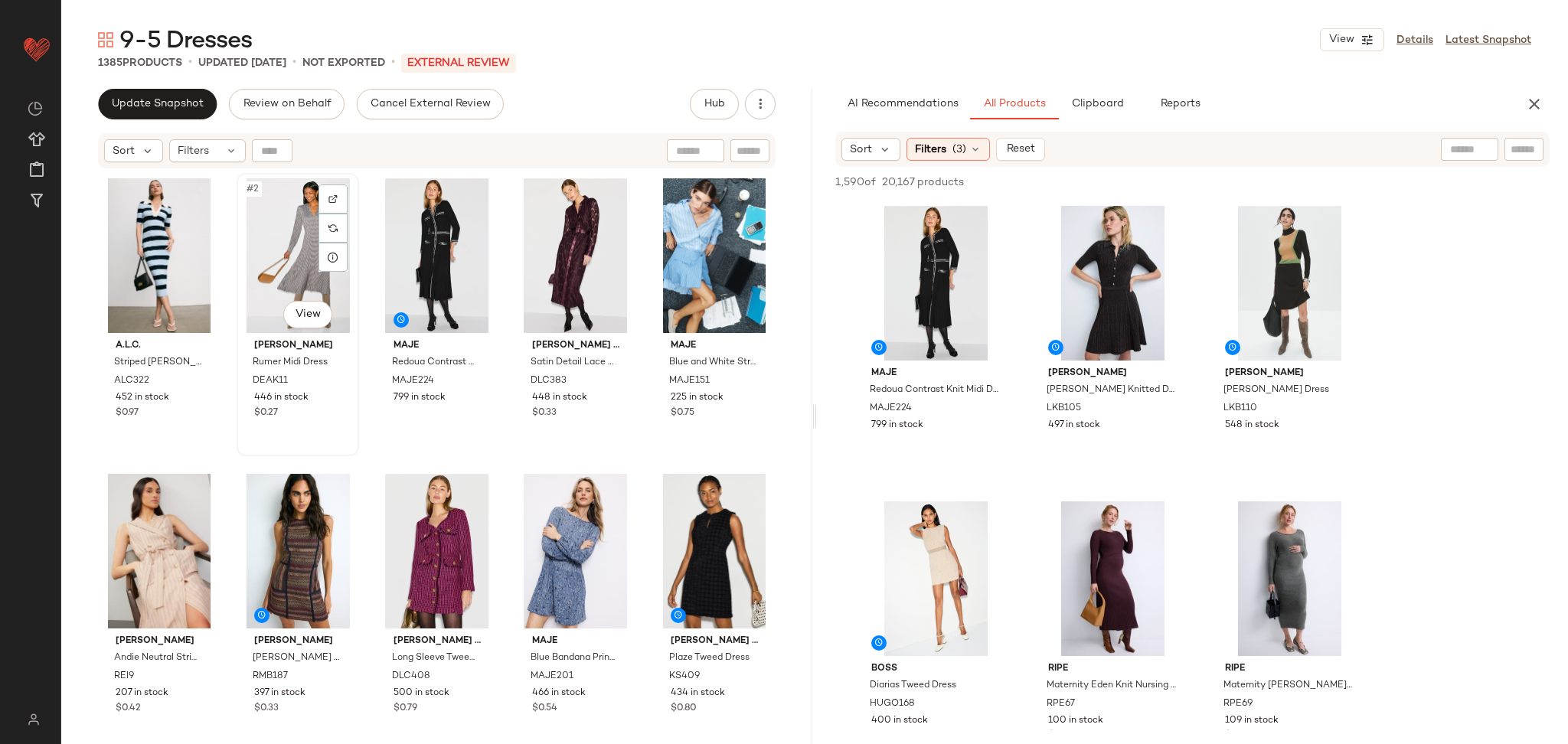
click at [300, 249] on div "#2 View" at bounding box center [298, 256] width 112 height 155
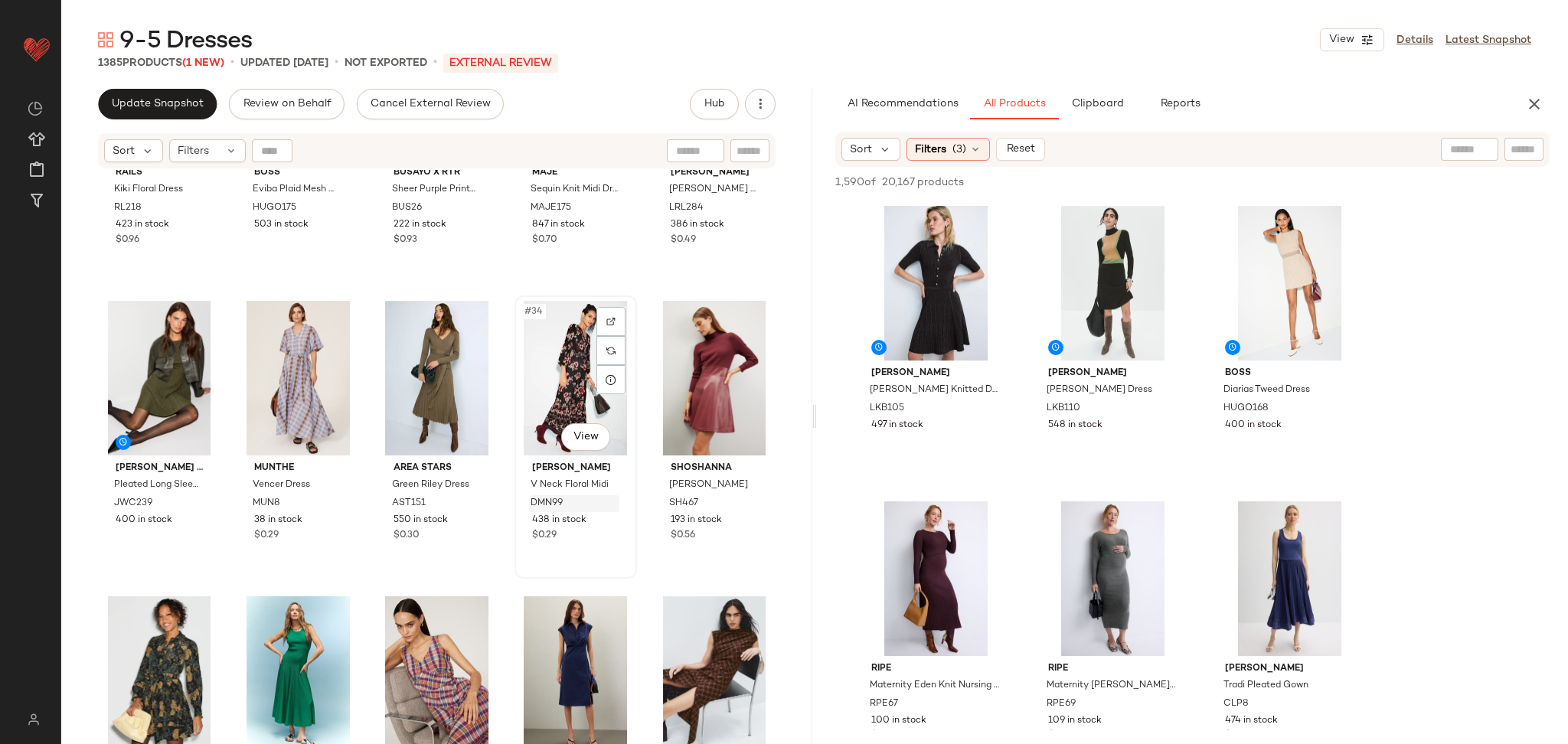
scroll to position [1669, 0]
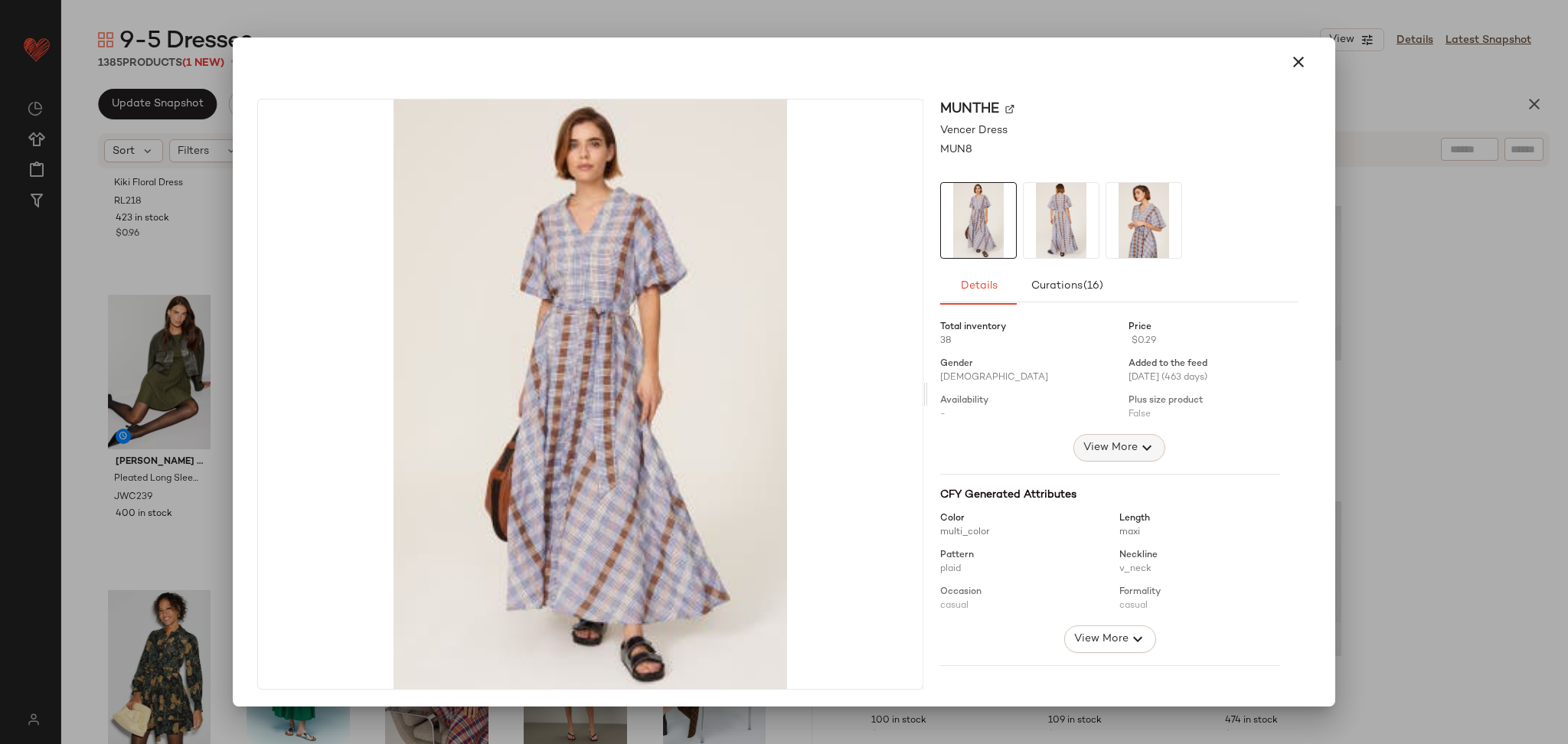
click at [1101, 444] on span "View More" at bounding box center [1110, 448] width 55 height 18
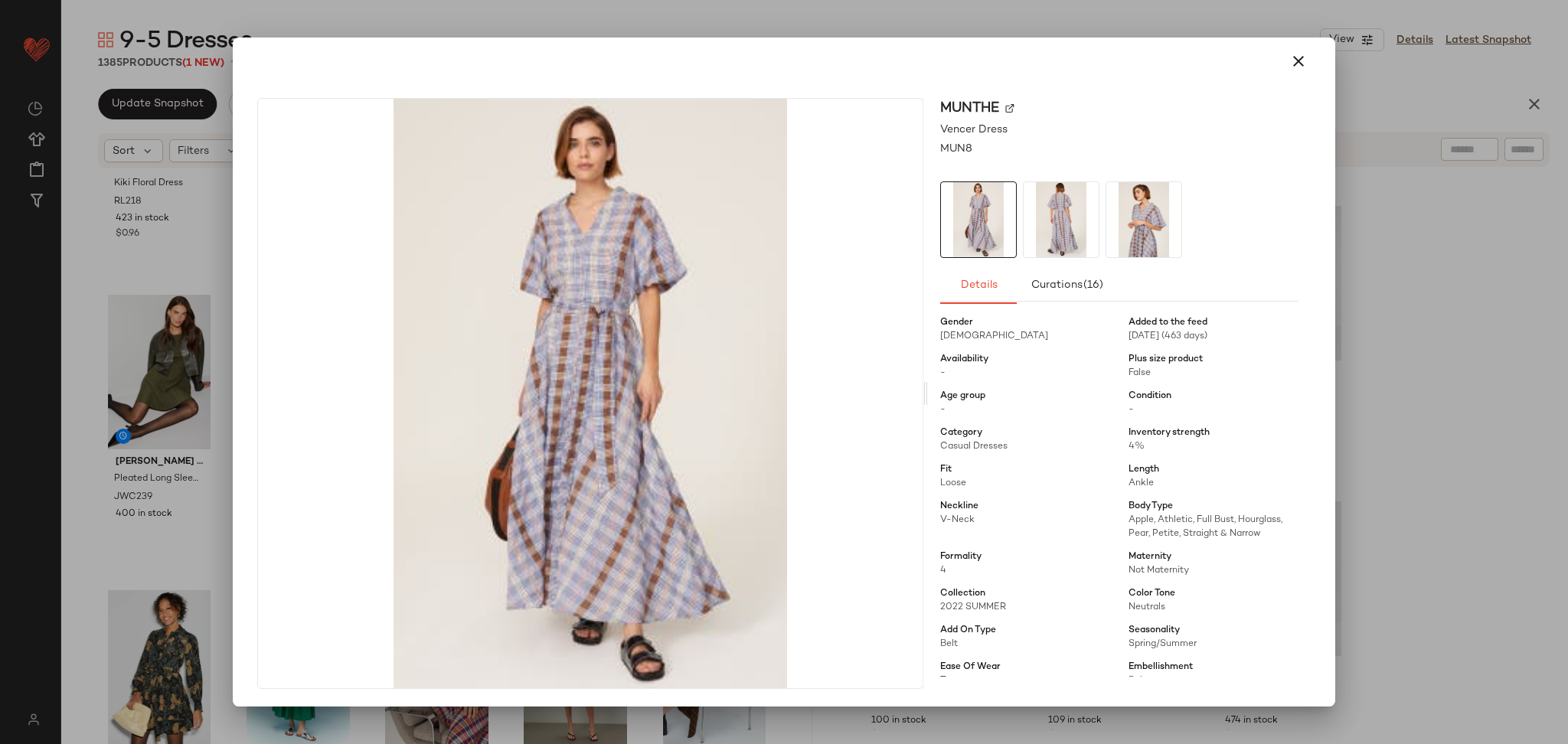
scroll to position [46, 0]
click at [1566, 391] on div at bounding box center [784, 372] width 1568 height 744
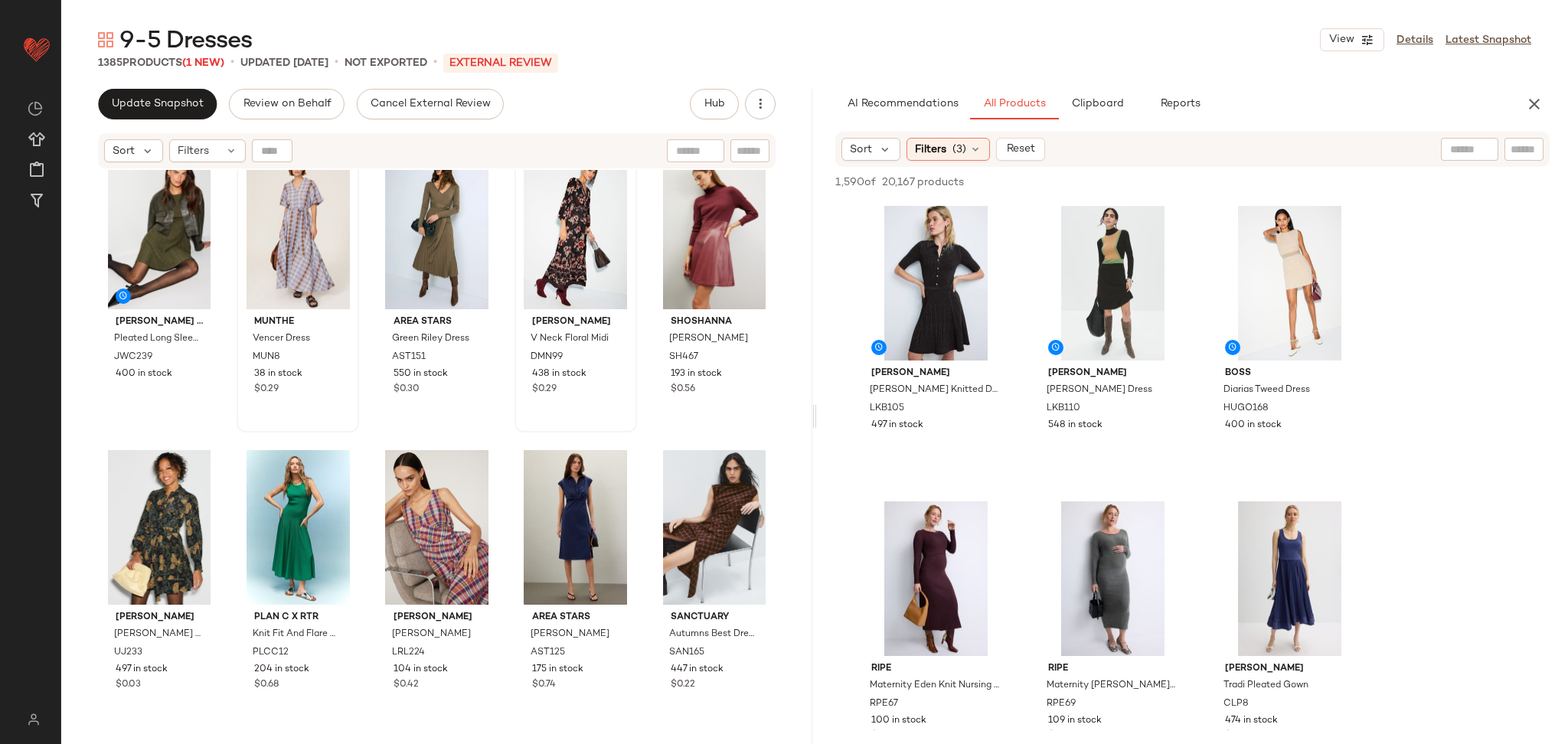
scroll to position [1808, 0]
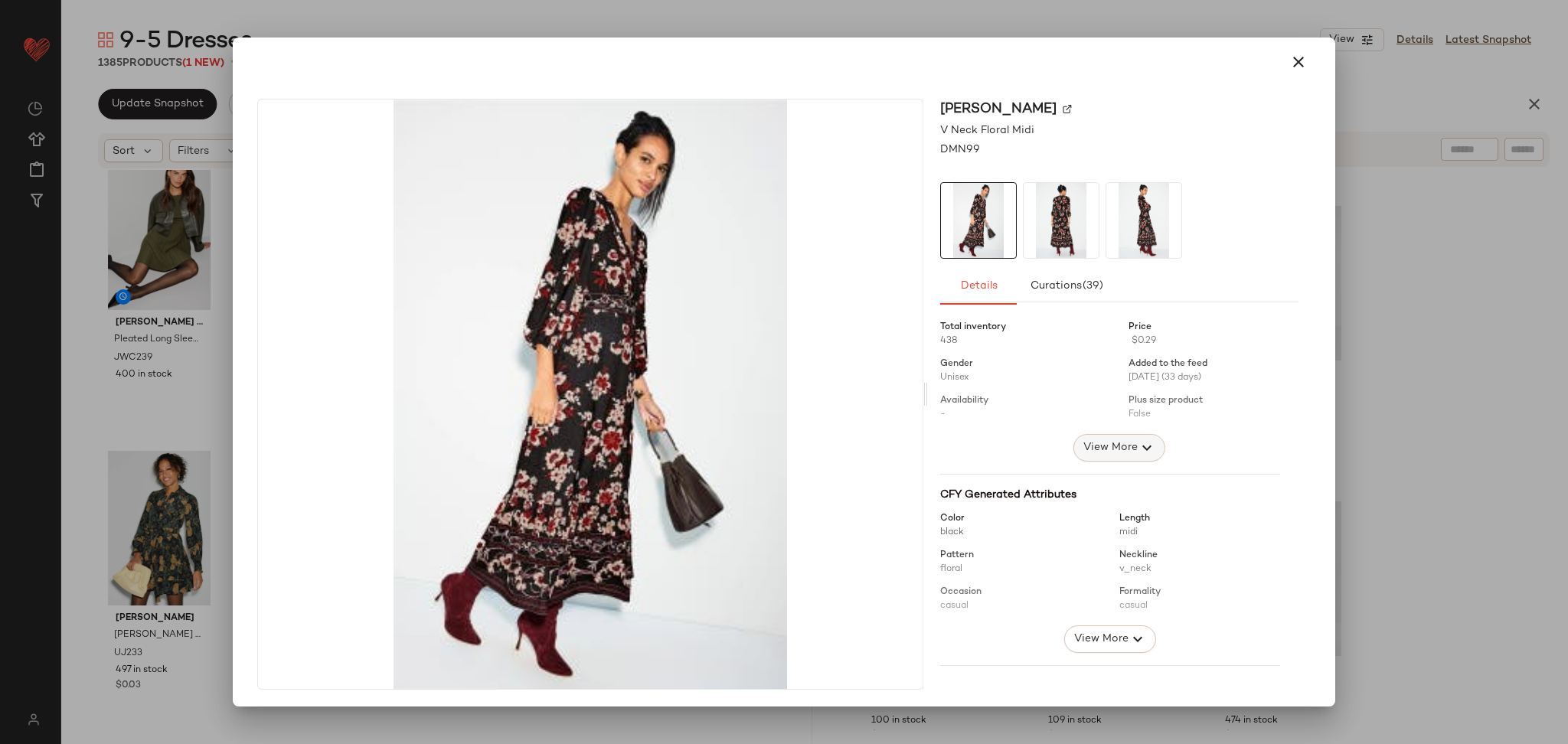
click at [1095, 459] on button "View More" at bounding box center [1119, 448] width 92 height 27
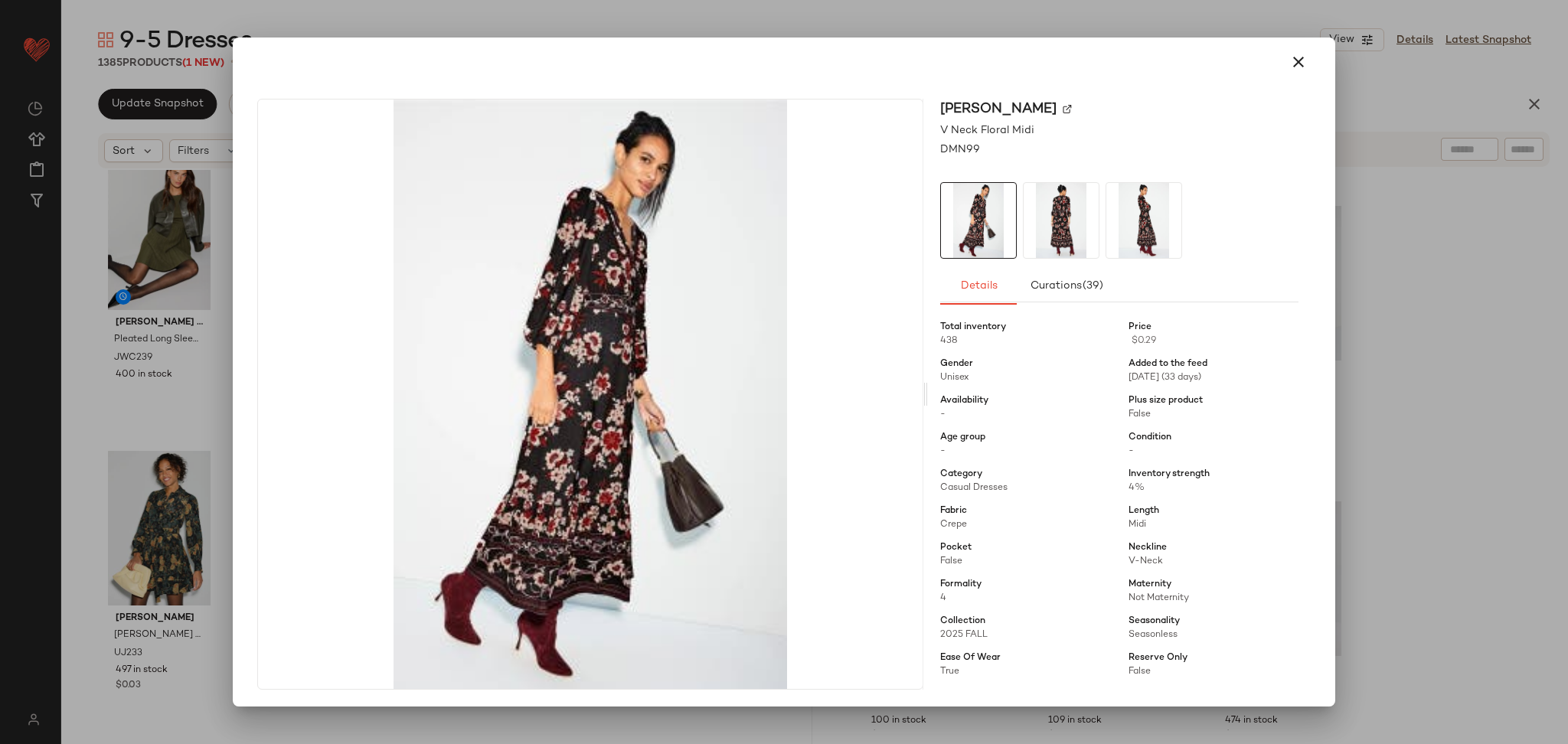
click at [1438, 400] on div at bounding box center [784, 372] width 1568 height 744
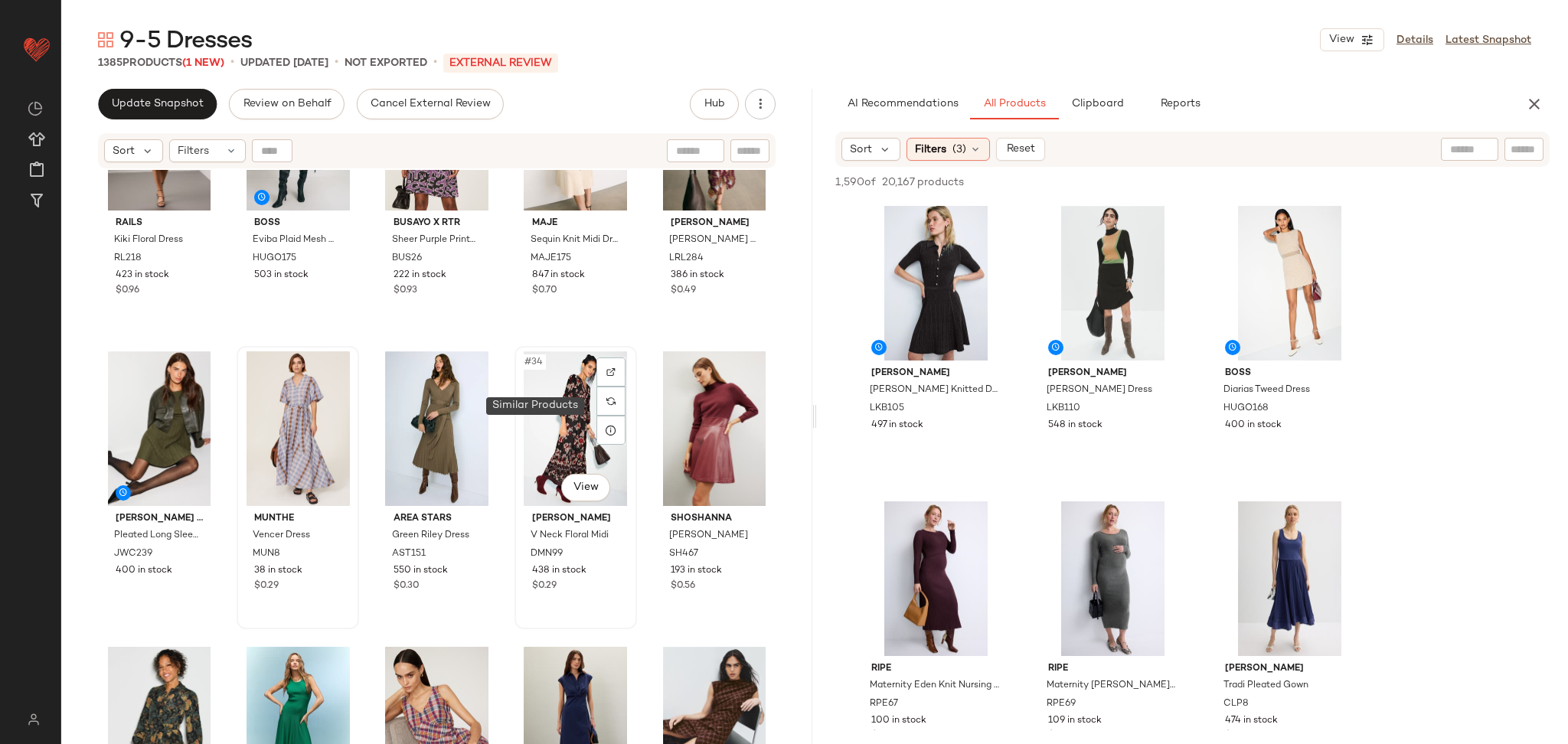
scroll to position [1625, 0]
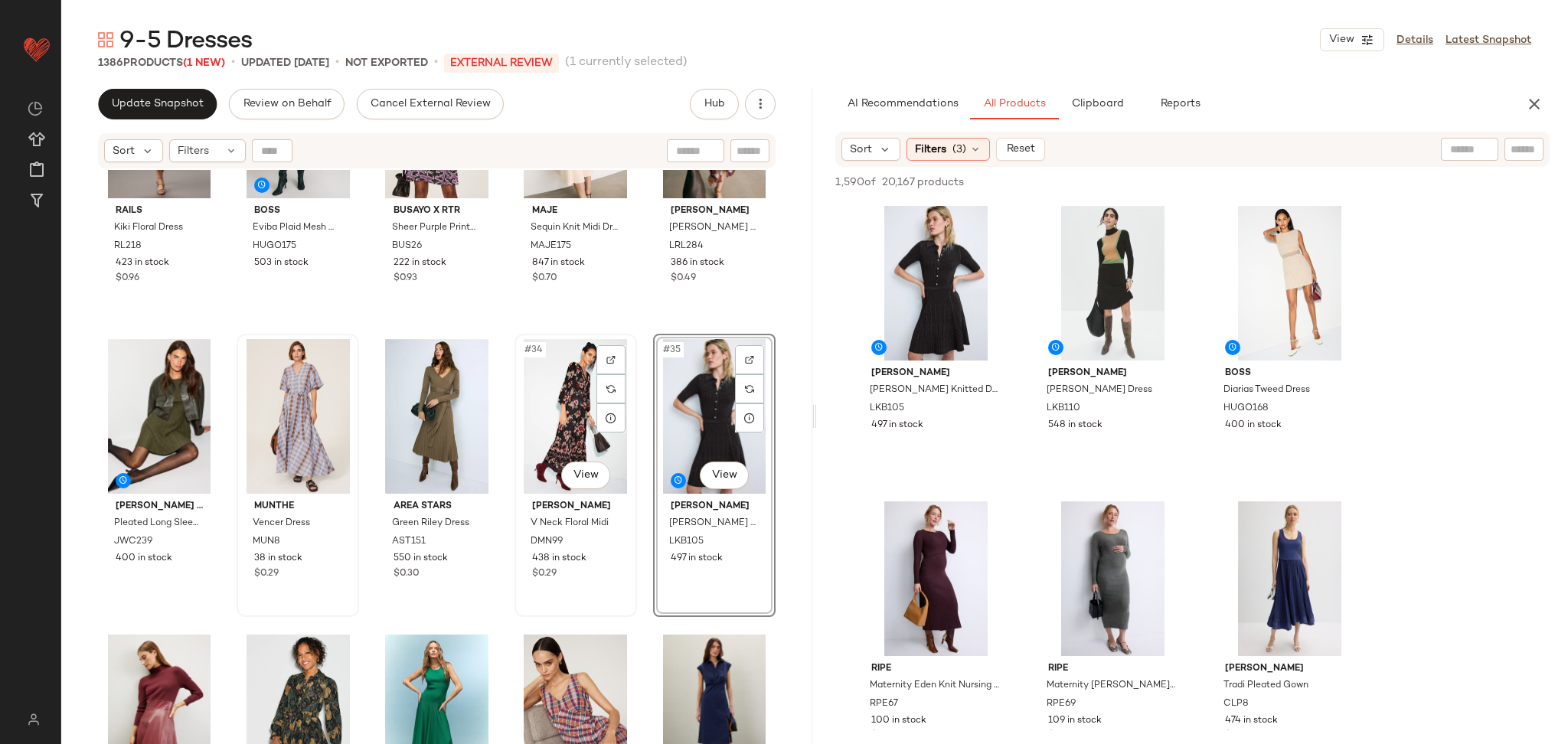
click at [567, 400] on div "#34 View" at bounding box center [576, 416] width 112 height 155
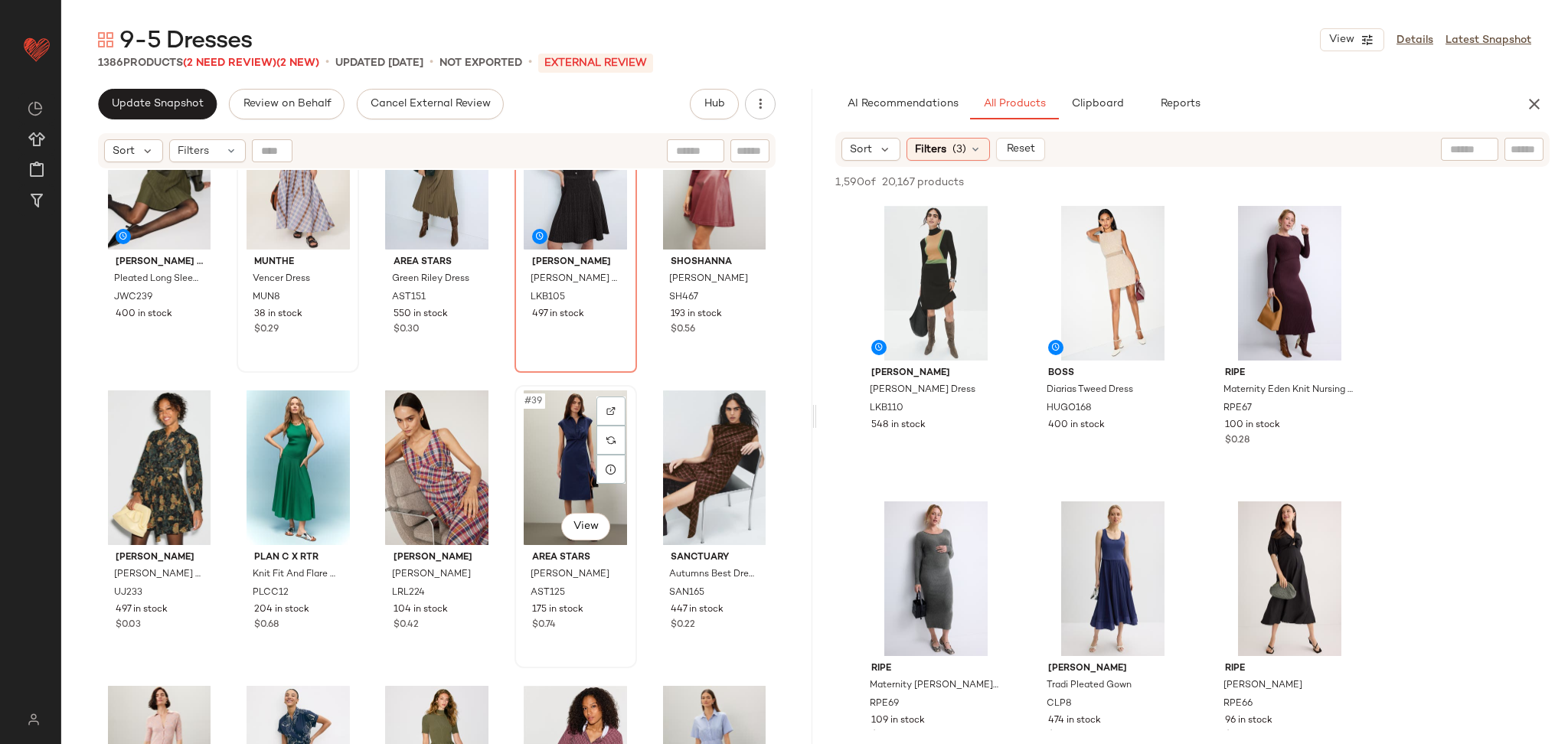
scroll to position [1939, 0]
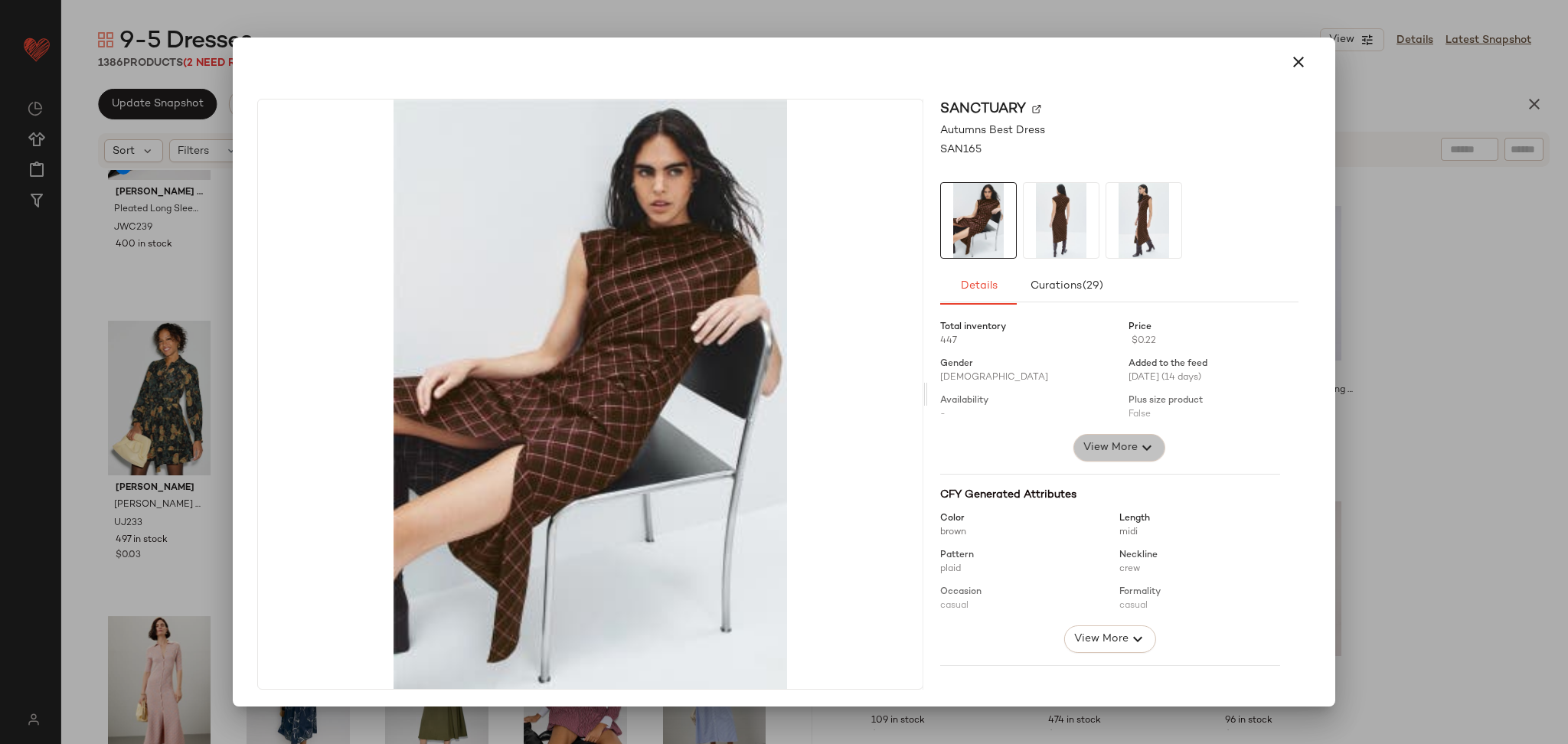
click at [1140, 439] on icon "button" at bounding box center [1147, 448] width 18 height 18
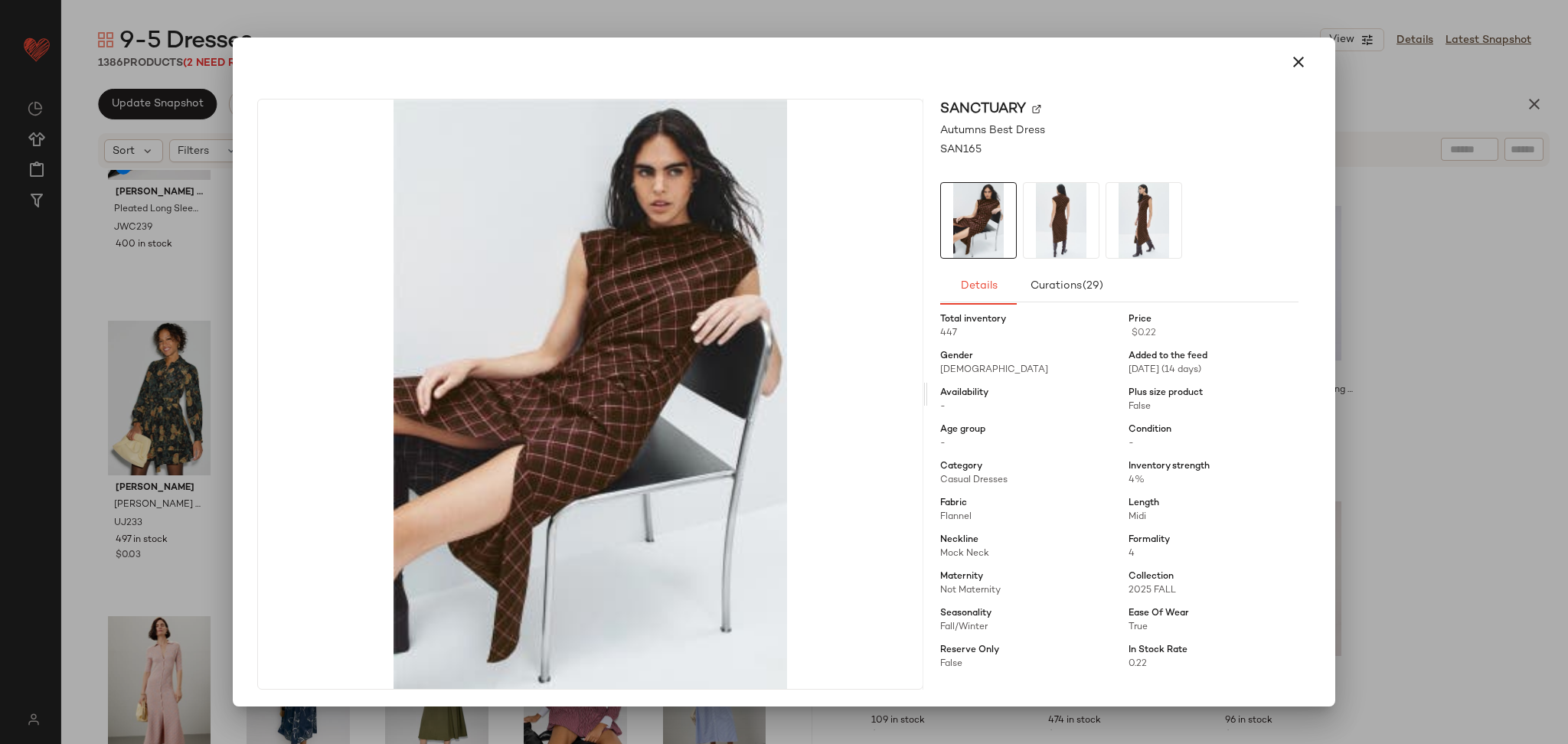
scroll to position [10, 0]
click at [1492, 403] on div at bounding box center [784, 372] width 1568 height 744
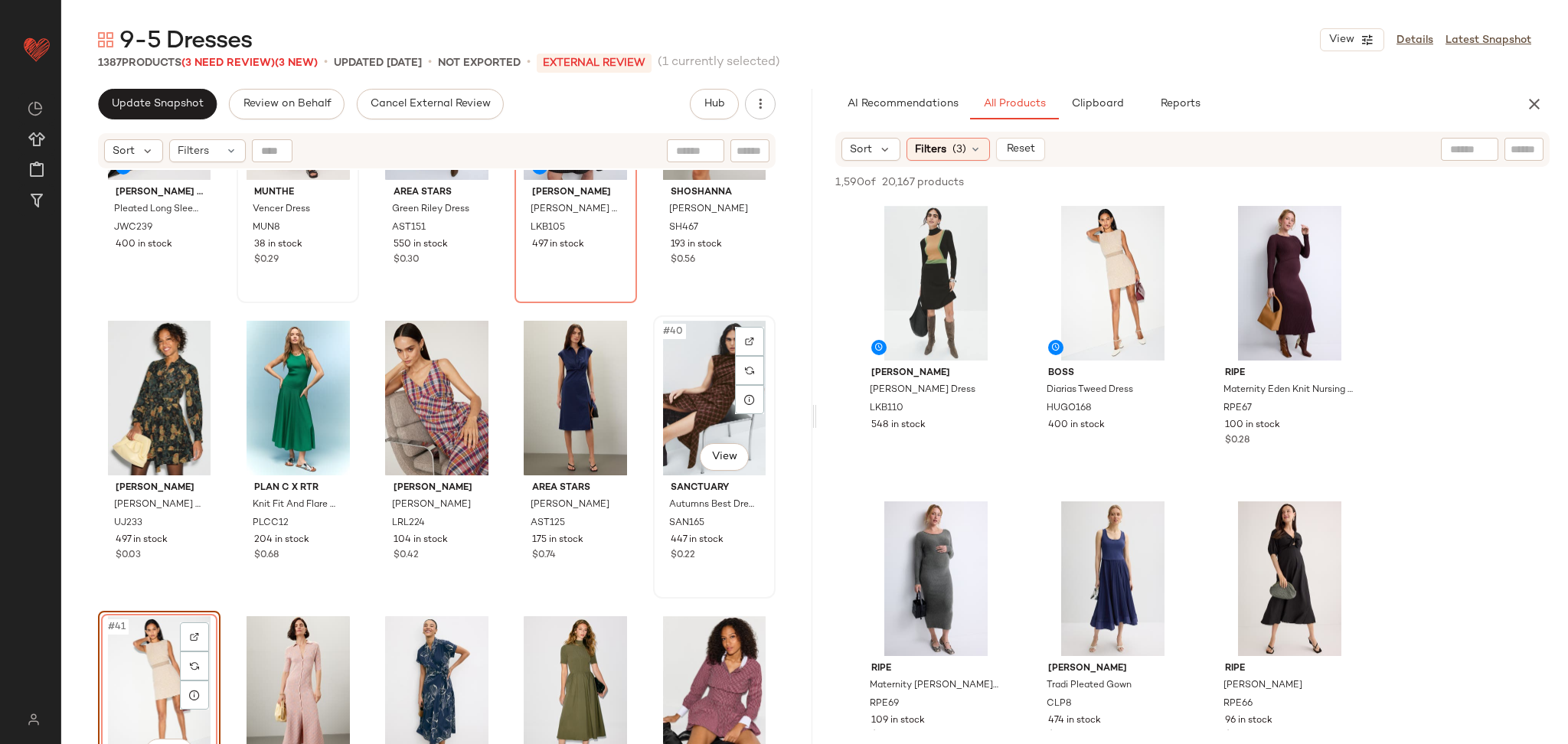
click at [695, 381] on div "#40 View" at bounding box center [714, 398] width 112 height 155
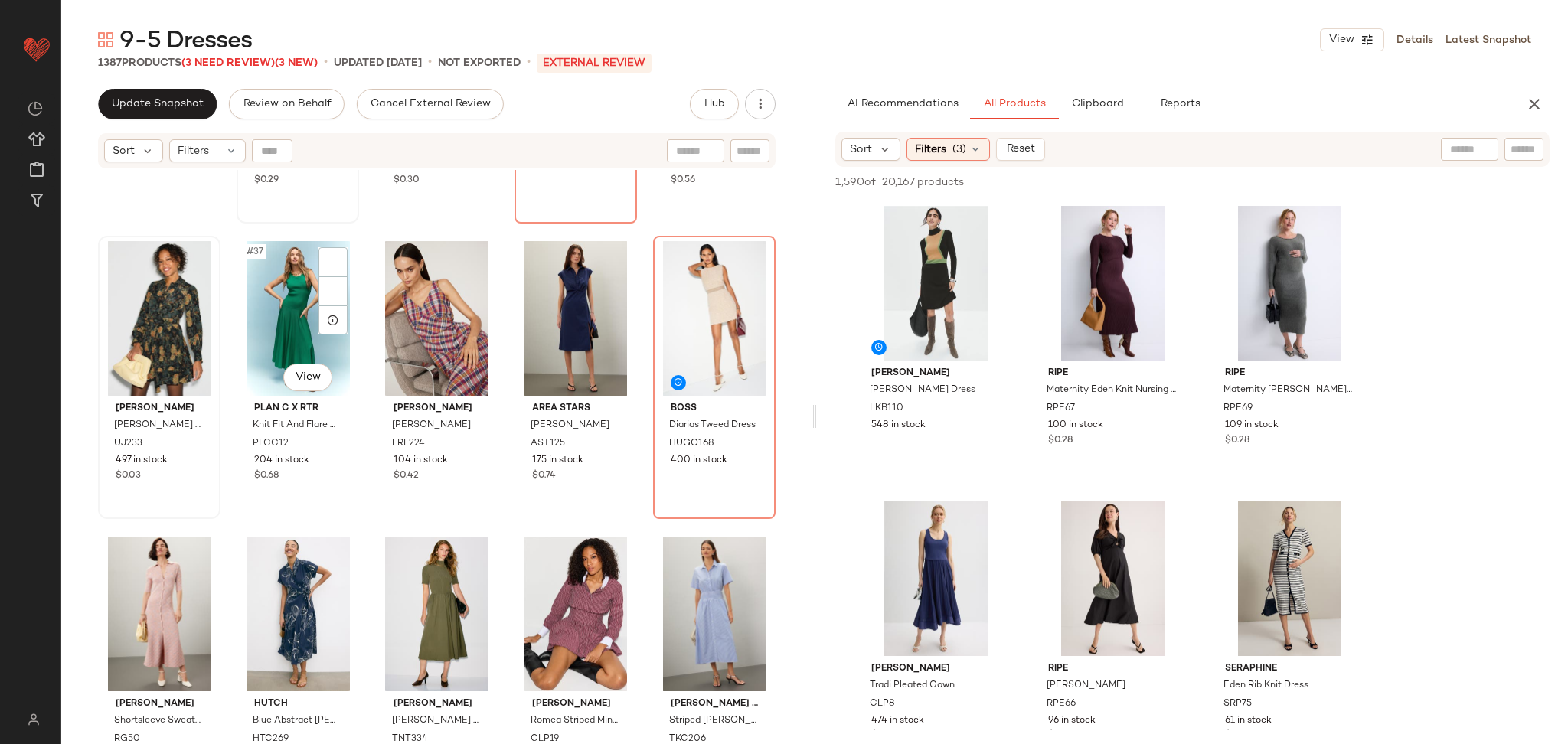
scroll to position [2018, 0]
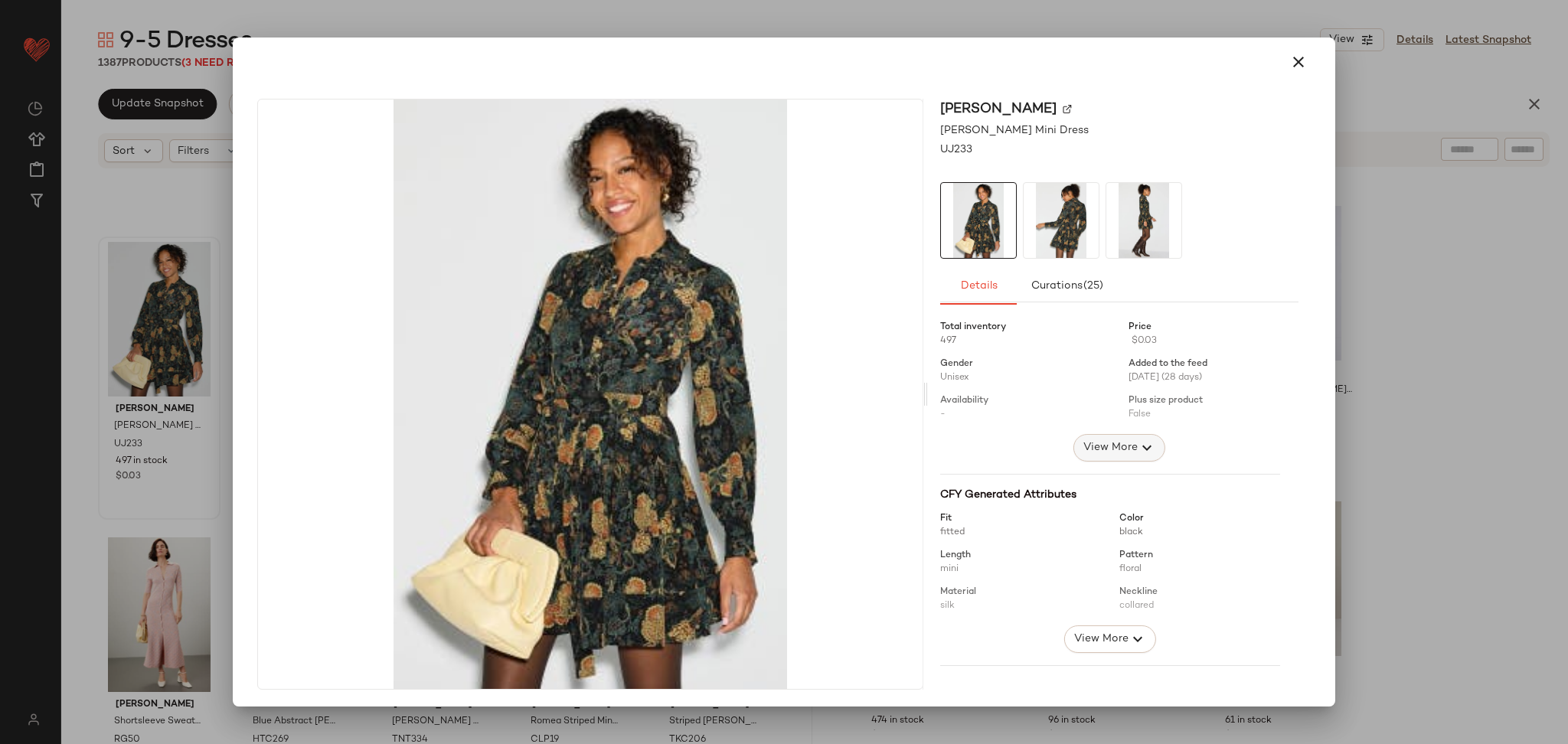
click at [1116, 440] on span "View More" at bounding box center [1110, 448] width 55 height 18
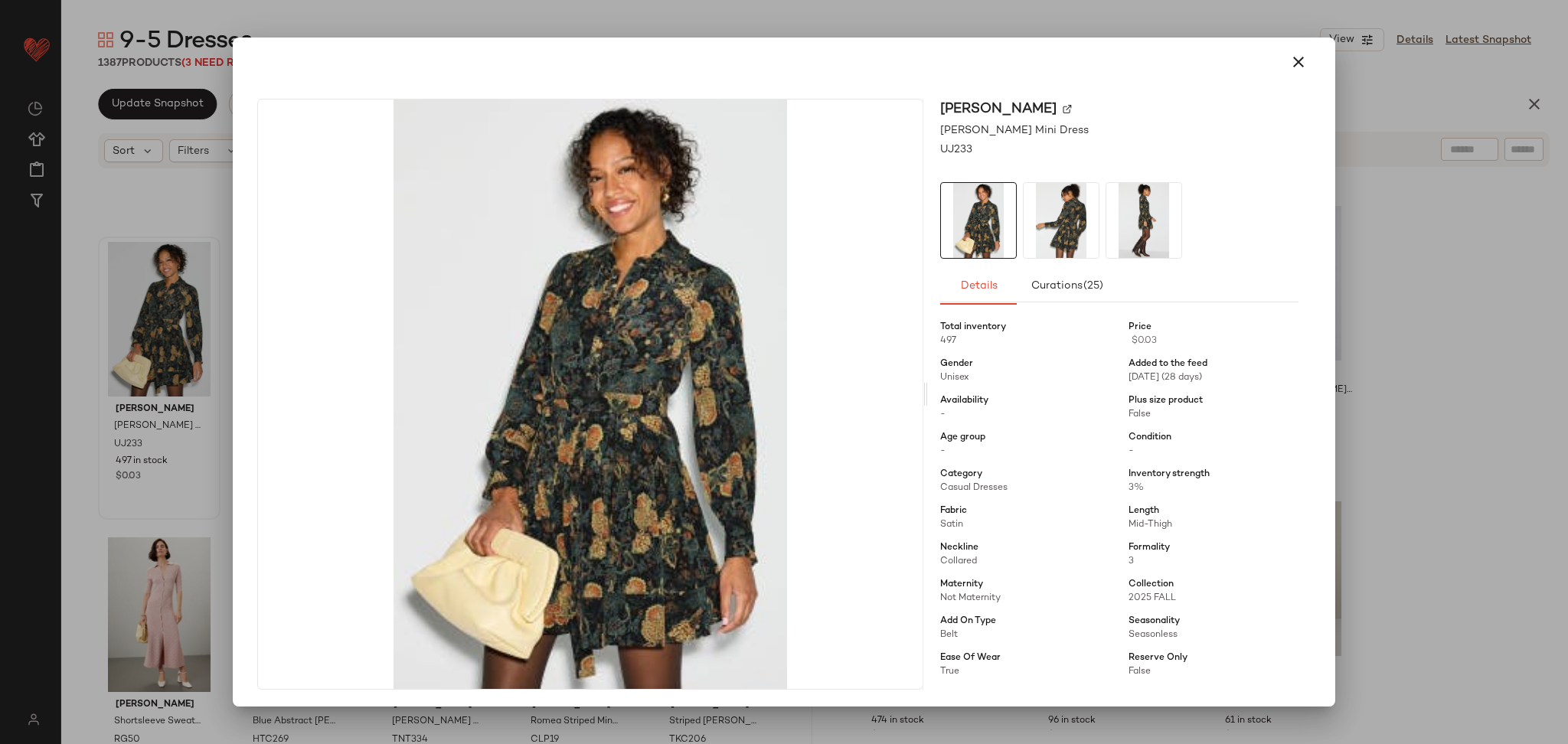
click at [1437, 423] on div at bounding box center [784, 372] width 1568 height 744
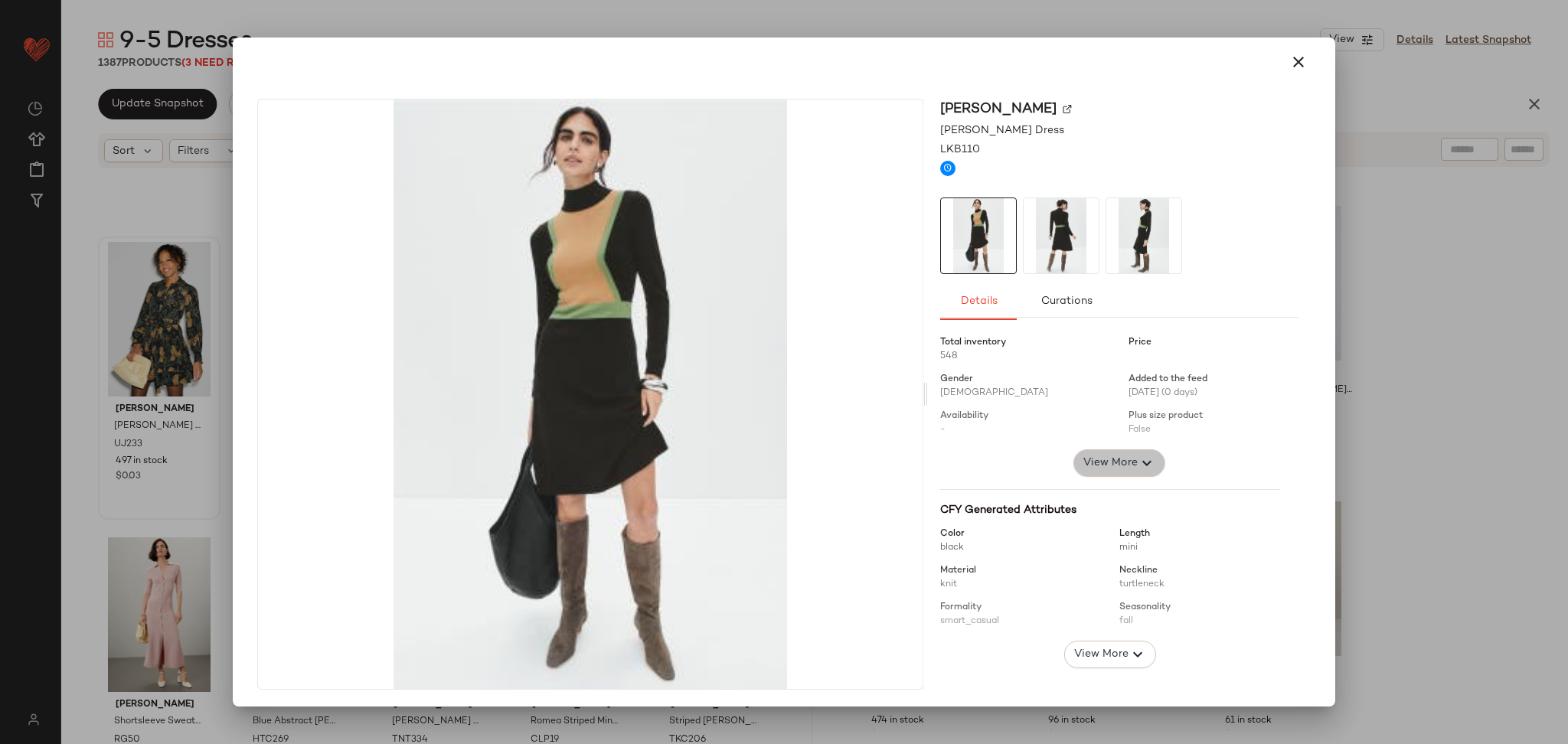
click at [1112, 467] on span "View More" at bounding box center [1110, 463] width 55 height 18
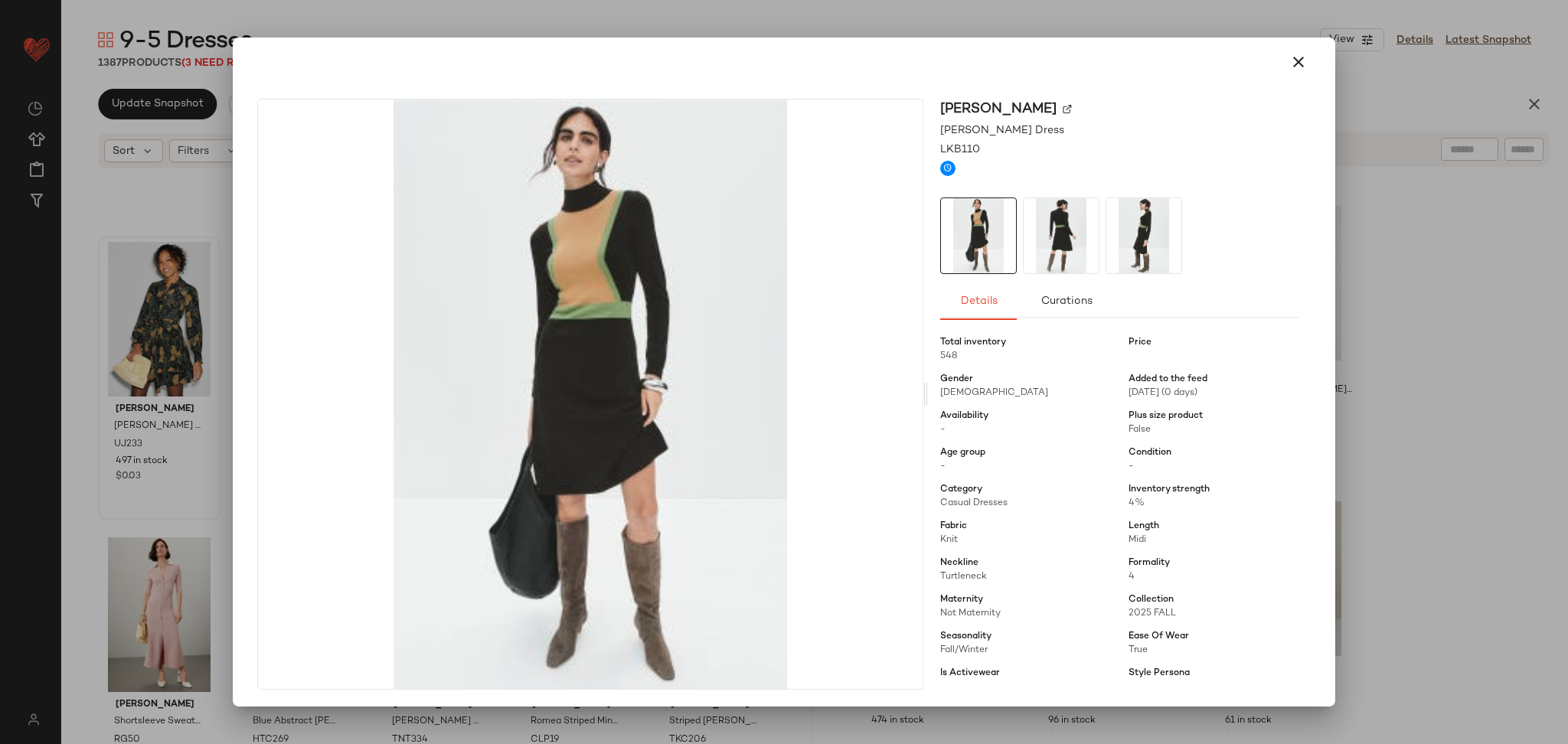
click at [1430, 417] on div at bounding box center [784, 372] width 1568 height 744
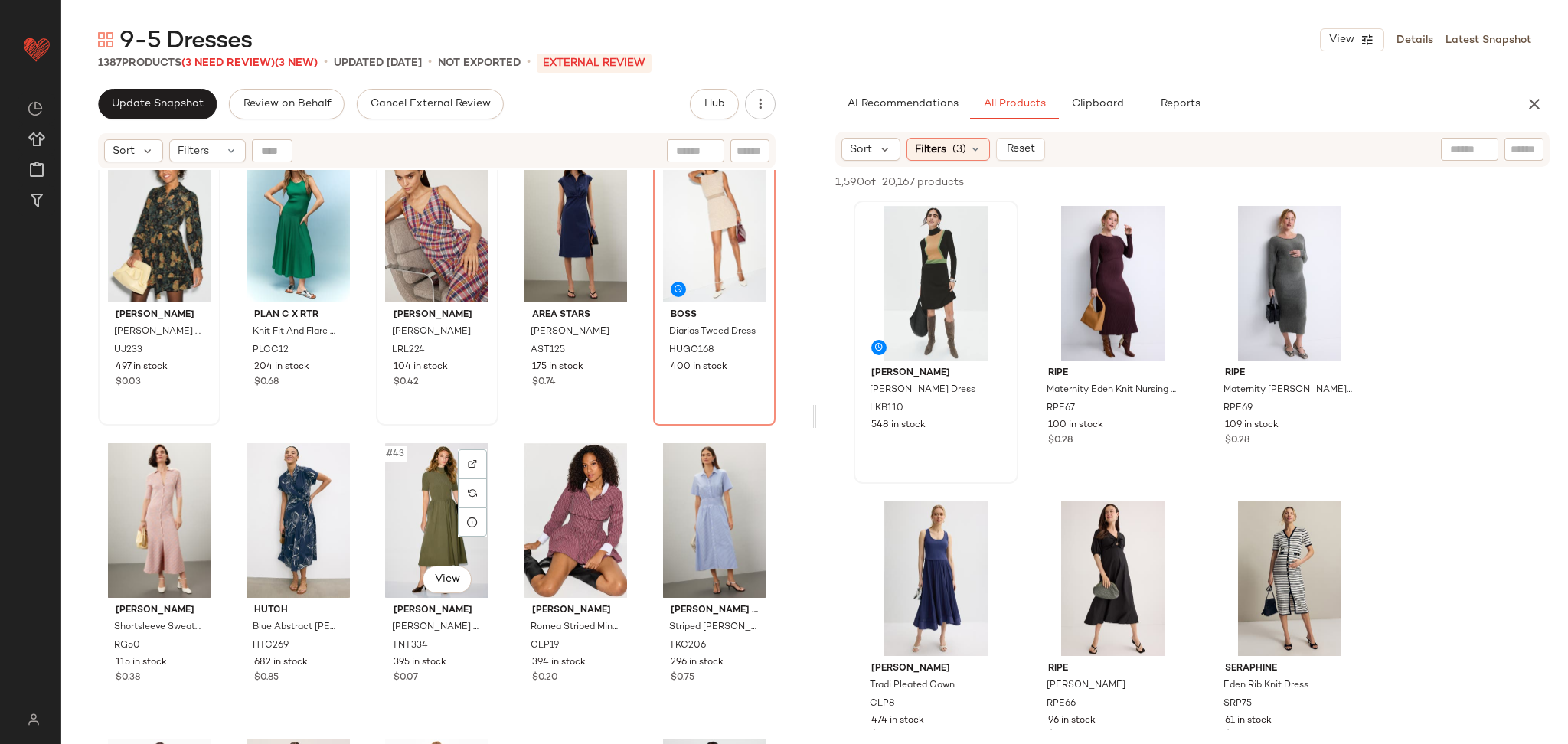
scroll to position [2115, 0]
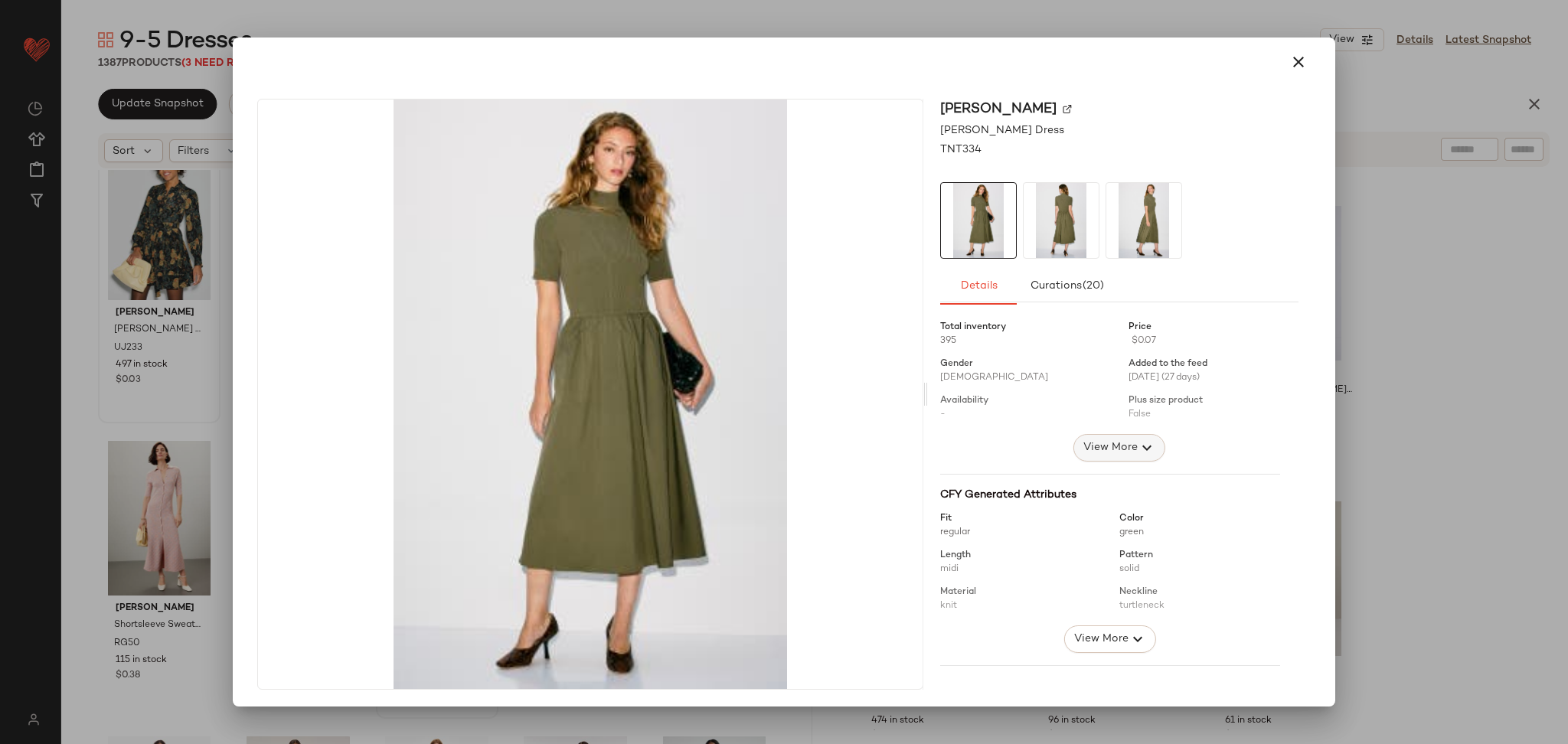
click at [1146, 440] on button "View More" at bounding box center [1119, 448] width 92 height 27
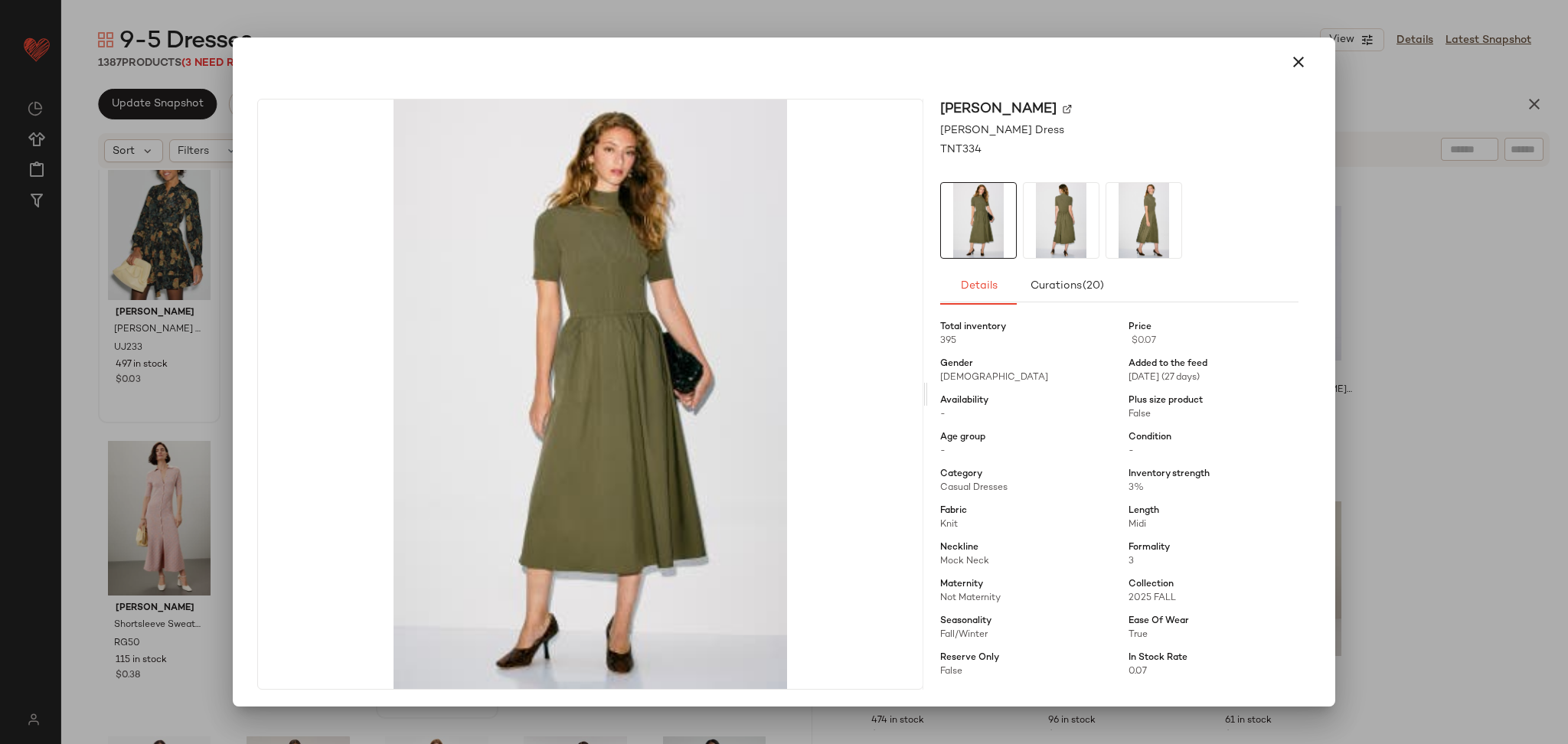
scroll to position [10, 0]
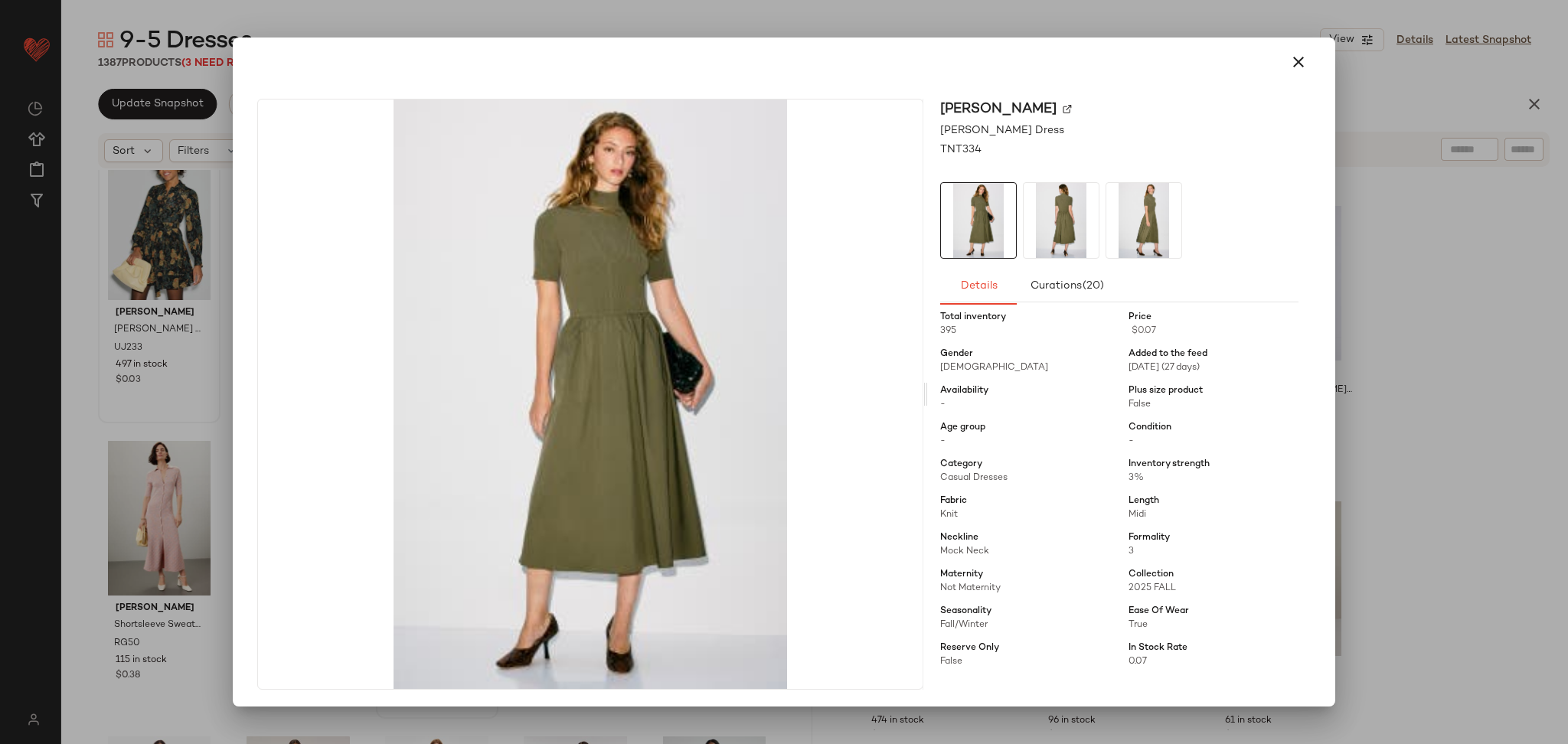
click at [1391, 416] on div at bounding box center [784, 372] width 1568 height 744
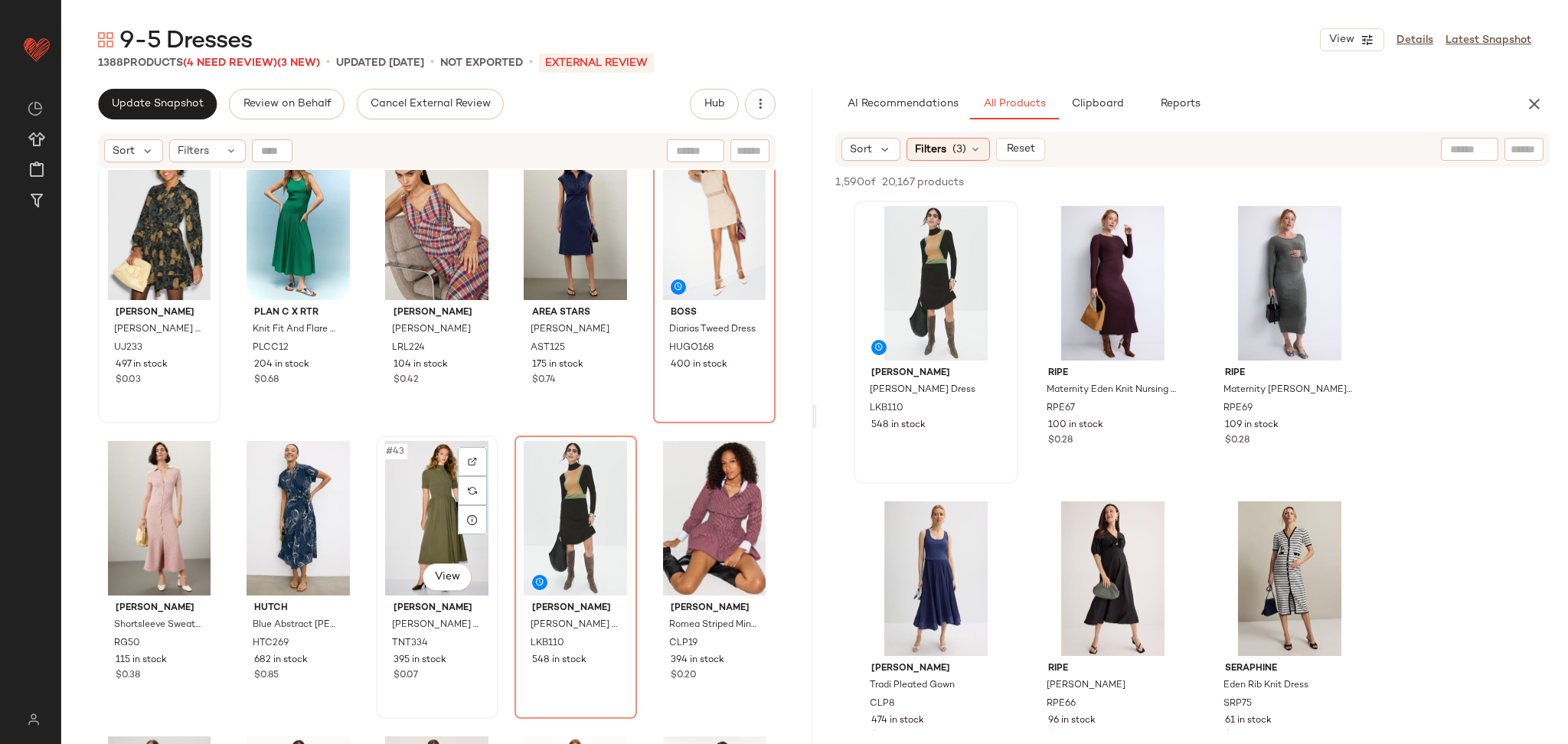
click at [412, 513] on div "#43 View" at bounding box center [437, 519] width 112 height 155
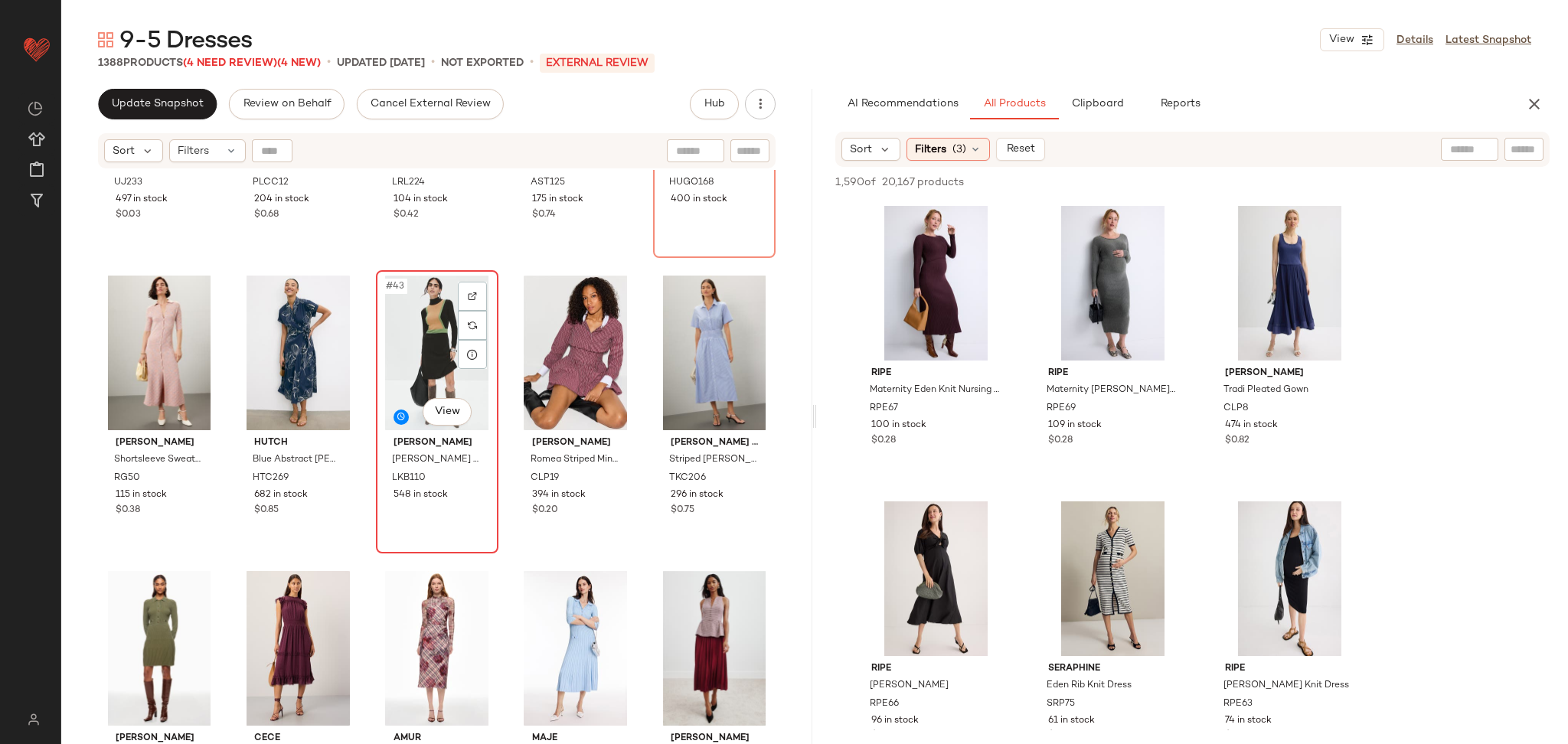
scroll to position [2265, 0]
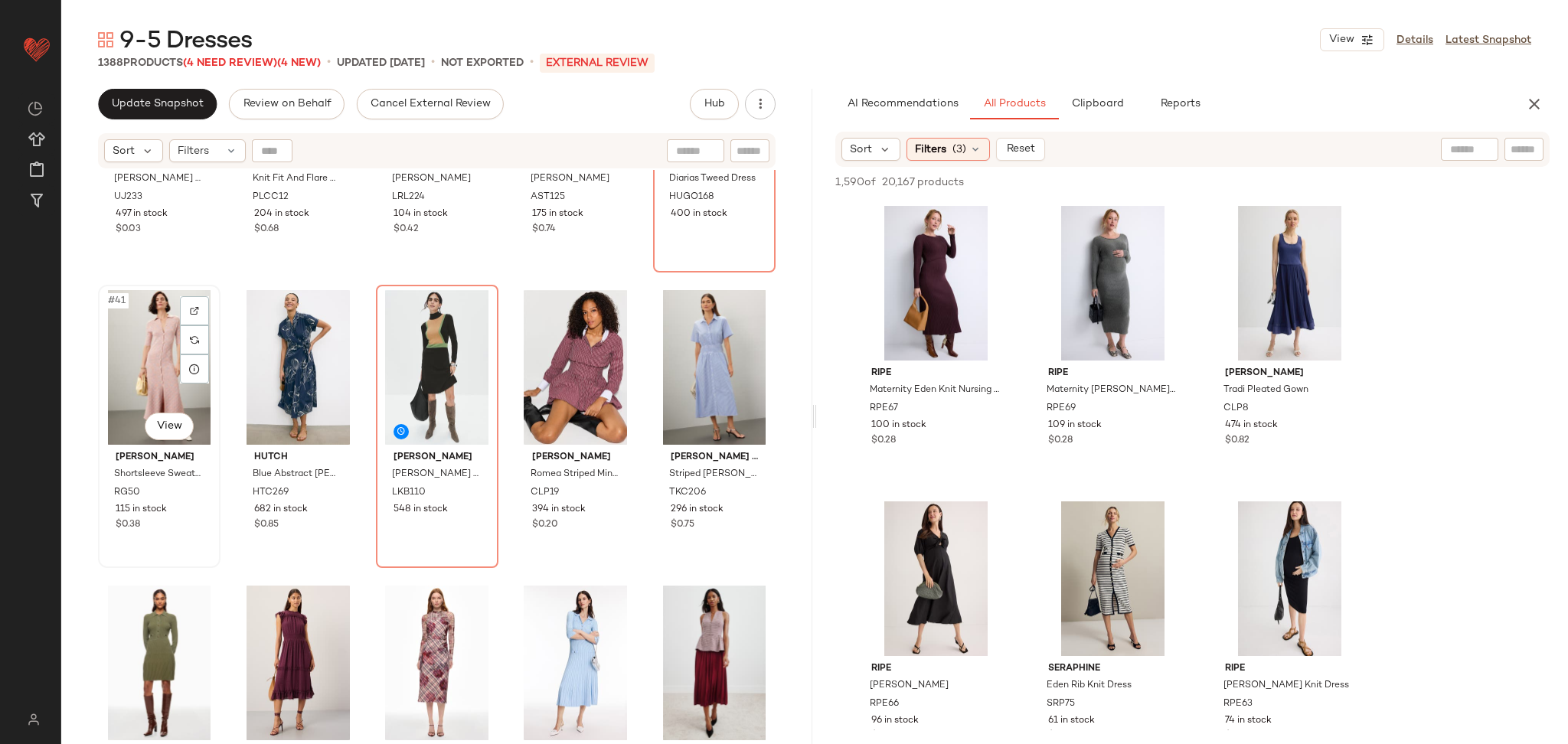
click at [163, 347] on div "#41 View" at bounding box center [159, 368] width 112 height 155
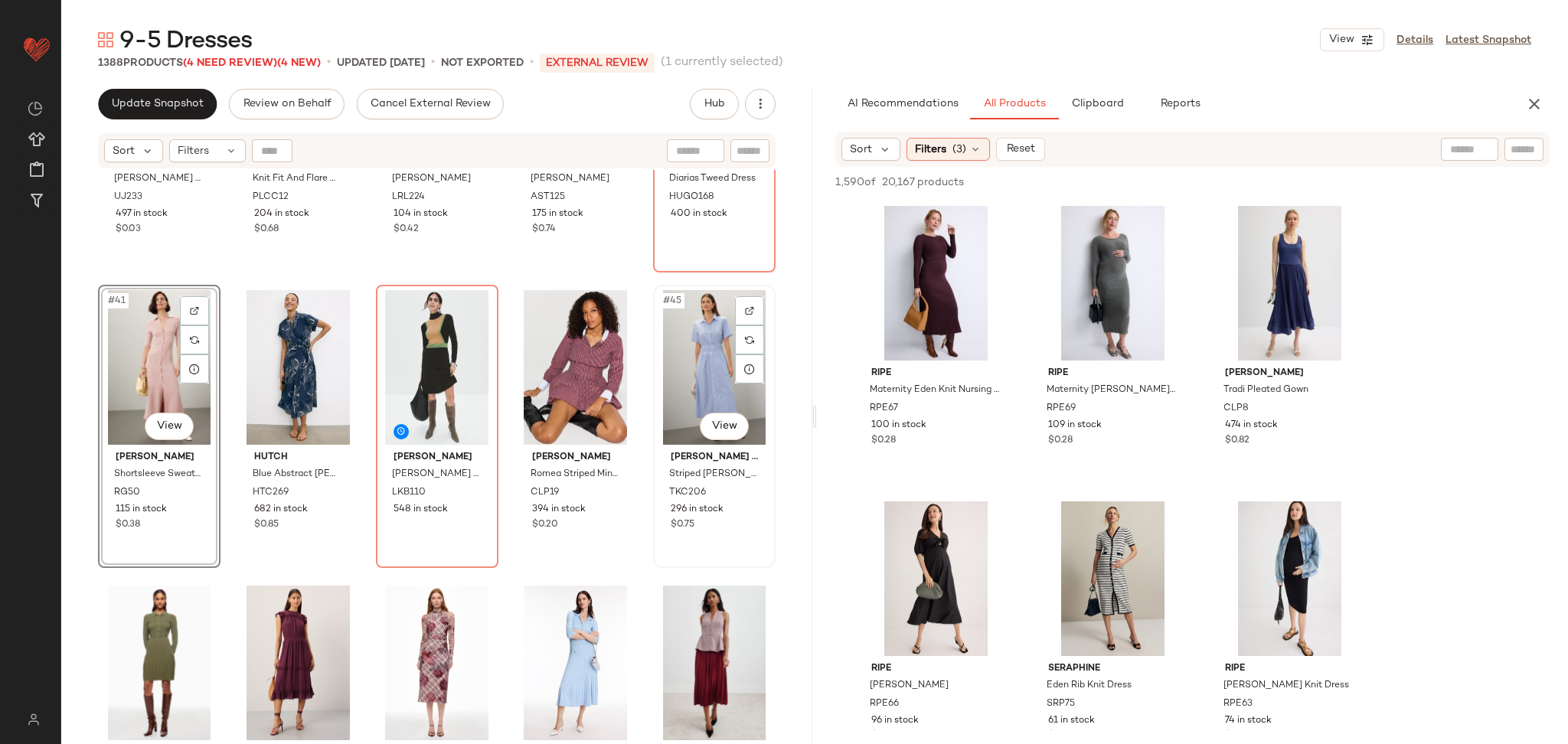
click at [662, 376] on div "#45 View" at bounding box center [714, 368] width 112 height 155
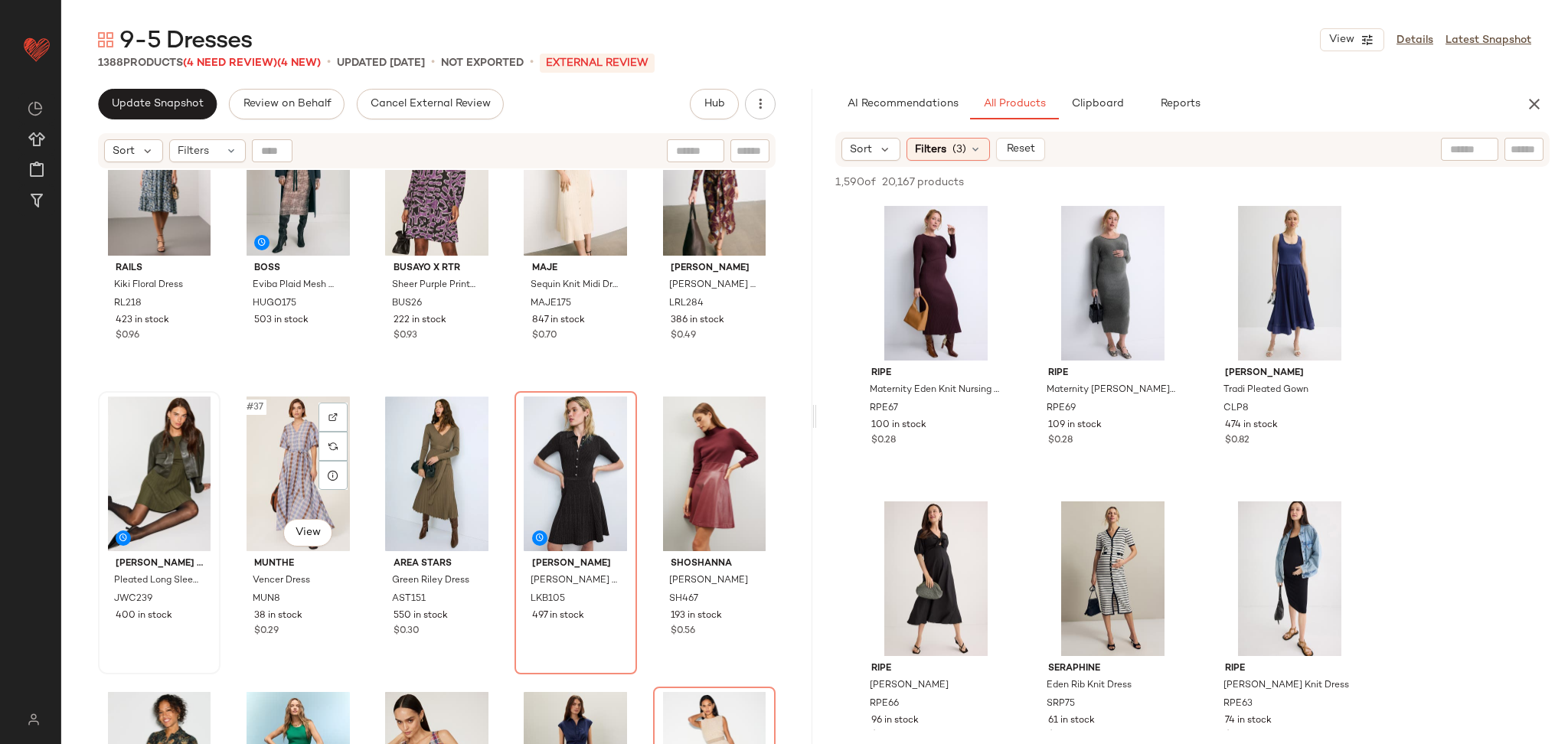
scroll to position [1904, 0]
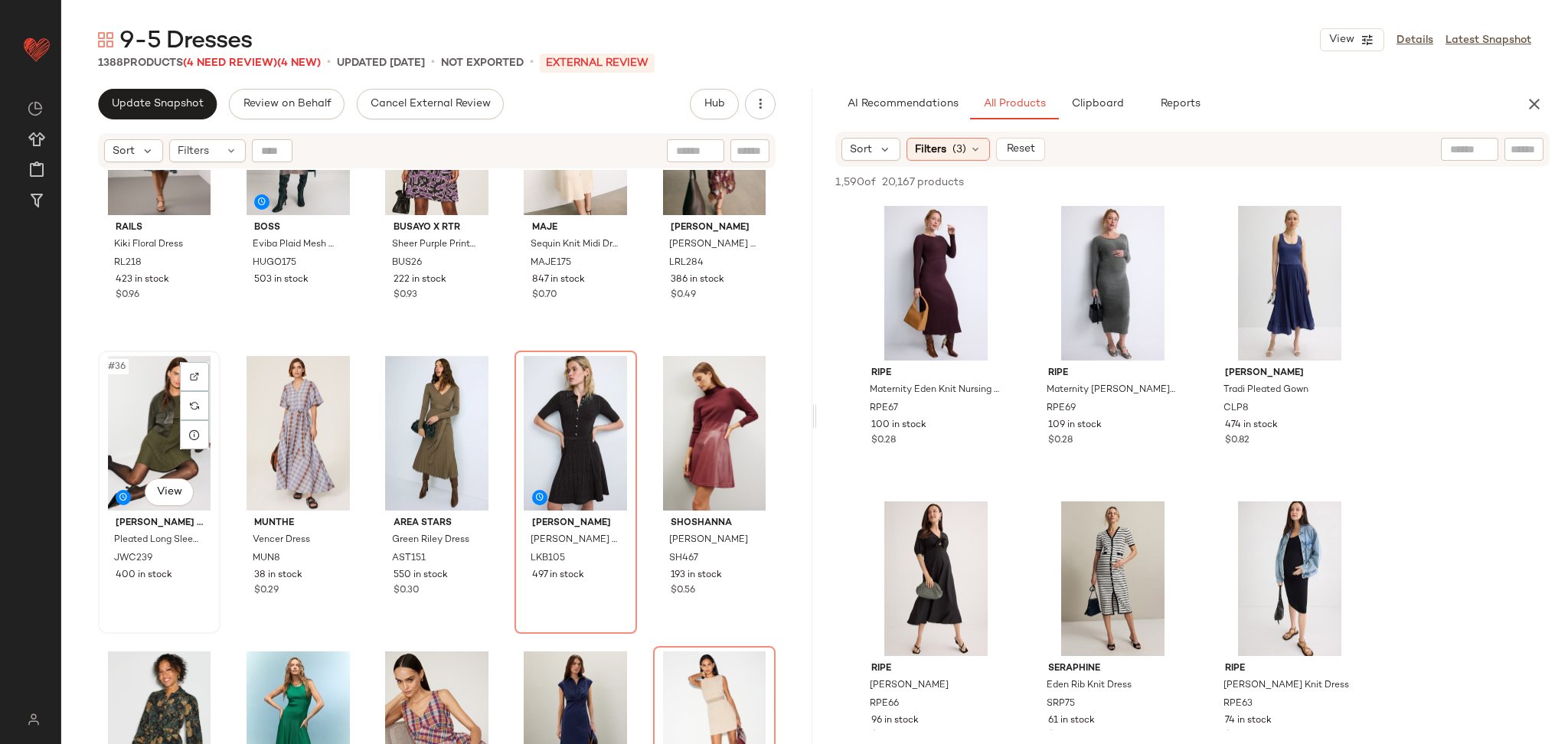
click at [161, 413] on div "#36 View" at bounding box center [159, 434] width 112 height 155
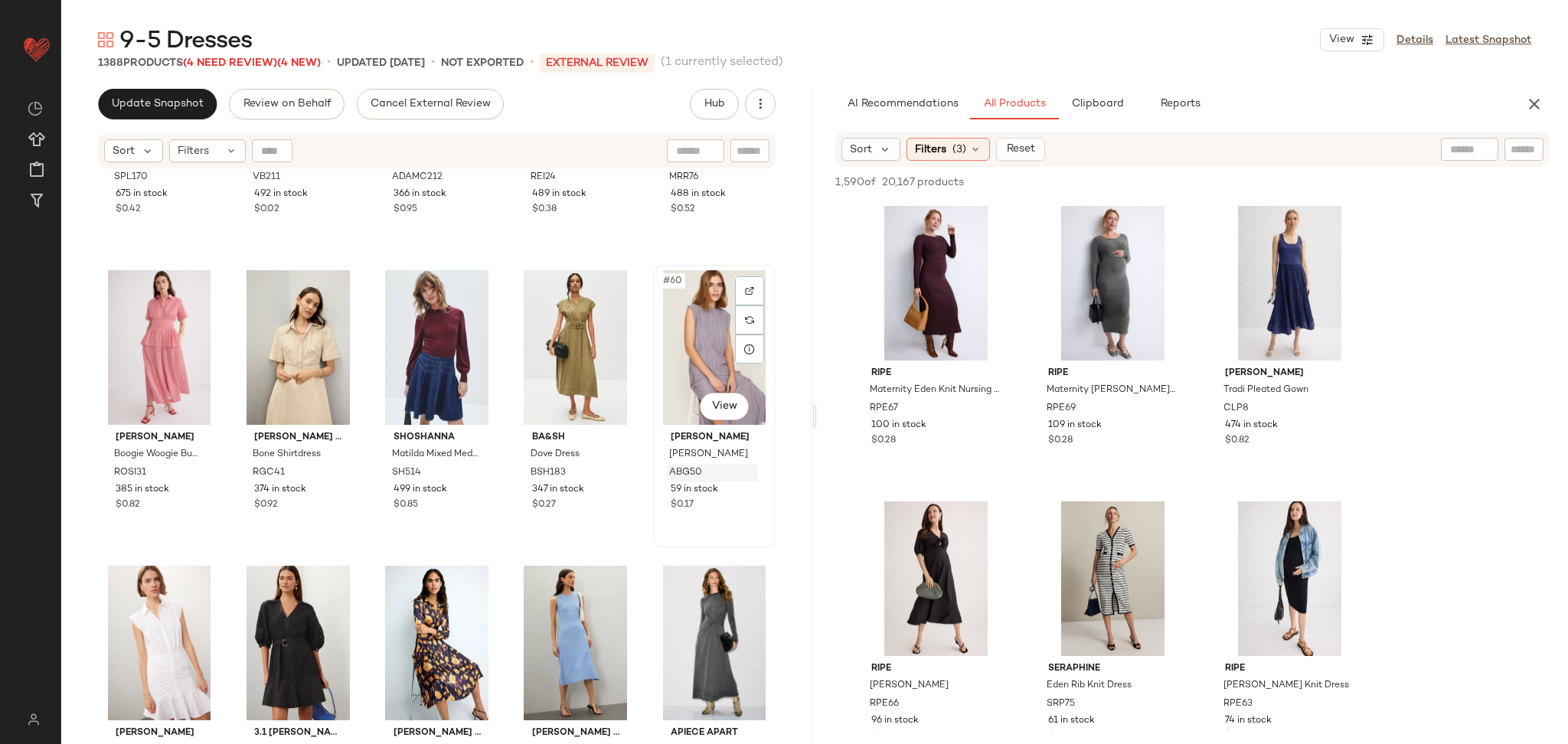
scroll to position [3181, 0]
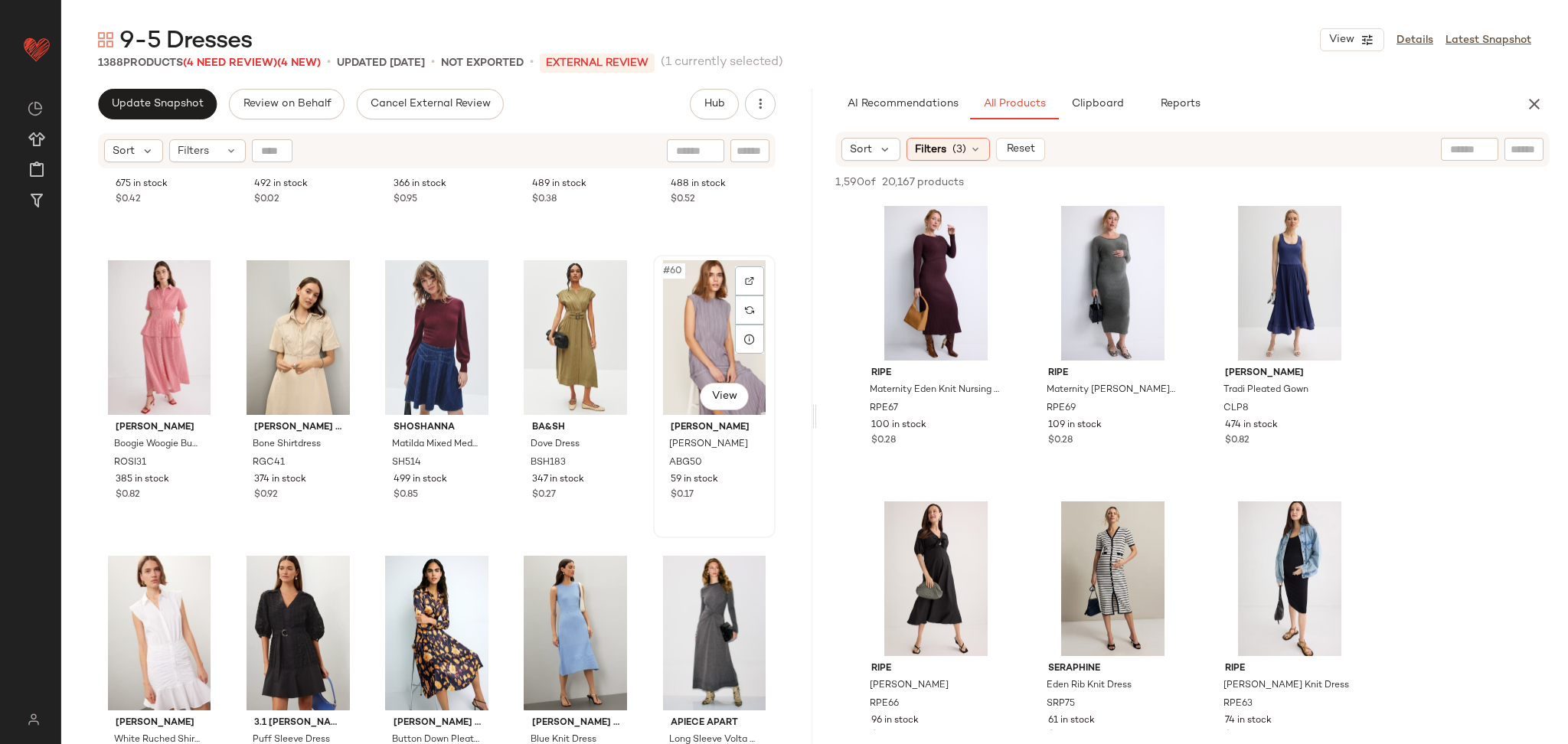
click at [683, 335] on div "#60 View" at bounding box center [714, 338] width 112 height 155
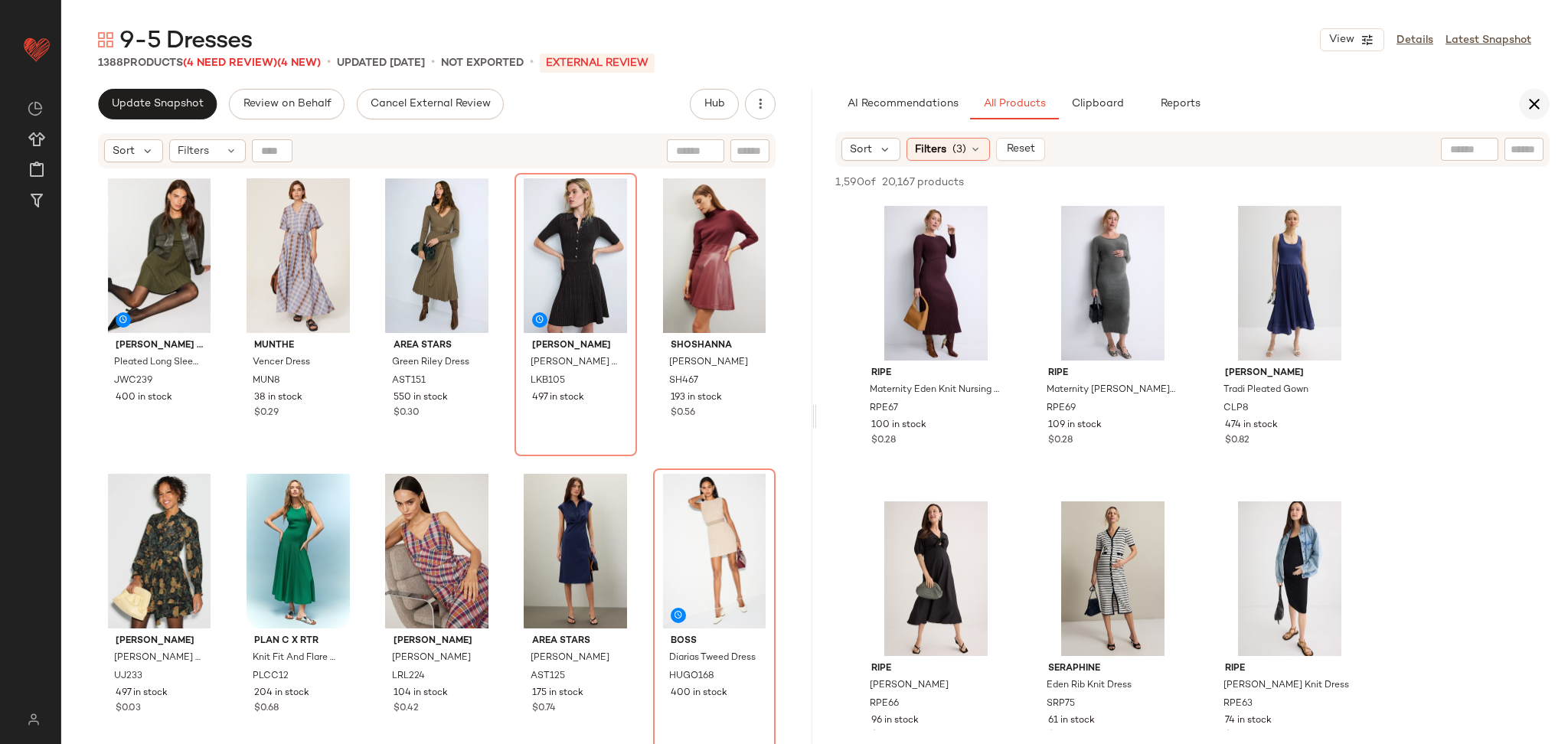
click at [1531, 89] on button "button" at bounding box center [1534, 104] width 30 height 30
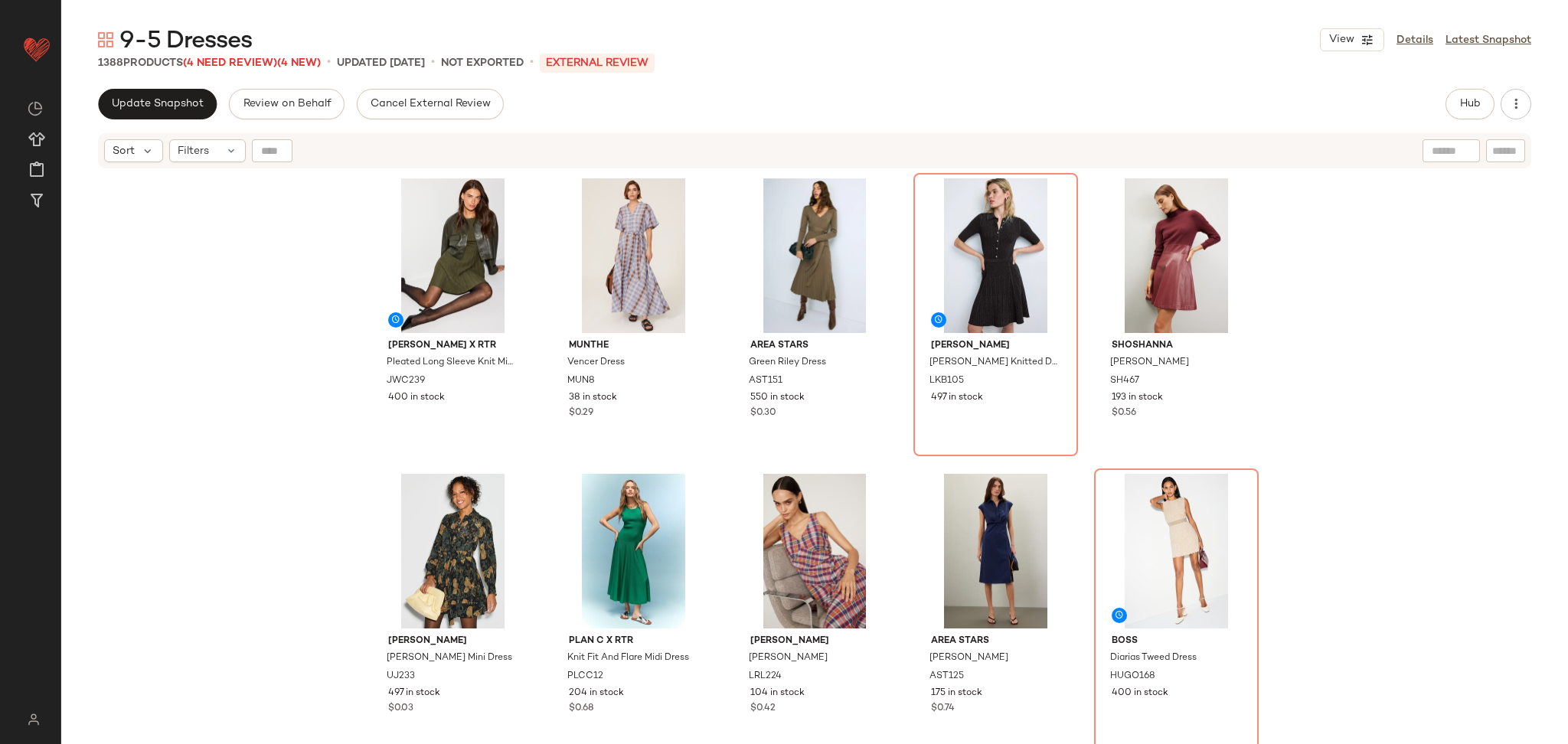
click at [1463, 332] on div "Jason Wu x RTR Pleated Long Sleeve Knit Mini Dress JWC239 400 in stock Munthe V…" at bounding box center [815, 476] width 1507 height 613
click at [168, 89] on button "Update Snapshot" at bounding box center [157, 104] width 119 height 30
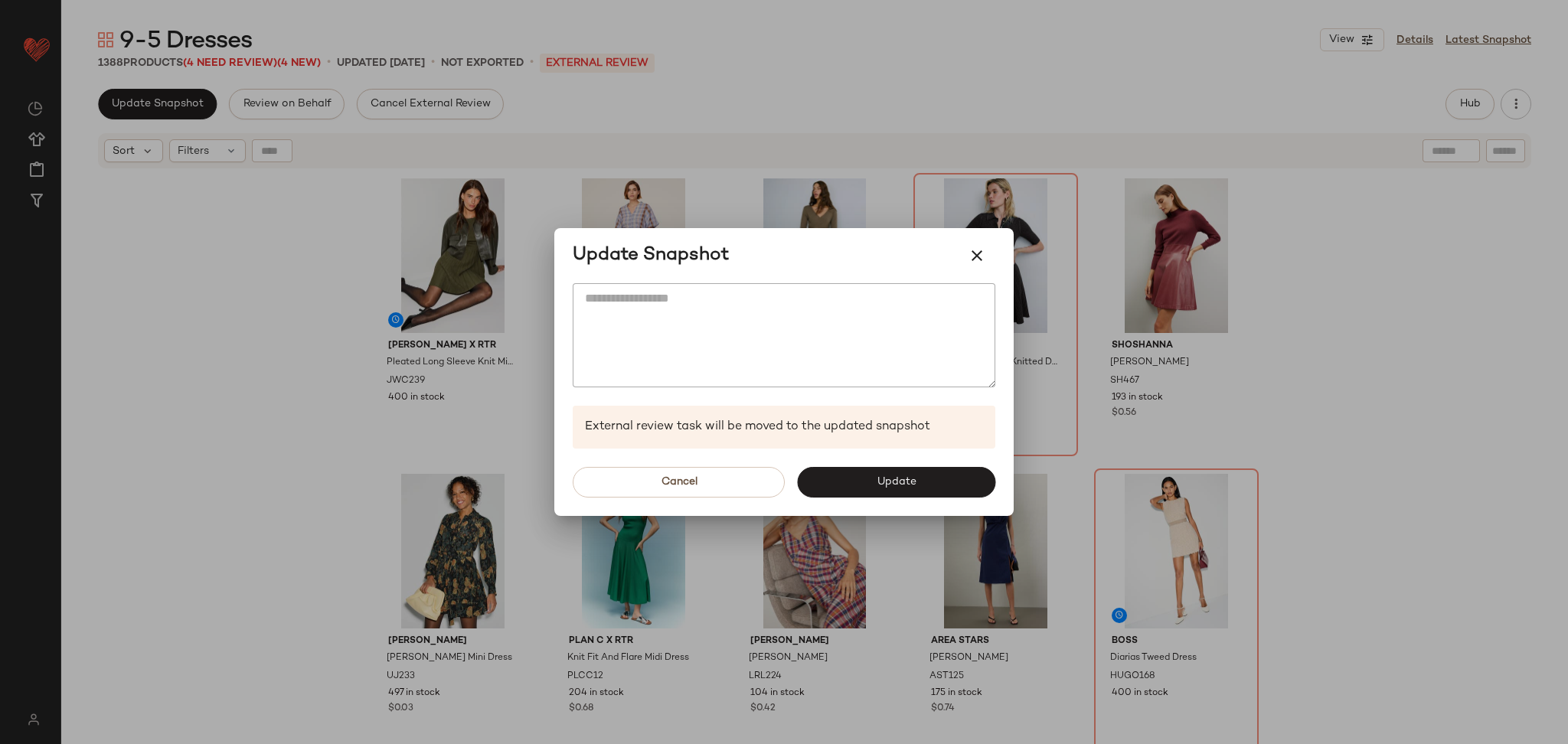
click at [910, 503] on div "Cancel Update" at bounding box center [784, 482] width 460 height 67
click at [907, 491] on button "Update" at bounding box center [896, 482] width 198 height 30
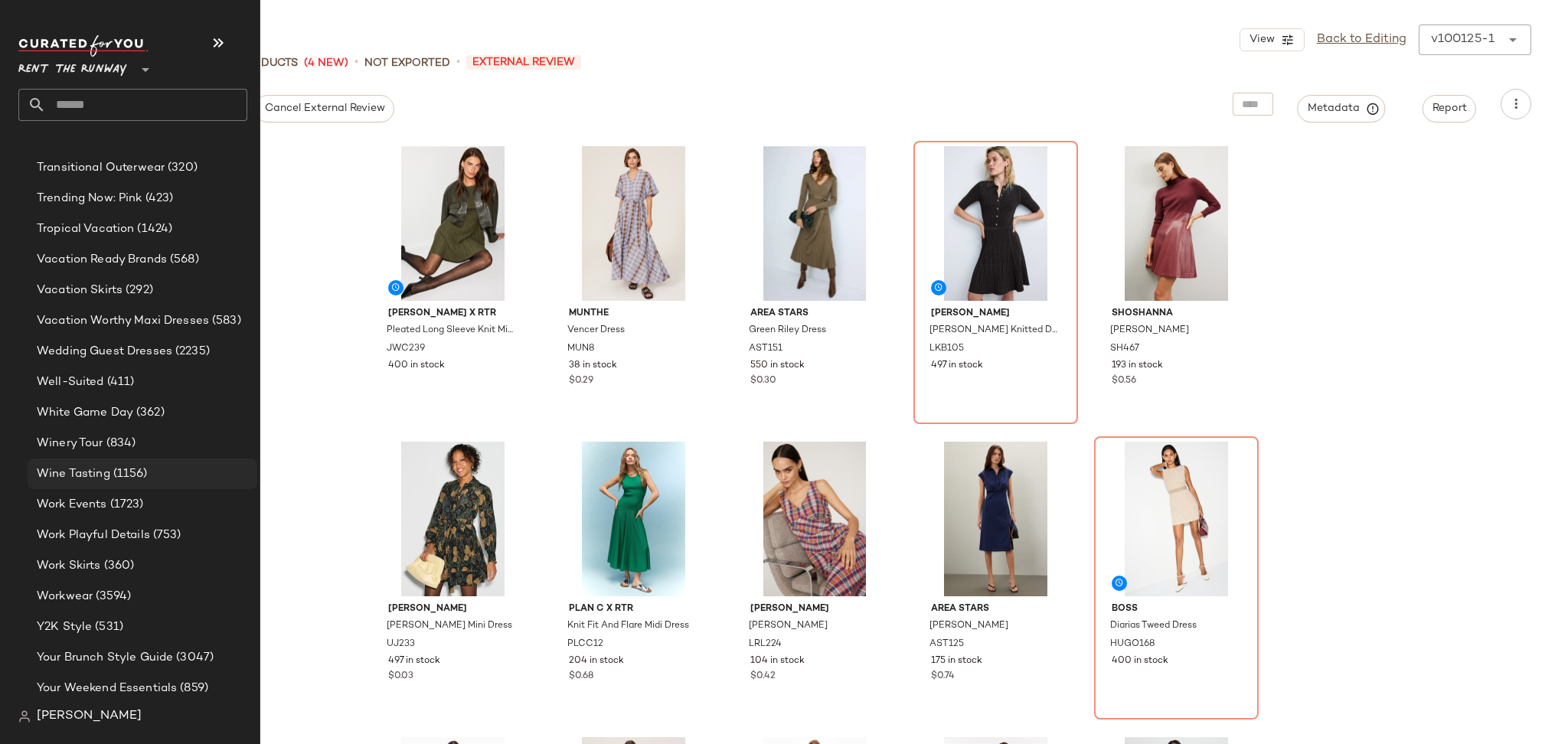
scroll to position [3361, 0]
click at [93, 591] on span "(3594)" at bounding box center [112, 596] width 38 height 18
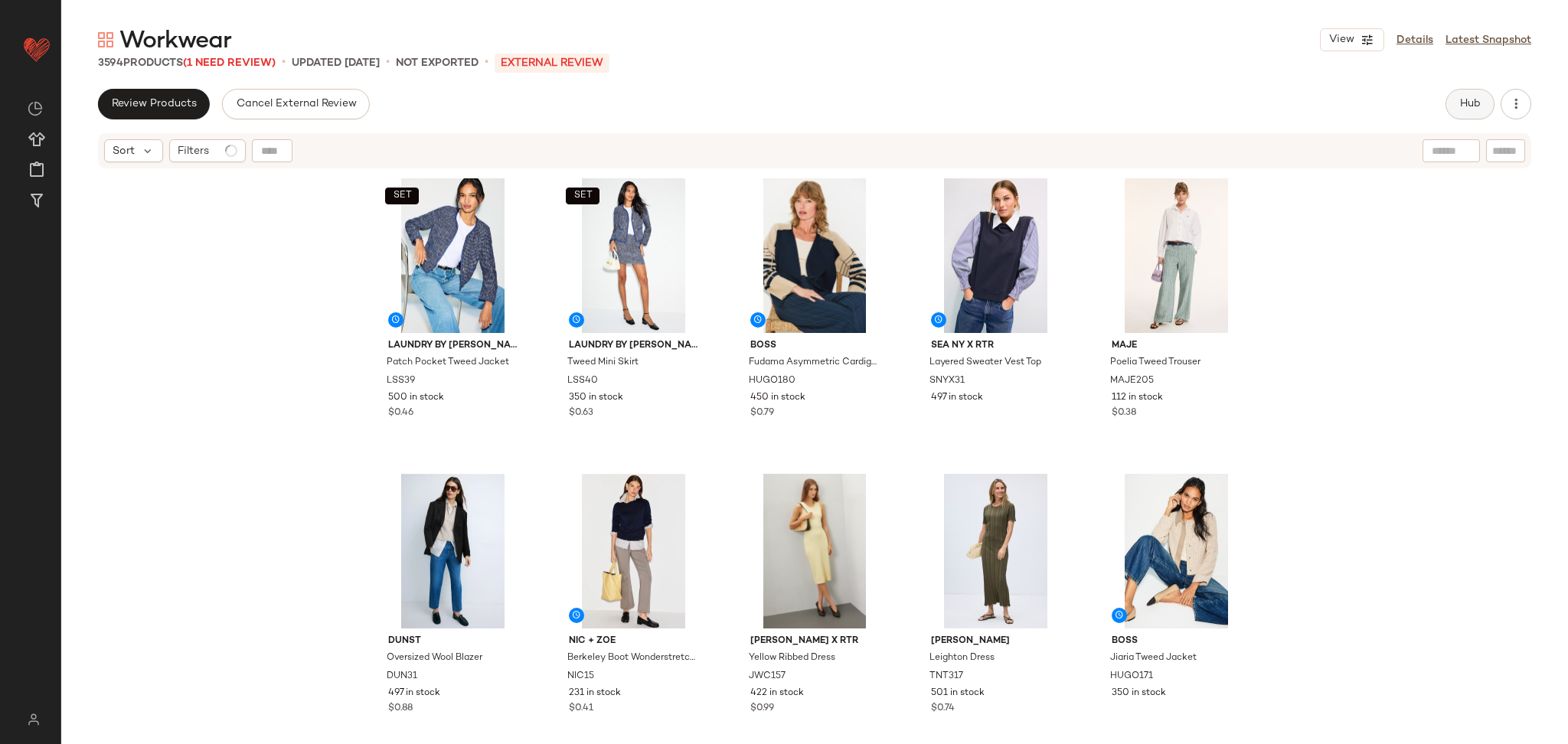
click at [1490, 108] on button "Hub" at bounding box center [1470, 104] width 49 height 30
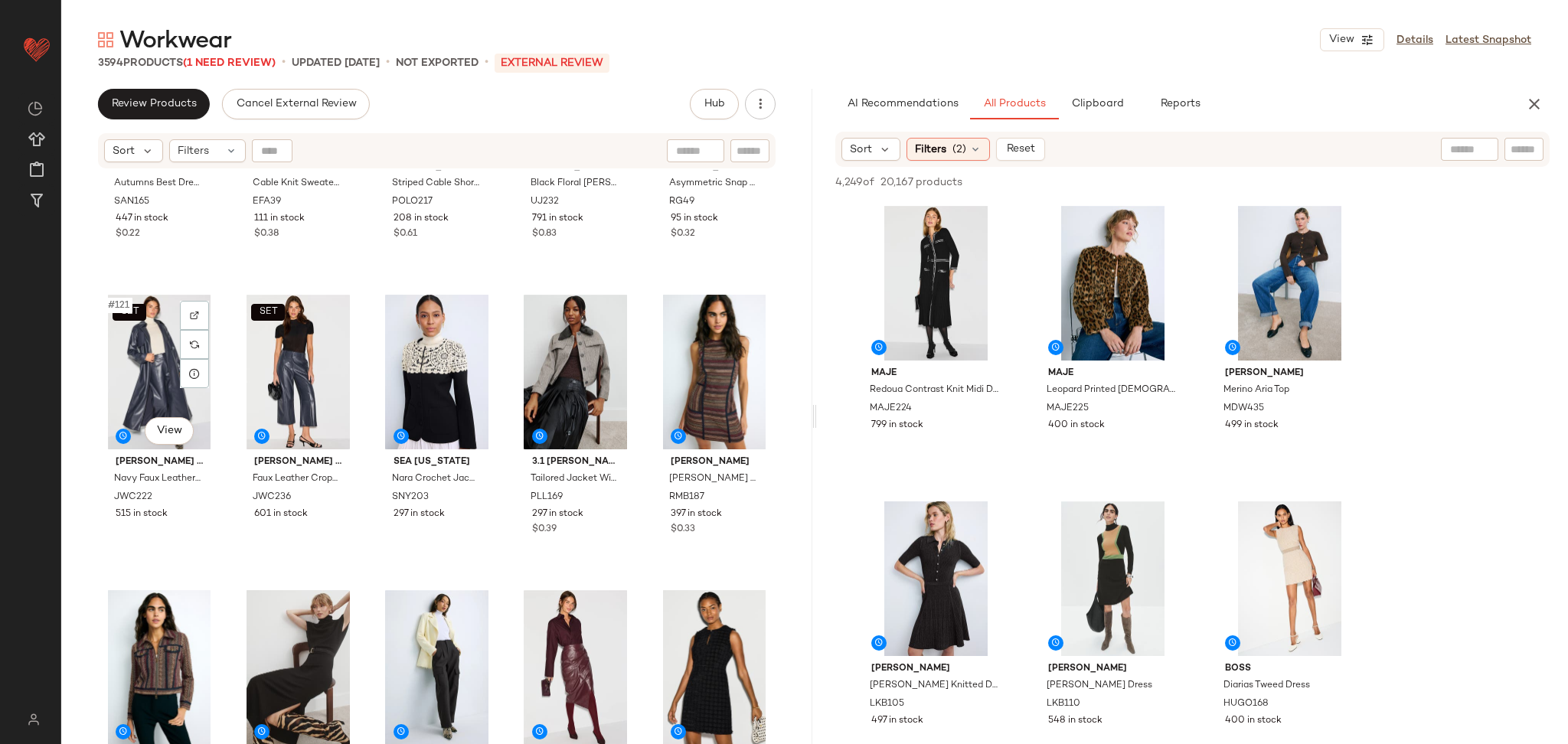
scroll to position [6990, 0]
click at [878, 280] on div "#1 View" at bounding box center [936, 284] width 154 height 155
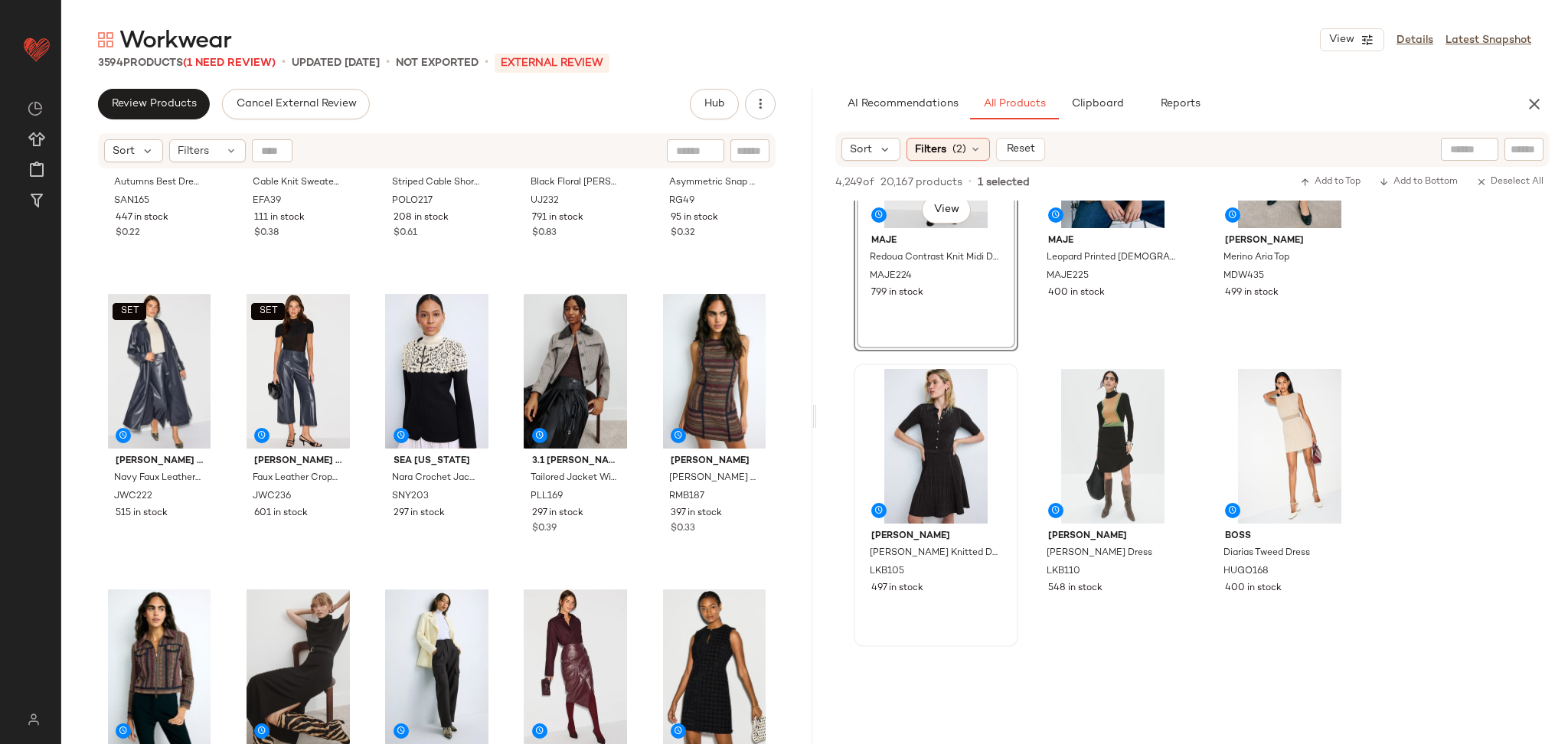
scroll to position [245, 0]
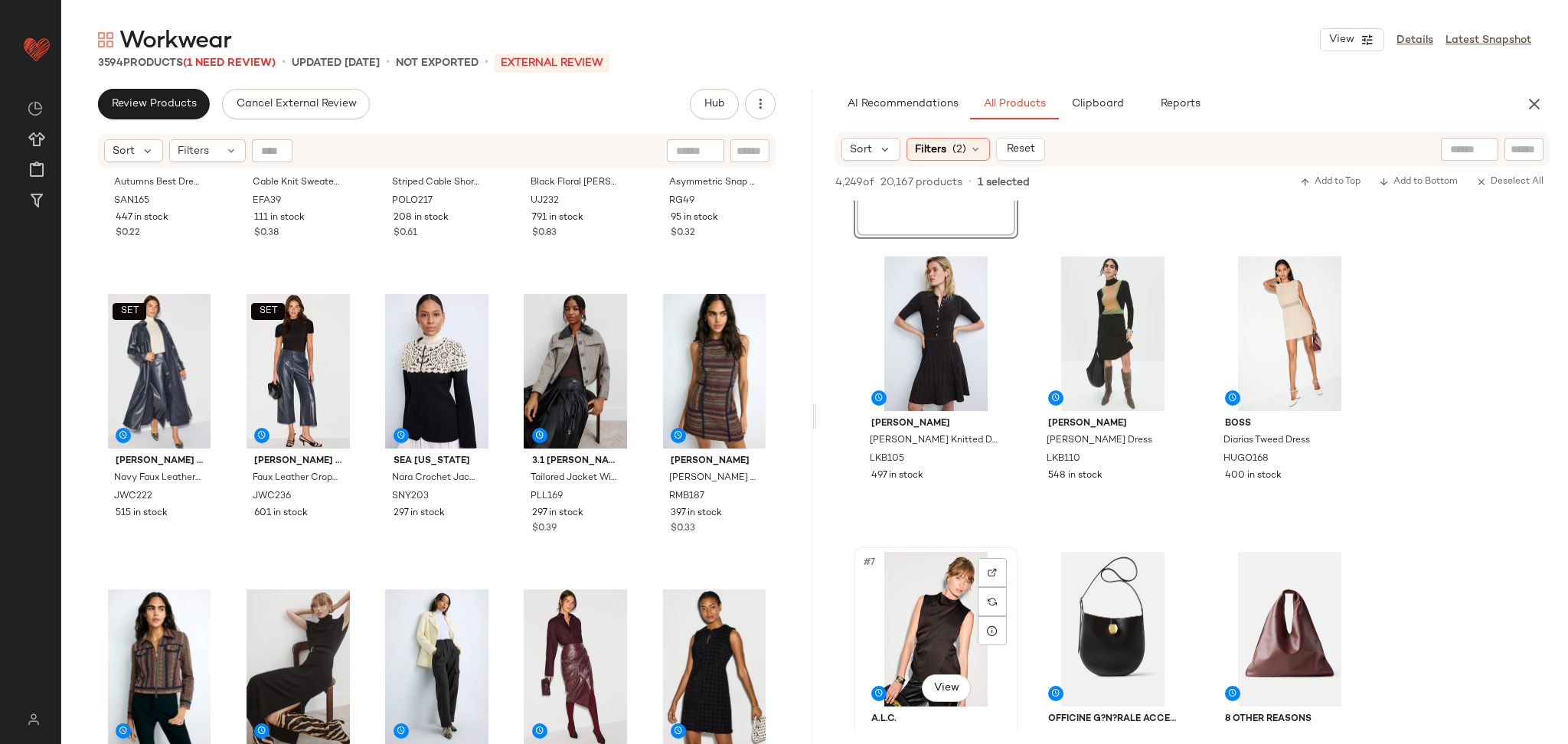
click at [913, 606] on div "#7 View" at bounding box center [936, 630] width 154 height 155
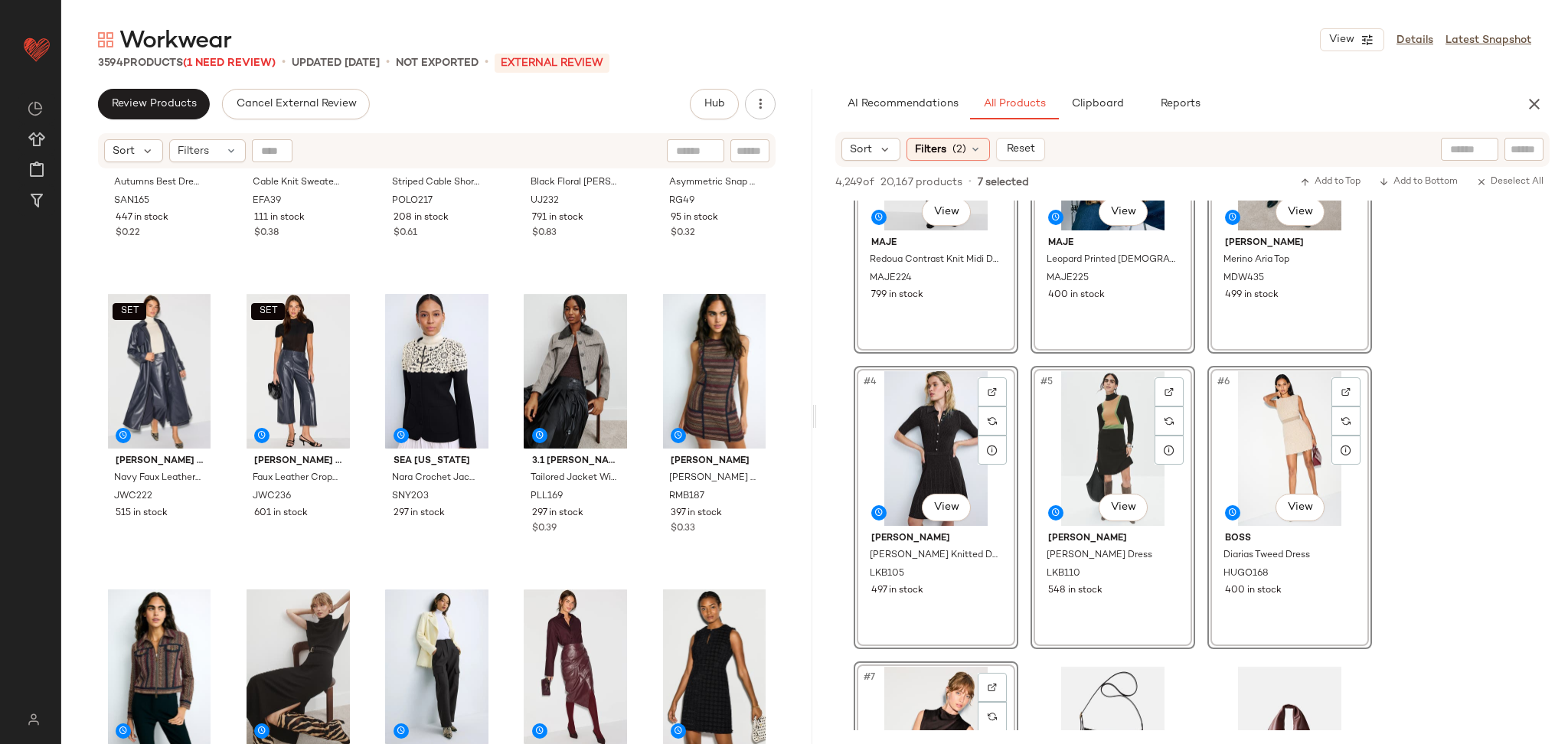
scroll to position [0, 0]
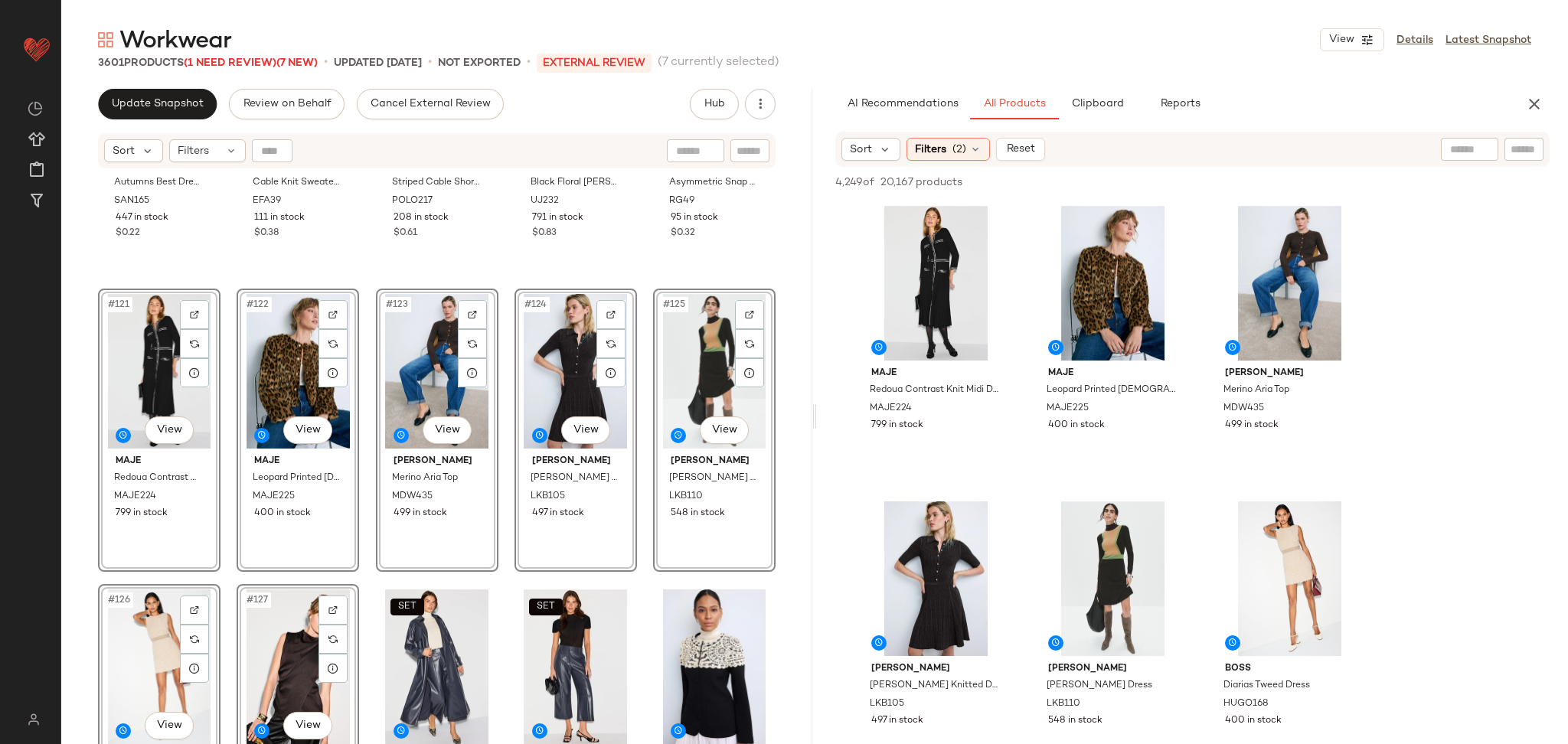
click at [198, 288] on div "#121 View Maje Redoua Contrast Knit Midi Dress MAJE224 799 in stock" at bounding box center [159, 430] width 122 height 284
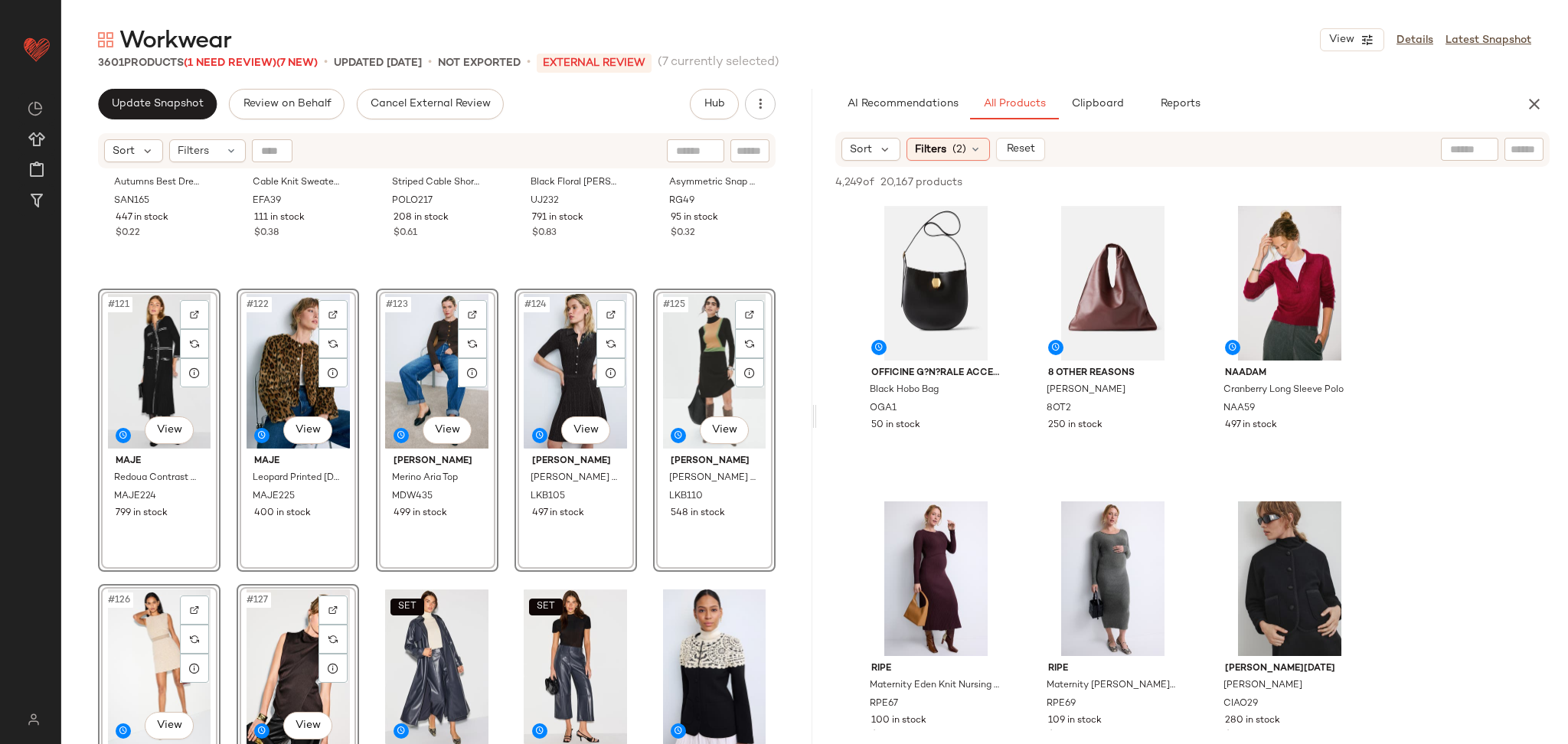
click at [217, 285] on div "Sanctuary Autumns Best Dress SAN165 447 in stock $0.22 English Factory Cable Kn…" at bounding box center [437, 476] width 751 height 613
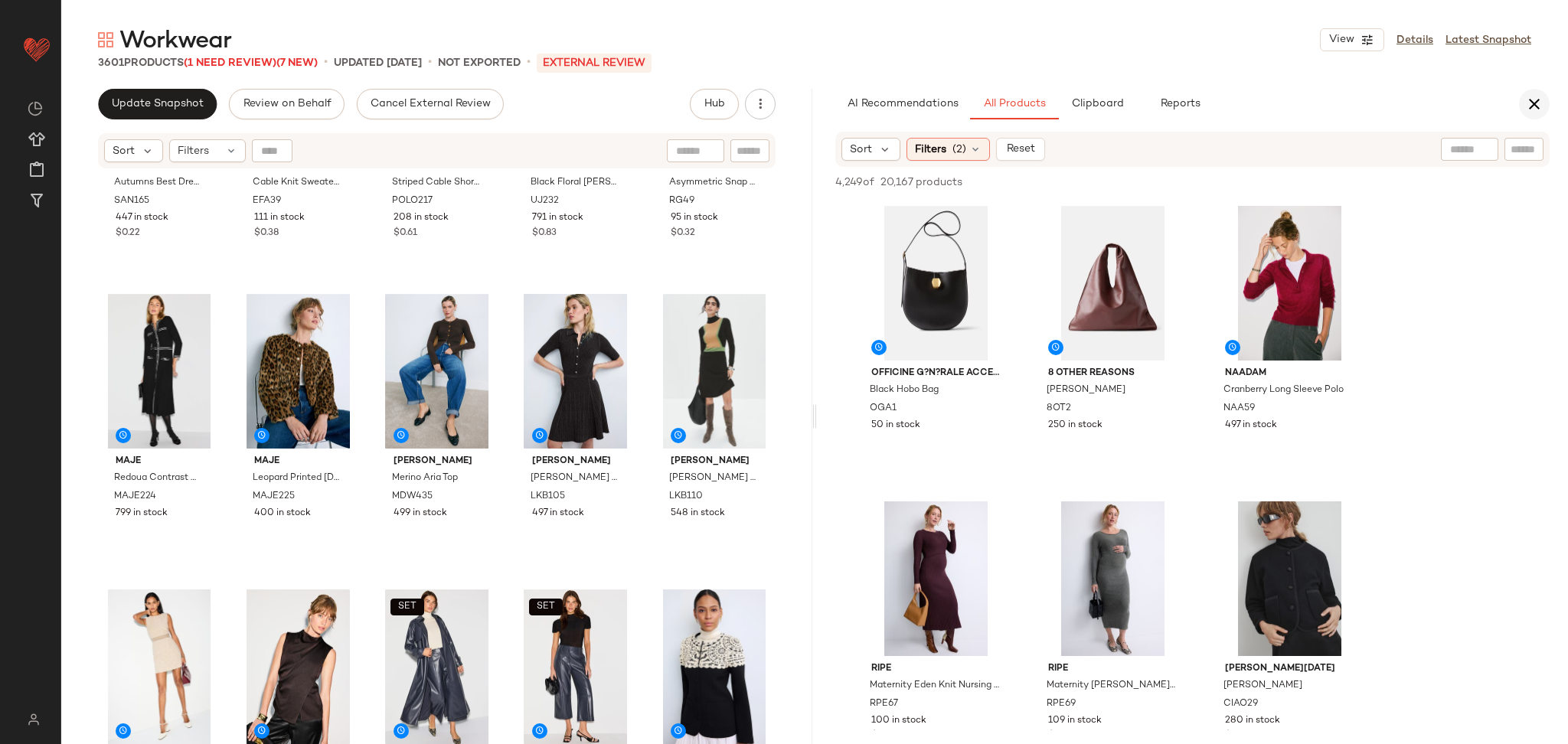
click at [1542, 95] on icon "button" at bounding box center [1534, 104] width 18 height 18
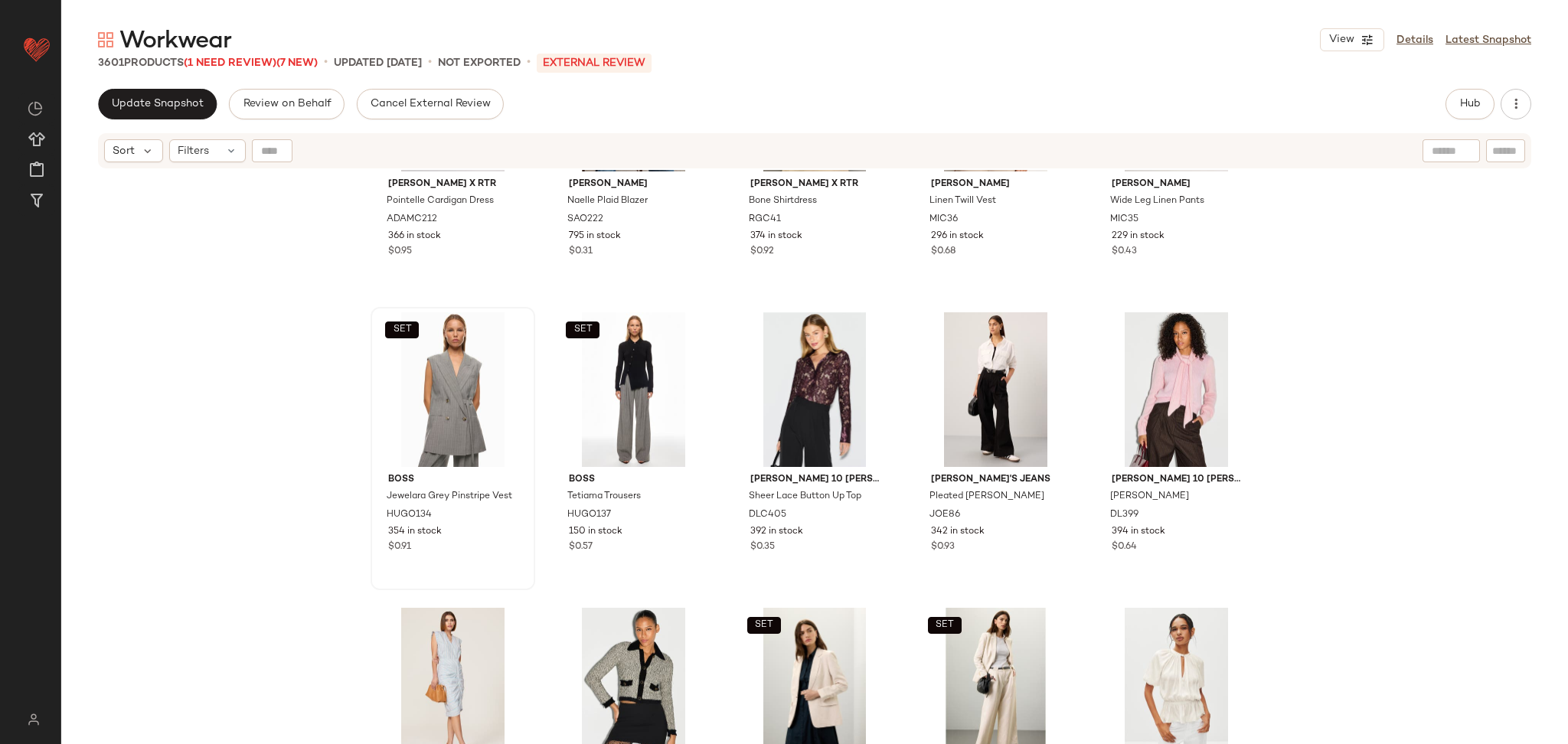
scroll to position [4046, 0]
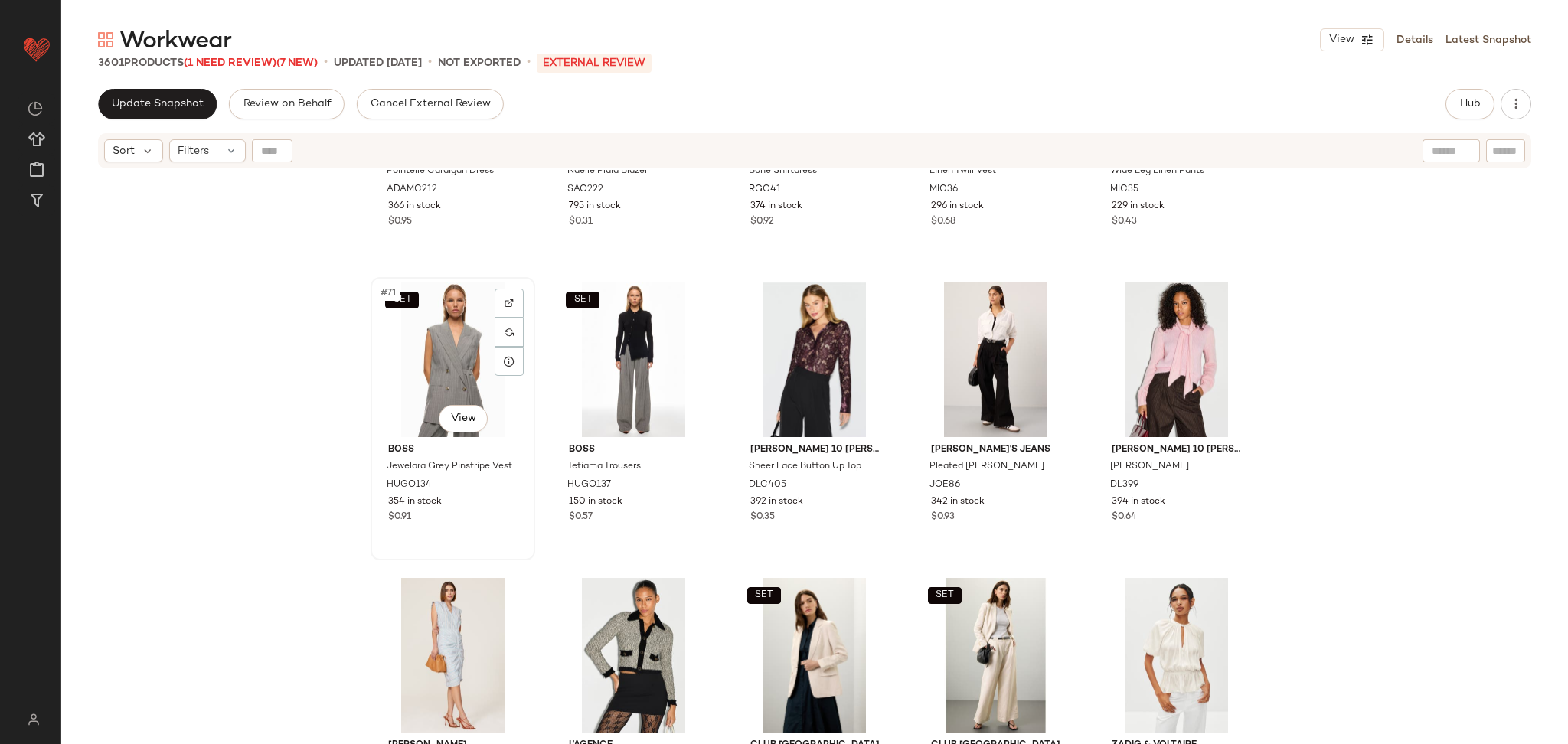
click at [432, 389] on div "SET #71 View" at bounding box center [452, 360] width 154 height 155
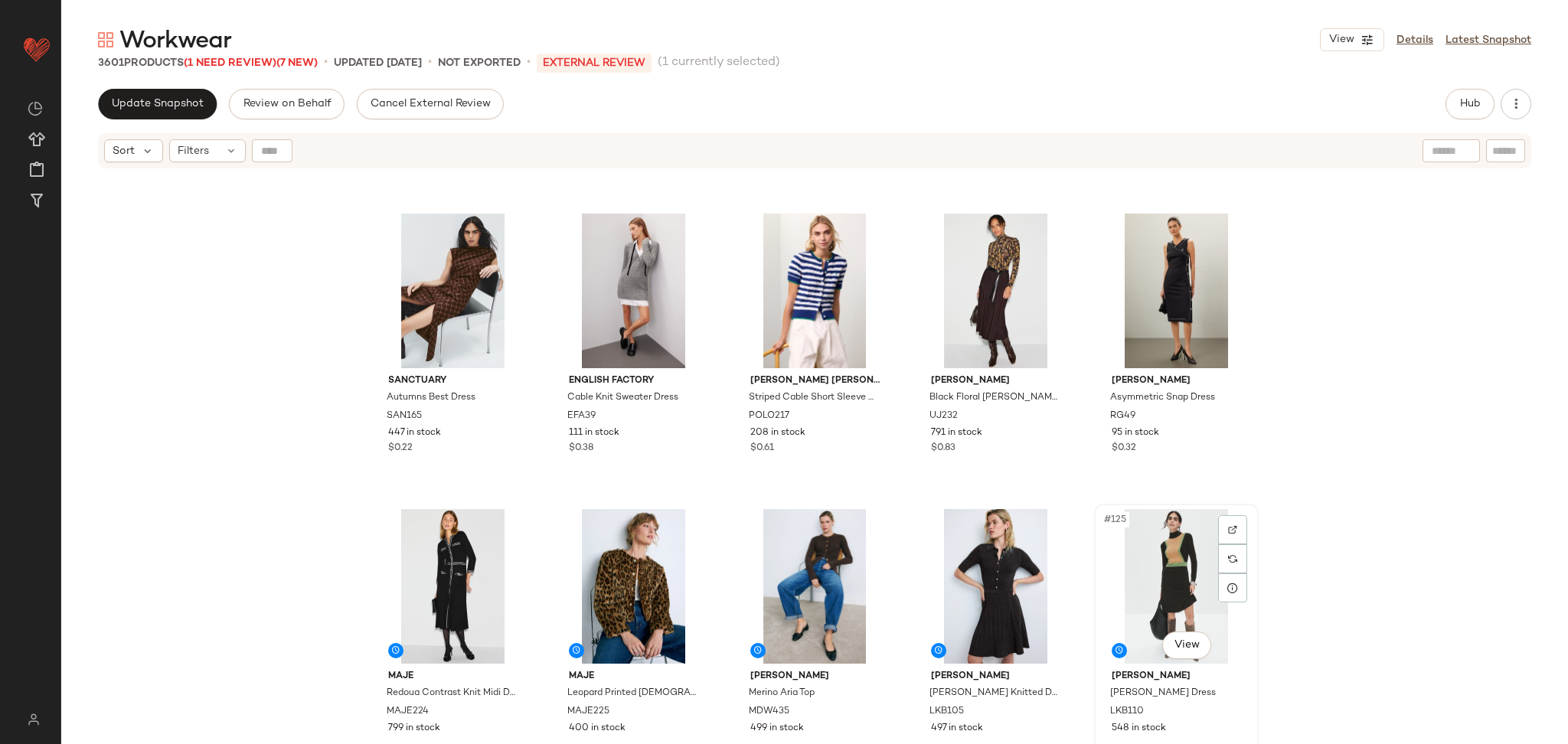
scroll to position [6660, 0]
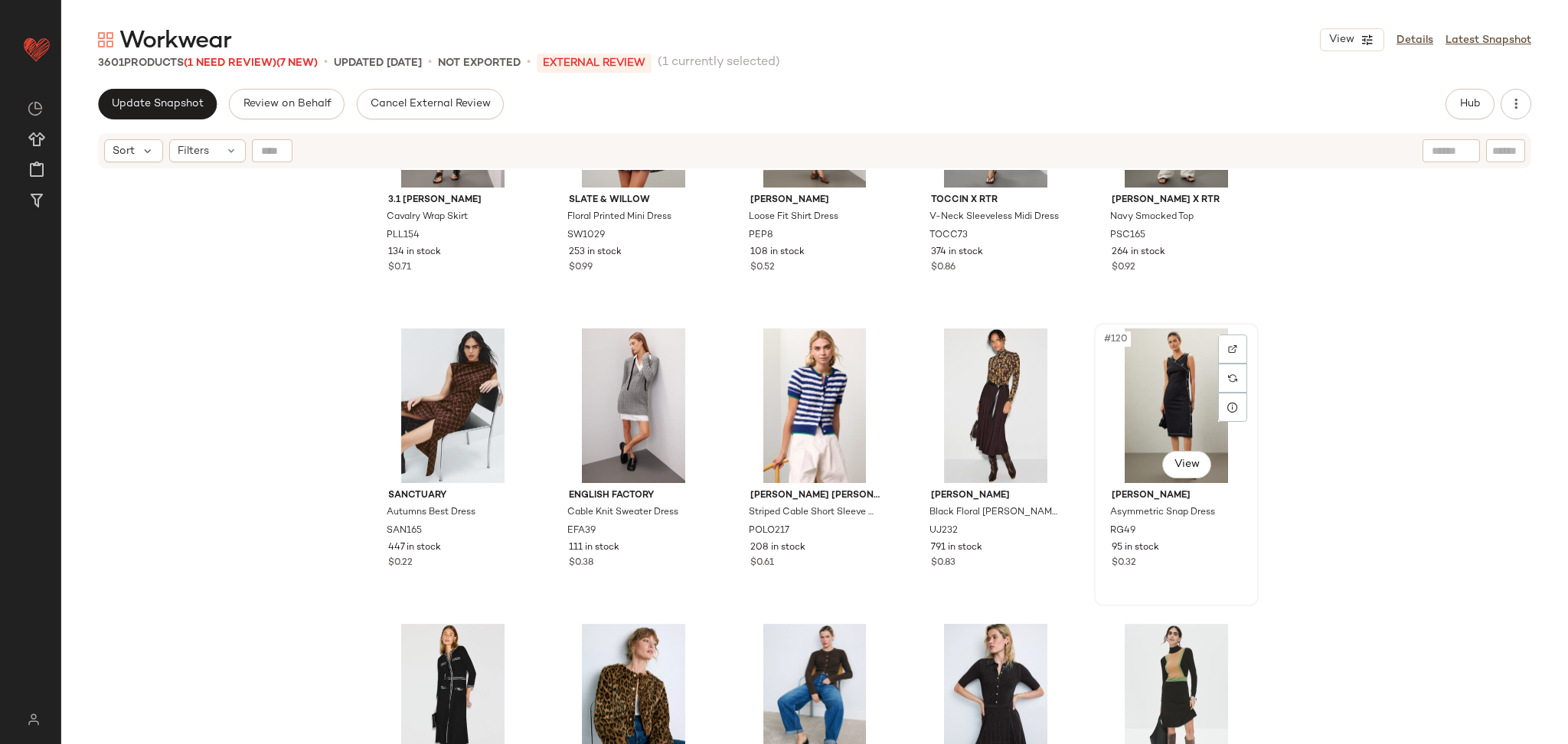
click at [1152, 396] on div "#120 View" at bounding box center [1176, 406] width 154 height 155
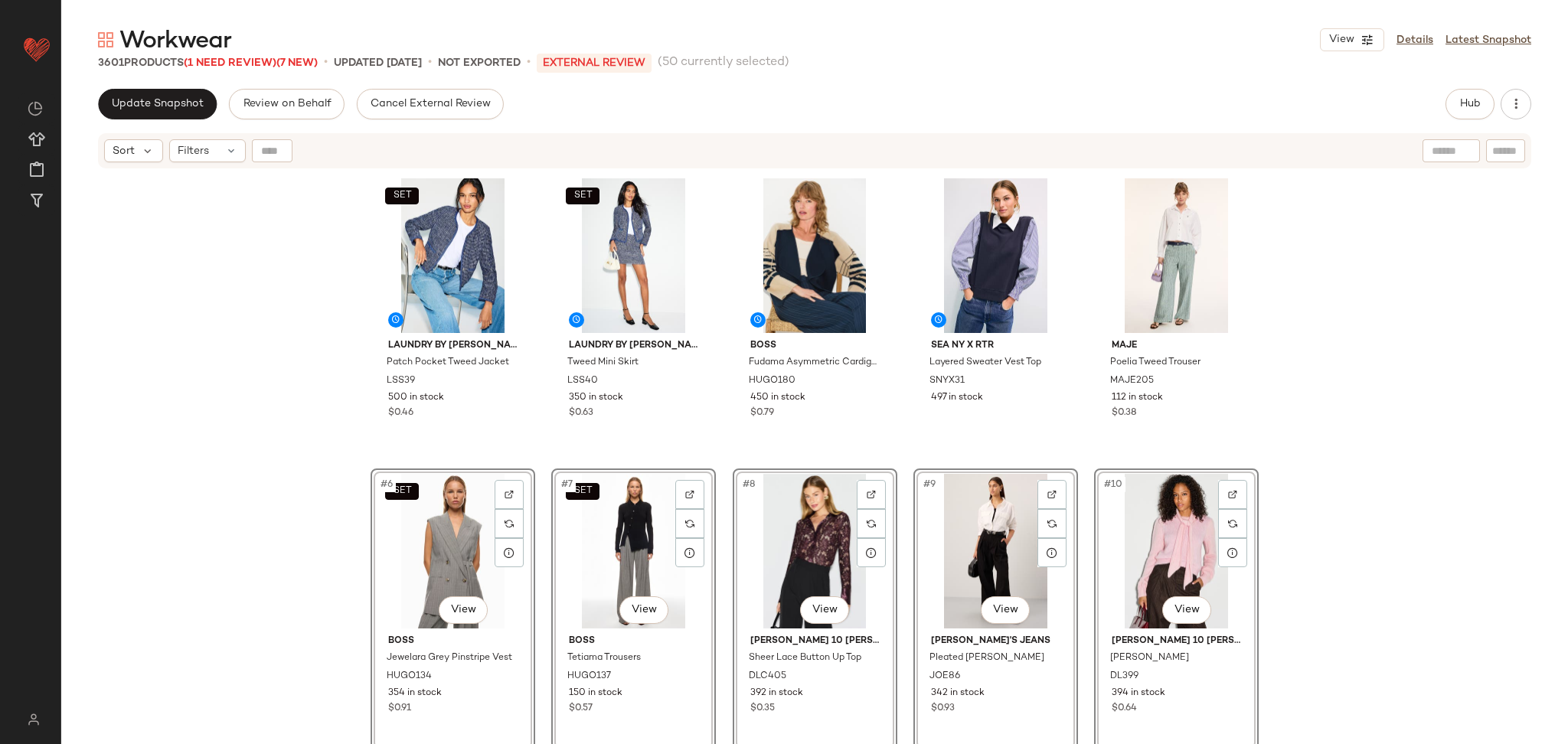
click at [1382, 432] on div "SET Laundry by Shelli Segal Patch Pocket Tweed Jacket LSS39 500 in stock $0.46 …" at bounding box center [815, 476] width 1507 height 613
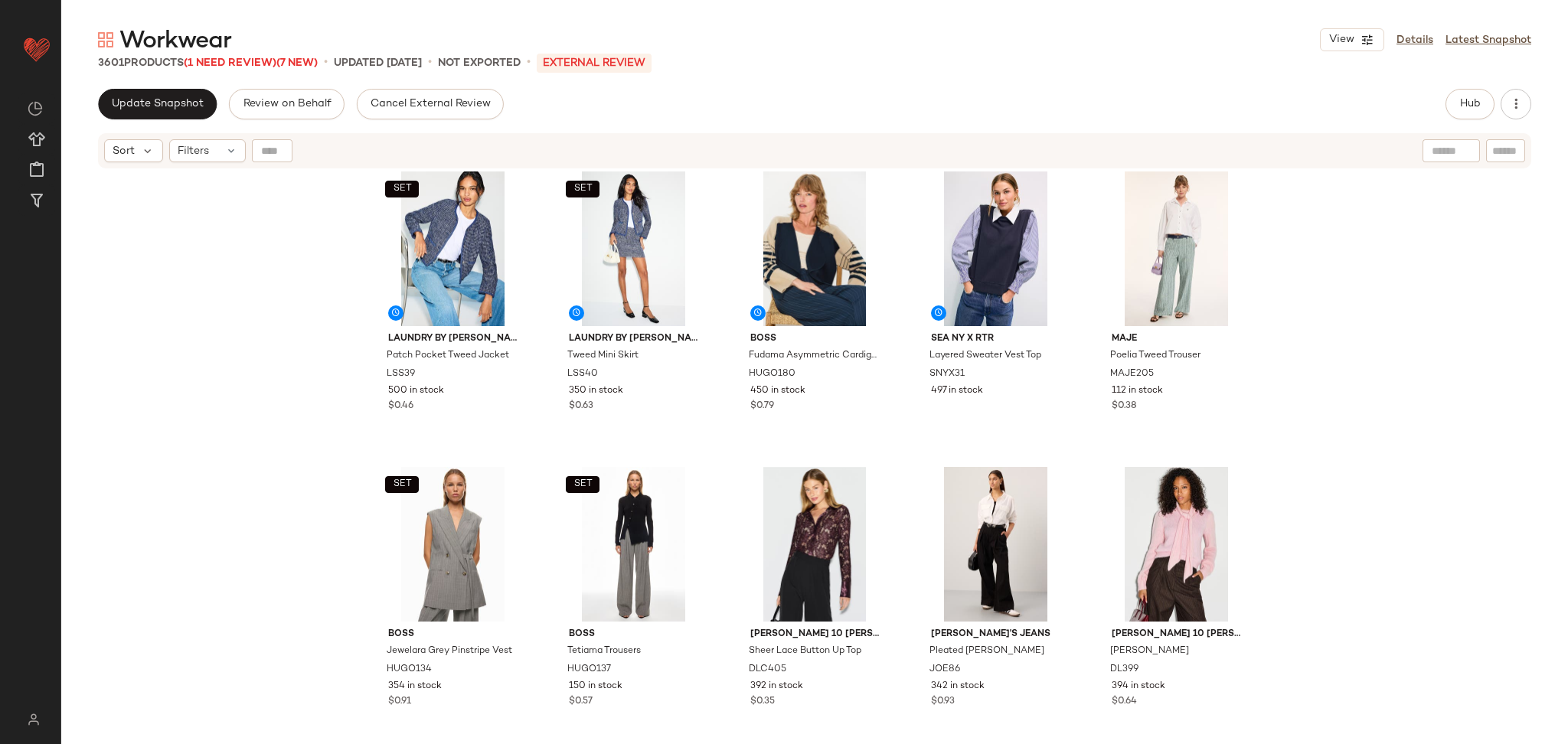
scroll to position [9, 0]
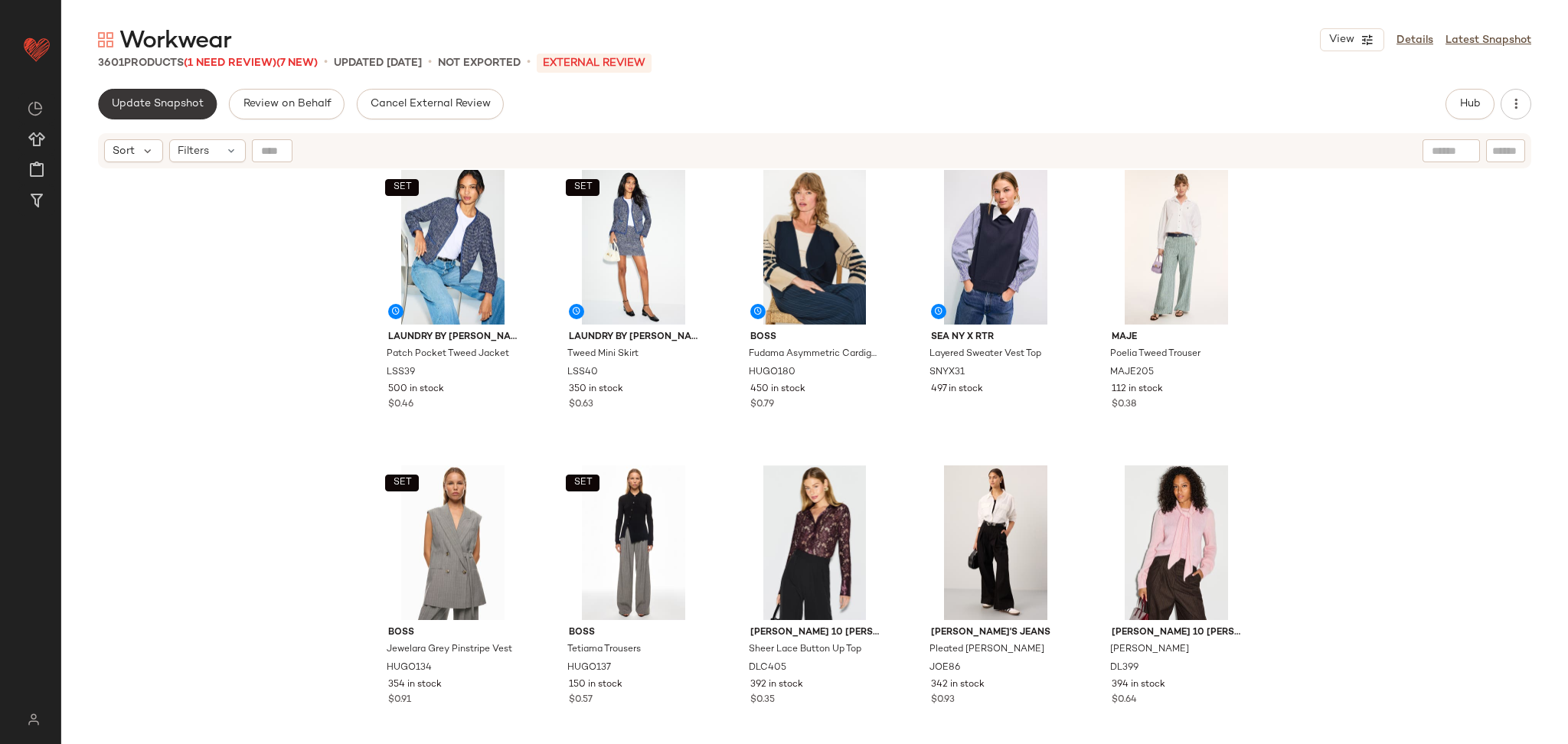
click at [157, 96] on button "Update Snapshot" at bounding box center [157, 104] width 119 height 30
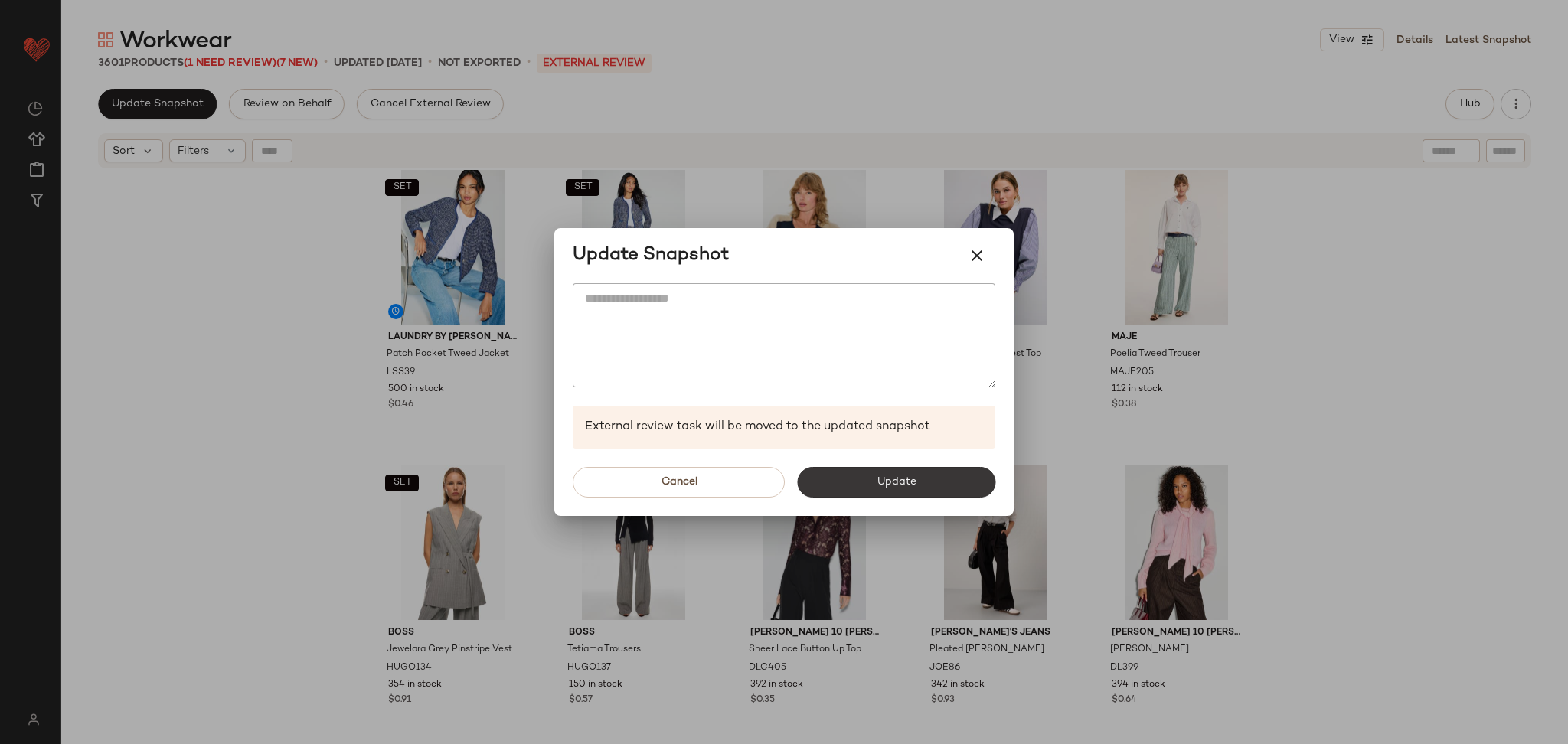
click at [899, 483] on span "Update" at bounding box center [896, 482] width 40 height 12
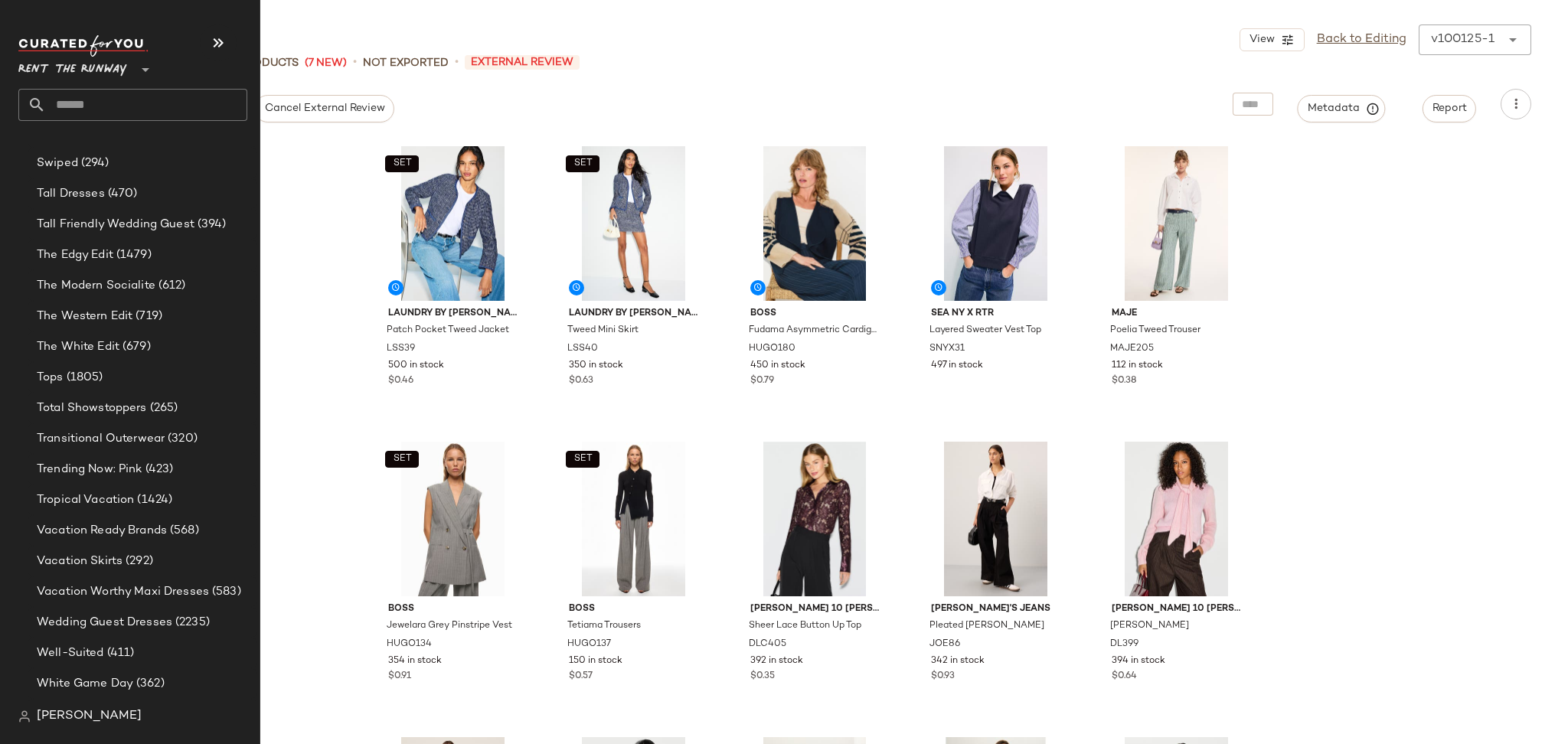
scroll to position [3361, 0]
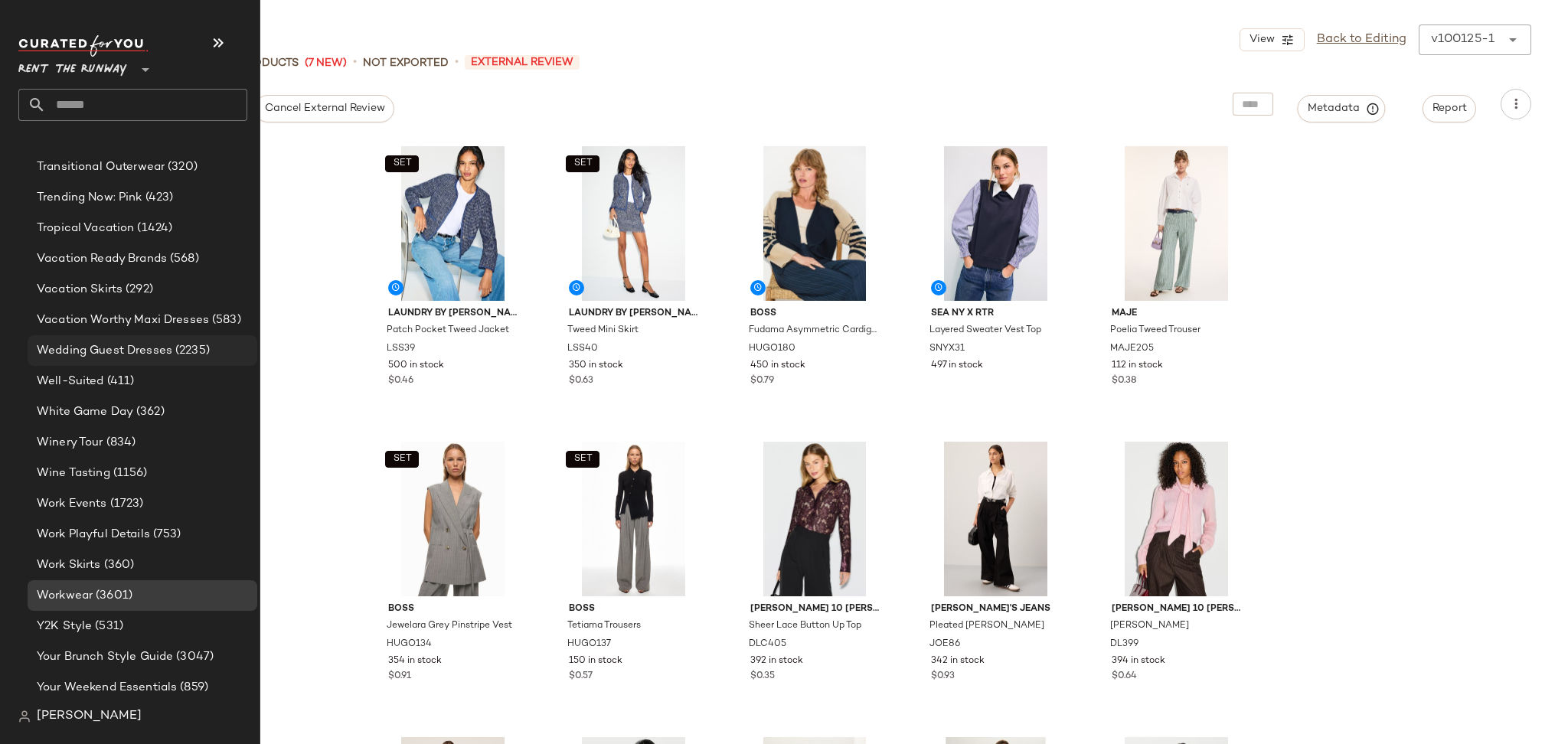
click at [129, 349] on span "Wedding Guest Dresses" at bounding box center [105, 351] width 136 height 18
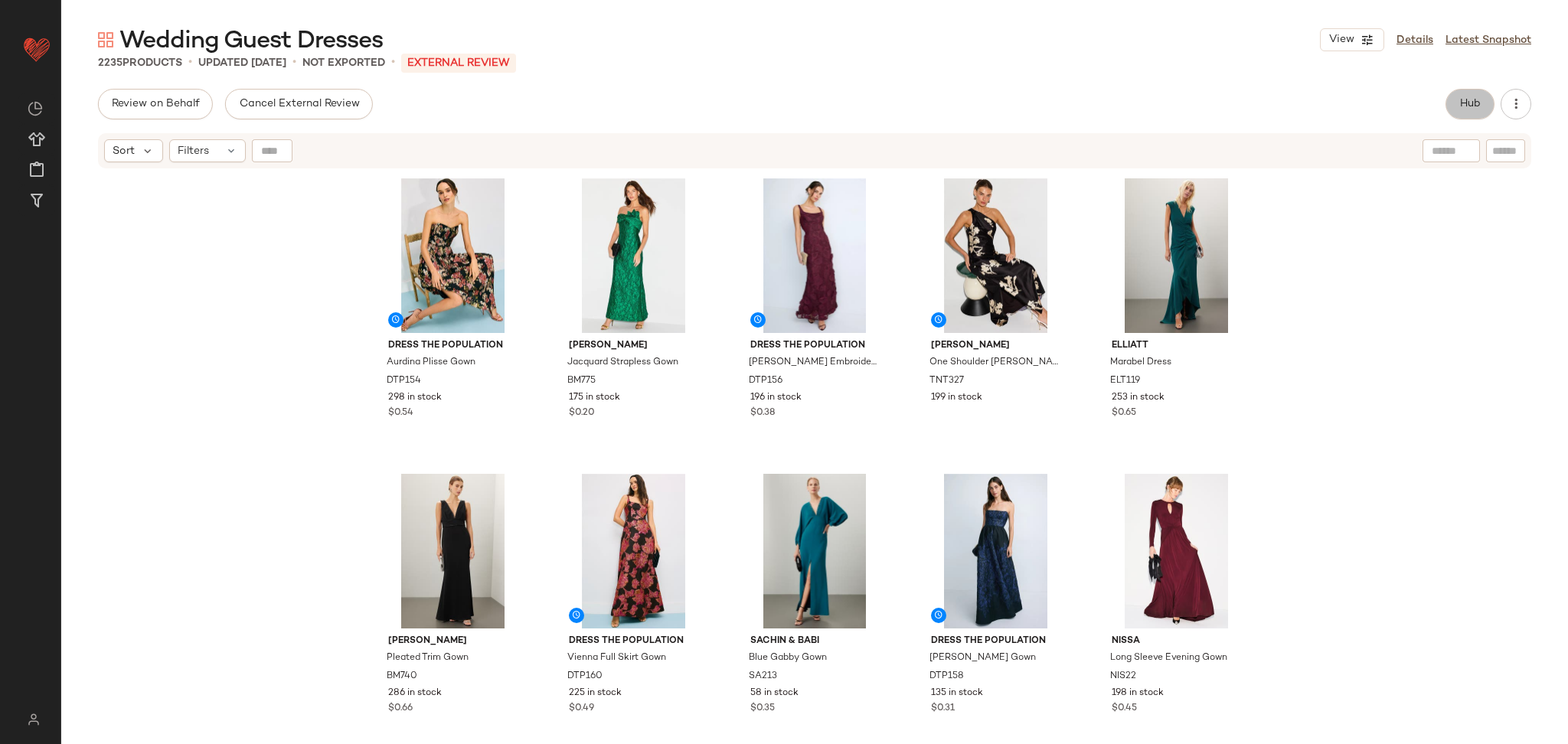
click at [1459, 95] on button "Hub" at bounding box center [1470, 104] width 49 height 30
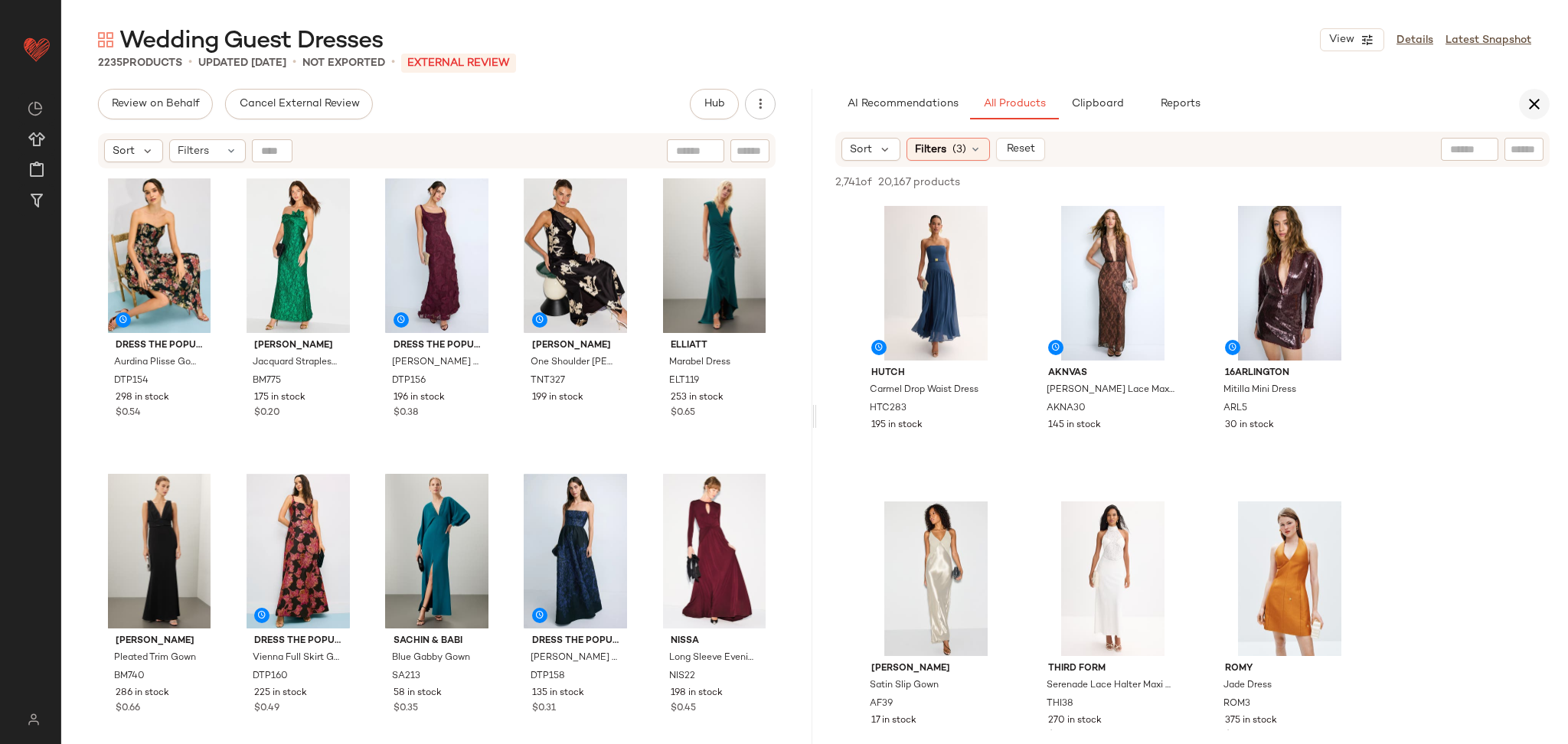
click at [1534, 100] on icon "button" at bounding box center [1534, 104] width 18 height 18
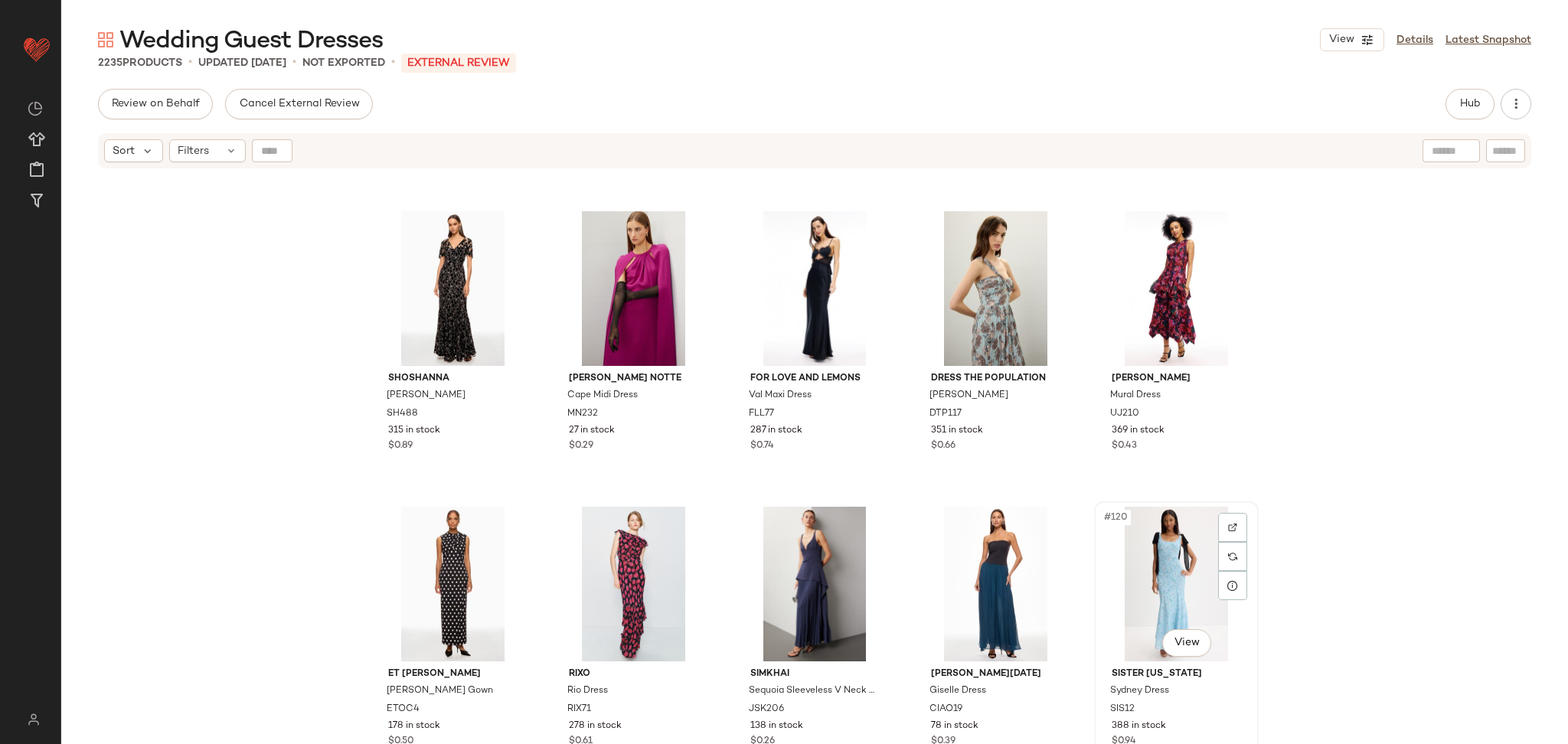
scroll to position [6463, 0]
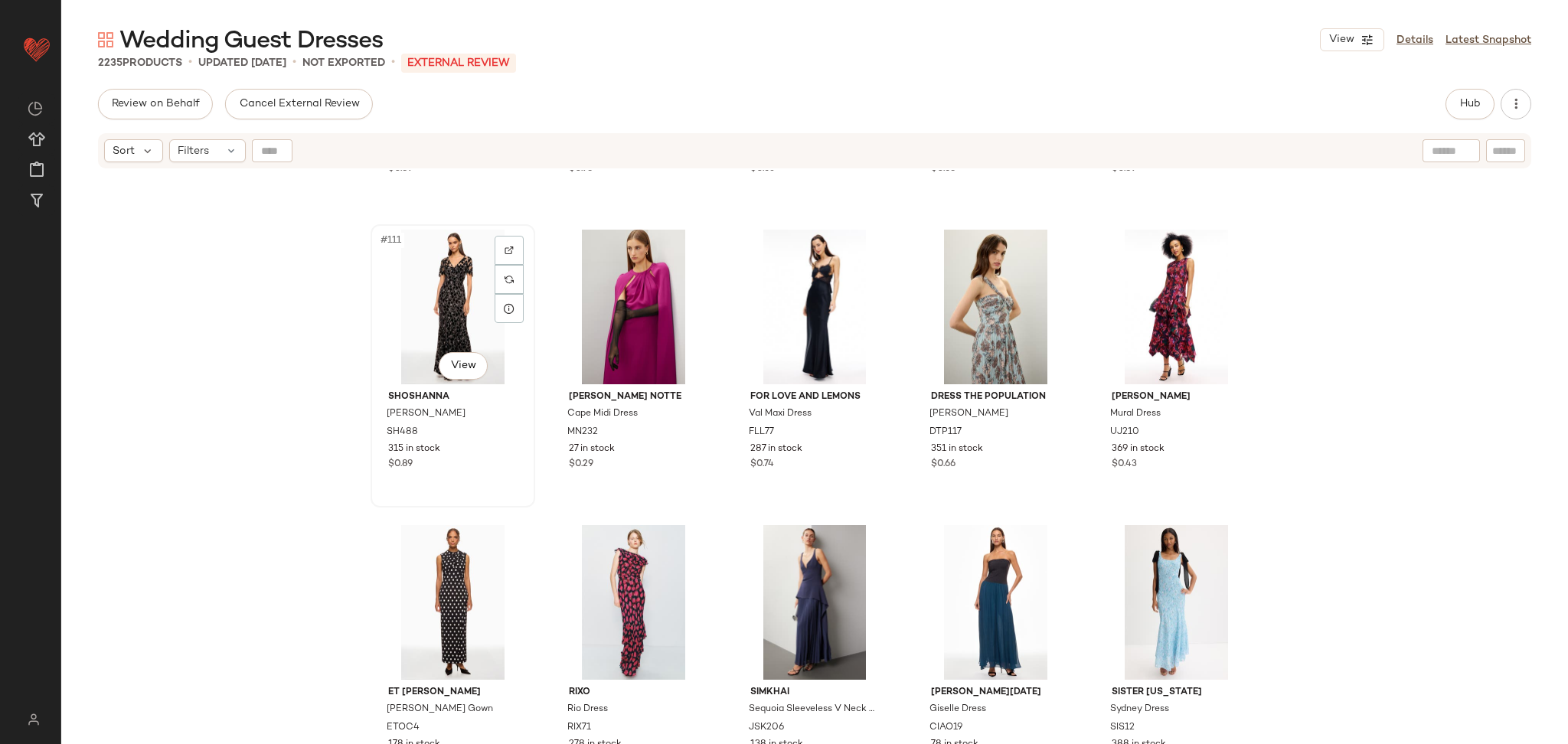
click at [400, 303] on div "#111 View" at bounding box center [452, 307] width 154 height 155
click at [263, 291] on div "Liv Foster Chiffon Halter Gown LIVF4 151 in stock $0.89 Black Halo Finnegan Gow…" at bounding box center [815, 476] width 1507 height 613
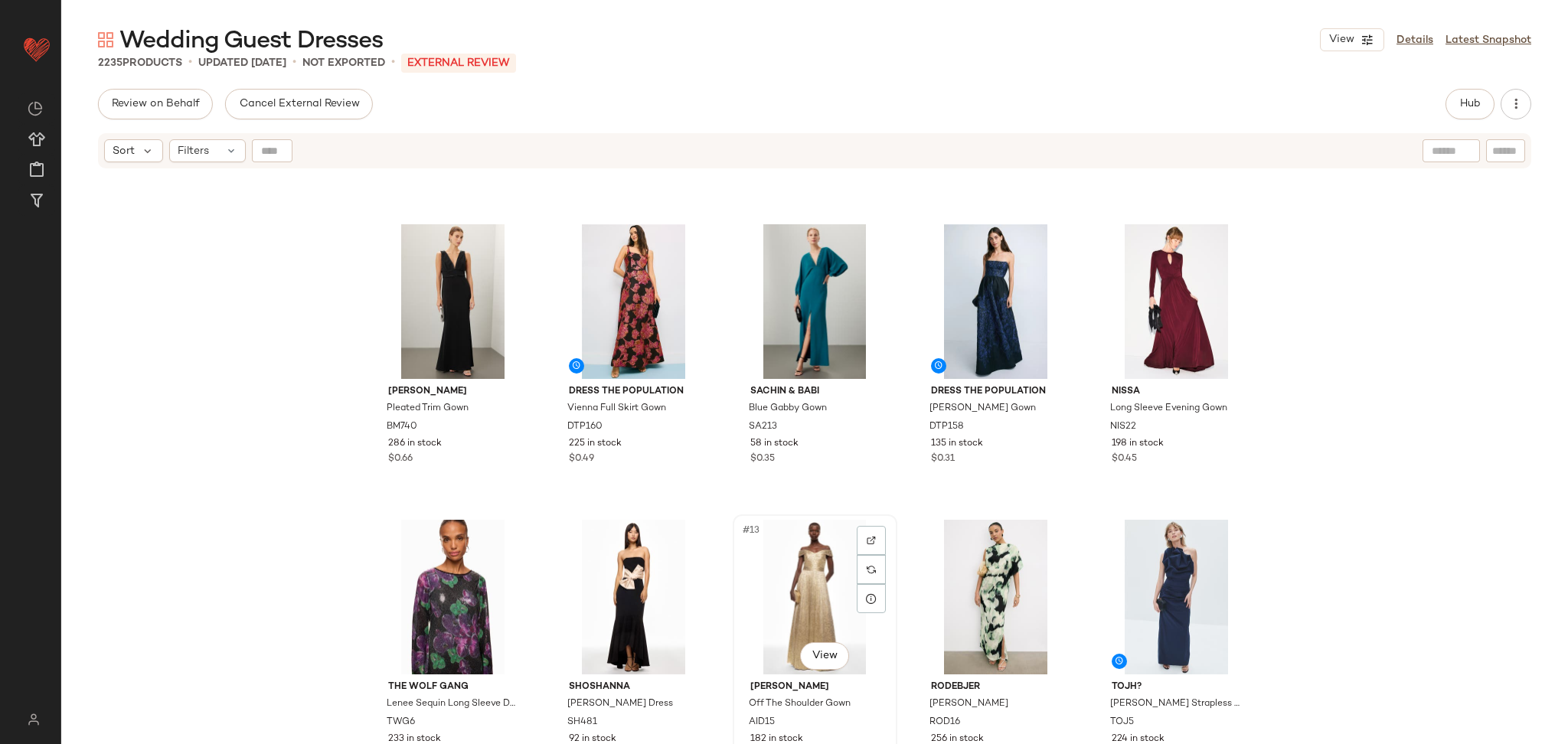
scroll to position [280, 0]
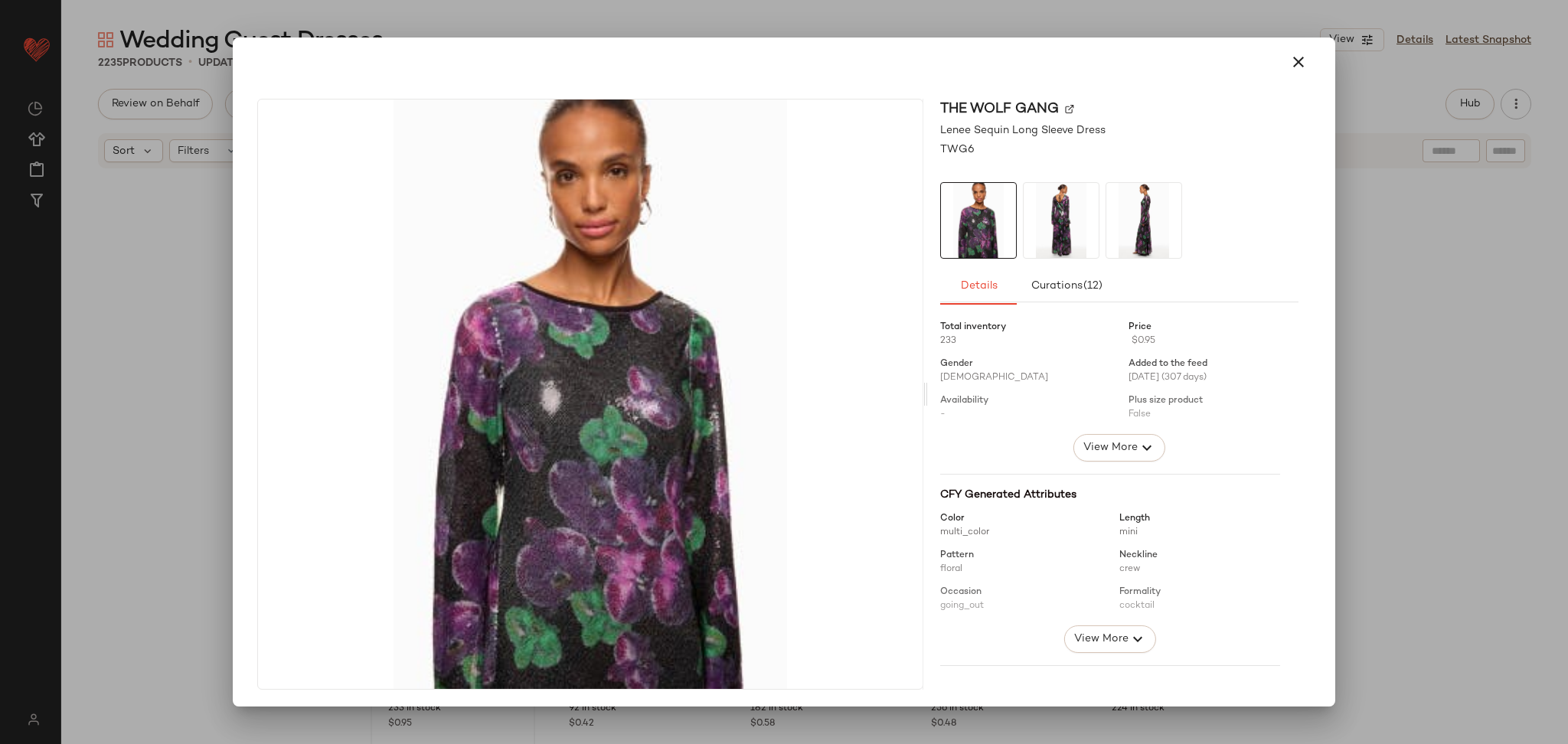
click at [1061, 212] on img at bounding box center [1061, 221] width 75 height 75
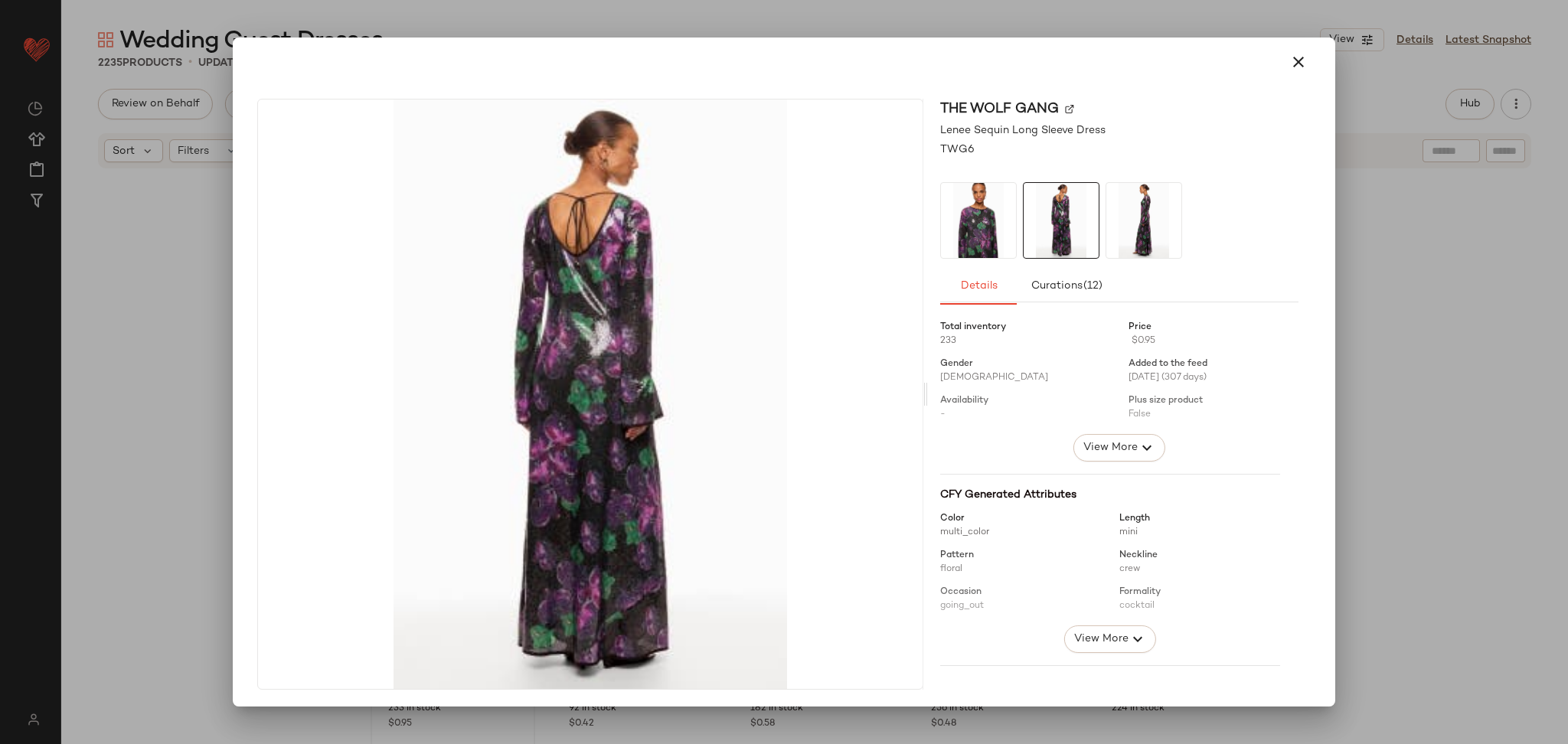
click at [1132, 218] on img at bounding box center [1144, 221] width 75 height 75
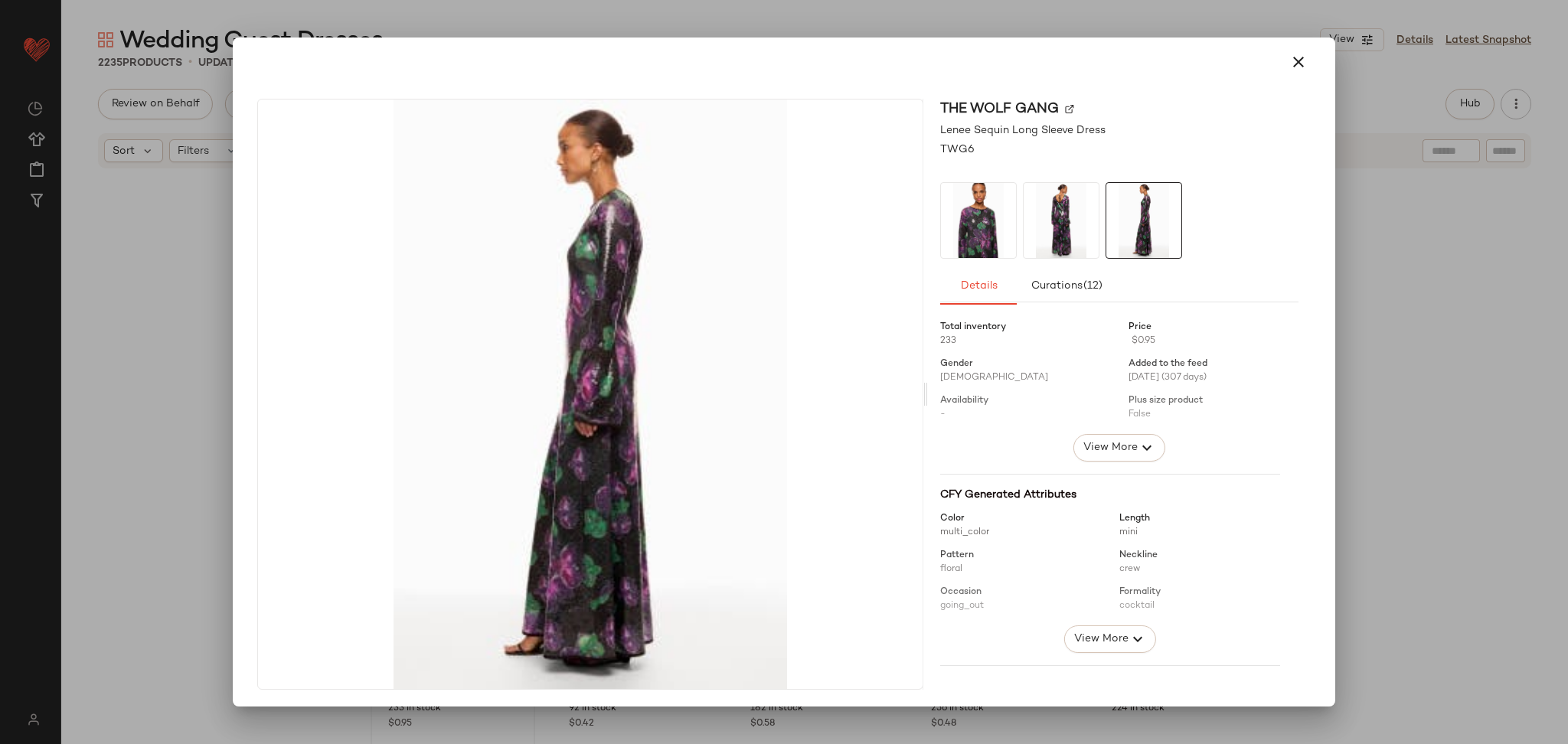
click at [1460, 251] on div at bounding box center [784, 372] width 1568 height 744
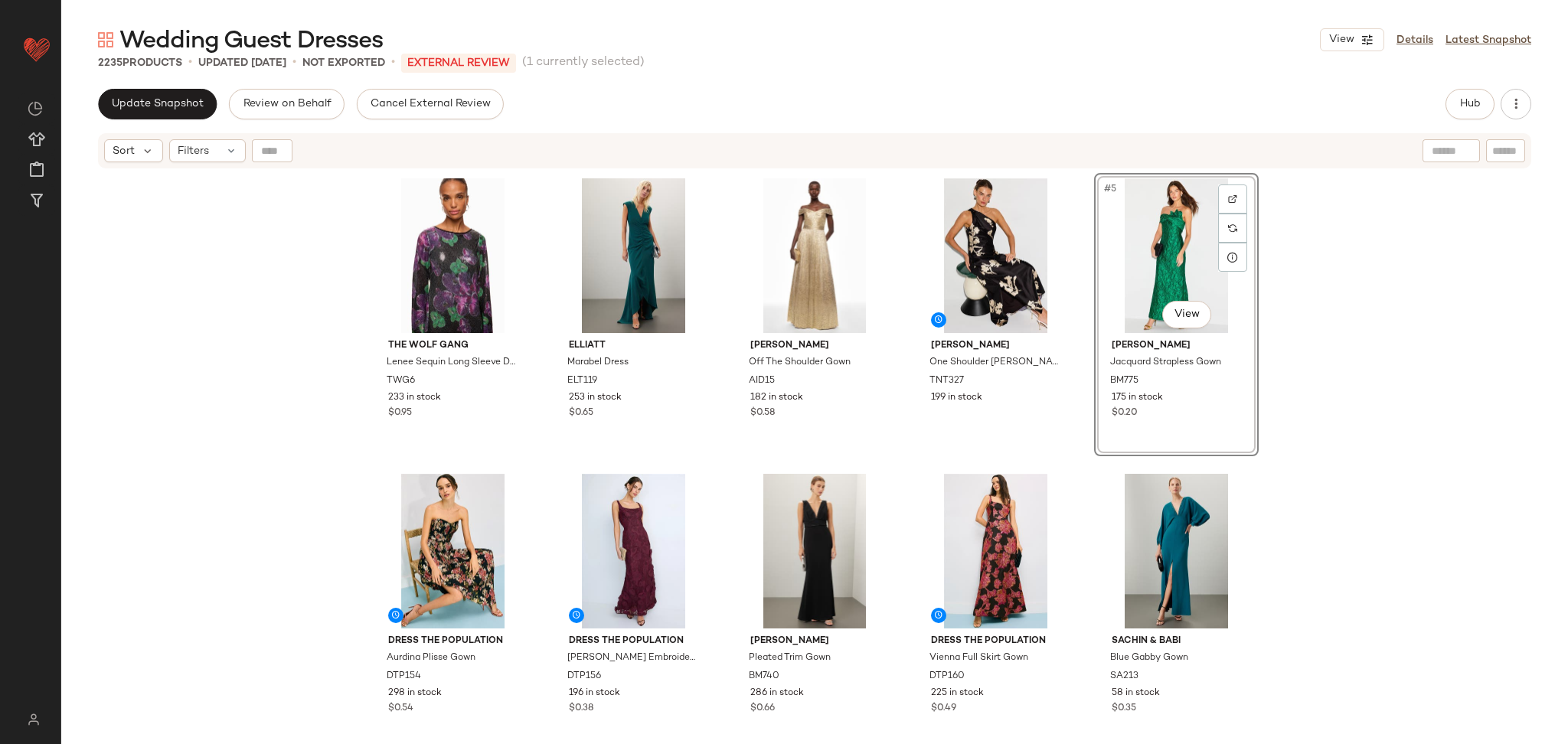
click at [1351, 370] on div "The Wolf Gang Lenee Sequin Long Sleeve Dress TWG6 233 in stock $0.95 ELLIATT Ma…" at bounding box center [815, 476] width 1507 height 613
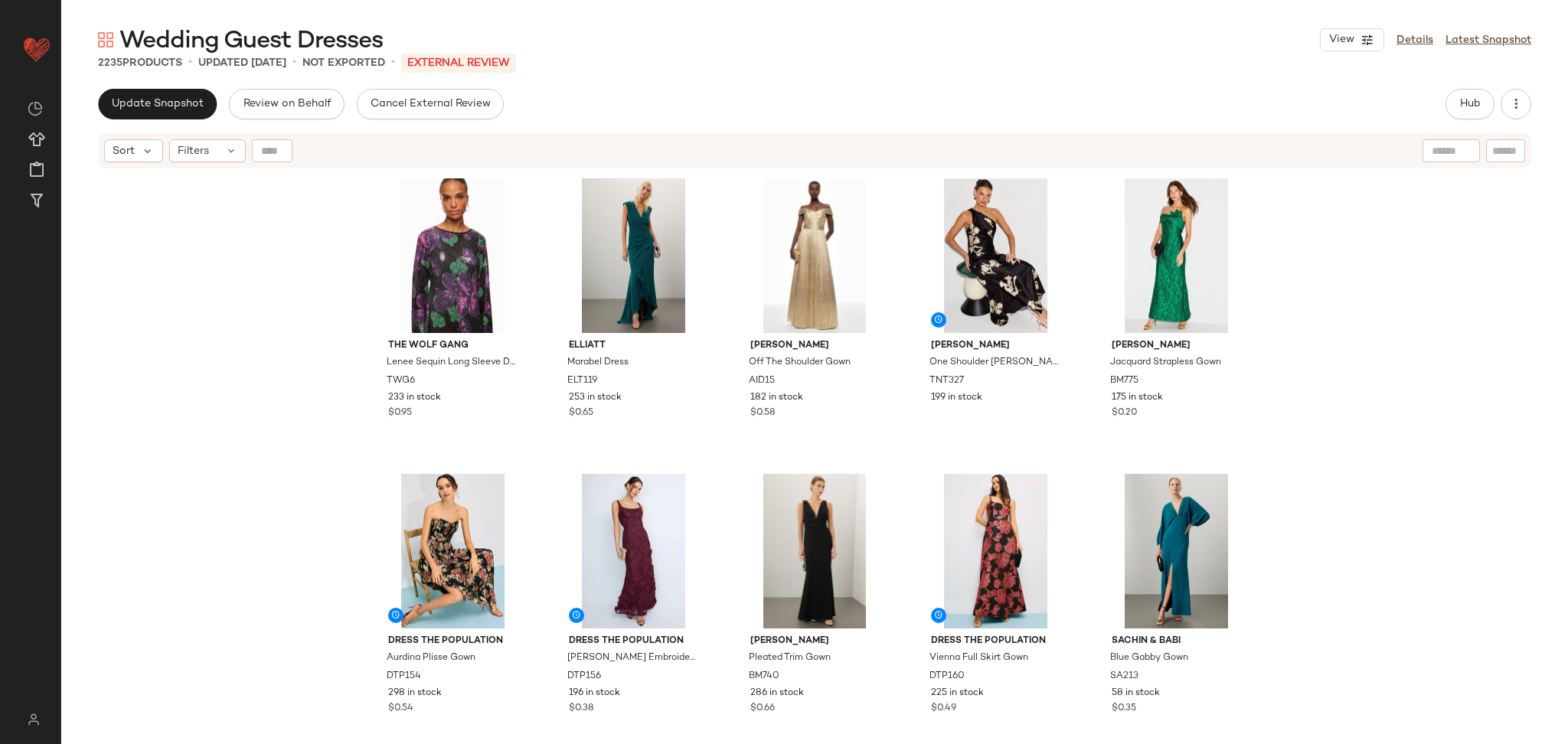
scroll to position [20, 0]
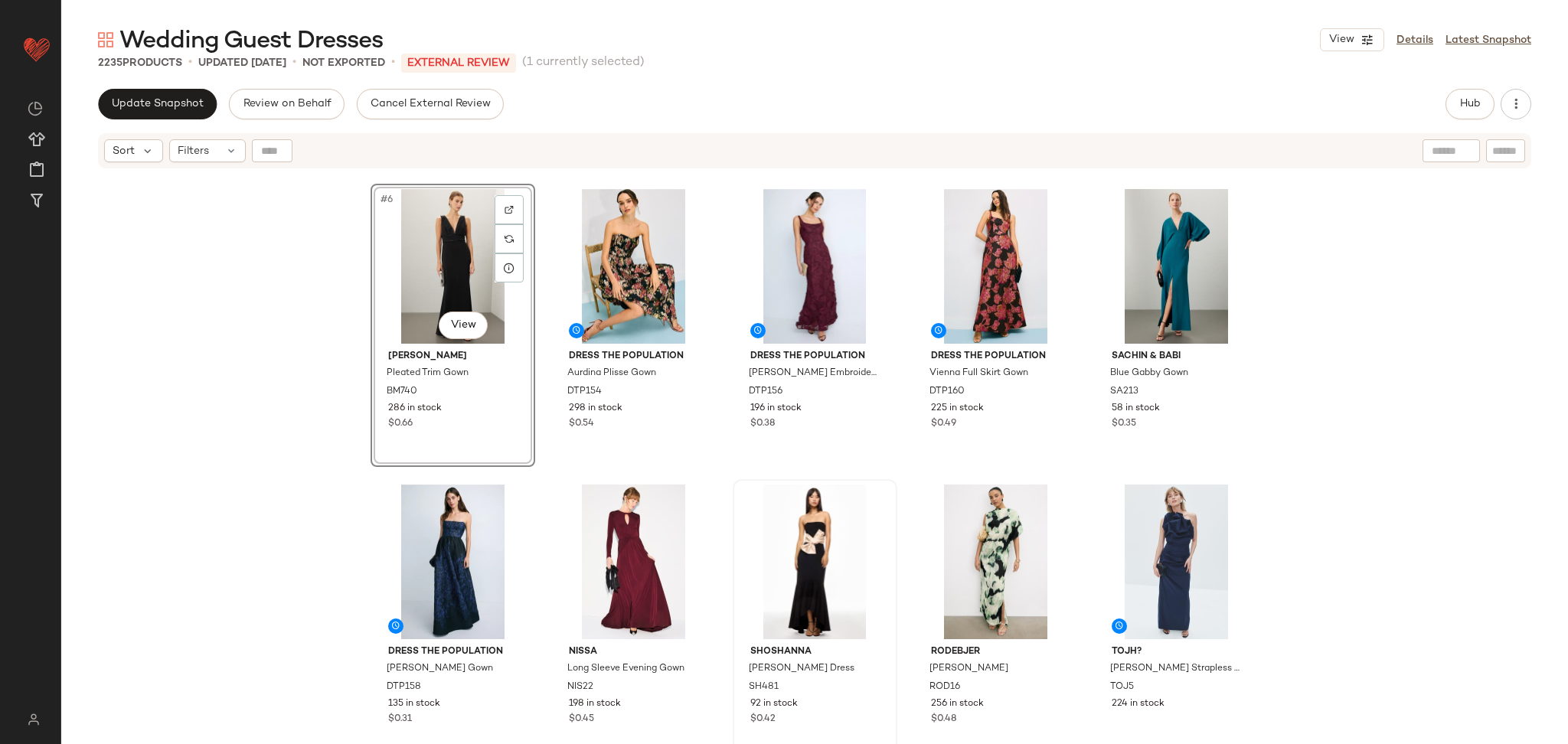
scroll to position [288, 0]
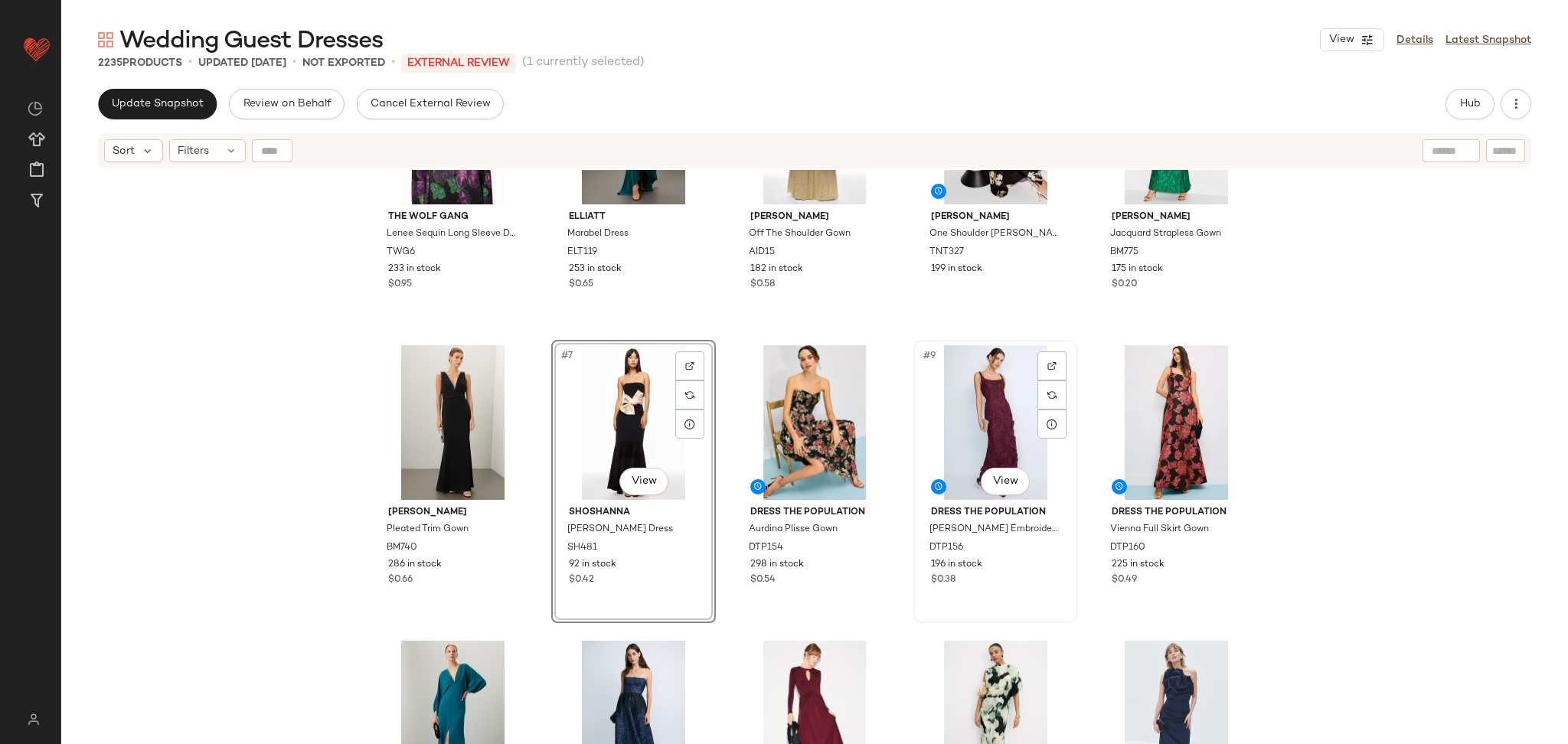
scroll to position [193, 0]
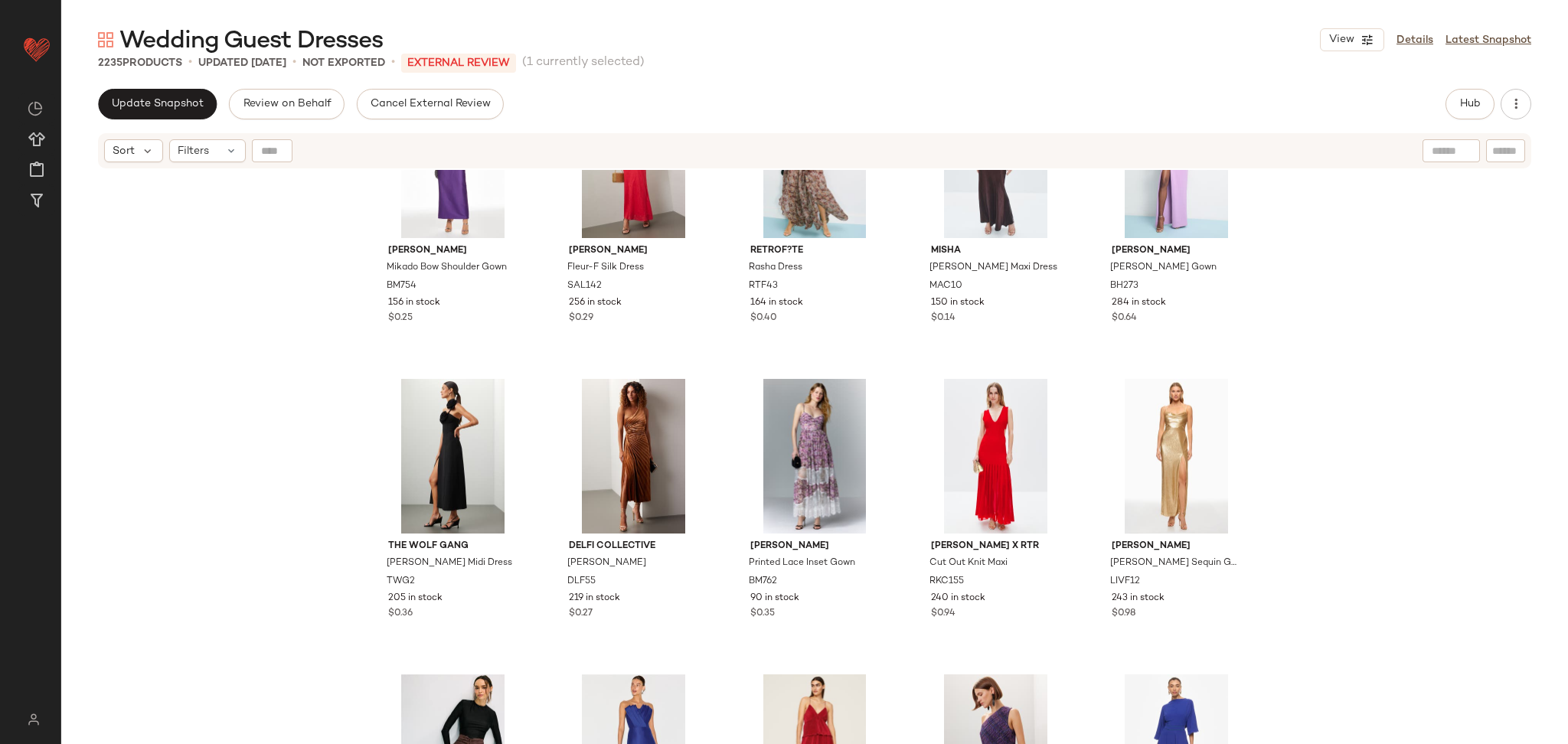
scroll to position [2206, 0]
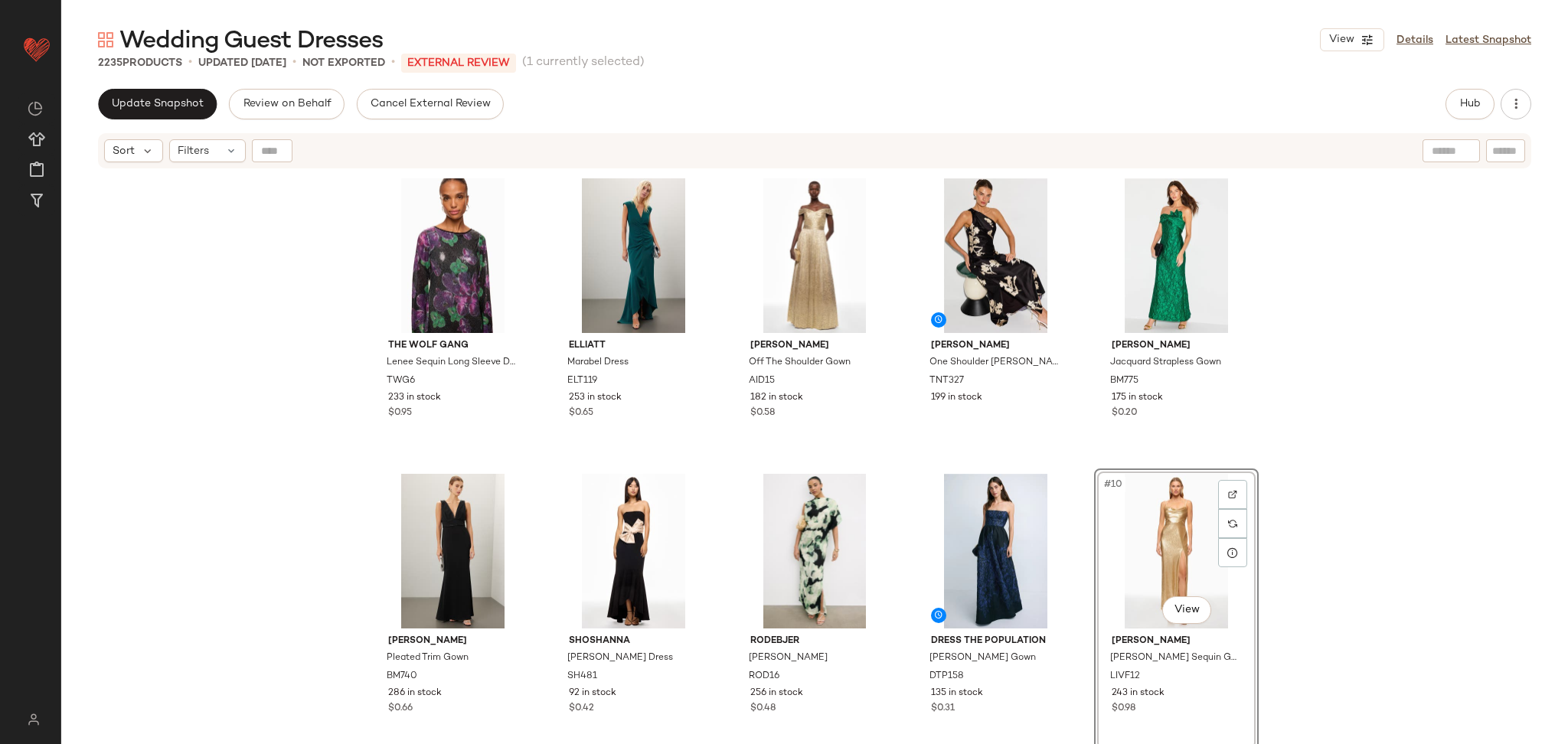
click at [1078, 464] on div "The Wolf Gang Lenee Sequin Long Sleeve Dress TWG6 233 in stock $0.95 ELLIATT Ma…" at bounding box center [814, 478] width 888 height 610
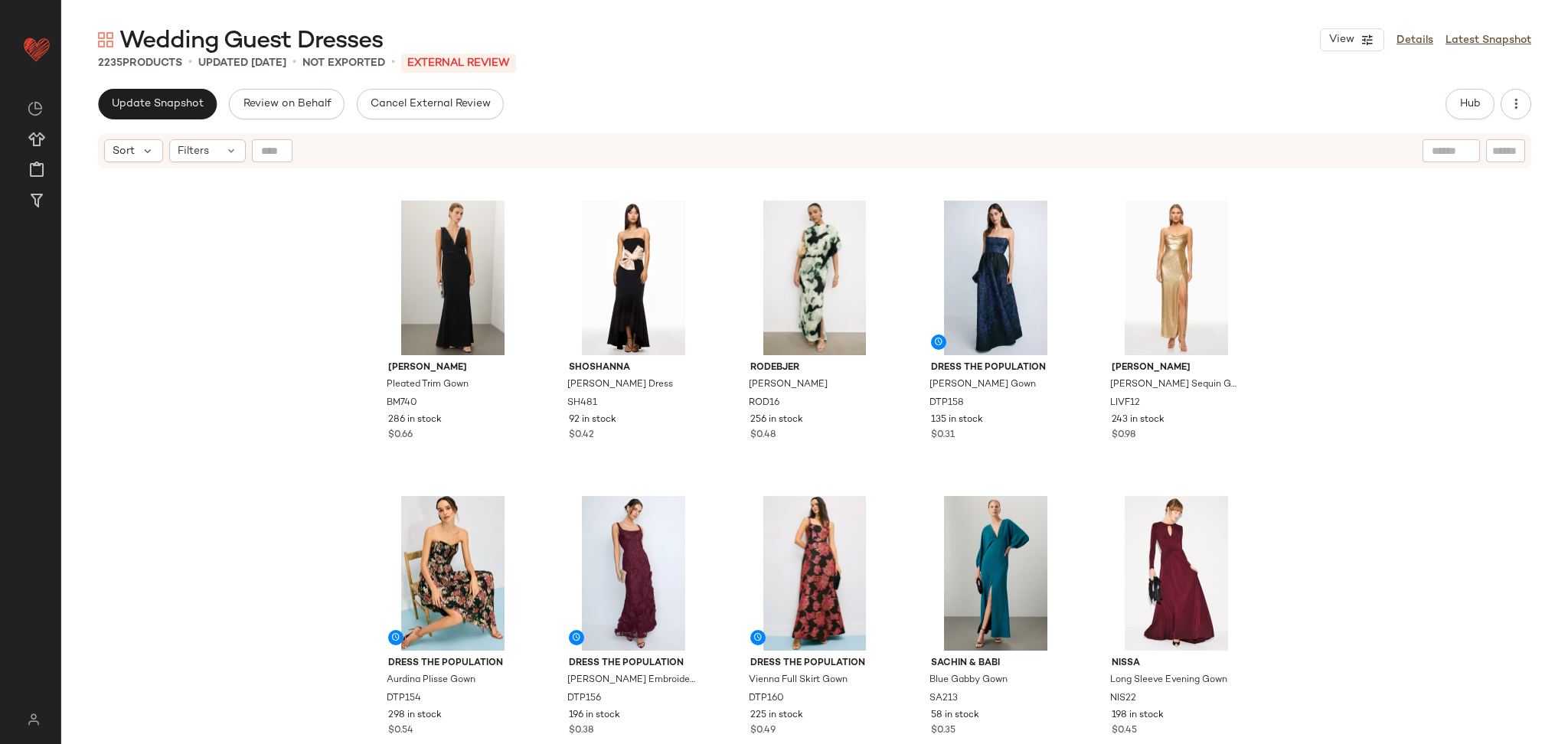
scroll to position [288, 0]
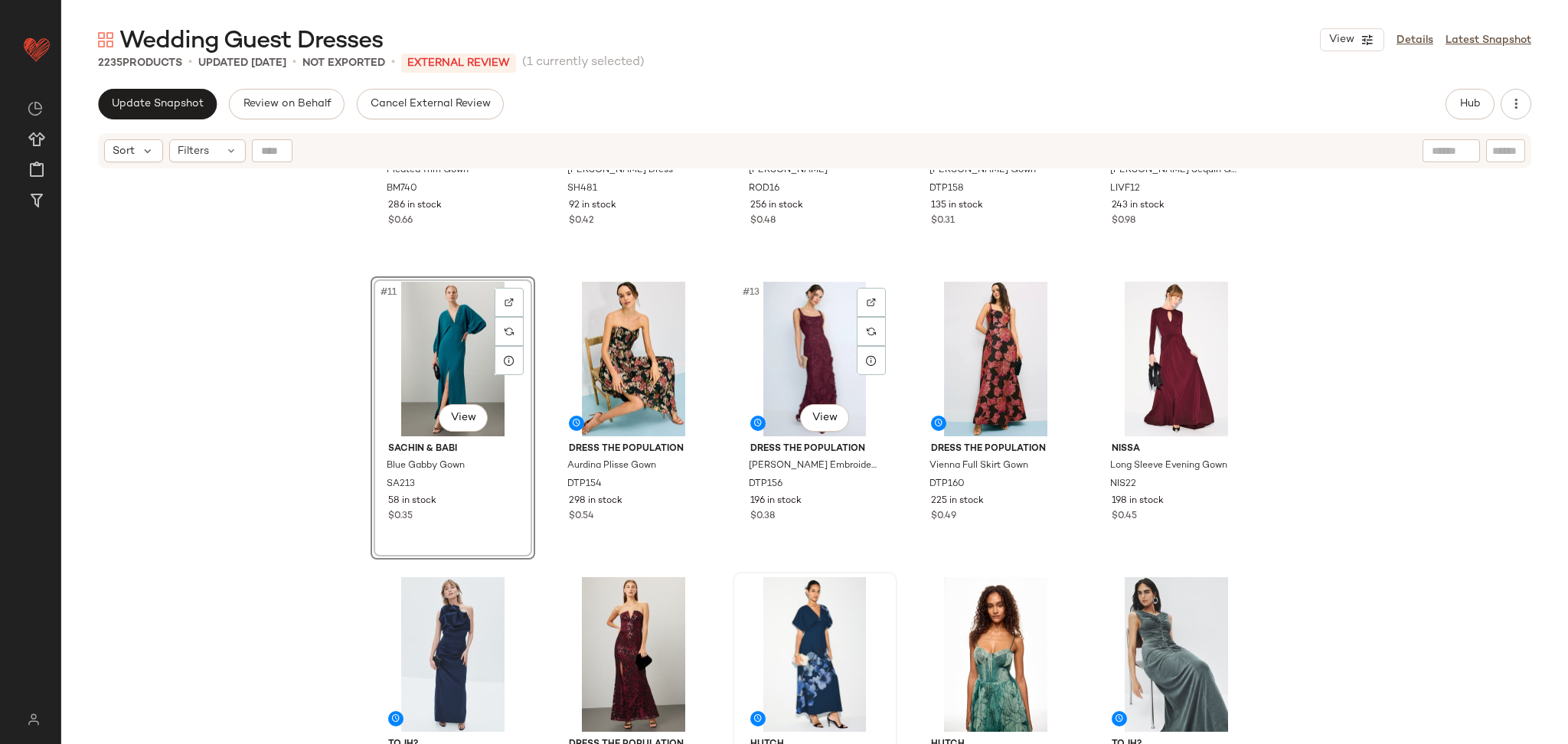
scroll to position [515, 0]
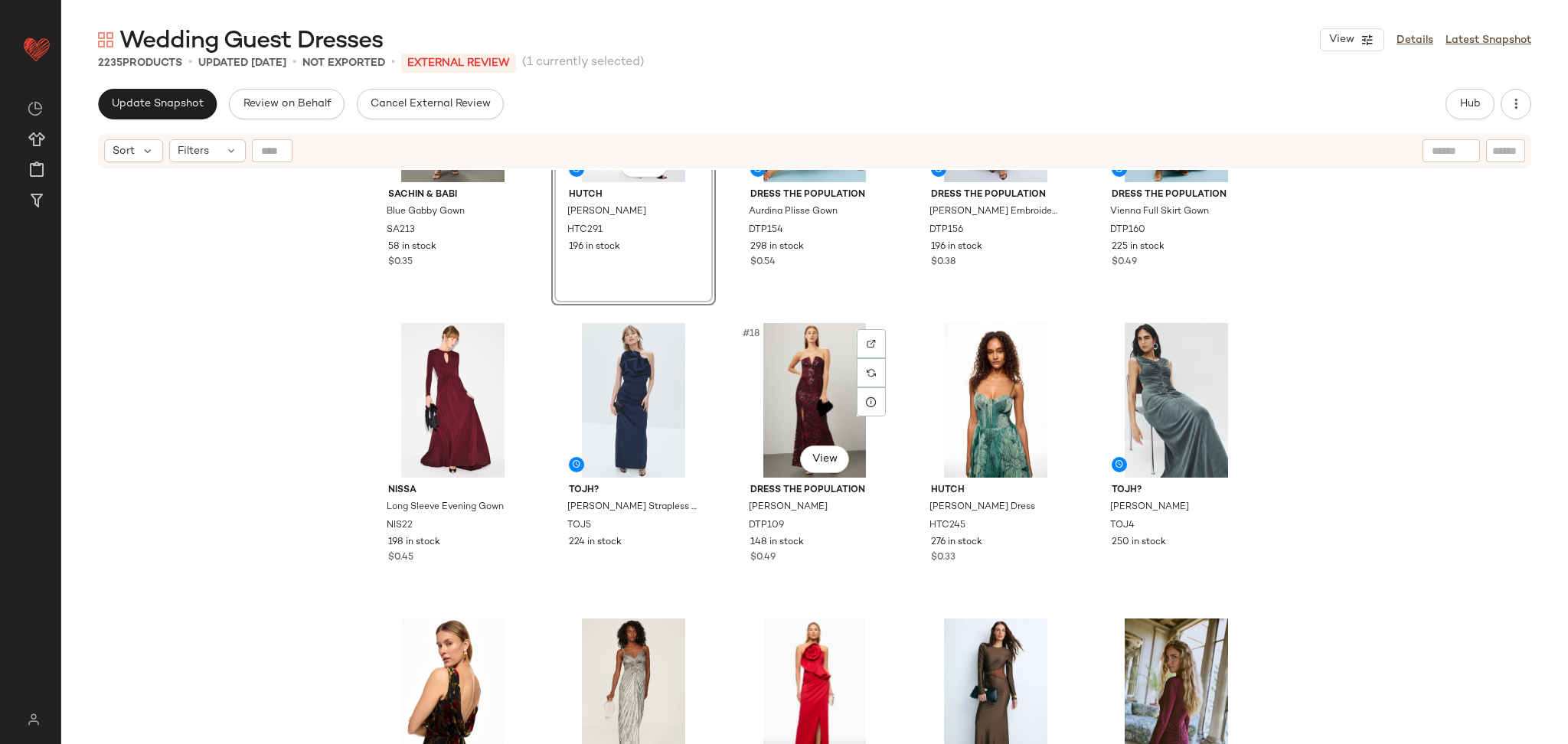
scroll to position [777, 0]
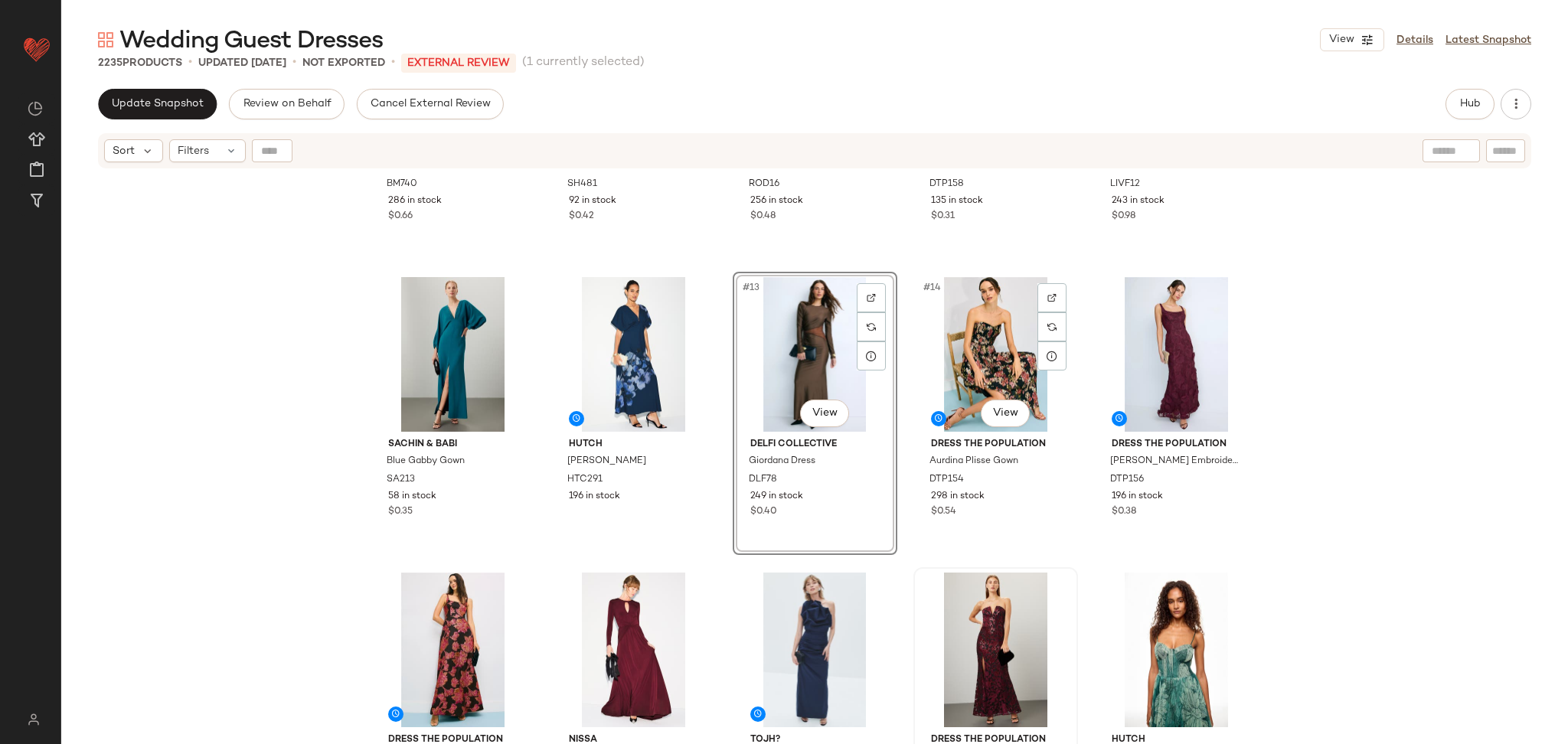
scroll to position [508, 0]
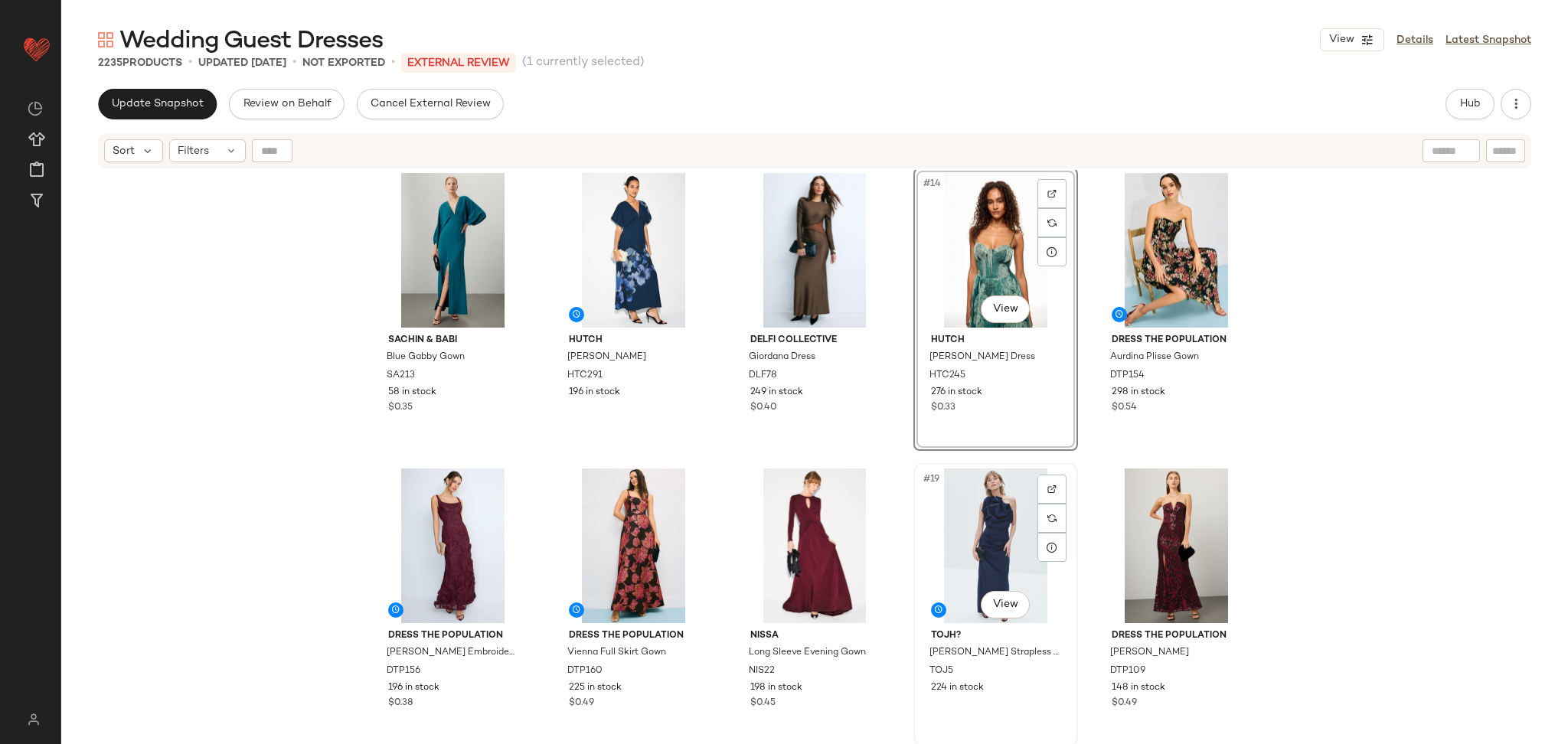
scroll to position [529, 0]
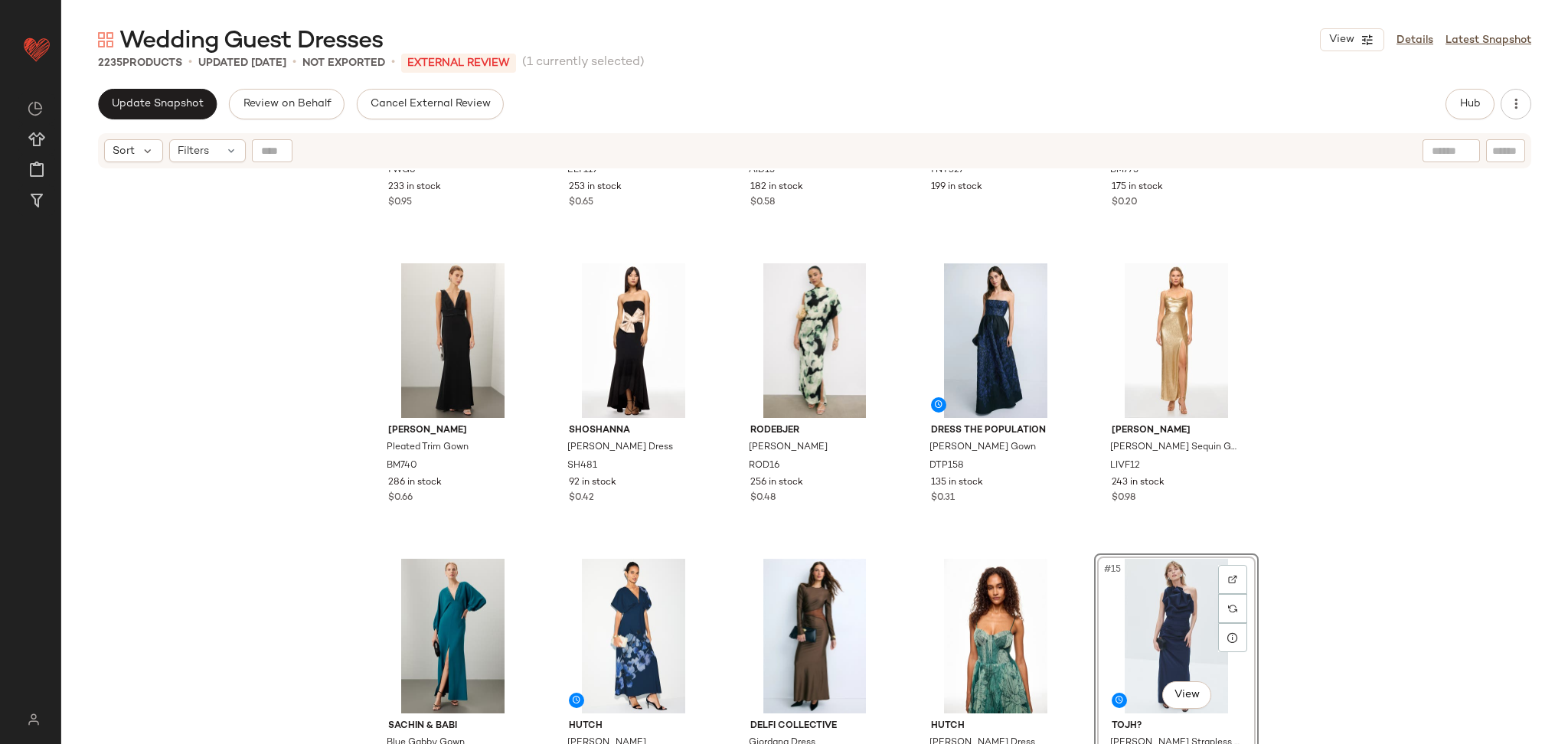
click at [1304, 506] on div "The Wolf Gang Lenee Sequin Long Sleeve Dress TWG6 233 in stock $0.95 ELLIATT Ma…" at bounding box center [815, 476] width 1507 height 613
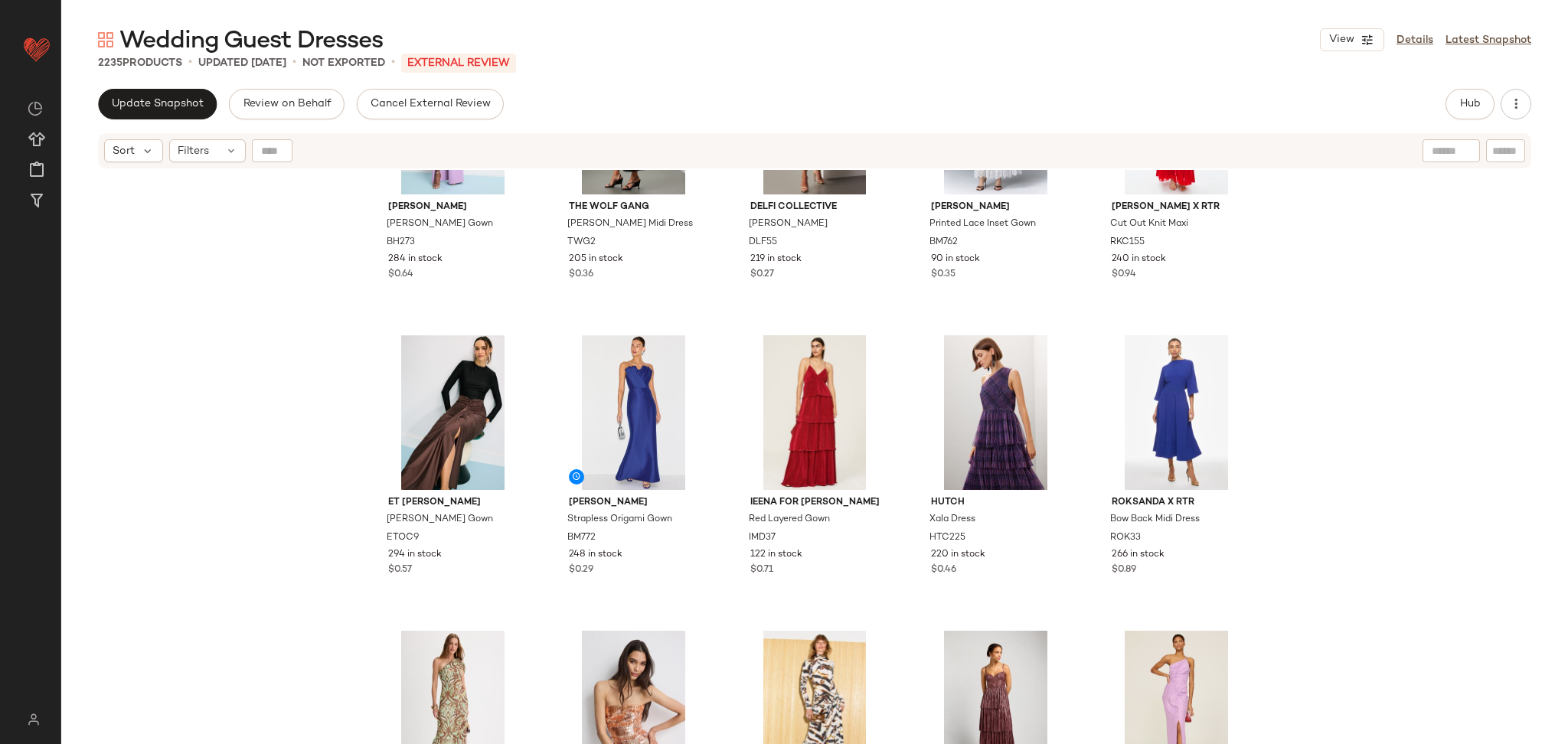
scroll to position [2575, 0]
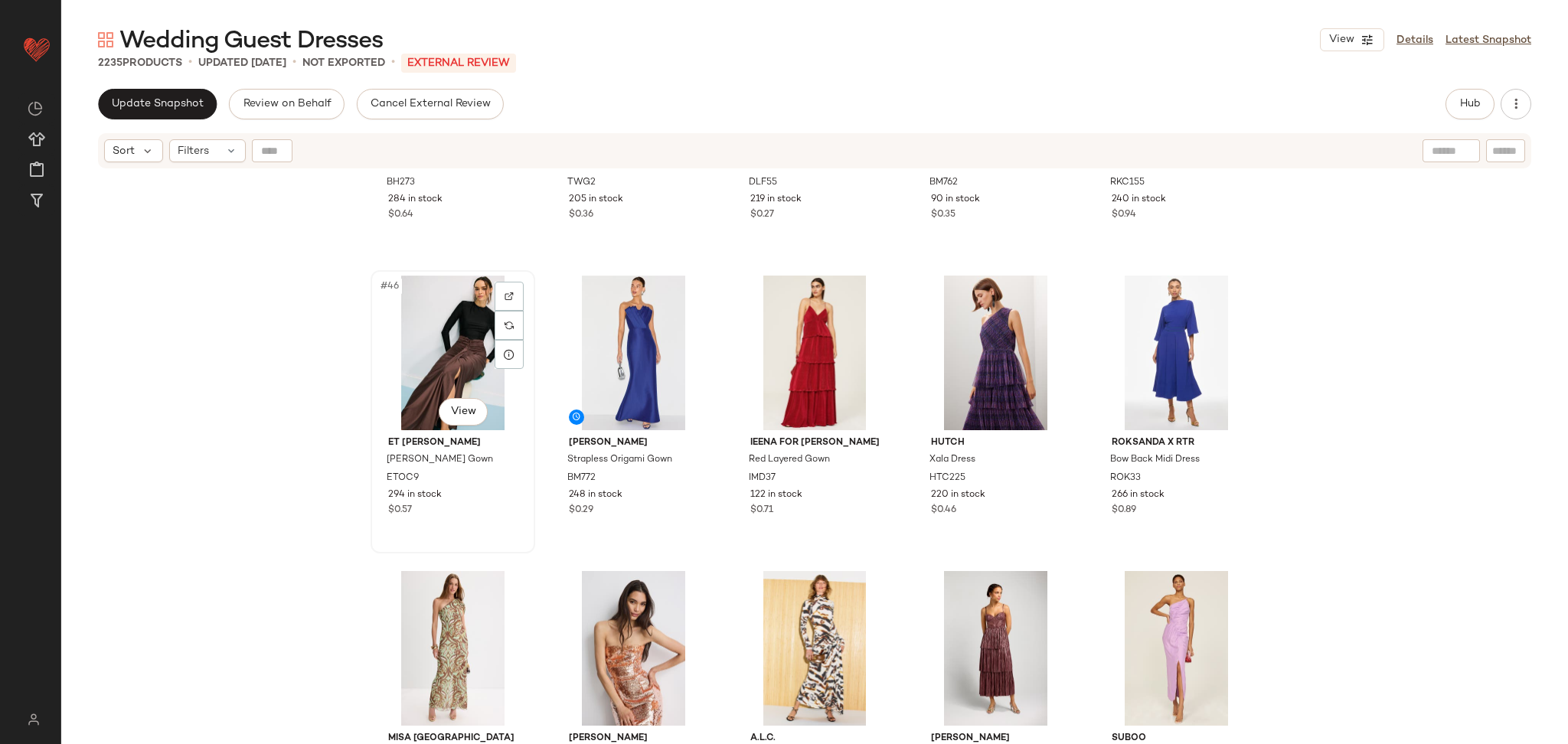
click at [480, 348] on div "#46 View" at bounding box center [452, 353] width 154 height 155
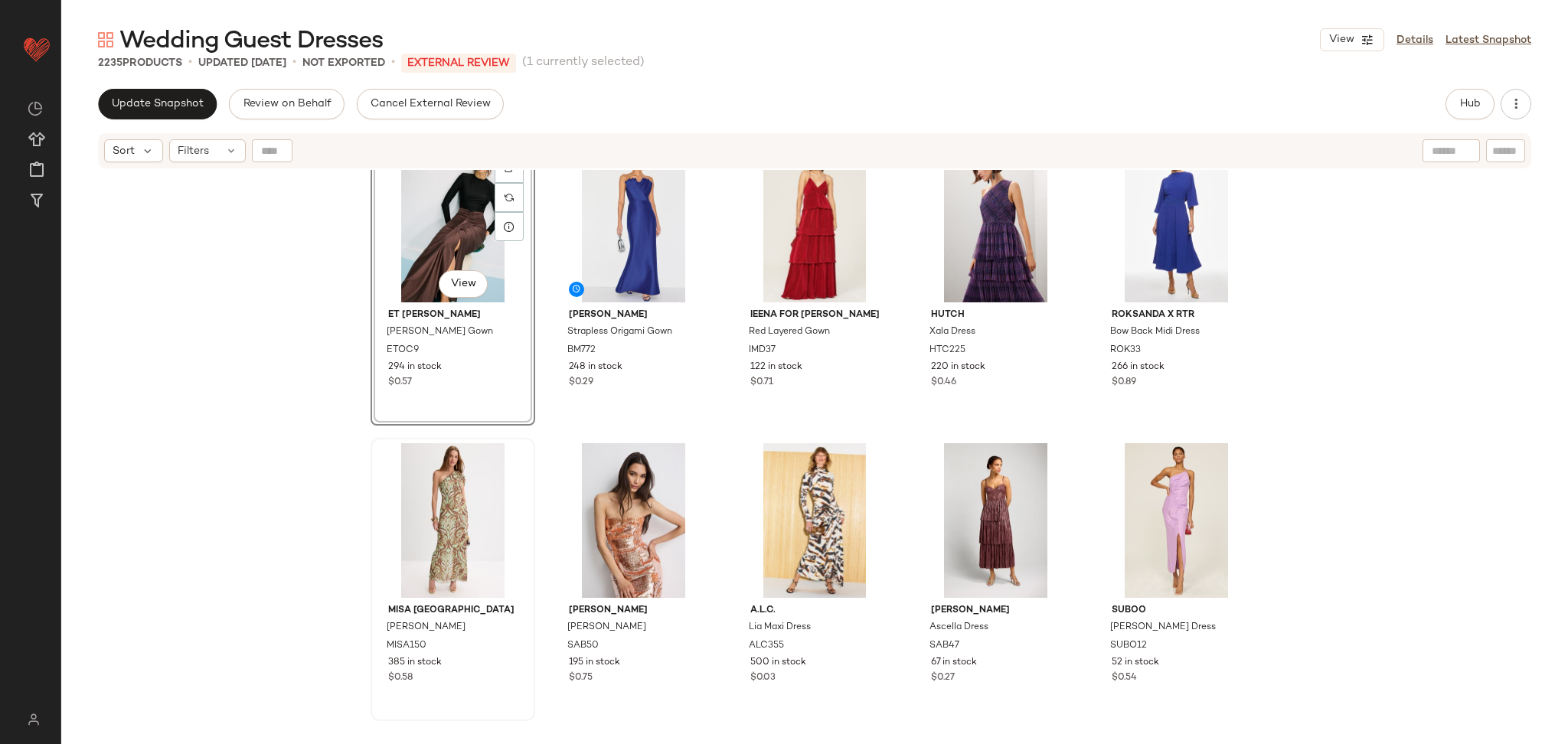
scroll to position [2720, 0]
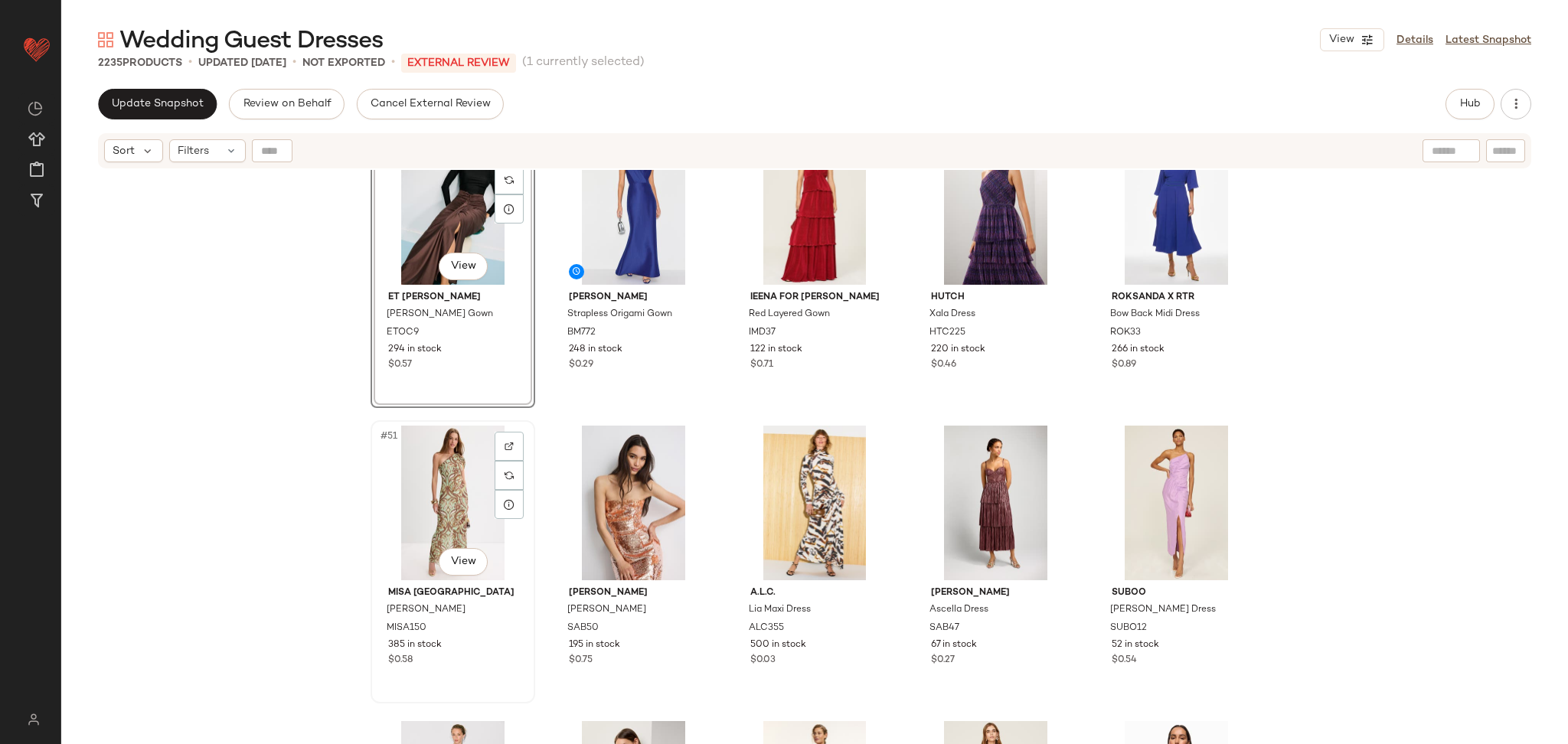
click at [428, 501] on div "#51 View" at bounding box center [452, 503] width 154 height 155
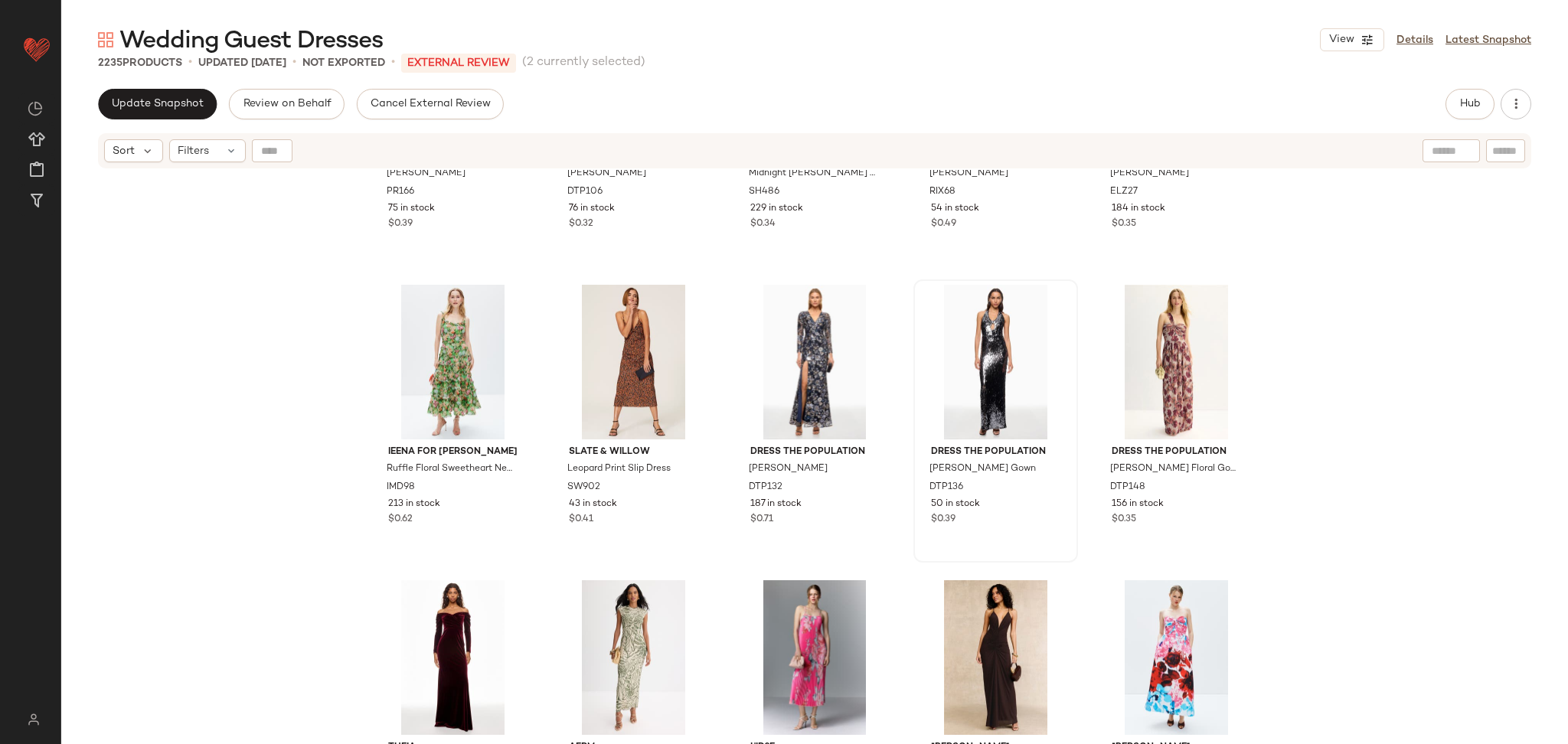
scroll to position [5256, 0]
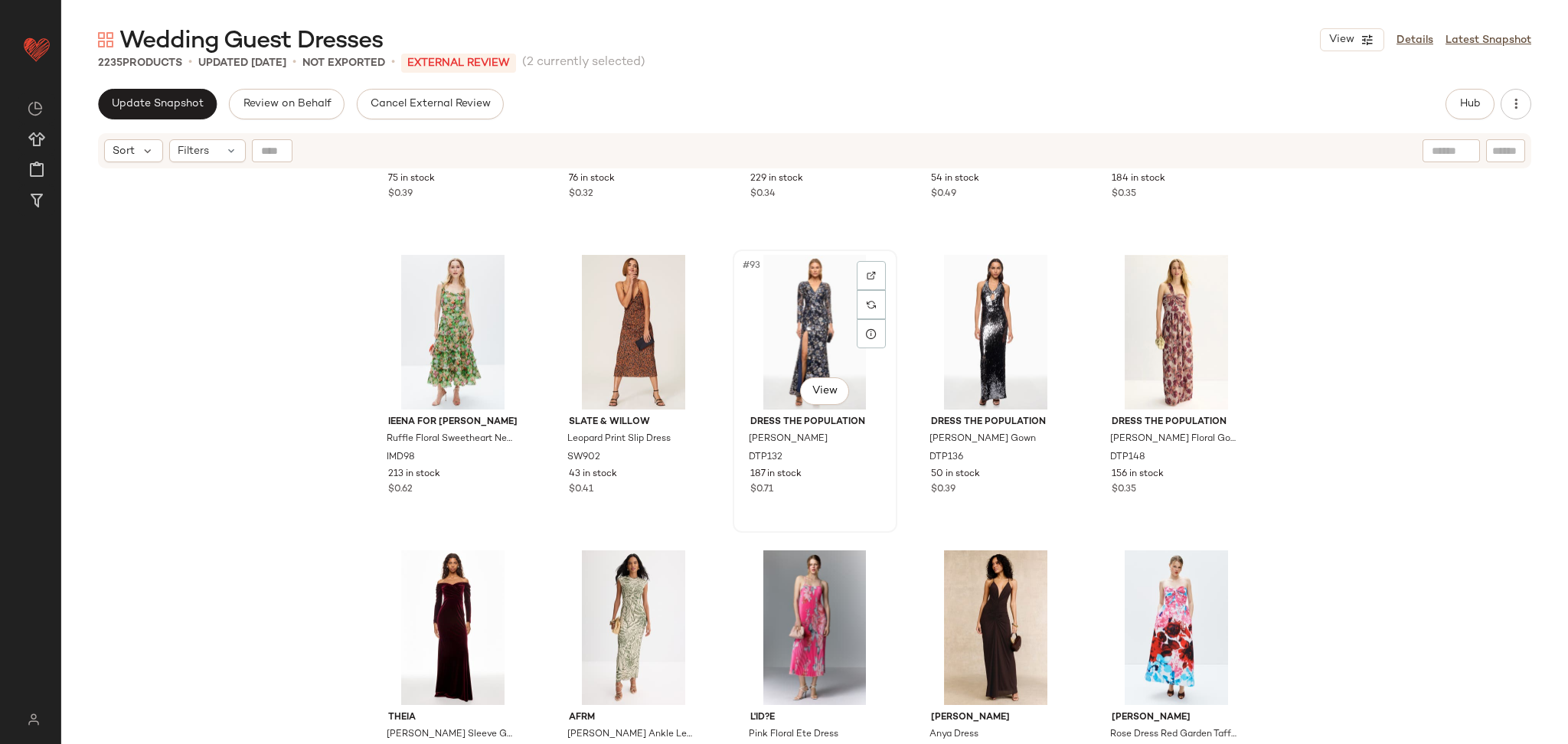
click at [782, 324] on div "#93 View" at bounding box center [815, 332] width 154 height 155
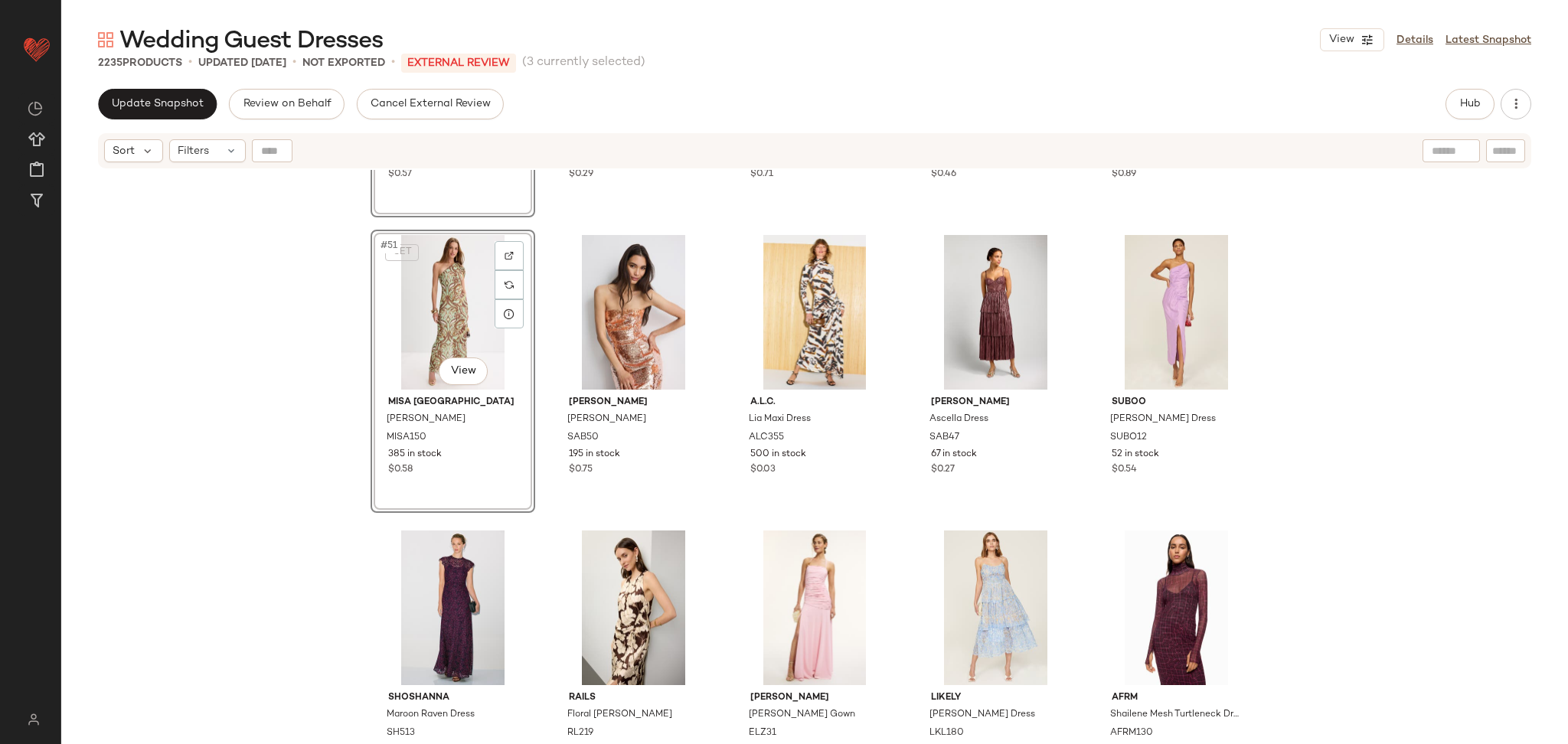
scroll to position [2910, 0]
click at [443, 598] on div "#56 View" at bounding box center [452, 610] width 154 height 155
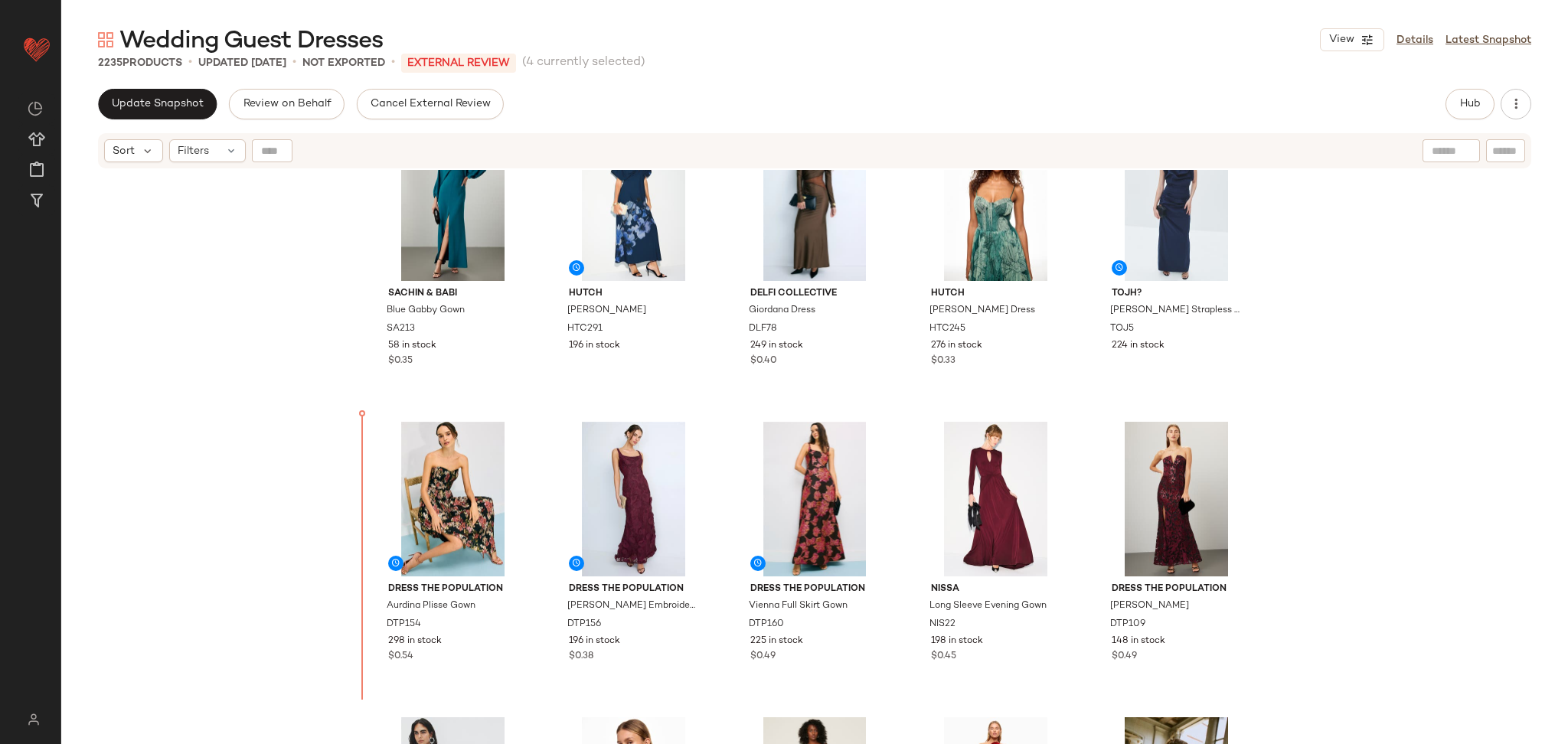
scroll to position [656, 0]
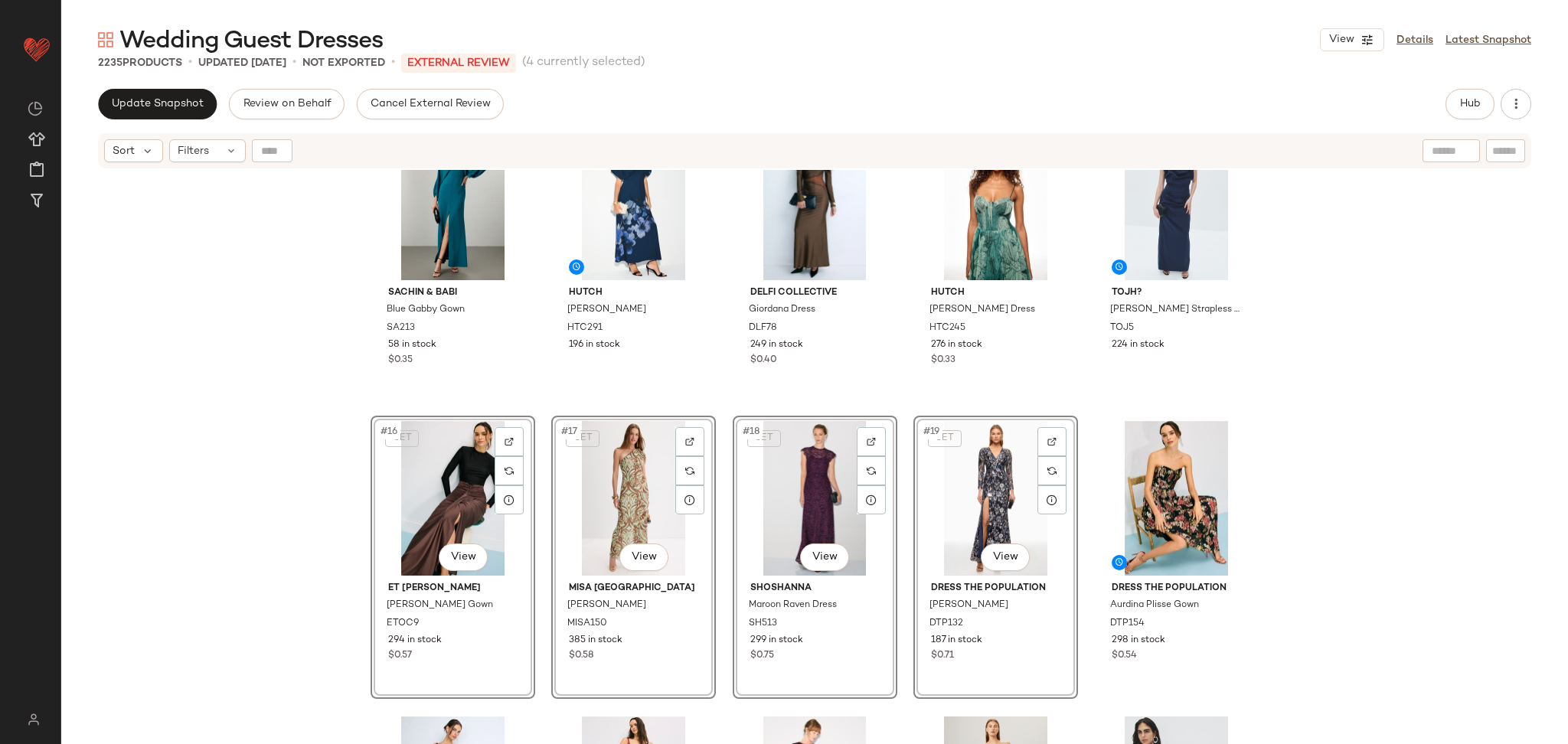
click at [534, 409] on div "Badgley Mischka Pleated Trim Gown BM740 286 in stock $0.66 Shoshanna Smith Dres…" at bounding box center [815, 476] width 1507 height 613
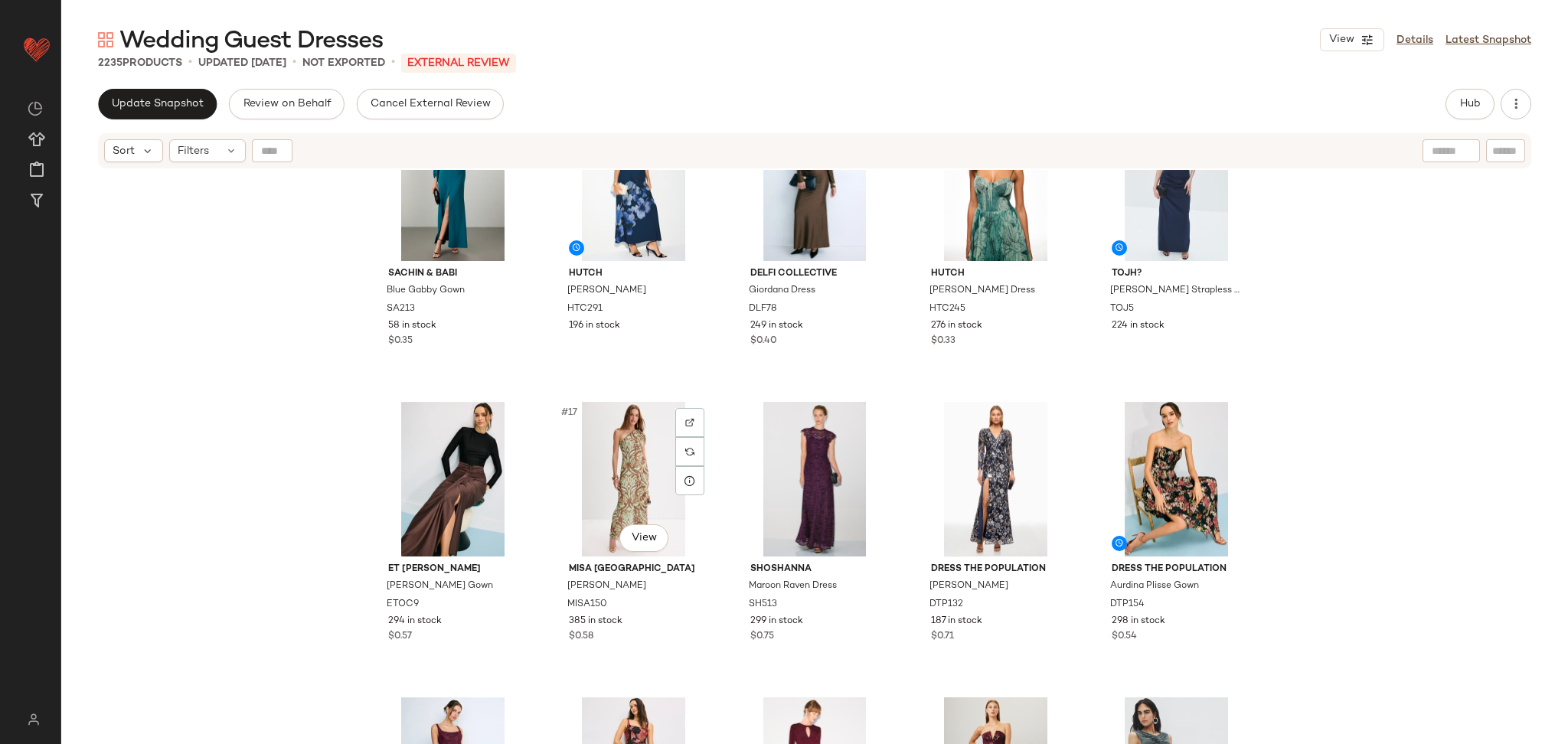
scroll to position [687, 0]
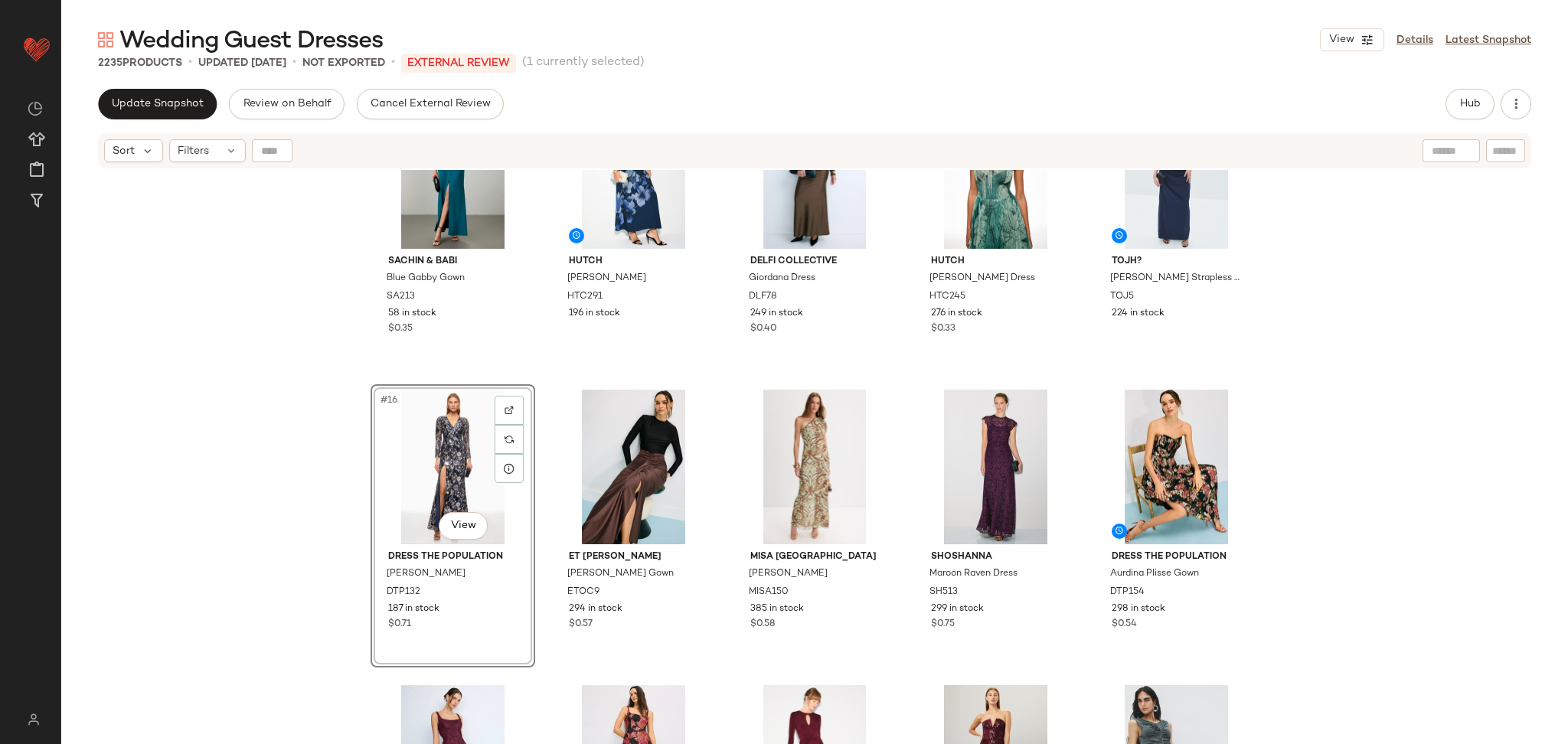
click at [543, 371] on div "Sachin & Babi Blue Gabby Gown SA213 58 in stock $0.35 Hutch Mari Dress HTC291 1…" at bounding box center [815, 476] width 1507 height 613
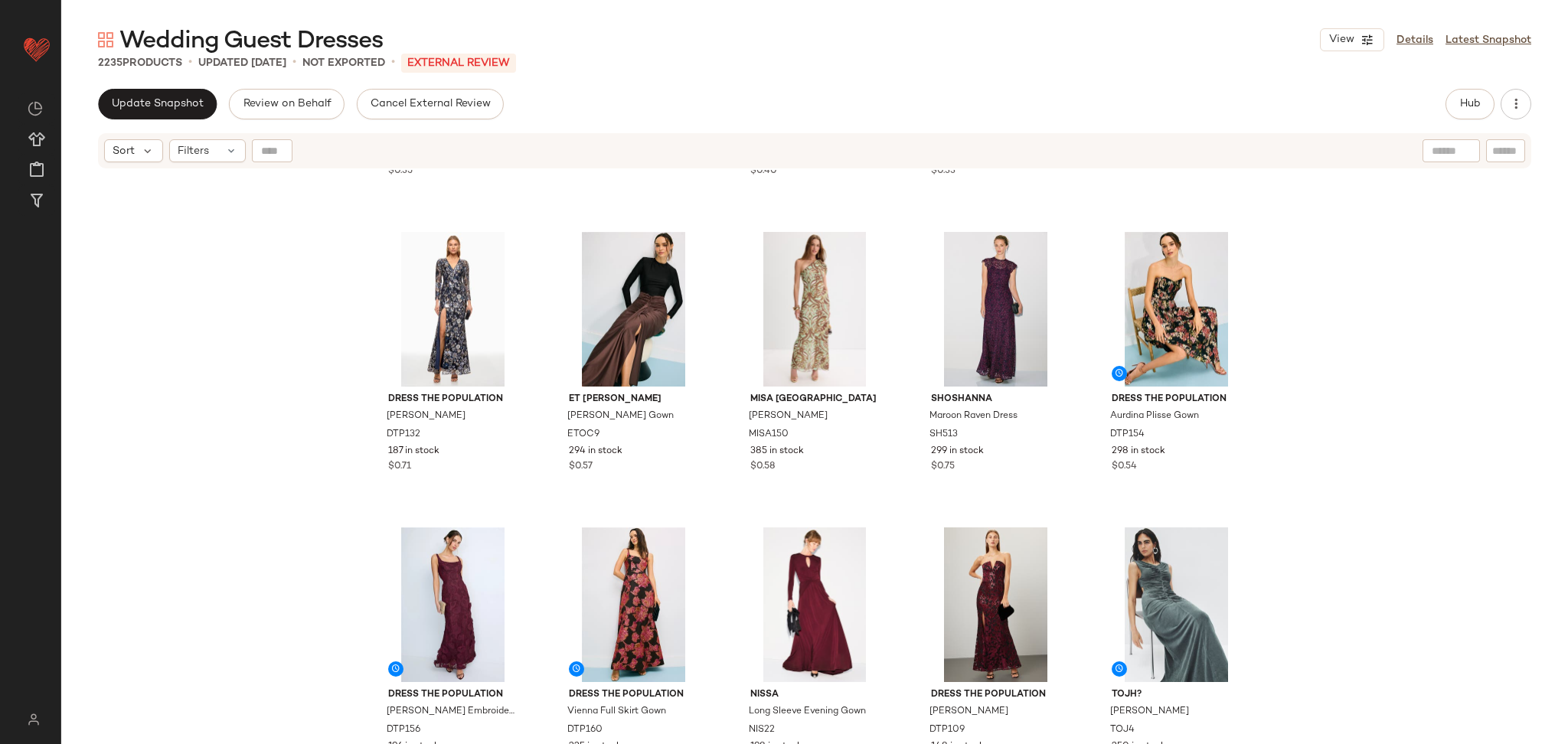
scroll to position [848, 0]
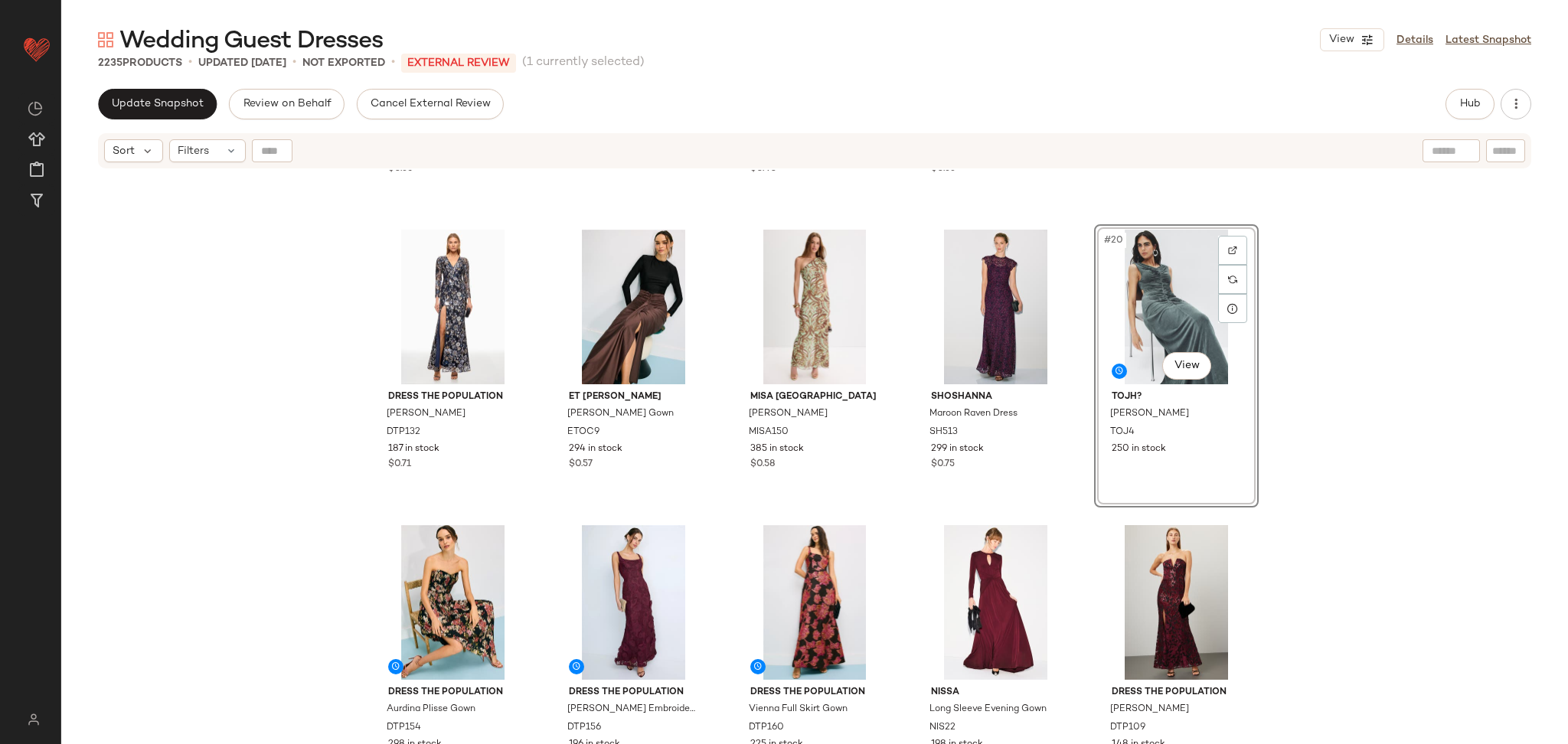
click at [1379, 471] on div "Sachin & Babi Blue Gabby Gown SA213 58 in stock $0.35 Hutch Mari Dress HTC291 1…" at bounding box center [815, 476] width 1507 height 613
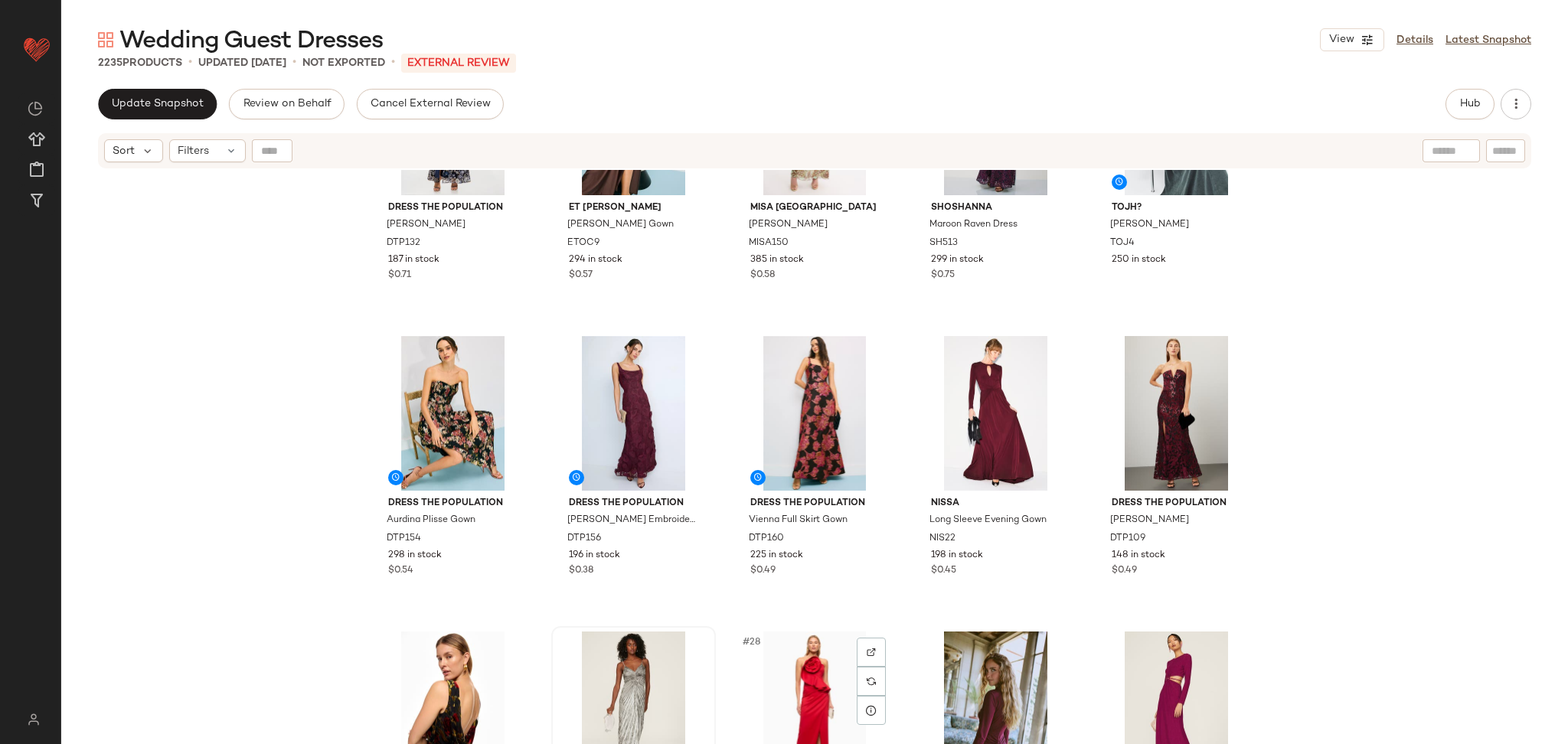
scroll to position [1040, 0]
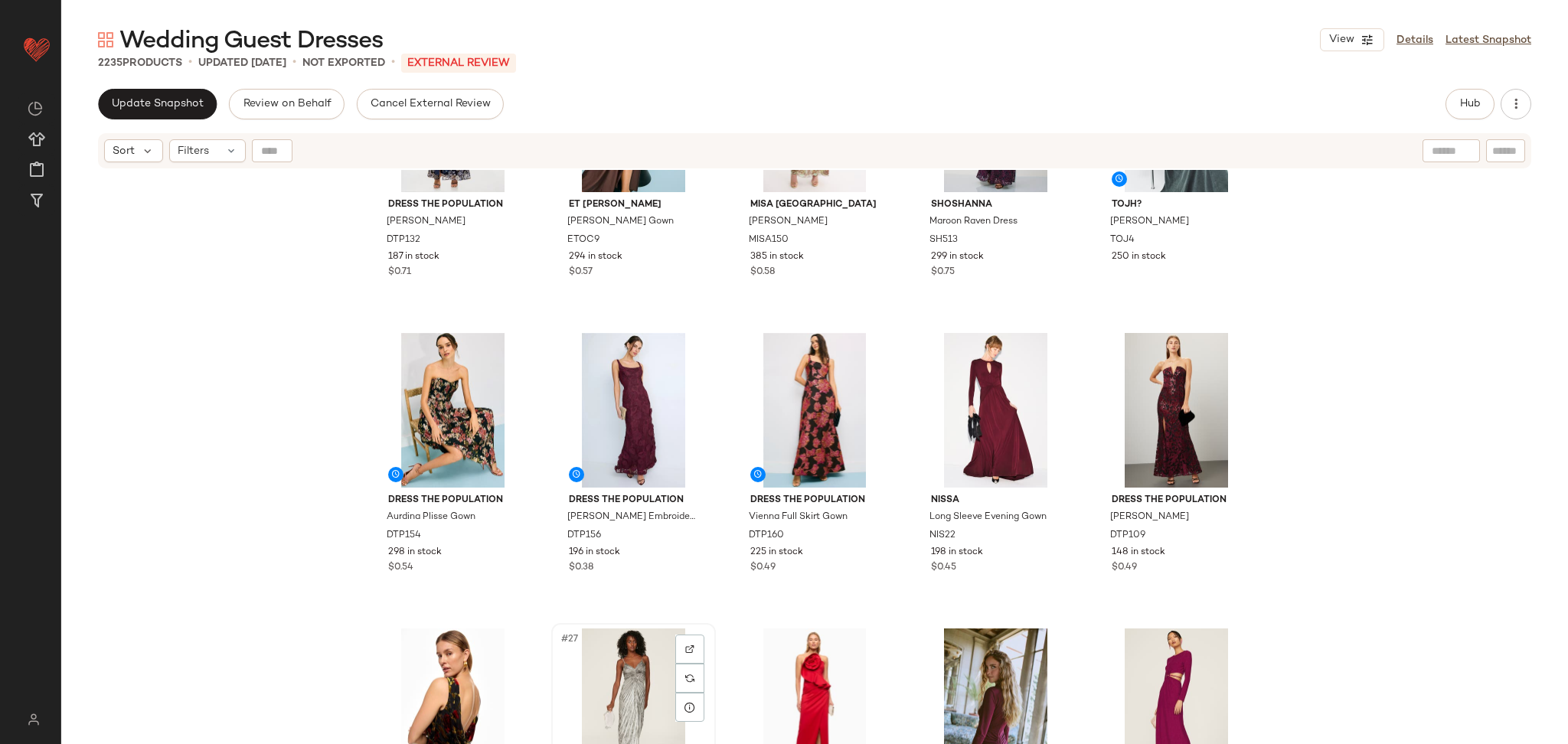
scroll to position [1041, 0]
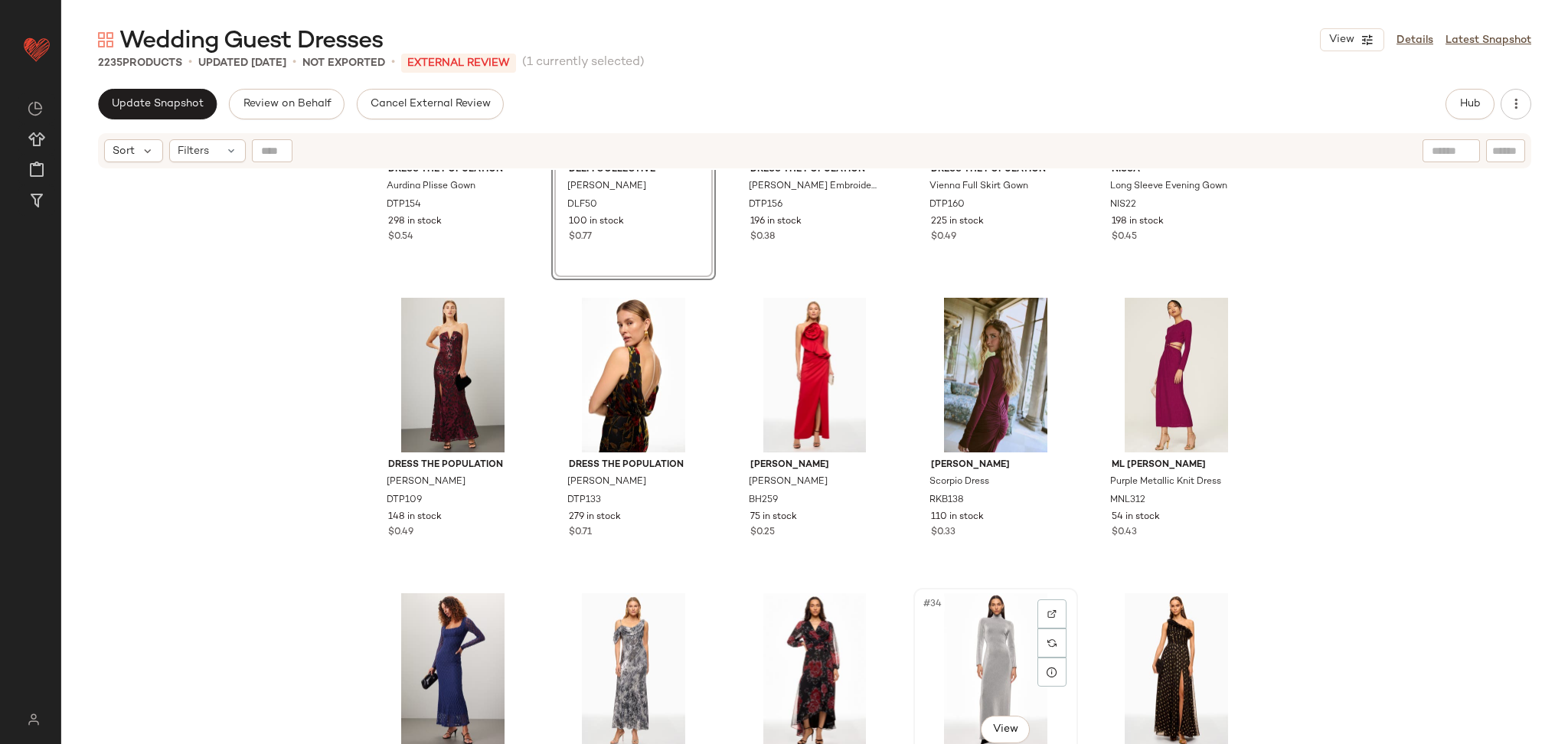
scroll to position [1355, 0]
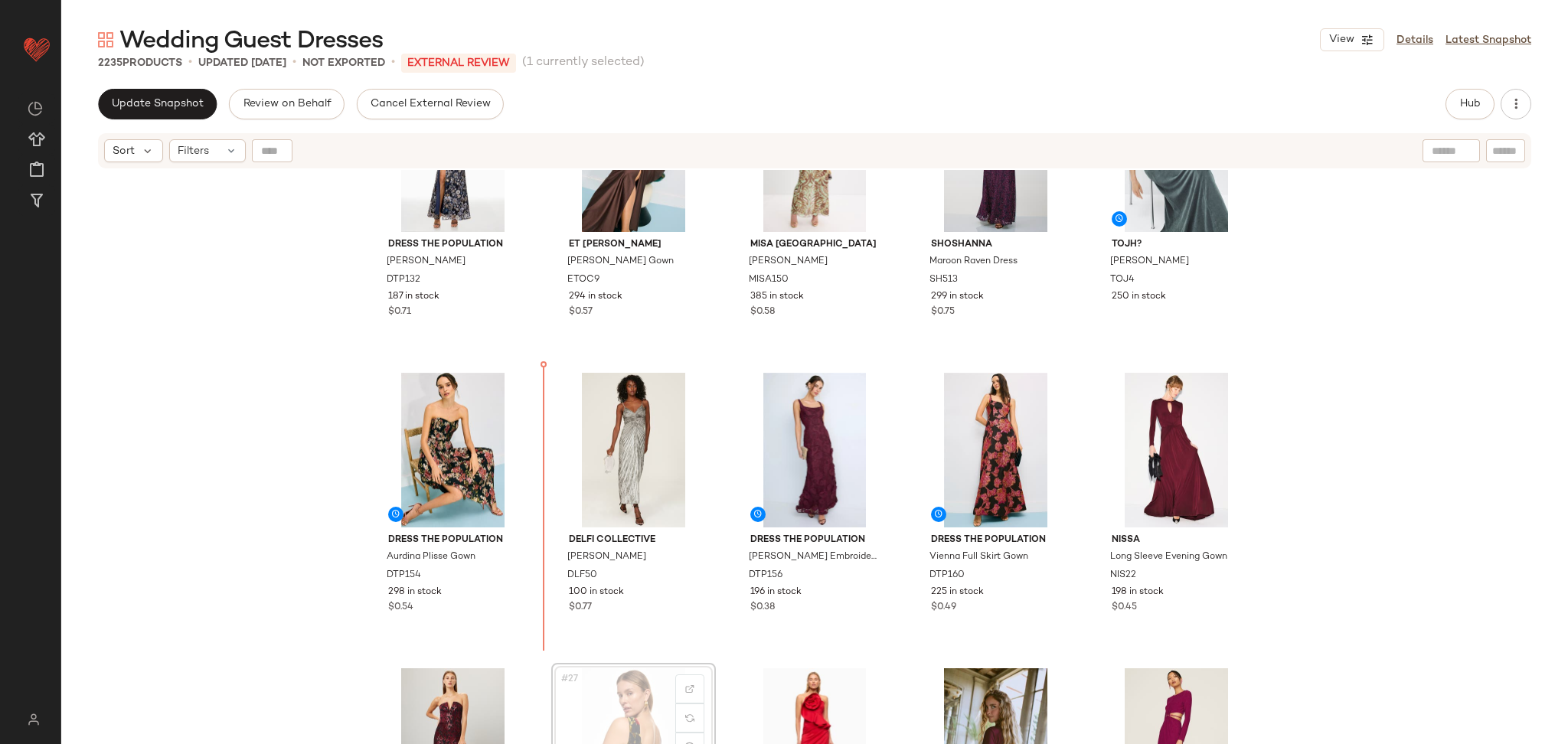
scroll to position [1001, 0]
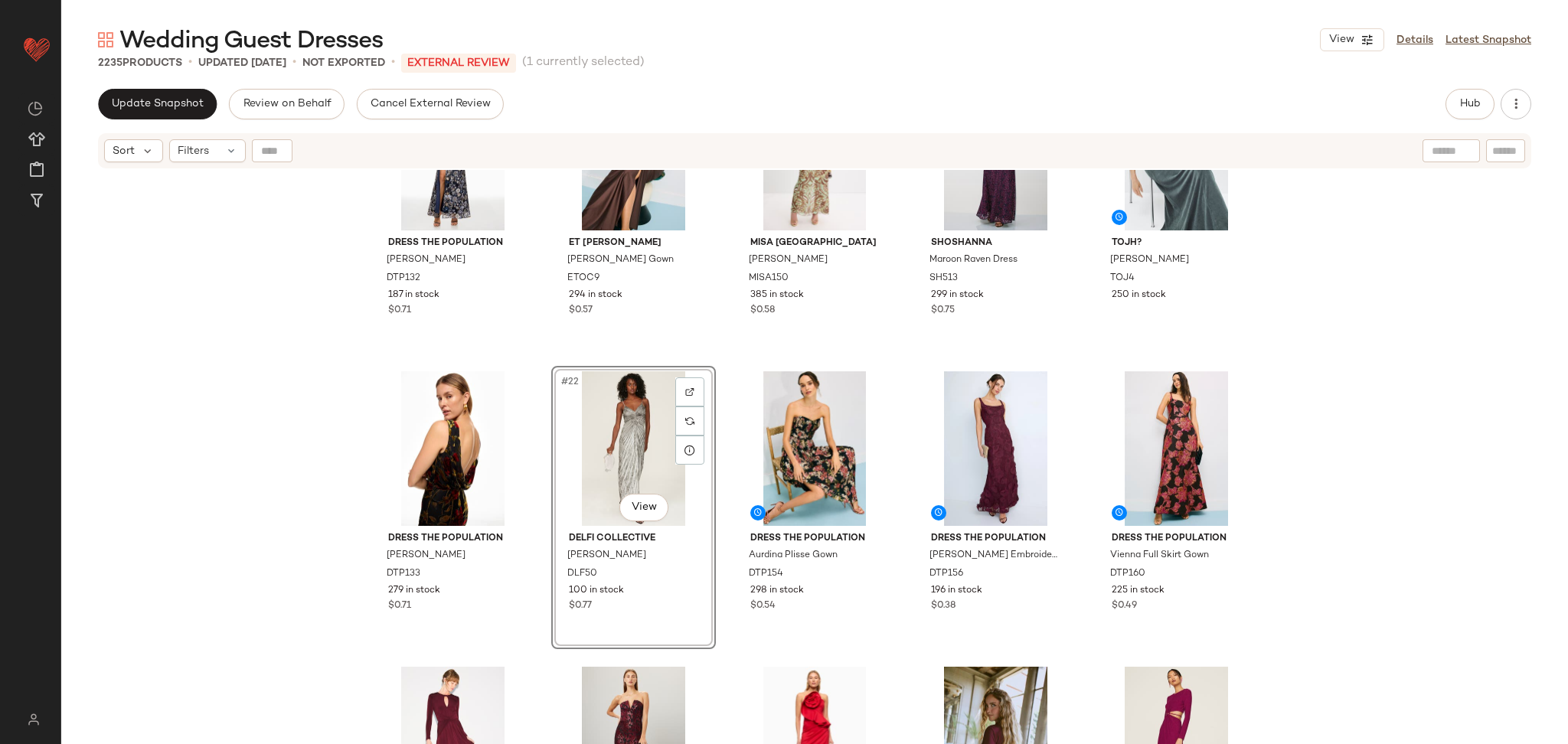
click at [1347, 471] on div "Dress The Population Alessandra Gown DTP132 187 in stock $0.71 Et Ochs Tate Gow…" at bounding box center [815, 476] width 1507 height 613
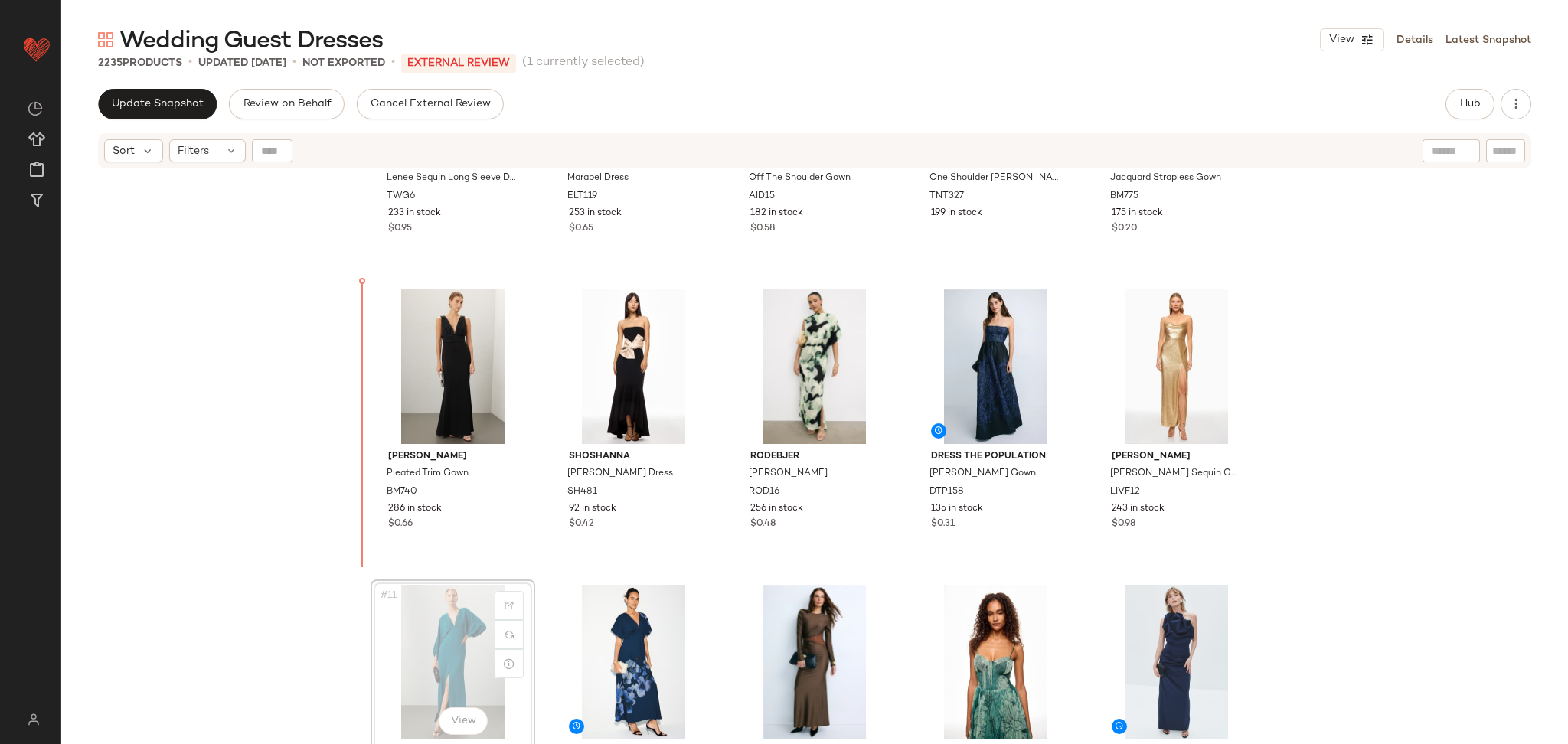
scroll to position [185, 0]
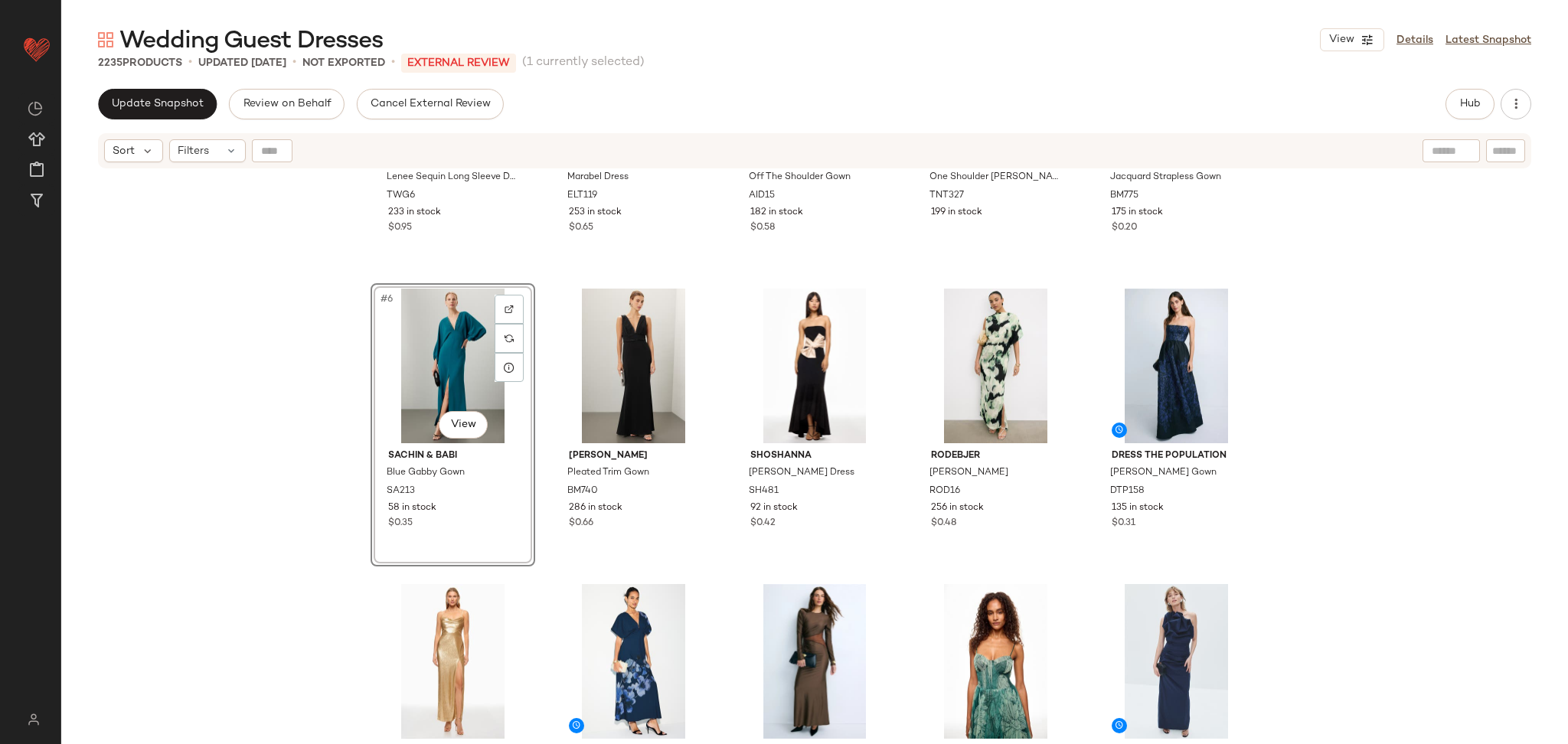
click at [550, 571] on div "The Wolf Gang Lenee Sequin Long Sleeve Dress TWG6 233 in stock $0.95 ELLIATT Ma…" at bounding box center [814, 292] width 888 height 610
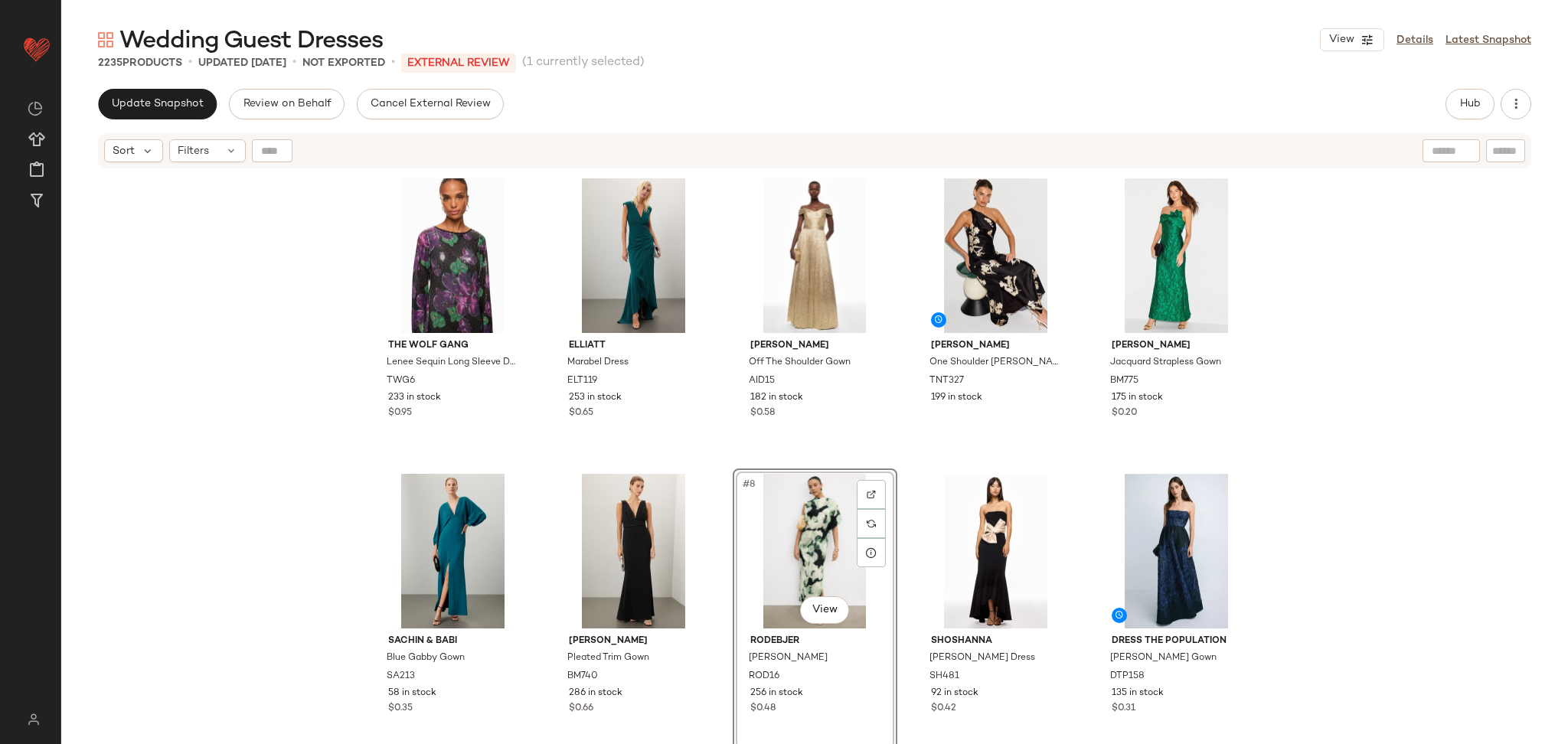
click at [1403, 522] on div "The Wolf Gang Lenee Sequin Long Sleeve Dress TWG6 233 in stock $0.95 ELLIATT Ma…" at bounding box center [815, 476] width 1507 height 613
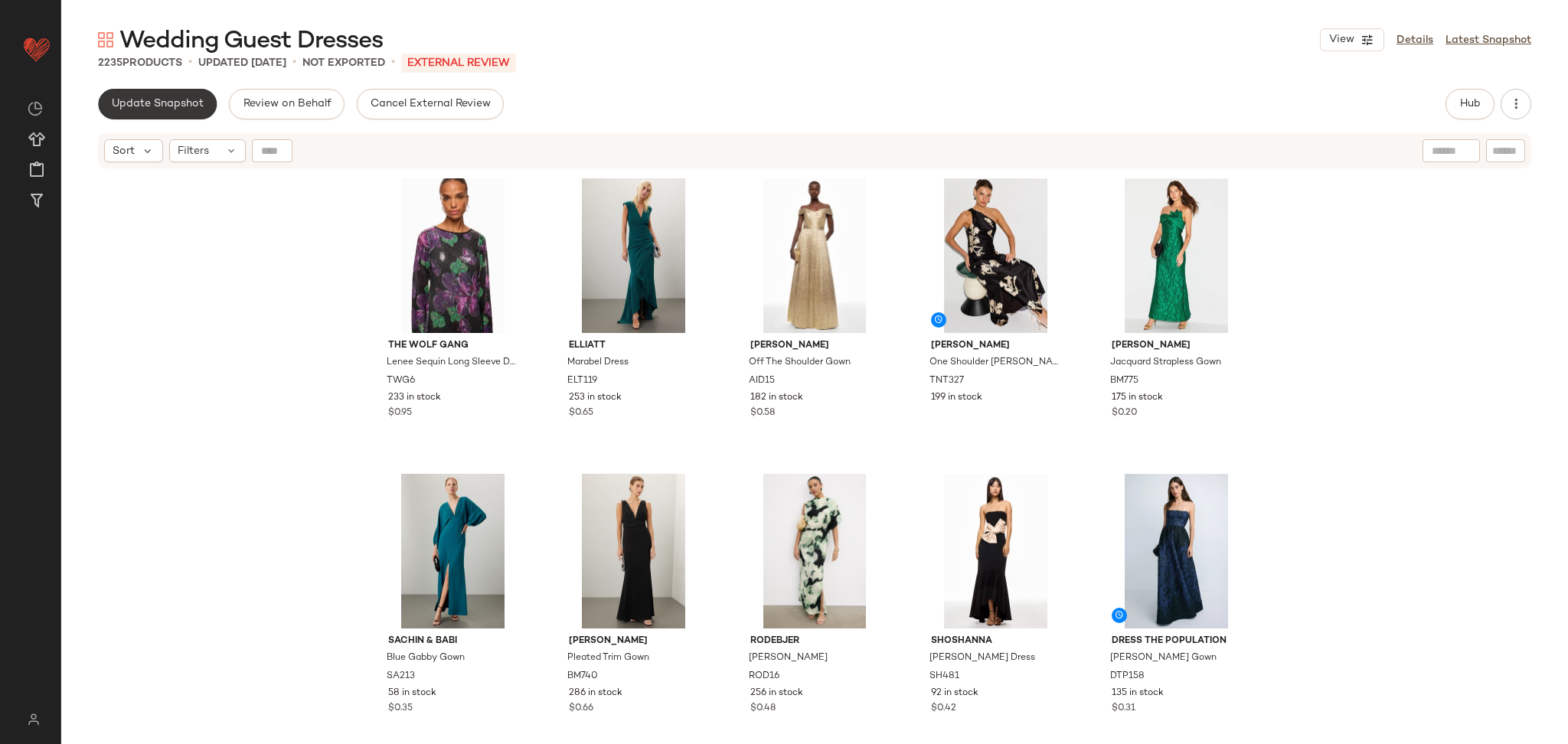
click at [171, 113] on button "Update Snapshot" at bounding box center [157, 104] width 119 height 30
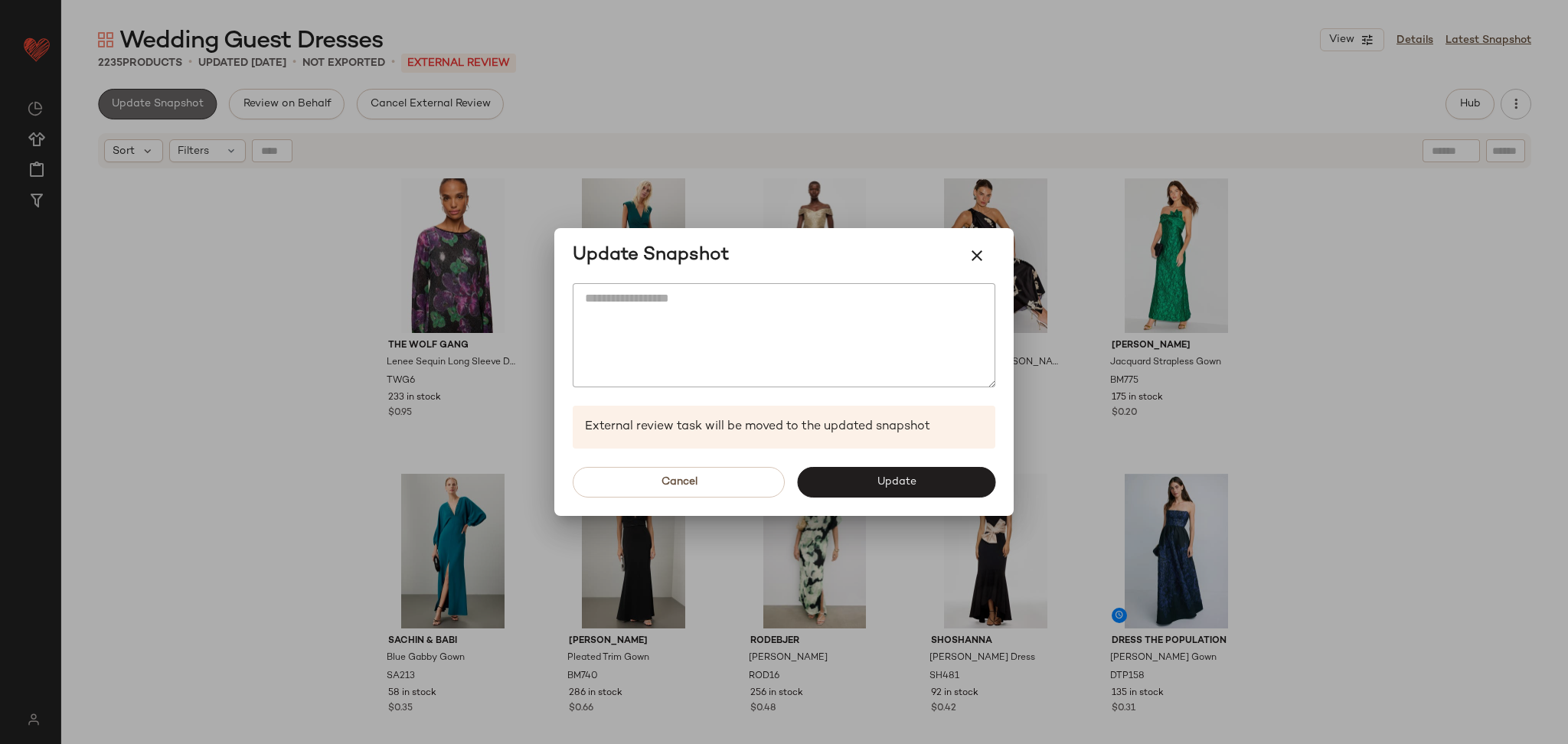
click at [171, 113] on div at bounding box center [784, 372] width 1568 height 744
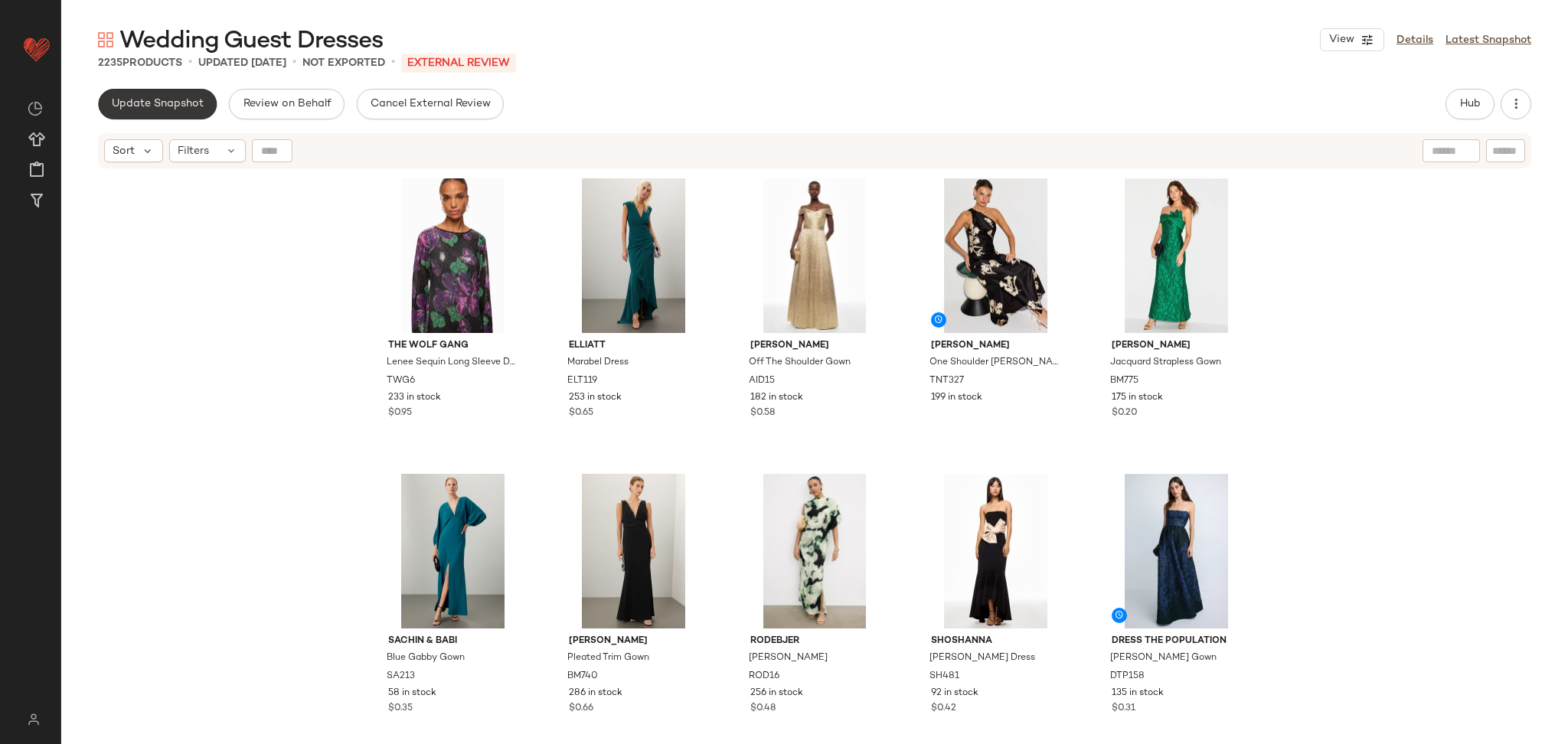
click at [166, 96] on button "Update Snapshot" at bounding box center [157, 104] width 119 height 30
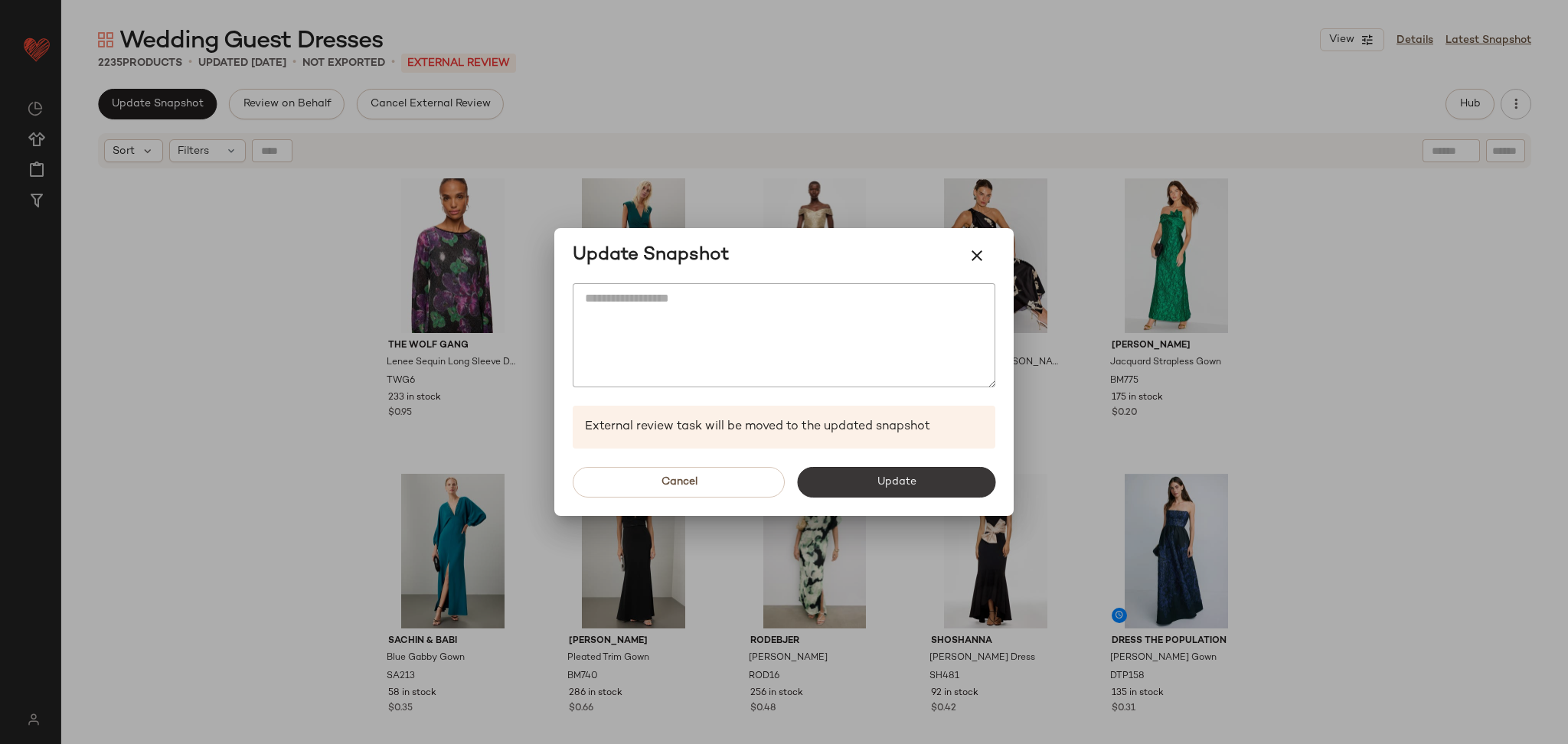
click at [906, 488] on button "Update" at bounding box center [896, 482] width 198 height 30
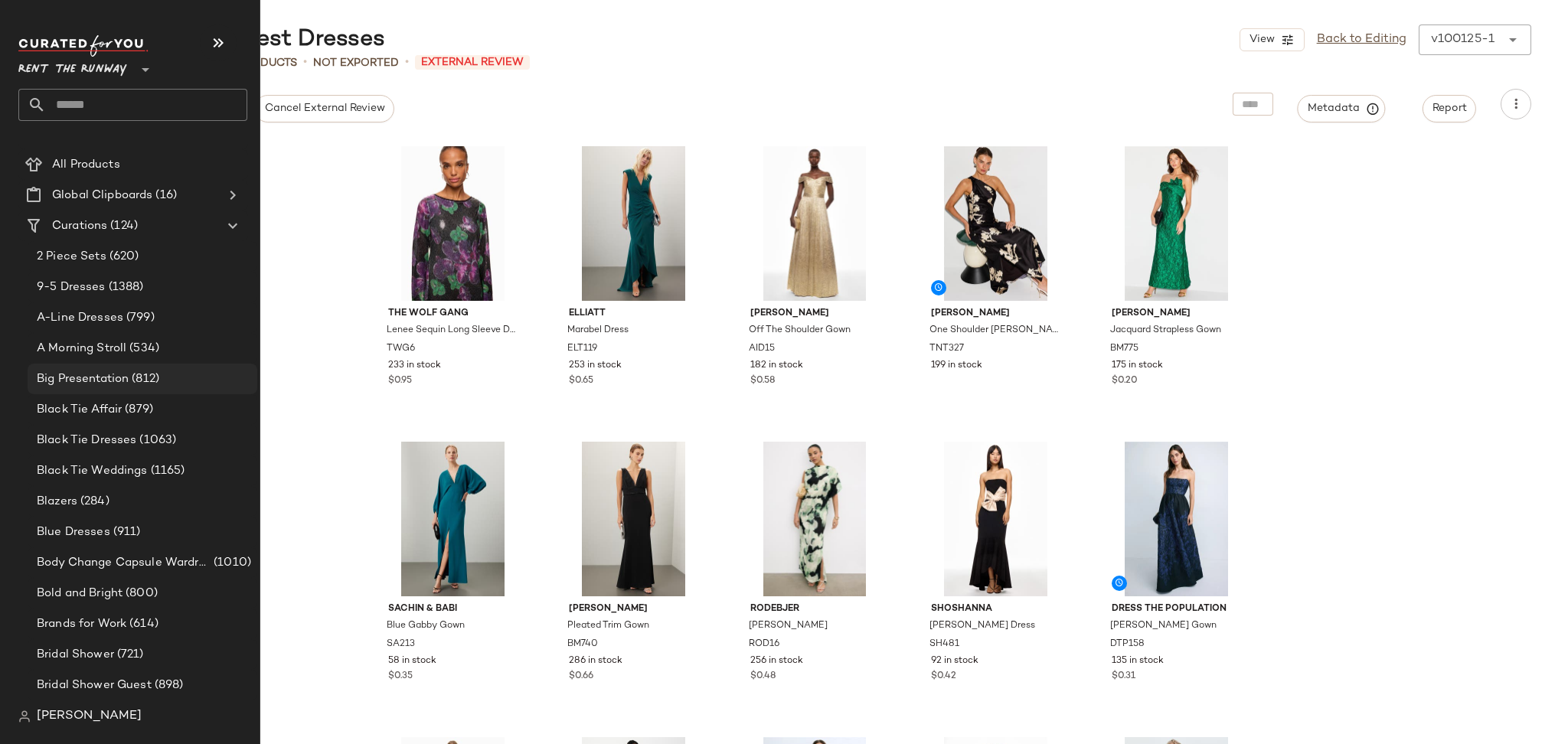
scroll to position [125, 0]
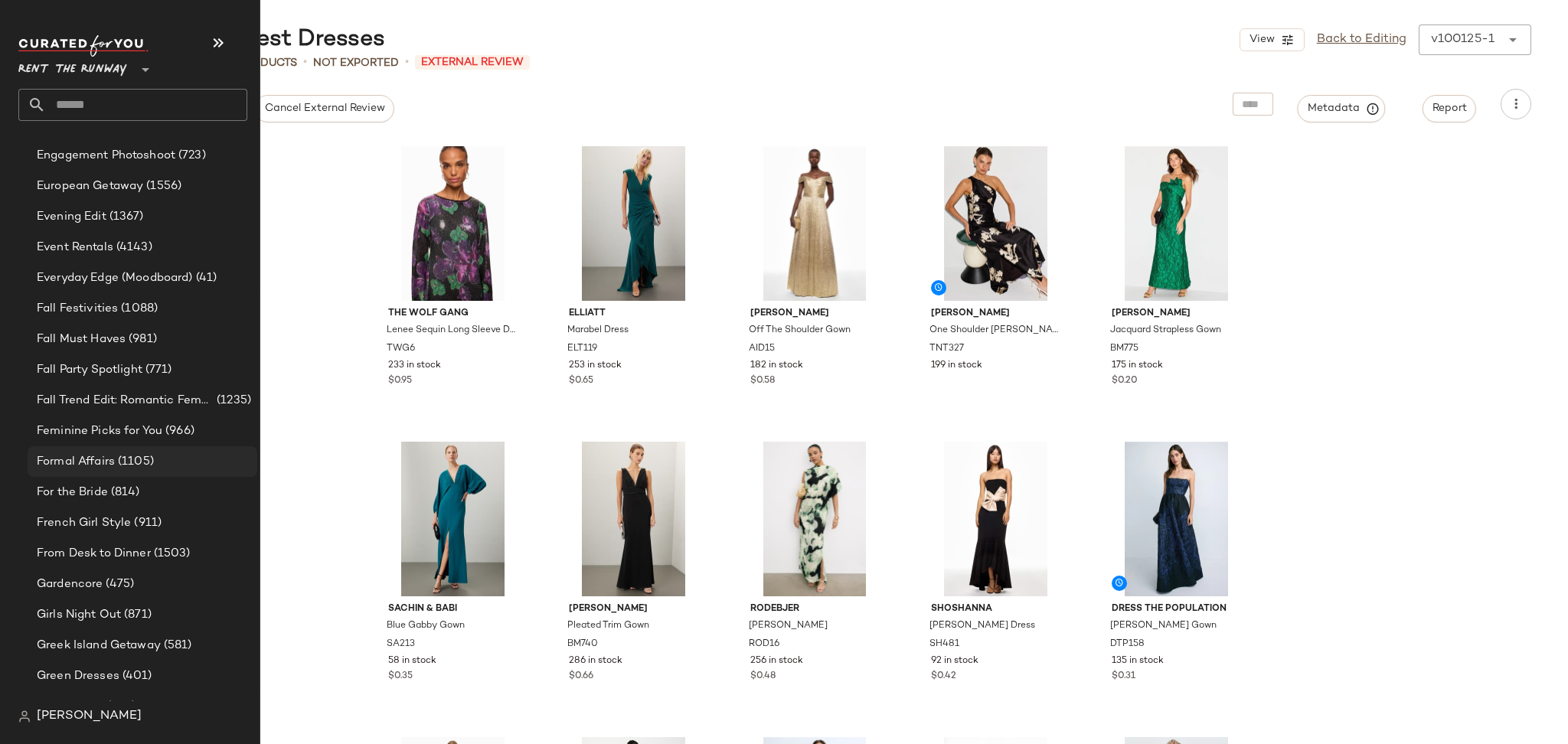
click at [114, 455] on span "Formal Affairs" at bounding box center [76, 462] width 78 height 18
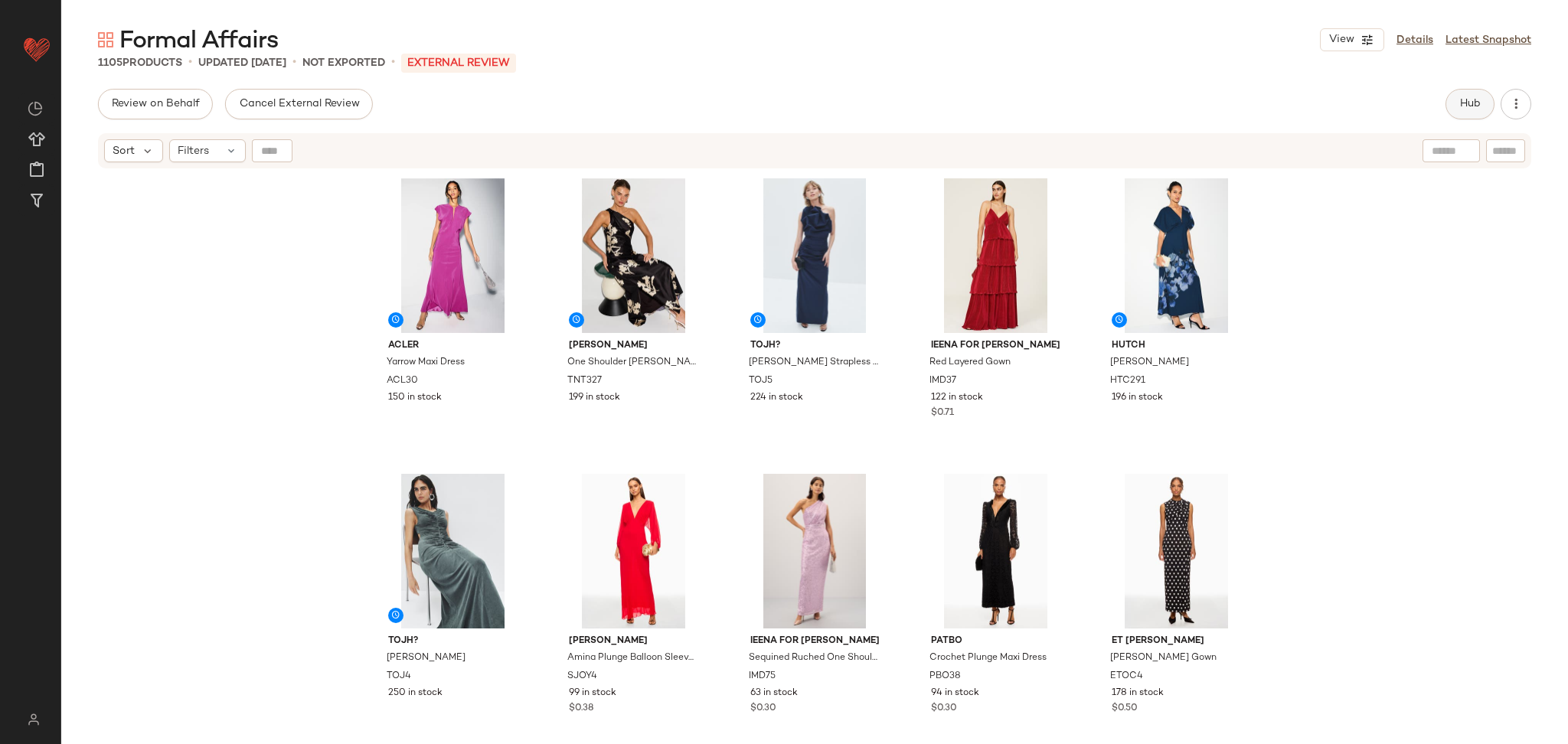
click at [1459, 119] on button "Hub" at bounding box center [1470, 104] width 49 height 30
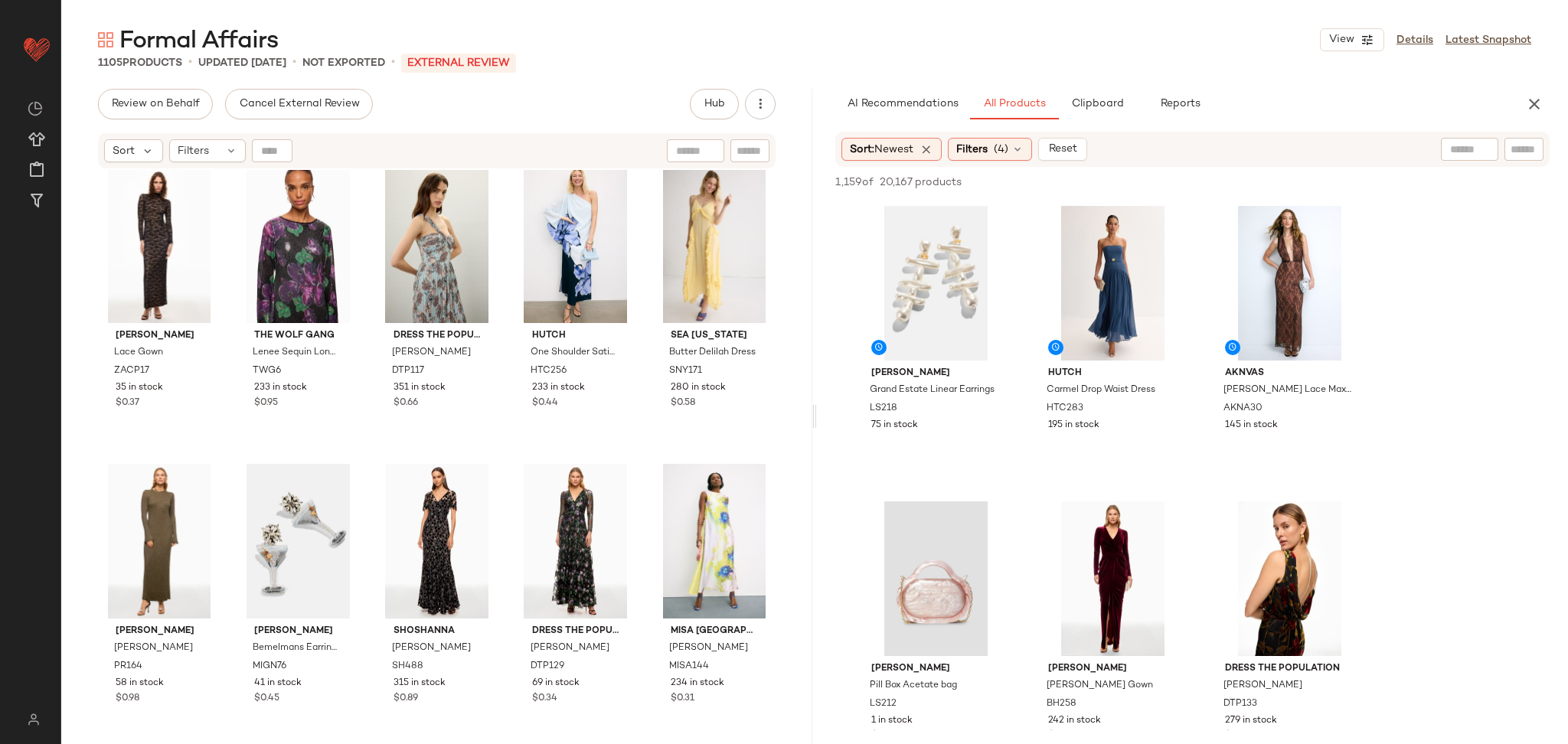
scroll to position [4455, 0]
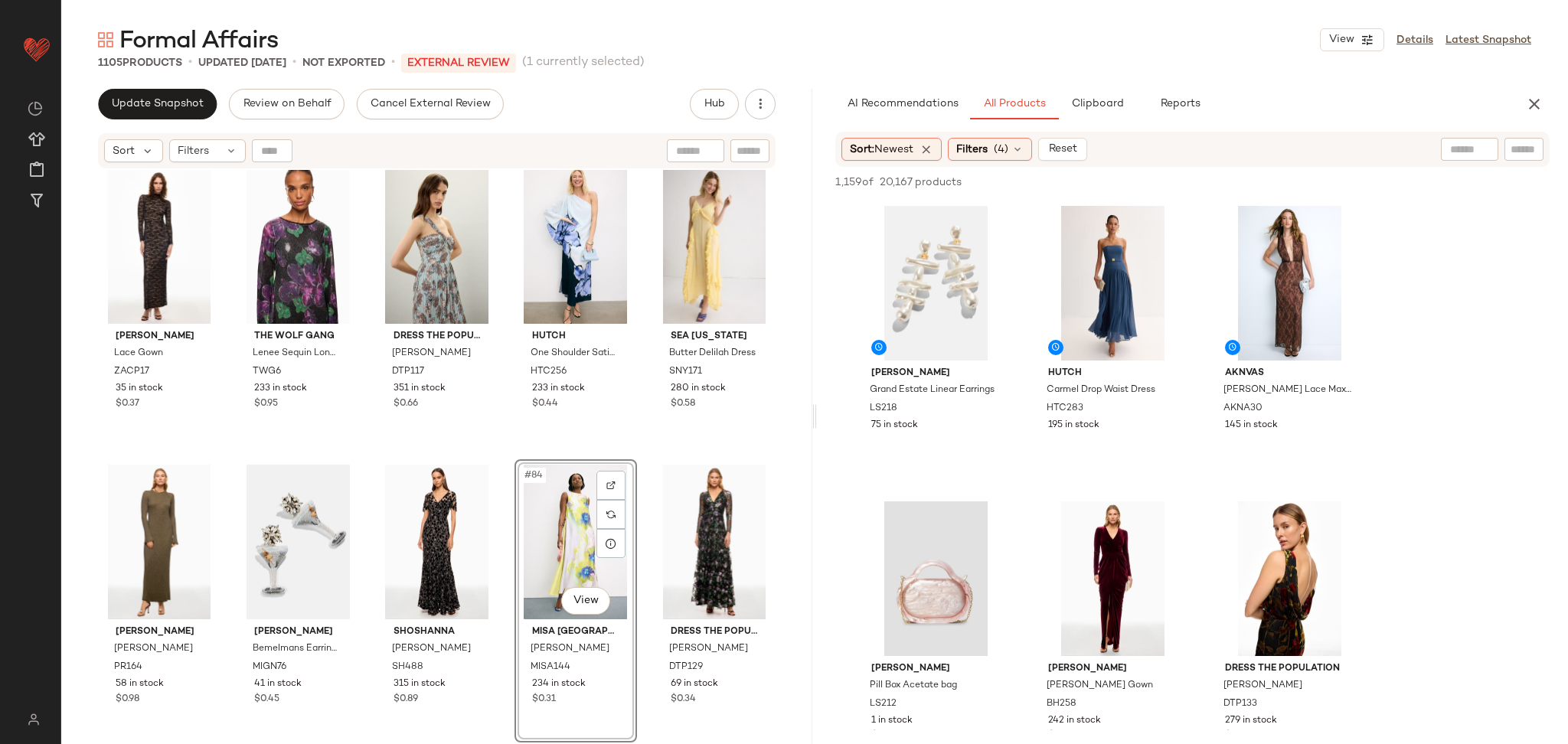
click at [491, 451] on div "Zac Posen Lace Gown ZACP17 35 in stock $0.37 The Wolf Gang Lenee Sequin Long Sl…" at bounding box center [437, 476] width 751 height 613
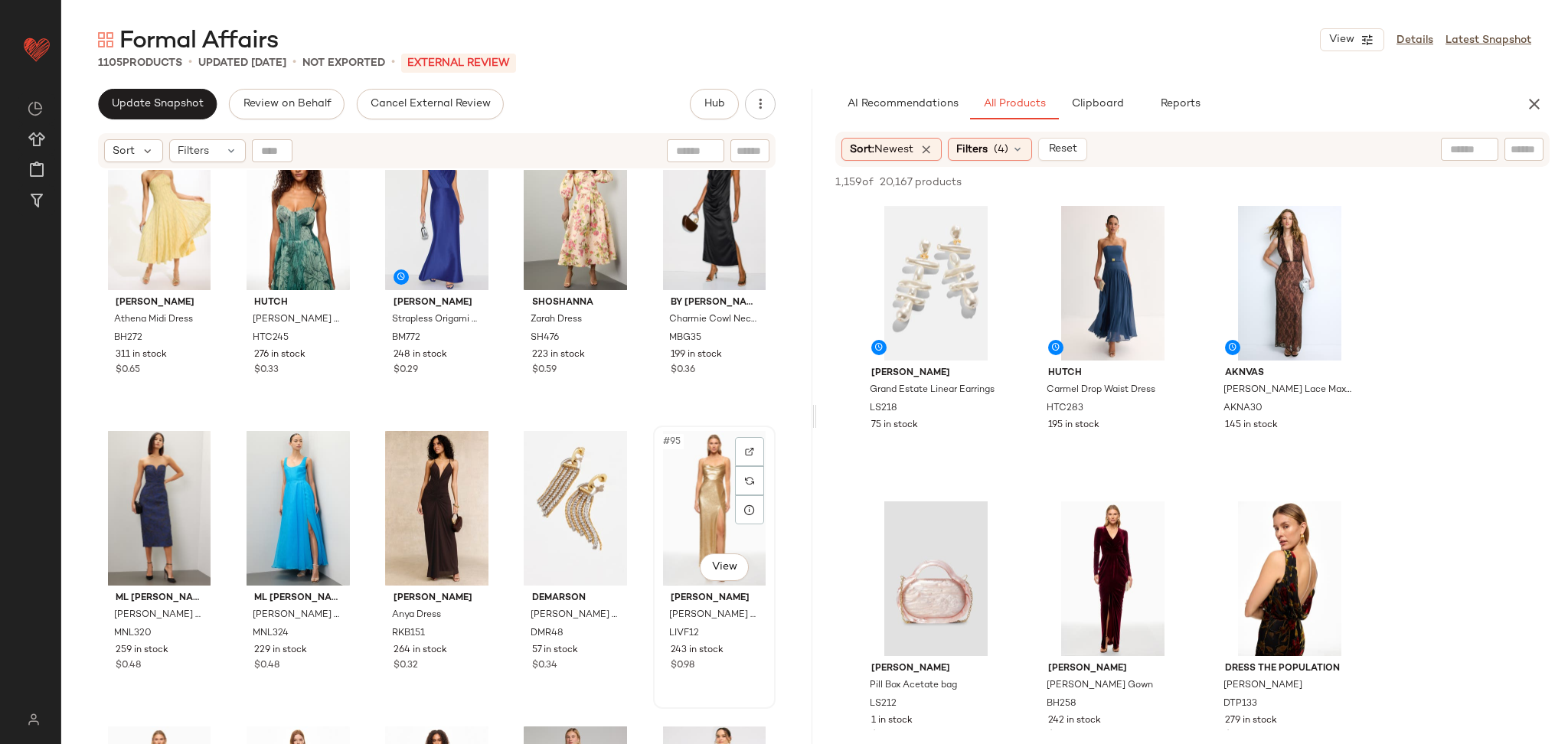
click at [683, 502] on div "#95 View" at bounding box center [714, 508] width 112 height 155
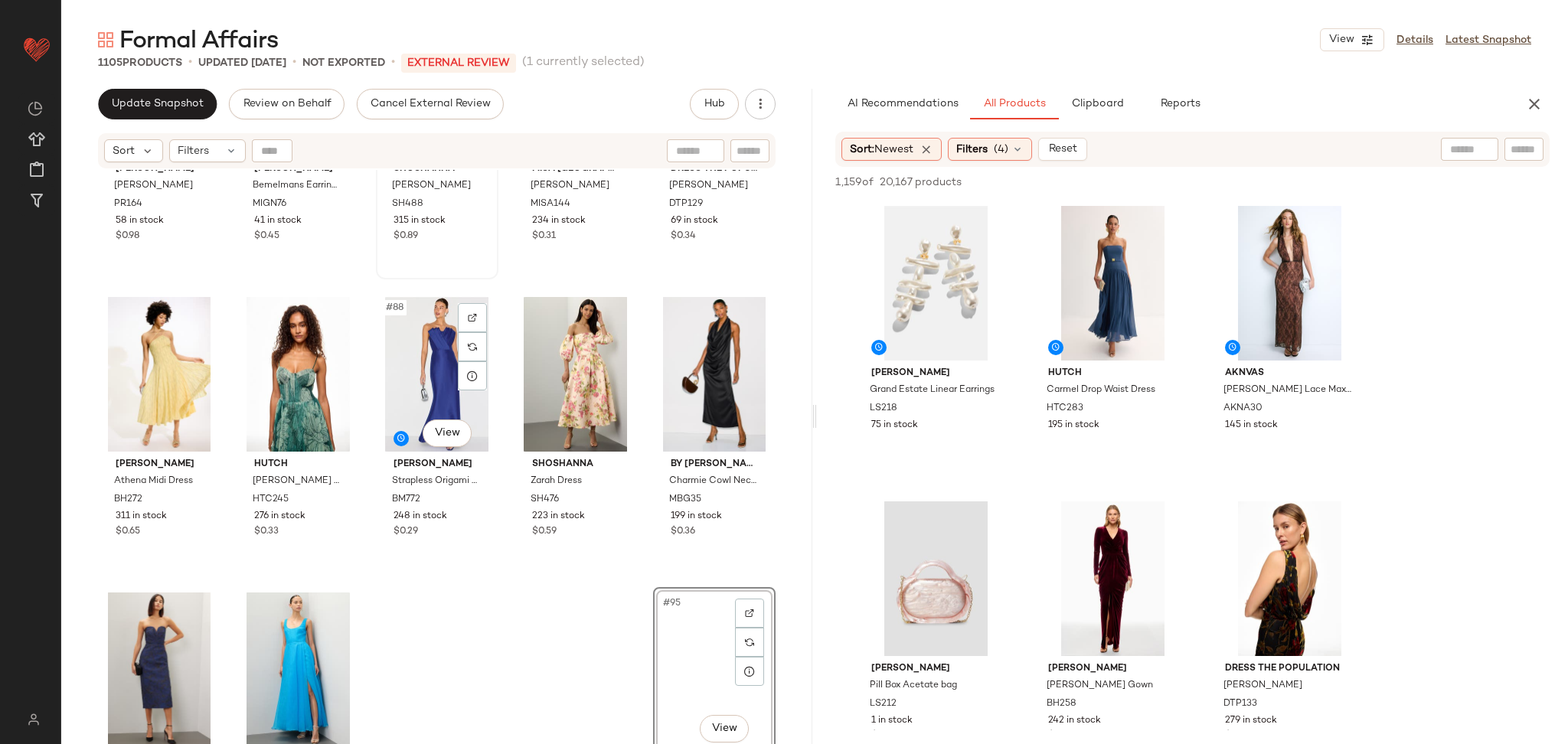
scroll to position [4934, 0]
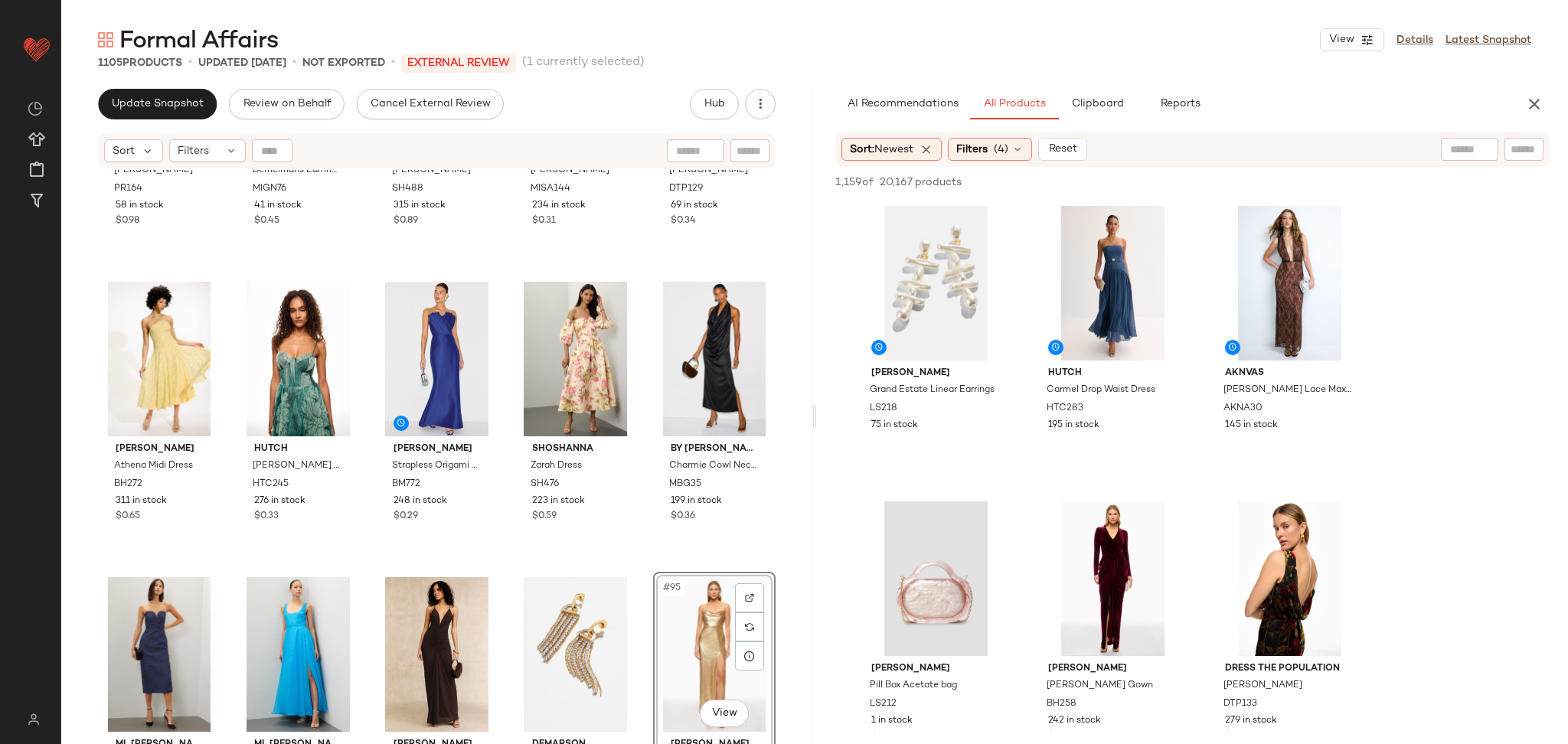
click at [365, 555] on div "Proenza Schouler Joni Gown PR164 58 in stock $0.98 Mignonne Gavigan Bemelmans E…" at bounding box center [437, 476] width 751 height 613
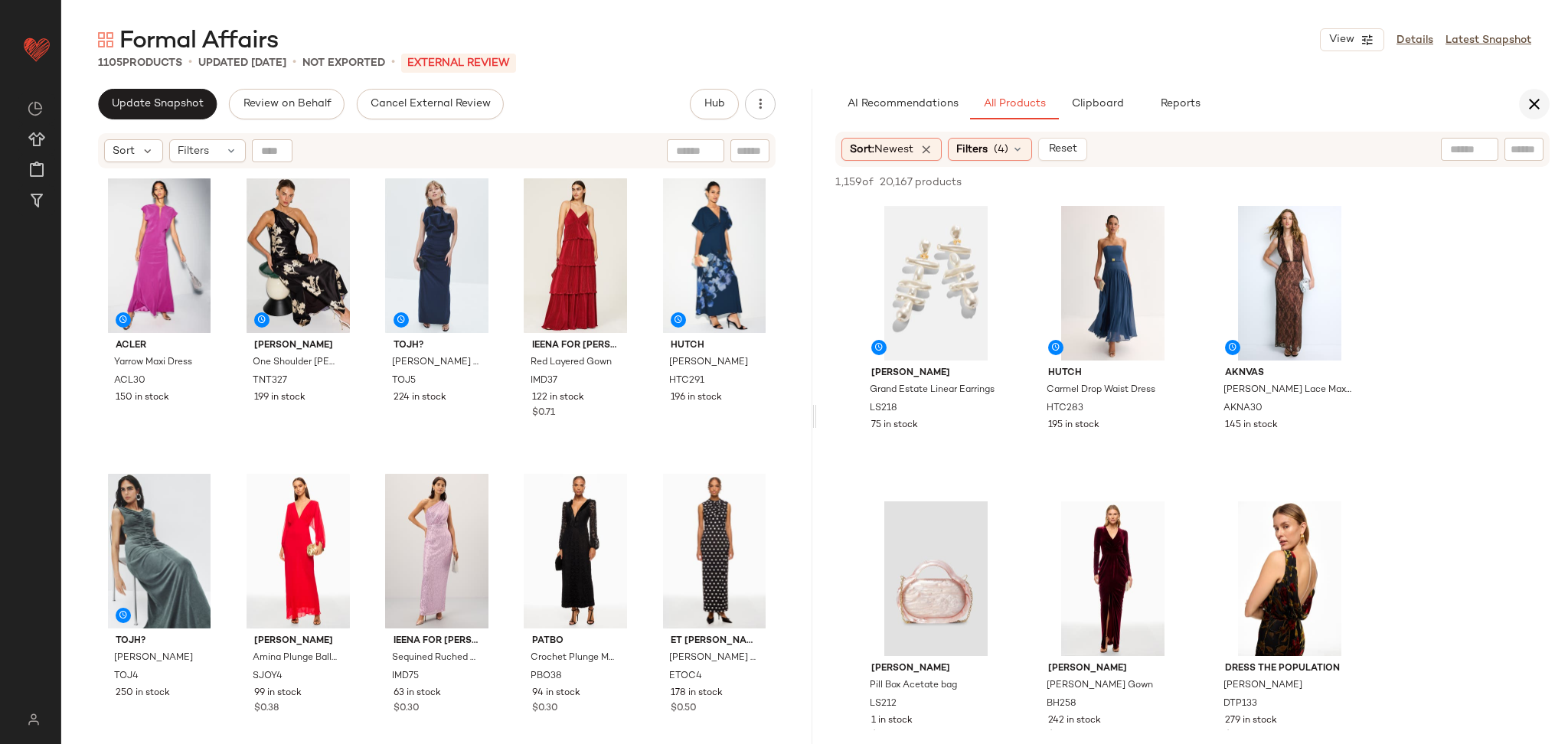
click at [1526, 104] on icon "button" at bounding box center [1534, 104] width 18 height 18
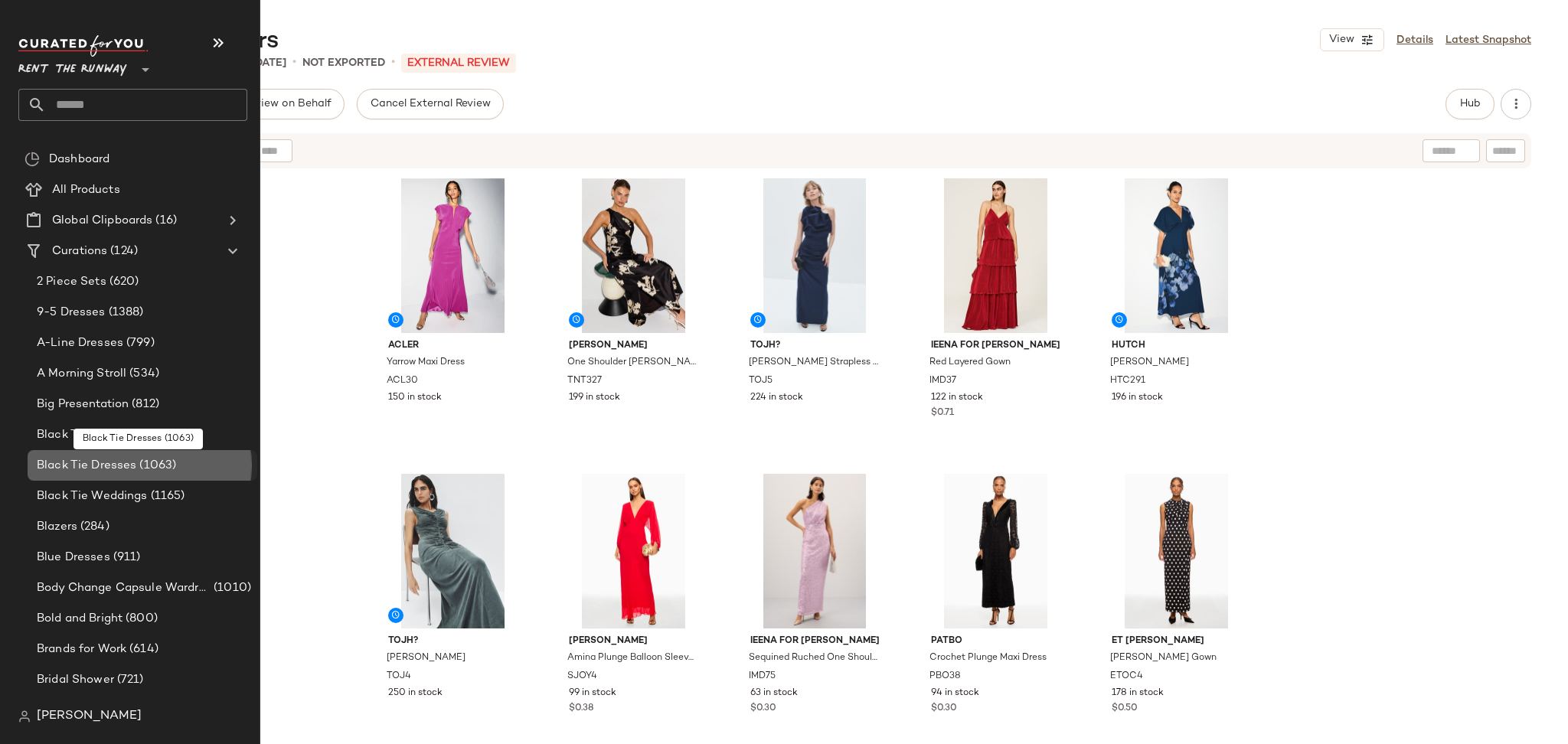
click at [185, 469] on div "Black Tie Dresses (1063)" at bounding box center [141, 466] width 219 height 18
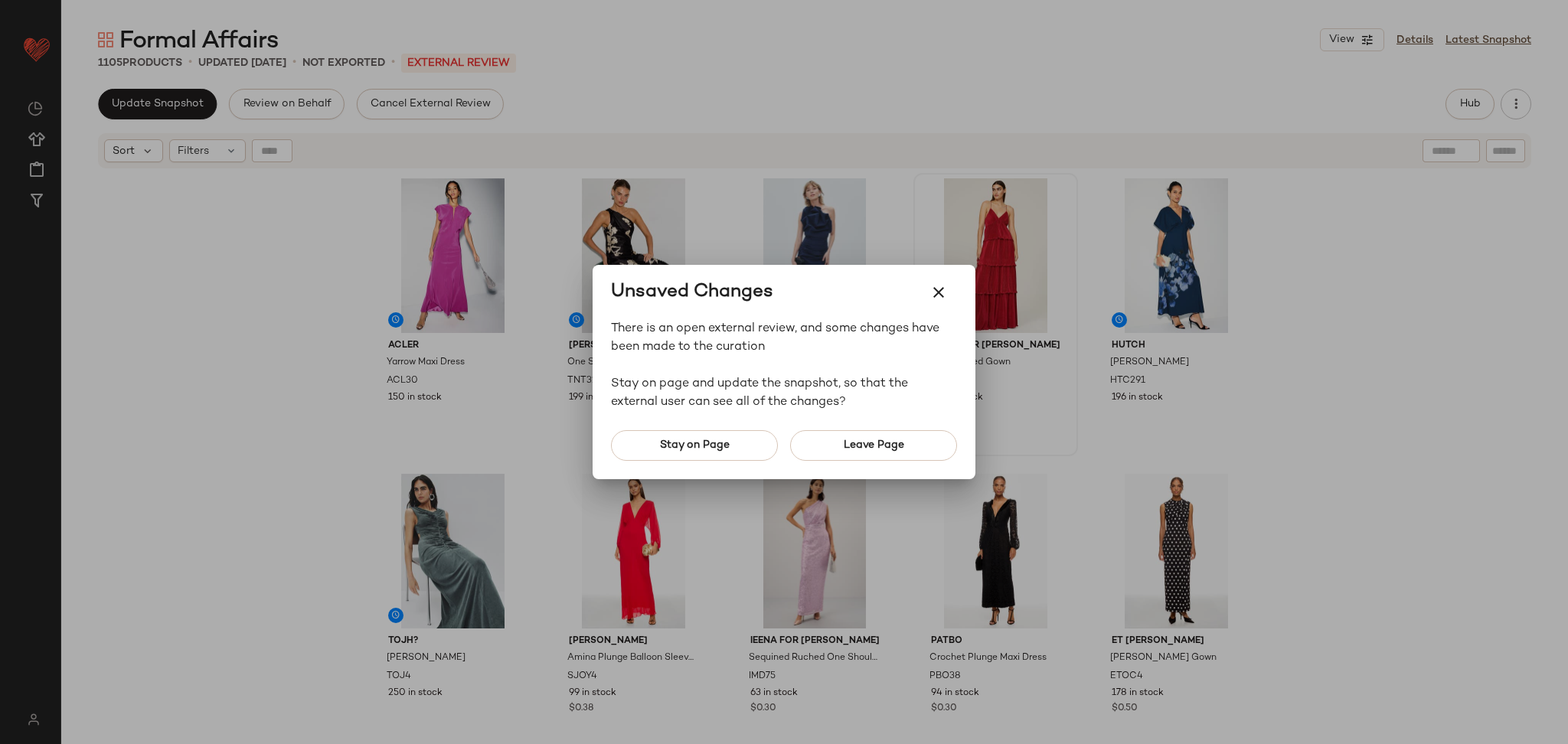
drag, startPoint x: 944, startPoint y: 290, endPoint x: 928, endPoint y: 309, distance: 24.8
click at [943, 291] on icon "button" at bounding box center [938, 292] width 18 height 18
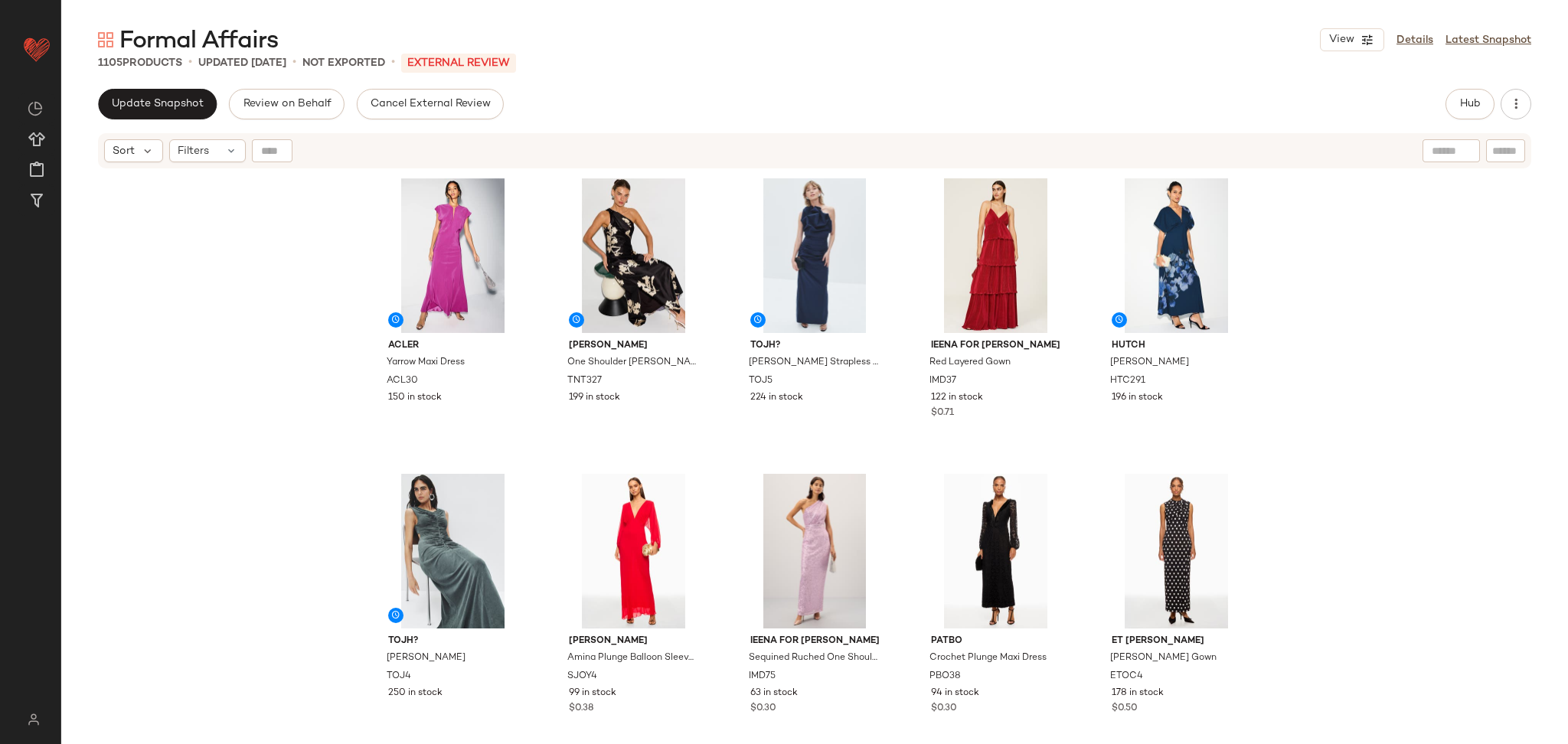
click at [175, 85] on div "Formal Affairs View Details Latest Snapshot 1105 Products • updated Oct 1st • N…" at bounding box center [815, 384] width 1507 height 720
click at [186, 117] on button "Update Snapshot" at bounding box center [157, 104] width 119 height 30
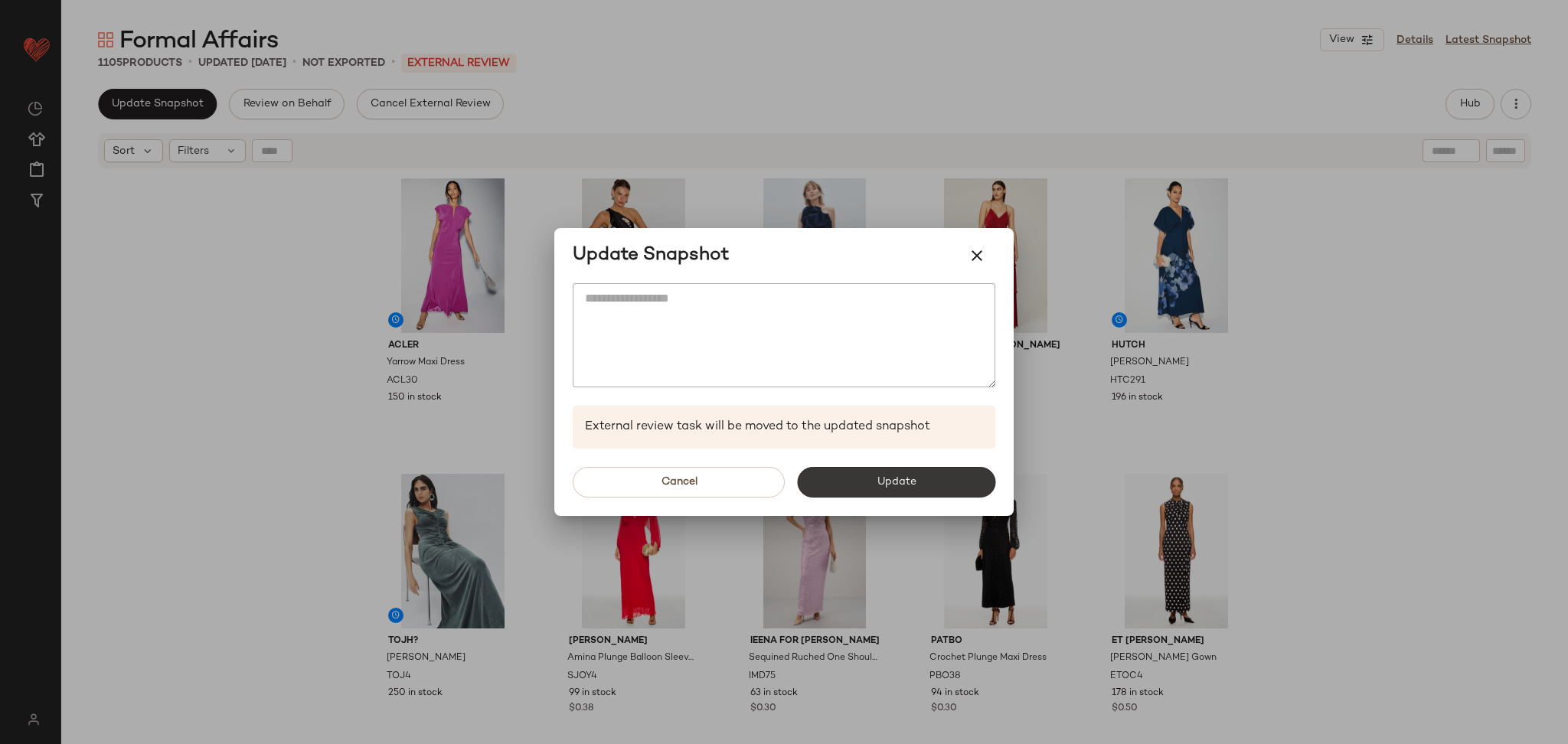
click at [927, 482] on button "Update" at bounding box center [896, 482] width 198 height 30
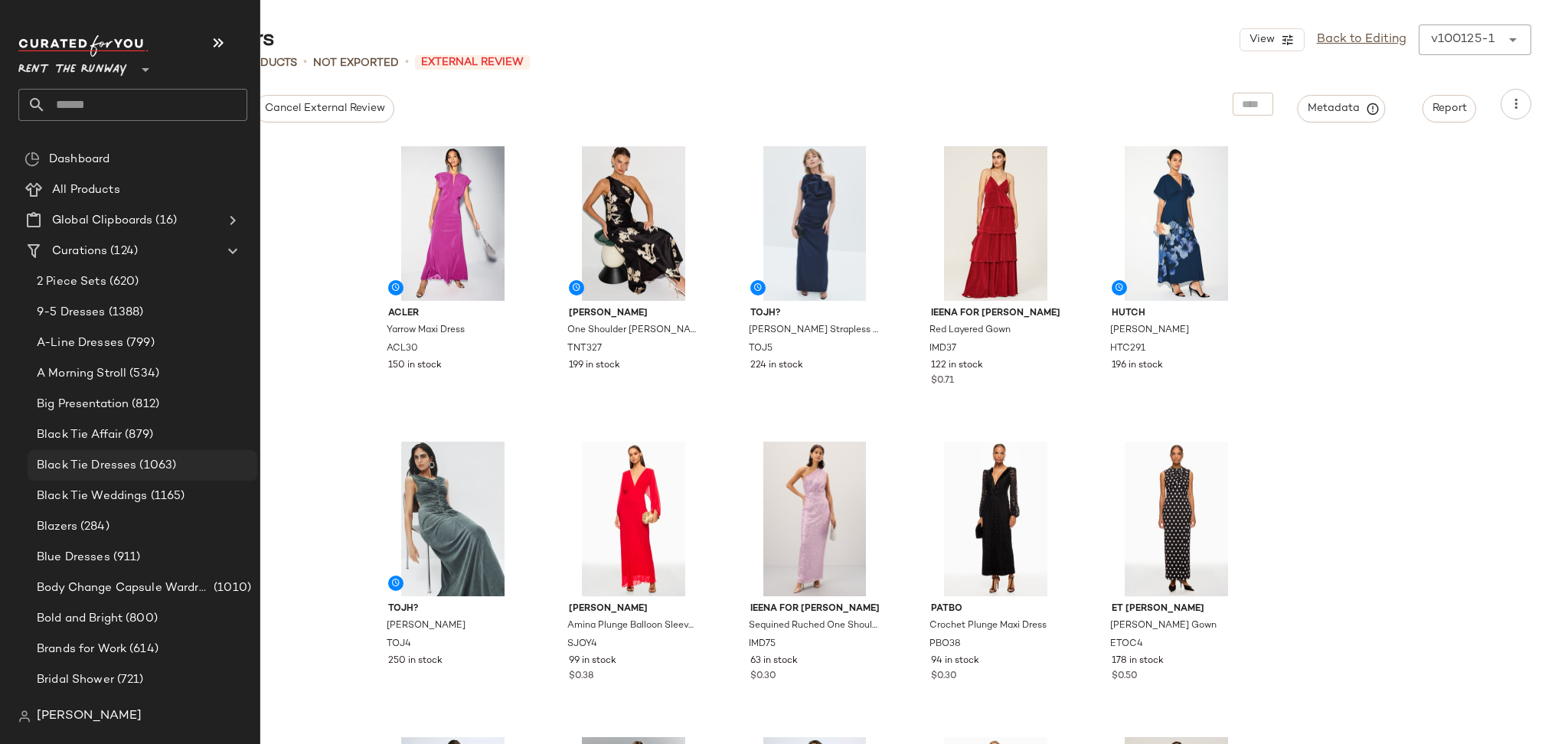
click at [108, 471] on span "Black Tie Dresses" at bounding box center [86, 466] width 100 height 18
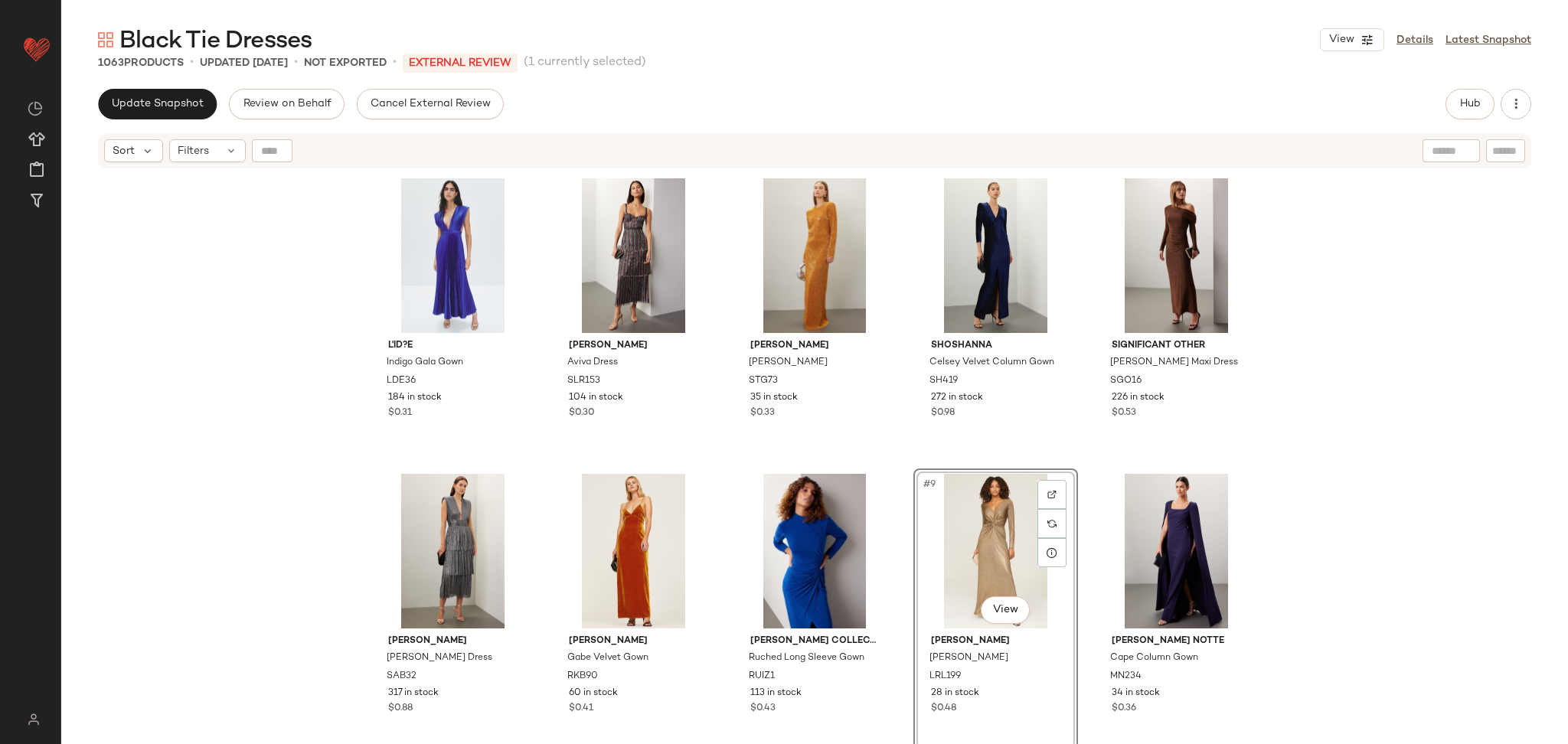
click at [1328, 497] on div "L'ID?E Indigo Gala Gown LDE36 184 in stock $0.31 Saylor Aviva Dress SLR153 104 …" at bounding box center [815, 476] width 1507 height 613
click at [1481, 108] on button "Hub" at bounding box center [1470, 104] width 49 height 30
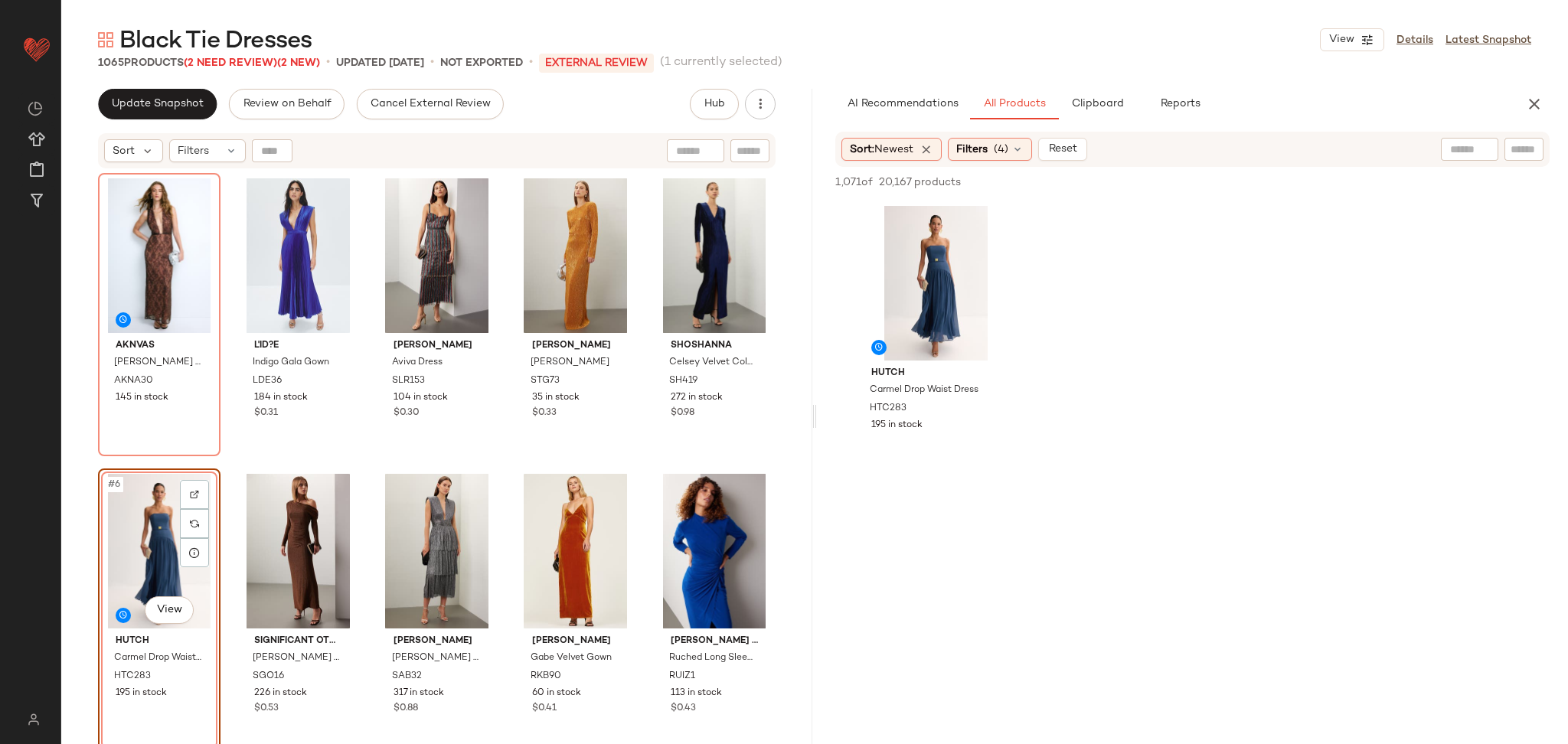
click at [233, 459] on div "AKNVAS Leo Lace Maxi Dress AKNA30 145 in stock L'ID?E Indigo Gala Gown LDE36 18…" at bounding box center [437, 478] width 678 height 610
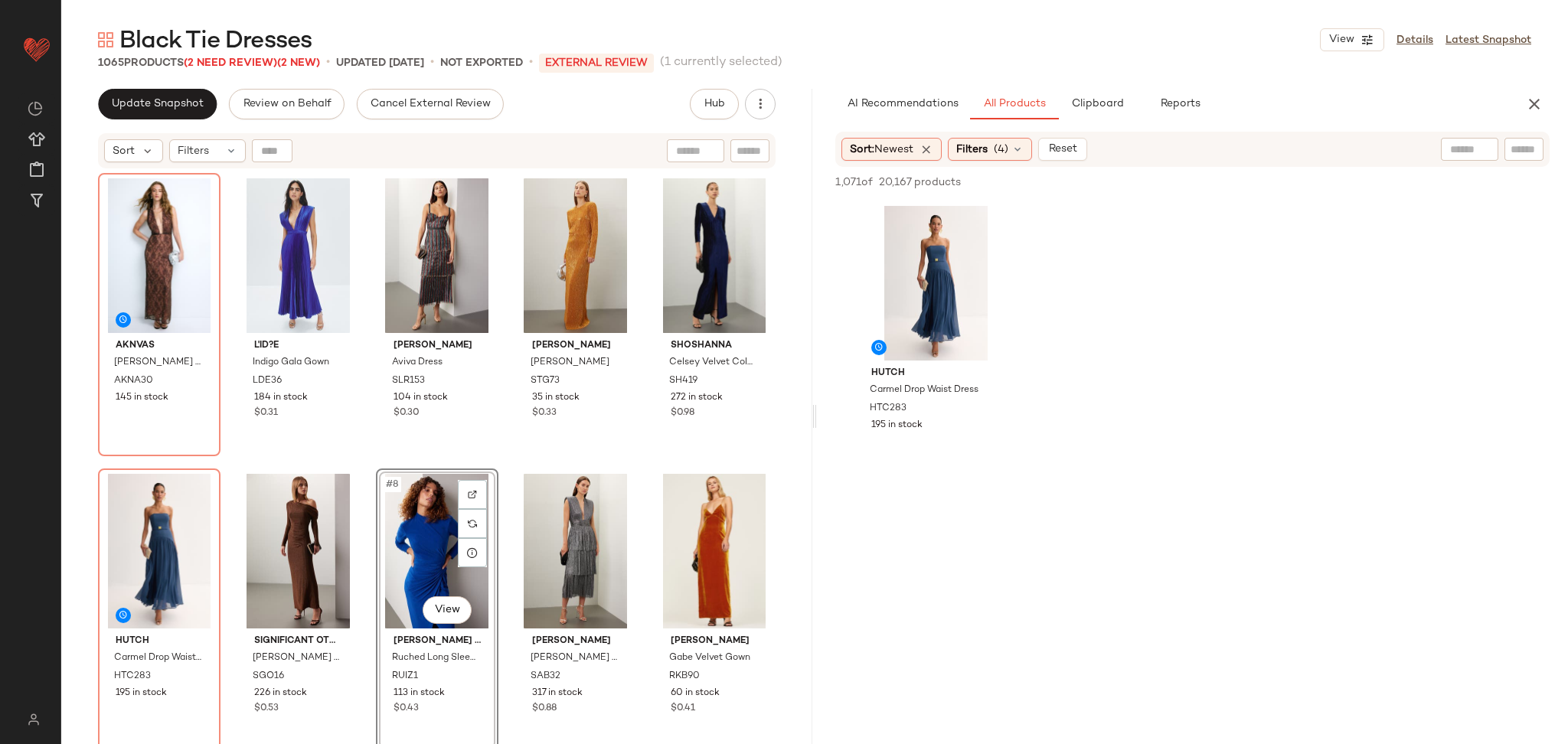
click at [505, 467] on div "AKNVAS Leo Lace Maxi Dress AKNA30 145 in stock L'ID?E Indigo Gala Gown LDE36 18…" at bounding box center [437, 478] width 678 height 610
click at [1537, 109] on icon "button" at bounding box center [1534, 104] width 18 height 18
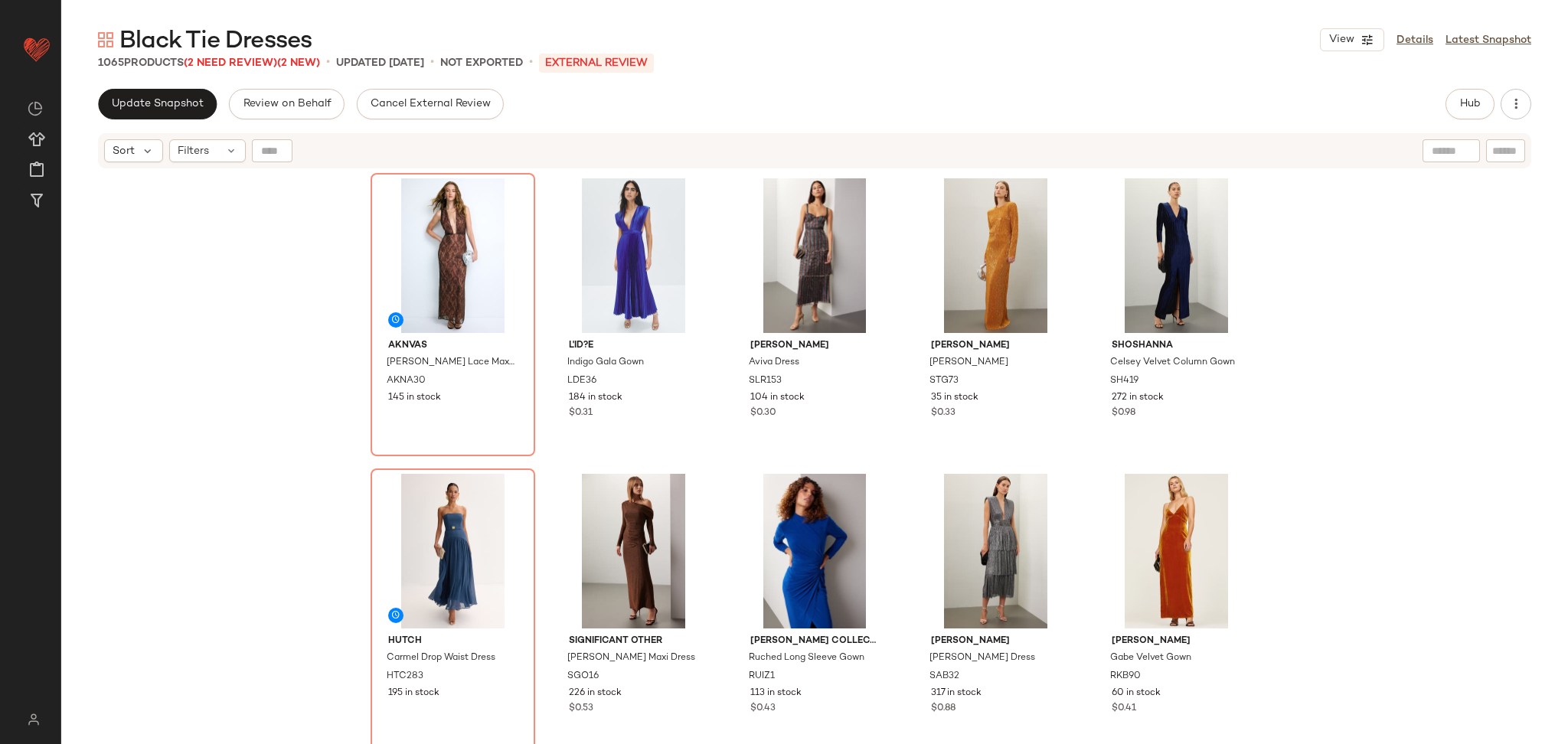
click at [1395, 285] on div "AKNVAS Leo Lace Maxi Dress AKNA30 145 in stock L'ID?E Indigo Gala Gown LDE36 18…" at bounding box center [815, 476] width 1507 height 613
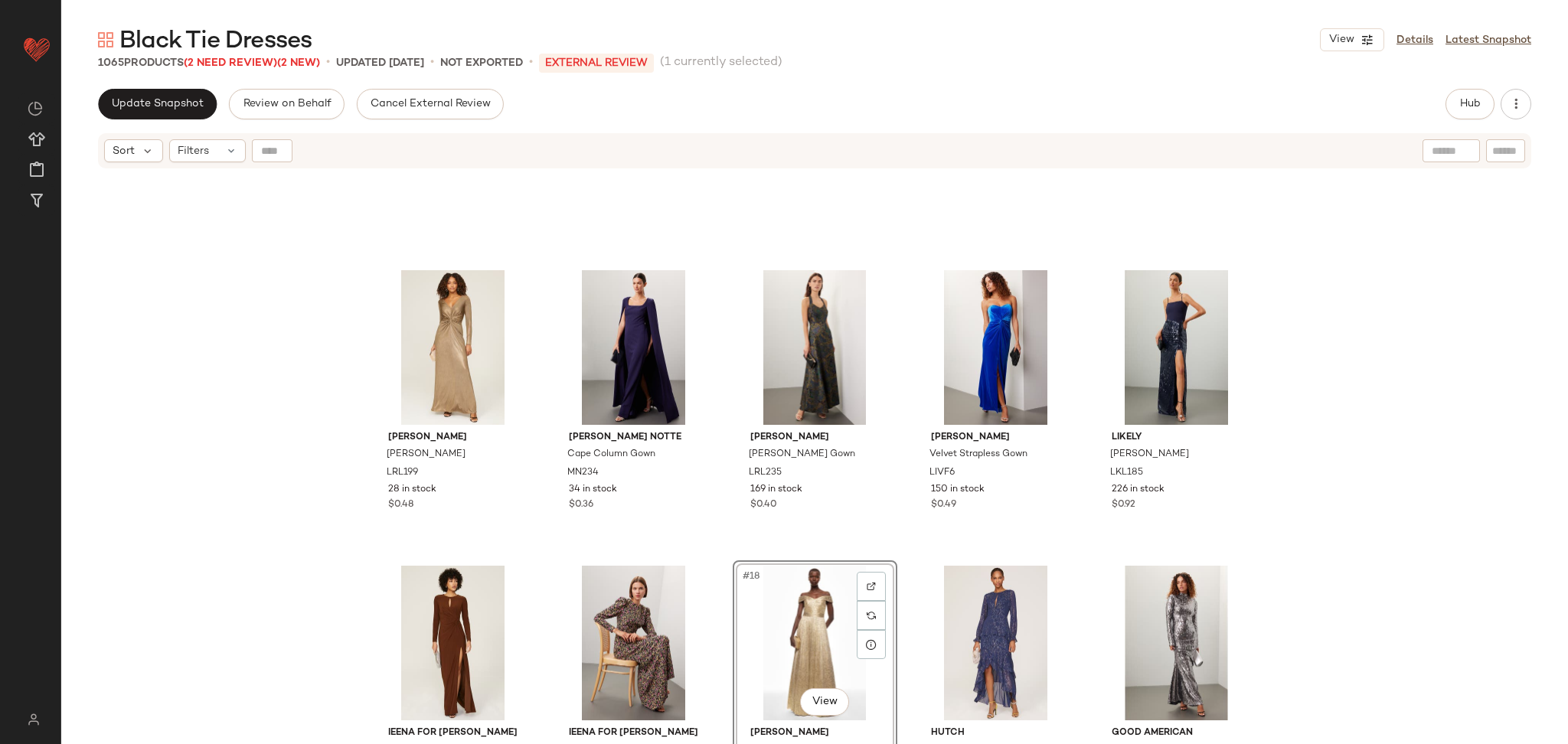
click at [1346, 505] on div "Lauren Ralph Lauren Nadira Gown LRL199 28 in stock $0.48 Marchesa Notte Cape Co…" at bounding box center [815, 476] width 1507 height 613
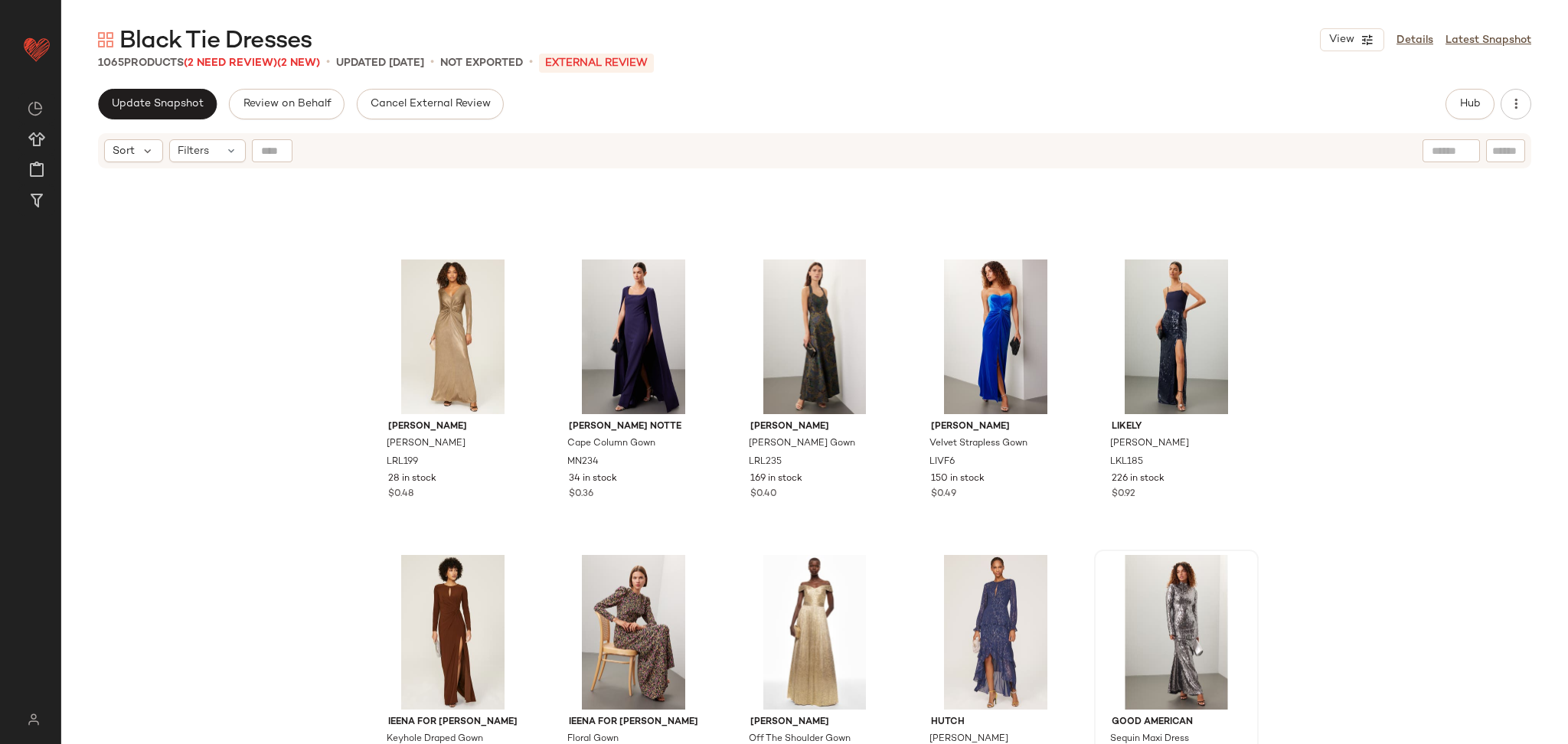
scroll to position [576, 0]
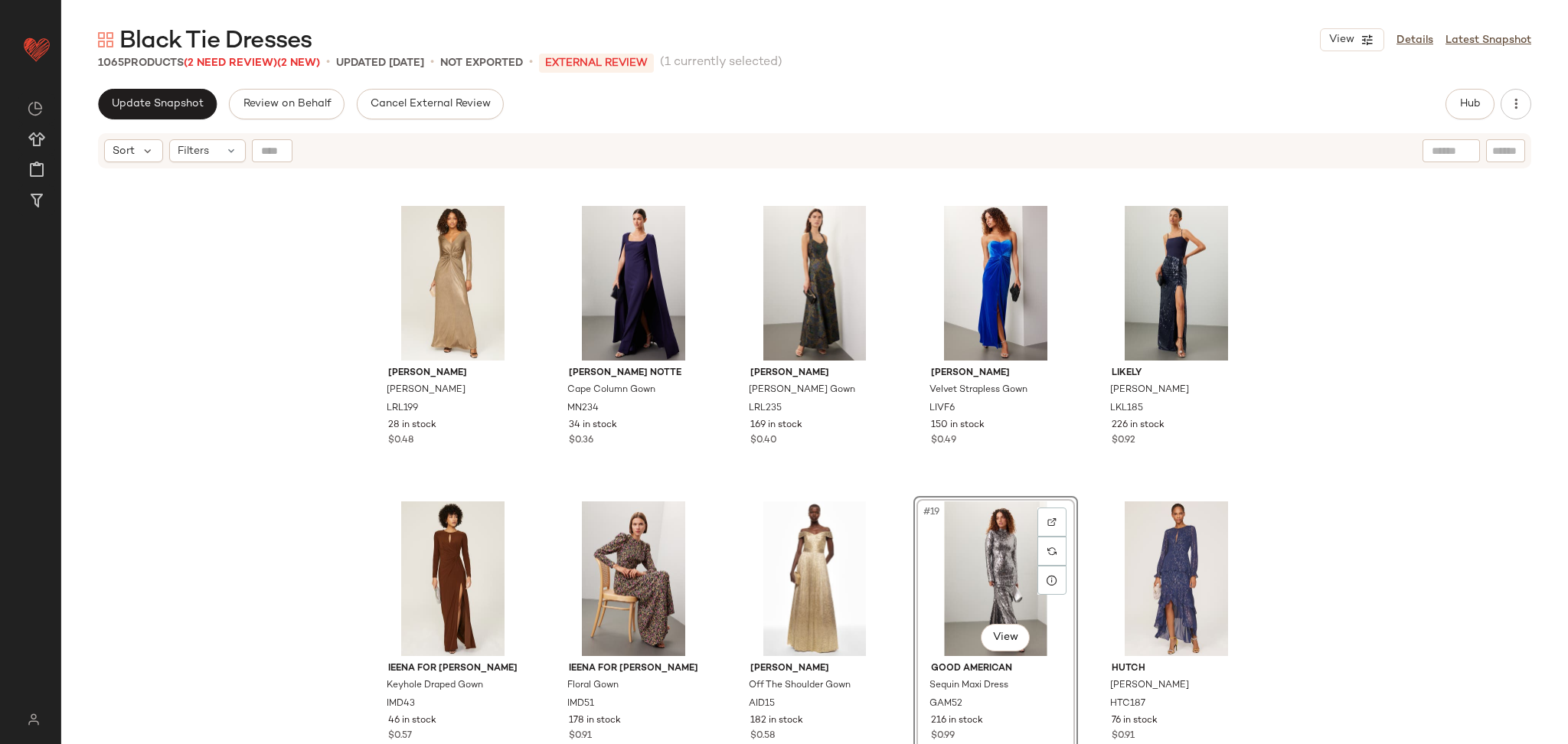
click at [1393, 465] on div "Lauren Ralph Lauren Nadira Gown LRL199 28 in stock $0.48 Marchesa Notte Cape Co…" at bounding box center [815, 476] width 1507 height 613
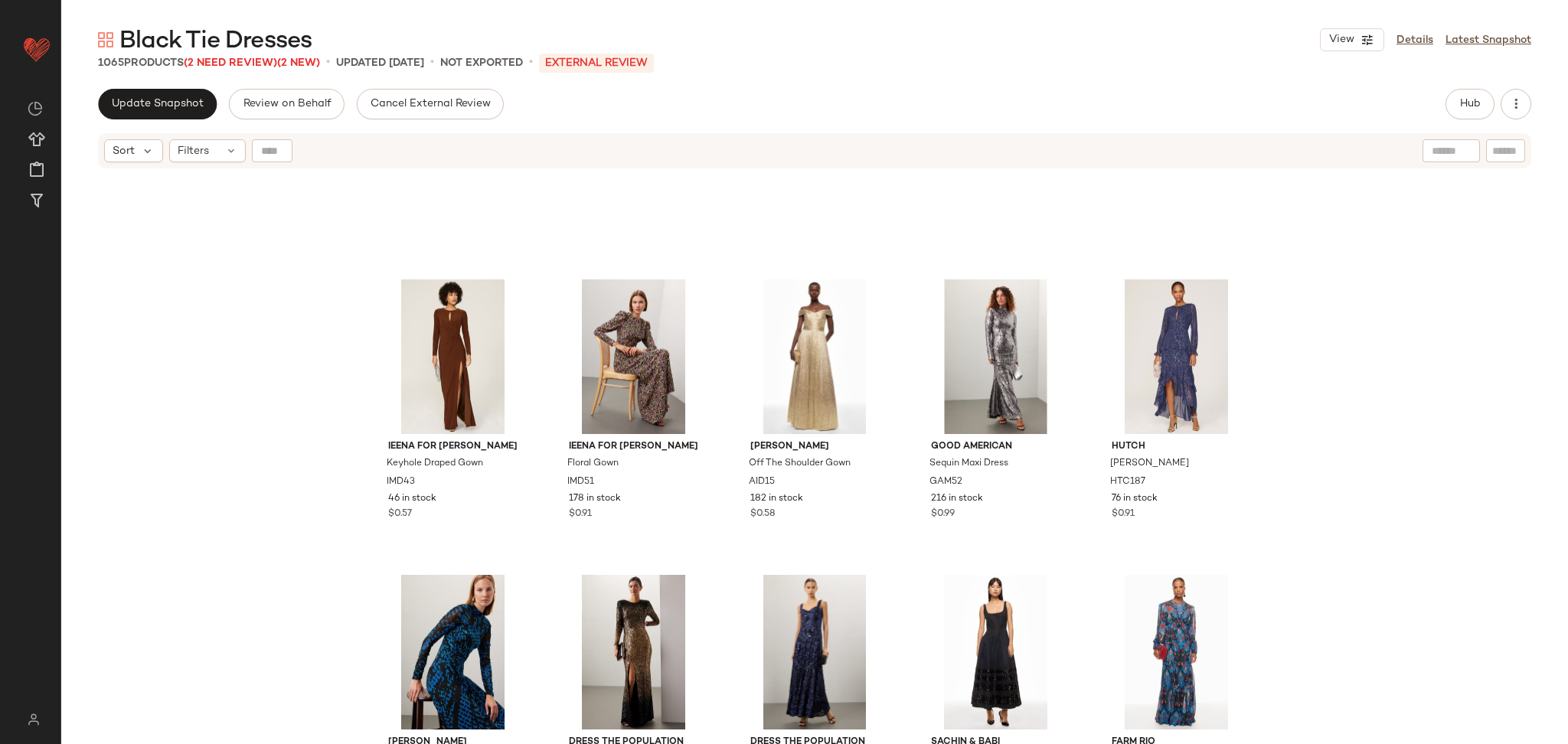
scroll to position [1181, 0]
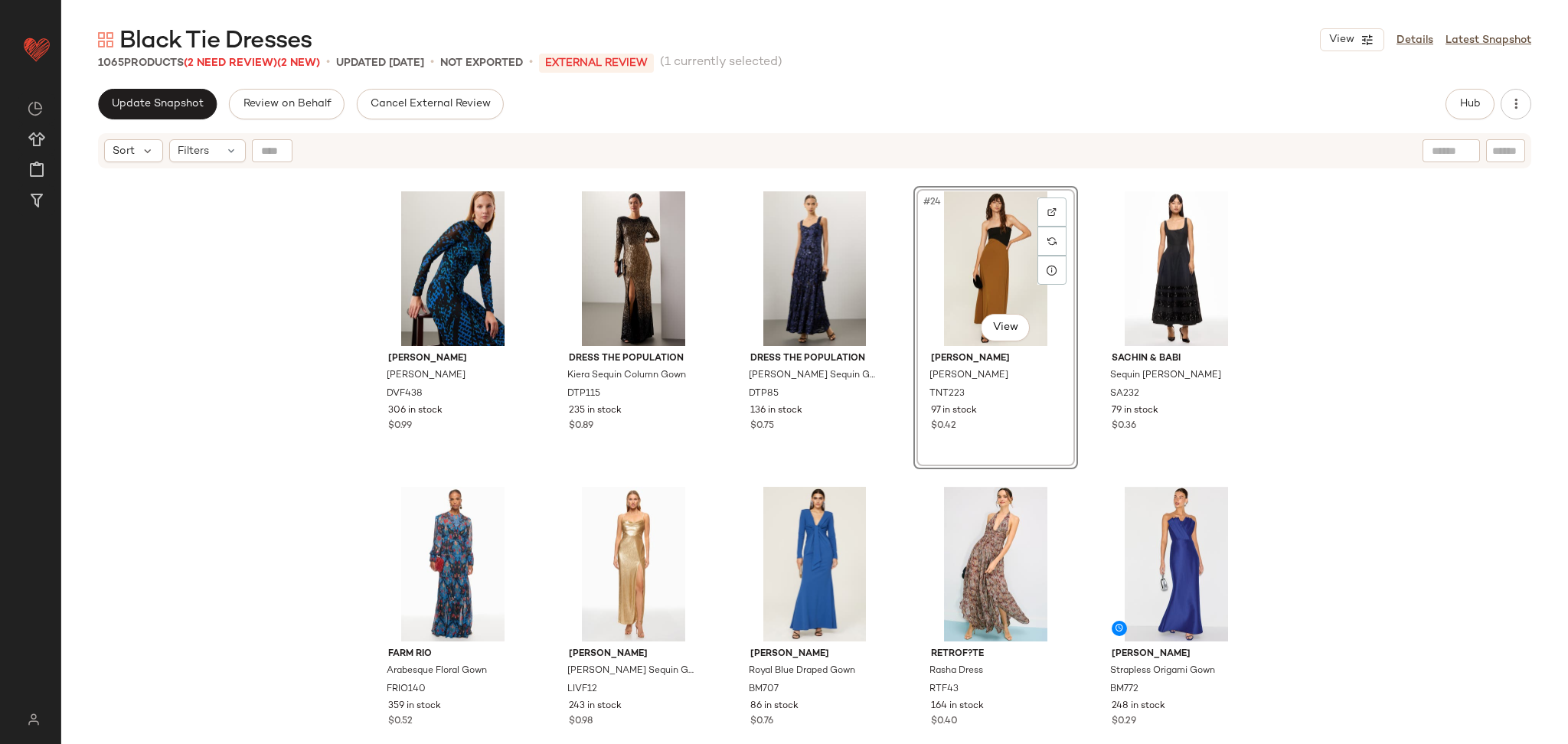
click at [1339, 399] on div "Ieena for Mac Duggal Keyhole Draped Gown IMD43 46 in stock $0.57 Ieena for Mac …" at bounding box center [815, 476] width 1507 height 613
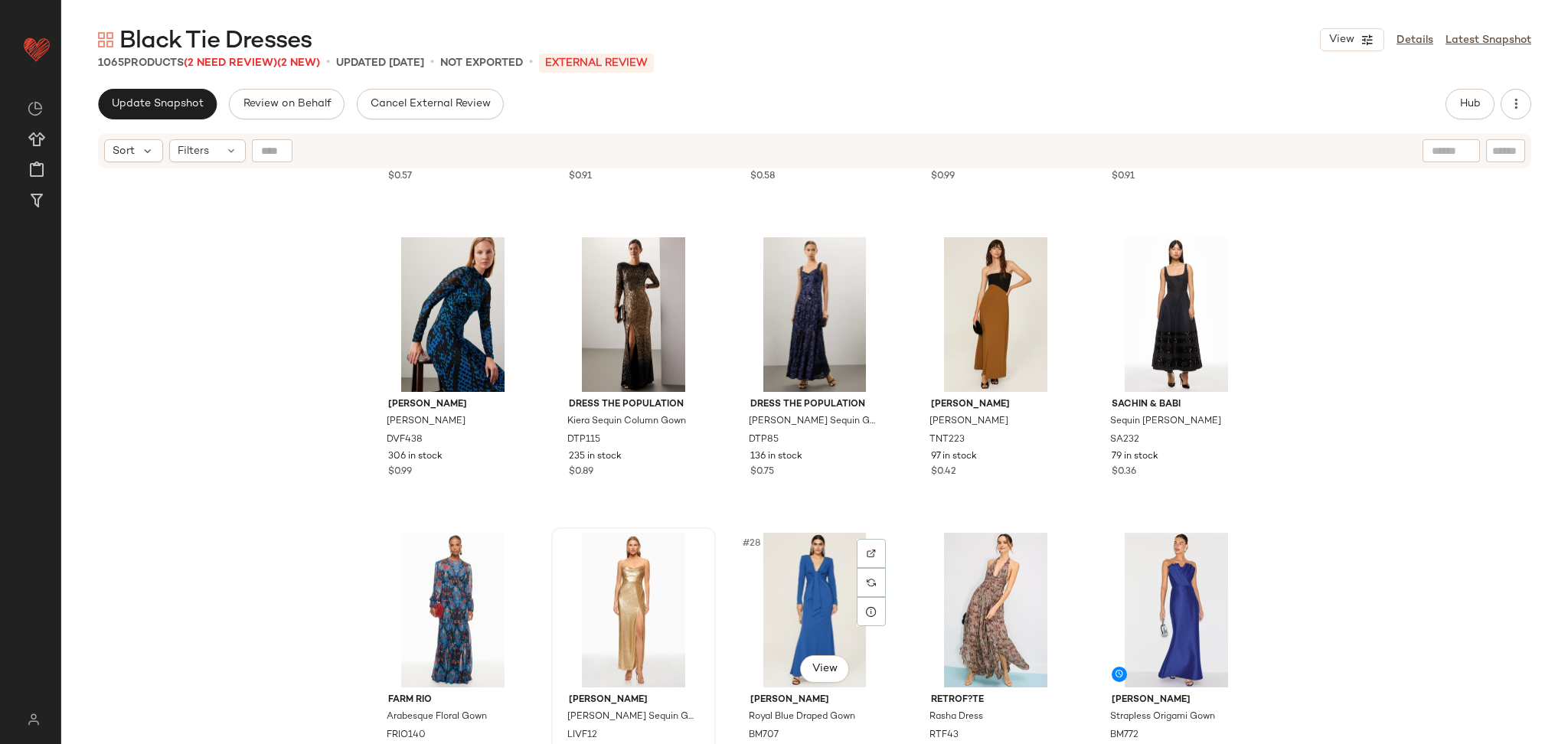
scroll to position [1136, 0]
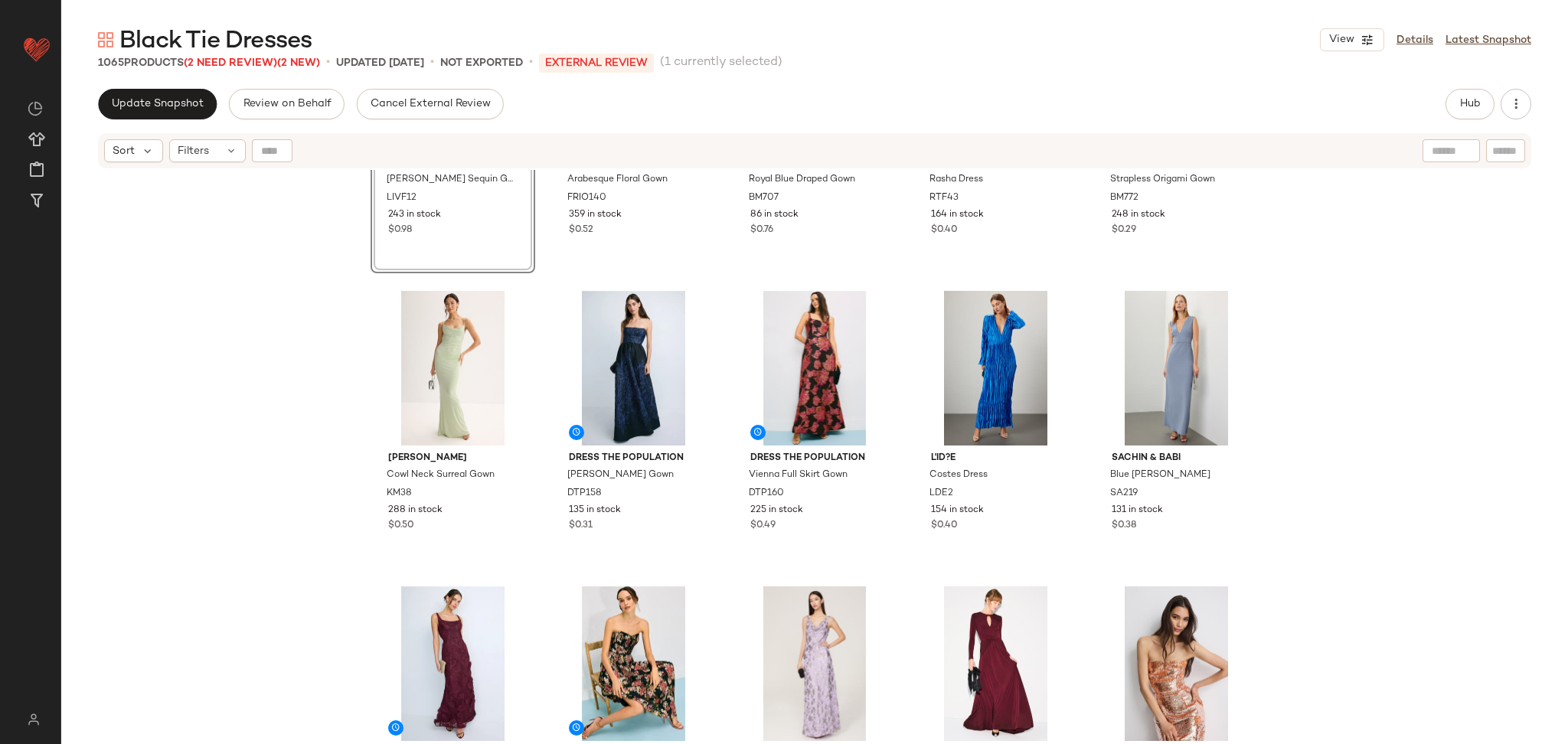
click at [1466, 426] on div "#26 View Liv Foster Ciara Sequin Gown LIVF12 243 in stock $0.98 FARM Rio Arabes…" at bounding box center [815, 476] width 1507 height 613
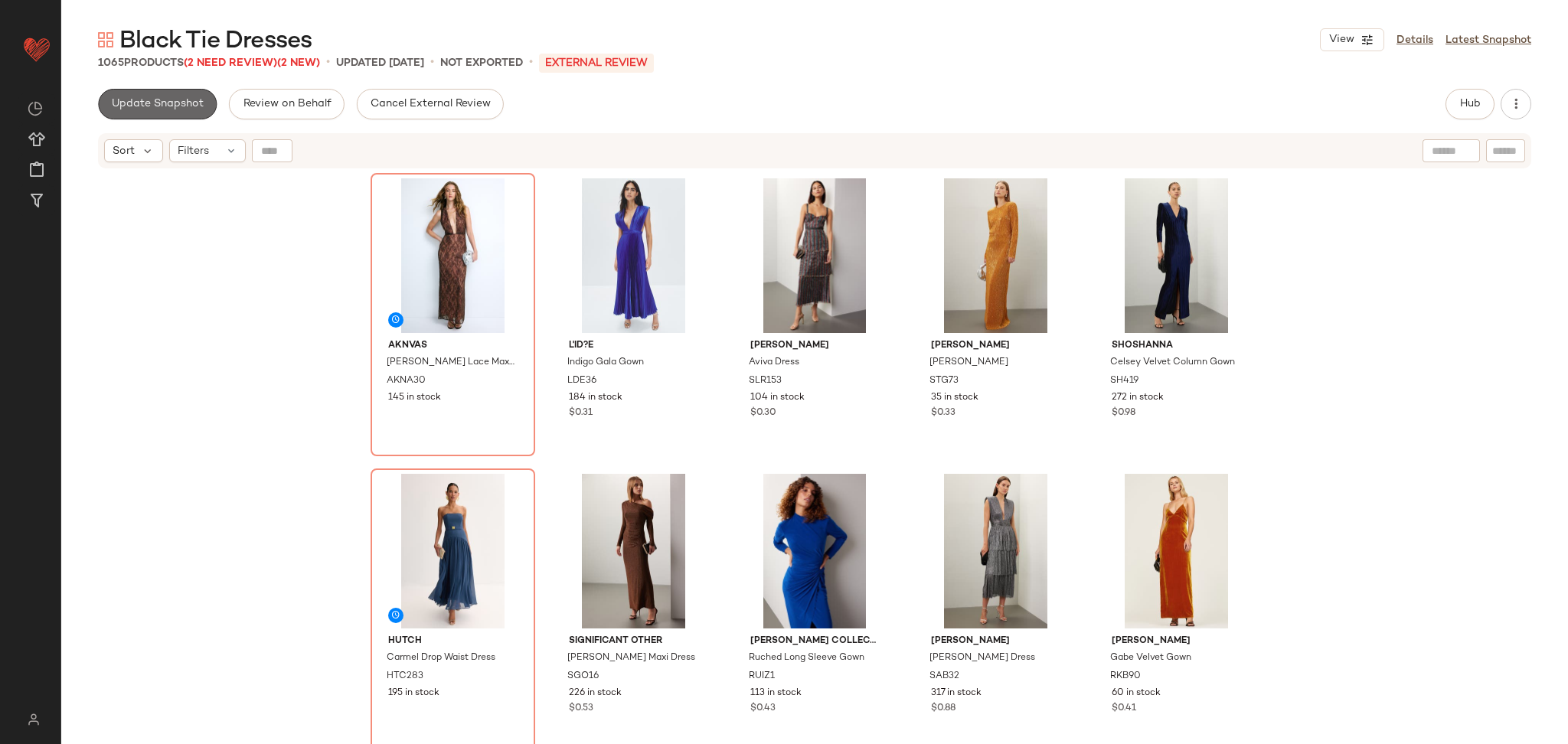
click at [159, 109] on span "Update Snapshot" at bounding box center [157, 104] width 93 height 12
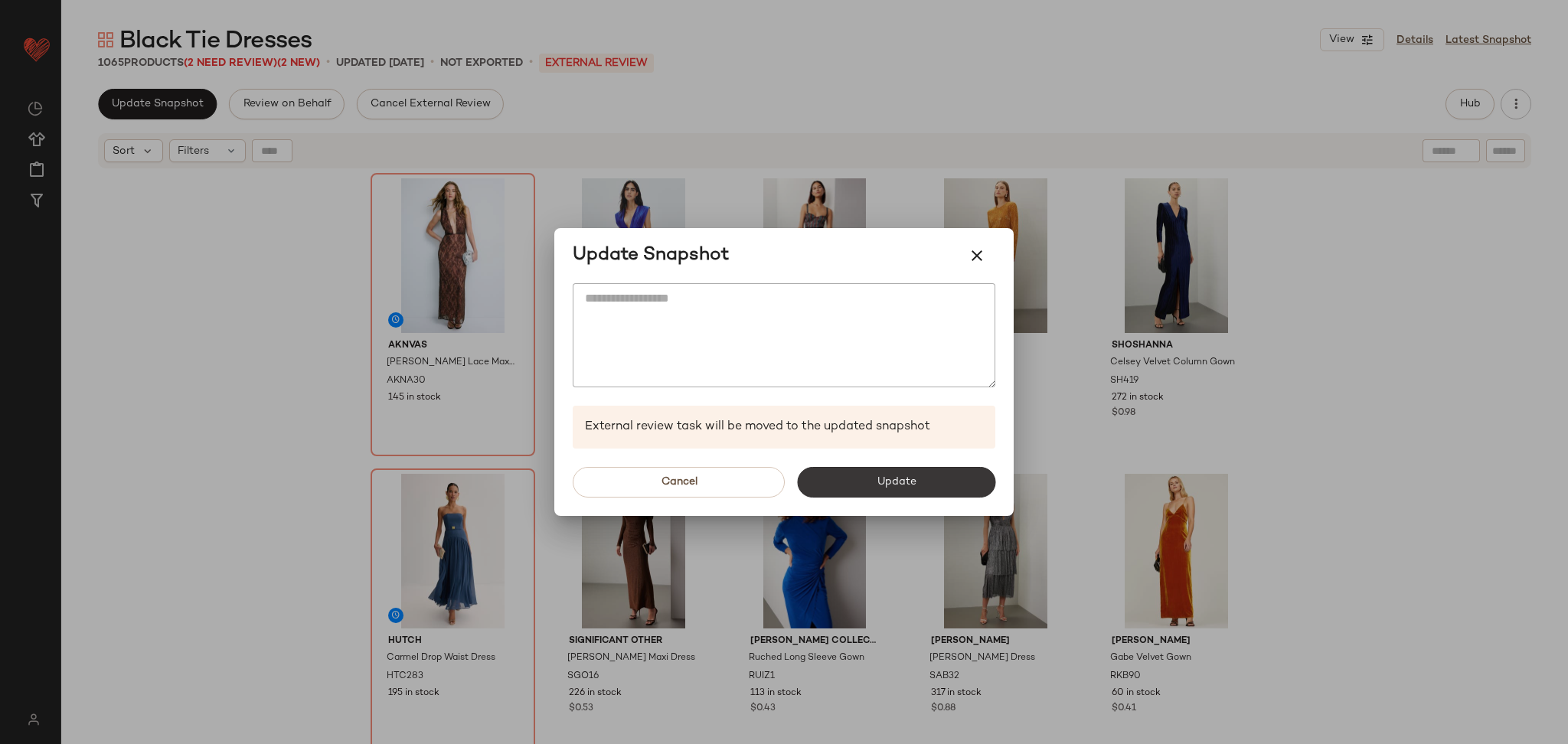
click at [941, 473] on button "Update" at bounding box center [896, 482] width 198 height 30
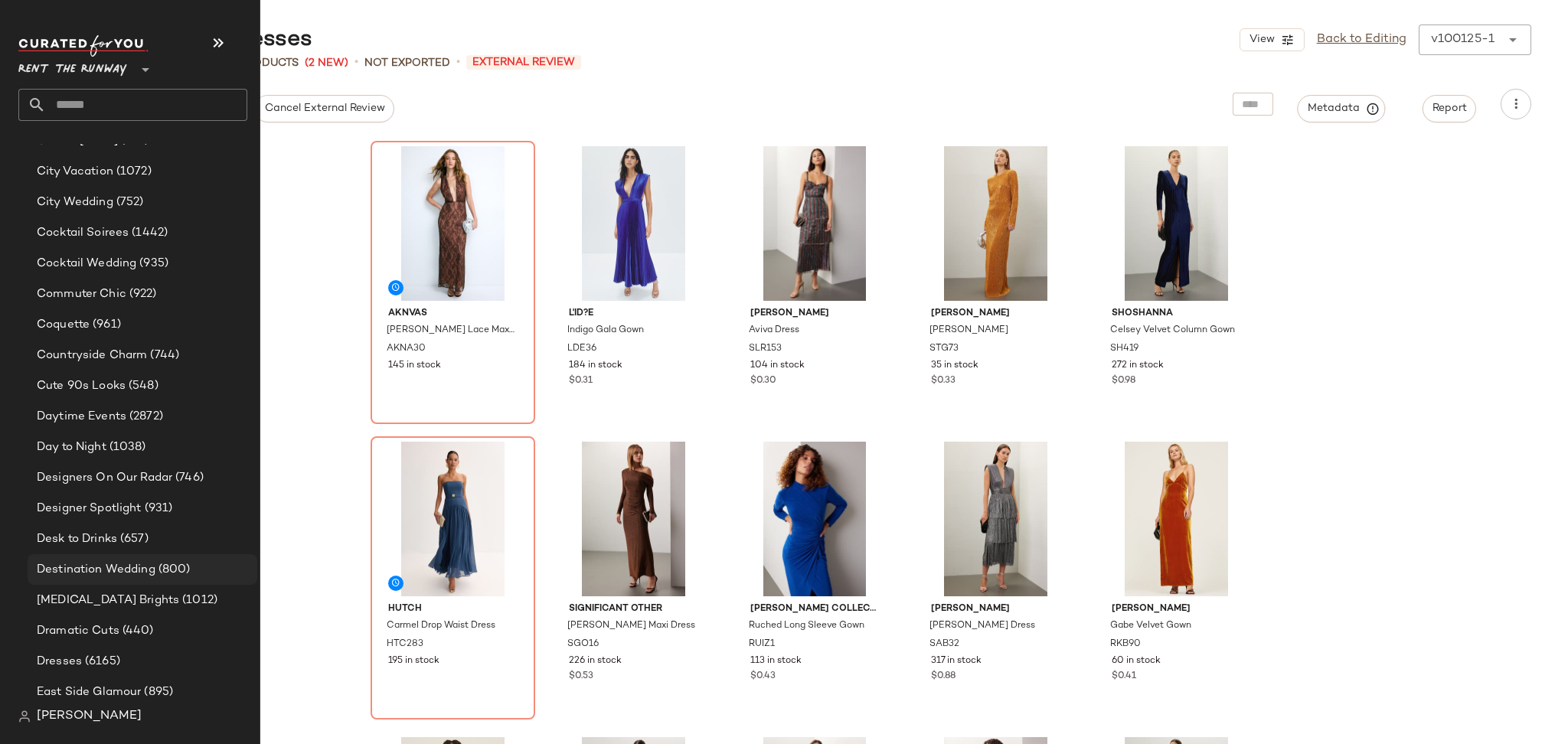
scroll to position [858, 0]
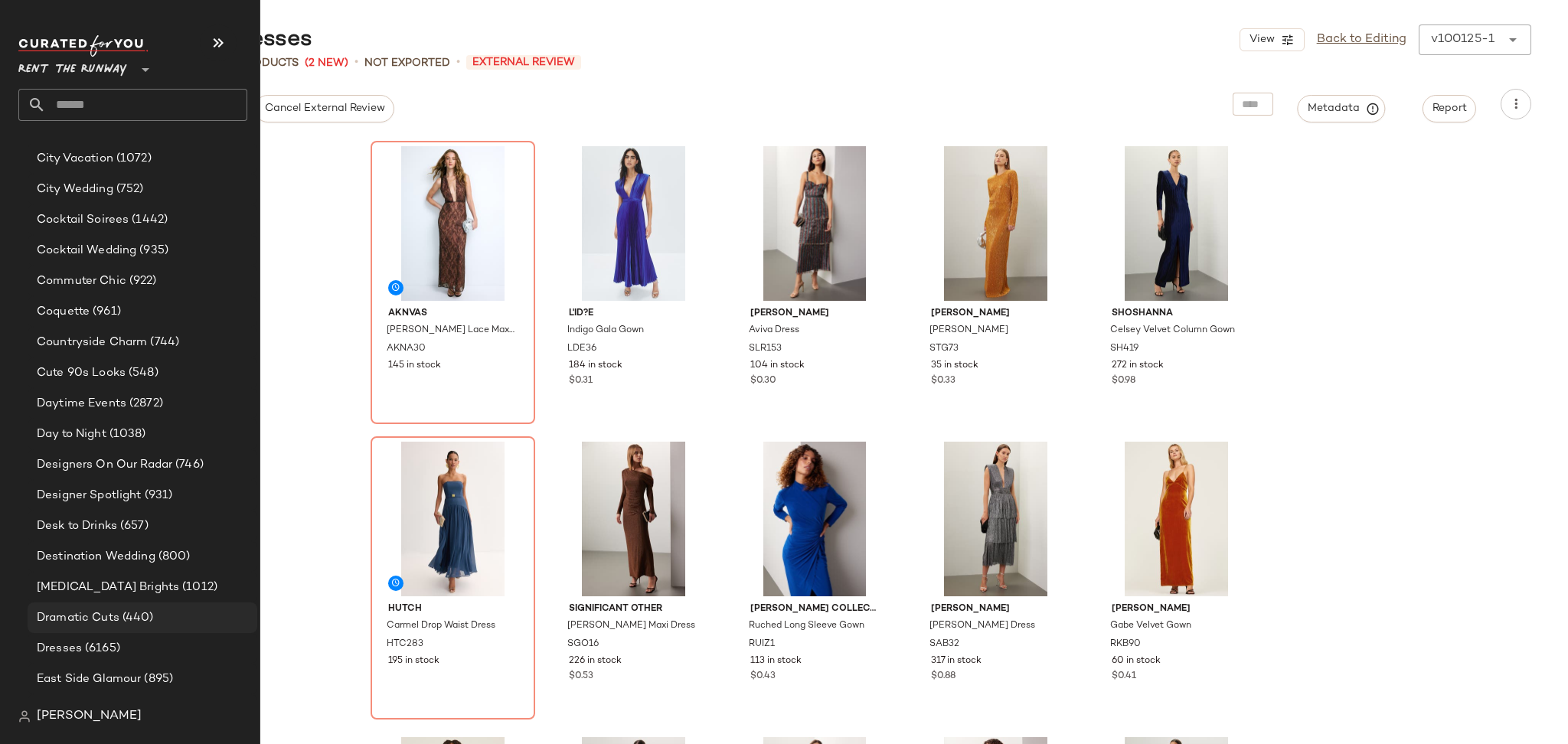
click at [137, 606] on div "Dramatic Cuts (440)" at bounding box center [141, 618] width 229 height 30
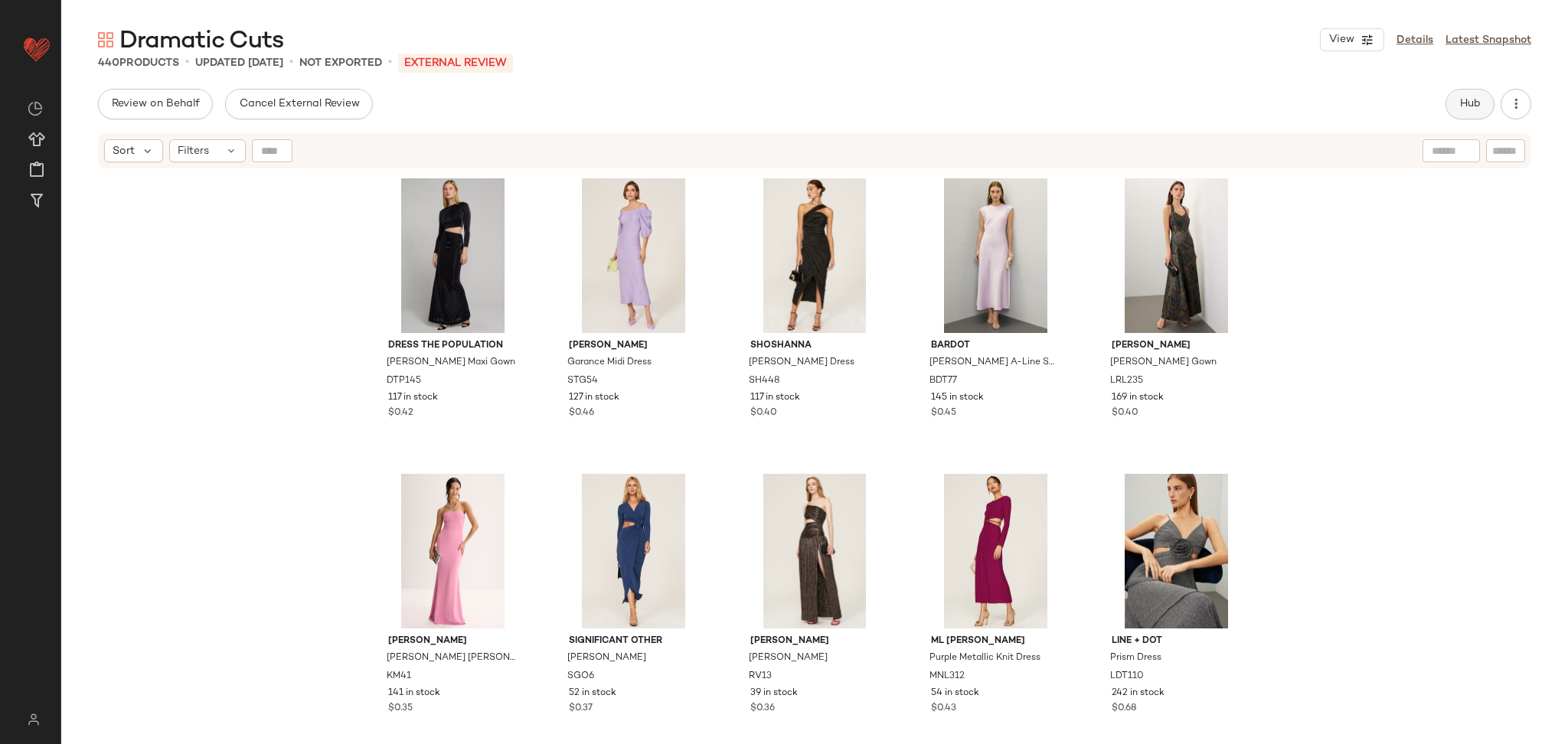
click at [1462, 96] on button "Hub" at bounding box center [1470, 104] width 49 height 30
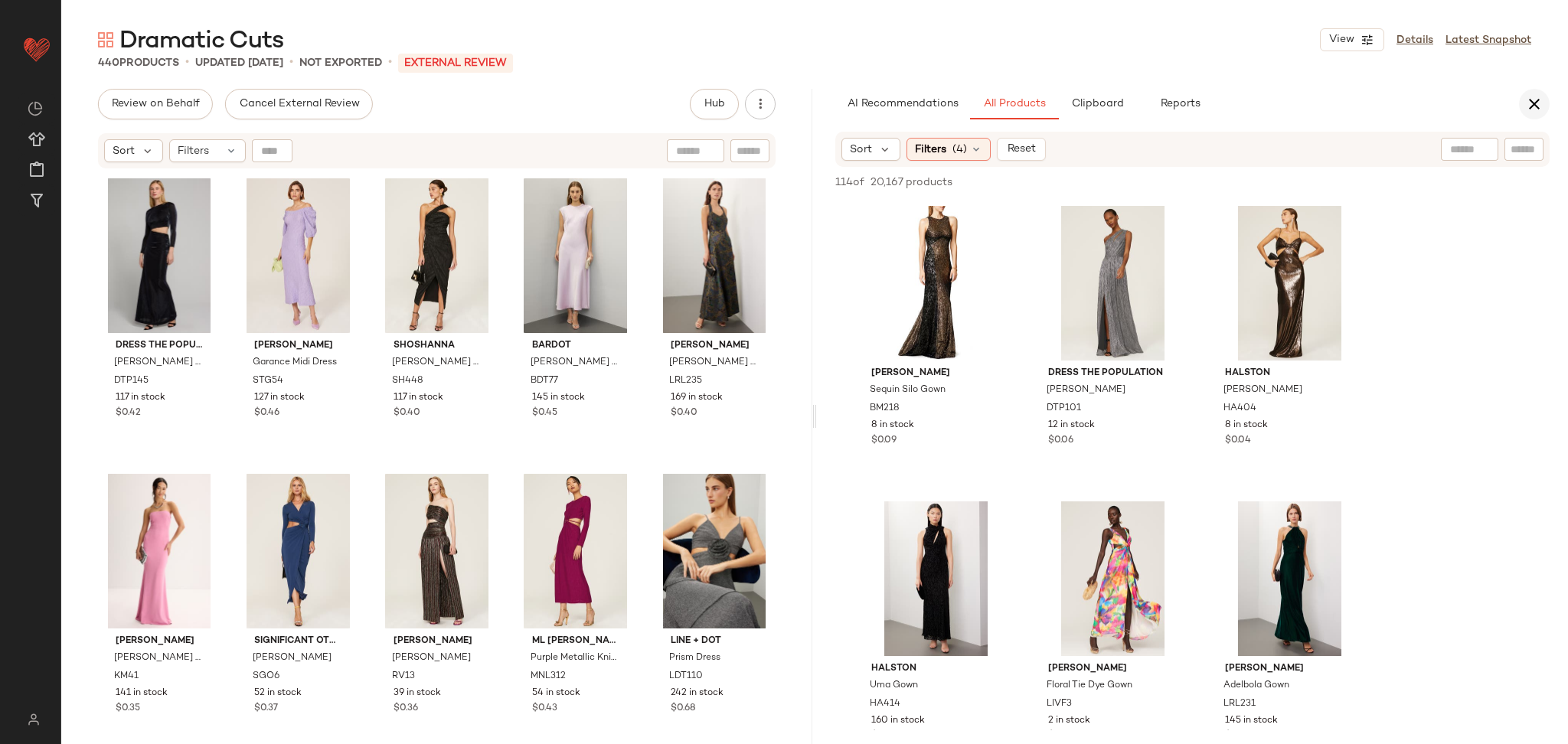
click at [1546, 95] on button "button" at bounding box center [1534, 104] width 30 height 30
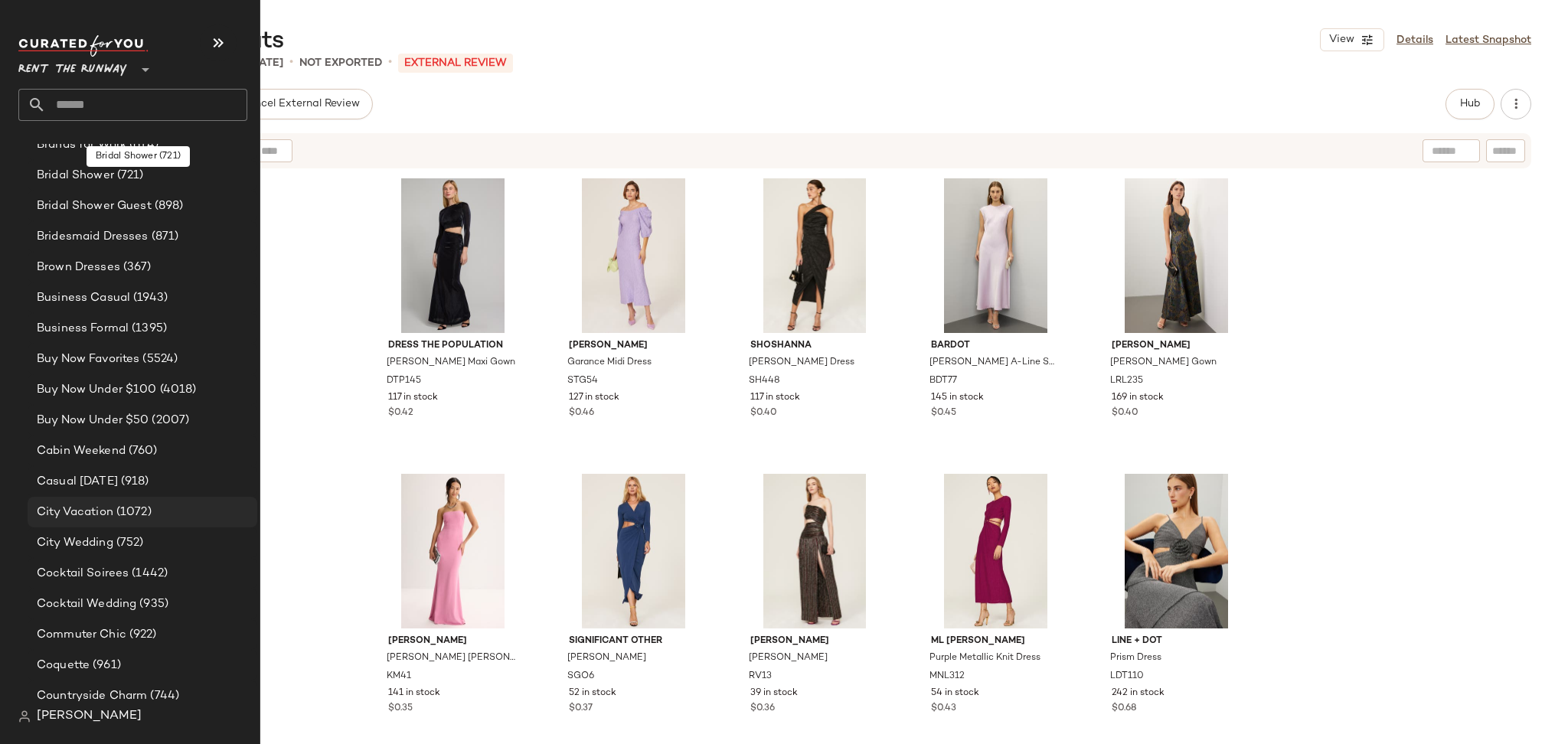
scroll to position [507, 0]
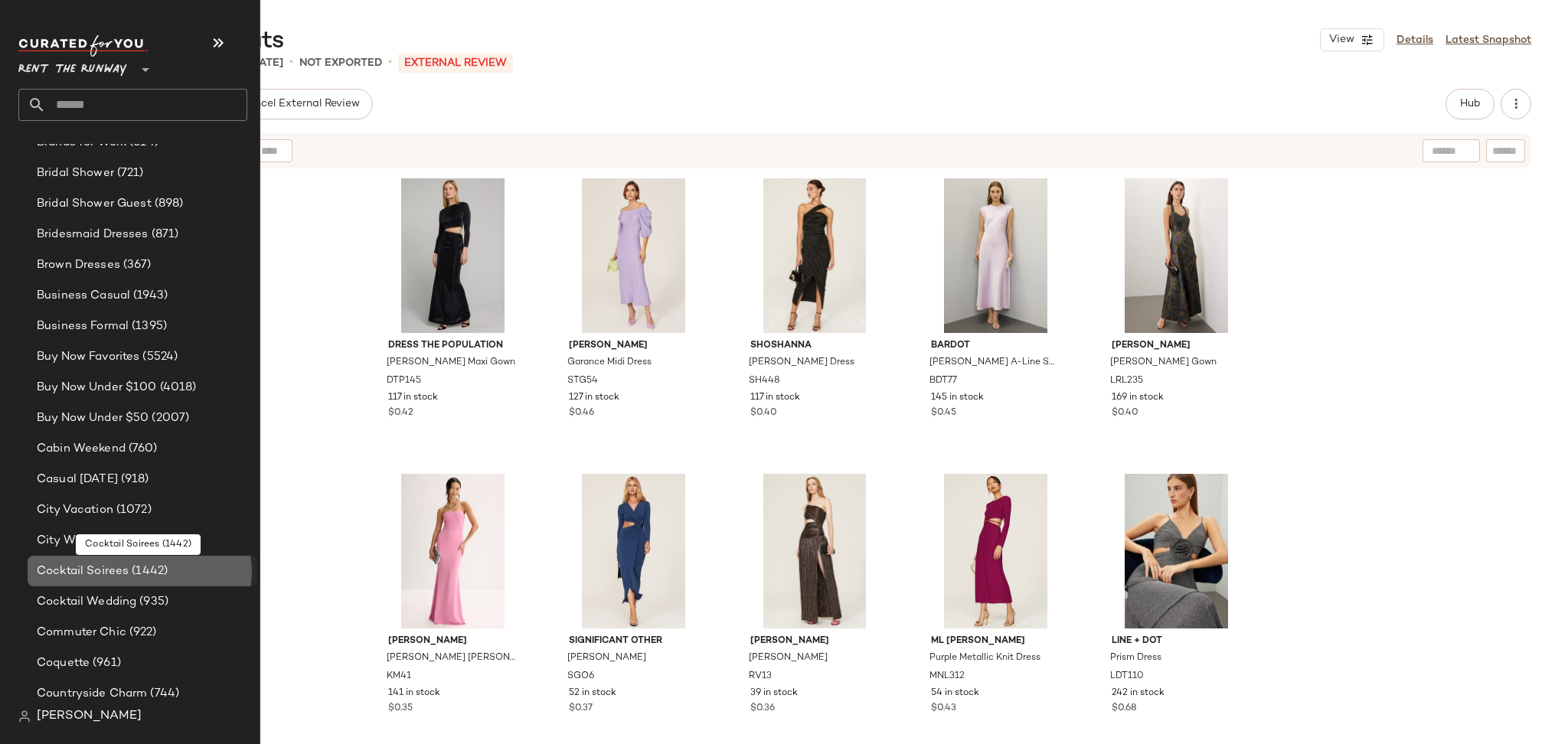
click at [152, 578] on span "(1442)" at bounding box center [148, 571] width 39 height 18
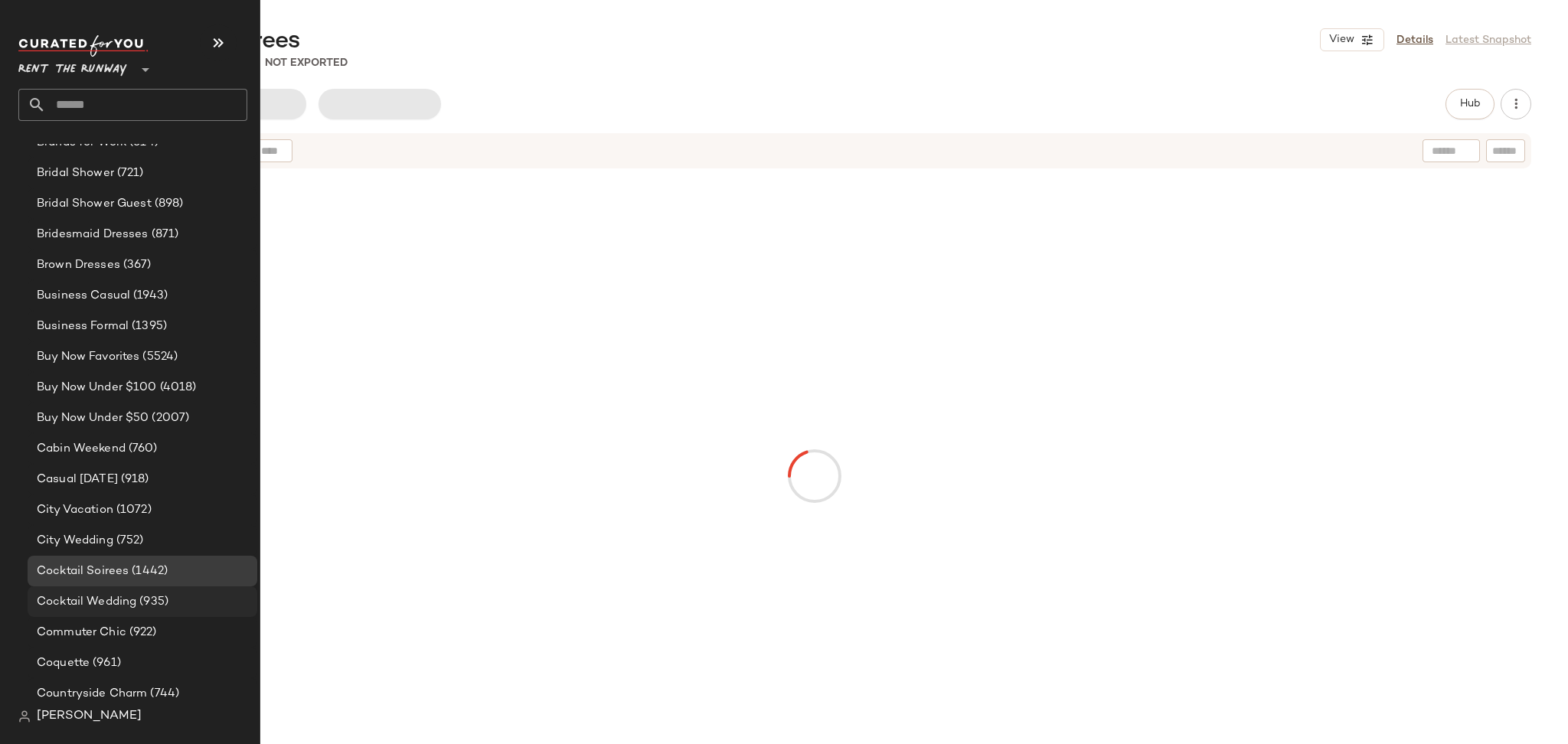
click at [150, 590] on div "Cocktail Wedding (935)" at bounding box center [141, 602] width 229 height 30
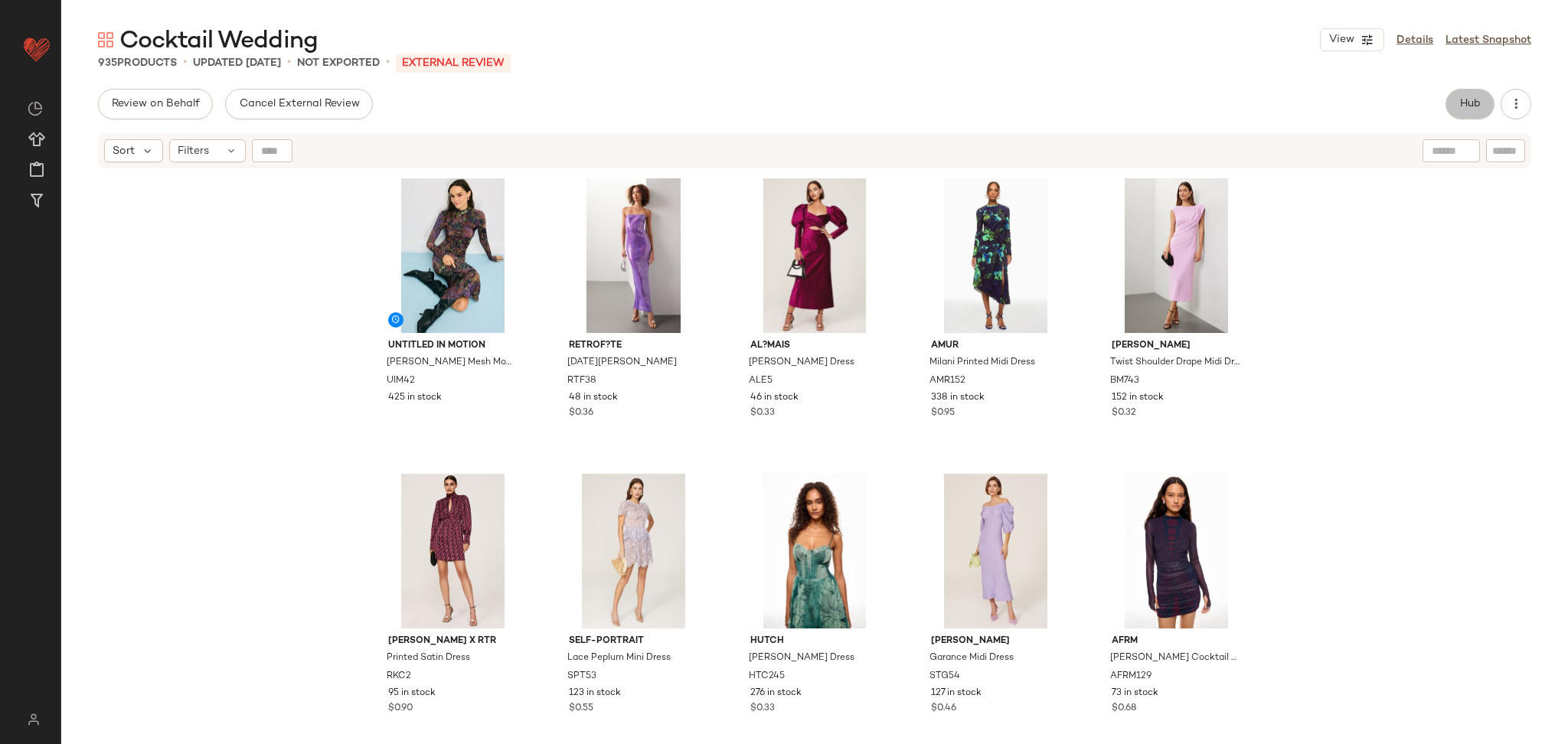
click at [1469, 92] on button "Hub" at bounding box center [1470, 104] width 49 height 30
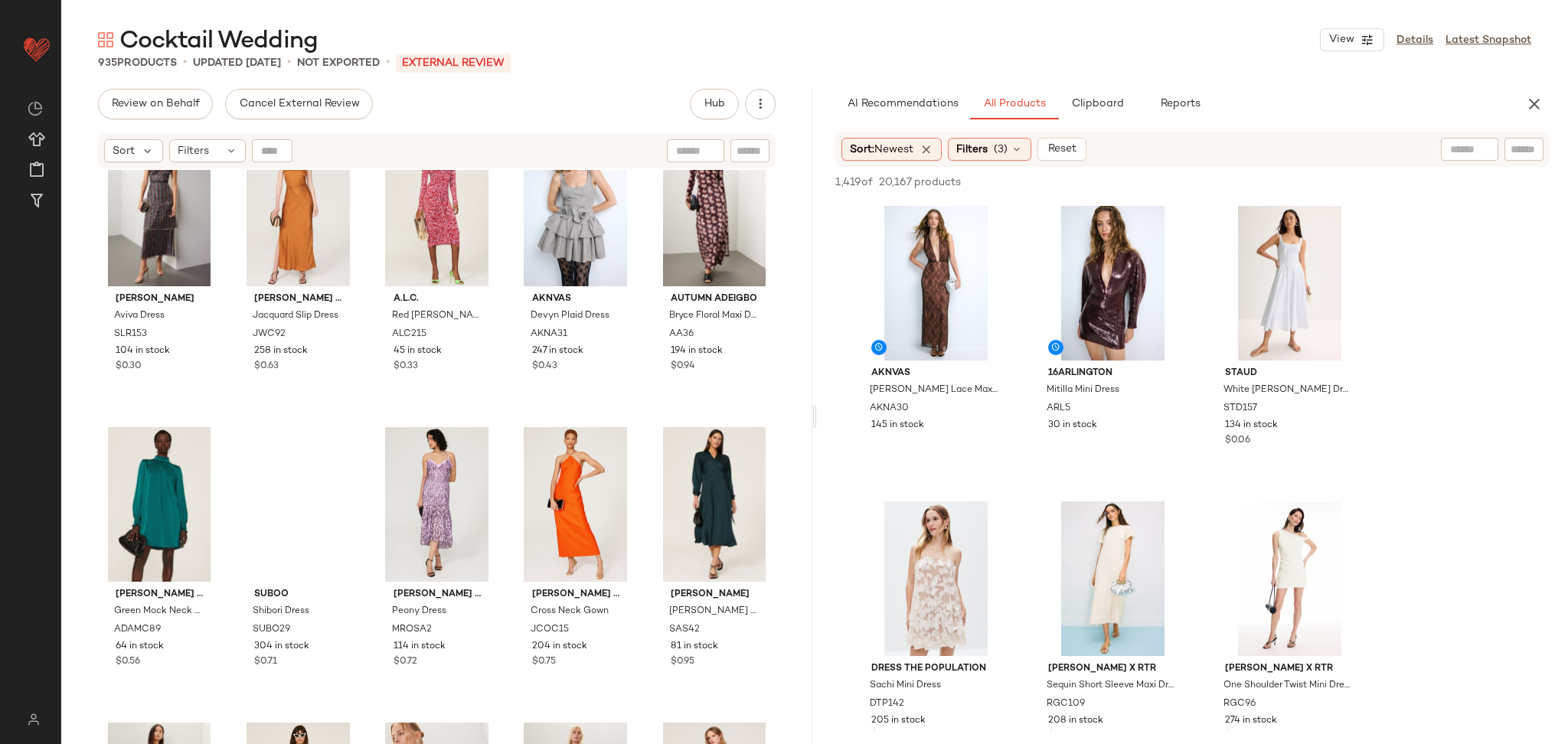
scroll to position [1841, 0]
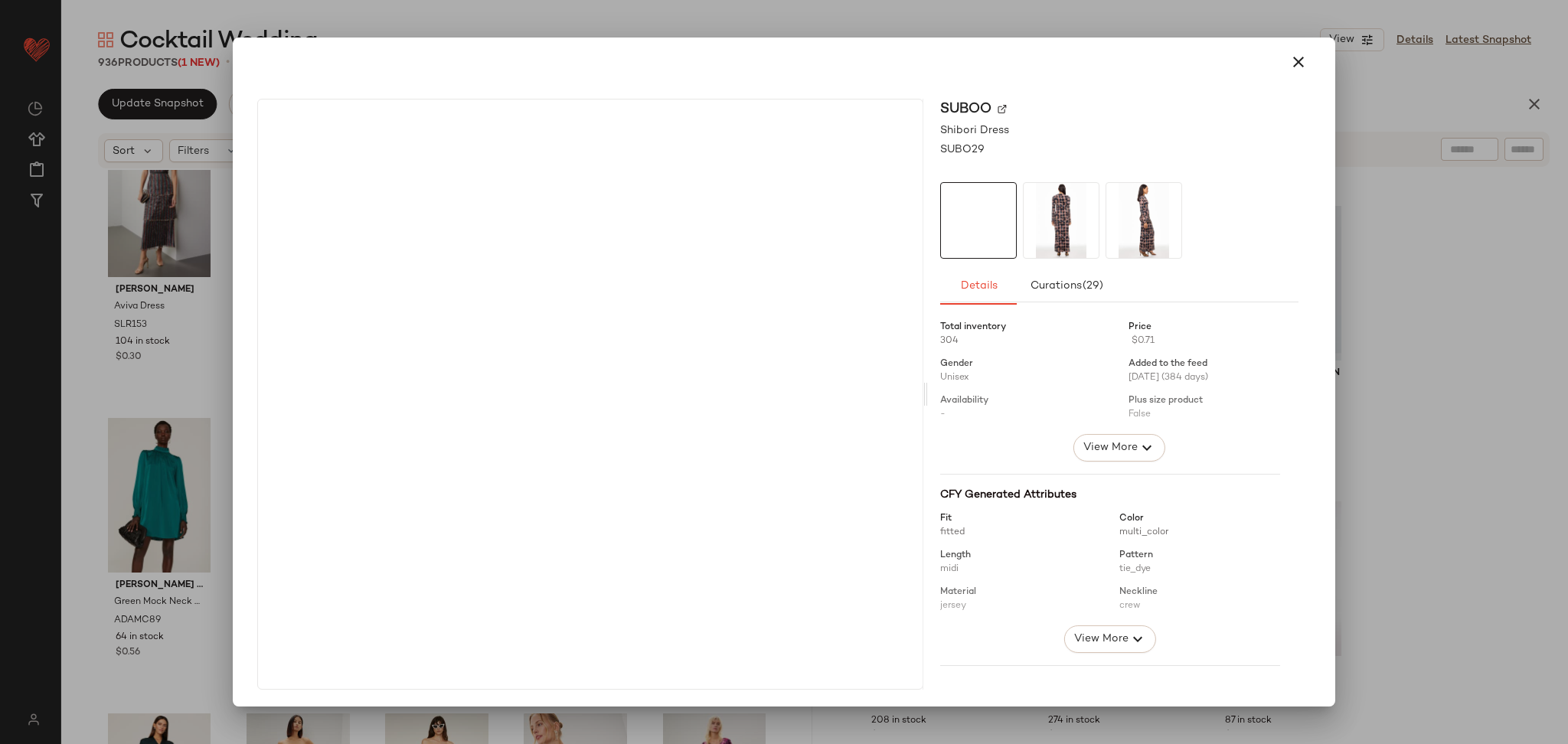
click at [1435, 334] on div at bounding box center [784, 372] width 1568 height 744
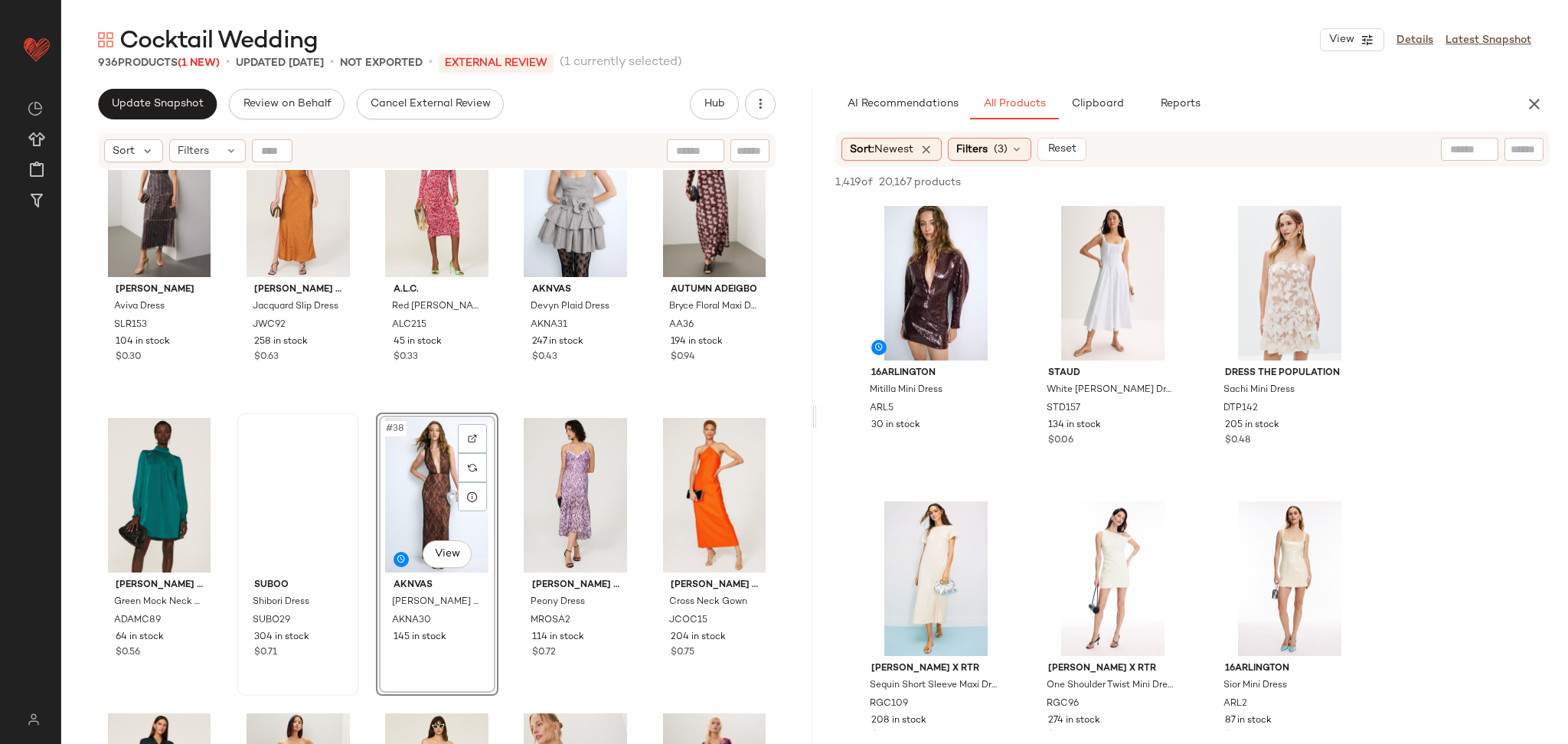
click at [635, 412] on div "Saylor Aviva Dress SLR153 104 in stock $0.30 Jason Wu x RTR Jacquard Slip Dress…" at bounding box center [437, 476] width 751 height 613
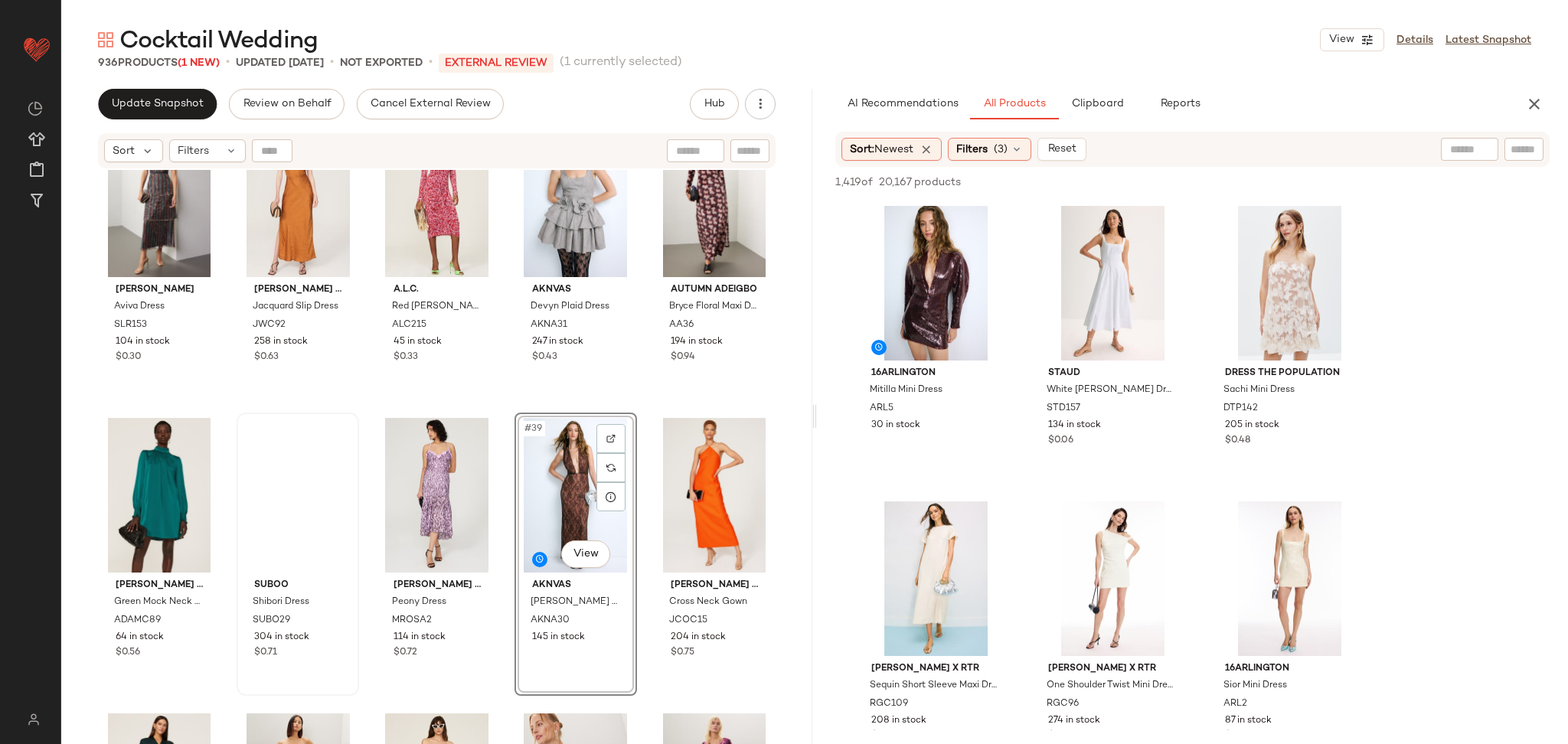
click at [635, 412] on div "Saylor Aviva Dress SLR153 104 in stock $0.30 Jason Wu x RTR Jacquard Slip Dress…" at bounding box center [437, 476] width 751 height 613
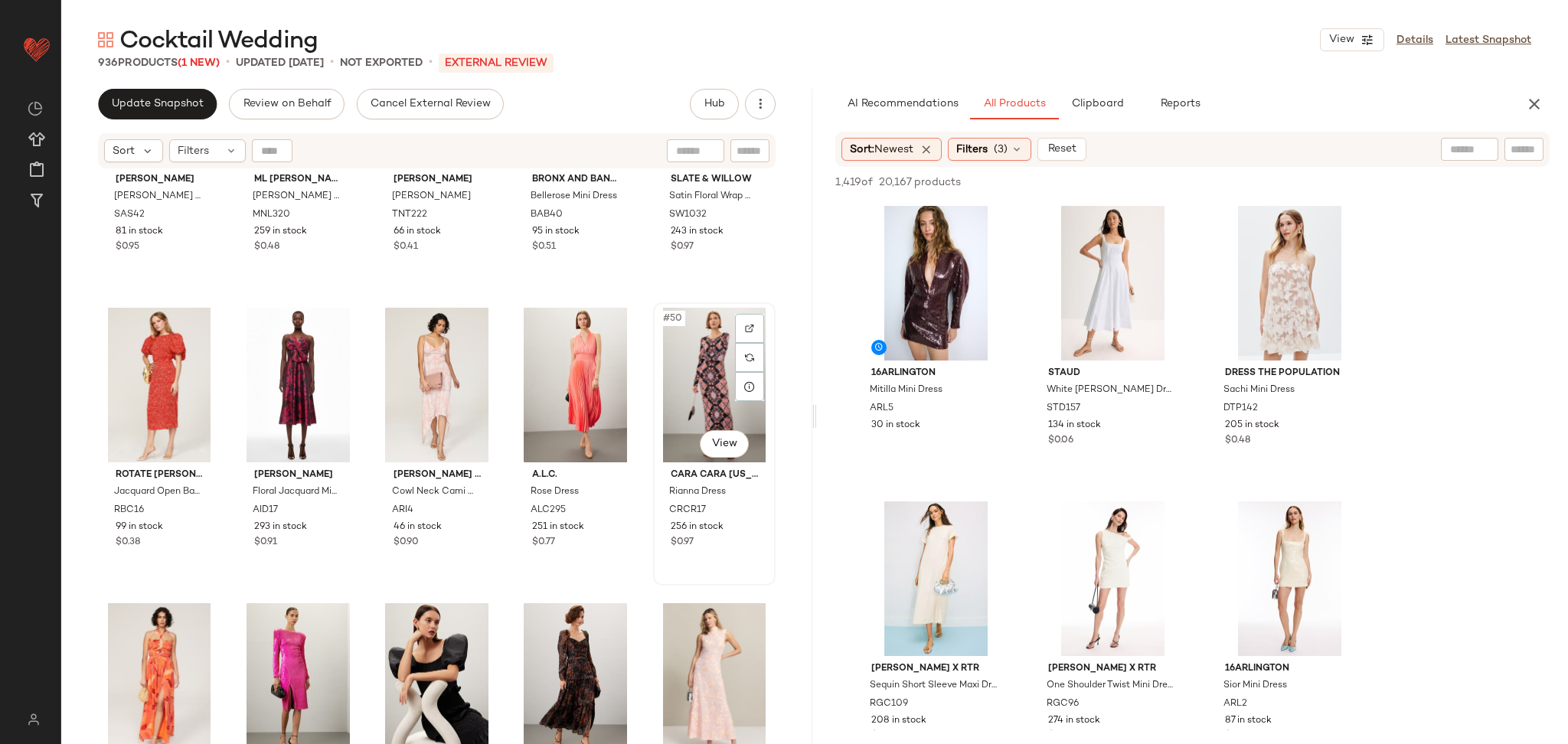
scroll to position [2504, 0]
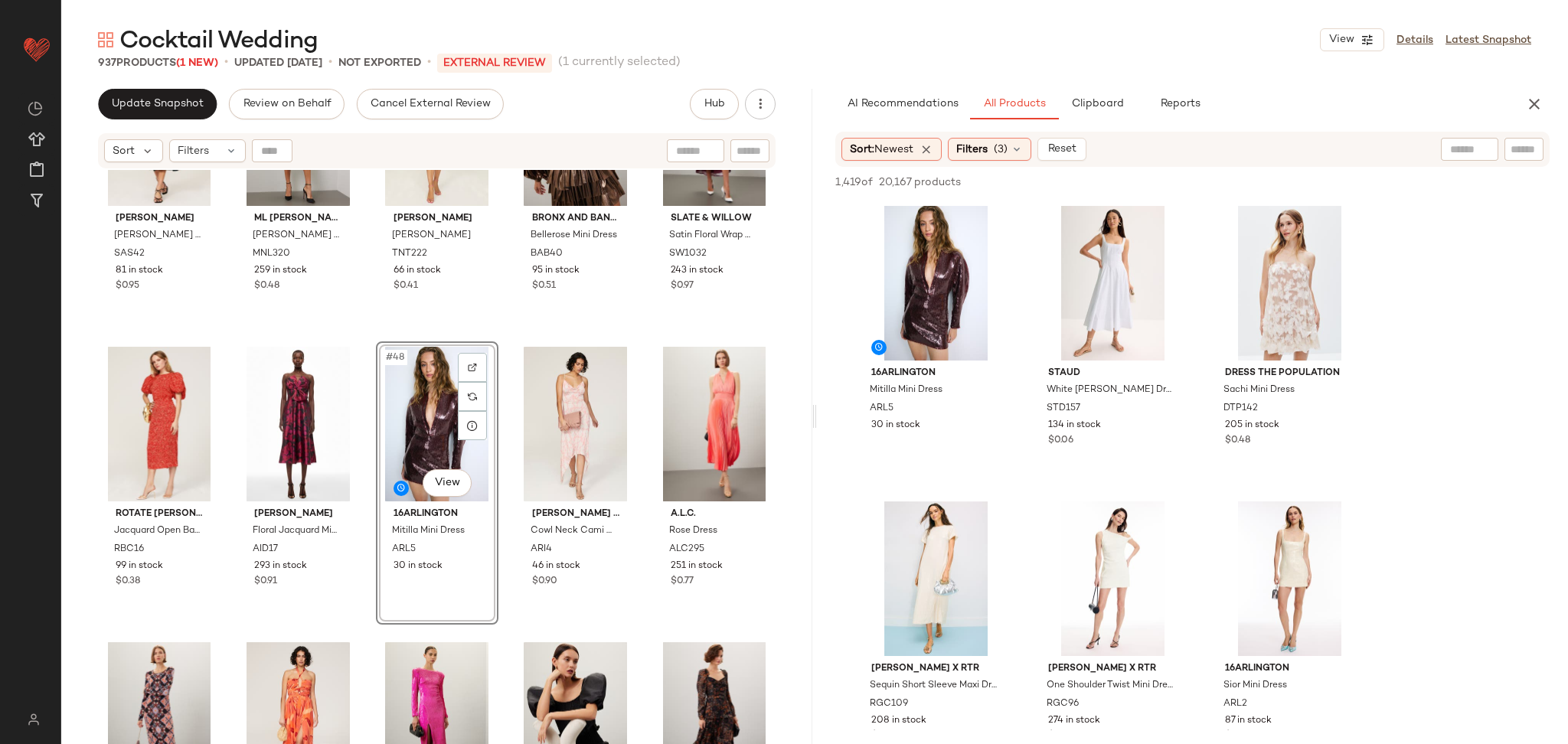
click at [503, 339] on div "Samantha Sipos Erica Wrap Dress SAS42 81 in stock $0.95 ML Monique Lhuillier Co…" at bounding box center [437, 476] width 751 height 613
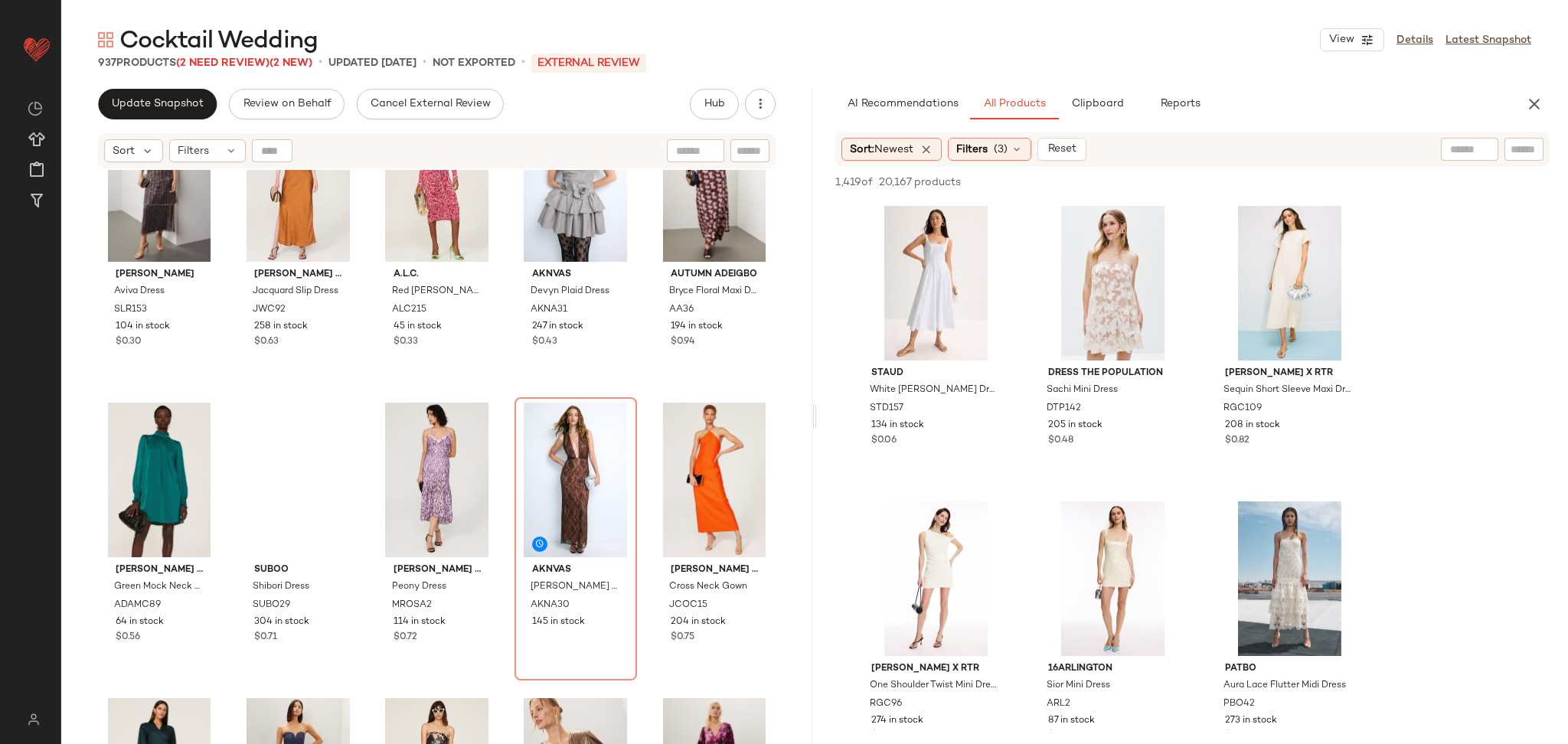
scroll to position [1899, 0]
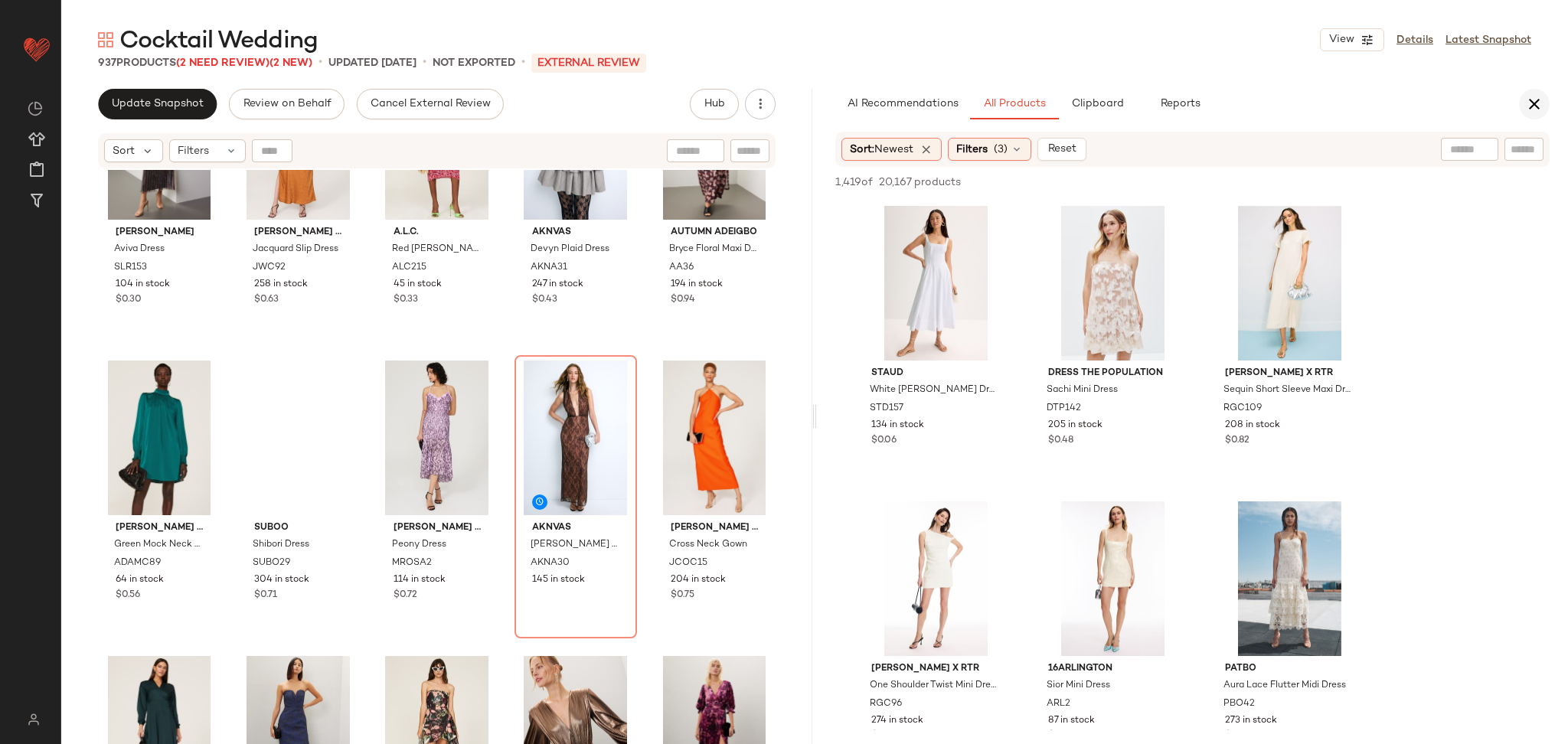
click at [1529, 104] on icon "button" at bounding box center [1534, 104] width 18 height 18
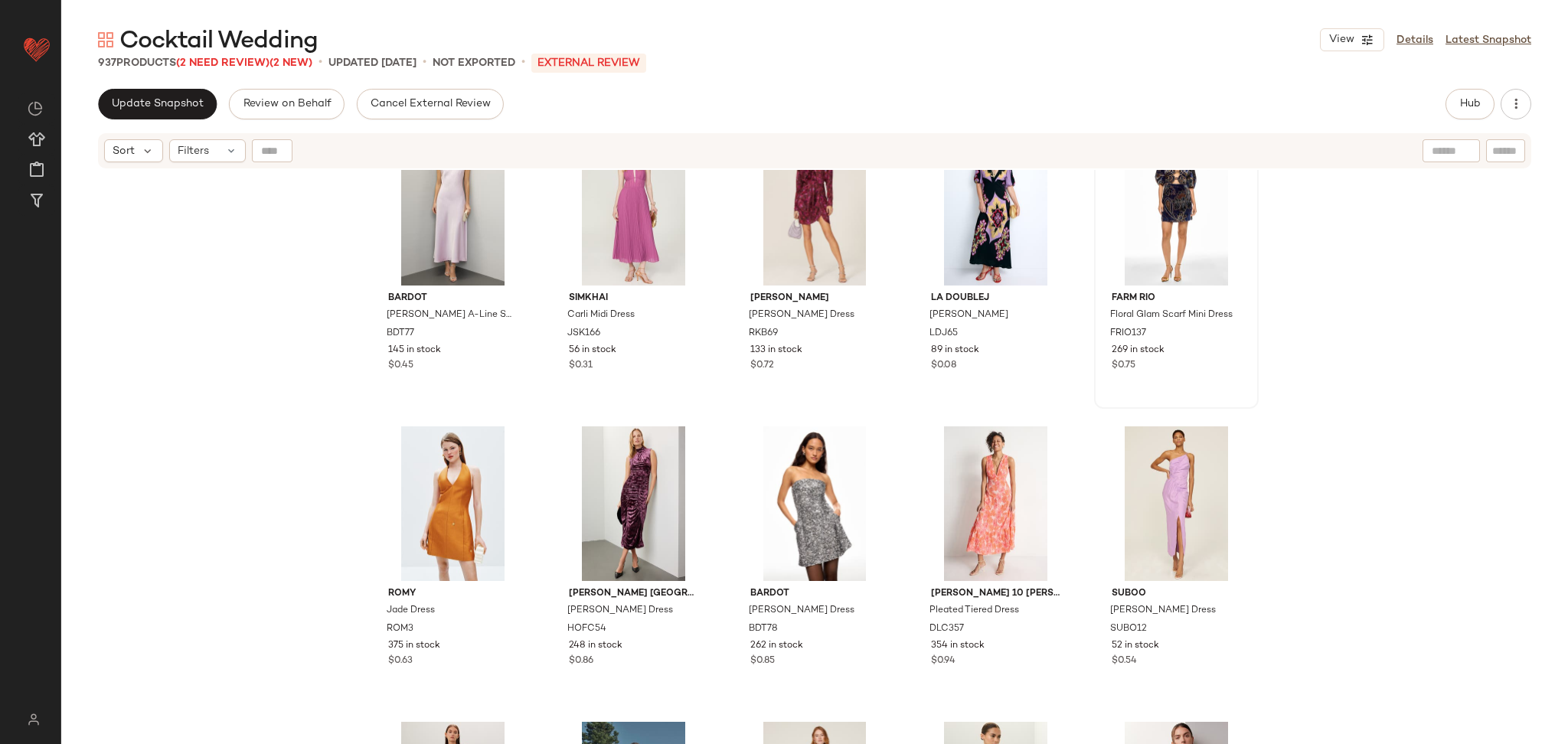
scroll to position [850, 0]
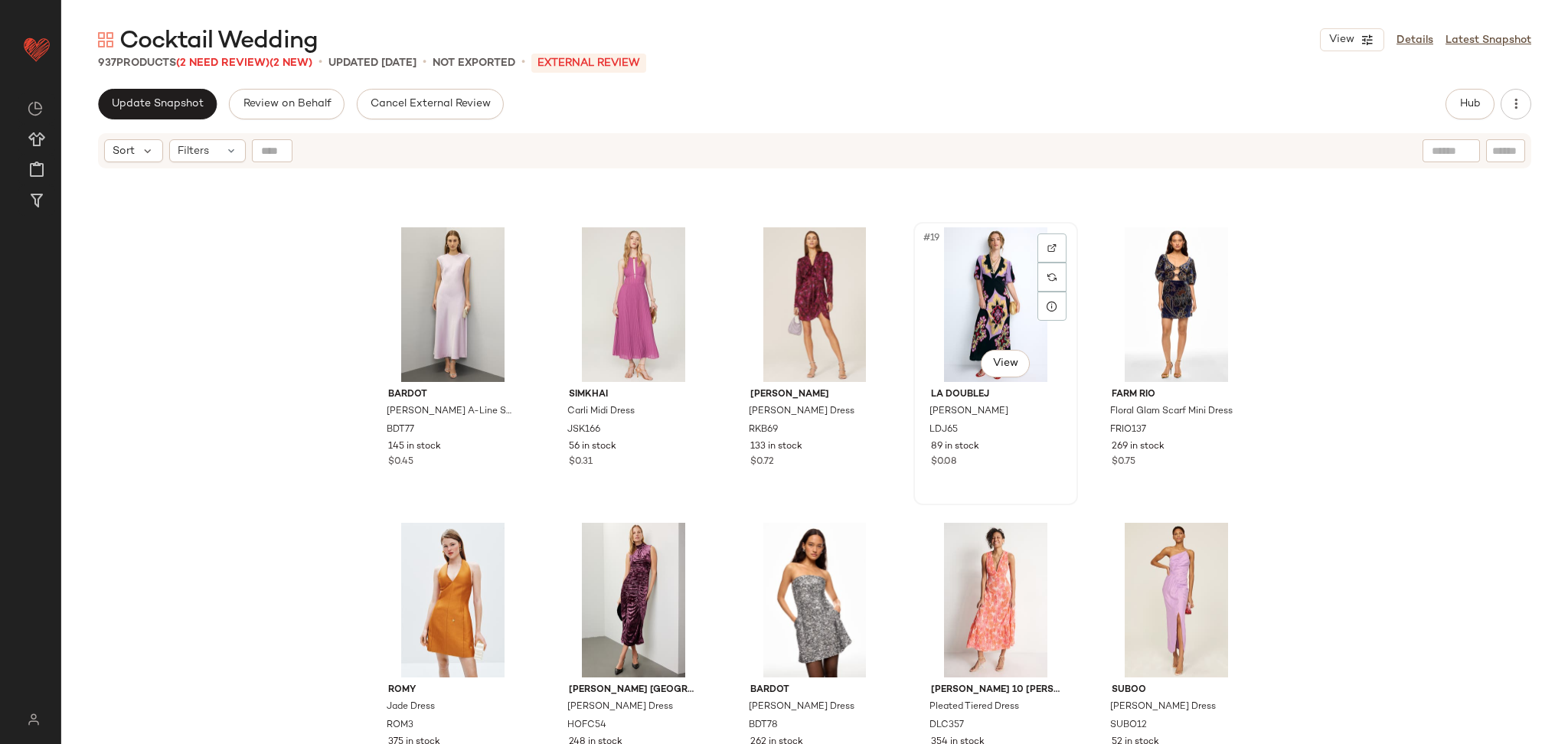
click at [1013, 284] on div "#19 View" at bounding box center [996, 305] width 154 height 155
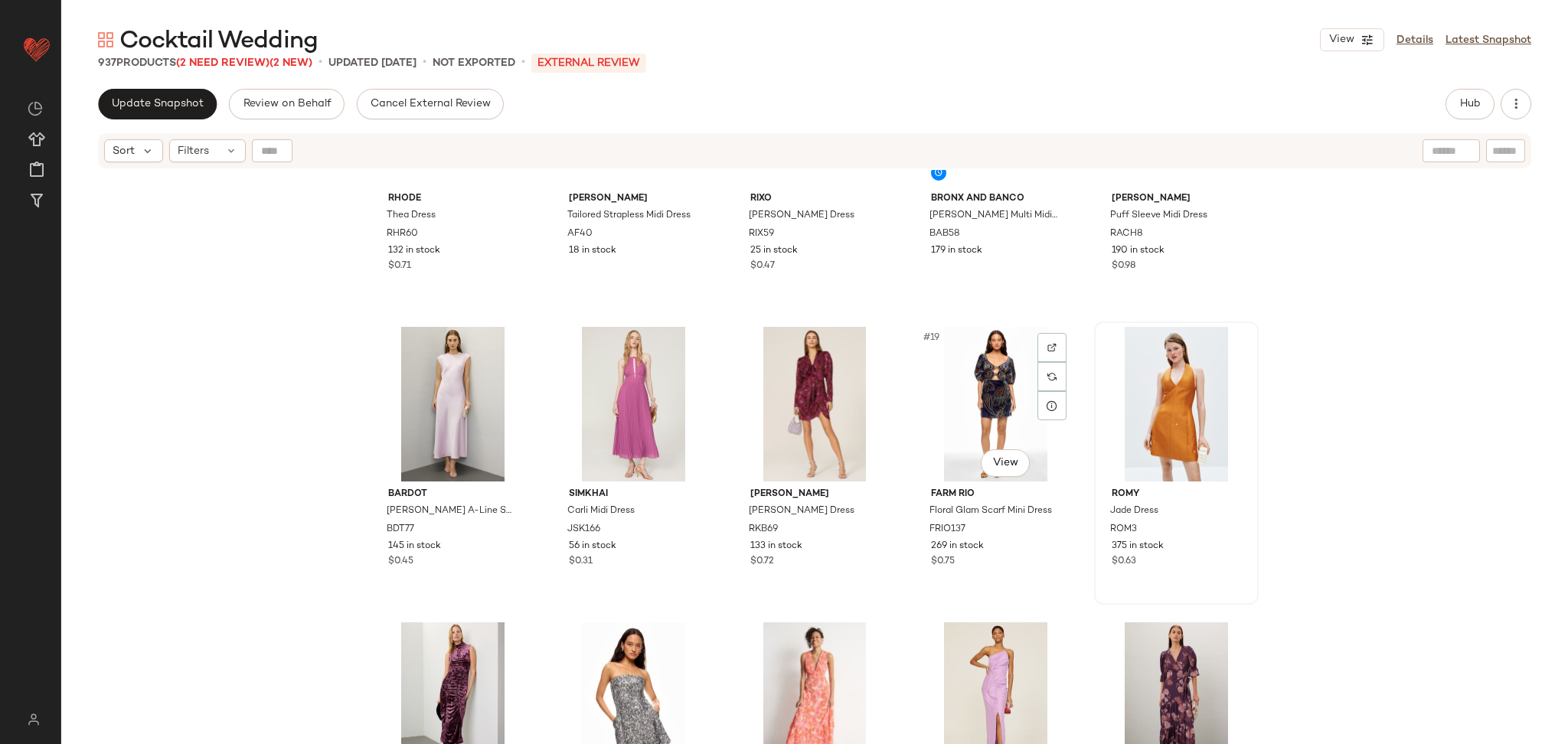
scroll to position [729, 0]
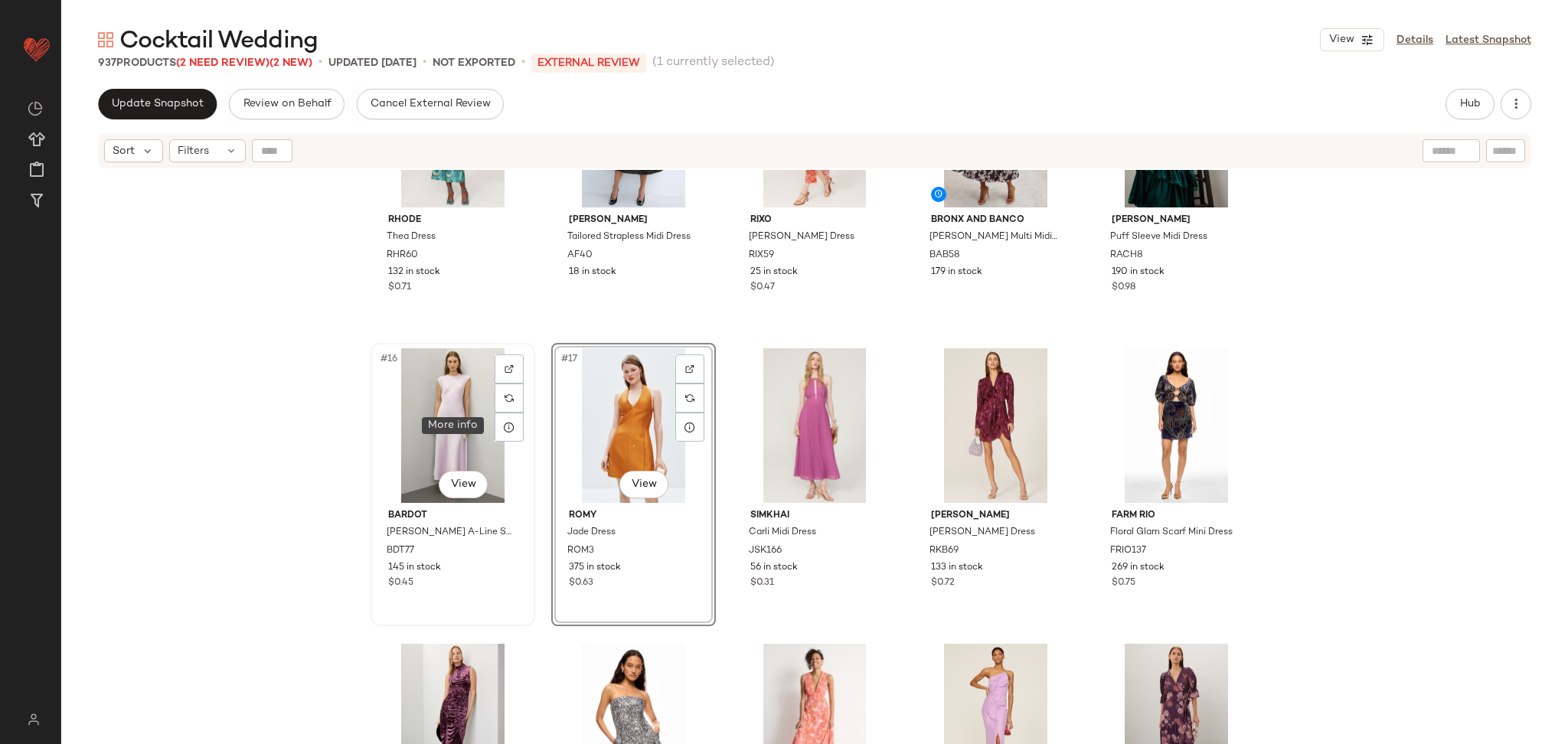
click at [448, 418] on div "#16 View" at bounding box center [452, 426] width 154 height 155
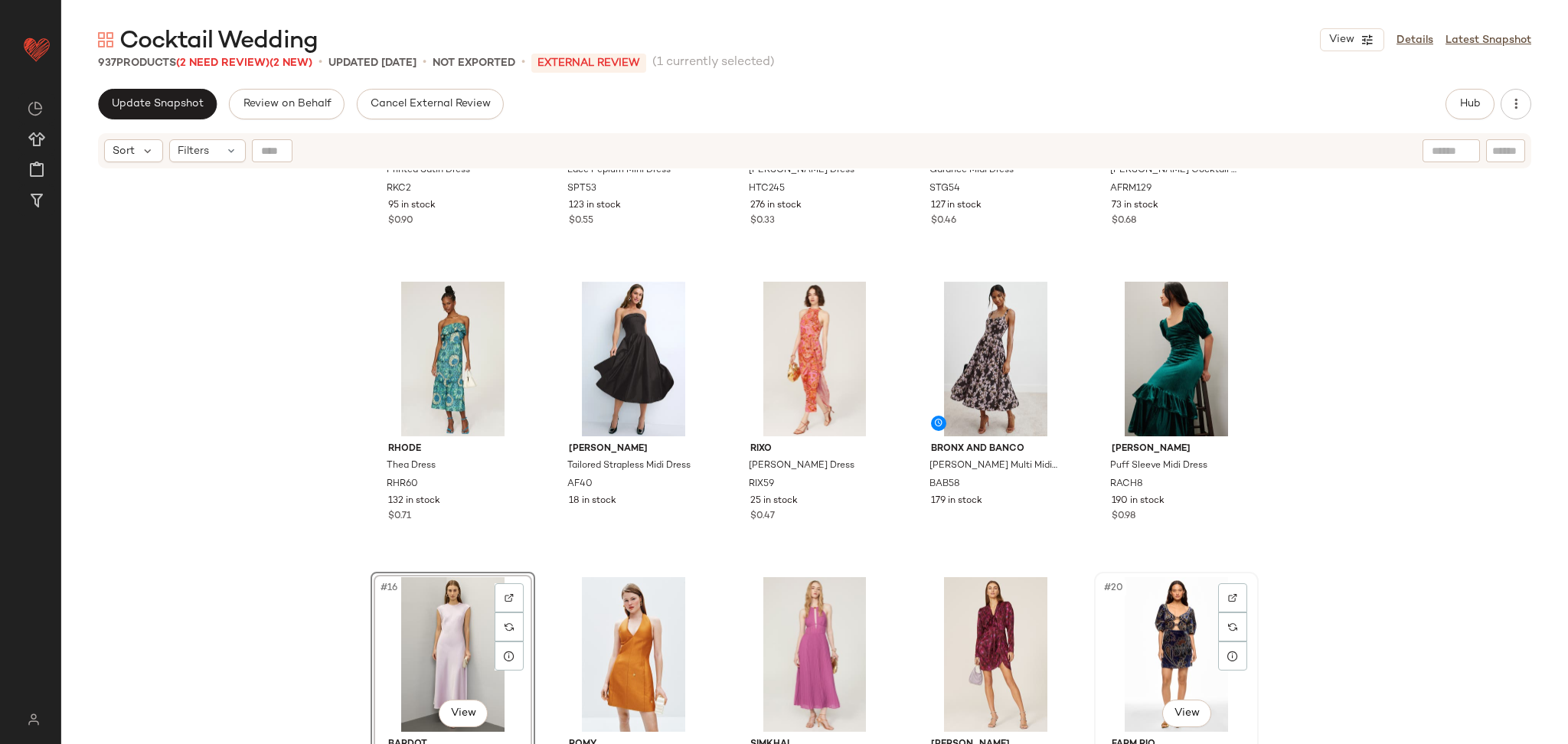
scroll to position [504, 0]
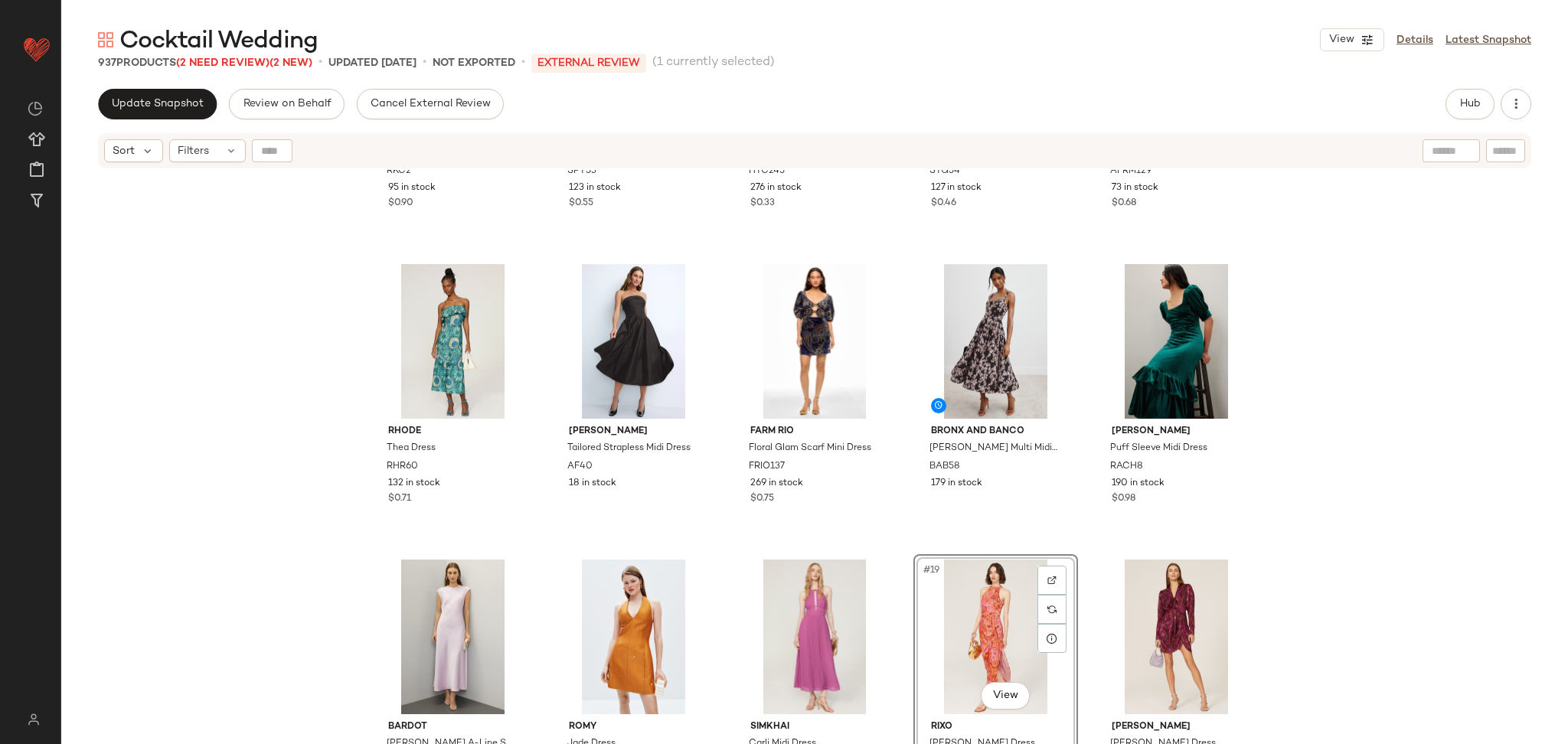
click at [1303, 521] on div "Ronny Kobo x RTR Printed Satin Dress RKC2 95 in stock $0.90 Self-Portrait Lace …" at bounding box center [815, 476] width 1507 height 613
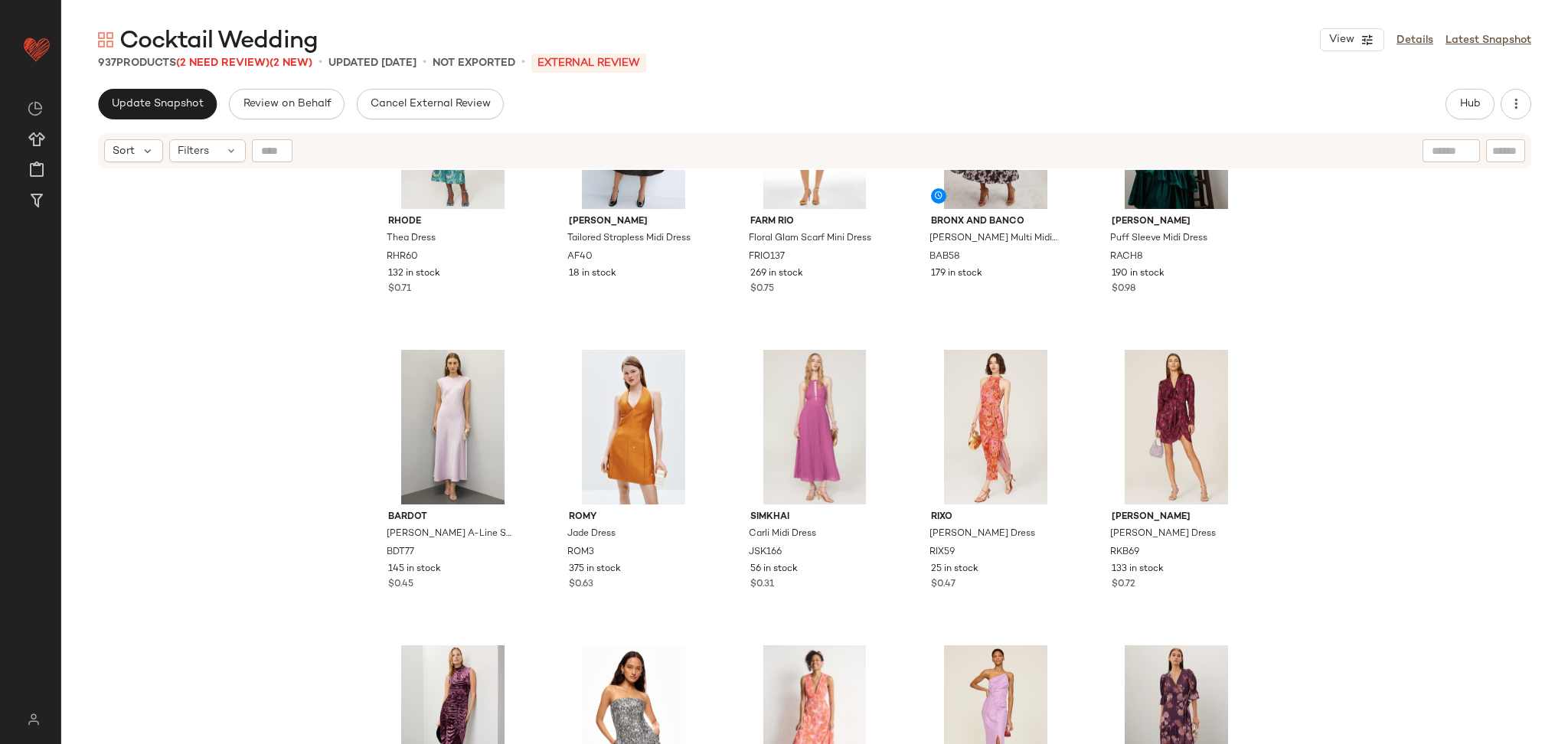
scroll to position [847, 0]
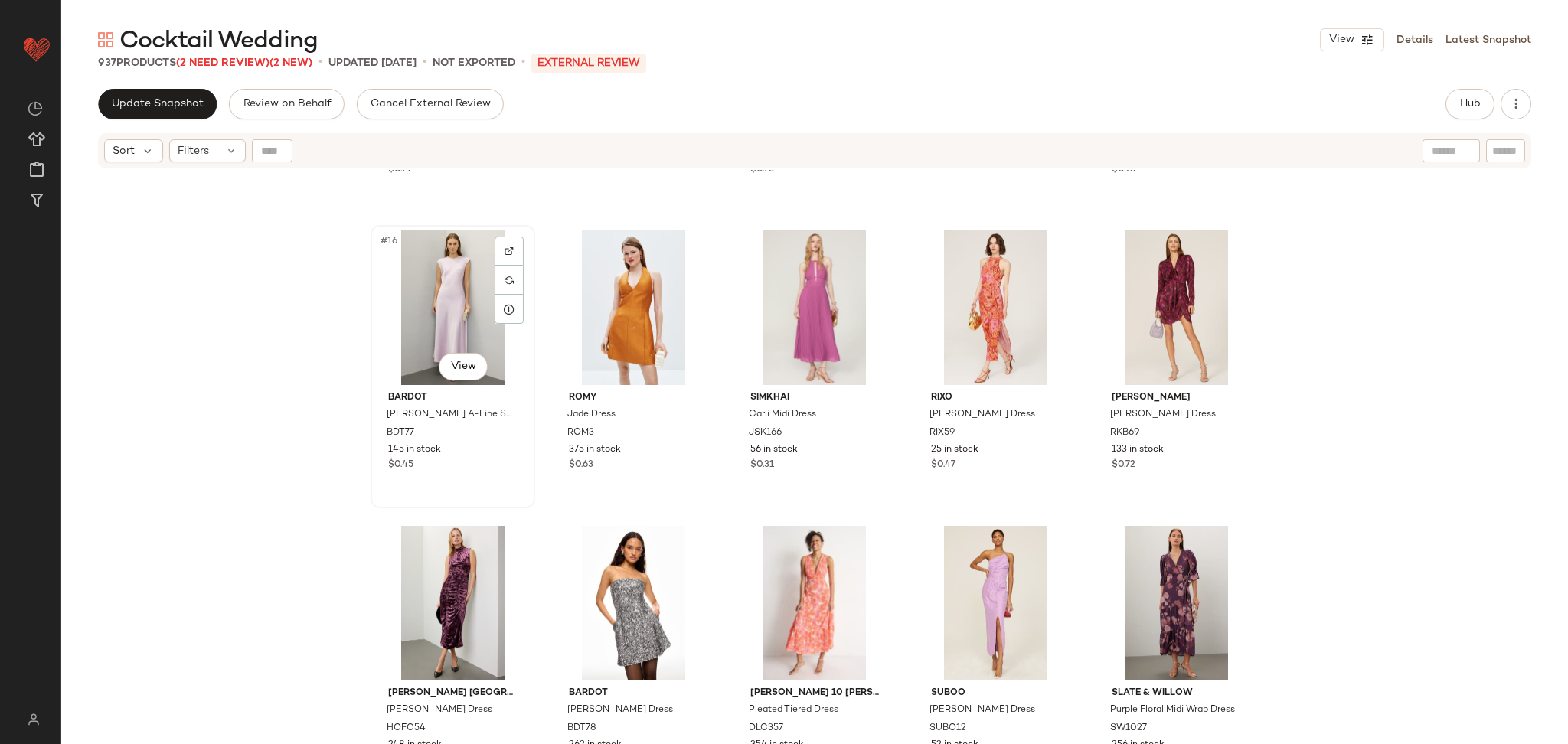
click at [408, 324] on div "#16 View" at bounding box center [452, 308] width 154 height 155
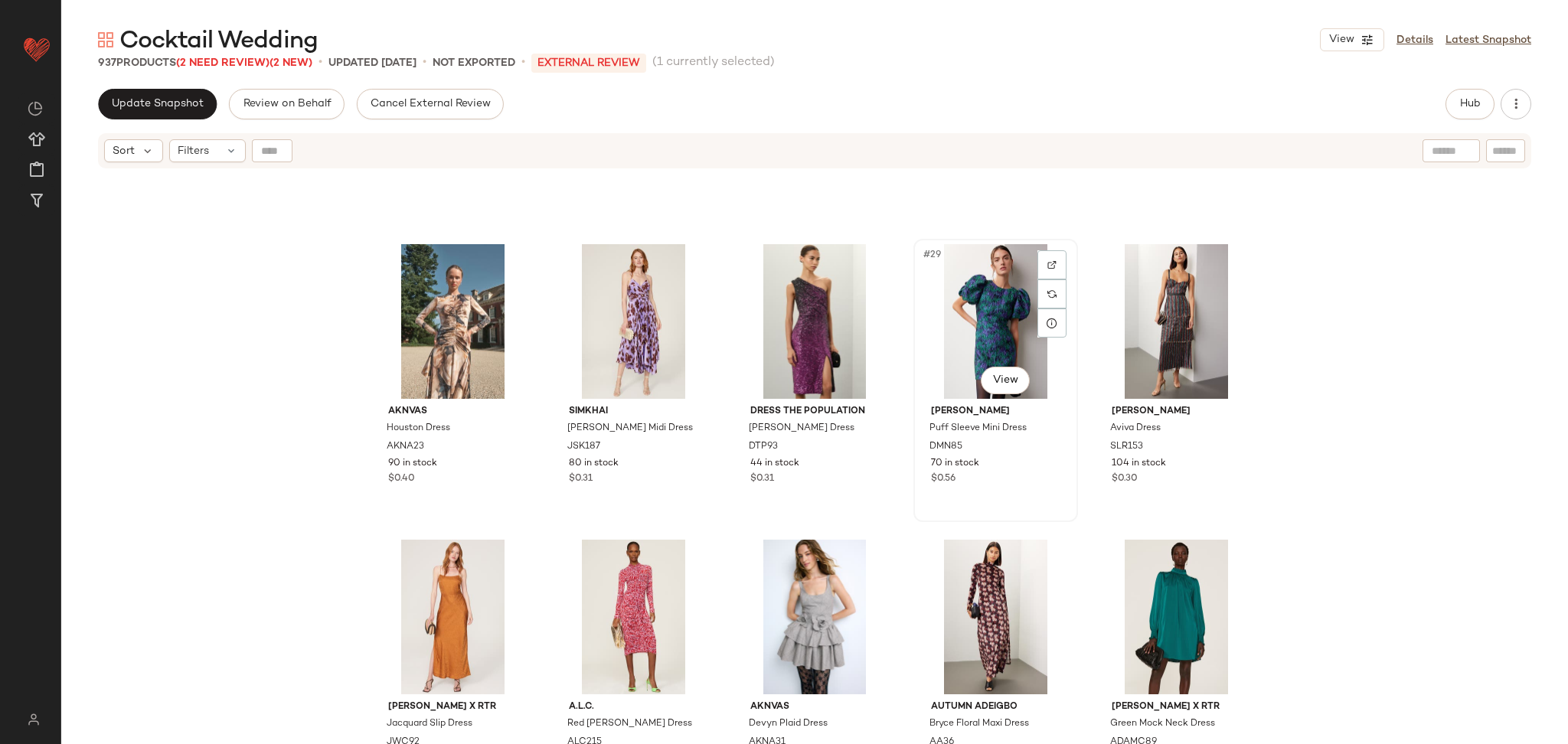
scroll to position [1383, 0]
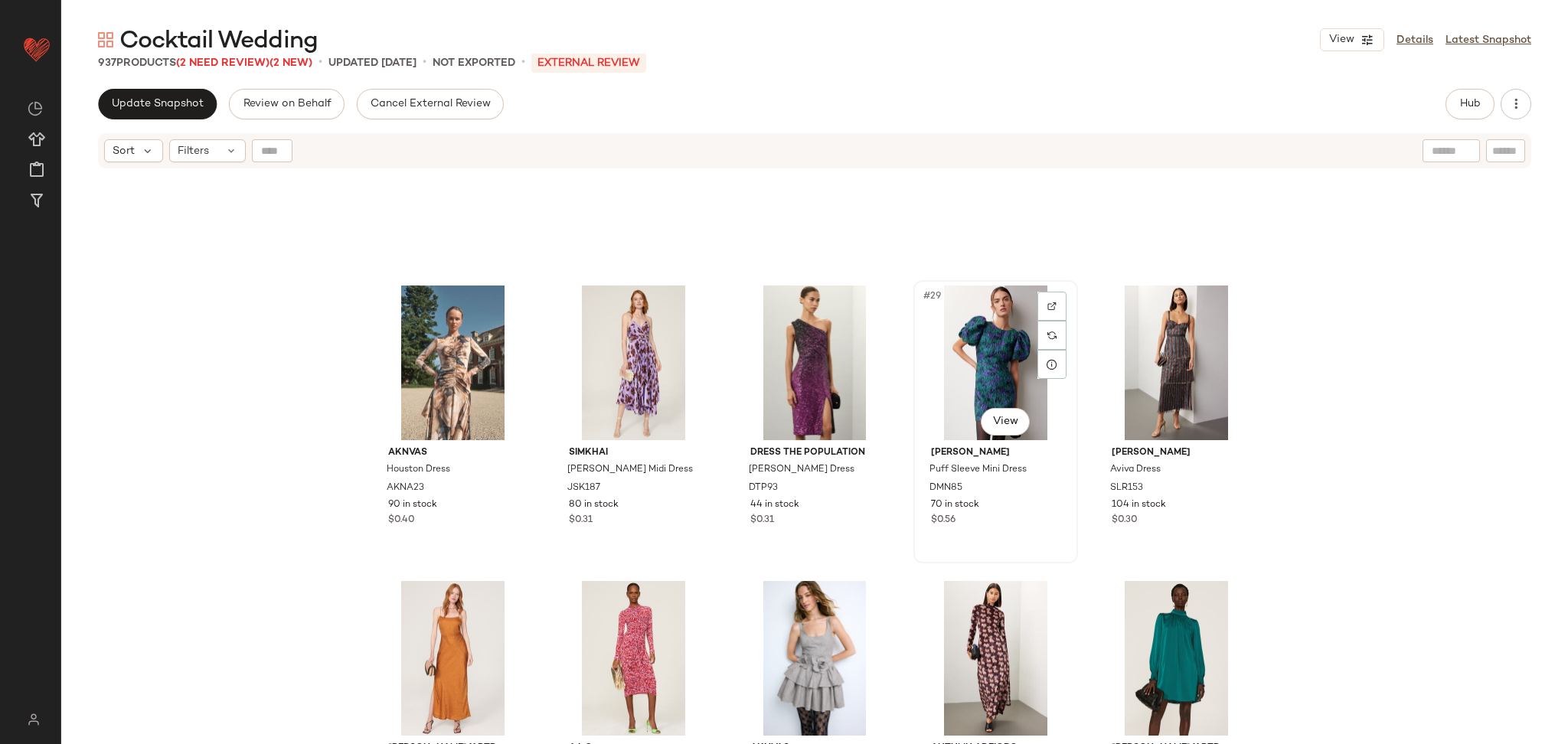
click at [998, 352] on div "#29 View" at bounding box center [996, 363] width 154 height 155
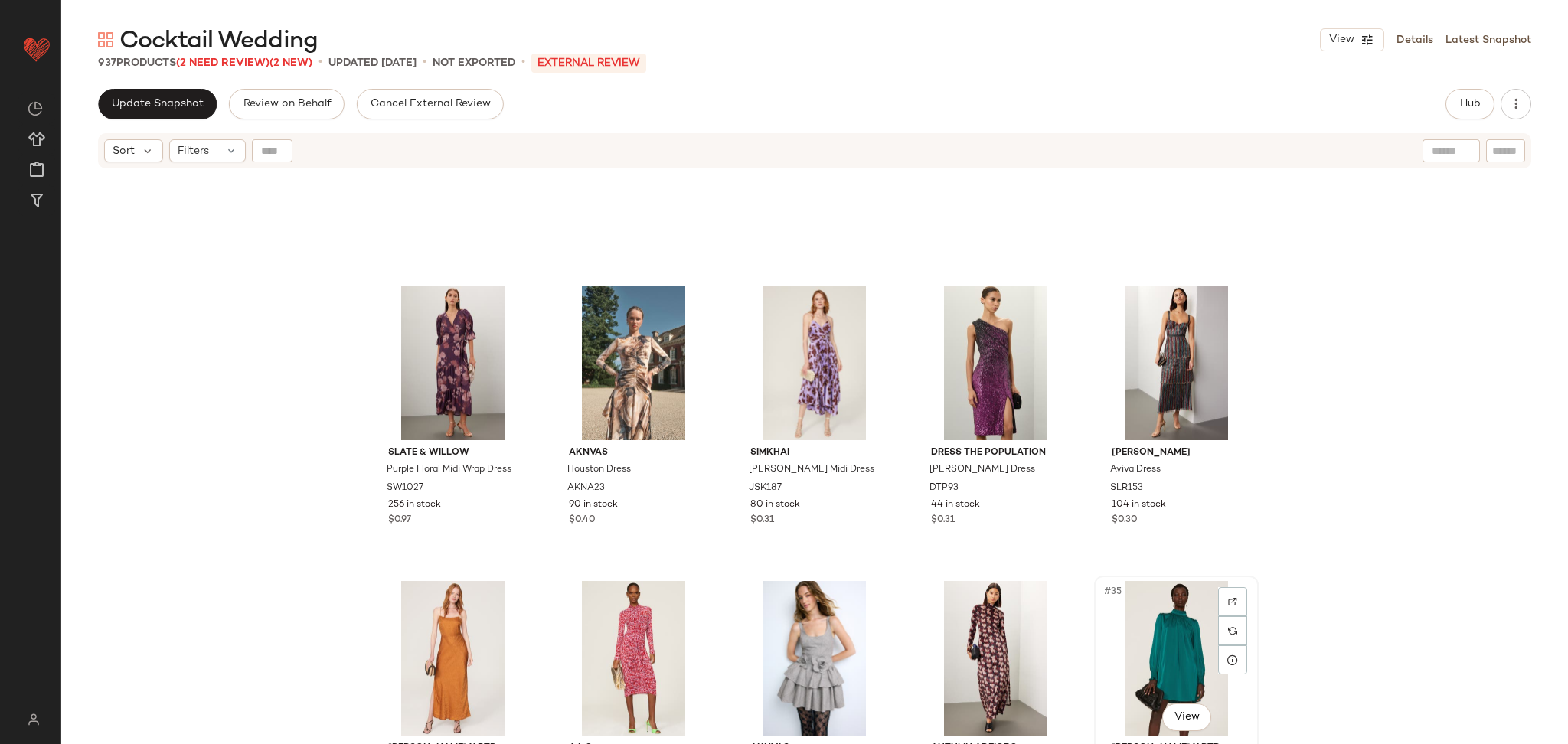
click at [1148, 635] on div "#35 View" at bounding box center [1176, 658] width 154 height 155
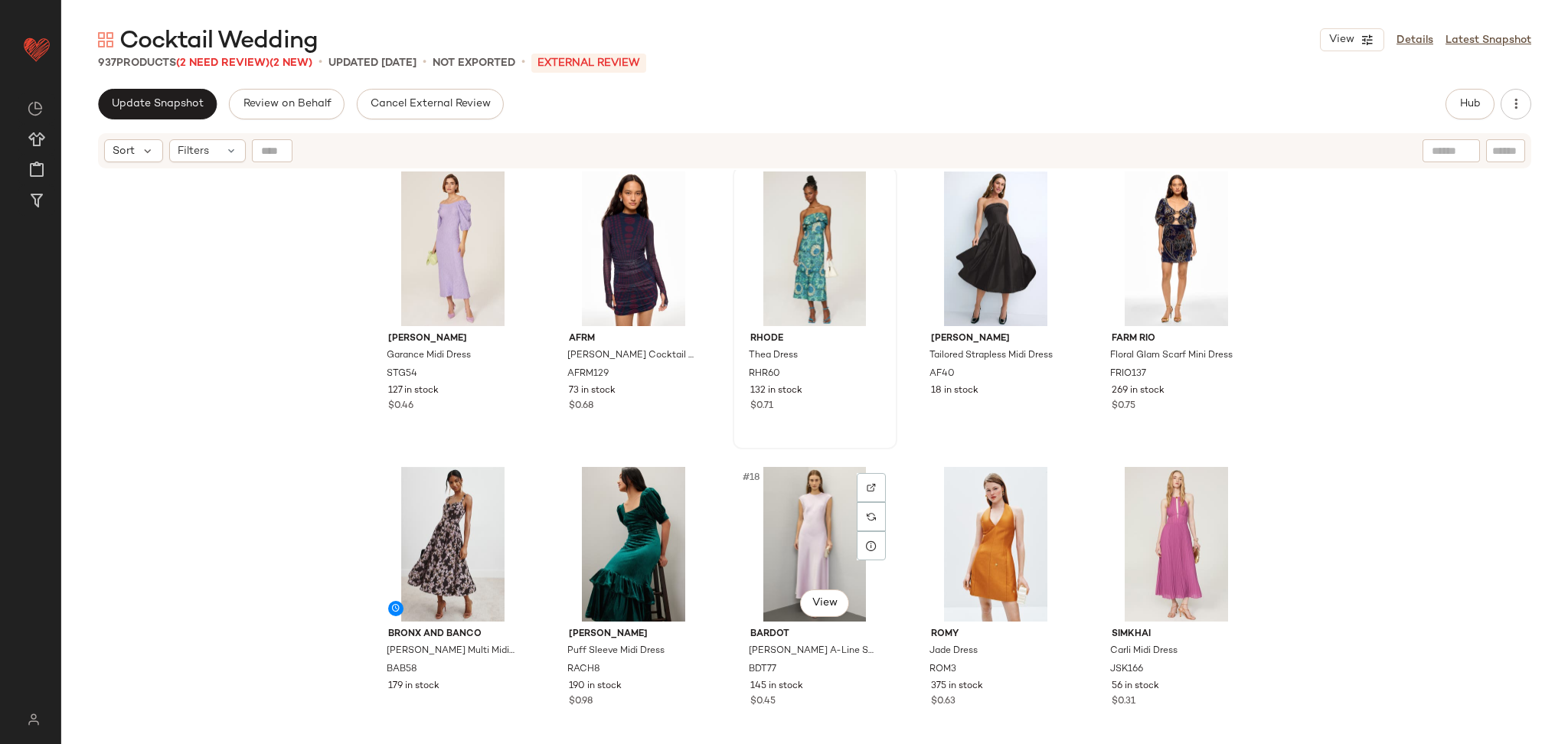
scroll to position [596, 0]
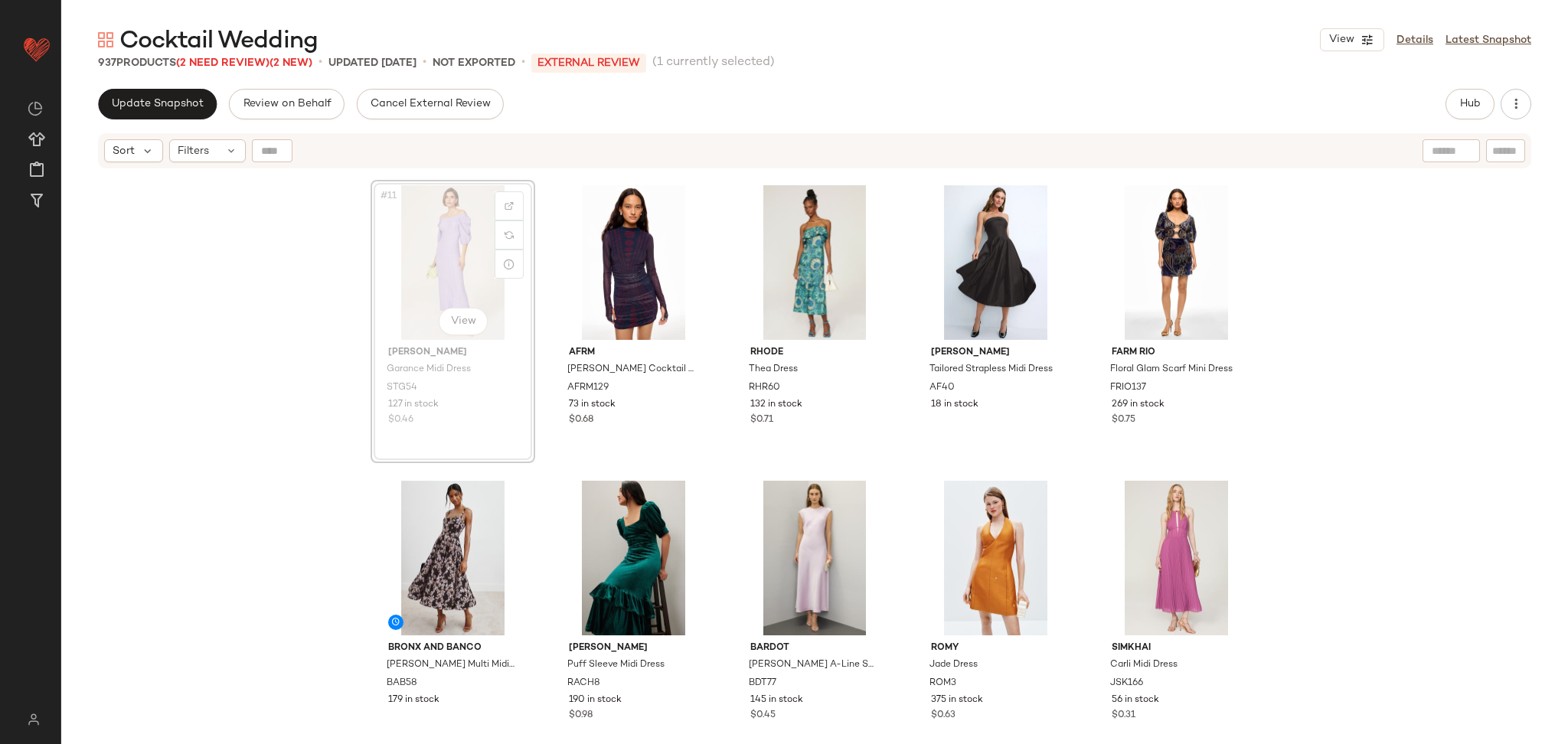
scroll to position [594, 0]
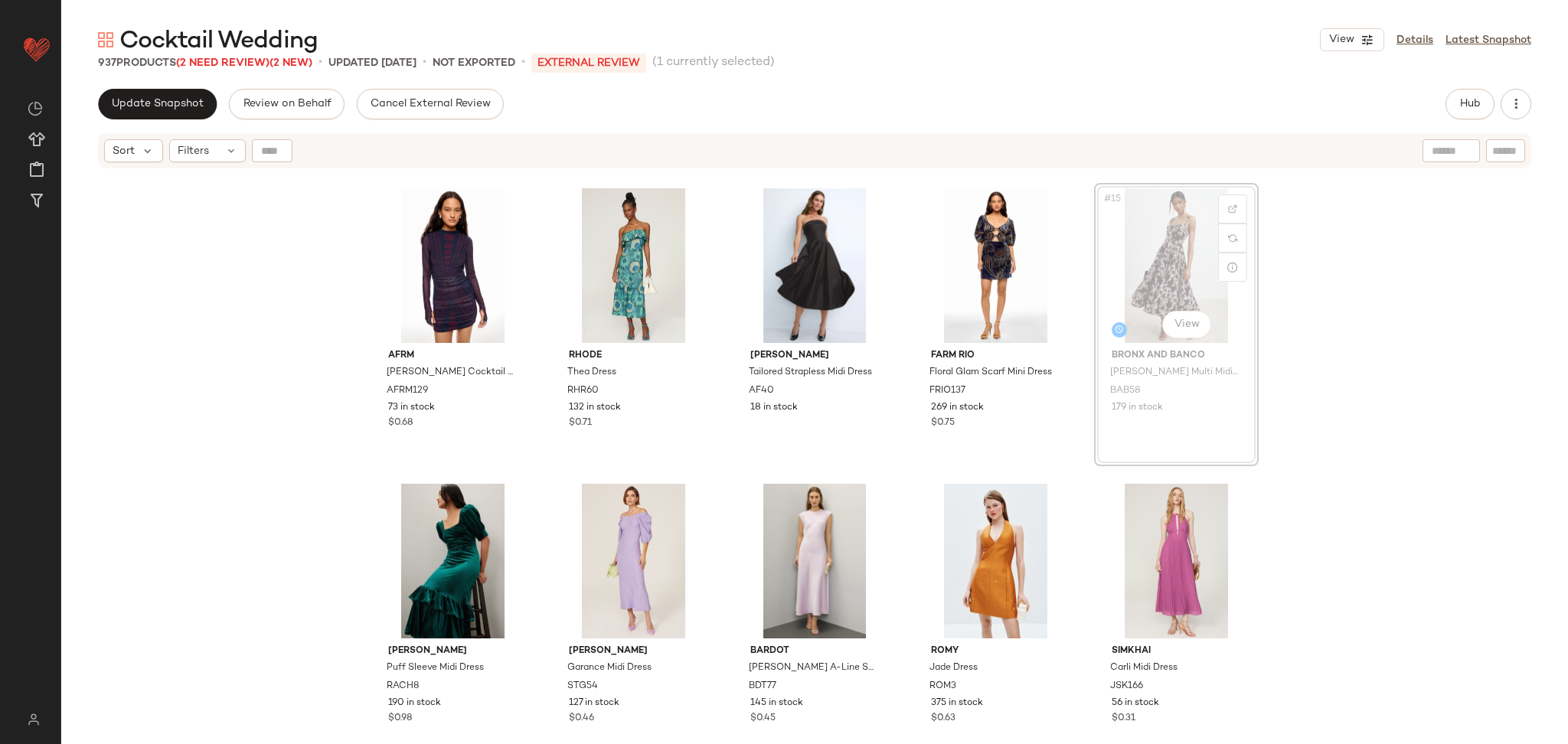
scroll to position [592, 0]
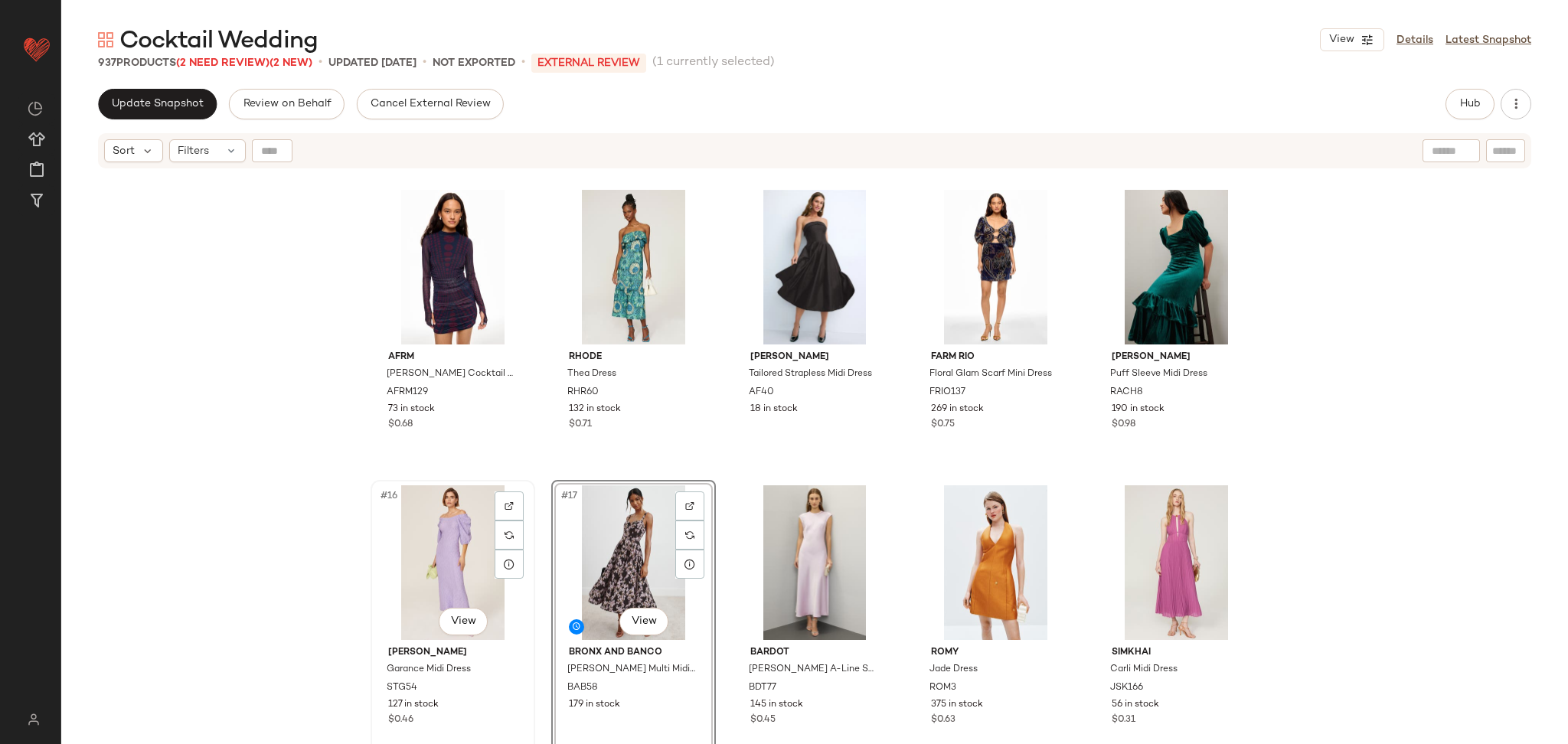
click at [448, 555] on div "#16 View" at bounding box center [452, 563] width 154 height 155
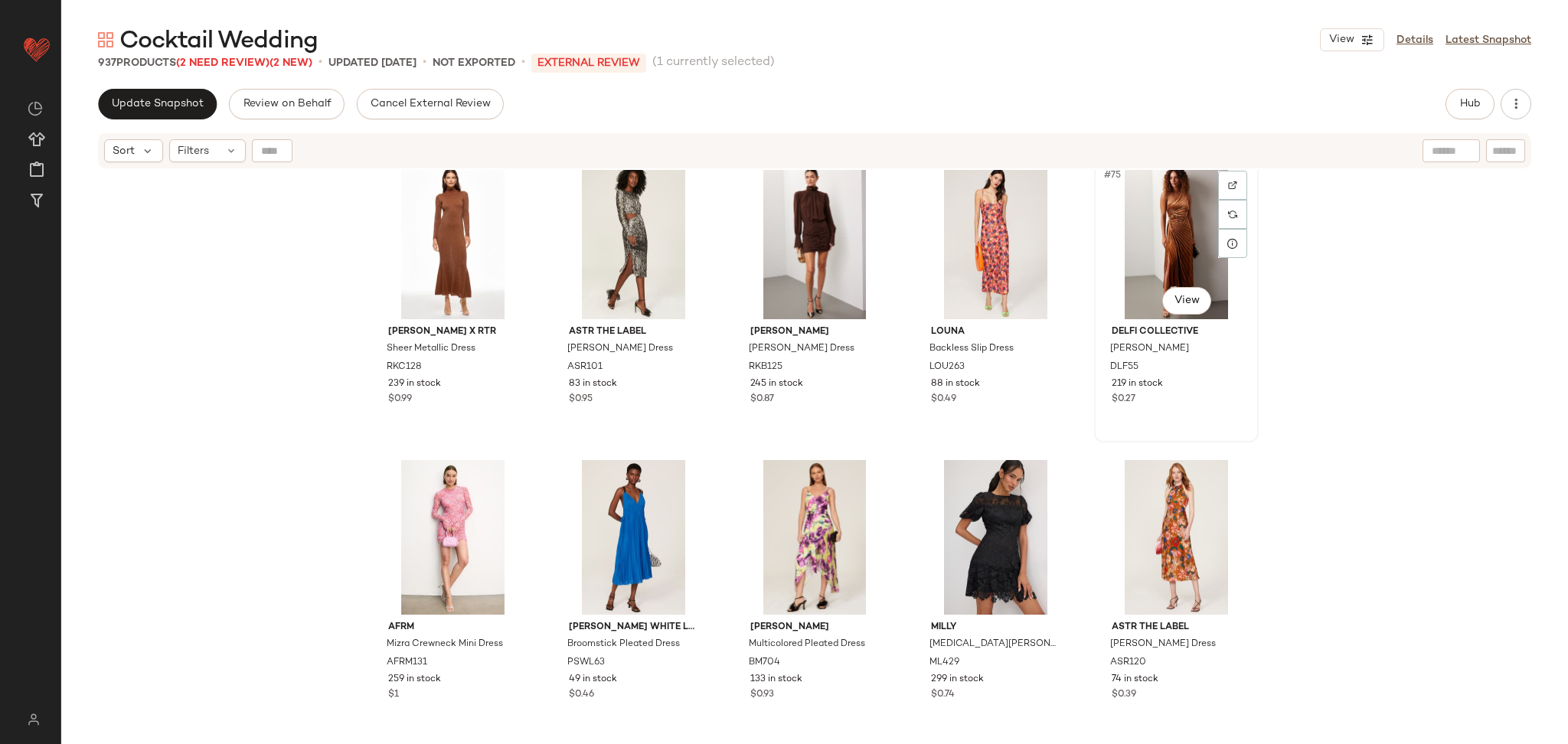
scroll to position [4139, 0]
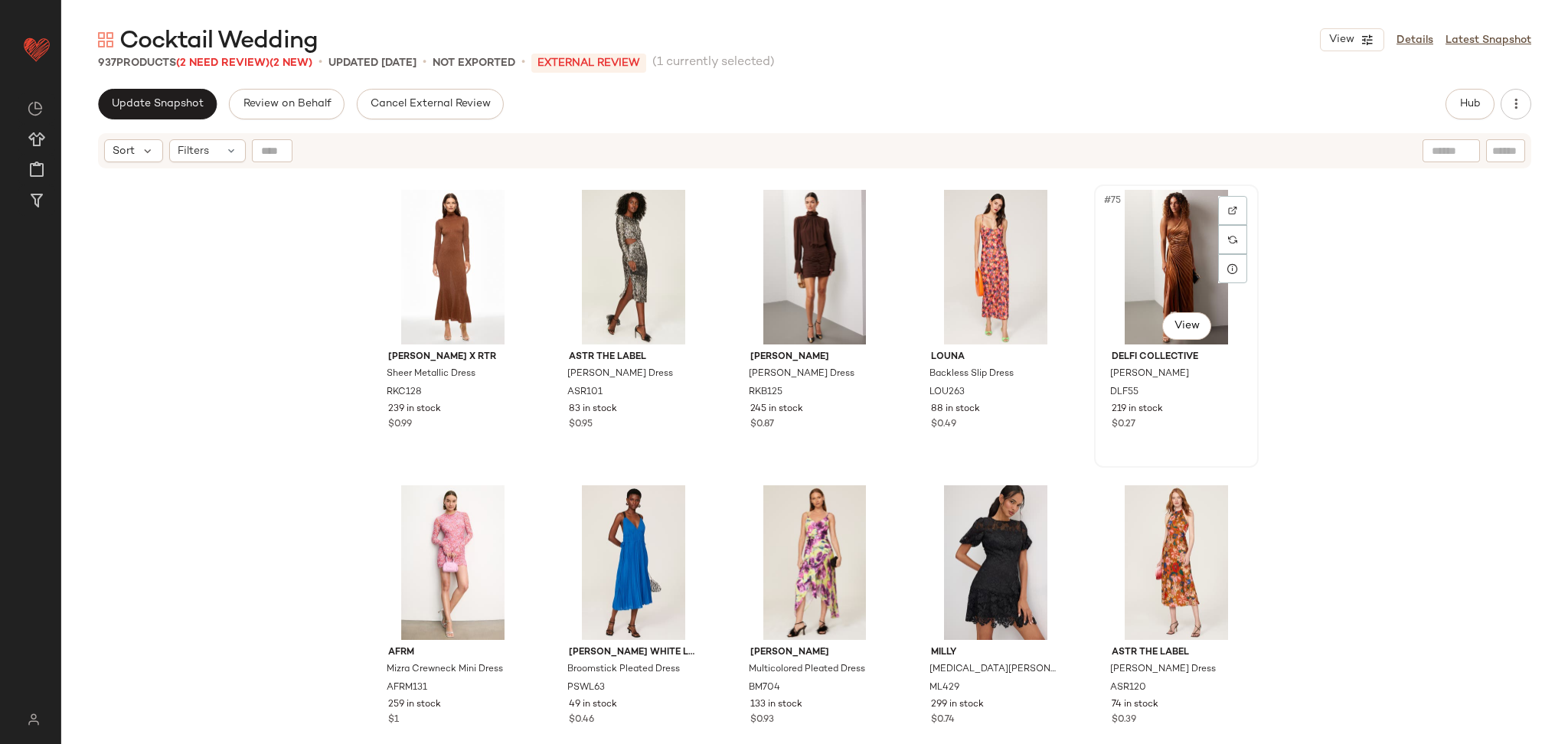
click at [1139, 260] on div "#75 View" at bounding box center [1176, 268] width 154 height 155
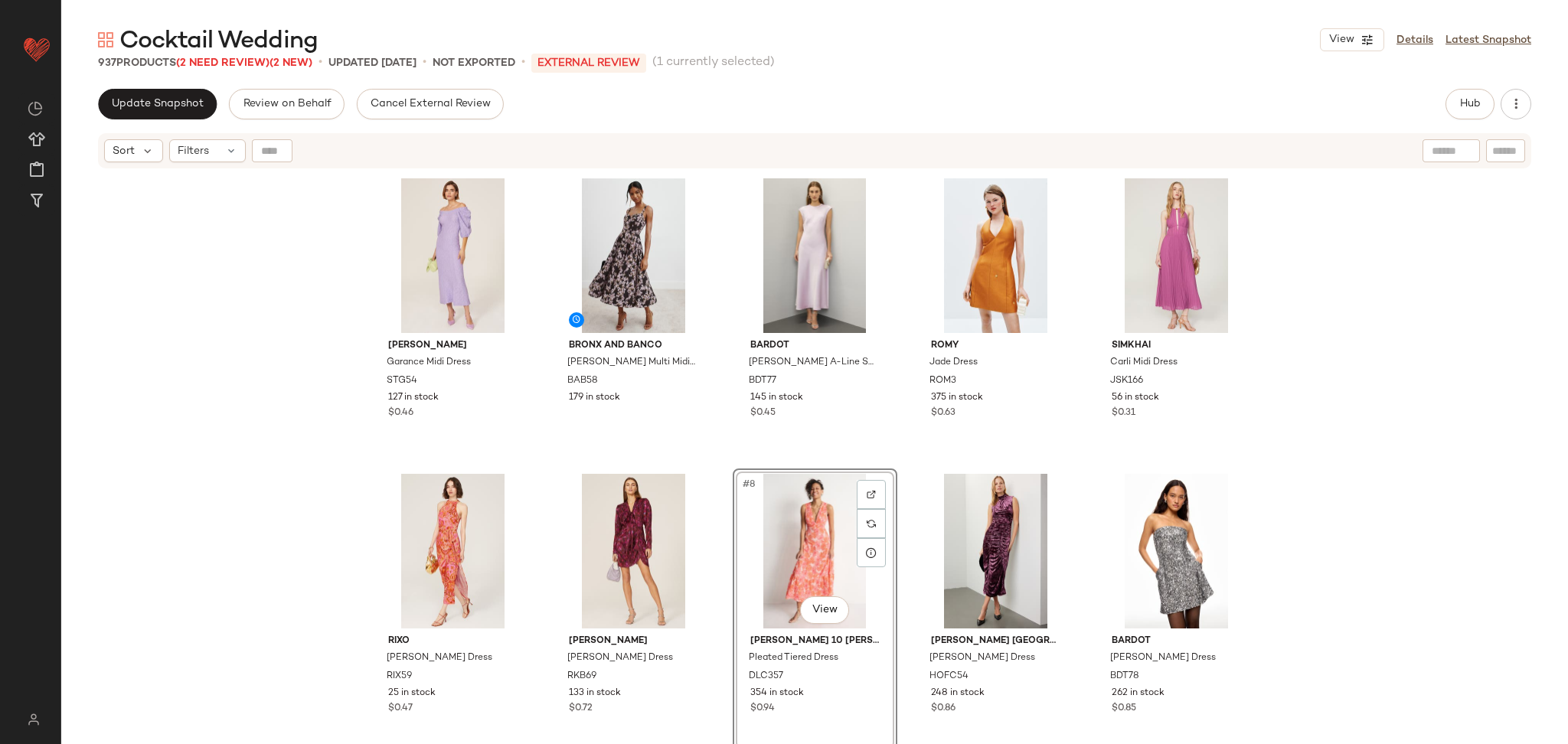
click at [1423, 507] on div "STINE GOYA Garance Midi Dress STG54 127 in stock $0.46 Bronx and Banco Lydia Bl…" at bounding box center [815, 476] width 1507 height 613
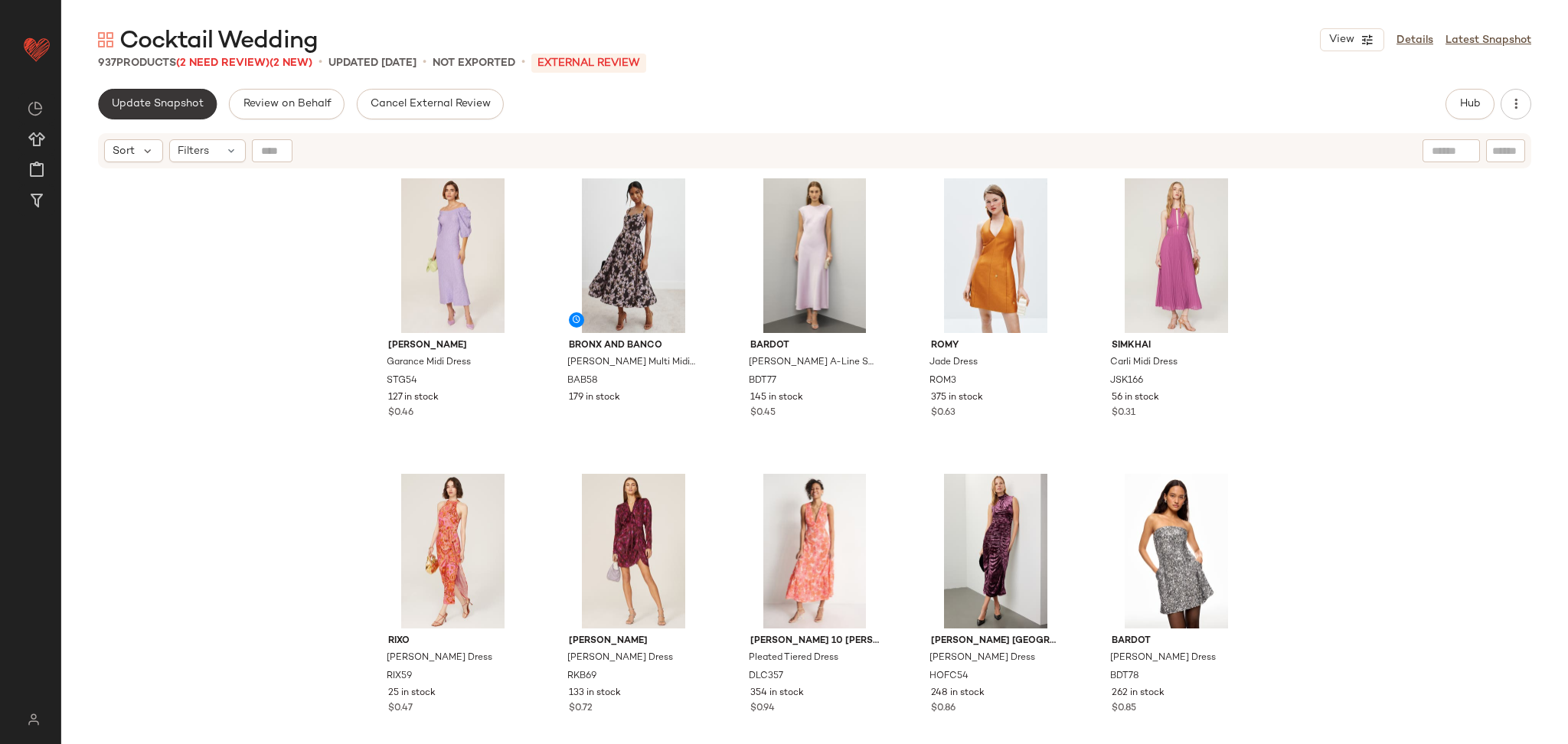
click at [162, 95] on button "Update Snapshot" at bounding box center [157, 104] width 119 height 30
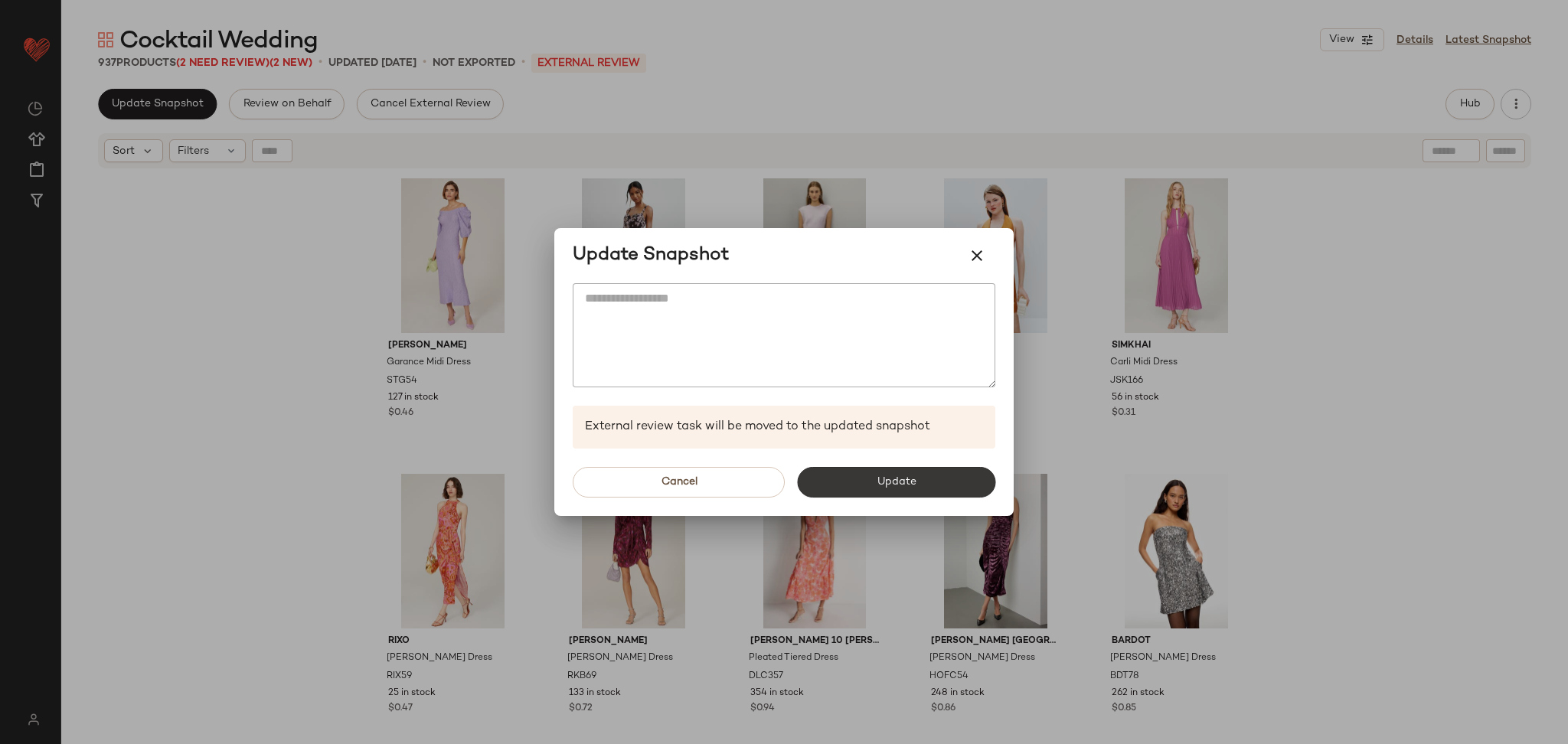
click at [903, 491] on button "Update" at bounding box center [896, 482] width 198 height 30
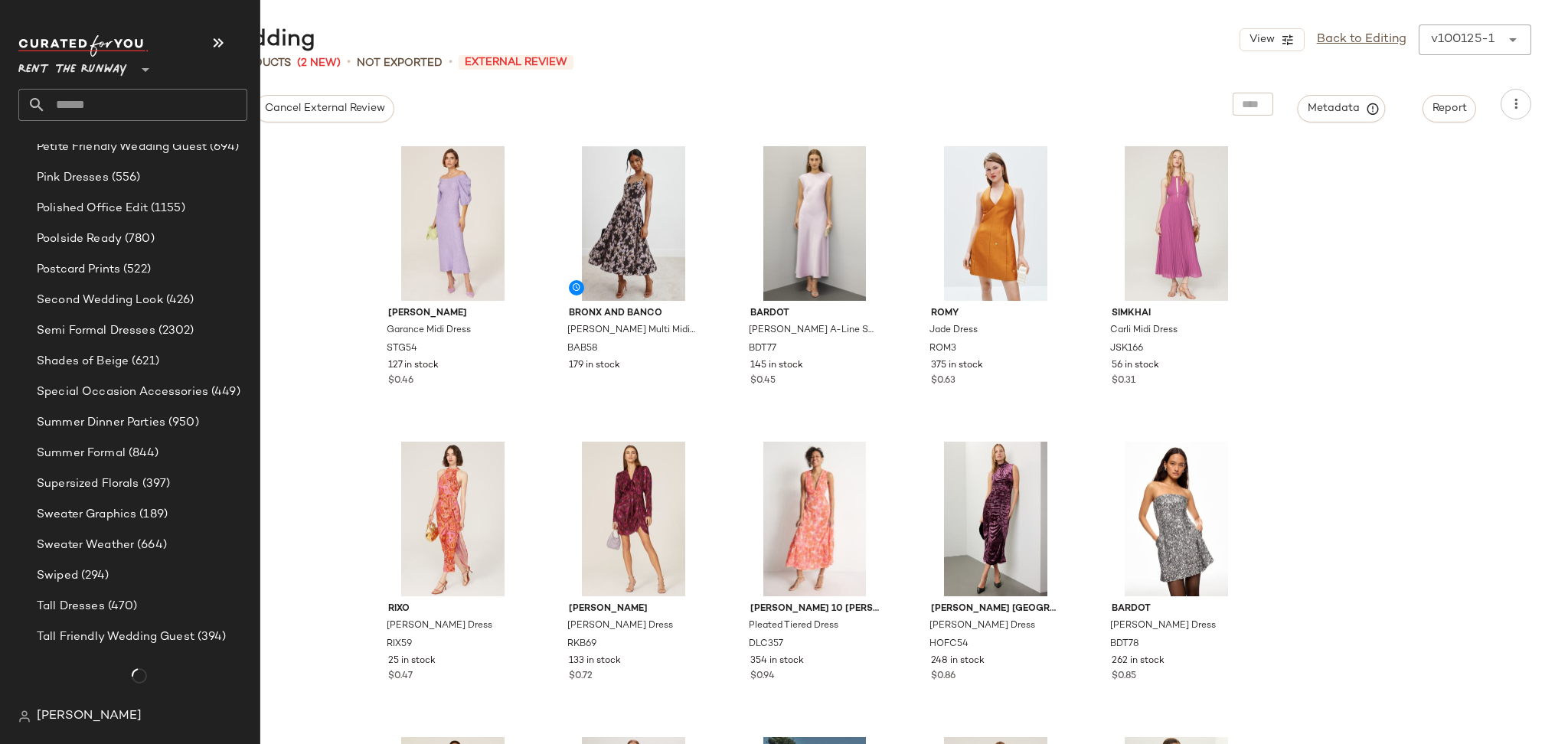
scroll to position [2653, 0]
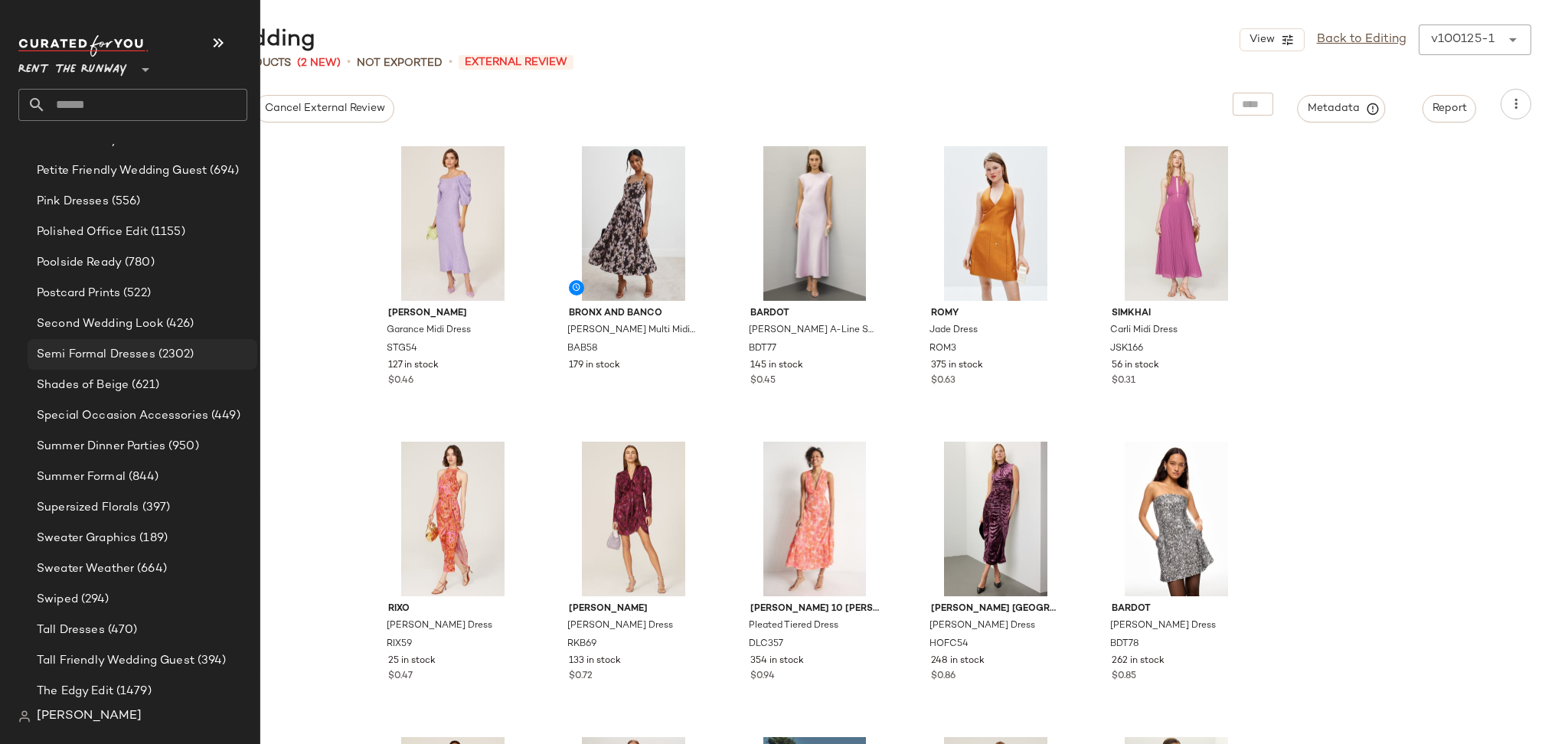
click at [116, 347] on span "Semi Formal Dresses" at bounding box center [96, 355] width 119 height 18
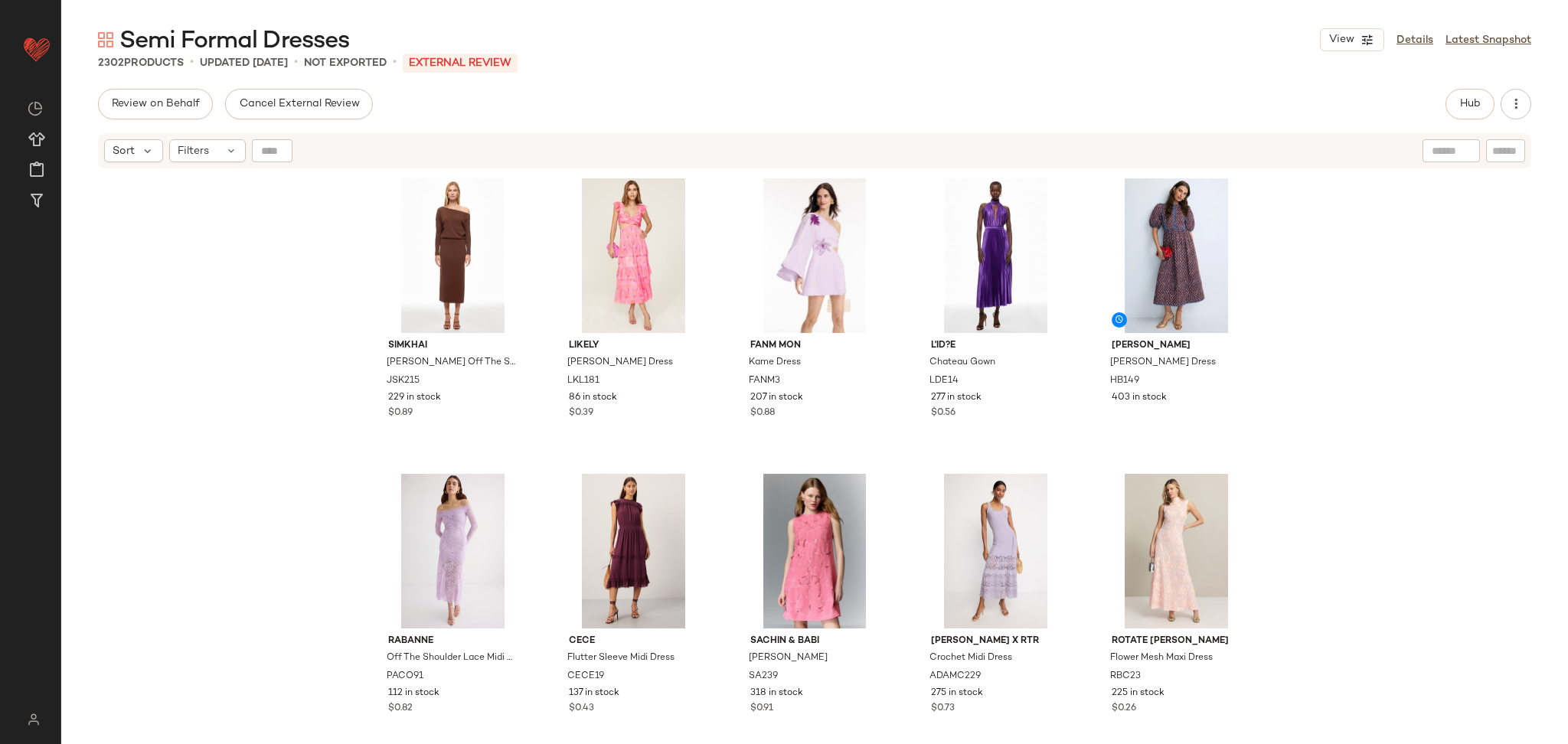
click at [1399, 242] on div "SIMKHAI Janese Off The Shoulder Midi Dress JSK215 229 in stock $0.89 LIKELY Nee…" at bounding box center [815, 476] width 1507 height 613
click at [1474, 89] on div "Semi Formal Dresses View Details Latest Snapshot 2302 Products • updated Sep 30…" at bounding box center [815, 384] width 1507 height 720
click at [1474, 92] on button "Hub" at bounding box center [1470, 104] width 49 height 30
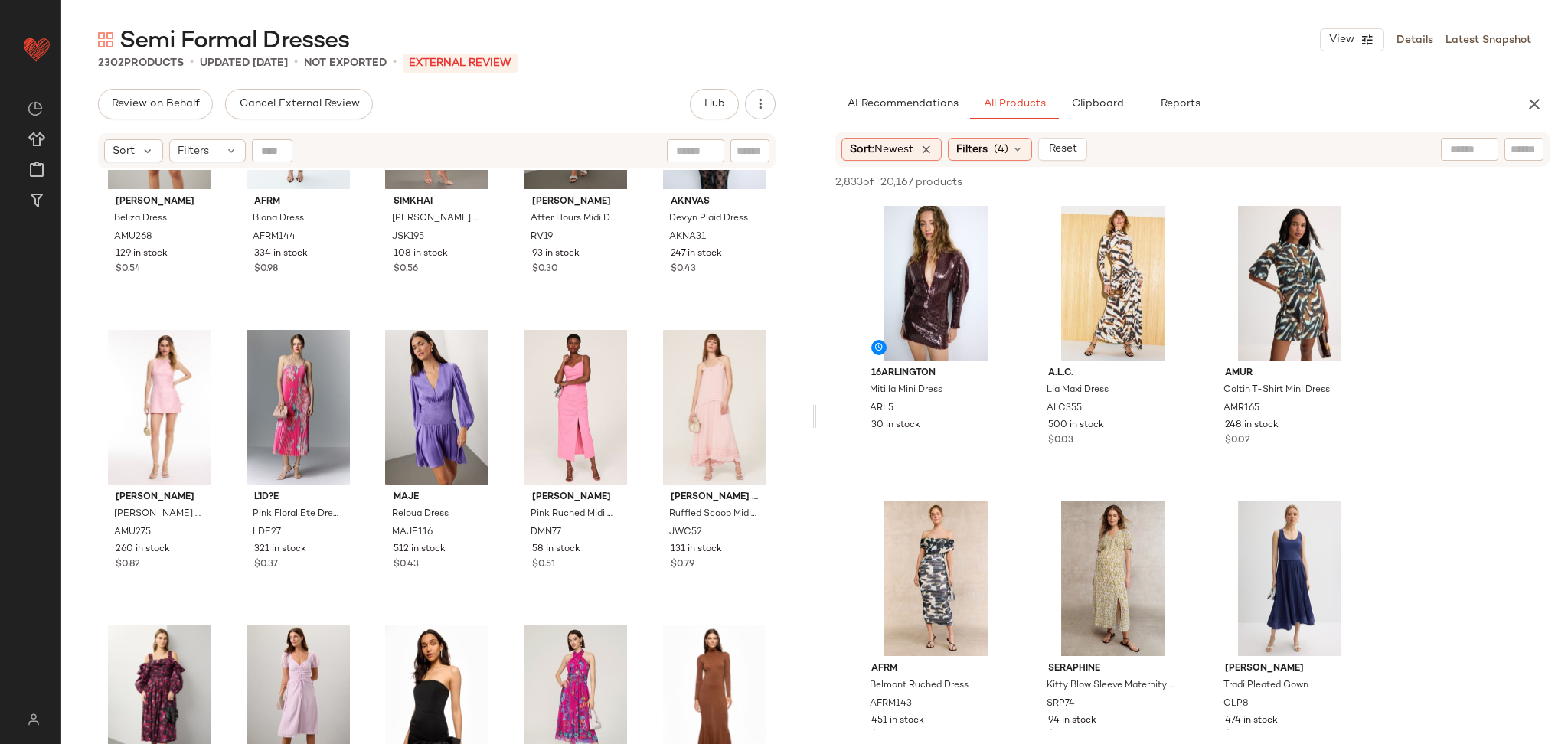
scroll to position [758, 0]
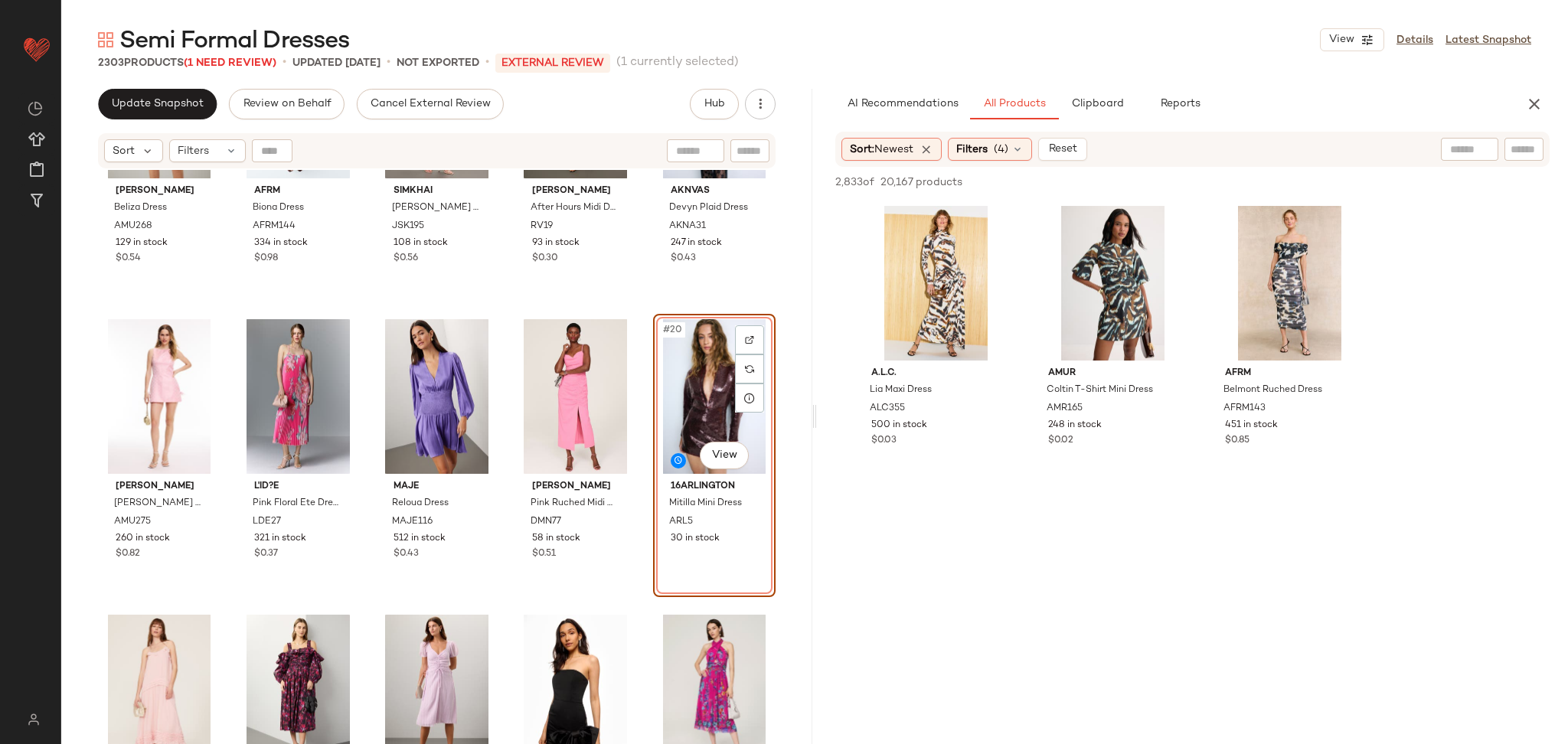
click at [633, 307] on div "Amanda Uprichard Beliza Dress AMU268 129 in stock $0.54 AFRM Biona Dress AFRM14…" at bounding box center [437, 476] width 751 height 613
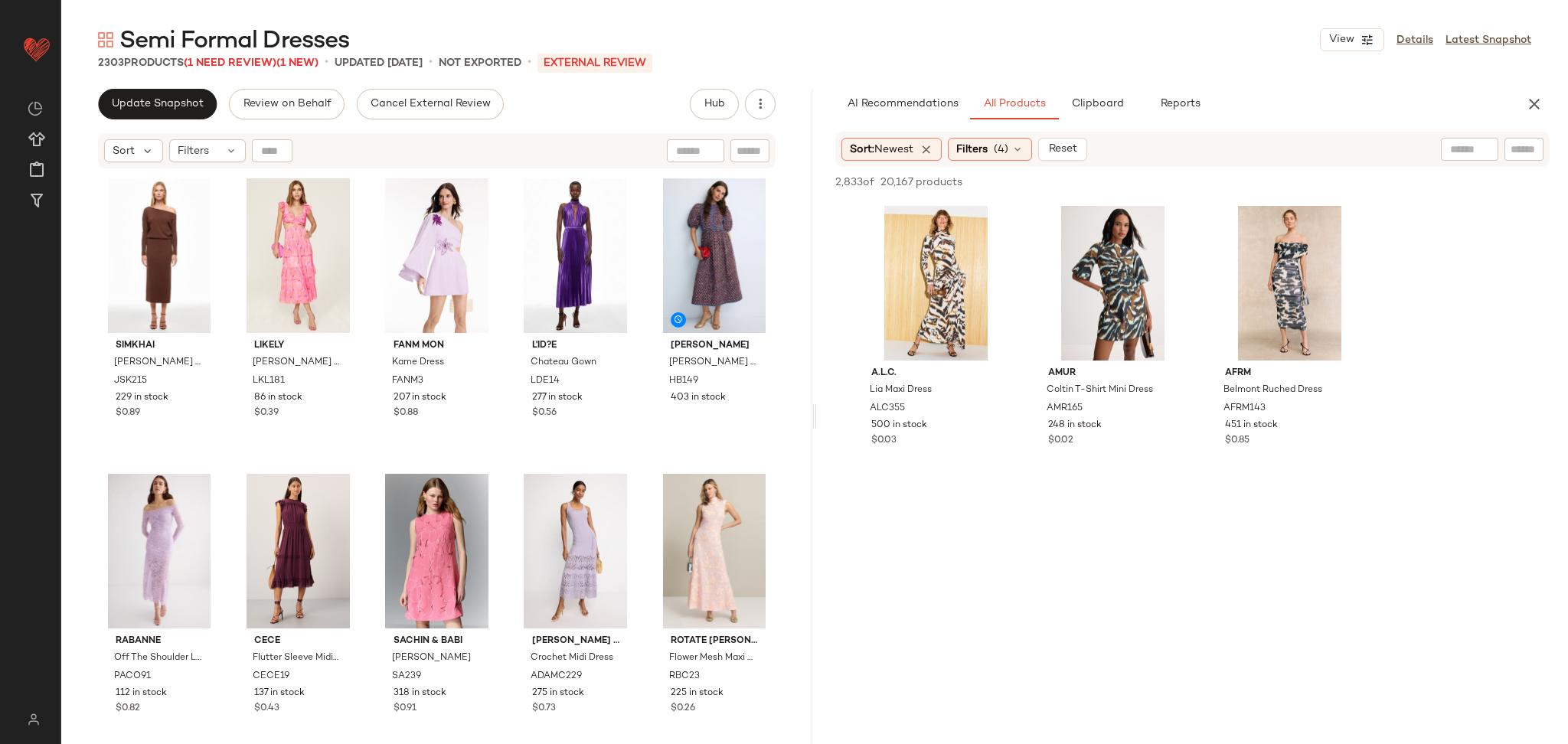
scroll to position [0, 0]
click at [1538, 109] on icon "button" at bounding box center [1534, 104] width 18 height 18
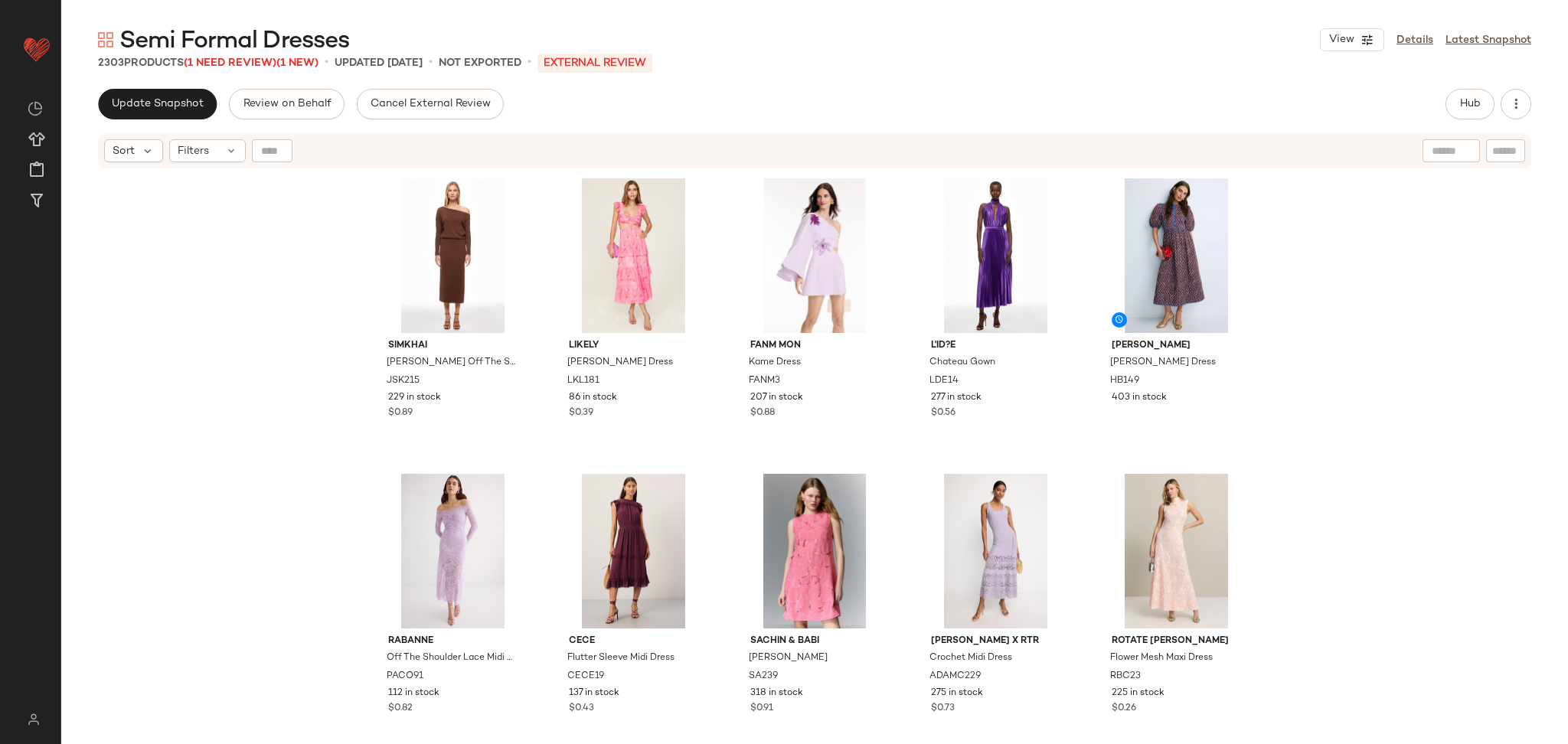
click at [1431, 353] on div "SIMKHAI Janese Off The Shoulder Midi Dress JSK215 229 in stock $0.89 LIKELY Nee…" at bounding box center [815, 476] width 1507 height 613
click at [169, 103] on span "Update Snapshot" at bounding box center [157, 104] width 93 height 12
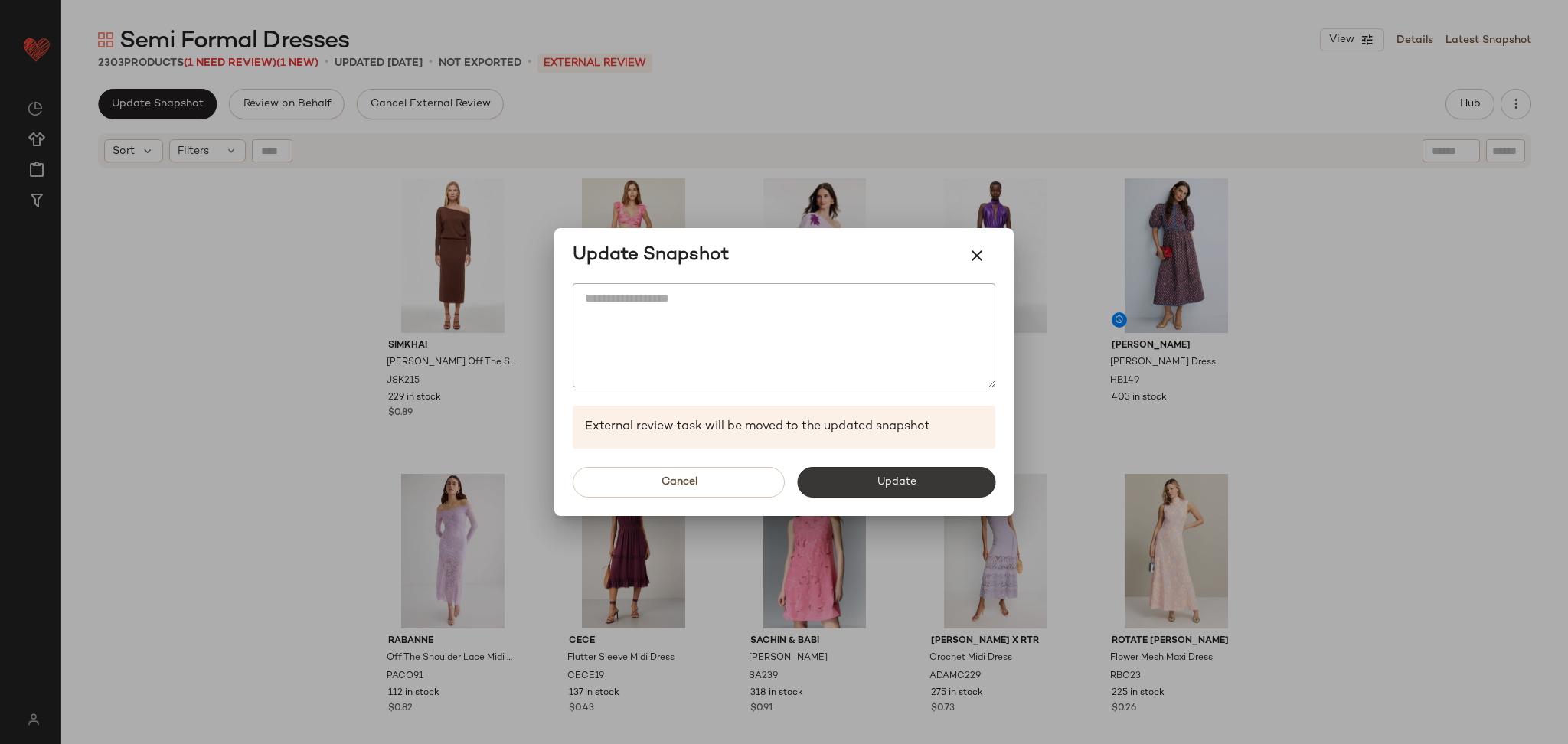
click at [909, 493] on button "Update" at bounding box center [896, 482] width 198 height 30
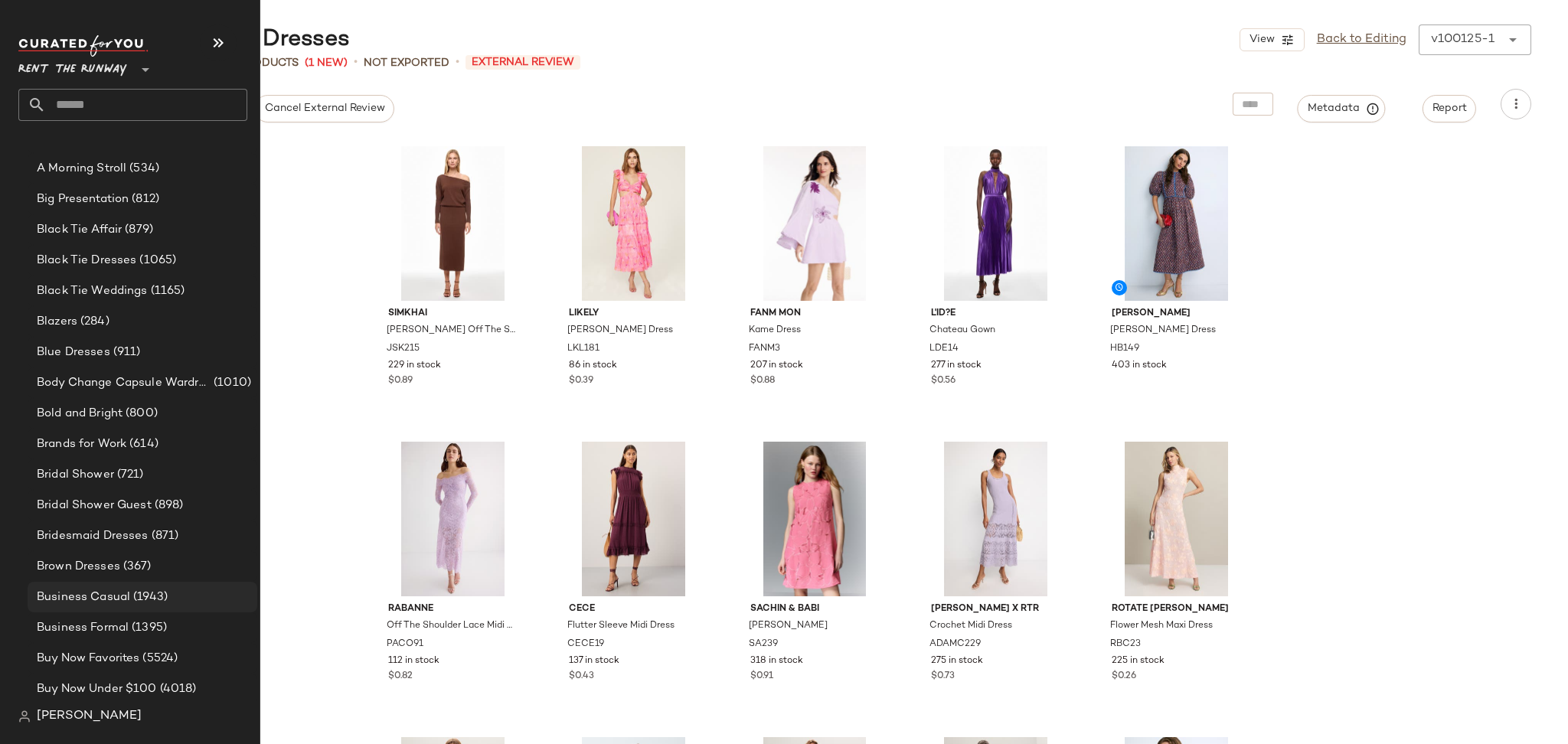
scroll to position [207, 0]
click at [142, 589] on span "(1943)" at bounding box center [149, 596] width 38 height 18
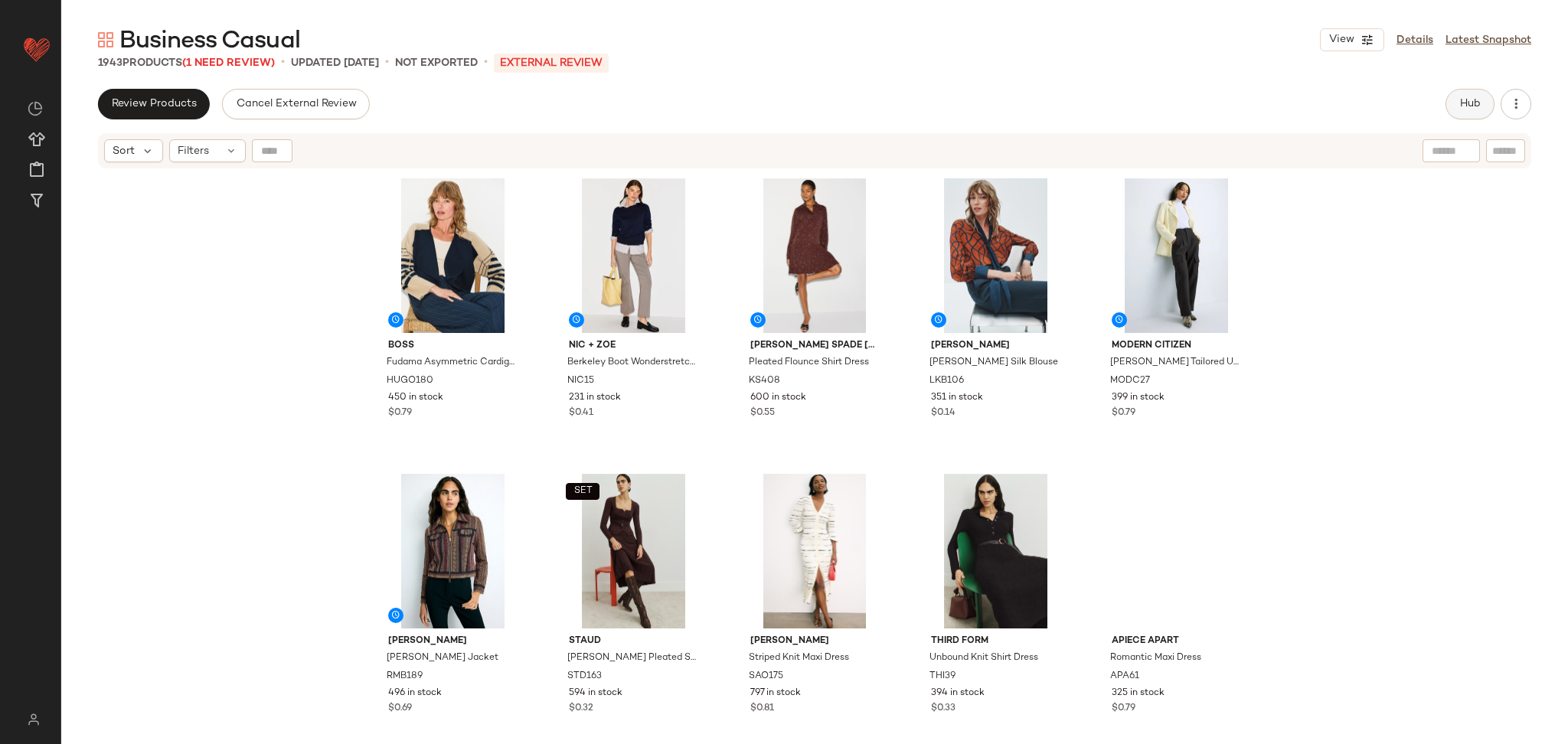
click at [1470, 105] on span "Hub" at bounding box center [1470, 104] width 22 height 12
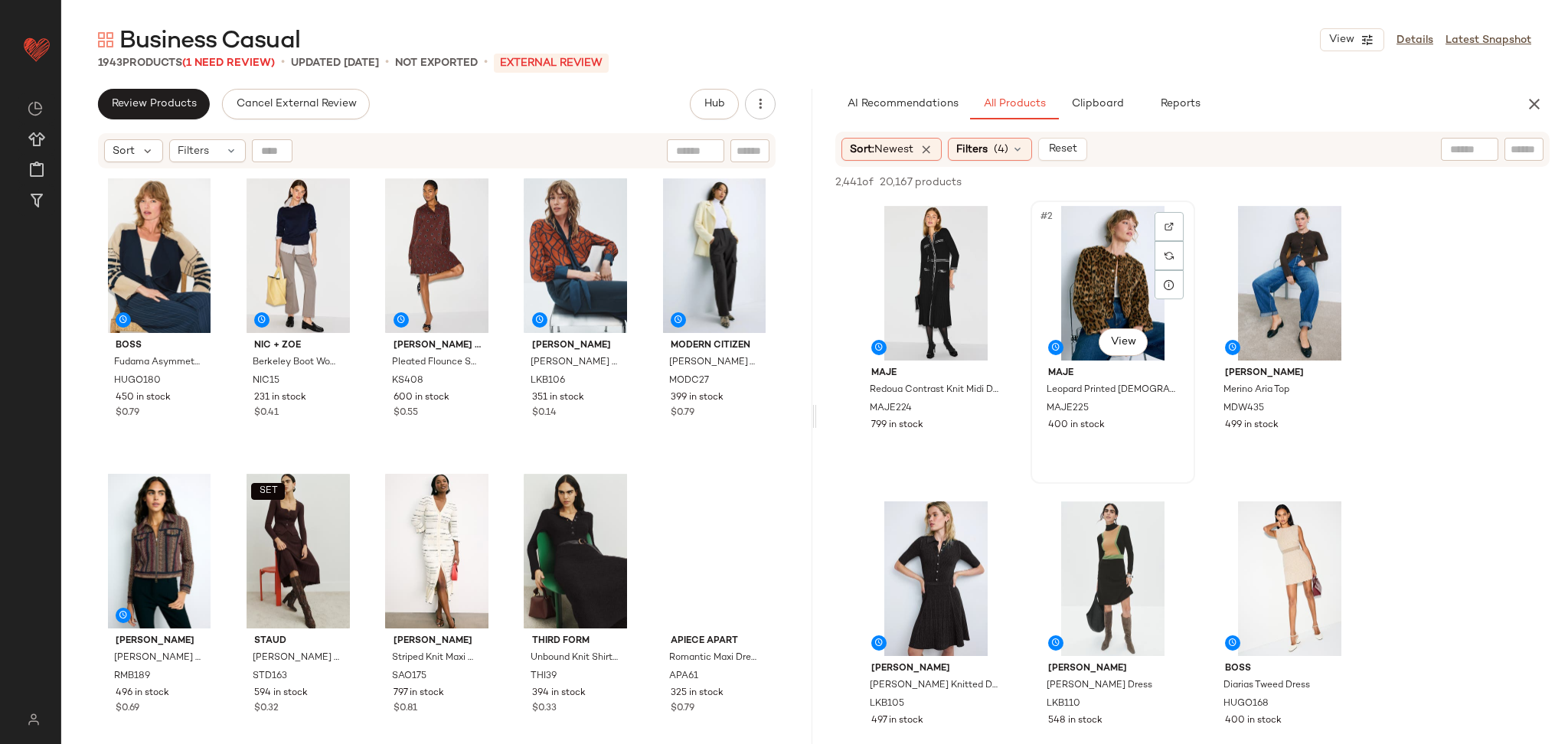
click at [1121, 288] on div "#2 View" at bounding box center [1112, 284] width 154 height 155
click at [1110, 556] on div "#5 View" at bounding box center [1112, 579] width 154 height 155
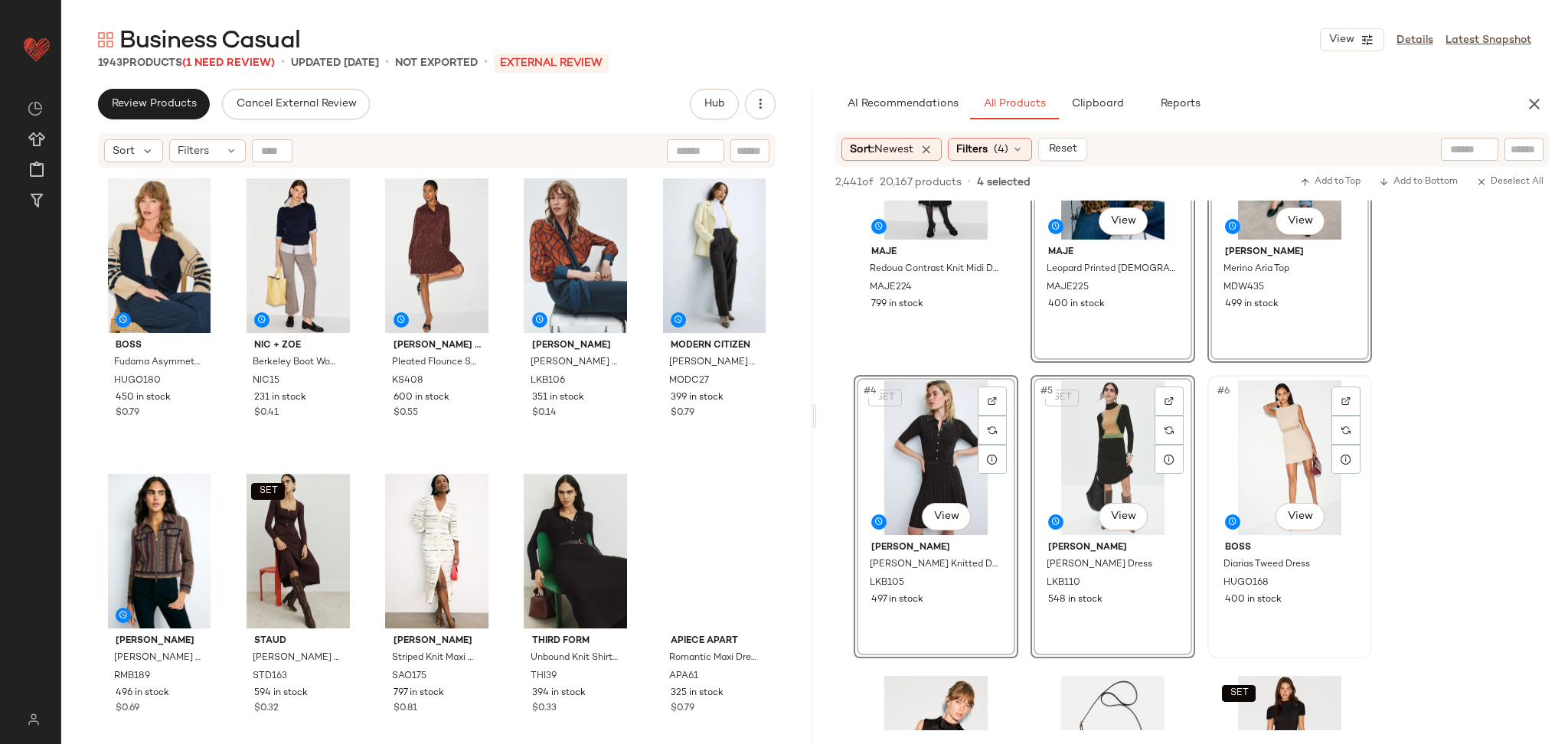
click at [1265, 432] on div "#6 View" at bounding box center [1290, 458] width 154 height 155
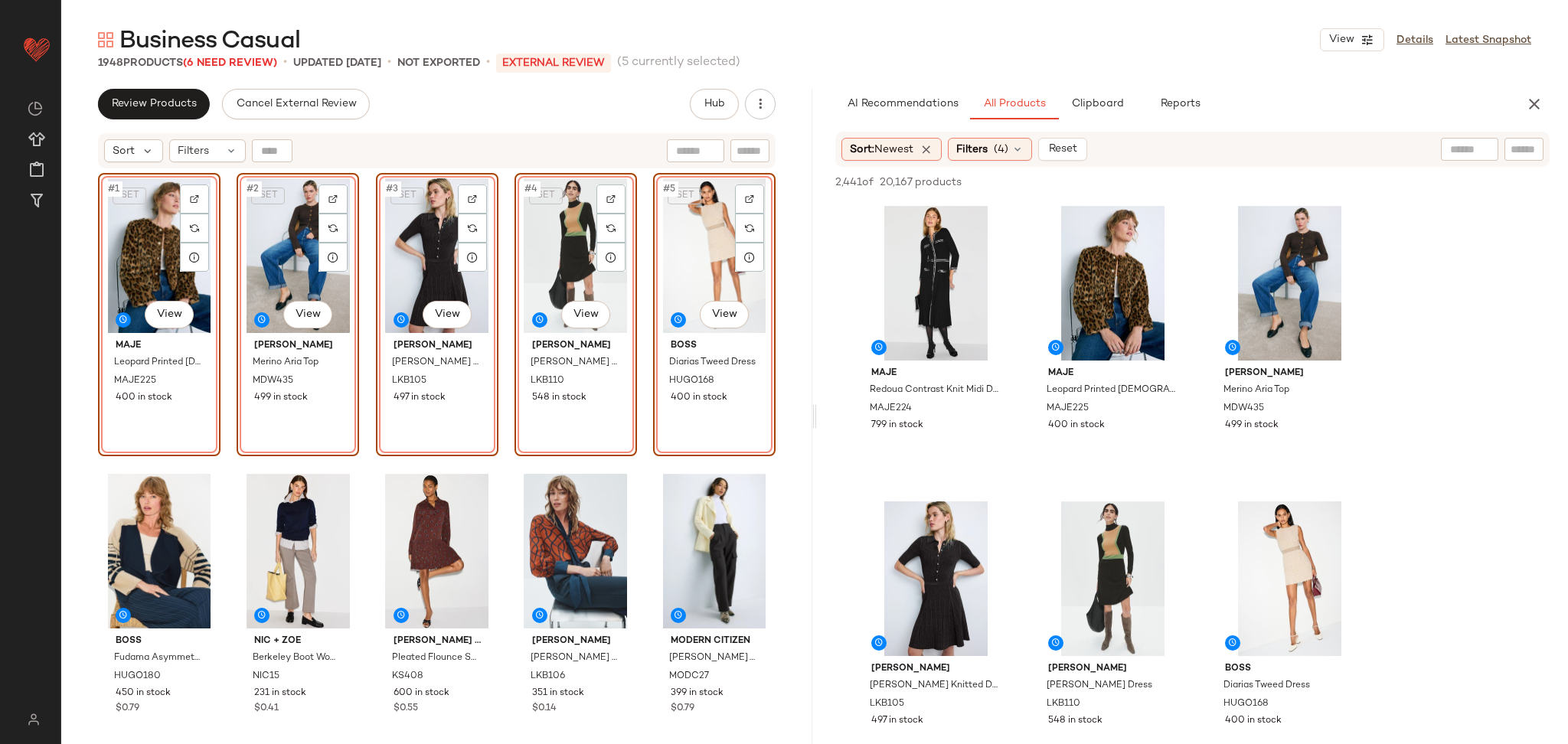
click at [231, 456] on div "SET #1 View Maje Leopard Printed Lady Jacket MAJE225 400 in stock SET #2 View M…" at bounding box center [437, 478] width 678 height 610
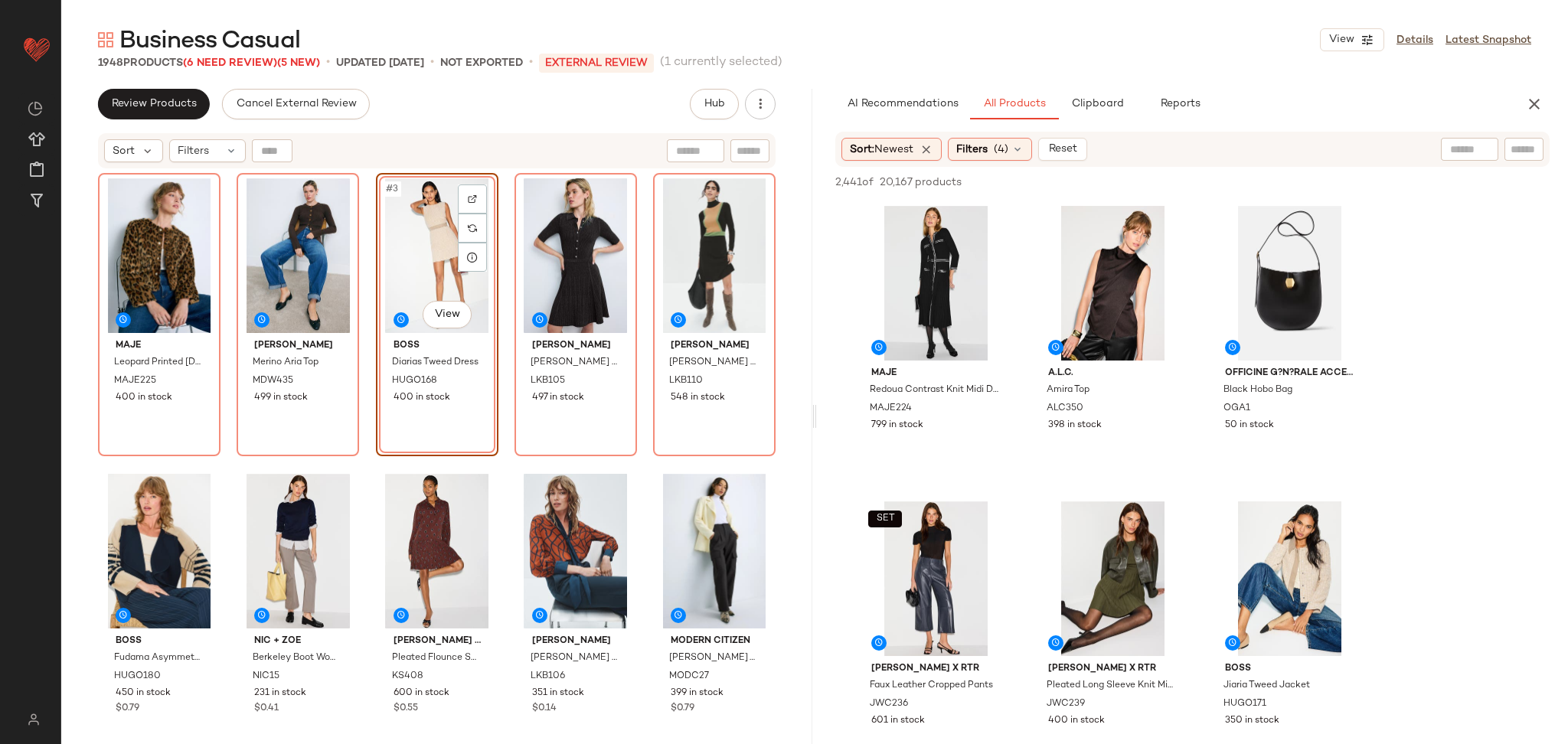
click at [502, 460] on div "Maje Leopard Printed Lady Jacket MAJE225 400 in stock Madewell Merino Aria Top …" at bounding box center [437, 478] width 678 height 610
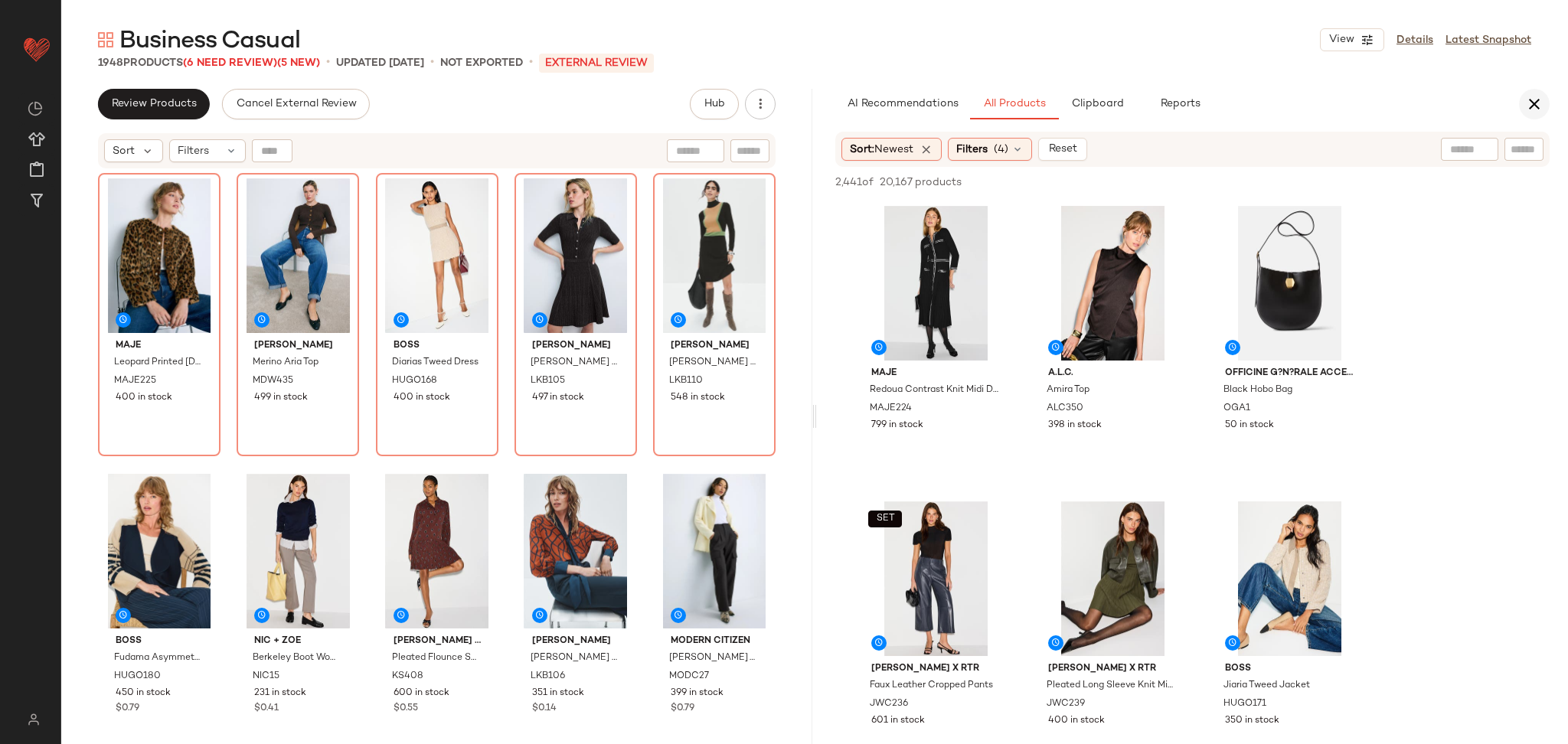
click at [1546, 104] on button "button" at bounding box center [1534, 104] width 30 height 30
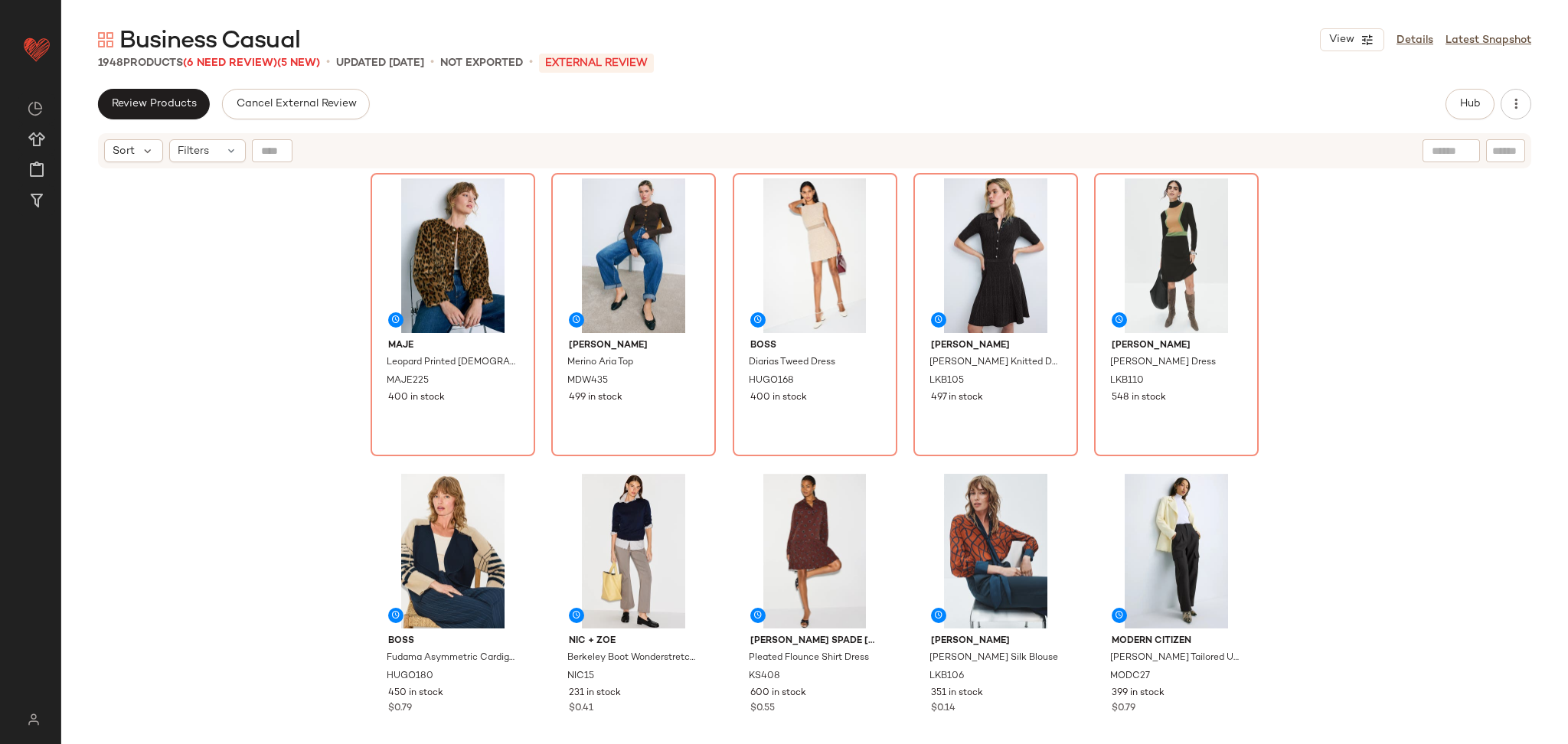
click at [1490, 264] on div "Maje Leopard Printed Lady Jacket MAJE225 400 in stock Madewell Merino Aria Top …" at bounding box center [815, 476] width 1507 height 613
click at [158, 91] on button "Review Products" at bounding box center [154, 104] width 112 height 30
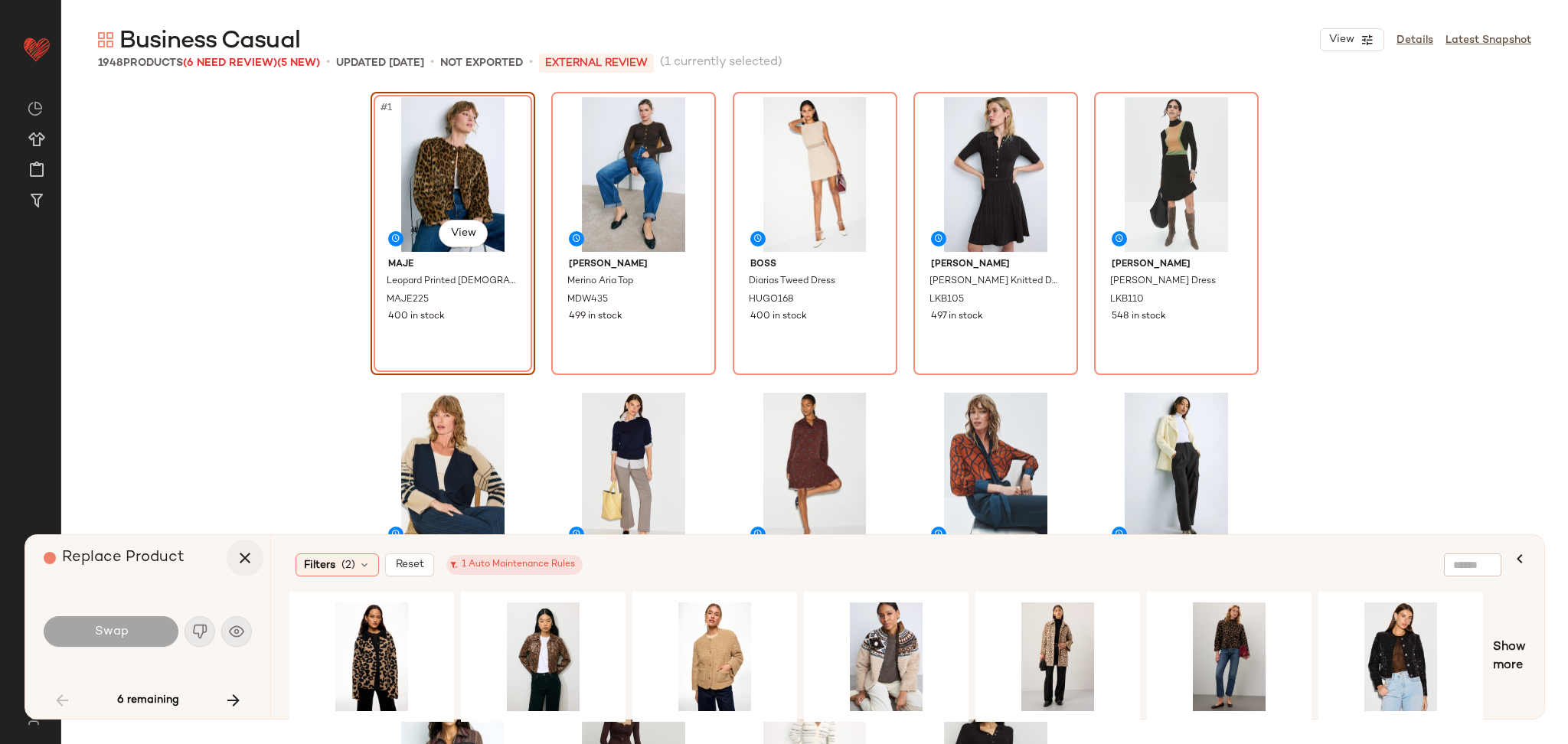
click at [247, 562] on icon "button" at bounding box center [245, 558] width 18 height 18
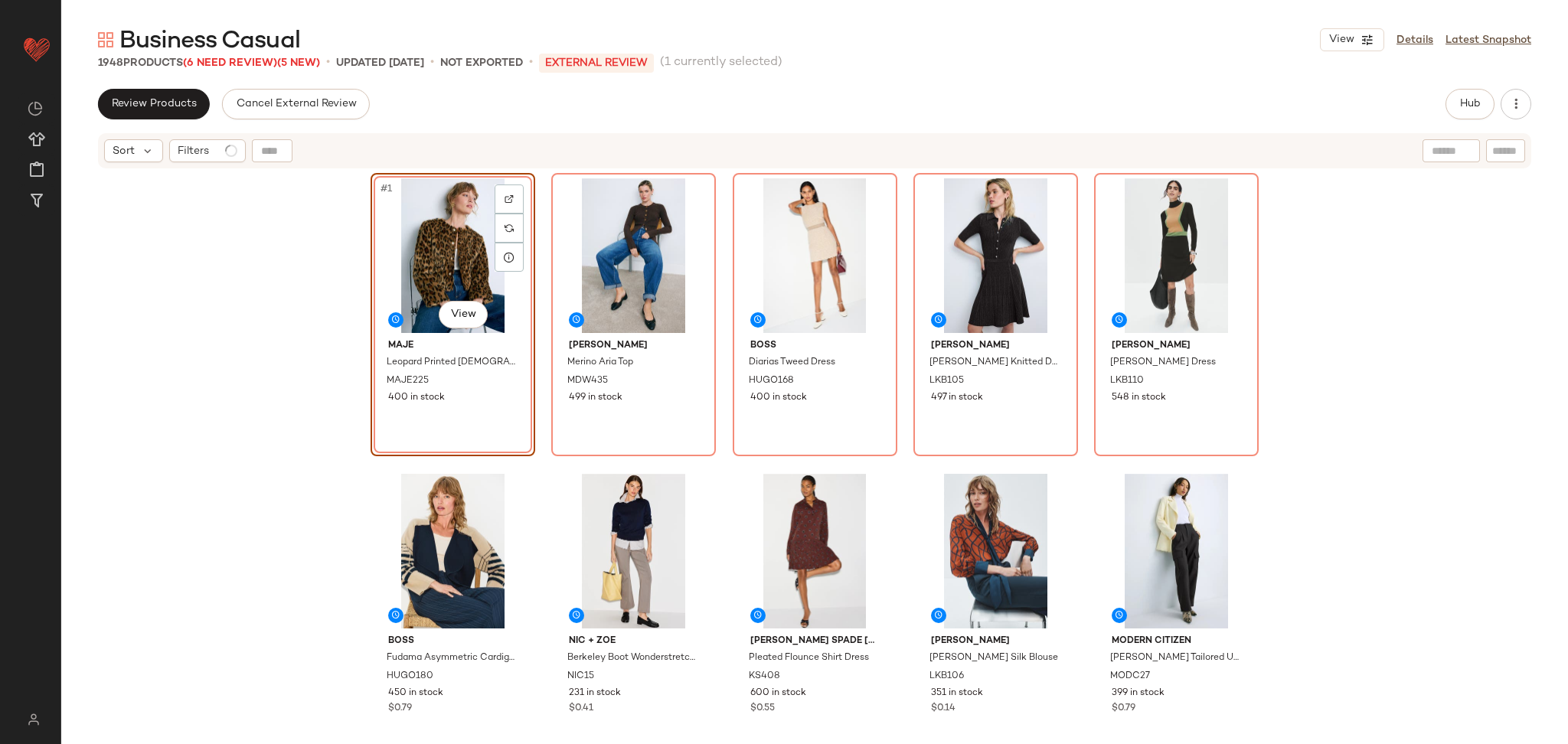
click at [265, 404] on div "#1 View Maje Leopard Printed Lady Jacket MAJE225 400 in stock Madewell Merino A…" at bounding box center [815, 476] width 1507 height 613
